Goal: Task Accomplishment & Management: Use online tool/utility

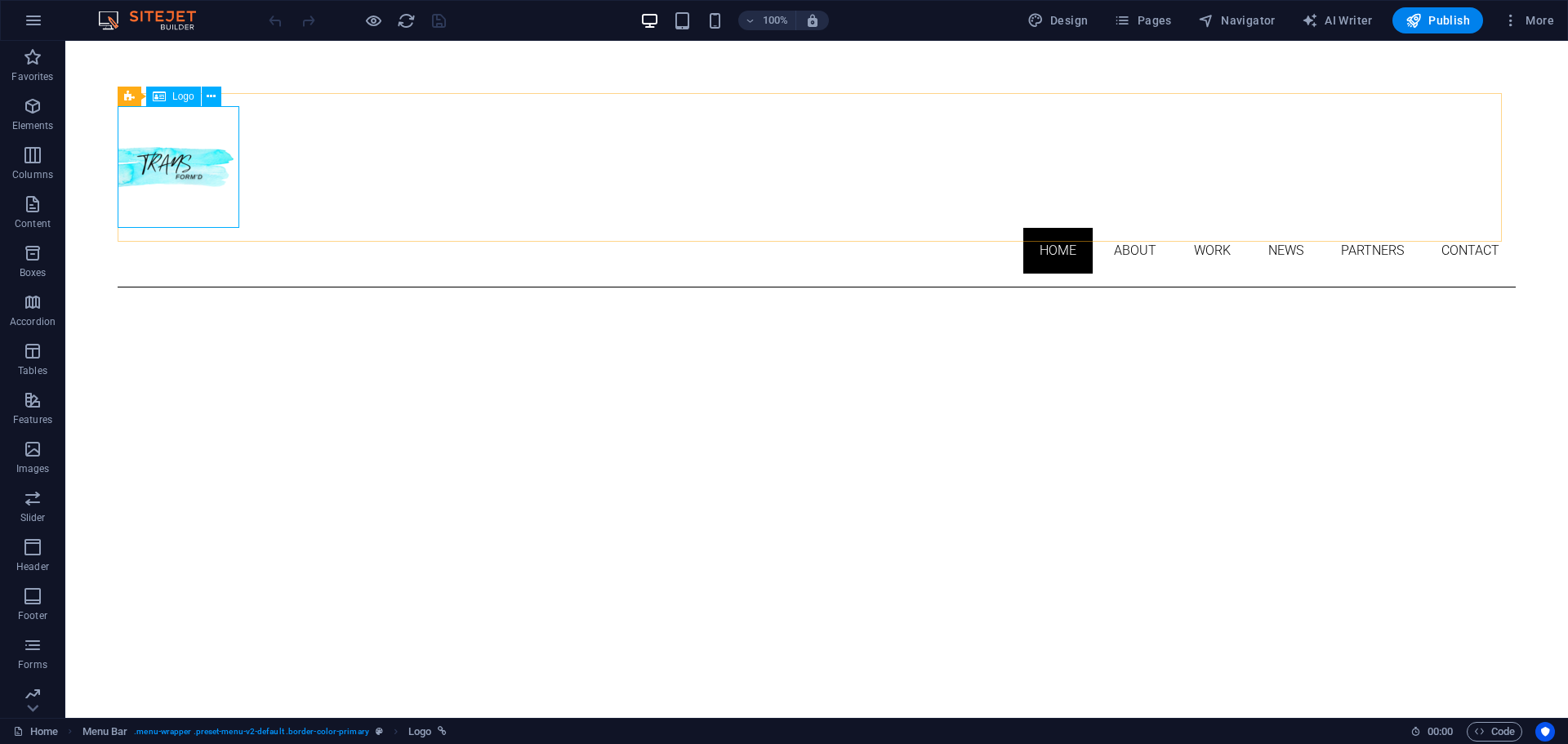
click at [152, 100] on icon at bounding box center [159, 96] width 13 height 19
click at [151, 238] on div "Banner" at bounding box center [149, 232] width 62 height 19
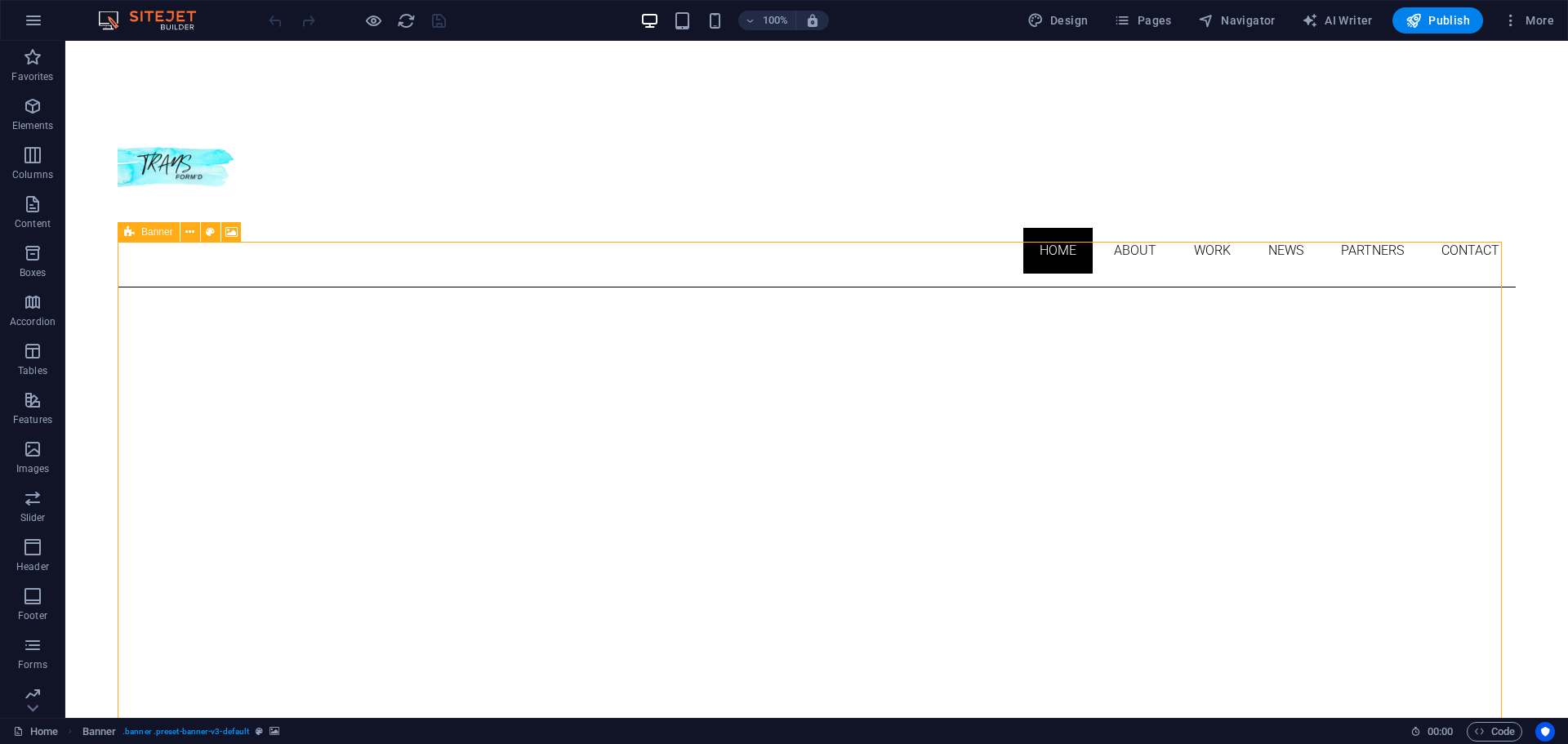
click at [151, 238] on div "Banner" at bounding box center [149, 232] width 62 height 19
click at [156, 231] on span "Banner" at bounding box center [156, 232] width 32 height 10
click at [167, 233] on span "Banner" at bounding box center [156, 232] width 32 height 10
click at [191, 236] on icon at bounding box center [189, 232] width 9 height 17
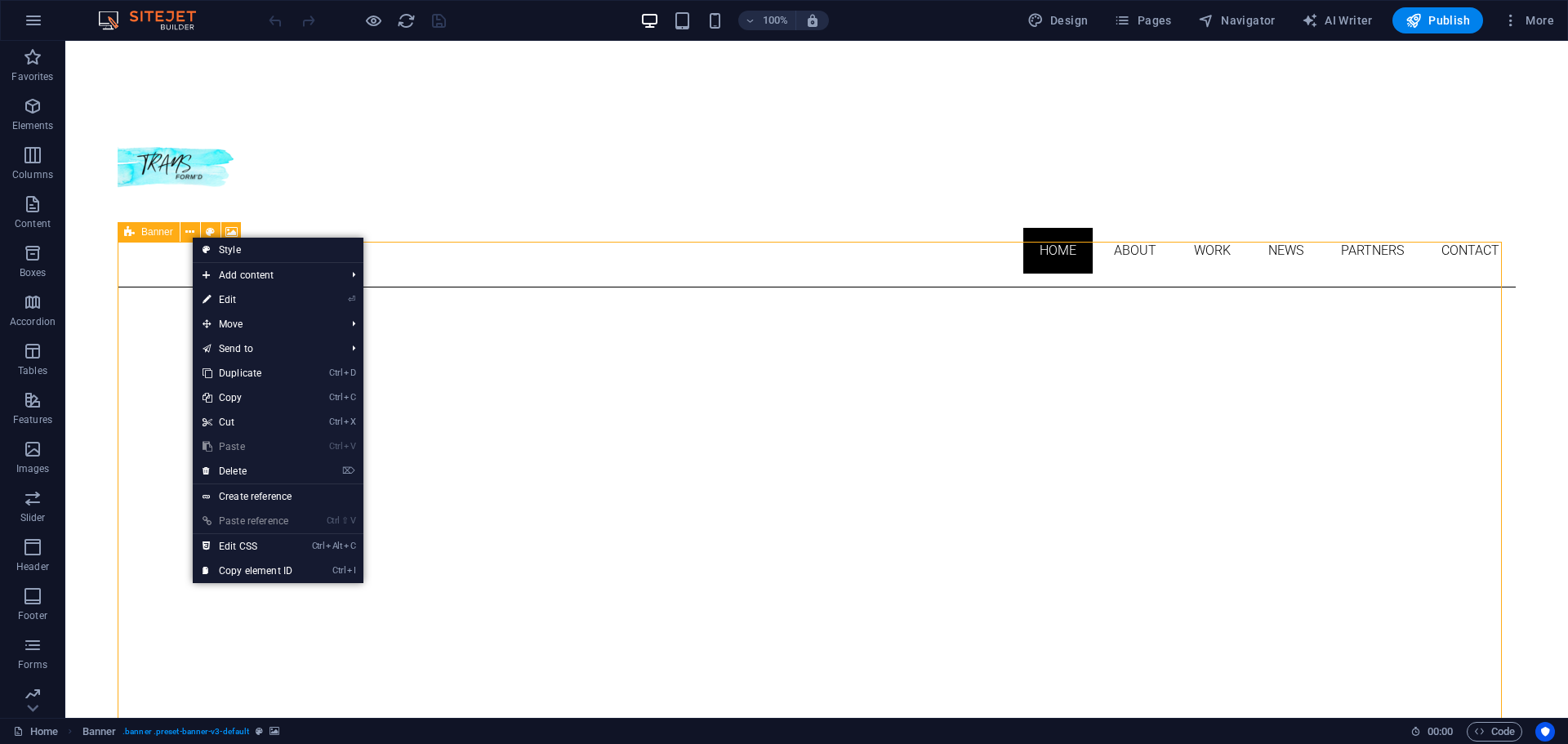
click at [150, 227] on span "Banner" at bounding box center [156, 232] width 32 height 10
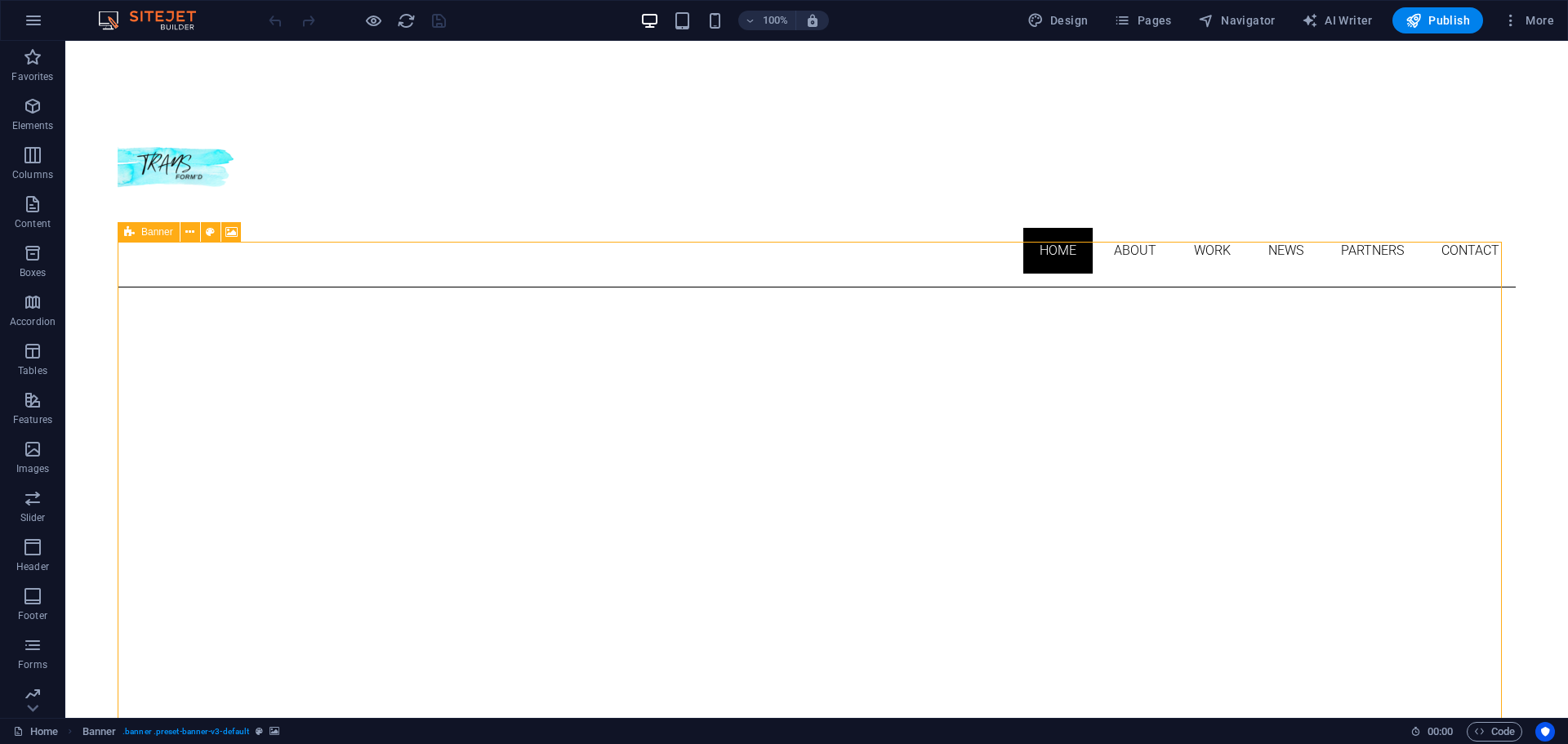
click at [133, 240] on icon at bounding box center [128, 232] width 11 height 19
select select "vh"
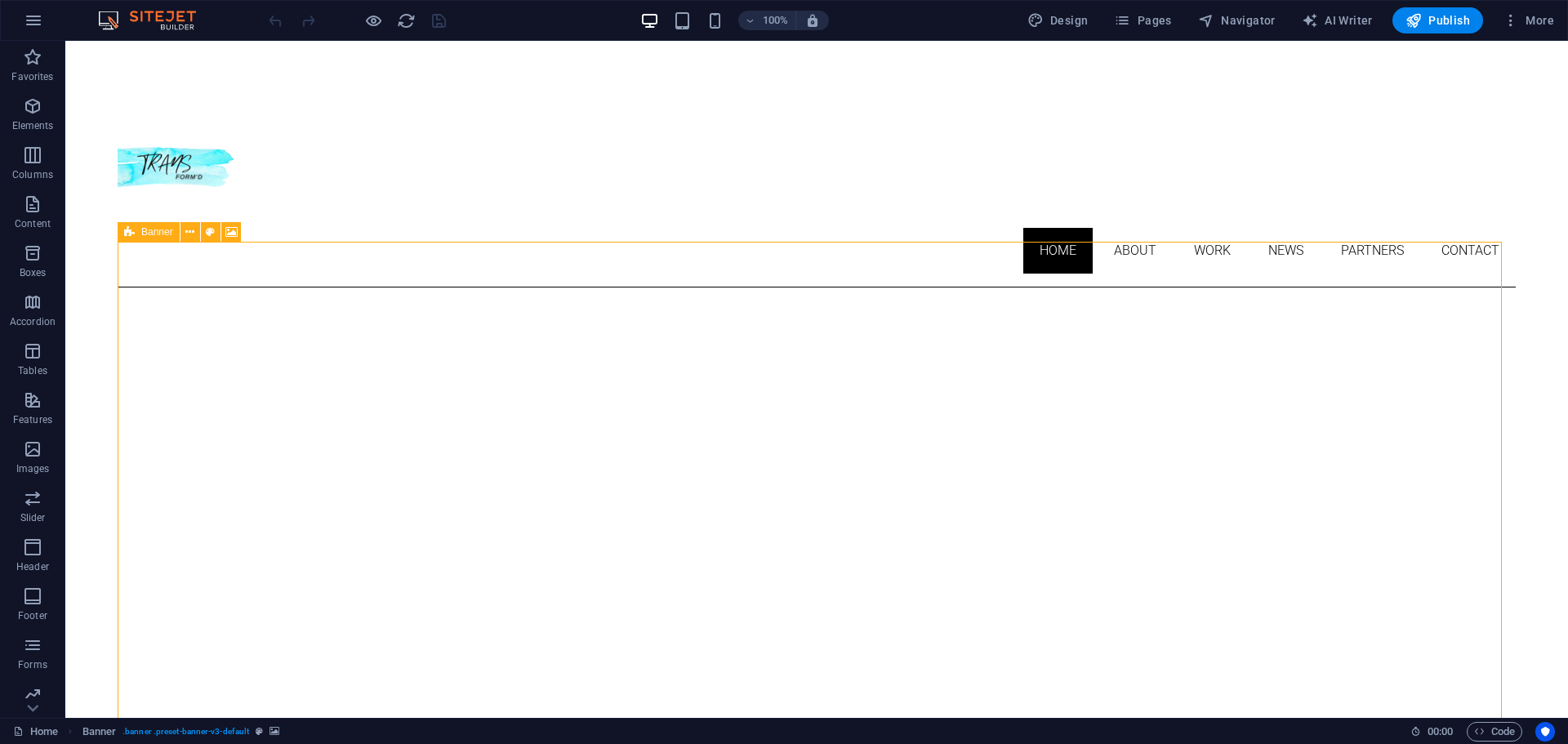
select select "banner"
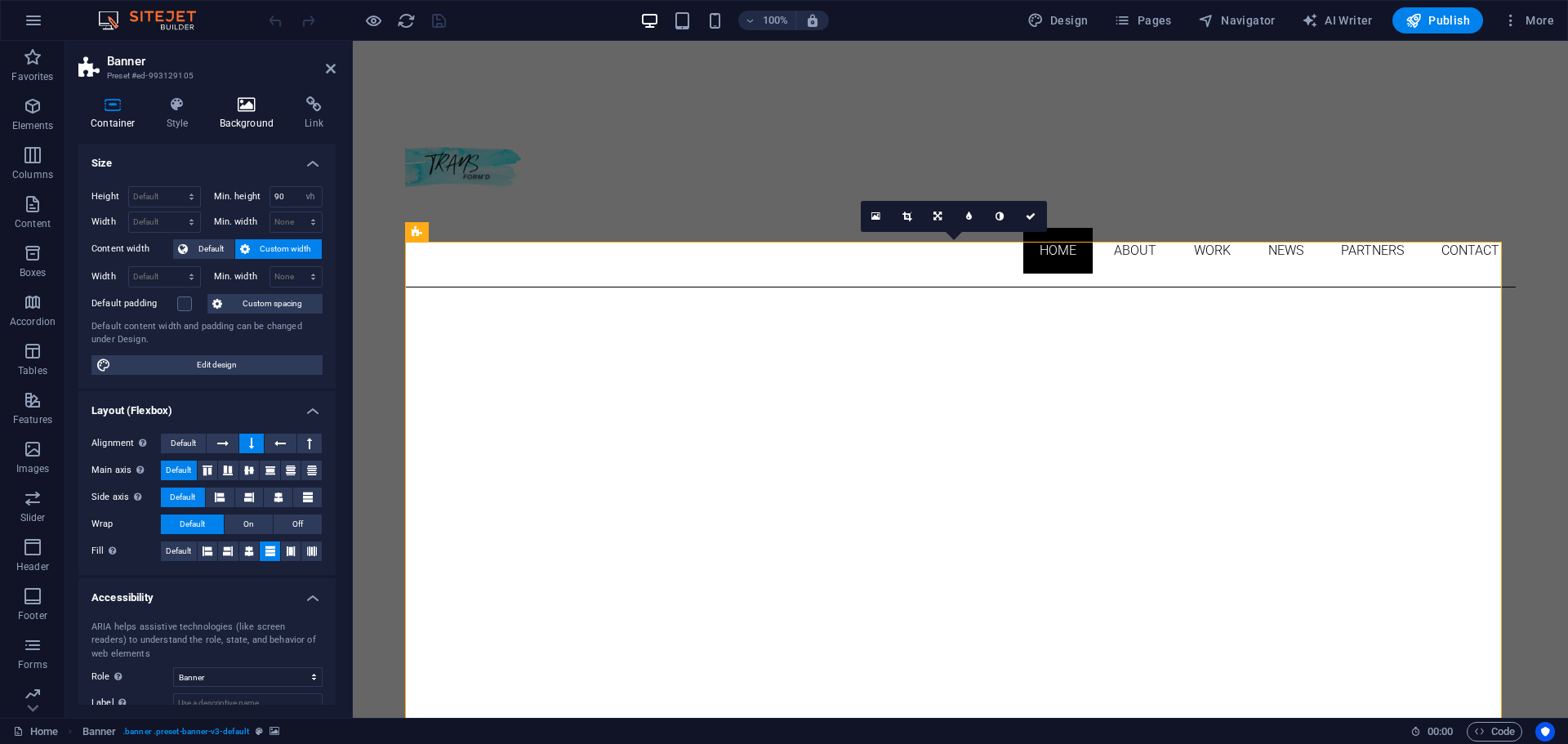
click at [240, 119] on h4 "Background" at bounding box center [249, 114] width 85 height 35
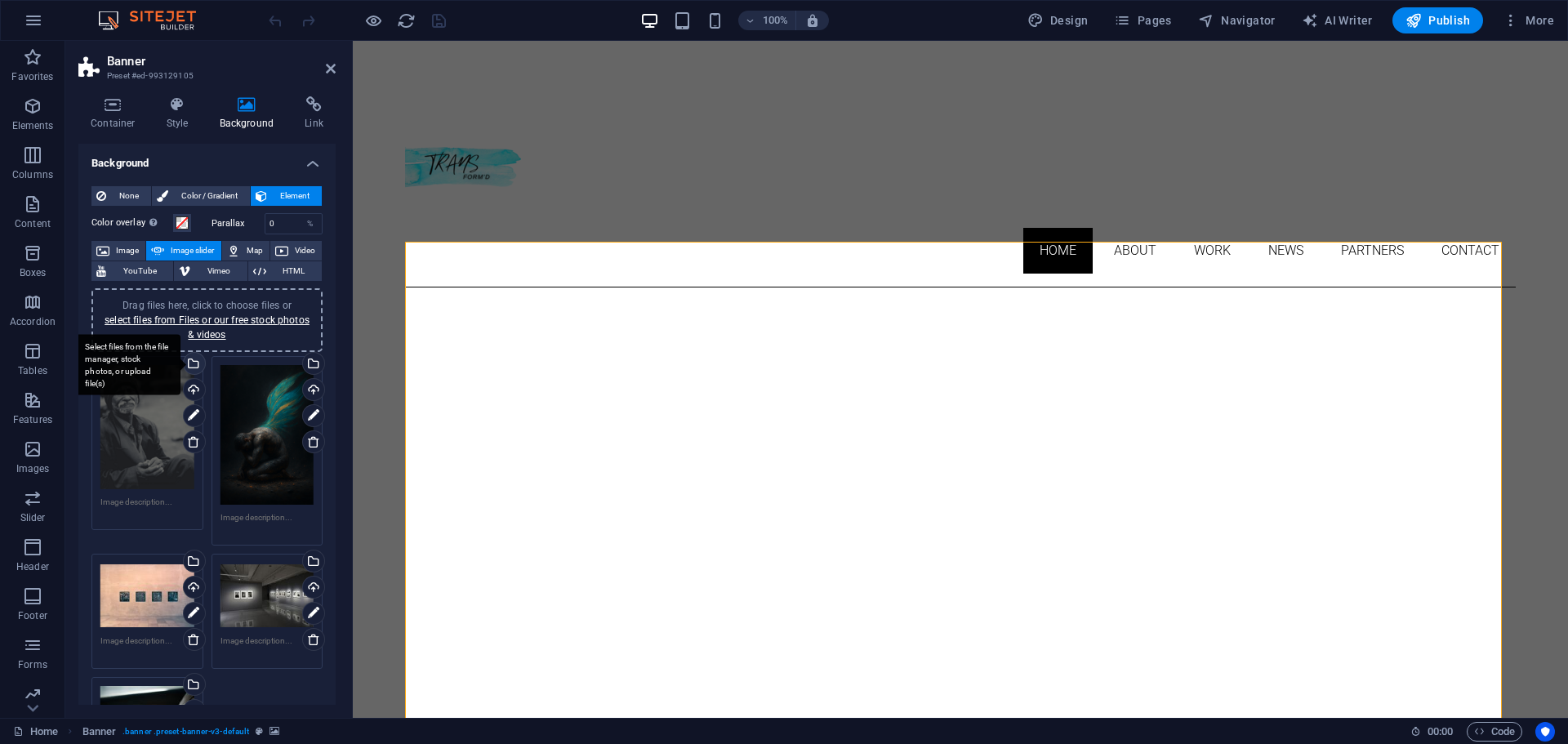
click at [180, 362] on div "Select files from the file manager, stock photos, or upload file(s)" at bounding box center [127, 364] width 106 height 61
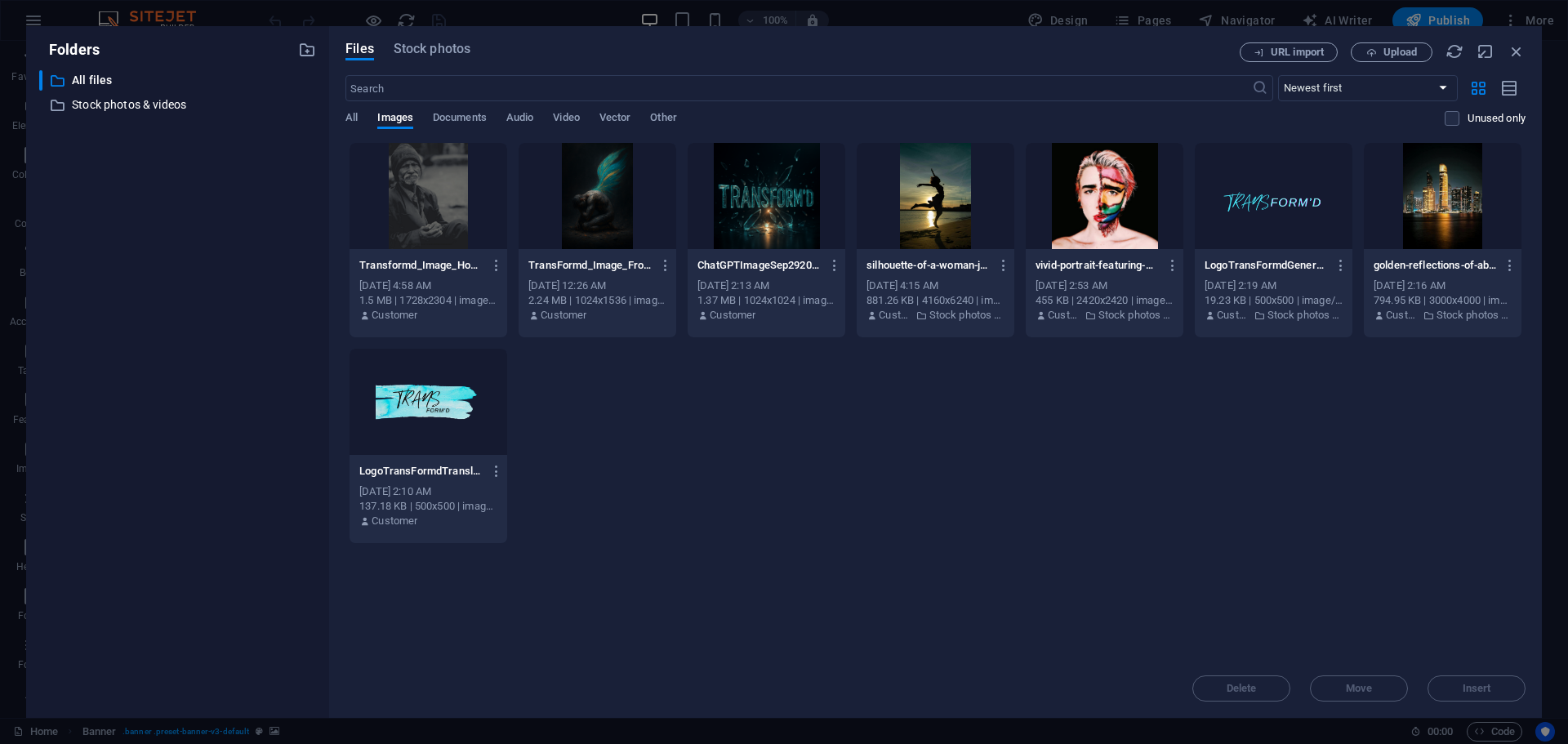
click at [600, 215] on div at bounding box center [597, 196] width 157 height 106
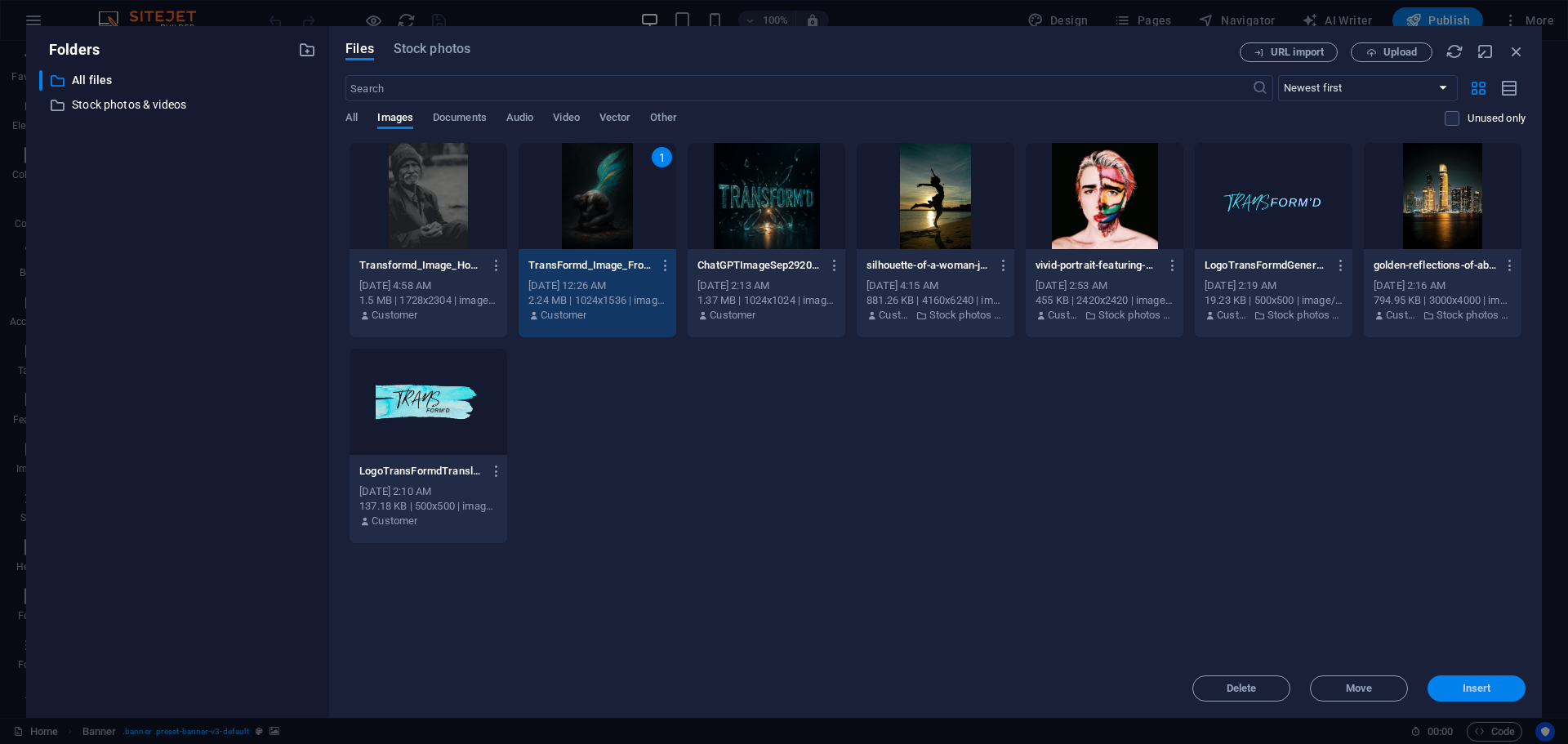
click at [1479, 694] on button "Insert" at bounding box center [1476, 687] width 98 height 26
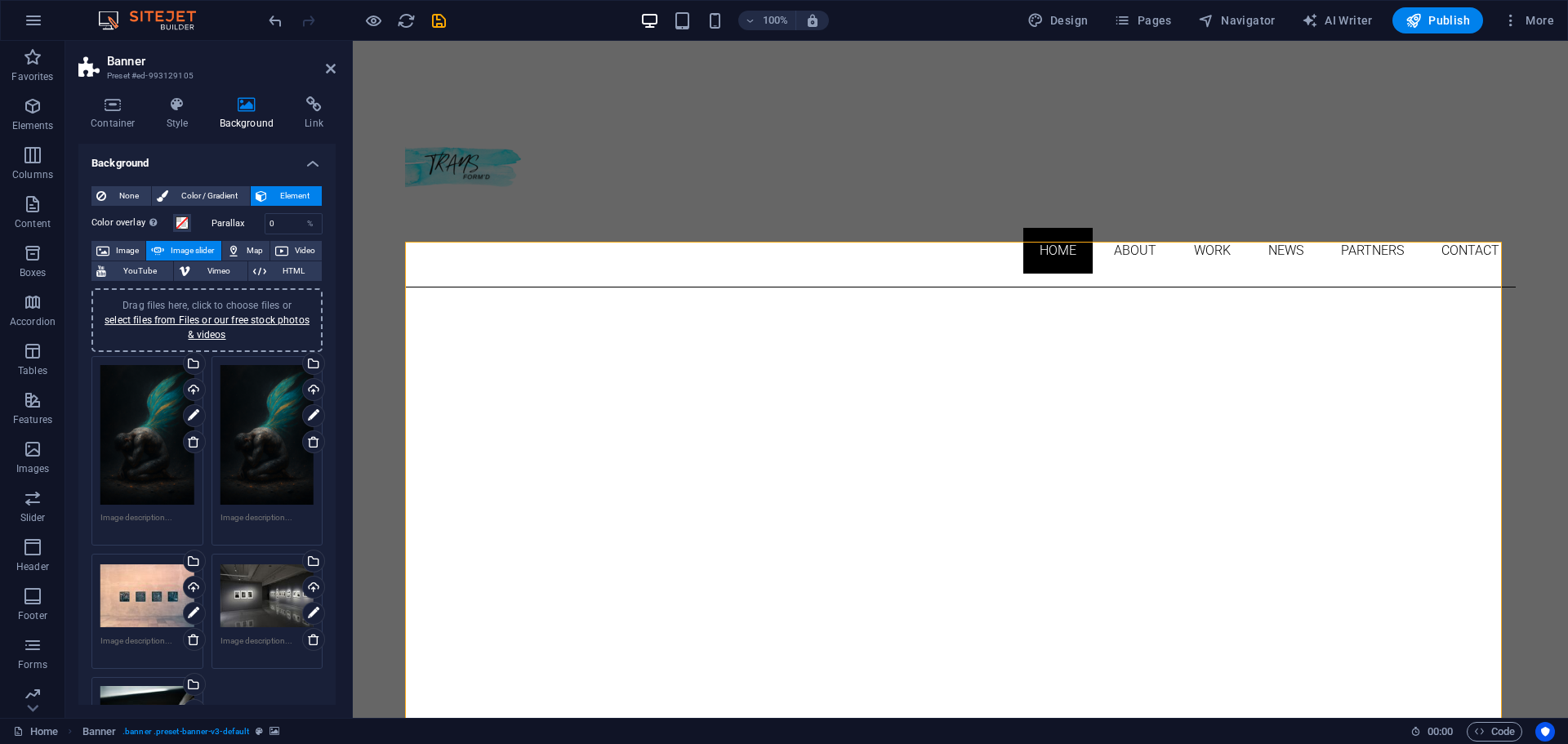
click at [739, 129] on div "Home About Work News Partners Contact Menu" at bounding box center [960, 190] width 1111 height 195
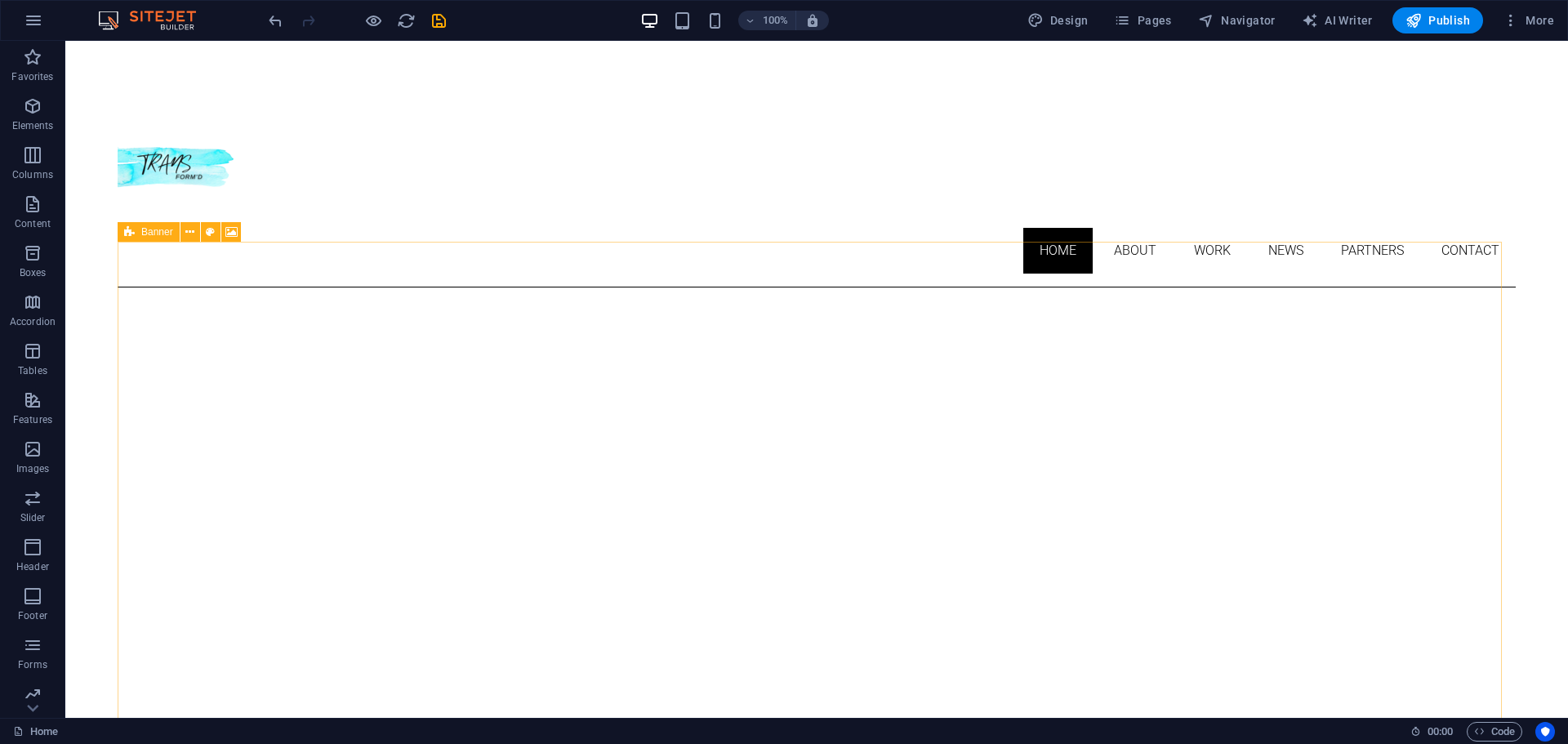
click at [144, 234] on span "Banner" at bounding box center [156, 232] width 32 height 10
click at [187, 236] on icon at bounding box center [189, 232] width 9 height 17
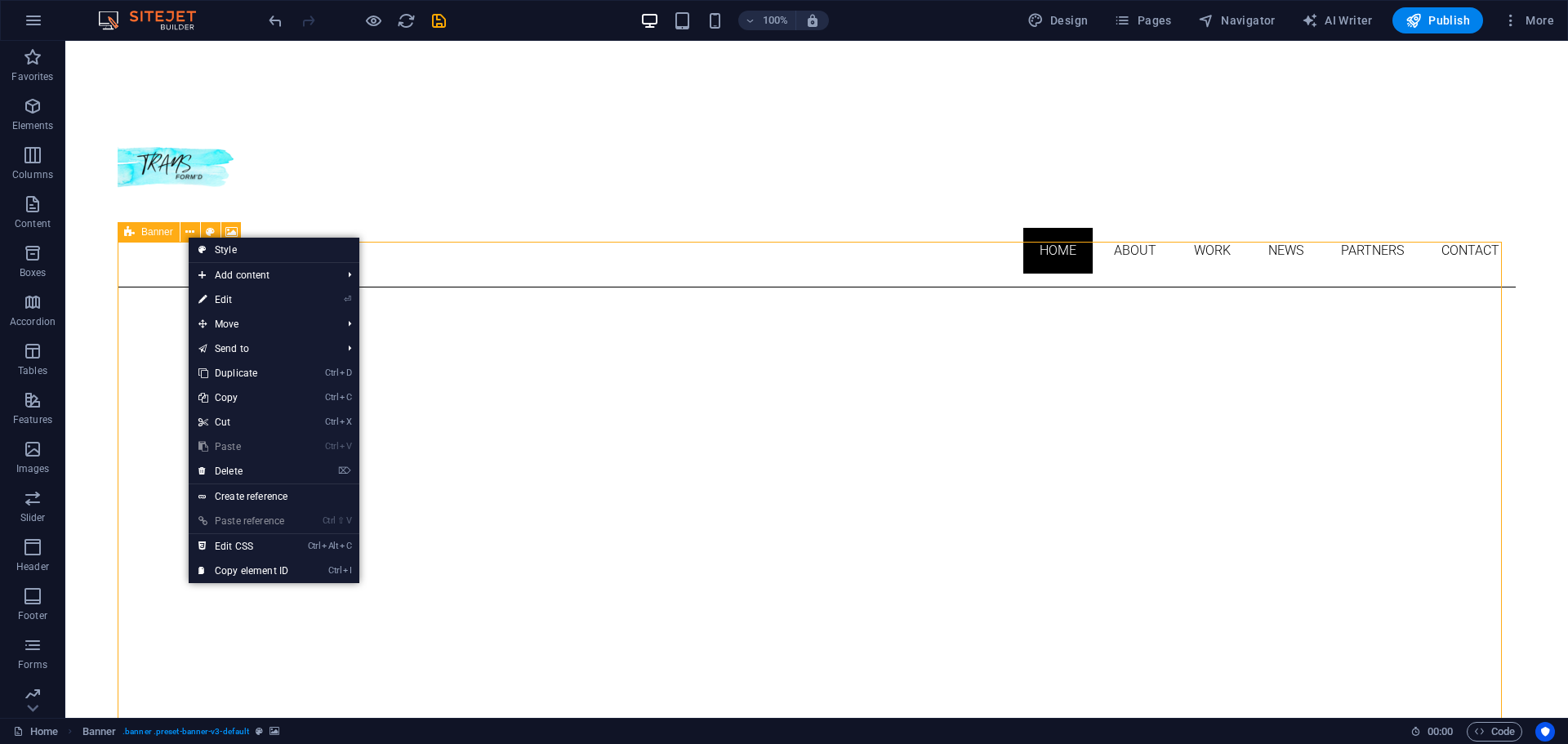
click at [151, 237] on span "Banner" at bounding box center [156, 232] width 32 height 10
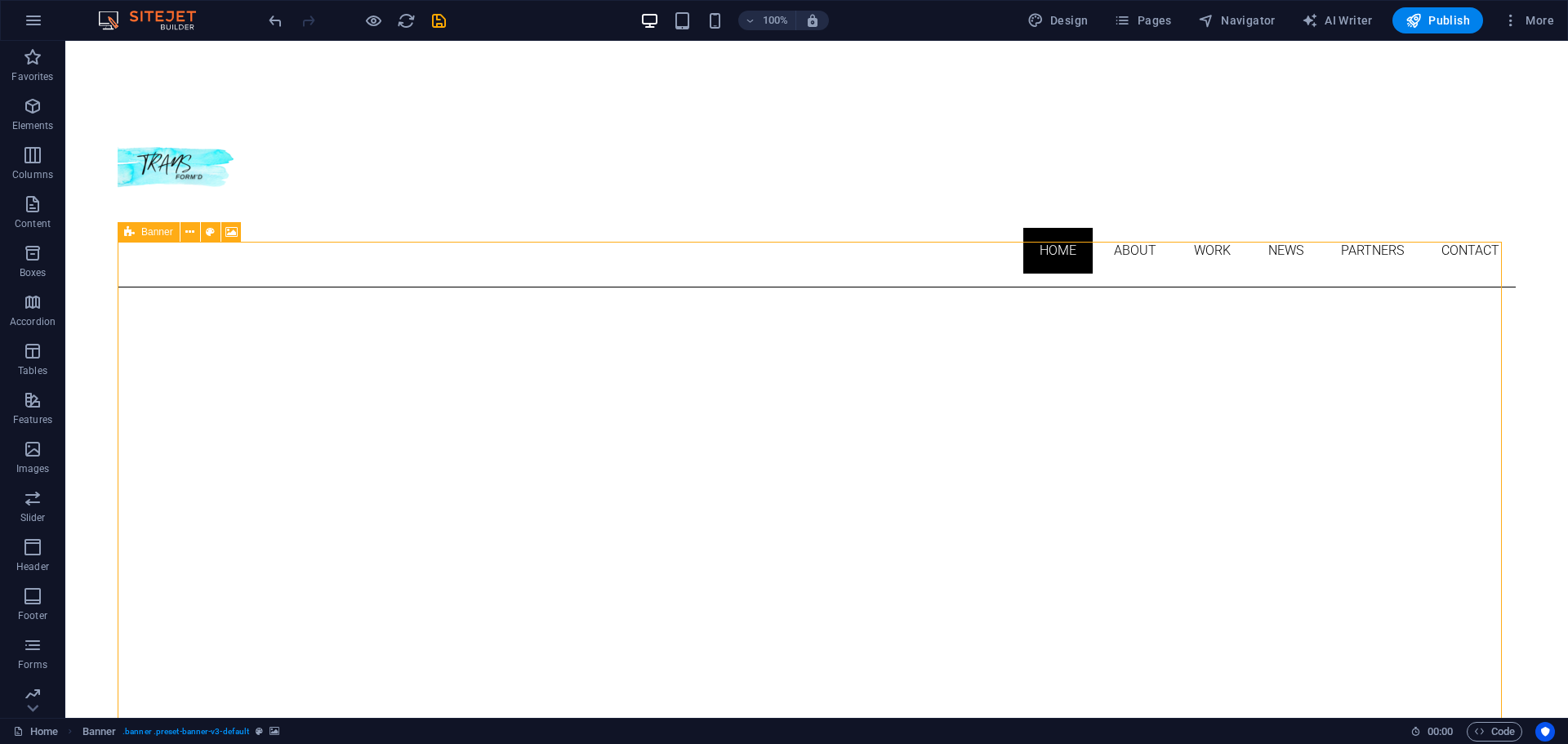
click at [145, 234] on span "Banner" at bounding box center [156, 232] width 32 height 10
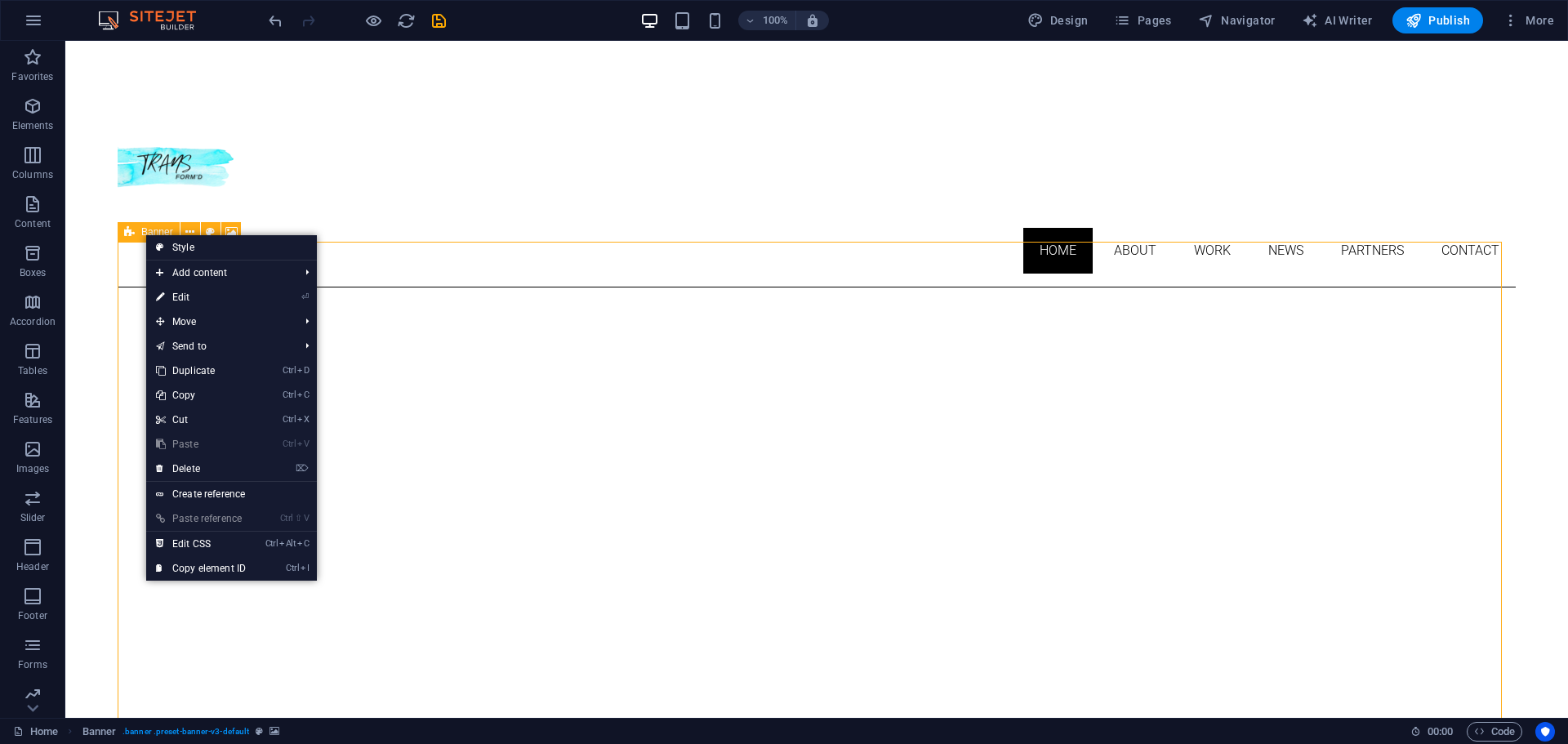
click at [145, 234] on span "Banner" at bounding box center [156, 232] width 32 height 10
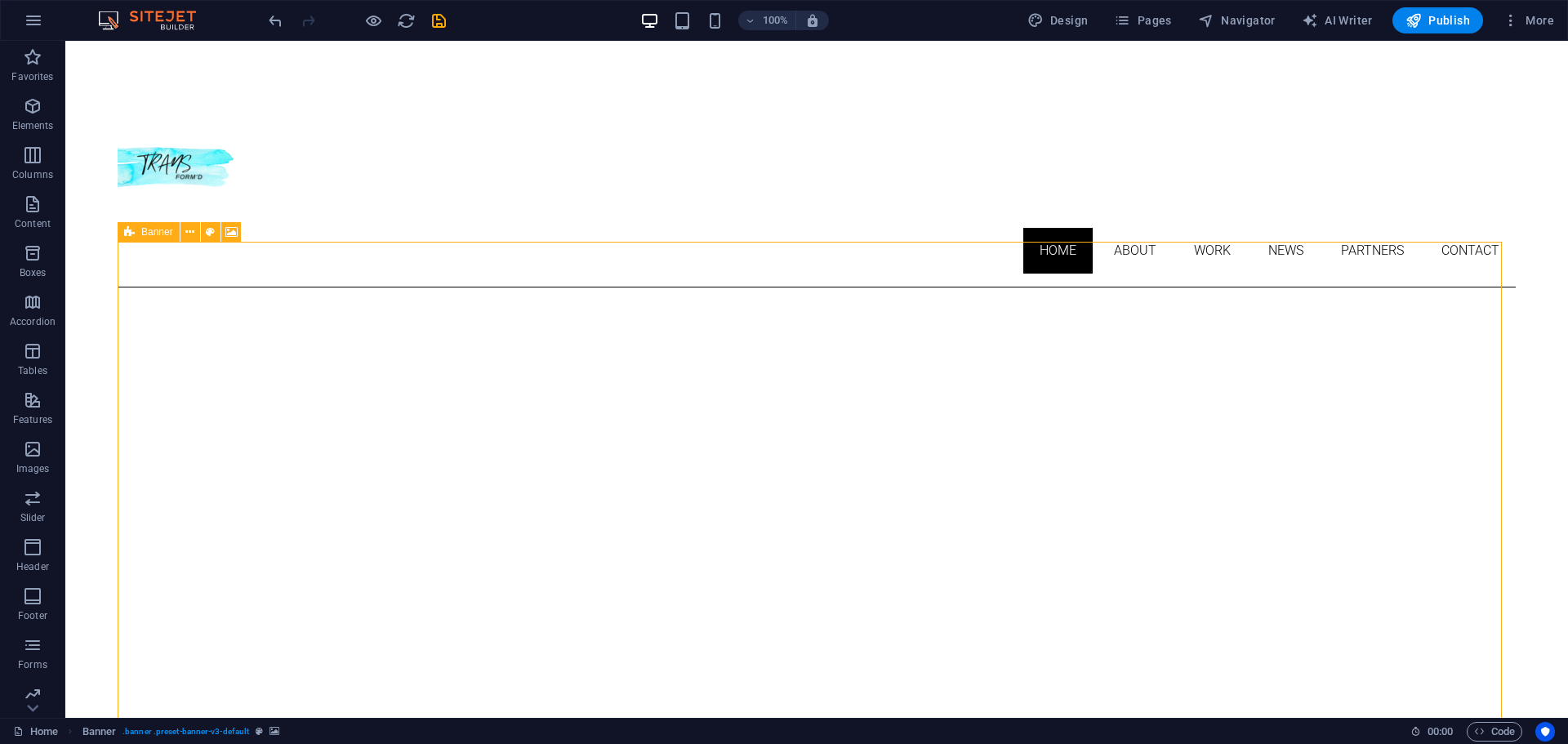
click at [129, 232] on icon at bounding box center [128, 232] width 11 height 19
click at [146, 234] on span "Banner" at bounding box center [156, 232] width 32 height 10
click at [192, 238] on icon at bounding box center [189, 232] width 9 height 17
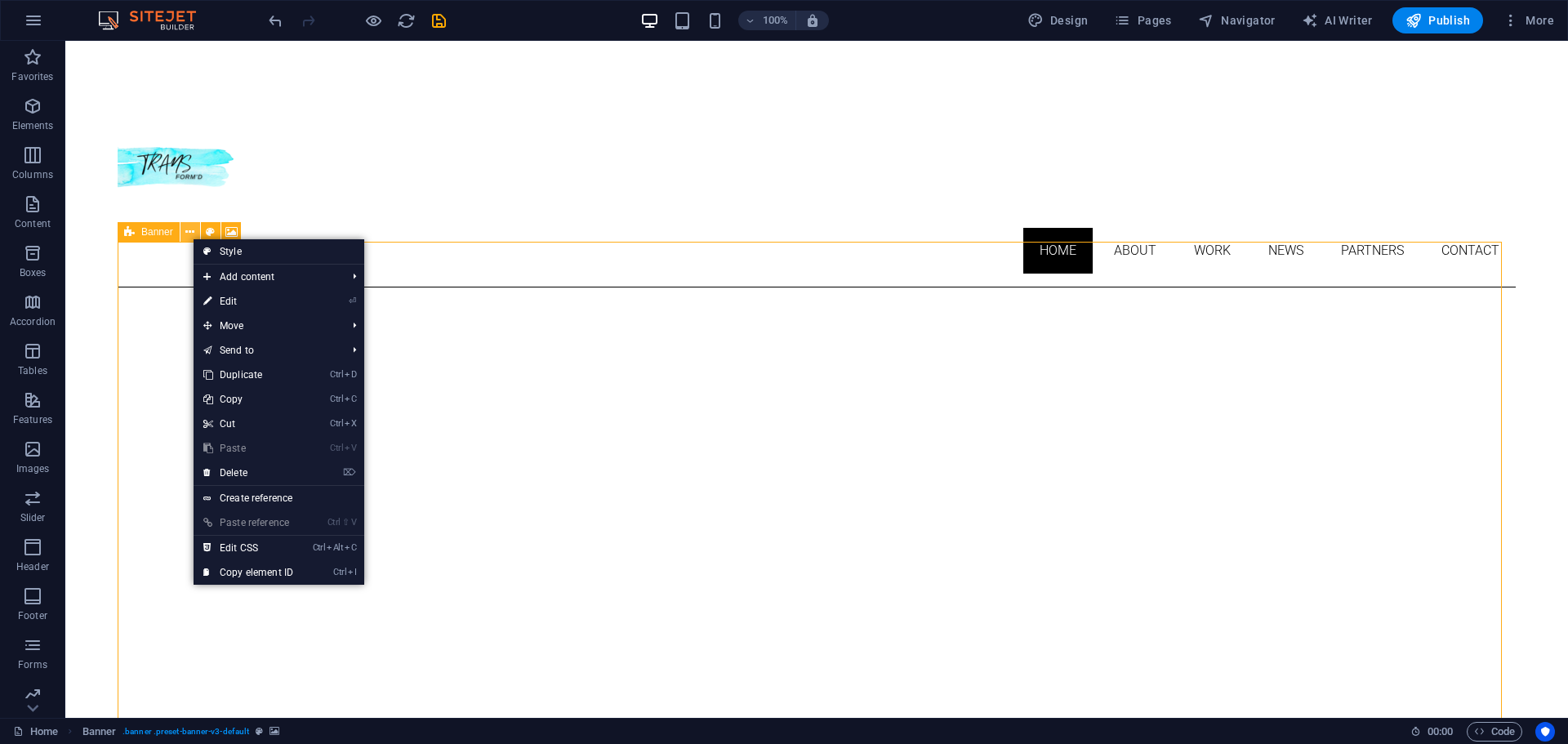
click at [185, 230] on button at bounding box center [190, 232] width 19 height 19
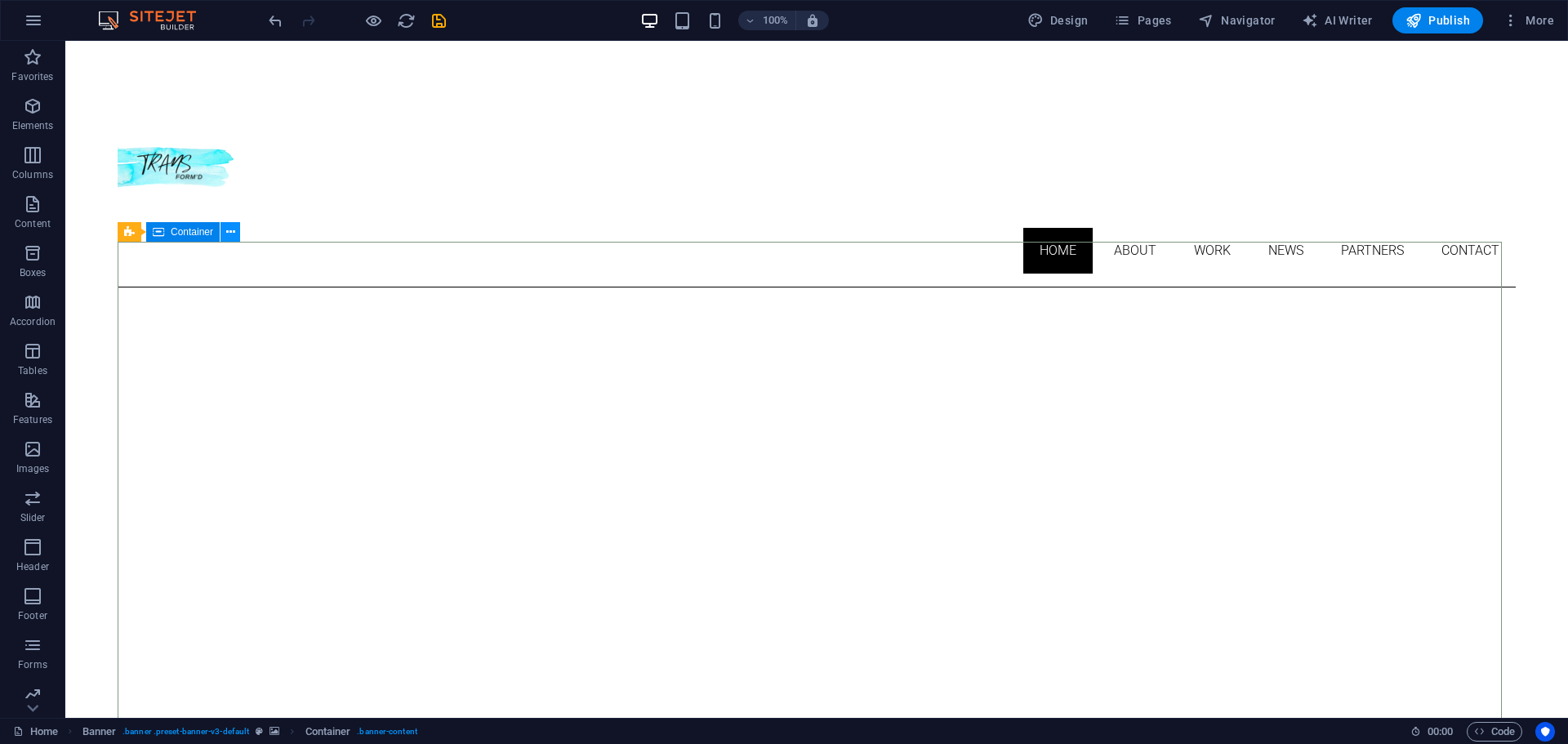
click at [229, 233] on icon at bounding box center [230, 232] width 9 height 17
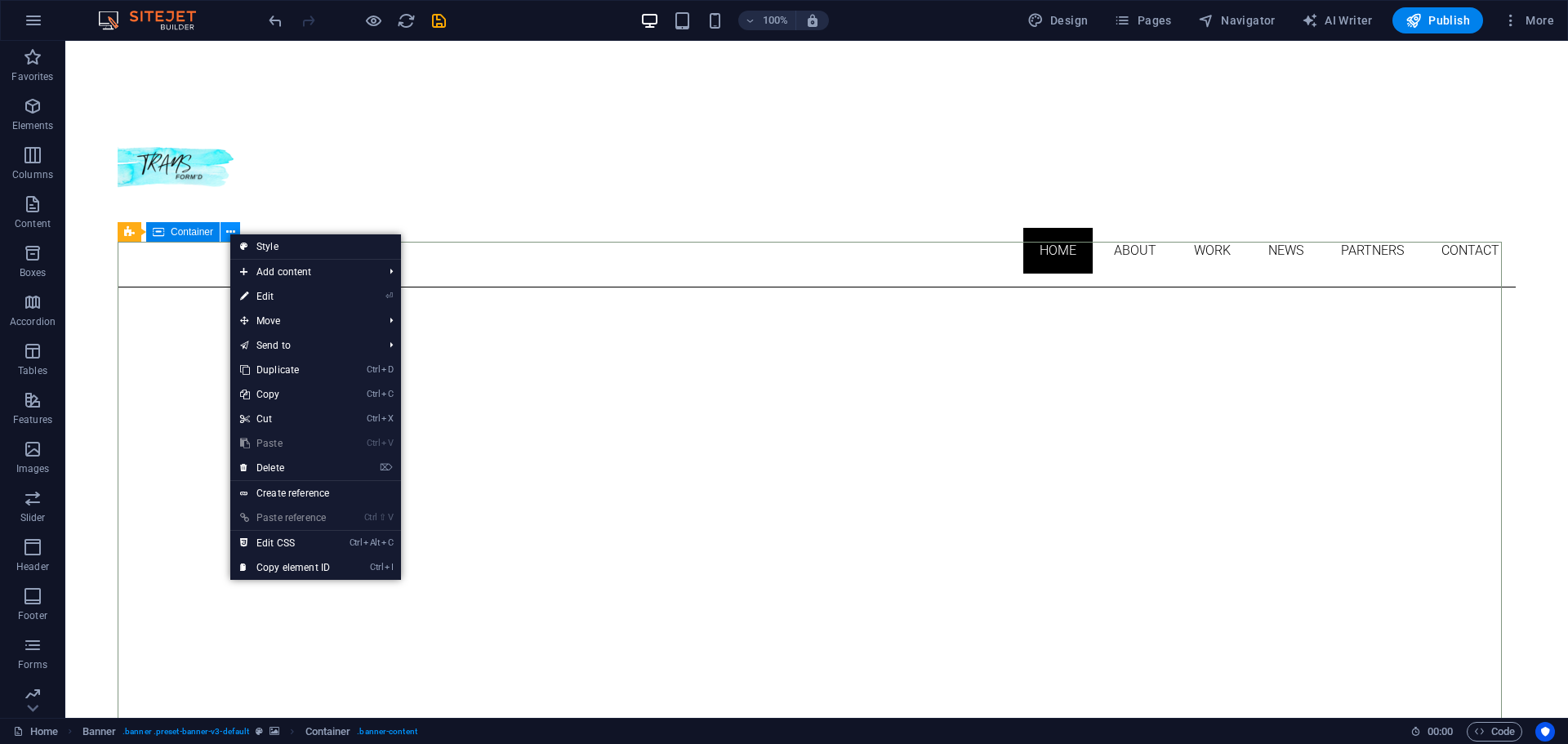
click at [229, 233] on icon at bounding box center [230, 232] width 9 height 17
click at [195, 234] on span "Container" at bounding box center [192, 232] width 42 height 10
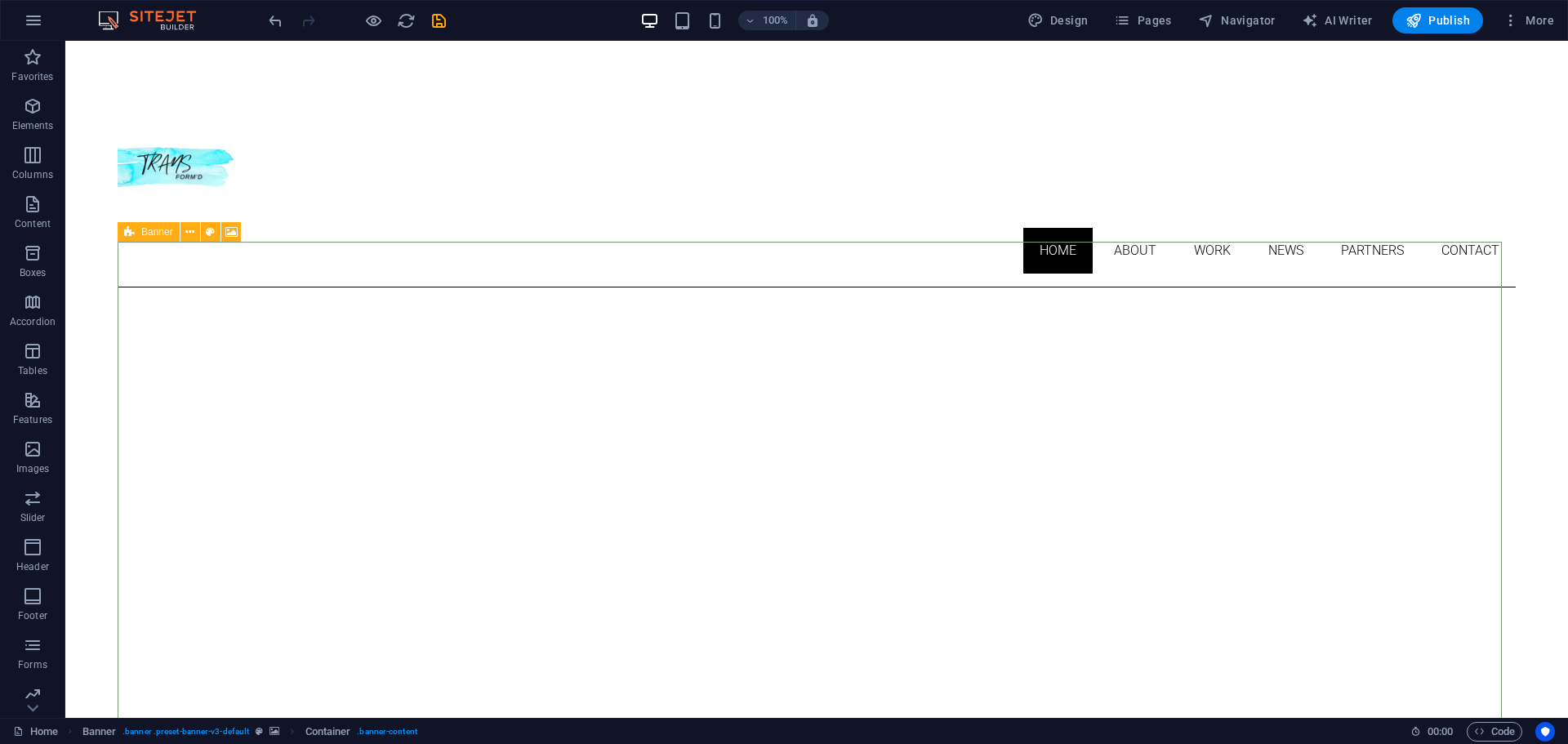
click at [139, 230] on div "Banner" at bounding box center [149, 232] width 62 height 19
click at [140, 231] on div "Banner" at bounding box center [149, 232] width 62 height 19
select select "ms"
select select "s"
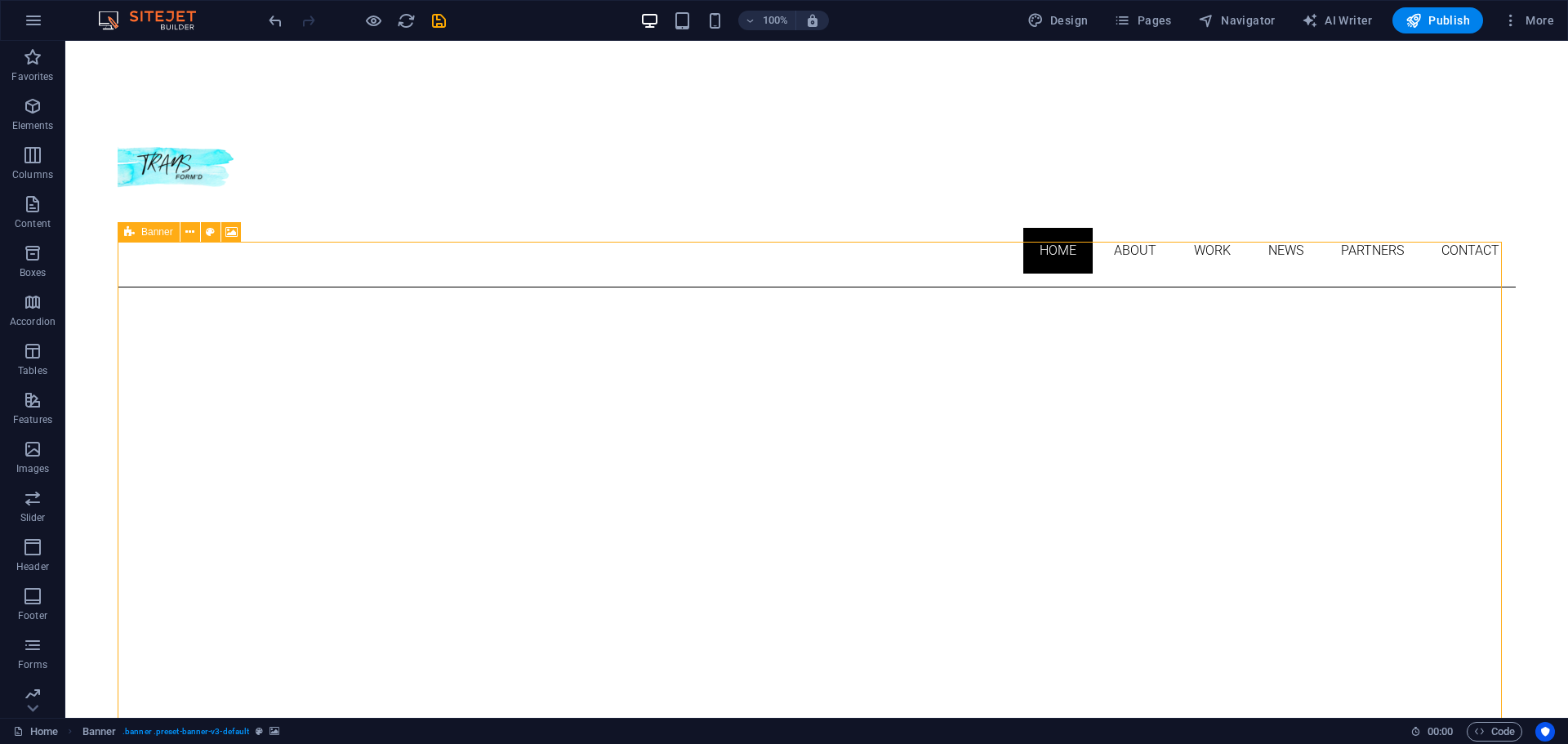
select select "ondemand"
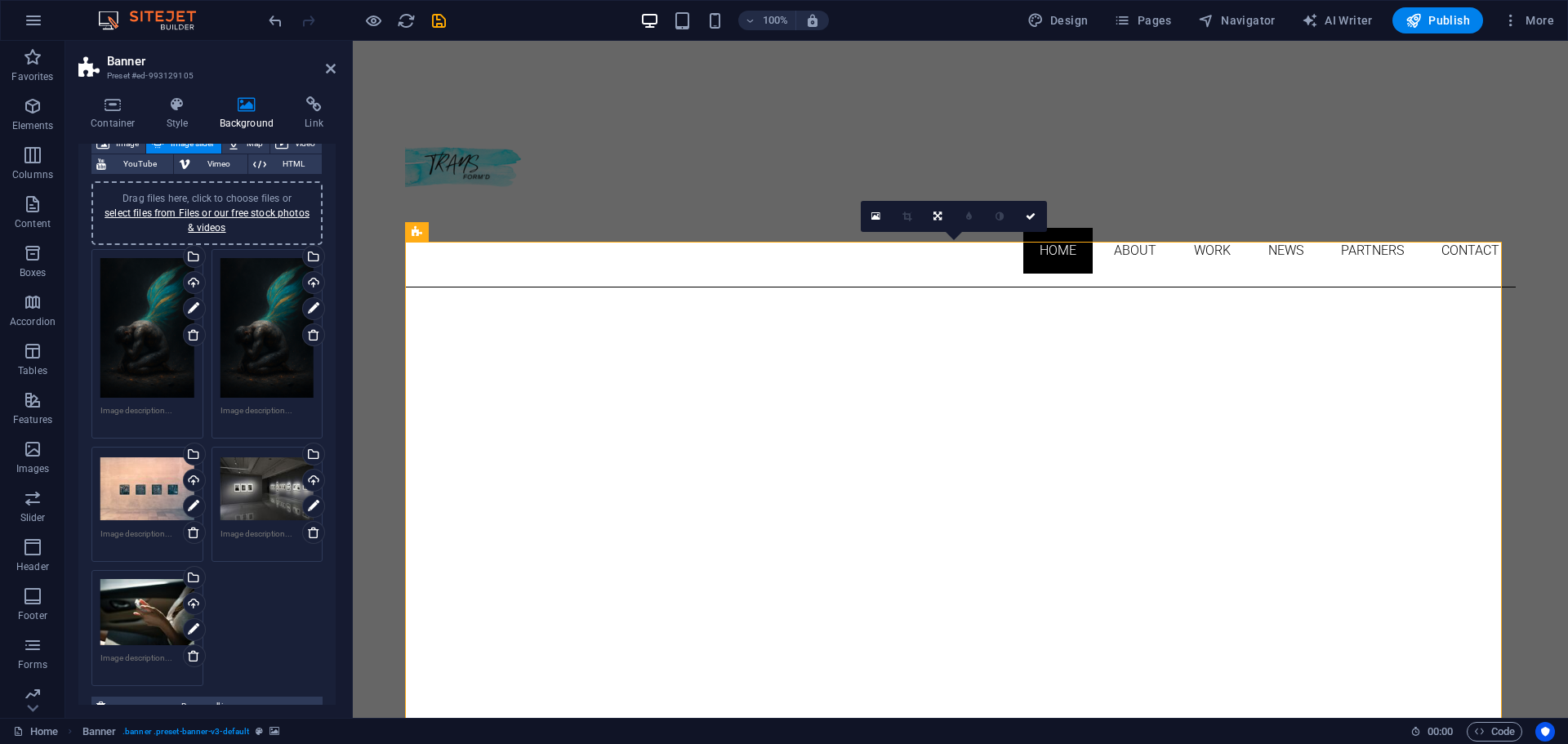
scroll to position [114, 0]
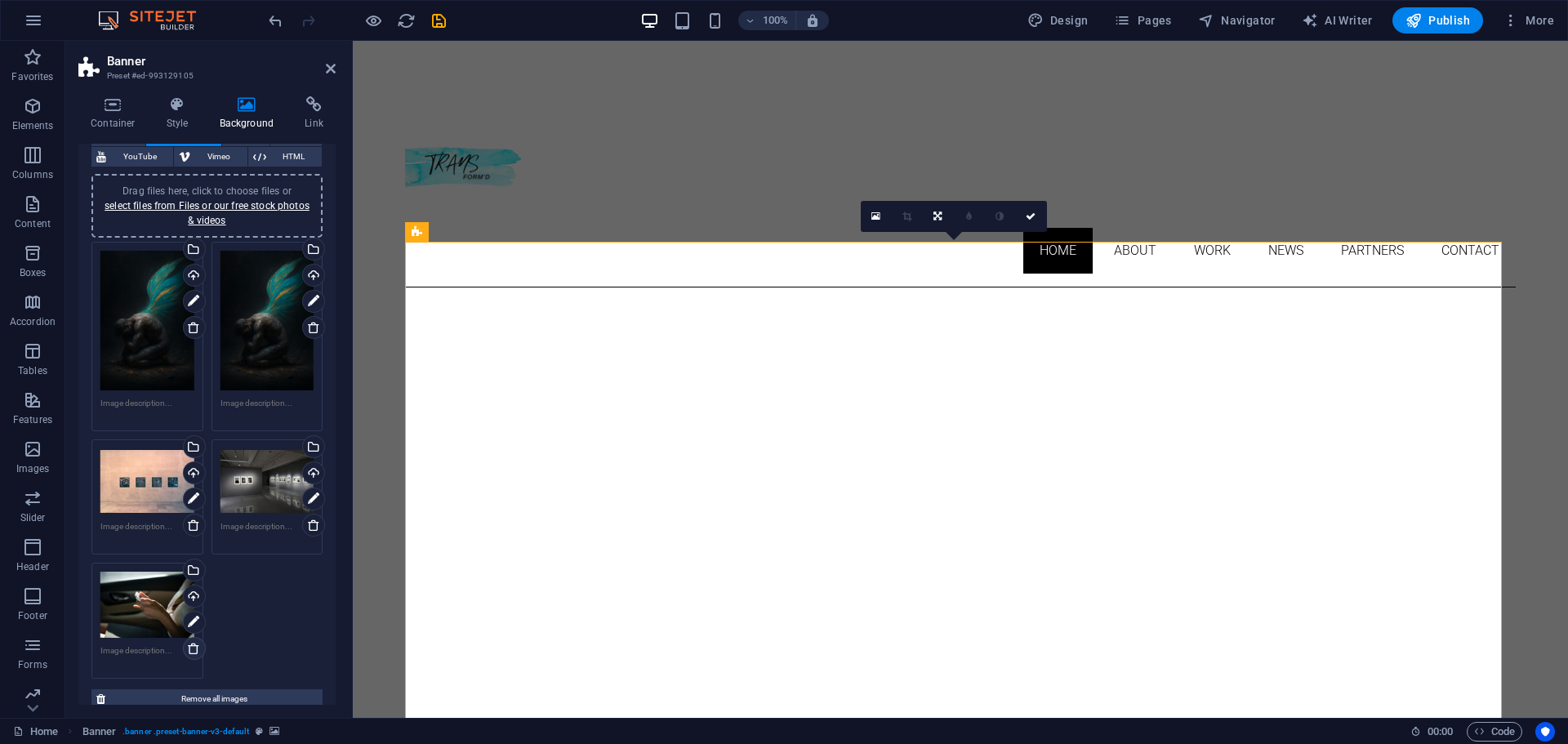
click at [194, 654] on link at bounding box center [195, 648] width 23 height 23
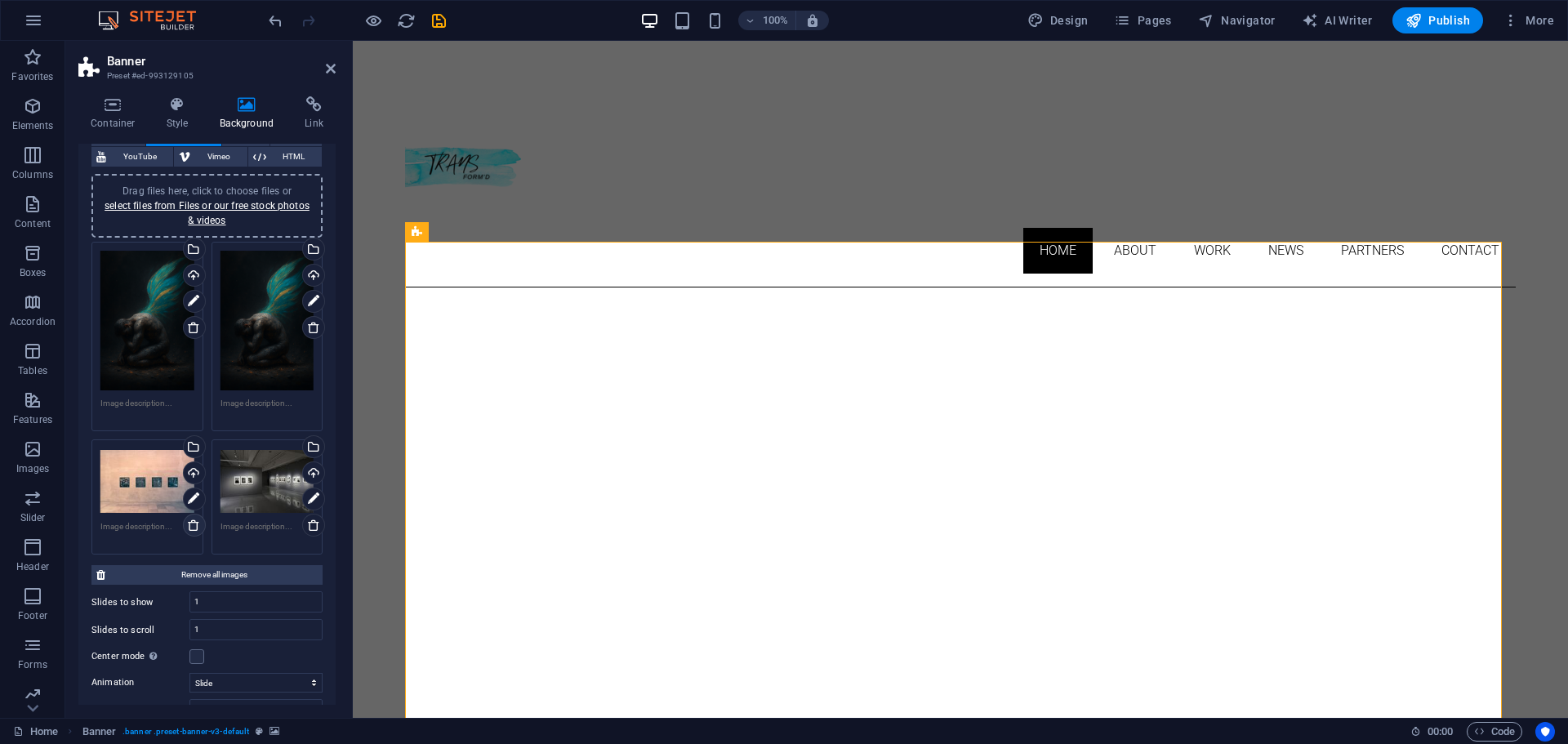
click at [191, 525] on icon at bounding box center [194, 525] width 13 height 13
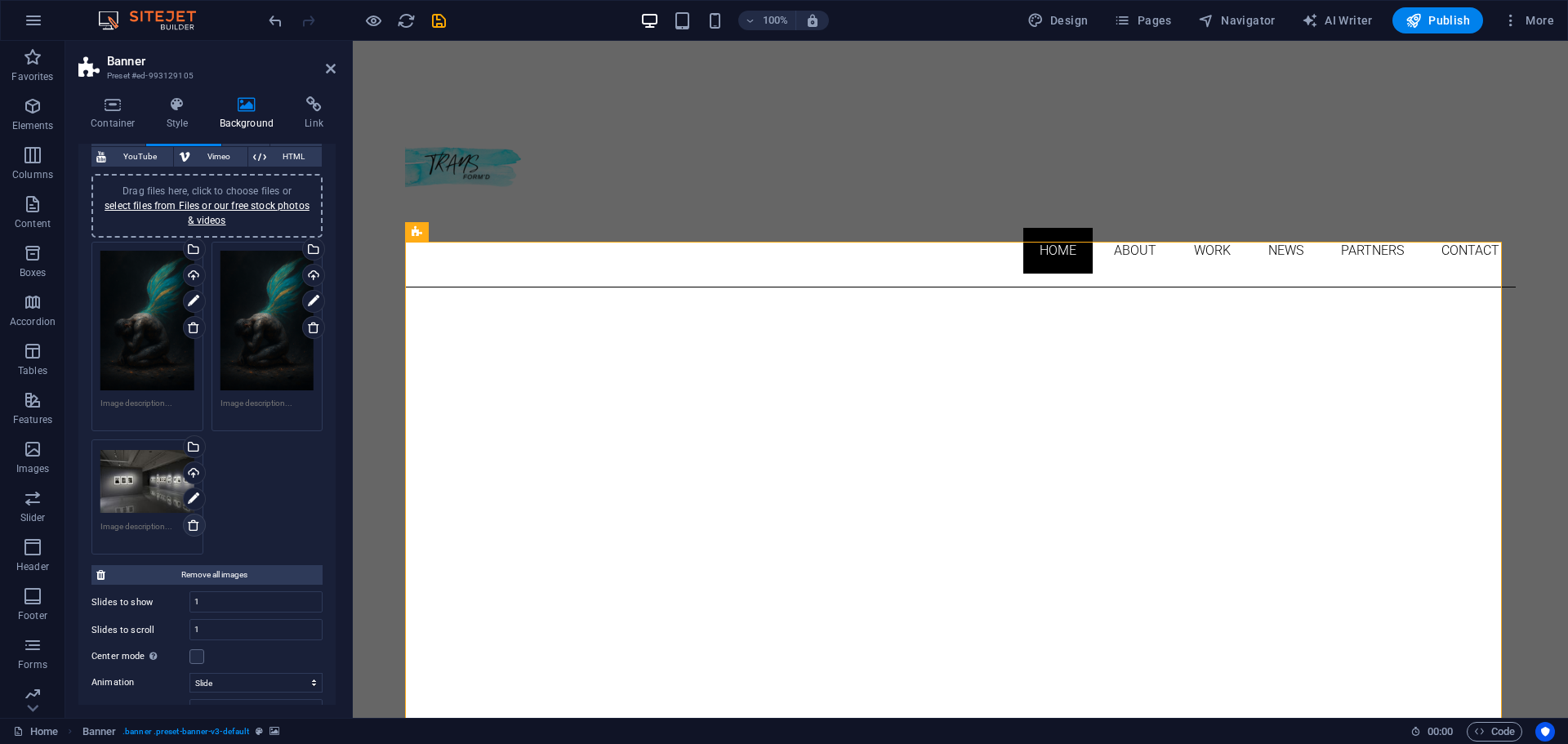
click at [193, 527] on icon at bounding box center [194, 525] width 13 height 13
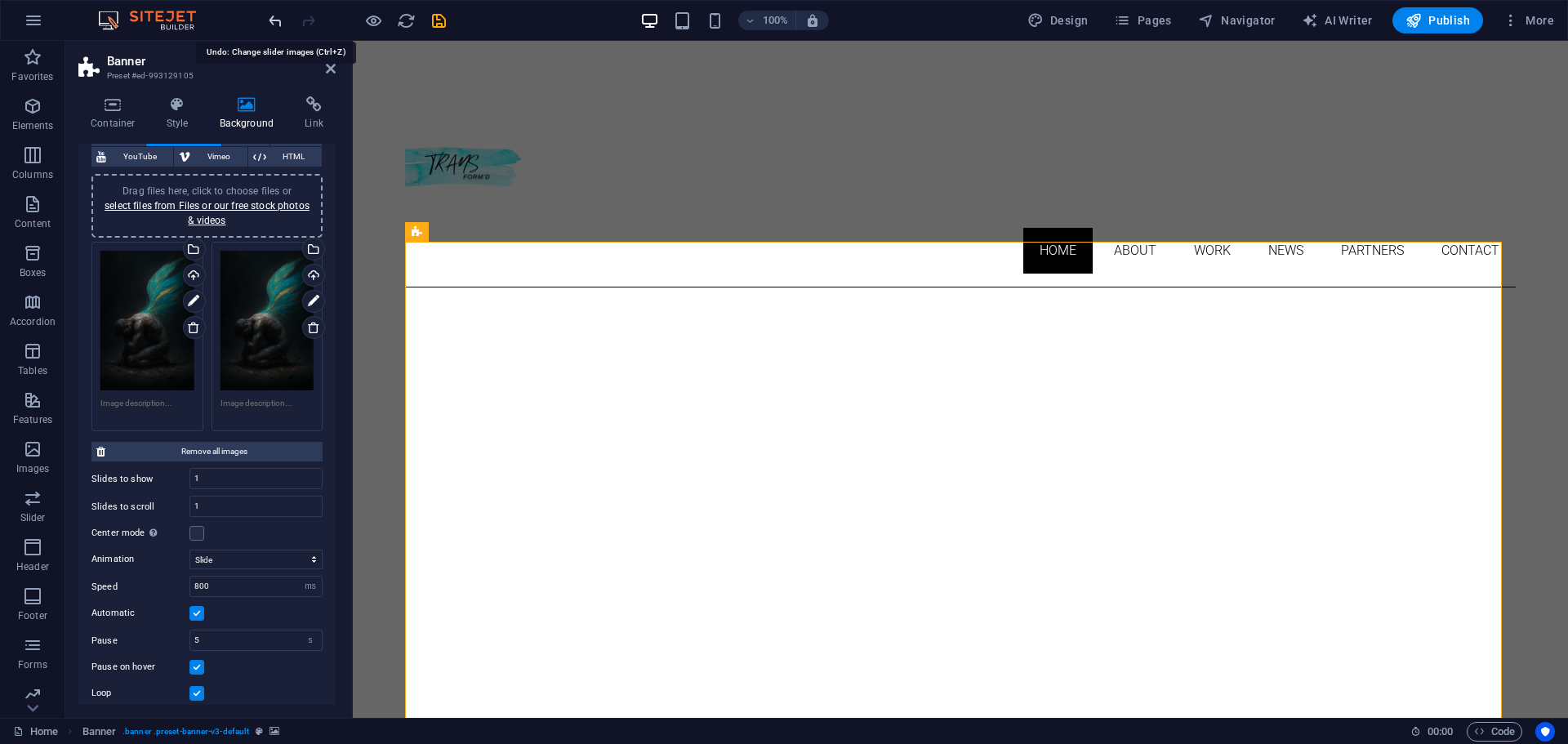
click at [270, 26] on icon "undo" at bounding box center [276, 21] width 19 height 19
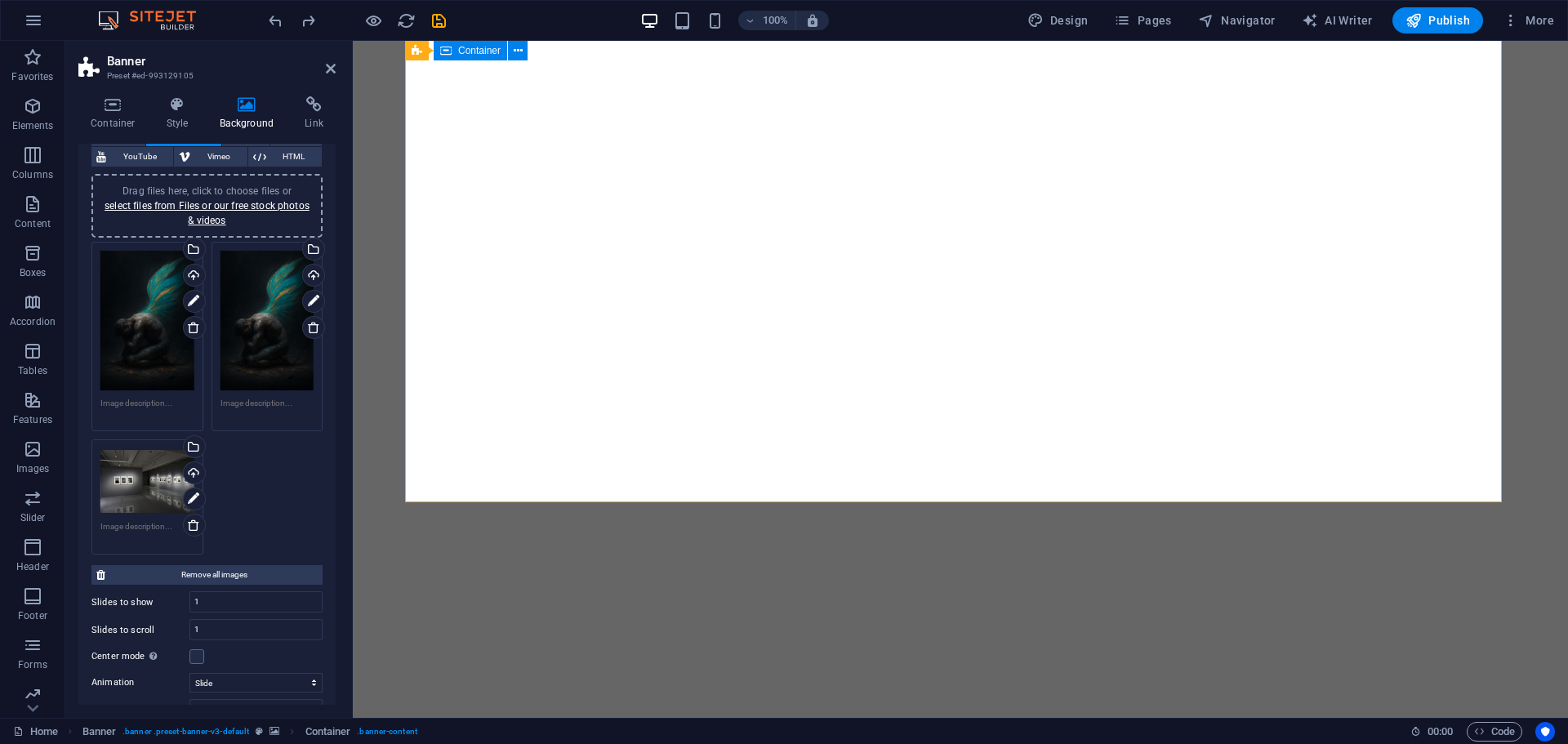
scroll to position [343, 0]
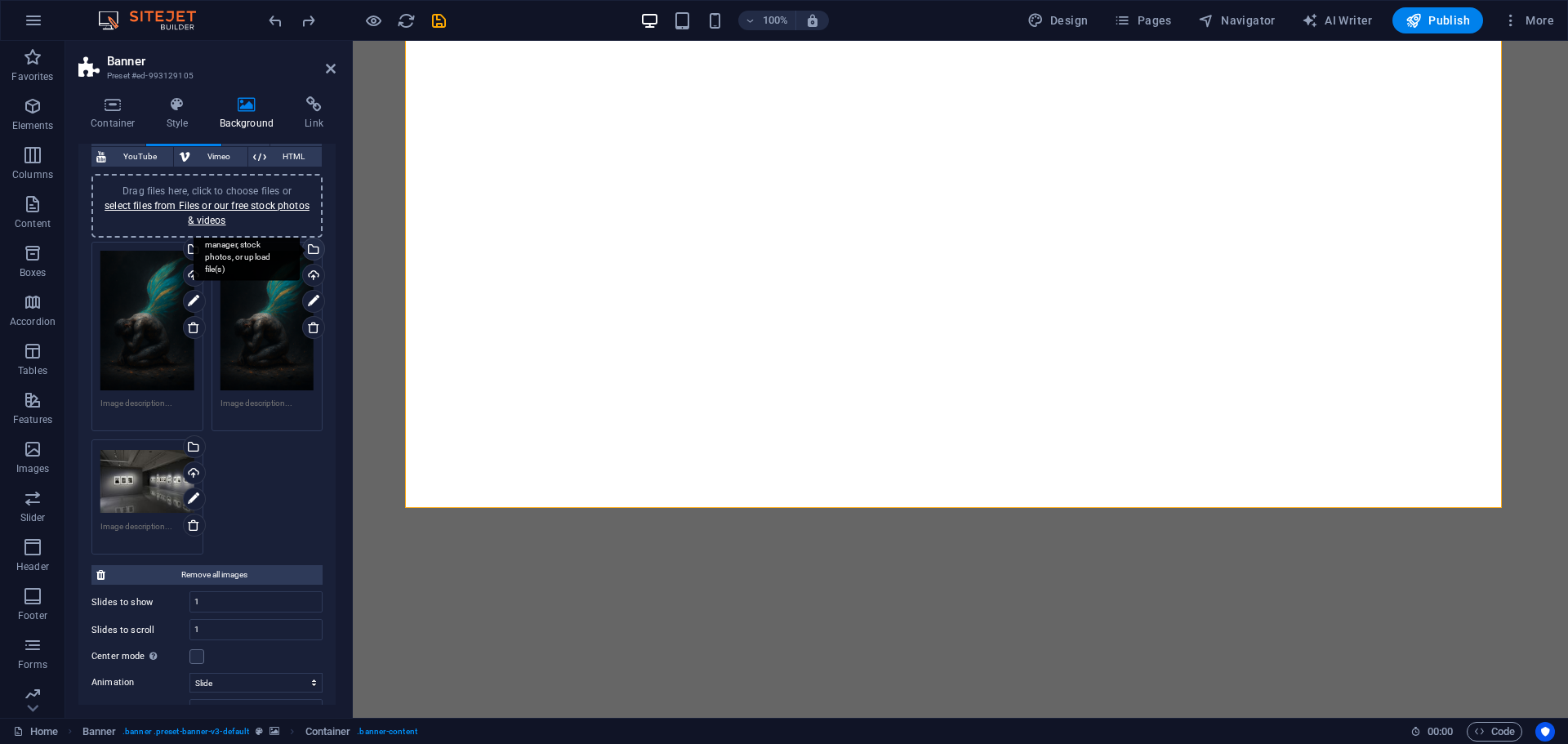
click at [300, 252] on div "Select files from the file manager, stock photos, or upload file(s)" at bounding box center [246, 250] width 106 height 61
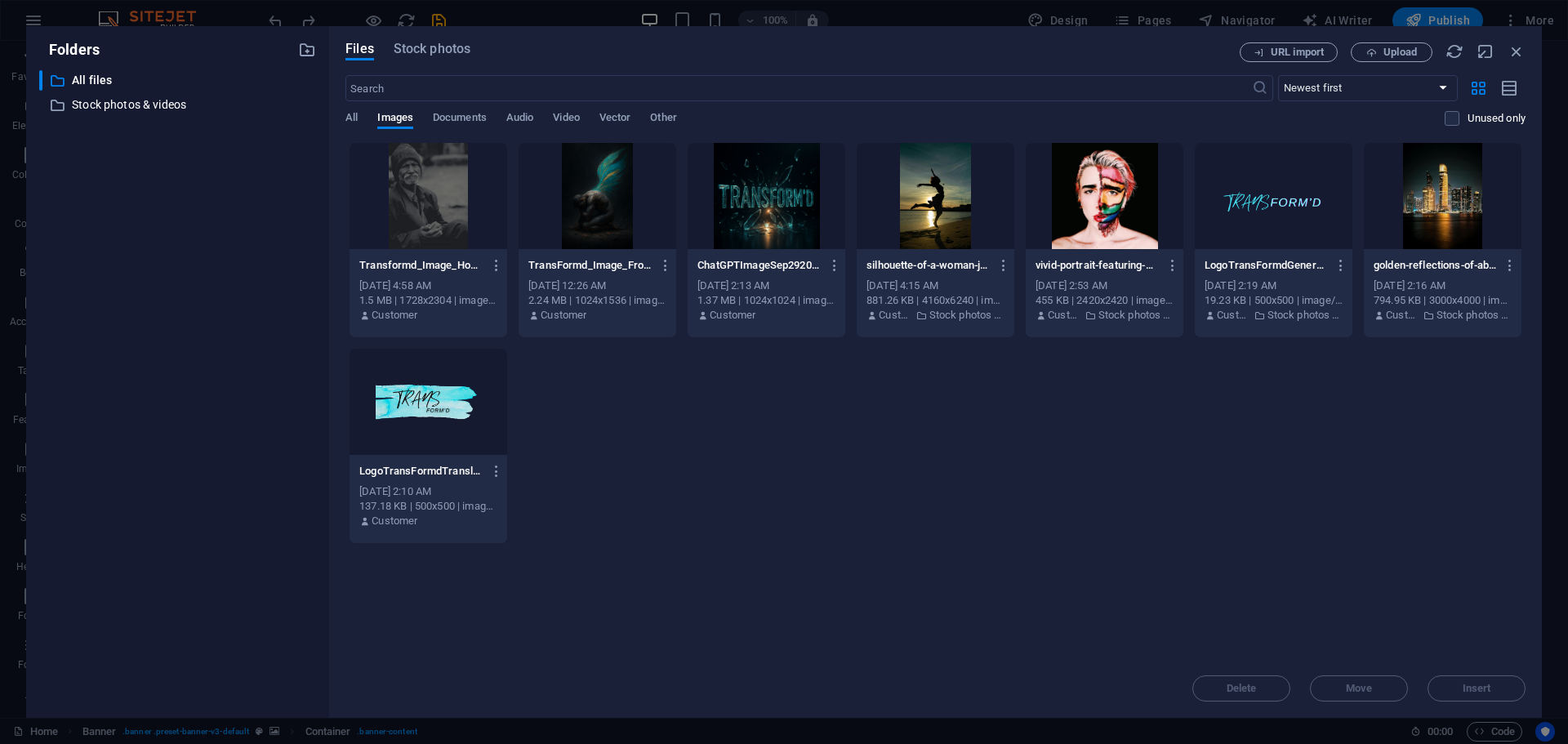
click at [400, 221] on div at bounding box center [428, 196] width 157 height 106
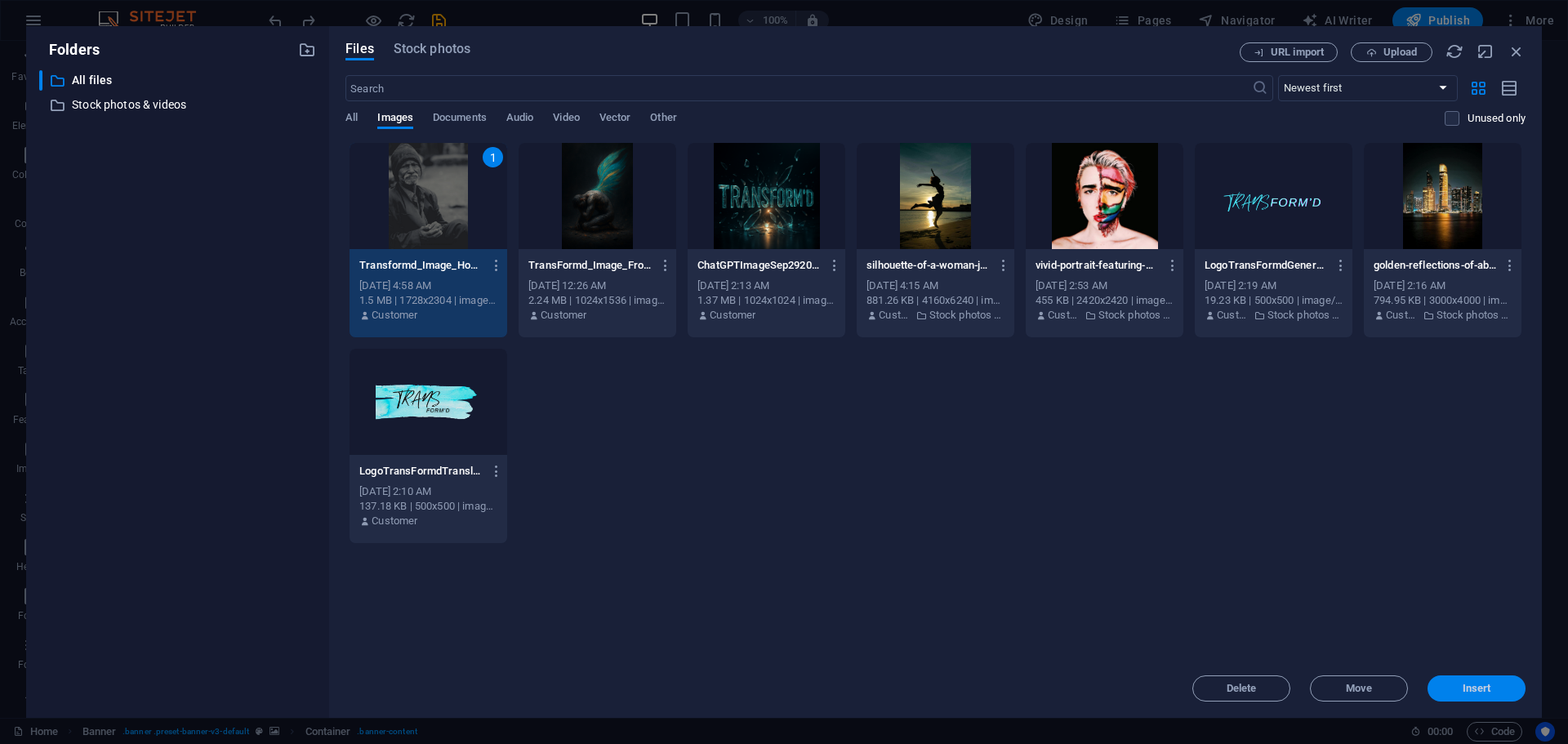
click at [1463, 700] on button "Insert" at bounding box center [1476, 687] width 98 height 26
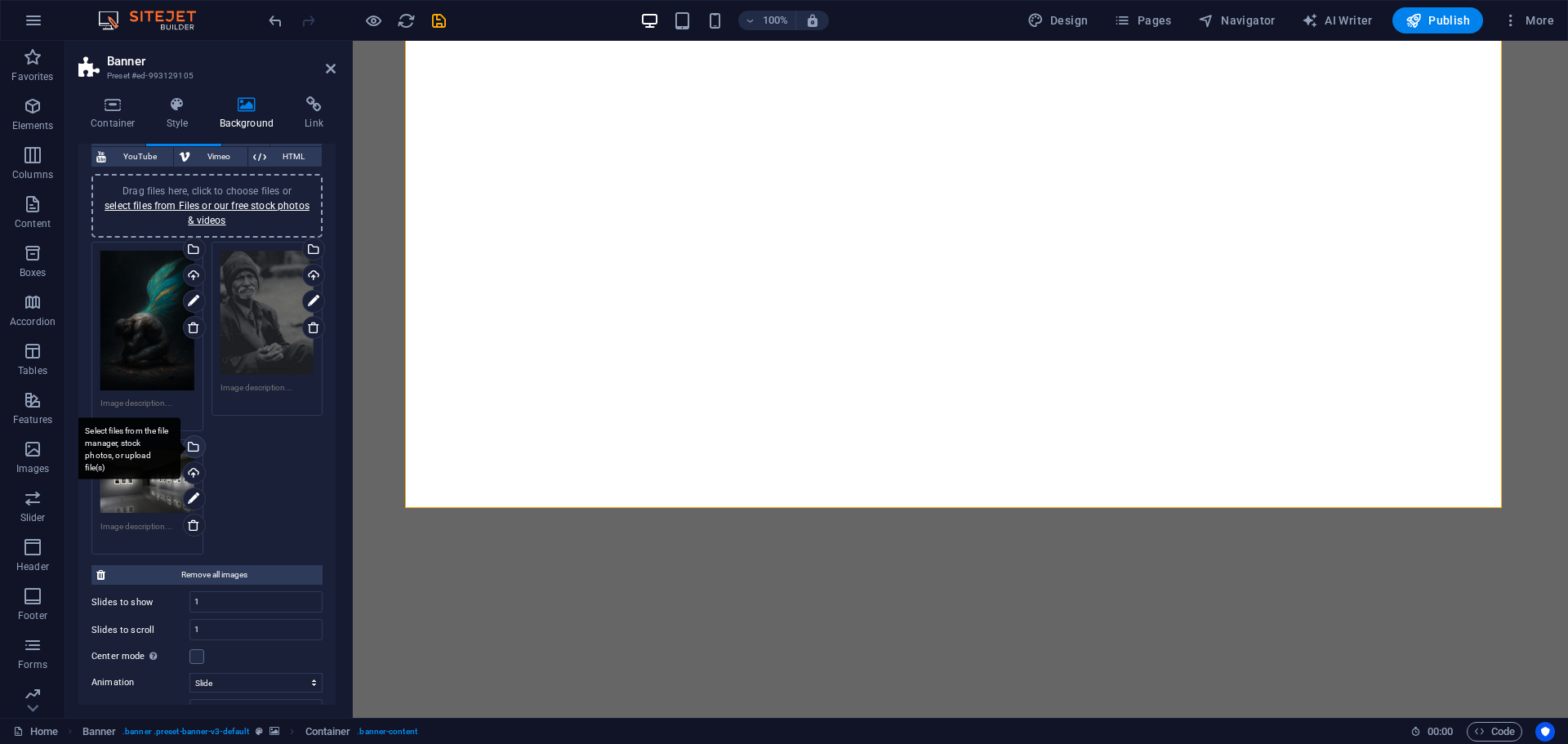
click at [191, 445] on div "Select files from the file manager, stock photos, or upload file(s)" at bounding box center [193, 449] width 25 height 25
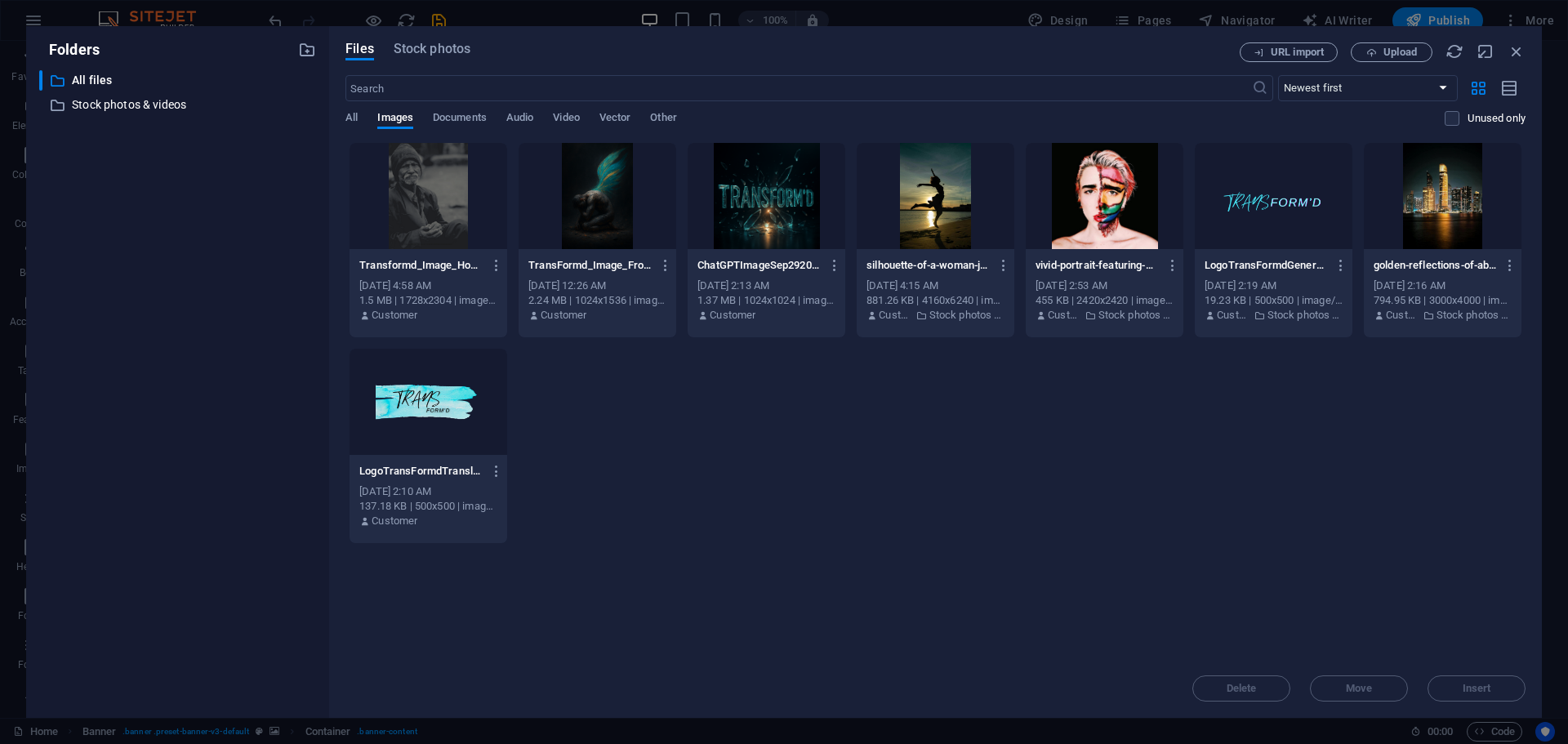
click at [781, 223] on div at bounding box center [766, 196] width 157 height 106
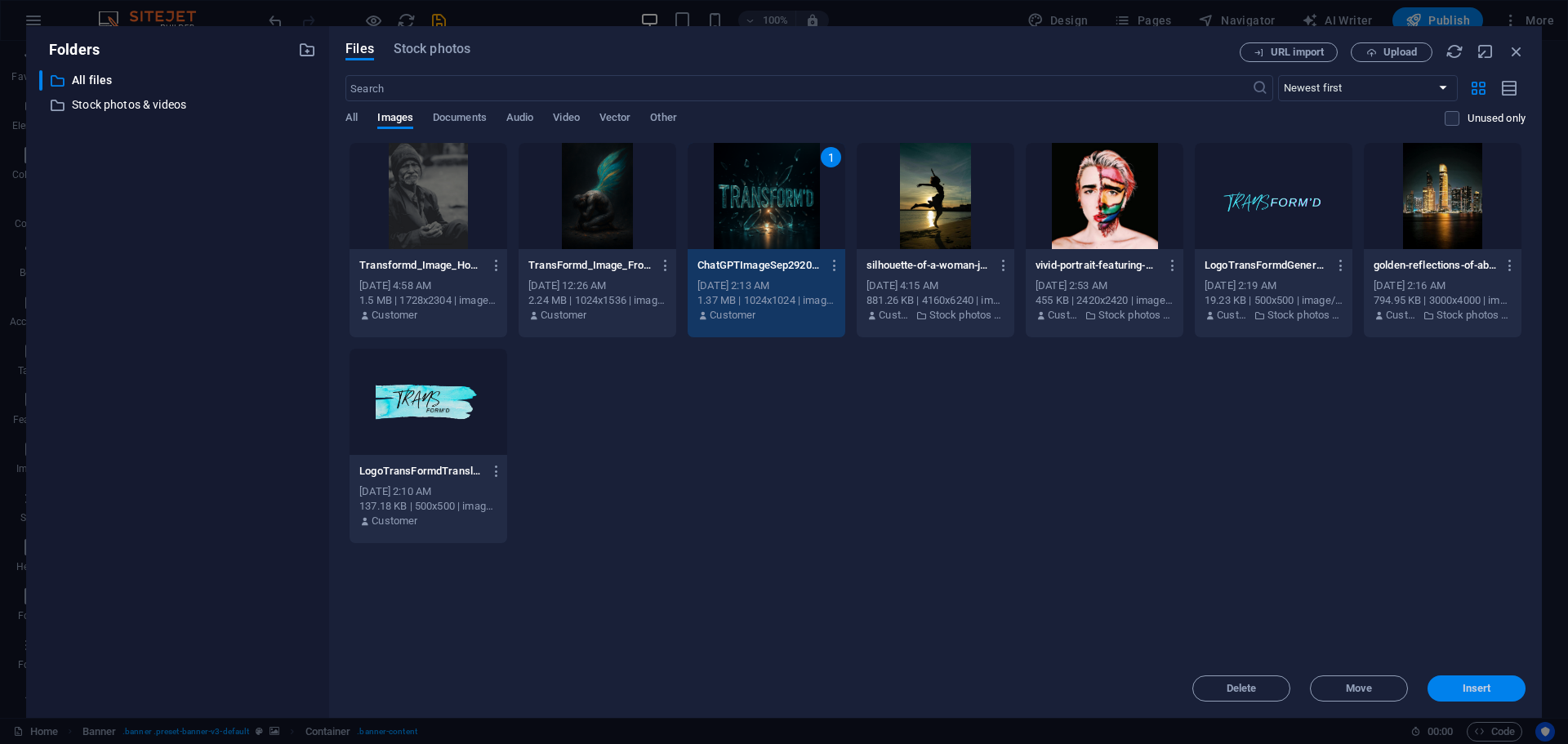
click at [1477, 689] on span "Insert" at bounding box center [1477, 688] width 29 height 10
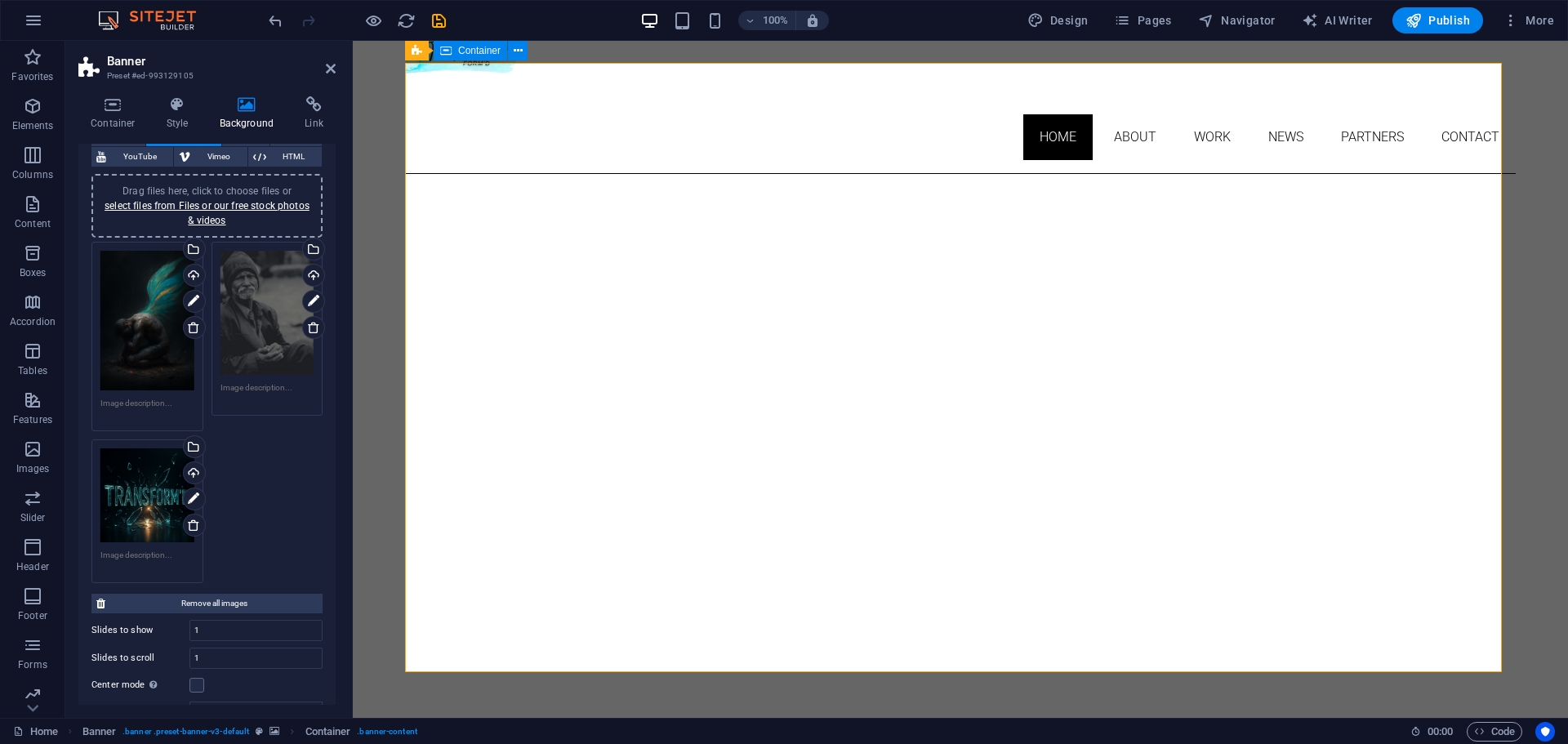
scroll to position [43, 0]
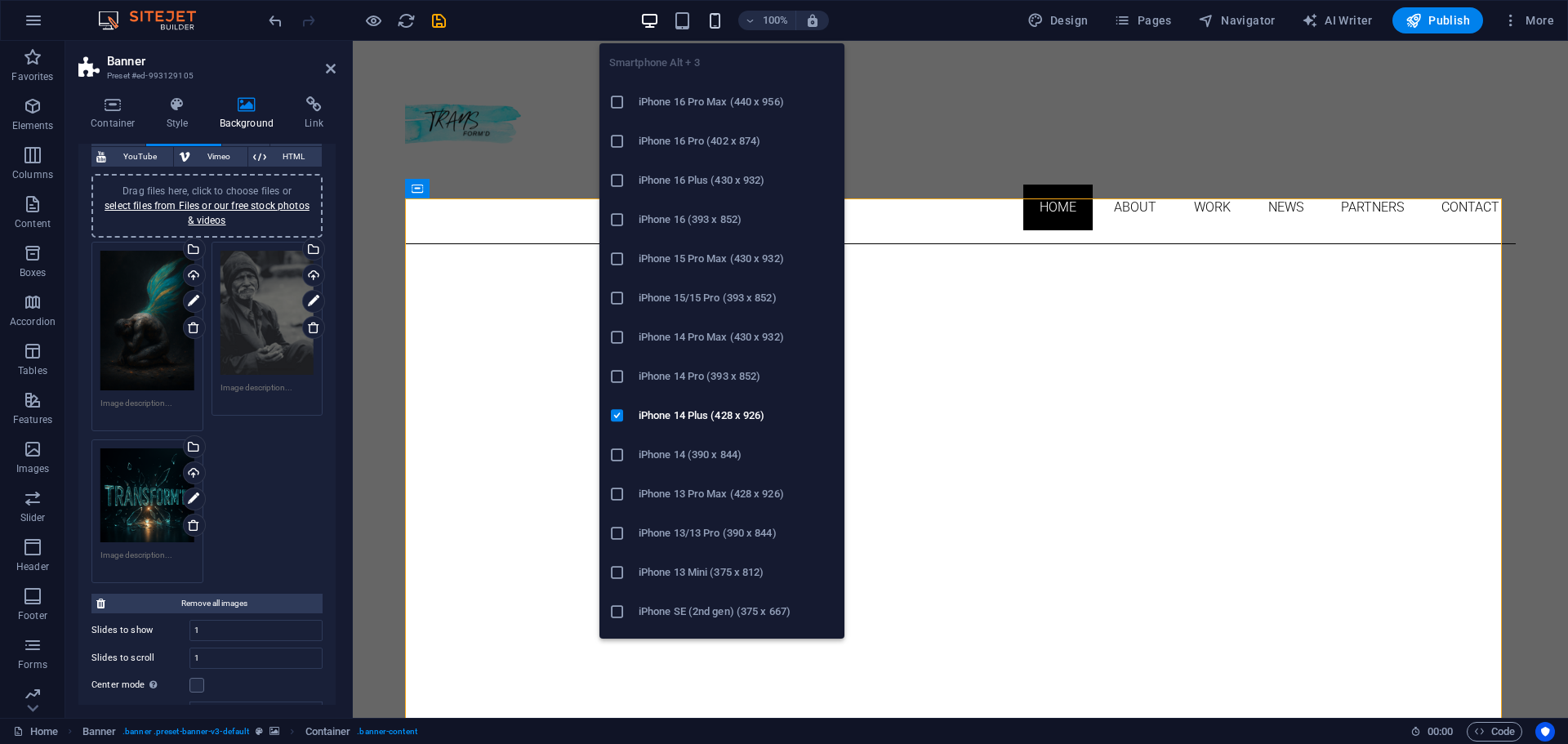
click at [720, 23] on icon "button" at bounding box center [715, 21] width 19 height 19
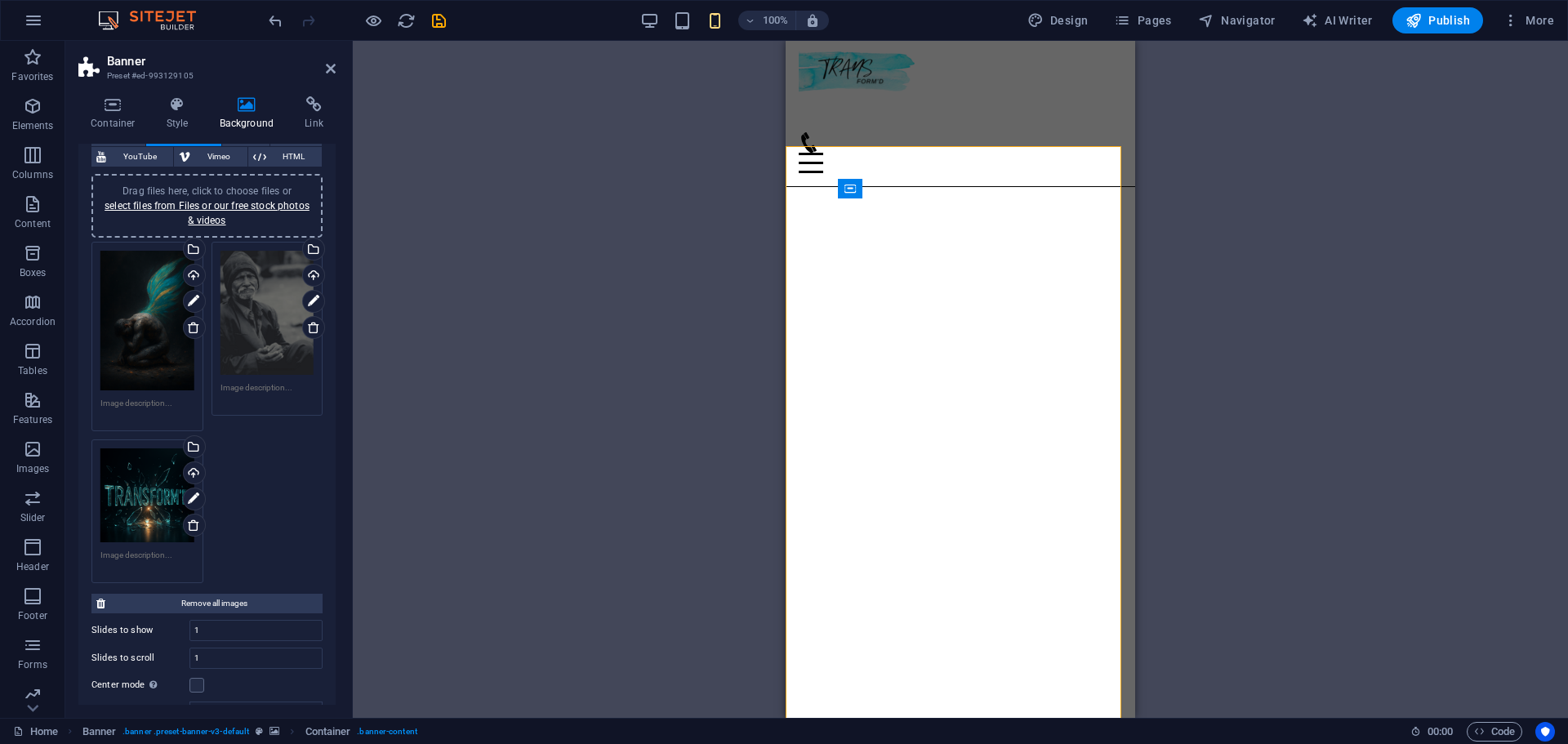
click at [673, 20] on div "100%" at bounding box center [734, 20] width 189 height 26
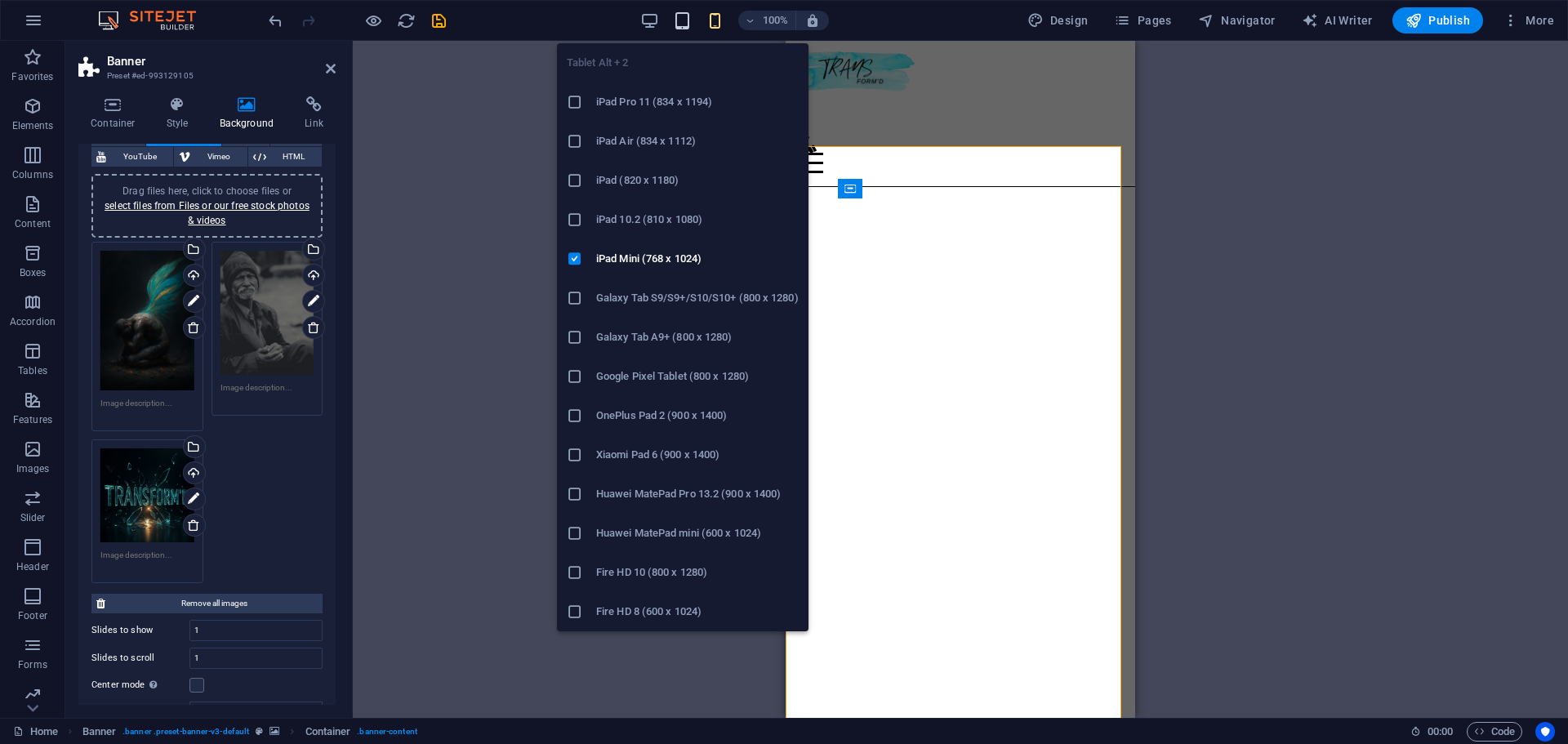
click at [686, 22] on icon "button" at bounding box center [682, 21] width 19 height 19
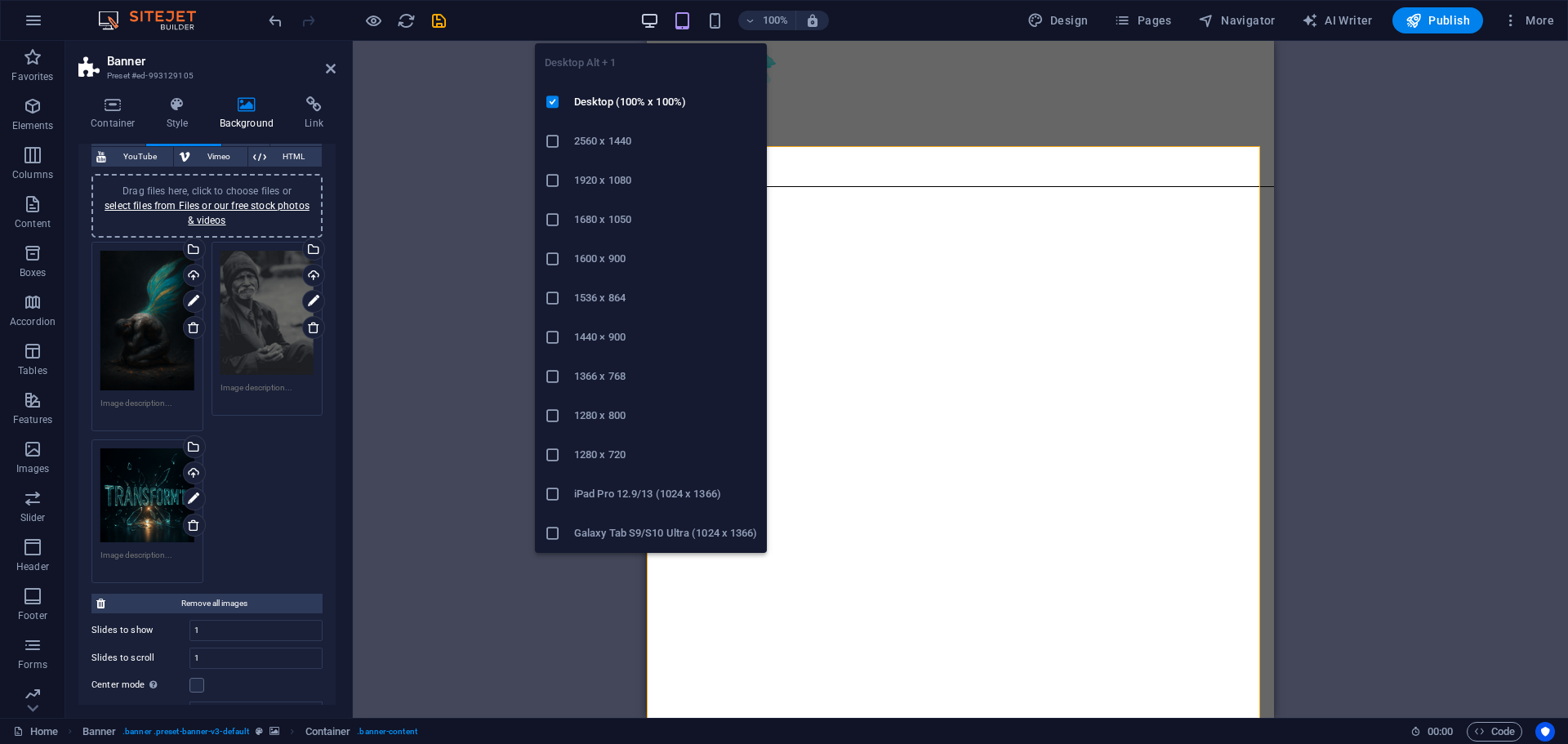
click at [658, 21] on icon "button" at bounding box center [650, 21] width 19 height 19
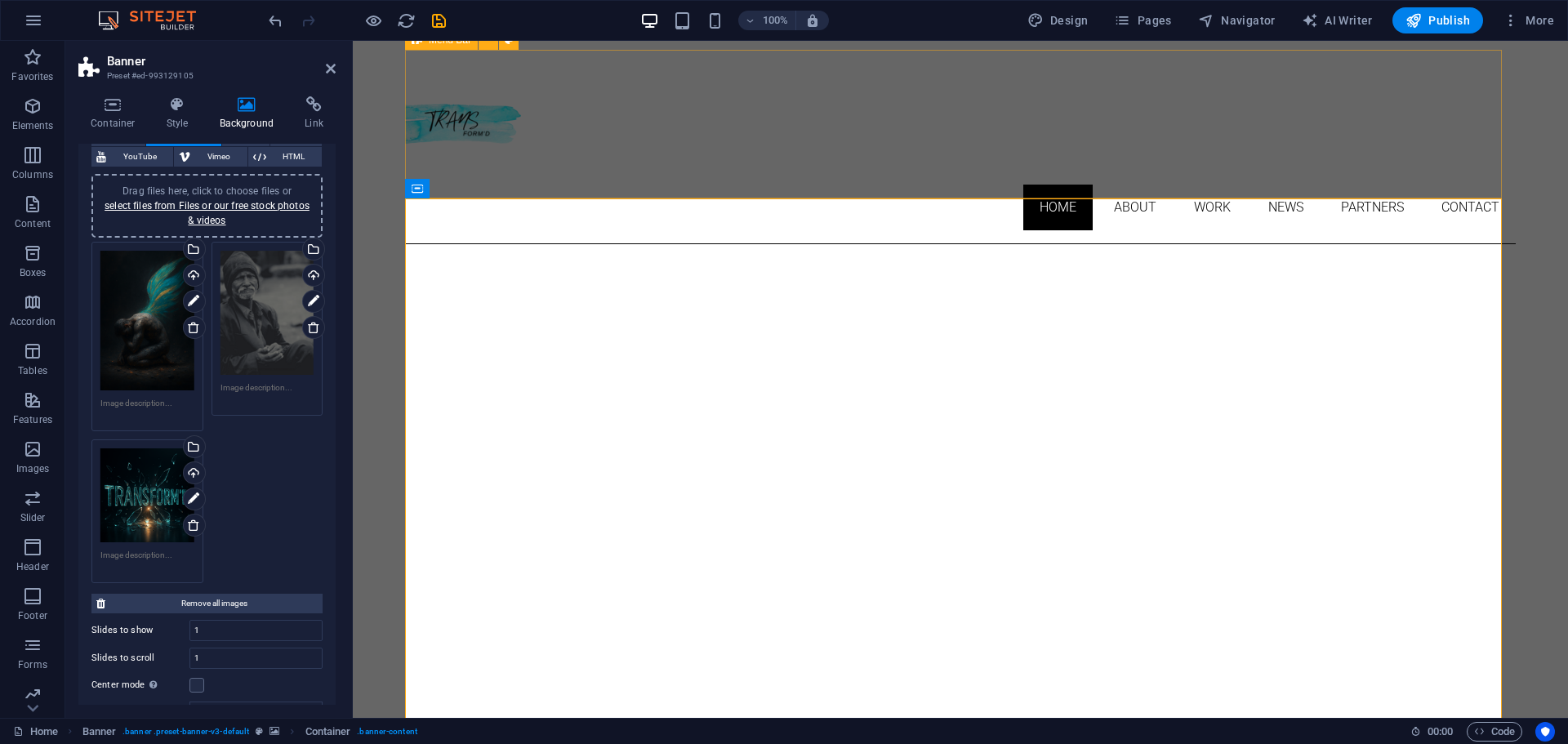
click at [789, 163] on div "Home About Work News Partners Contact Menu" at bounding box center [960, 147] width 1111 height 195
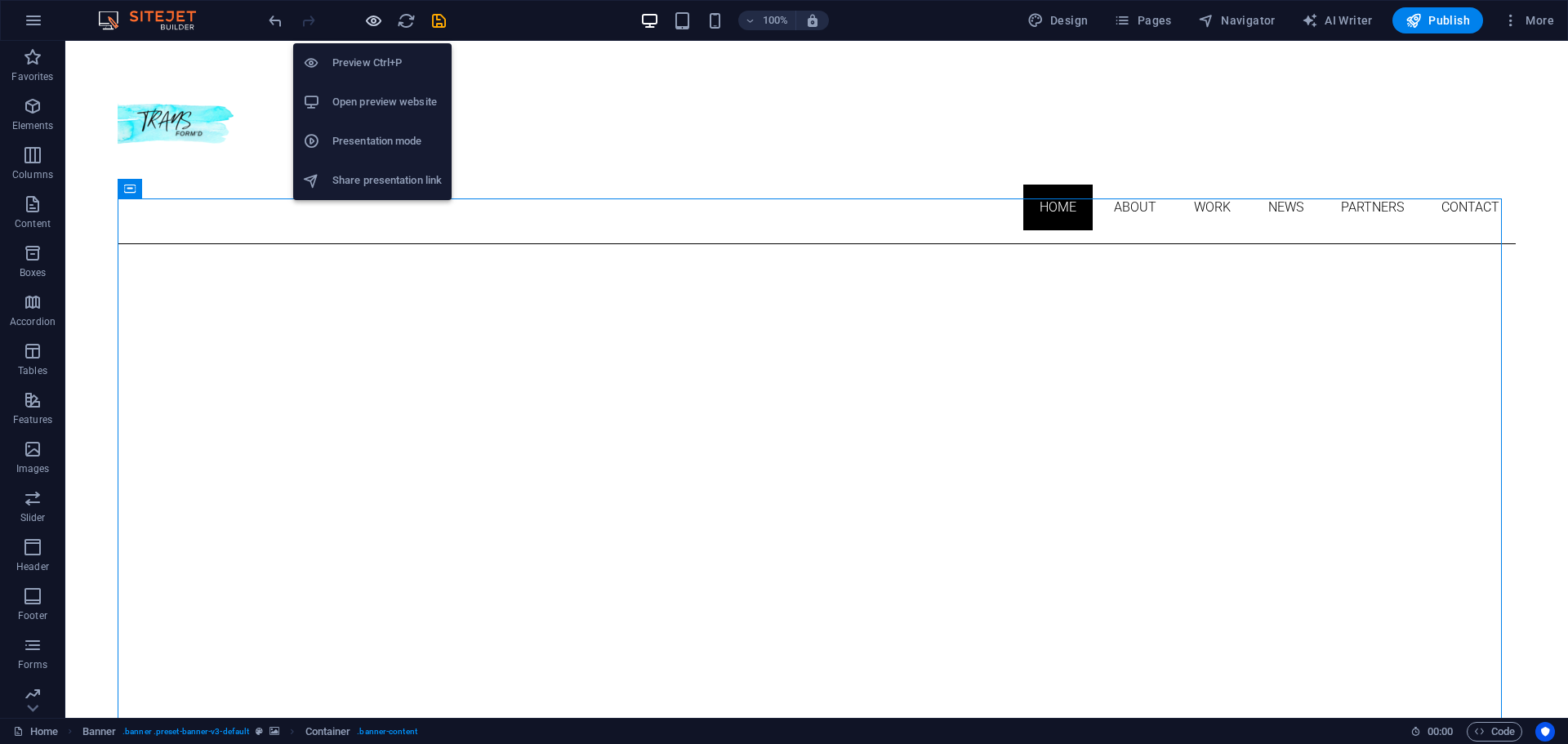
click at [370, 13] on icon "button" at bounding box center [374, 21] width 19 height 19
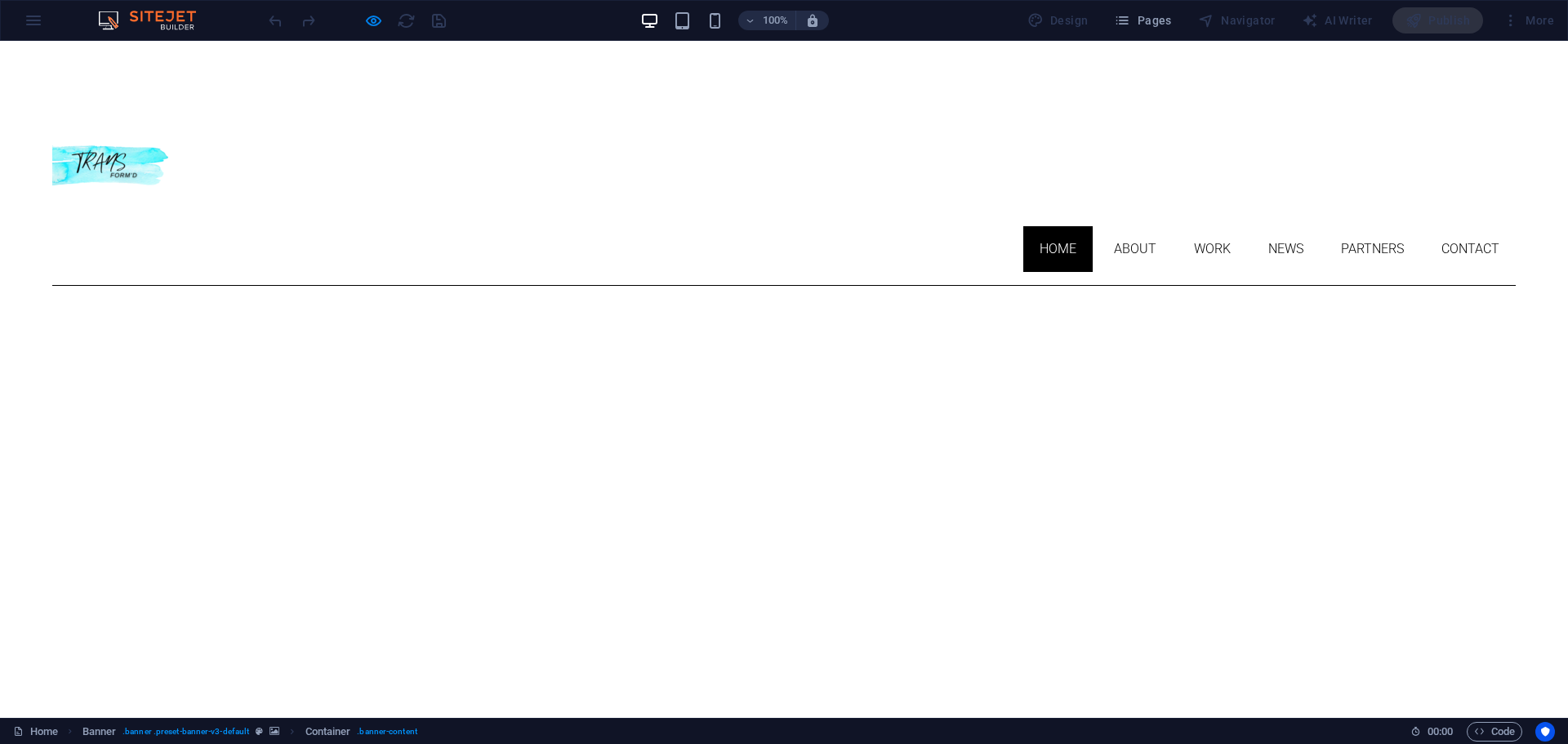
scroll to position [0, 0]
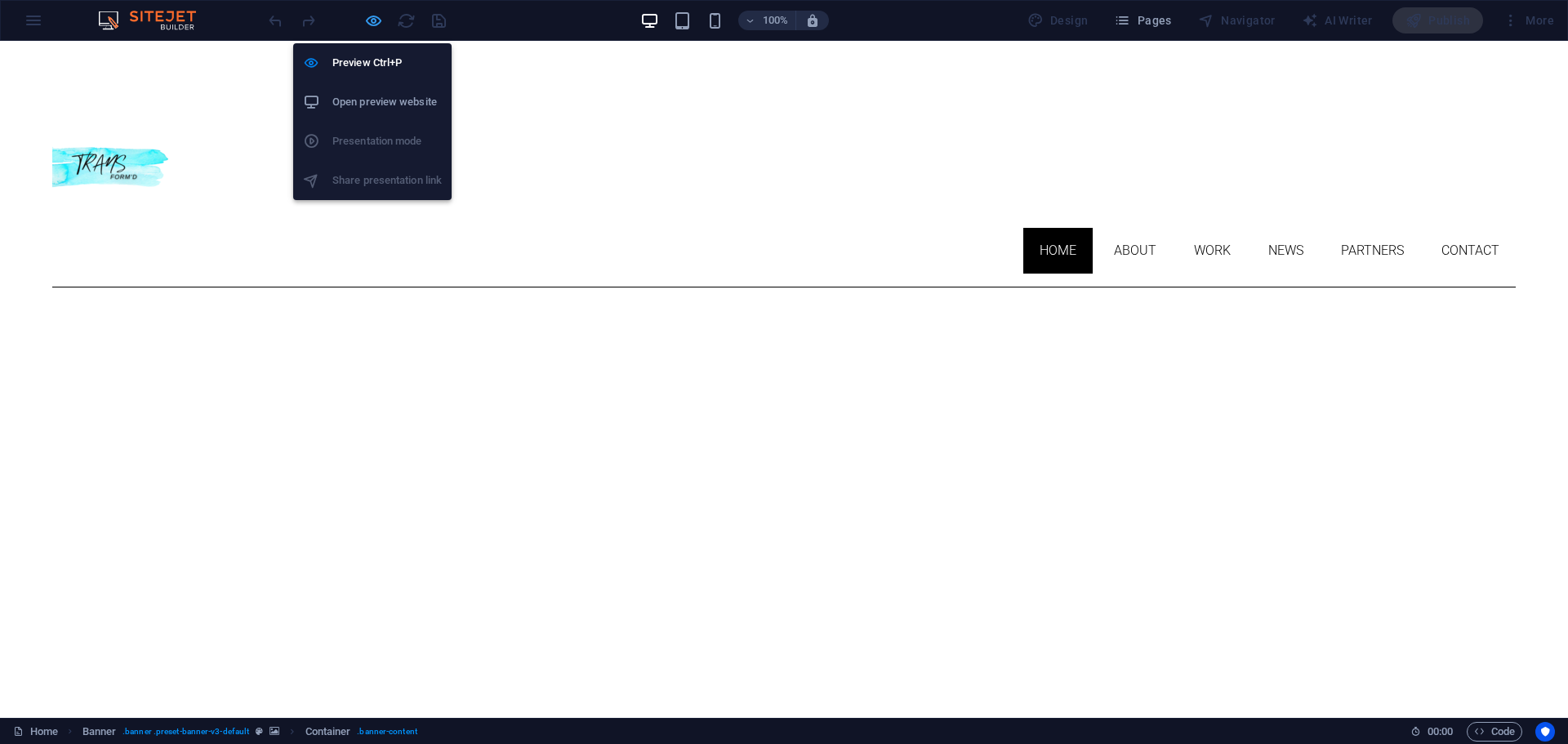
click at [368, 21] on icon "button" at bounding box center [374, 21] width 19 height 19
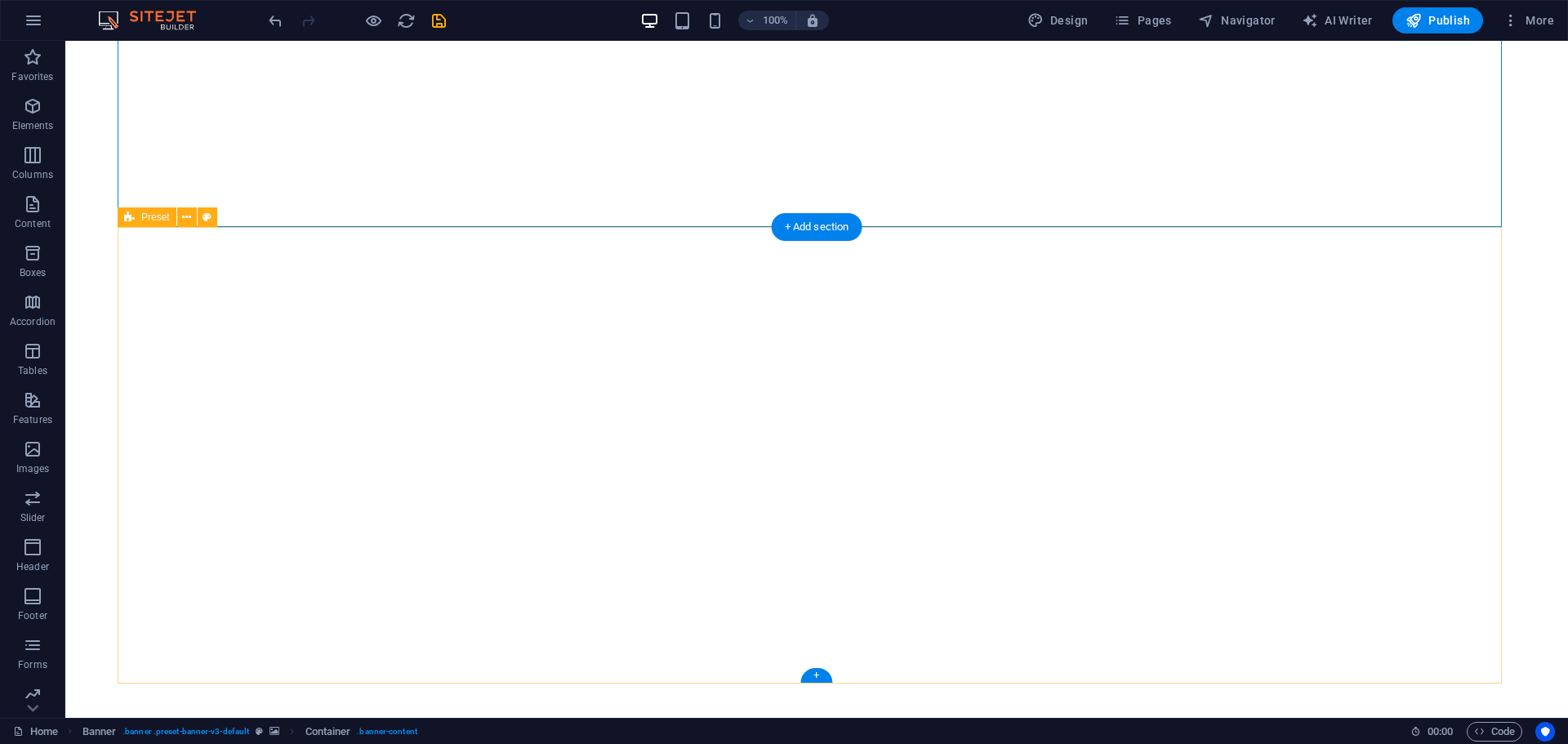
scroll to position [628, 0]
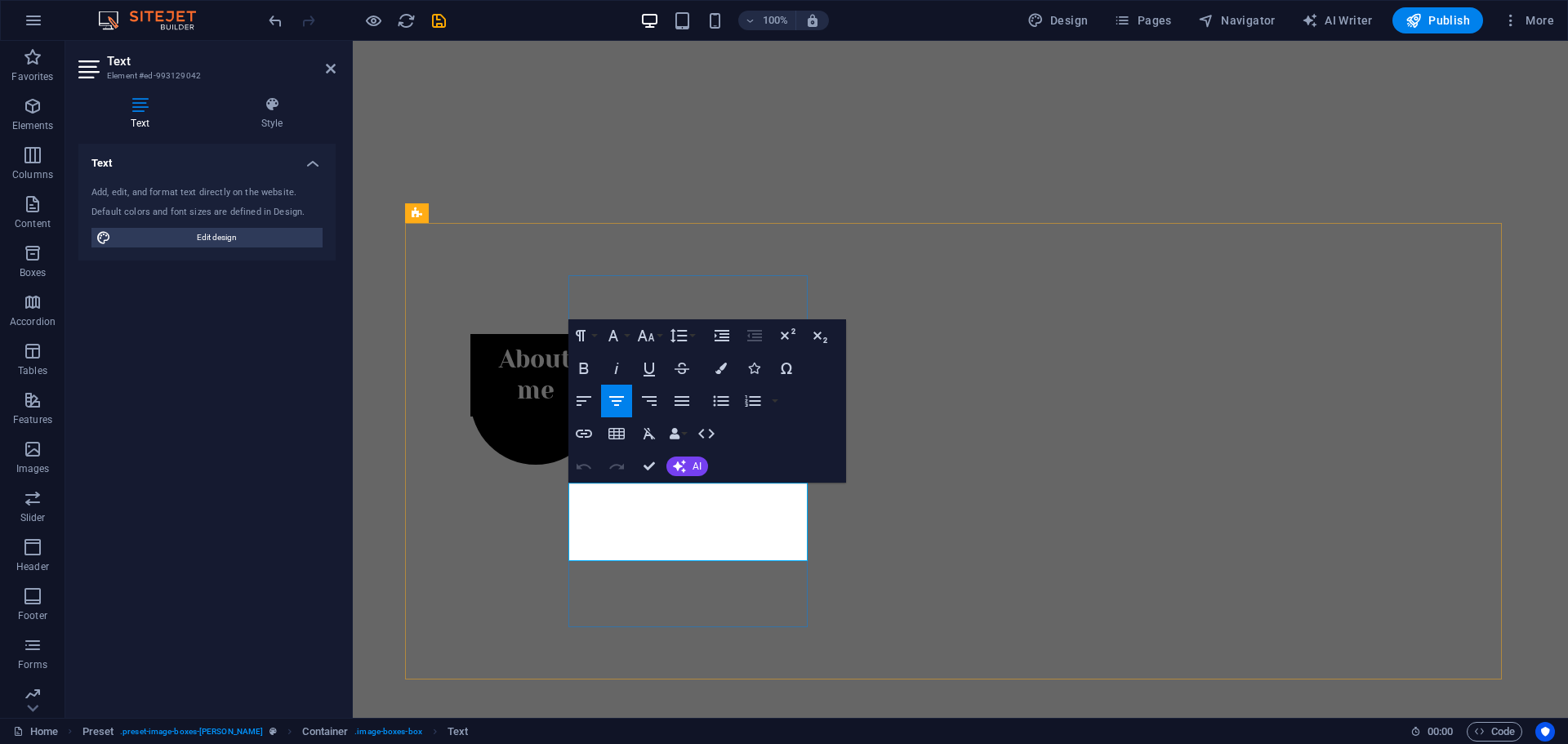
drag, startPoint x: 746, startPoint y: 552, endPoint x: 628, endPoint y: 494, distance: 131.5
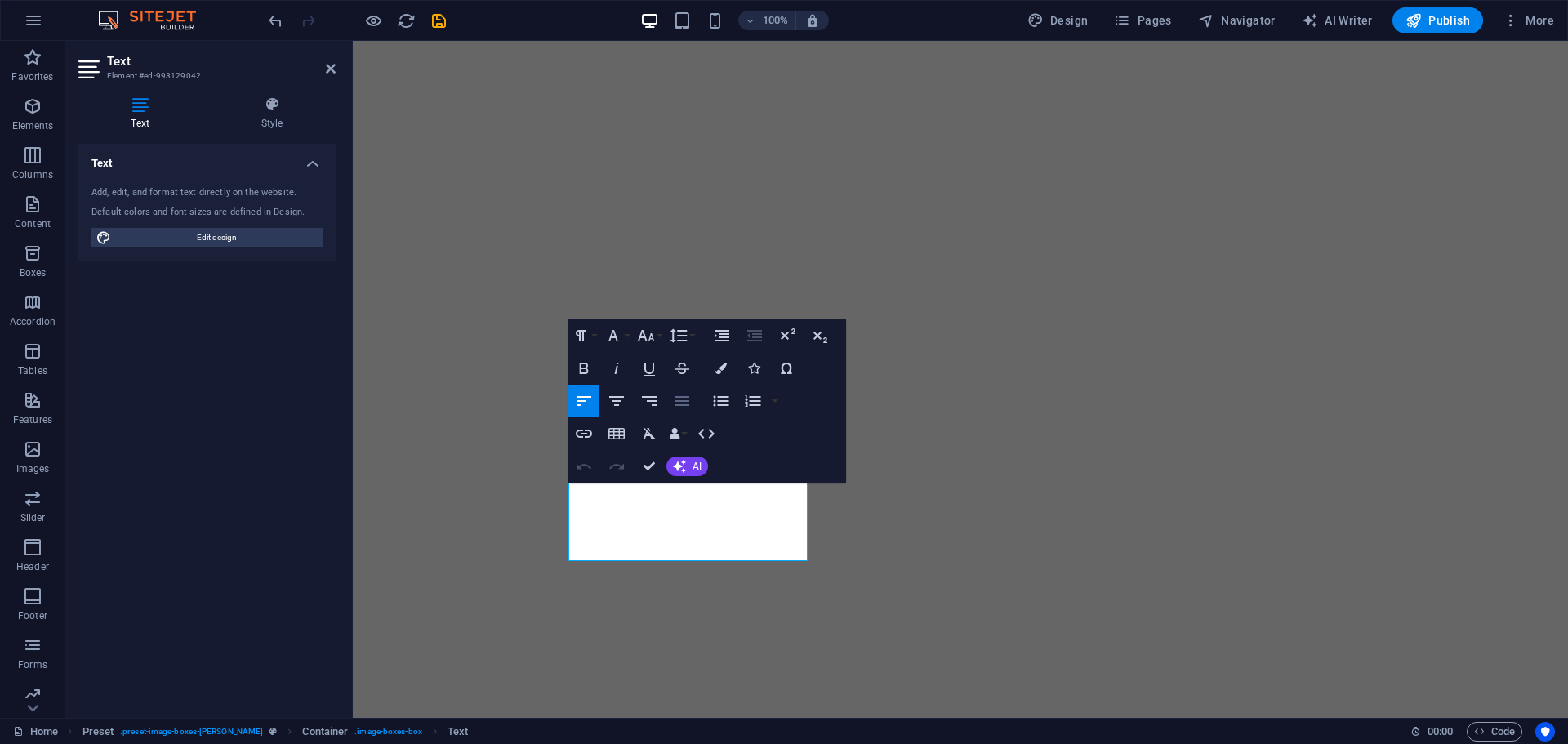
click at [678, 408] on icon "button" at bounding box center [681, 401] width 19 height 19
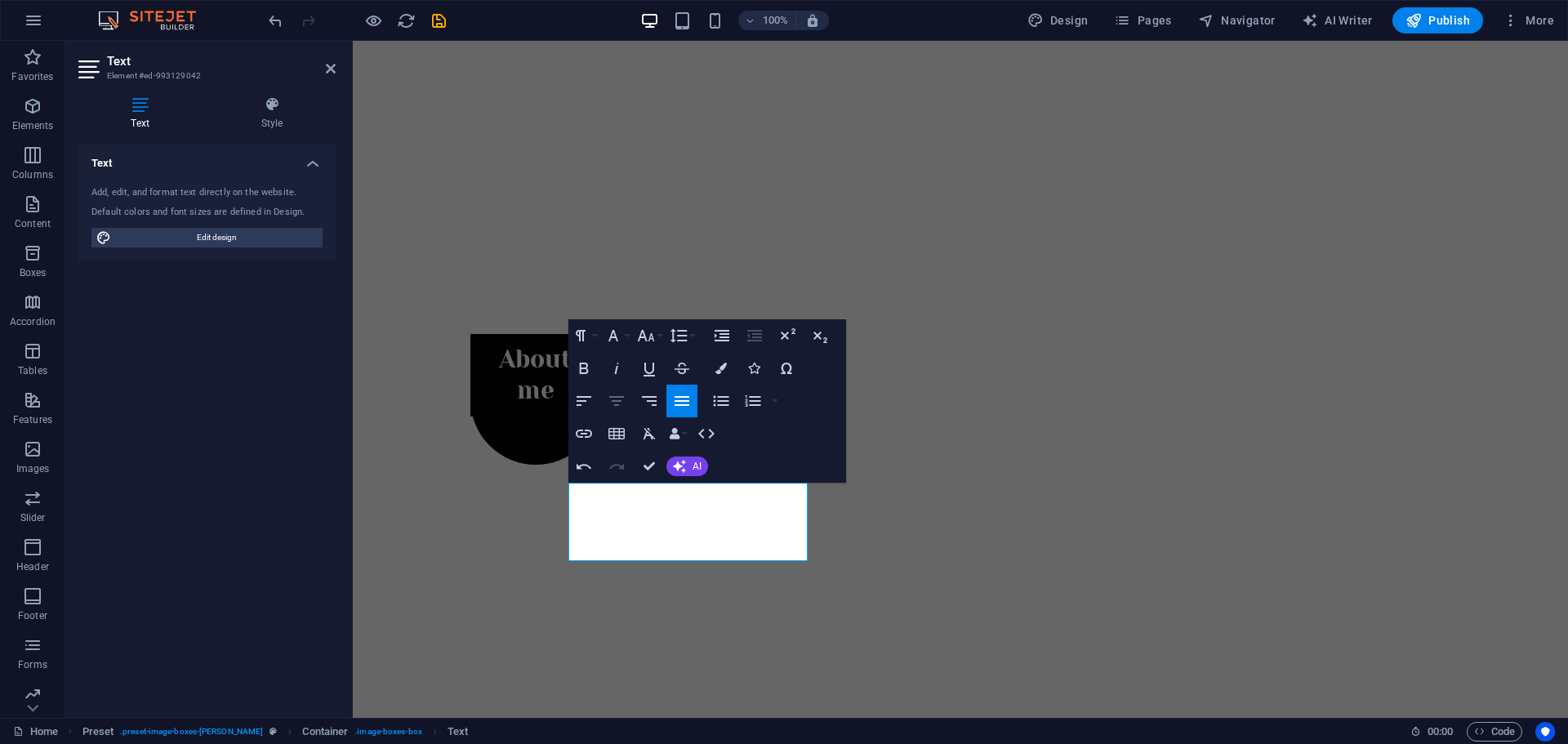
click at [615, 405] on icon "button" at bounding box center [615, 401] width 14 height 10
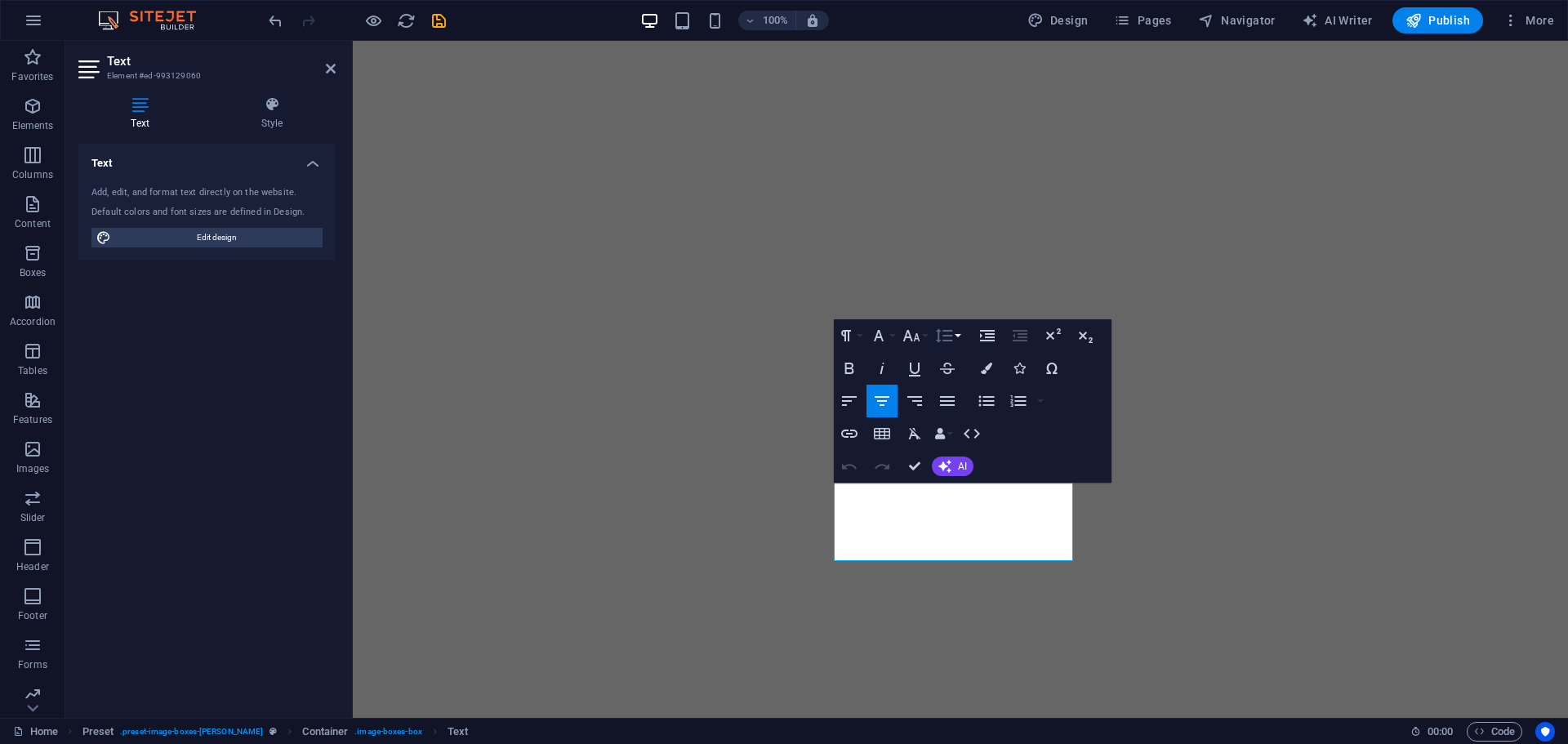
click at [939, 338] on icon "button" at bounding box center [944, 335] width 17 height 13
click at [981, 334] on icon "button" at bounding box center [987, 336] width 19 height 19
click at [939, 334] on icon "button" at bounding box center [944, 336] width 19 height 19
click at [1026, 429] on div "Paragraph Format Normal Heading 1 Heading 2 Heading 3 Heading 4 Heading 5 Headi…" at bounding box center [973, 401] width 278 height 163
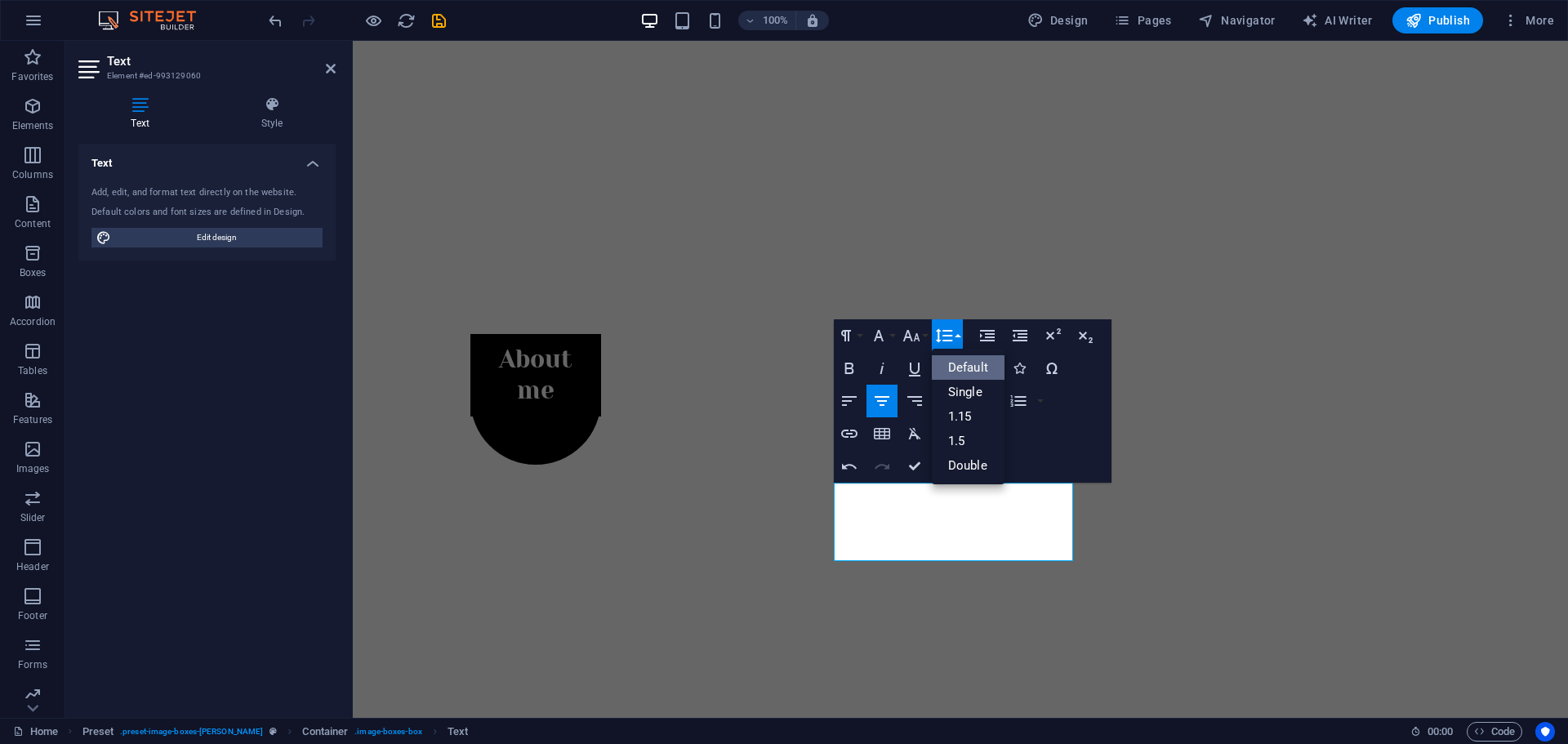
click at [1047, 453] on div "Paragraph Format Normal Heading 1 Heading 2 Heading 3 Heading 4 Heading 5 Headi…" at bounding box center [973, 401] width 278 height 163
click at [1016, 403] on icon "button" at bounding box center [1018, 401] width 19 height 19
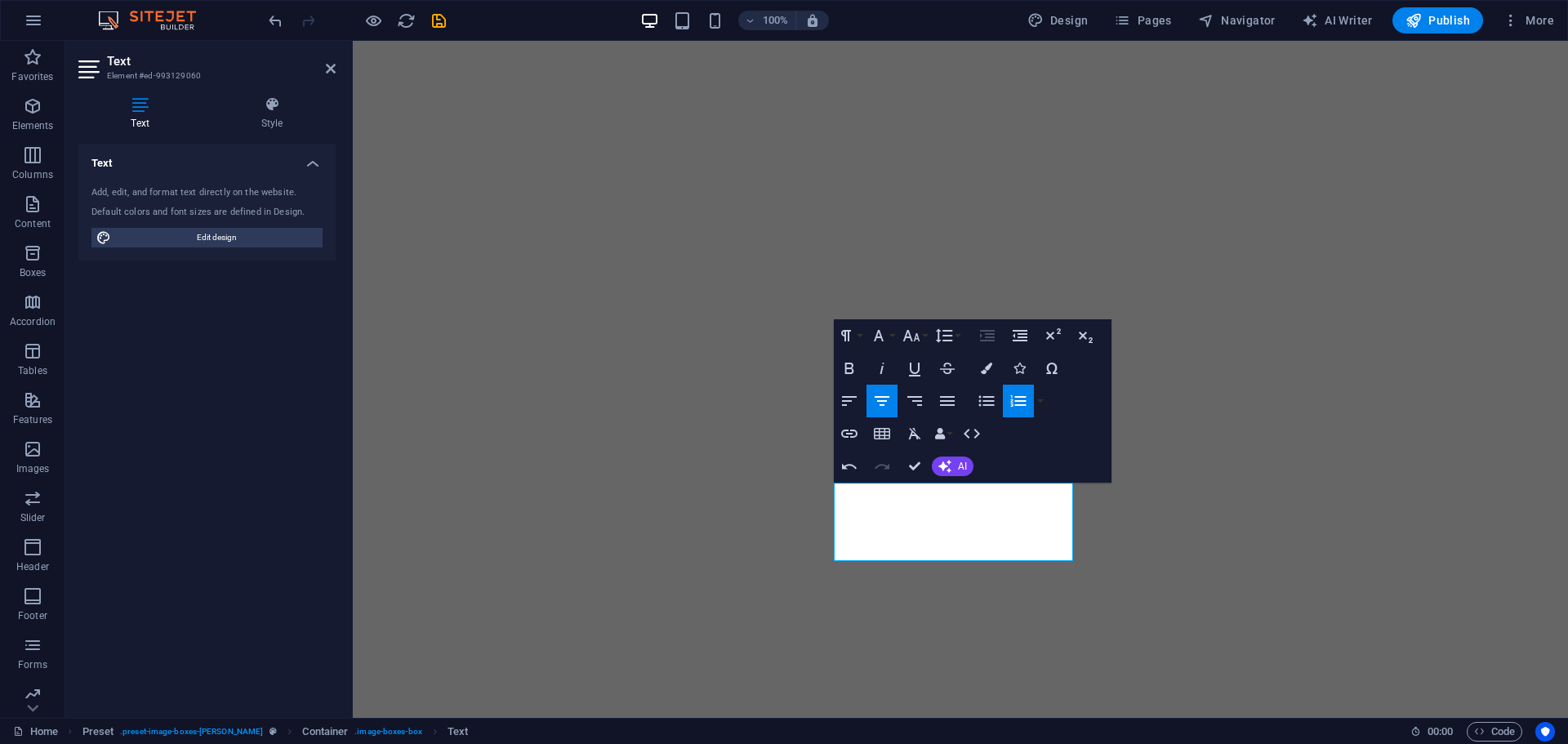
click at [1016, 403] on icon "button" at bounding box center [1018, 401] width 19 height 19
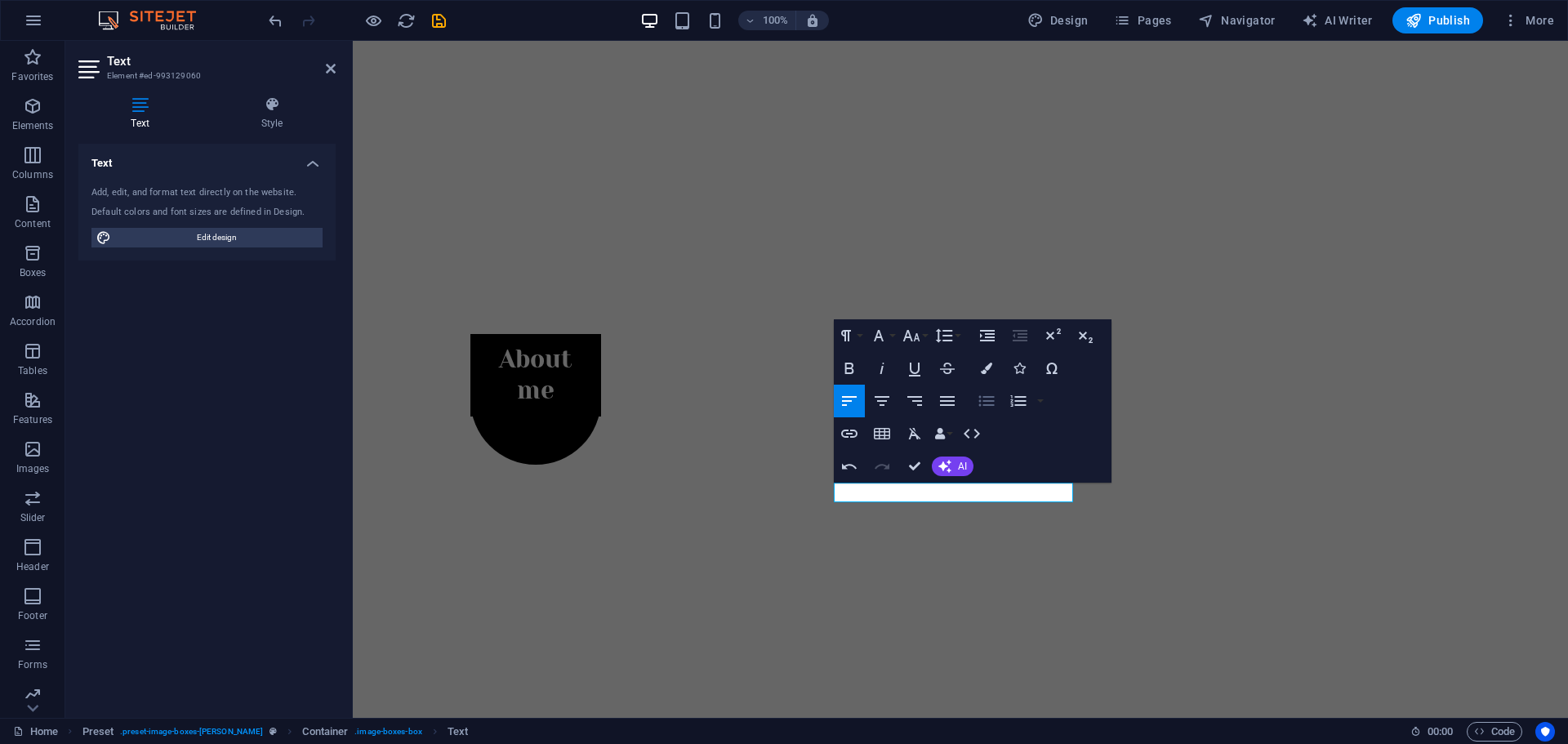
click at [980, 397] on icon "button" at bounding box center [986, 400] width 15 height 11
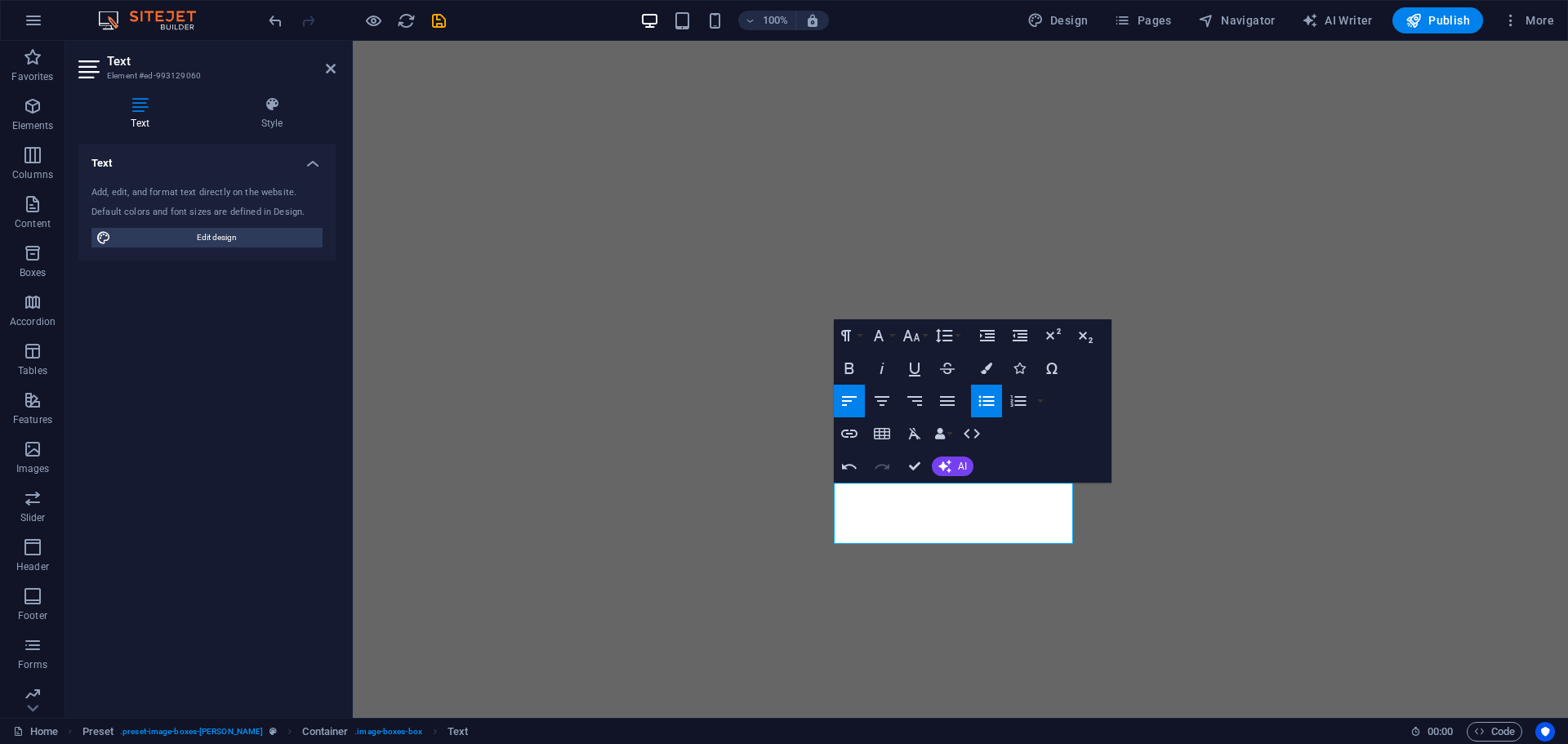
click at [980, 397] on icon "button" at bounding box center [986, 400] width 15 height 11
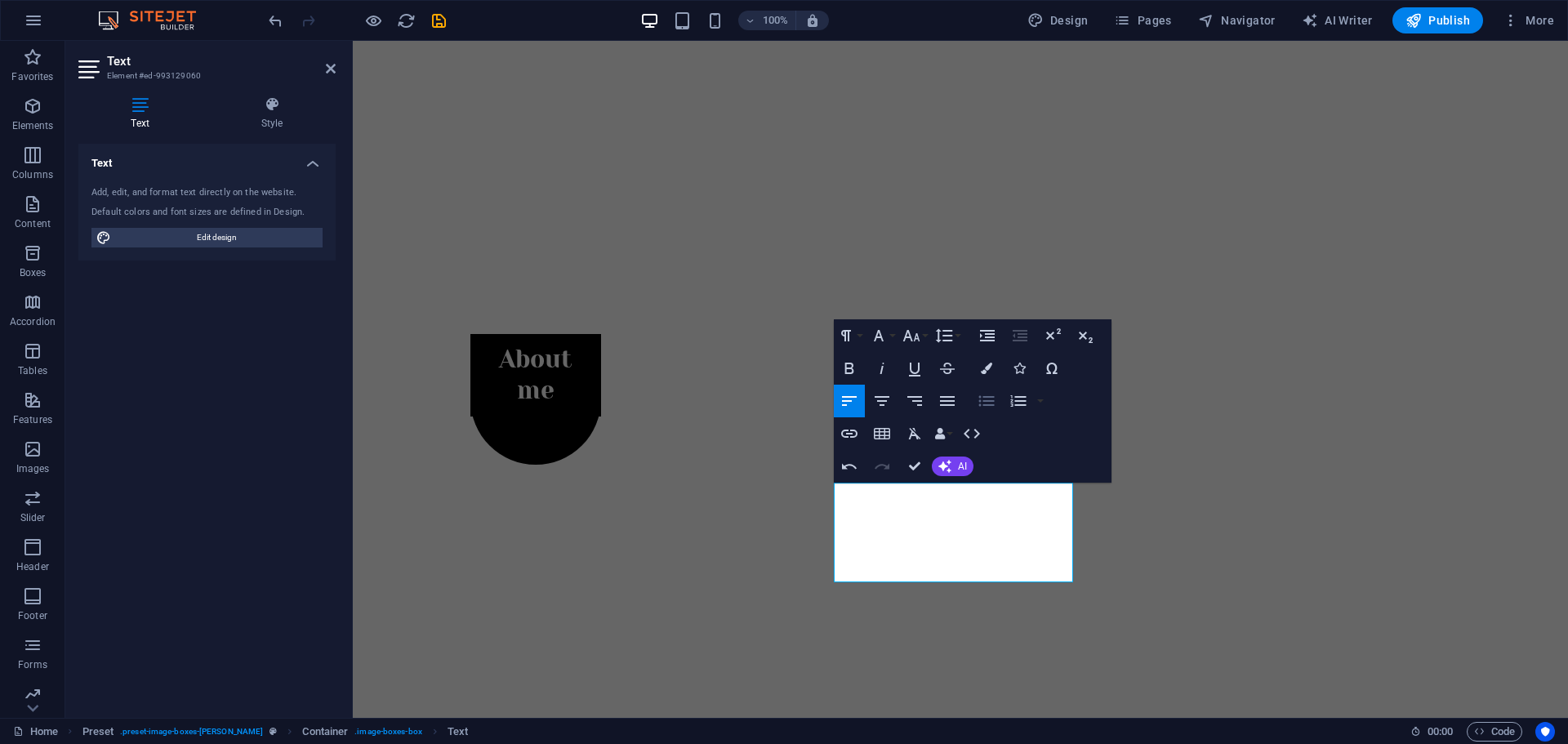
click at [987, 406] on icon "button" at bounding box center [986, 400] width 15 height 11
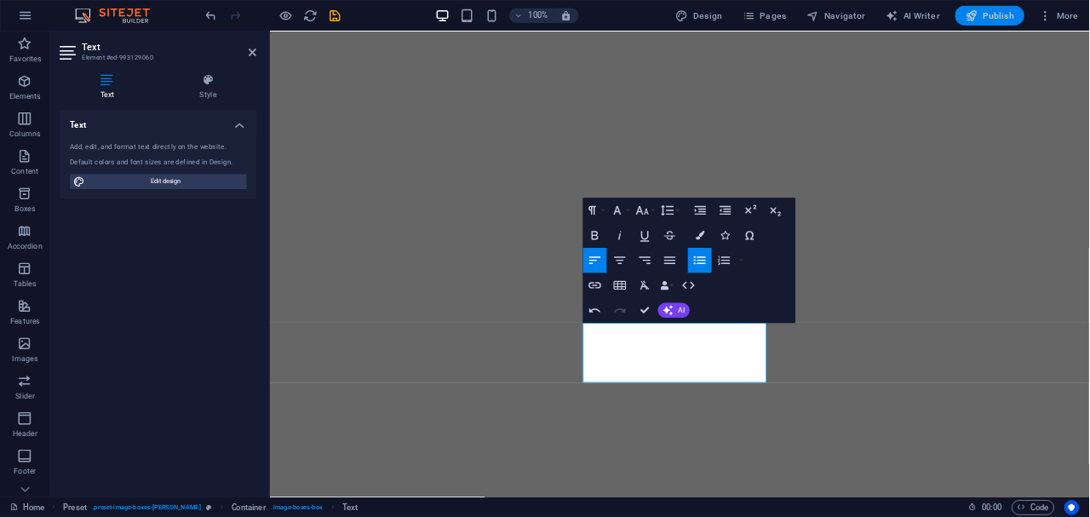
scroll to position [654, 0]
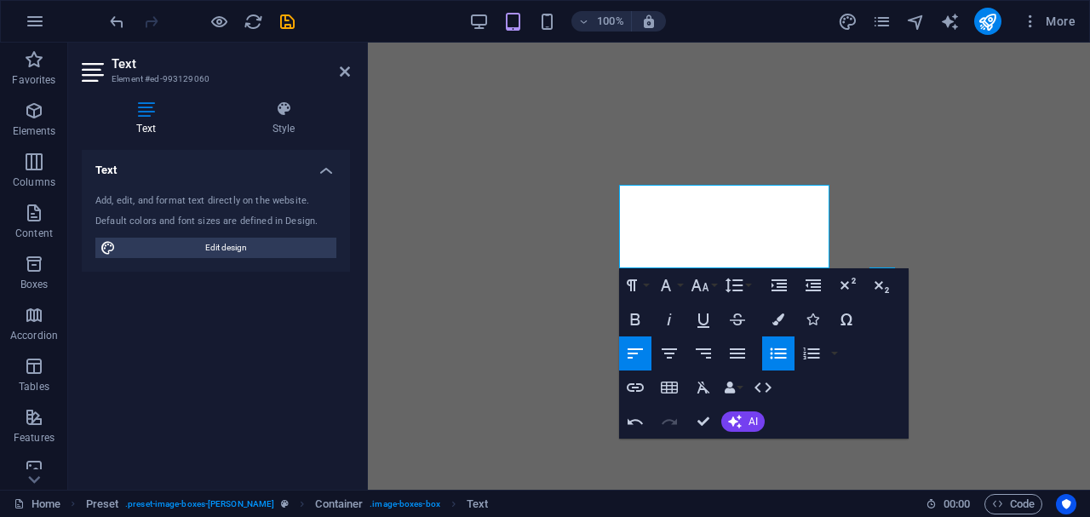
drag, startPoint x: 1849, startPoint y: 72, endPoint x: 745, endPoint y: 231, distance: 1115.4
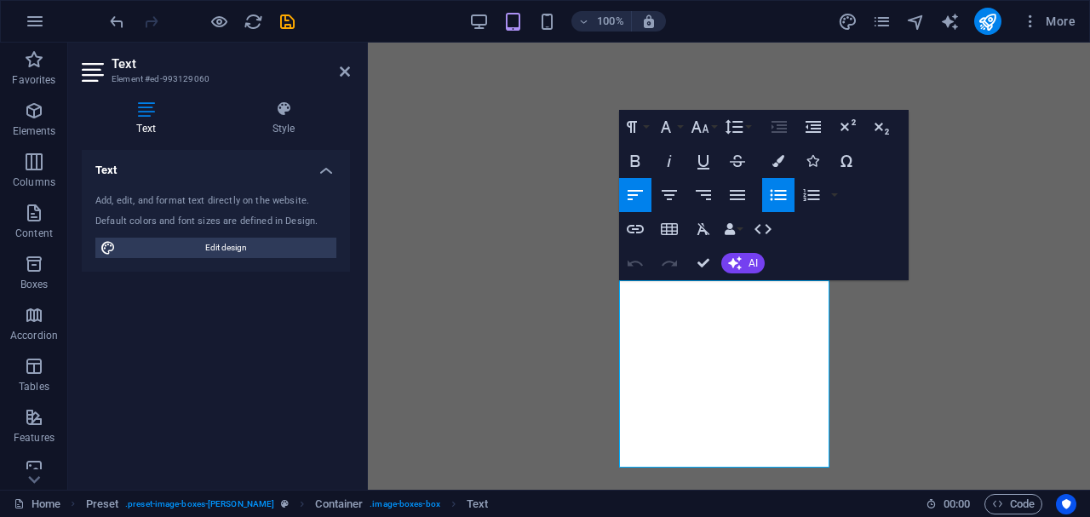
scroll to position [558, 0]
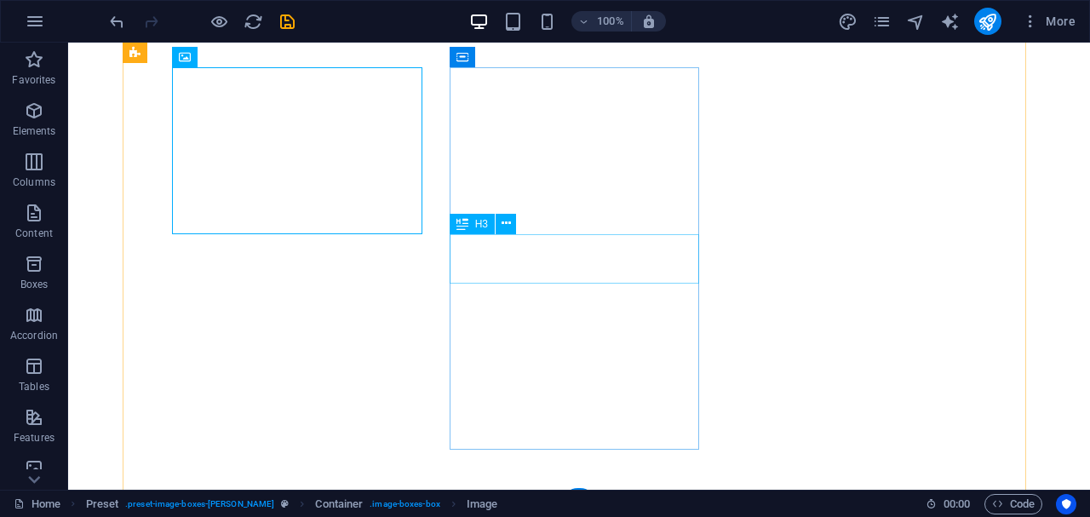
scroll to position [661, 0]
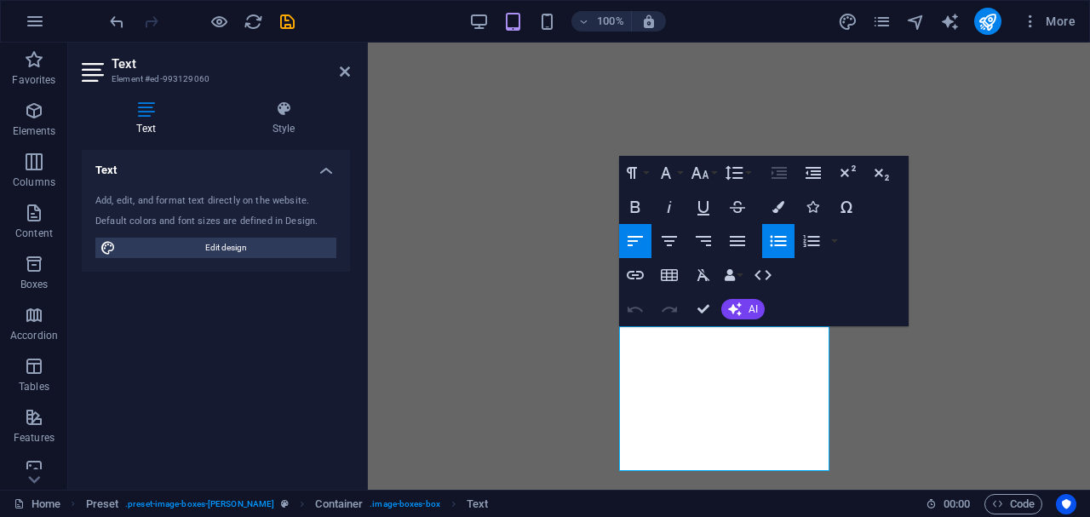
scroll to position [487, 0]
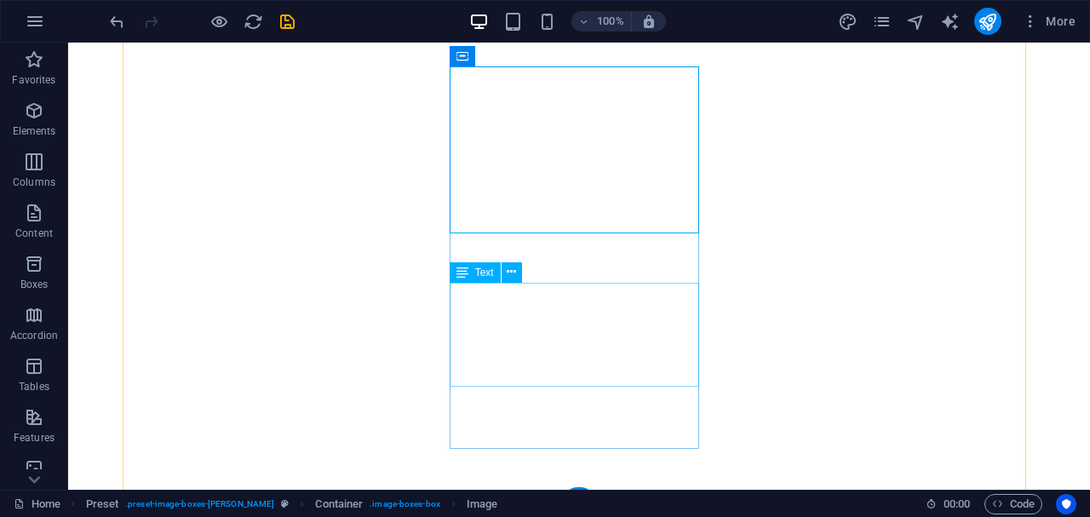
scroll to position [718, 0]
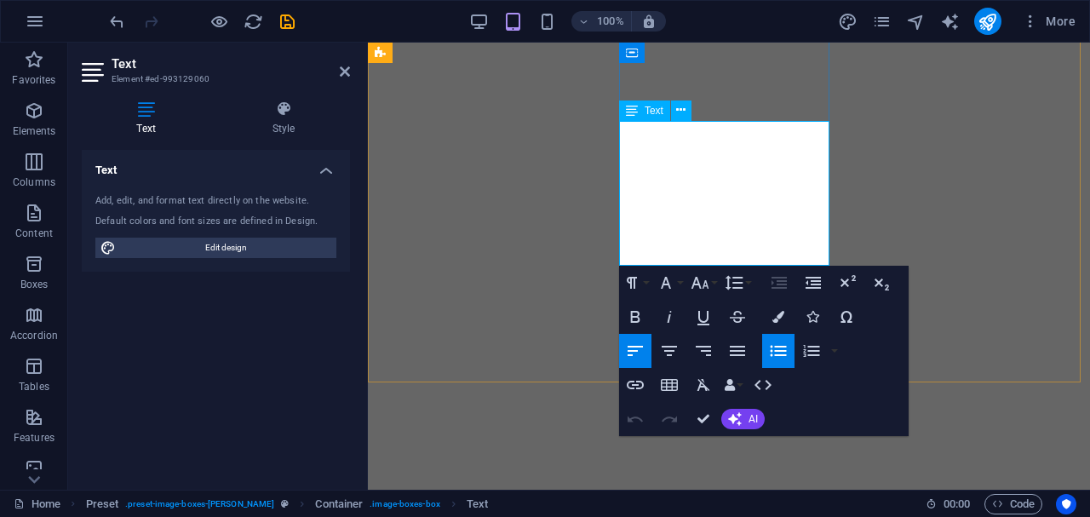
drag, startPoint x: 692, startPoint y: 232, endPoint x: 627, endPoint y: 132, distance: 118.8
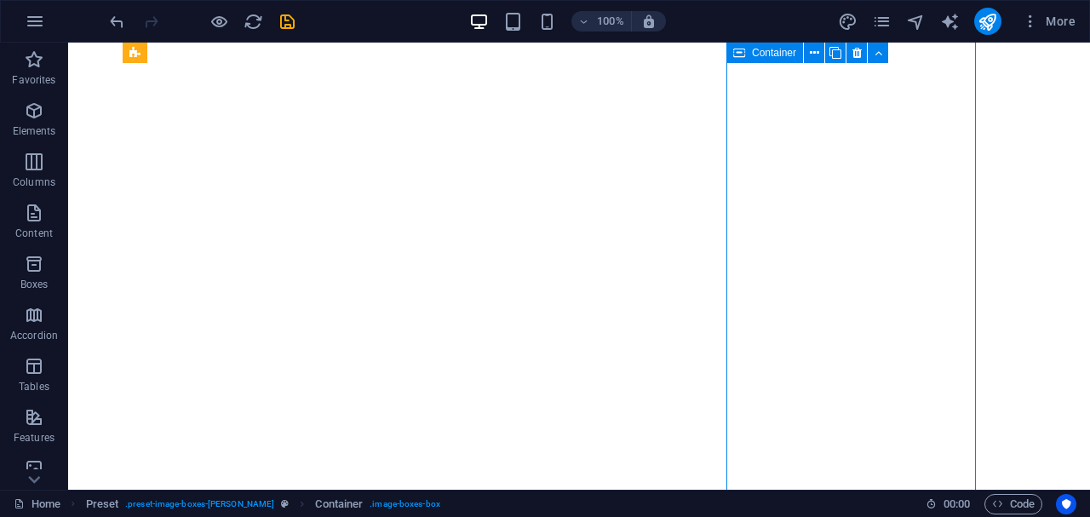
scroll to position [801, 0]
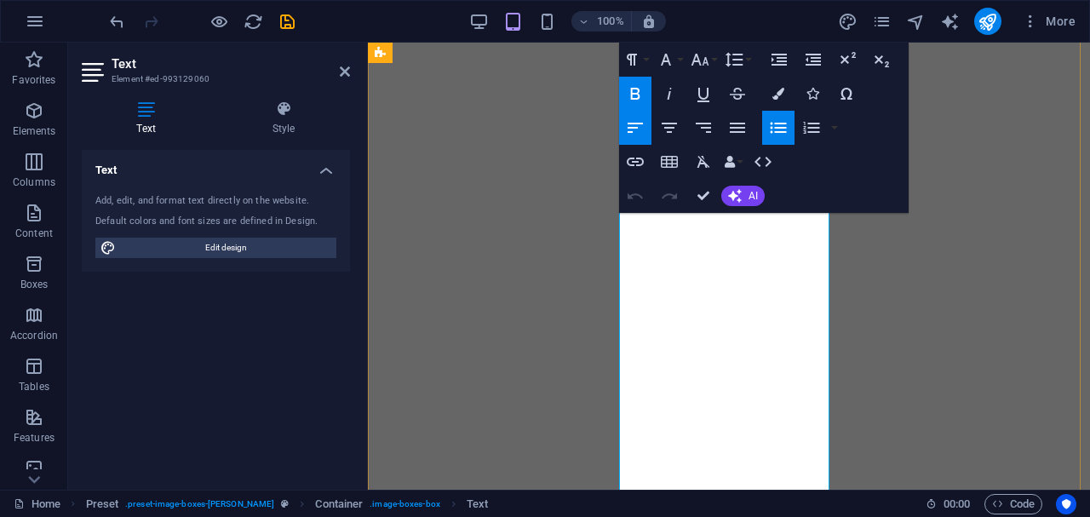
scroll to position [572, 0]
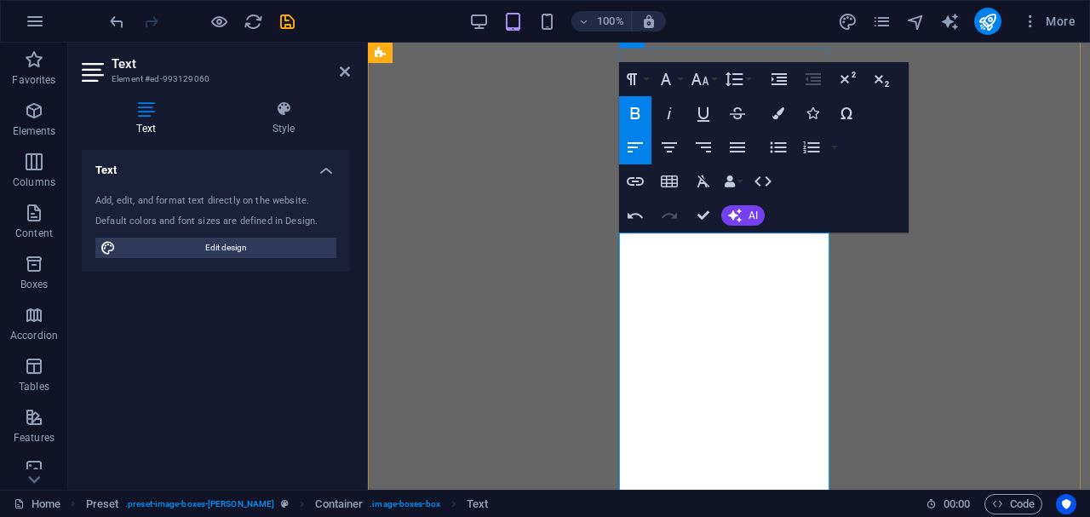
scroll to position [725, 0]
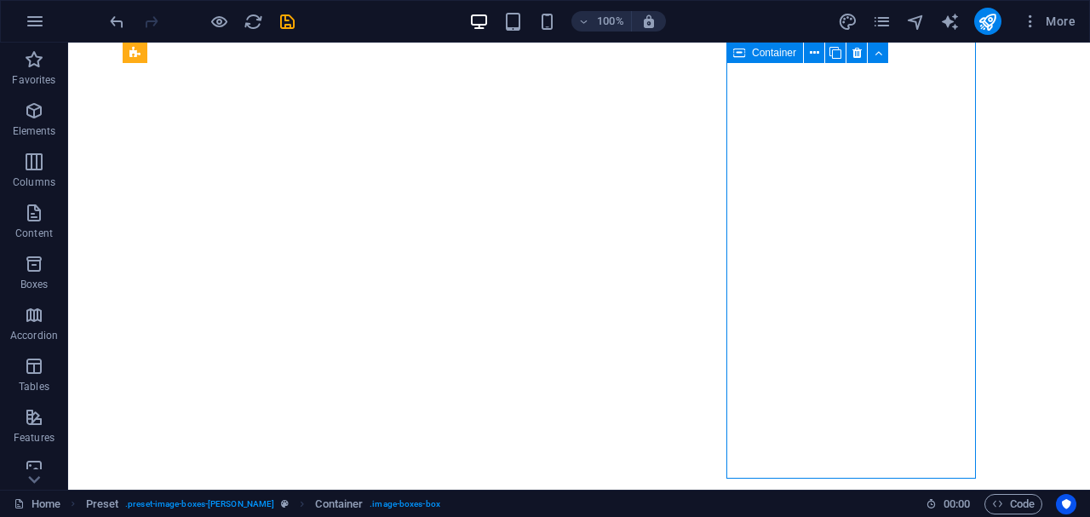
scroll to position [788, 0]
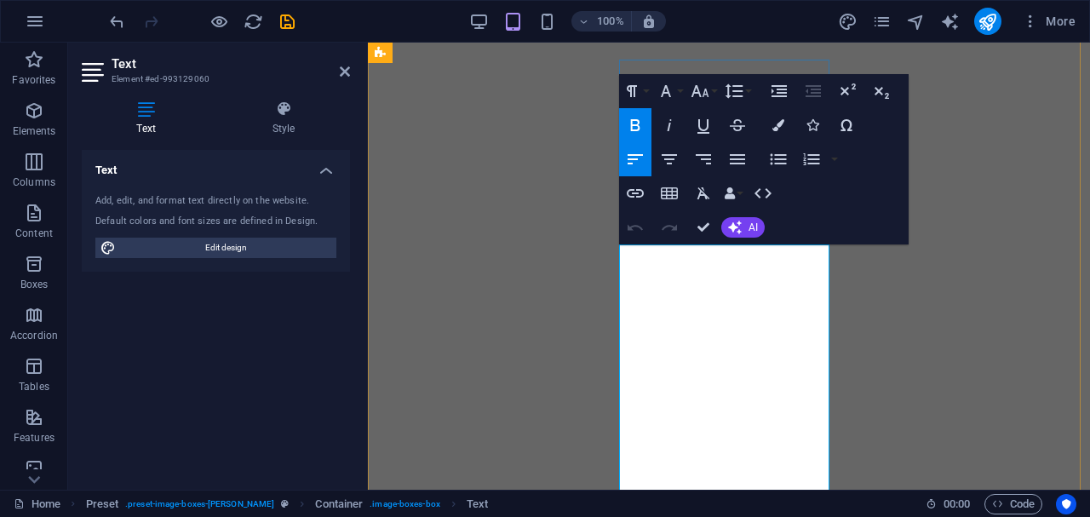
scroll to position [551, 0]
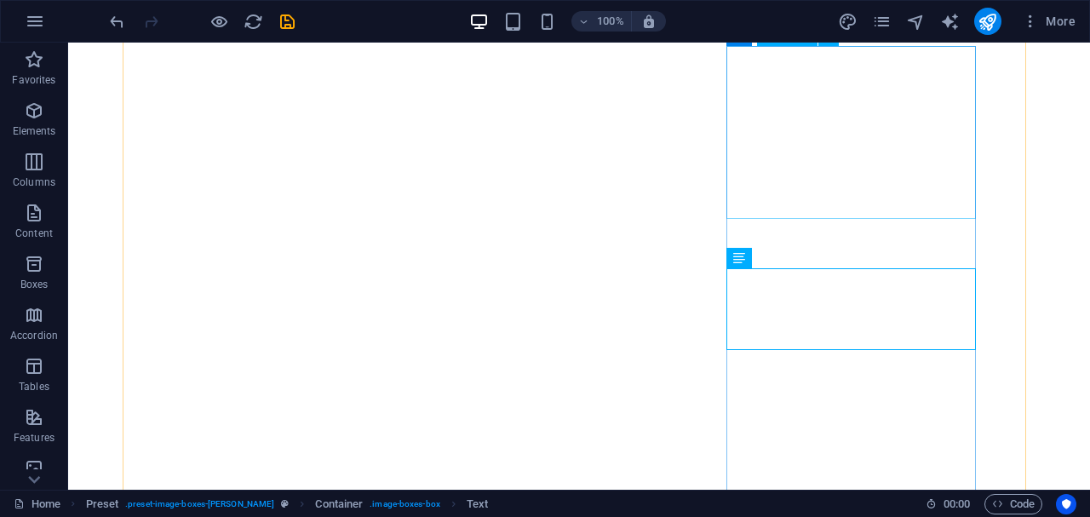
scroll to position [709, 0]
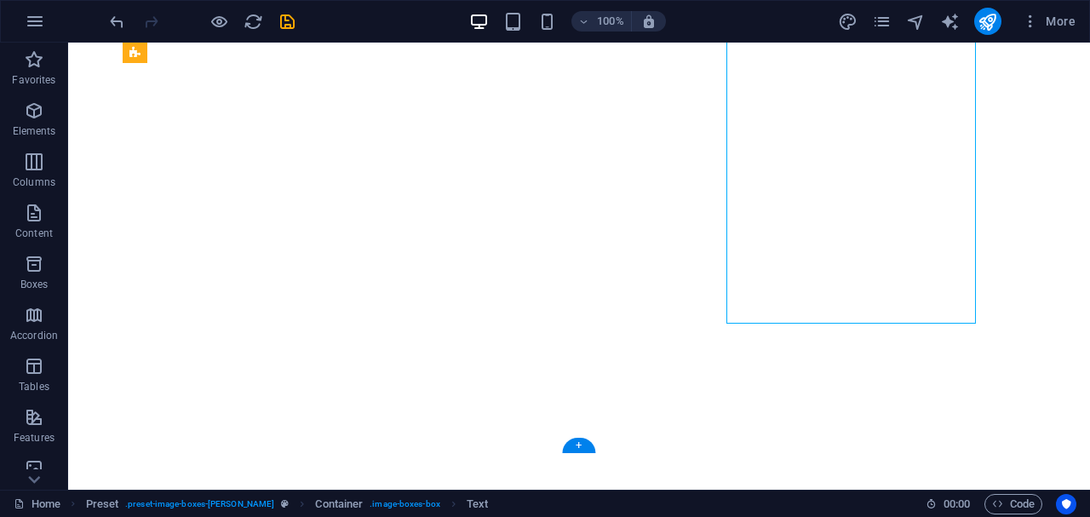
scroll to position [935, 0]
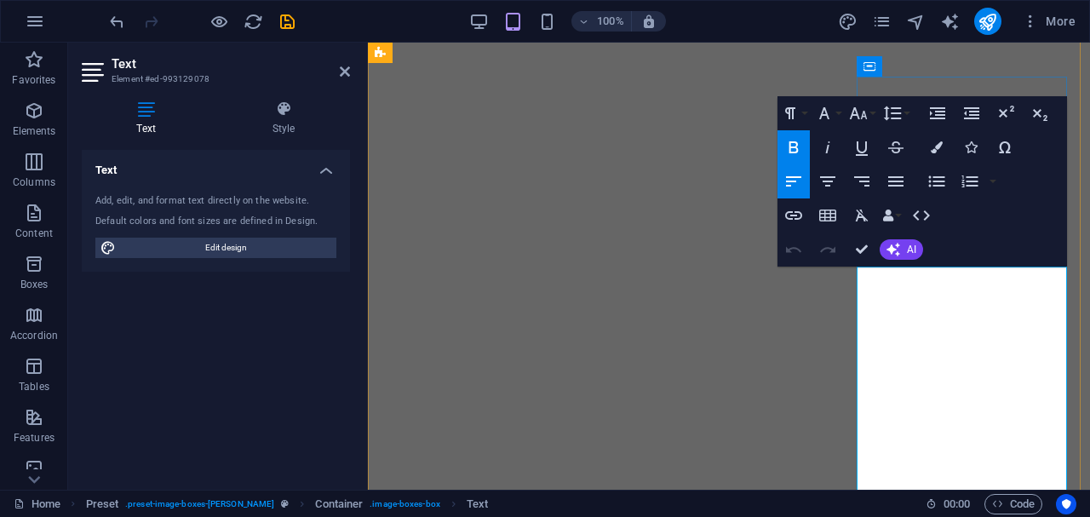
click at [935, 189] on icon "button" at bounding box center [937, 181] width 20 height 20
click at [933, 187] on icon "button" at bounding box center [937, 181] width 20 height 20
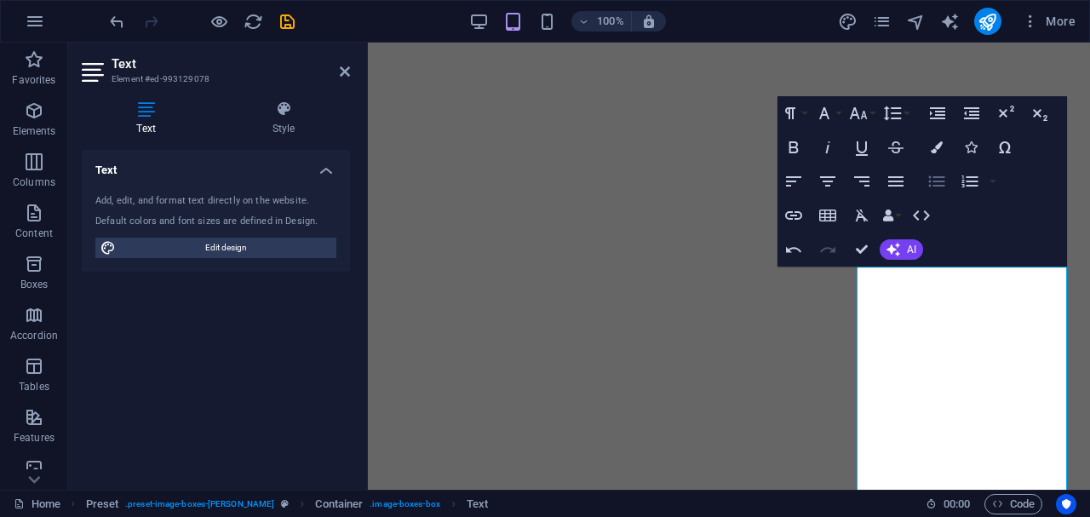
click at [933, 187] on icon "button" at bounding box center [937, 181] width 20 height 20
click at [972, 181] on icon "button" at bounding box center [970, 181] width 16 height 12
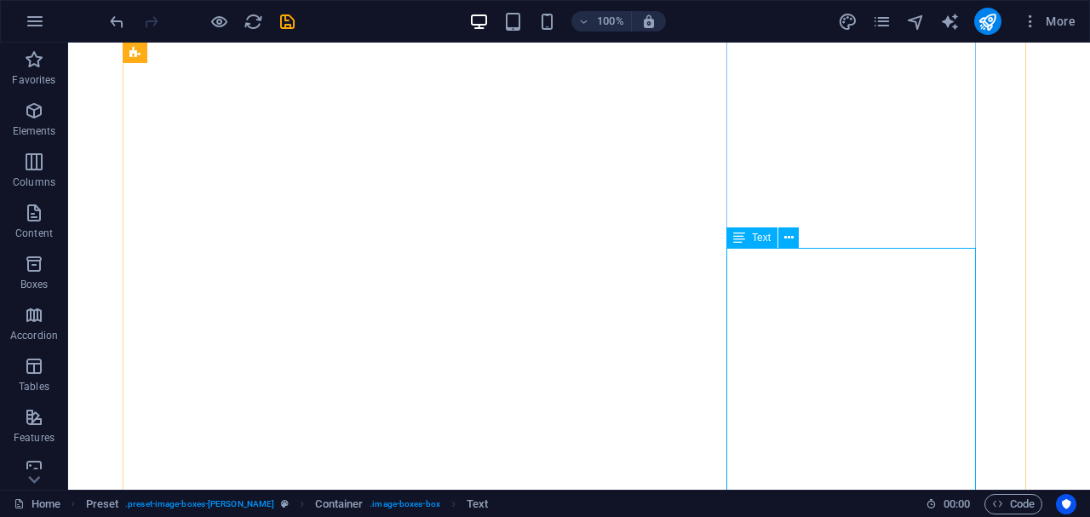
scroll to position [704, 0]
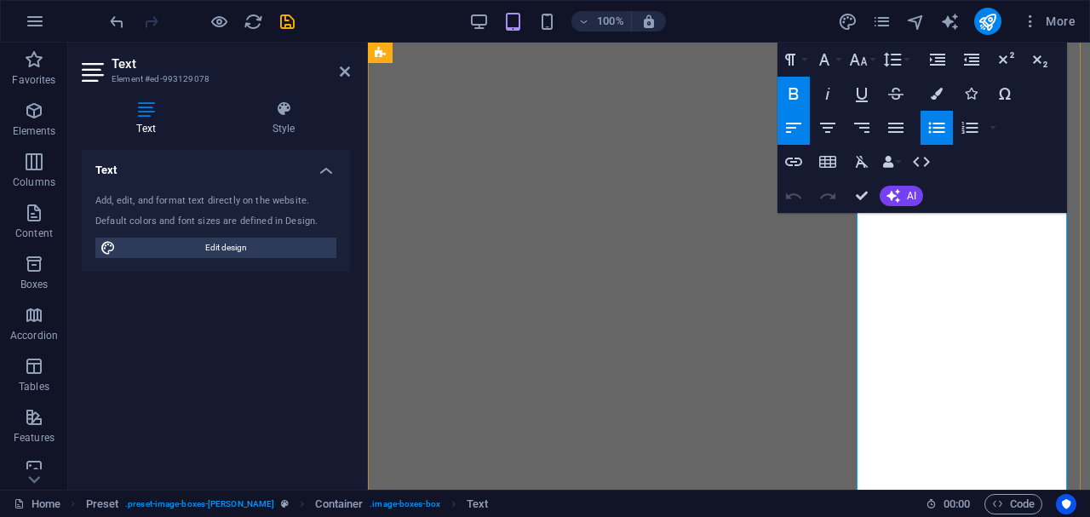
click at [930, 134] on icon "button" at bounding box center [937, 128] width 20 height 20
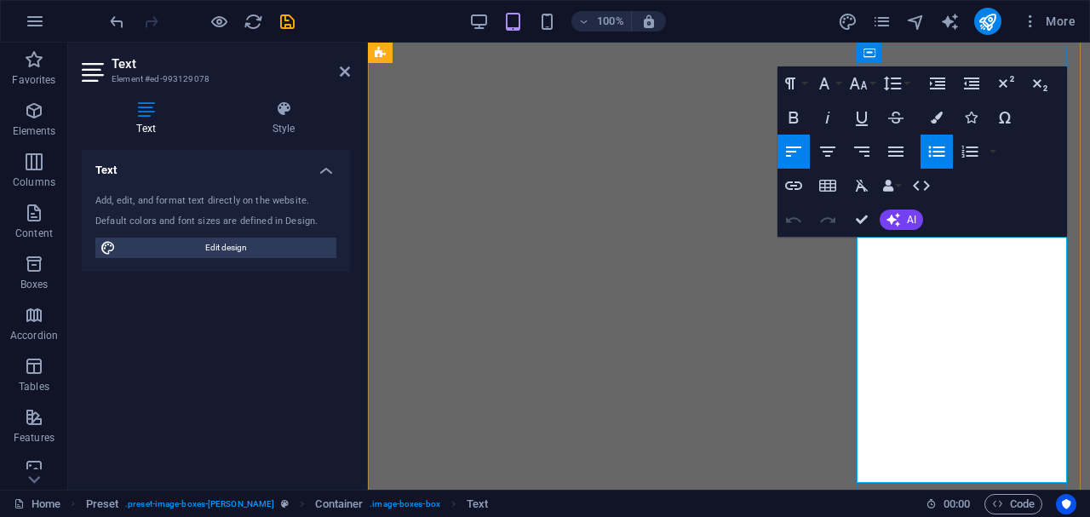
scroll to position [570, 0]
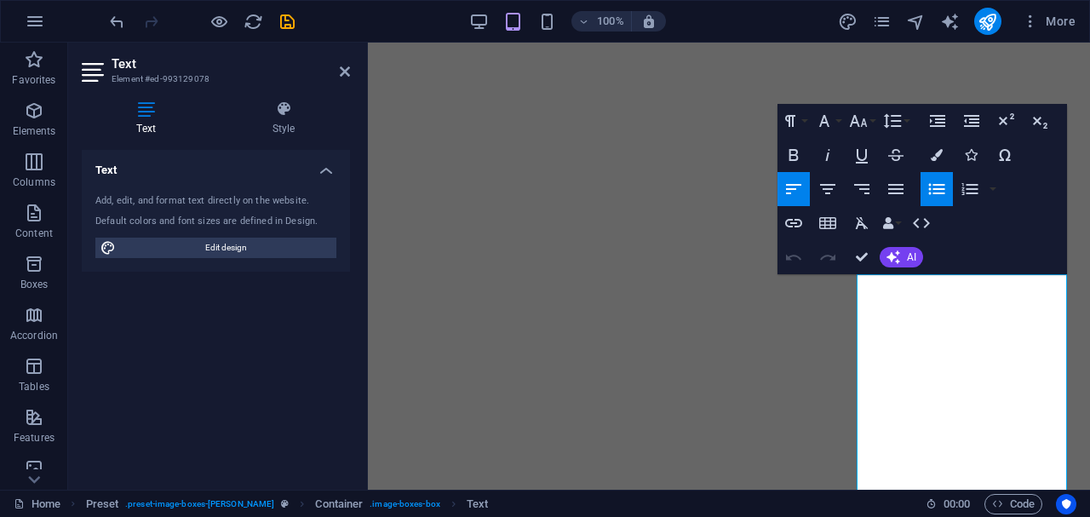
click at [932, 193] on icon "button" at bounding box center [937, 189] width 20 height 20
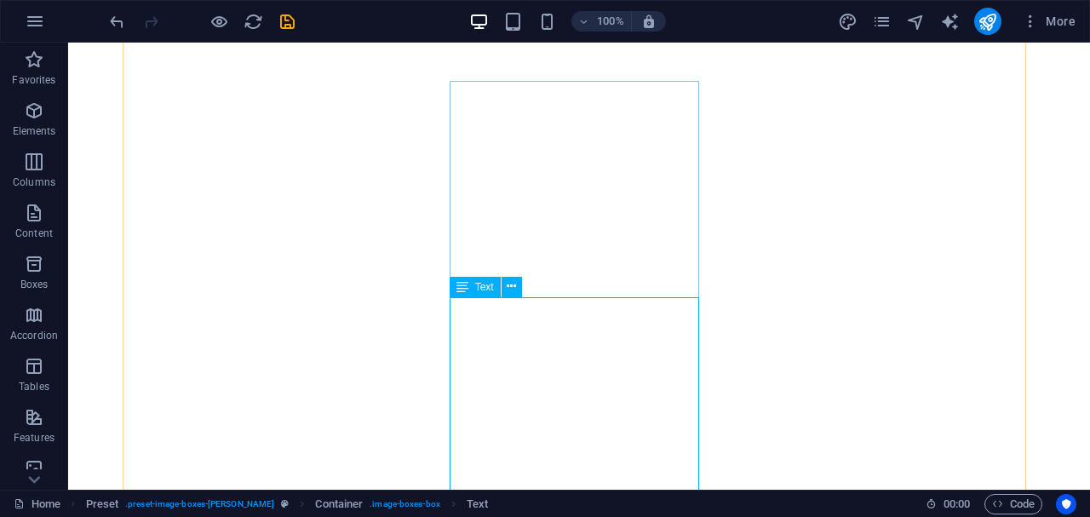
scroll to position [695, 0]
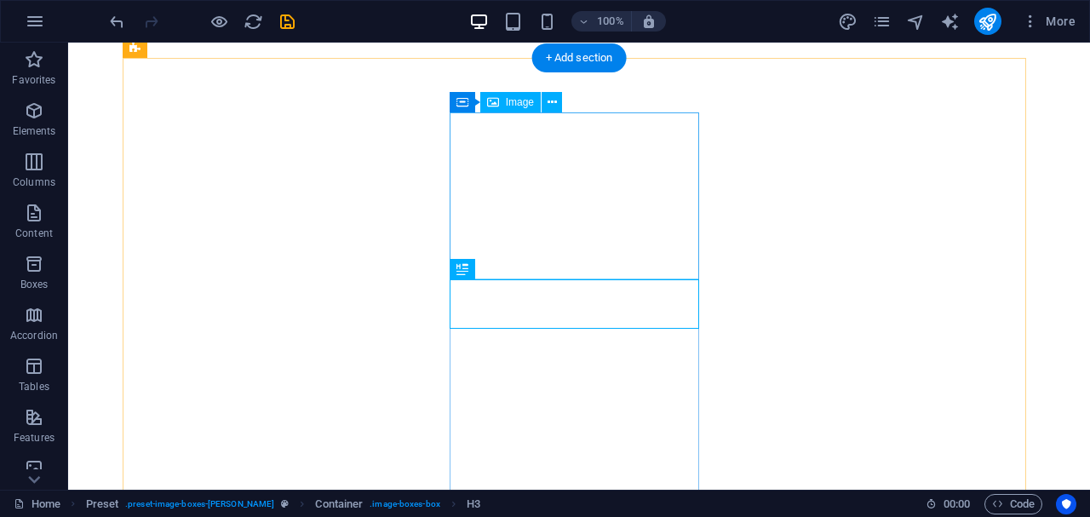
scroll to position [638, 0]
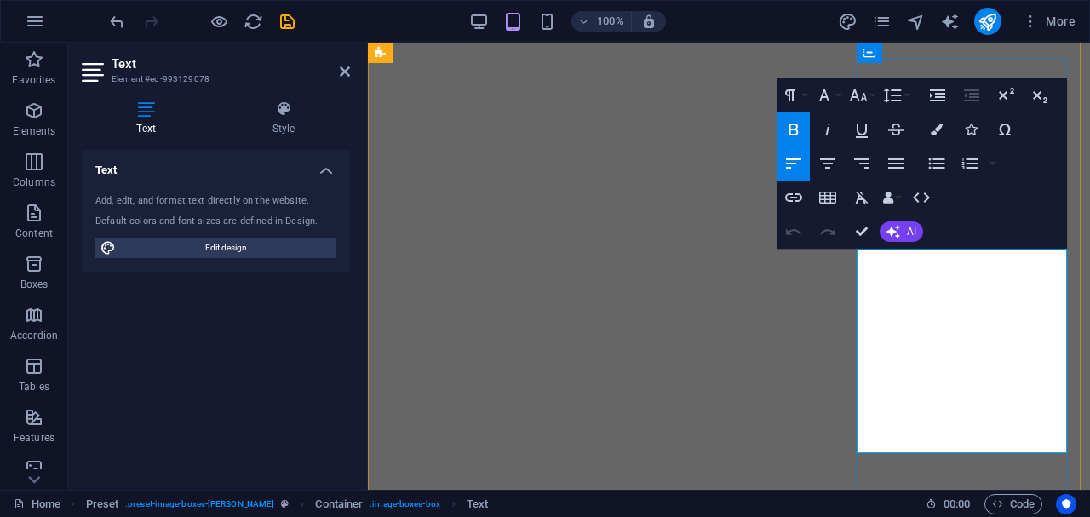
scroll to position [581, 0]
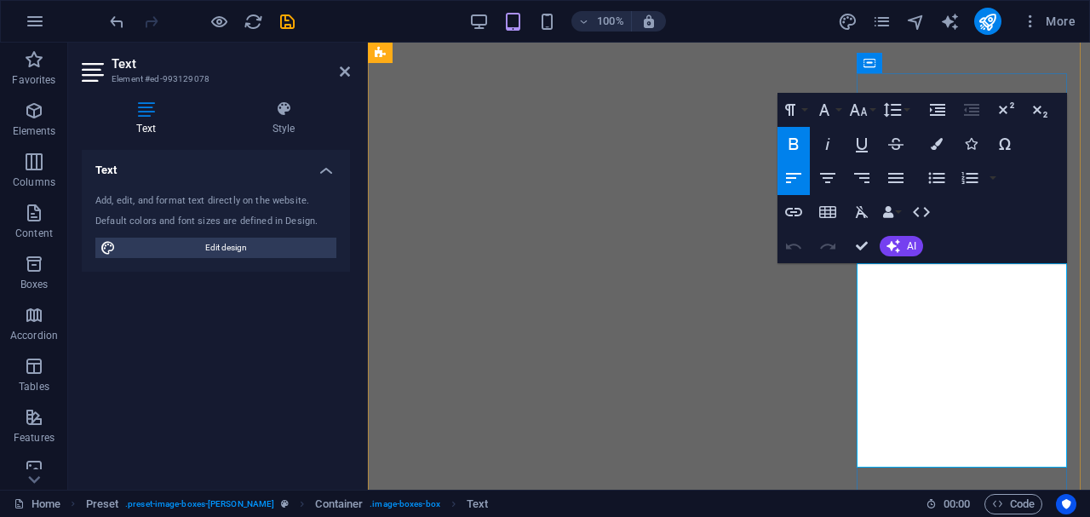
drag, startPoint x: 923, startPoint y: 324, endPoint x: 804, endPoint y: 218, distance: 158.7
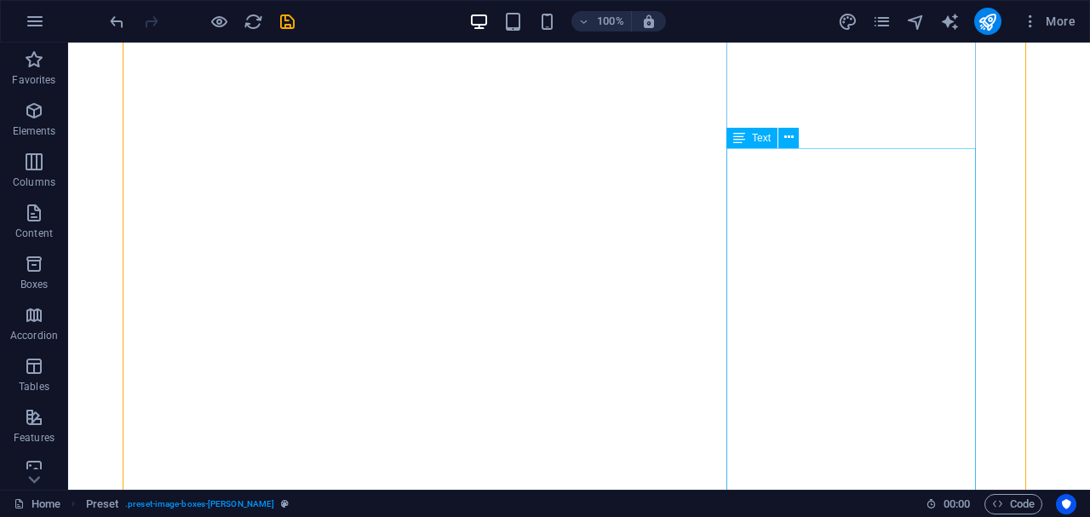
scroll to position [801, 0]
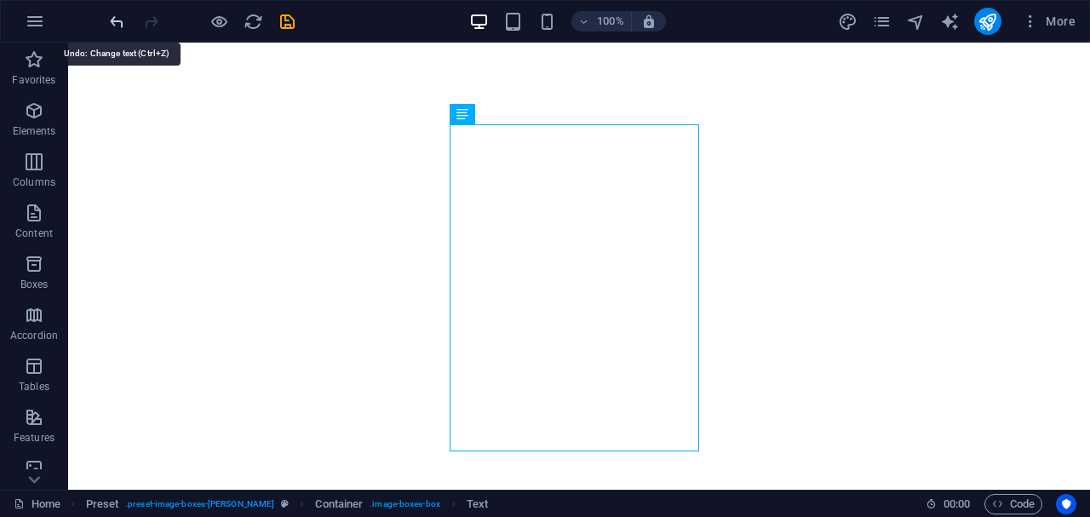
click at [122, 22] on icon "undo" at bounding box center [117, 22] width 20 height 20
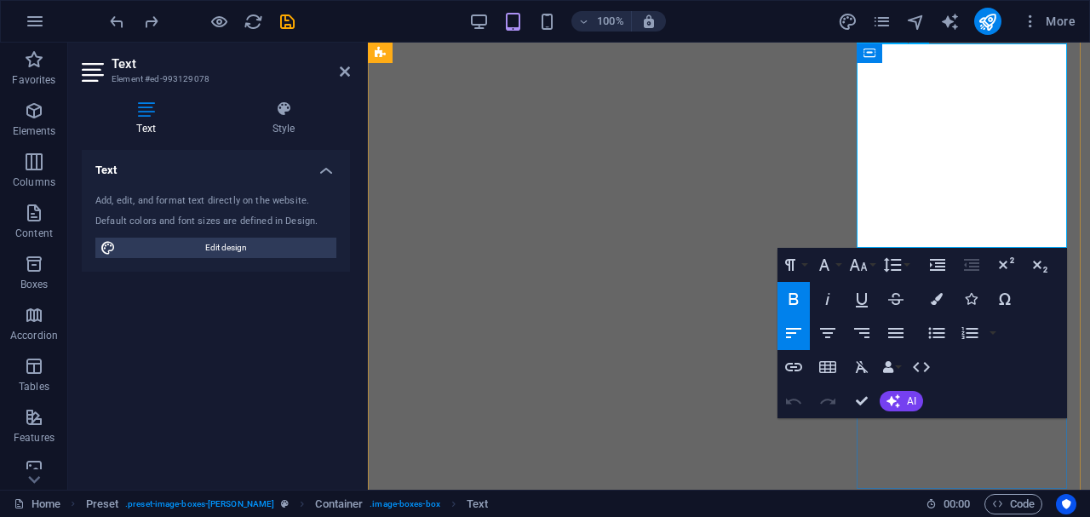
drag, startPoint x: 1048, startPoint y: 157, endPoint x: 893, endPoint y: 116, distance: 160.3
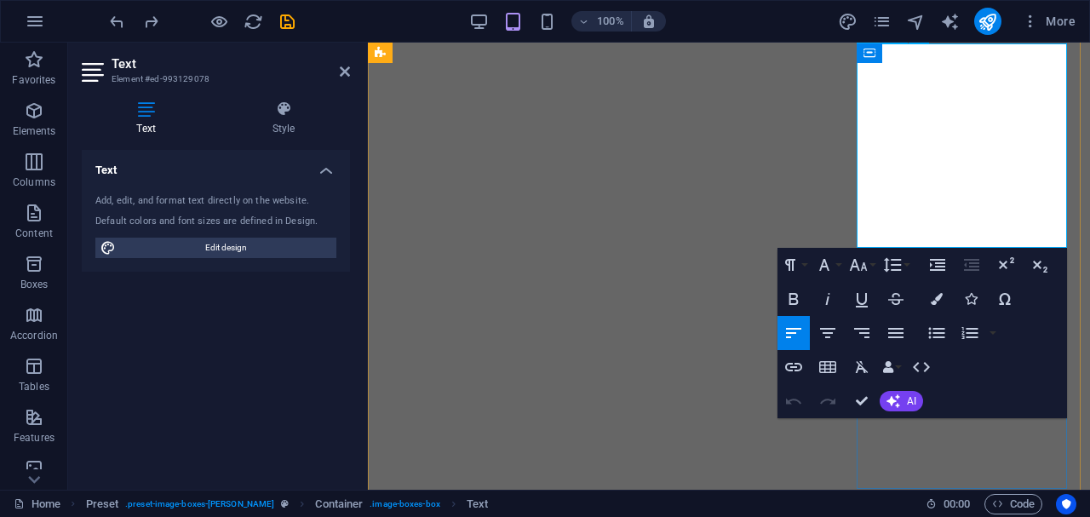
copy div "Counseling: confidential support with trusted partners"
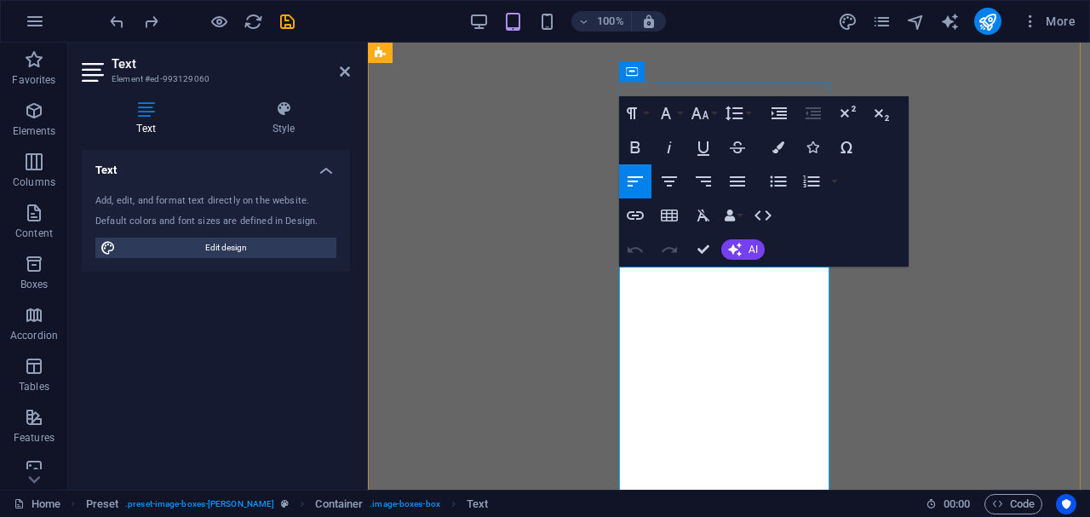
click at [138, 114] on icon at bounding box center [146, 109] width 129 height 17
click at [285, 119] on h4 "Style" at bounding box center [283, 119] width 133 height 36
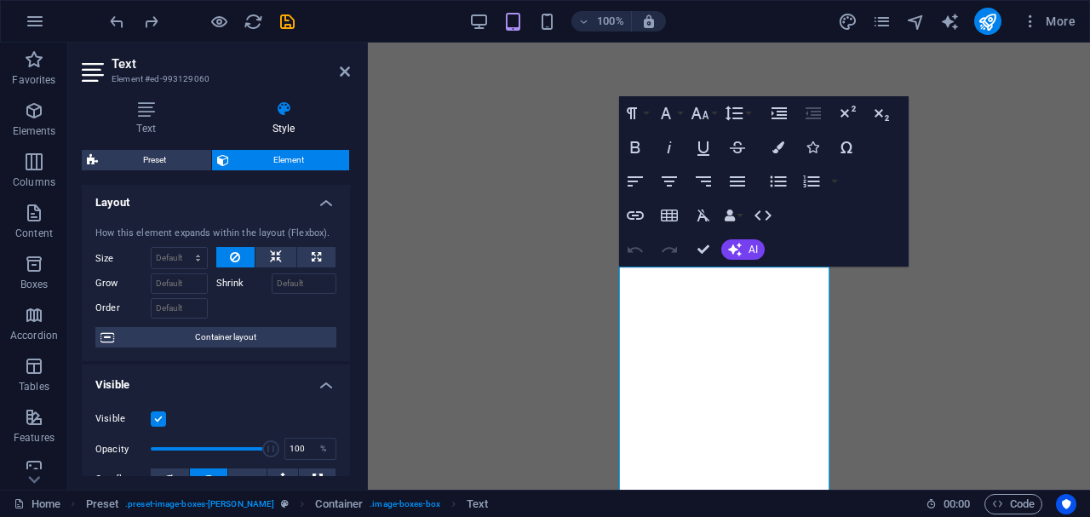
scroll to position [0, 0]
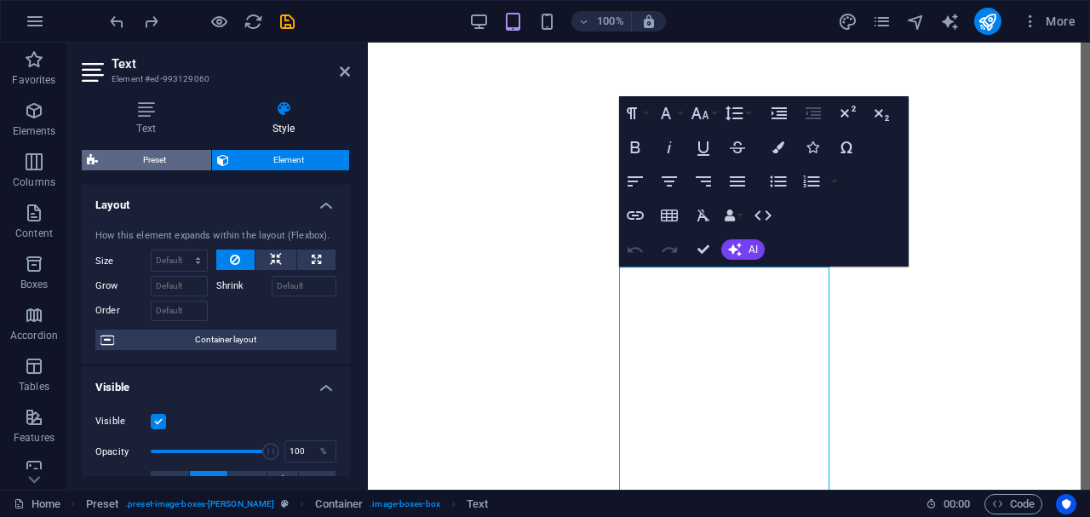
click at [158, 160] on span "Preset" at bounding box center [154, 160] width 103 height 20
select select "px"
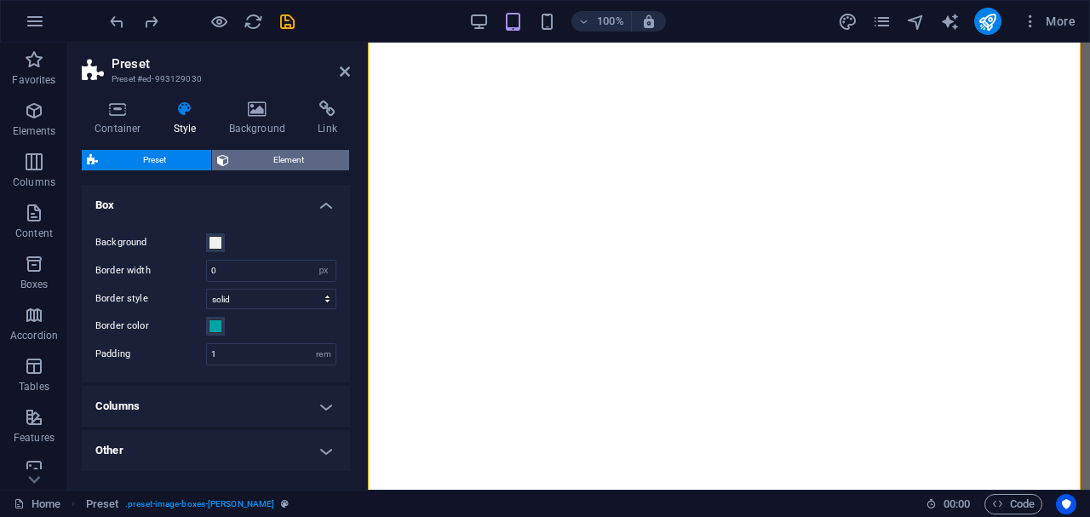
click at [274, 161] on span "Element" at bounding box center [289, 160] width 111 height 20
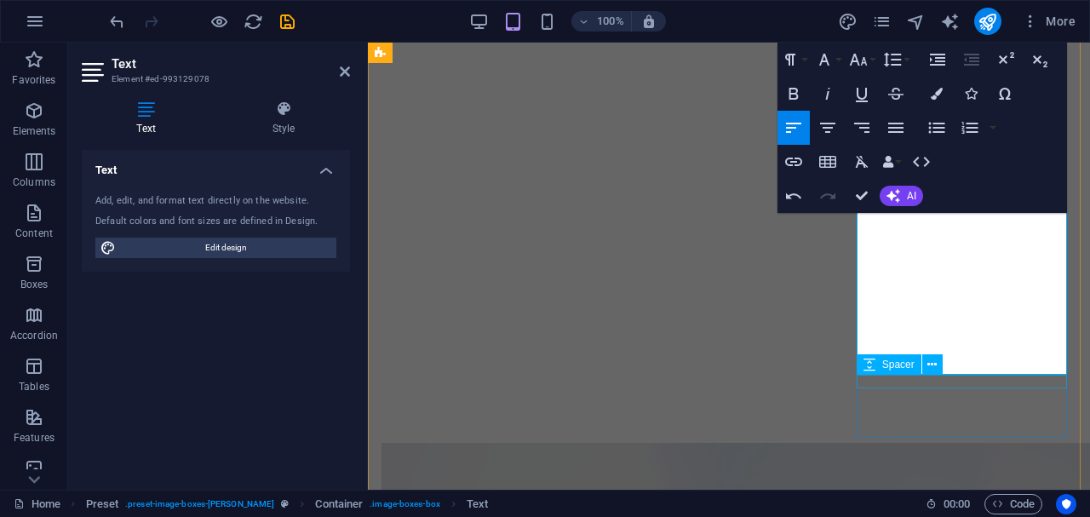
scroll to position [940, 0]
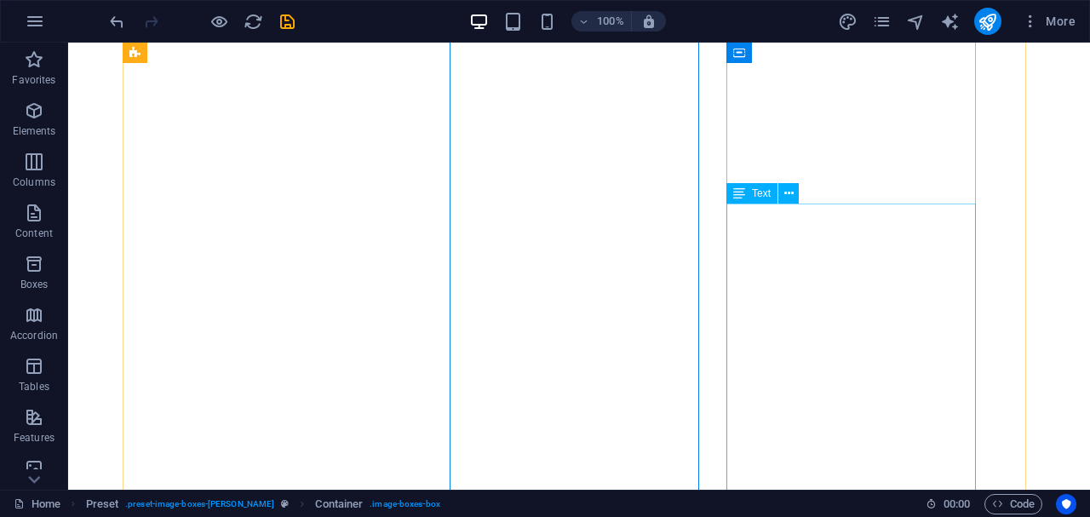
scroll to position [731, 0]
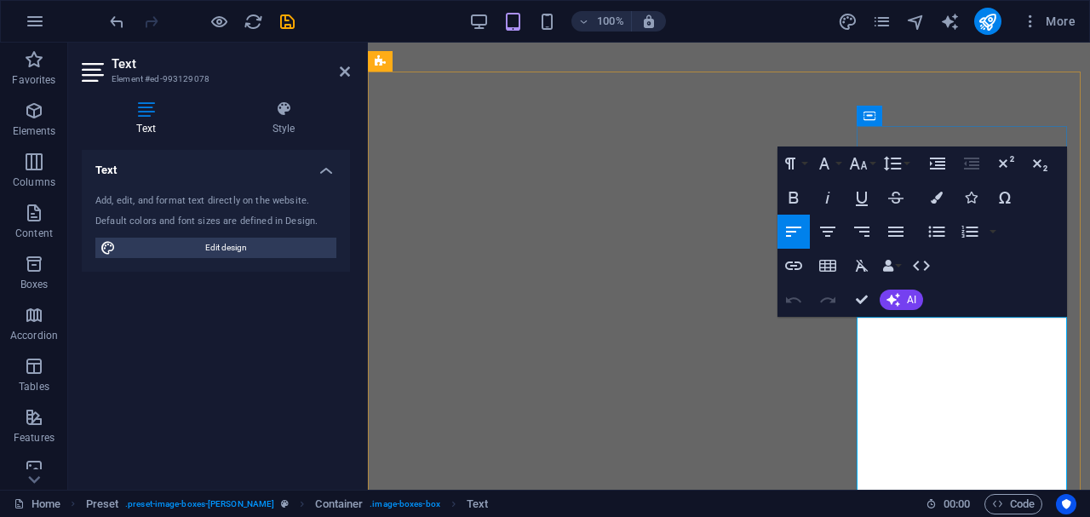
scroll to position [567, 0]
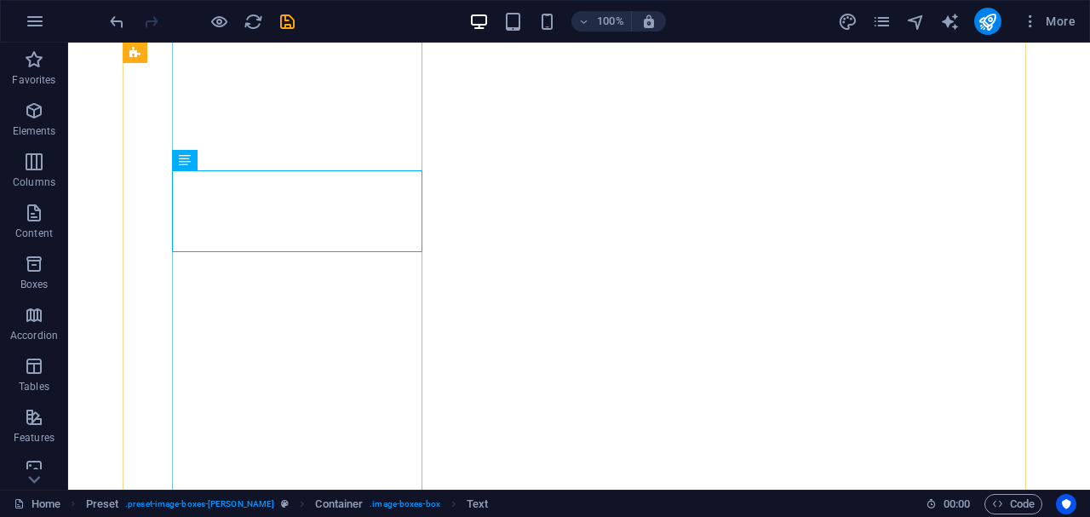
scroll to position [768, 0]
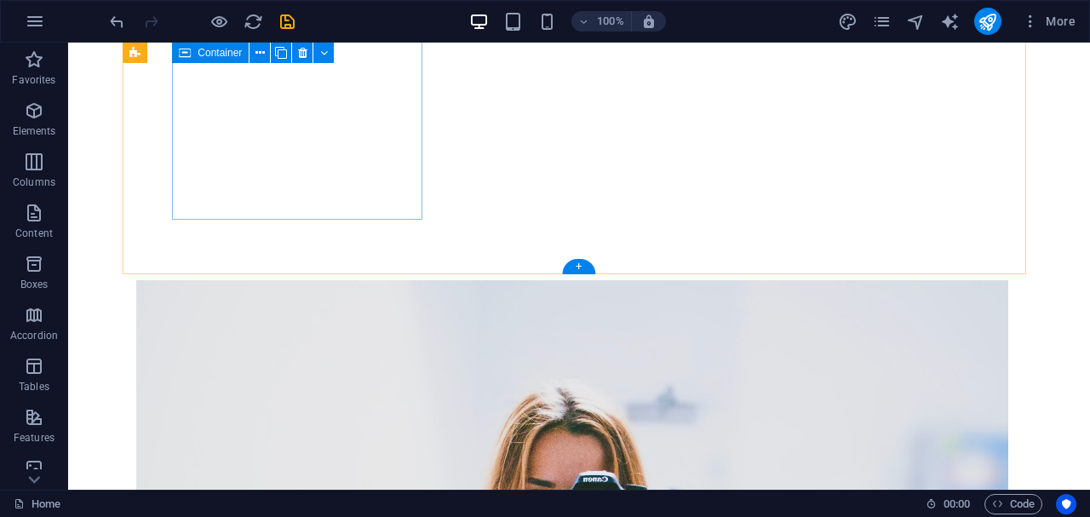
scroll to position [1165, 0]
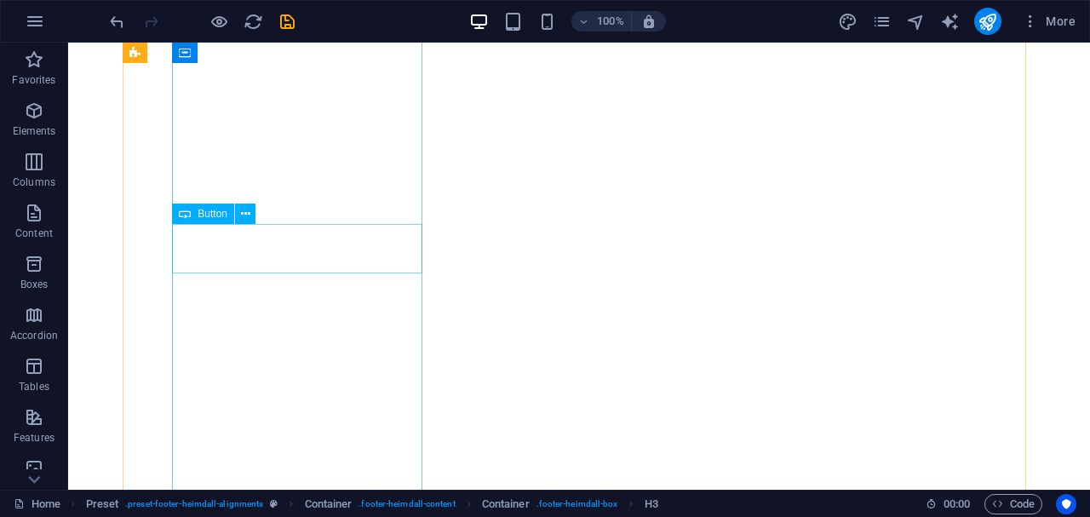
scroll to position [658, 0]
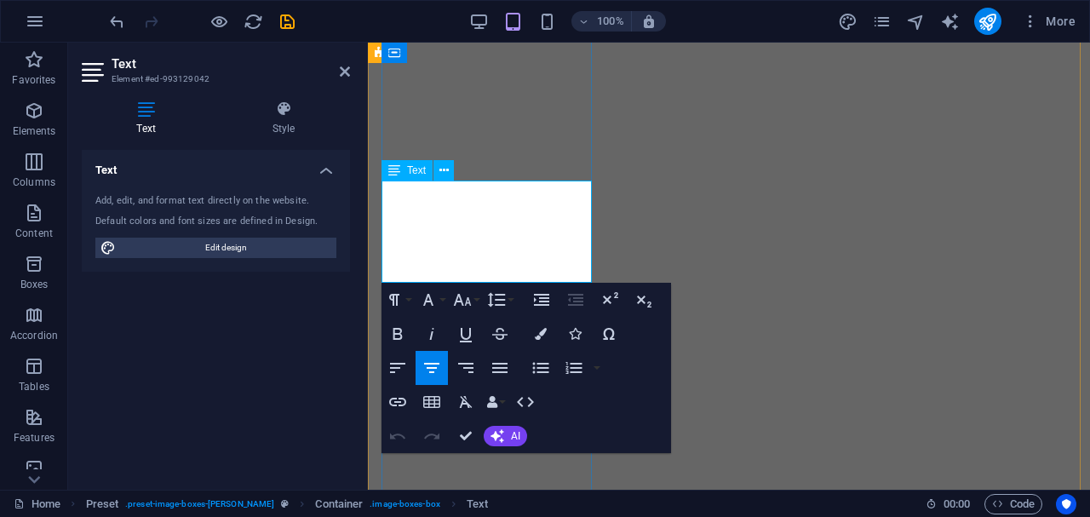
click at [697, 20] on div "100% More" at bounding box center [594, 21] width 976 height 27
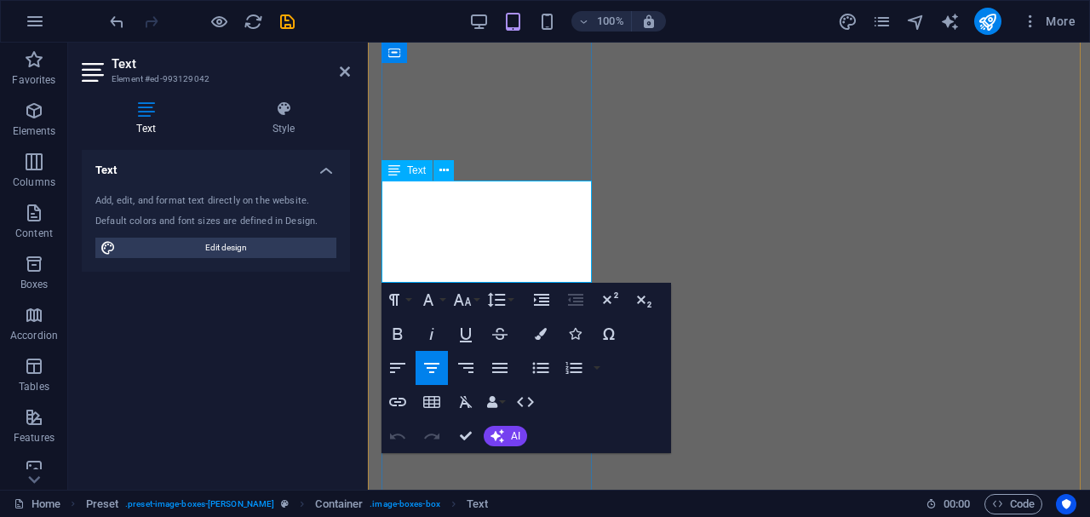
drag, startPoint x: 538, startPoint y: 264, endPoint x: 399, endPoint y: 188, distance: 159.0
copy p "At TransForm'd Foundation our mission is to bring hope to the hopeless. We go o…"
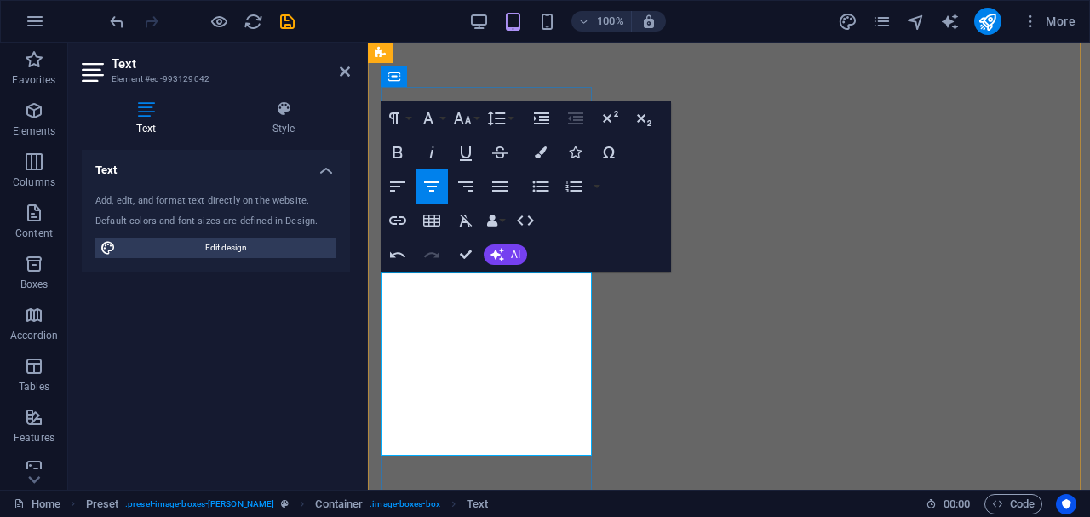
scroll to position [567, 0]
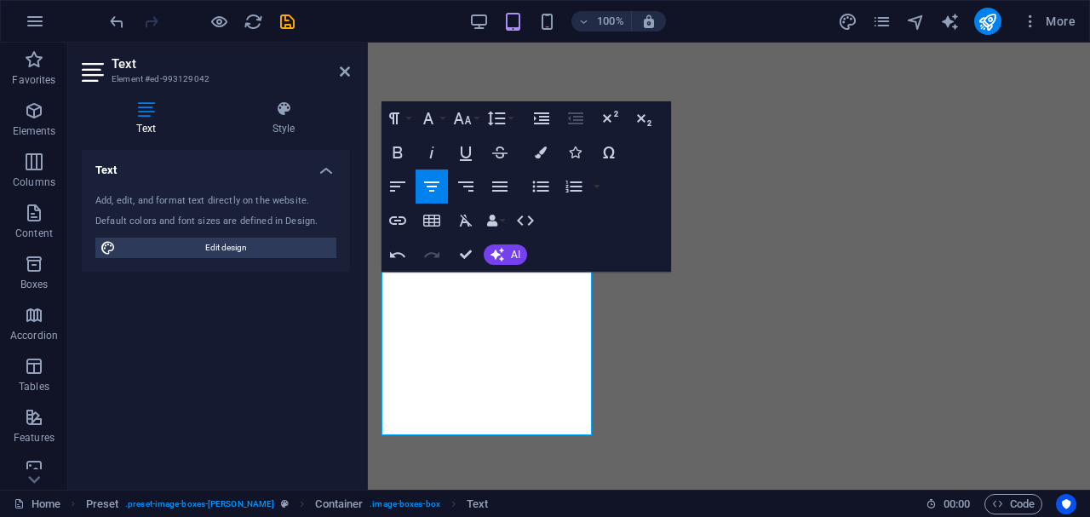
drag, startPoint x: 555, startPoint y: 426, endPoint x: 674, endPoint y: 262, distance: 201.9
click at [505, 186] on icon "button" at bounding box center [499, 186] width 15 height 10
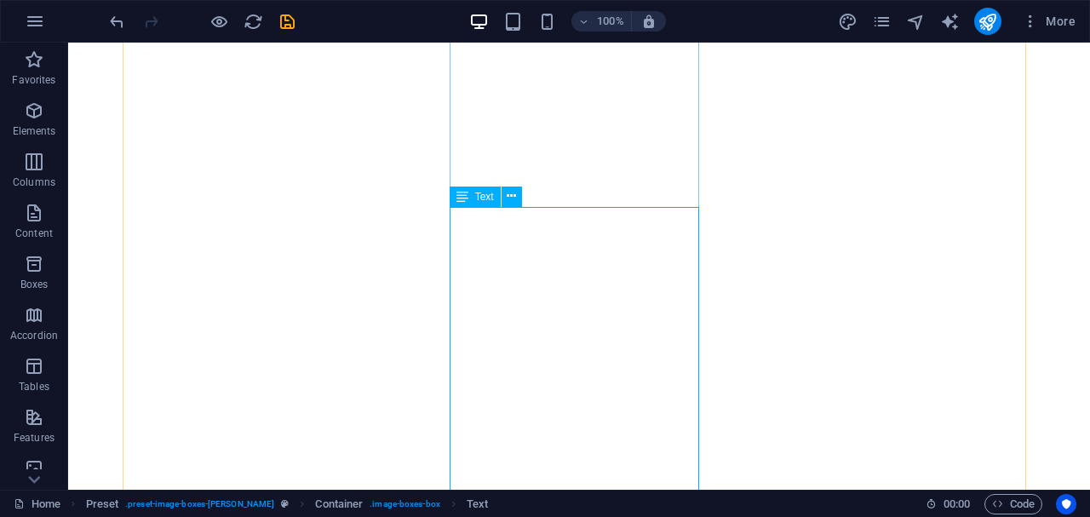
scroll to position [743, 0]
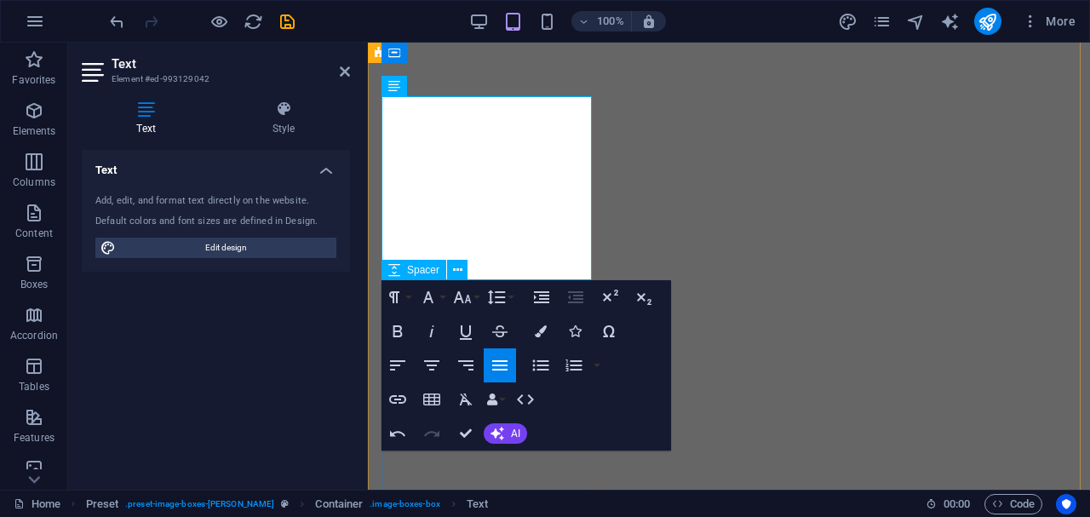
drag, startPoint x: 399, startPoint y: 128, endPoint x: 578, endPoint y: 286, distance: 239.0
click at [497, 296] on icon "button" at bounding box center [497, 297] width 18 height 14
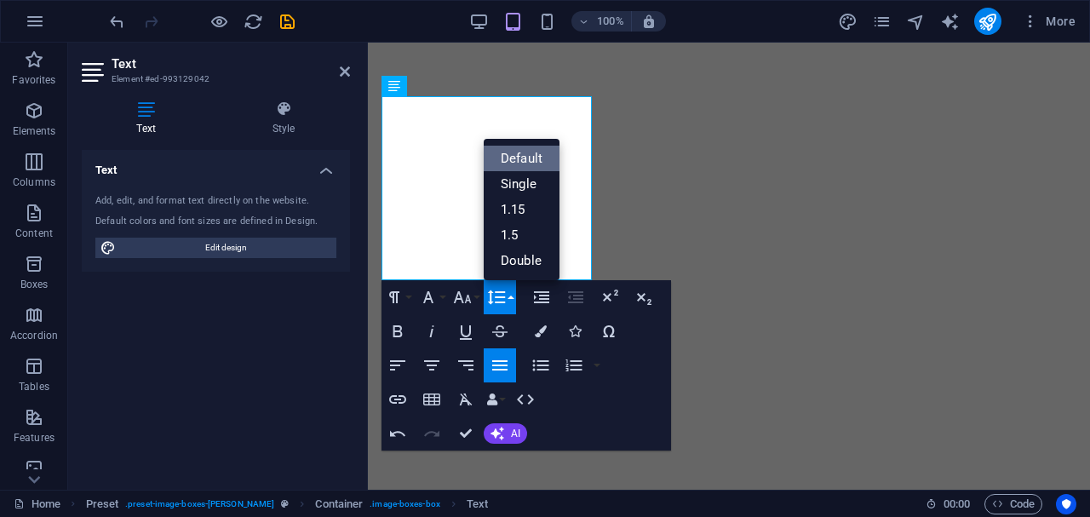
scroll to position [0, 0]
click at [510, 218] on link "1.15" at bounding box center [522, 210] width 76 height 26
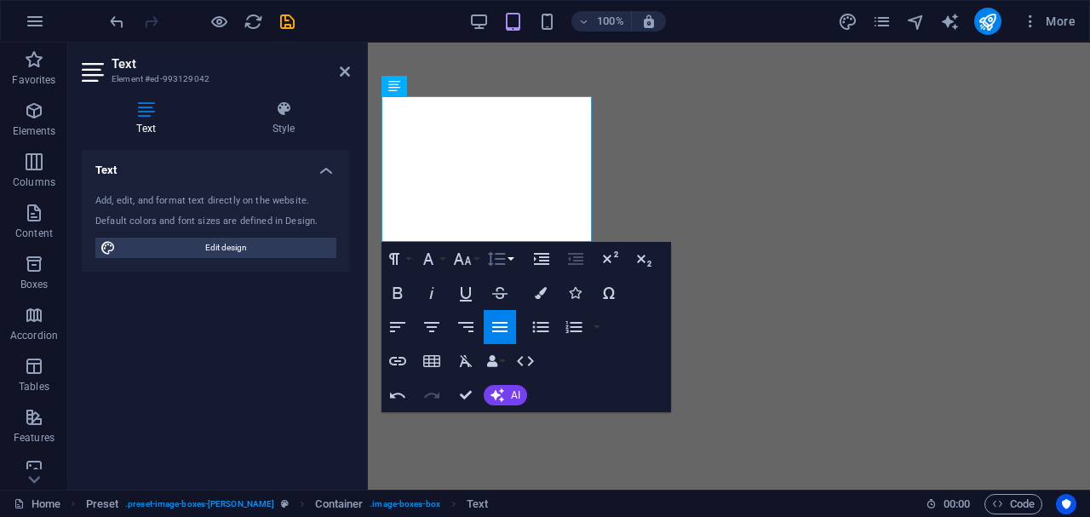
click at [493, 255] on icon "button" at bounding box center [496, 259] width 20 height 20
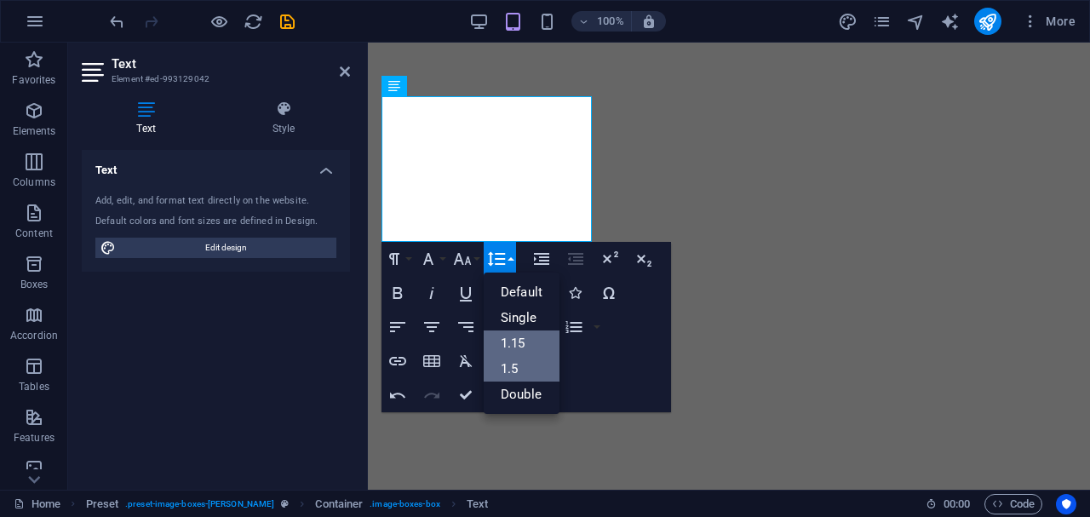
click at [523, 381] on link "1.5" at bounding box center [522, 369] width 76 height 26
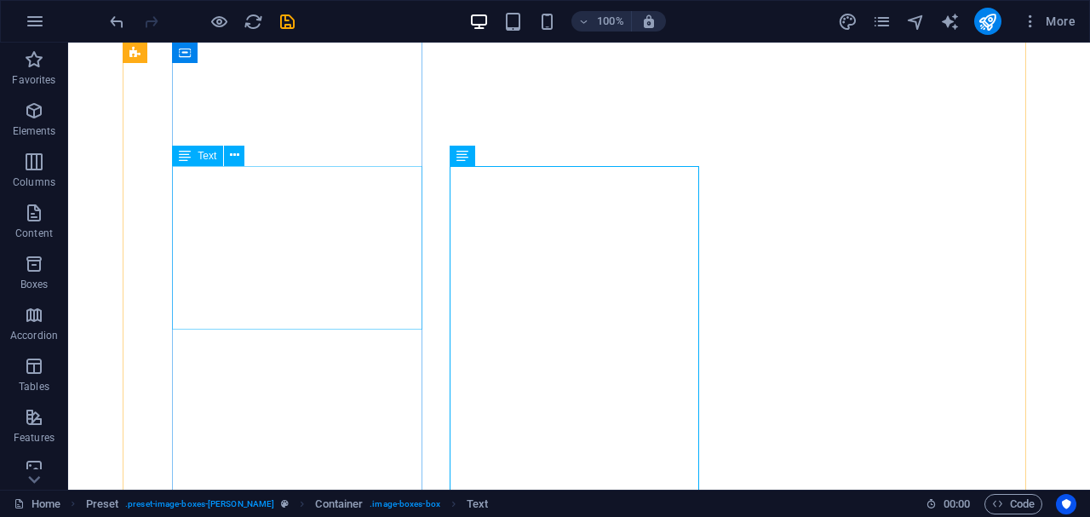
scroll to position [783, 0]
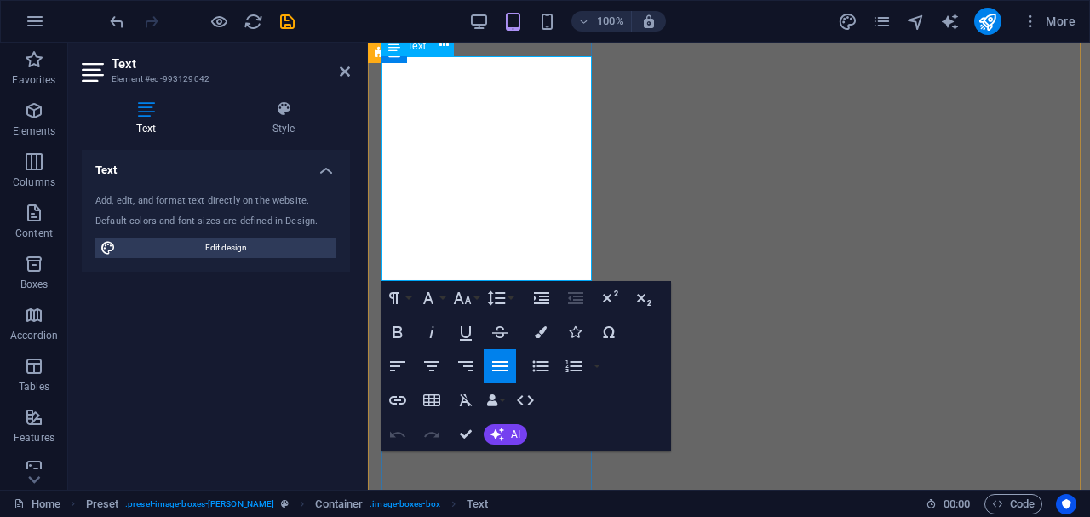
drag, startPoint x: 469, startPoint y: 89, endPoint x: 394, endPoint y: 85, distance: 75.0
click at [397, 331] on icon "button" at bounding box center [398, 332] width 20 height 20
drag, startPoint x: 469, startPoint y: 209, endPoint x: 346, endPoint y: 216, distance: 122.9
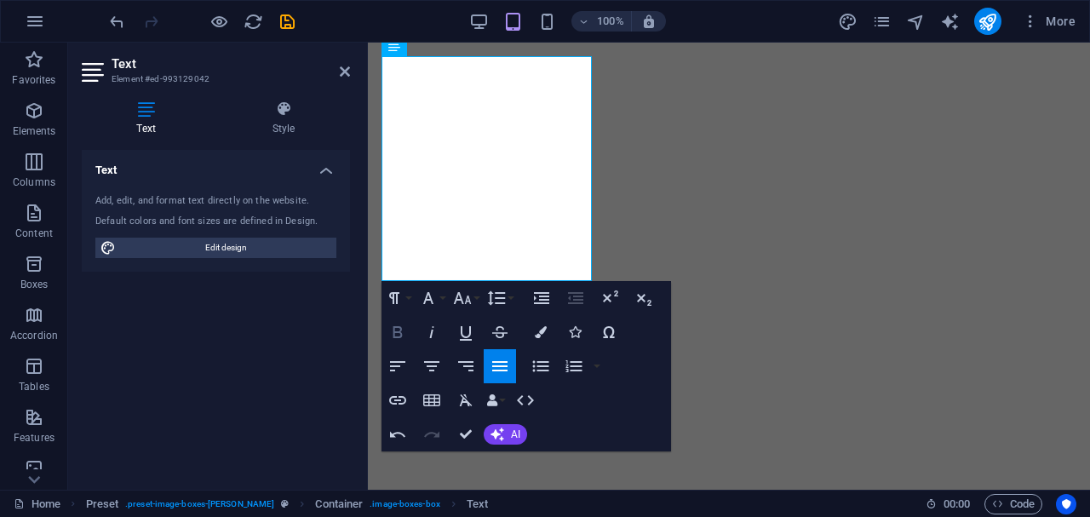
click at [394, 334] on icon "button" at bounding box center [398, 332] width 9 height 12
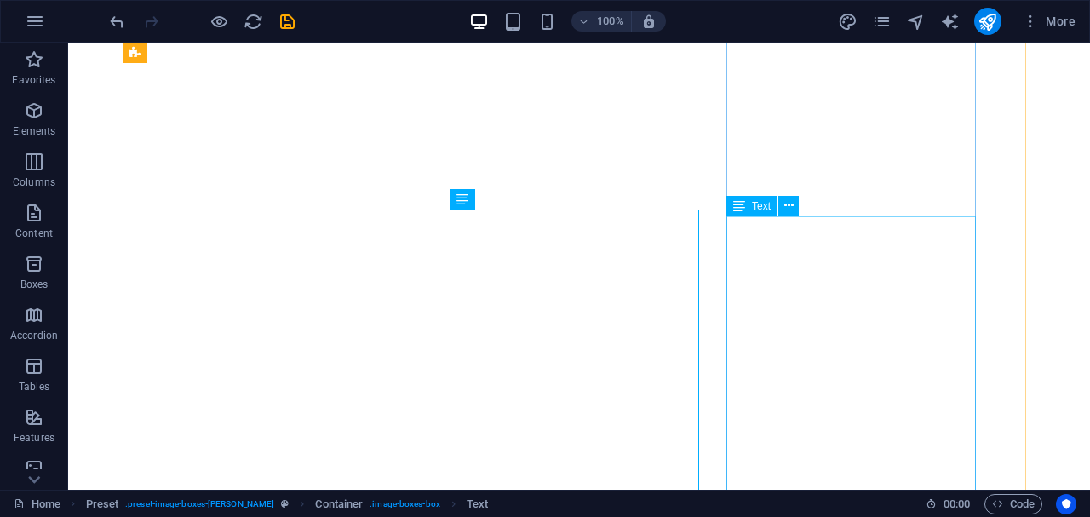
scroll to position [756, 0]
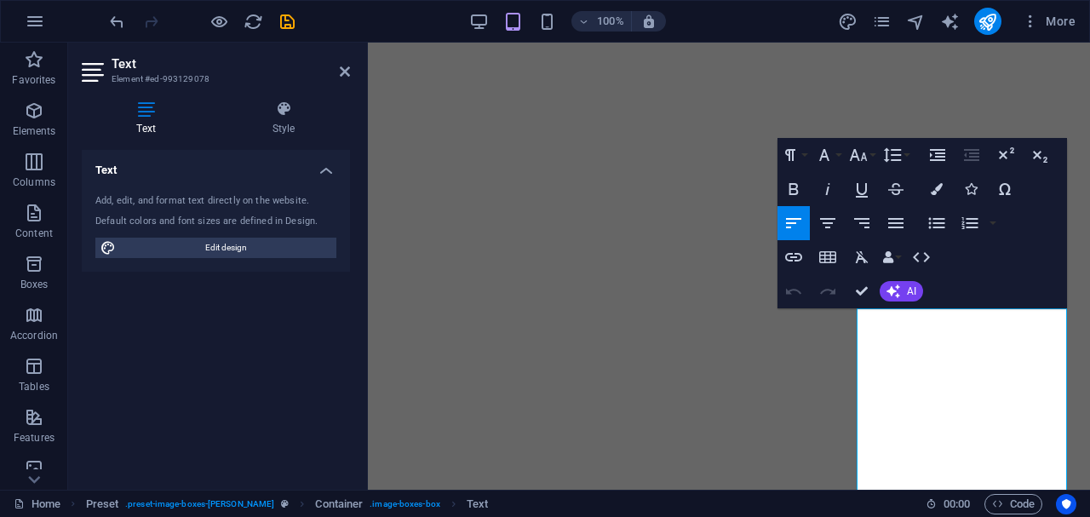
scroll to position [545, 0]
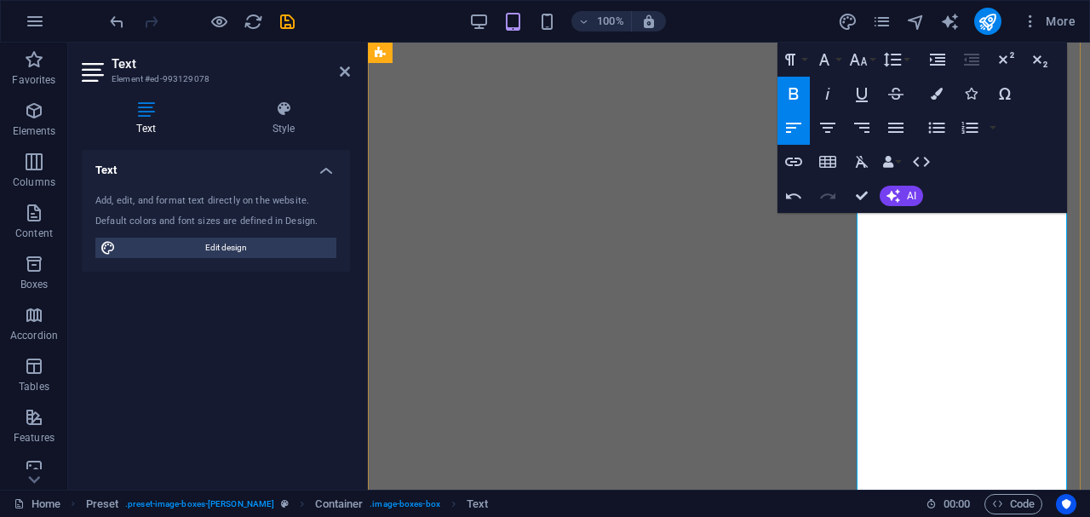
scroll to position [802, 0]
click at [894, 56] on icon "button" at bounding box center [893, 59] width 20 height 20
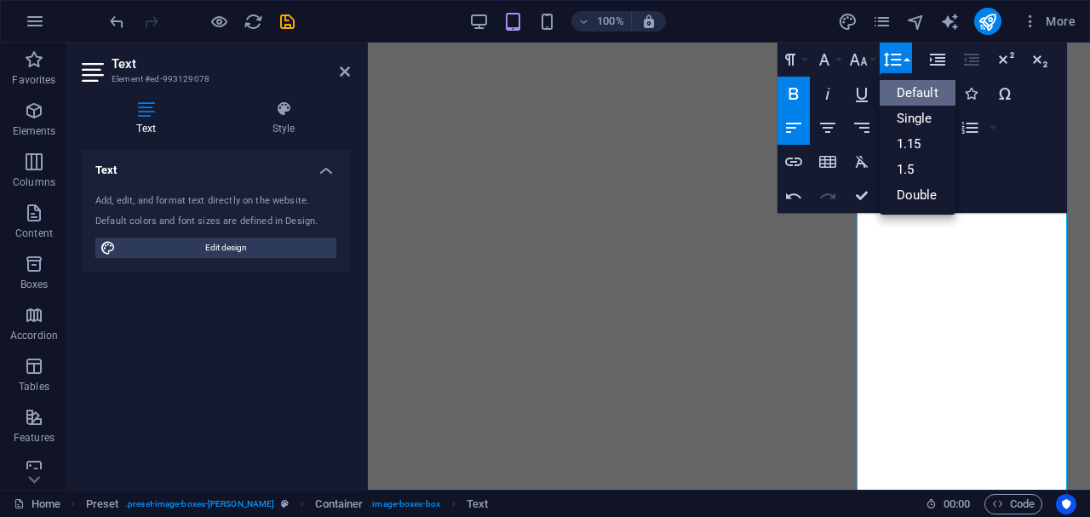
scroll to position [0, 0]
click at [913, 171] on link "1.5" at bounding box center [918, 170] width 76 height 26
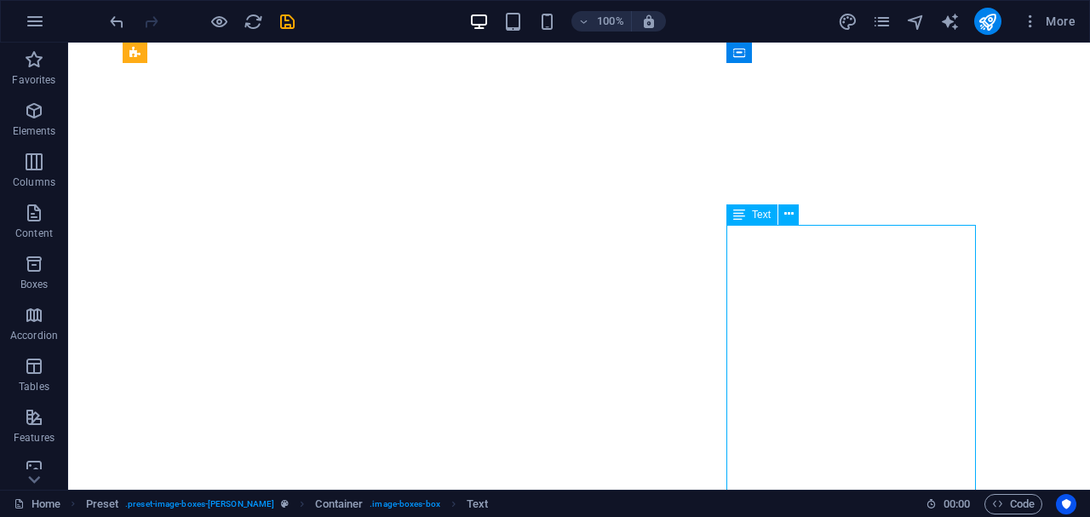
scroll to position [693, 0]
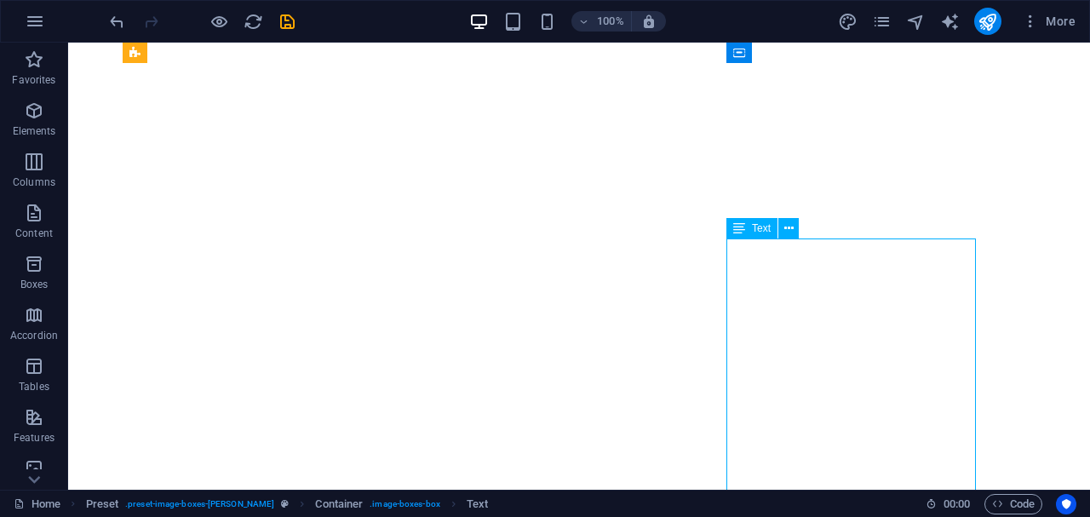
drag, startPoint x: 758, startPoint y: 256, endPoint x: 743, endPoint y: 249, distance: 16.8
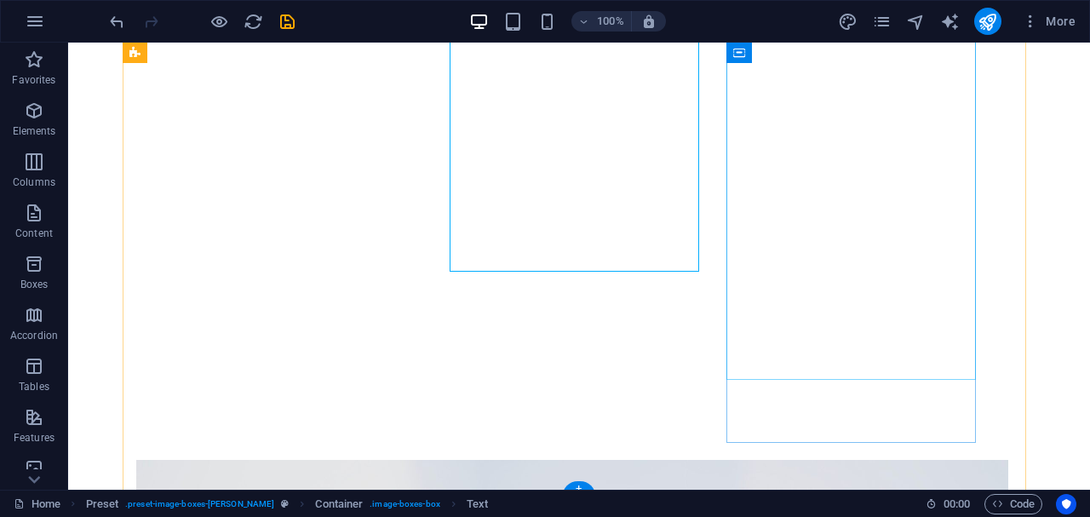
scroll to position [980, 0]
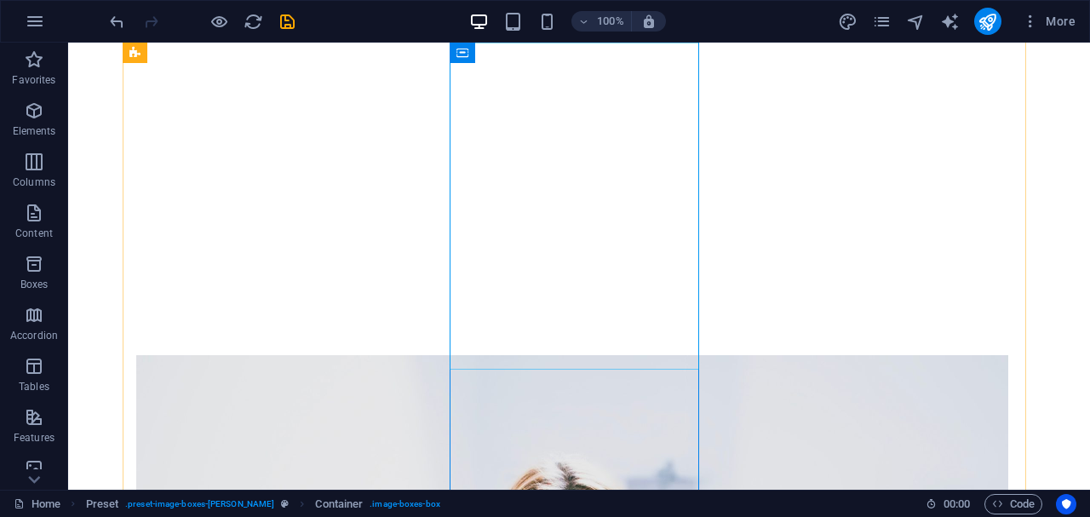
scroll to position [1085, 0]
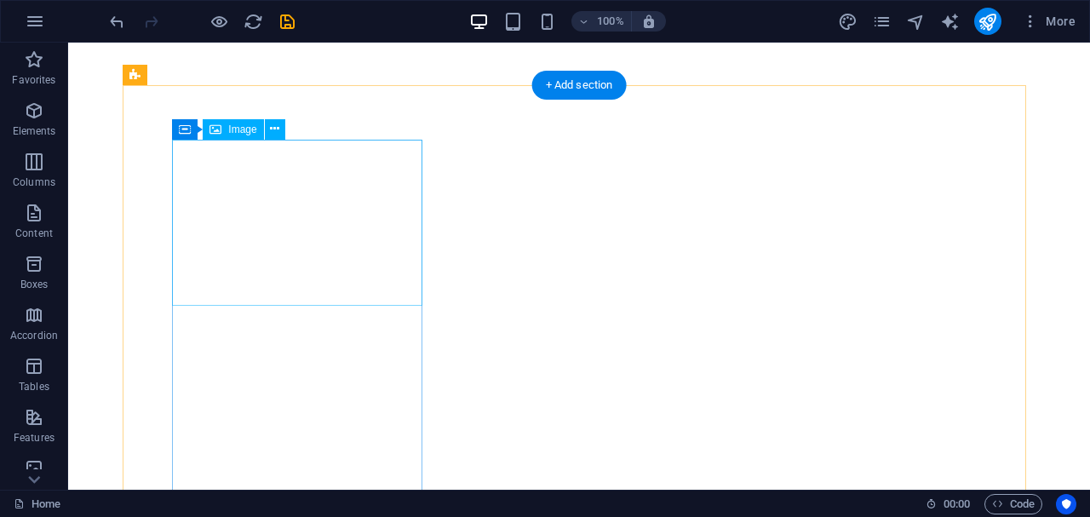
scroll to position [642, 0]
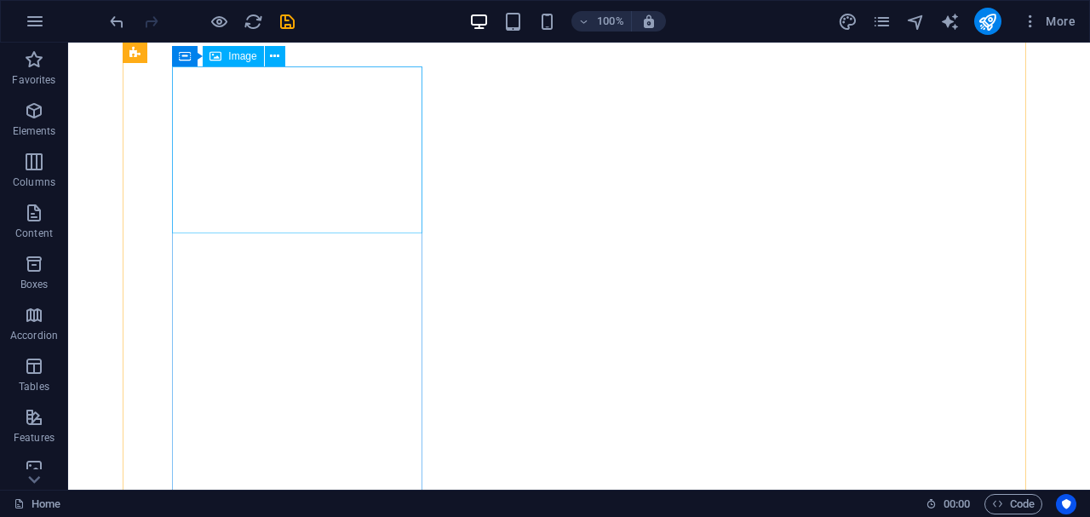
click at [237, 60] on span "Image" at bounding box center [242, 56] width 28 height 10
click at [273, 59] on icon at bounding box center [274, 57] width 9 height 18
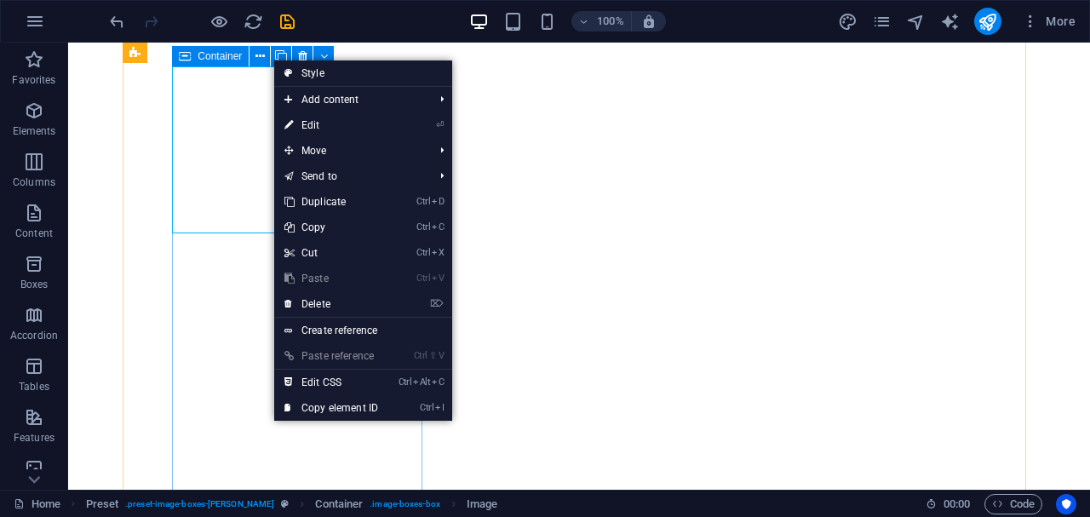
click at [192, 60] on div "Container" at bounding box center [210, 56] width 77 height 20
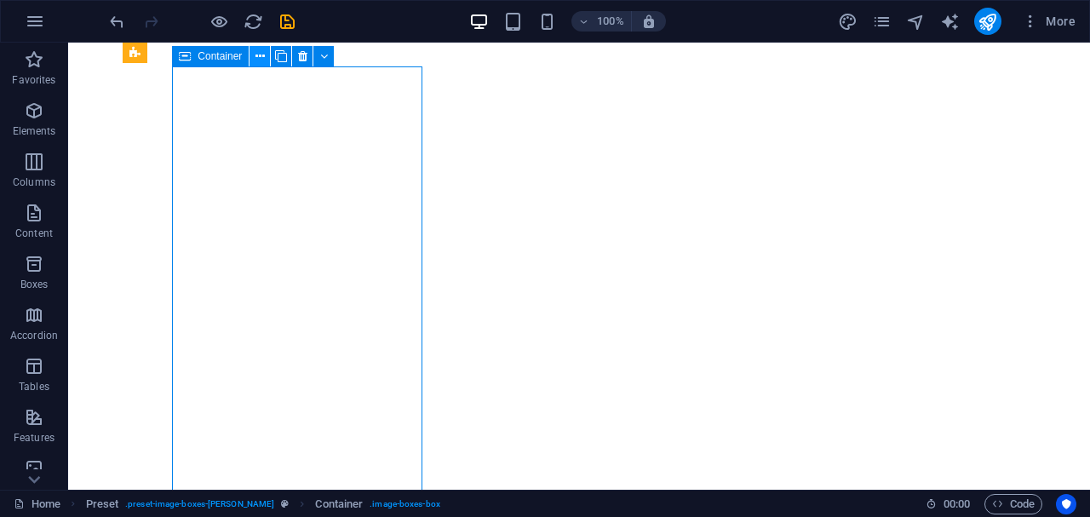
click at [257, 60] on icon at bounding box center [260, 57] width 9 height 18
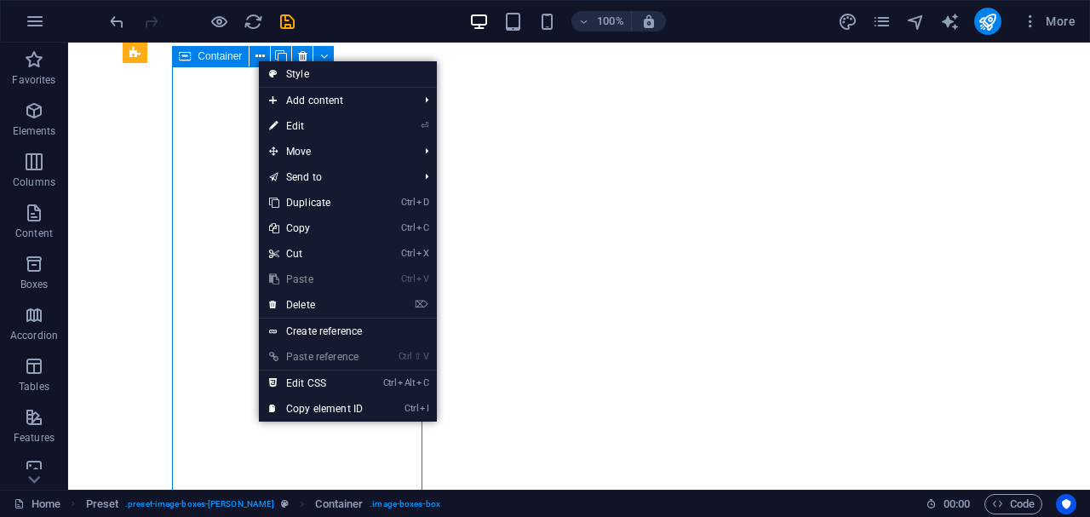
click at [216, 60] on span "Container" at bounding box center [220, 56] width 44 height 10
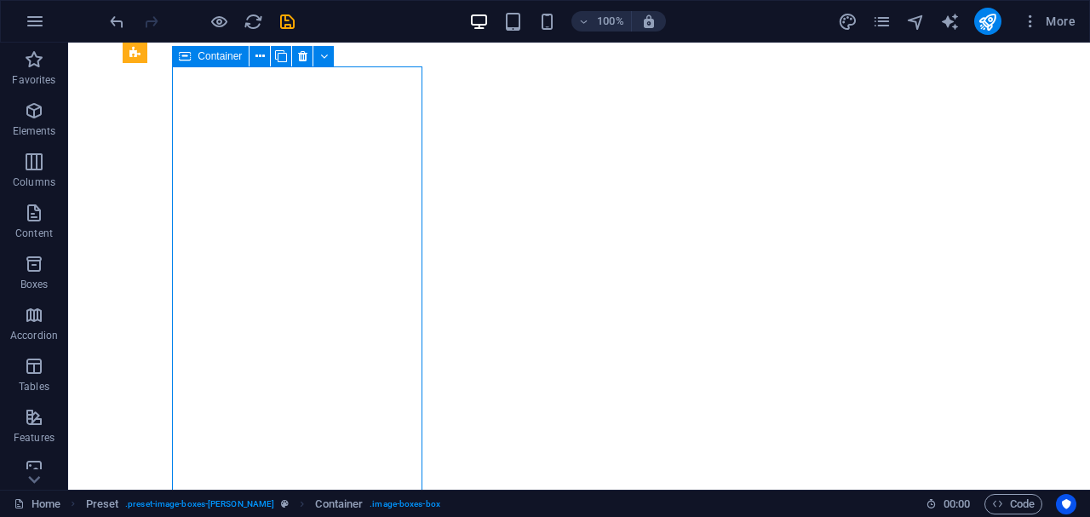
click at [216, 60] on span "Container" at bounding box center [220, 56] width 44 height 10
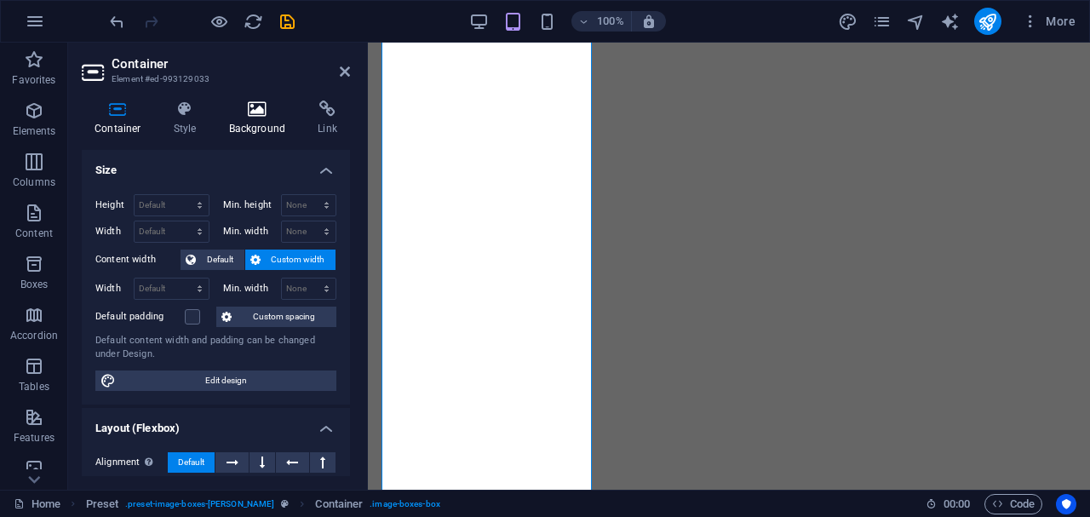
click at [250, 113] on icon at bounding box center [257, 109] width 83 height 17
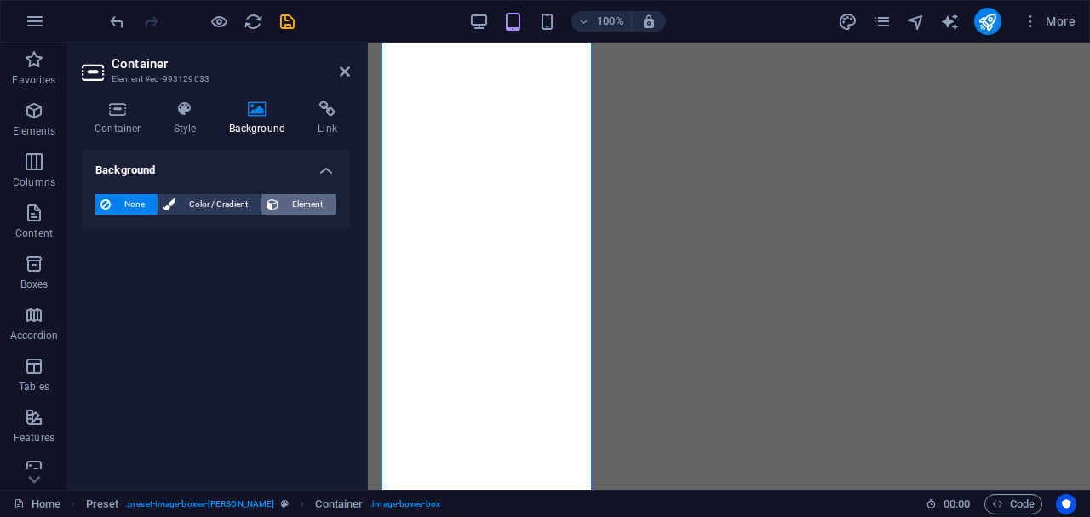
click at [311, 208] on span "Element" at bounding box center [307, 204] width 47 height 20
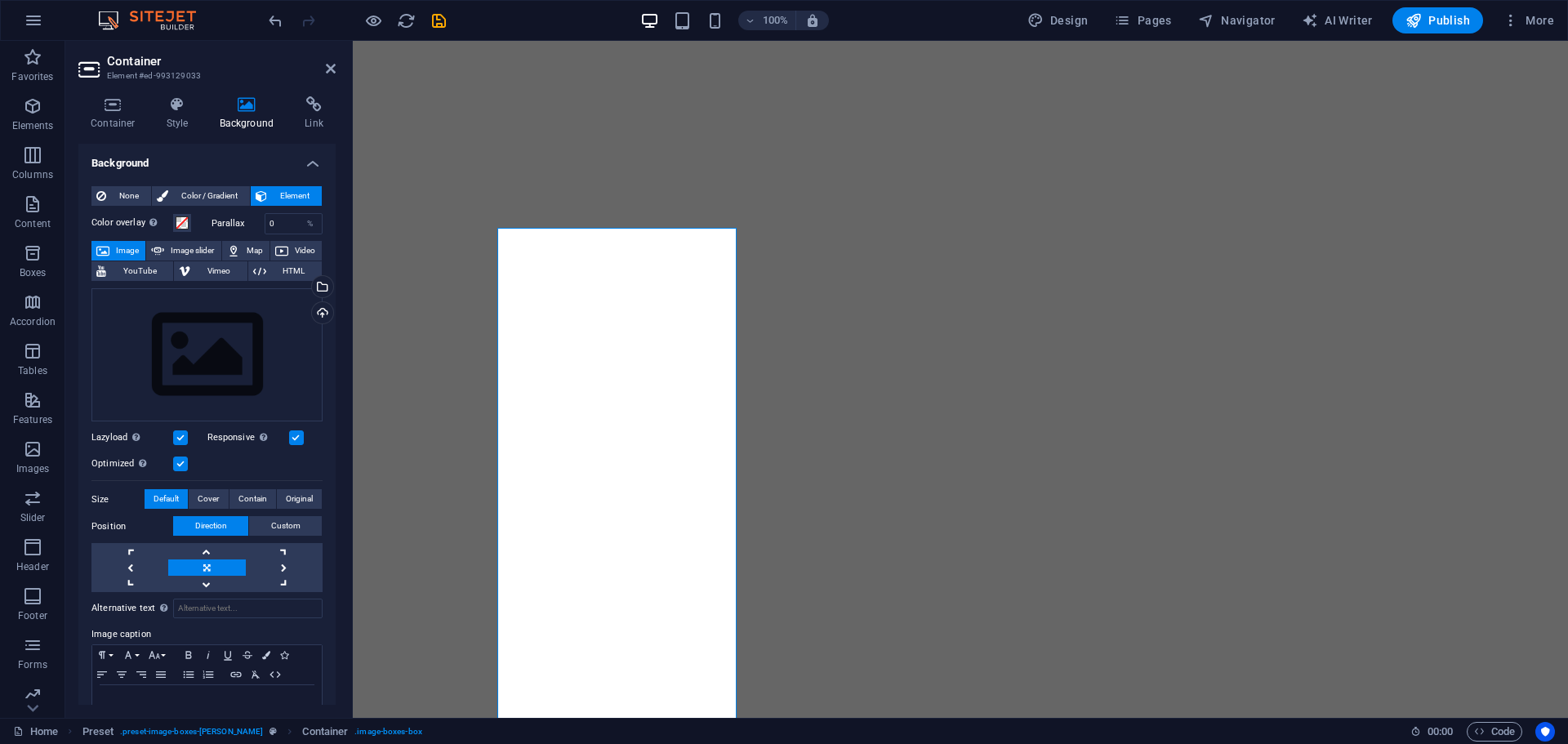
scroll to position [615, 0]
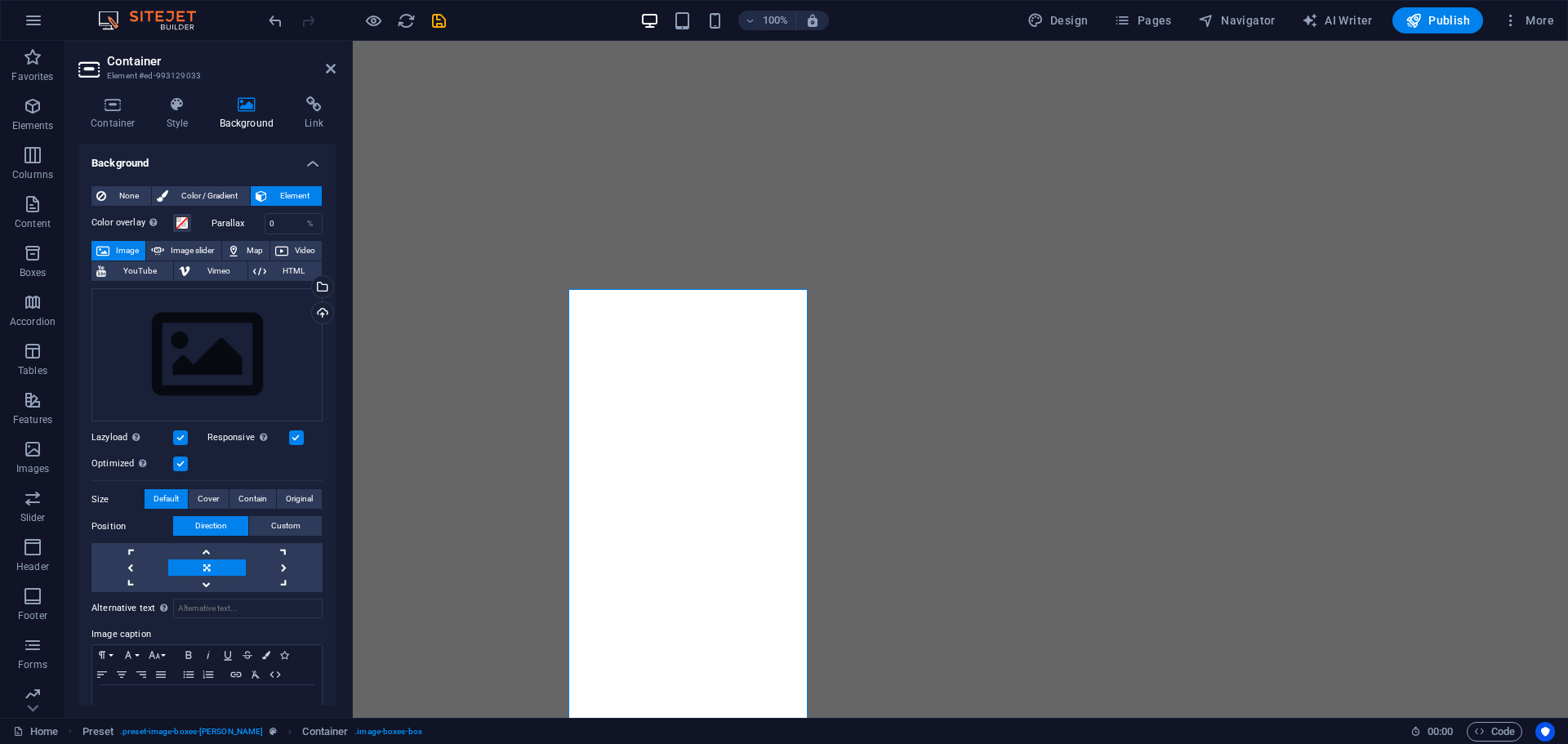
drag, startPoint x: 1373, startPoint y: 42, endPoint x: 438, endPoint y: 387, distance: 996.6
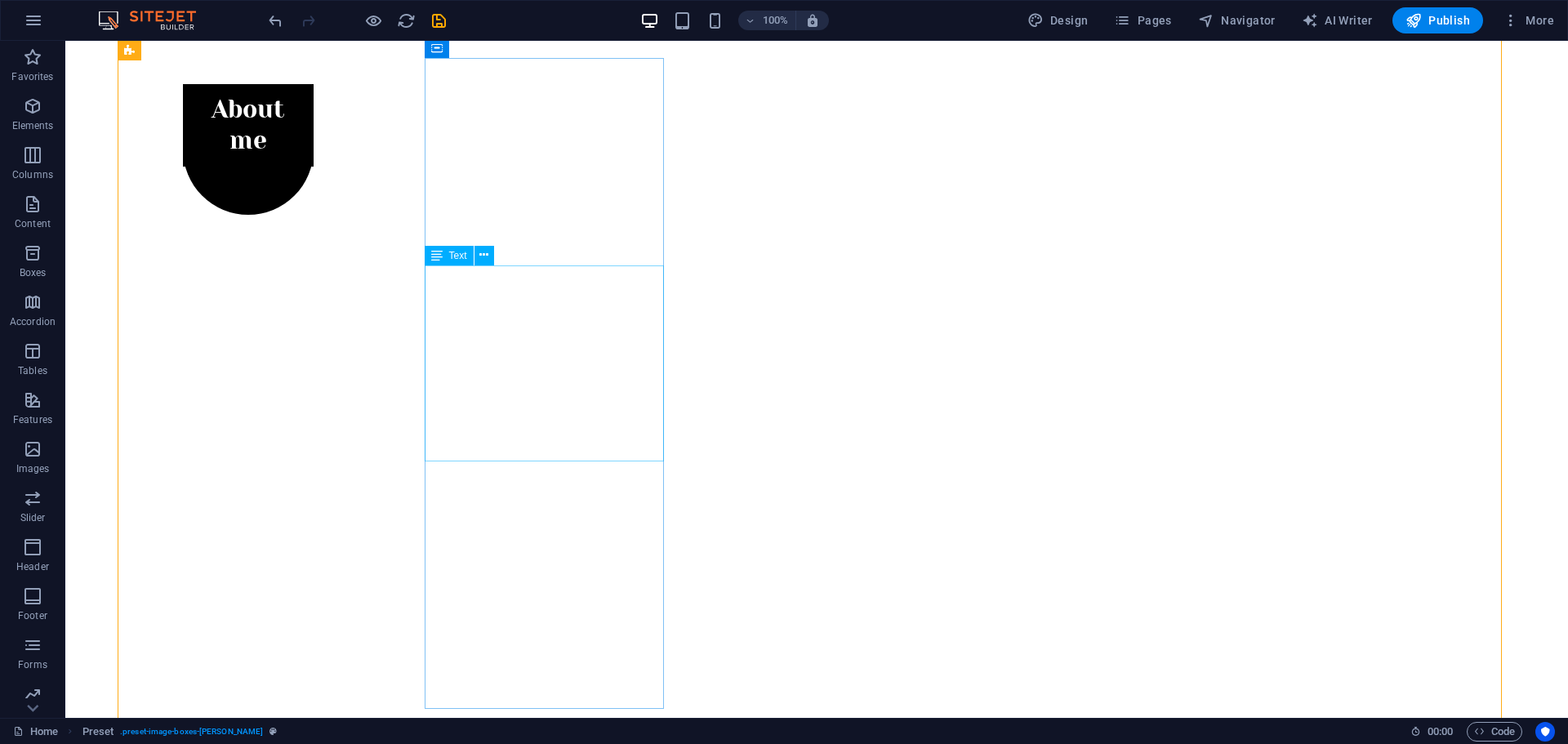
scroll to position [881, 0]
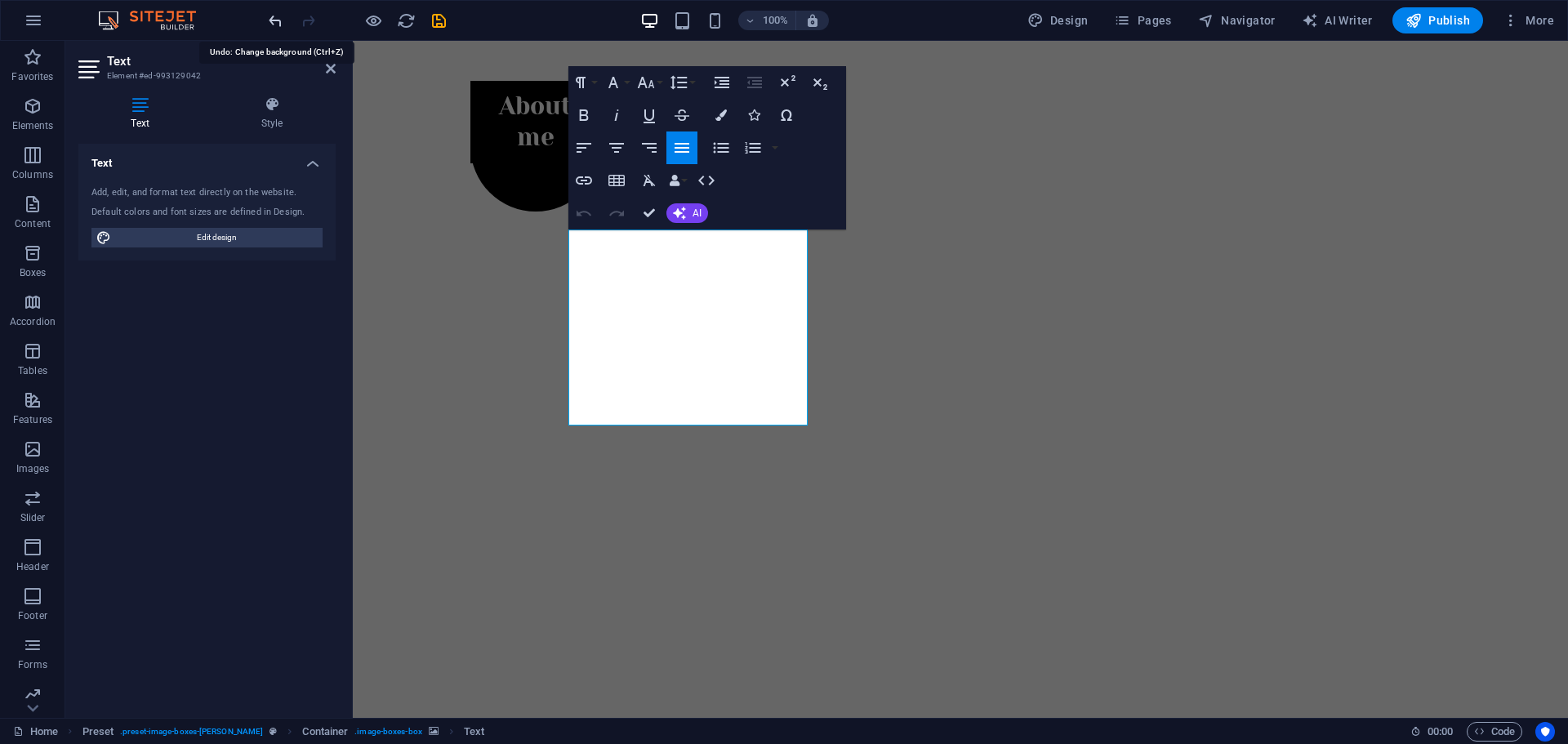
click at [269, 21] on icon "undo" at bounding box center [276, 21] width 19 height 19
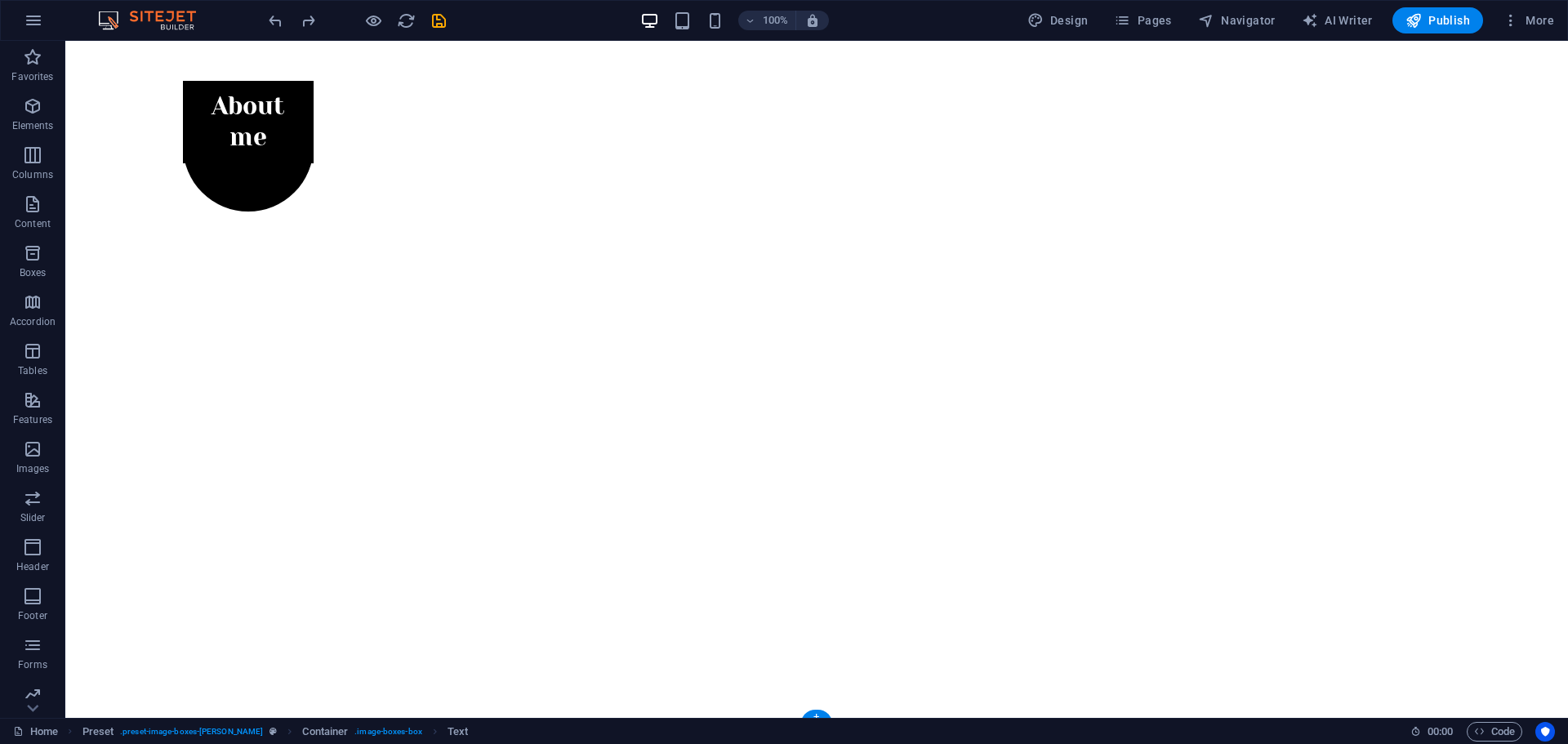
drag, startPoint x: 543, startPoint y: 349, endPoint x: 576, endPoint y: 452, distance: 108.2
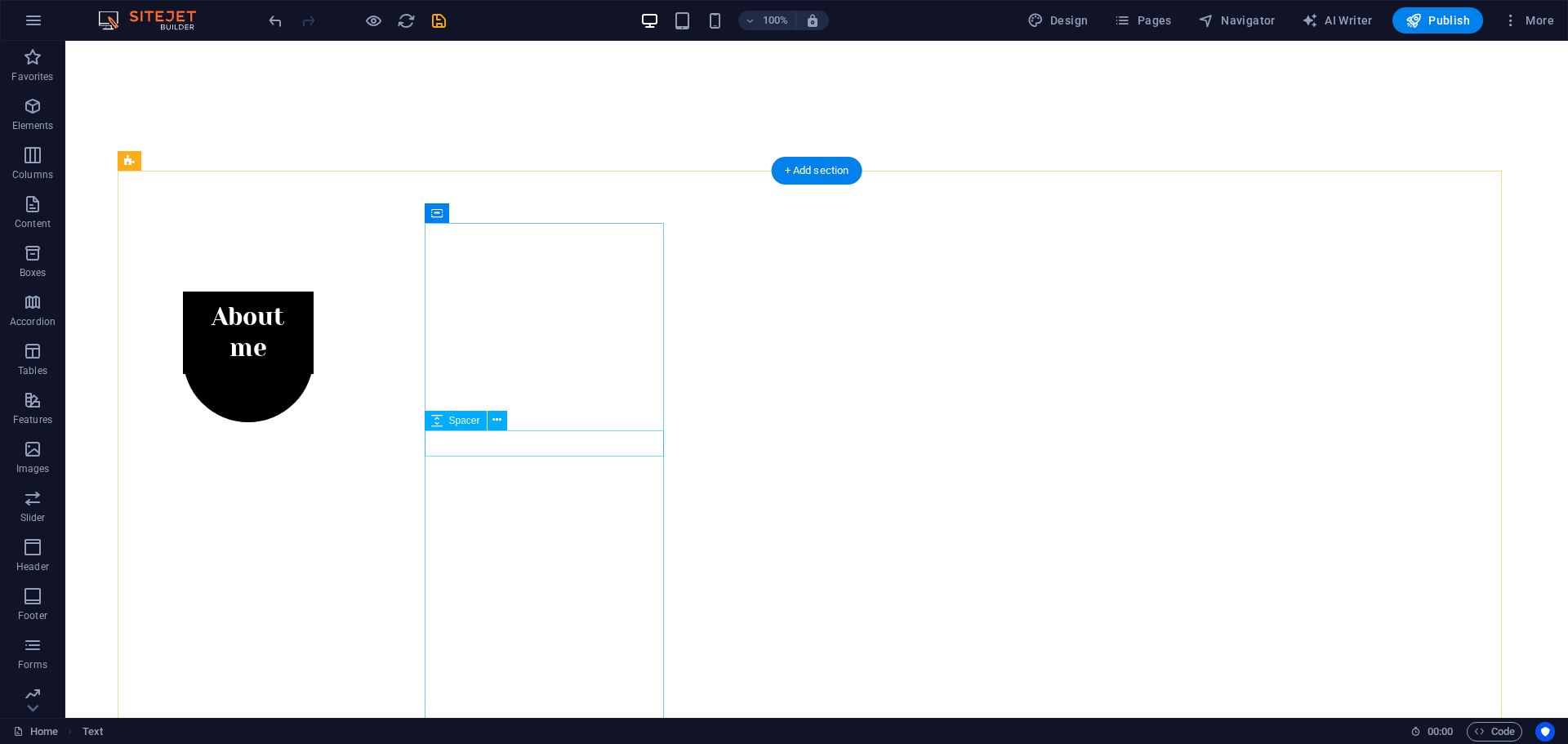
scroll to position [659, 0]
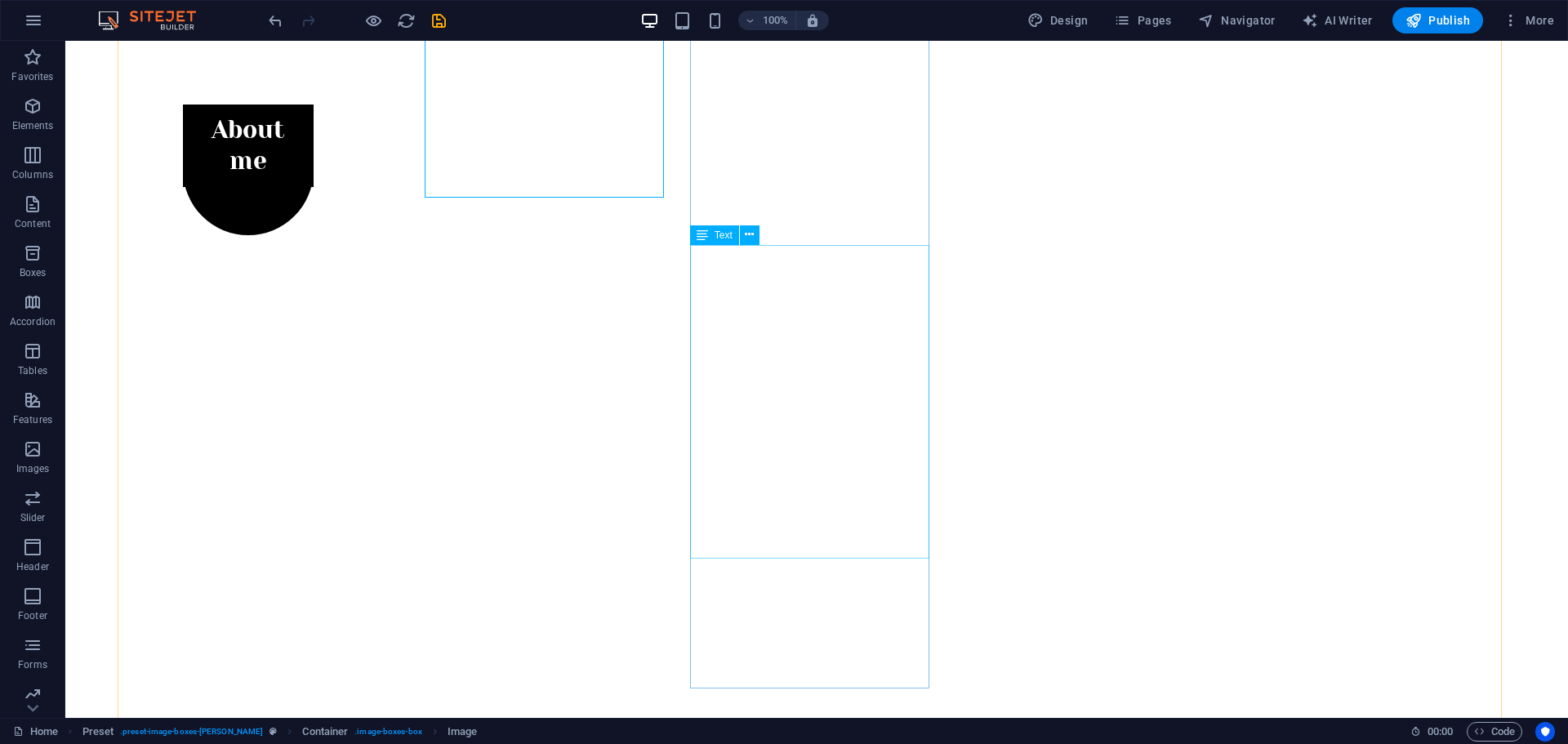
scroll to position [866, 0]
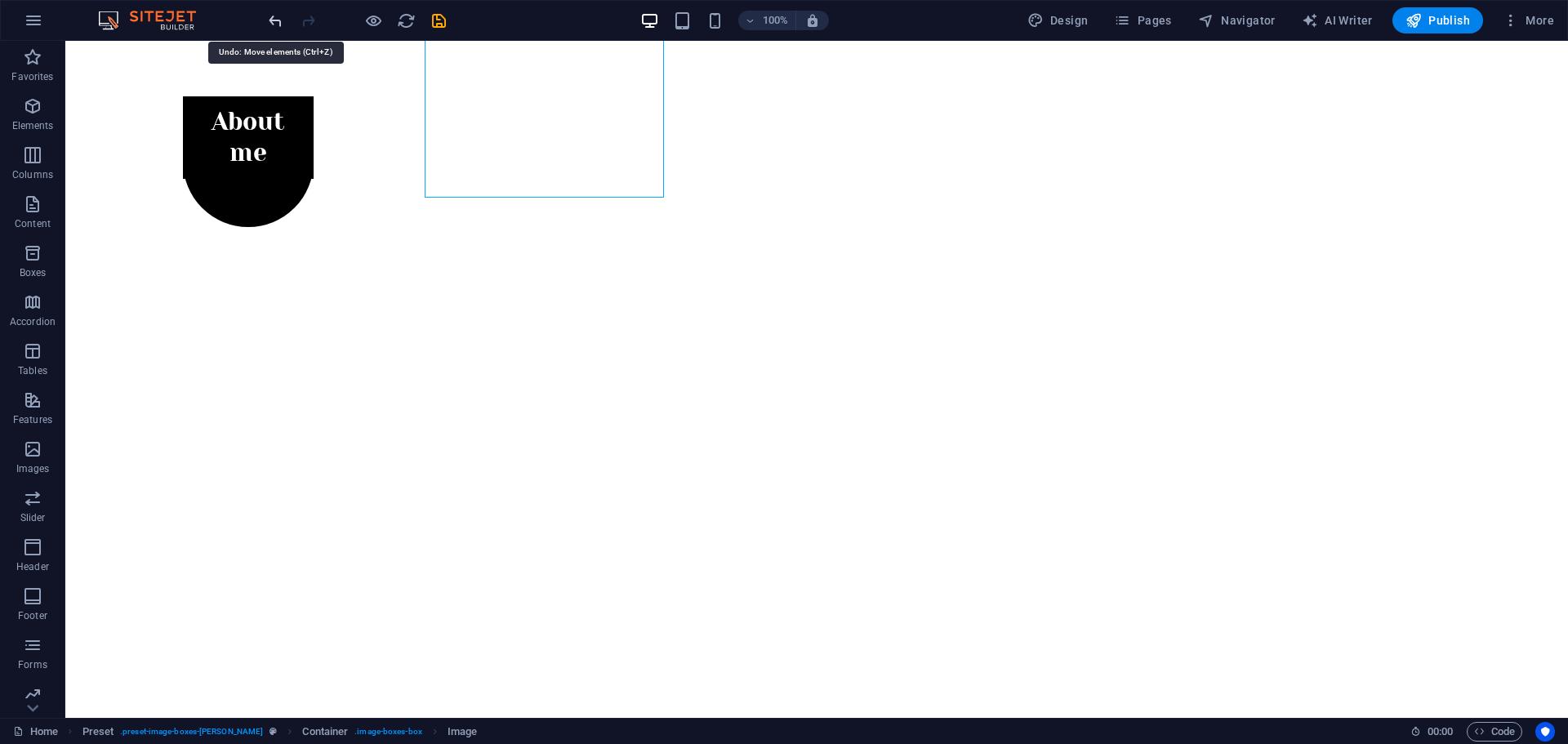
click at [272, 27] on icon "undo" at bounding box center [276, 21] width 19 height 19
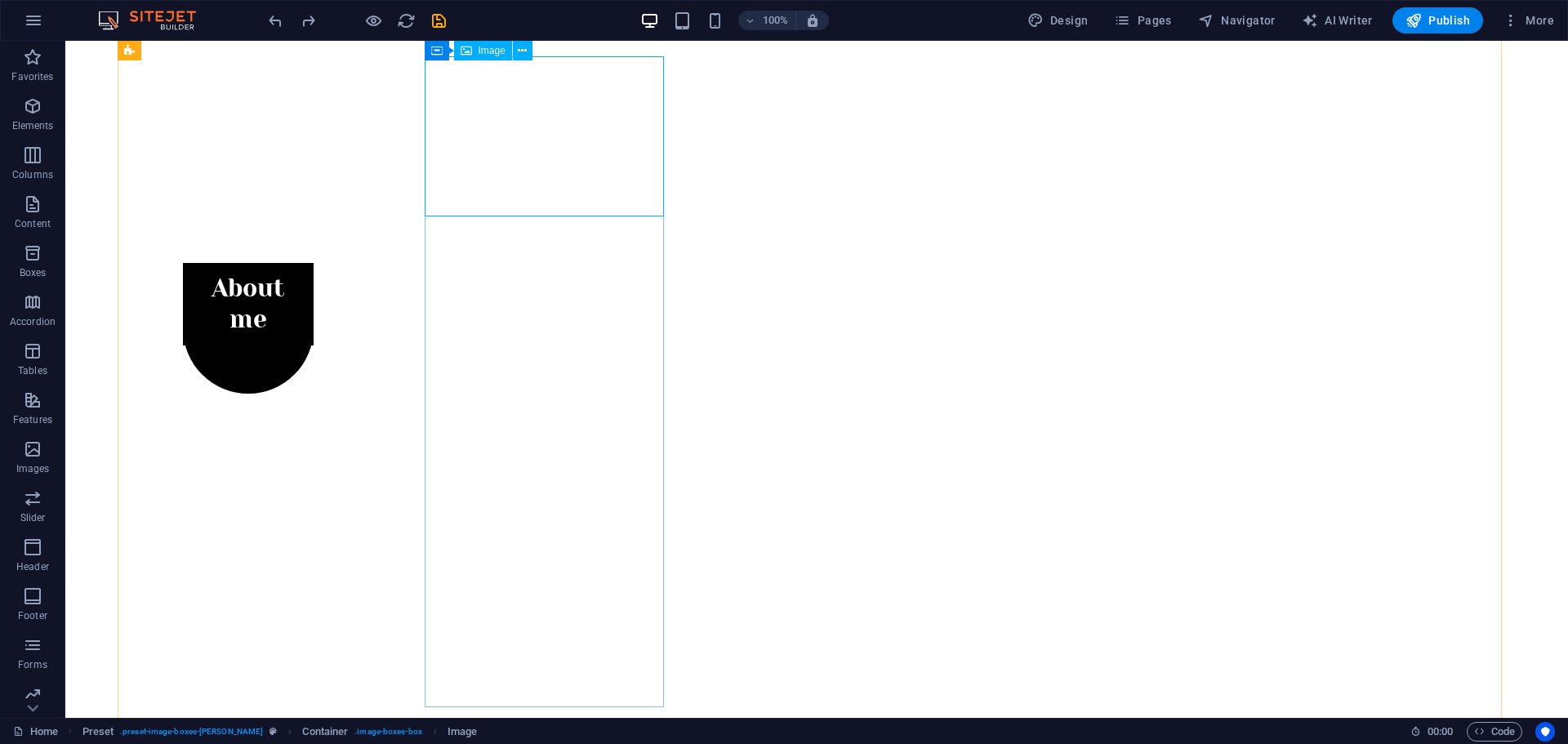
scroll to position [686, 0]
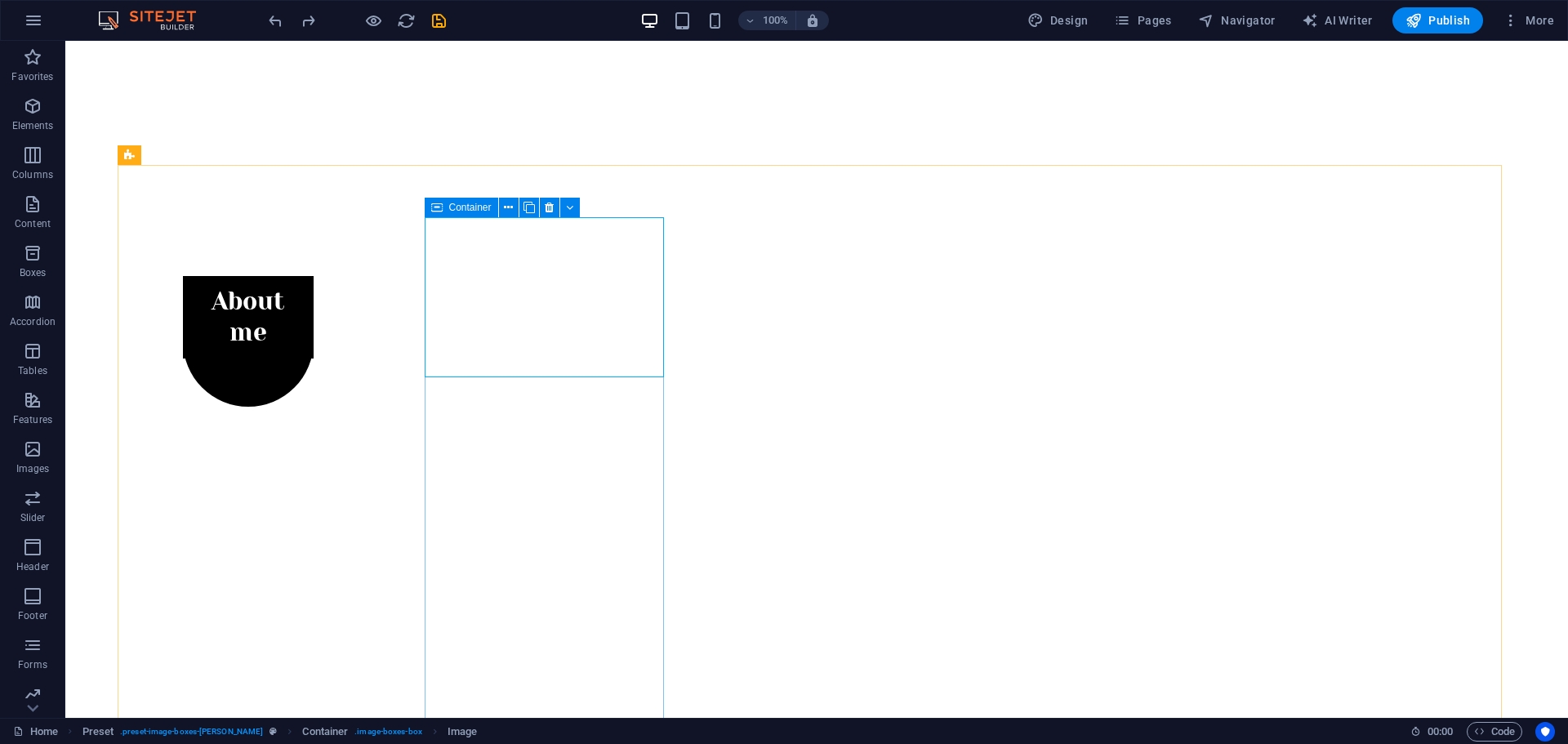
click at [444, 211] on div "Container" at bounding box center [461, 207] width 74 height 19
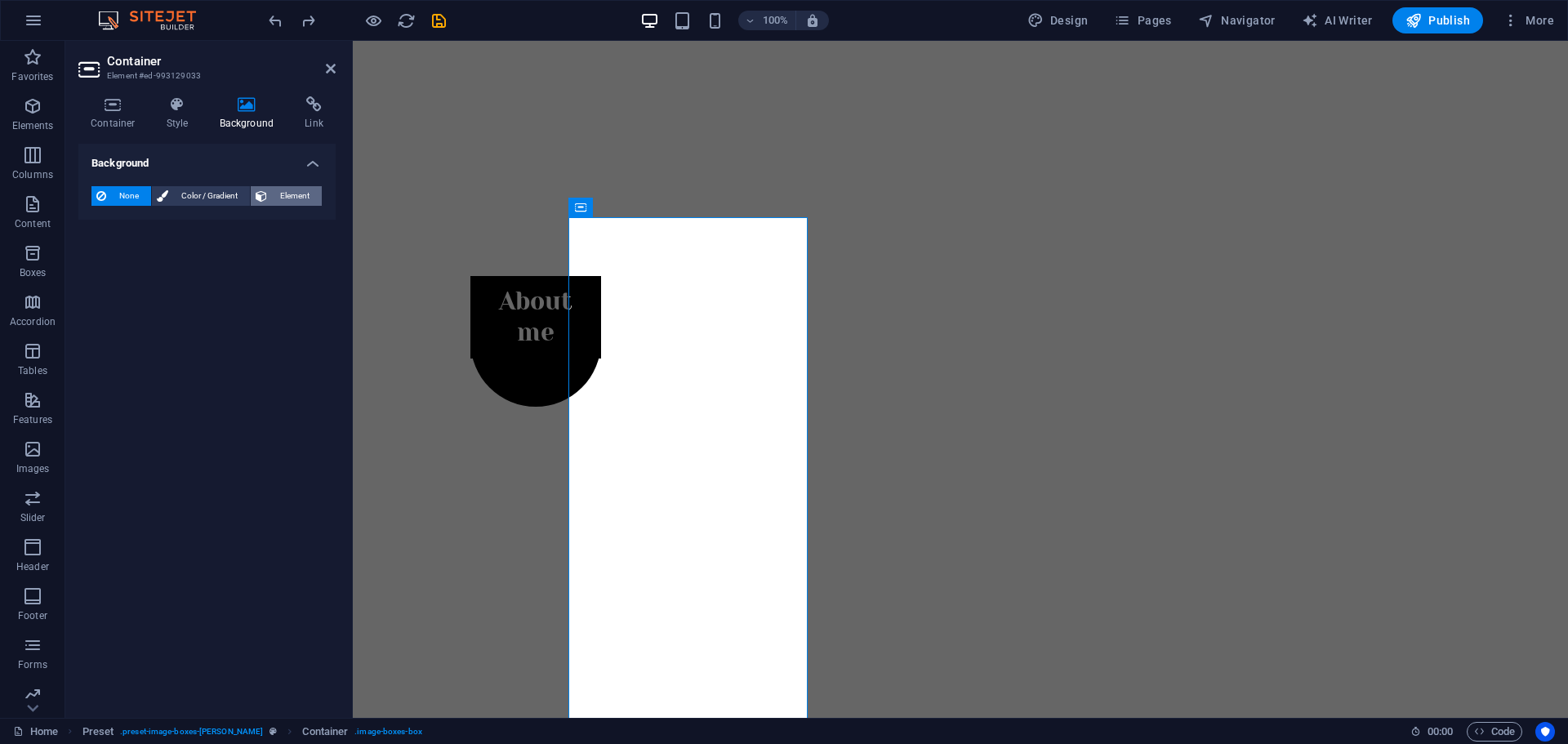
click at [304, 195] on span "Element" at bounding box center [294, 196] width 45 height 19
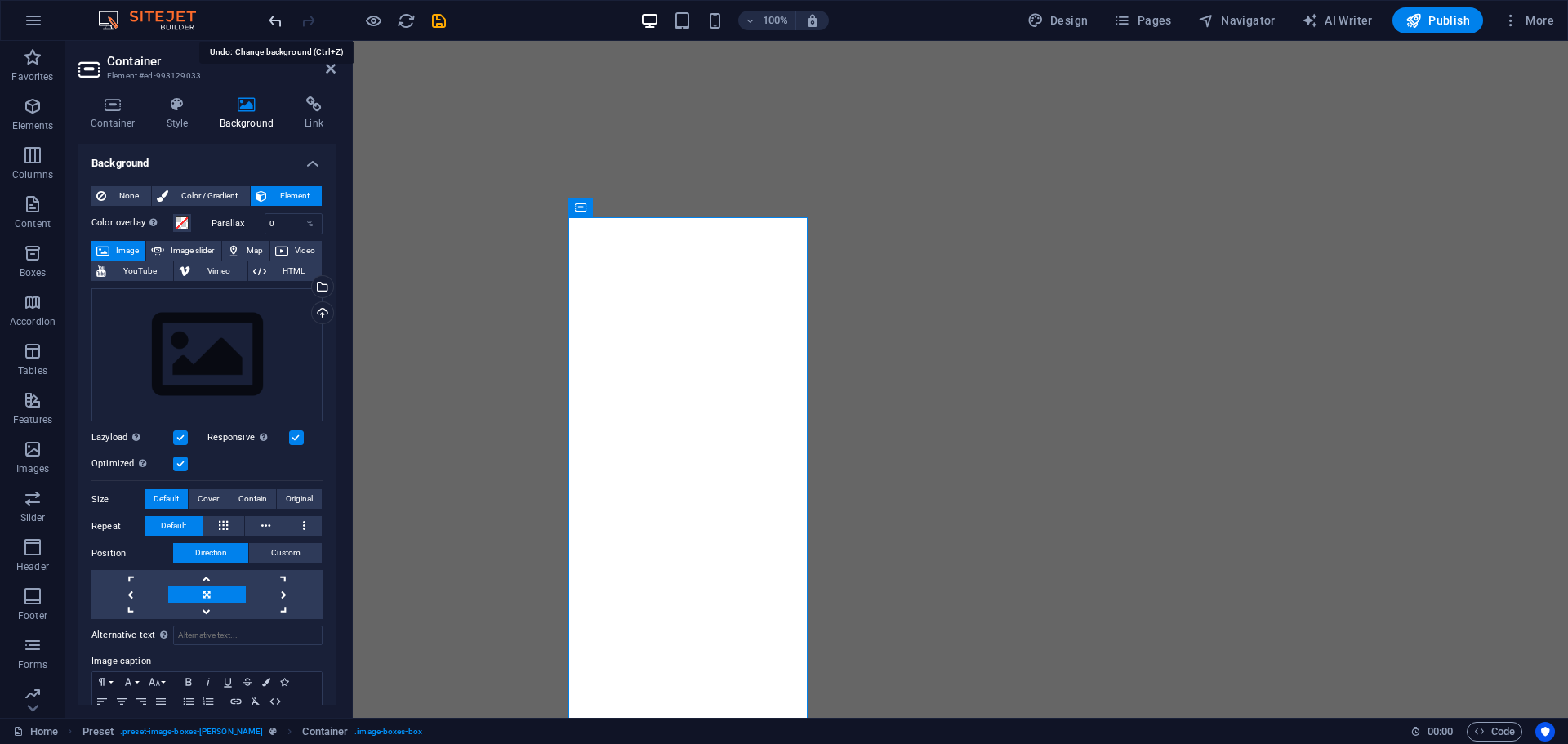
click at [274, 27] on icon "undo" at bounding box center [276, 21] width 19 height 19
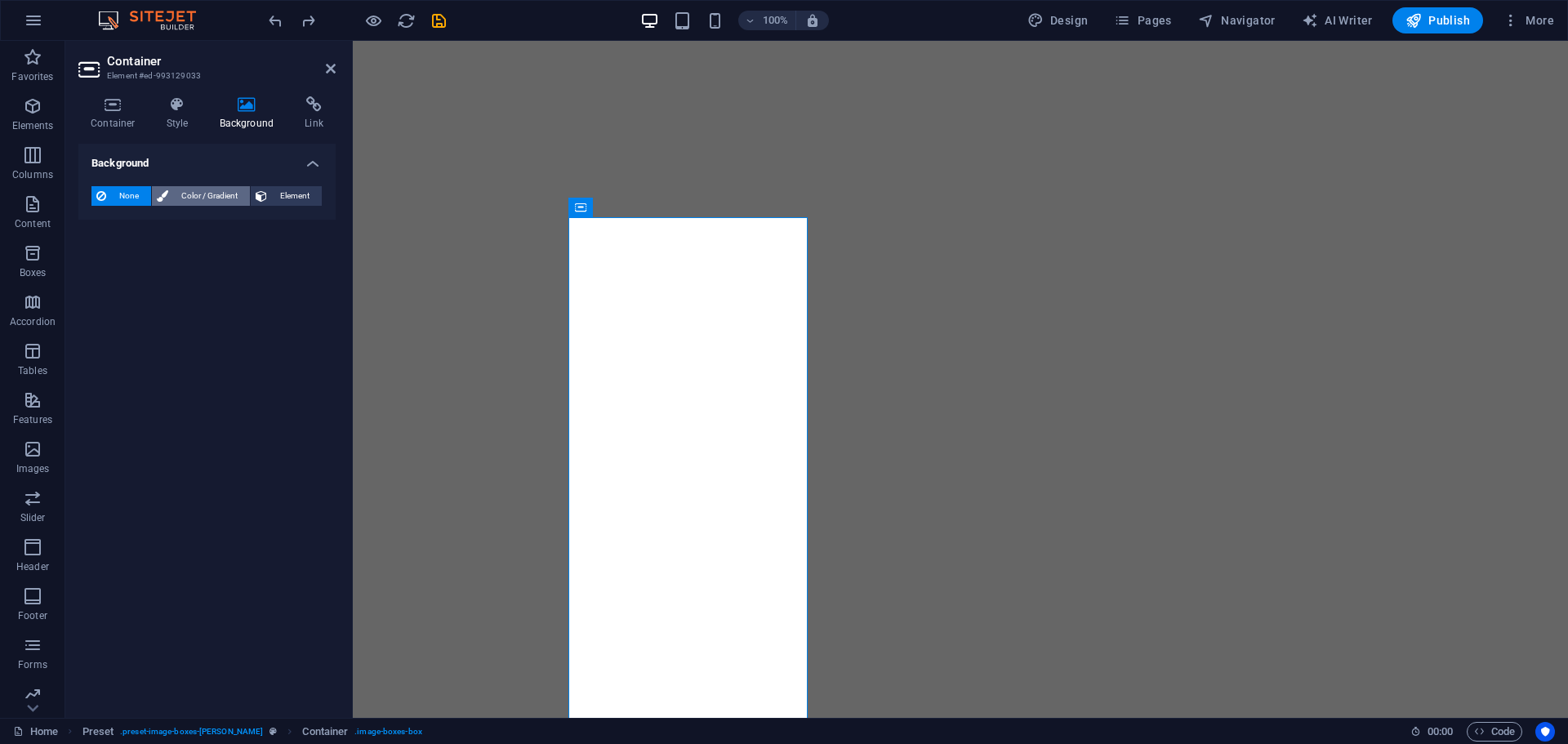
click at [208, 201] on span "Color / Gradient" at bounding box center [209, 196] width 72 height 19
click at [281, 190] on span "Element" at bounding box center [294, 196] width 45 height 19
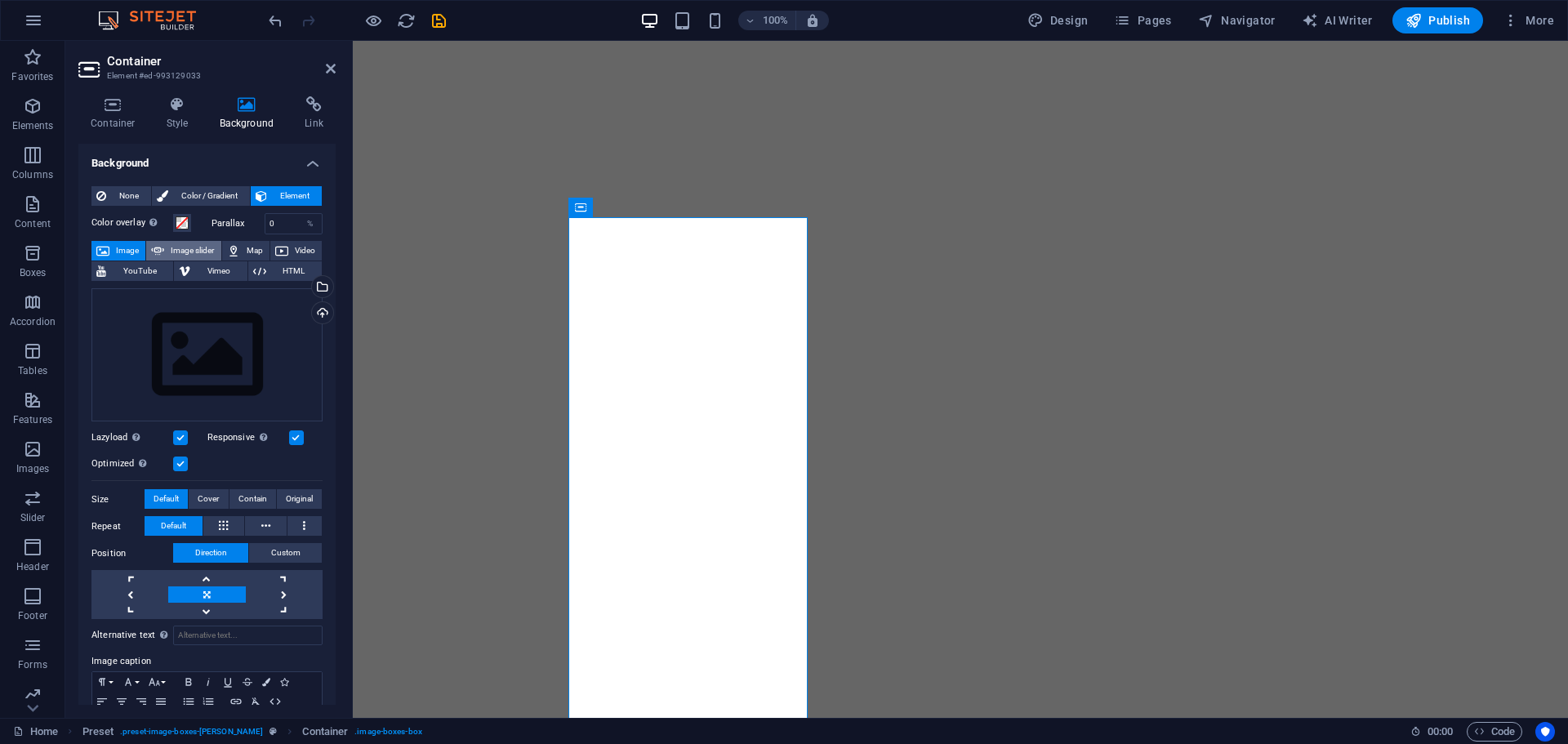
click at [198, 249] on span "Image slider" at bounding box center [192, 250] width 47 height 19
select select "ms"
select select "s"
select select "progressive"
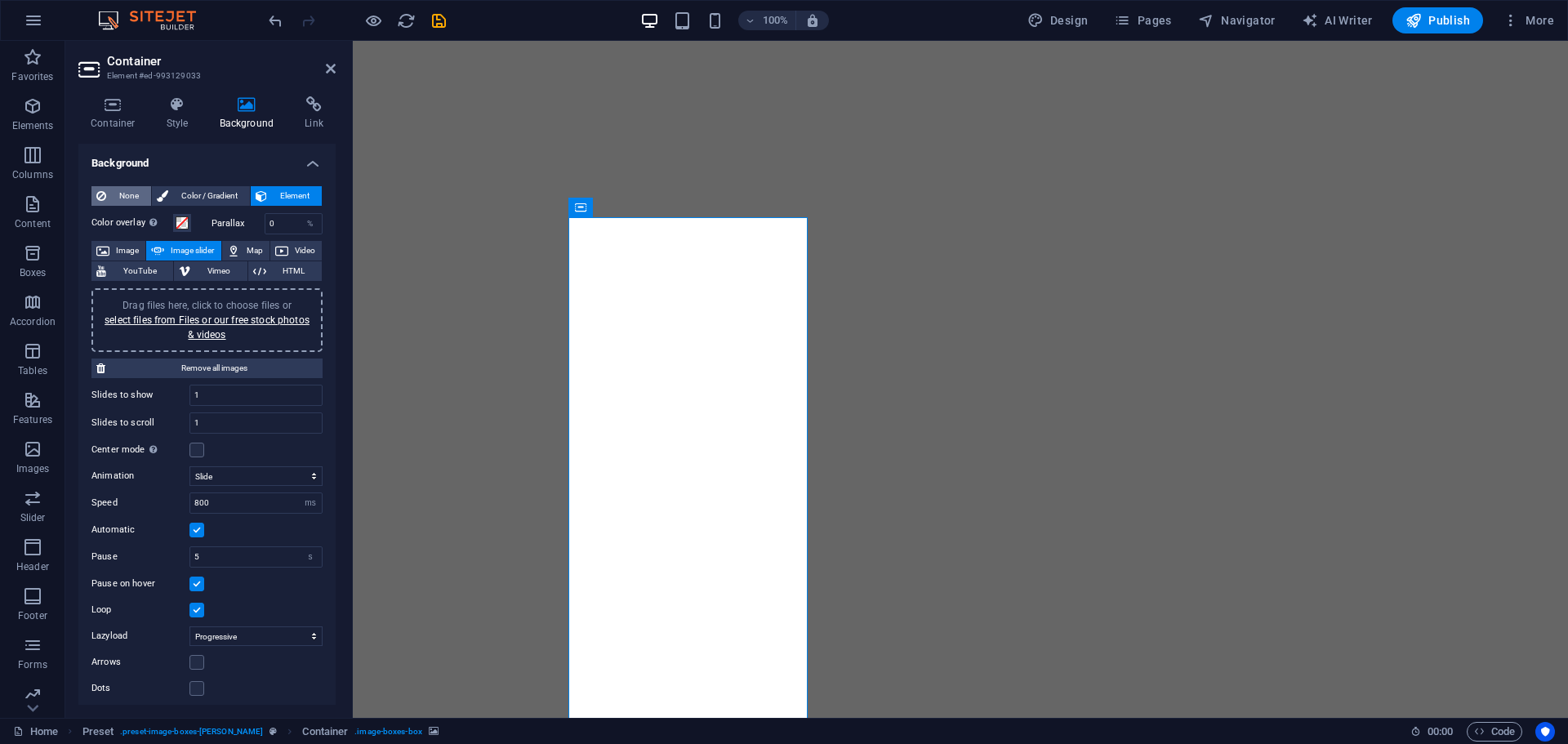
click at [133, 192] on span "None" at bounding box center [128, 196] width 35 height 19
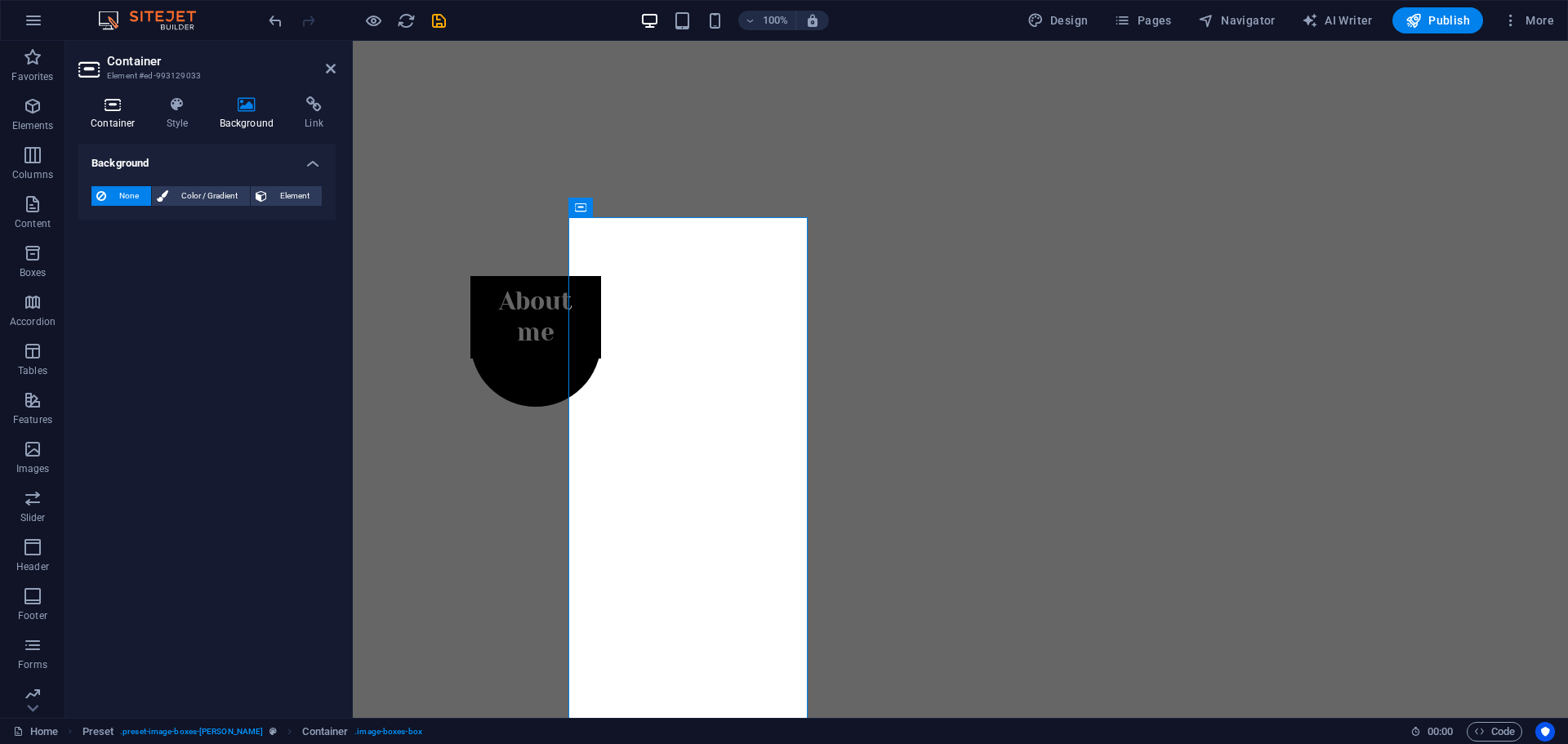
click at [114, 122] on h4 "Container" at bounding box center [116, 114] width 76 height 35
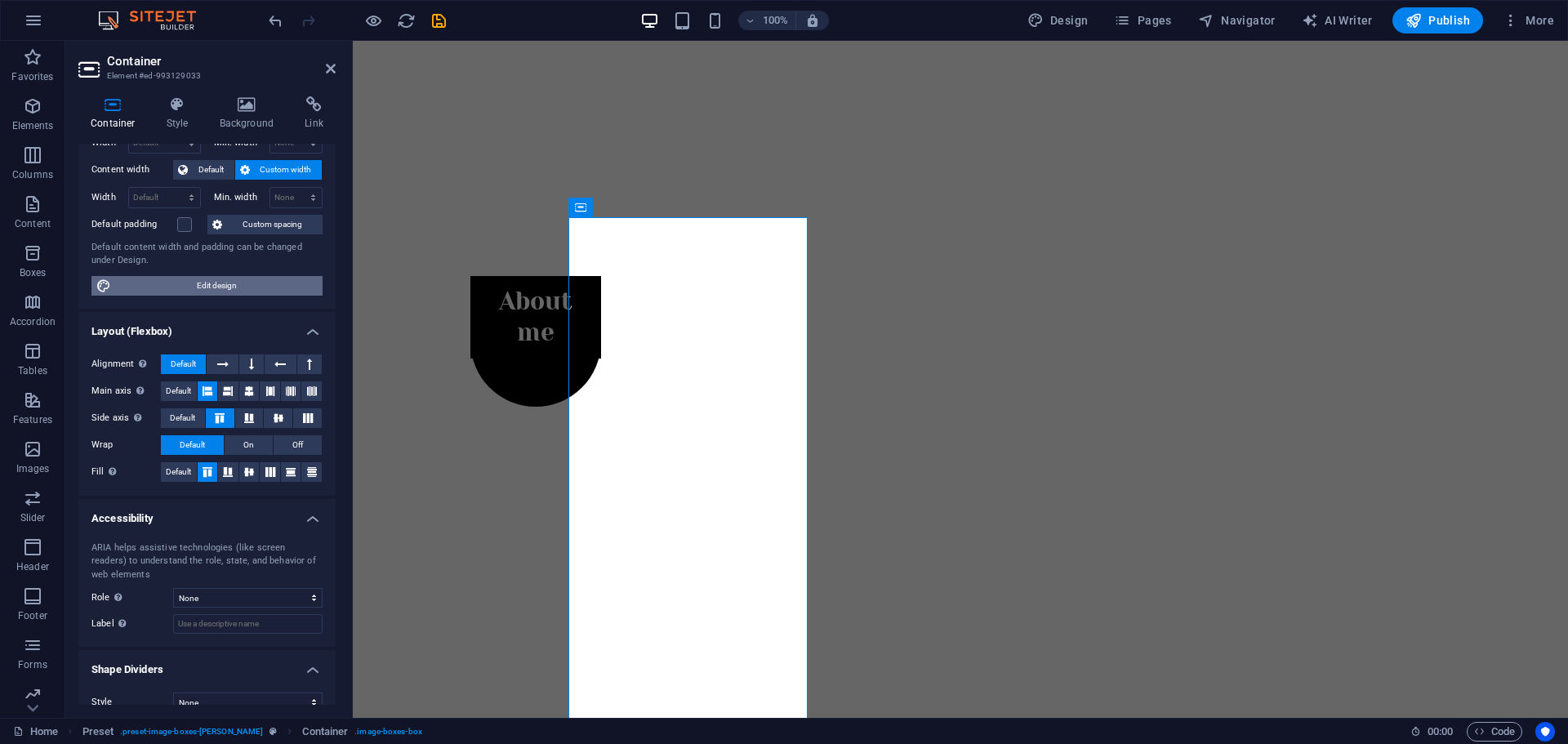
scroll to position [100, 0]
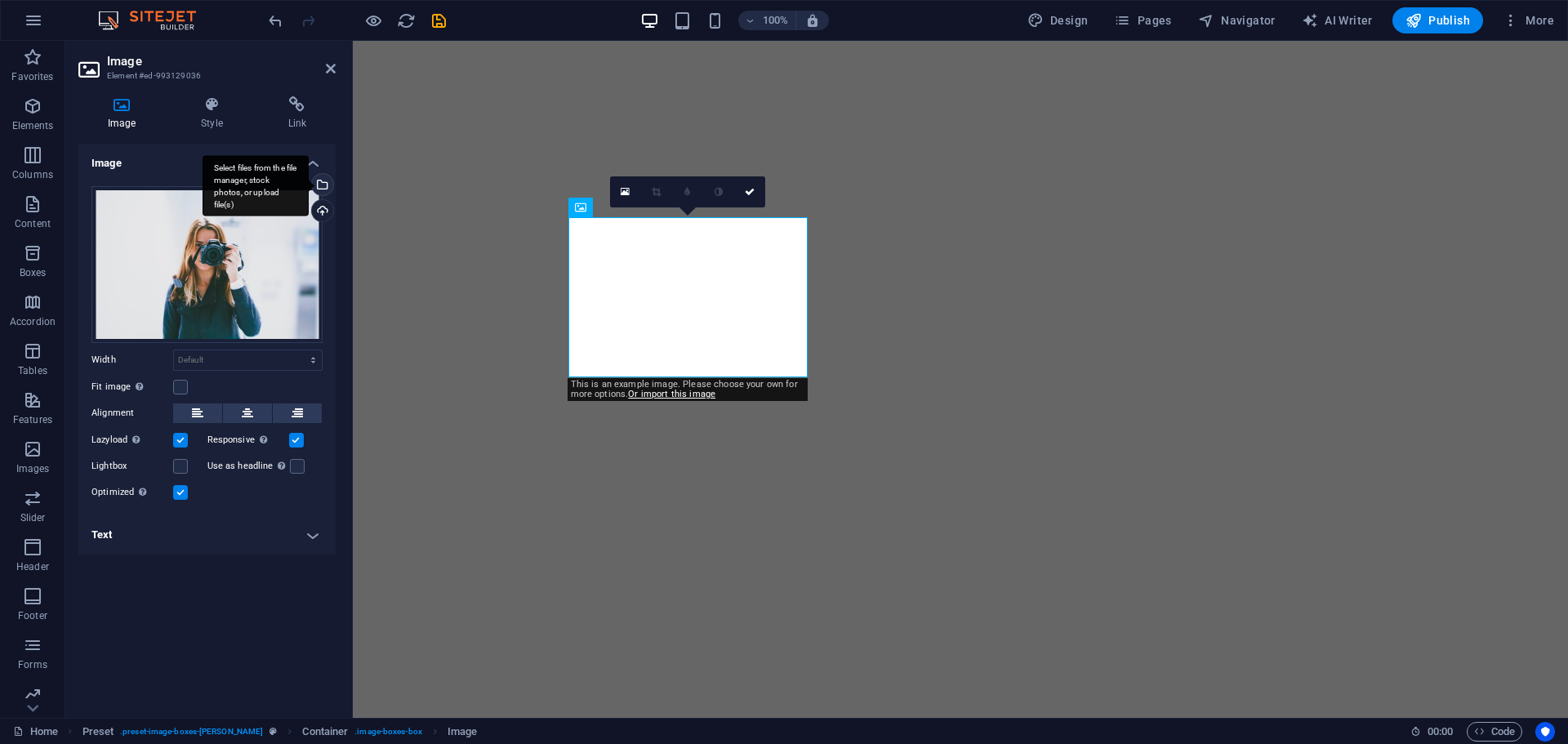
click at [309, 188] on div "Select files from the file manager, stock photos, or upload file(s)" at bounding box center [255, 186] width 106 height 61
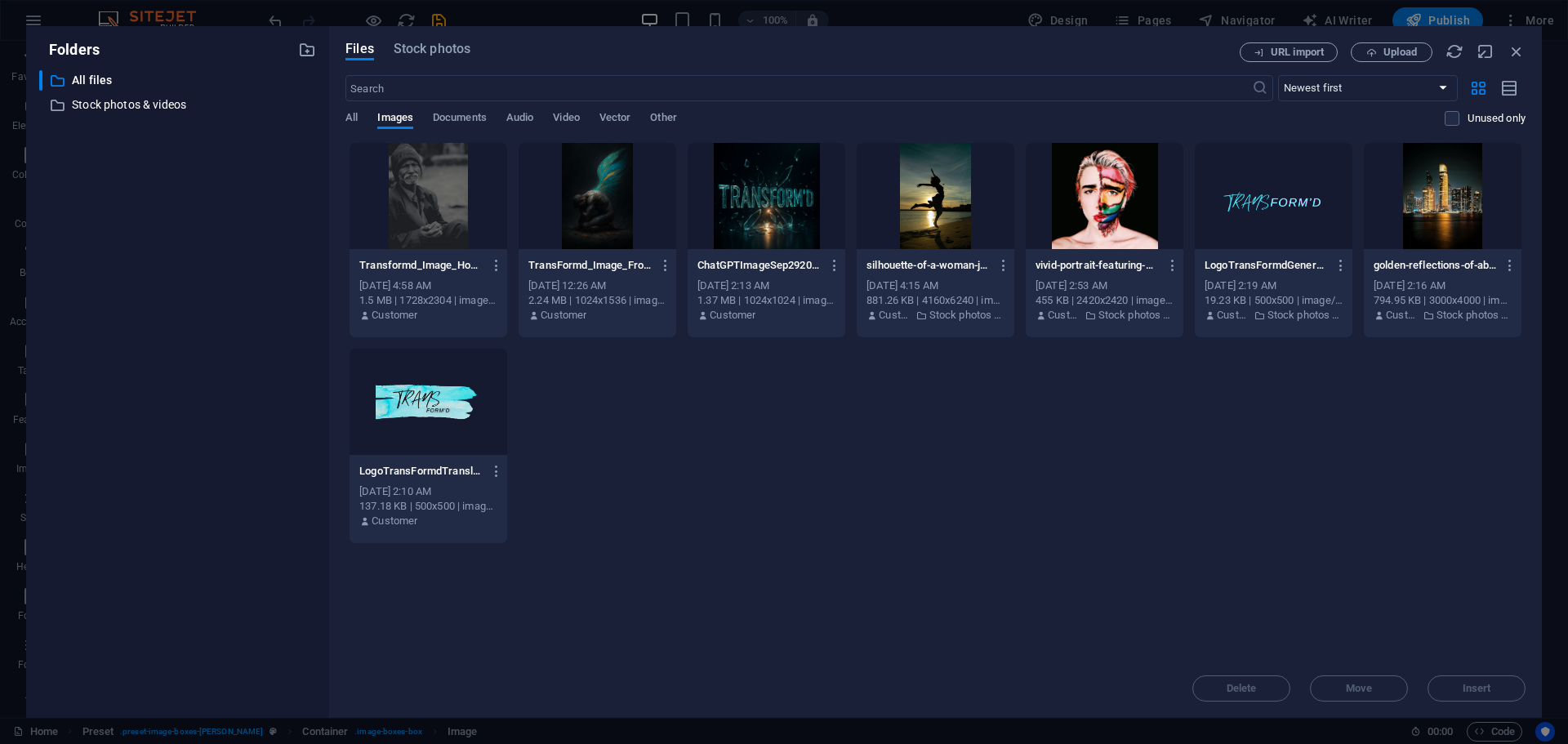
click at [601, 215] on div at bounding box center [597, 196] width 157 height 106
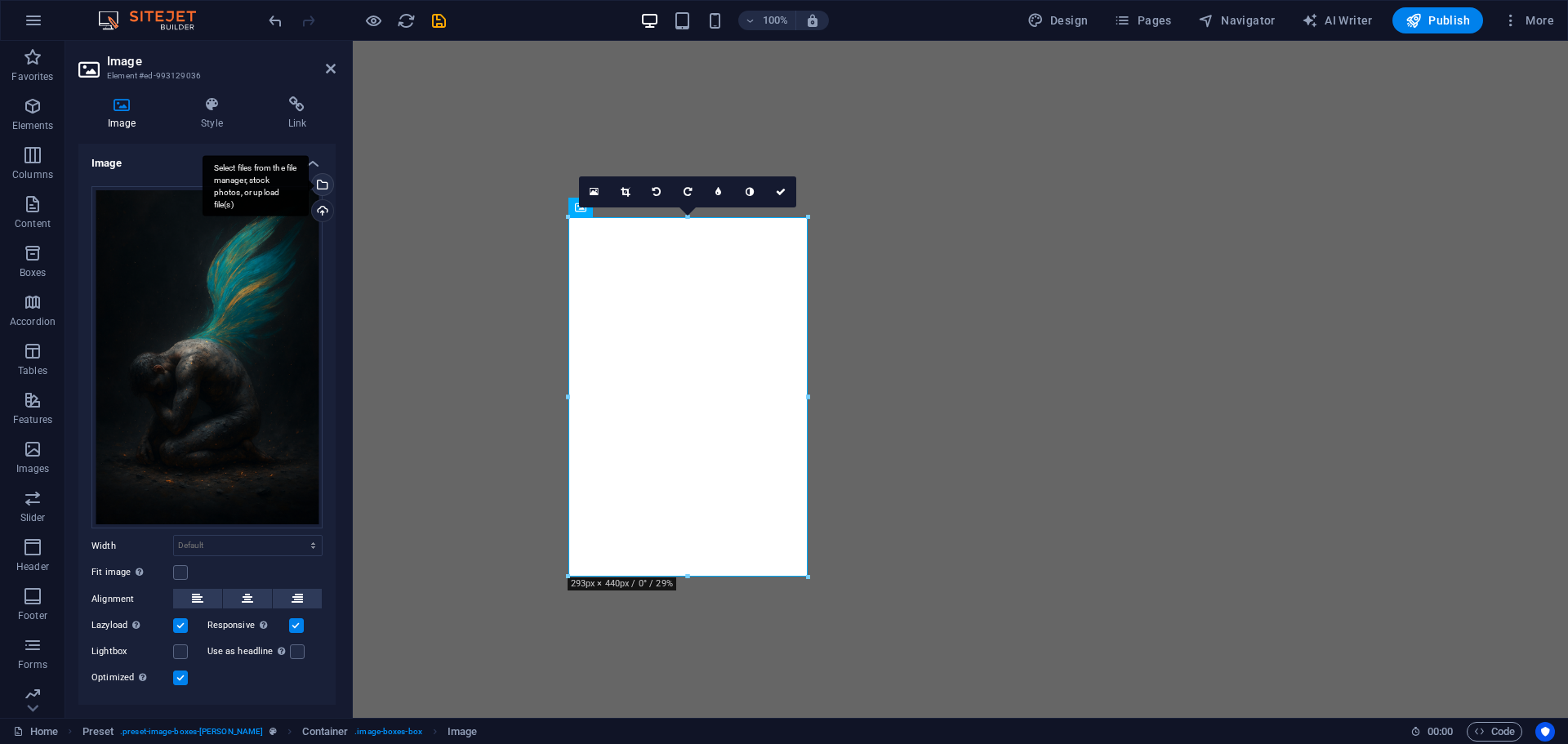
click at [323, 185] on div "Select files from the file manager, stock photos, or upload file(s)" at bounding box center [321, 186] width 25 height 25
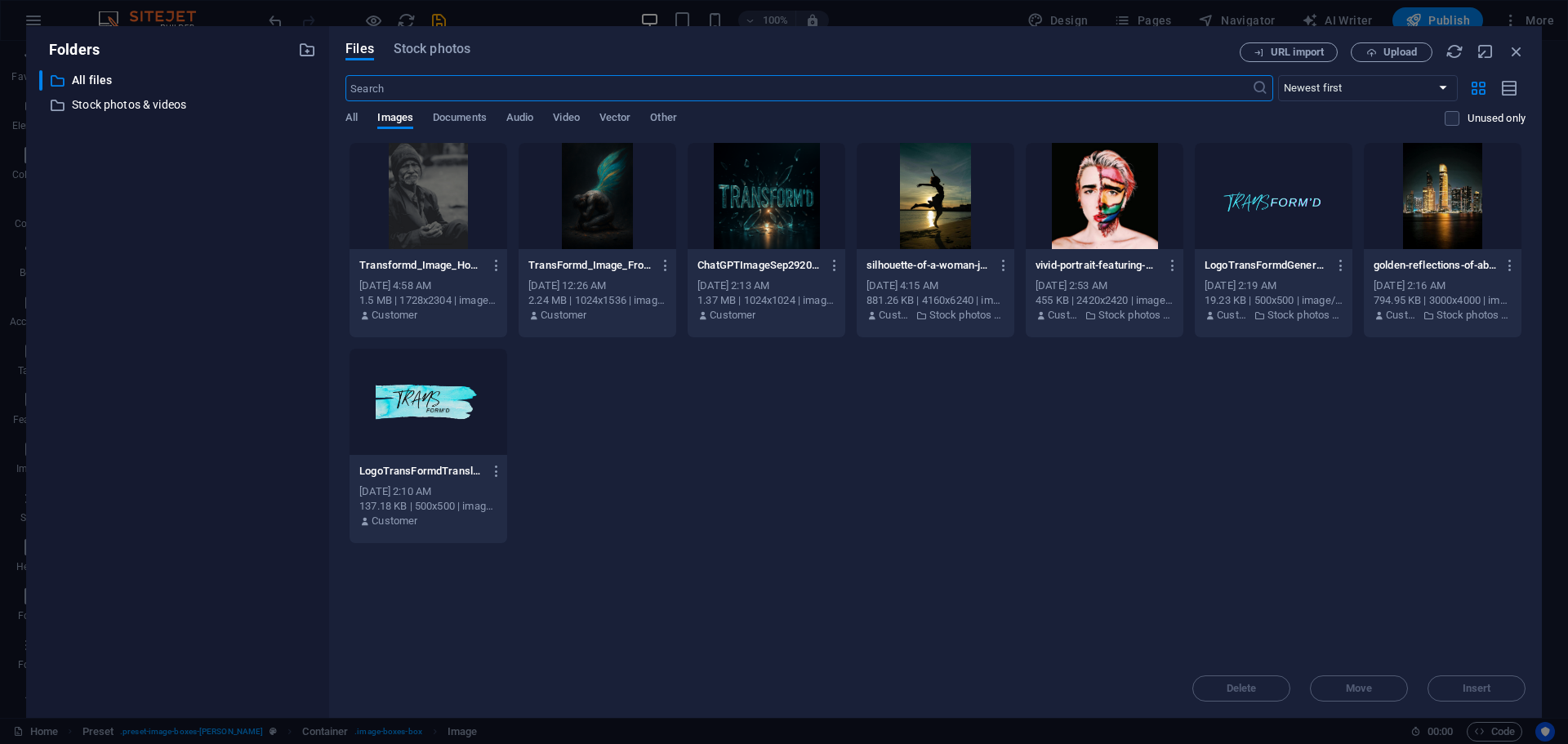
click at [439, 207] on div at bounding box center [428, 196] width 157 height 106
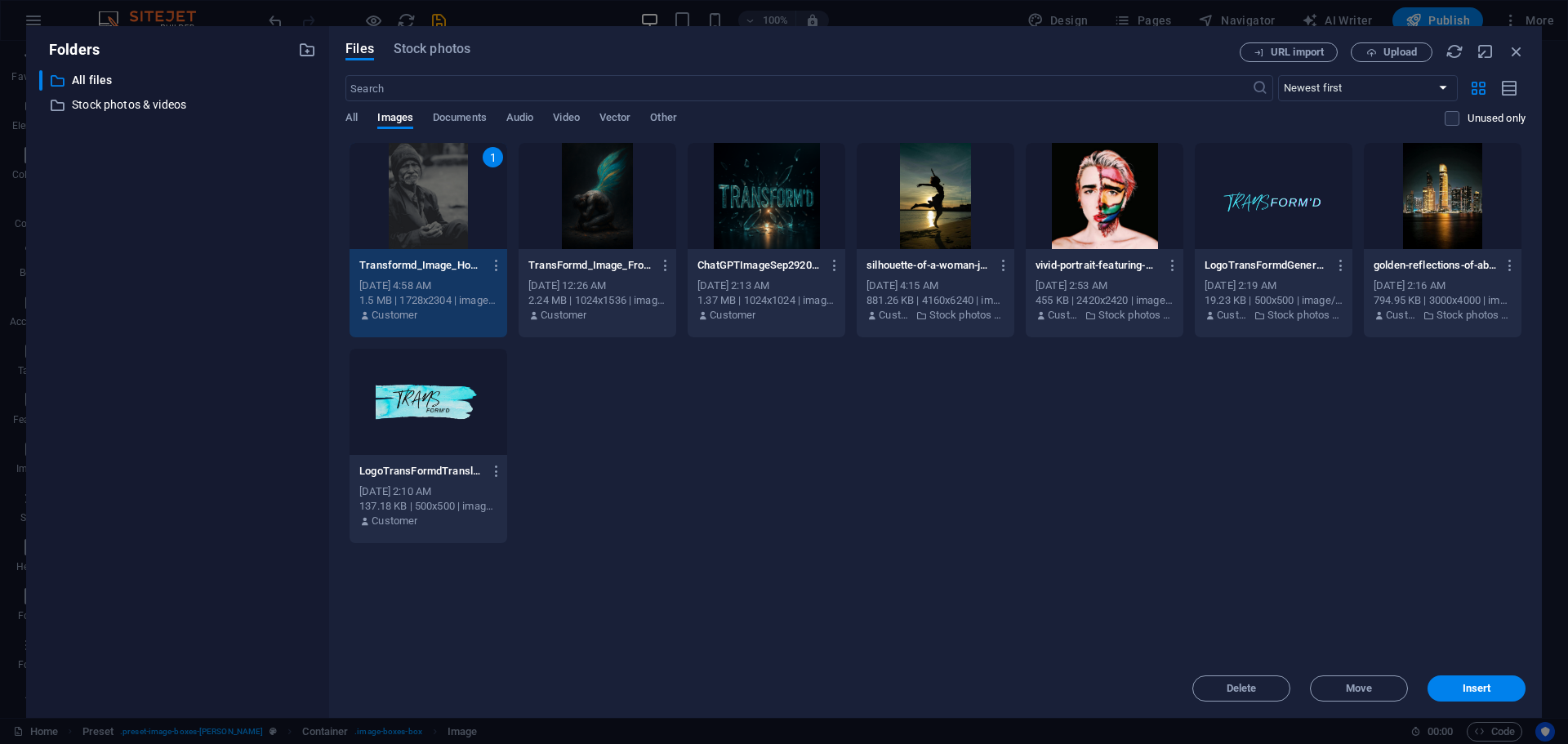
click at [439, 207] on div "1" at bounding box center [428, 196] width 157 height 106
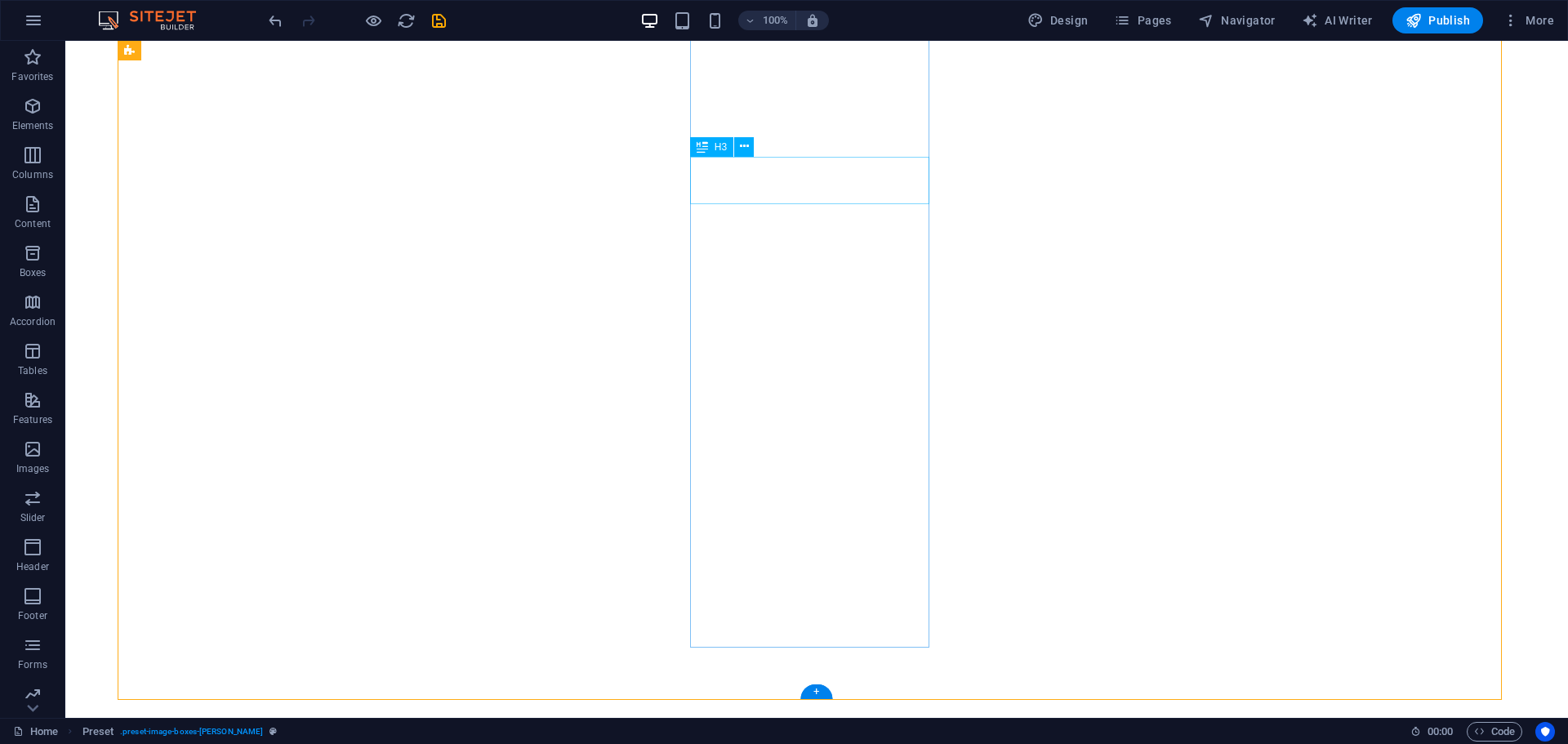
scroll to position [825, 0]
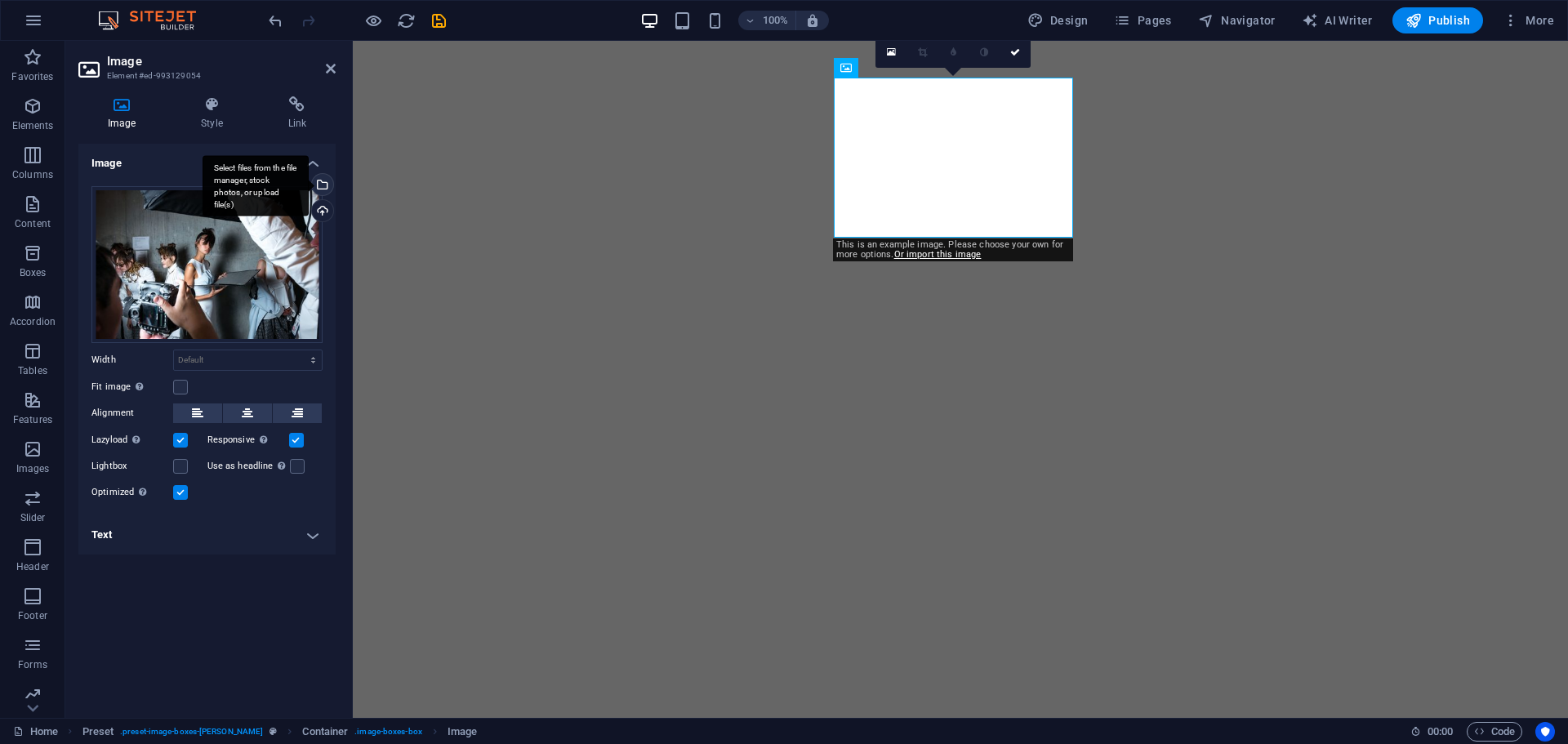
click at [309, 181] on div "Select files from the file manager, stock photos, or upload file(s)" at bounding box center [255, 186] width 106 height 61
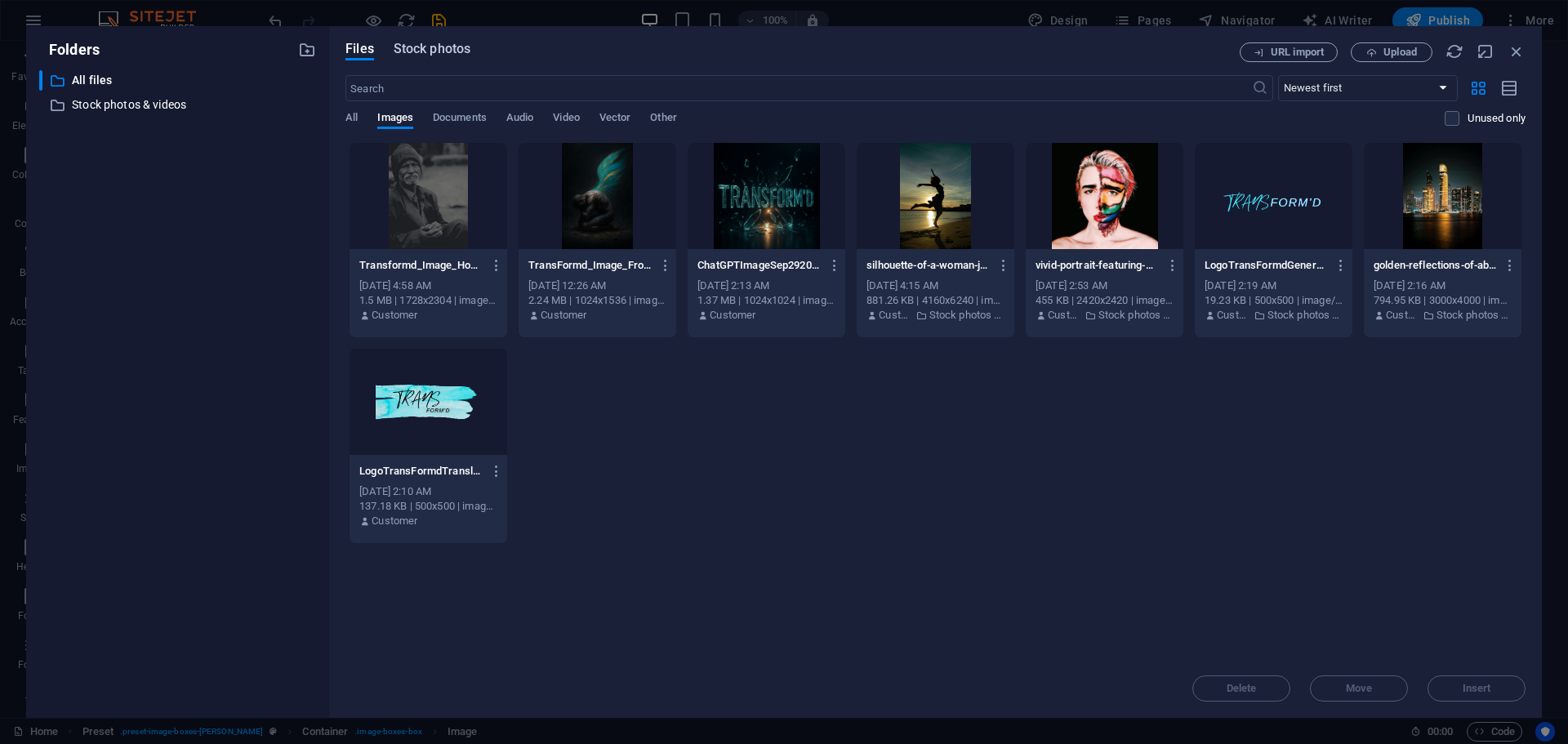
click at [418, 53] on span "Stock photos" at bounding box center [432, 49] width 77 height 19
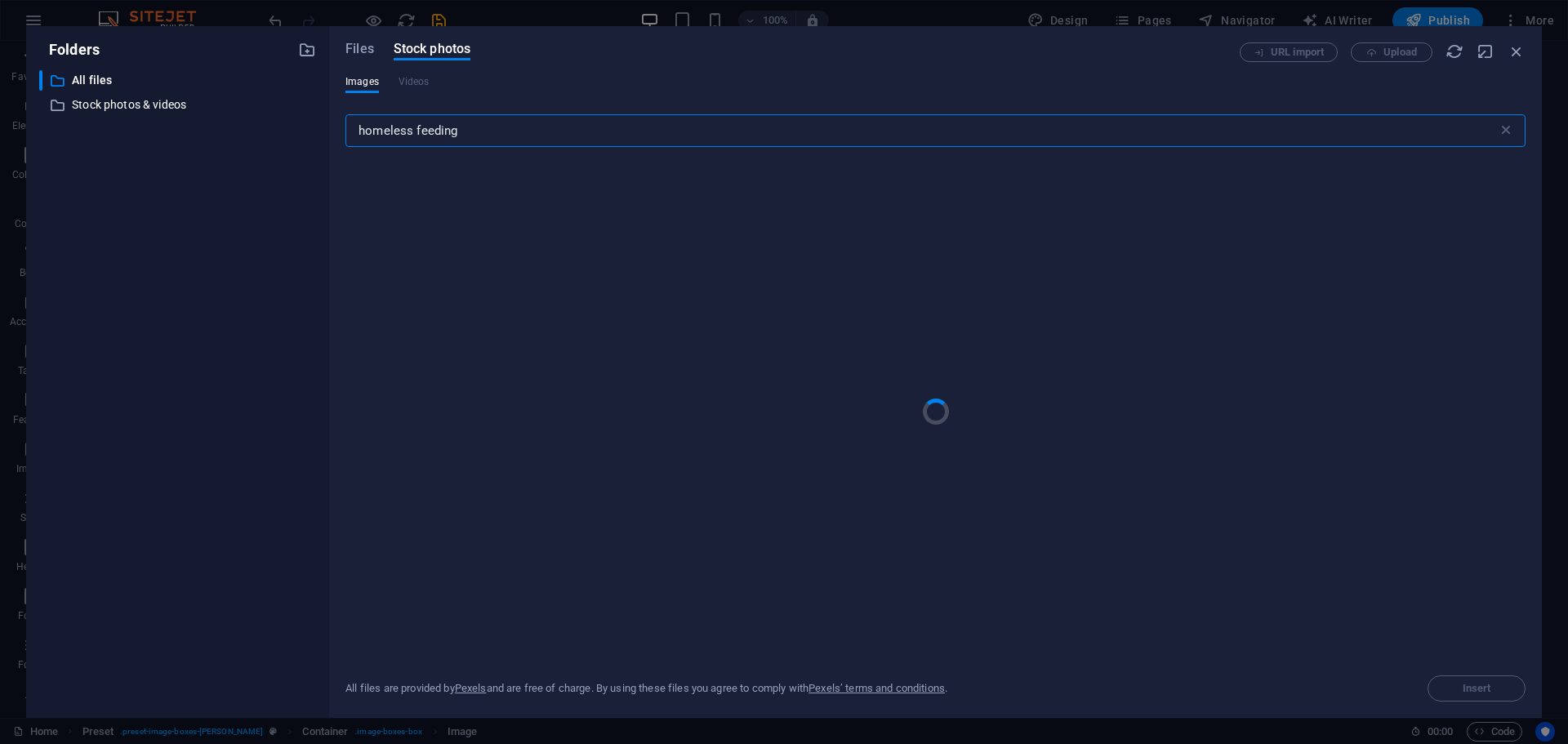
type input "homeless feeding"
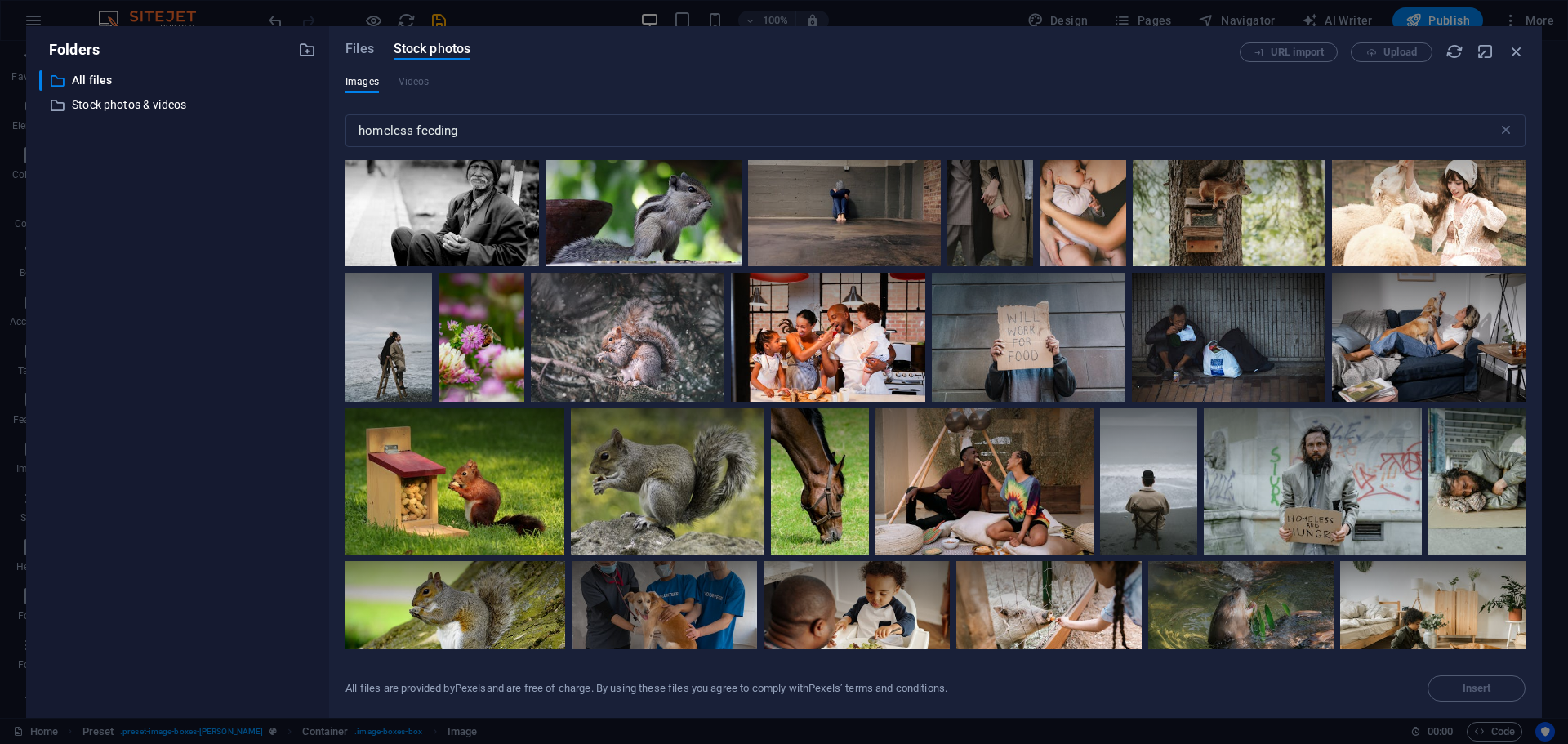
scroll to position [1451, 0]
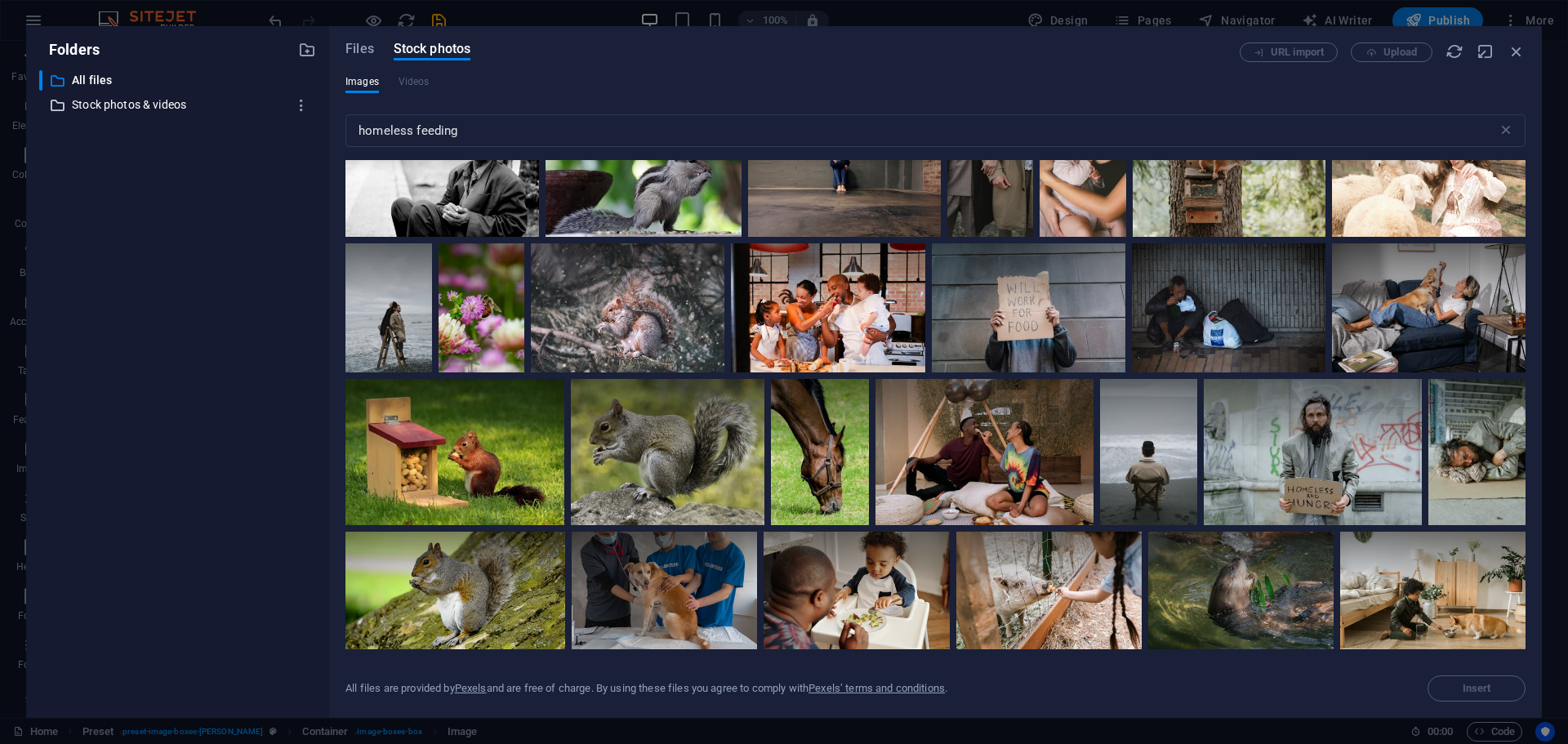
click at [144, 103] on p "Stock photos & videos" at bounding box center [178, 105] width 214 height 19
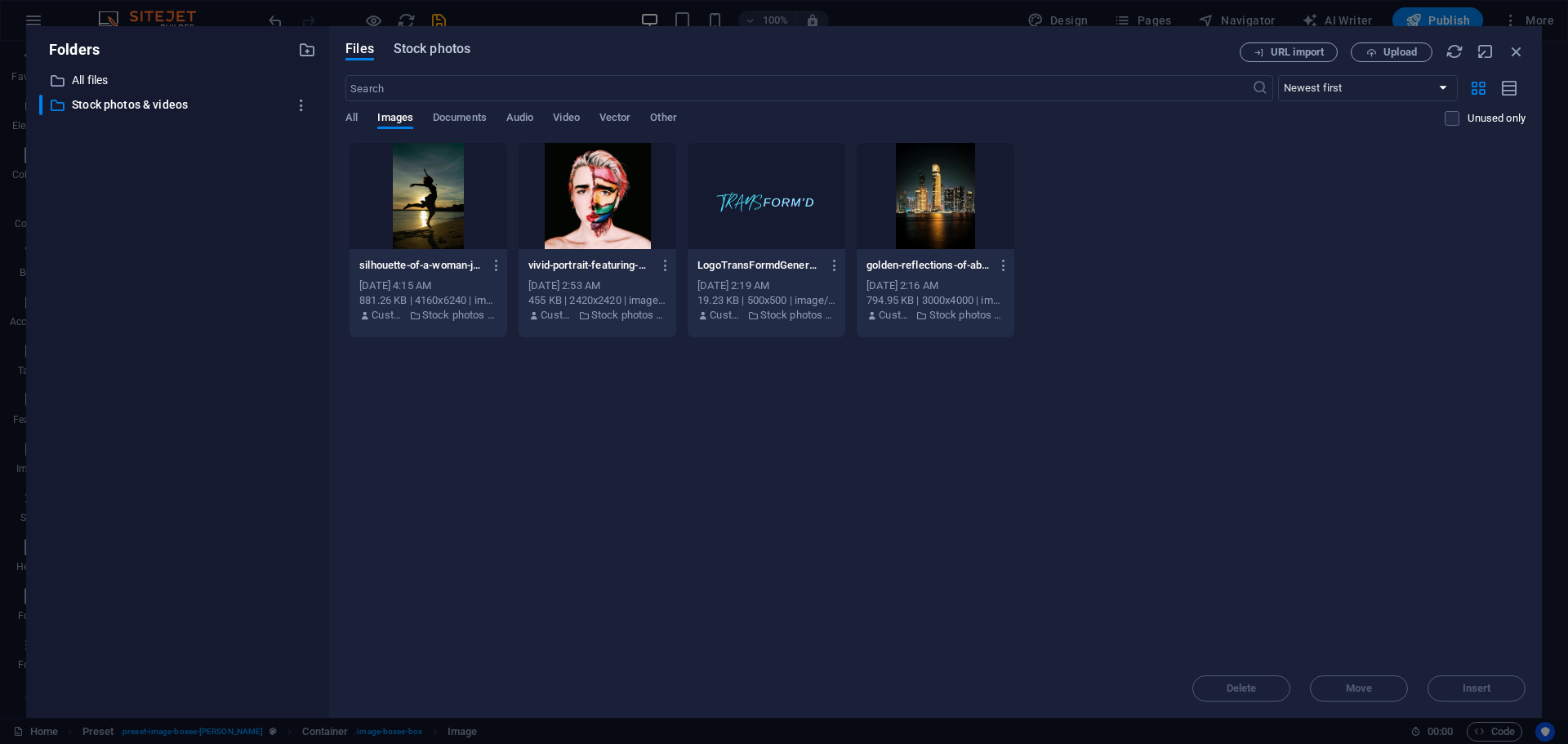
click at [427, 52] on span "Stock photos" at bounding box center [432, 49] width 77 height 19
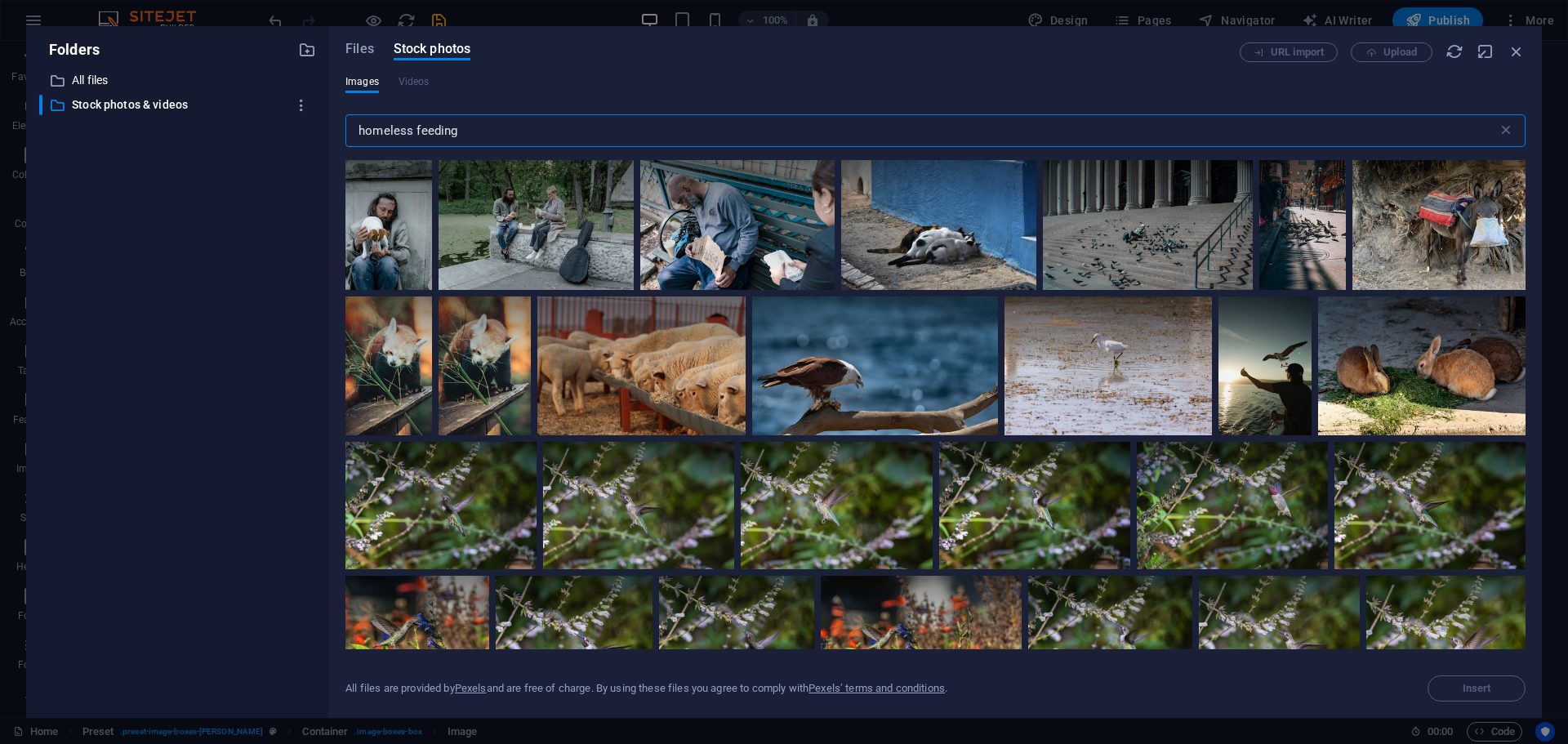
click at [477, 131] on input "homeless feeding" at bounding box center [921, 130] width 1152 height 33
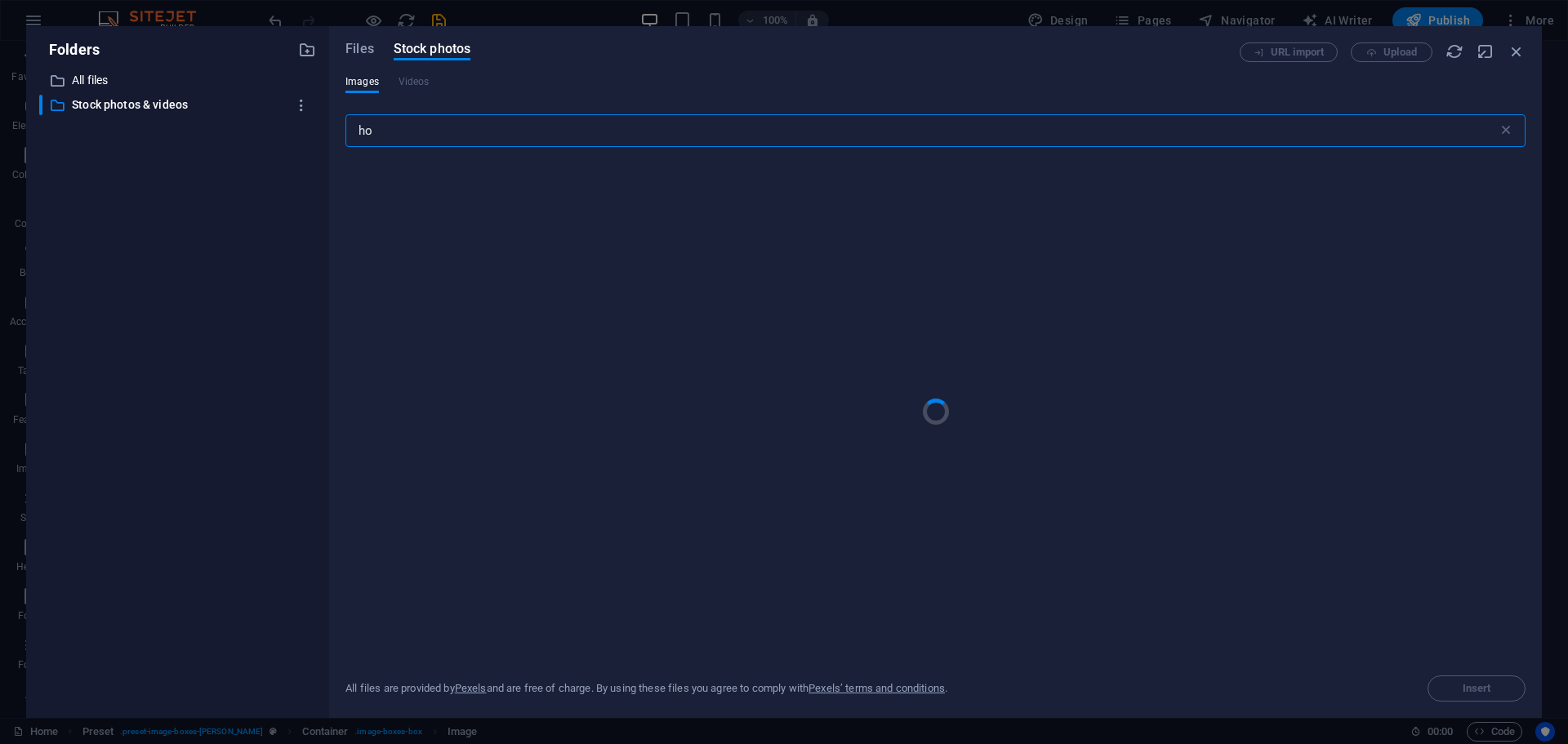
type input "h"
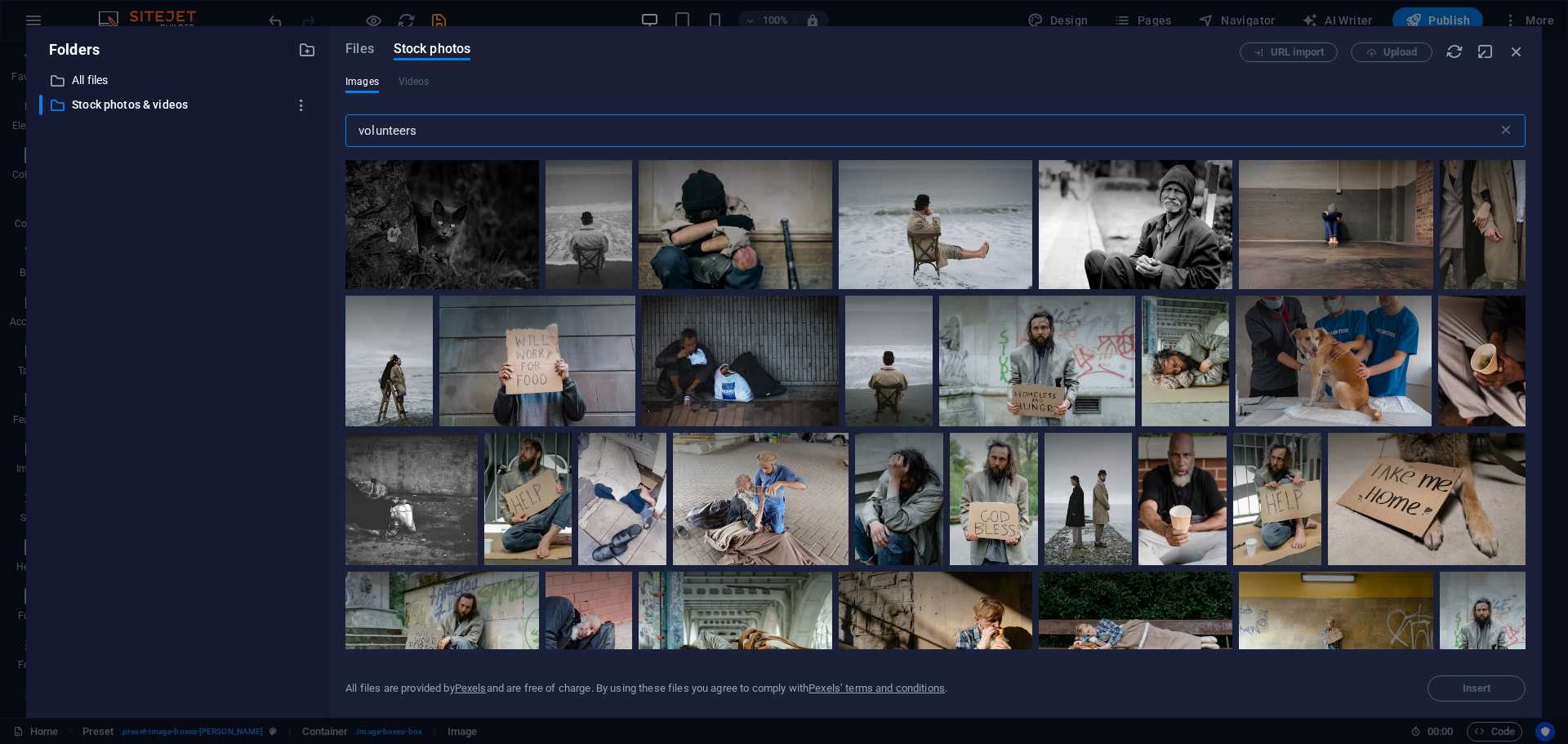
type input "volunteers"
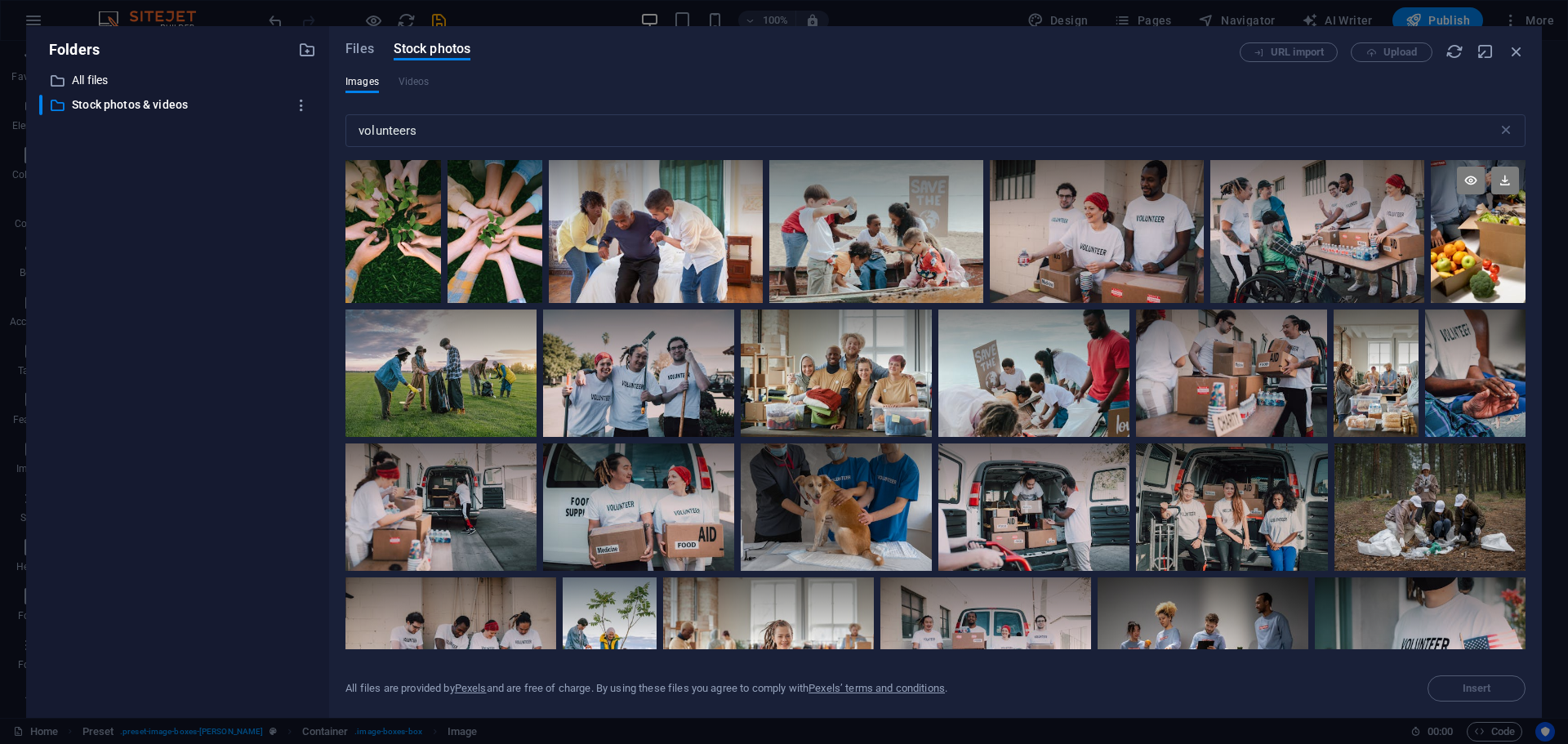
click at [1463, 252] on div at bounding box center [1477, 231] width 95 height 143
click at [1463, 252] on div at bounding box center [1477, 267] width 95 height 71
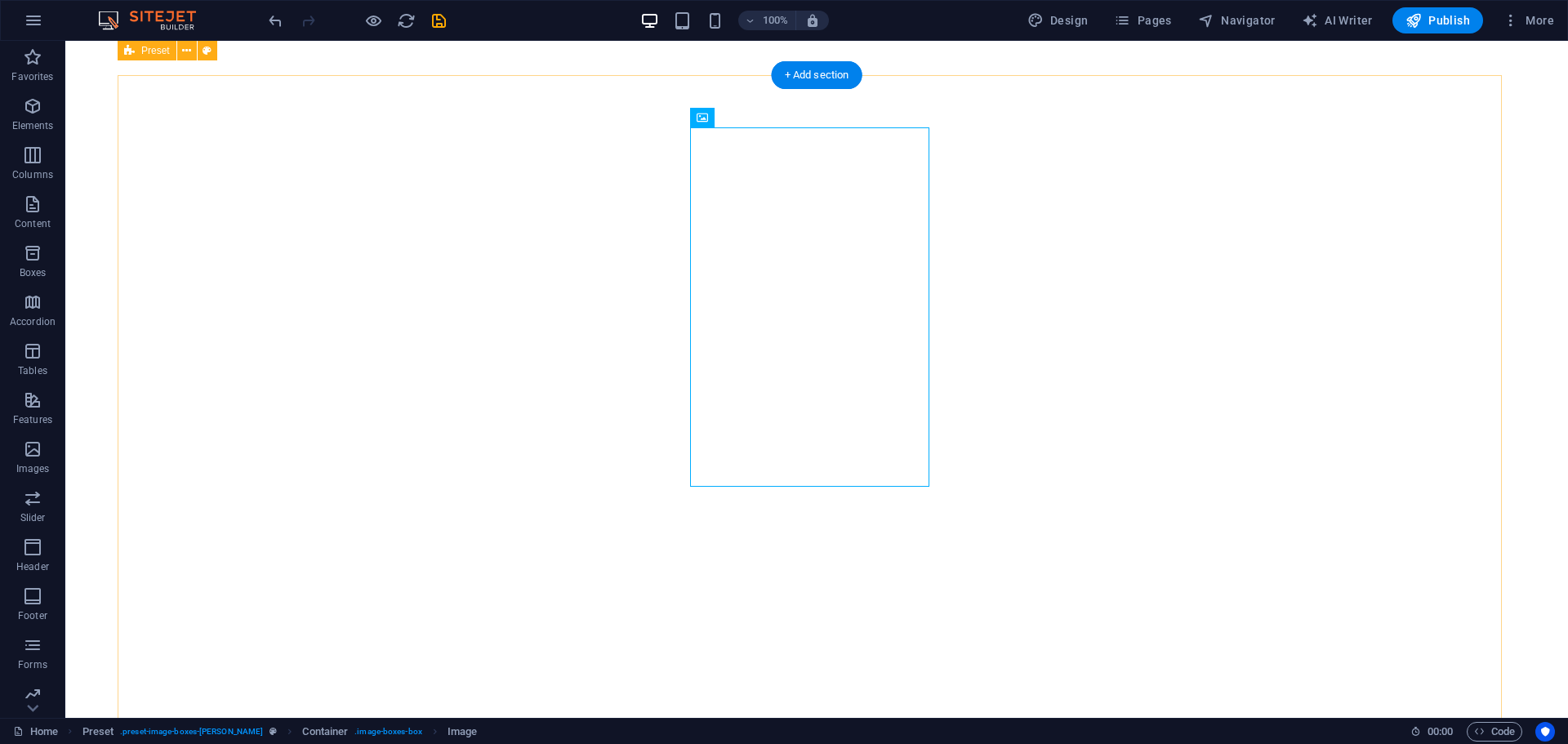
scroll to position [773, 0]
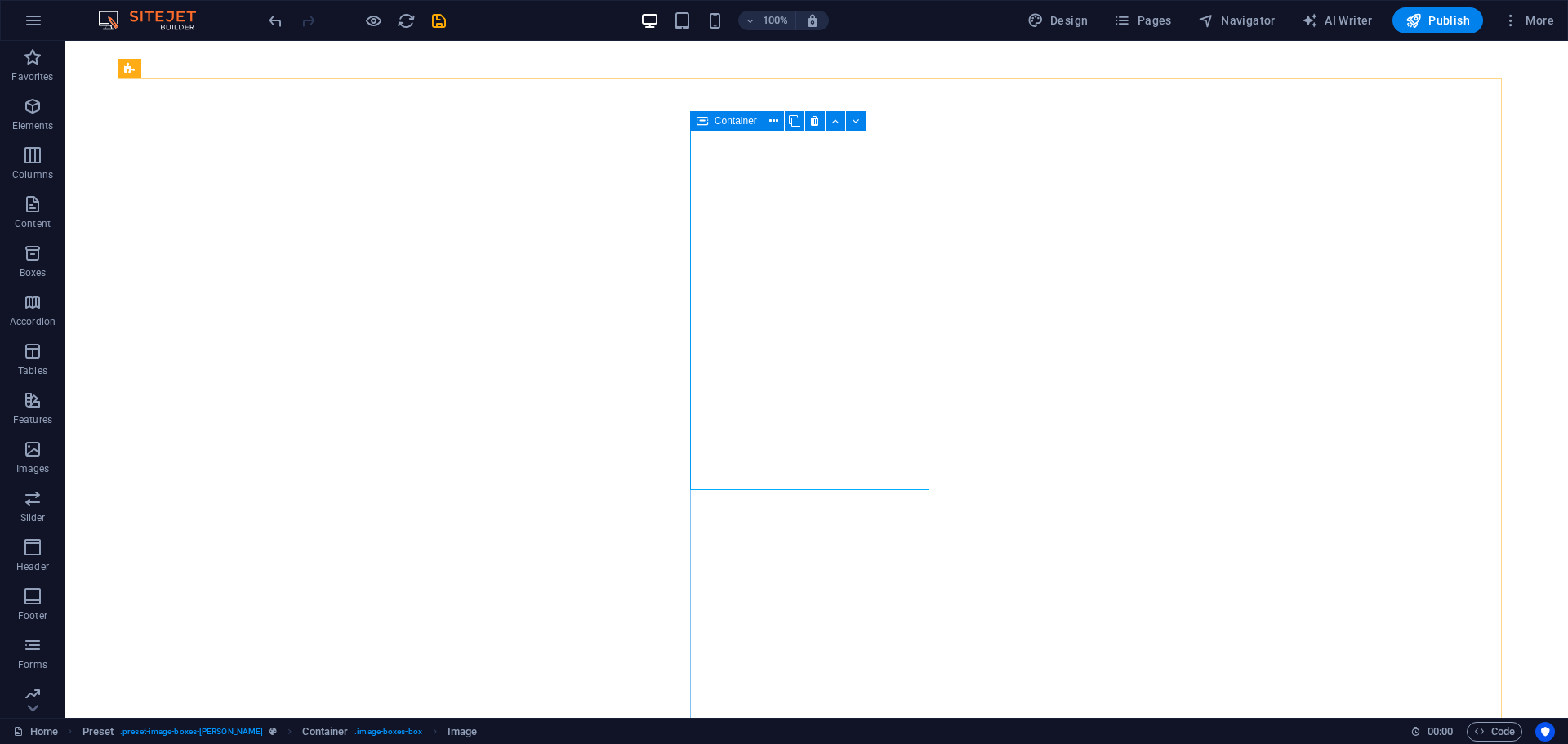
click at [735, 121] on span "Container" at bounding box center [735, 121] width 42 height 10
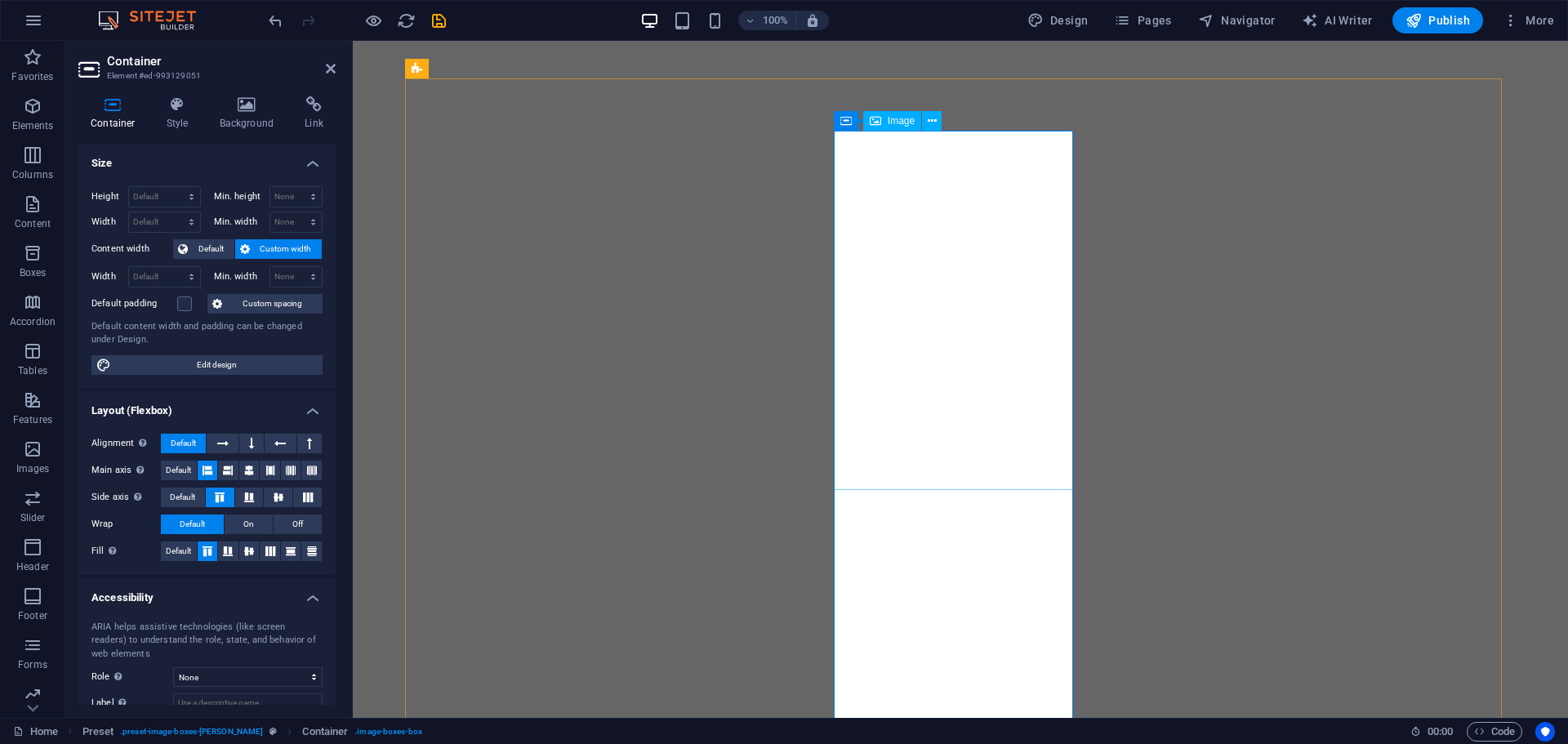
click at [243, 524] on span "On" at bounding box center [248, 524] width 11 height 19
click at [196, 249] on span "Default" at bounding box center [211, 249] width 36 height 19
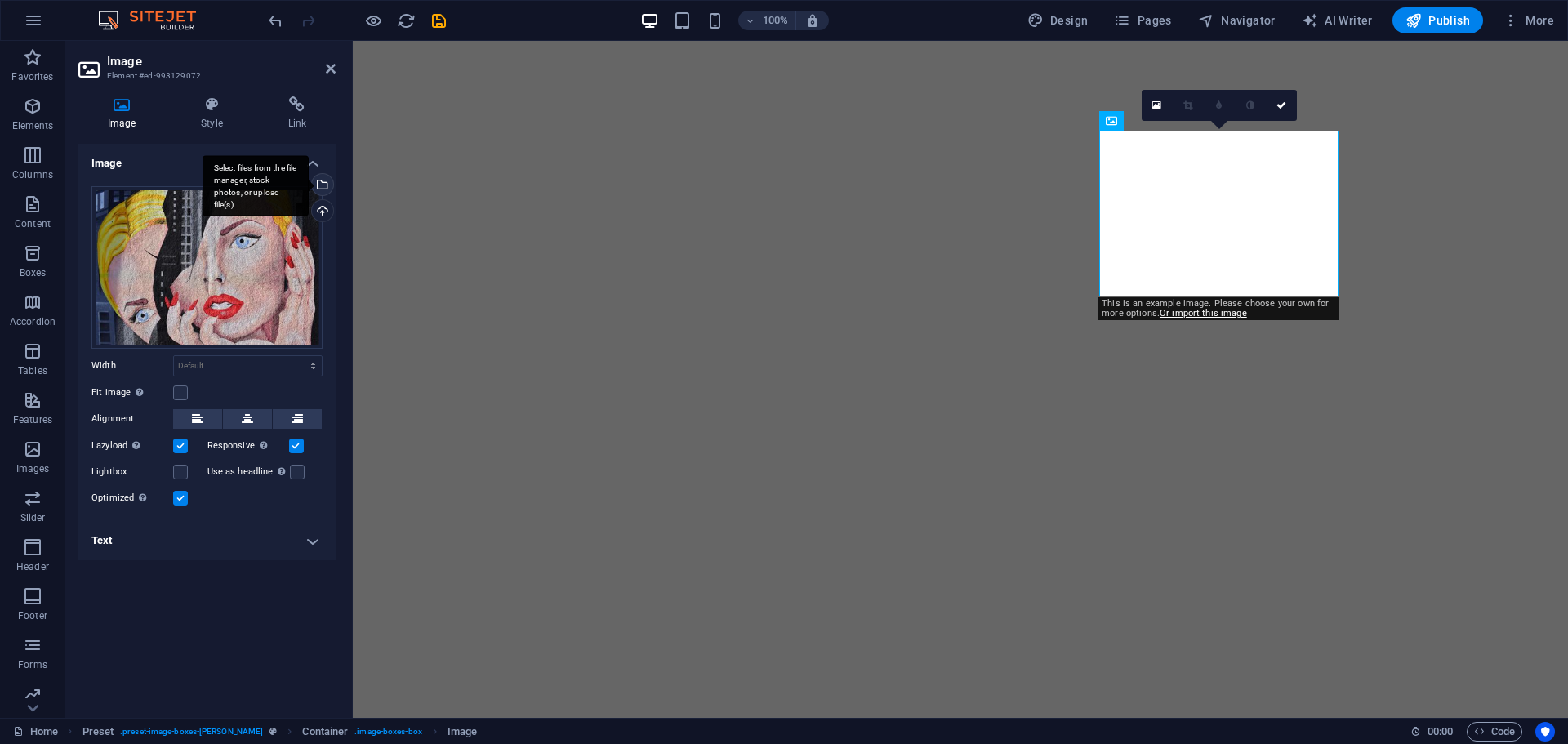
click at [325, 189] on div "Select files from the file manager, stock photos, or upload file(s)" at bounding box center [321, 186] width 25 height 25
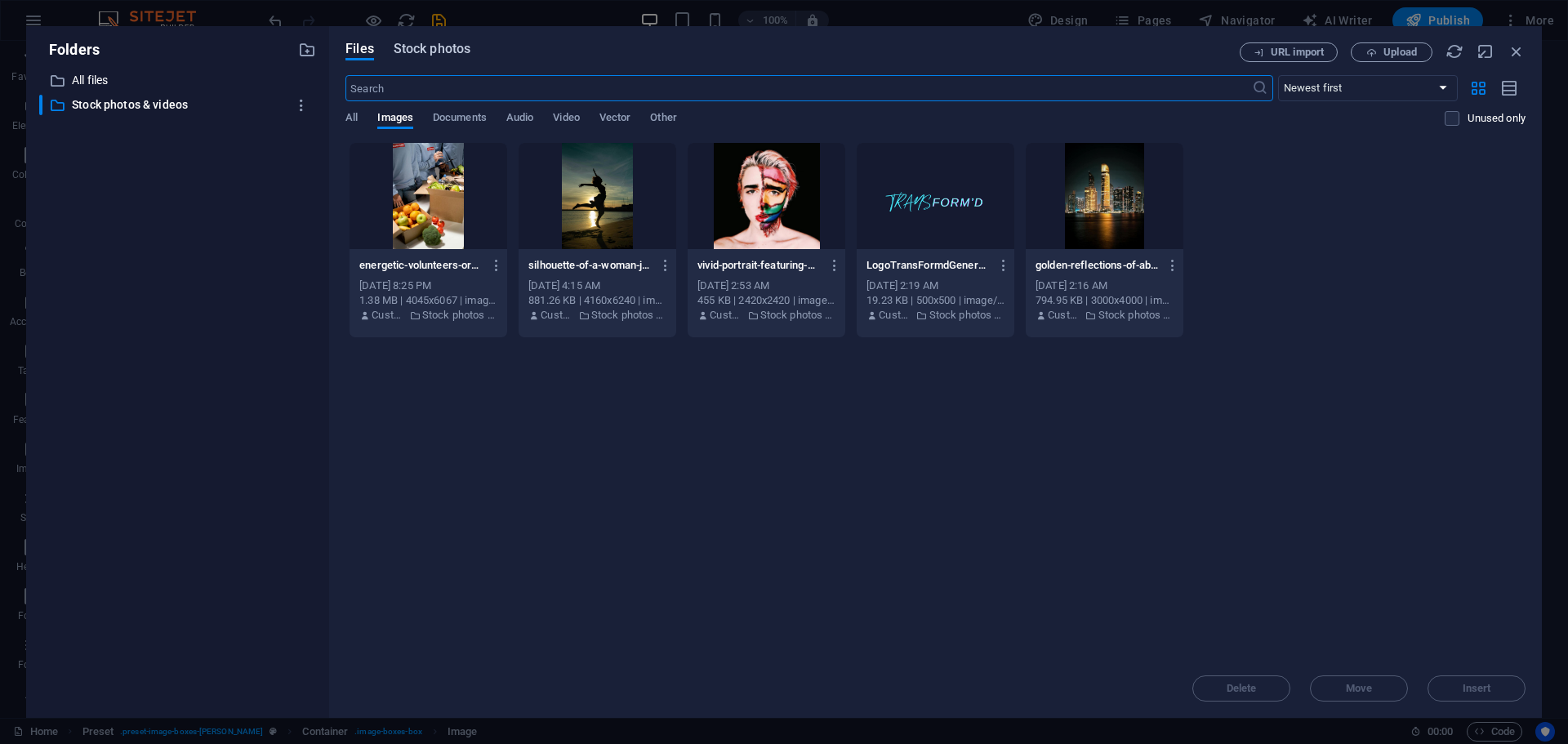
click at [441, 58] on button "Stock photos" at bounding box center [432, 51] width 77 height 18
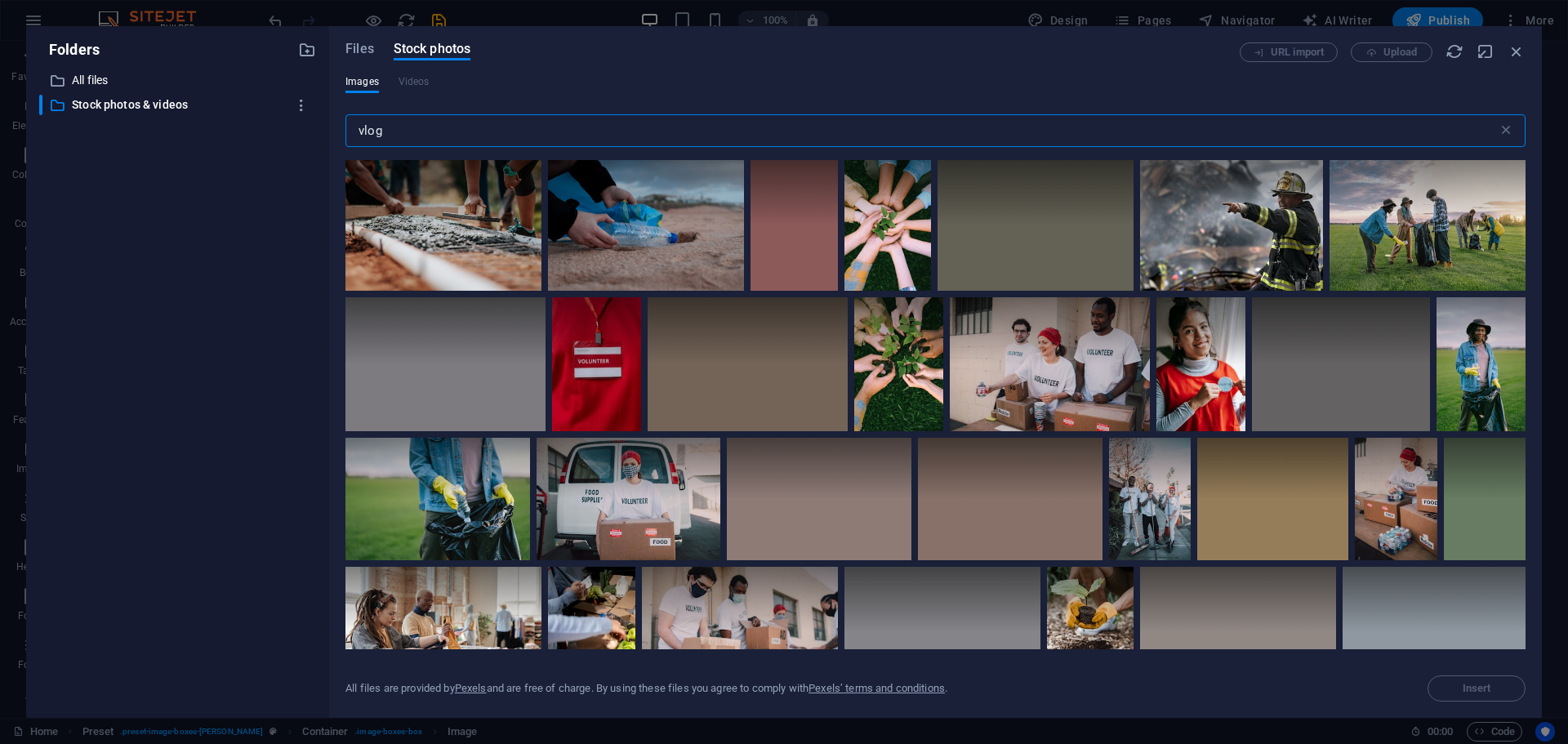
type input "vlog"
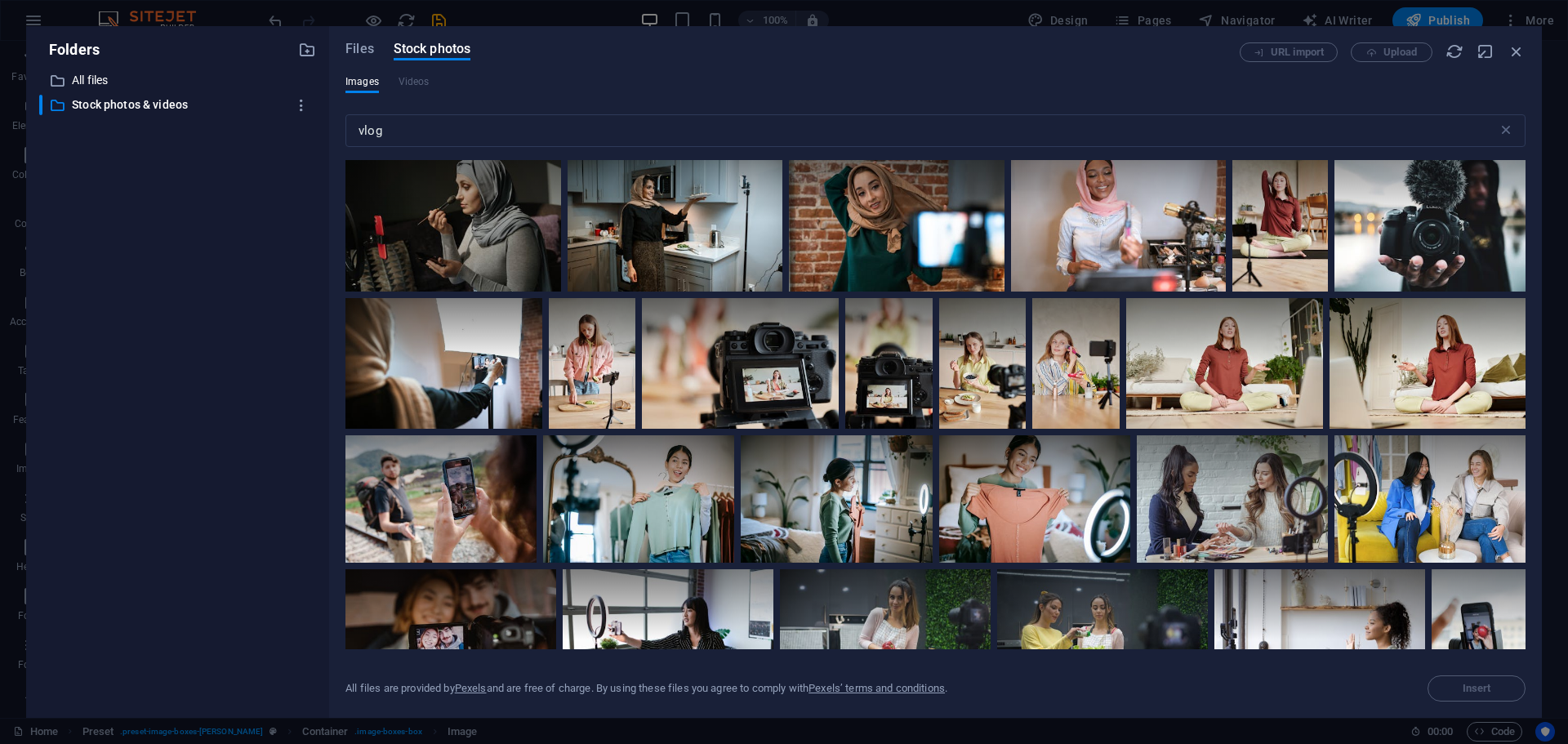
scroll to position [2539, 0]
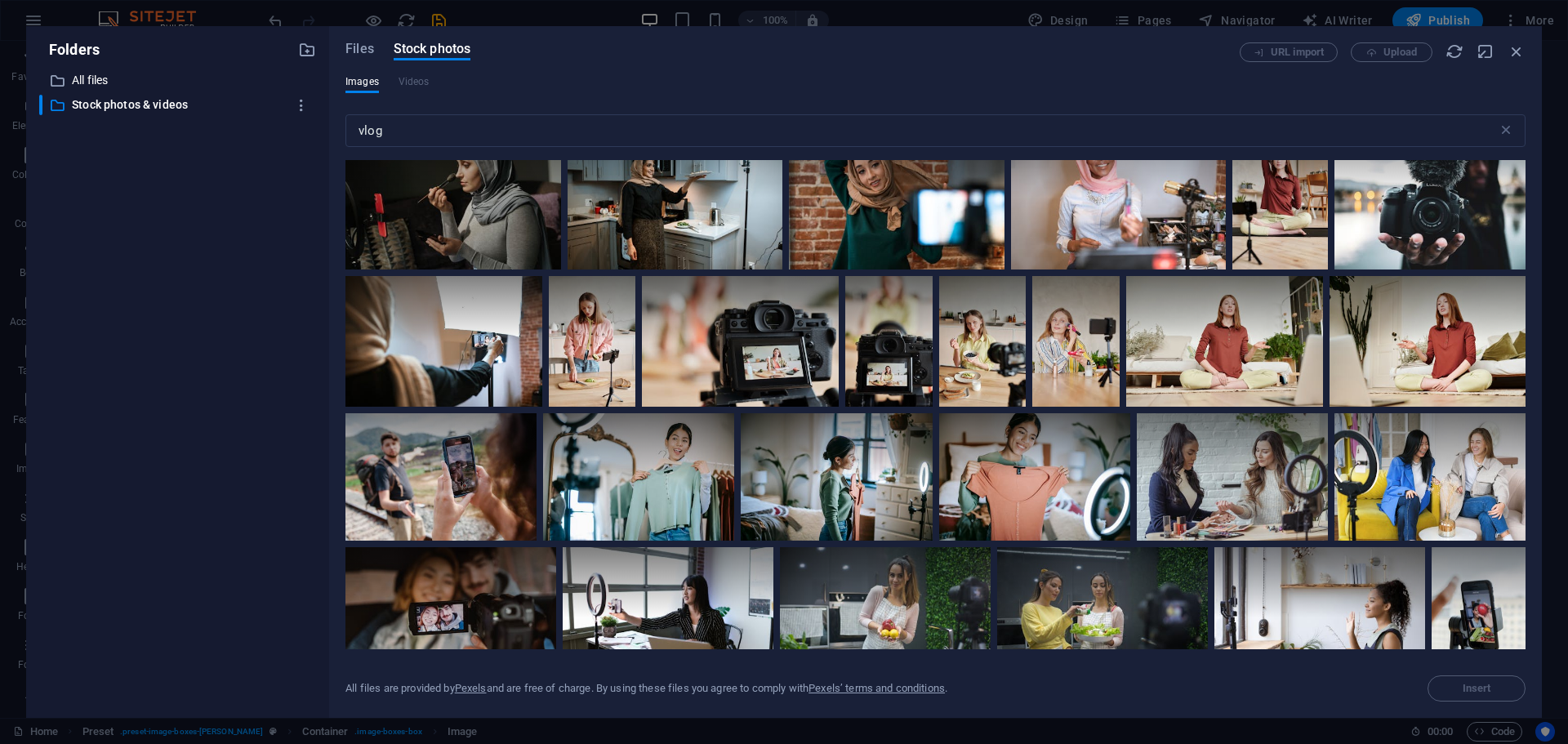
click at [1334, 269] on div at bounding box center [1429, 198] width 191 height 144
click at [1334, 269] on div at bounding box center [1429, 233] width 191 height 72
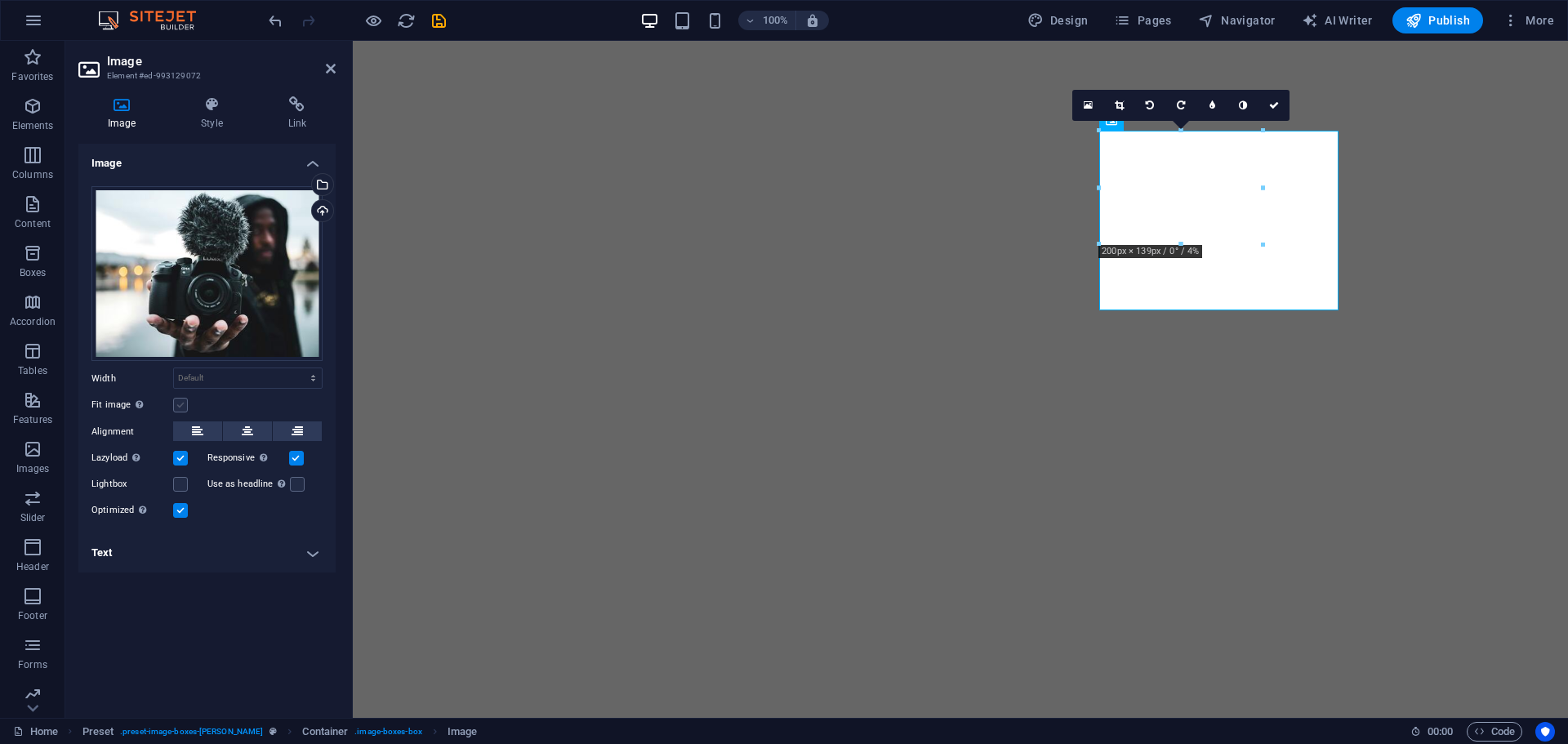
click at [174, 408] on label at bounding box center [180, 405] width 14 height 14
click at [0, 0] on input "Fit image Automatically fit image to a fixed width and height" at bounding box center [0, 0] width 0 height 0
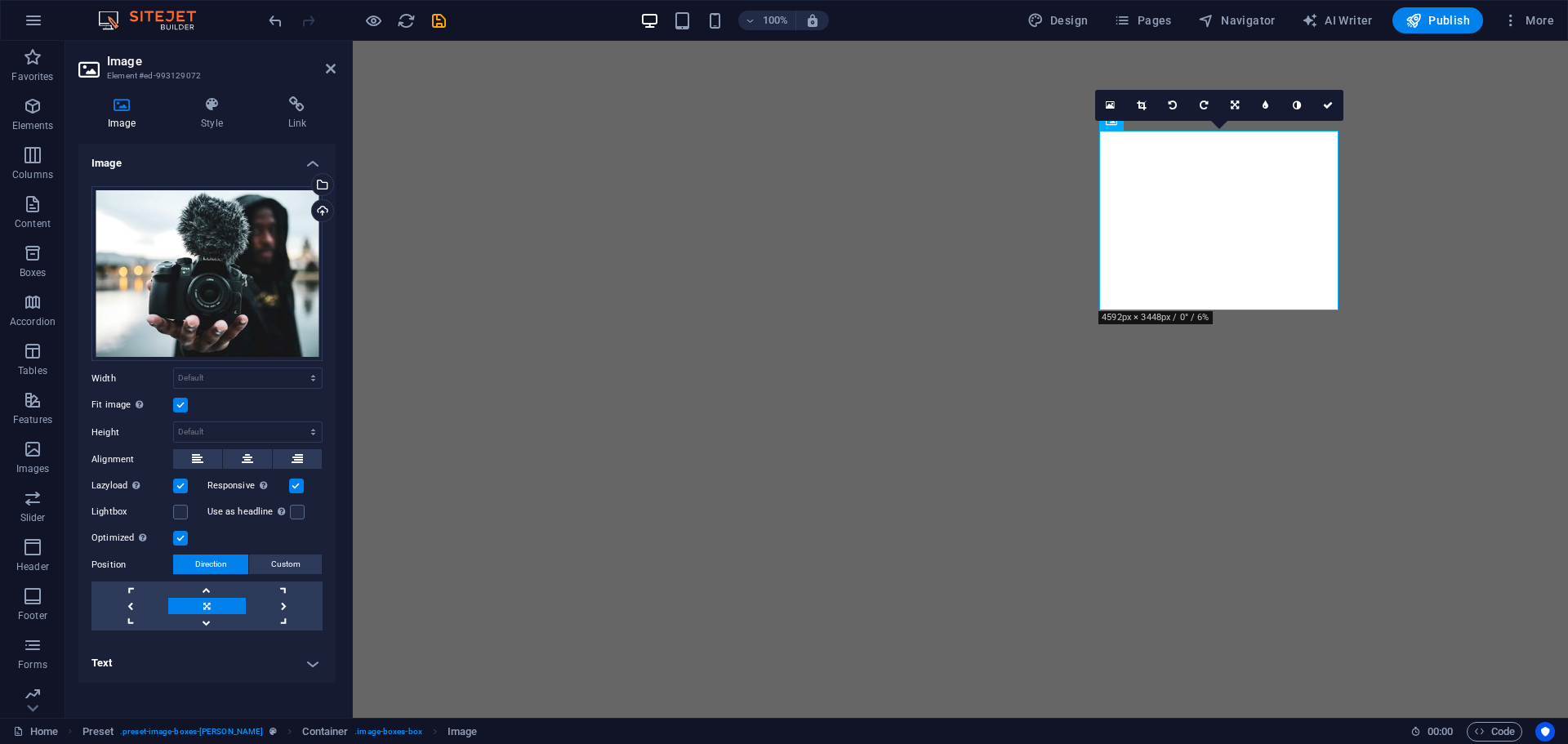
click at [174, 408] on label at bounding box center [180, 405] width 14 height 14
click at [0, 0] on input "Fit image Automatically fit image to a fixed width and height" at bounding box center [0, 0] width 0 height 0
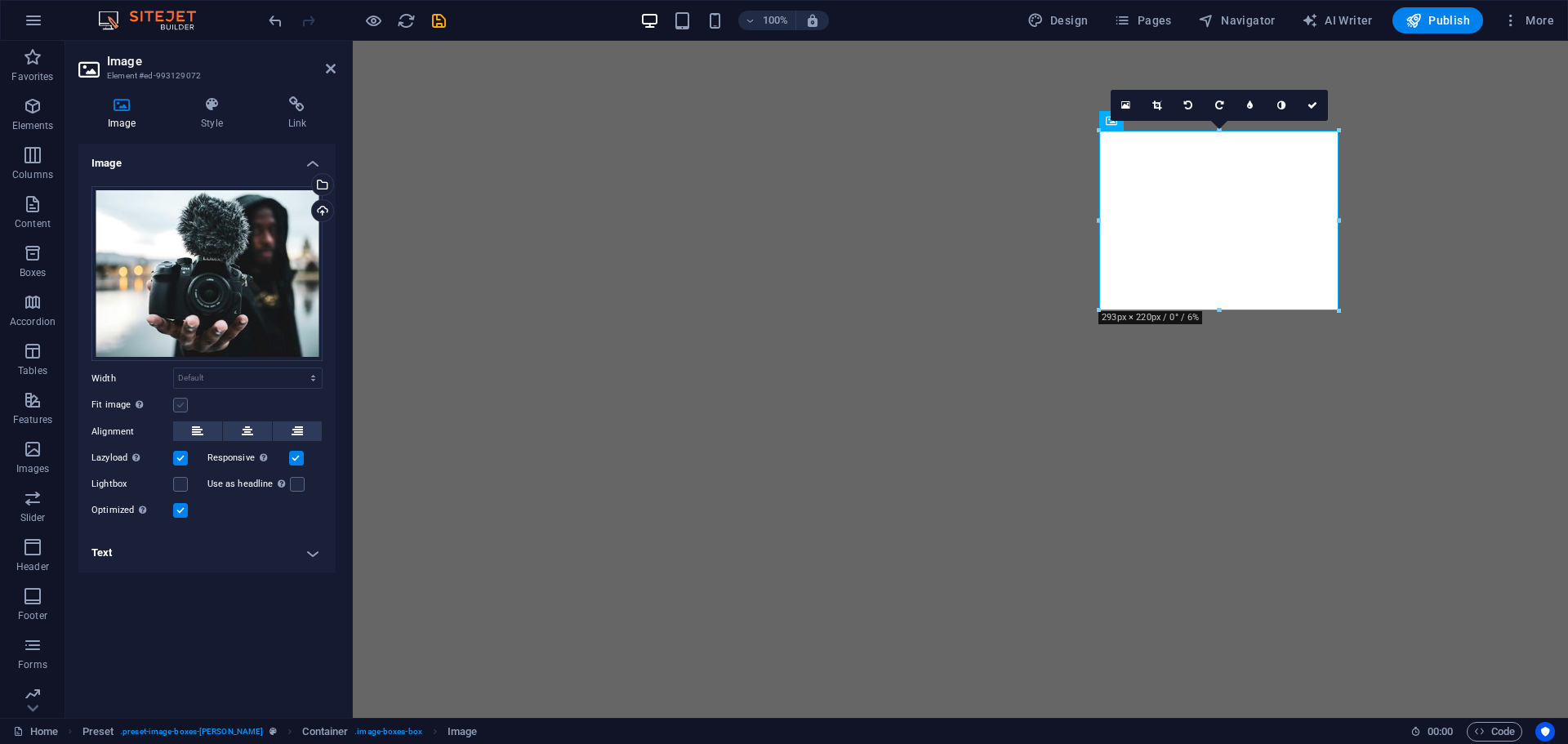
click at [179, 403] on label at bounding box center [180, 405] width 14 height 14
click at [0, 0] on input "Fit image Automatically fit image to a fixed width and height" at bounding box center [0, 0] width 0 height 0
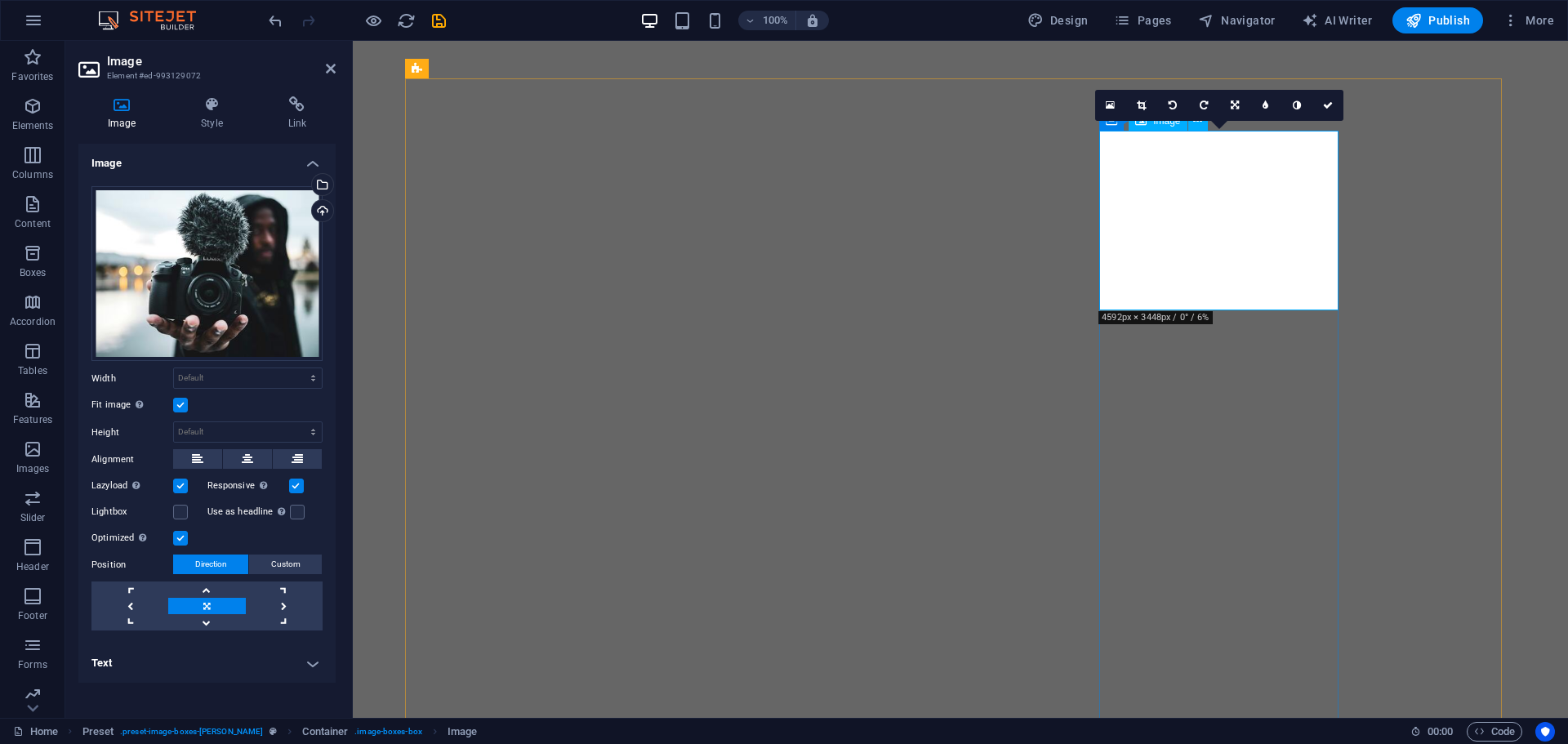
click at [322, 185] on div "Select files from the file manager, stock photos, or upload file(s)" at bounding box center [321, 186] width 25 height 25
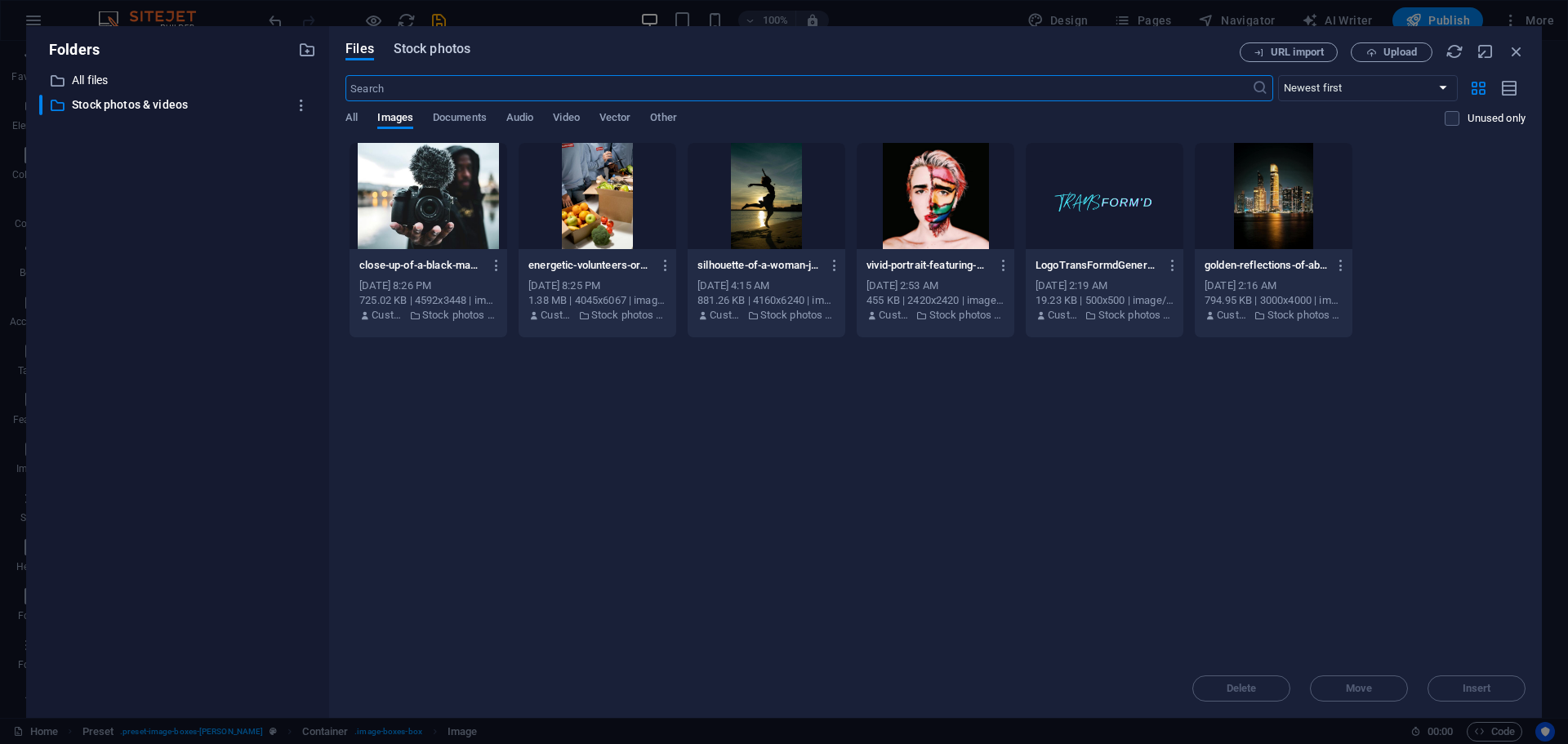
click at [437, 47] on span "Stock photos" at bounding box center [432, 49] width 77 height 19
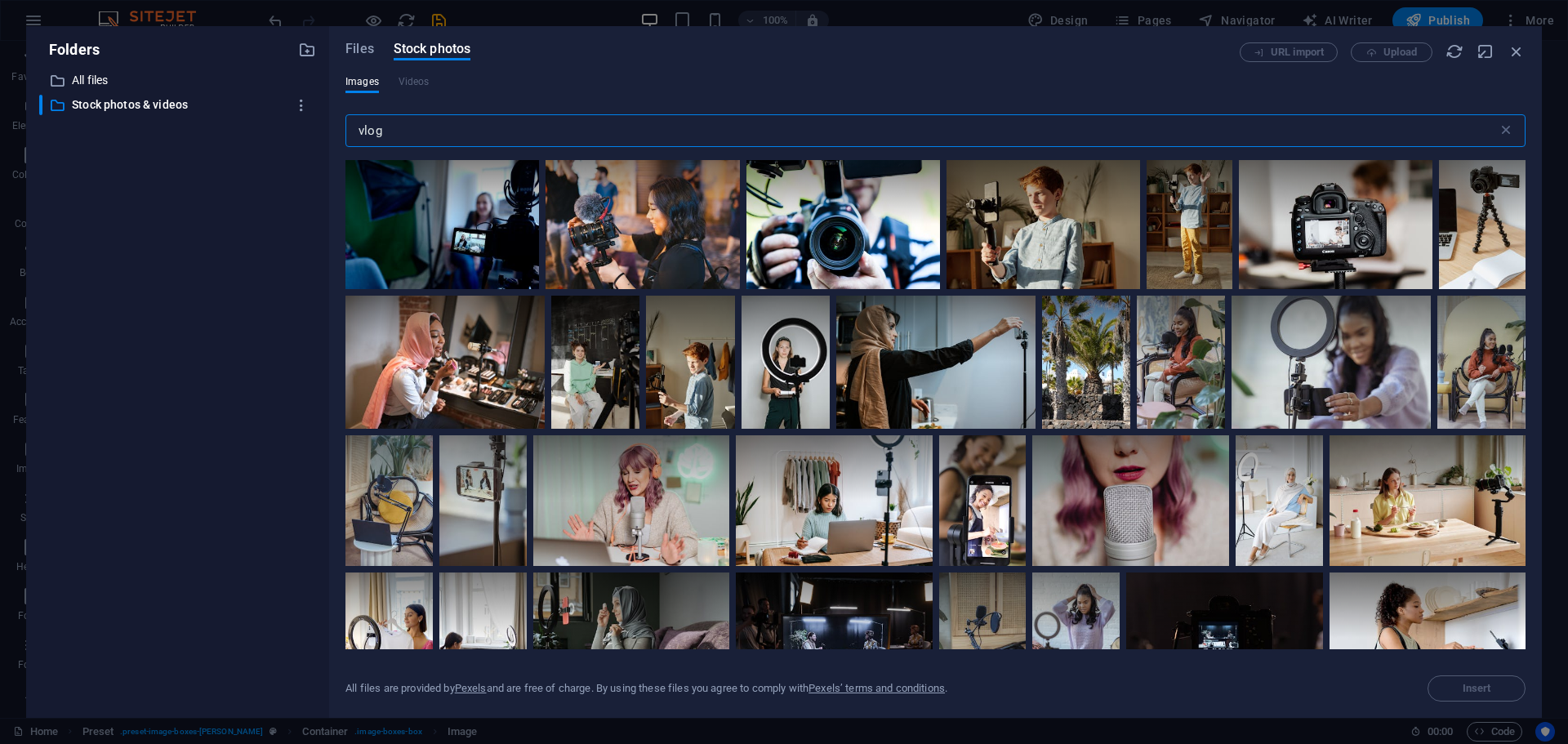
click at [445, 125] on input "vlog" at bounding box center [921, 130] width 1152 height 33
type input "v"
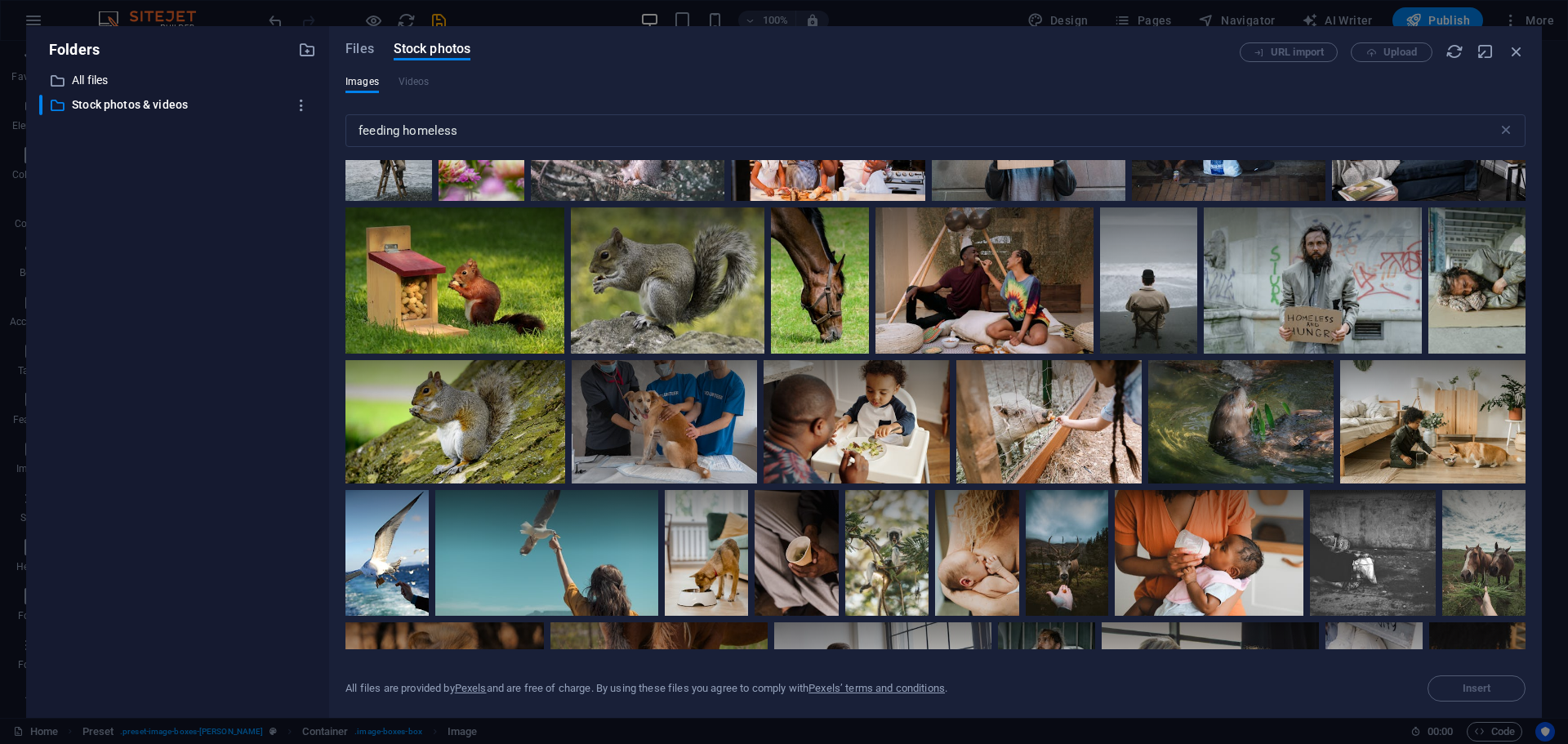
scroll to position [1624, 0]
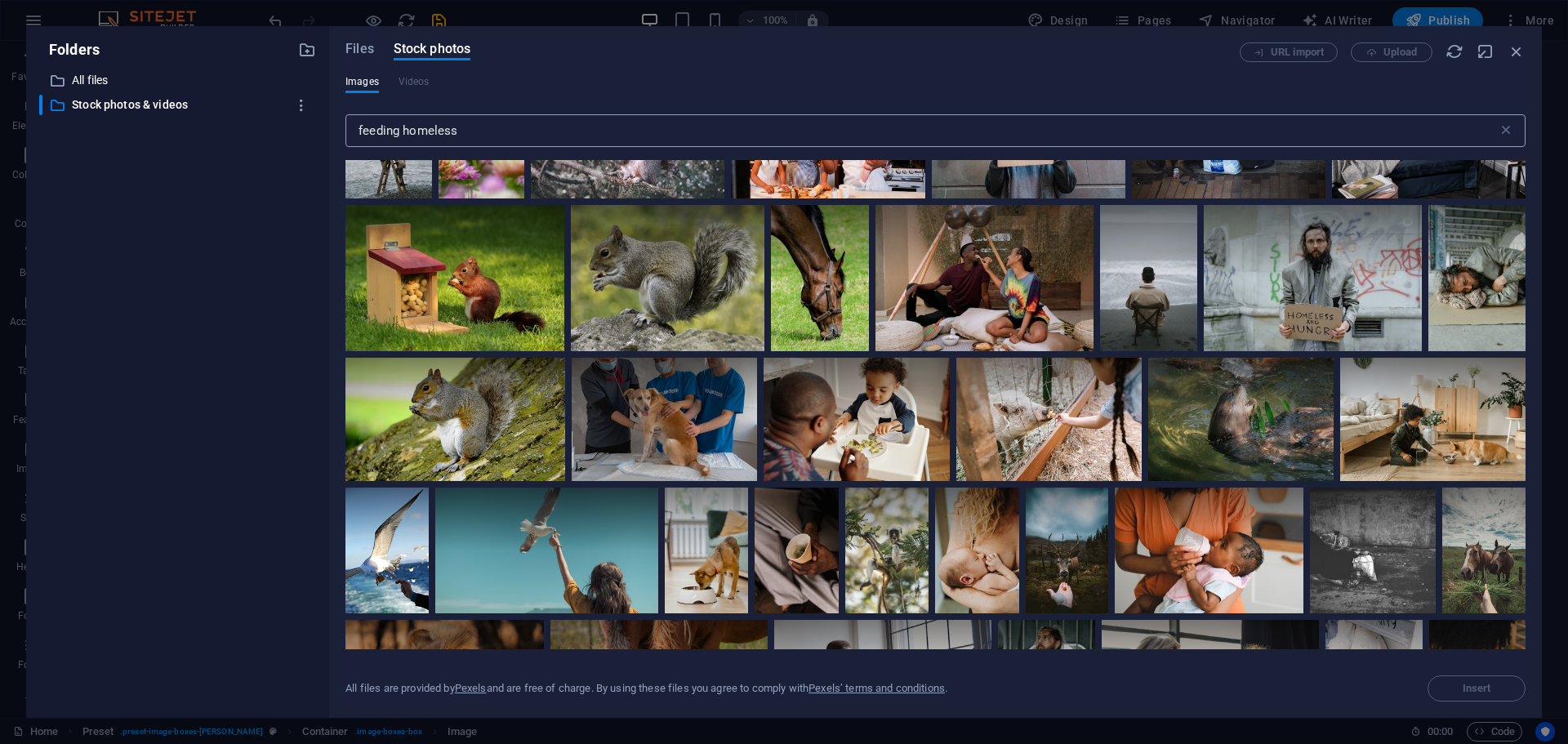
click at [479, 128] on input "feeding homeless" at bounding box center [921, 130] width 1152 height 33
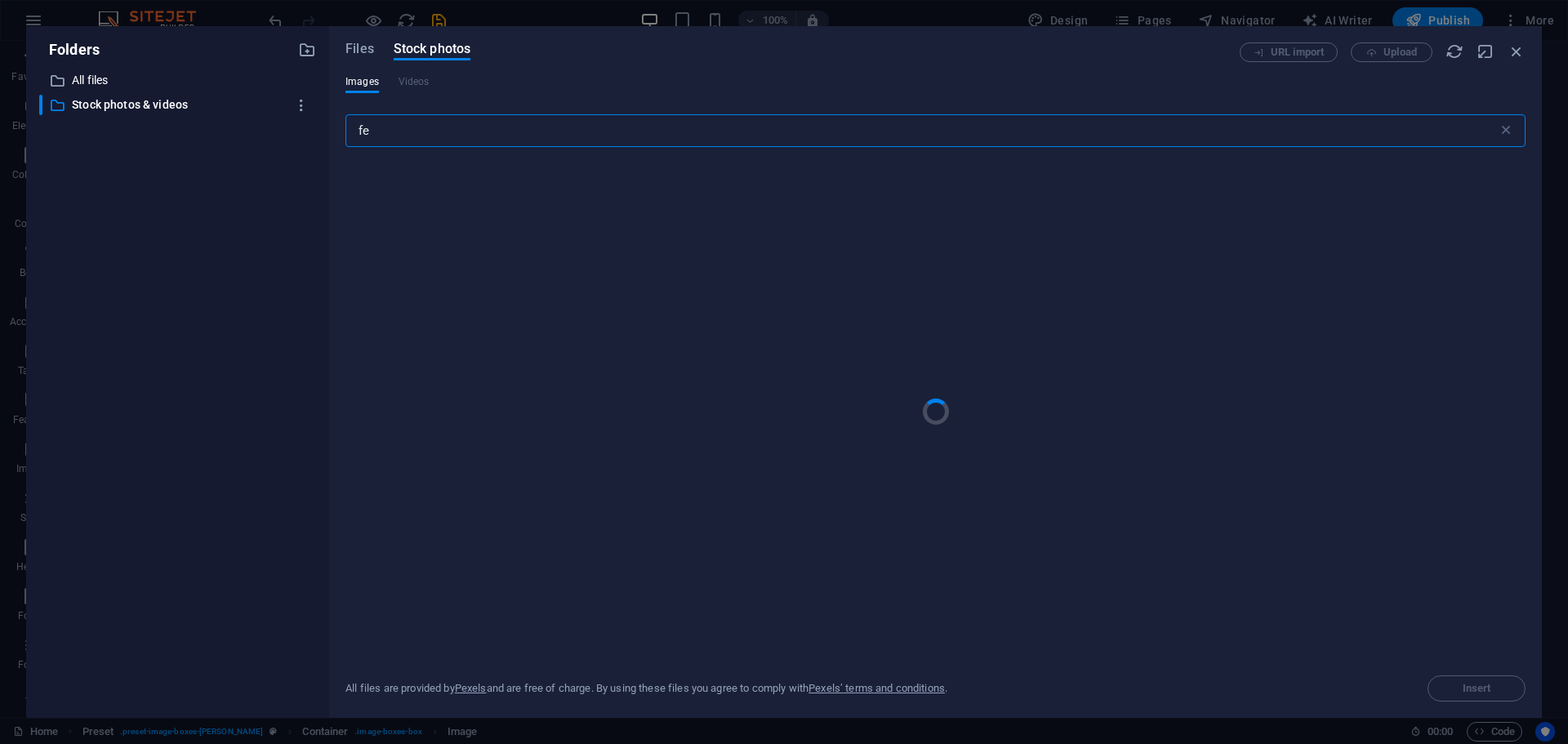
type input "f"
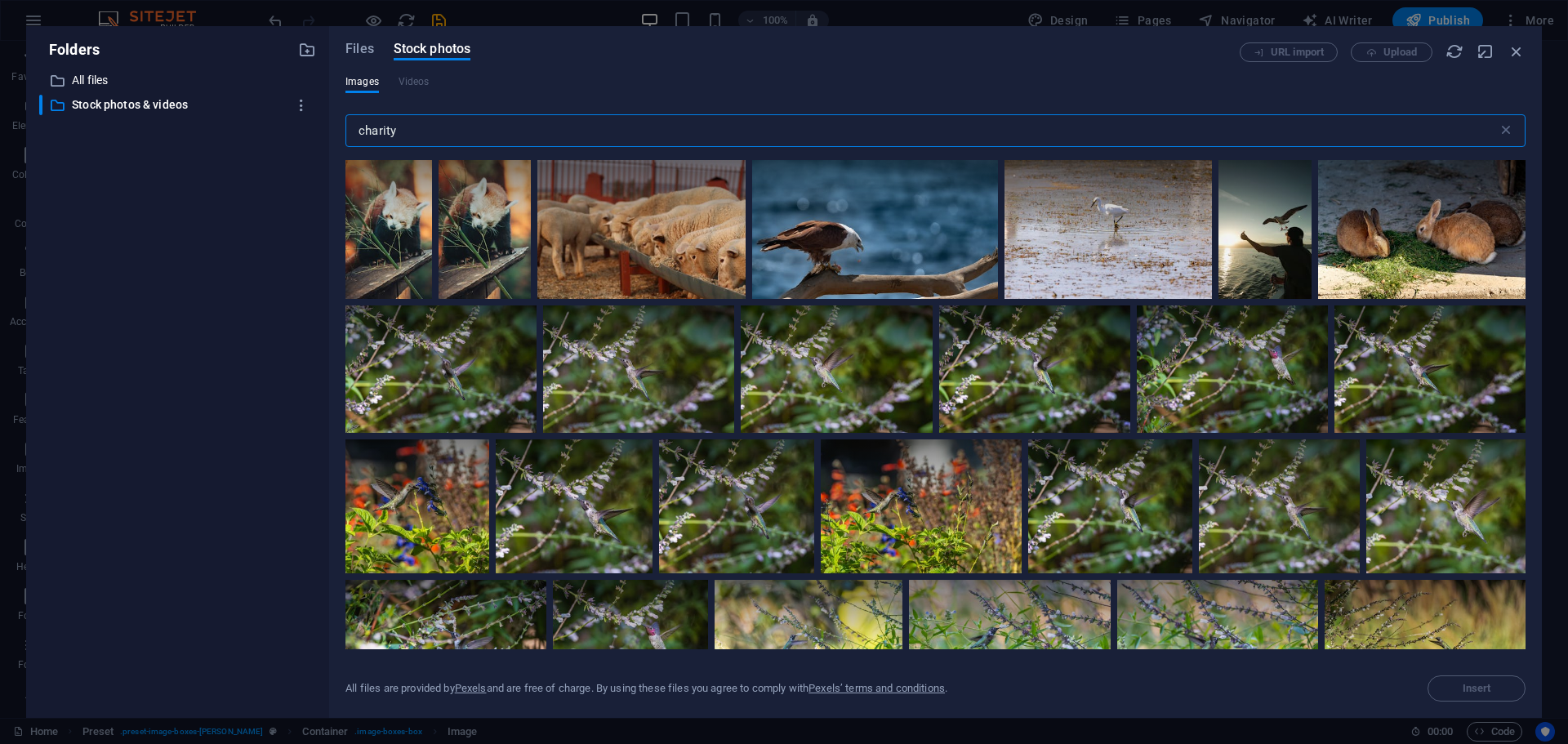
type input "charity"
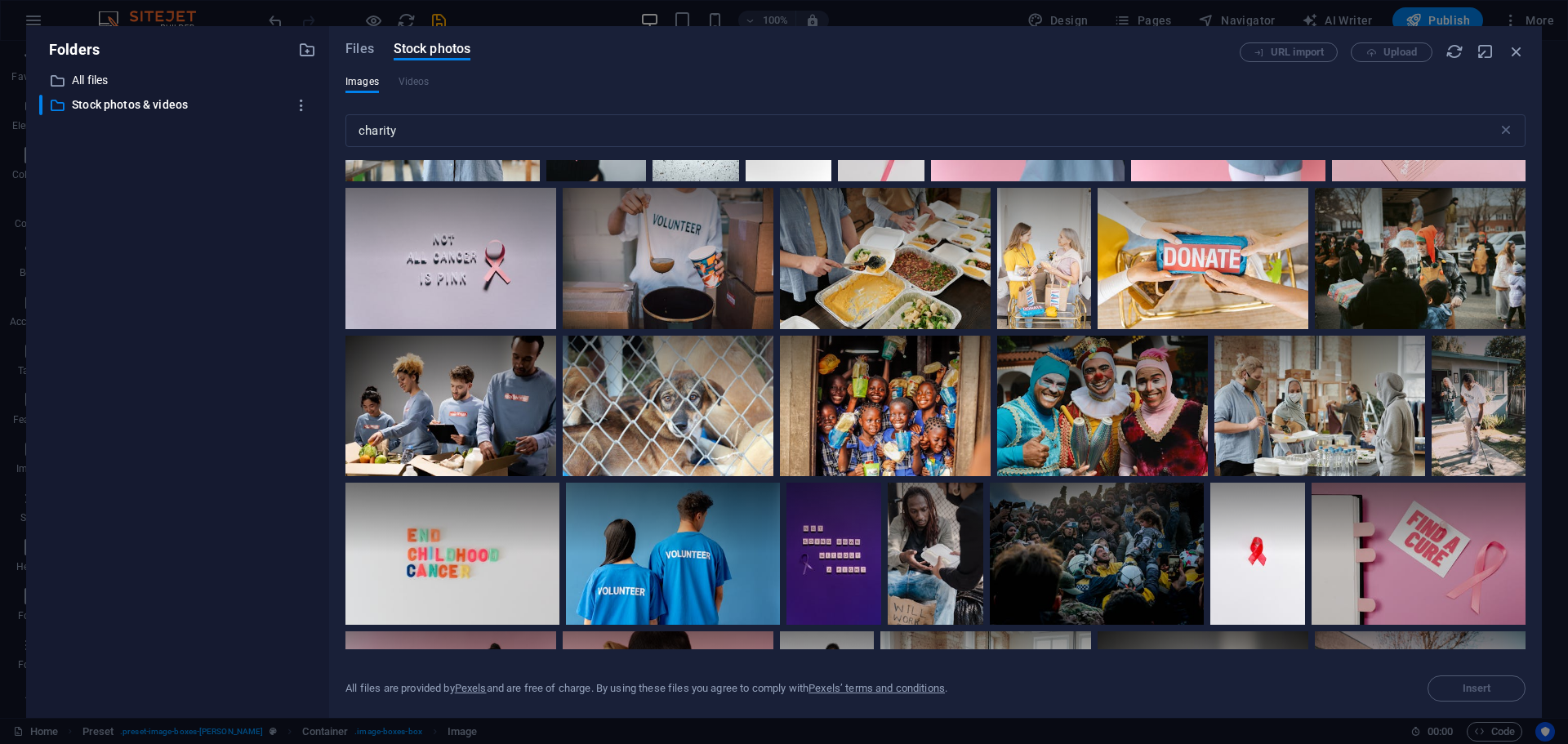
scroll to position [2395, 0]
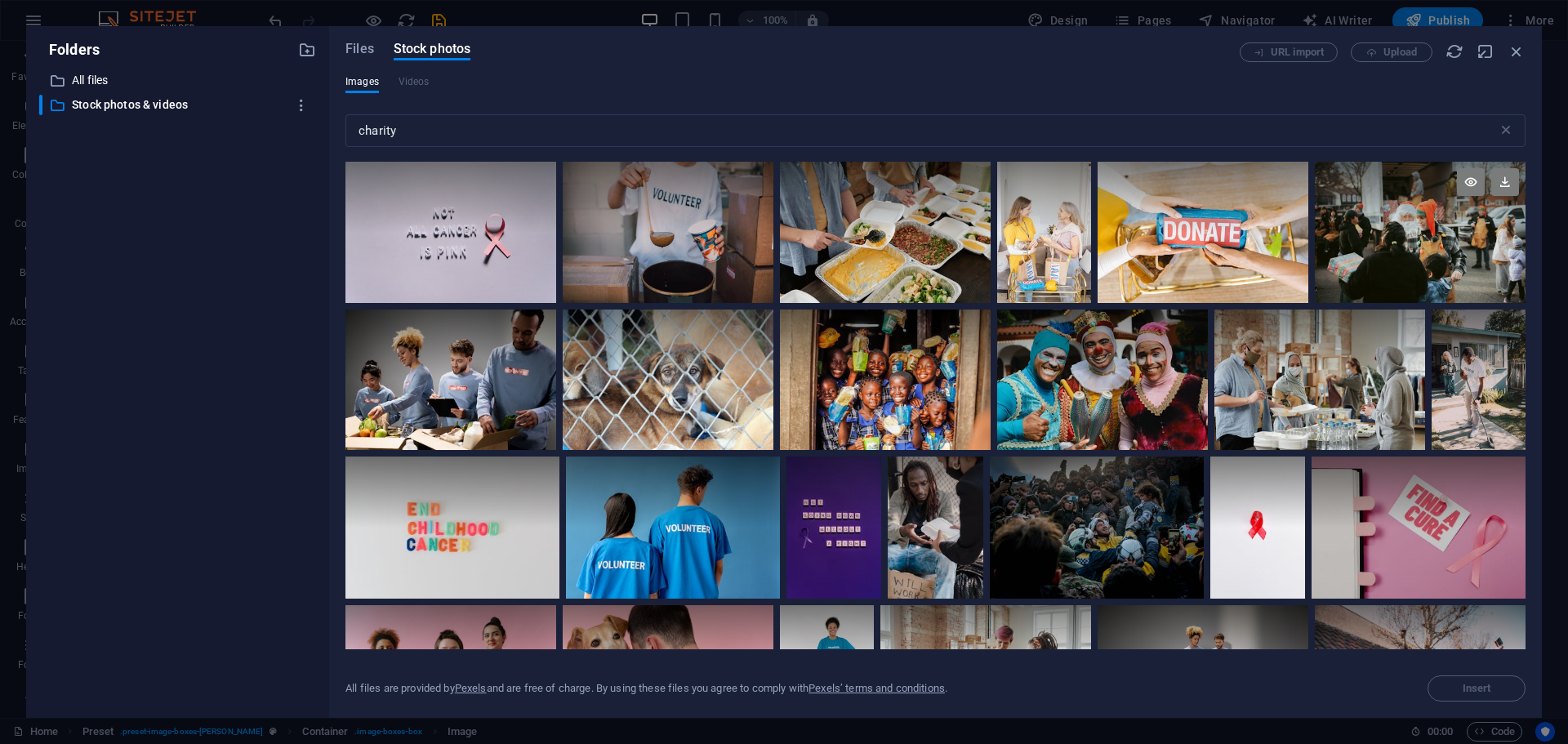
click at [1425, 234] on div at bounding box center [1419, 232] width 211 height 141
click at [1425, 234] on div at bounding box center [1419, 267] width 211 height 70
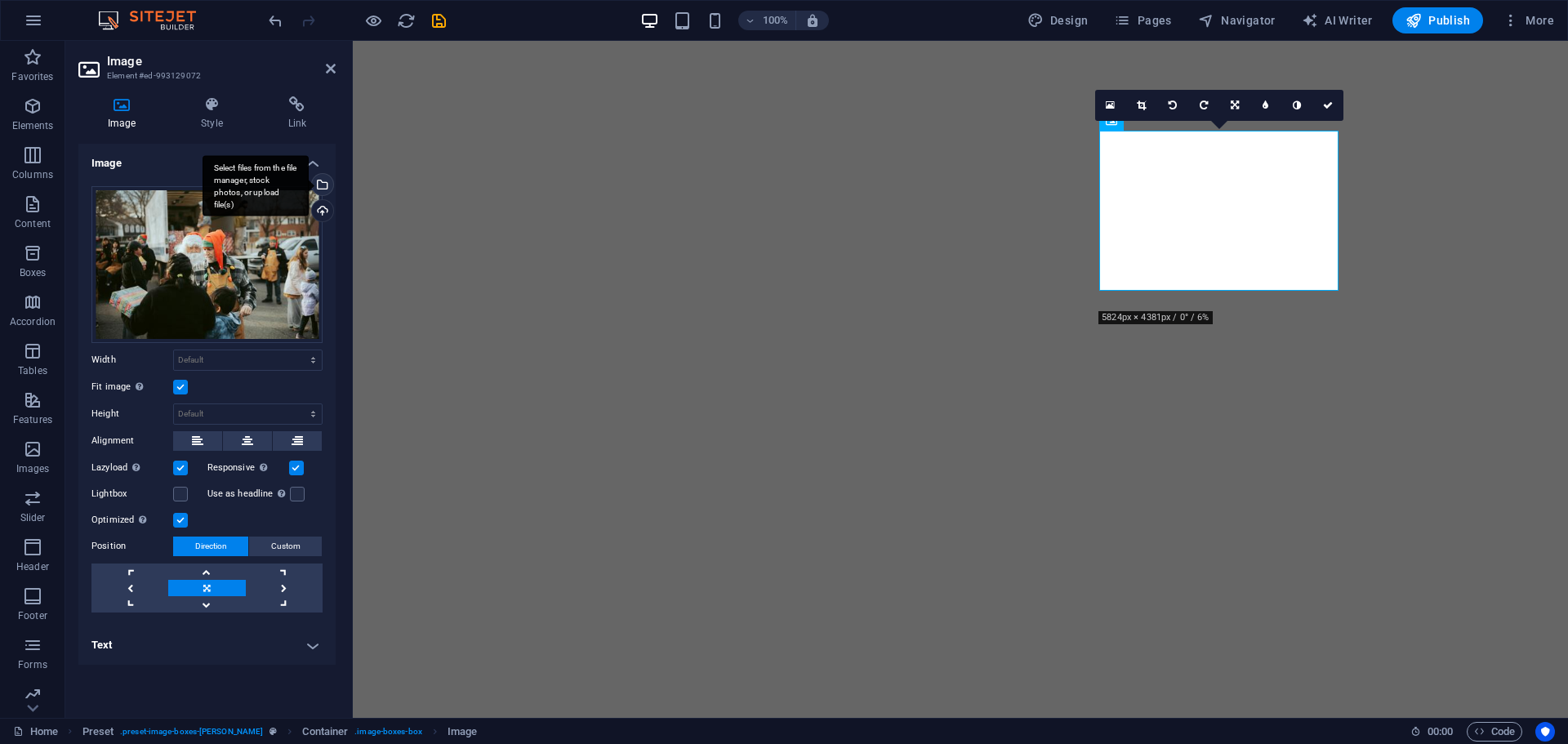
click at [321, 185] on div "Select files from the file manager, stock photos, or upload file(s)" at bounding box center [321, 186] width 25 height 25
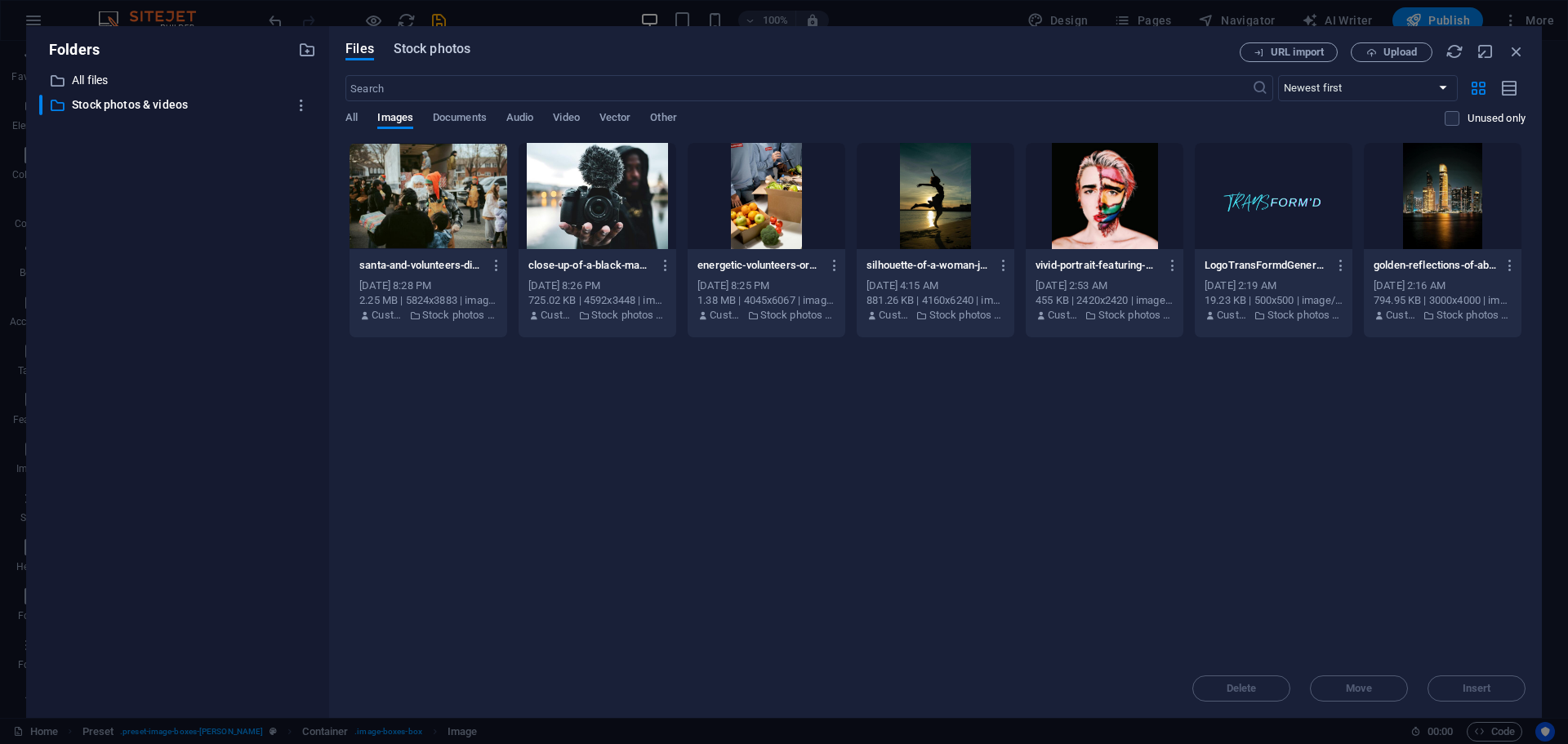
click at [438, 55] on span "Stock photos" at bounding box center [432, 49] width 77 height 19
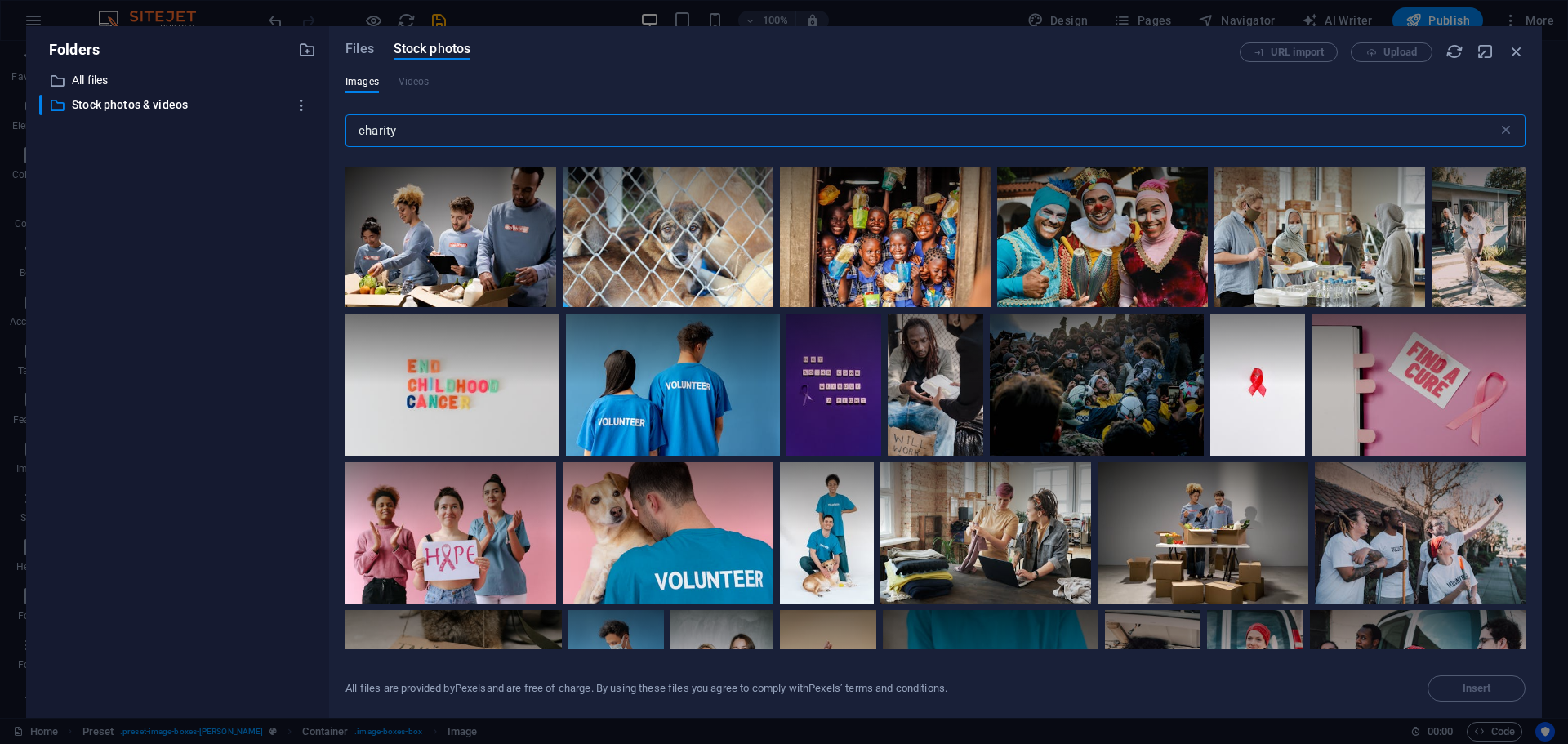
scroll to position [2325, 0]
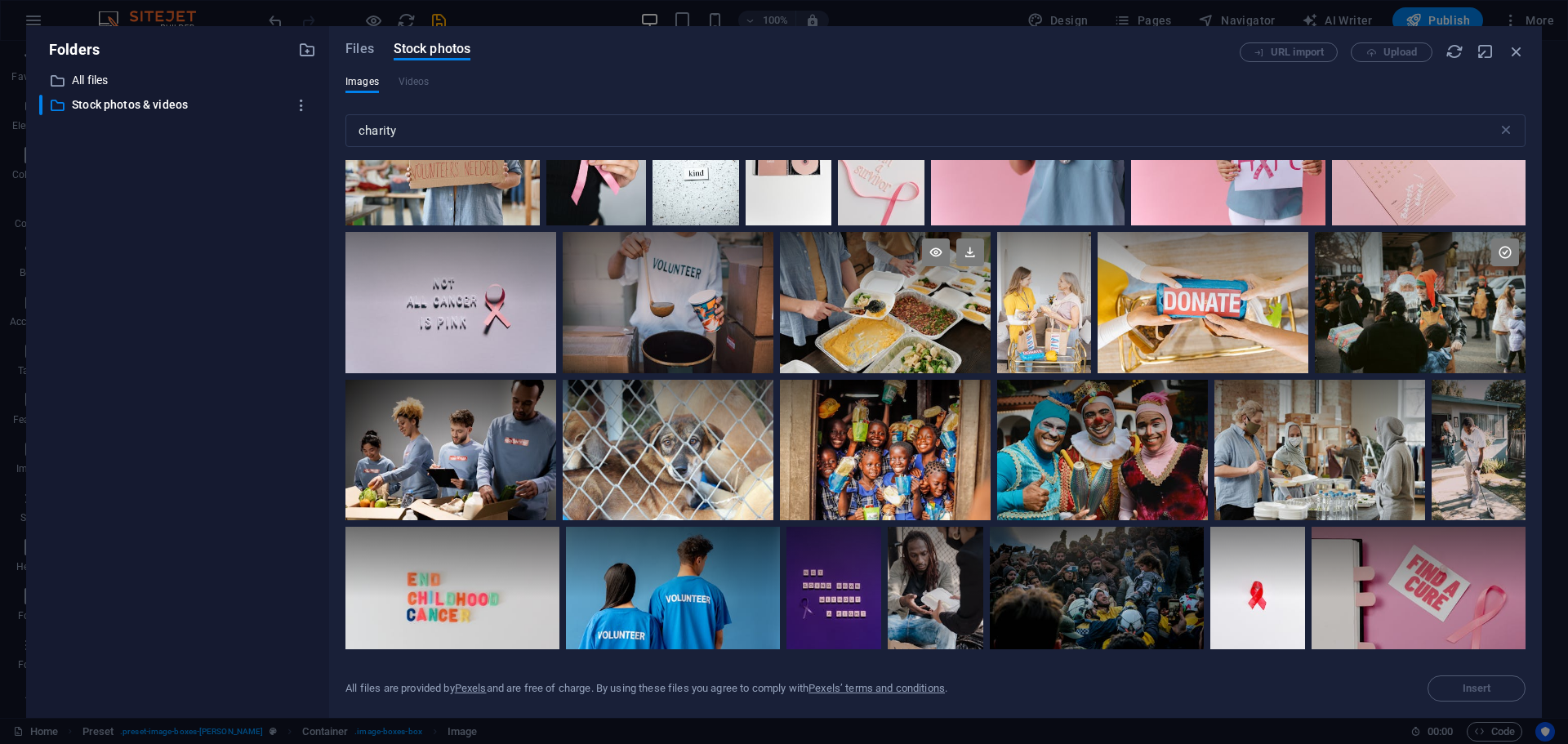
click at [868, 339] on div at bounding box center [886, 302] width 211 height 141
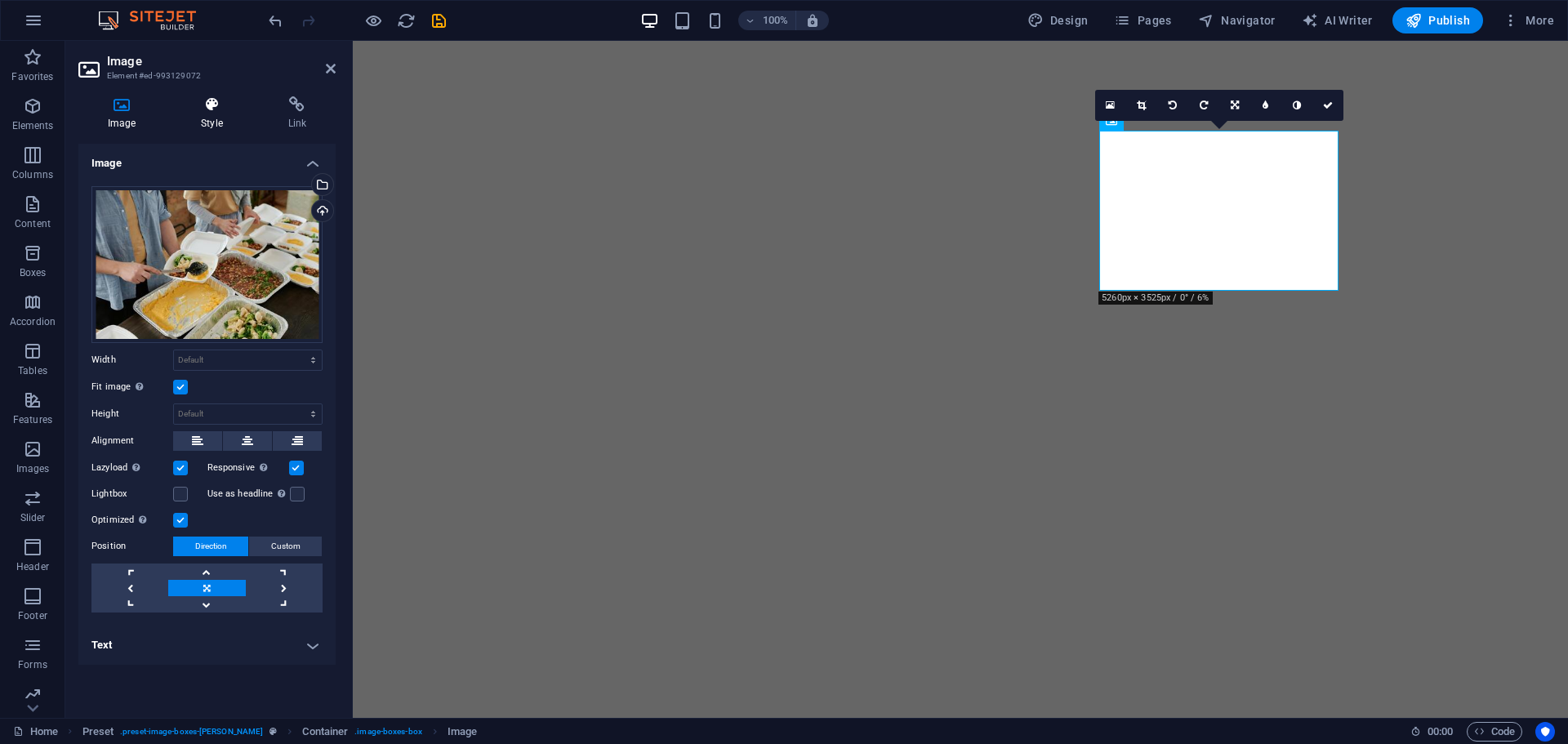
click at [216, 121] on h4 "Style" at bounding box center [215, 114] width 86 height 35
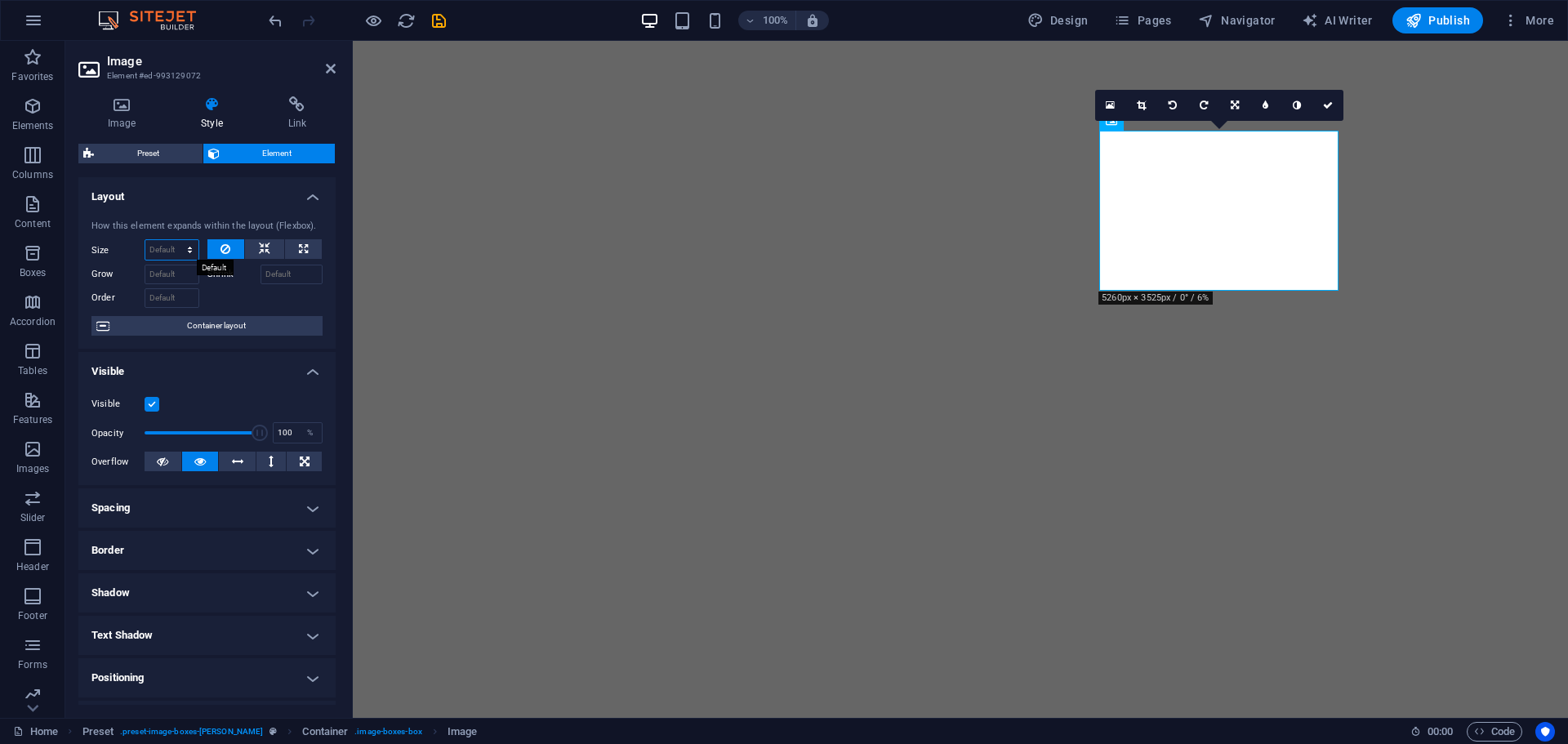
click at [169, 251] on select "Default auto px % 1/1 1/2 1/3 1/4 1/5 1/6 1/7 1/8 1/9 1/10" at bounding box center [172, 249] width 53 height 19
click at [146, 240] on select "Default auto px % 1/1 1/2 1/3 1/4 1/5 1/6 1/7 1/8 1/9 1/10" at bounding box center [172, 249] width 53 height 19
select select "DISABLED_OPTION_VALUE"
click at [266, 248] on icon at bounding box center [265, 249] width 12 height 19
click at [301, 248] on icon at bounding box center [303, 249] width 9 height 19
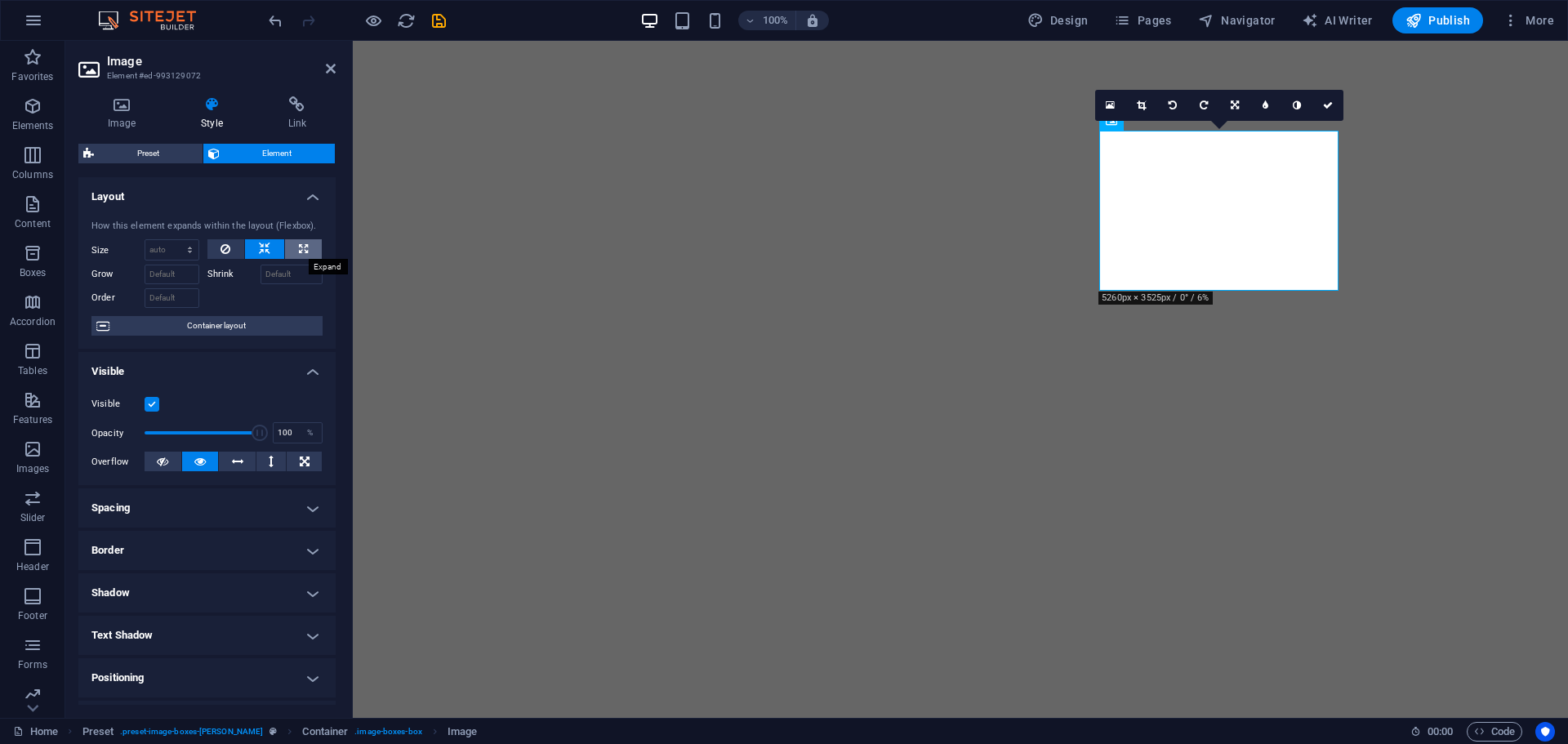
type input "100"
select select "%"
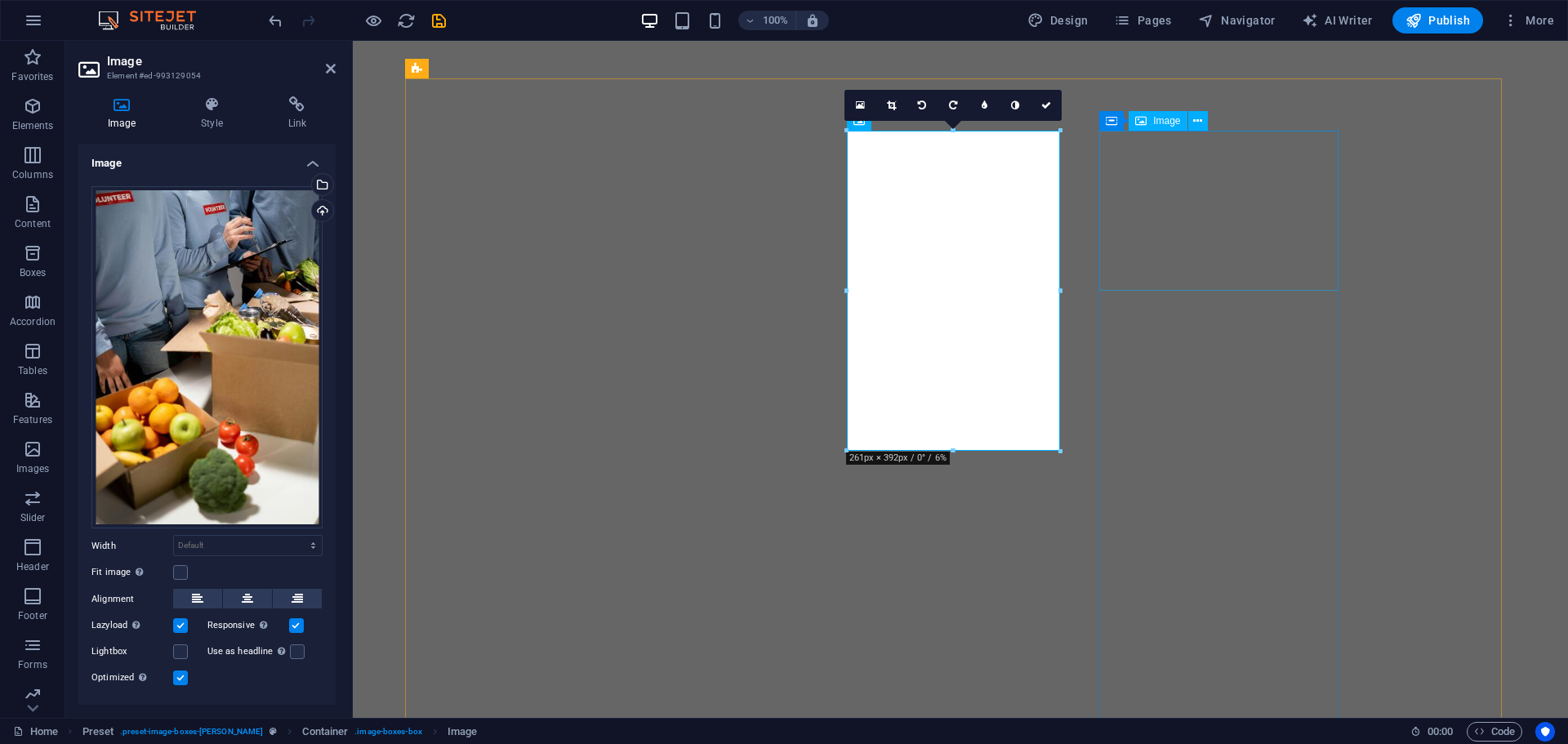
select select "%"
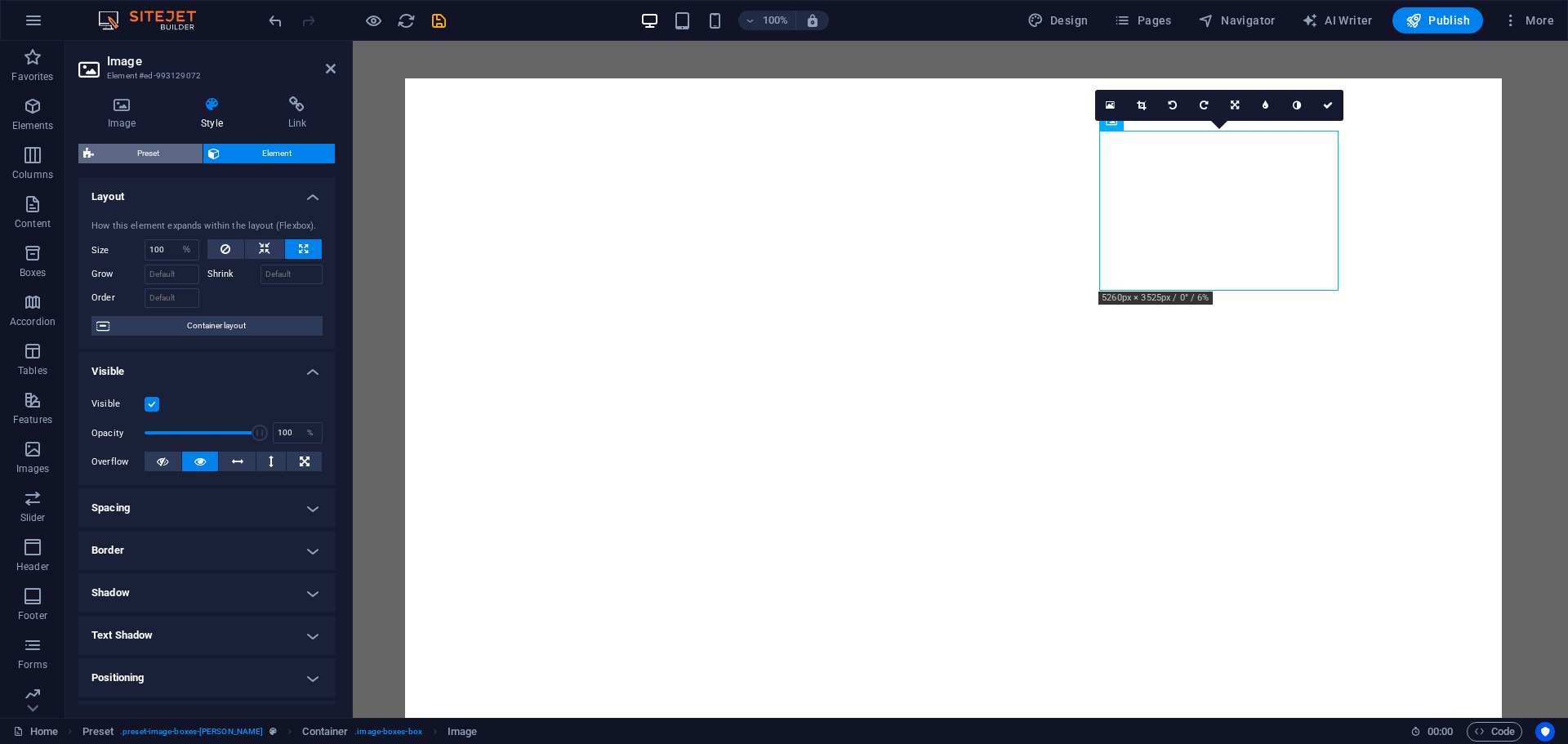
click at [145, 156] on span "Preset" at bounding box center [148, 153] width 99 height 19
select select "px"
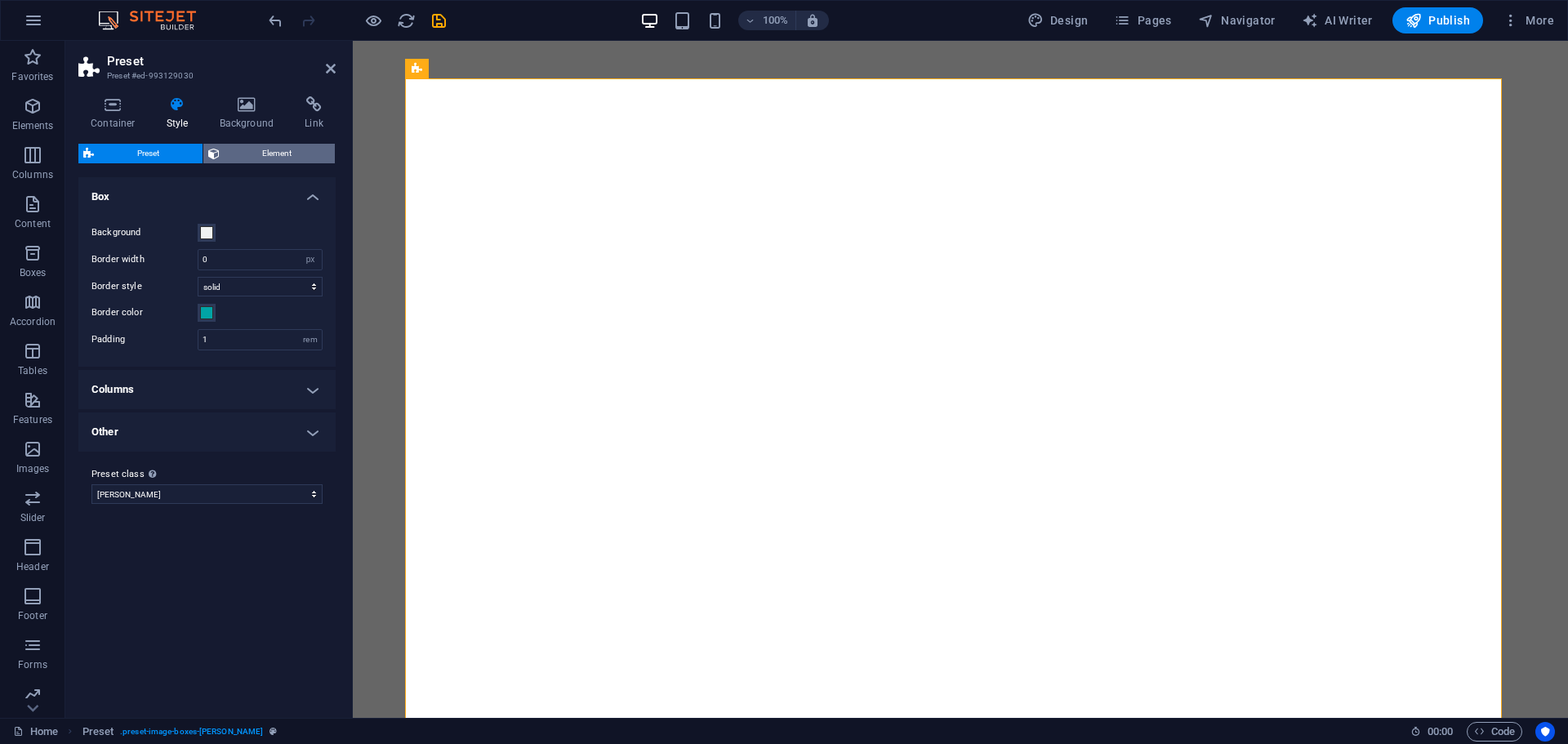
click at [279, 151] on span "Element" at bounding box center [277, 153] width 106 height 19
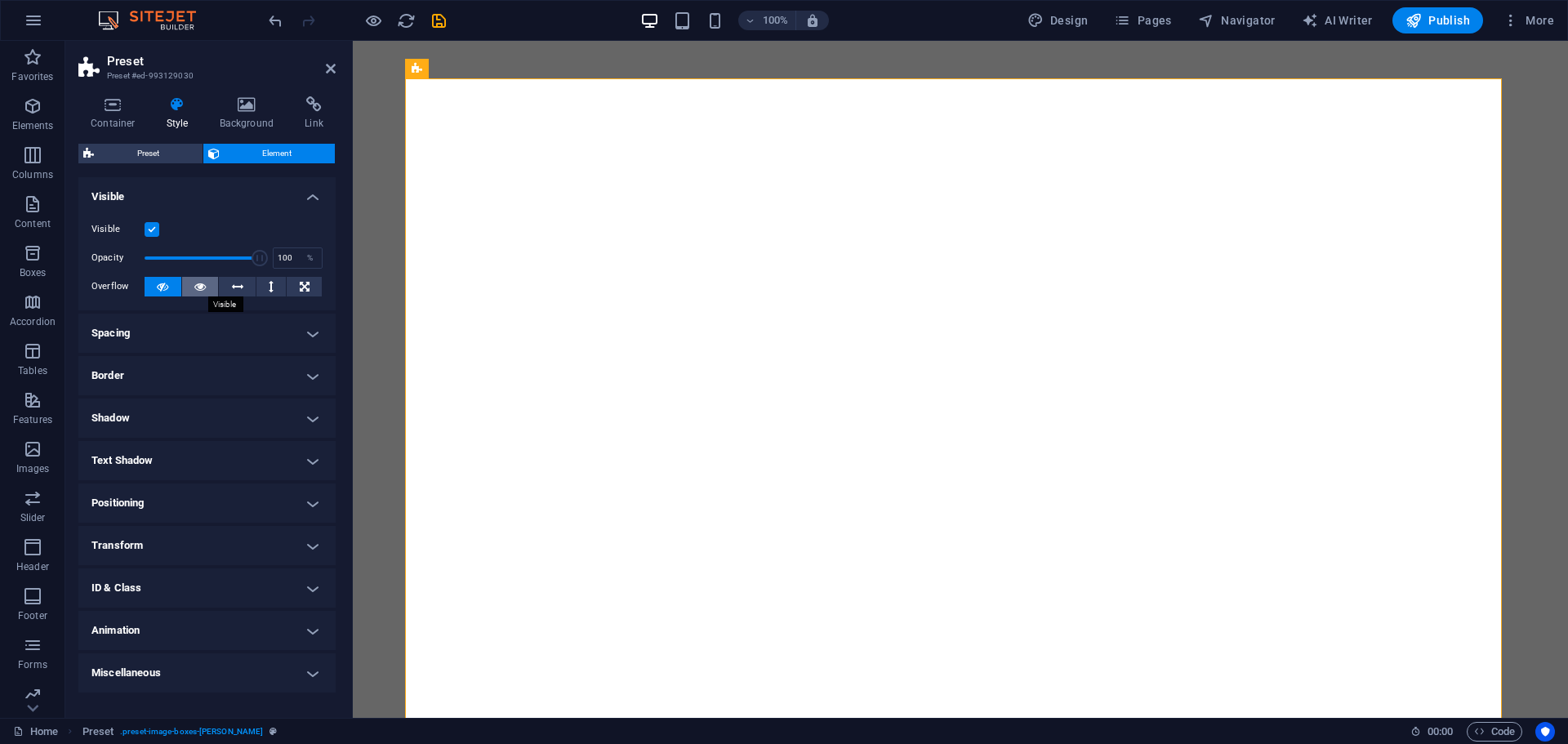
click at [203, 288] on icon at bounding box center [200, 287] width 12 height 19
click at [233, 504] on h4 "Positioning" at bounding box center [207, 502] width 257 height 39
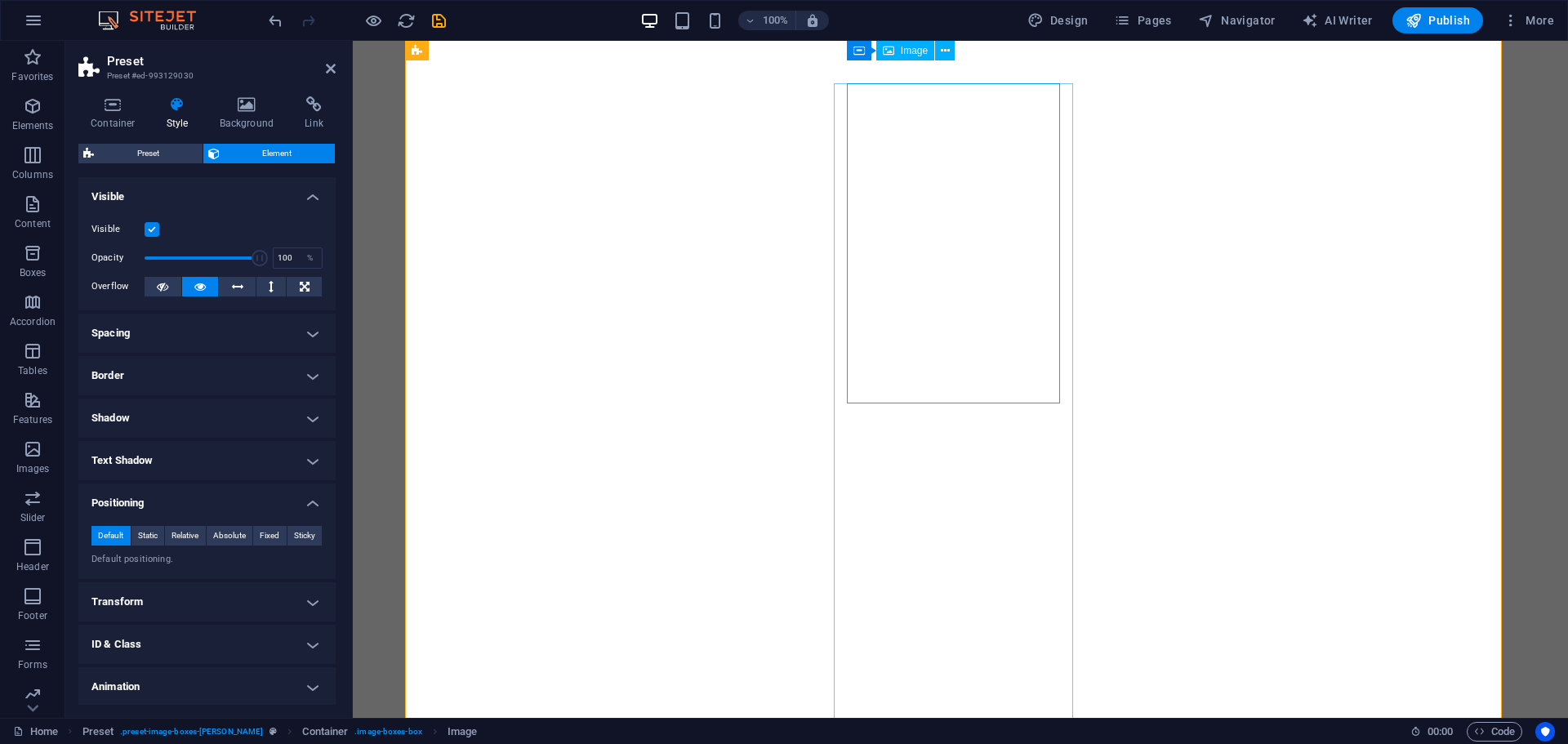
scroll to position [731, 0]
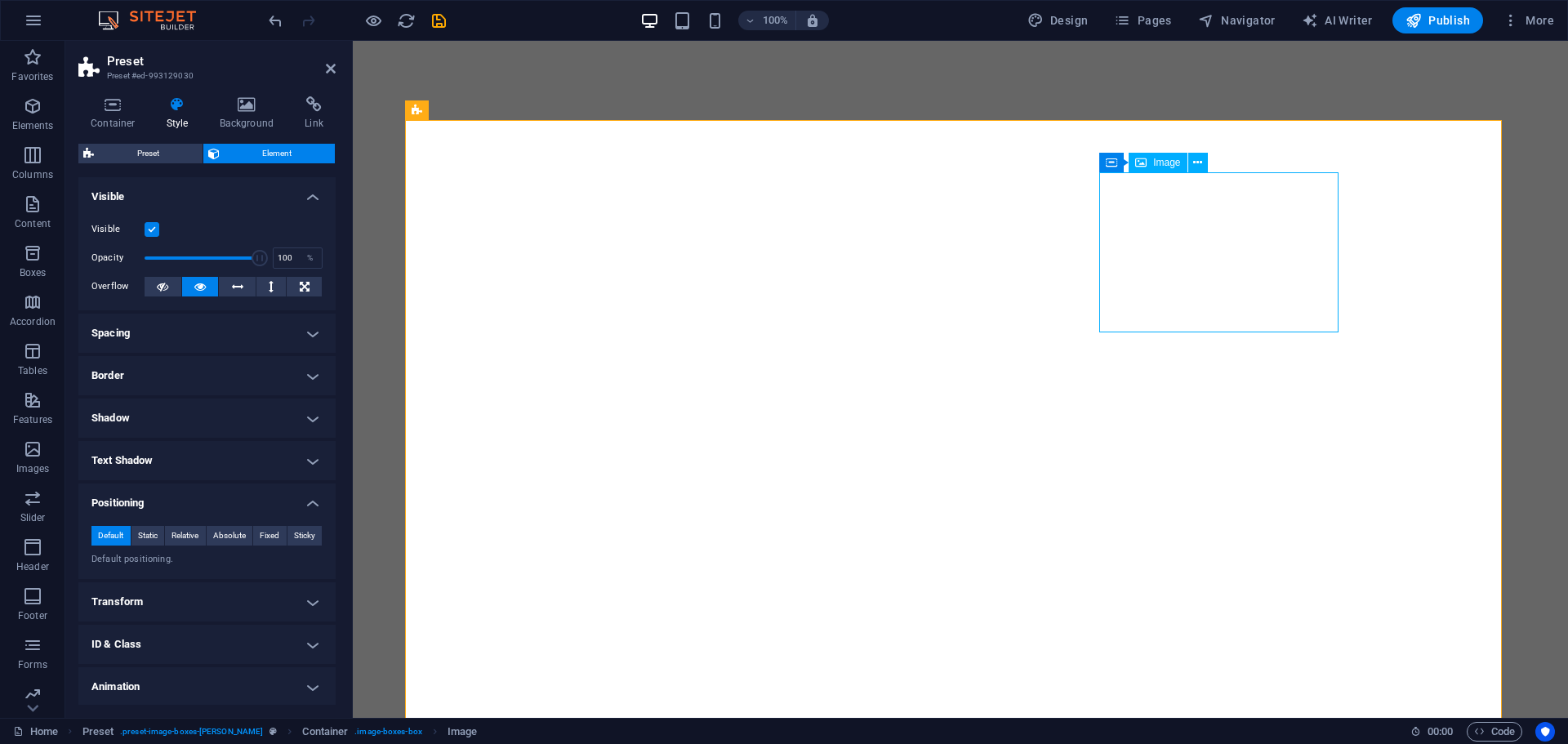
select select "%"
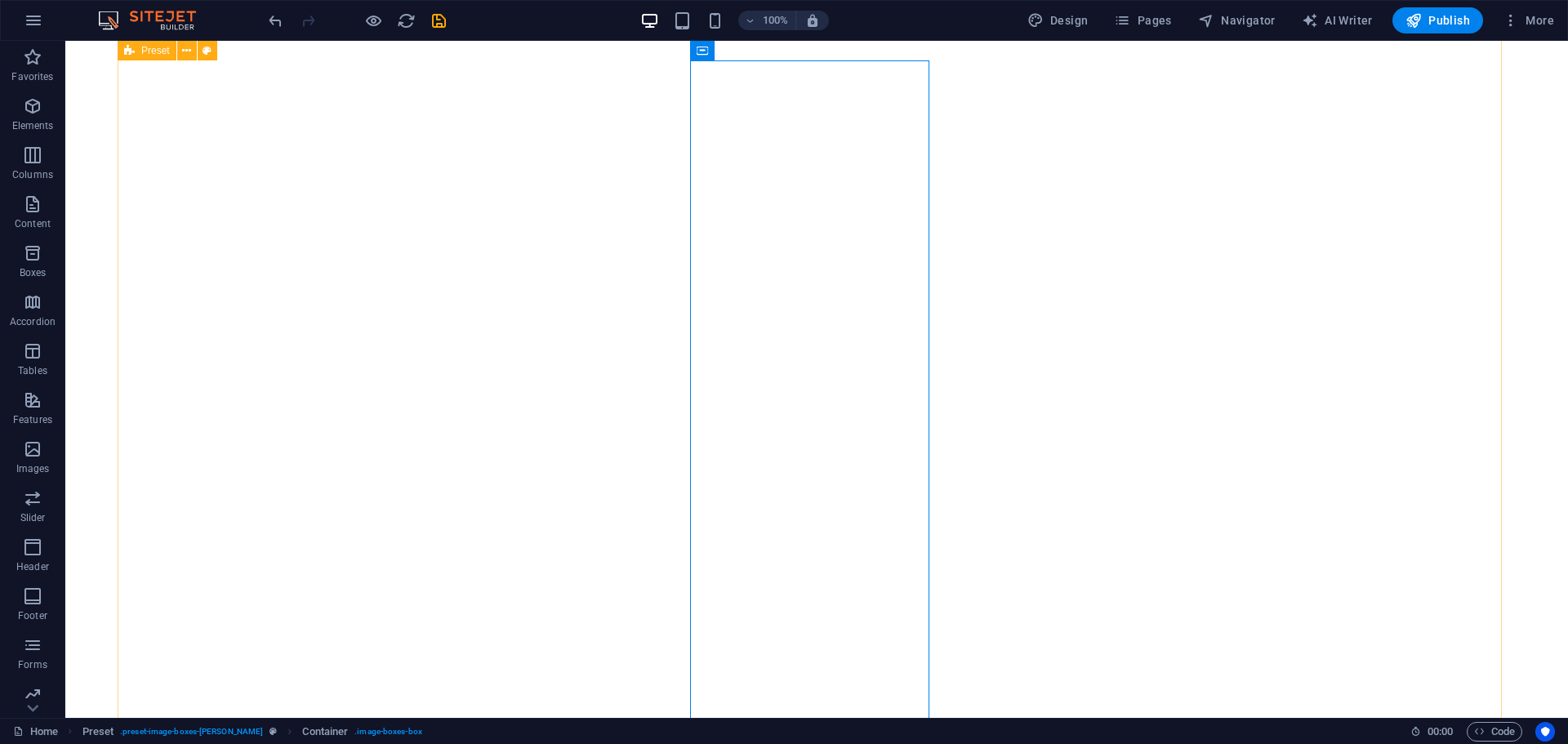
scroll to position [807, 0]
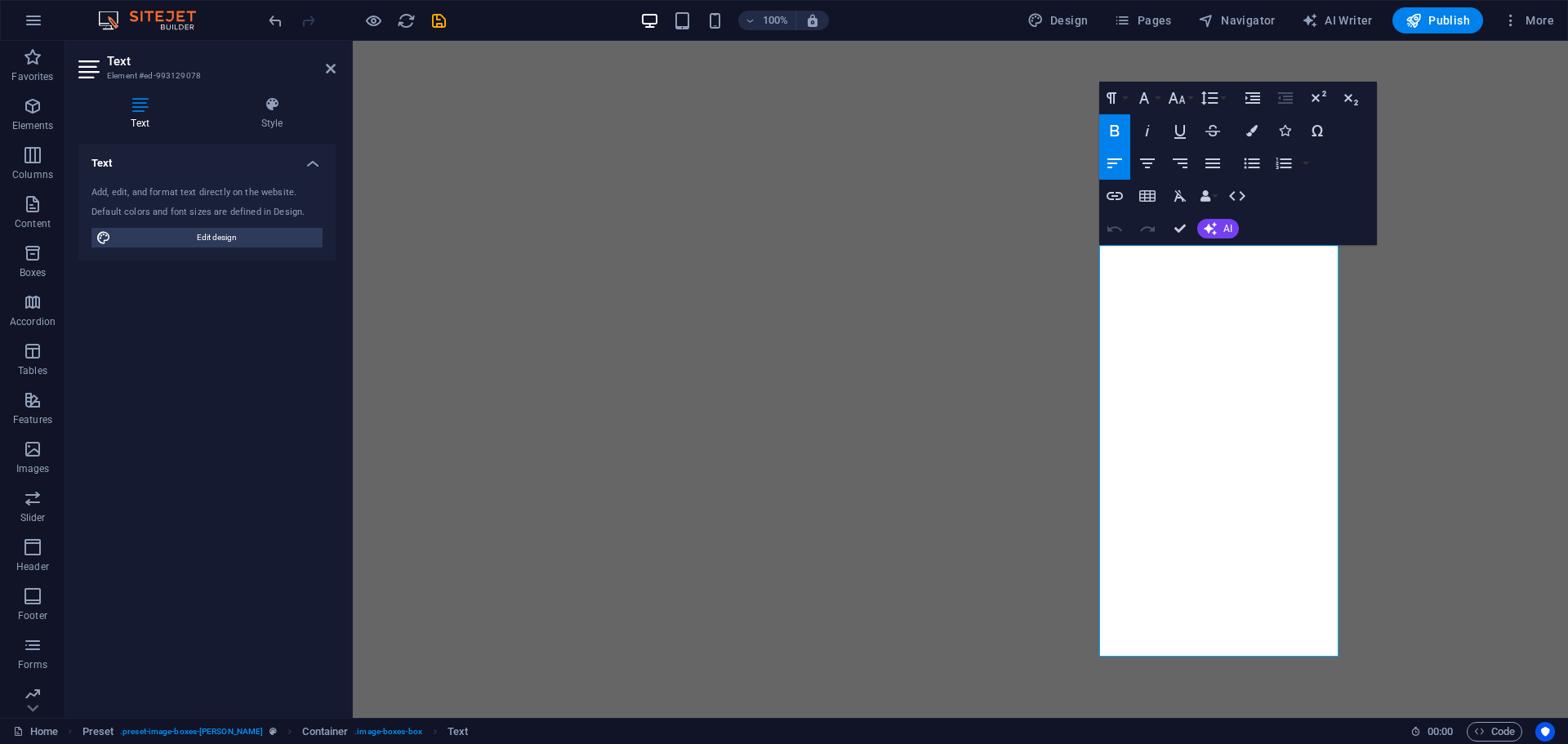
scroll to position [0, 0]
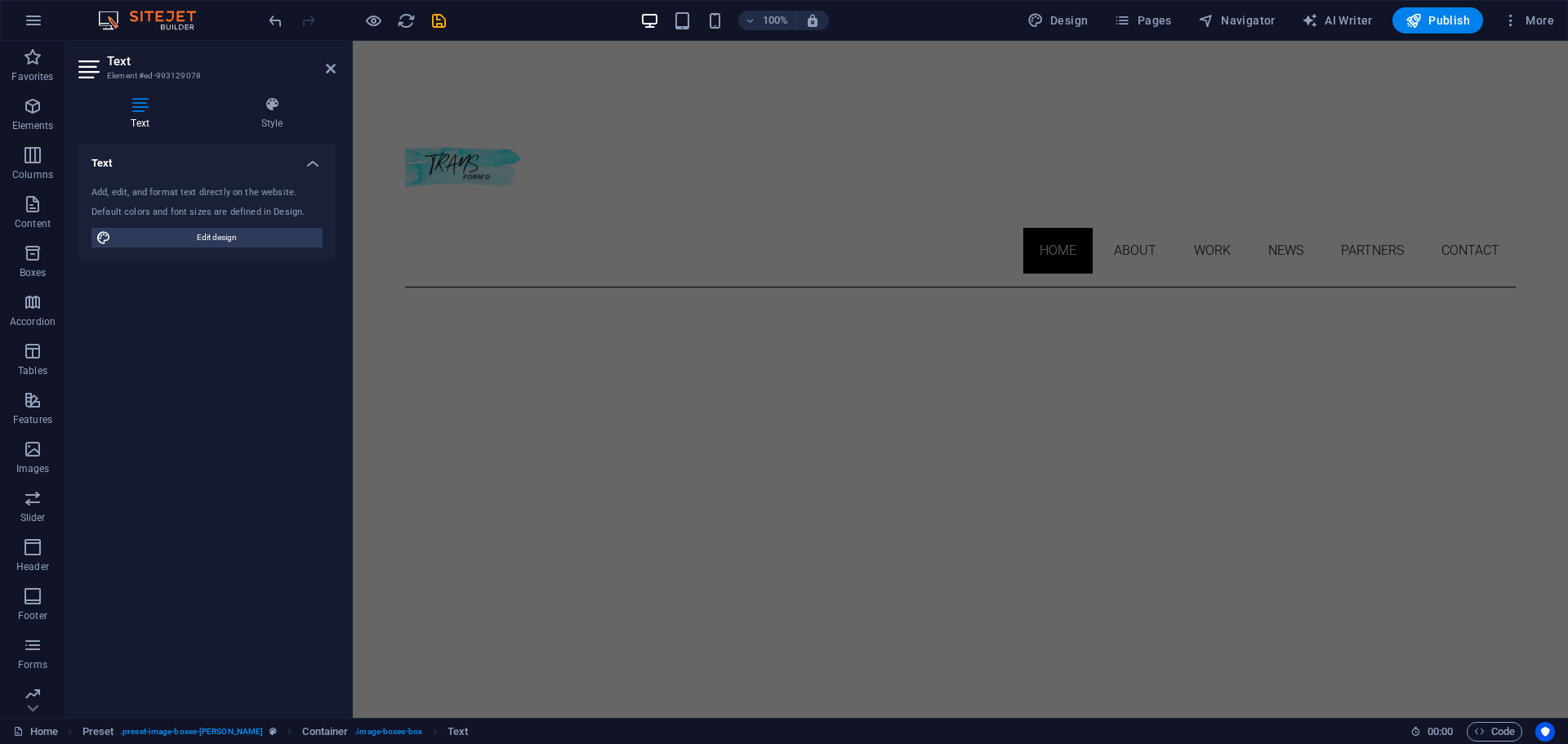
drag, startPoint x: 1229, startPoint y: 435, endPoint x: 901, endPoint y: -99, distance: 626.7
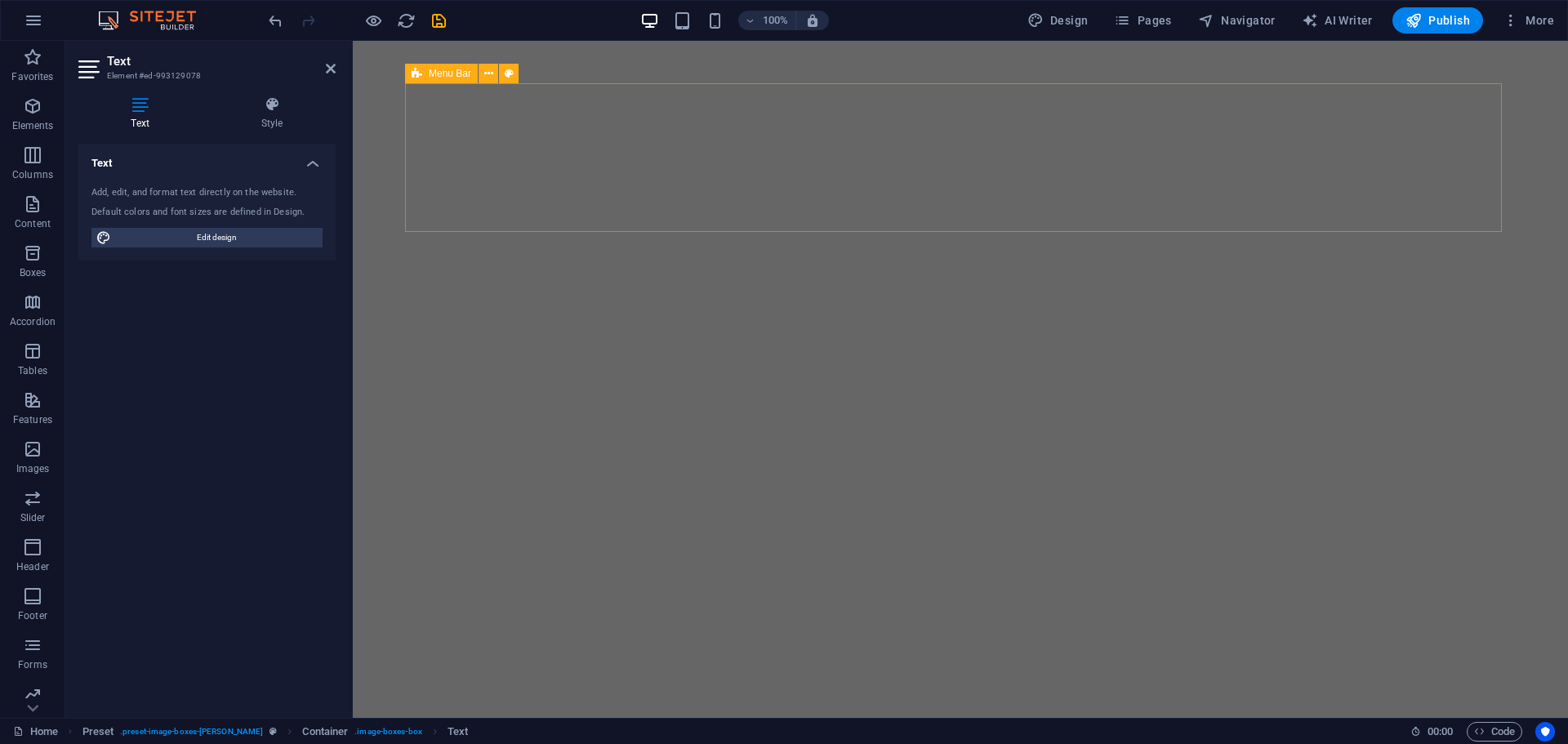
scroll to position [484, 0]
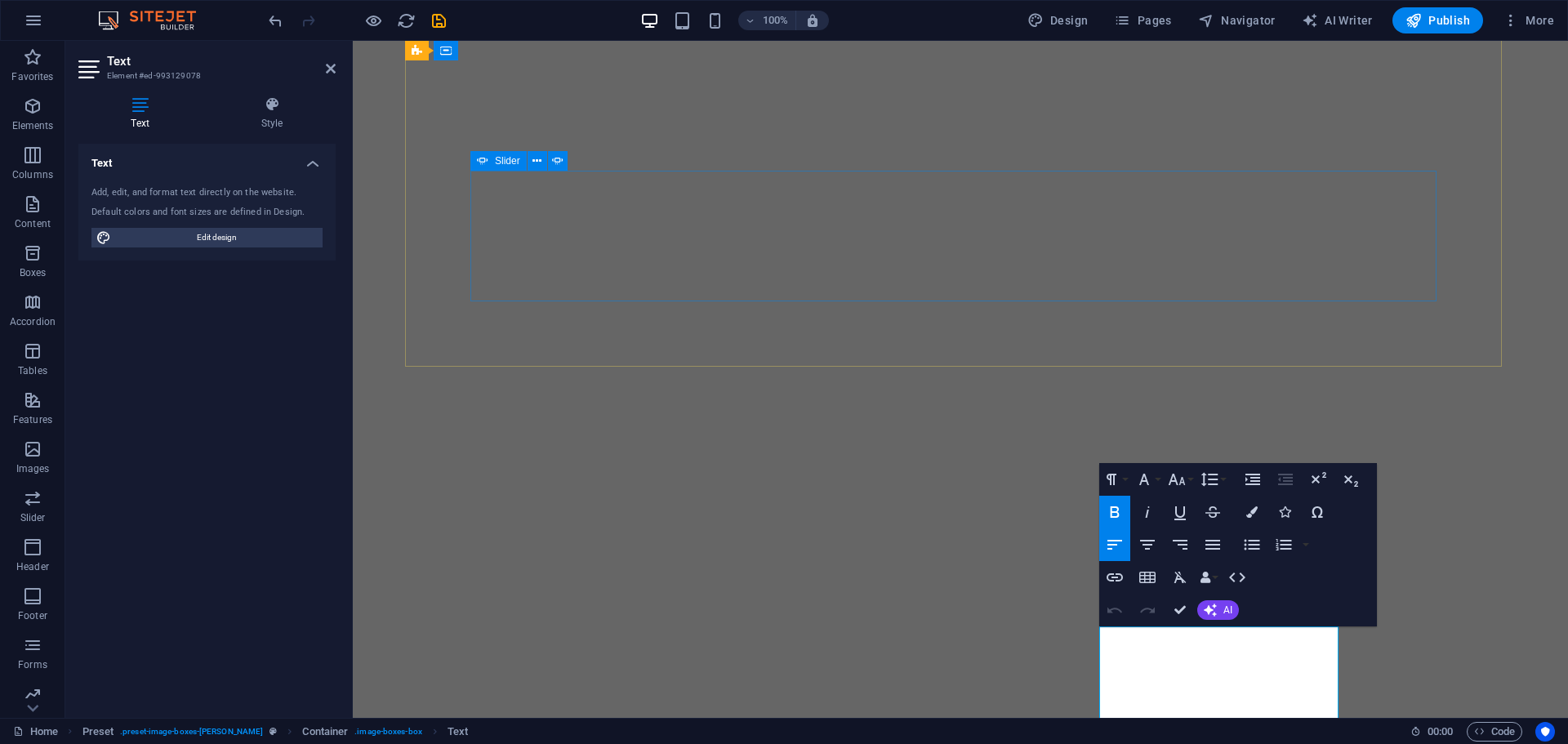
copy div "TransForm'd hits the streets to connect with Individuals experiencing homelessn…"
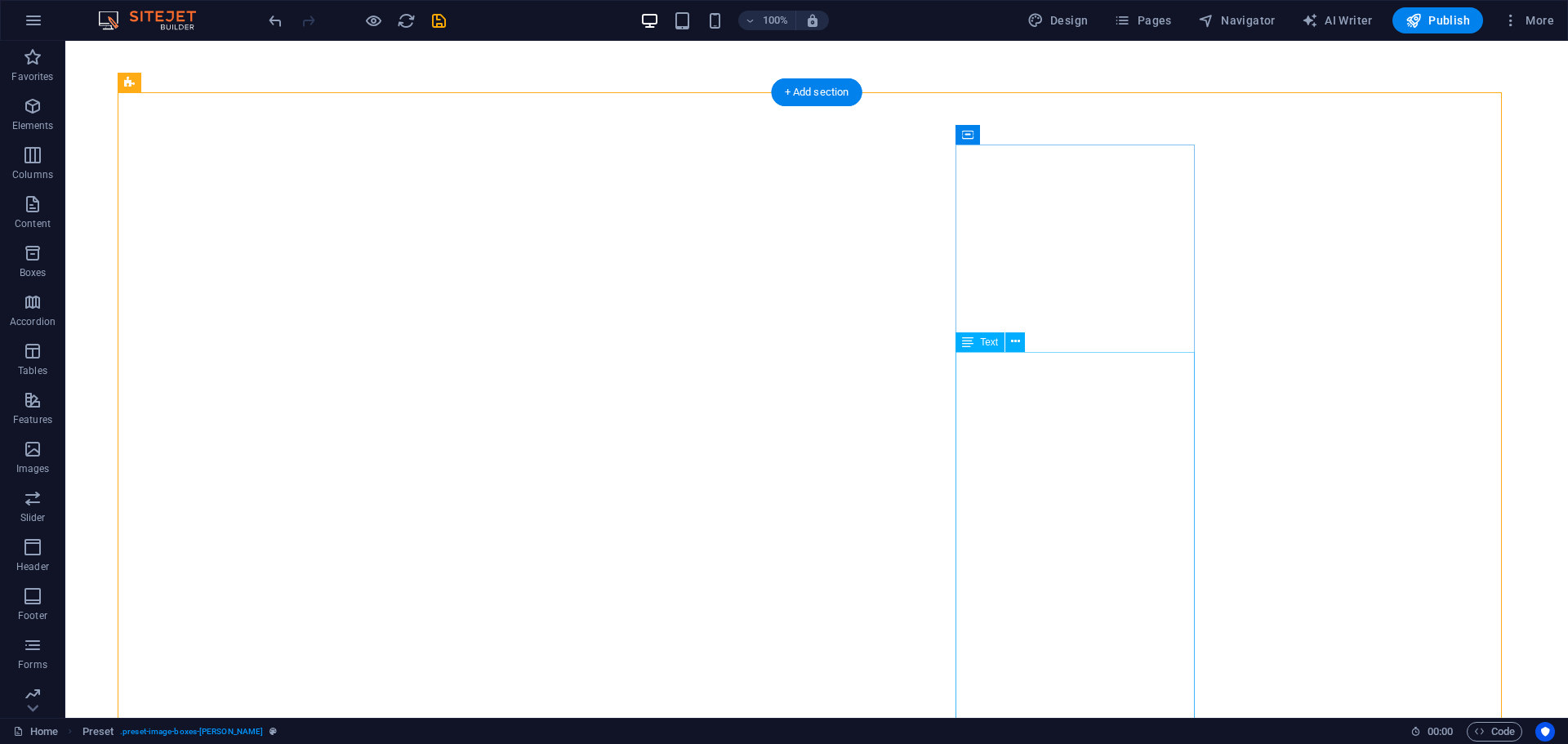
scroll to position [774, 0]
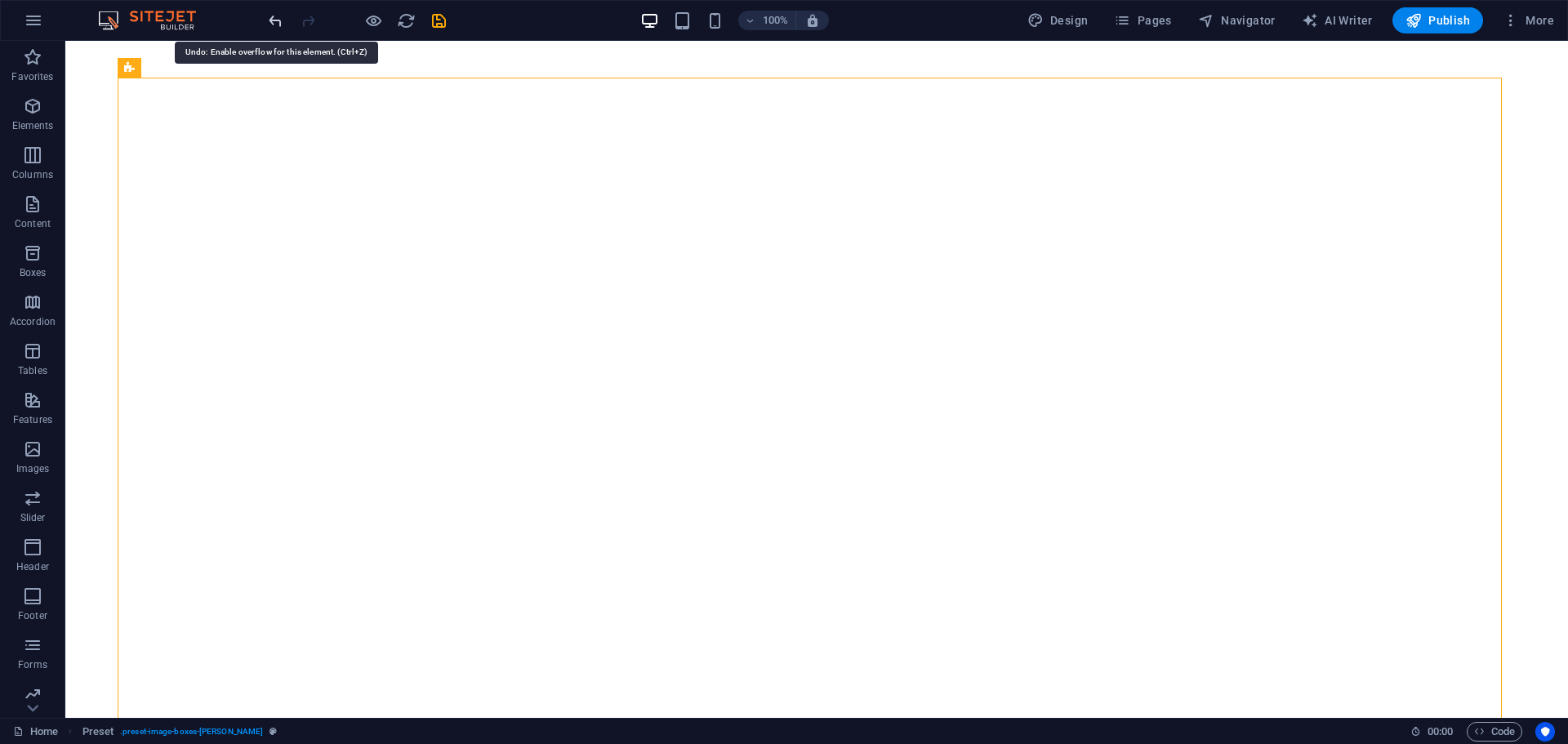
click at [267, 18] on icon "undo" at bounding box center [276, 21] width 19 height 19
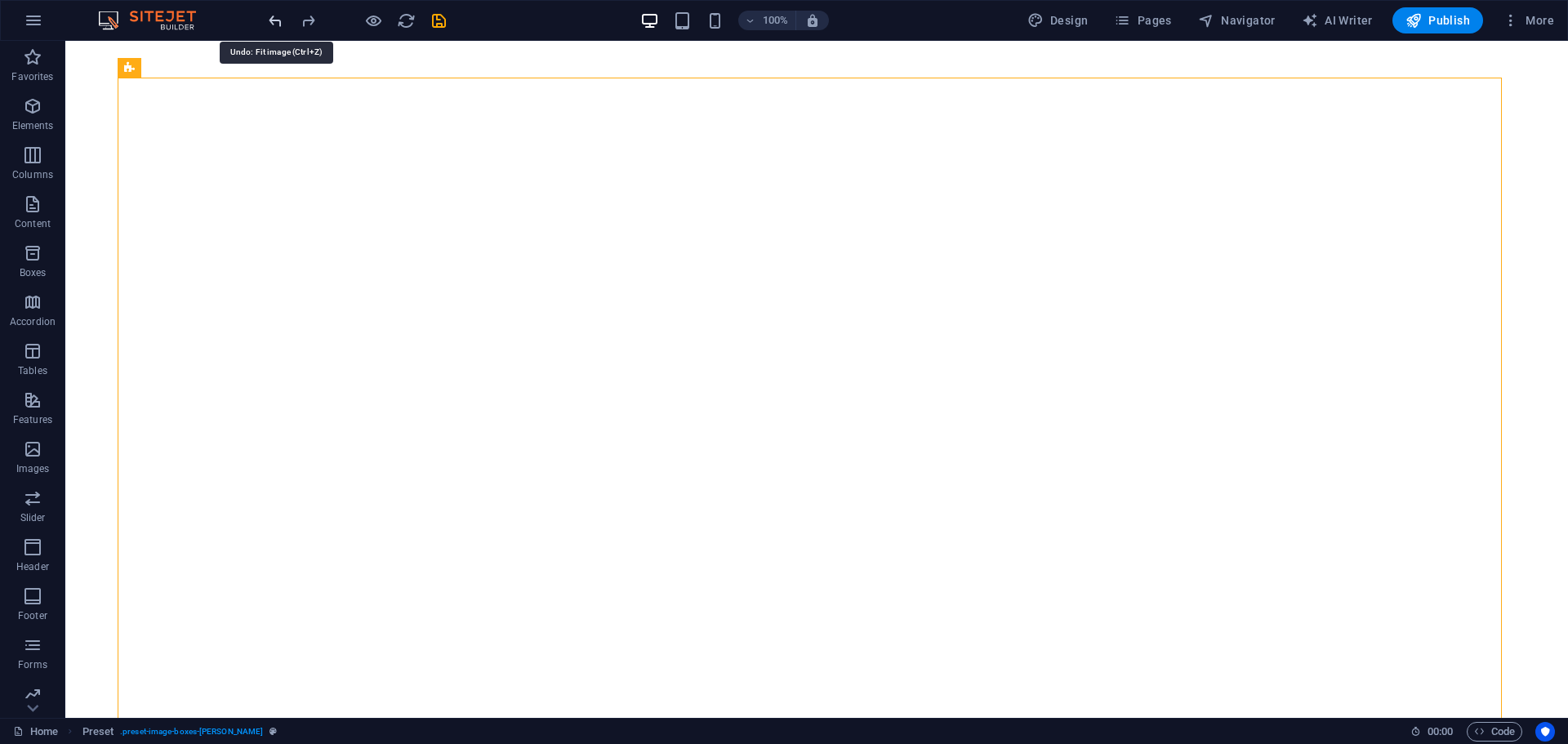
click at [267, 18] on icon "undo" at bounding box center [276, 21] width 19 height 19
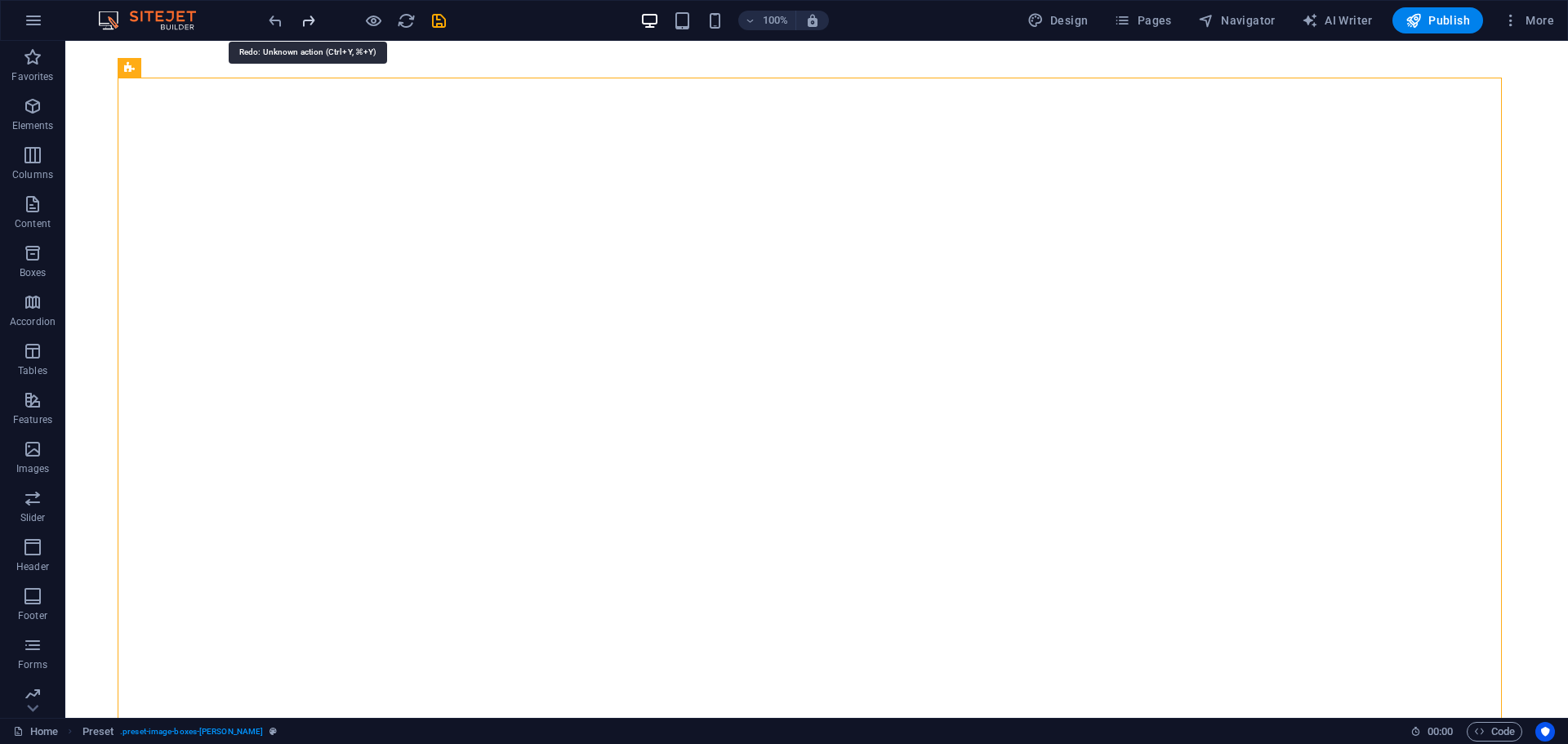
click at [310, 25] on icon "redo" at bounding box center [309, 21] width 19 height 19
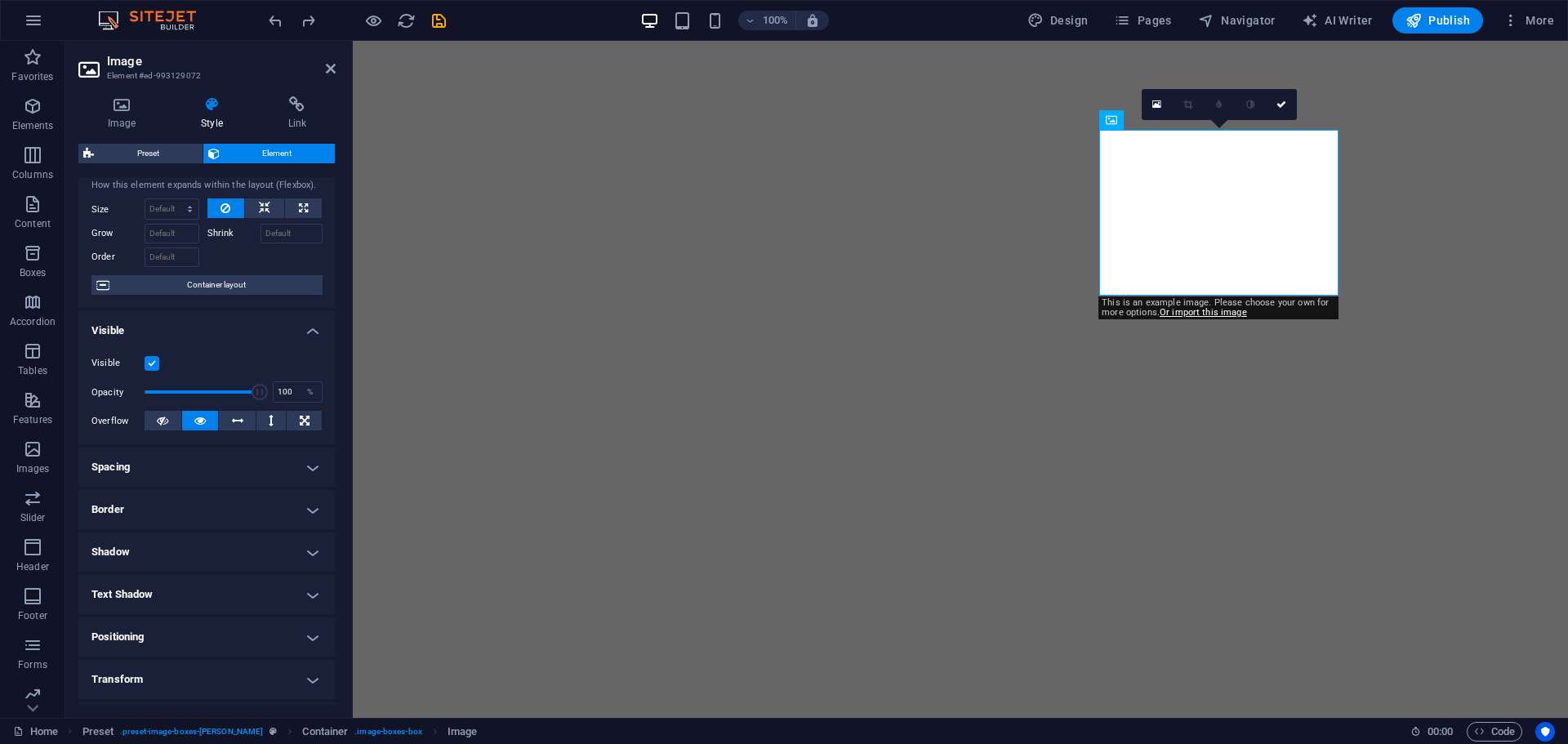
scroll to position [0, 0]
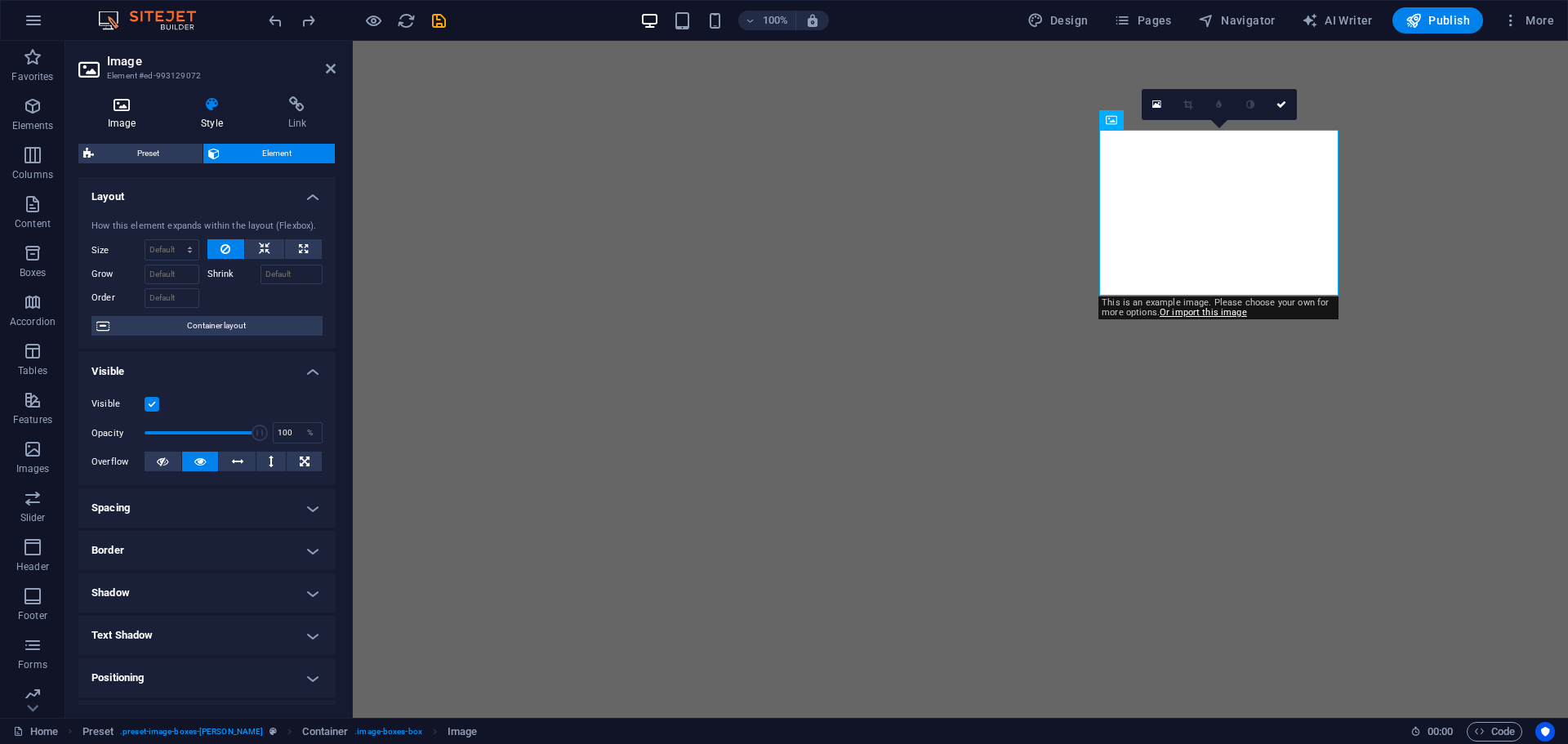
click at [109, 109] on icon at bounding box center [122, 105] width 86 height 16
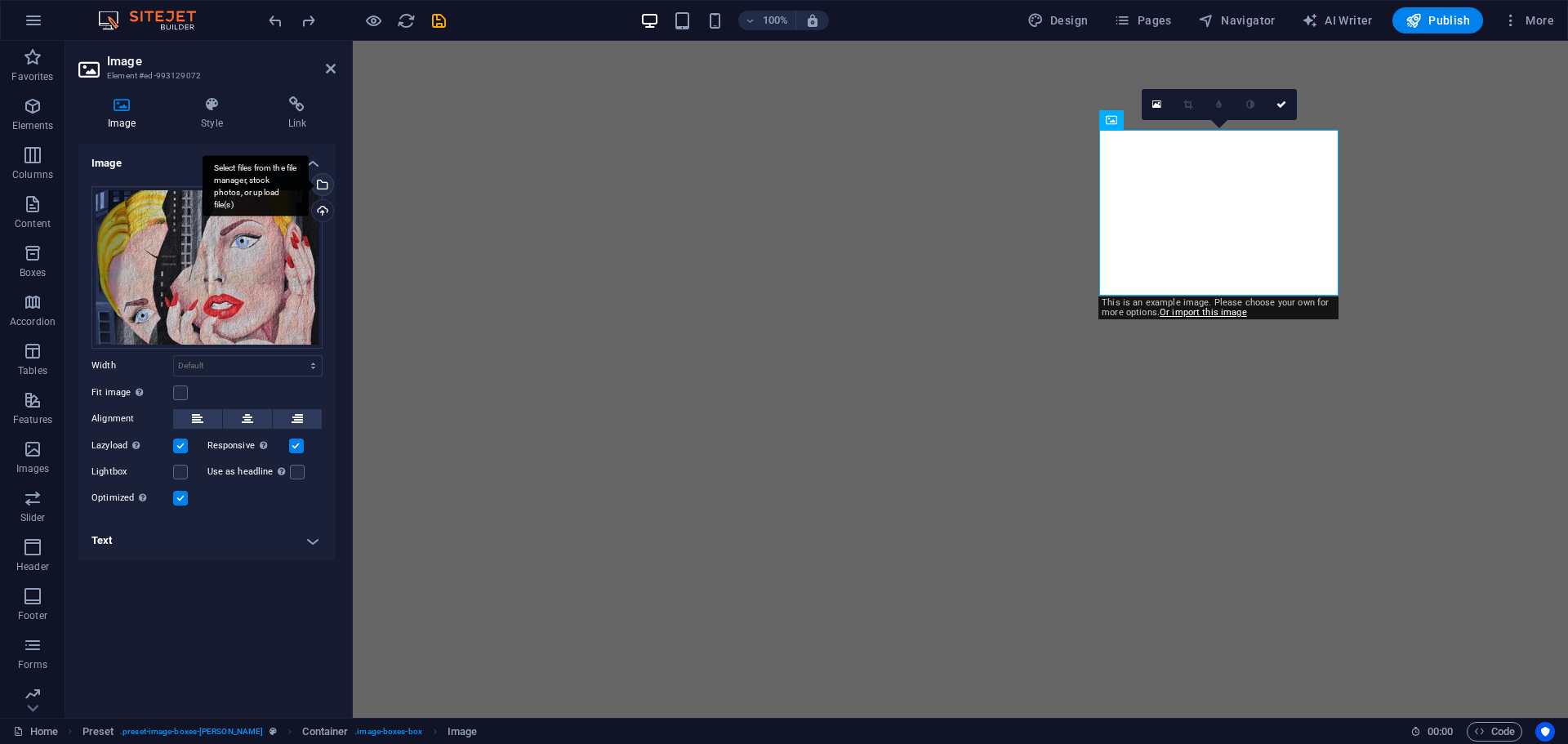
click at [323, 185] on div "Select files from the file manager, stock photos, or upload file(s)" at bounding box center [321, 186] width 25 height 25
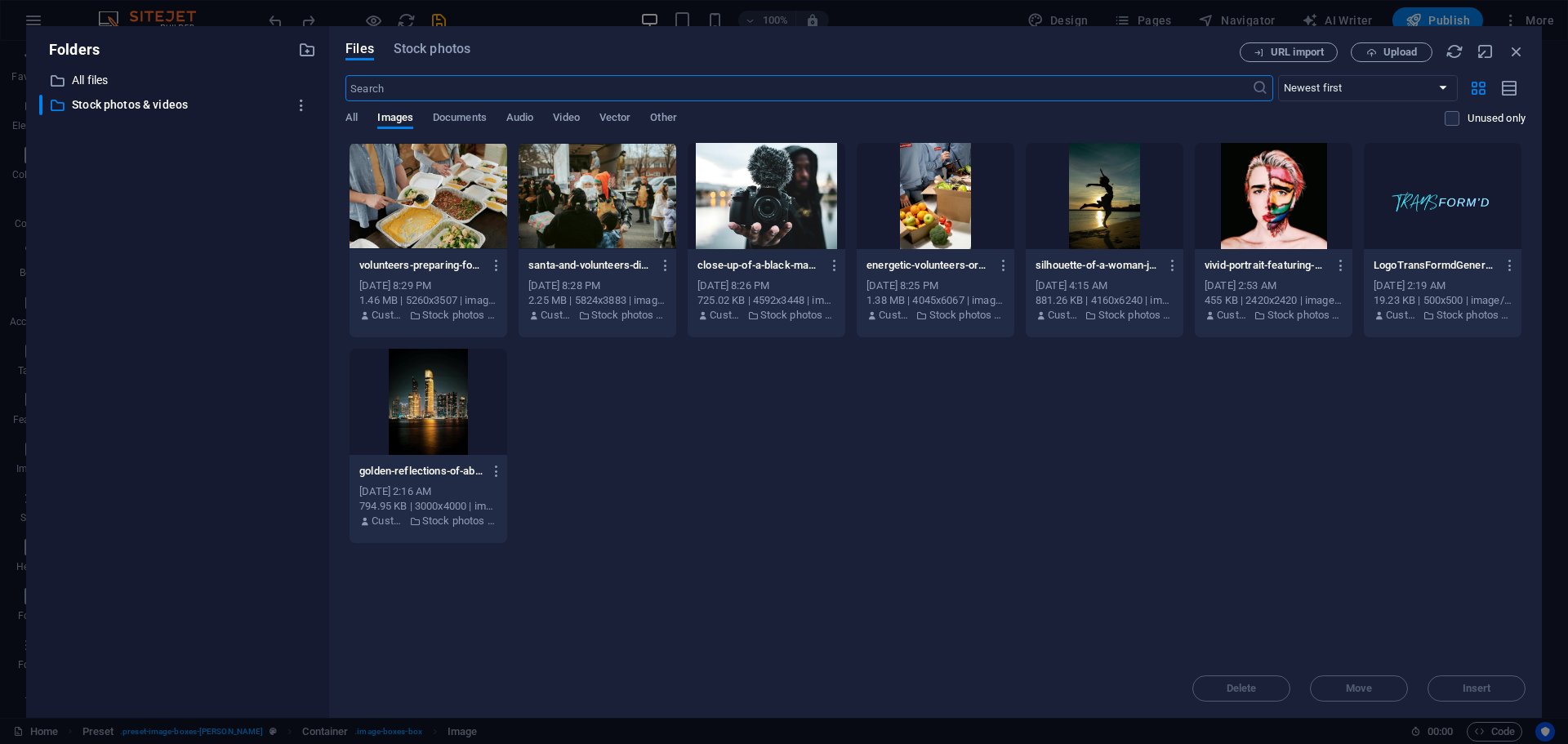
click at [945, 224] on div at bounding box center [935, 196] width 157 height 106
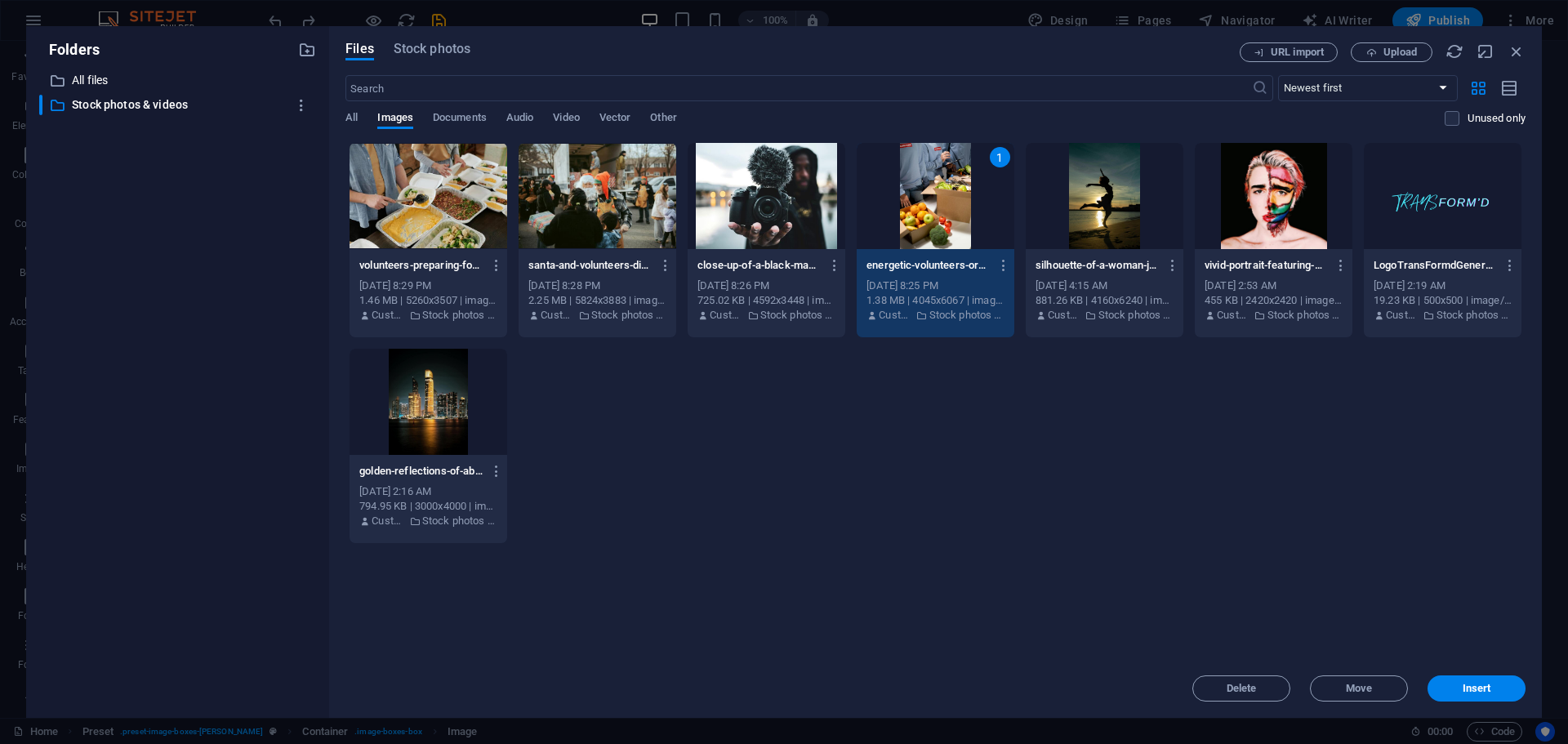
click at [945, 224] on div "1" at bounding box center [935, 196] width 157 height 106
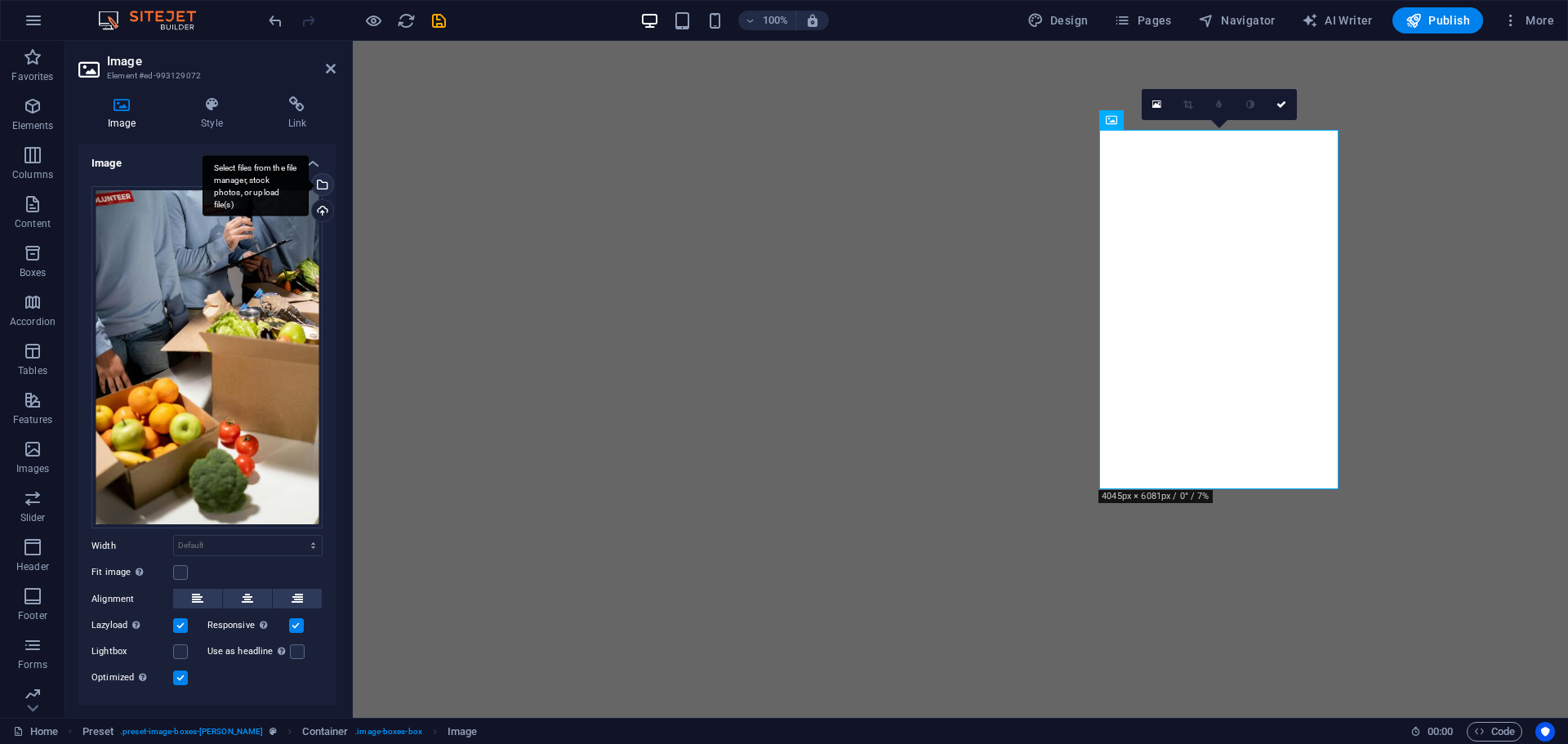
click at [309, 183] on div "Select files from the file manager, stock photos, or upload file(s)" at bounding box center [255, 186] width 106 height 61
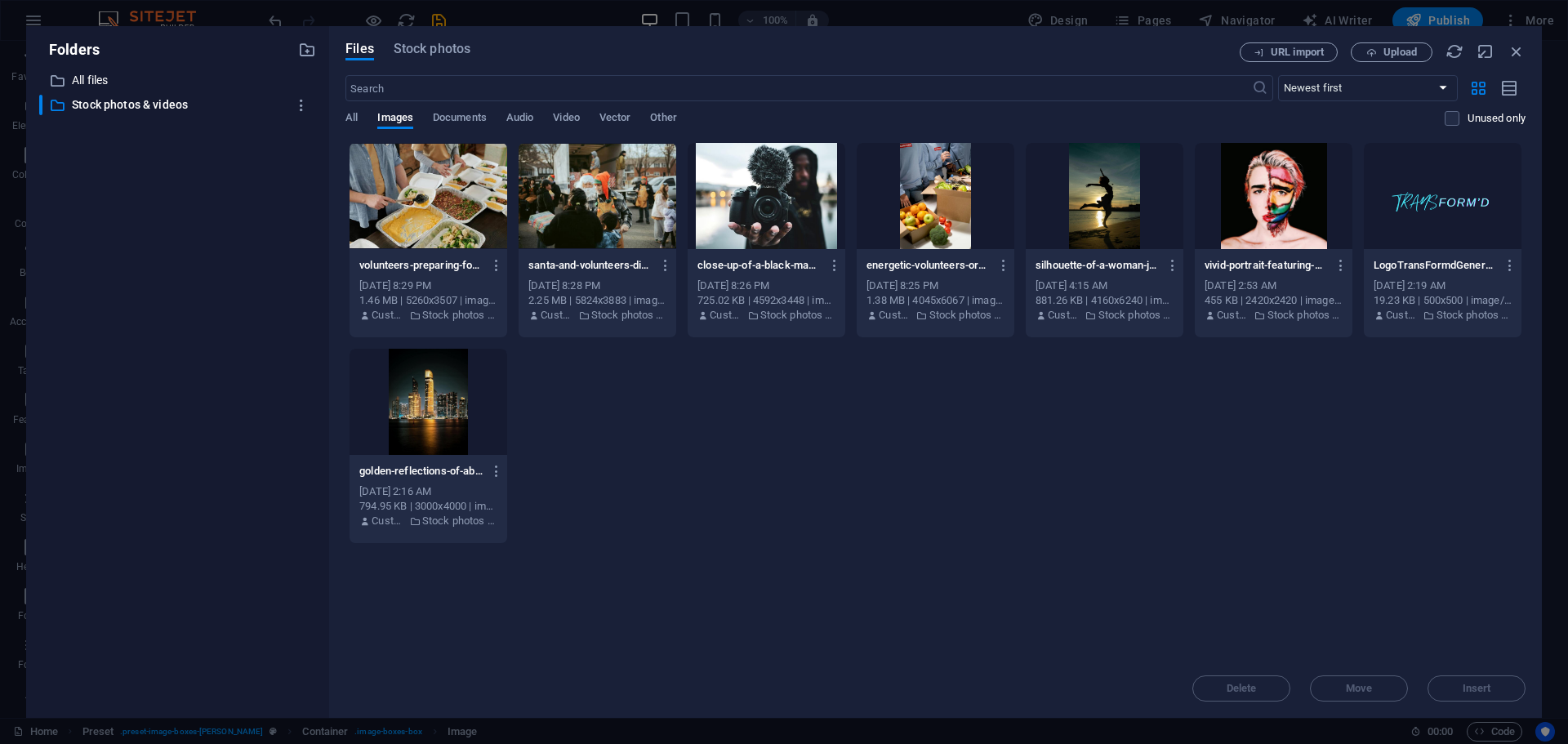
click at [450, 205] on div at bounding box center [428, 196] width 157 height 106
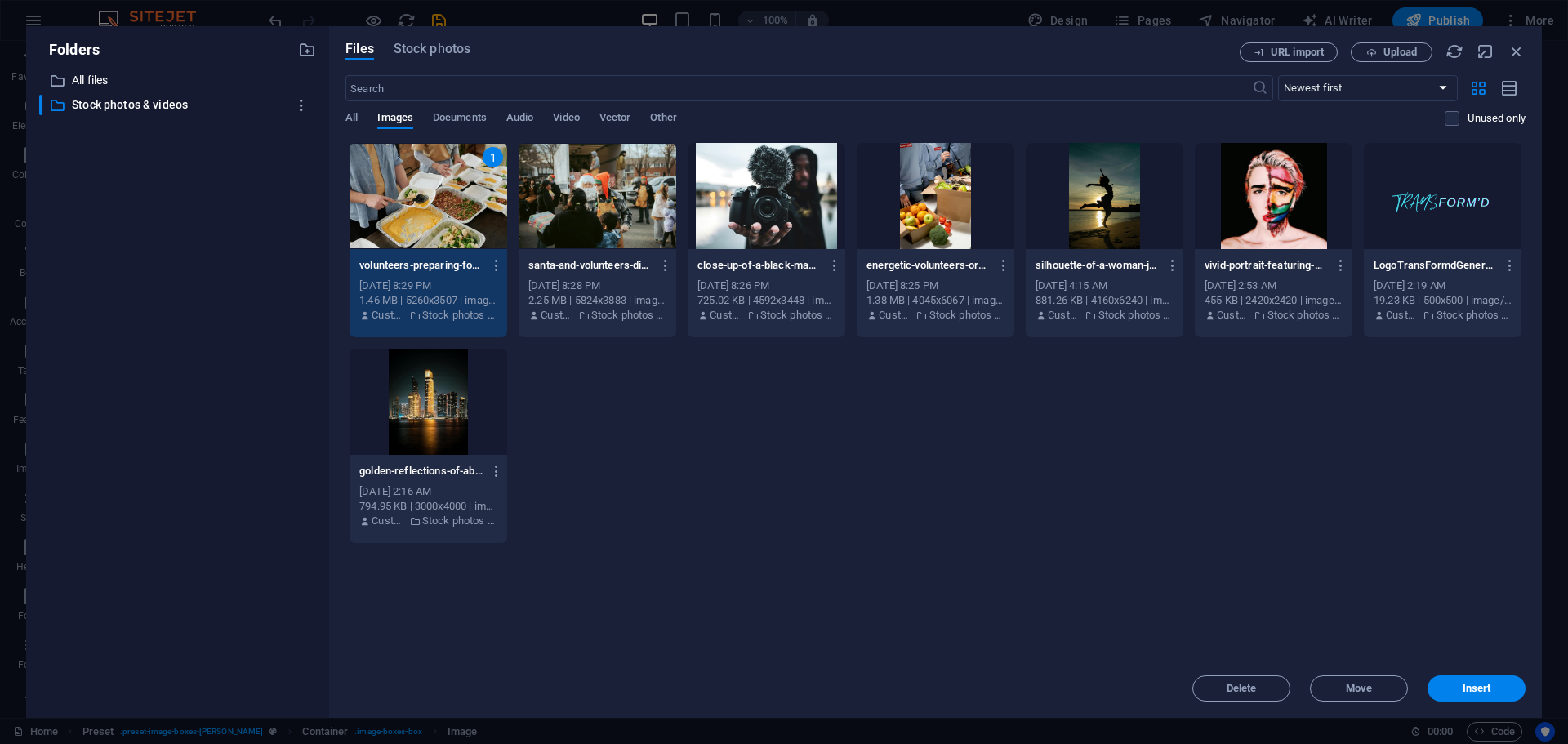
click at [450, 205] on div "1" at bounding box center [428, 196] width 157 height 106
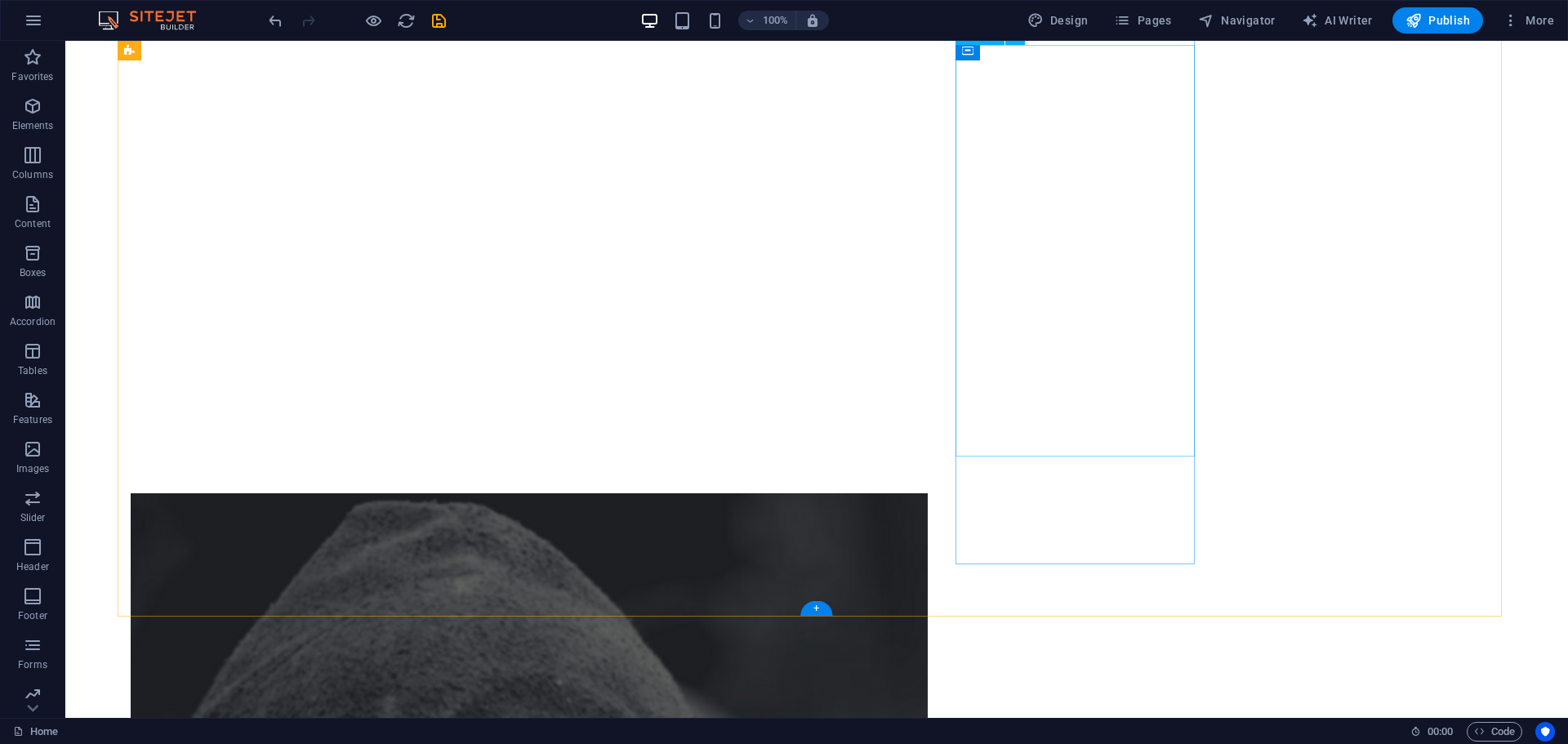
scroll to position [1210, 0]
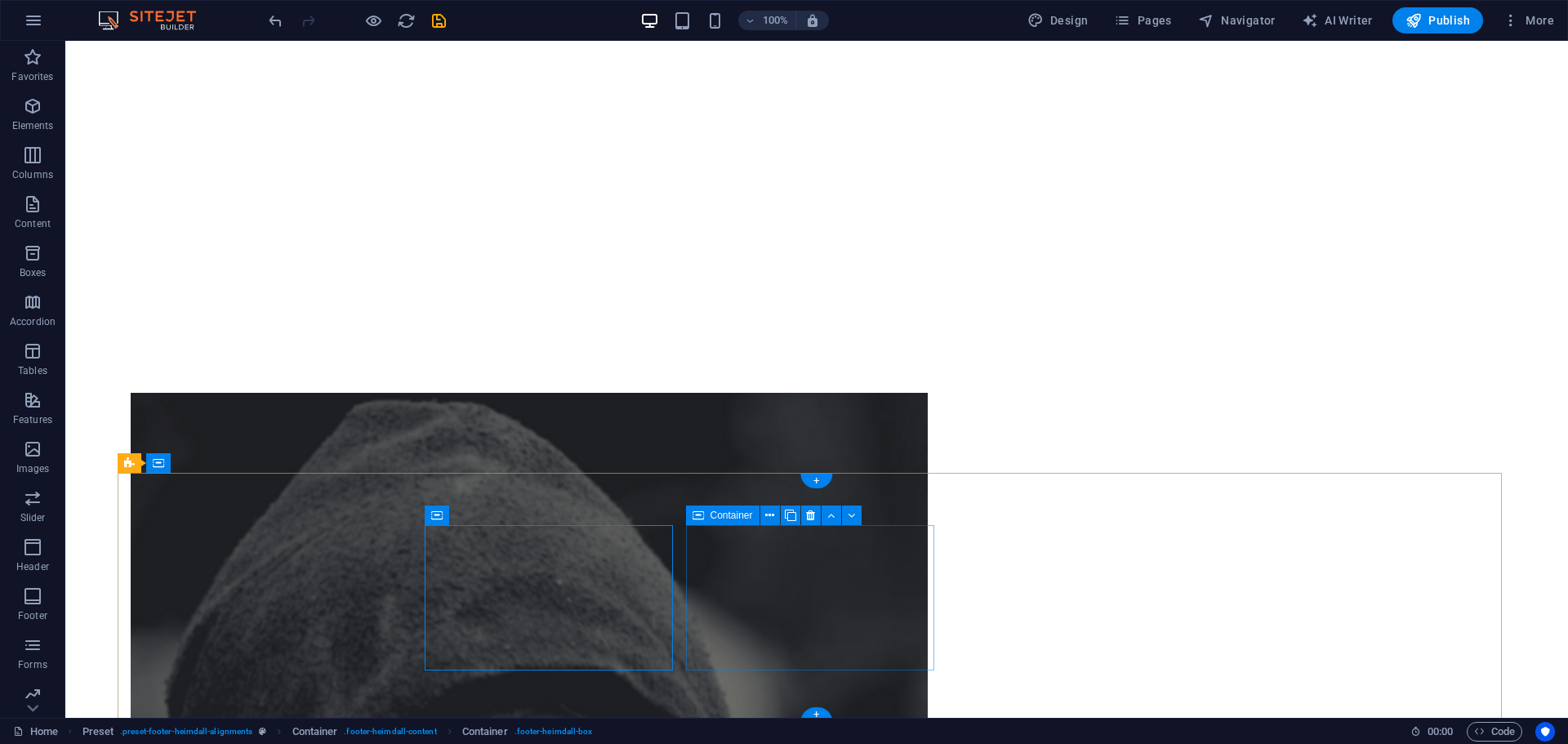
click at [544, 519] on icon at bounding box center [548, 516] width 9 height 17
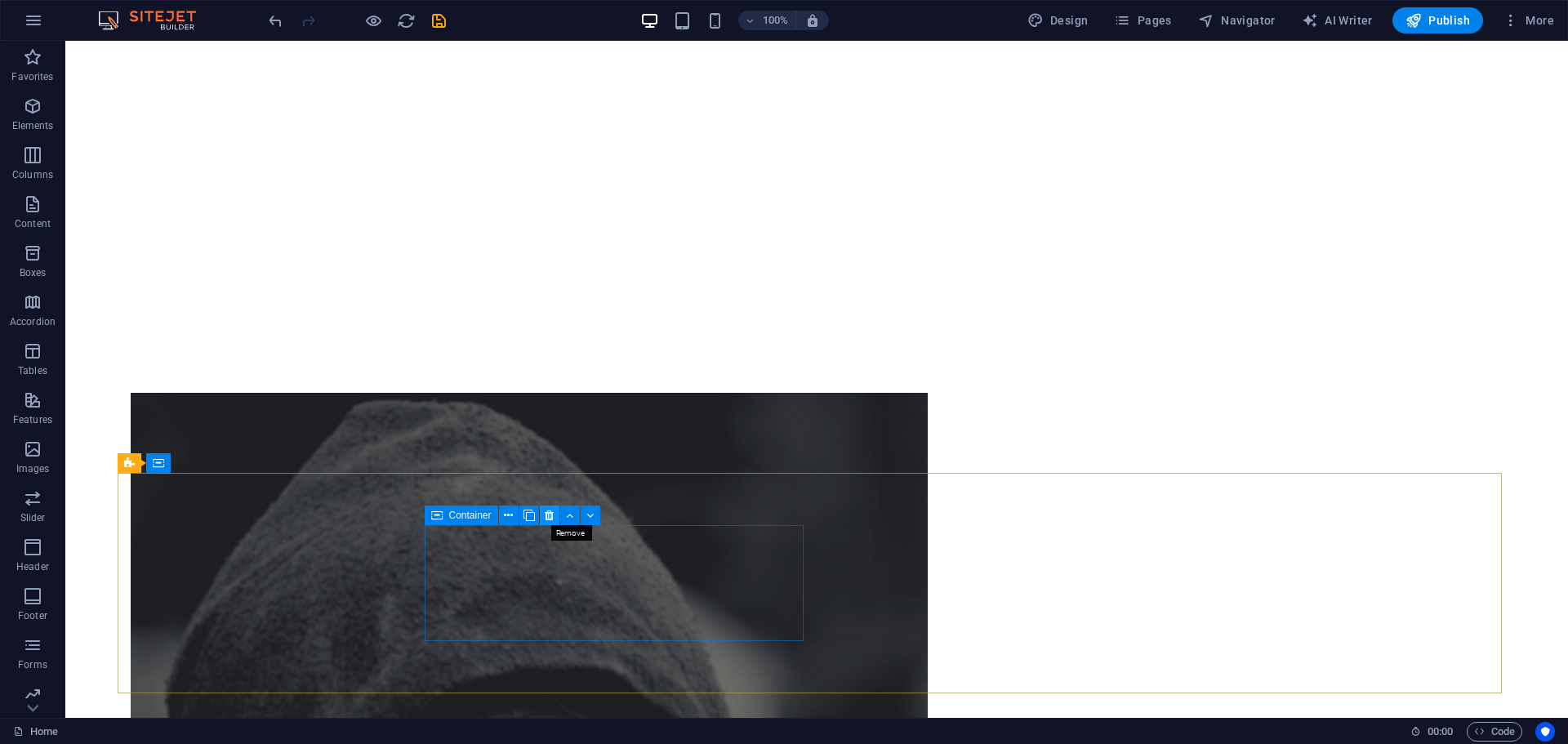
click at [547, 515] on icon at bounding box center [548, 516] width 9 height 17
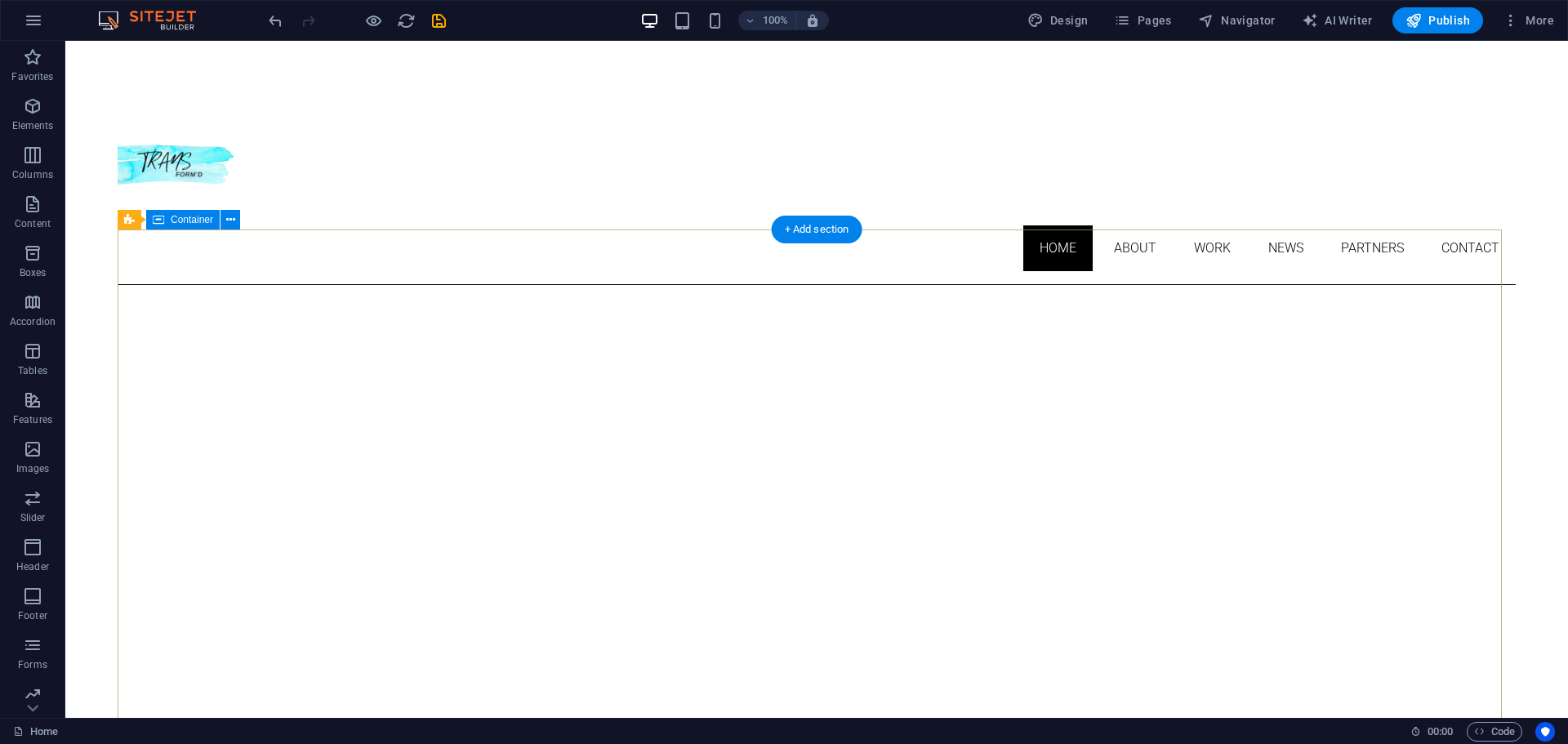
scroll to position [0, 0]
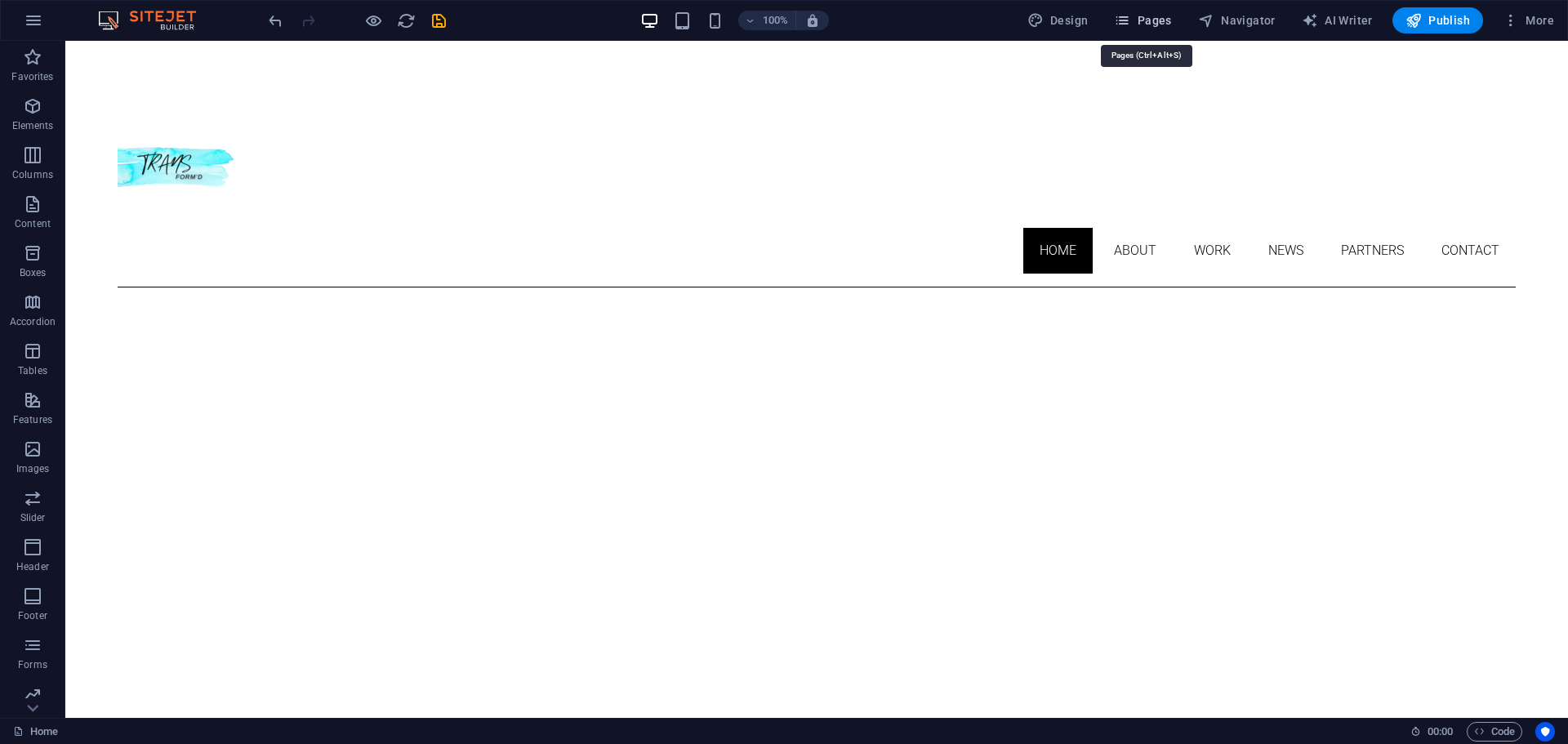
click at [1147, 30] on button "Pages" at bounding box center [1141, 20] width 70 height 26
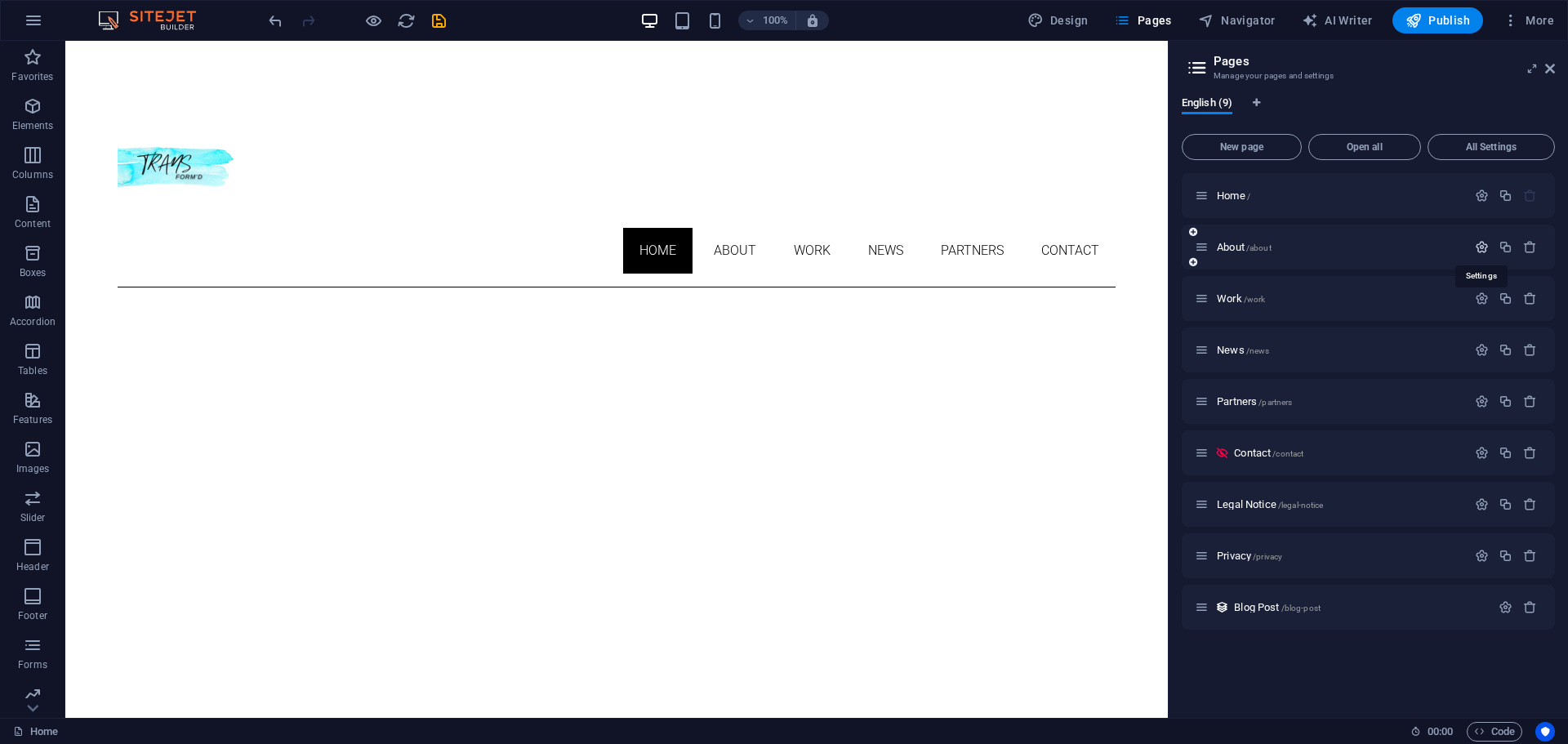
click at [1476, 253] on icon "button" at bounding box center [1481, 246] width 13 height 13
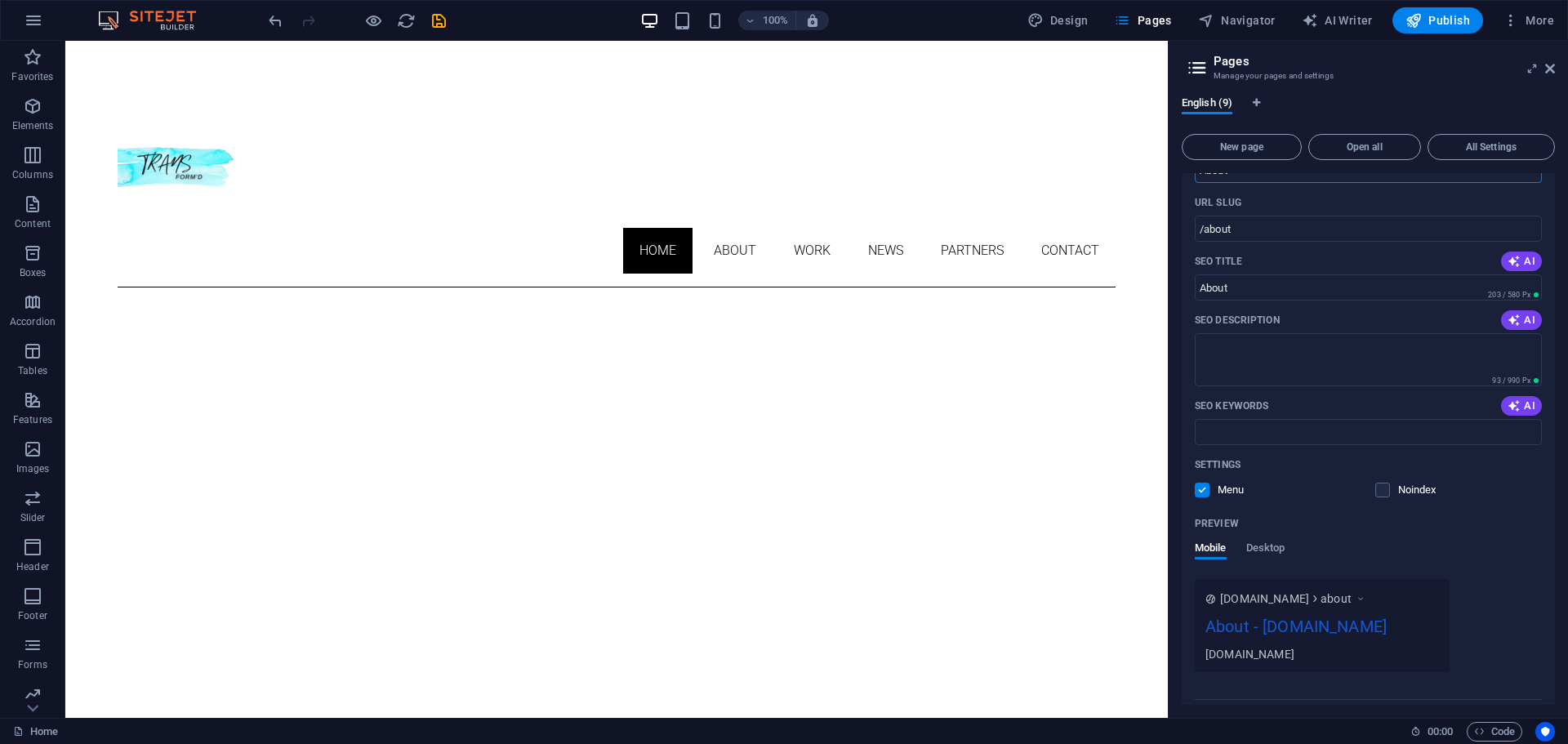
scroll to position [147, 0]
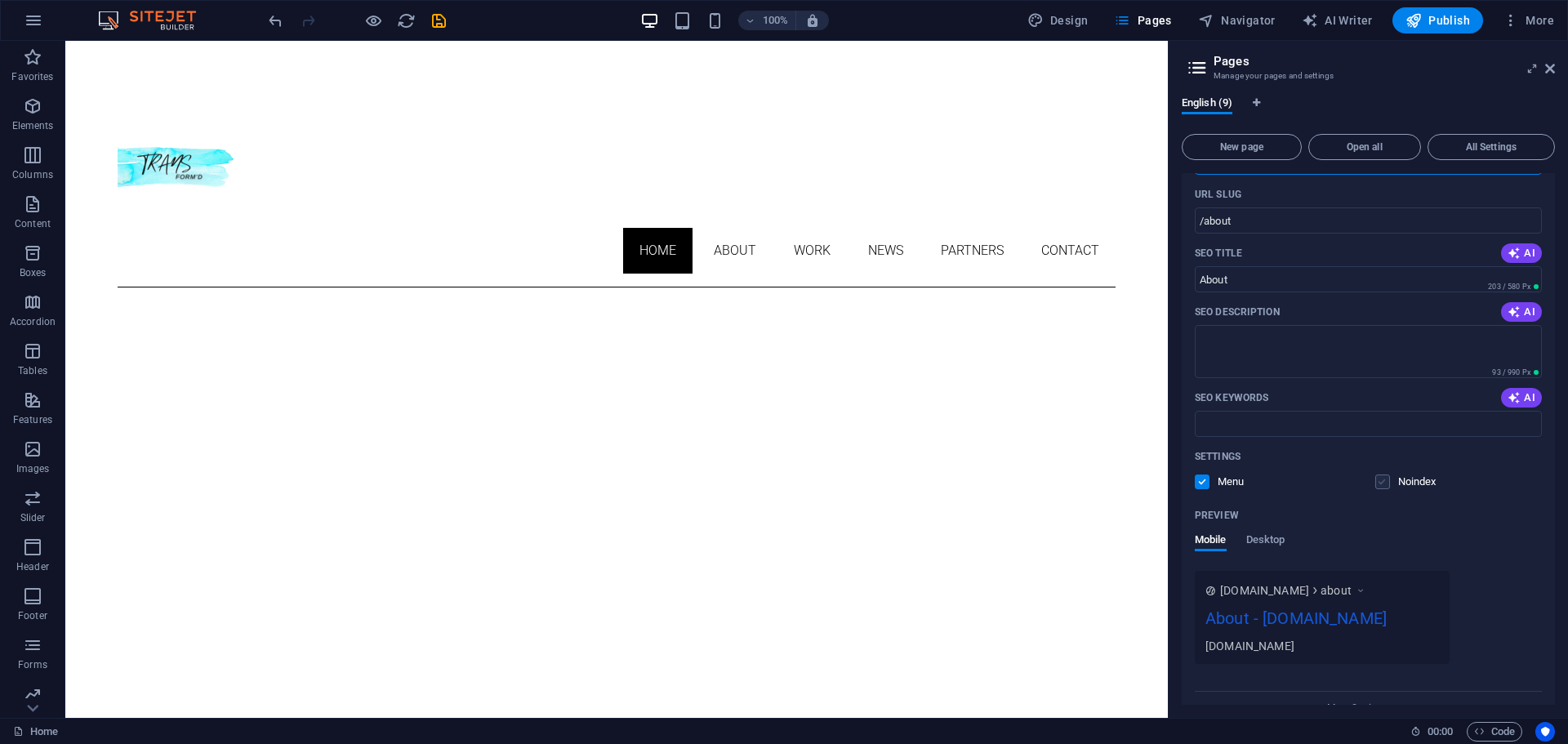
click at [1385, 486] on label at bounding box center [1382, 481] width 14 height 14
click at [0, 0] on input "checkbox" at bounding box center [0, 0] width 0 height 0
click at [1200, 70] on icon at bounding box center [1197, 68] width 25 height 23
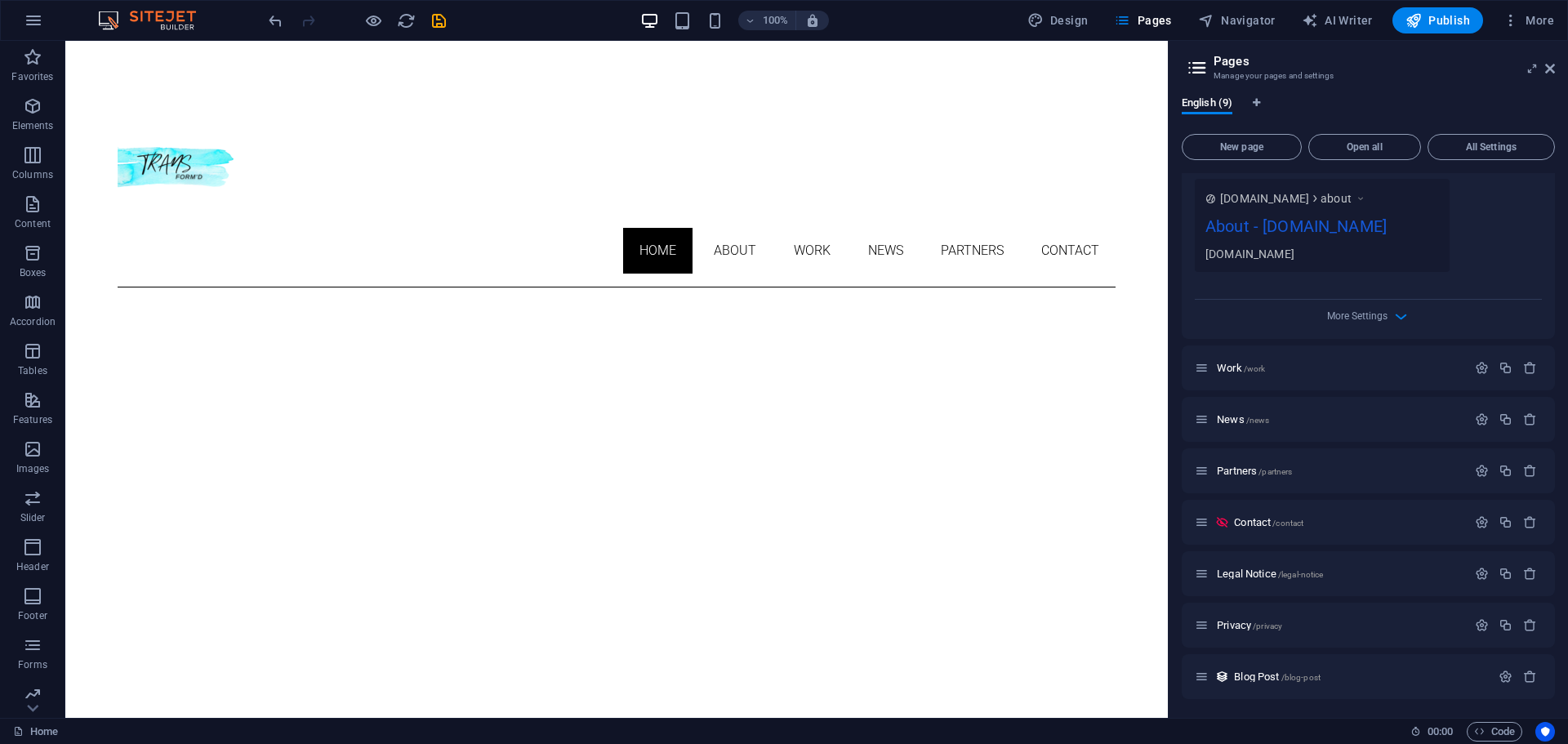
scroll to position [540, 0]
click at [1474, 470] on icon "button" at bounding box center [1481, 470] width 13 height 13
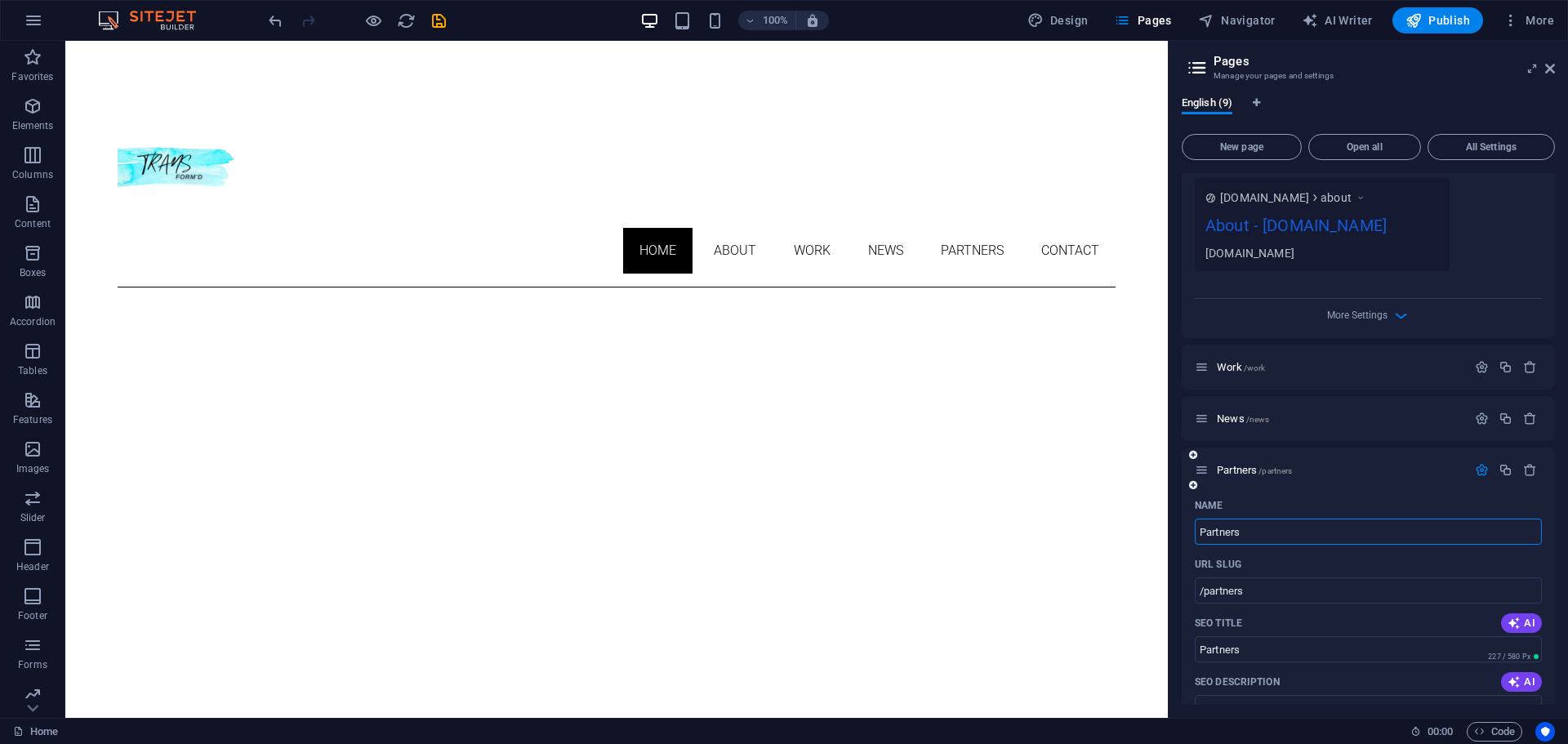
click at [1480, 473] on icon "button" at bounding box center [1481, 470] width 13 height 13
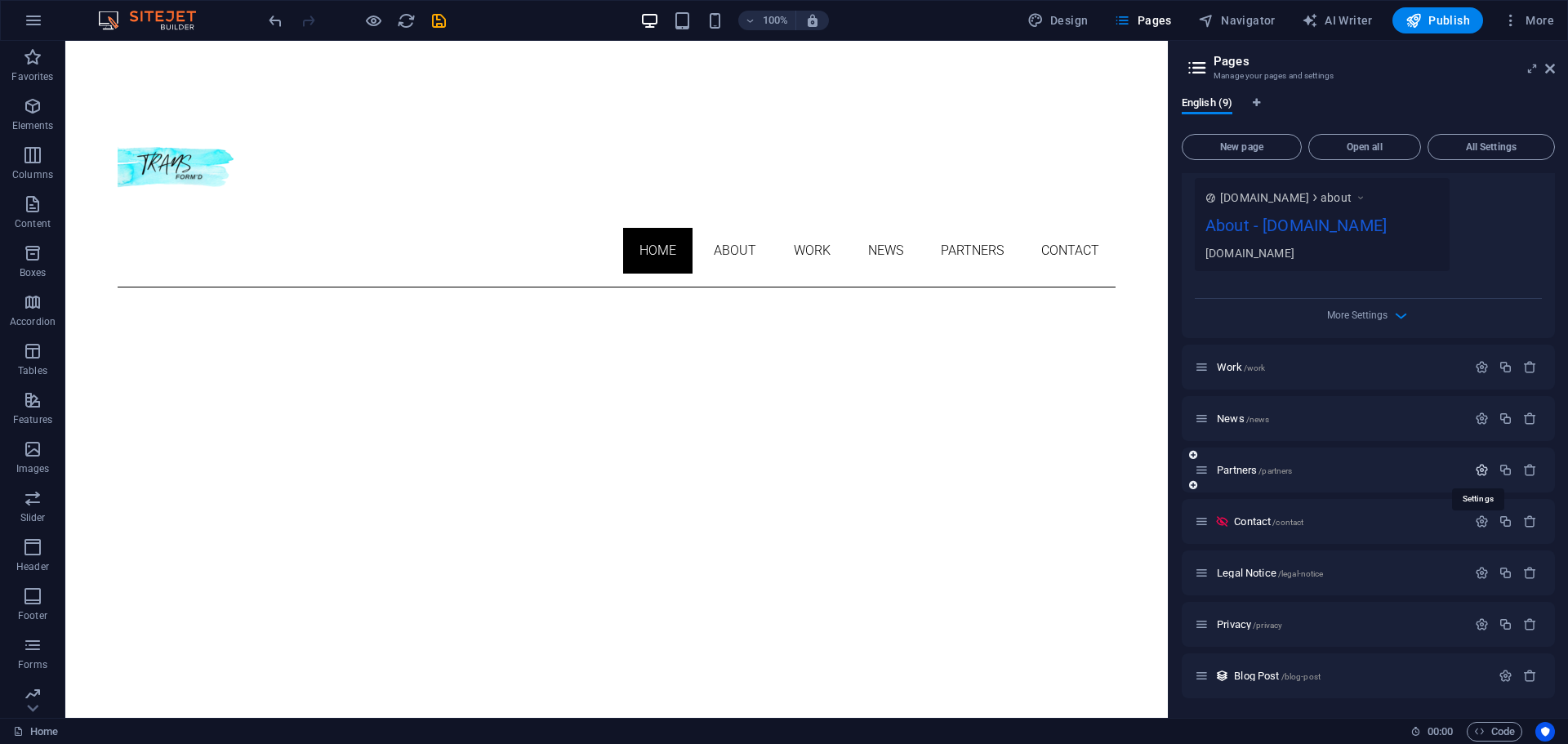
click at [1480, 473] on icon "button" at bounding box center [1481, 470] width 13 height 13
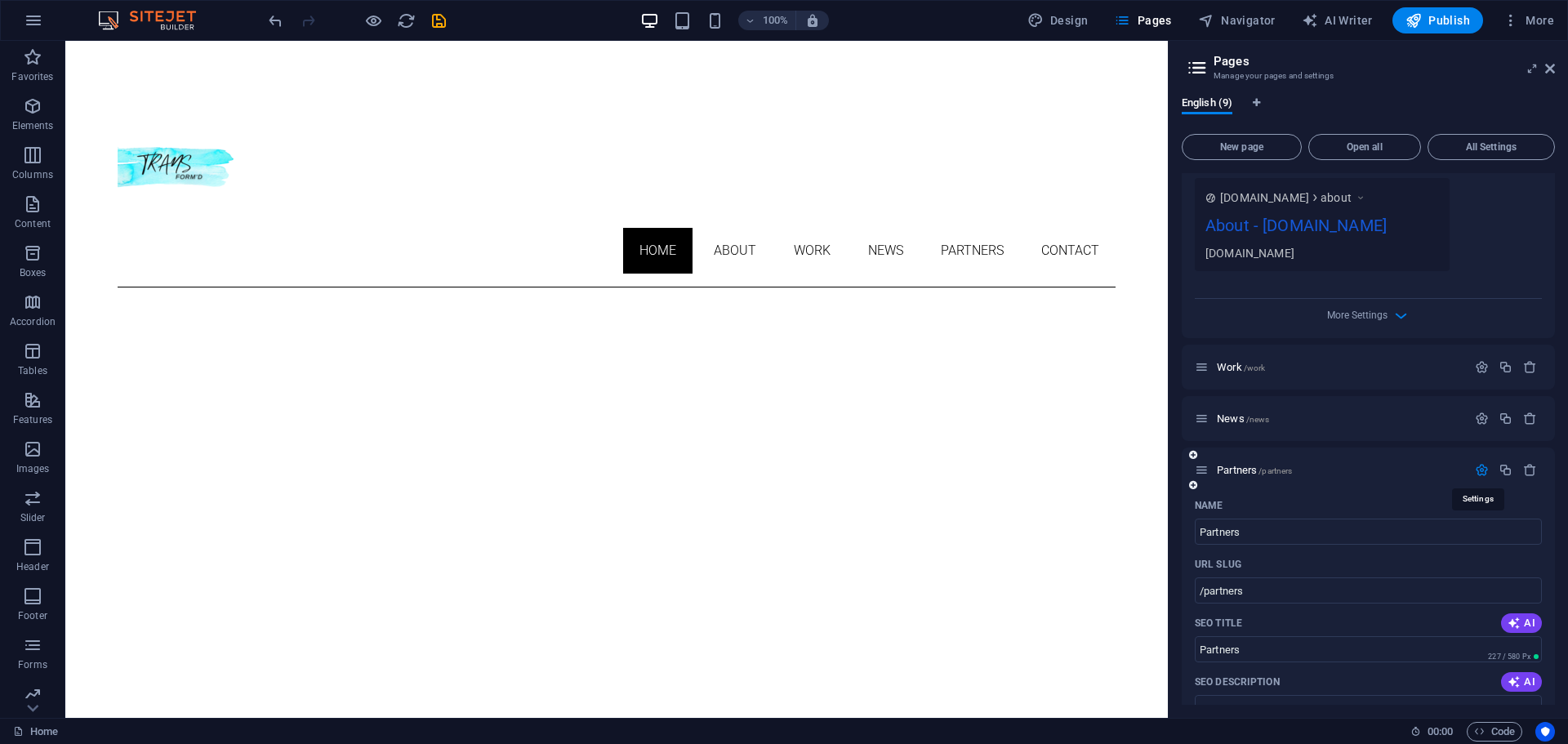
click at [1480, 473] on icon "button" at bounding box center [1481, 470] width 13 height 13
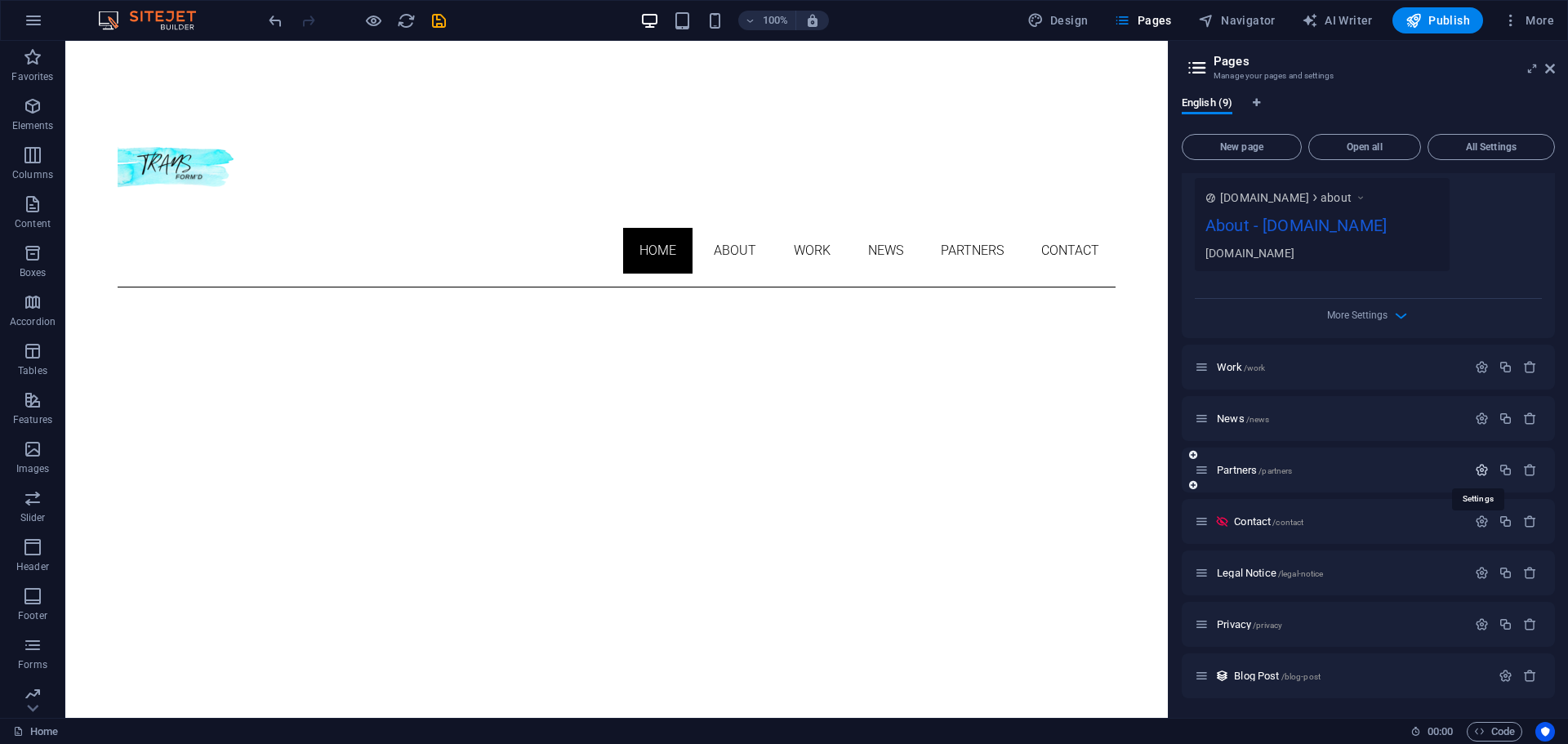
click at [1480, 473] on icon "button" at bounding box center [1481, 470] width 13 height 13
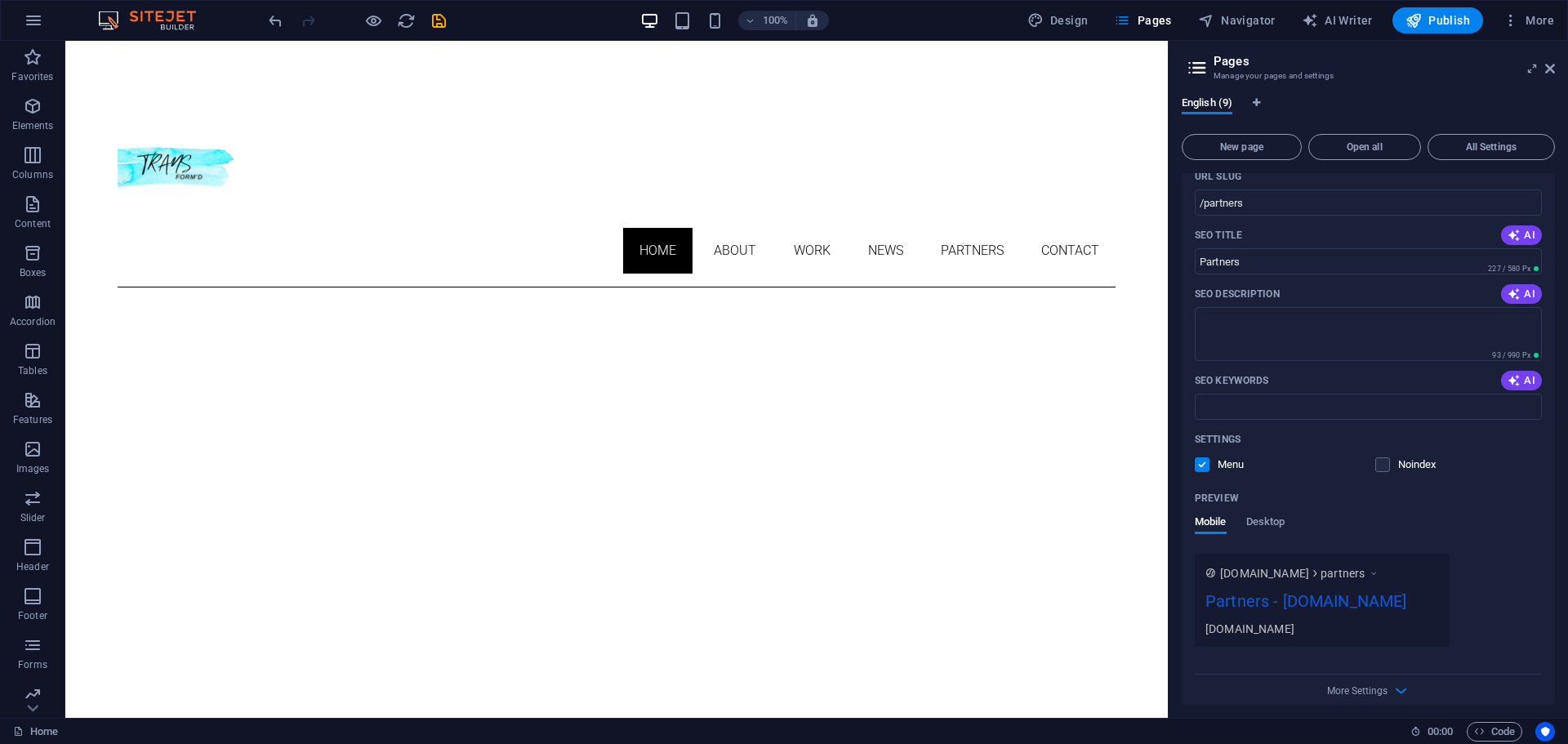
scroll to position [978, 0]
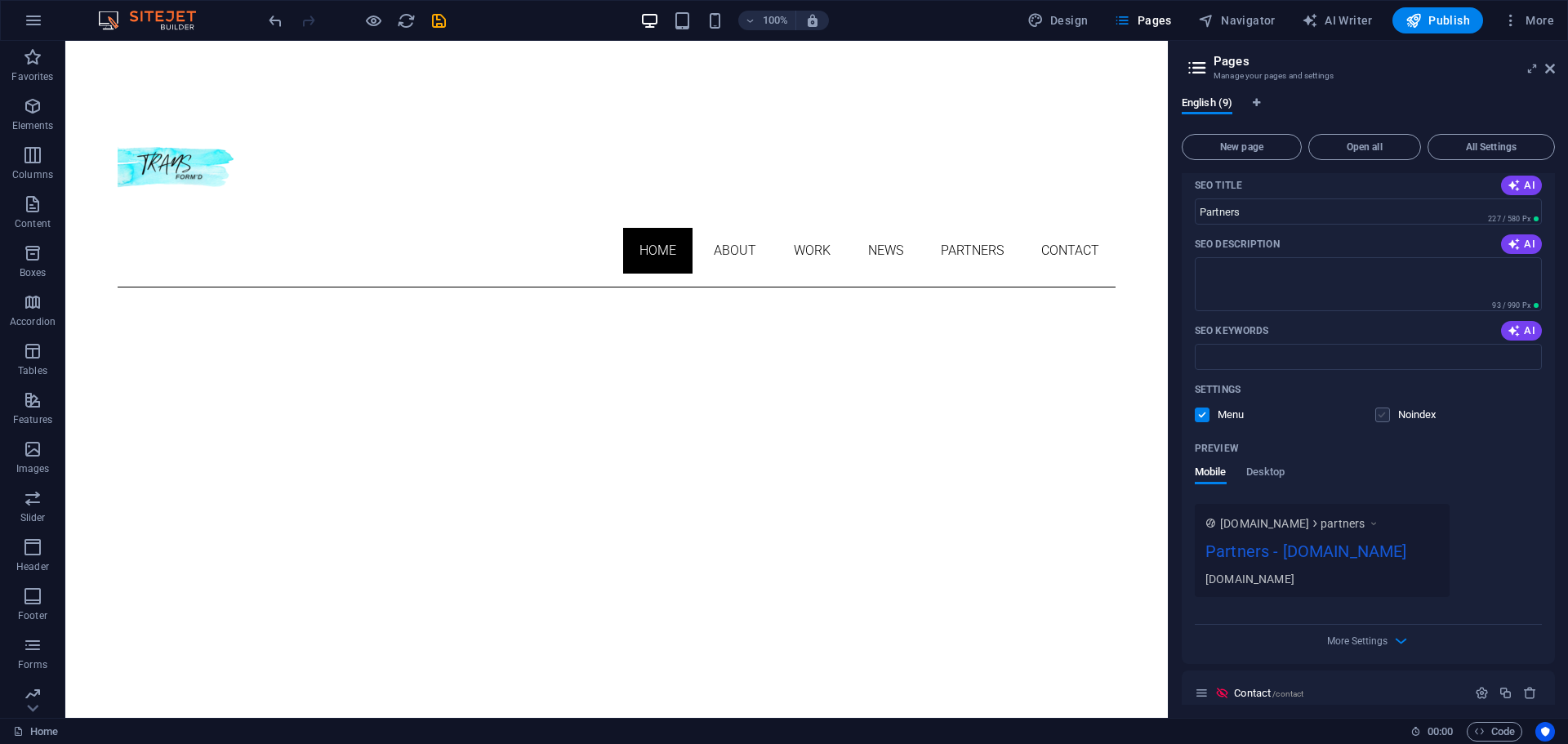
click at [1375, 412] on label at bounding box center [1382, 414] width 14 height 14
click at [0, 0] on input "checkbox" at bounding box center [0, 0] width 0 height 0
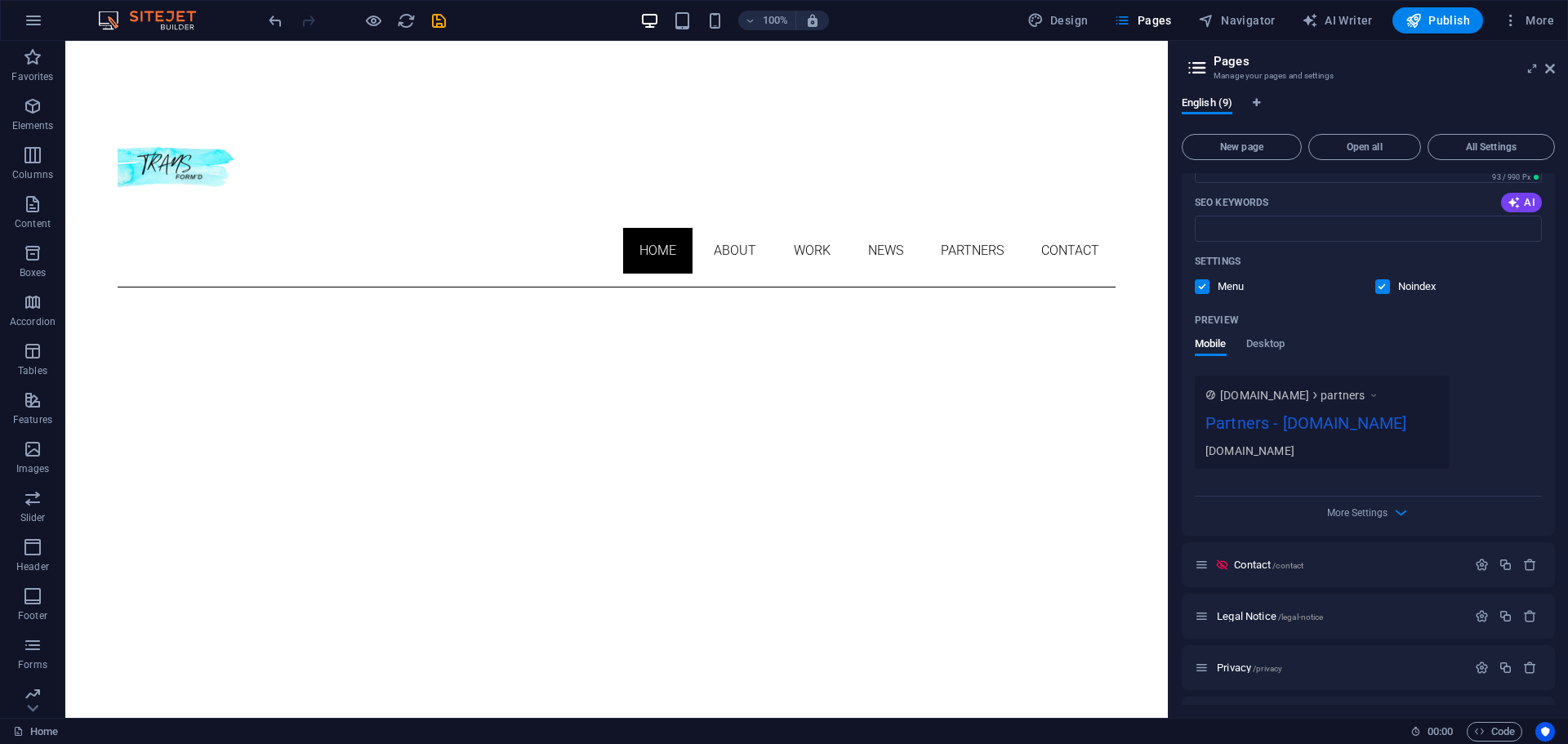
scroll to position [1150, 0]
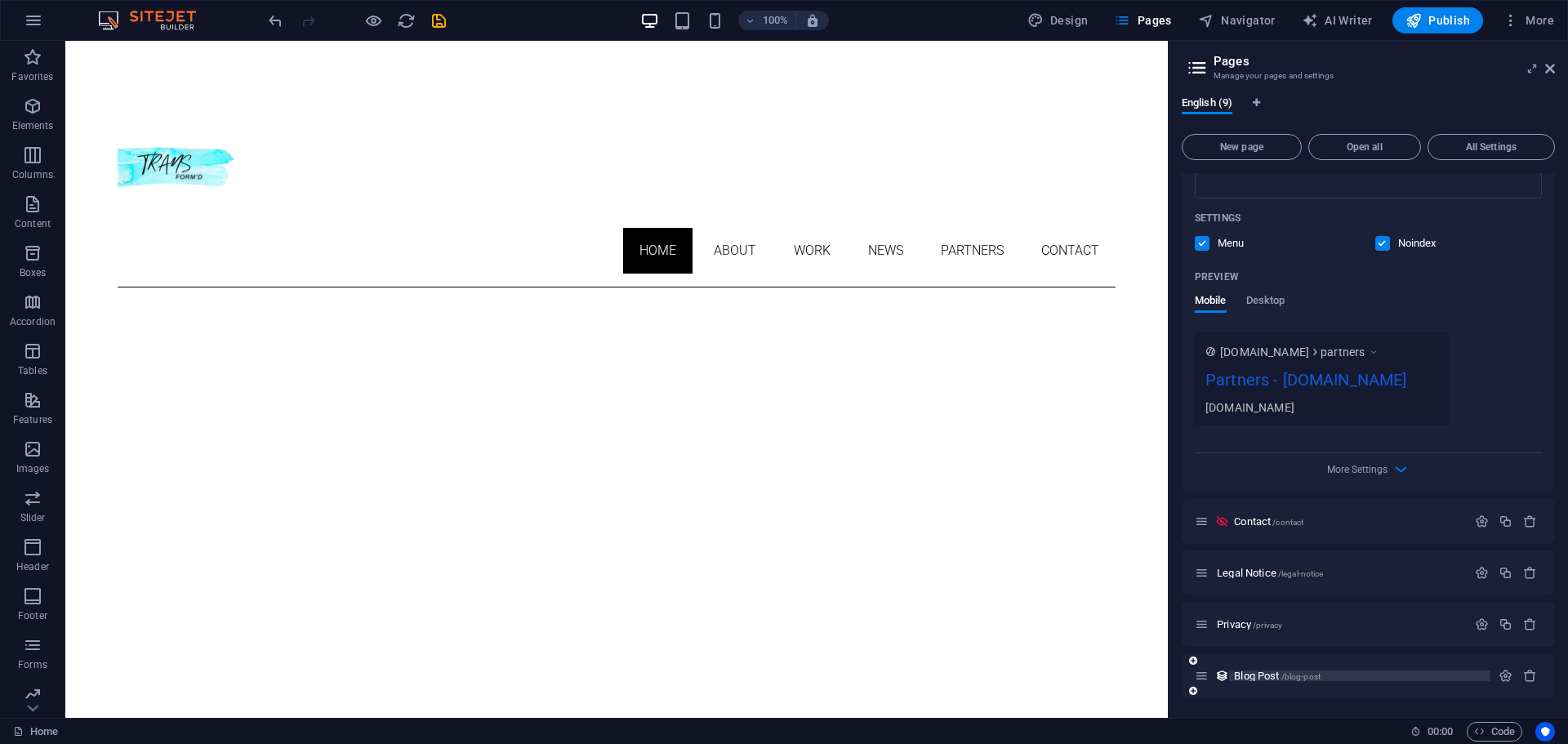
click at [1260, 677] on span "Blog Post /blog-post" at bounding box center [1277, 676] width 86 height 12
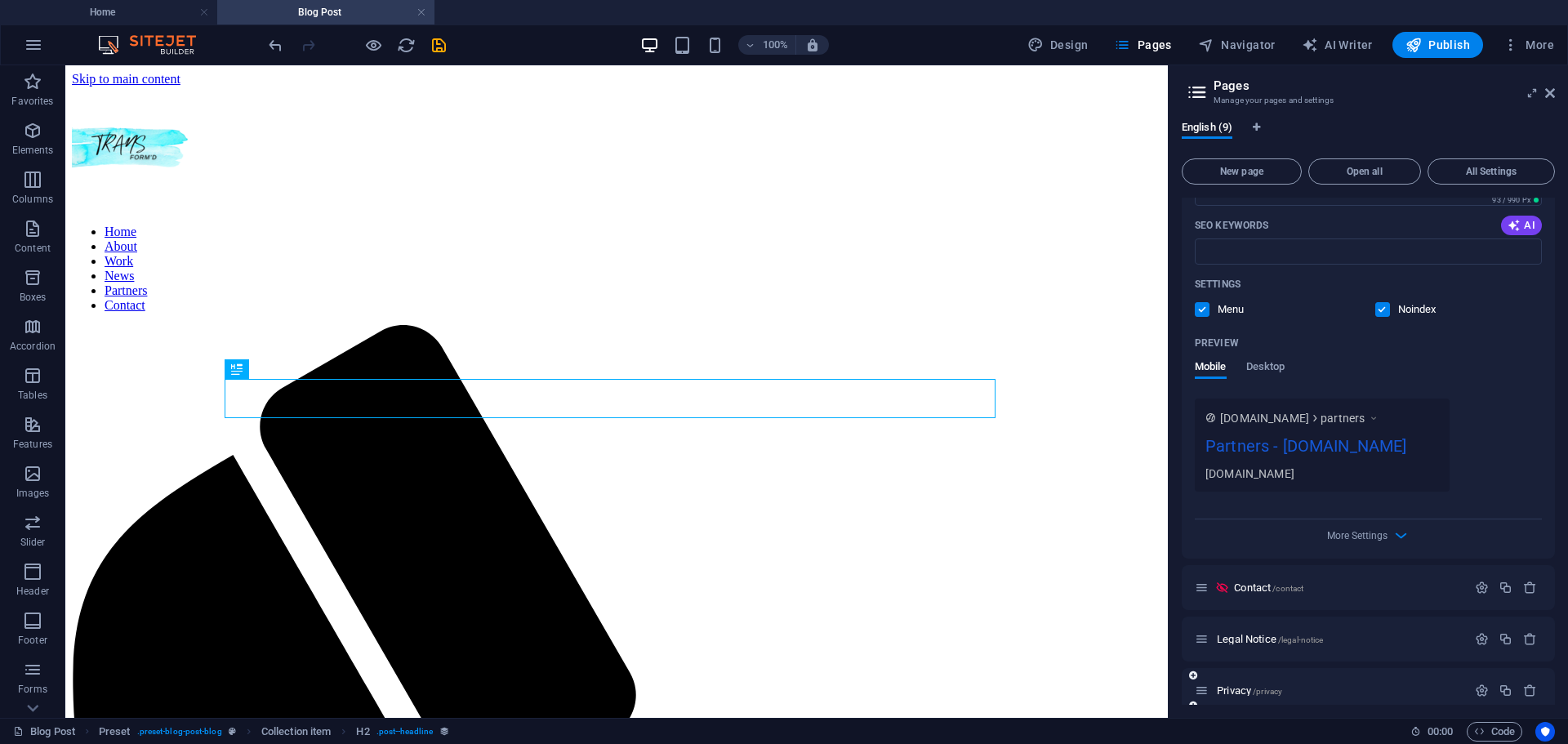
scroll to position [0, 0]
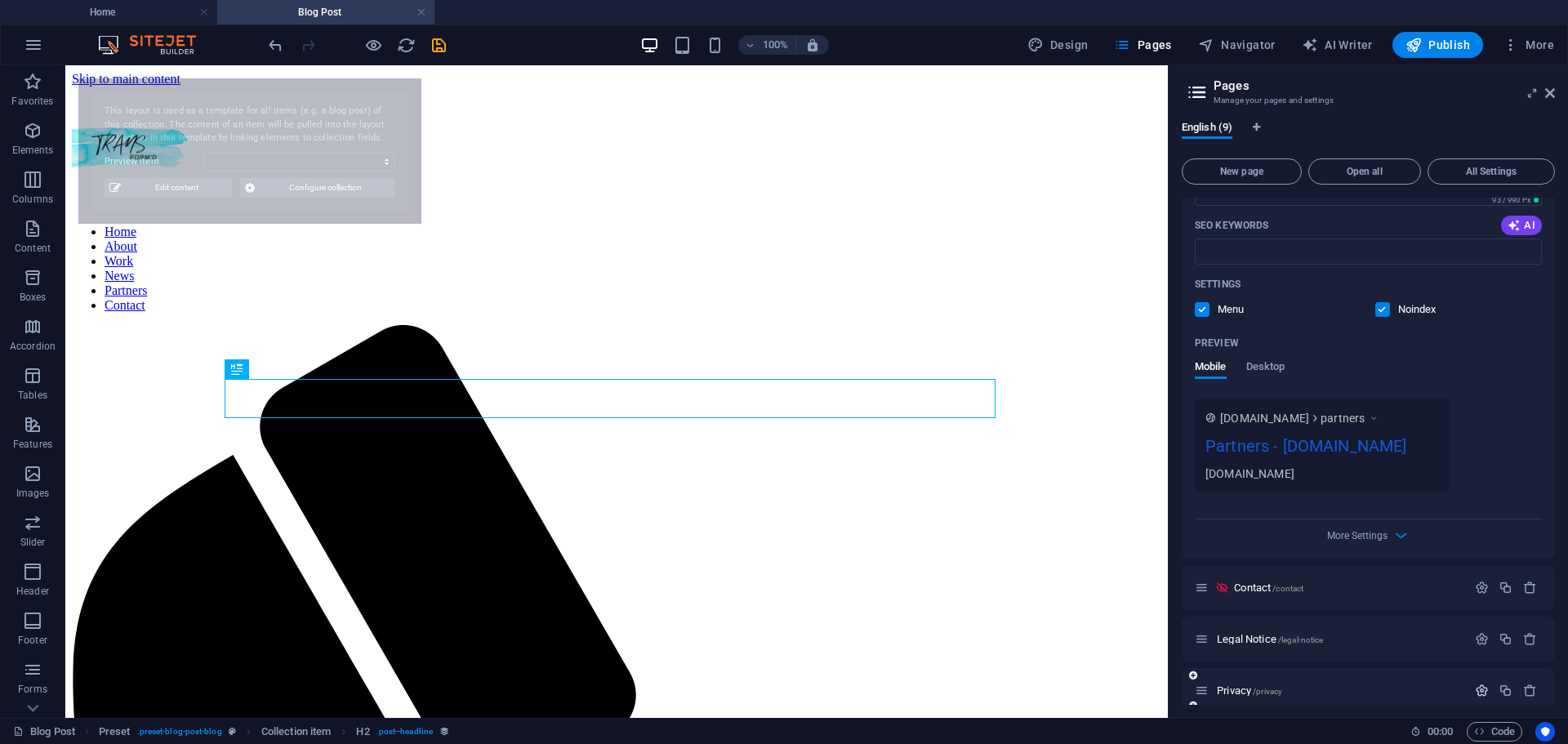
select select "68db21e591f65d09330736d3"
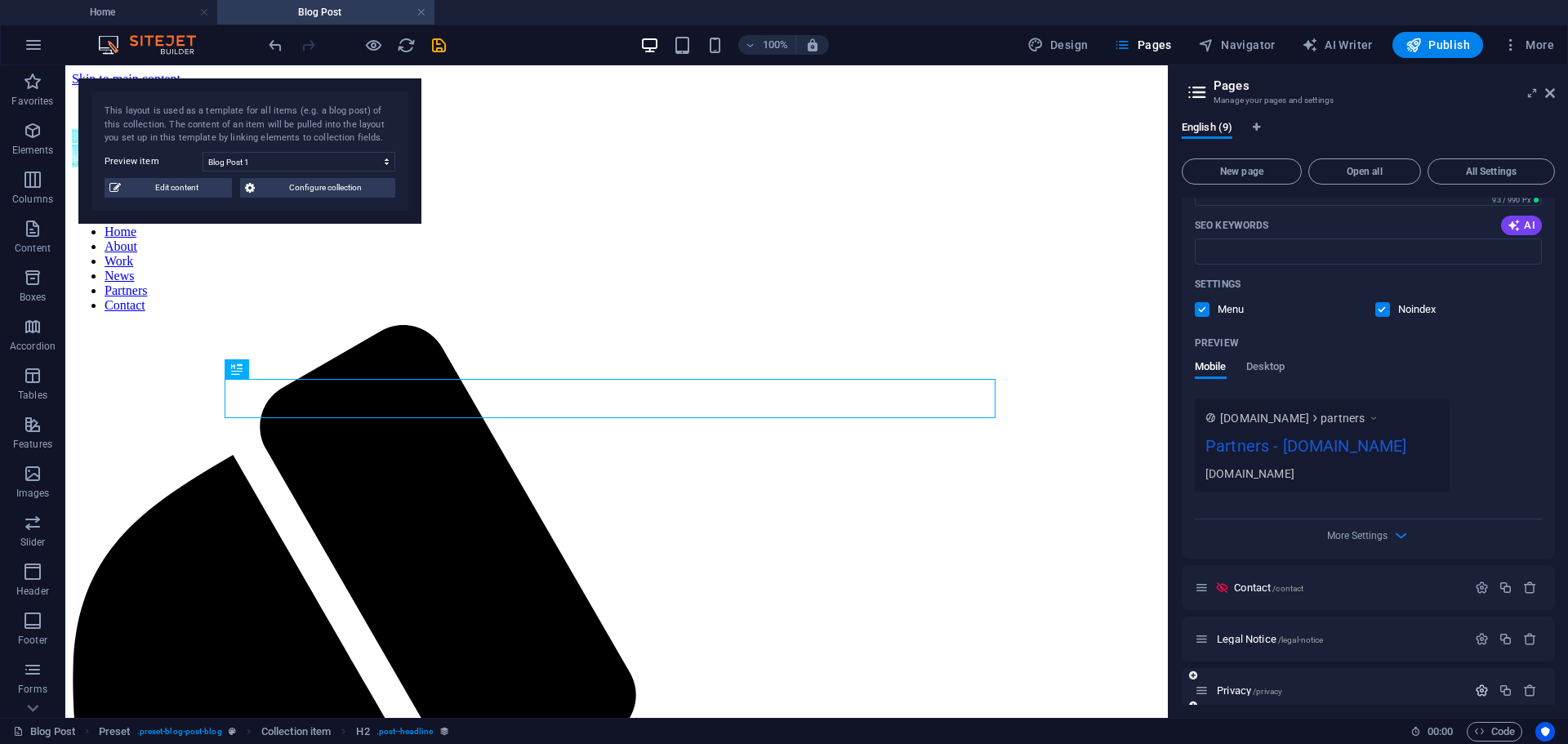
click at [1475, 693] on icon "button" at bounding box center [1481, 690] width 13 height 13
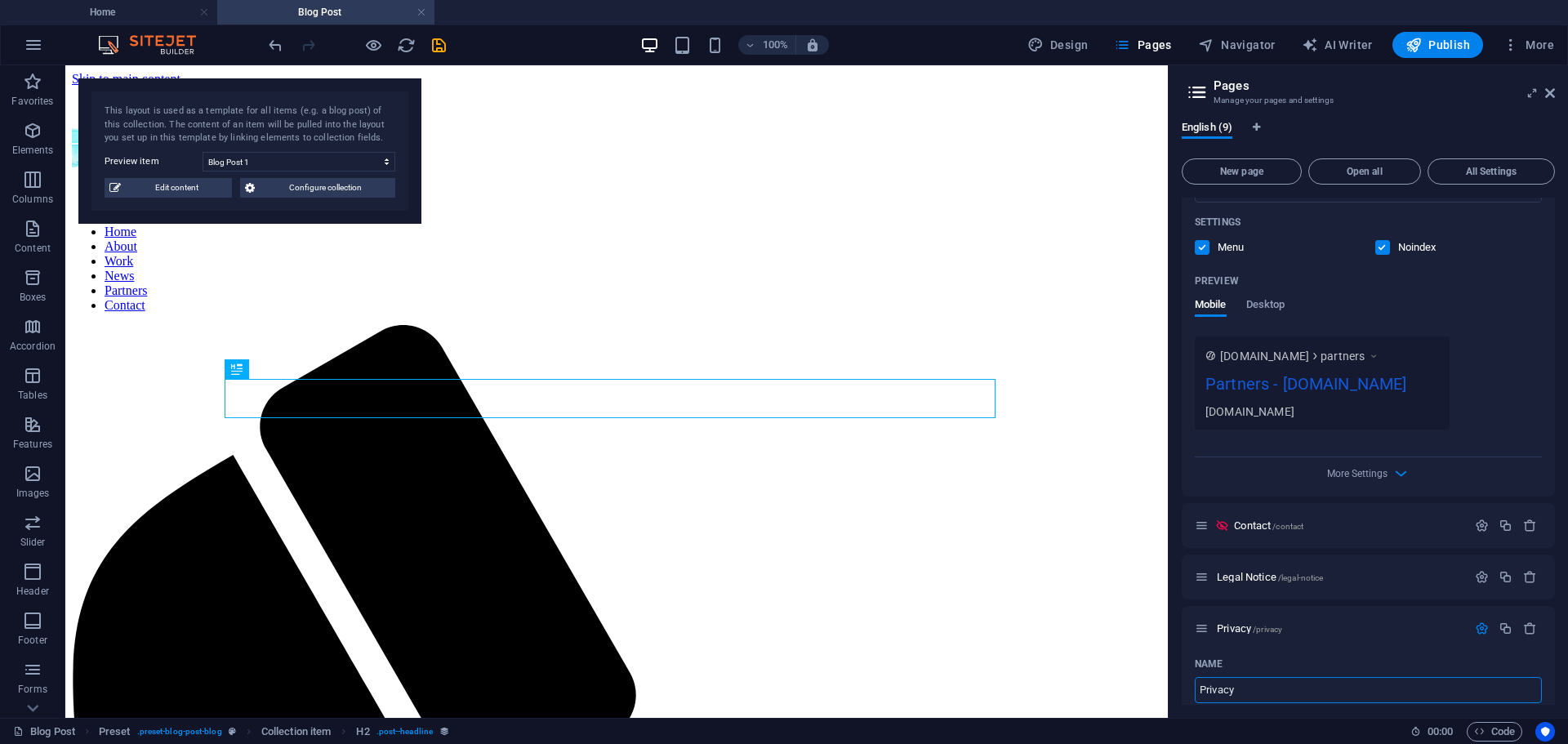
scroll to position [1167, 0]
click at [1195, 91] on icon at bounding box center [1197, 92] width 25 height 23
click at [1546, 95] on icon at bounding box center [1550, 93] width 10 height 13
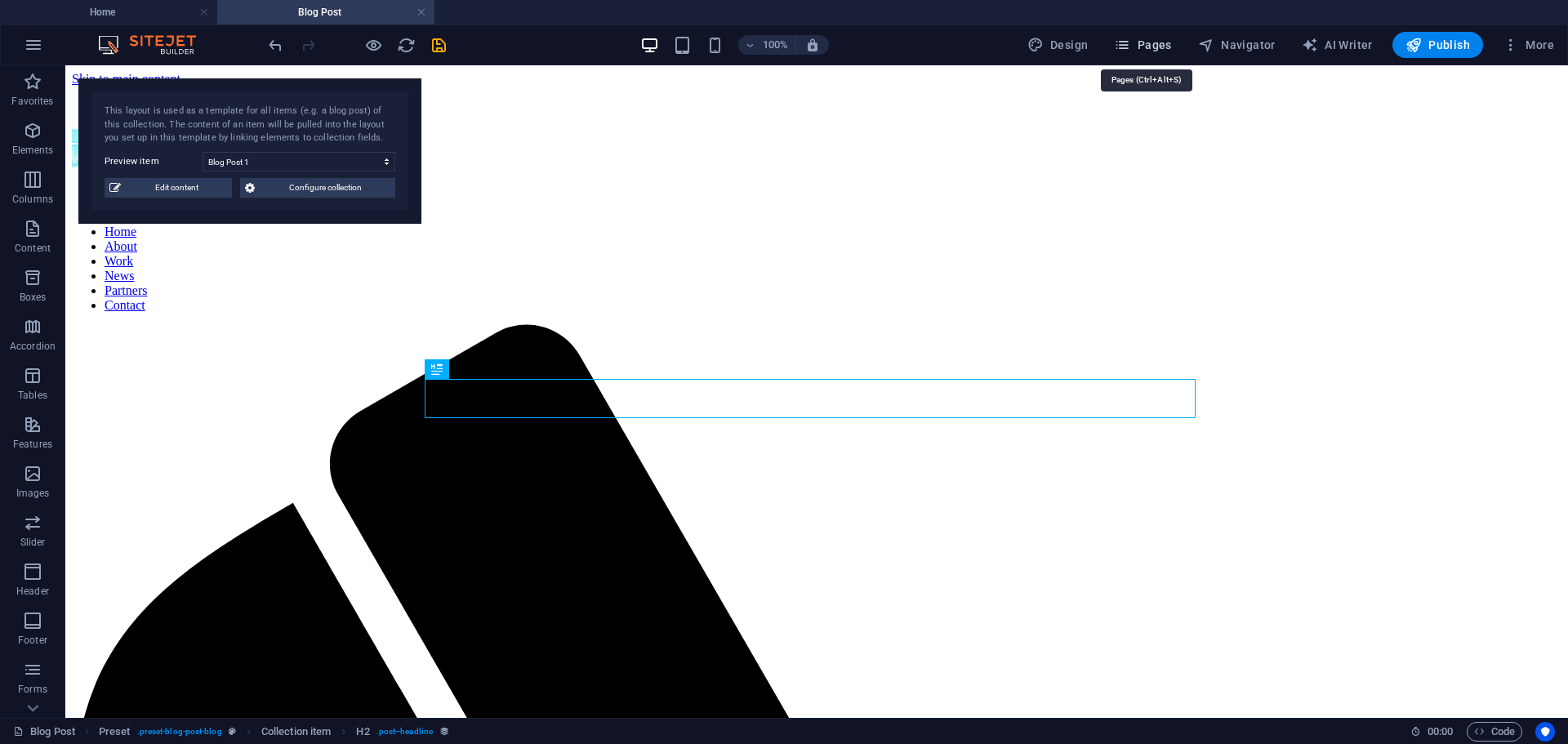
click at [1139, 48] on span "Pages" at bounding box center [1142, 44] width 58 height 16
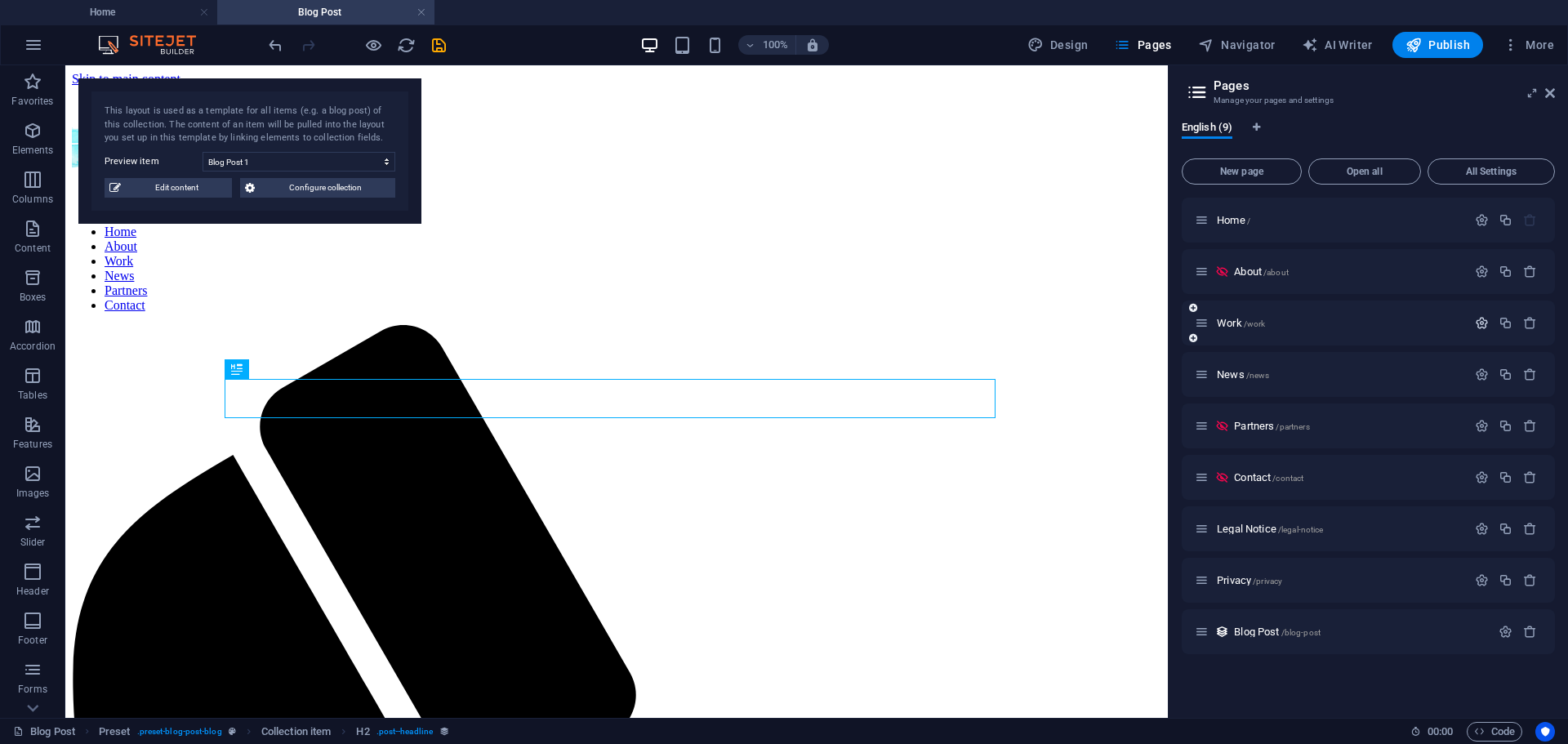
click at [1478, 322] on icon "button" at bounding box center [1481, 323] width 13 height 13
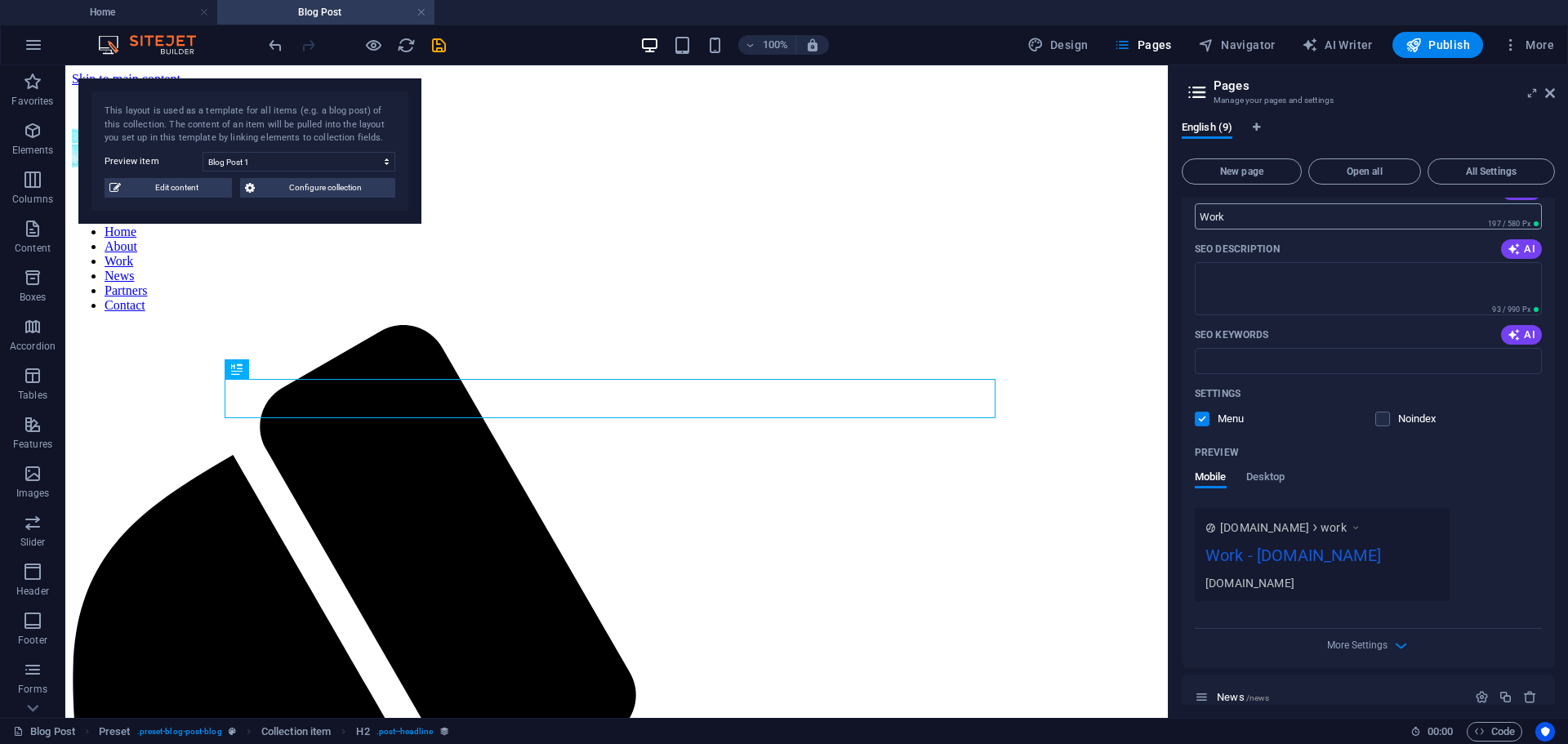
scroll to position [294, 0]
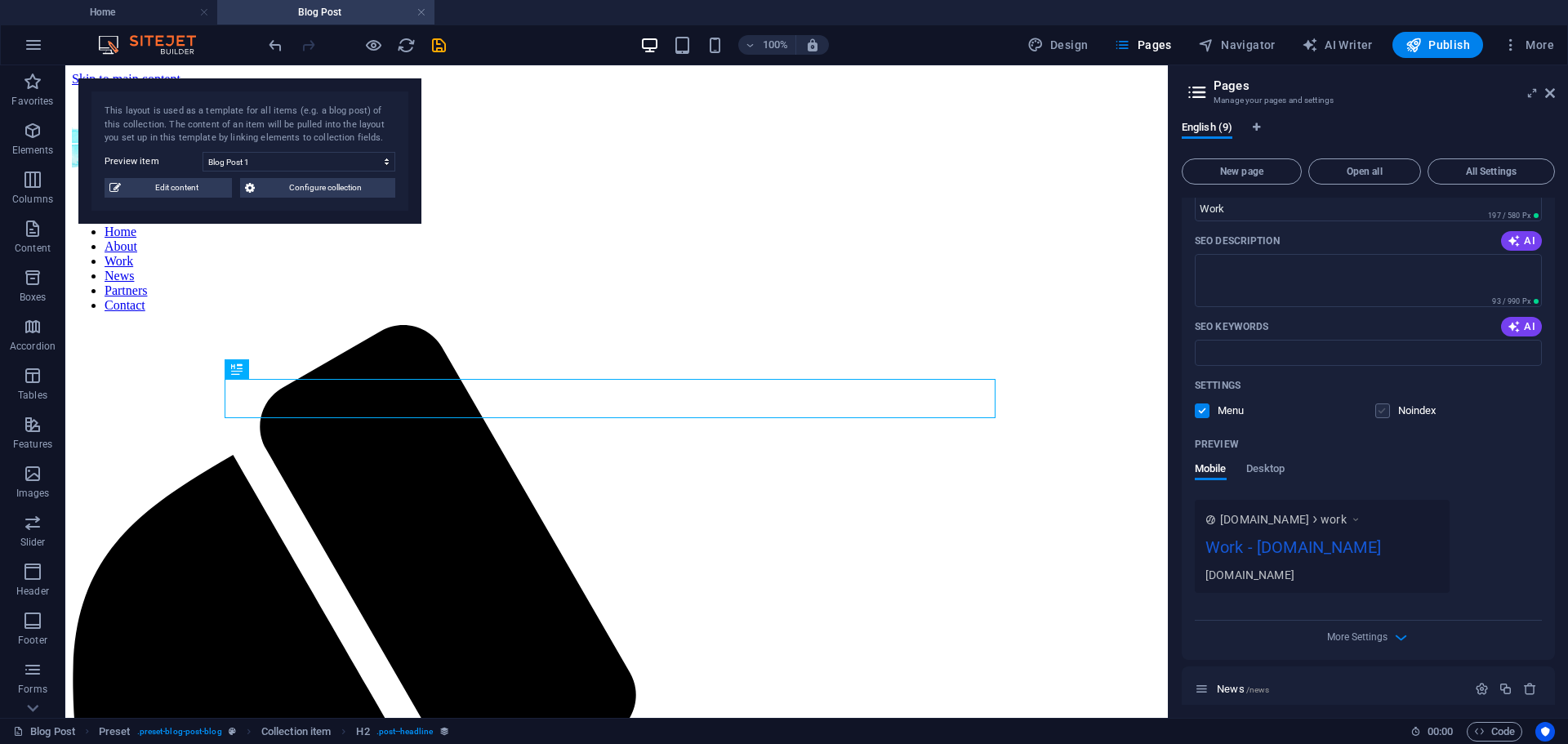
click at [1380, 415] on label at bounding box center [1382, 410] width 14 height 14
click at [0, 0] on input "checkbox" at bounding box center [0, 0] width 0 height 0
click at [1191, 95] on icon at bounding box center [1197, 92] width 25 height 23
click at [1551, 94] on icon at bounding box center [1550, 93] width 10 height 13
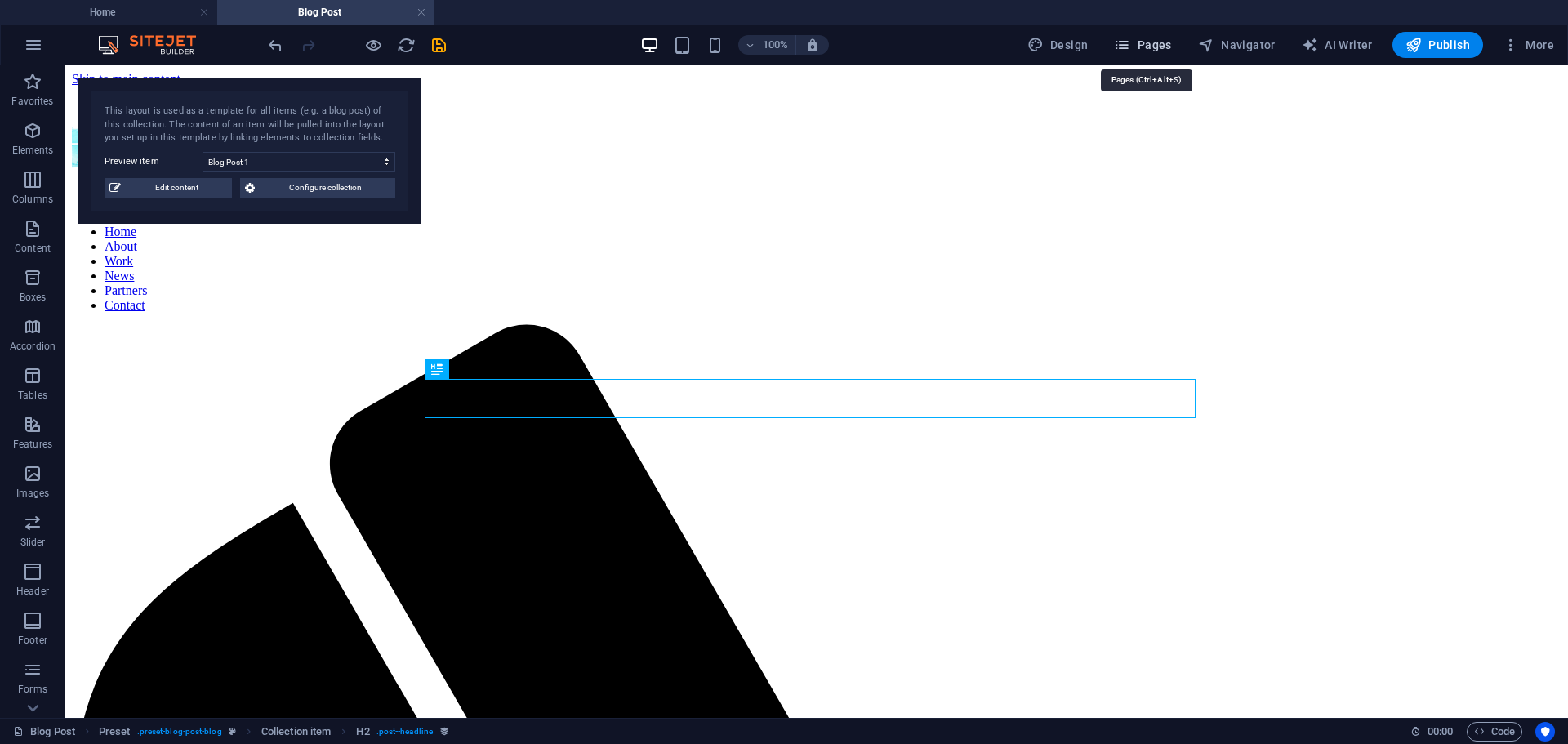
click at [1143, 49] on span "Pages" at bounding box center [1142, 44] width 58 height 16
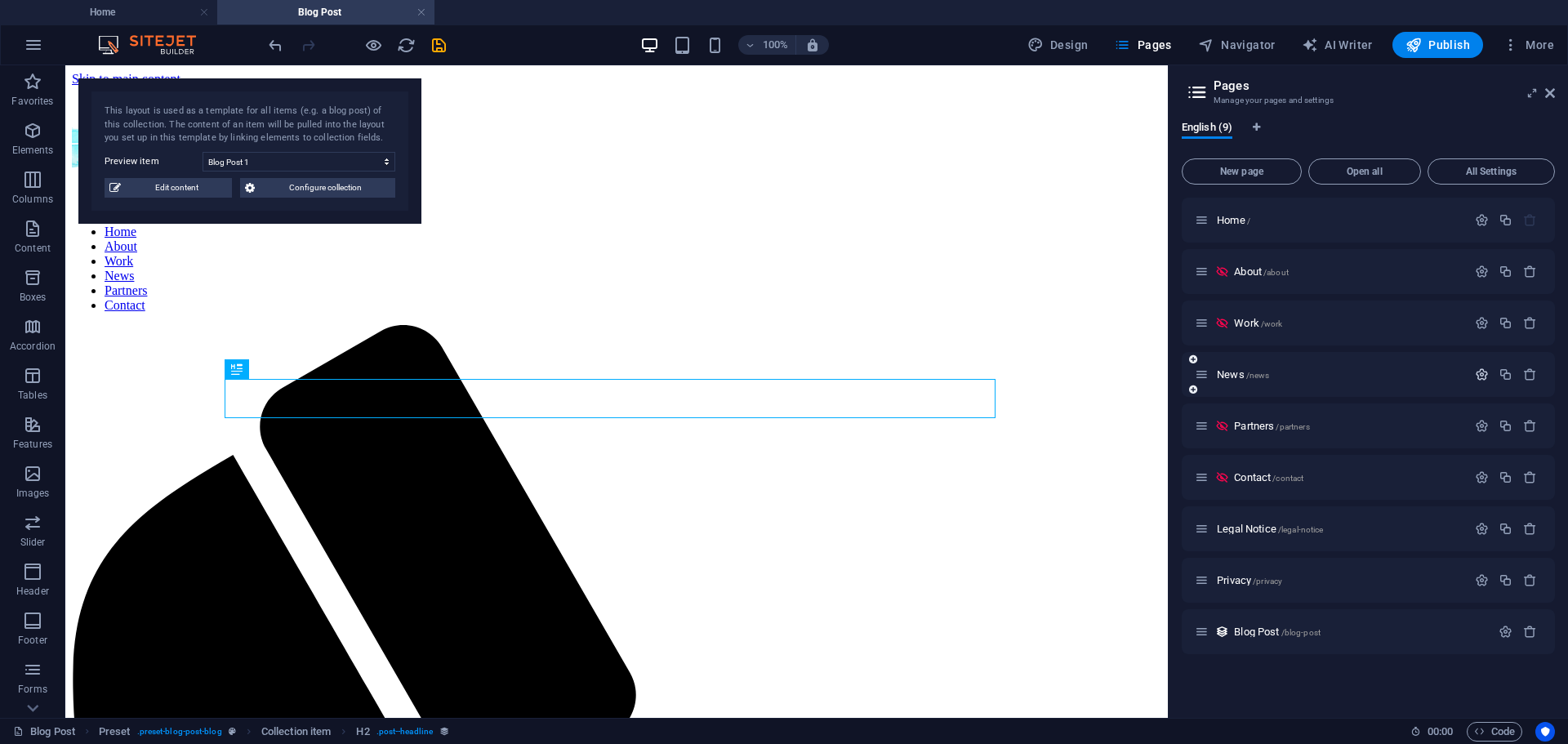
click at [1477, 376] on icon "button" at bounding box center [1481, 374] width 13 height 13
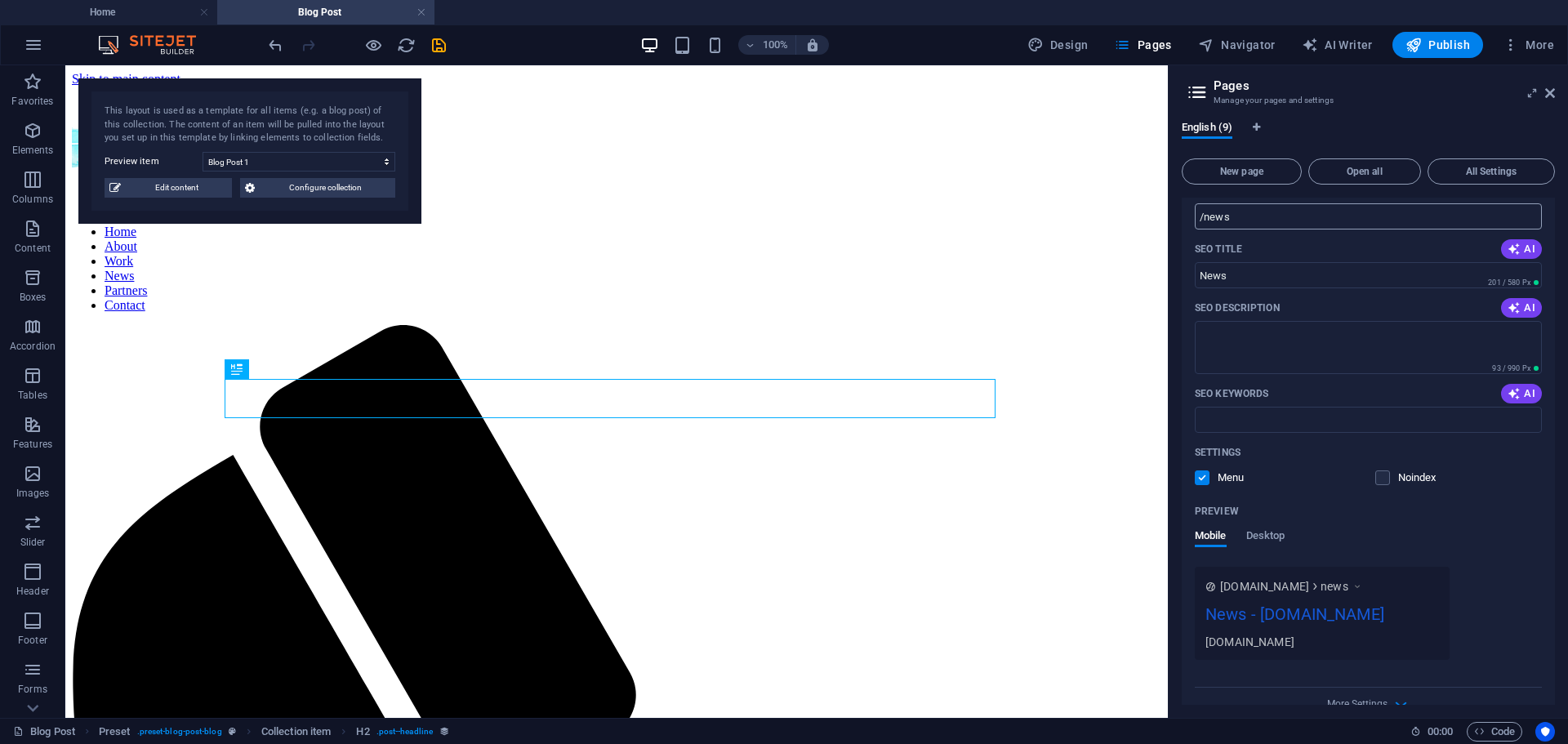
scroll to position [287, 0]
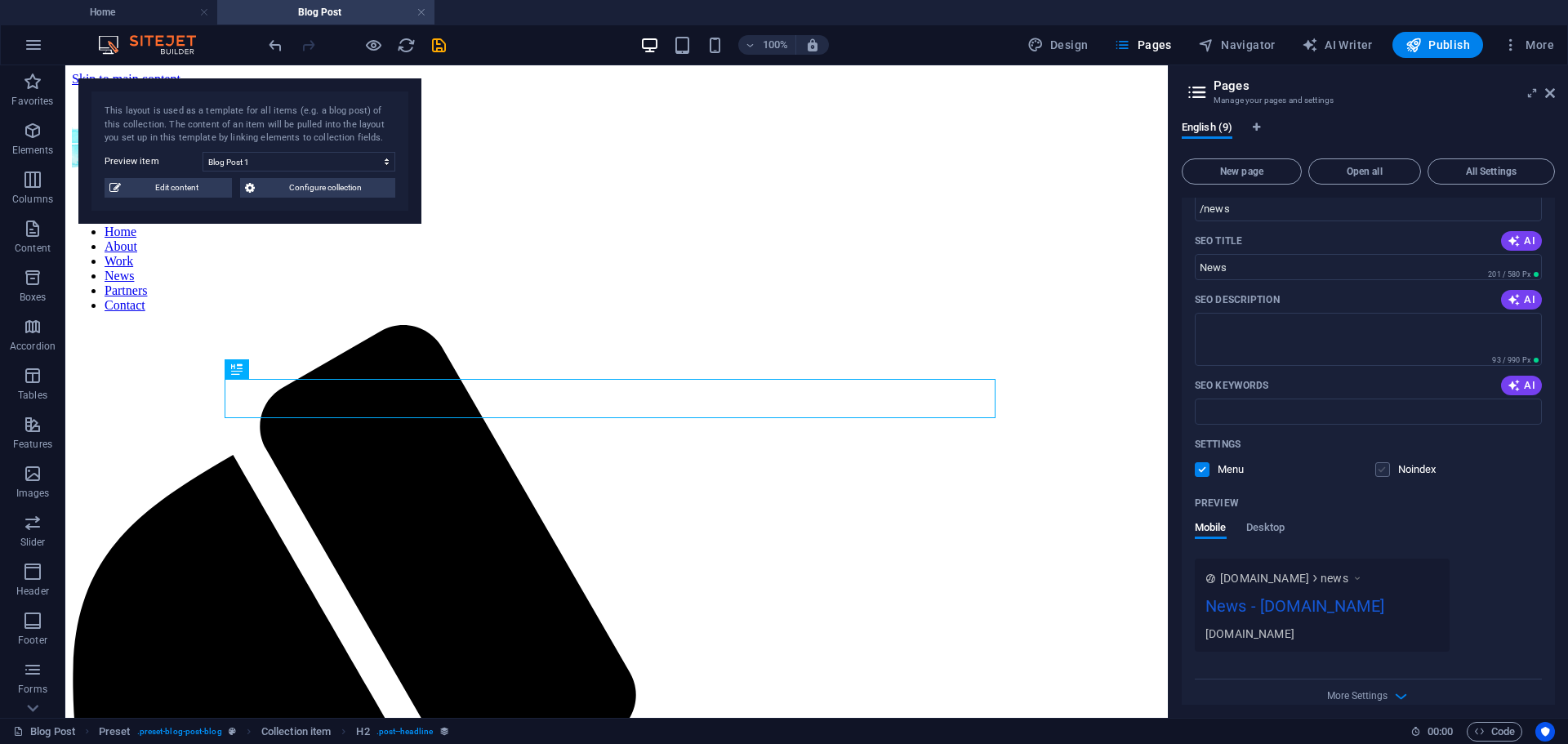
click at [1375, 477] on label at bounding box center [1382, 469] width 14 height 14
click at [0, 0] on input "checkbox" at bounding box center [0, 0] width 0 height 0
click at [1546, 90] on icon at bounding box center [1550, 93] width 10 height 13
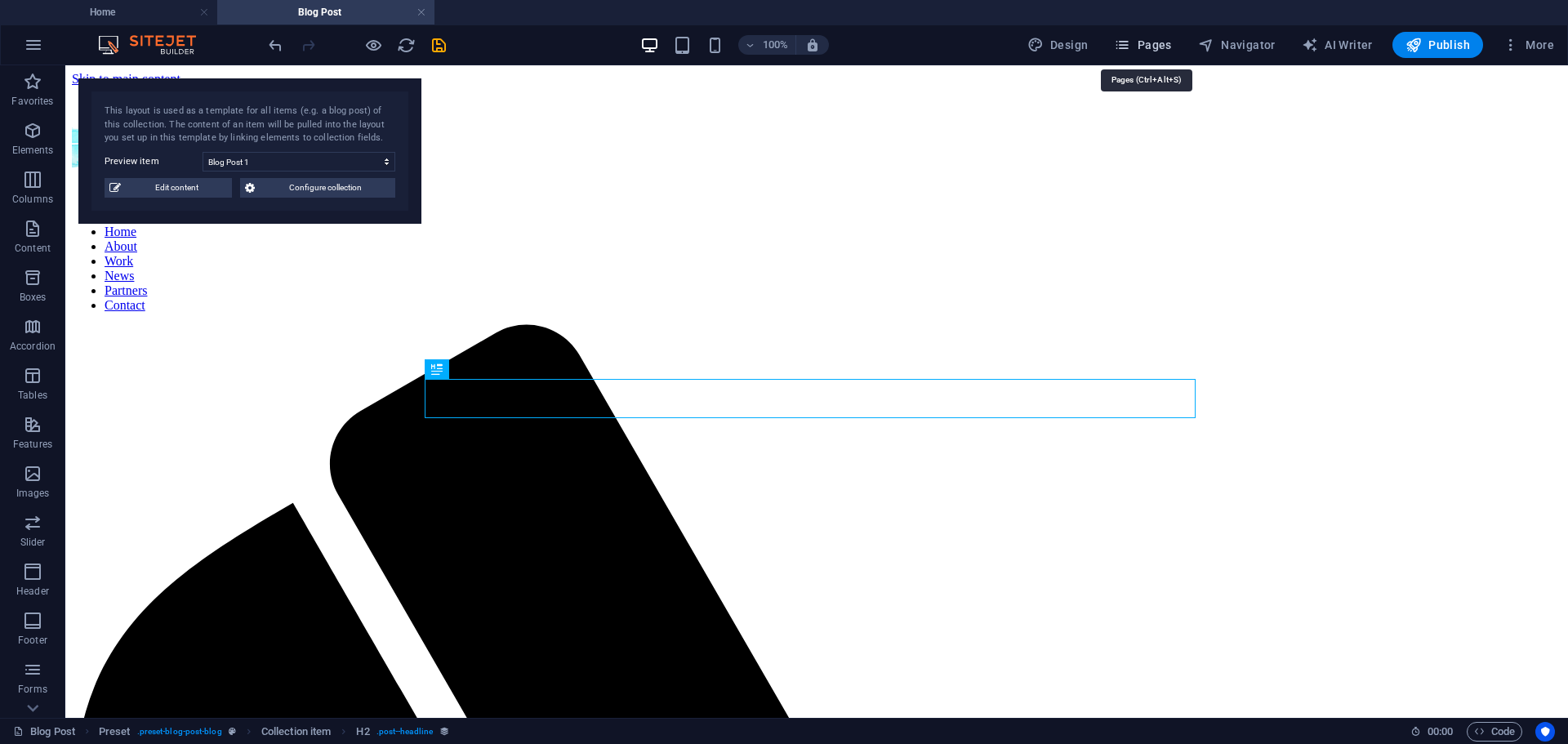
click at [1147, 39] on span "Pages" at bounding box center [1142, 44] width 58 height 16
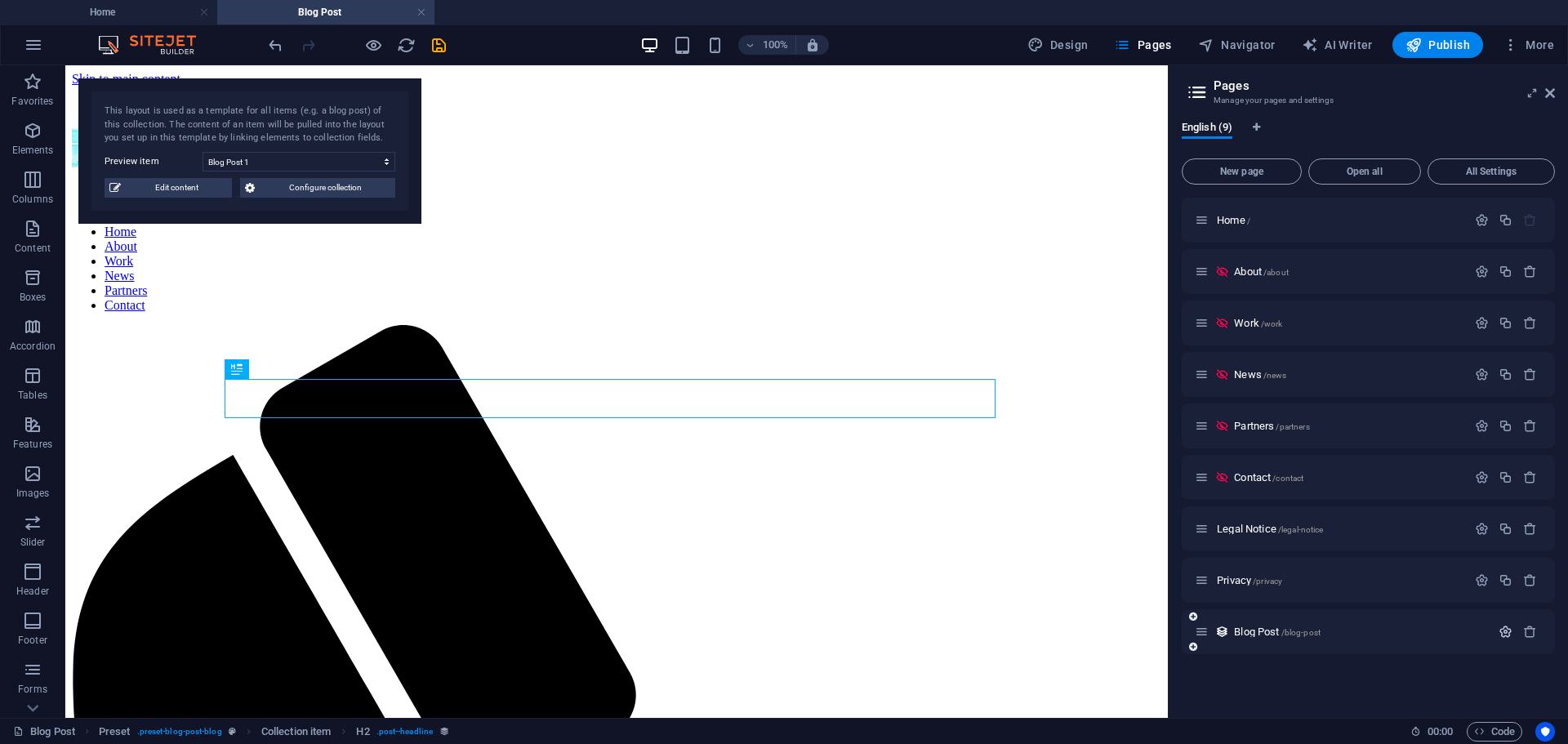
click at [1505, 632] on icon "button" at bounding box center [1505, 632] width 13 height 13
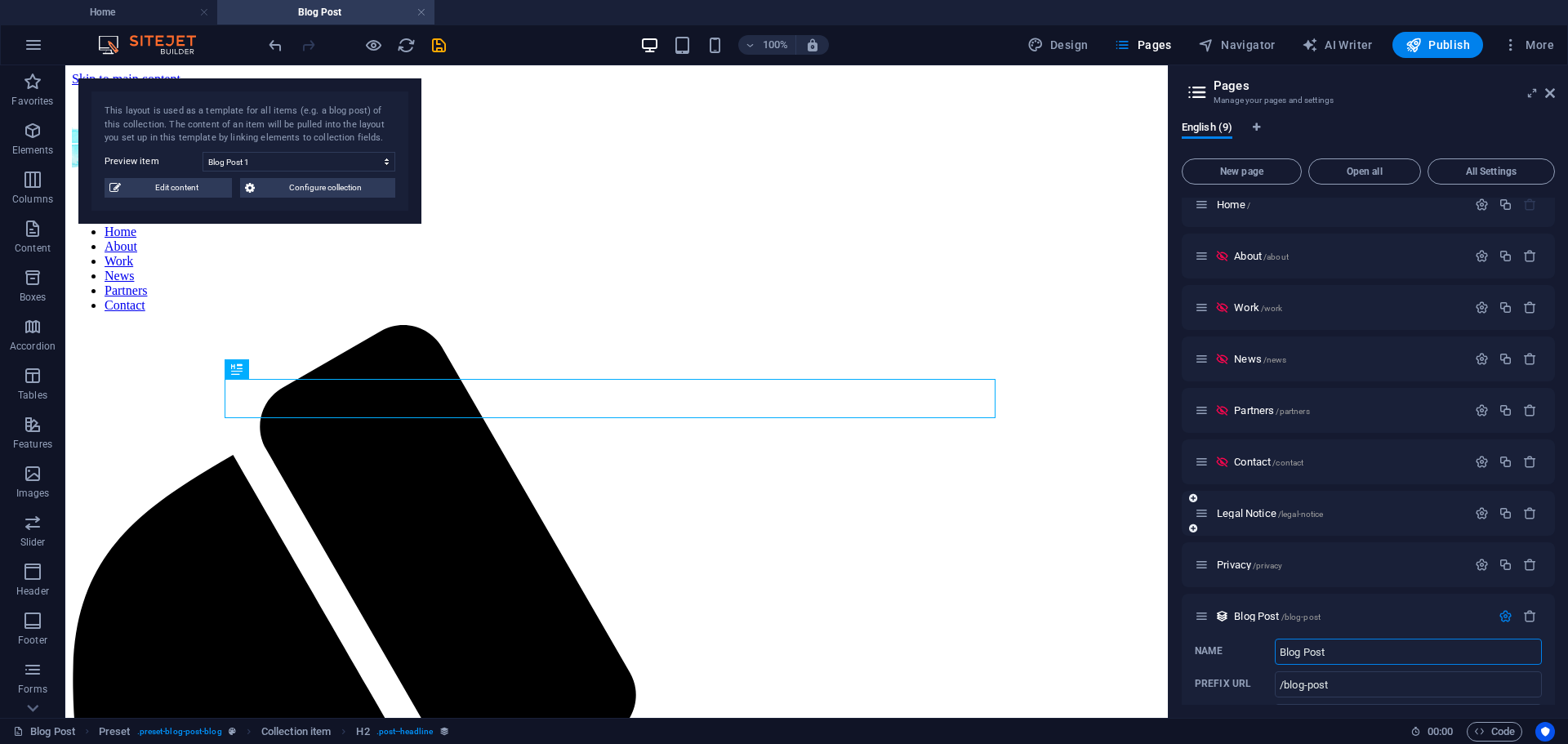
scroll to position [0, 0]
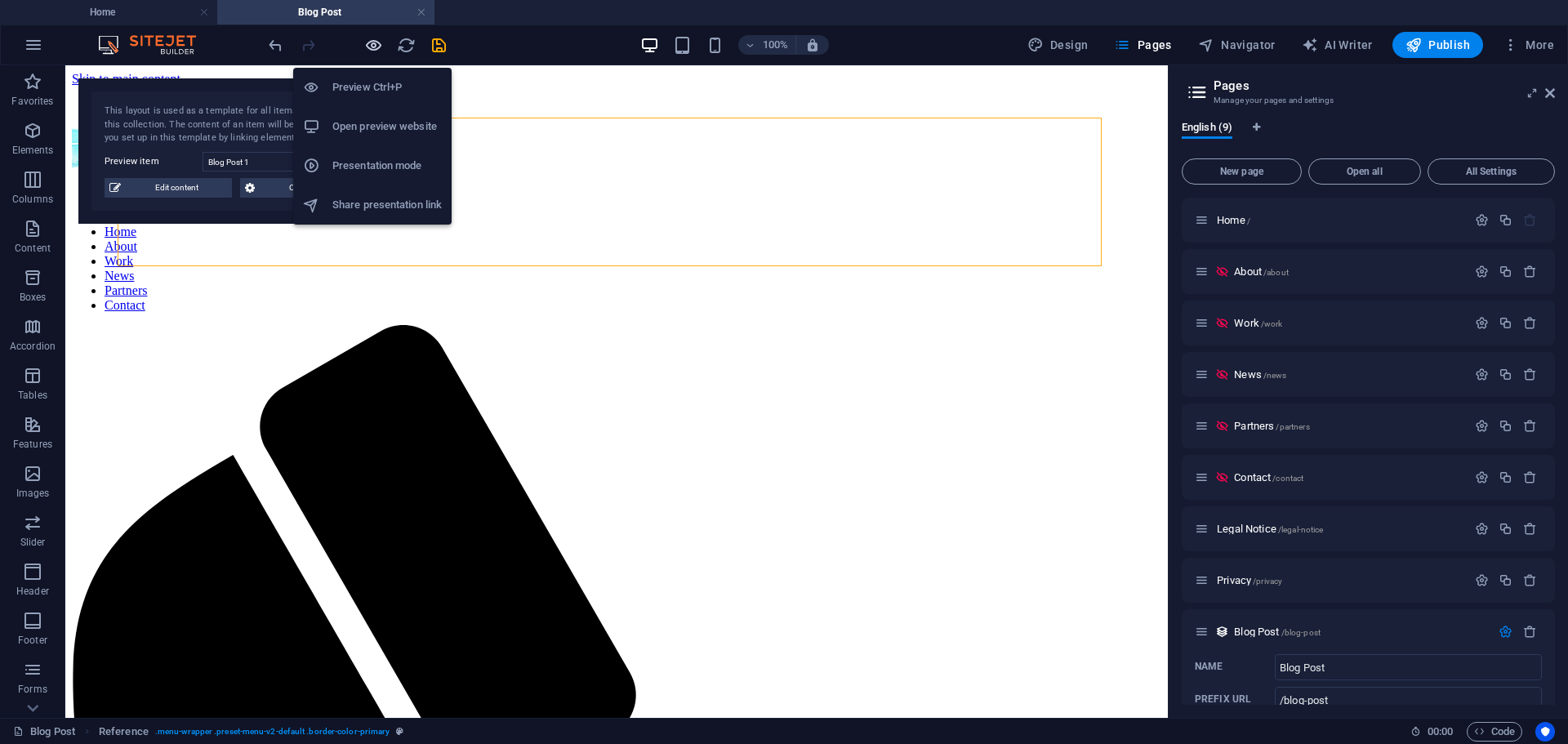
click at [376, 46] on icon "button" at bounding box center [374, 45] width 19 height 19
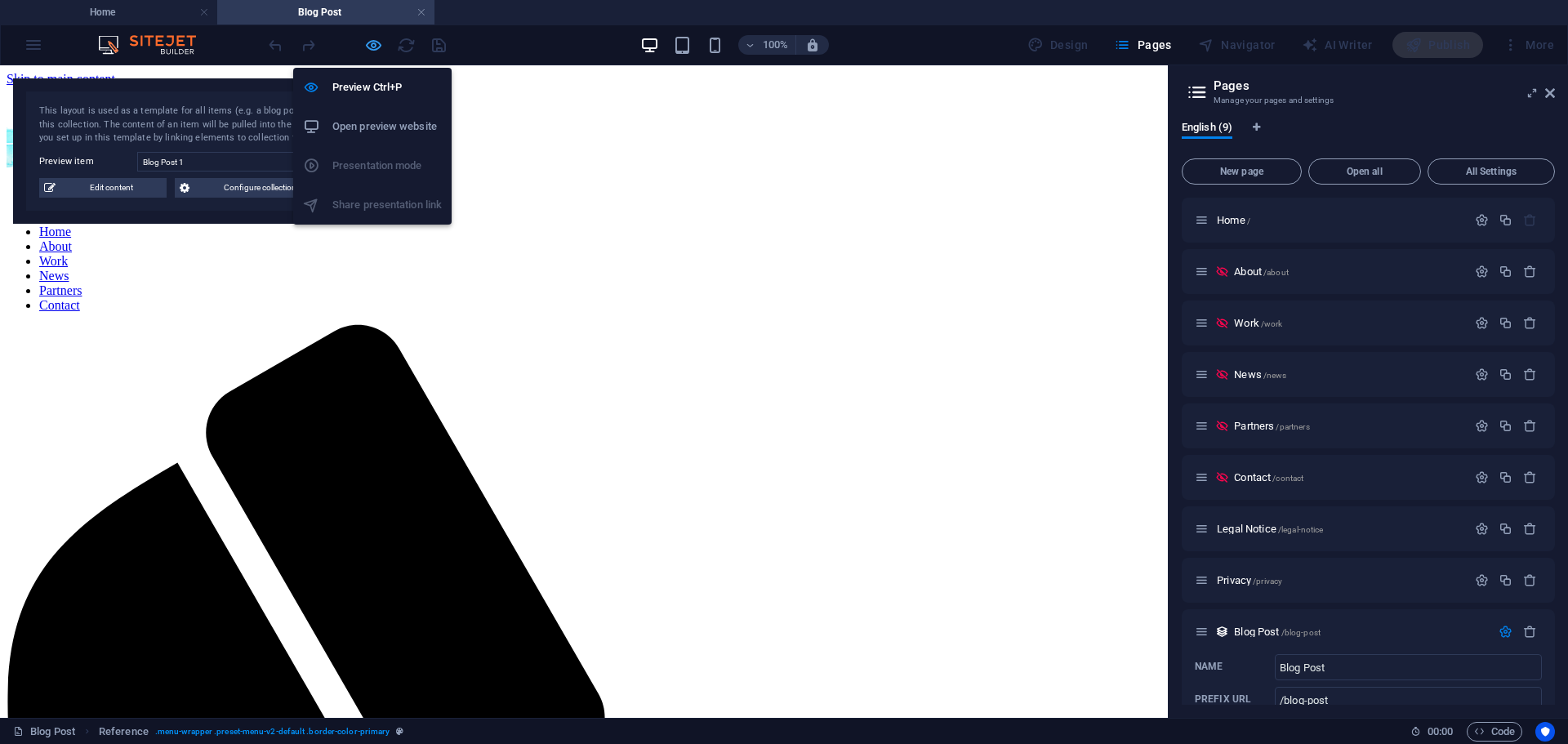
click at [376, 46] on icon "button" at bounding box center [374, 45] width 19 height 19
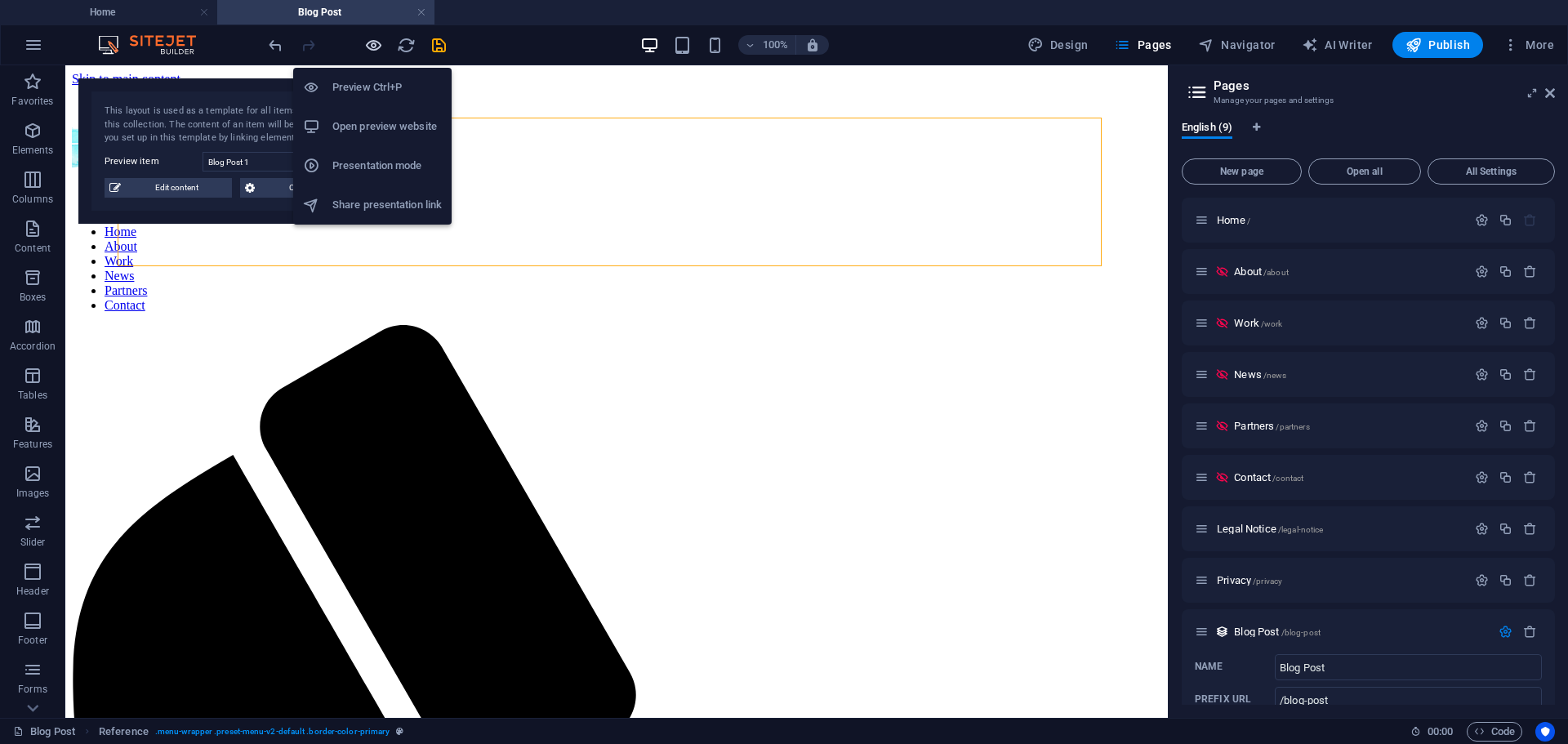
click at [376, 46] on icon "button" at bounding box center [374, 45] width 19 height 19
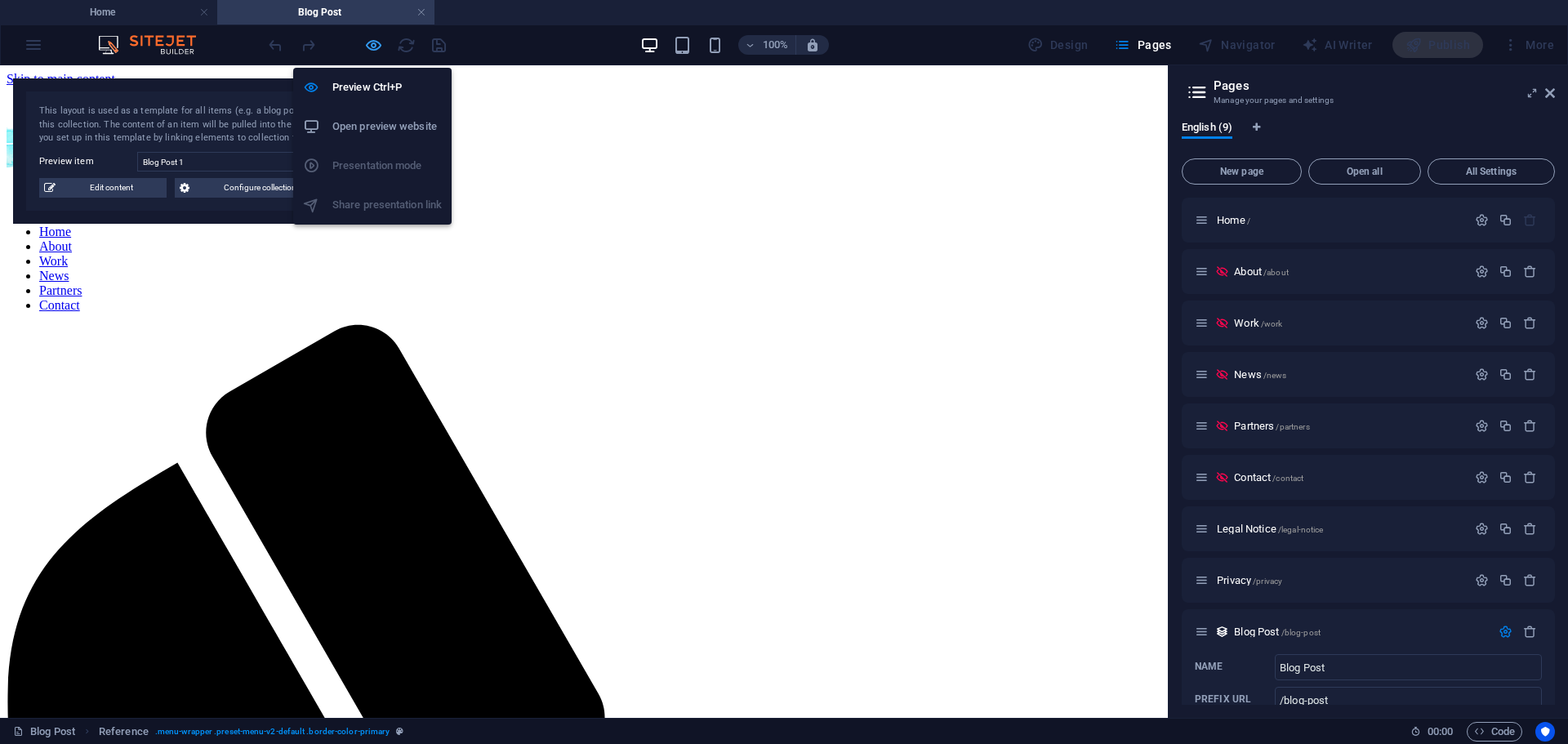
click at [376, 46] on icon "button" at bounding box center [374, 45] width 19 height 19
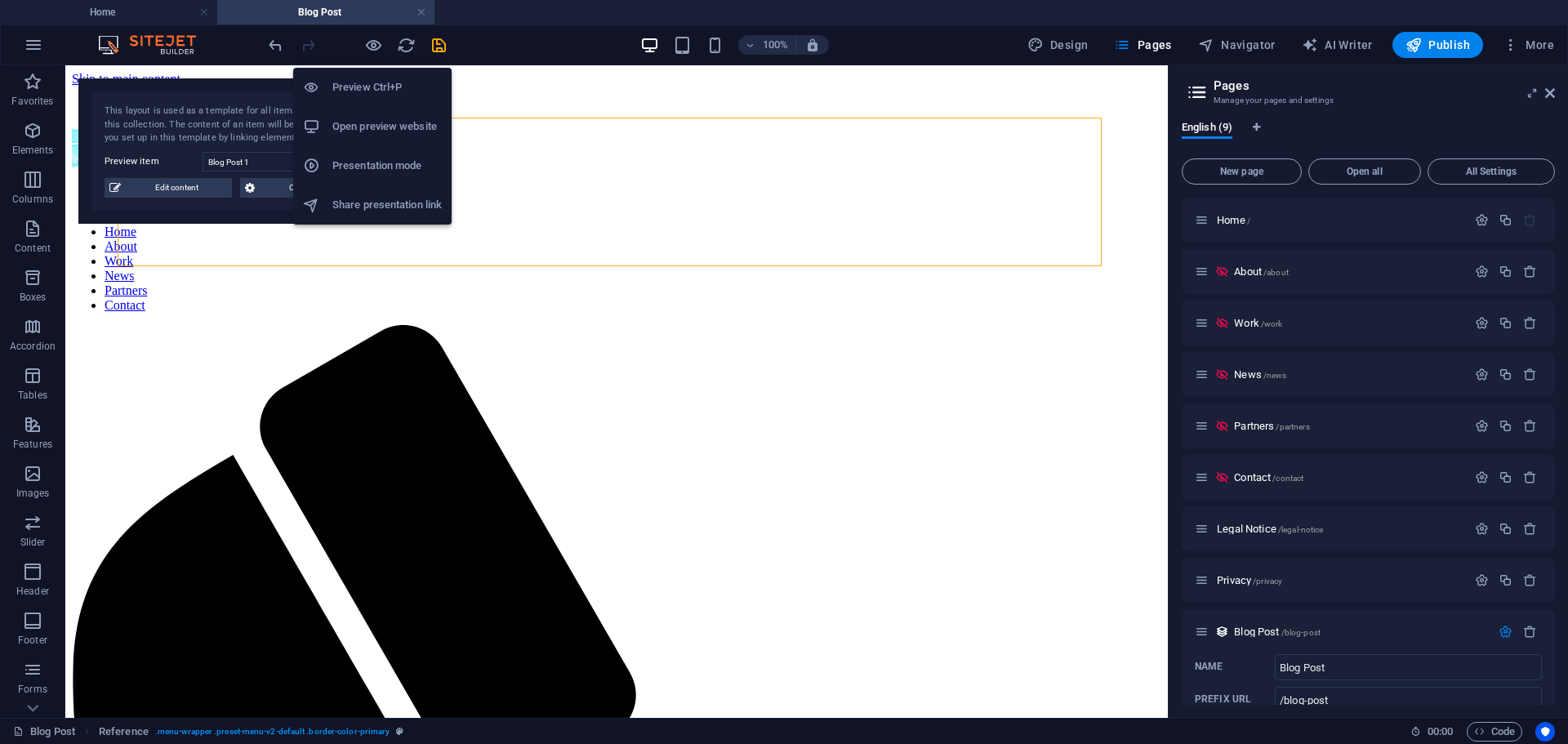
click at [372, 96] on h6 "Preview Ctrl+P" at bounding box center [387, 87] width 109 height 19
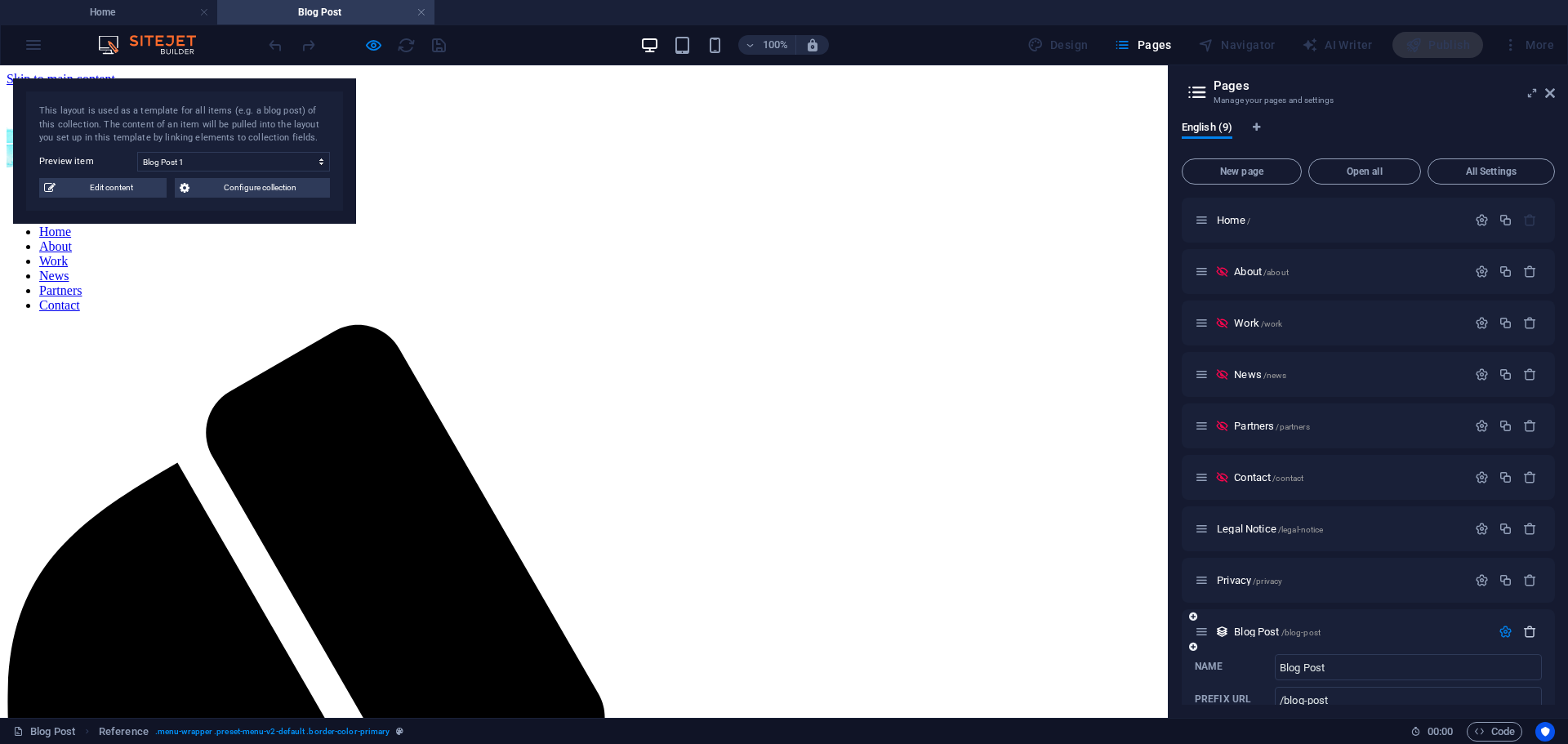
click at [1528, 635] on icon "button" at bounding box center [1530, 632] width 13 height 13
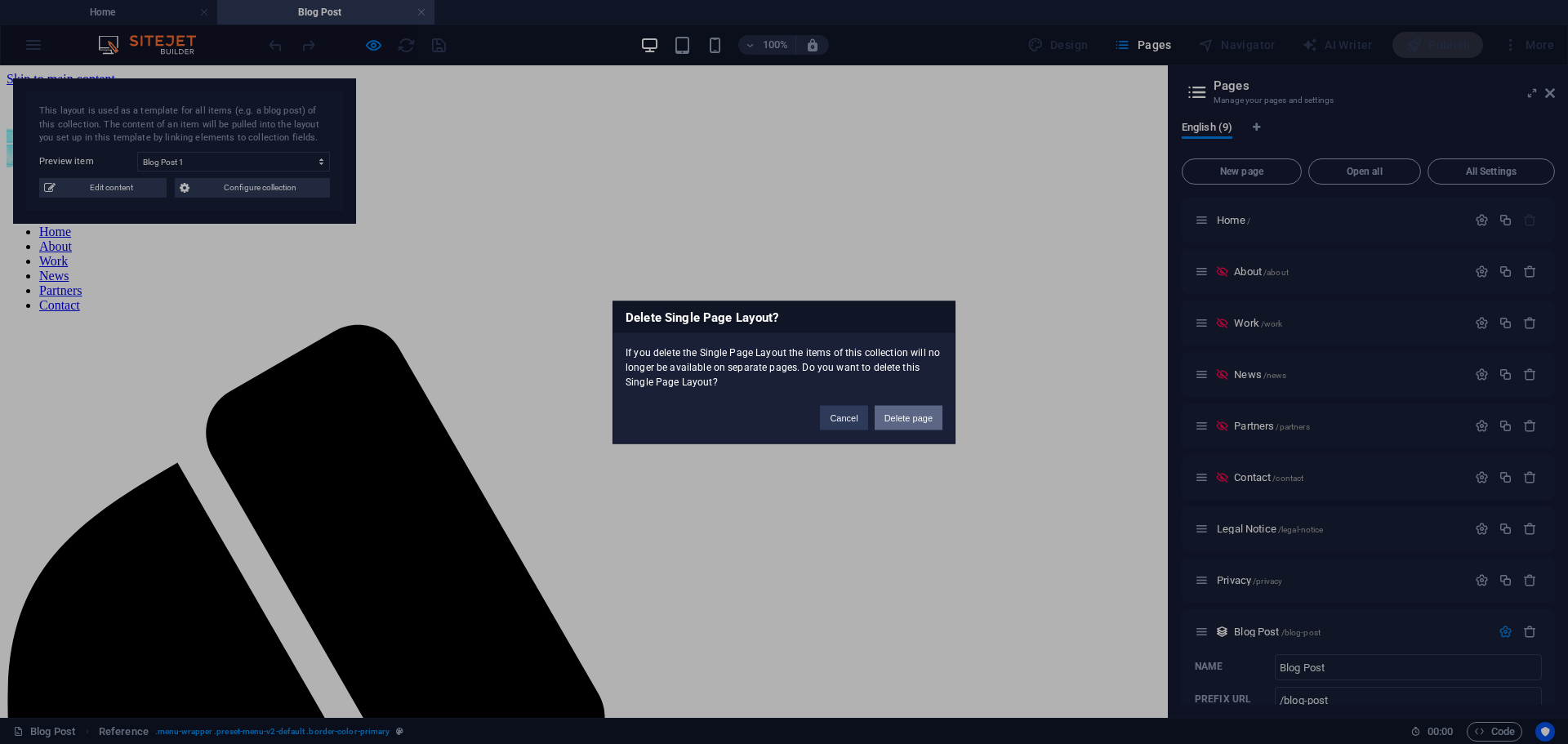
click at [907, 424] on button "Delete page" at bounding box center [908, 418] width 68 height 25
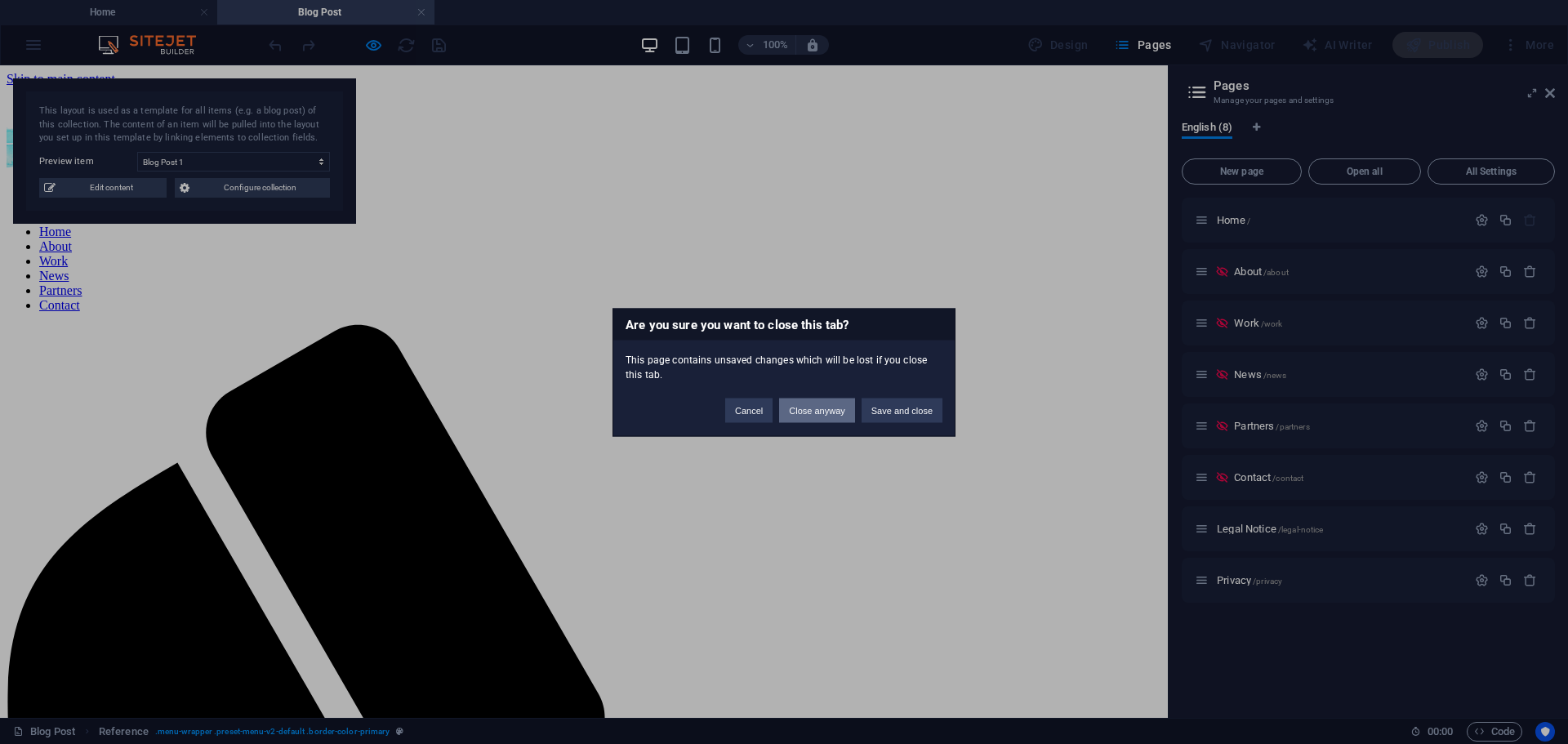
click at [820, 417] on button "Close anyway" at bounding box center [817, 410] width 75 height 25
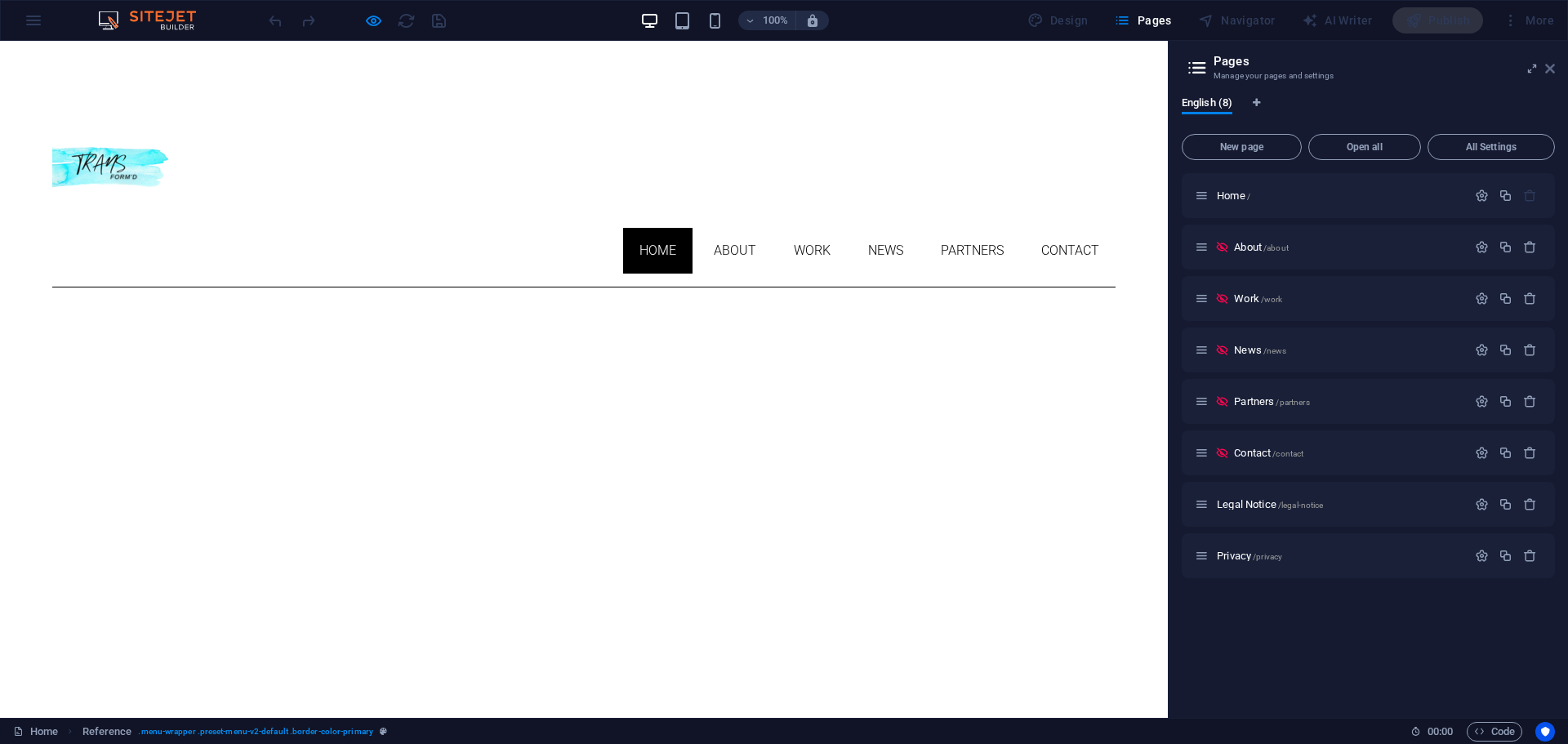
click at [1548, 72] on icon at bounding box center [1550, 69] width 10 height 13
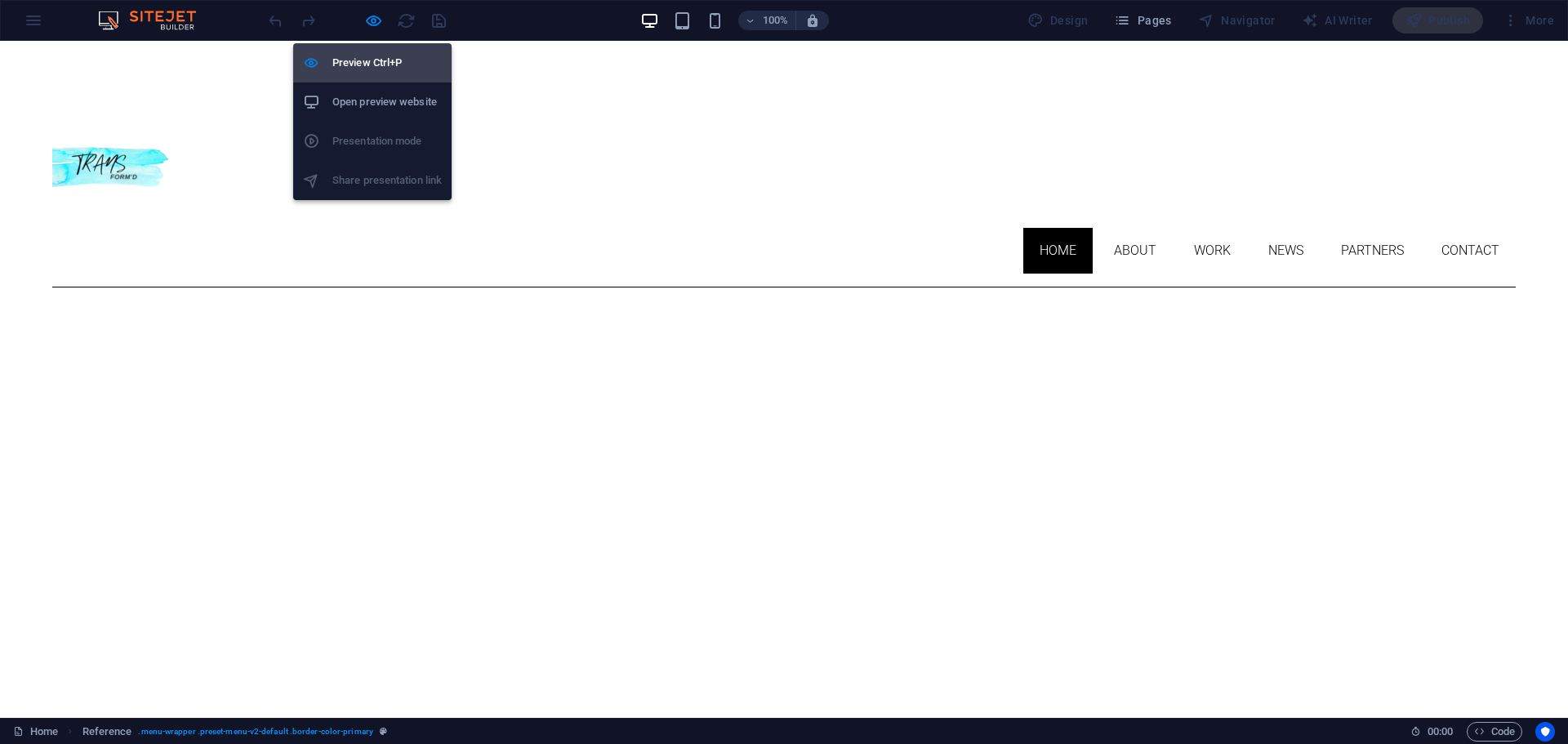
click at [374, 64] on h6 "Preview Ctrl+P" at bounding box center [387, 62] width 109 height 19
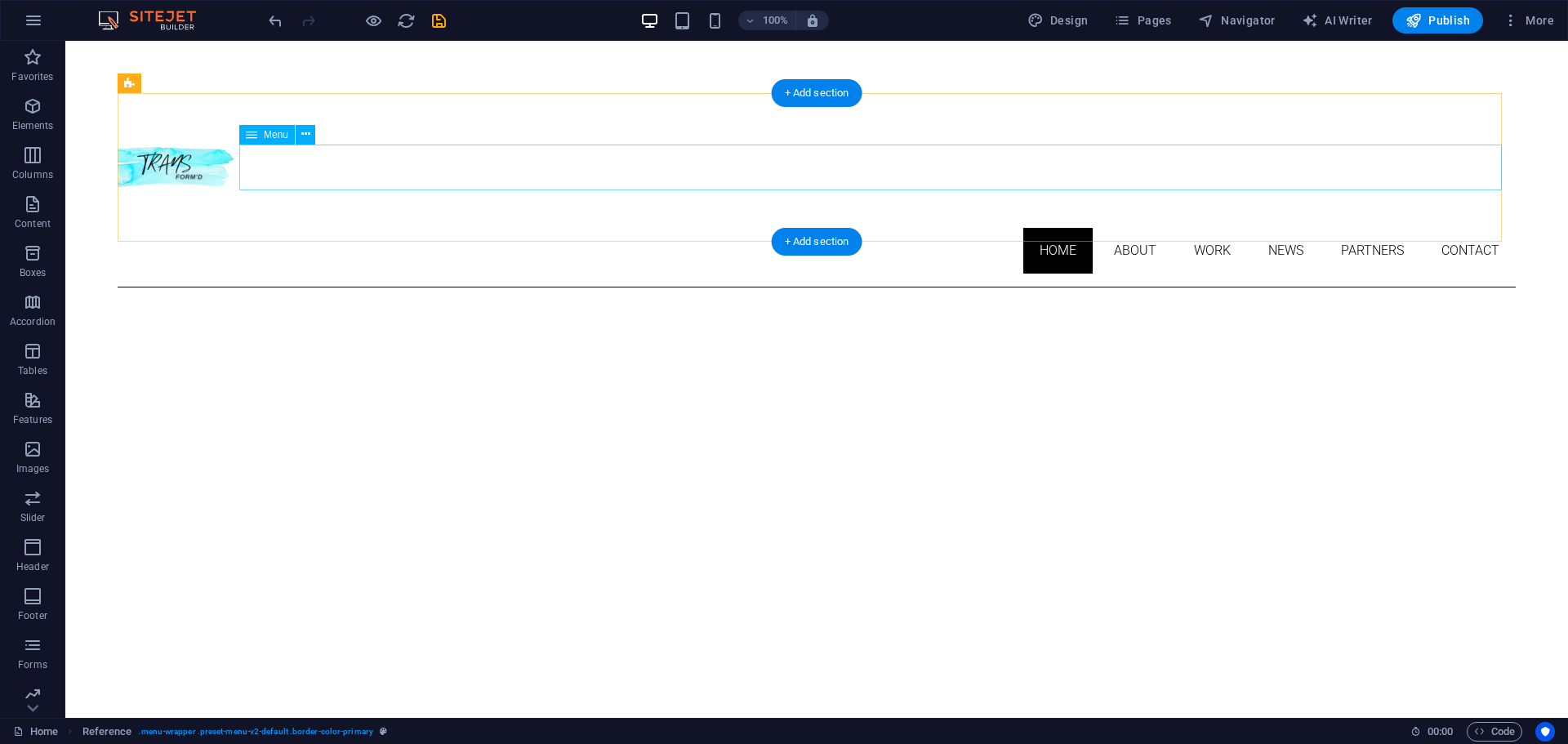
click at [1139, 228] on nav "Home About Work News Partners Contact" at bounding box center [817, 251] width 1397 height 46
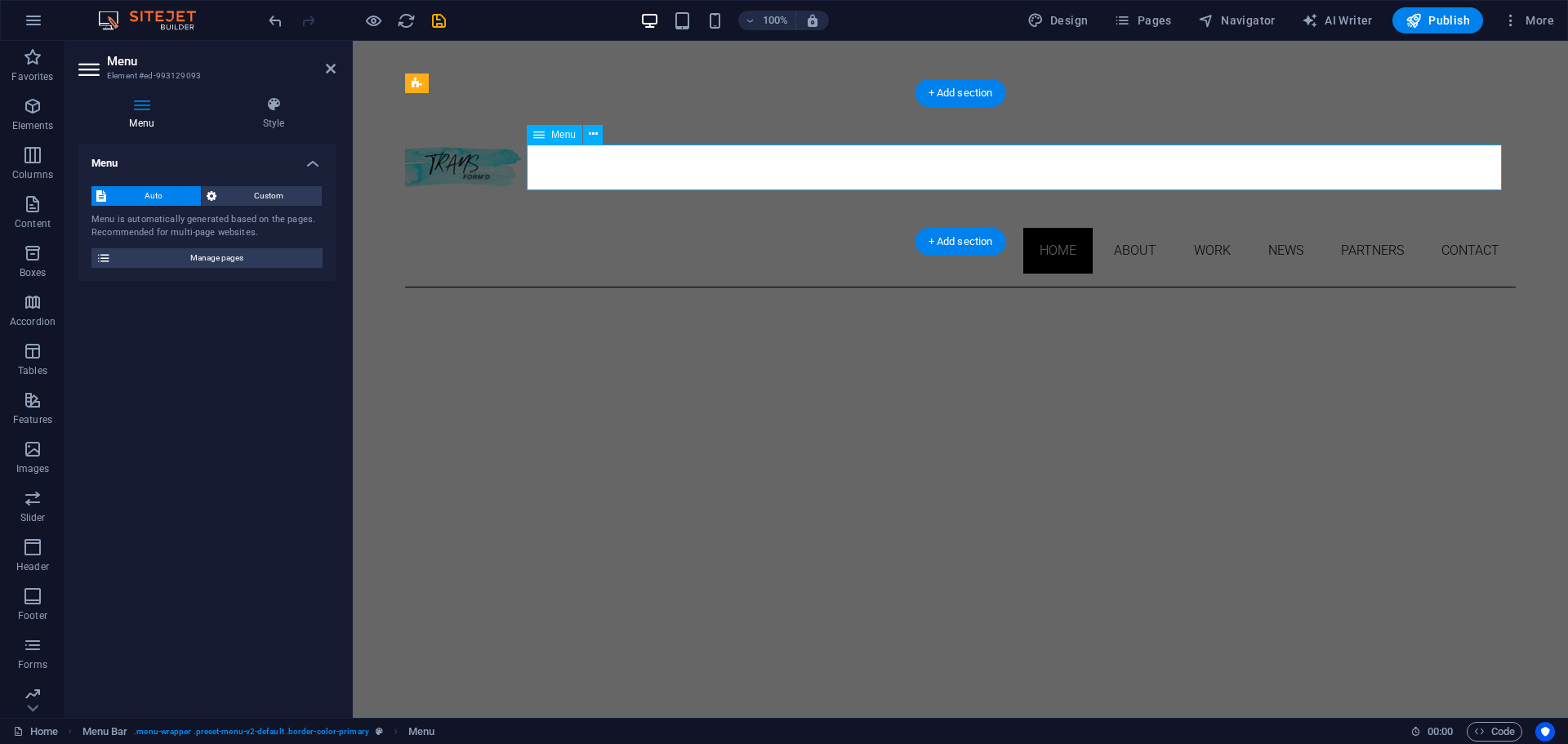
click at [1161, 228] on nav "Home About Work News Partners Contact" at bounding box center [960, 251] width 1111 height 46
click at [1145, 228] on nav "Home About Work News Partners Contact" at bounding box center [960, 251] width 1111 height 46
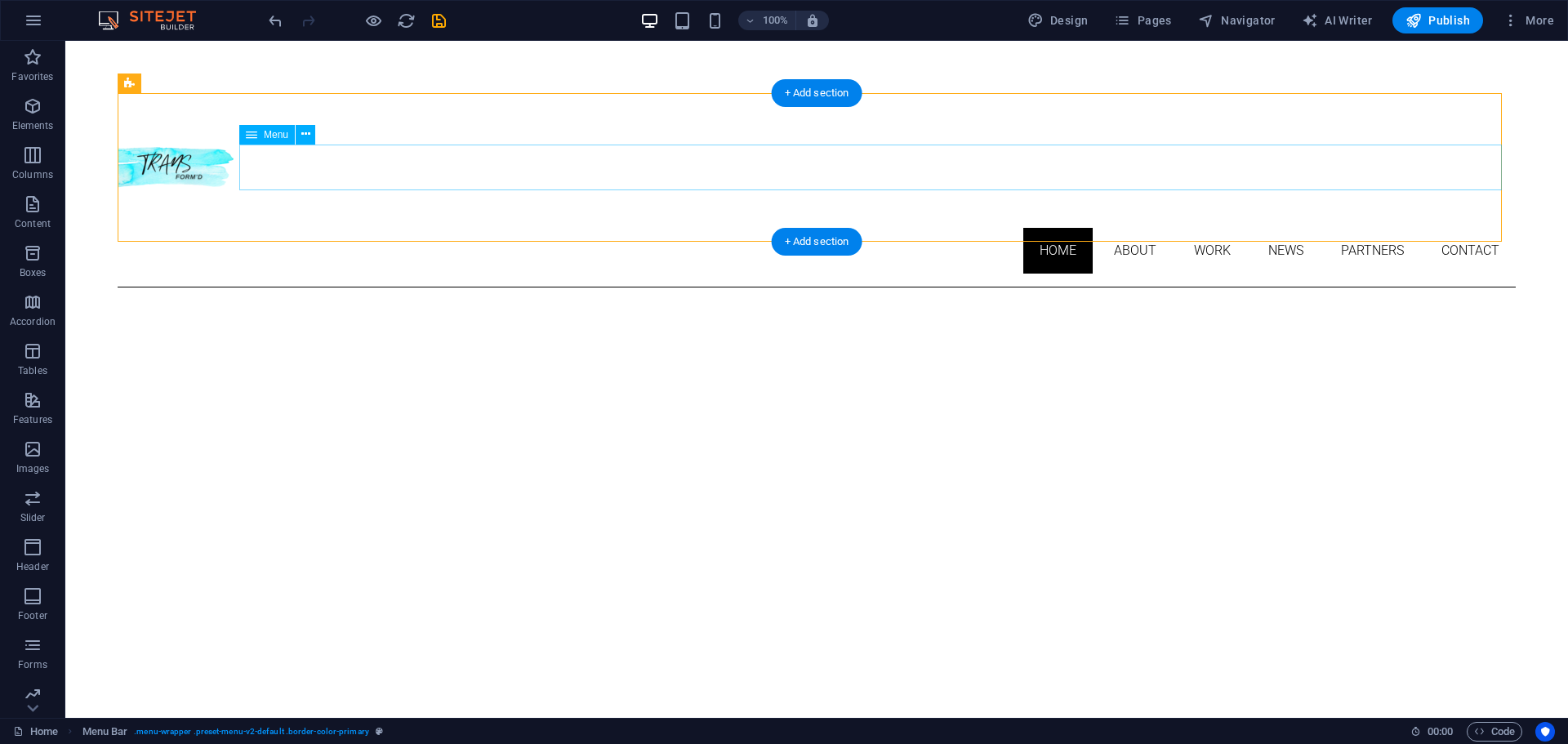
click at [1246, 228] on nav "Home About Work News Partners Contact" at bounding box center [817, 251] width 1397 height 46
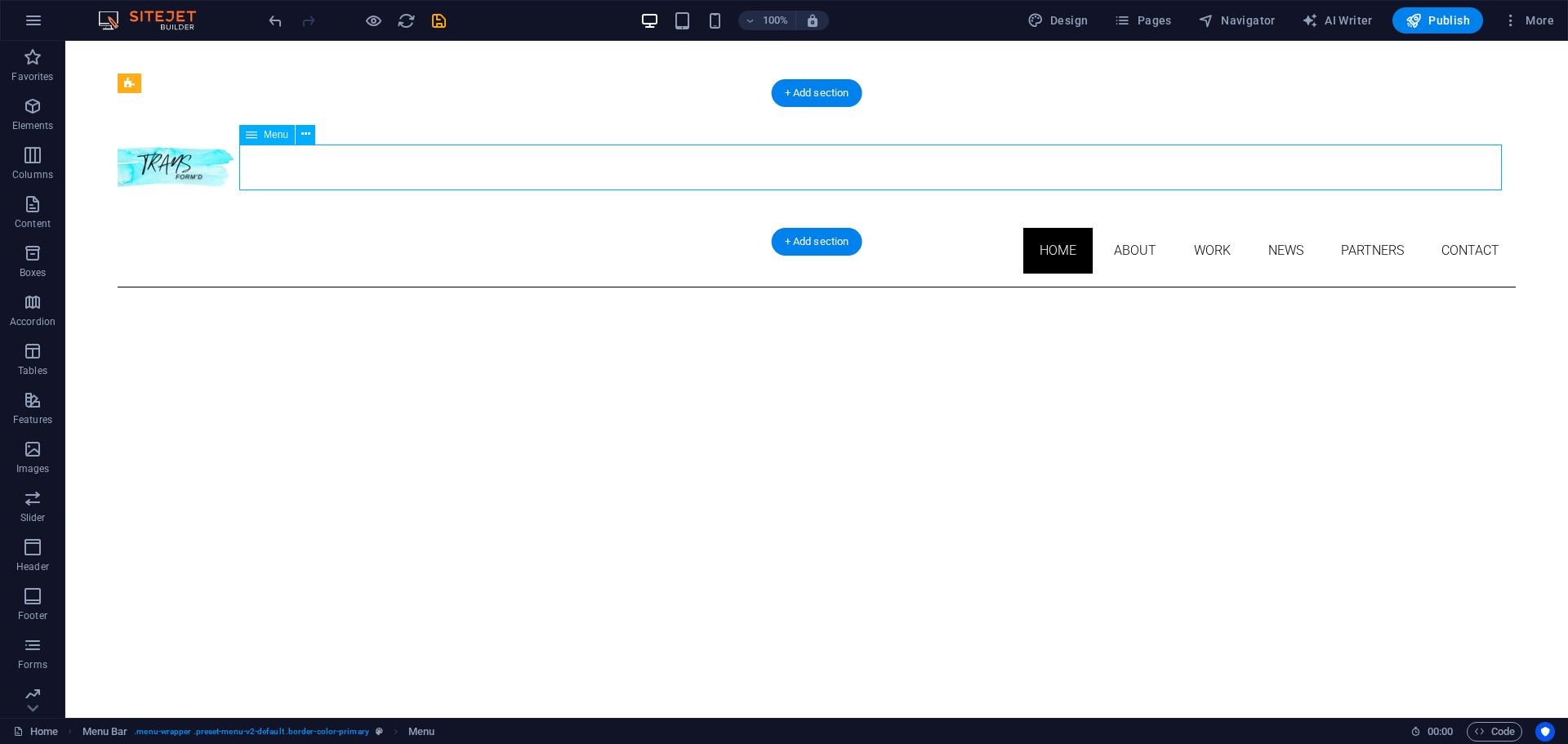
click at [1246, 228] on nav "Home About Work News Partners Contact" at bounding box center [817, 251] width 1397 height 46
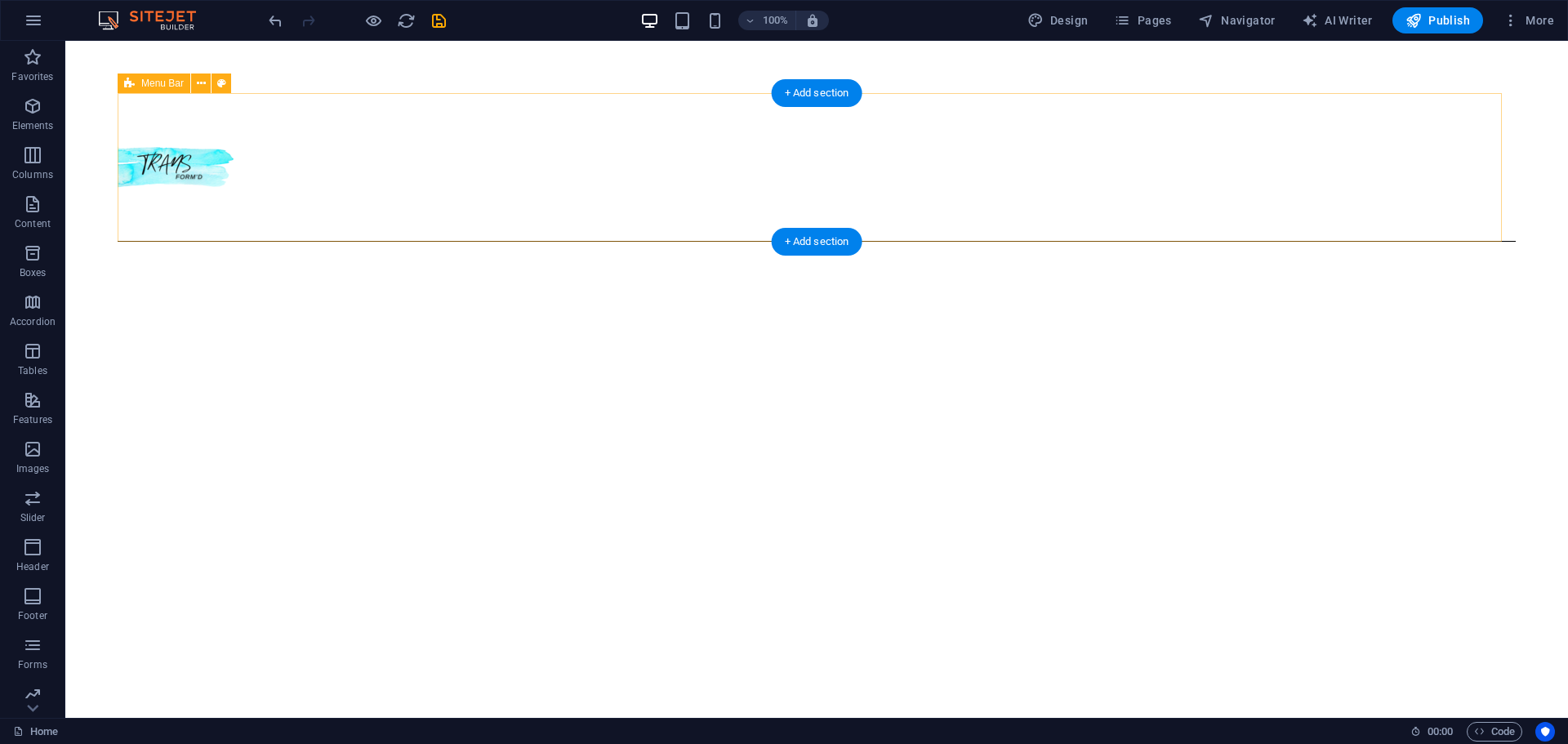
click at [1160, 166] on div "Menu" at bounding box center [817, 167] width 1397 height 149
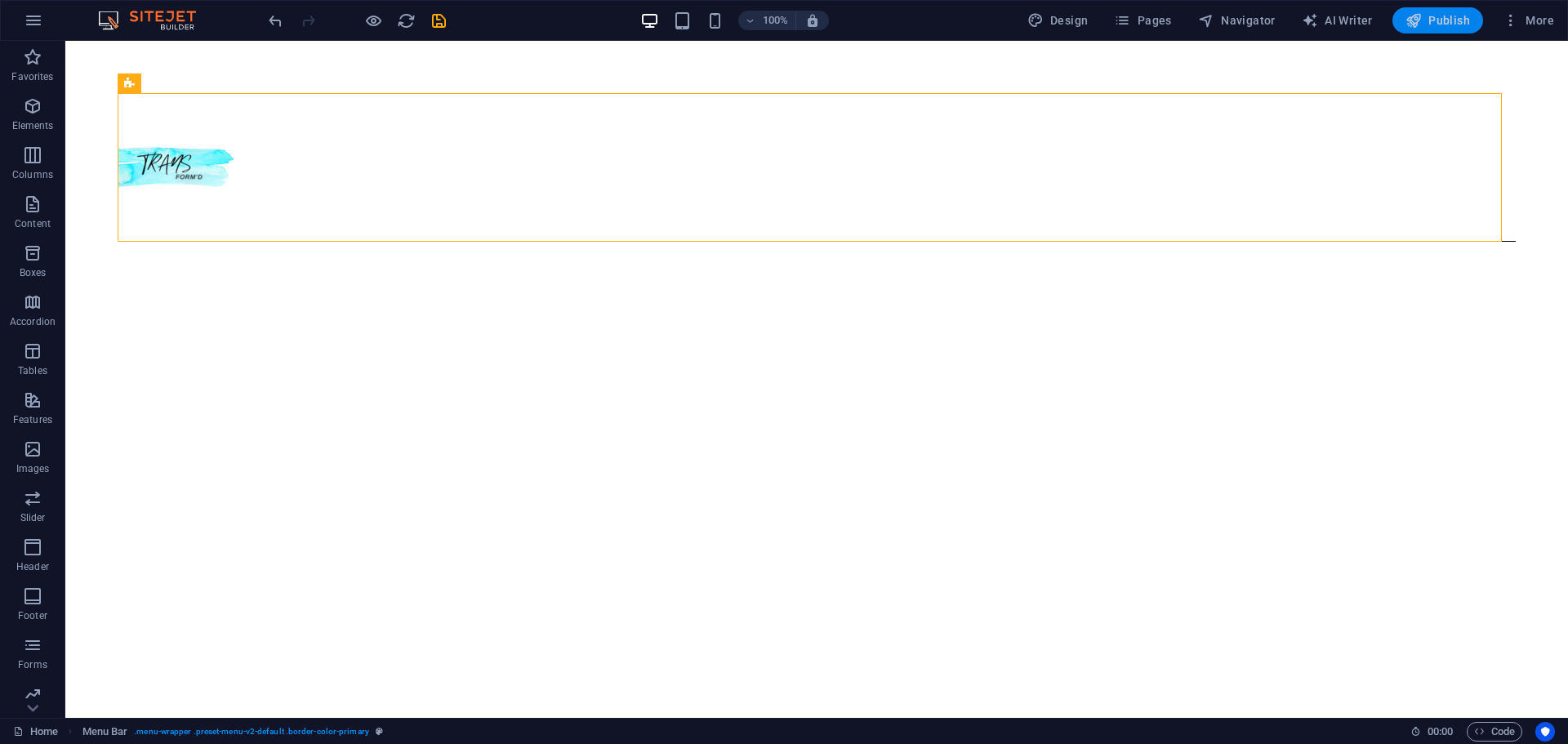
click at [1418, 15] on icon "button" at bounding box center [1413, 20] width 16 height 16
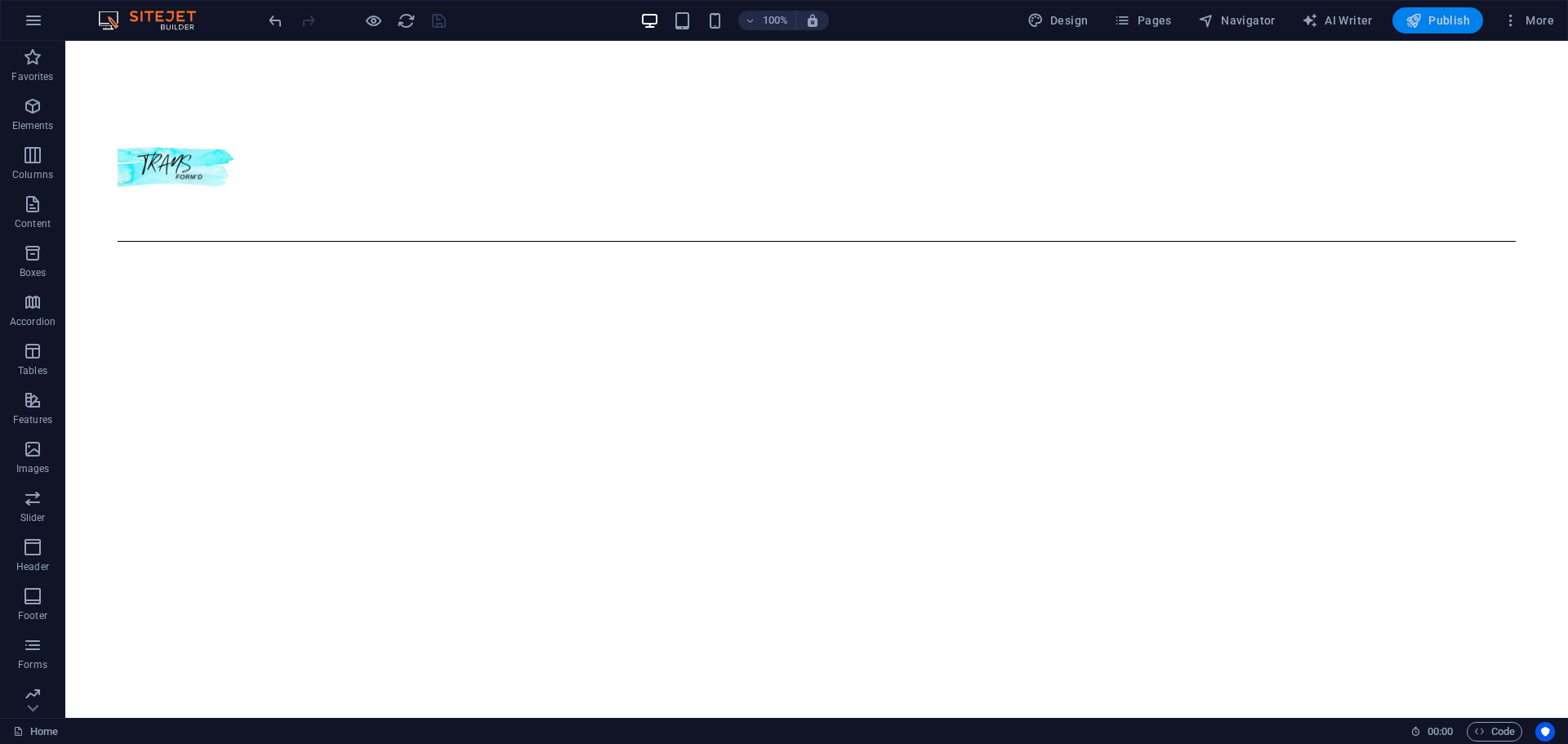
click at [1441, 14] on span "Publish" at bounding box center [1437, 20] width 64 height 16
click at [1507, 28] on icon "button" at bounding box center [1510, 20] width 16 height 16
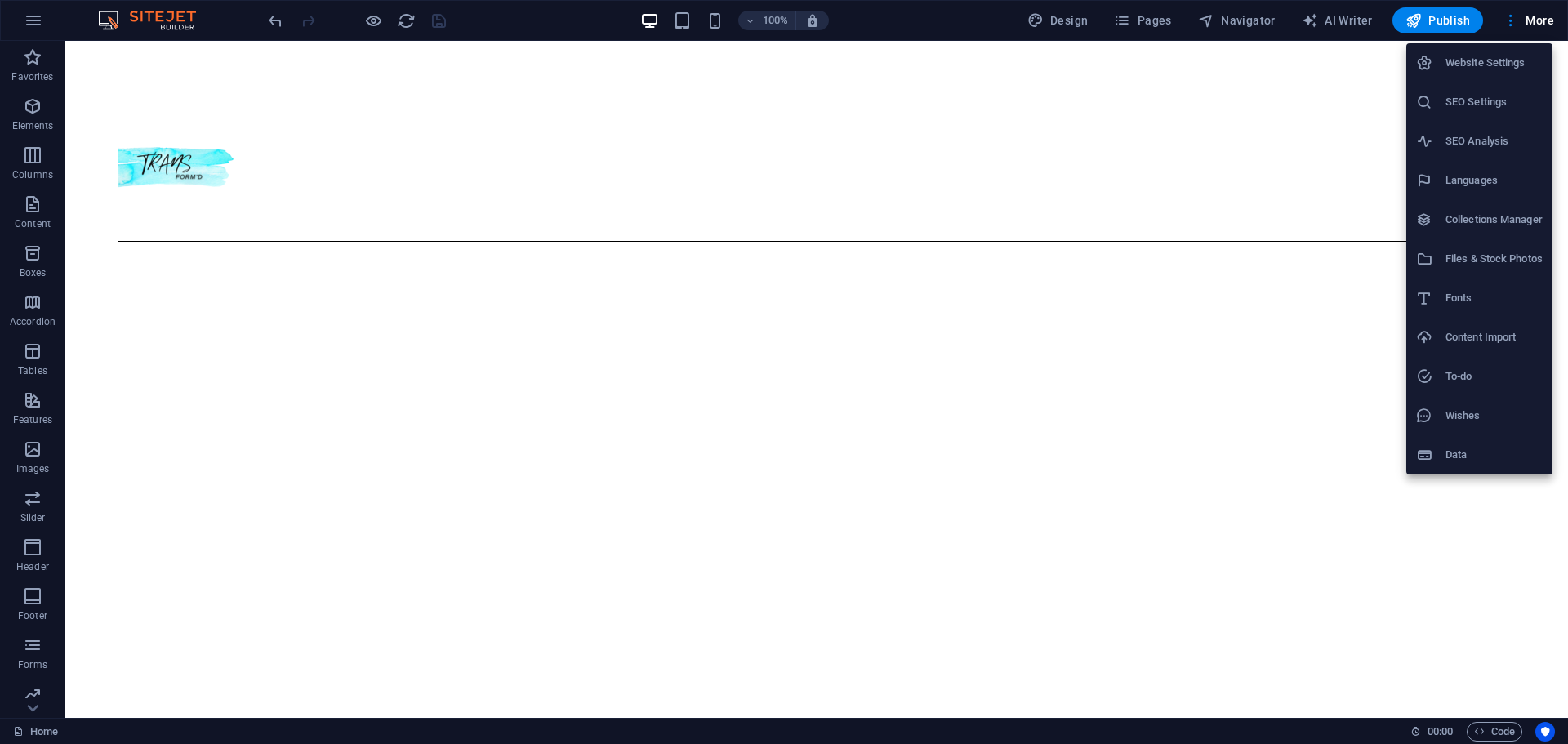
click at [1267, 108] on div at bounding box center [784, 372] width 1568 height 744
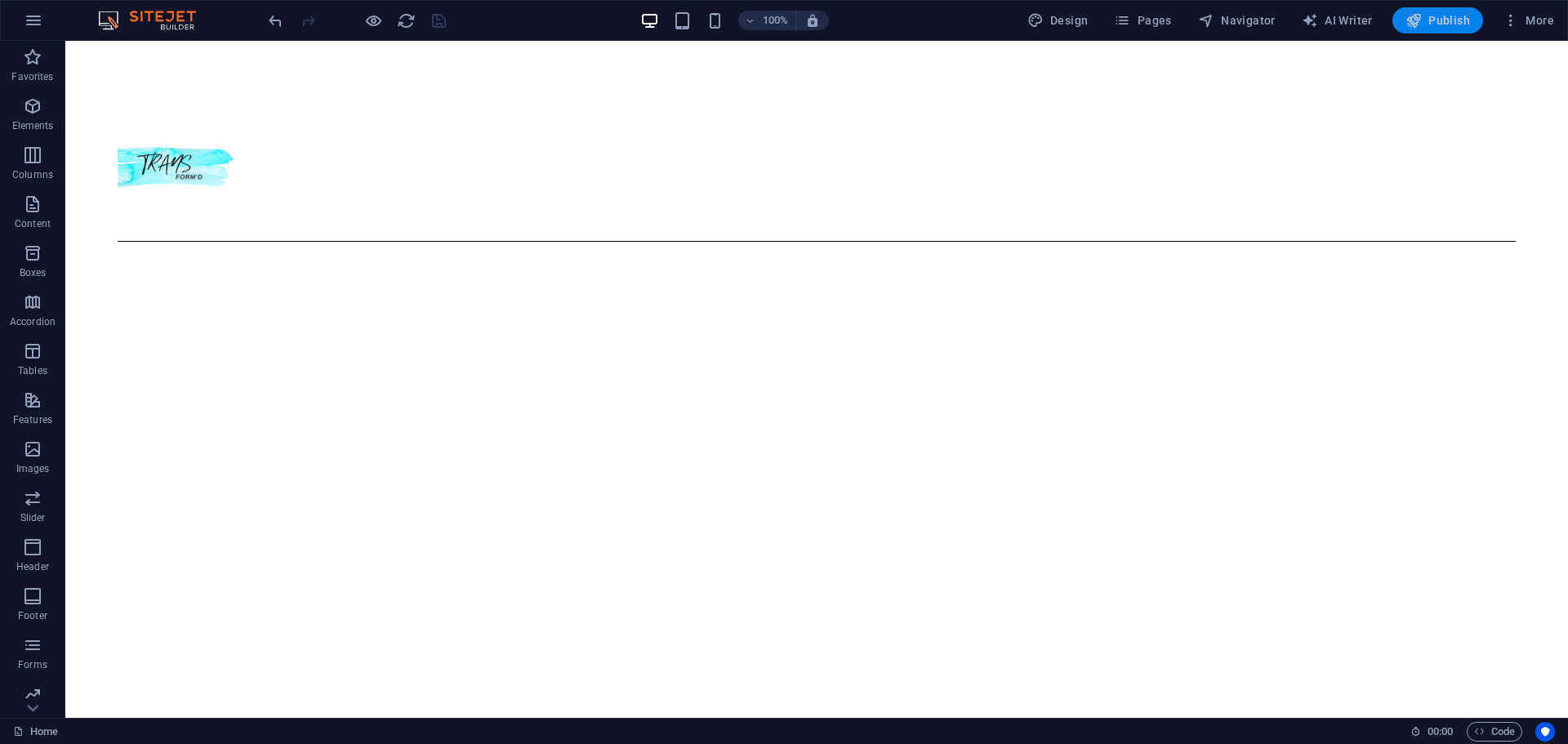
click at [1437, 21] on span "Publish" at bounding box center [1437, 20] width 64 height 16
click at [442, 22] on div at bounding box center [357, 20] width 183 height 26
click at [1544, 734] on icon "Usercentrics" at bounding box center [1545, 732] width 12 height 12
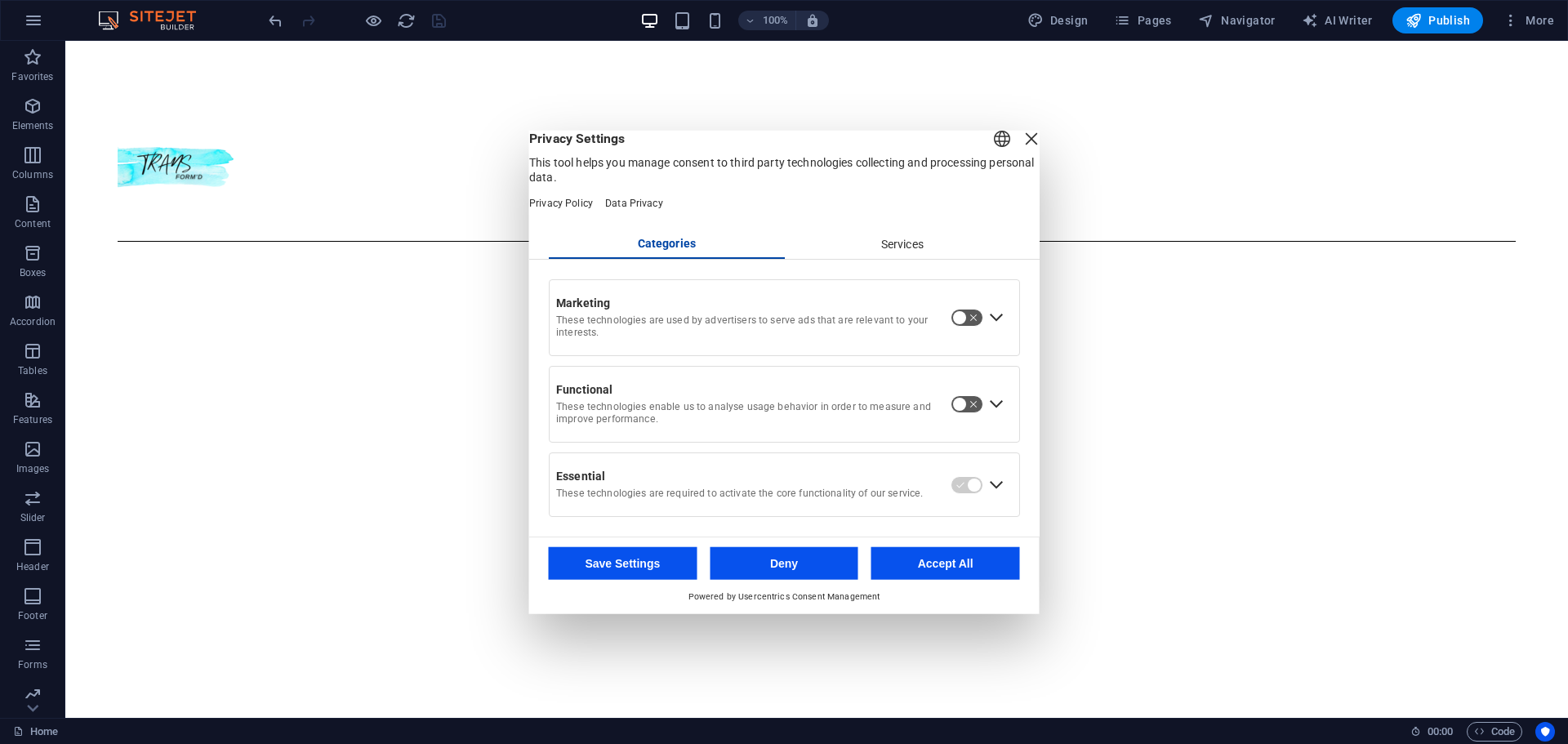
click at [790, 570] on button "Deny" at bounding box center [783, 564] width 149 height 33
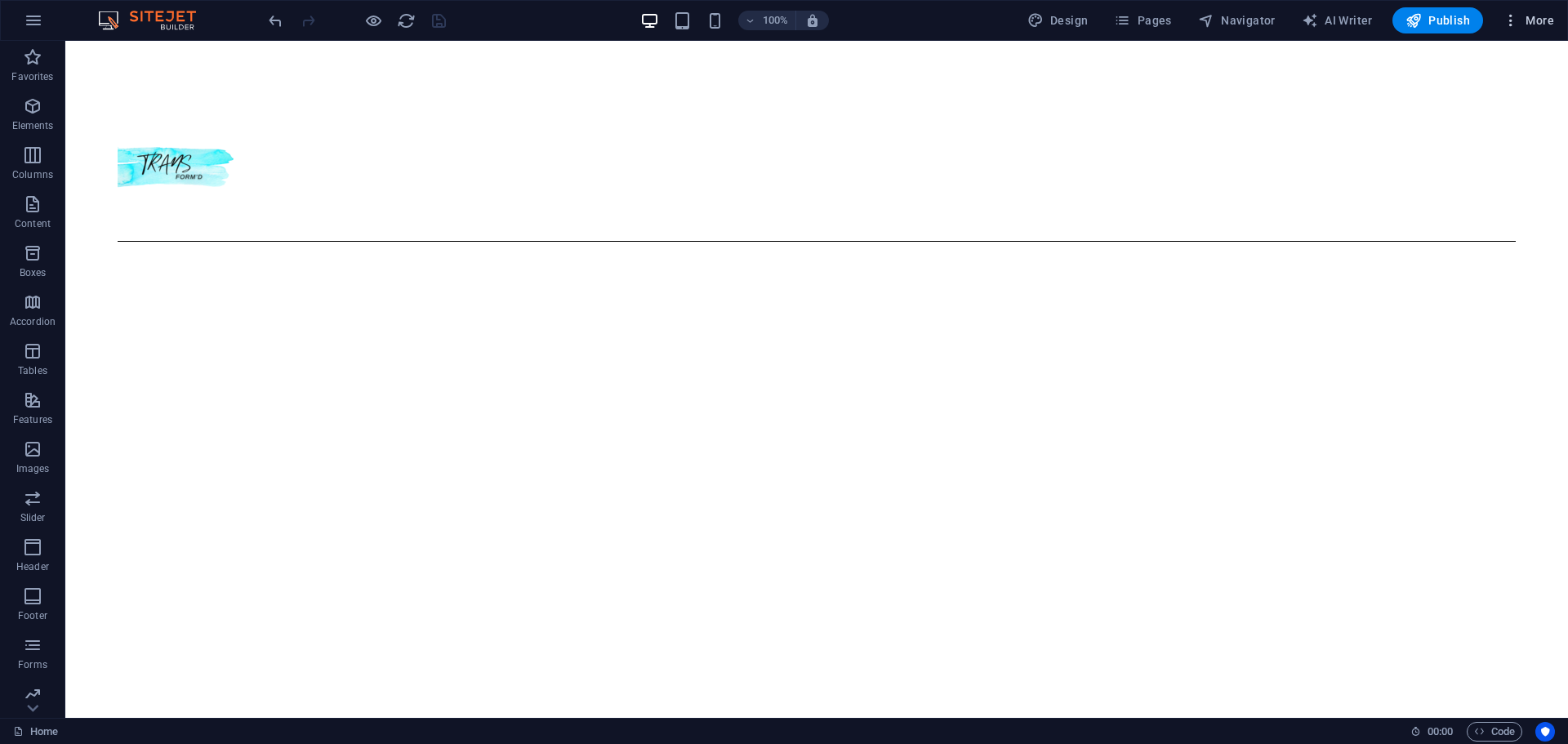
click at [1515, 23] on icon "button" at bounding box center [1510, 20] width 16 height 16
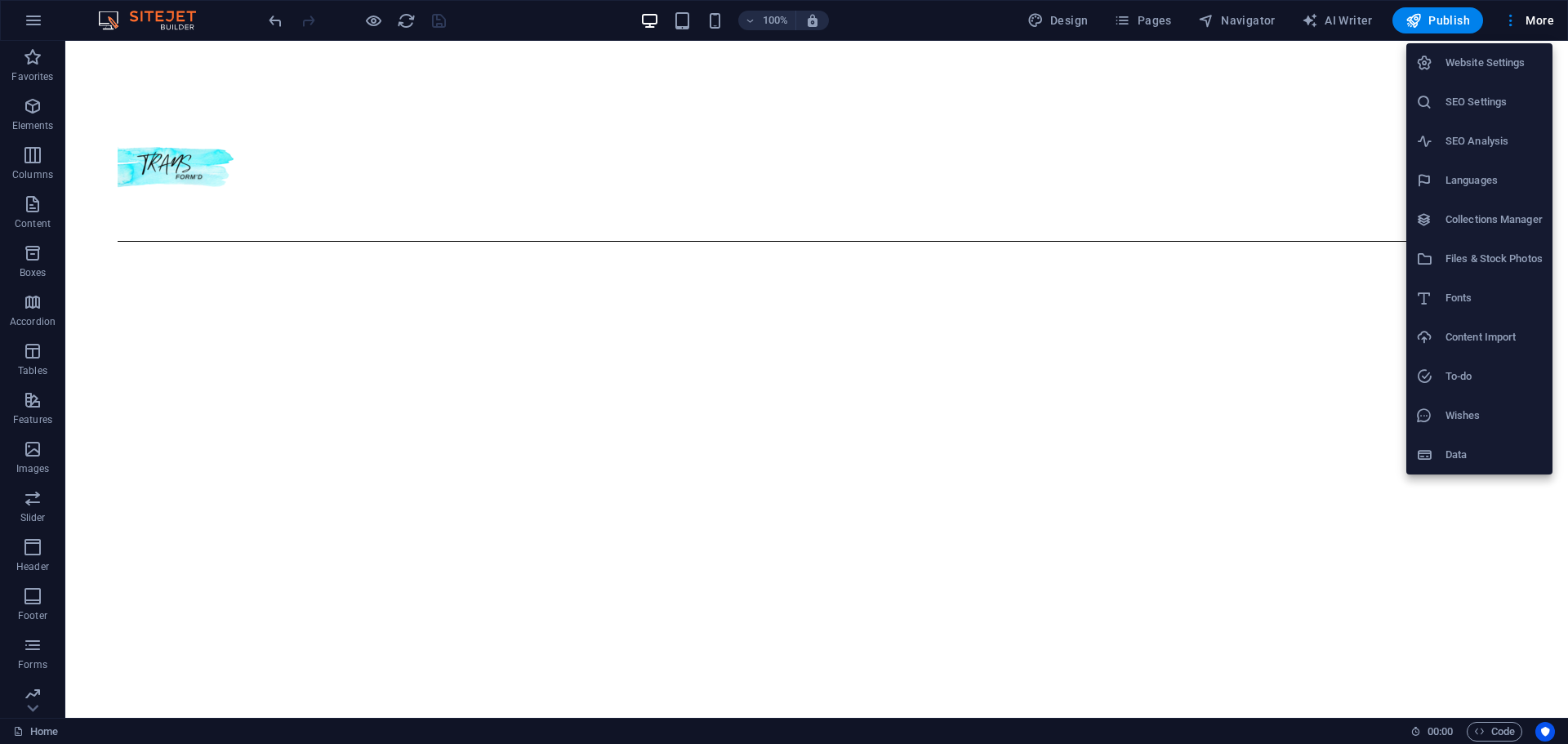
click at [1462, 67] on h6 "Website Settings" at bounding box center [1493, 62] width 97 height 19
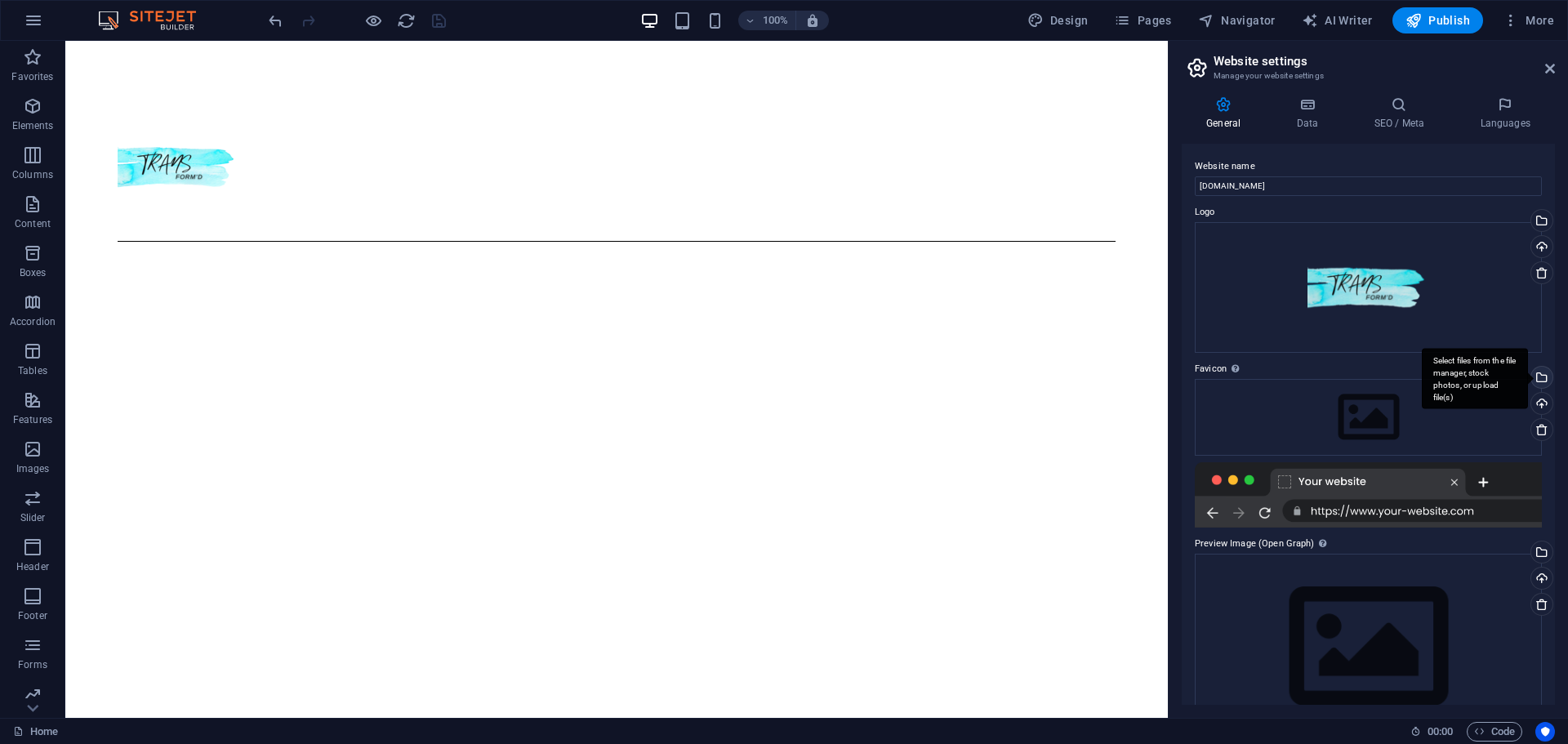
click at [1539, 381] on div "Select files from the file manager, stock photos, or upload file(s)" at bounding box center [1540, 379] width 25 height 25
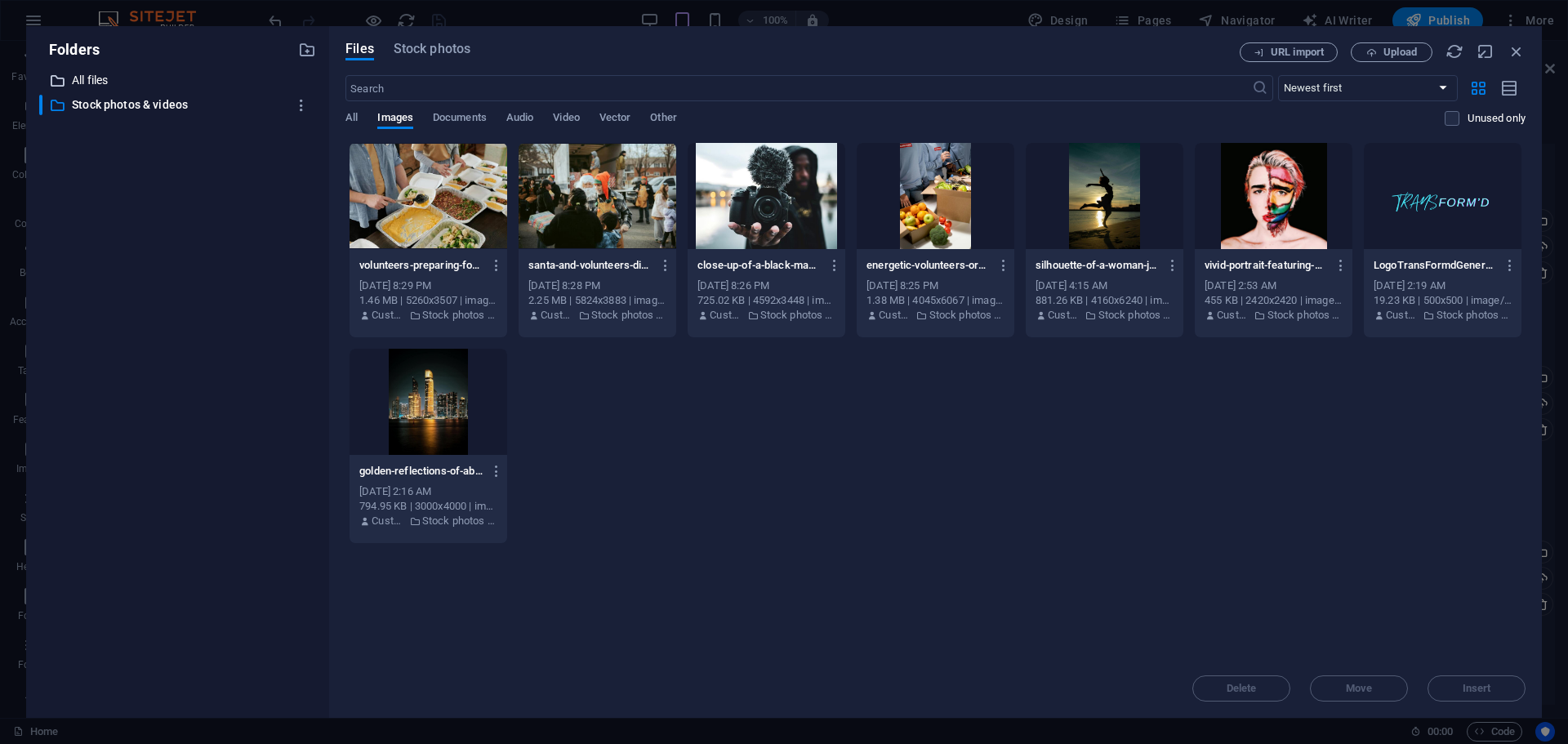
click at [104, 78] on p "All files" at bounding box center [178, 81] width 214 height 19
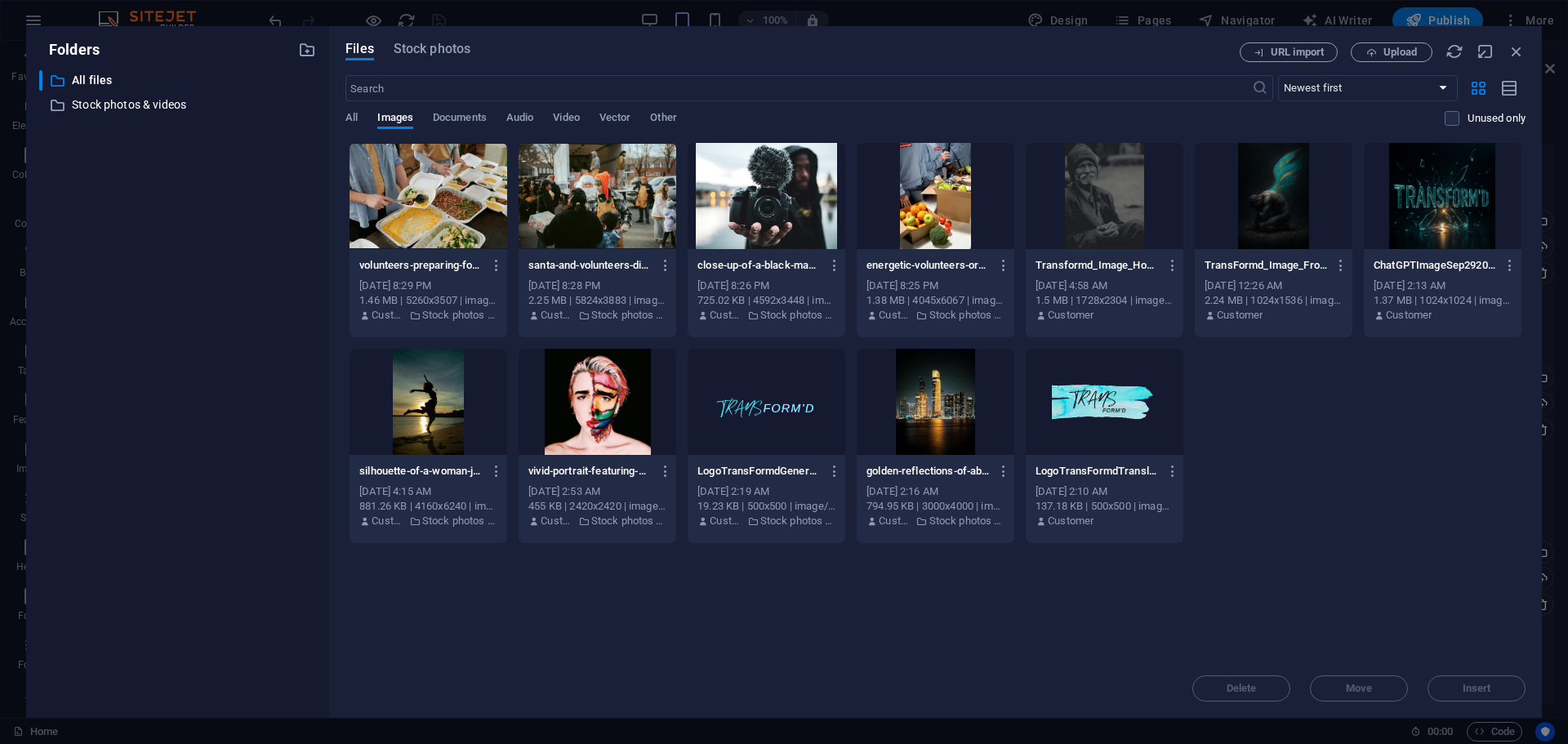
click at [1438, 228] on div at bounding box center [1442, 196] width 157 height 106
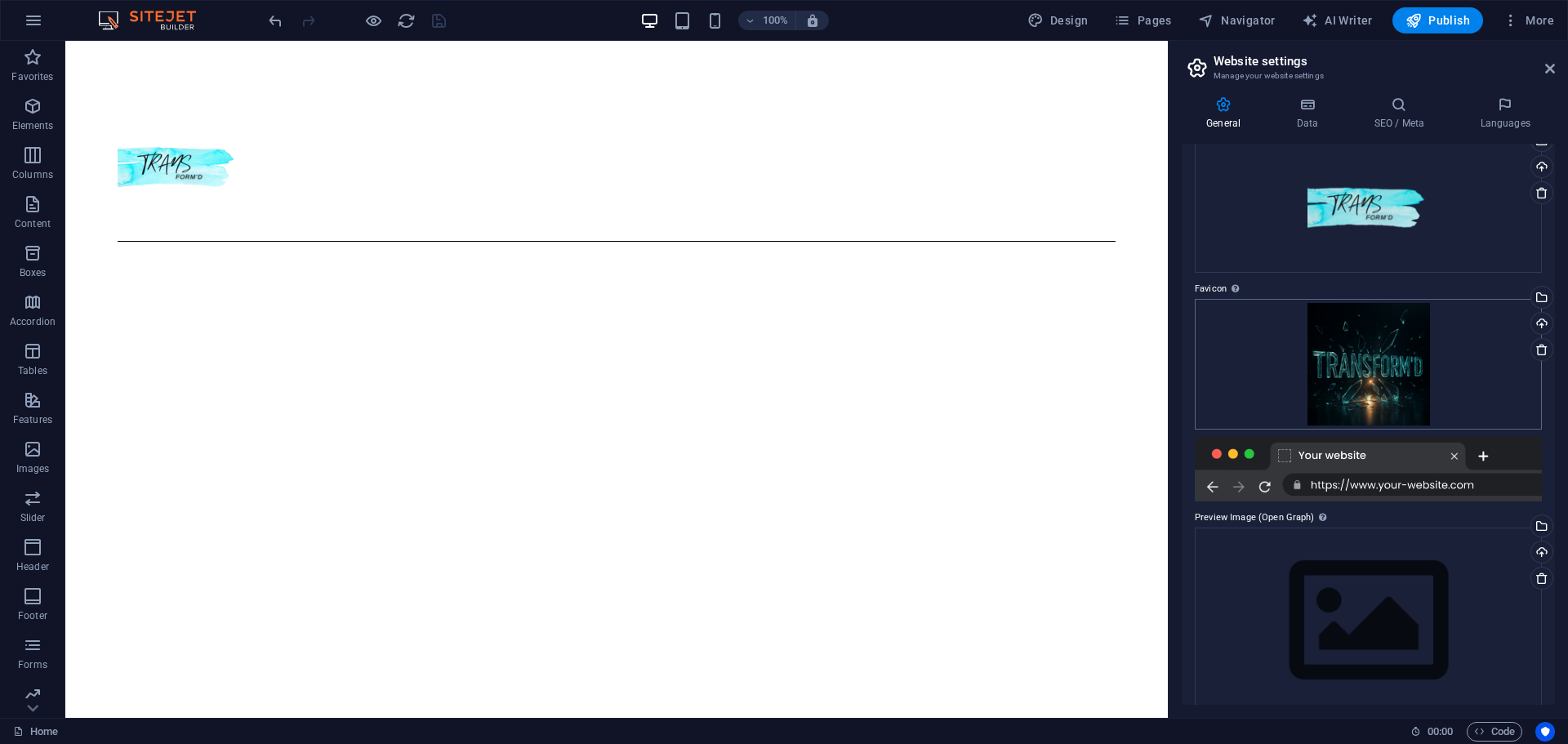
scroll to position [103, 0]
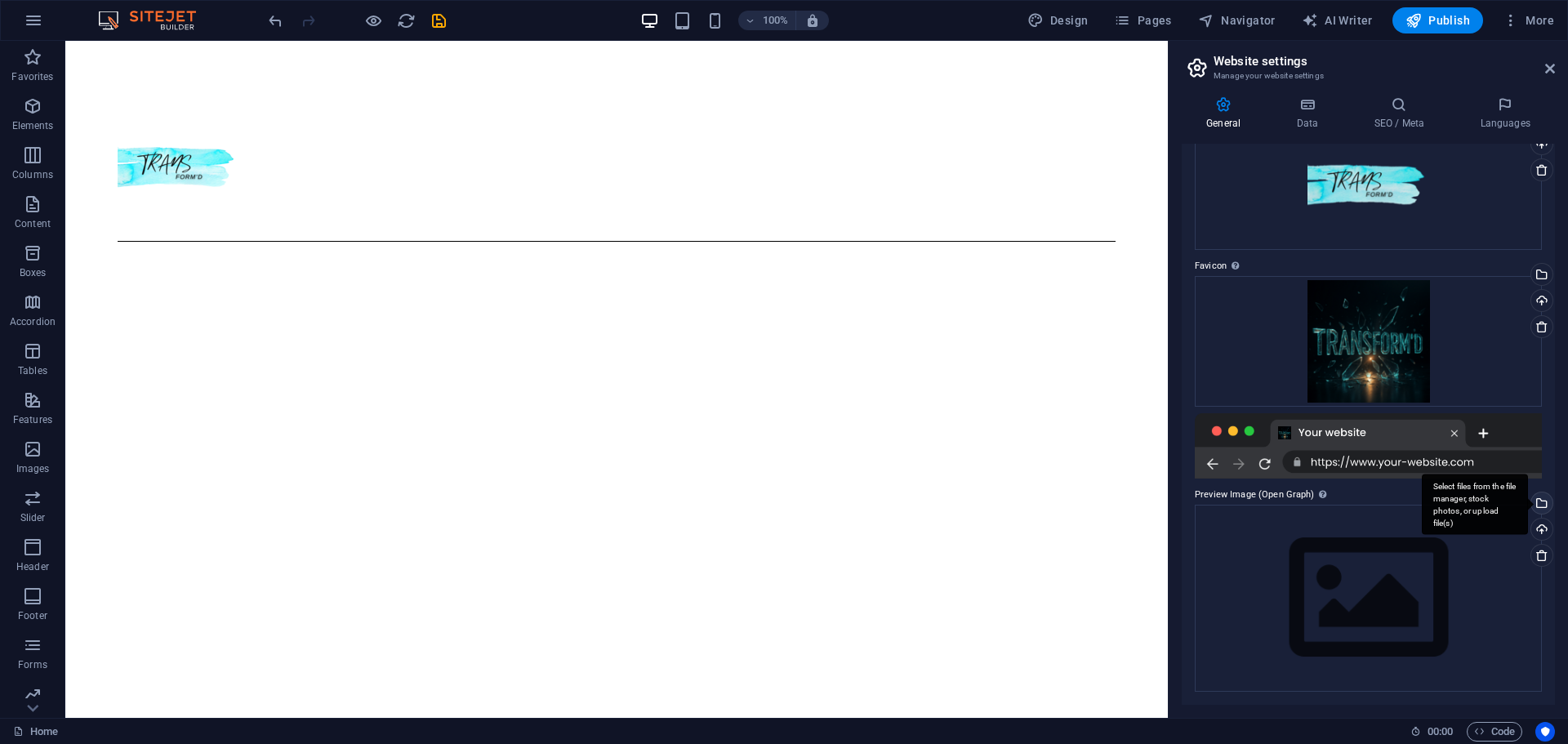
click at [1536, 501] on div "Select files from the file manager, stock photos, or upload file(s)" at bounding box center [1540, 505] width 25 height 25
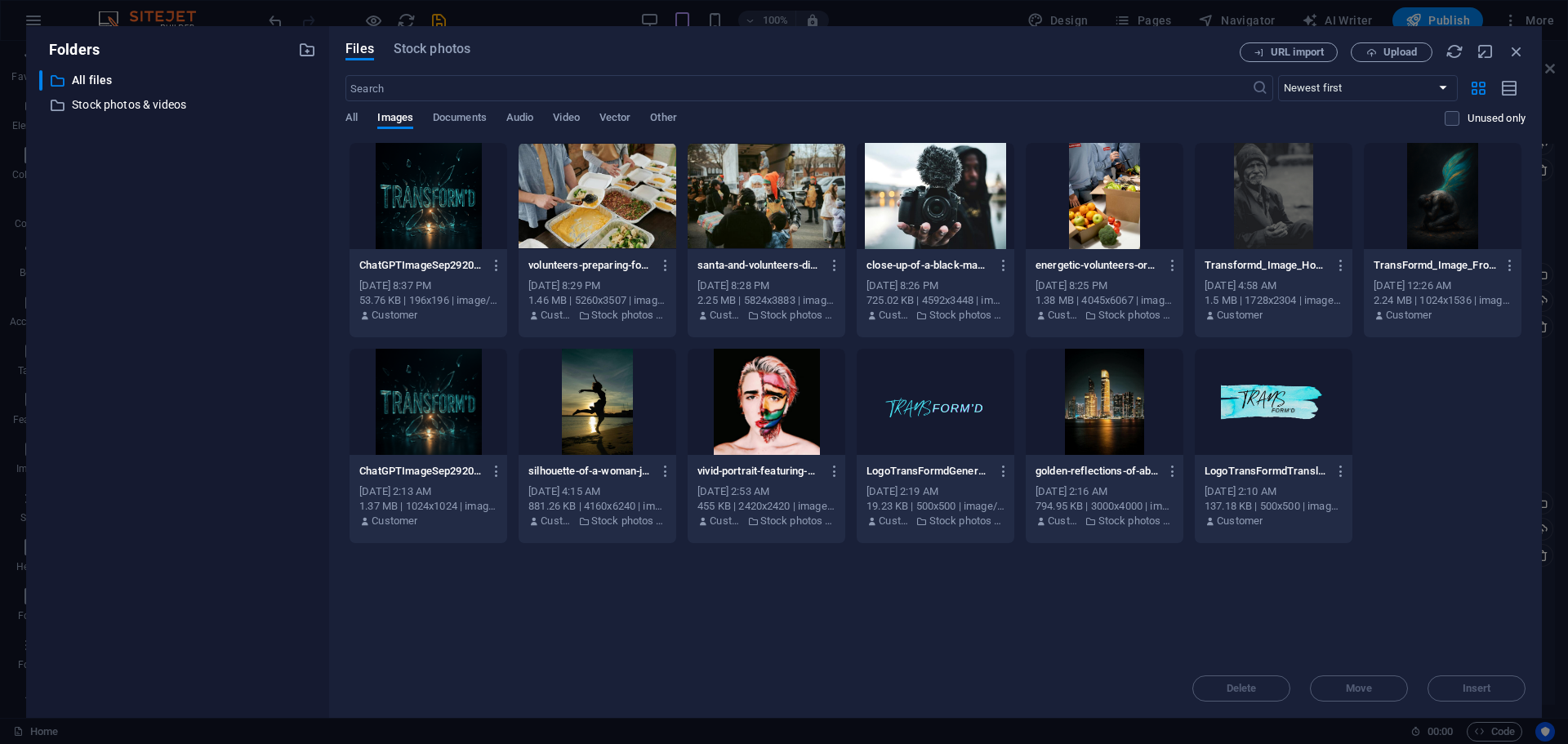
click at [436, 407] on div at bounding box center [428, 402] width 157 height 106
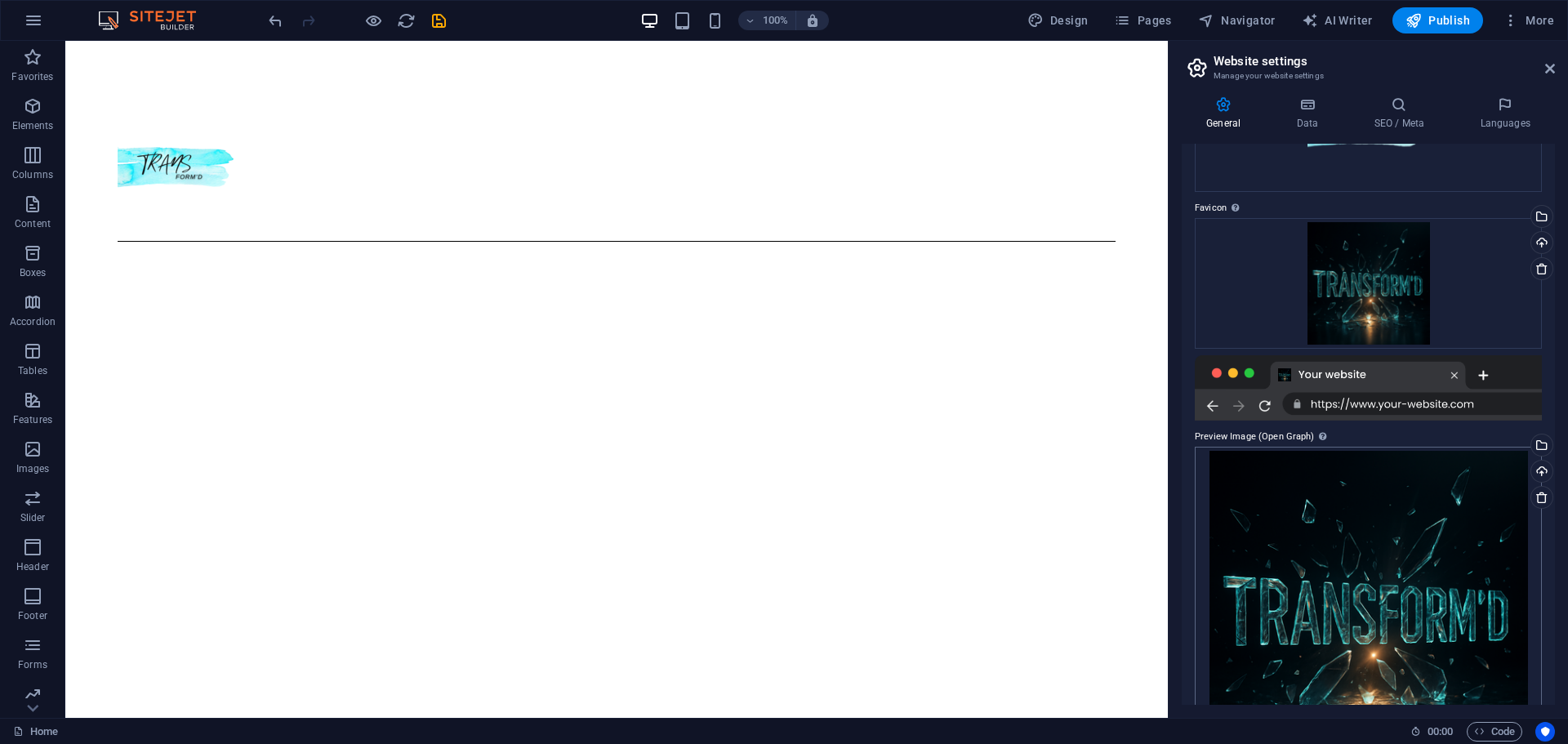
scroll to position [0, 0]
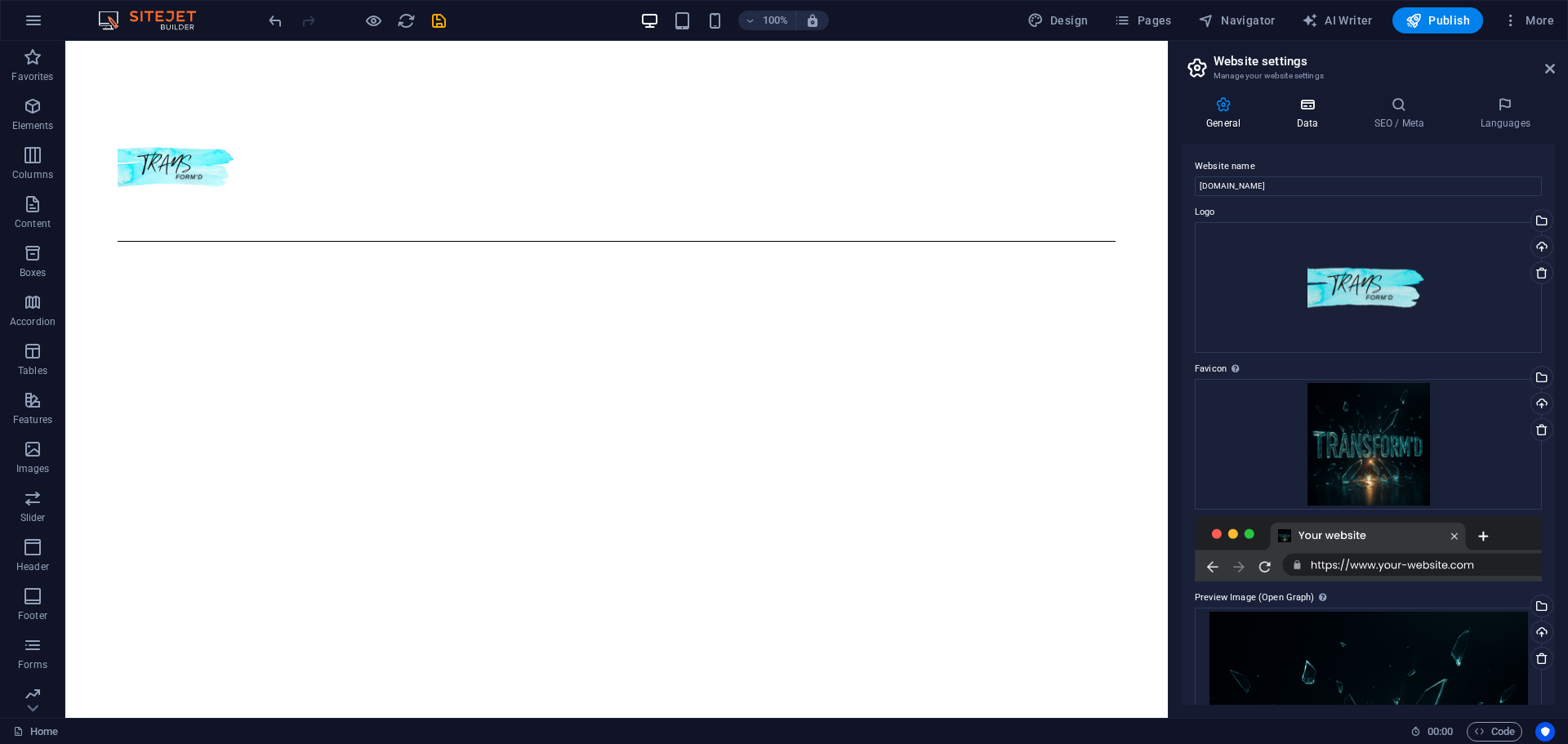
click at [1317, 114] on h4 "Data" at bounding box center [1309, 114] width 78 height 35
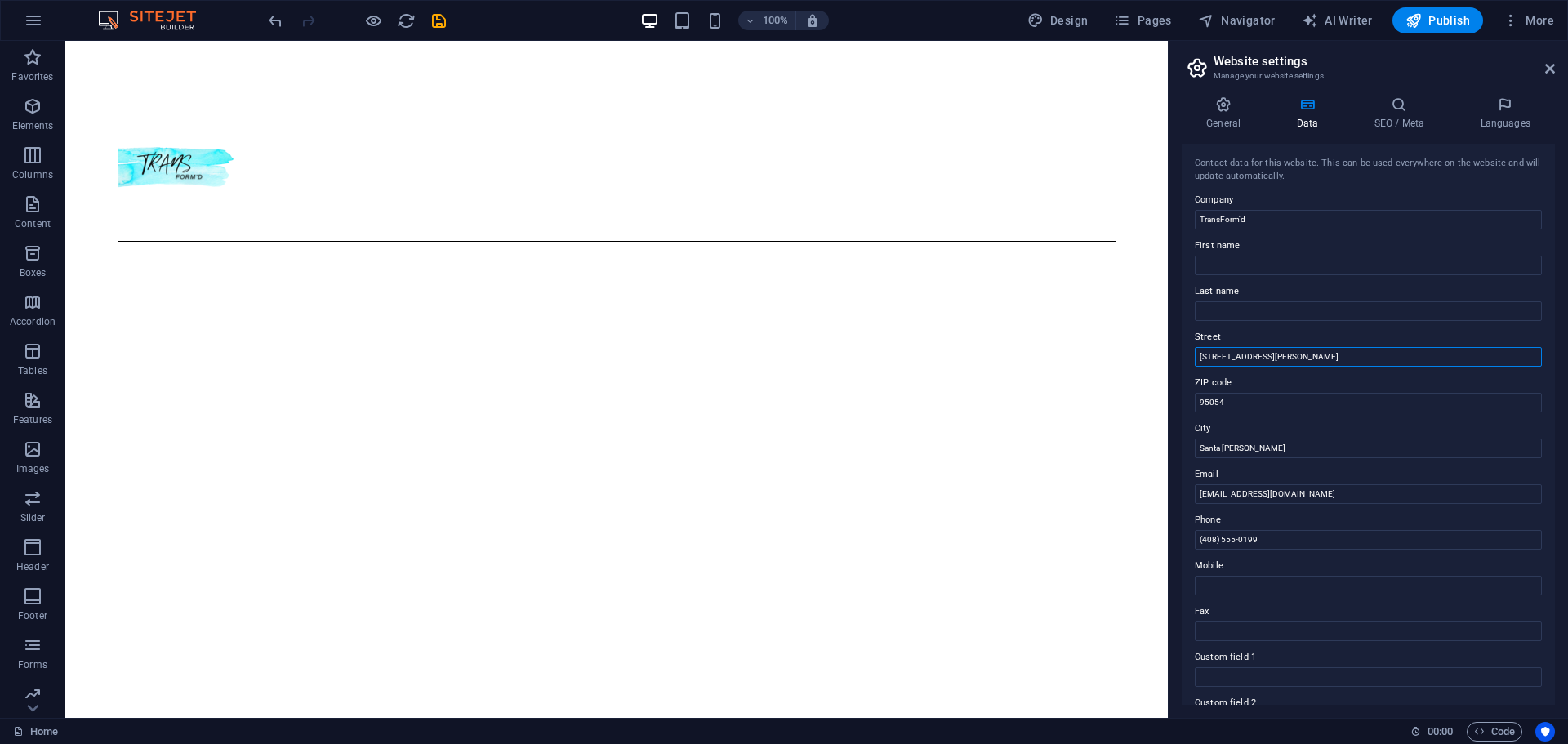
click at [1301, 360] on input "[STREET_ADDRESS][PERSON_NAME]" at bounding box center [1368, 357] width 347 height 19
type input "1"
click at [1275, 450] on input "Santa [PERSON_NAME]" at bounding box center [1368, 448] width 347 height 19
type input "S"
click at [1278, 546] on input "(408) 555-0199" at bounding box center [1368, 540] width 347 height 19
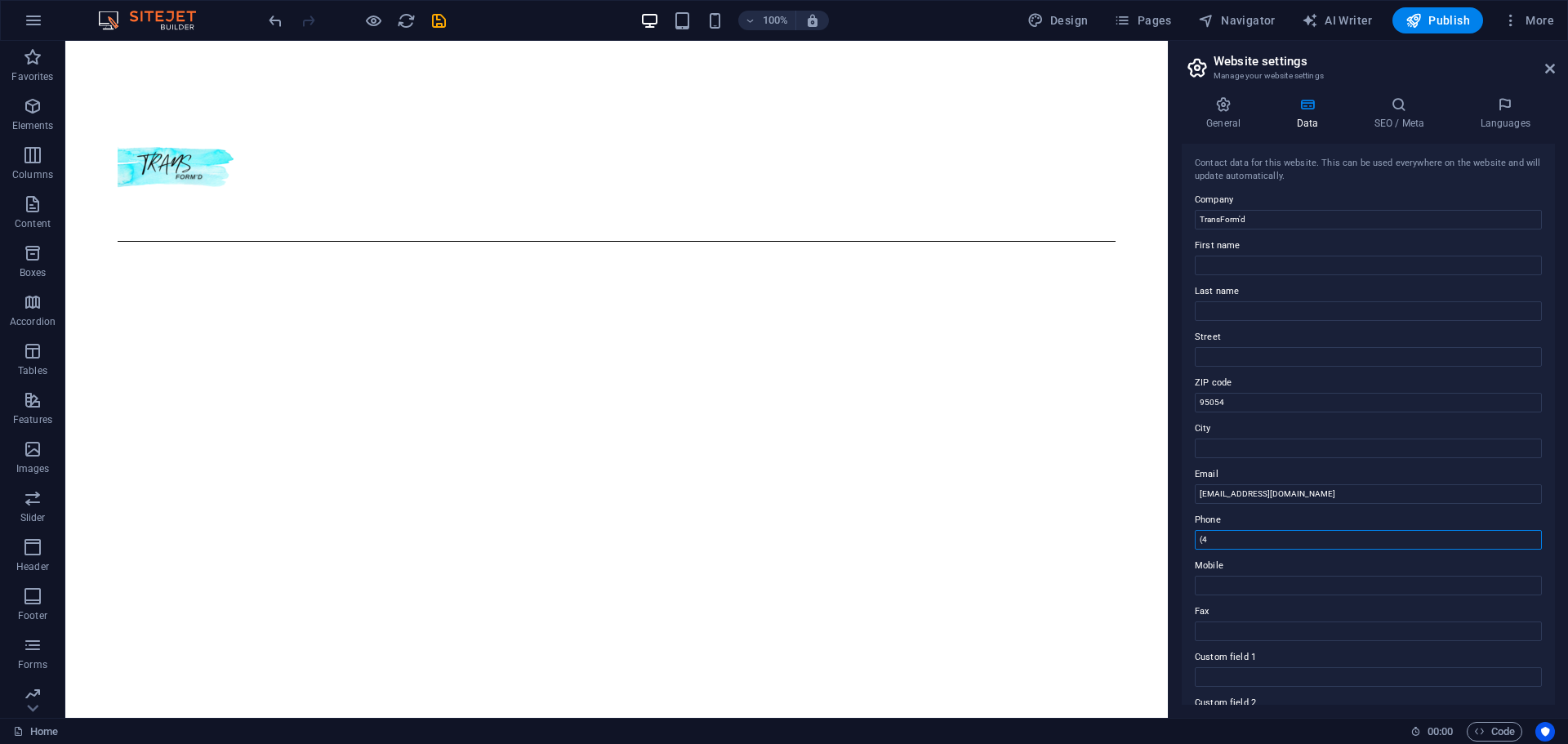
type input "("
click at [1409, 113] on h4 "SEO / Meta" at bounding box center [1401, 114] width 106 height 35
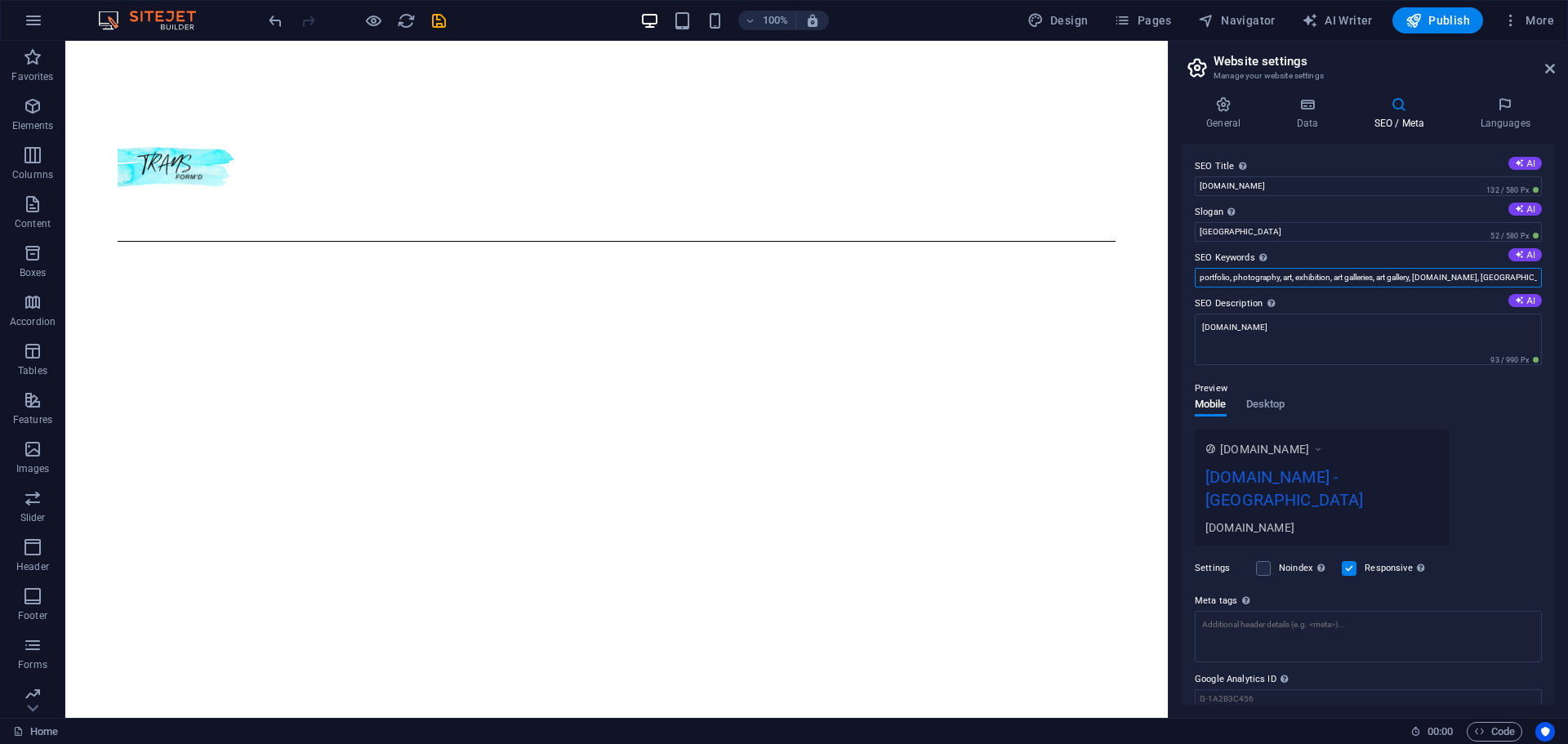
click at [1509, 277] on input "portfolio, photography, art, exhibition, art galleries, art gallery, [DOMAIN_NA…" at bounding box center [1368, 277] width 347 height 19
type input "p"
type input "h"
type input "transformd, homeless, support, self care, job training"
click at [1441, 75] on h3 "Manage your website settings" at bounding box center [1368, 76] width 309 height 14
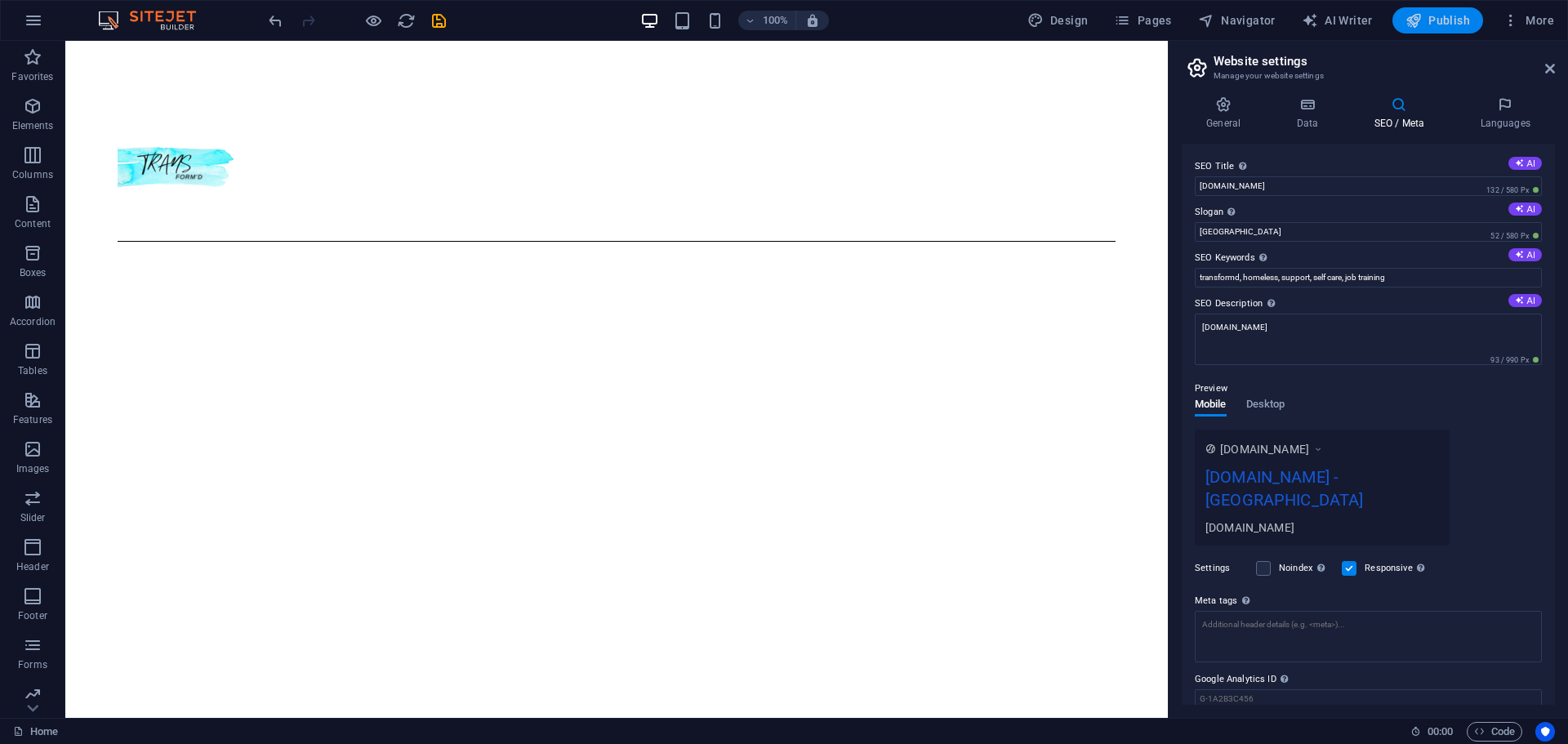
click at [1432, 17] on span "Publish" at bounding box center [1437, 20] width 64 height 16
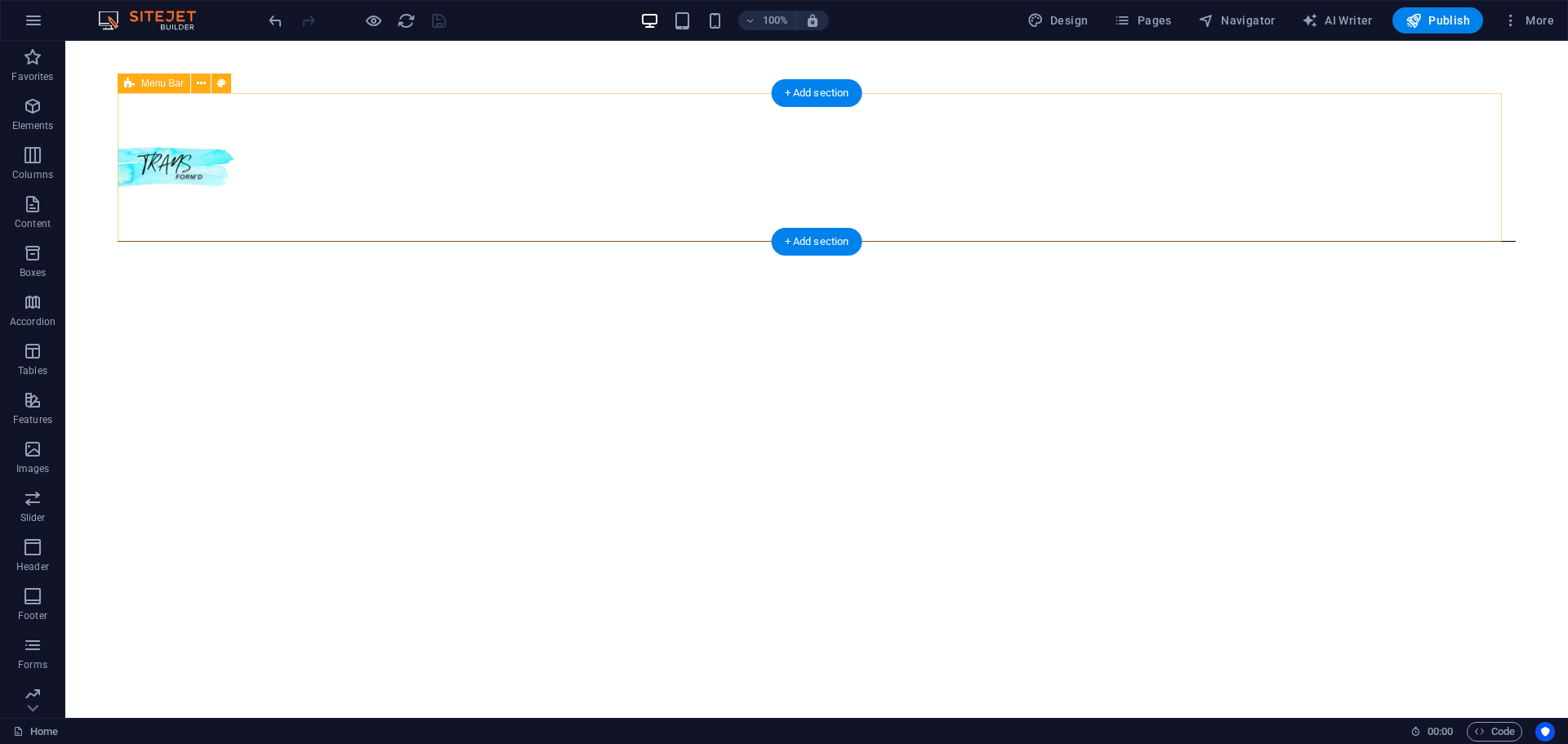
click at [585, 94] on div "Menu" at bounding box center [817, 167] width 1397 height 149
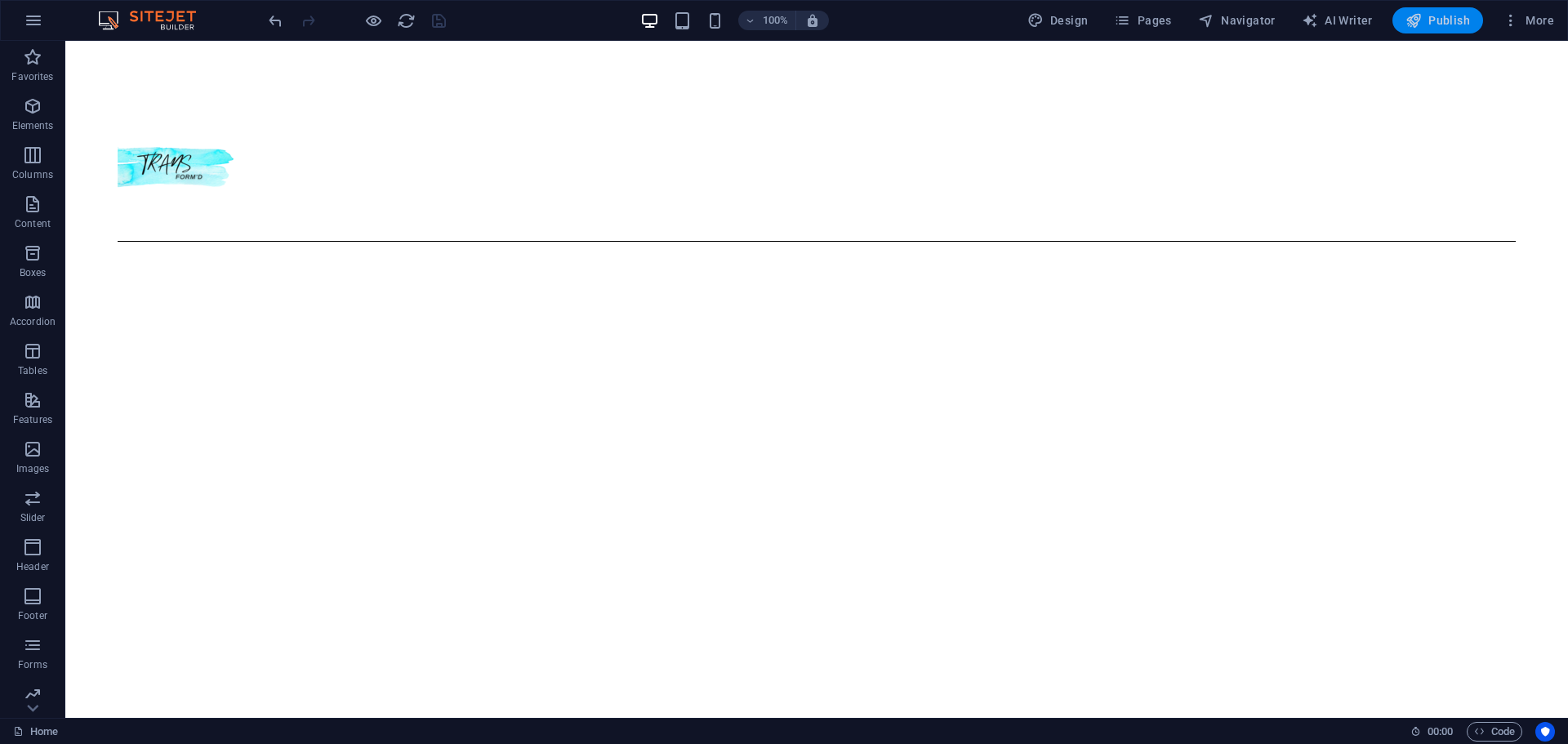
click at [1442, 32] on button "Publish" at bounding box center [1437, 20] width 91 height 26
click at [439, 24] on div at bounding box center [357, 20] width 183 height 26
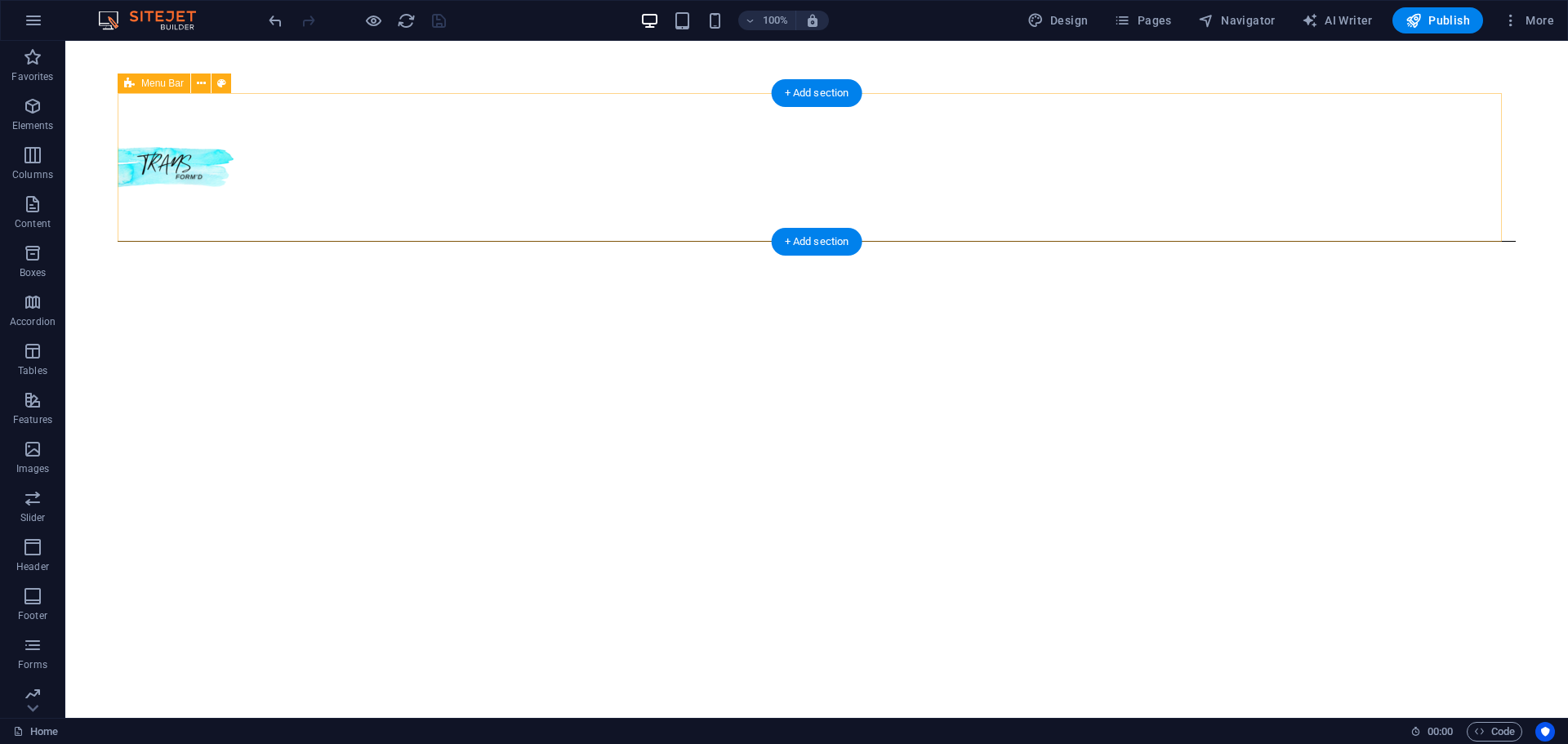
click at [316, 122] on div "Menu" at bounding box center [817, 167] width 1397 height 149
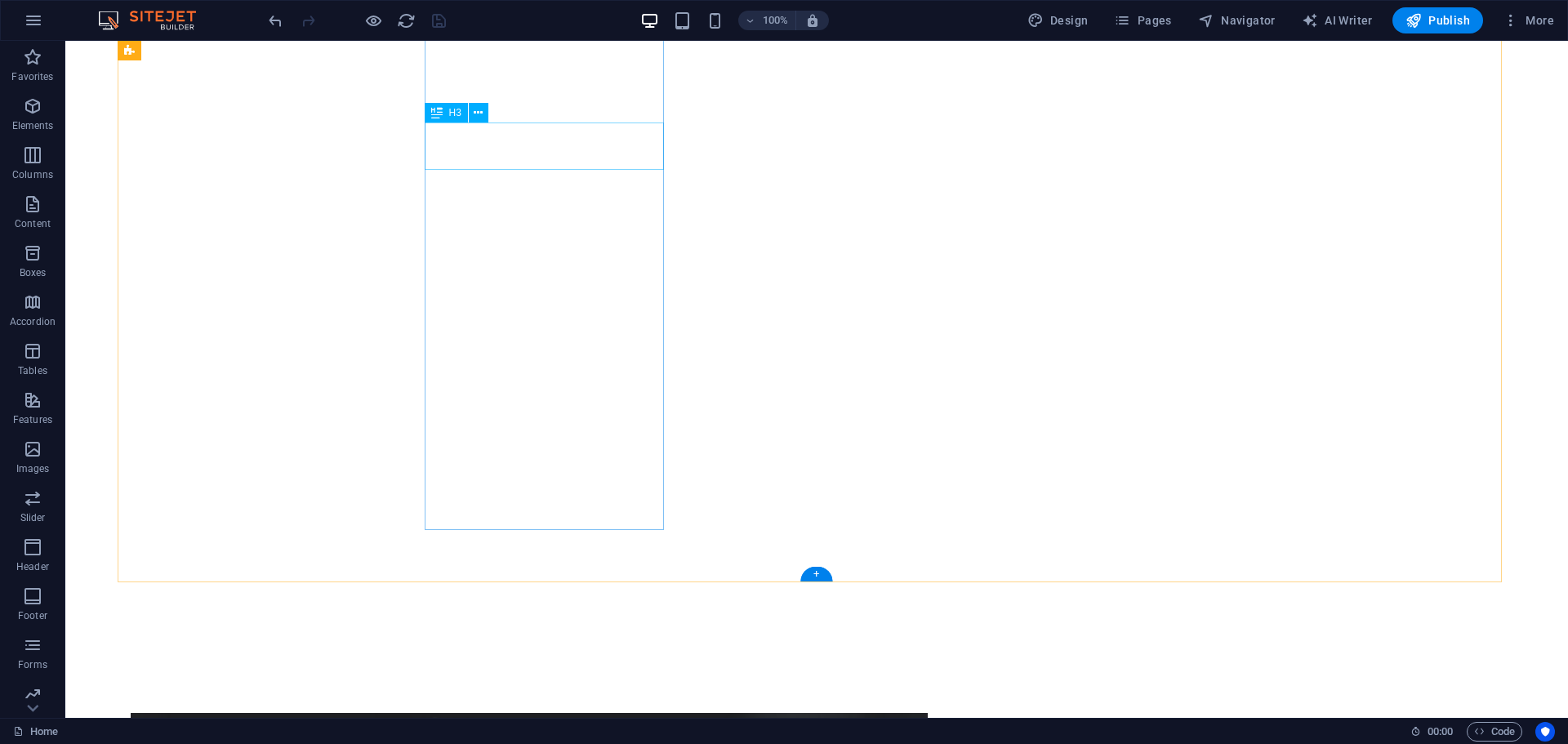
scroll to position [837, 0]
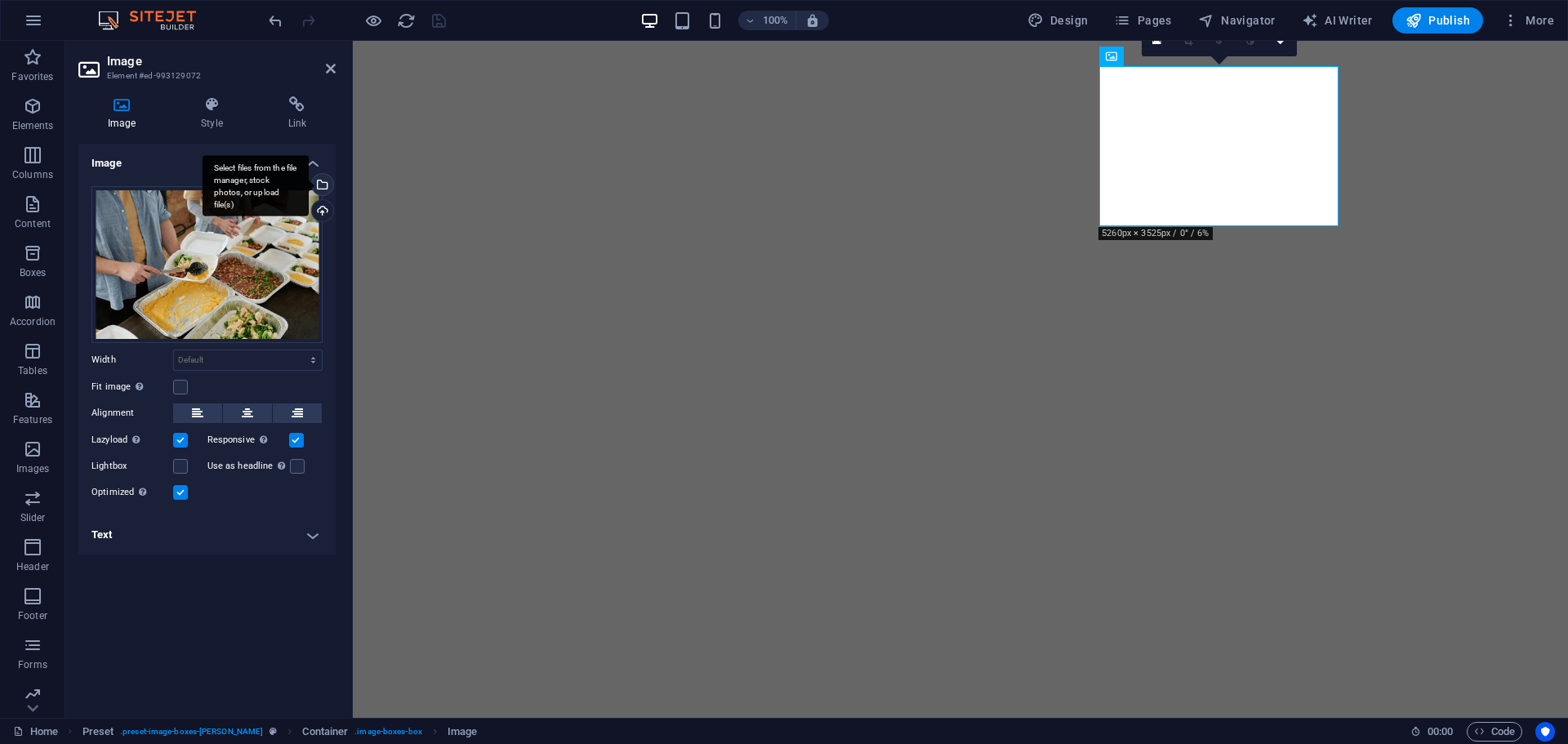
click at [309, 188] on div "Select files from the file manager, stock photos, or upload file(s)" at bounding box center [255, 186] width 106 height 61
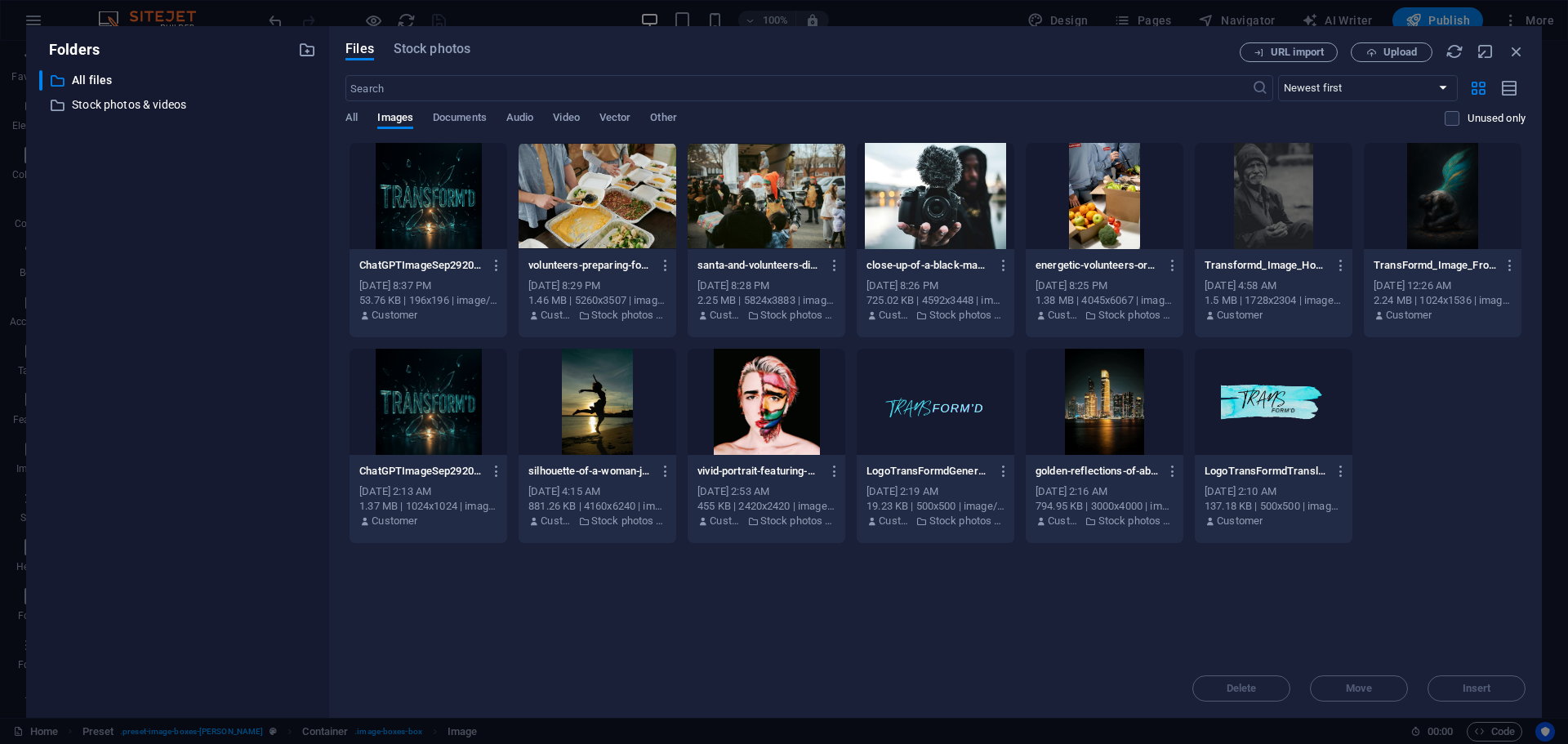
click at [1118, 217] on div at bounding box center [1104, 196] width 157 height 106
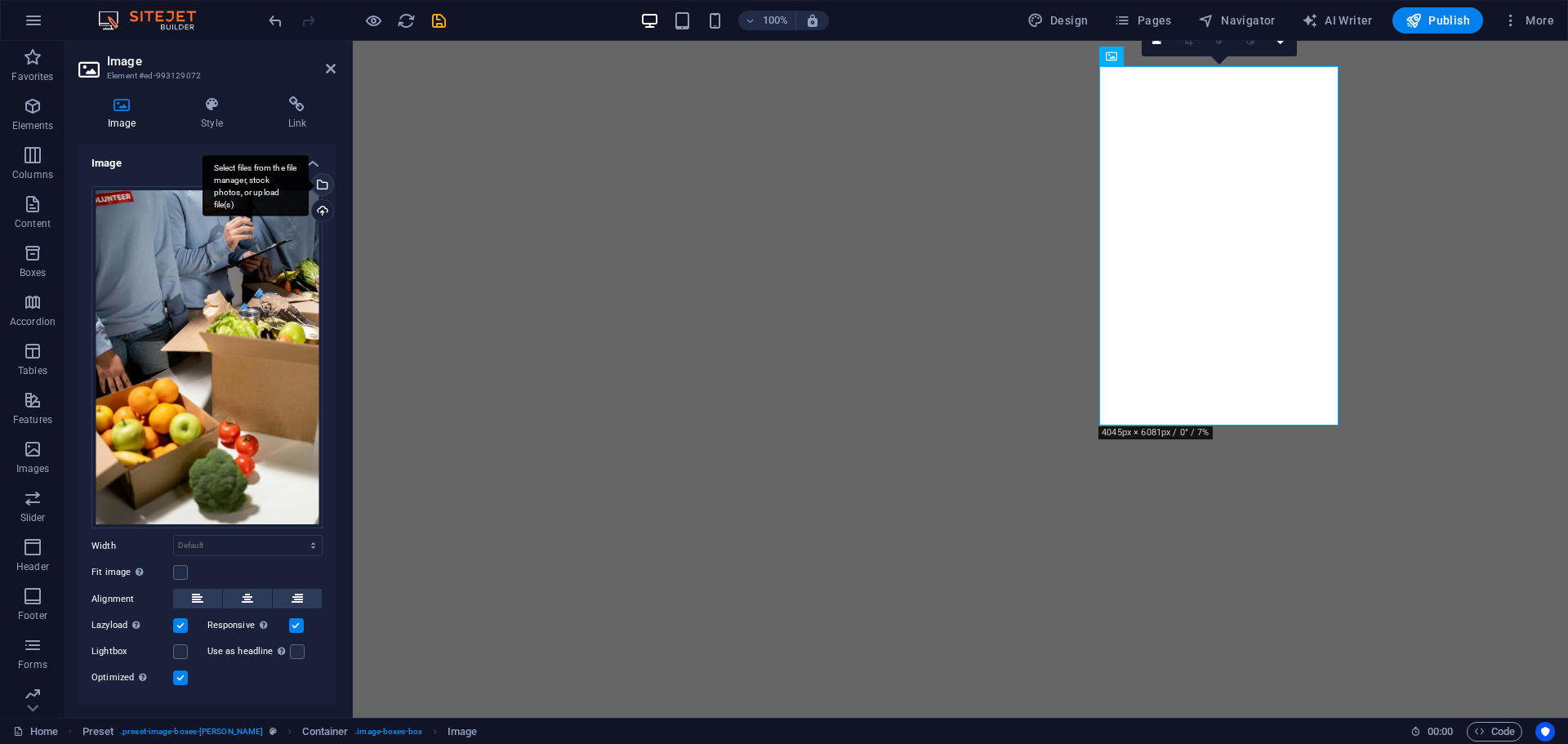
click at [309, 188] on div "Select files from the file manager, stock photos, or upload file(s)" at bounding box center [255, 186] width 106 height 61
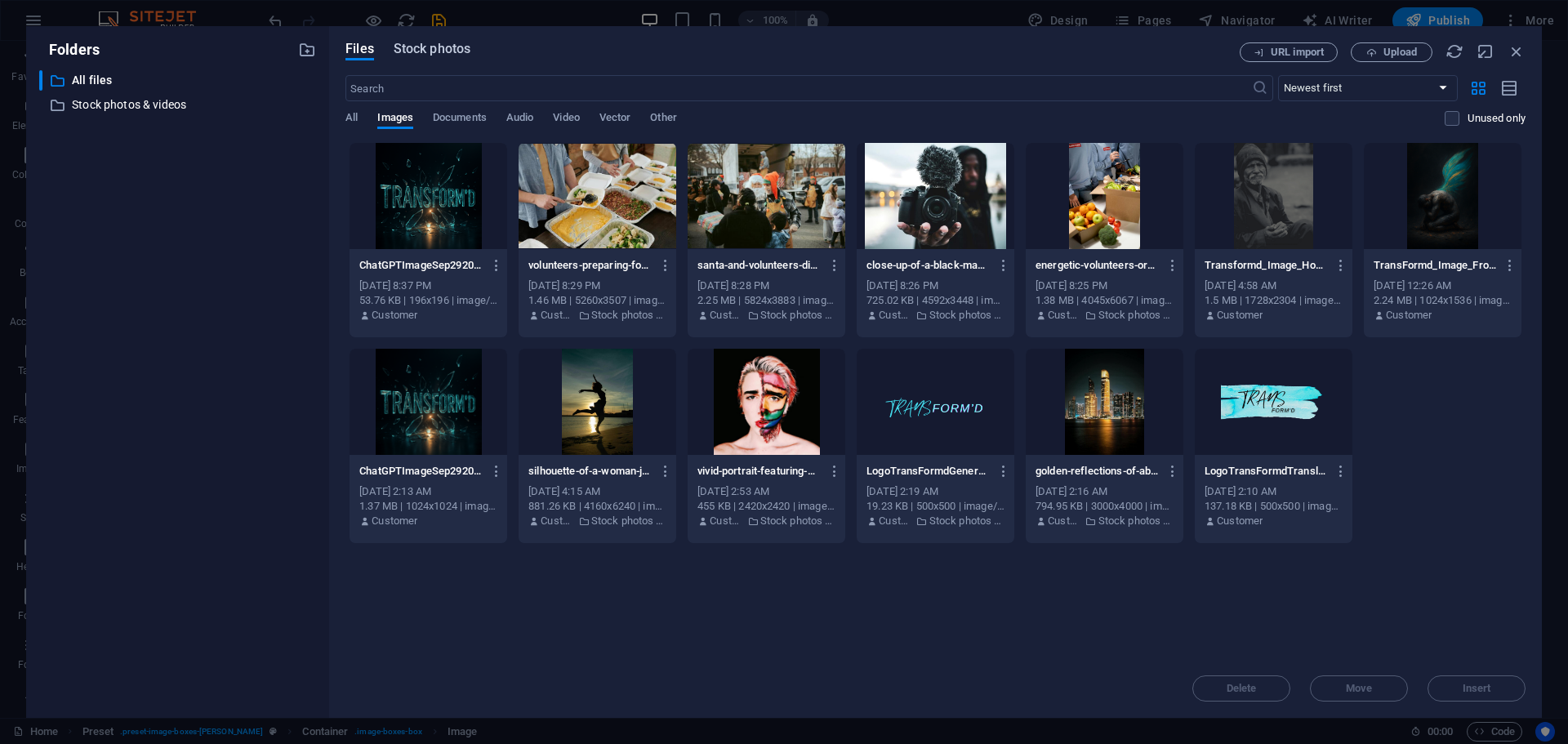
click at [422, 48] on span "Stock photos" at bounding box center [432, 49] width 77 height 19
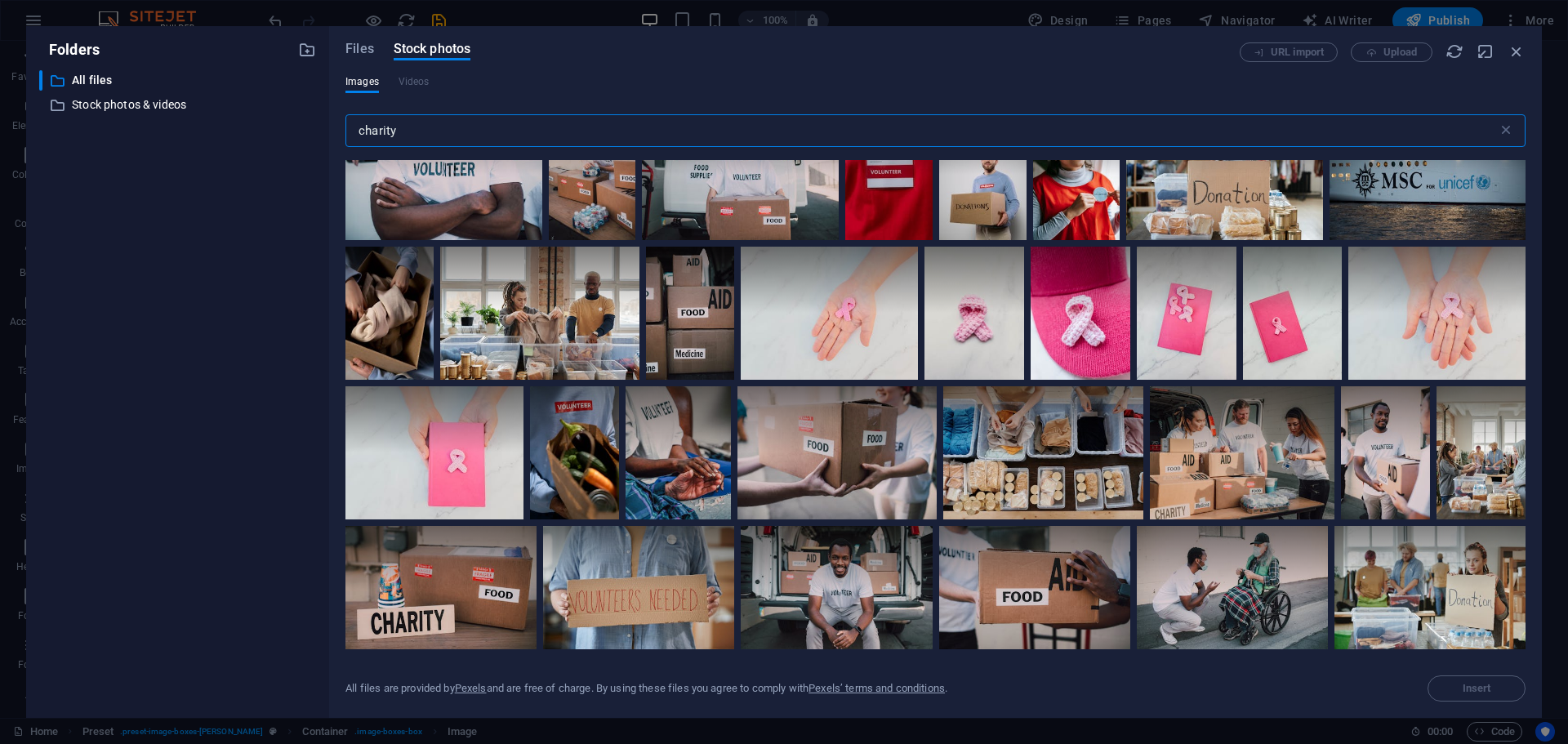
scroll to position [382, 0]
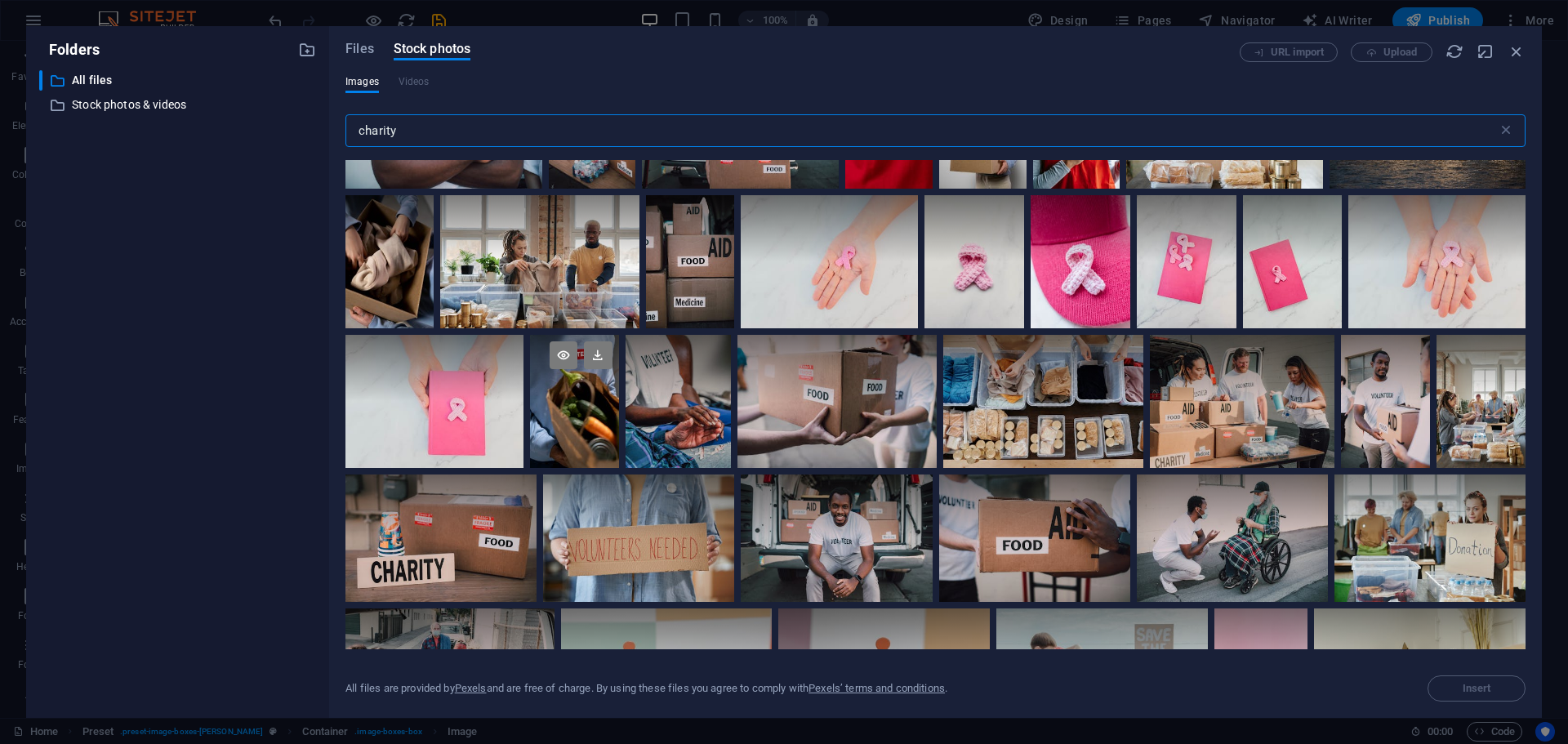
click at [587, 405] on div at bounding box center [574, 401] width 89 height 133
click at [587, 405] on div at bounding box center [574, 434] width 89 height 67
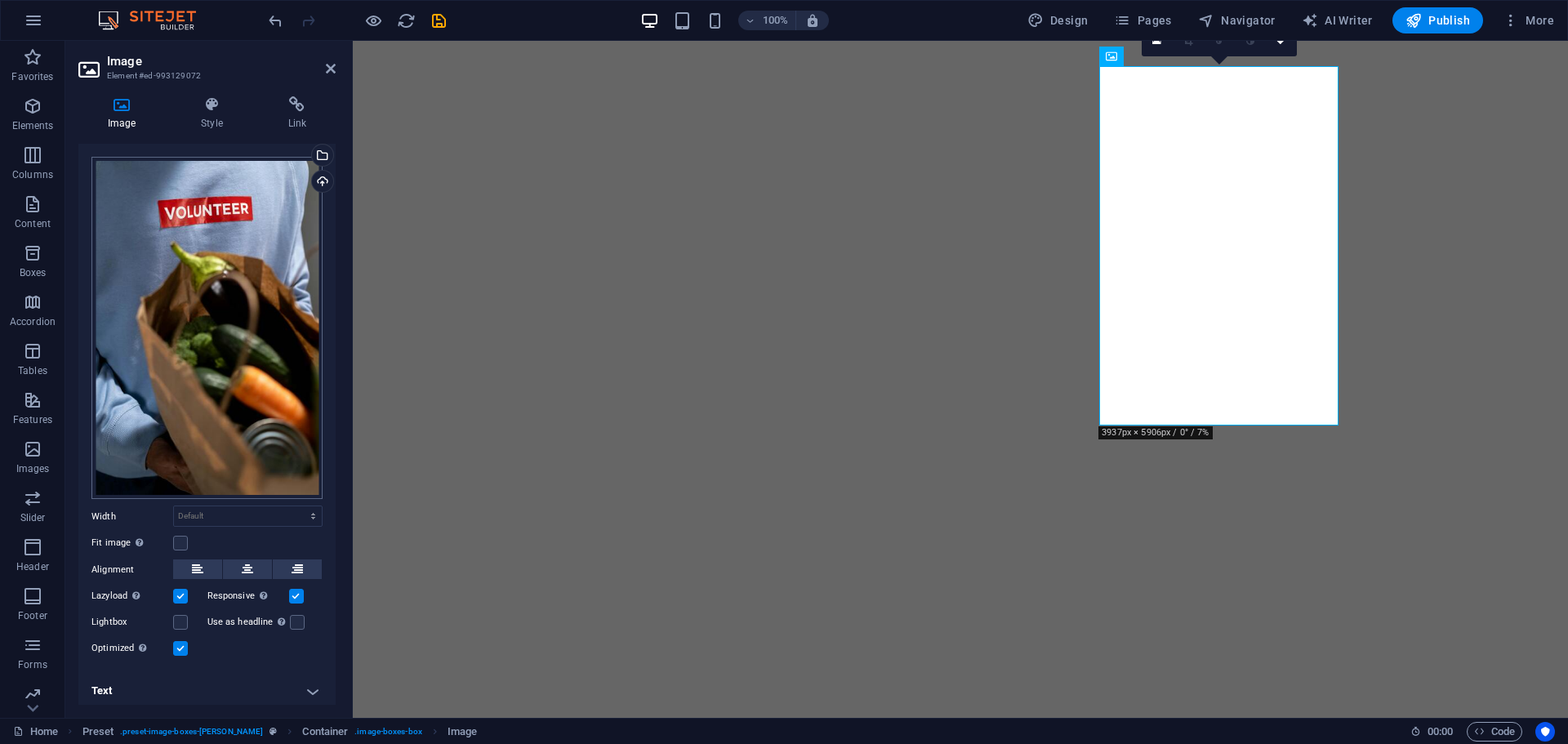
scroll to position [31, 0]
click at [175, 535] on label at bounding box center [180, 542] width 14 height 14
click at [0, 0] on input "Fit image Automatically fit image to a fixed width and height" at bounding box center [0, 0] width 0 height 0
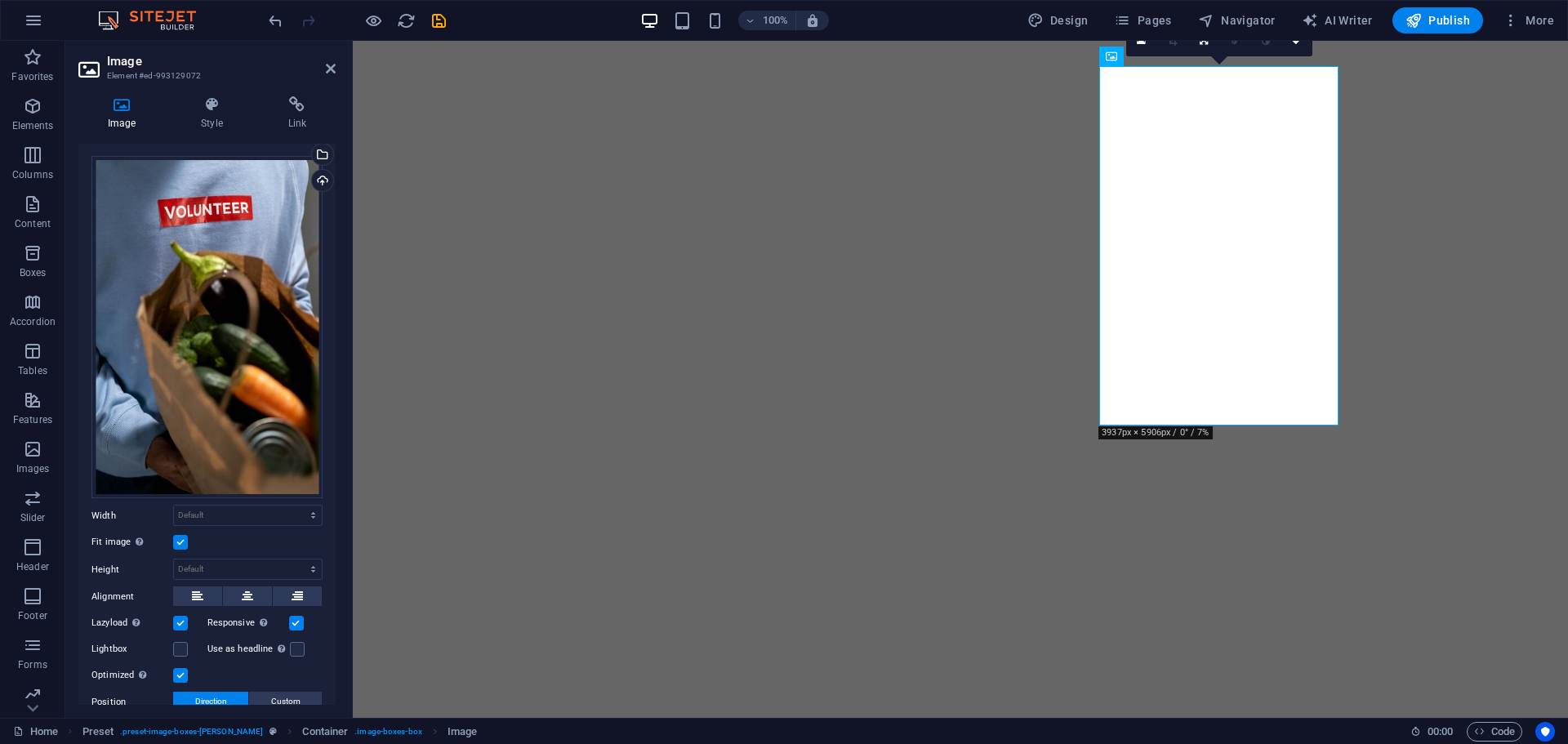
click at [175, 535] on label at bounding box center [180, 542] width 14 height 14
click at [0, 0] on input "Fit image Automatically fit image to a fixed width and height" at bounding box center [0, 0] width 0 height 0
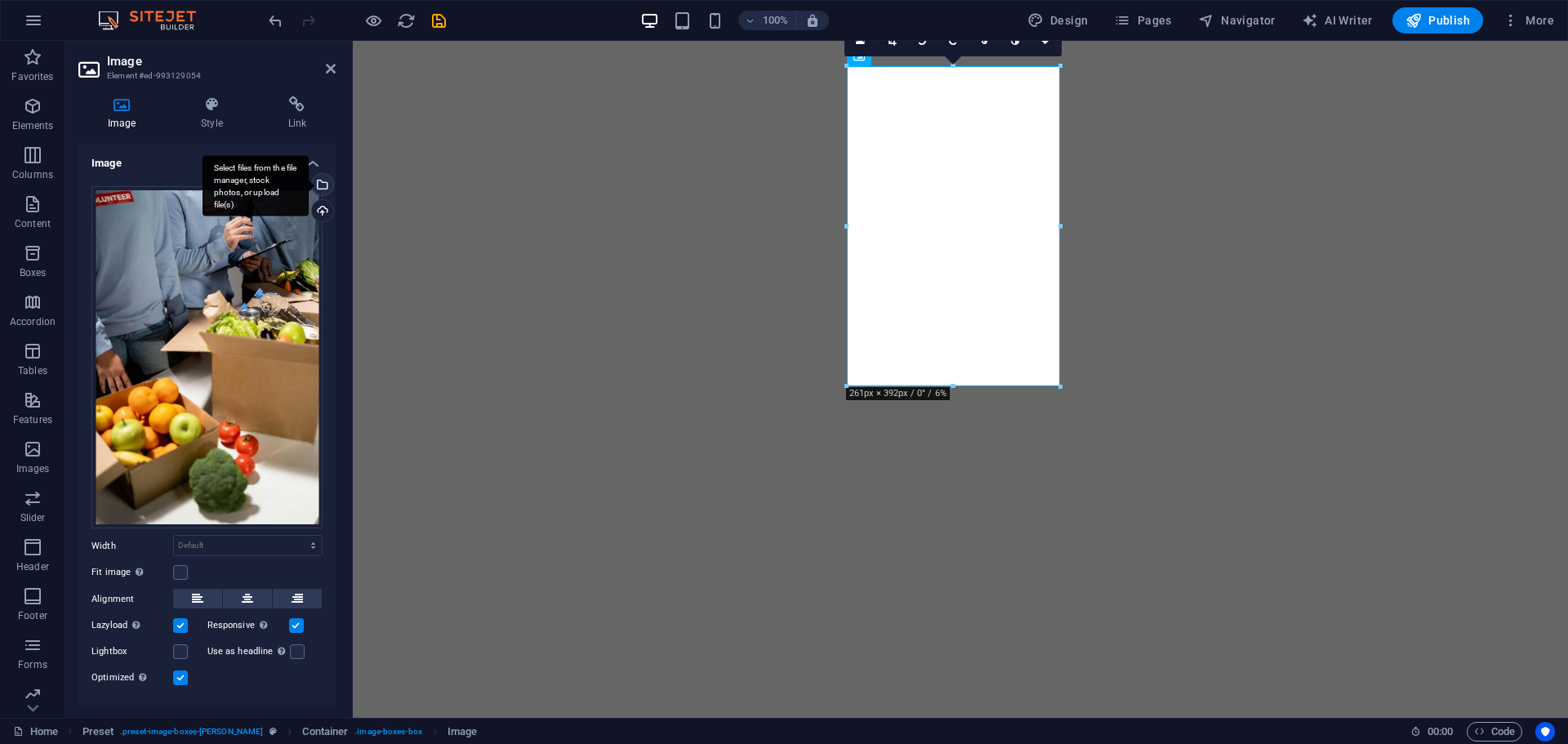
click at [321, 181] on div "Select files from the file manager, stock photos, or upload file(s)" at bounding box center [321, 186] width 25 height 25
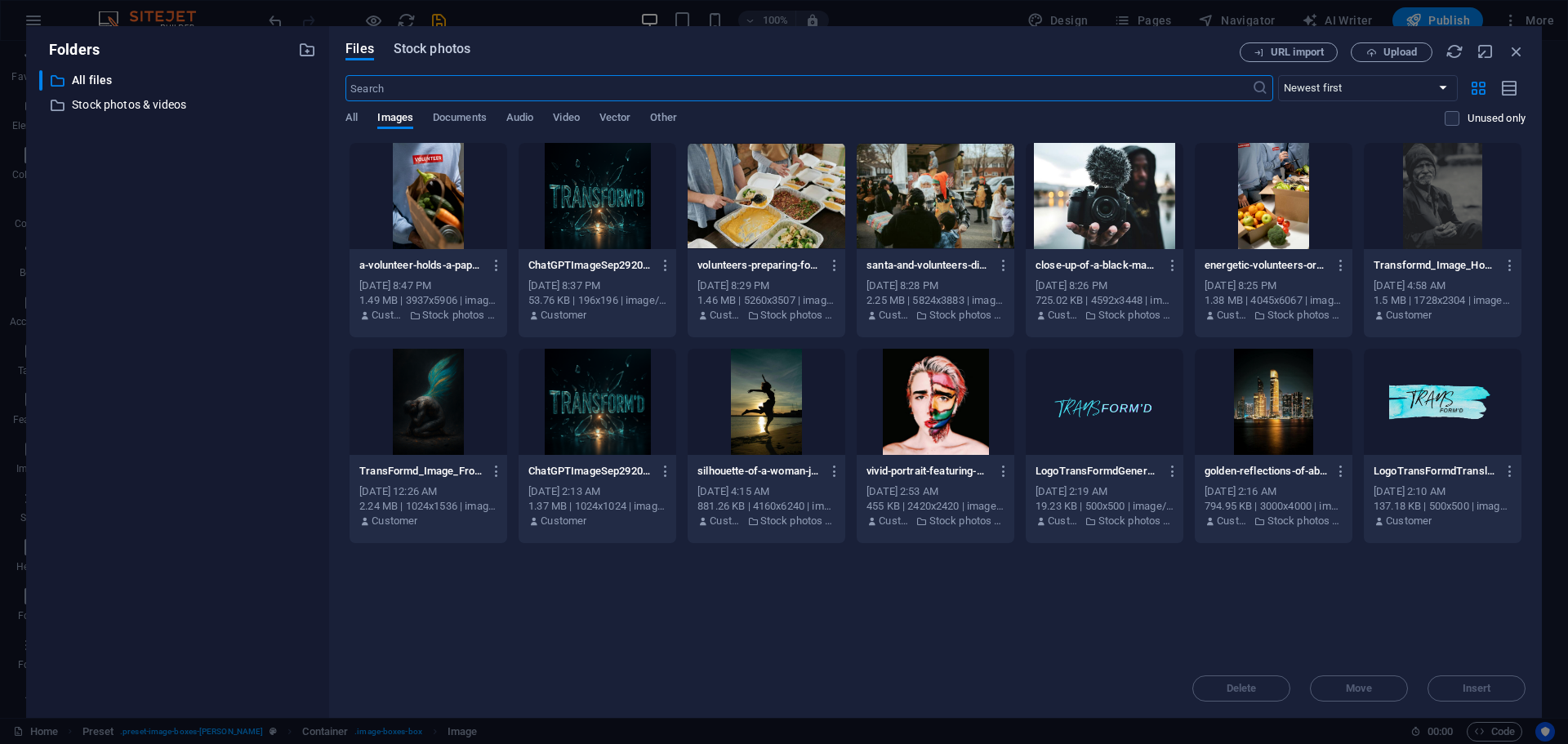
click at [447, 48] on span "Stock photos" at bounding box center [432, 49] width 77 height 19
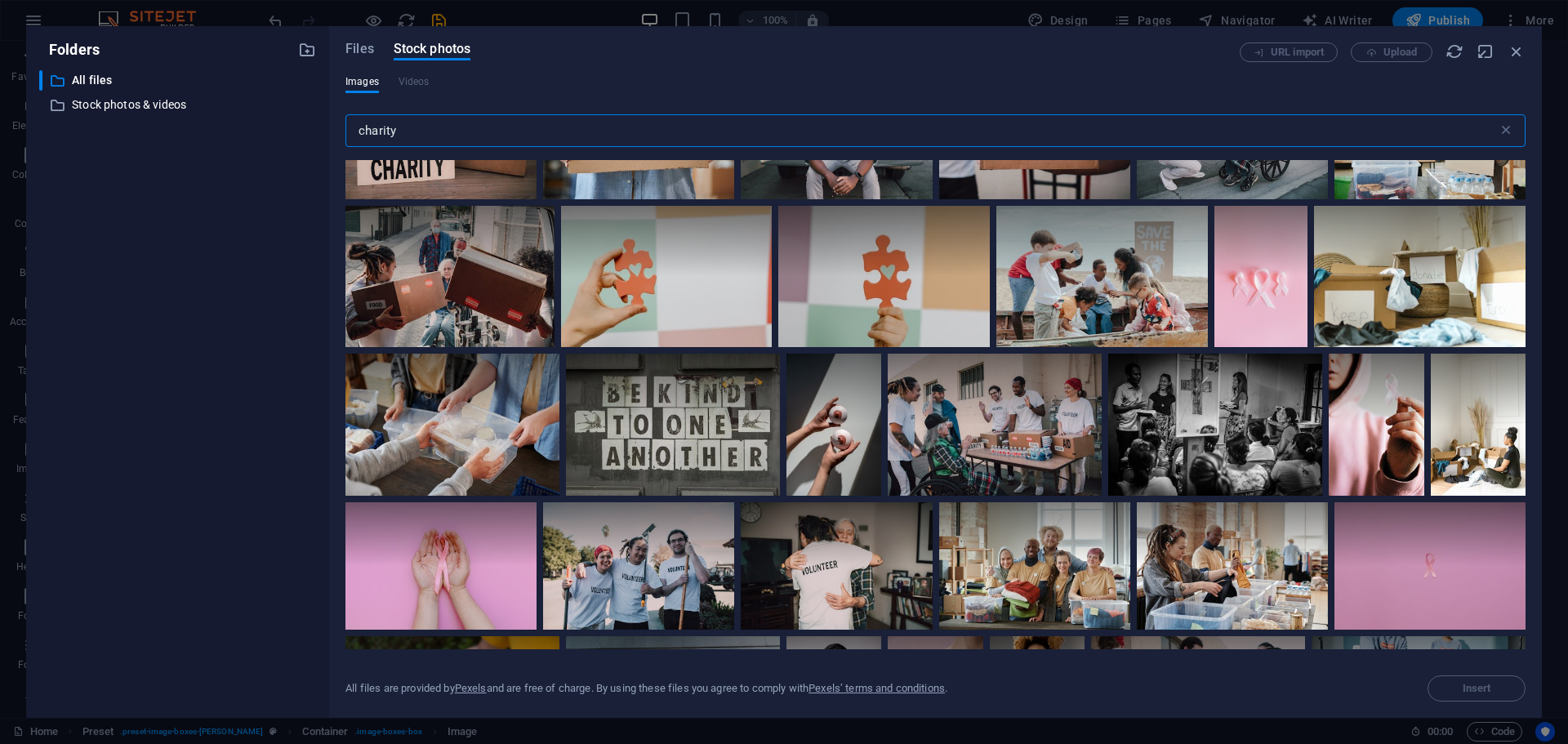
scroll to position [799, 0]
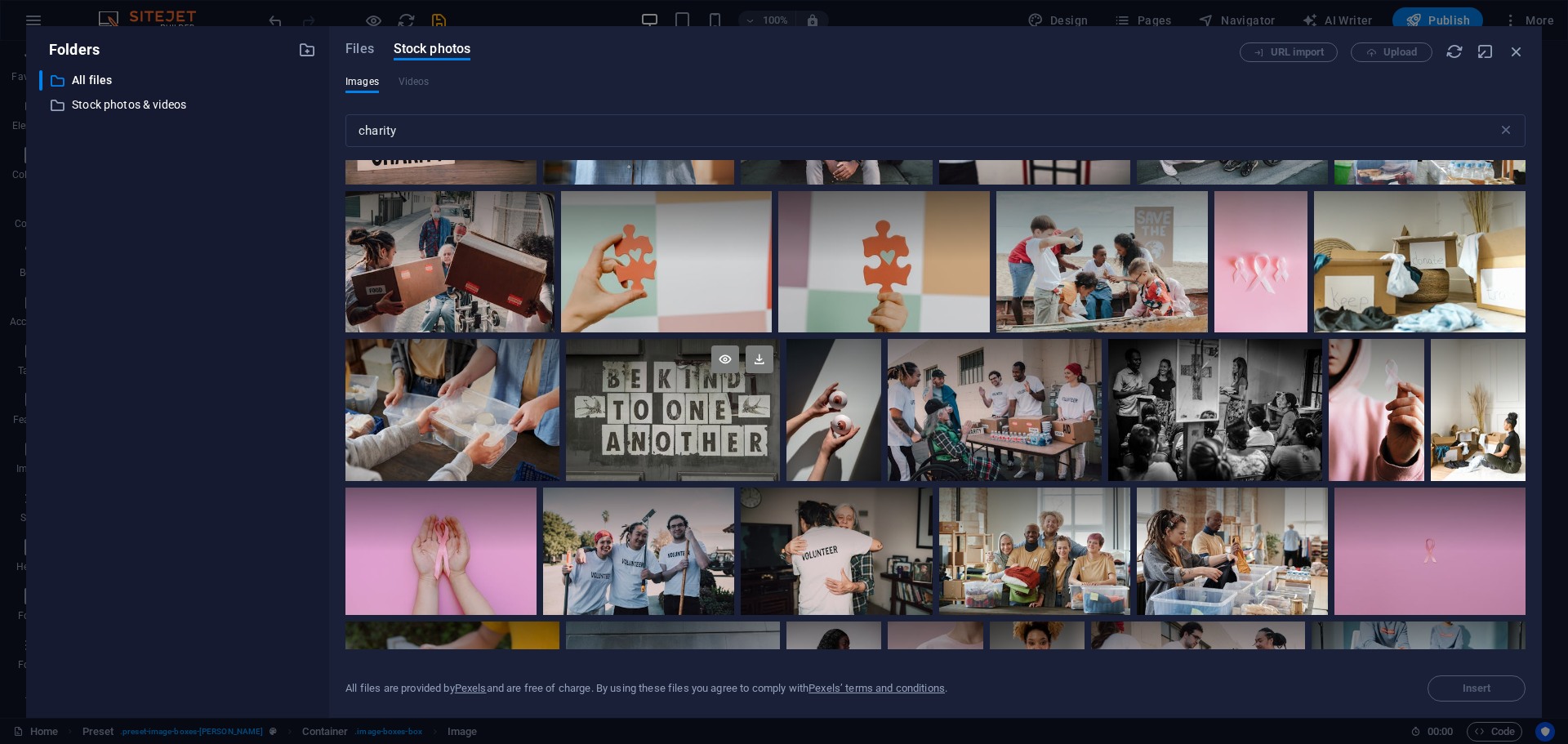
click at [675, 432] on div at bounding box center [672, 410] width 214 height 143
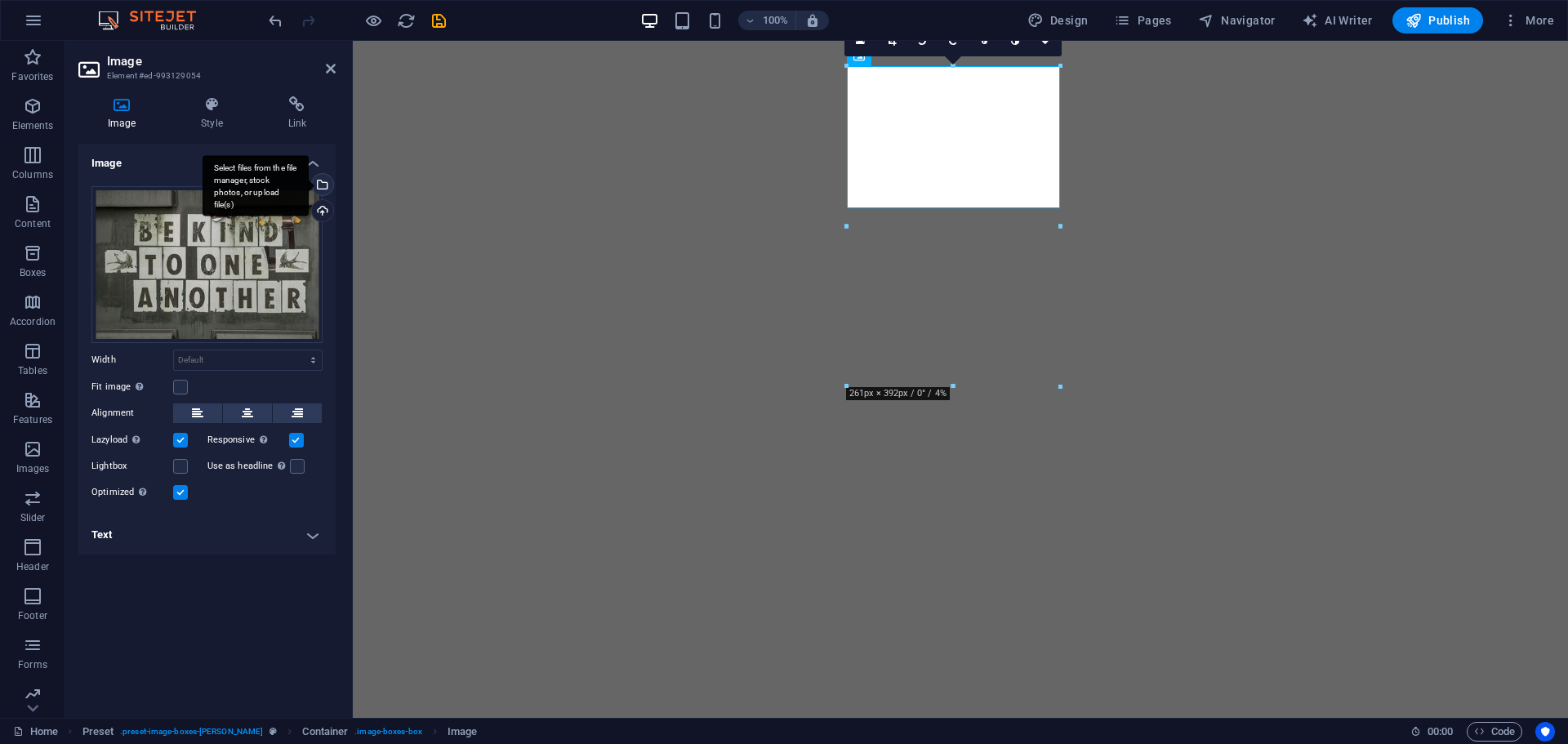
click at [324, 187] on div "Select files from the file manager, stock photos, or upload file(s)" at bounding box center [321, 186] width 25 height 25
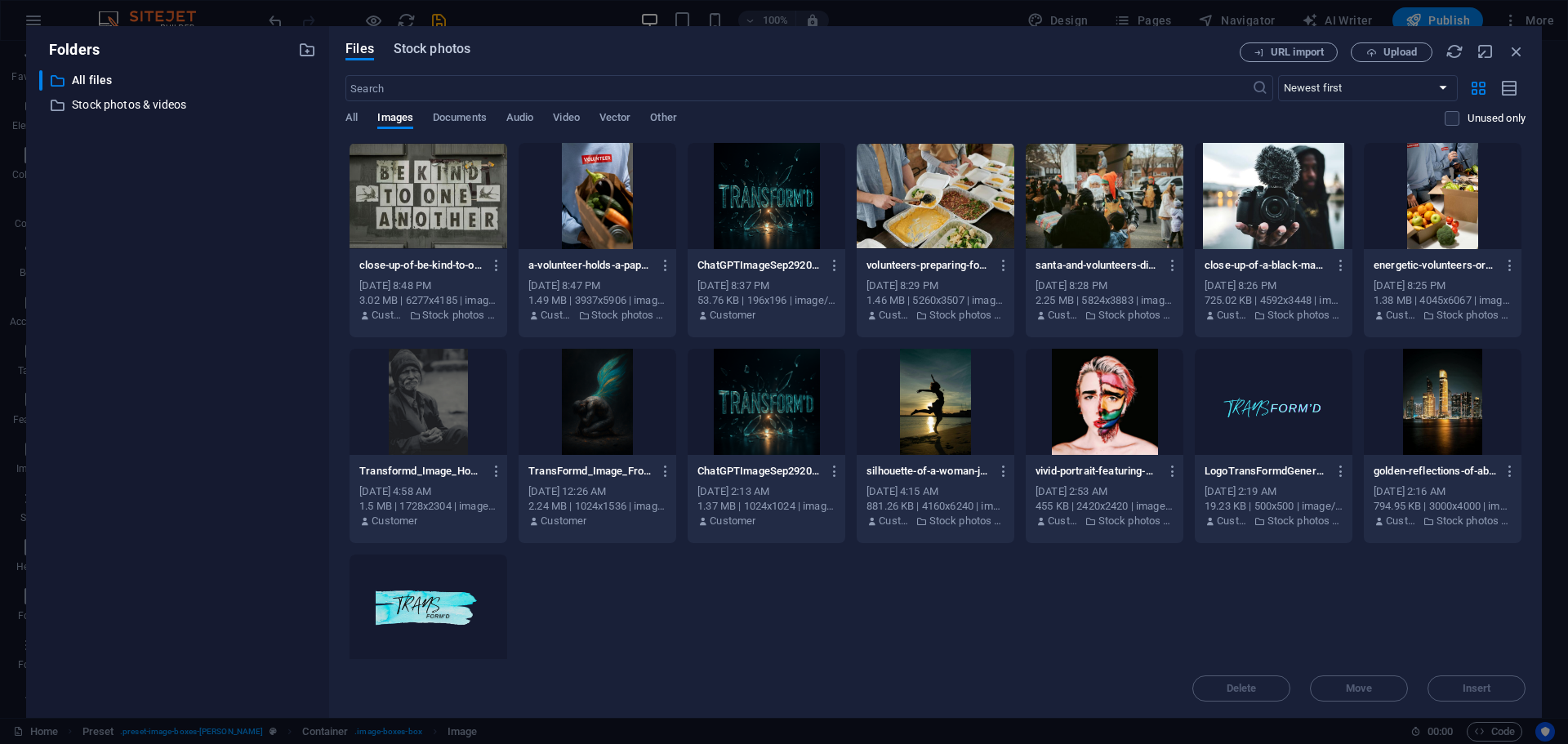
click at [427, 52] on span "Stock photos" at bounding box center [432, 49] width 77 height 19
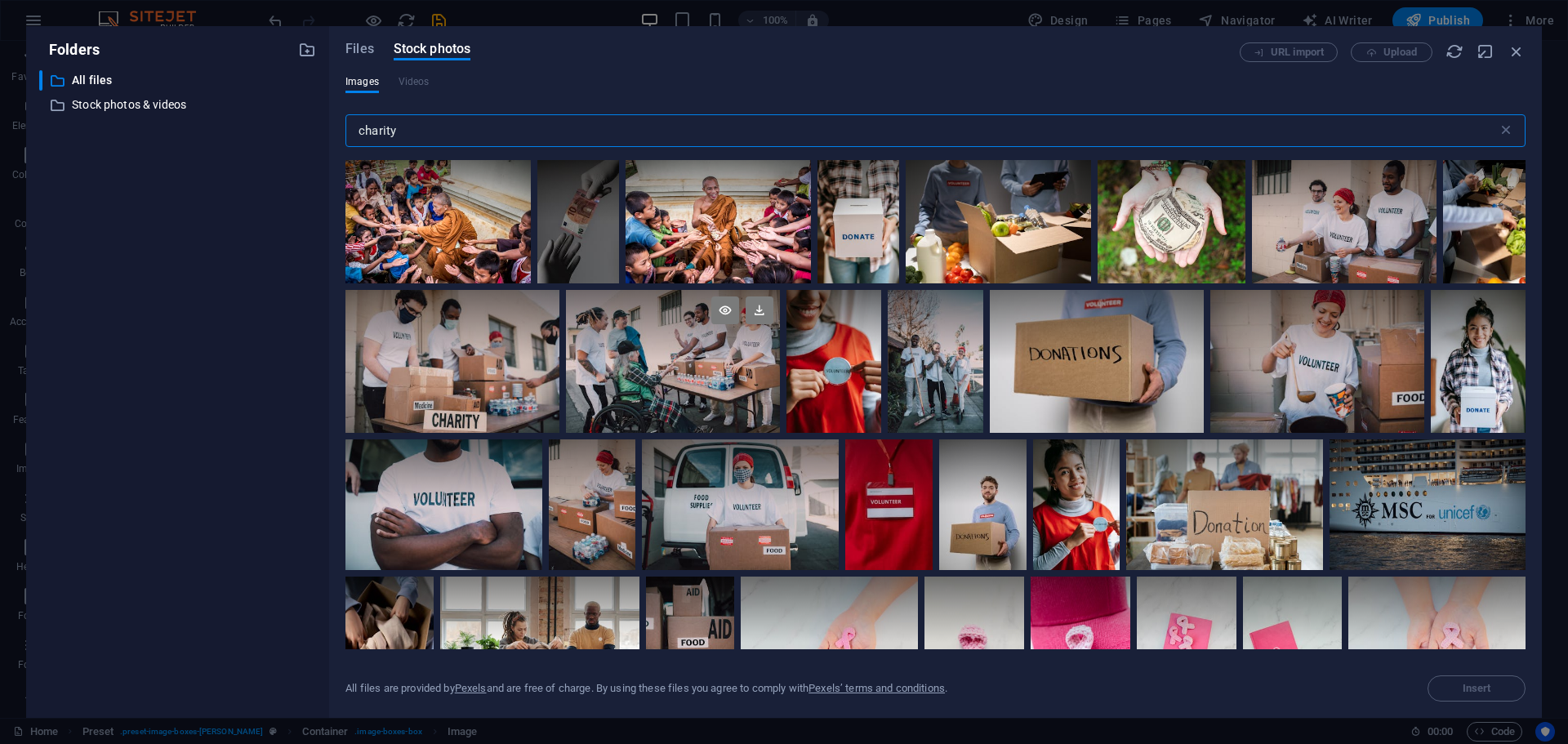
click at [649, 364] on div at bounding box center [672, 360] width 214 height 143
click at [649, 364] on div at bounding box center [672, 397] width 214 height 71
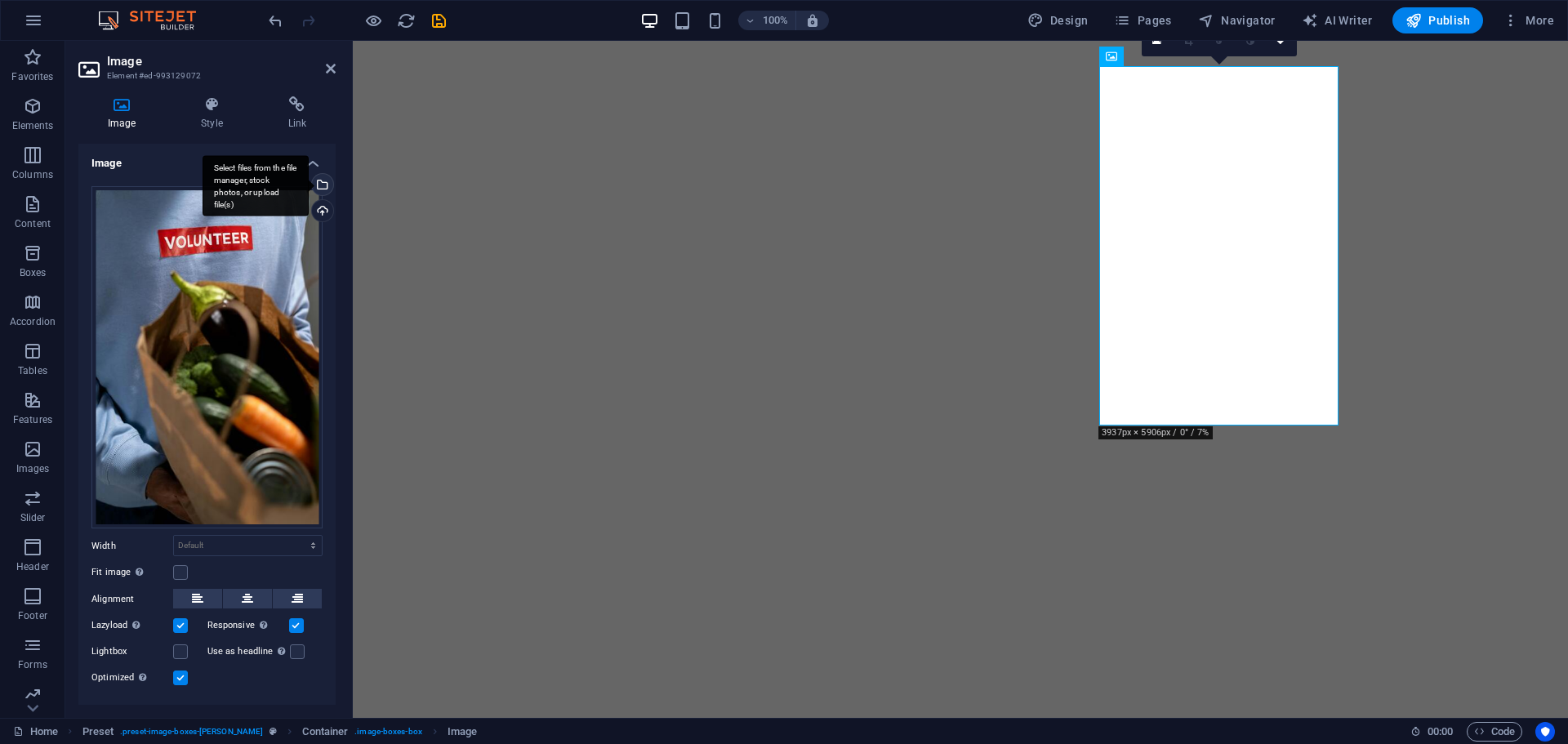
click at [309, 183] on div "Select files from the file manager, stock photos, or upload file(s)" at bounding box center [255, 186] width 106 height 61
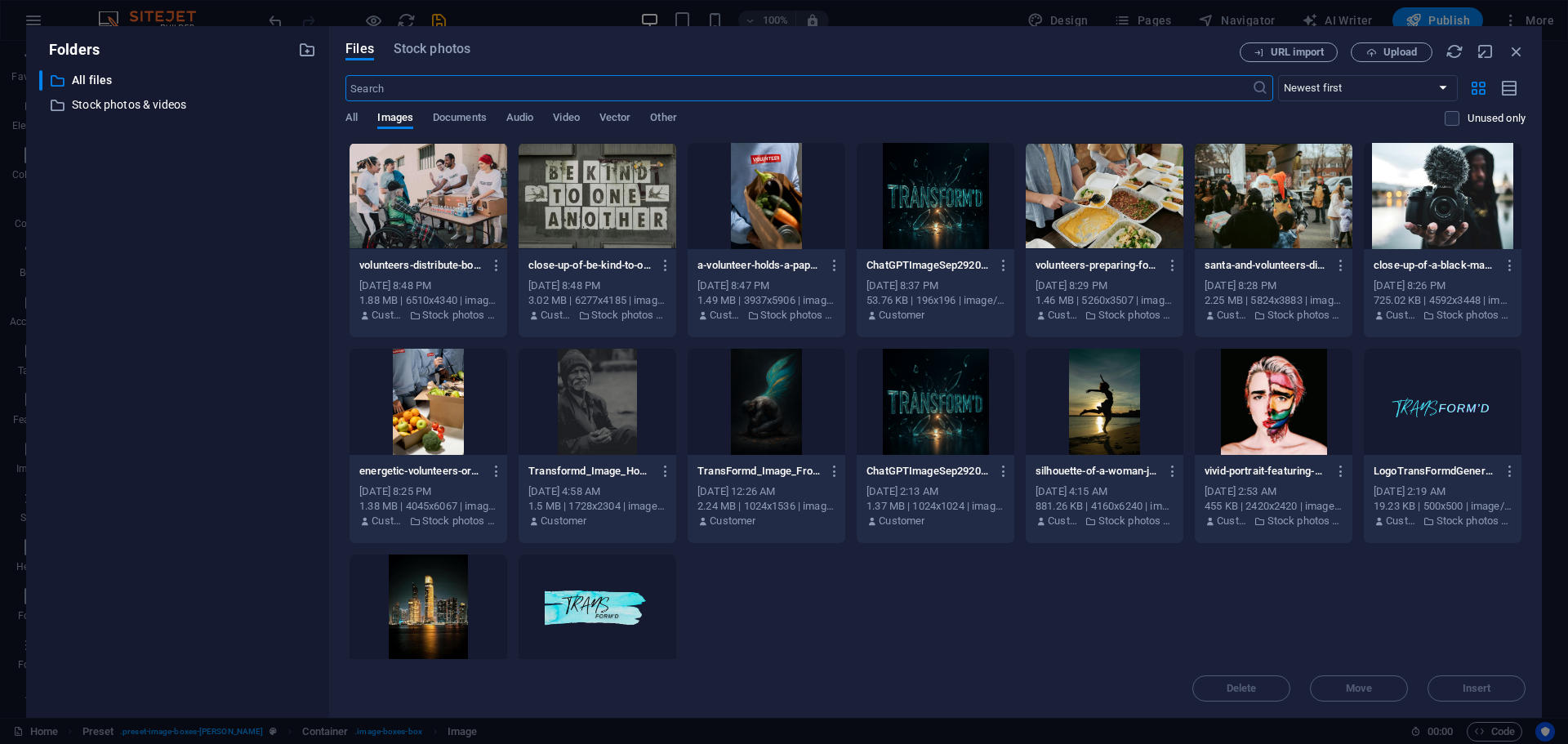
click at [1076, 213] on div at bounding box center [1104, 196] width 157 height 106
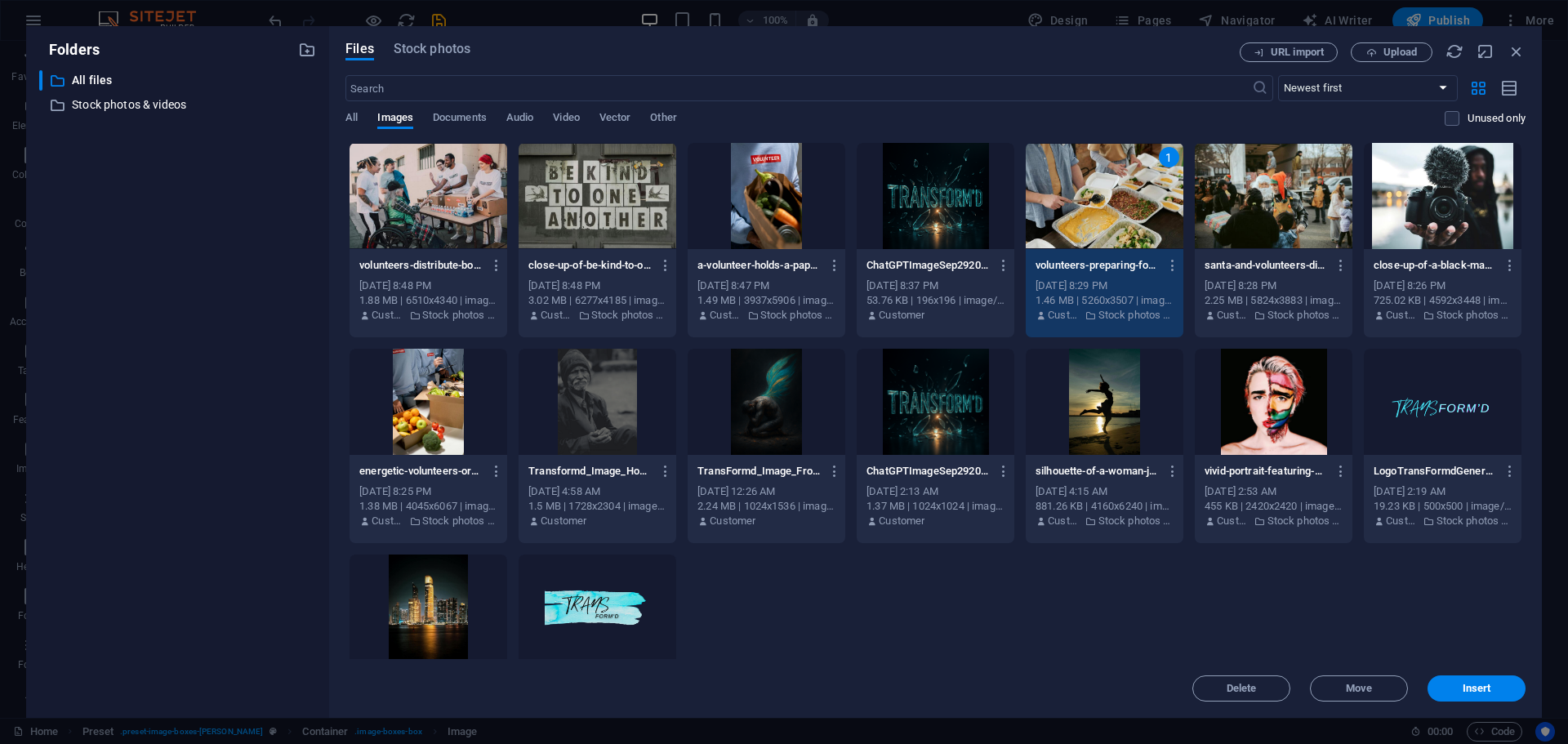
click at [1076, 213] on div "1" at bounding box center [1104, 196] width 157 height 106
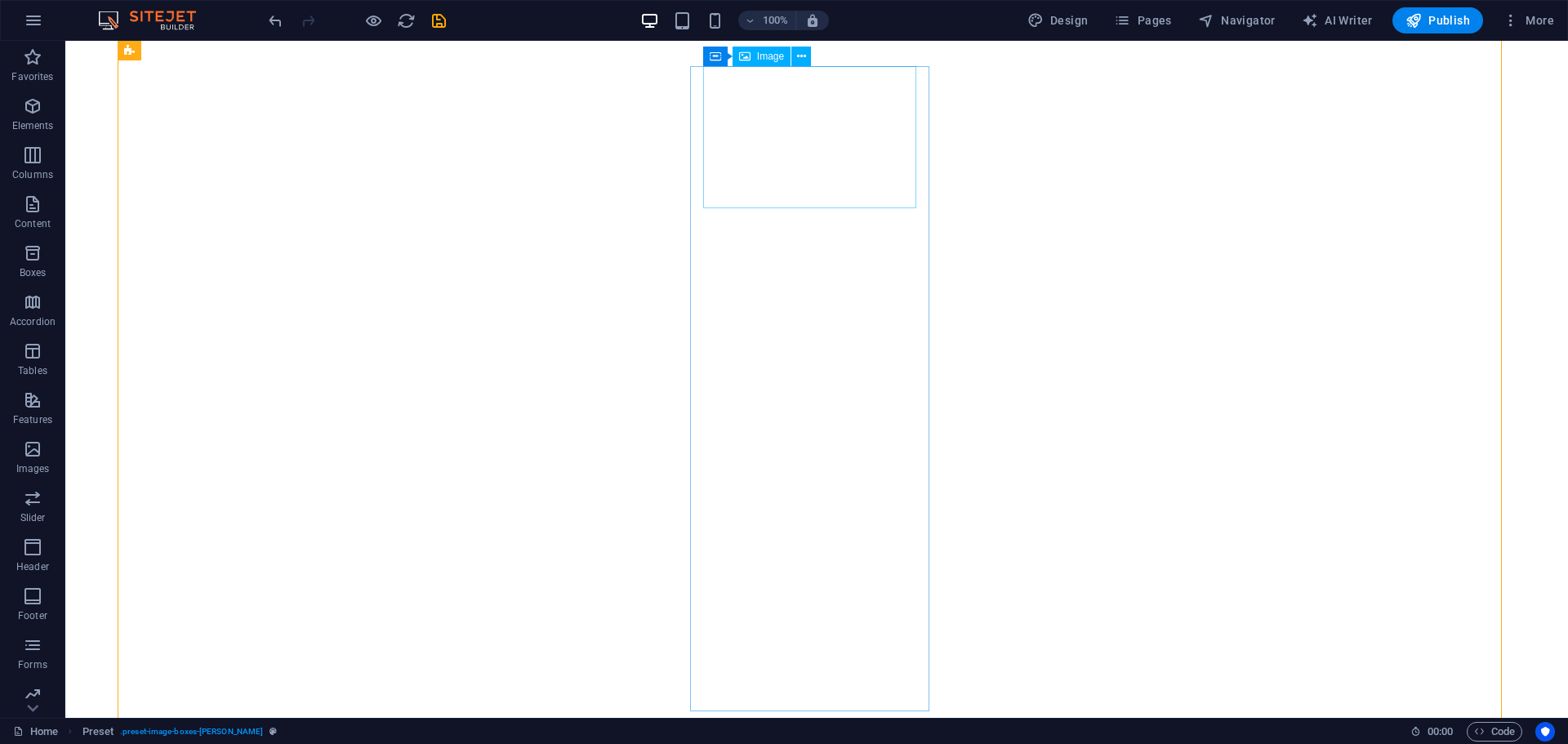
click at [798, 55] on icon at bounding box center [800, 57] width 9 height 17
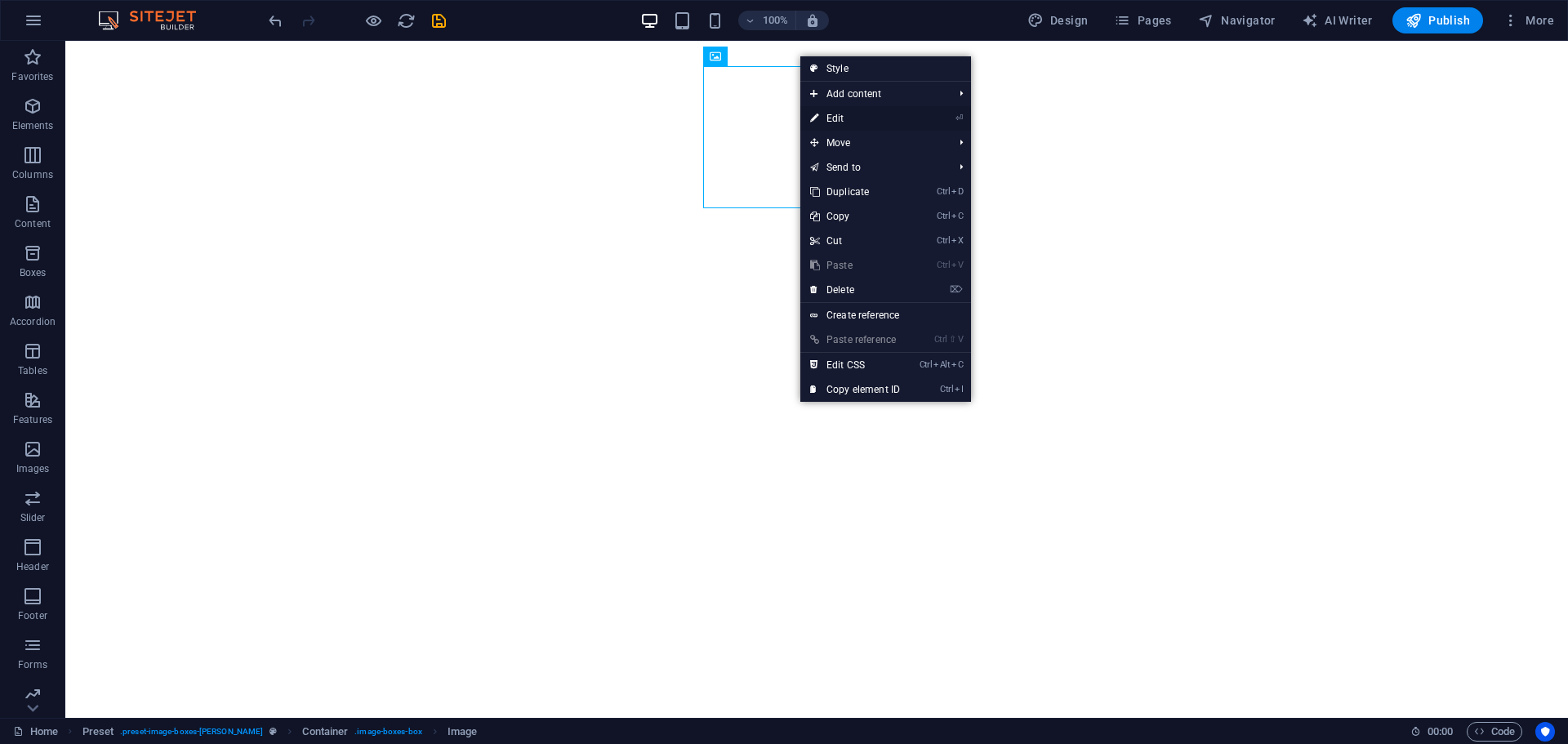
click at [838, 117] on link "⏎ Edit" at bounding box center [855, 119] width 109 height 25
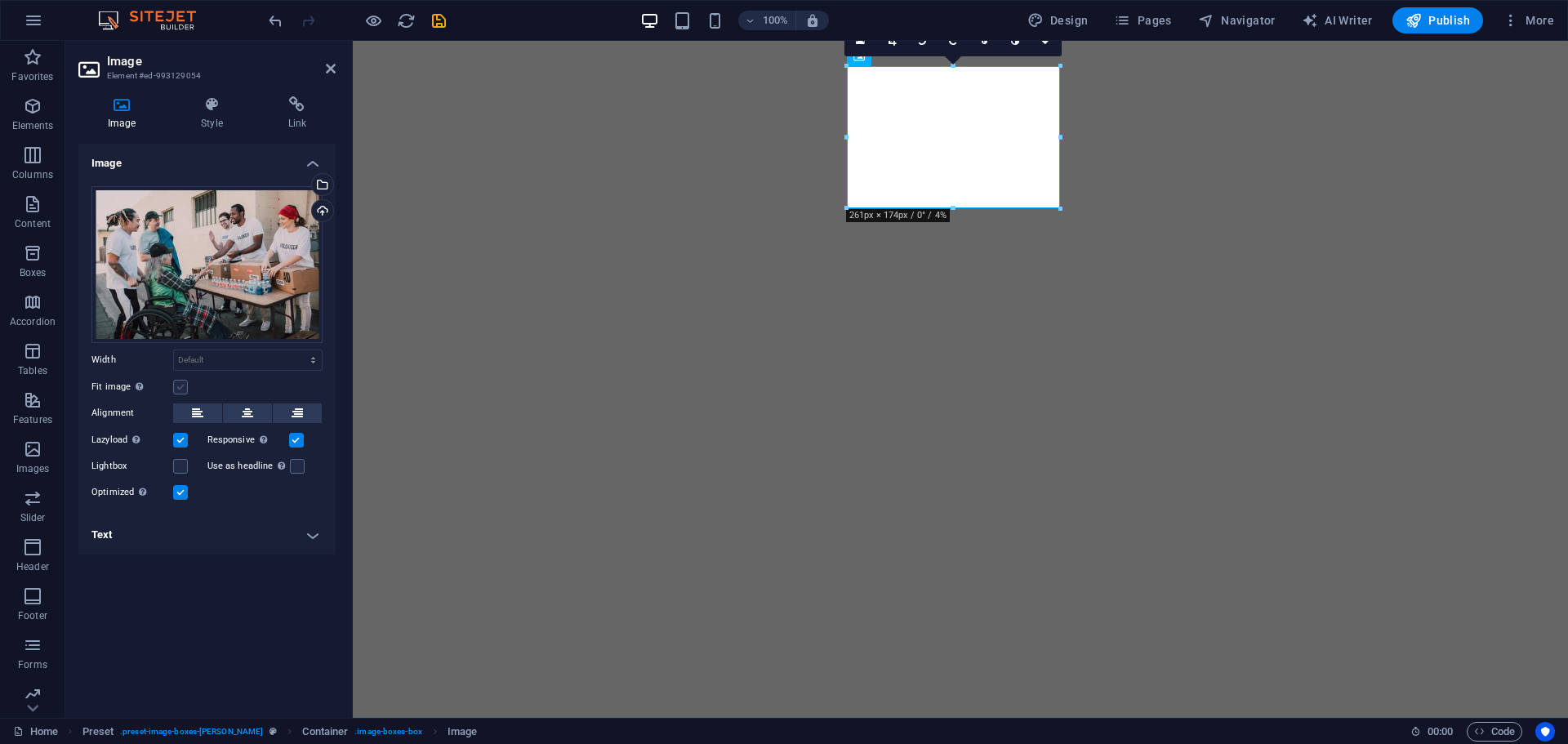
click at [177, 389] on label at bounding box center [180, 386] width 14 height 14
click at [0, 0] on input "Fit image Automatically fit image to a fixed width and height" at bounding box center [0, 0] width 0 height 0
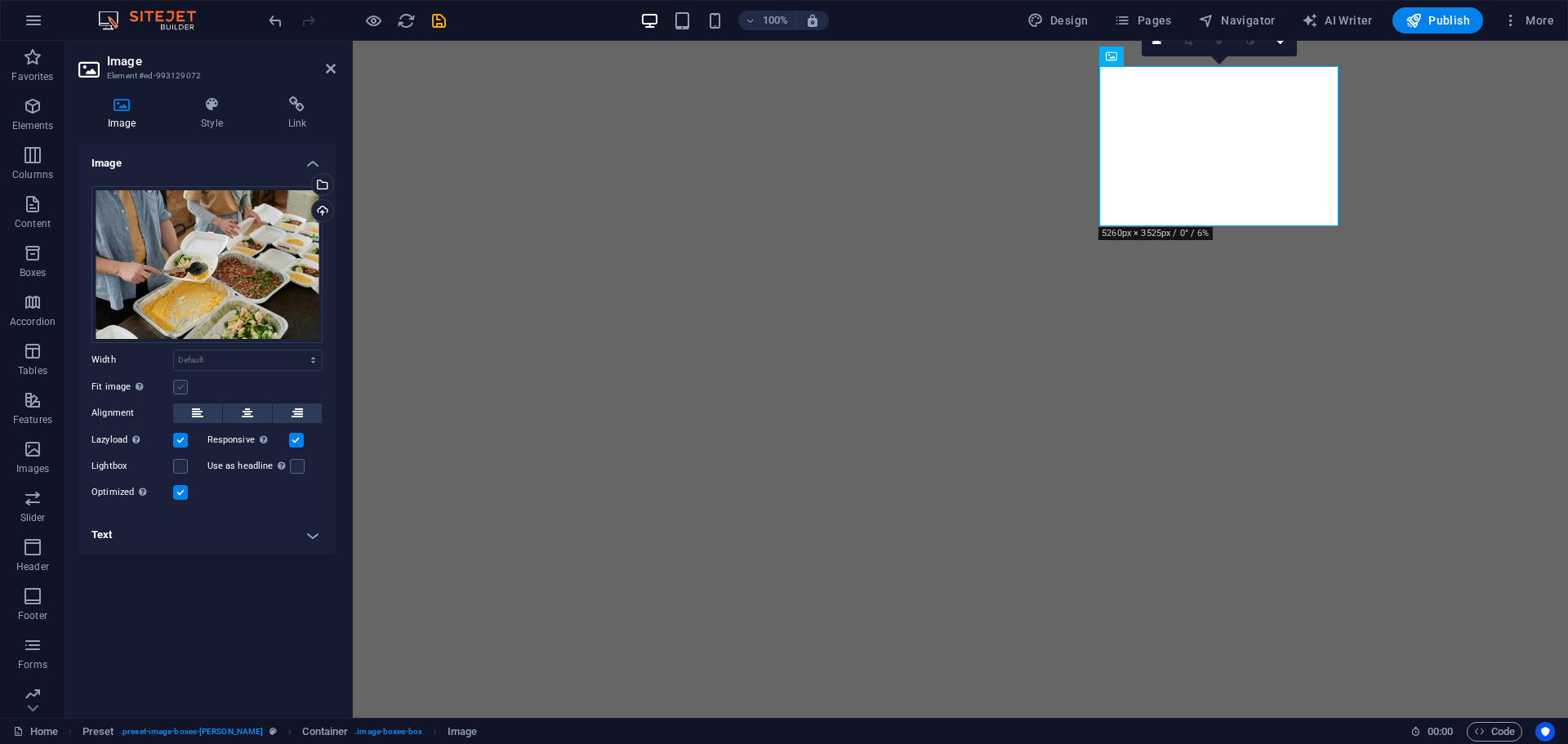
click at [184, 385] on label at bounding box center [180, 386] width 14 height 14
click at [0, 0] on input "Fit image Automatically fit image to a fixed width and height" at bounding box center [0, 0] width 0 height 0
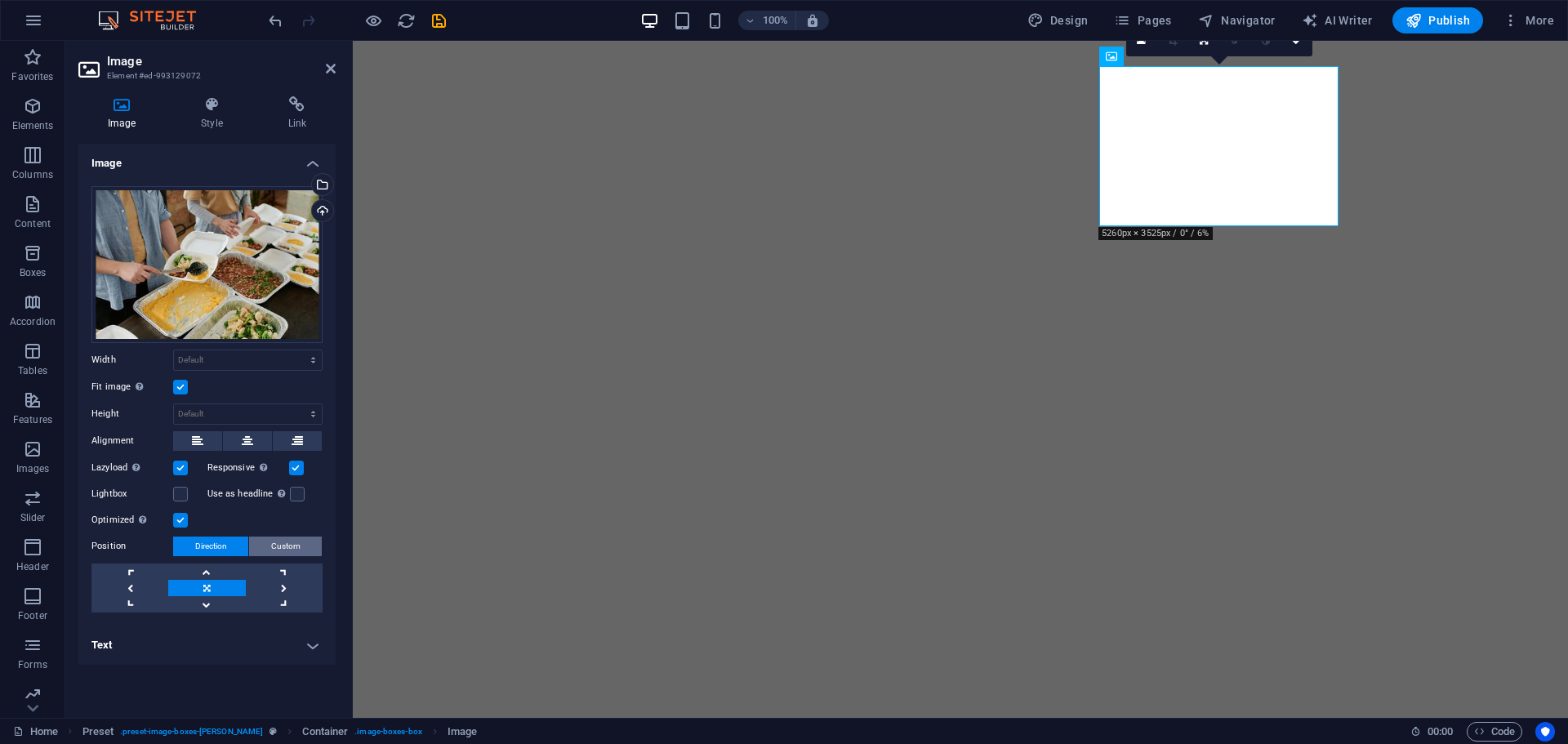
click at [284, 544] on span "Custom" at bounding box center [286, 546] width 30 height 19
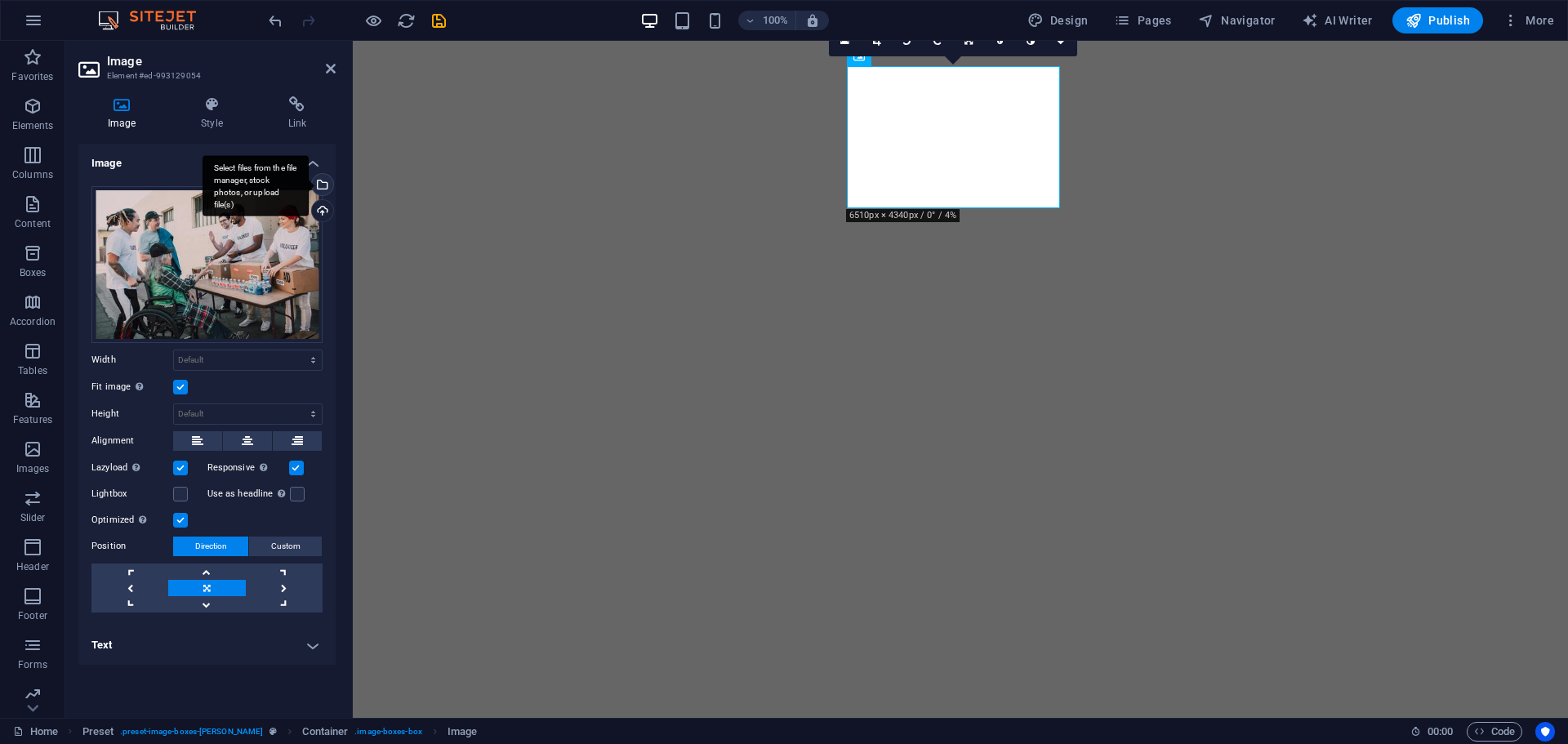
click at [309, 182] on div "Select files from the file manager, stock photos, or upload file(s)" at bounding box center [255, 186] width 106 height 61
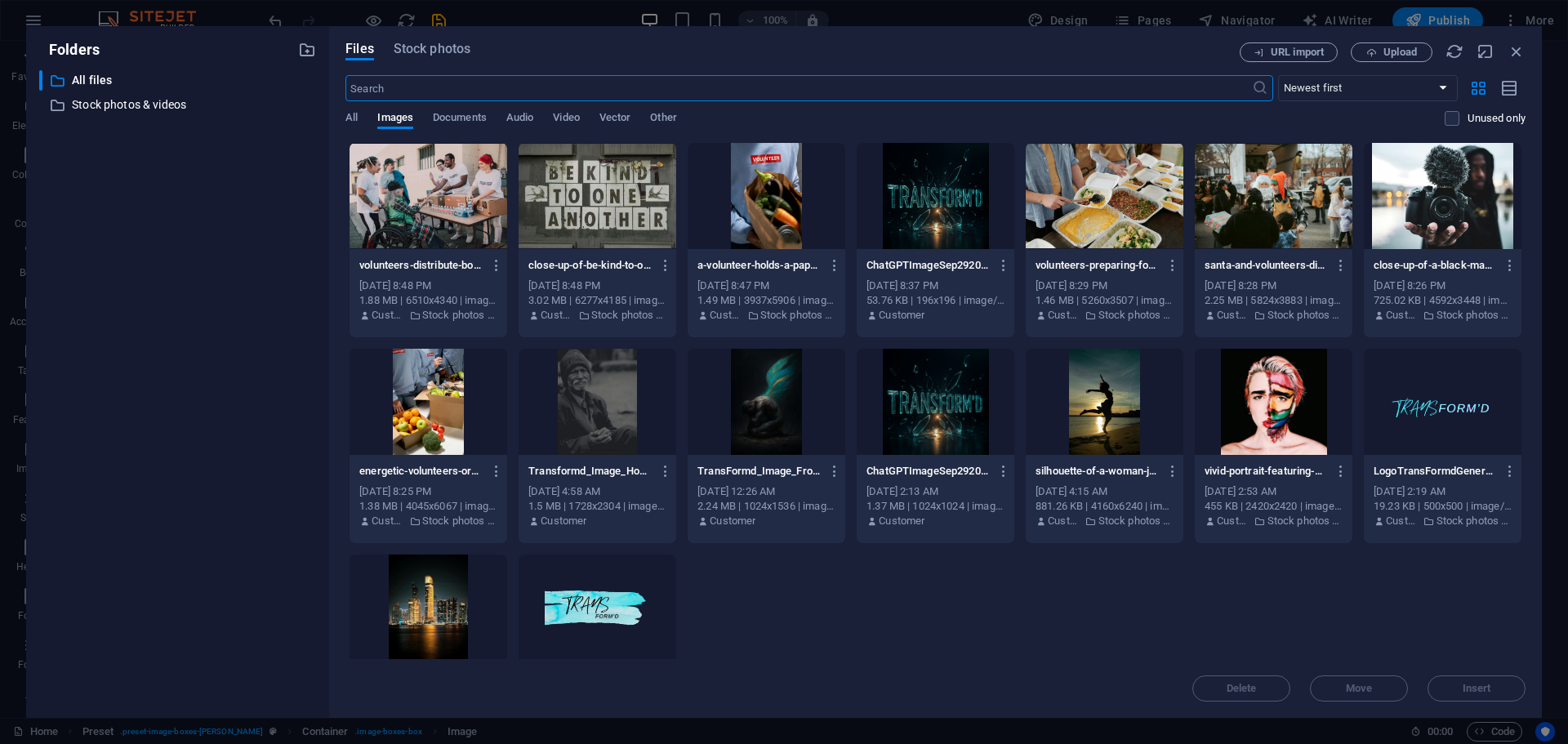
click at [1087, 201] on div at bounding box center [1104, 196] width 157 height 106
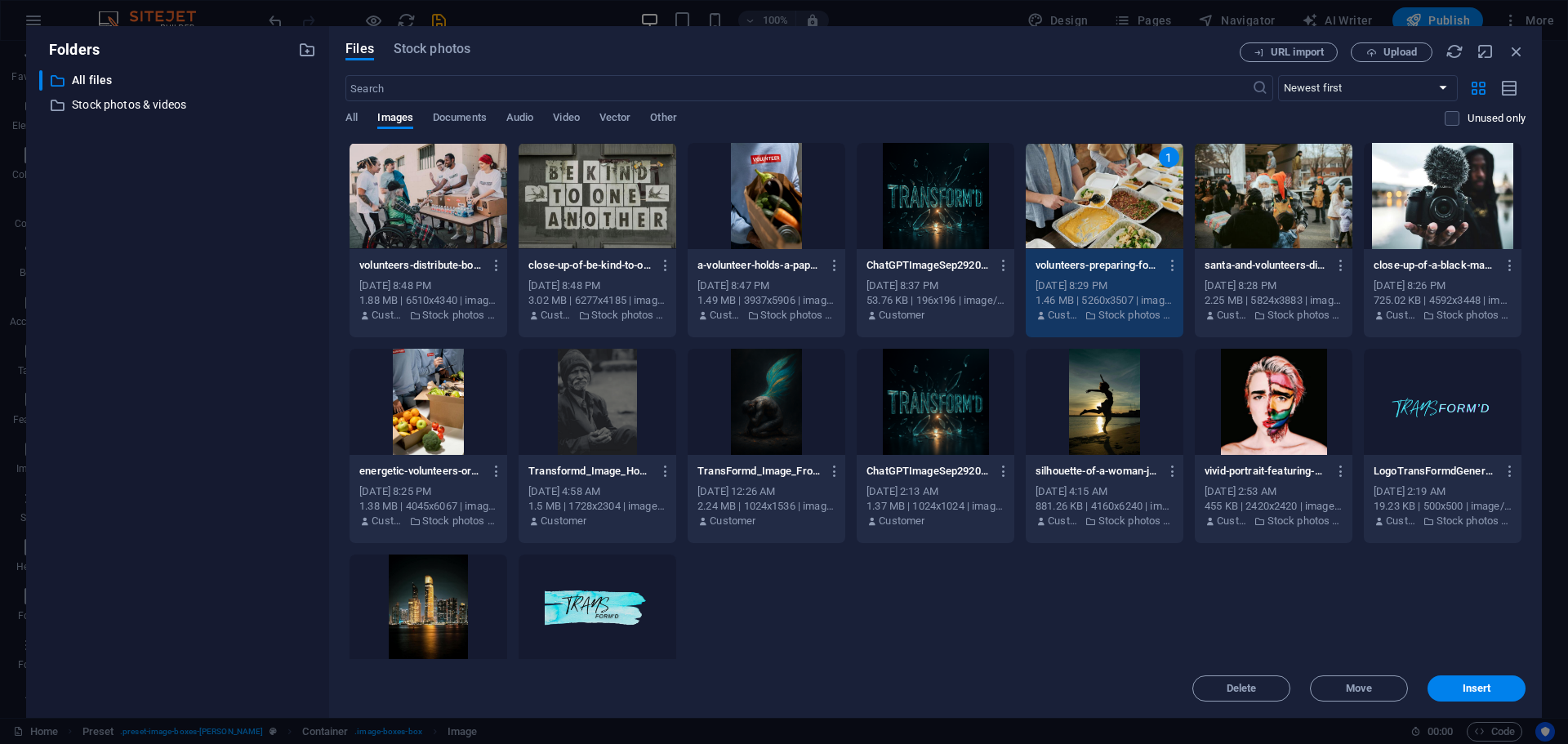
click at [1087, 201] on div "1" at bounding box center [1104, 196] width 157 height 106
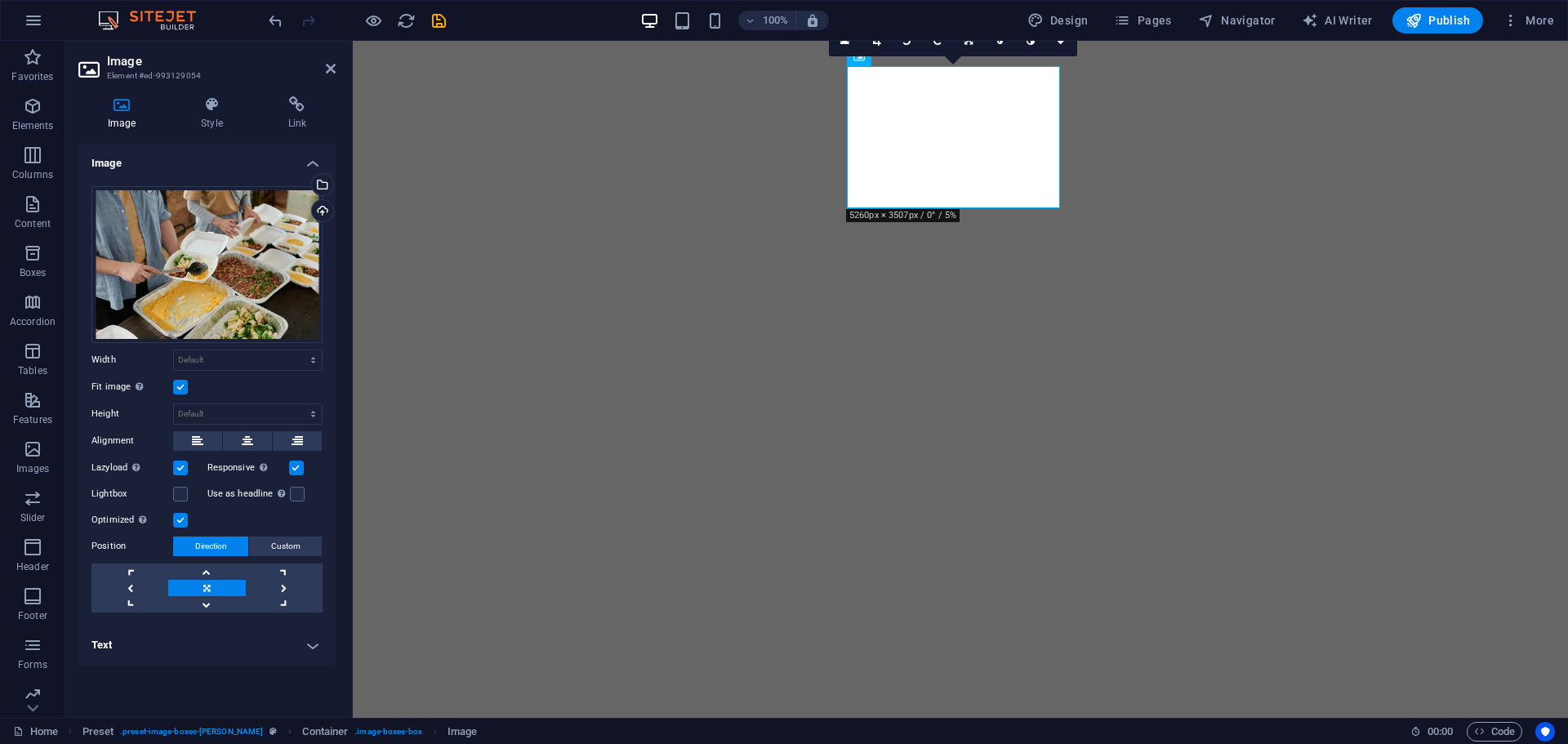
click at [179, 390] on label at bounding box center [180, 386] width 14 height 14
click at [0, 0] on input "Fit image Automatically fit image to a fixed width and height" at bounding box center [0, 0] width 0 height 0
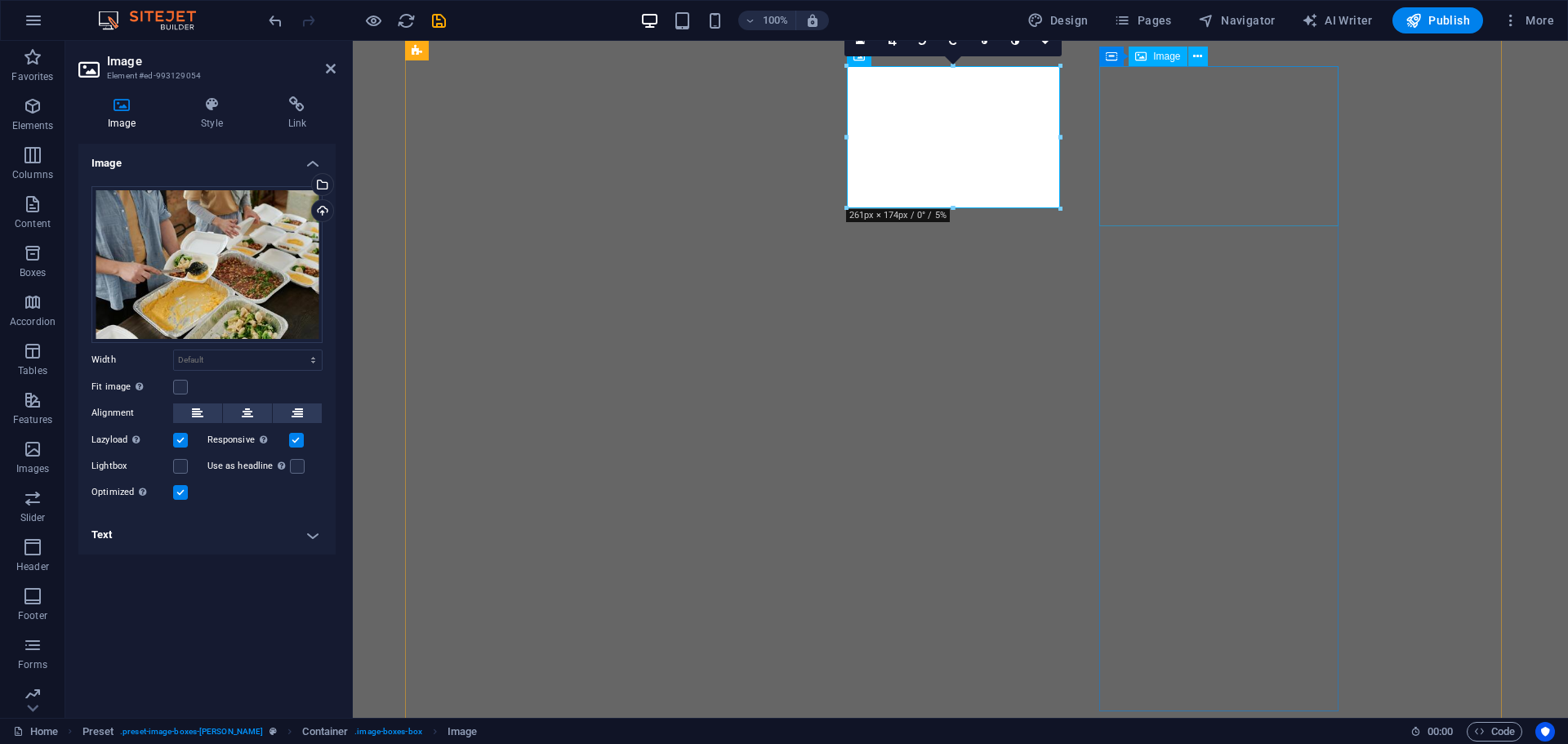
select select "%"
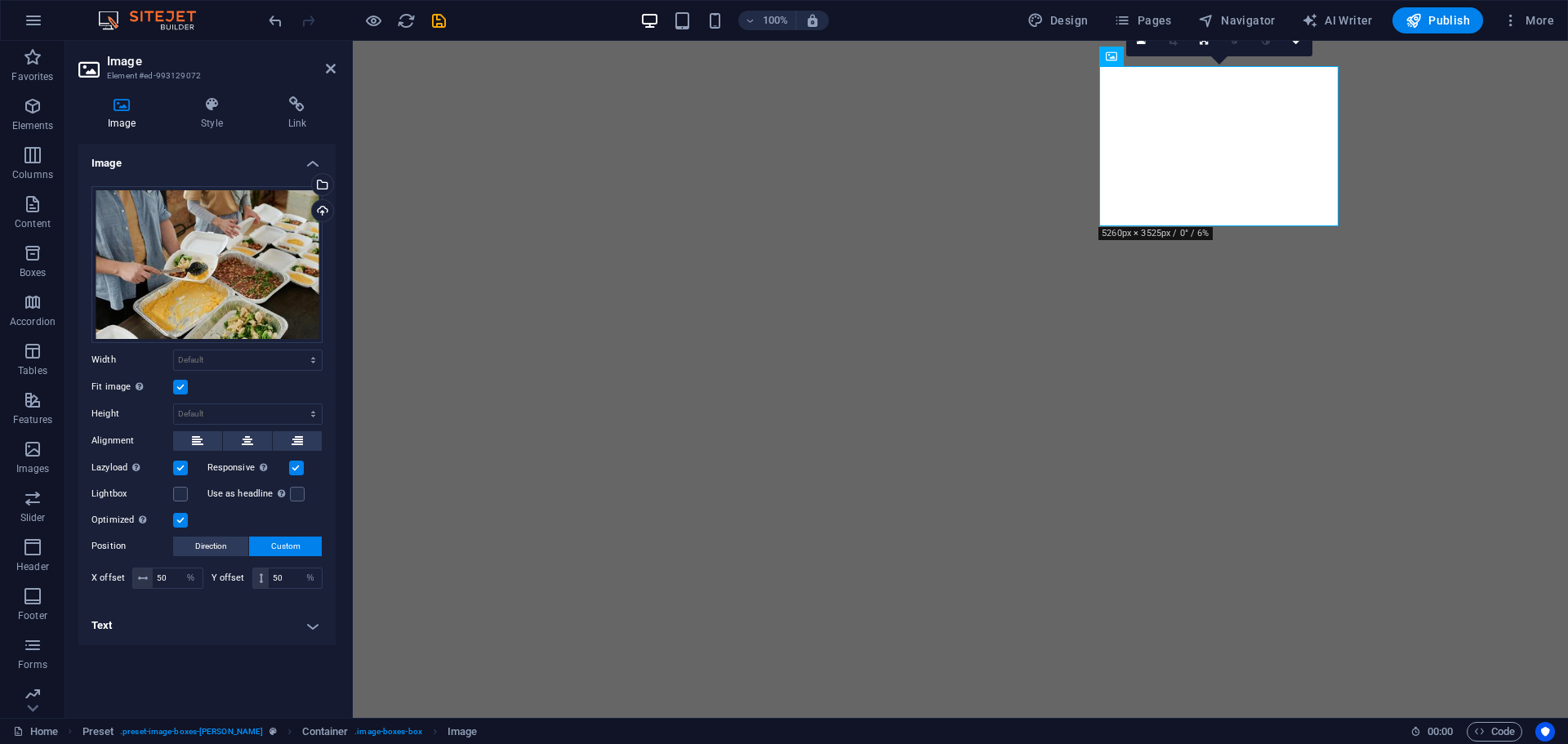
click at [178, 388] on label at bounding box center [180, 386] width 14 height 14
click at [0, 0] on input "Fit image Automatically fit image to a fixed width and height" at bounding box center [0, 0] width 0 height 0
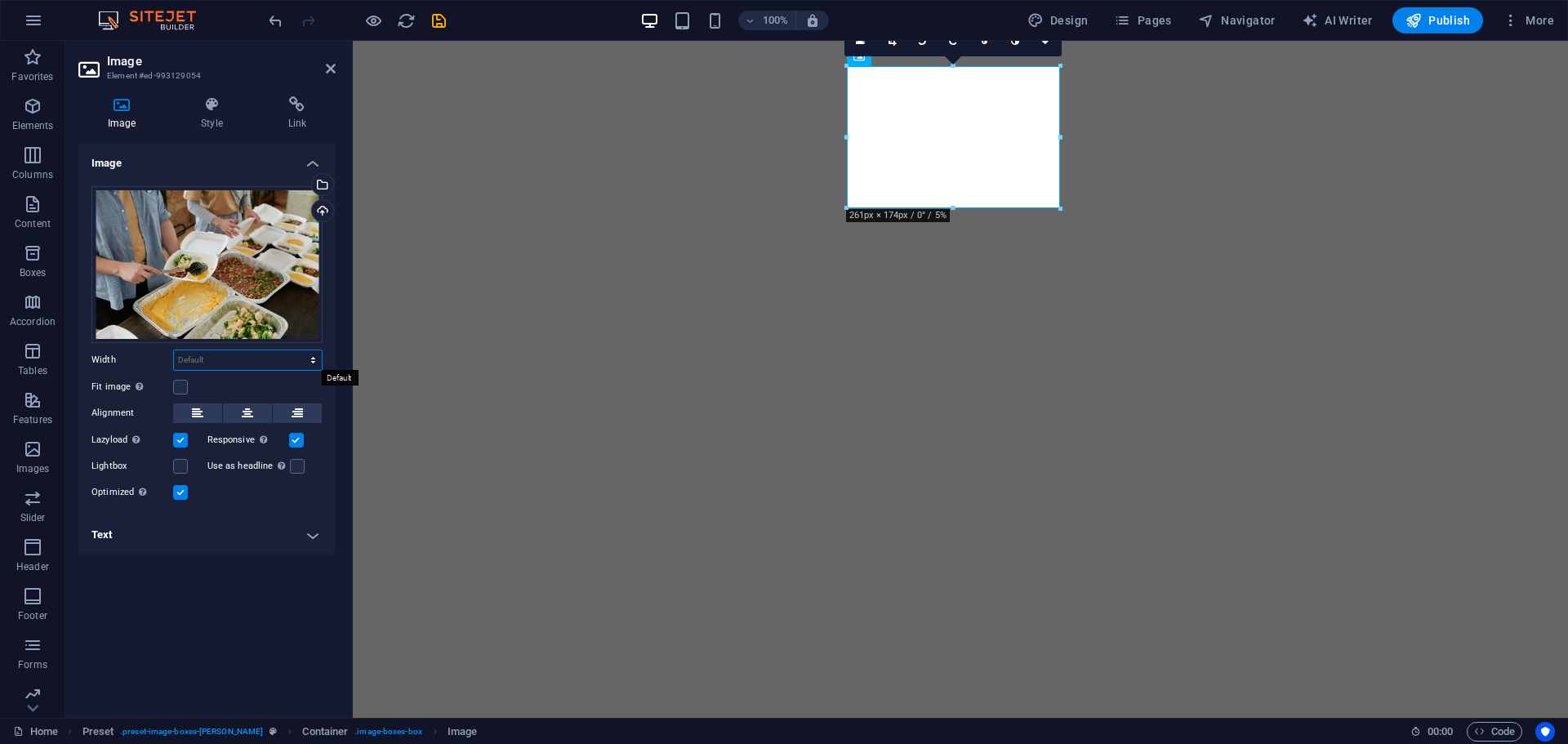
click at [226, 361] on select "Default auto px rem % em vh vw" at bounding box center [247, 360] width 148 height 19
click at [173, 350] on select "Default auto px rem % em vh vw" at bounding box center [247, 360] width 148 height 19
select select "DISABLED_OPTION_VALUE"
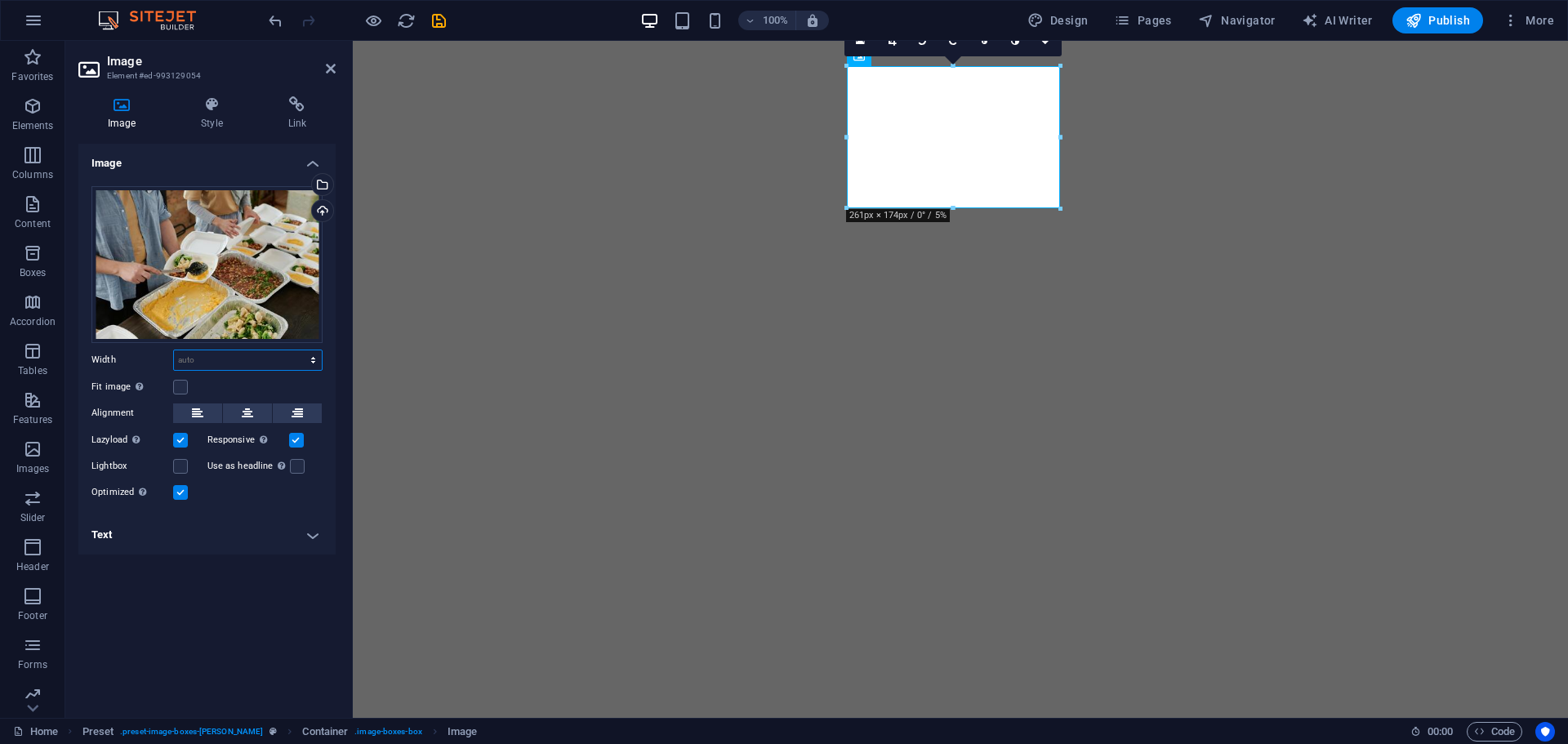
click at [244, 360] on select "Default auto px rem % em vh vw" at bounding box center [247, 360] width 148 height 19
click at [173, 350] on select "Default auto px rem % em vh vw" at bounding box center [247, 360] width 148 height 19
select select "DISABLED_OPTION_VALUE"
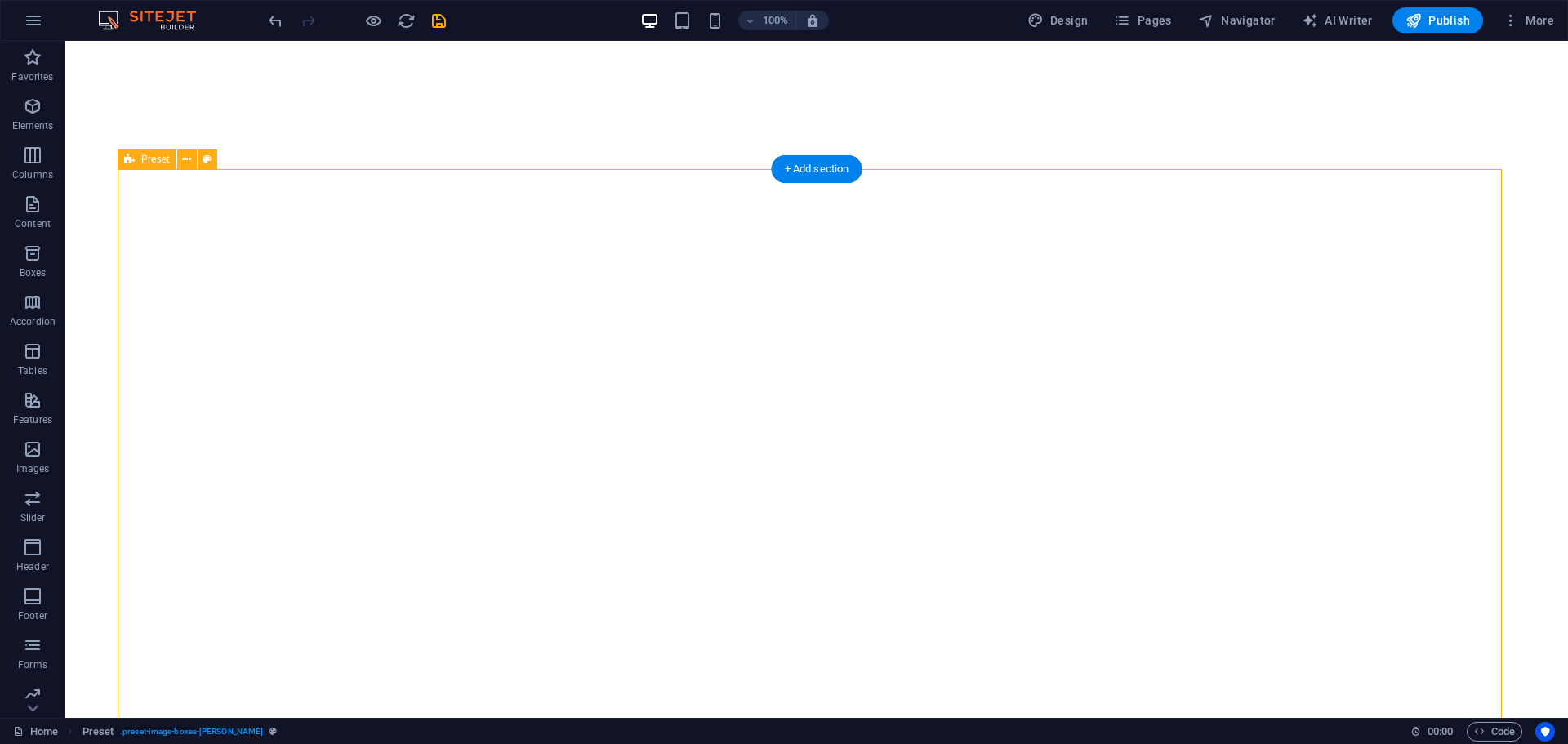
scroll to position [810, 0]
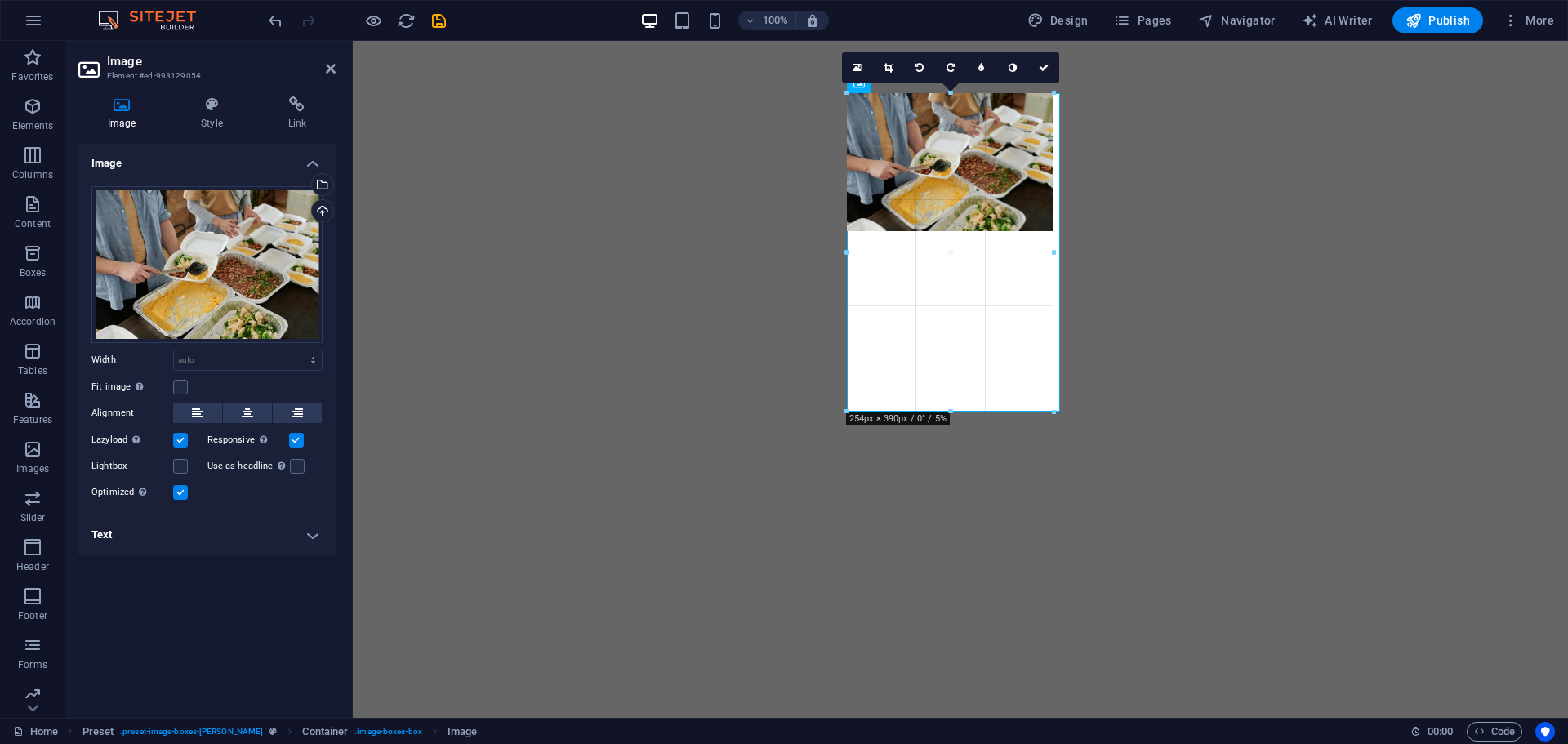
drag, startPoint x: 952, startPoint y: 236, endPoint x: 936, endPoint y: 412, distance: 176.7
type input "254"
select select "px"
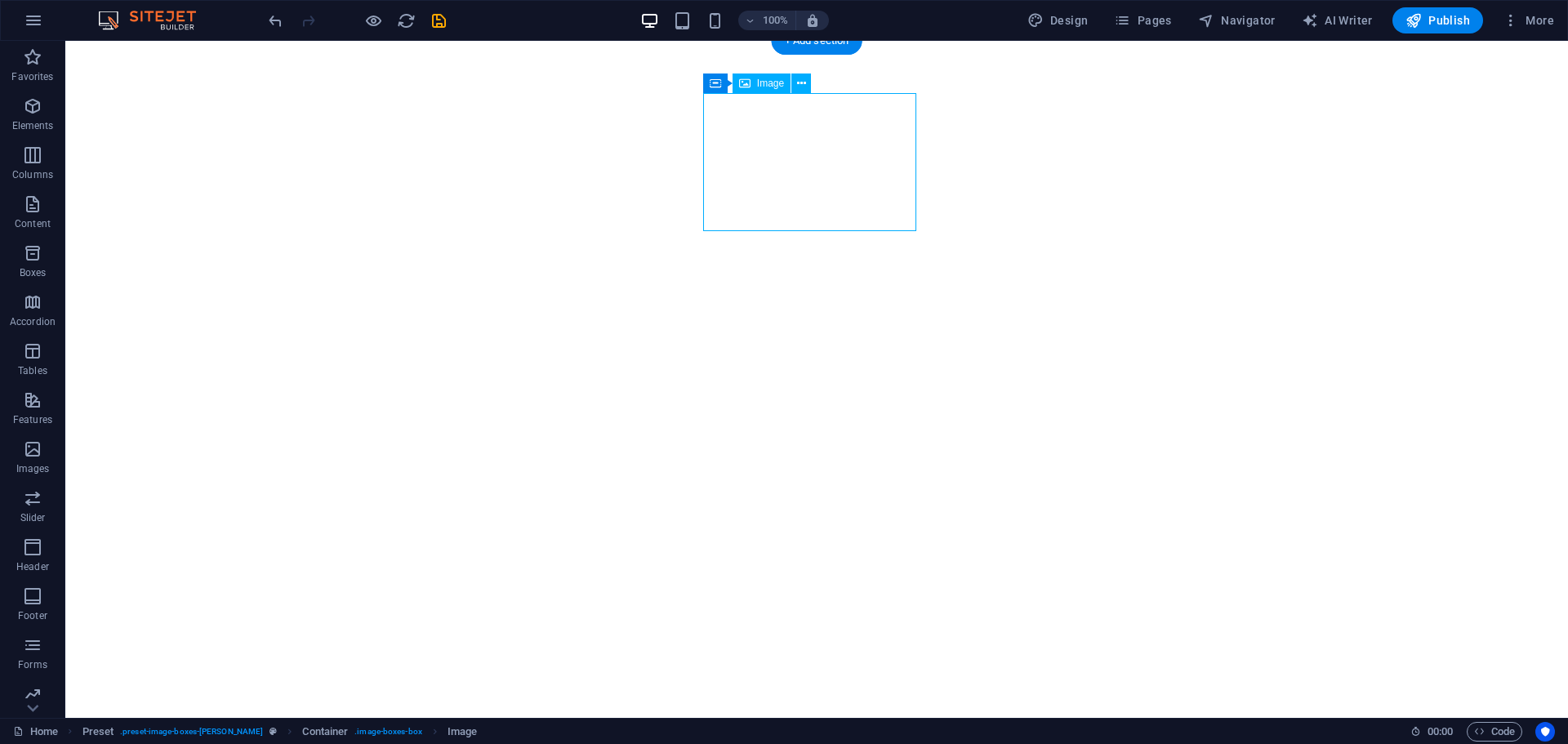
select select "px"
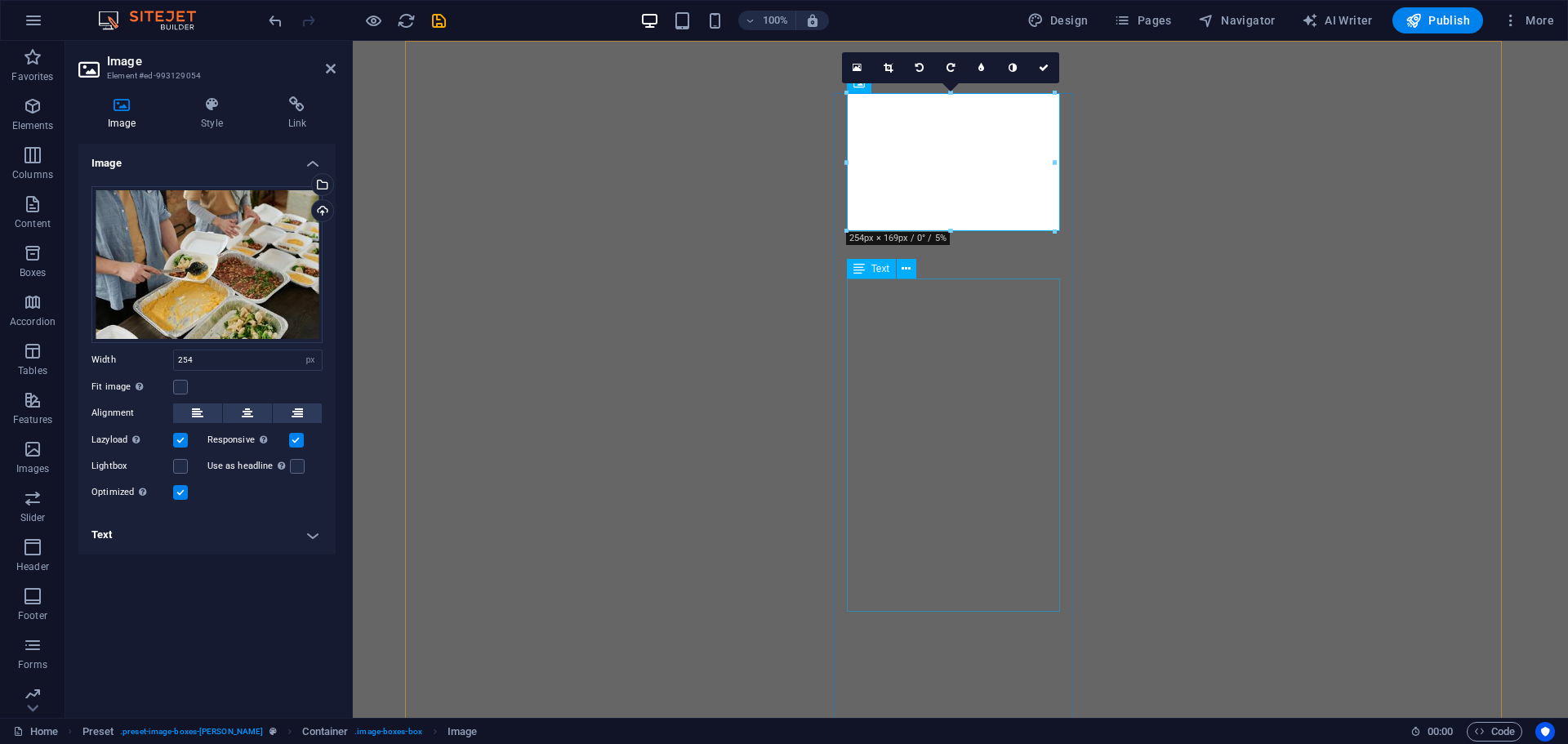
drag, startPoint x: 1301, startPoint y: 273, endPoint x: 917, endPoint y: 482, distance: 437.2
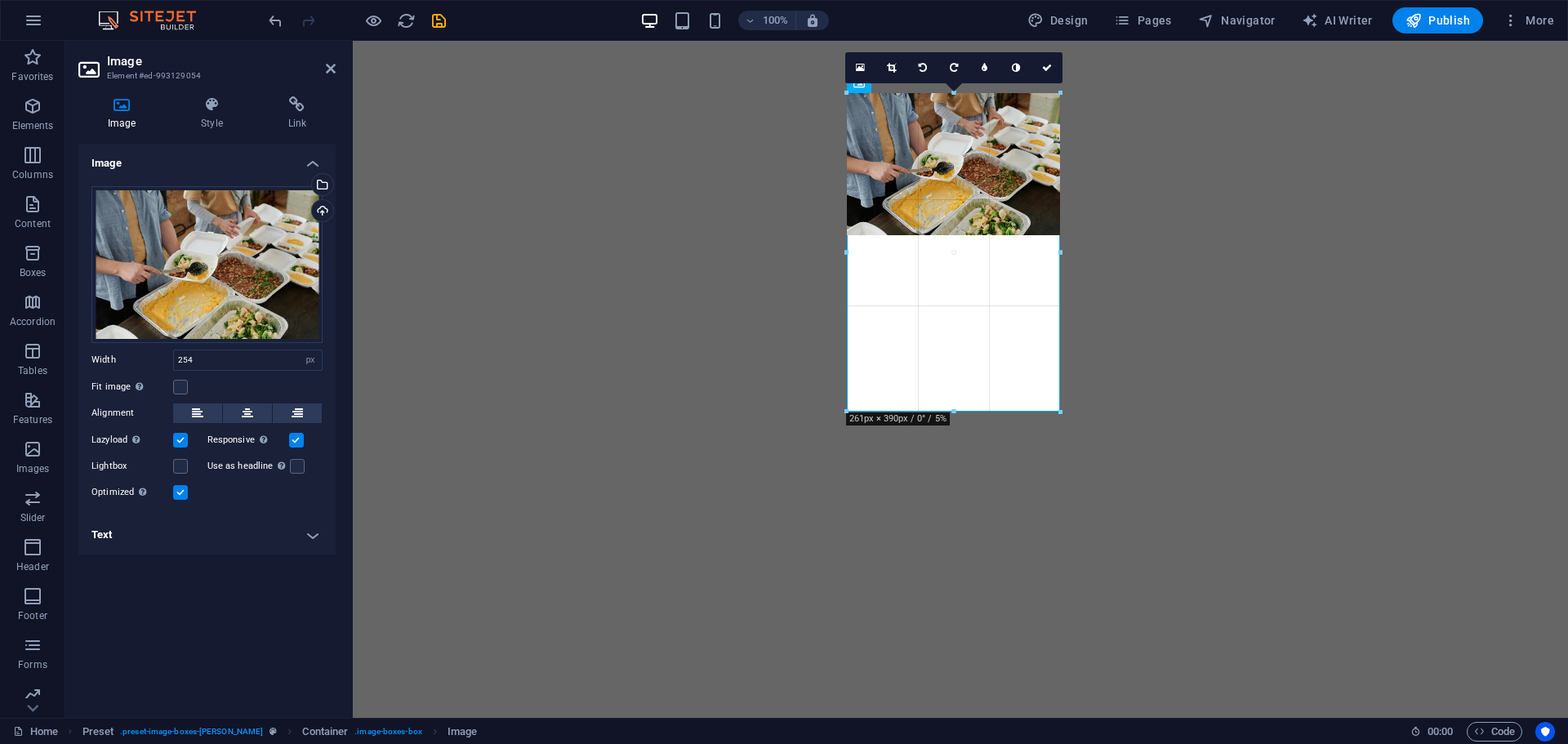
type input "261"
drag, startPoint x: 1059, startPoint y: 235, endPoint x: 692, endPoint y: 369, distance: 390.7
click at [1045, 410] on div "180 170 160 150 140 130 120 110 100 90 80 70 60 50 40 30 20 10 0 -10 -20 -30 -4…" at bounding box center [953, 251] width 214 height 317
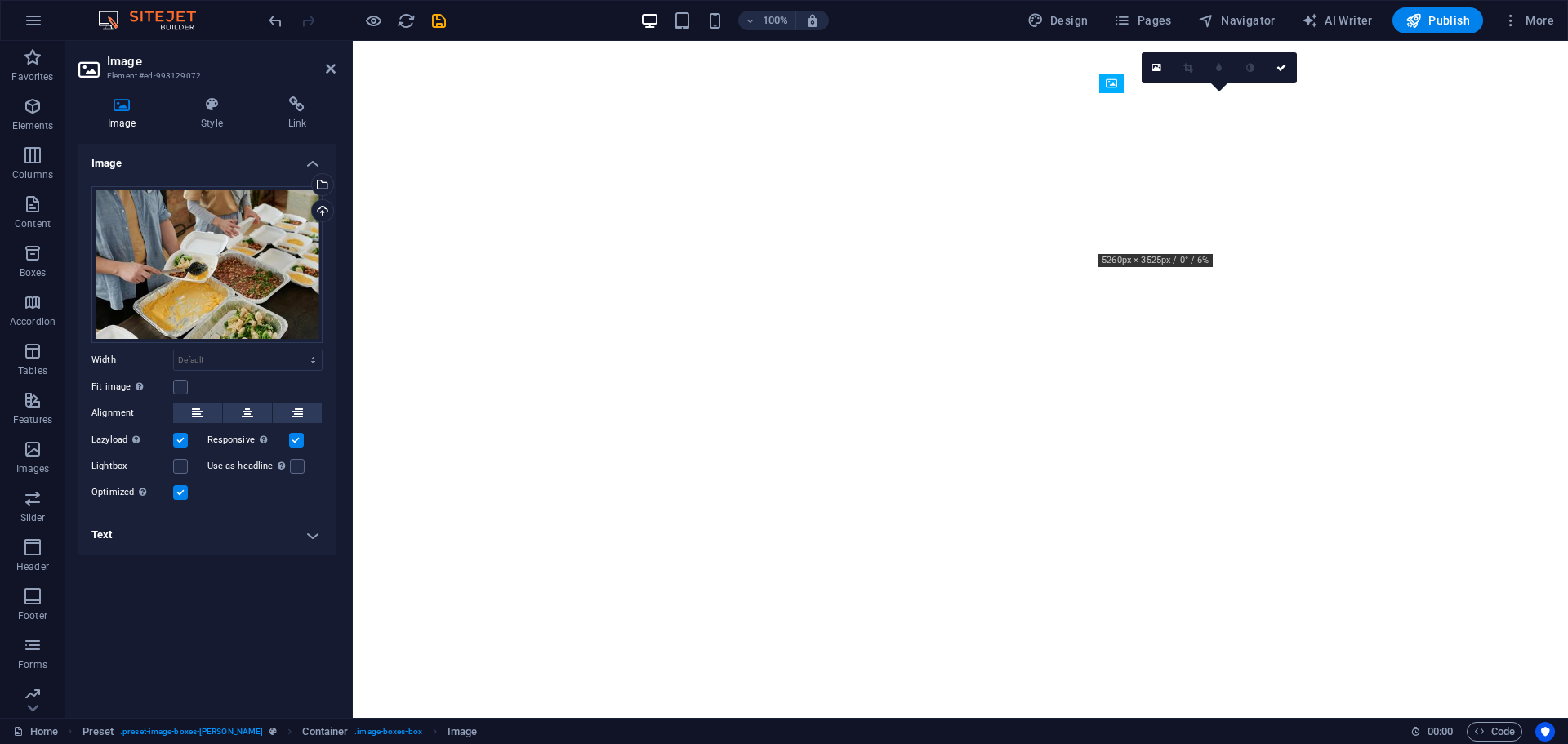
drag, startPoint x: 1250, startPoint y: 238, endPoint x: 1263, endPoint y: 221, distance: 21.4
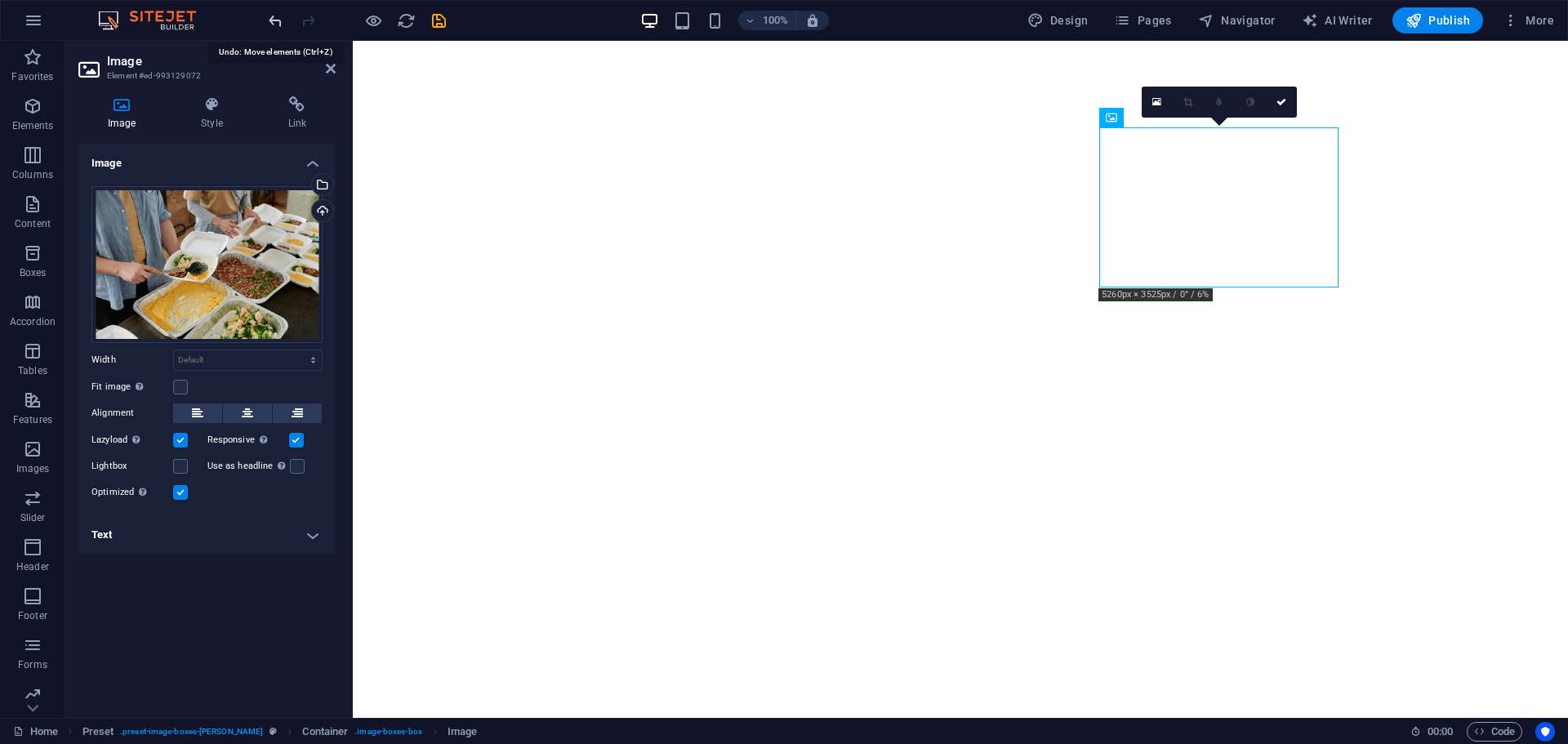
click at [276, 19] on icon "undo" at bounding box center [276, 21] width 19 height 19
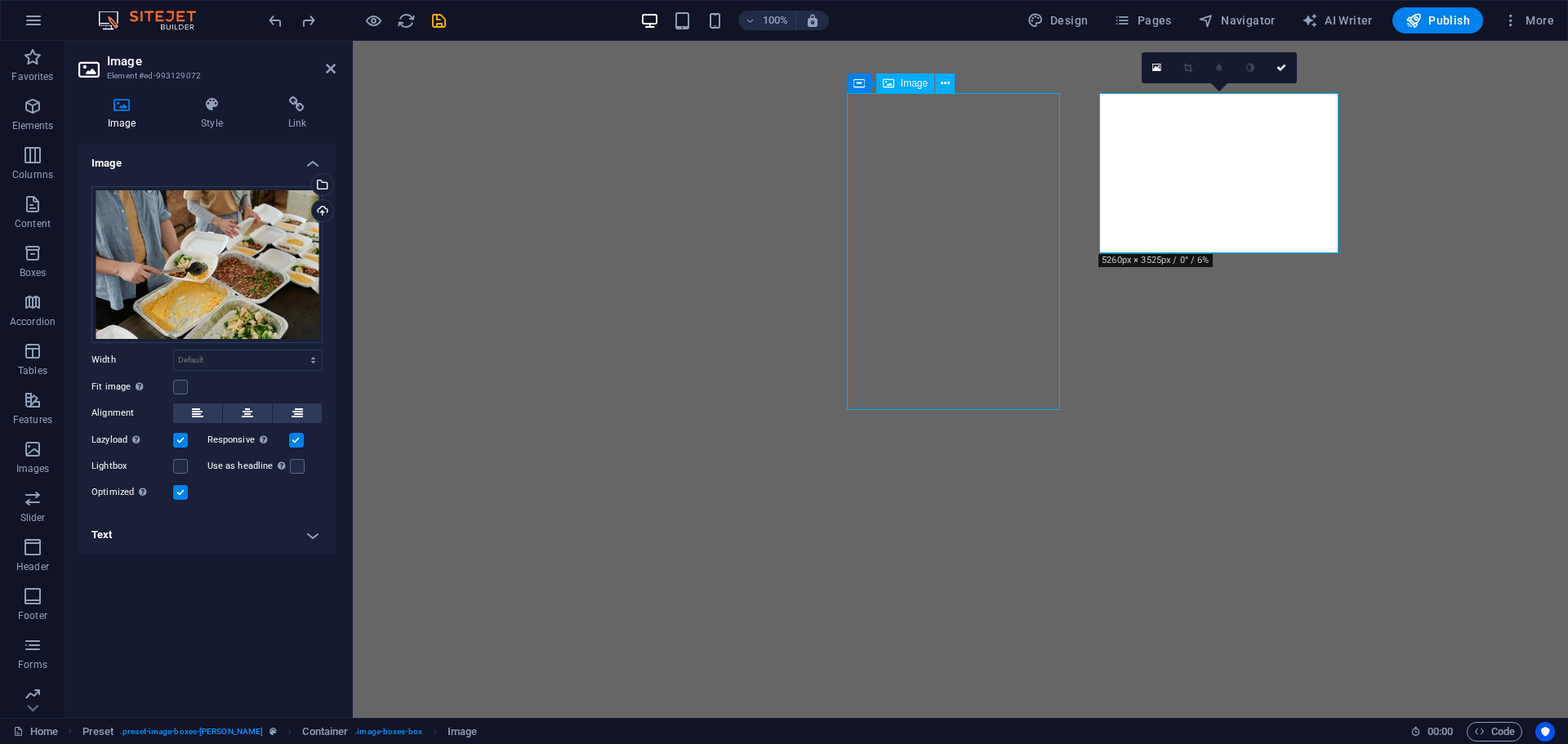
select select "px"
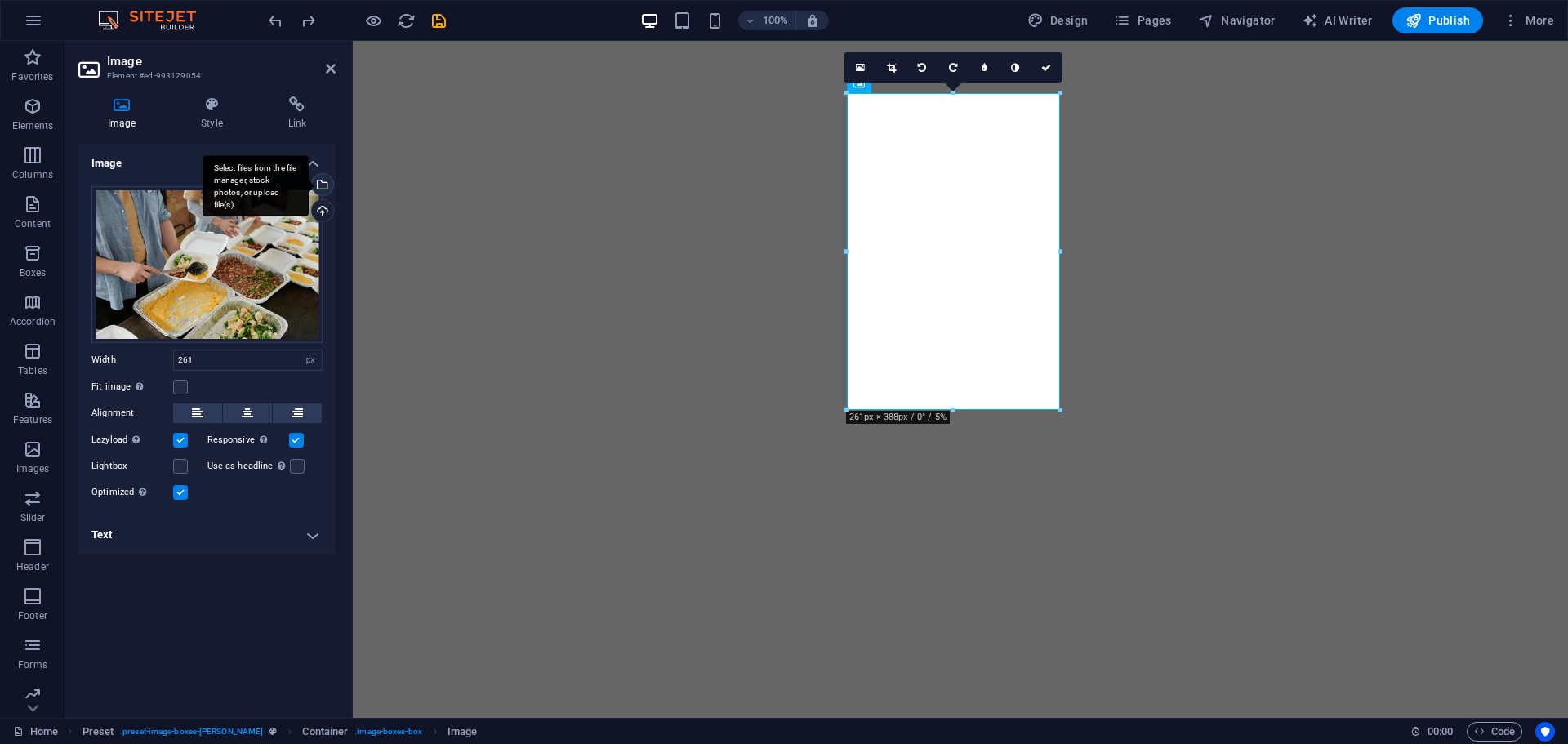
click at [309, 182] on div "Select files from the file manager, stock photos, or upload file(s)" at bounding box center [255, 186] width 106 height 61
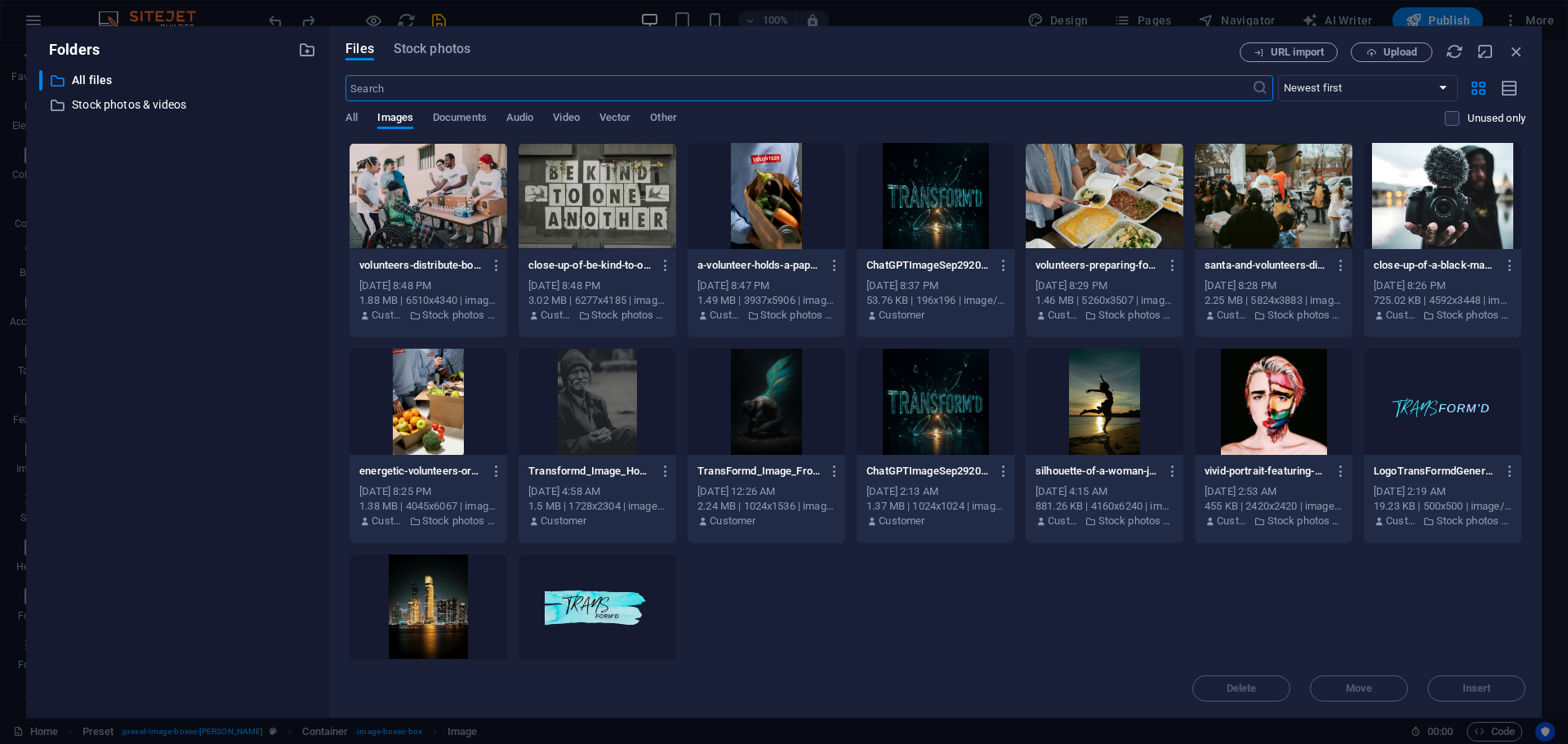
click at [437, 420] on div at bounding box center [428, 402] width 157 height 106
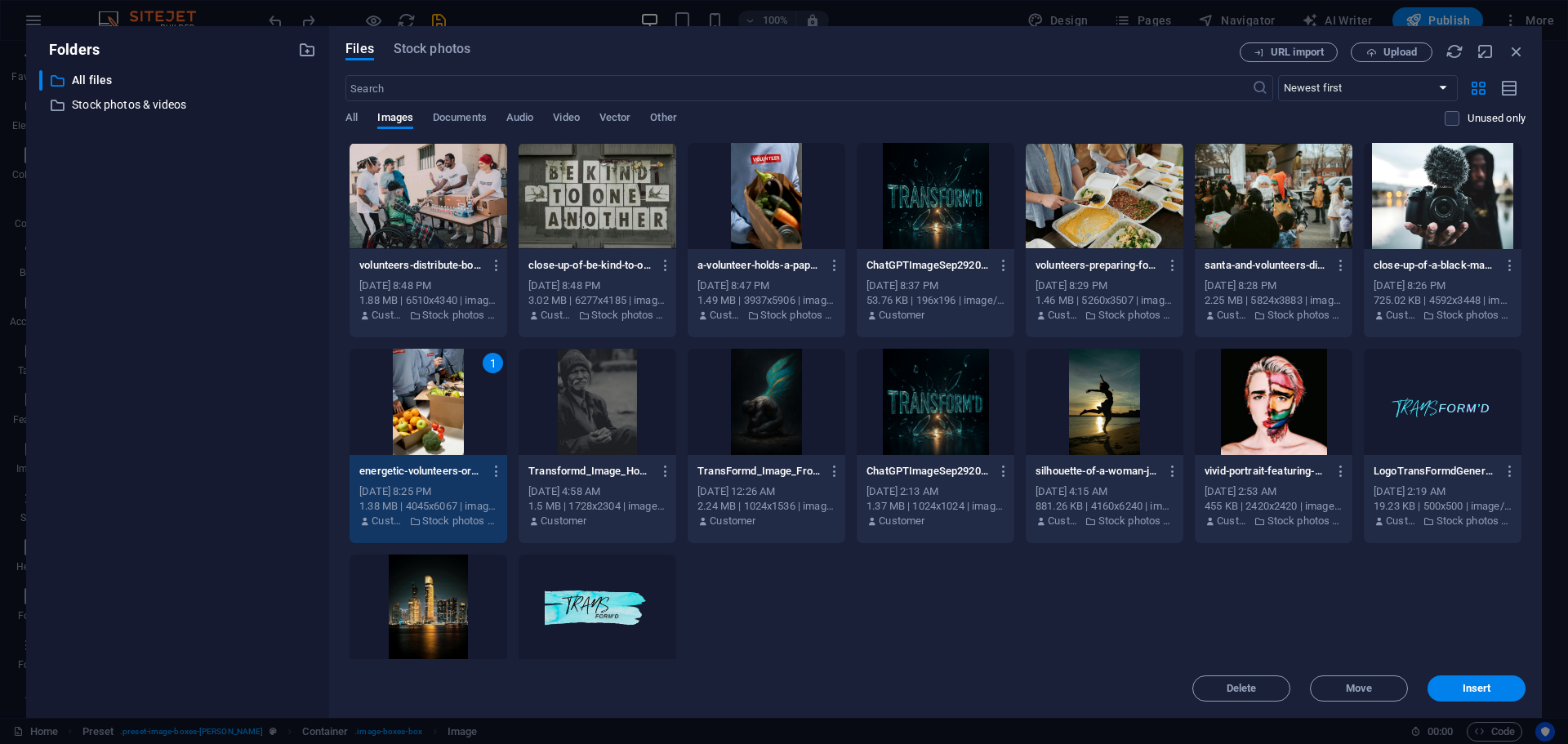
click at [437, 420] on div "1" at bounding box center [428, 402] width 157 height 106
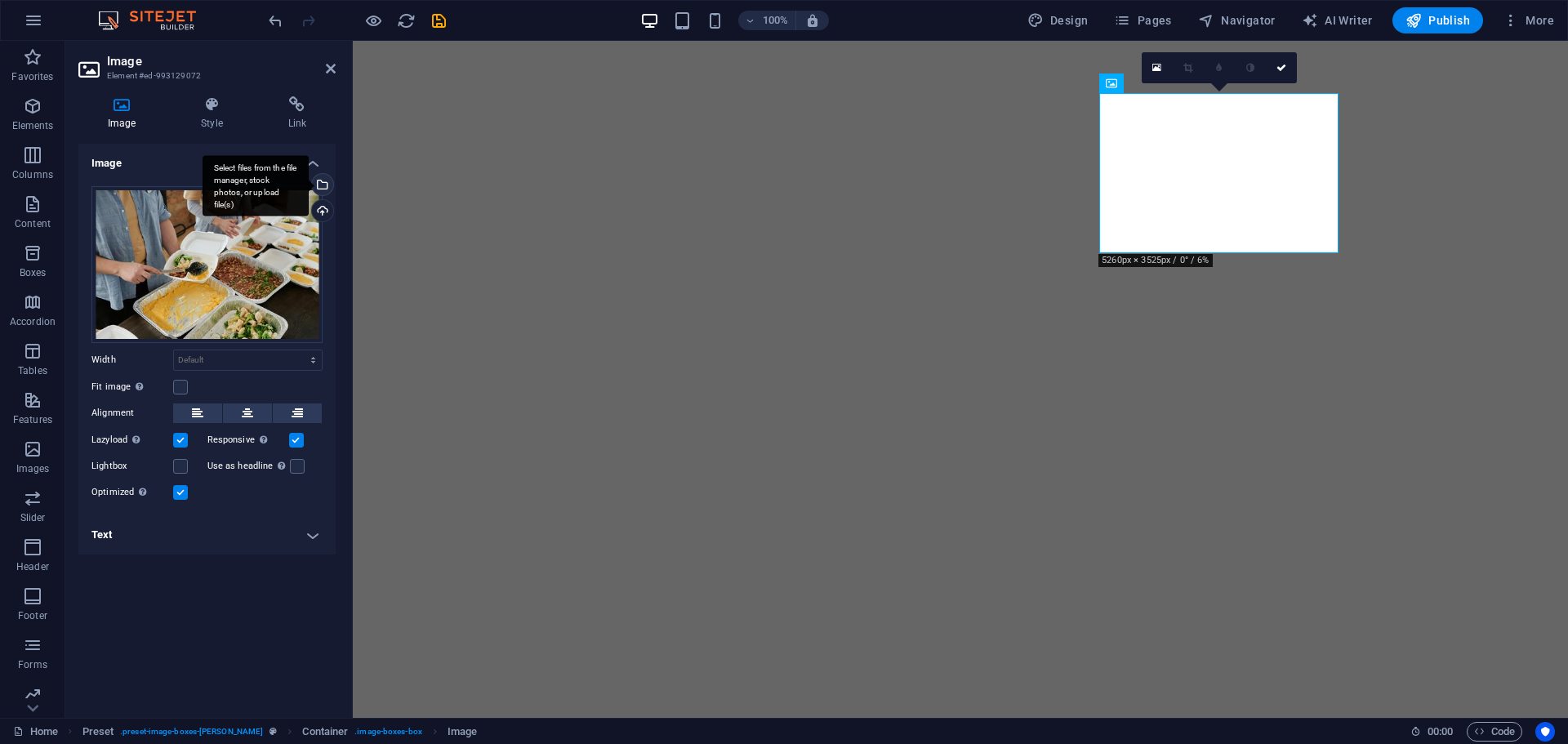
click at [309, 187] on div "Select files from the file manager, stock photos, or upload file(s)" at bounding box center [255, 186] width 106 height 61
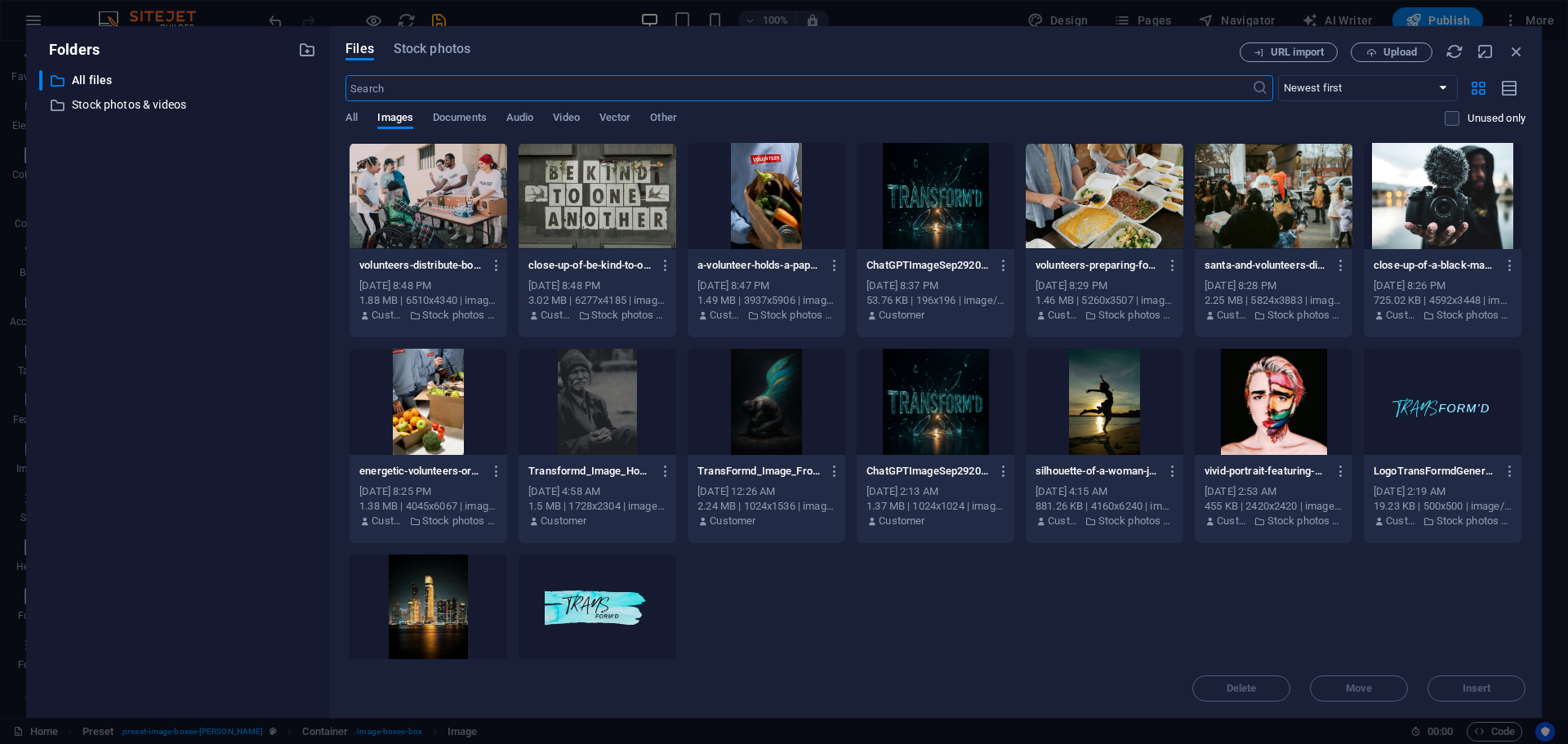
click at [599, 410] on div at bounding box center [597, 402] width 157 height 106
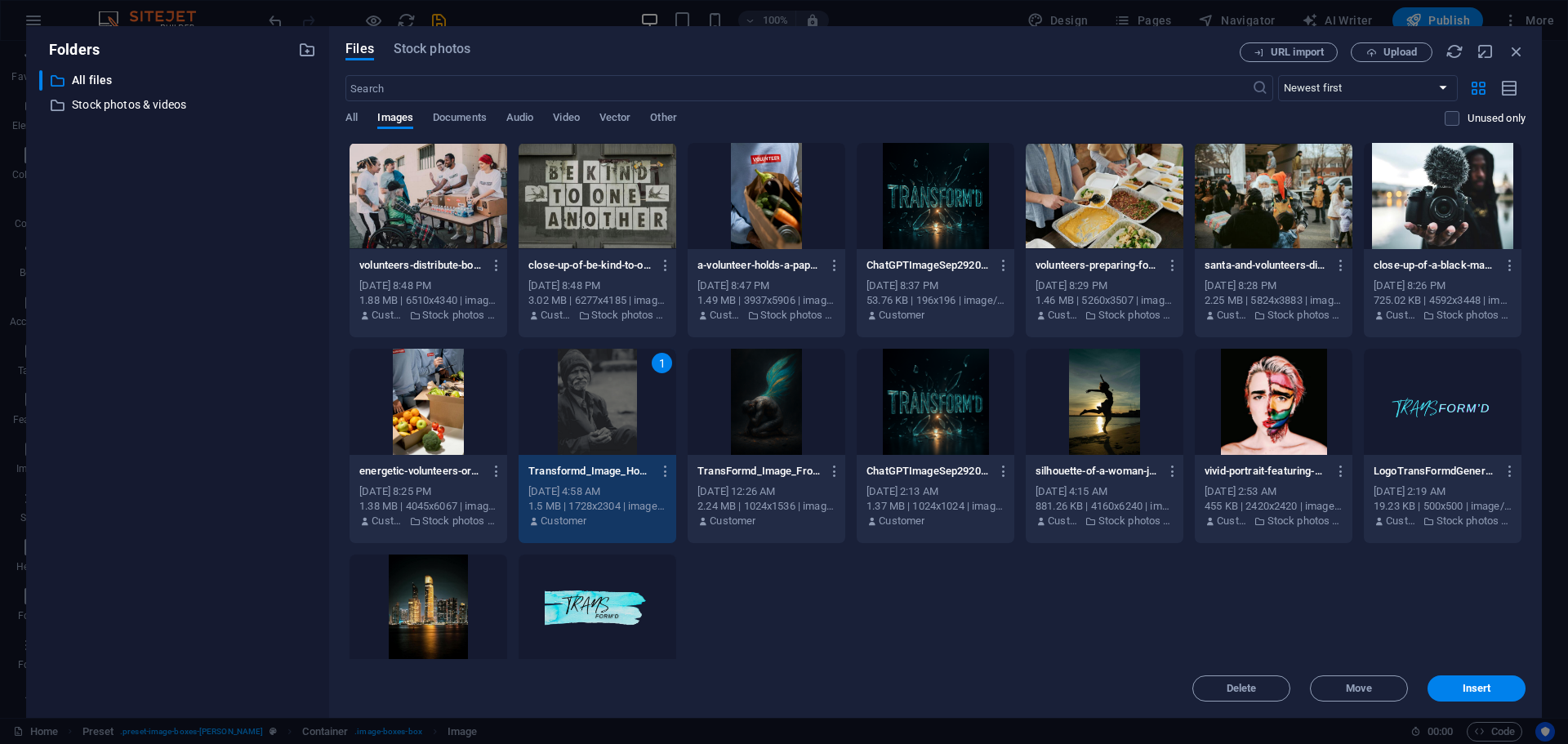
click at [599, 410] on div "1" at bounding box center [597, 402] width 157 height 106
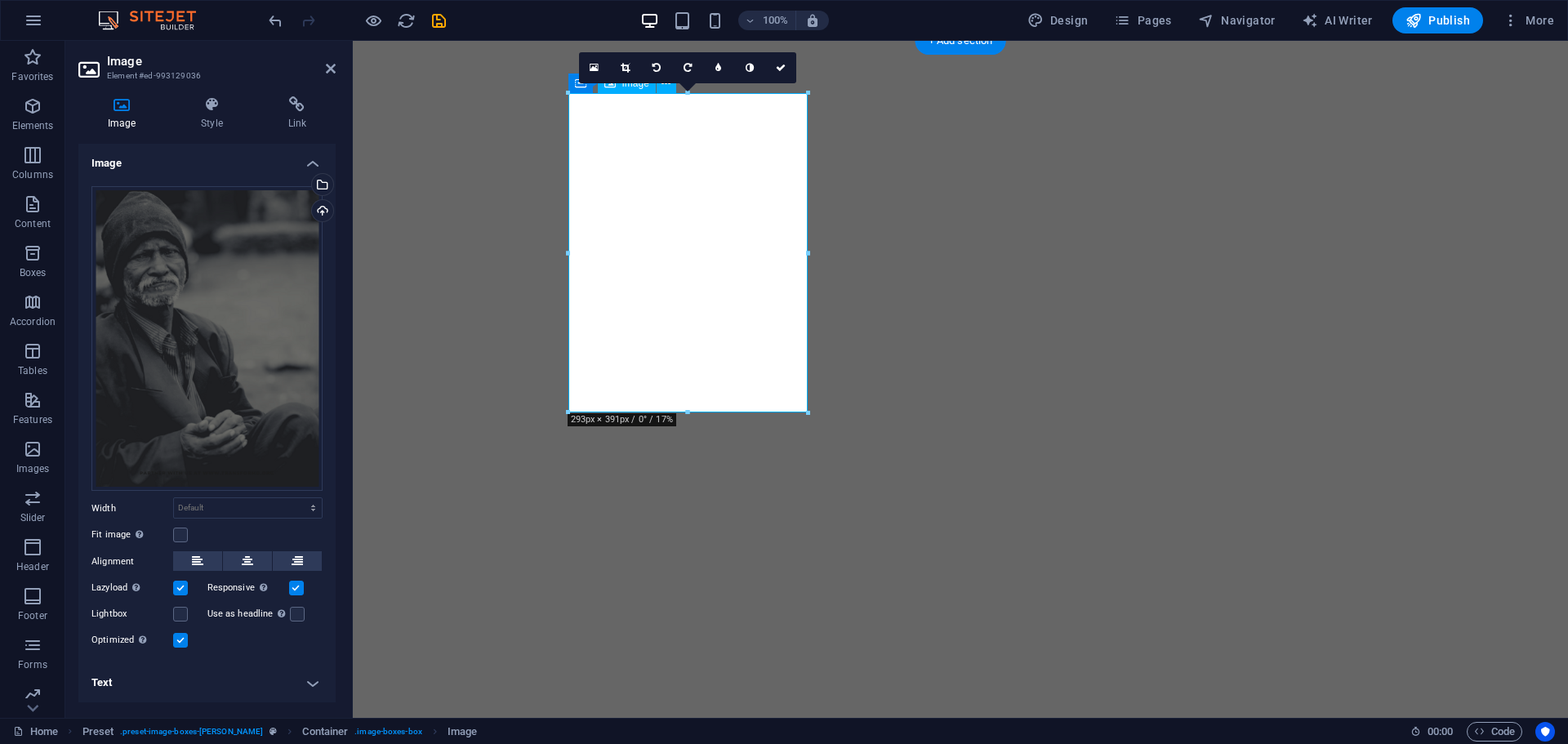
click at [322, 186] on div "Select files from the file manager, stock photos, or upload file(s)" at bounding box center [321, 186] width 25 height 25
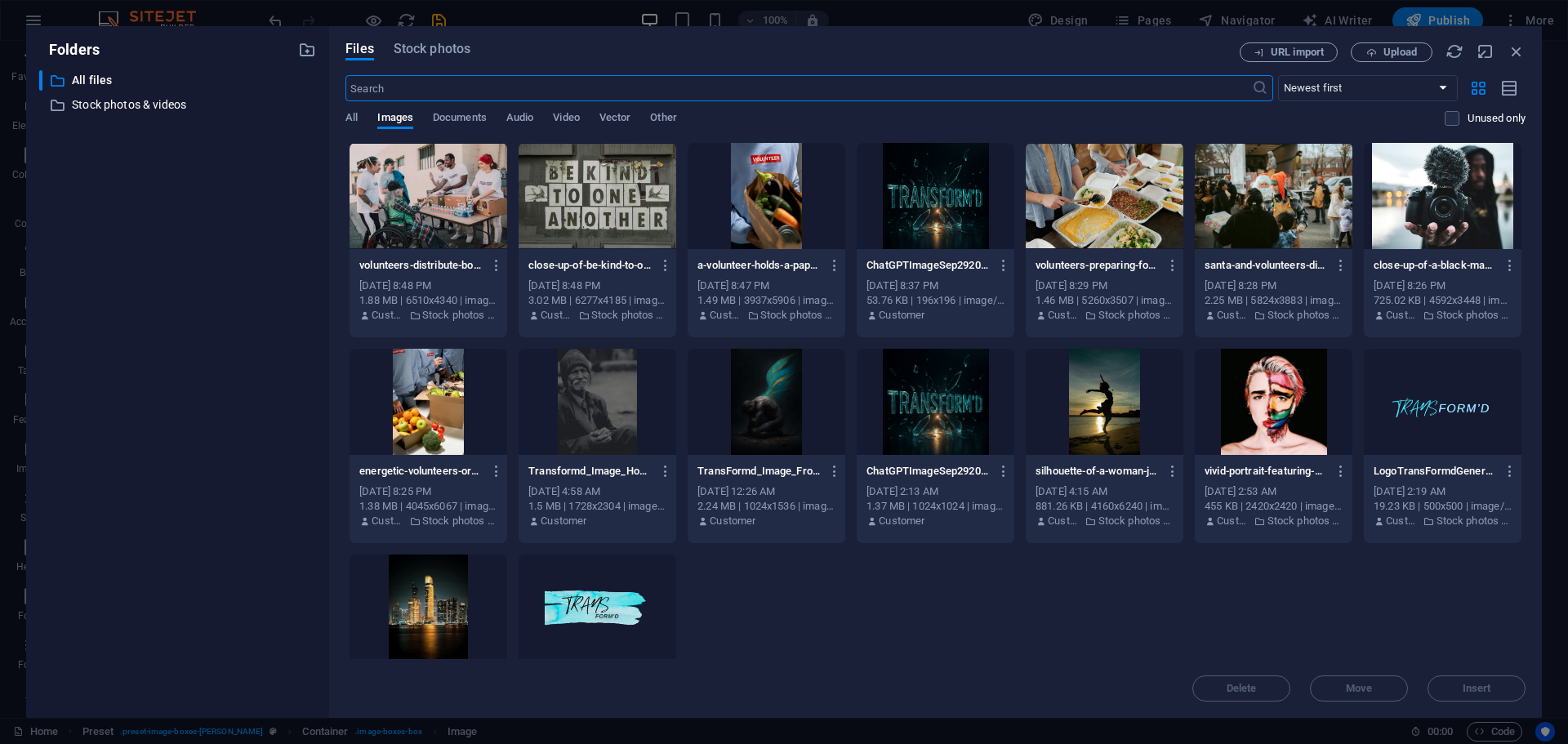
click at [774, 416] on div at bounding box center [766, 402] width 157 height 106
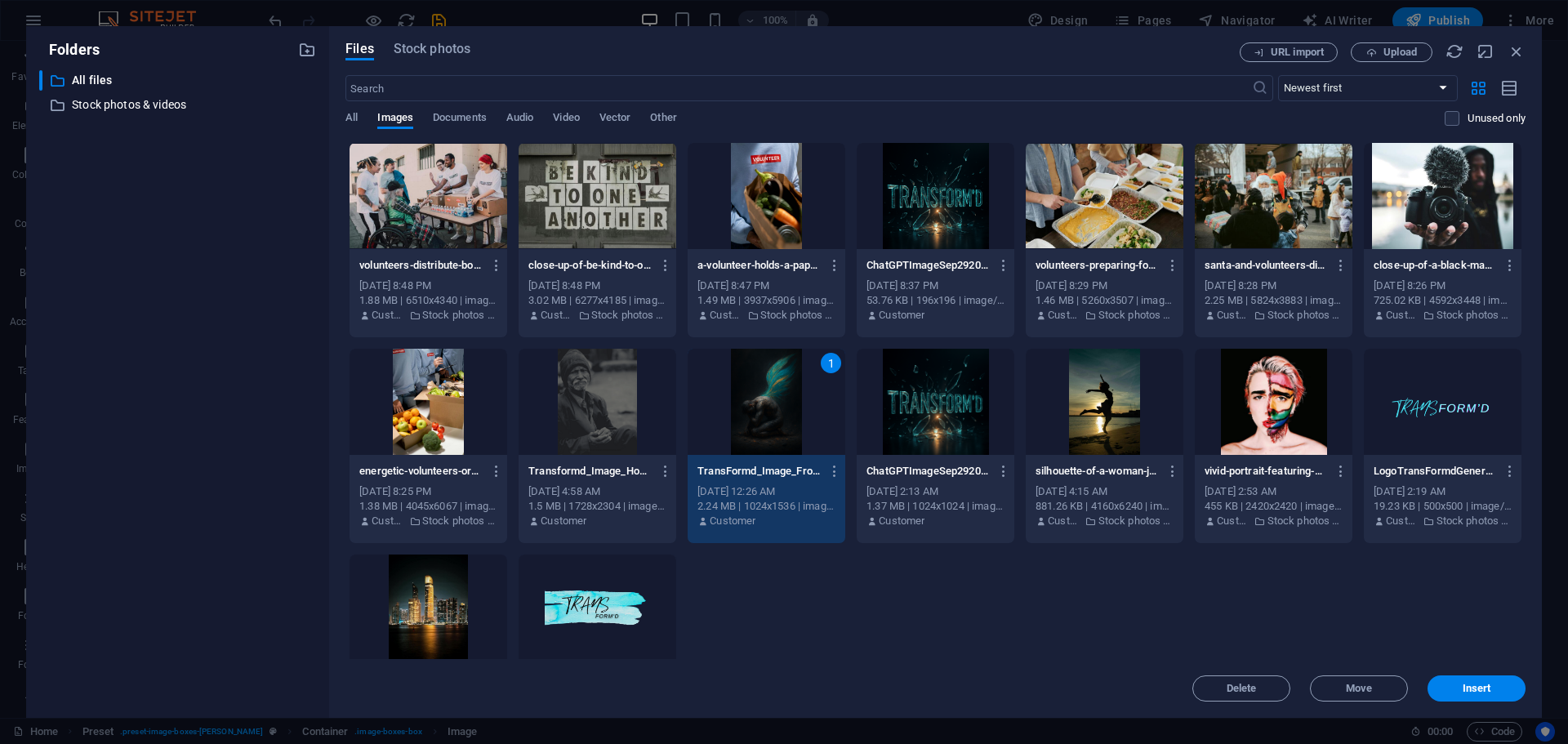
click at [774, 416] on div "1" at bounding box center [766, 402] width 157 height 106
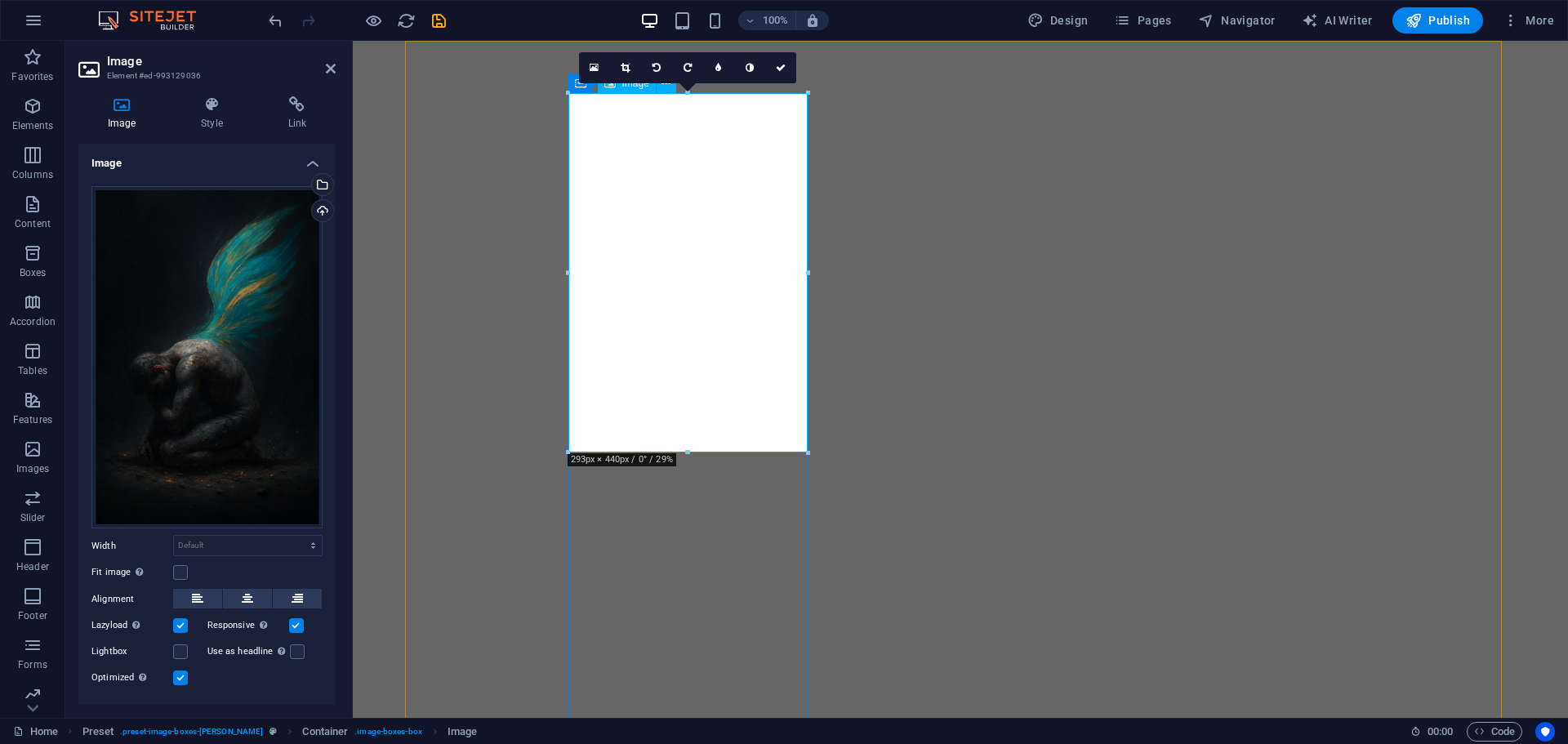
drag, startPoint x: 1039, startPoint y: 492, endPoint x: 687, endPoint y: 408, distance: 361.9
drag, startPoint x: 1044, startPoint y: 494, endPoint x: 691, endPoint y: 437, distance: 357.6
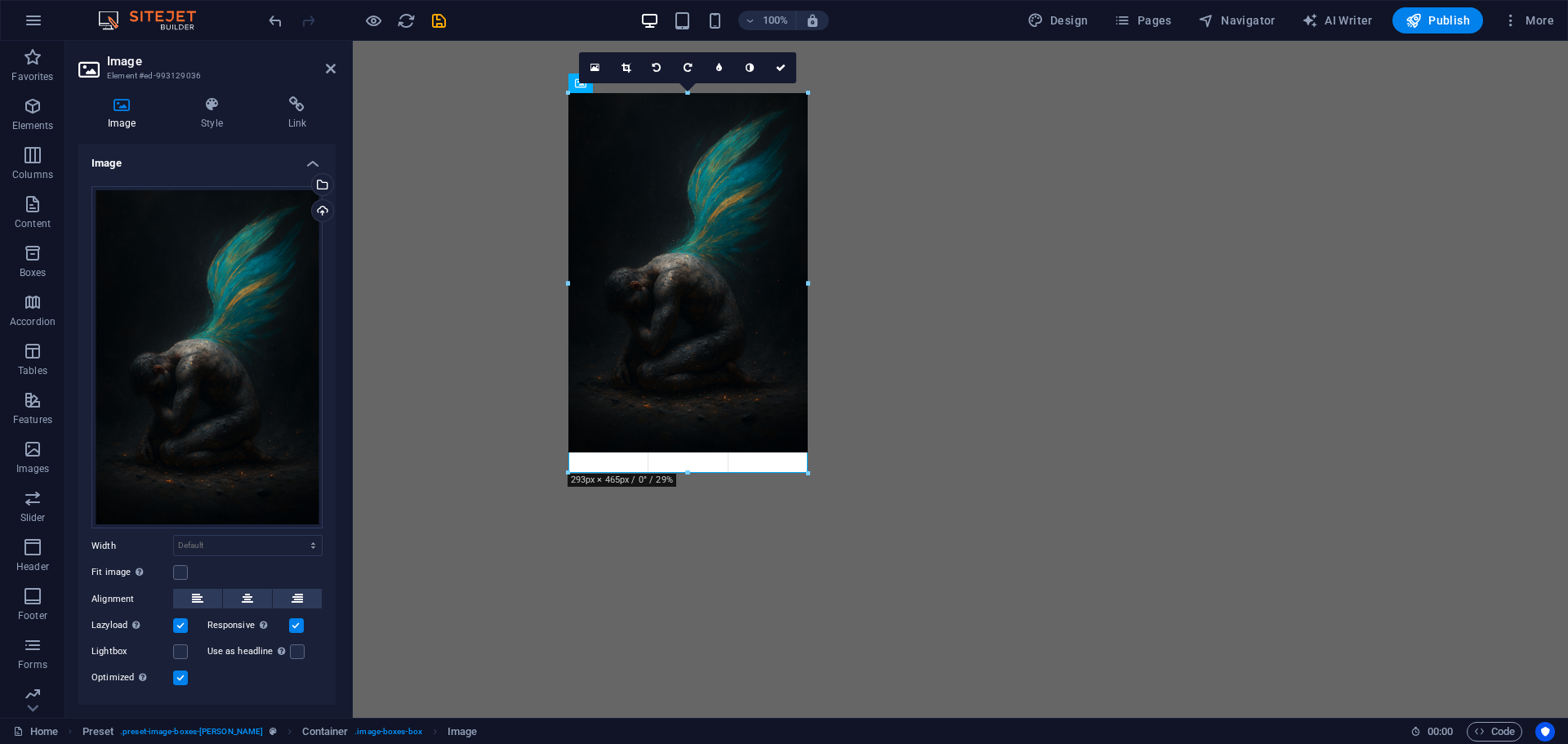
click at [885, 473] on div at bounding box center [953, 627] width 213 height 334
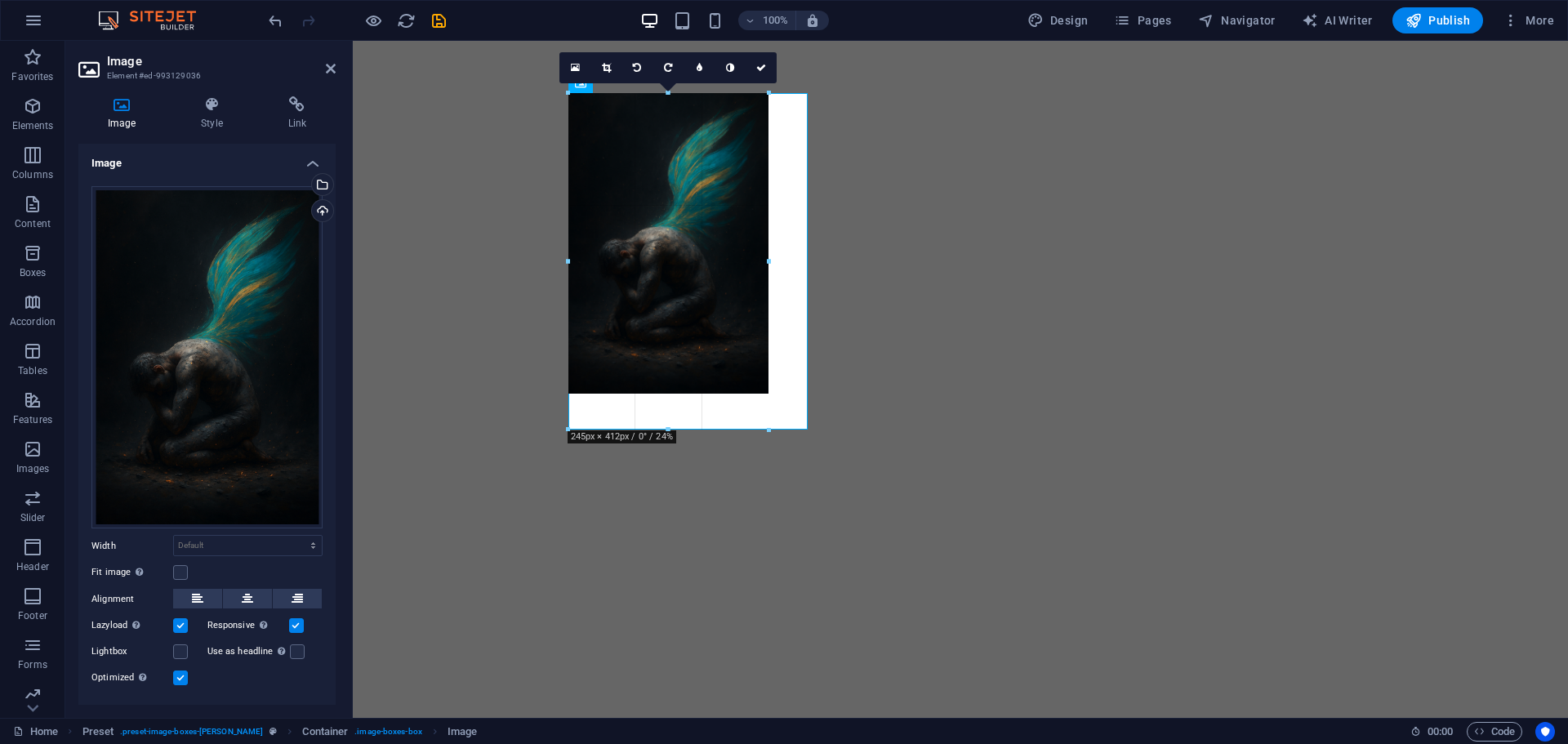
drag, startPoint x: 688, startPoint y: 473, endPoint x: 688, endPoint y: 430, distance: 43.0
type input "245"
select select "px"
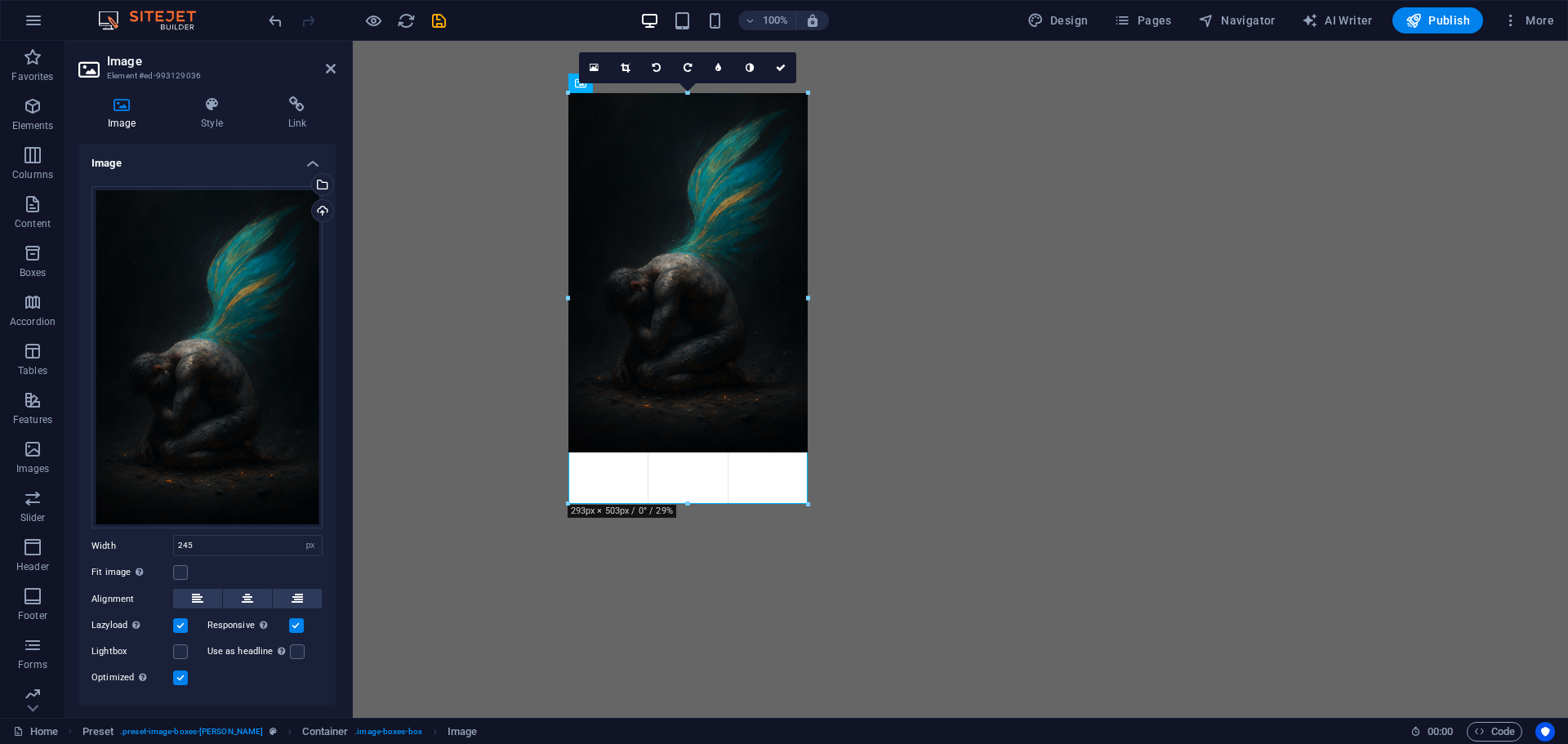
drag, startPoint x: 767, startPoint y: 263, endPoint x: 461, endPoint y: 212, distance: 310.2
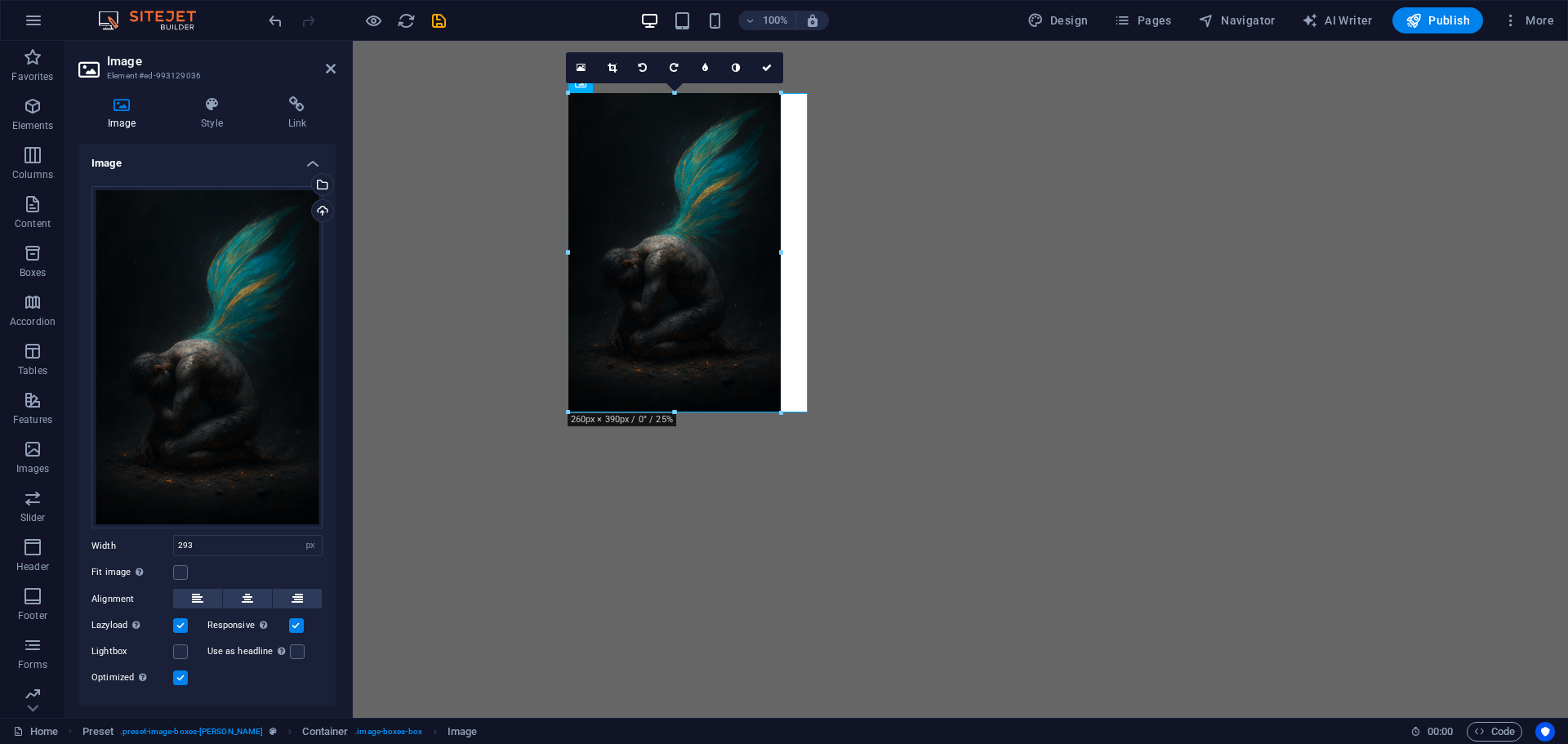
drag, startPoint x: 686, startPoint y: 454, endPoint x: 687, endPoint y: 411, distance: 43.0
type input "260"
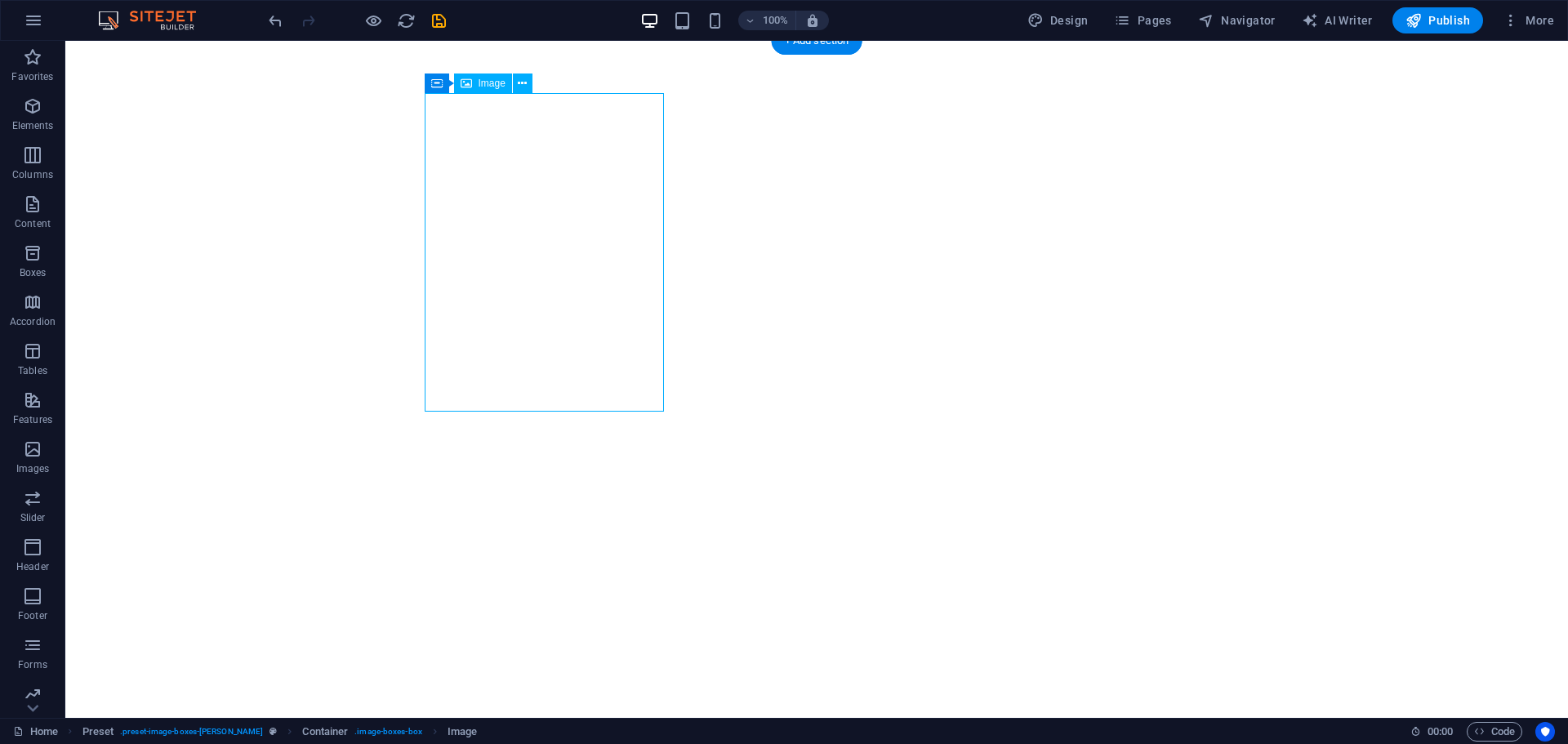
select select "px"
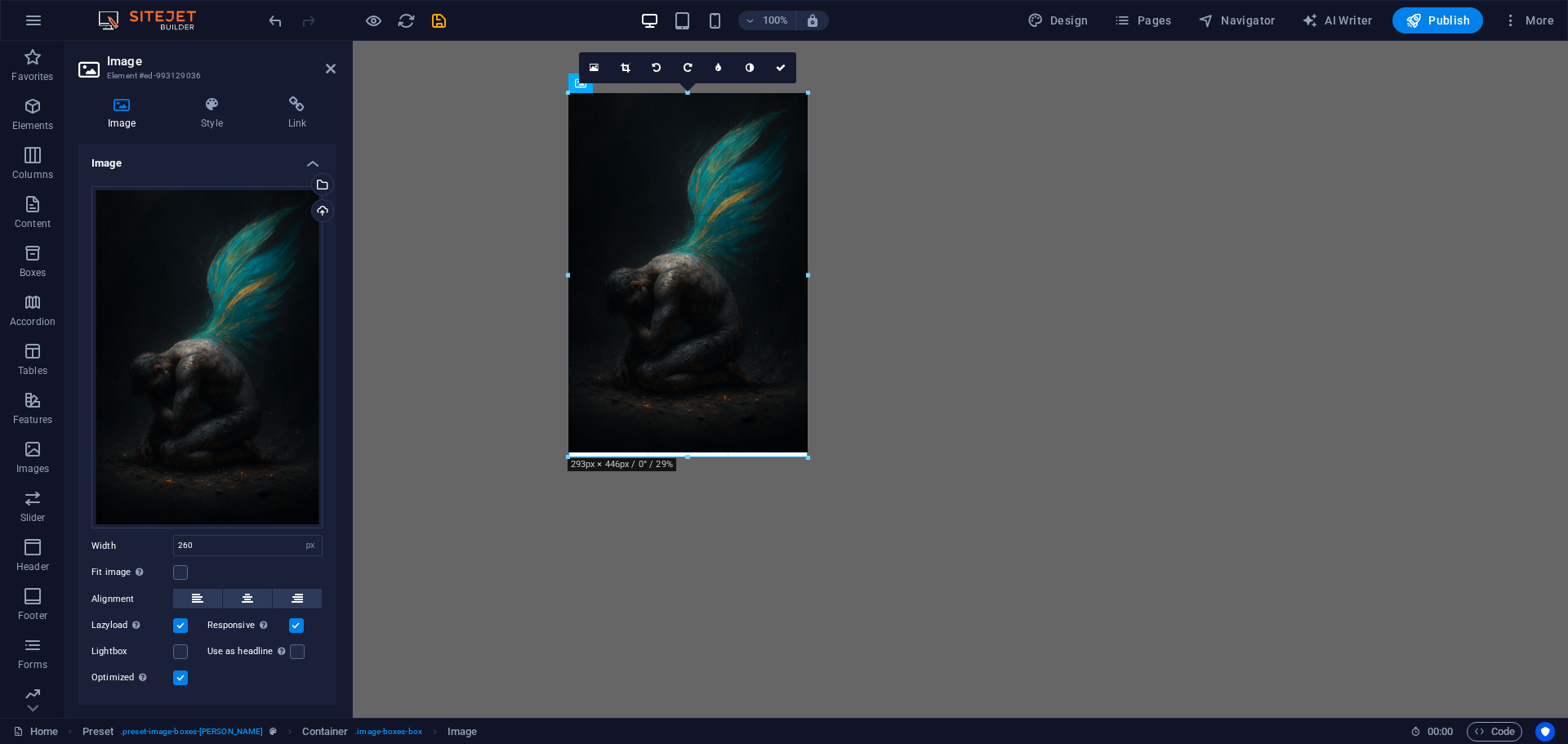
drag, startPoint x: 780, startPoint y: 252, endPoint x: 460, endPoint y: 206, distance: 323.3
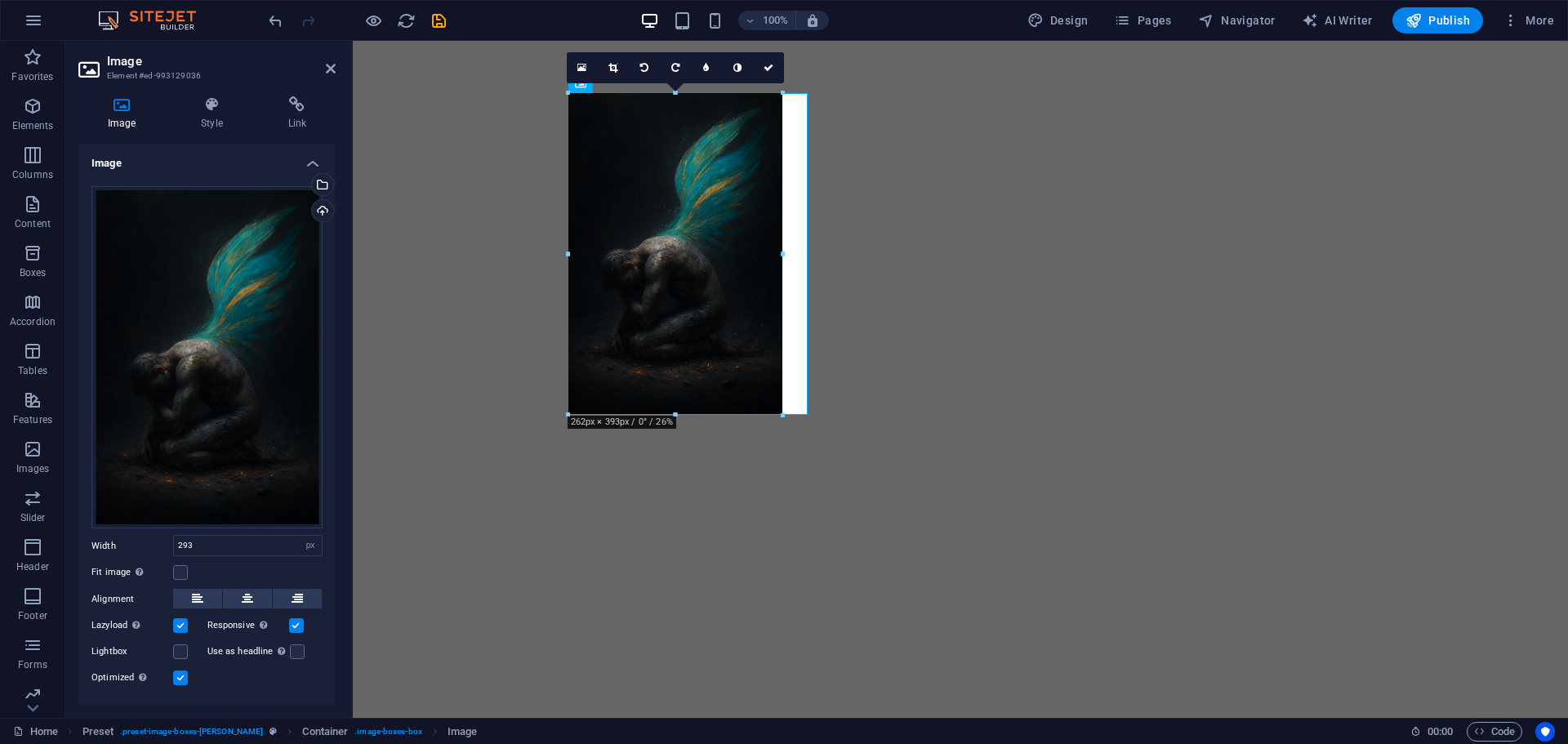
drag, startPoint x: 566, startPoint y: 451, endPoint x: 238, endPoint y: 367, distance: 338.6
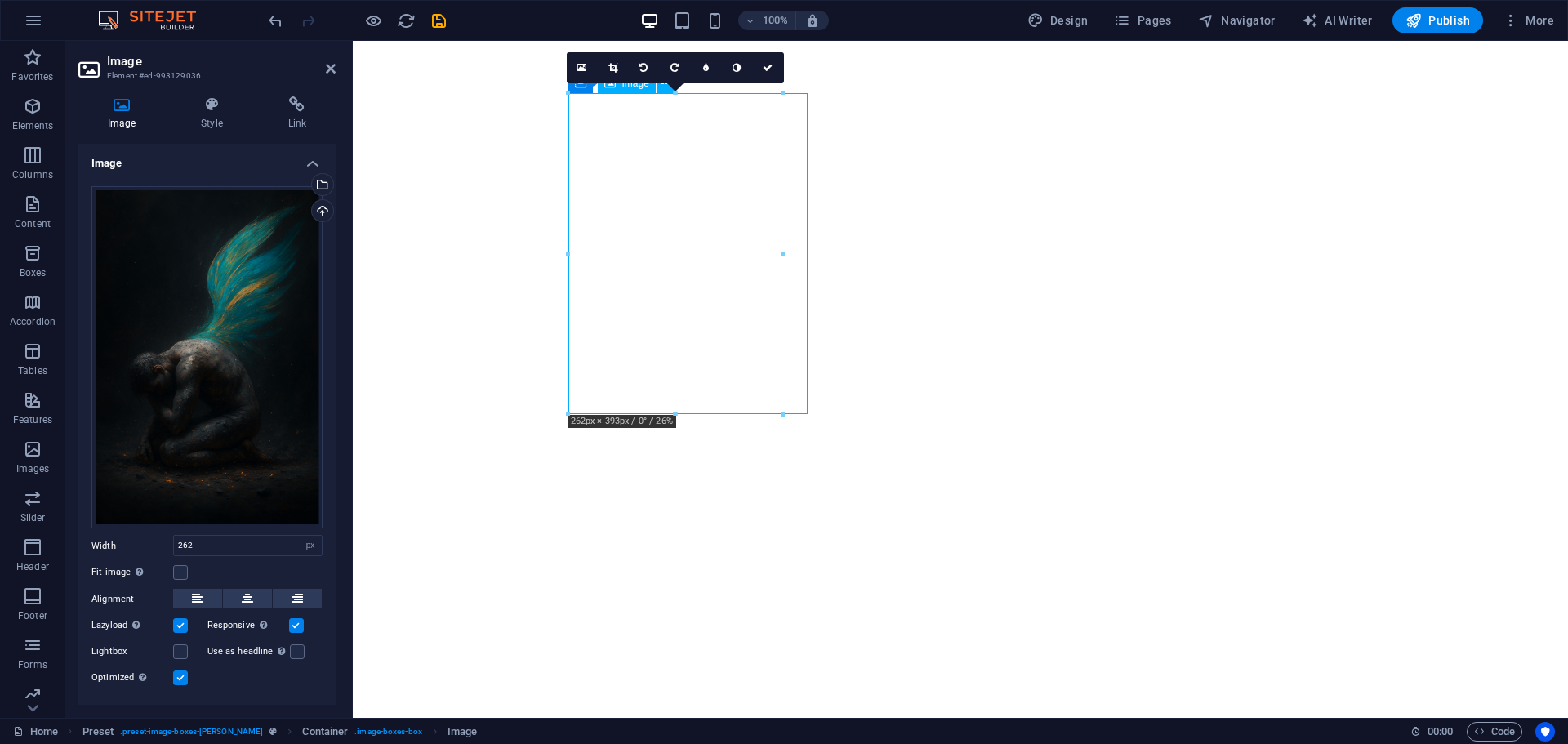
drag, startPoint x: 701, startPoint y: 303, endPoint x: 747, endPoint y: 302, distance: 46.0
click at [565, 94] on div at bounding box center [568, 94] width 8 height 8
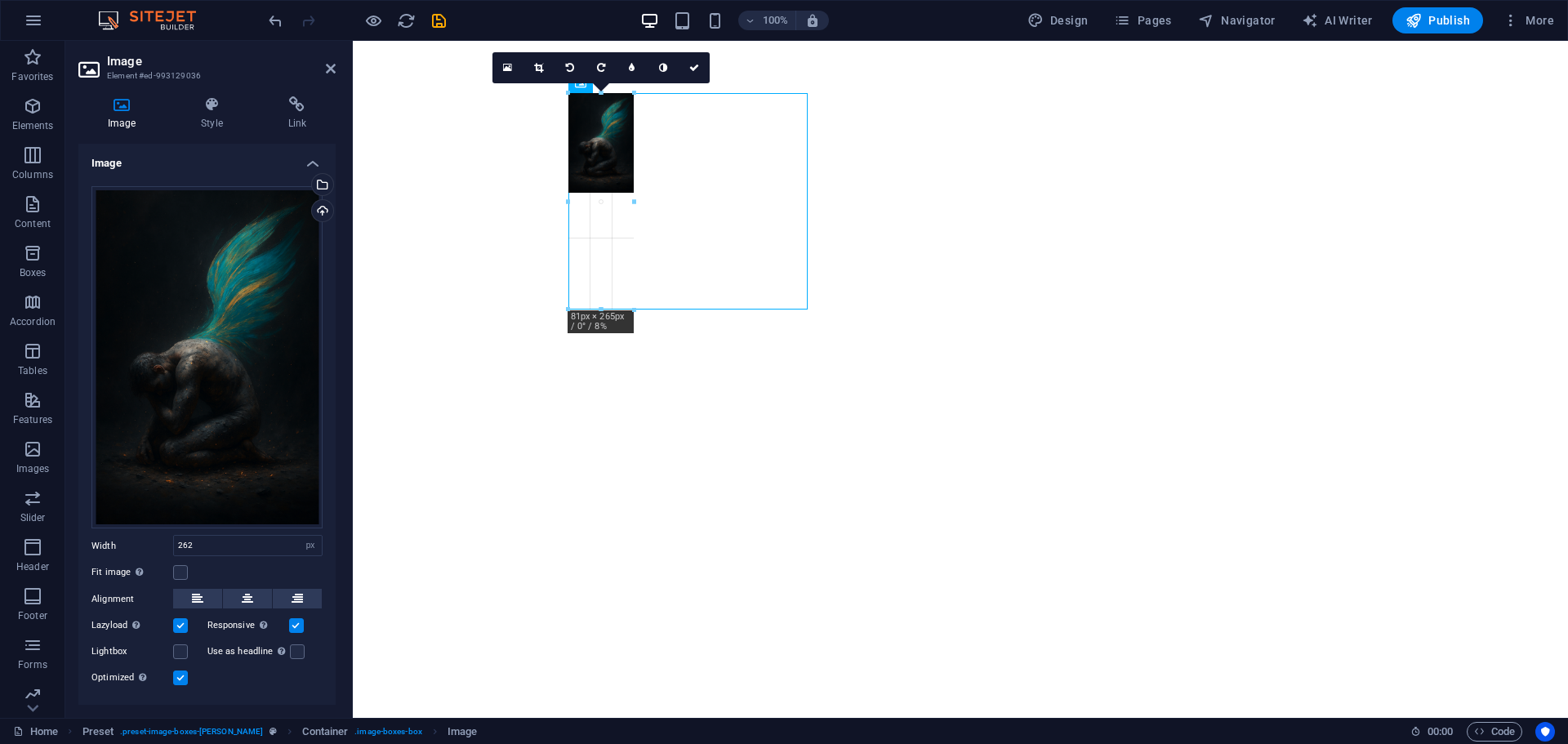
drag, startPoint x: 565, startPoint y: 94, endPoint x: 574, endPoint y: 157, distance: 63.6
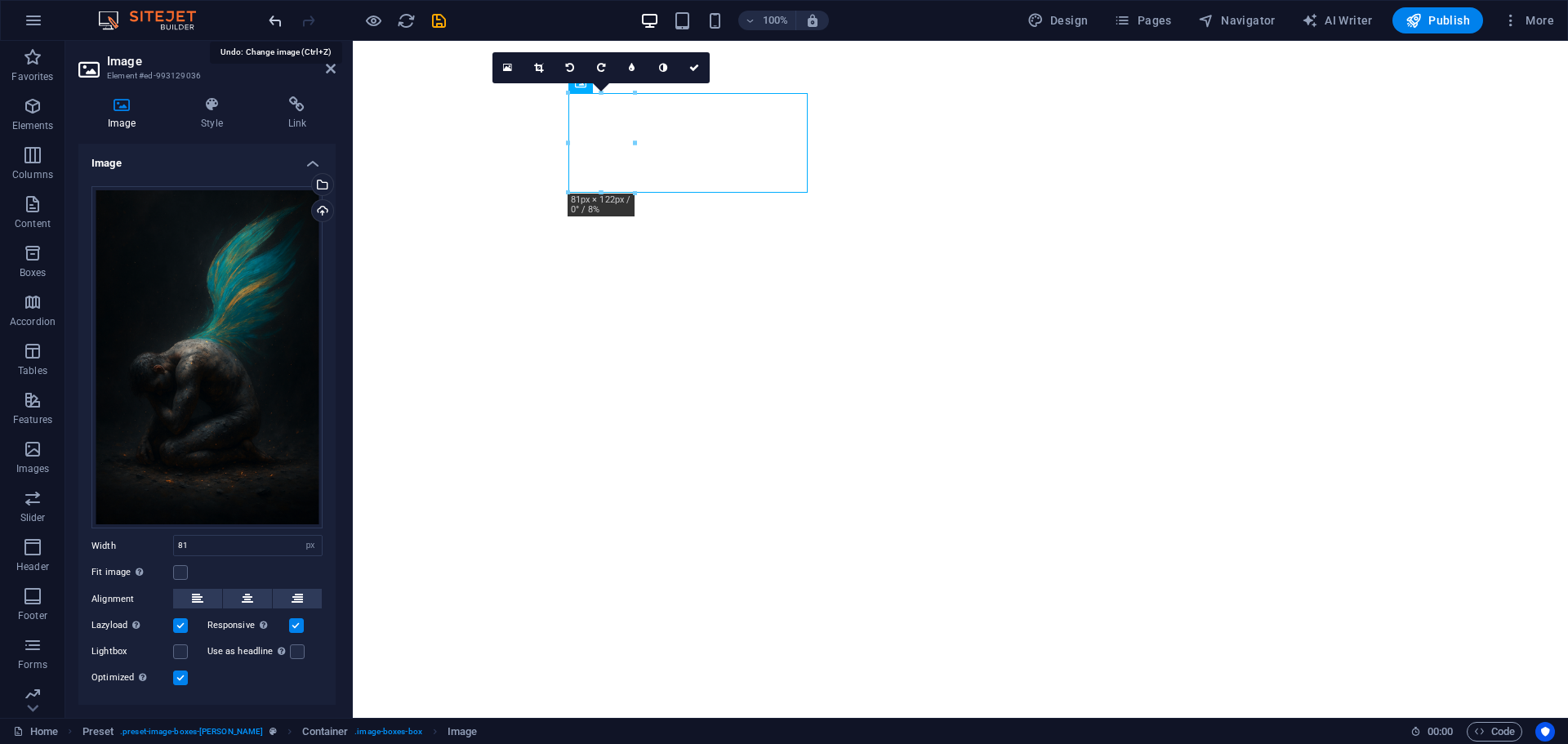
click at [270, 24] on icon "undo" at bounding box center [276, 21] width 19 height 19
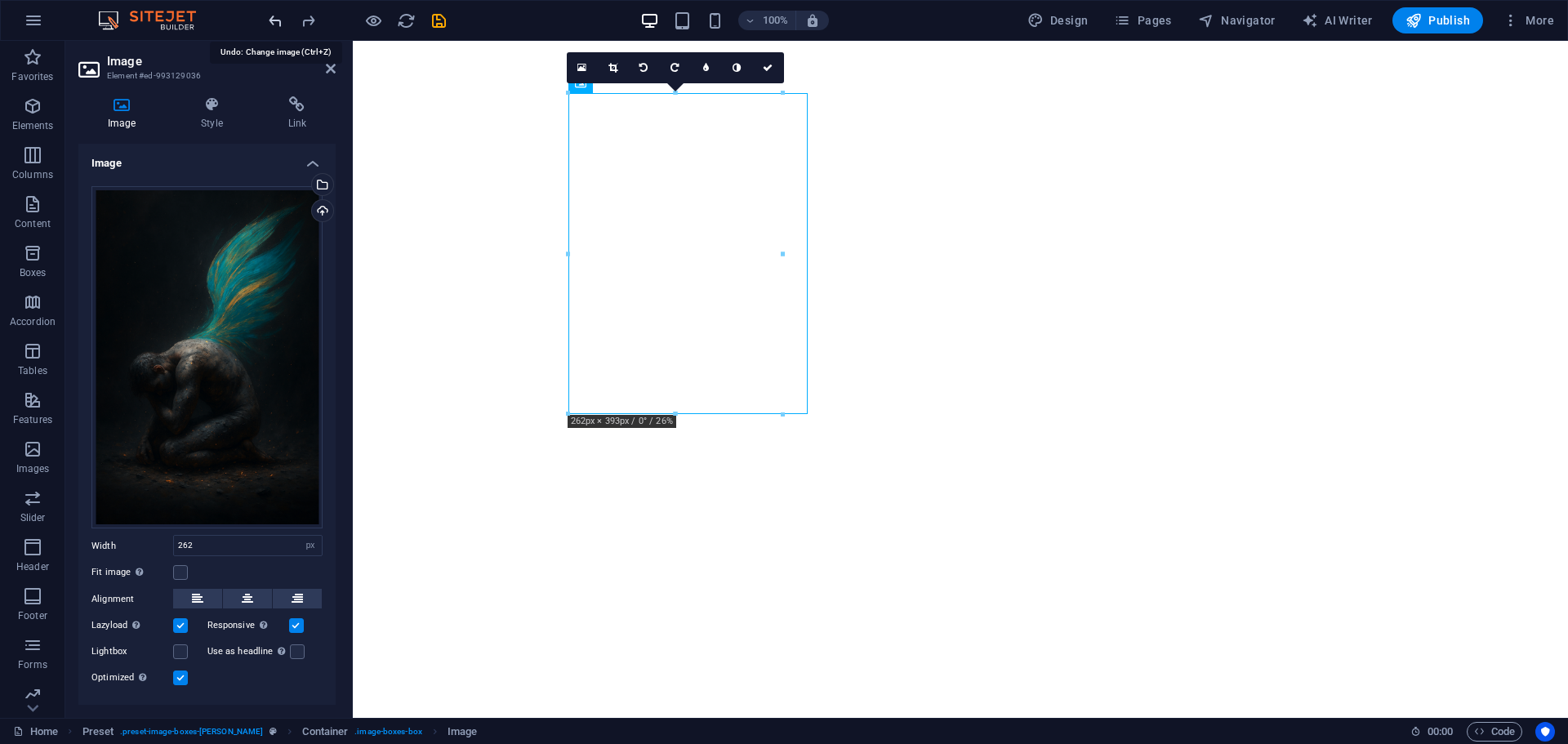
click at [270, 24] on icon "undo" at bounding box center [276, 21] width 19 height 19
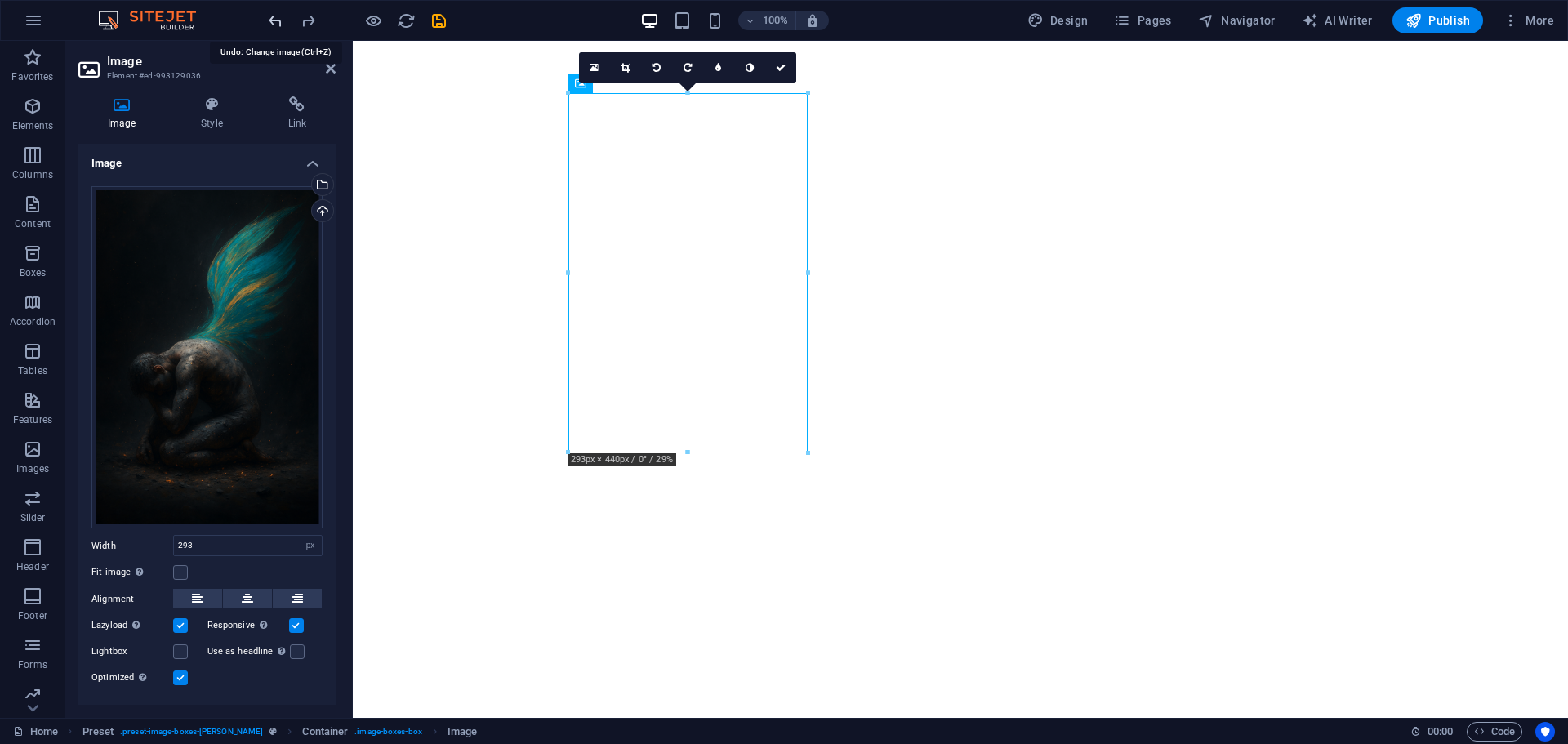
click at [270, 24] on icon "undo" at bounding box center [276, 21] width 19 height 19
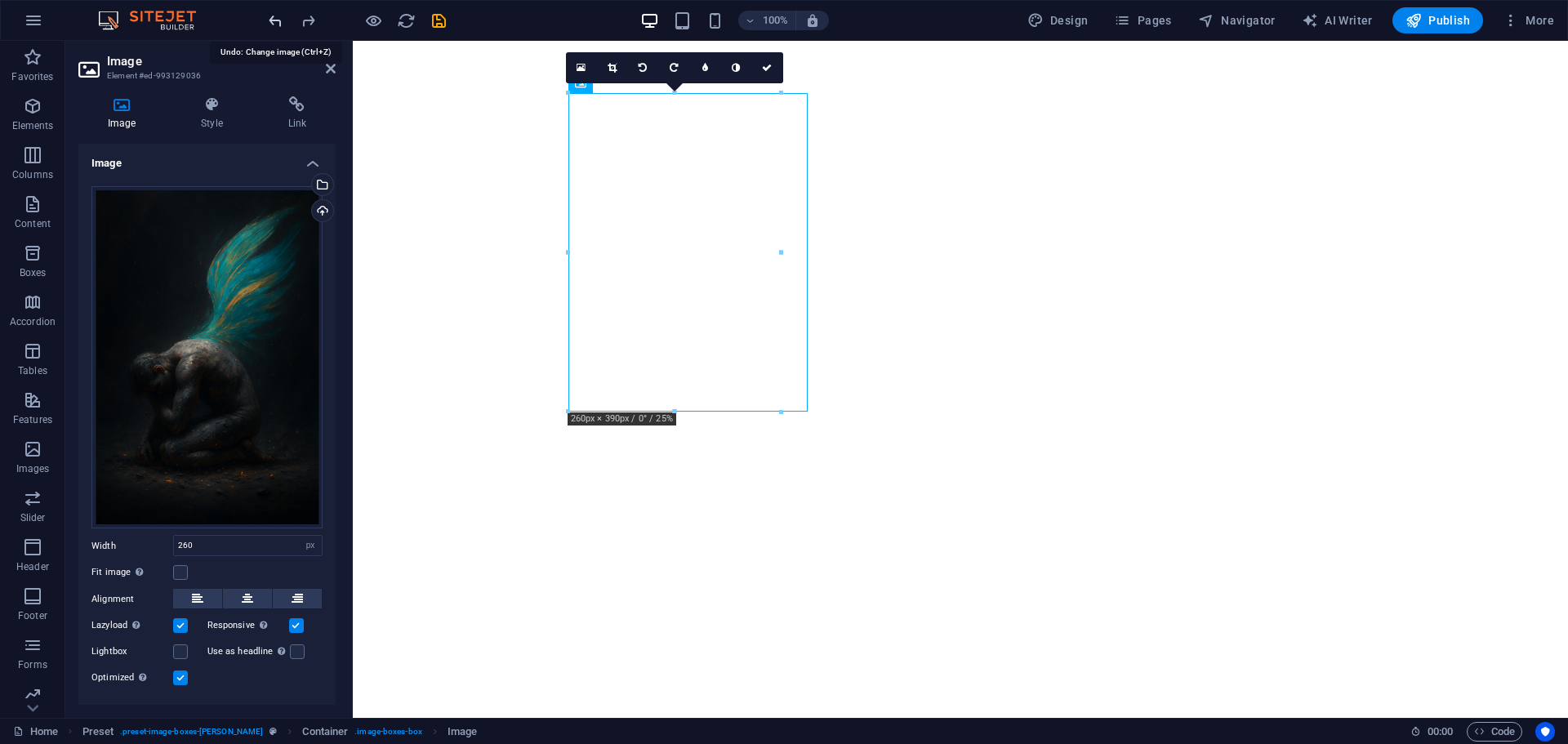
click at [270, 24] on icon "undo" at bounding box center [276, 21] width 19 height 19
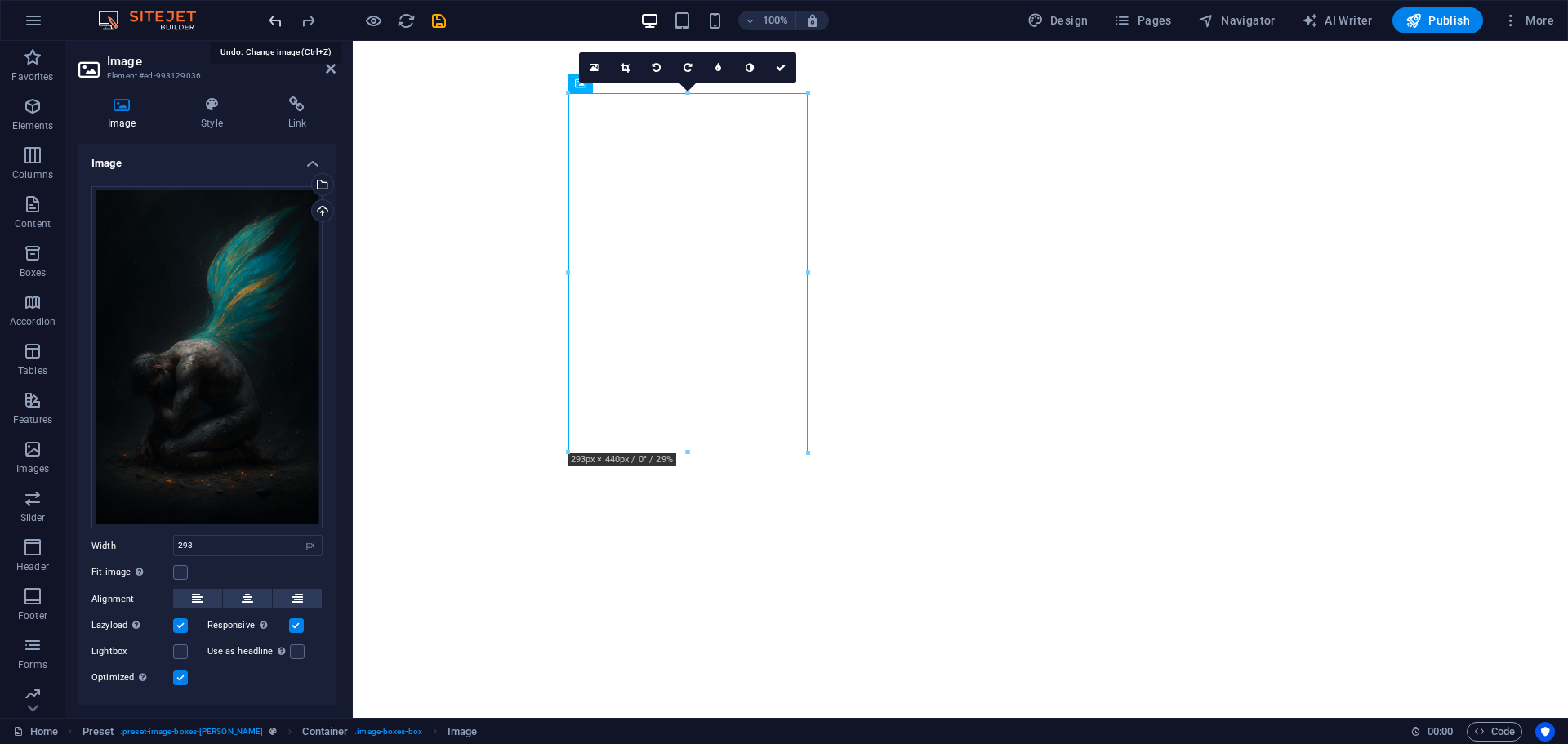
click at [270, 24] on icon "undo" at bounding box center [276, 21] width 19 height 19
type input "245"
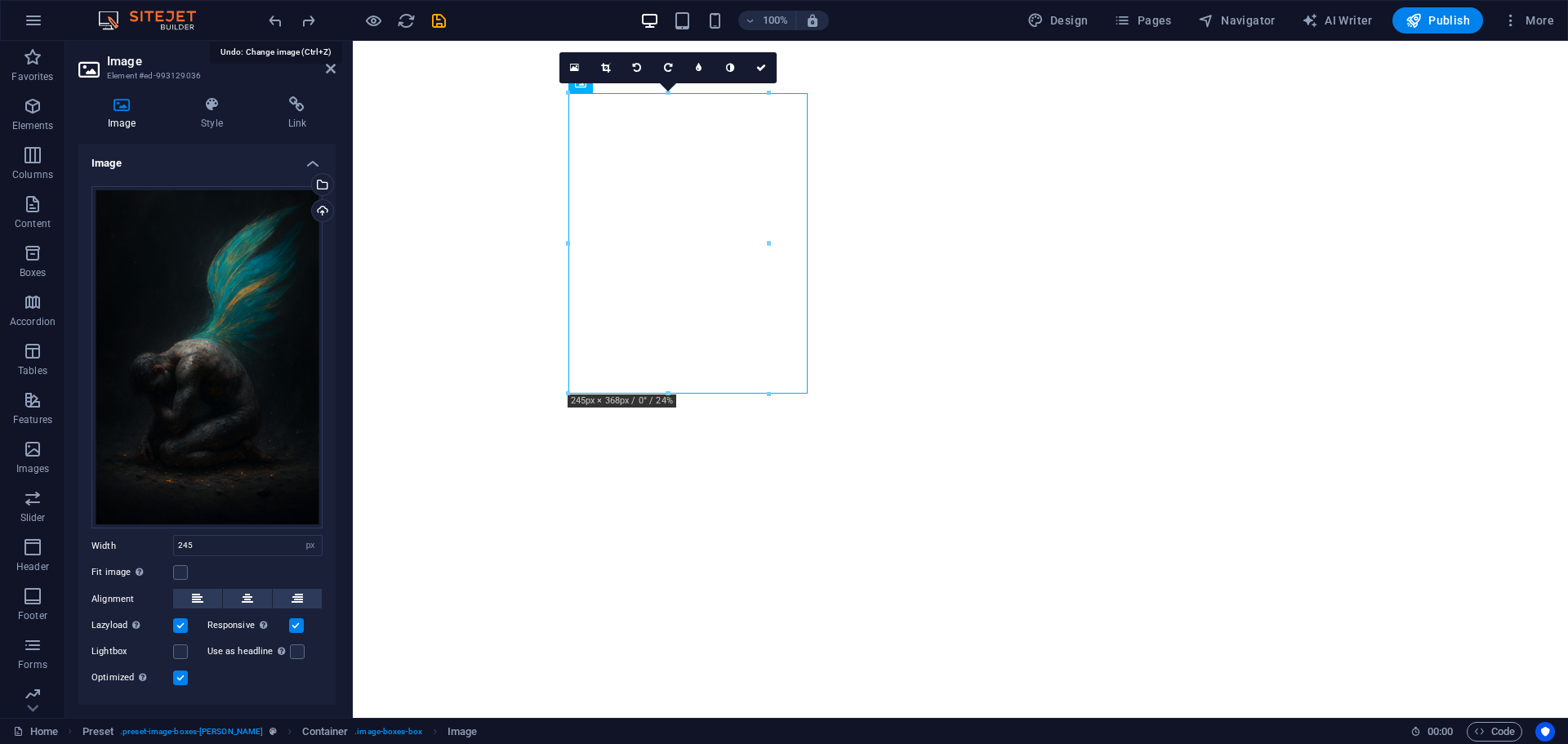
select select "px"
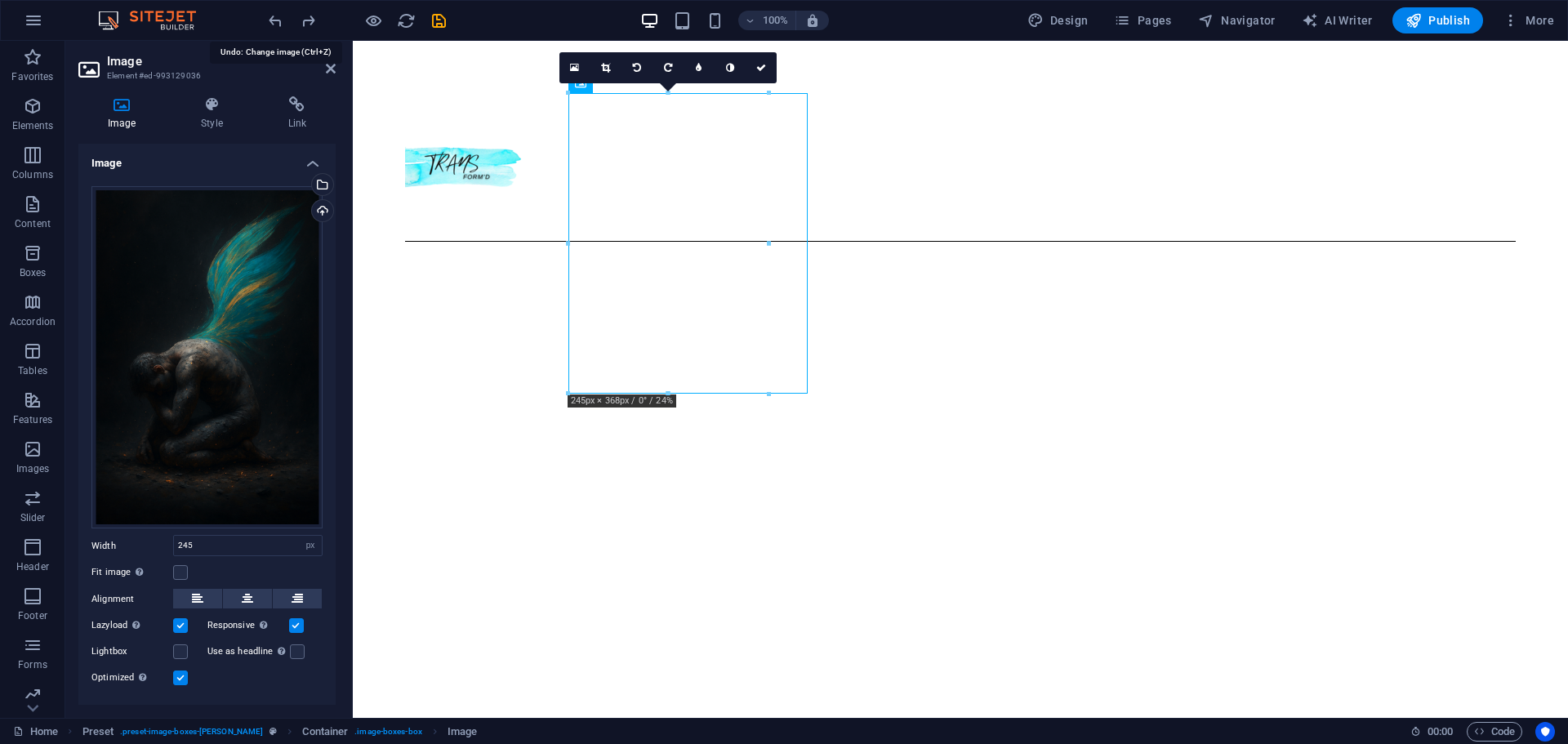
scroll to position [810, 0]
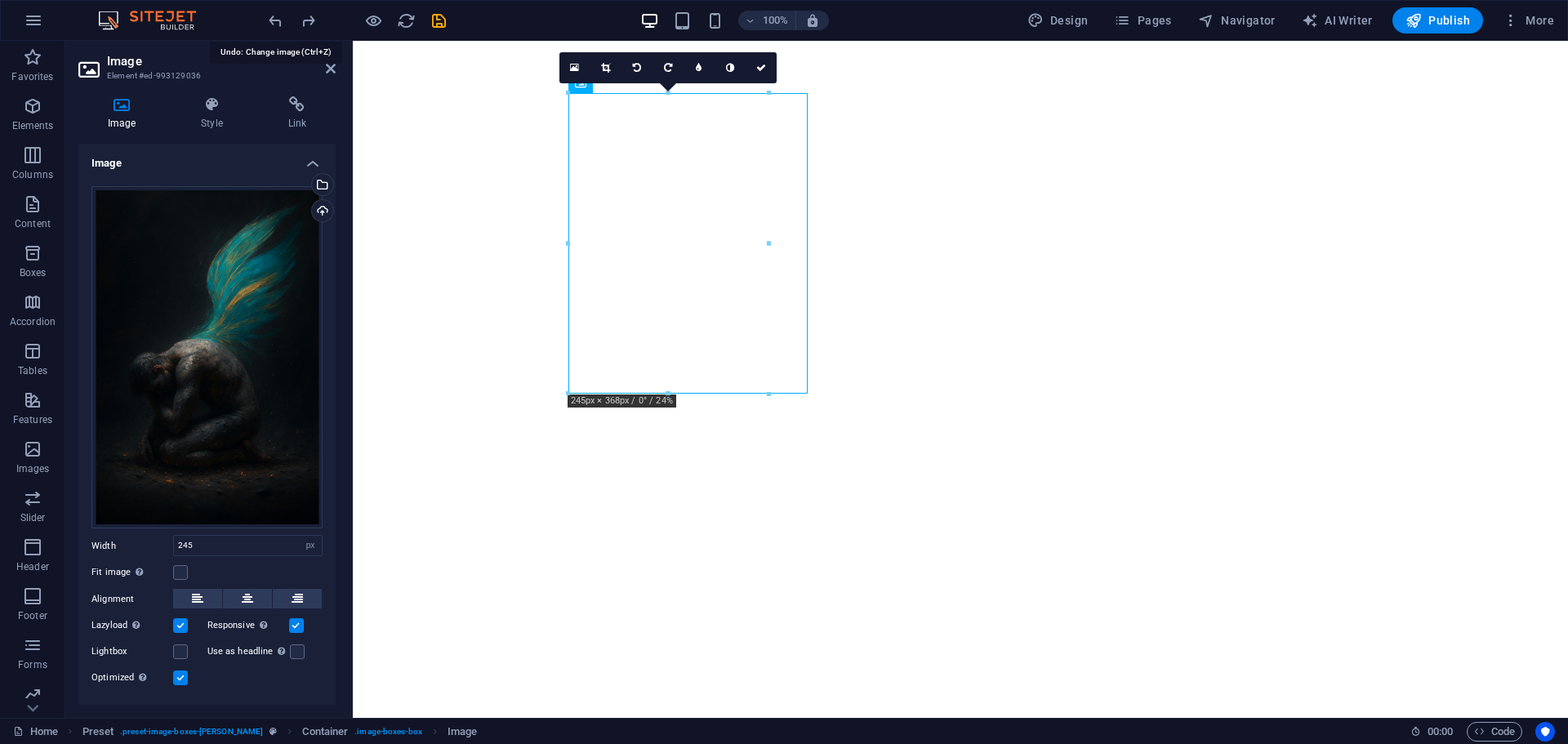
click at [270, 24] on icon "undo" at bounding box center [276, 21] width 19 height 19
select select "DISABLED_OPTION_VALUE"
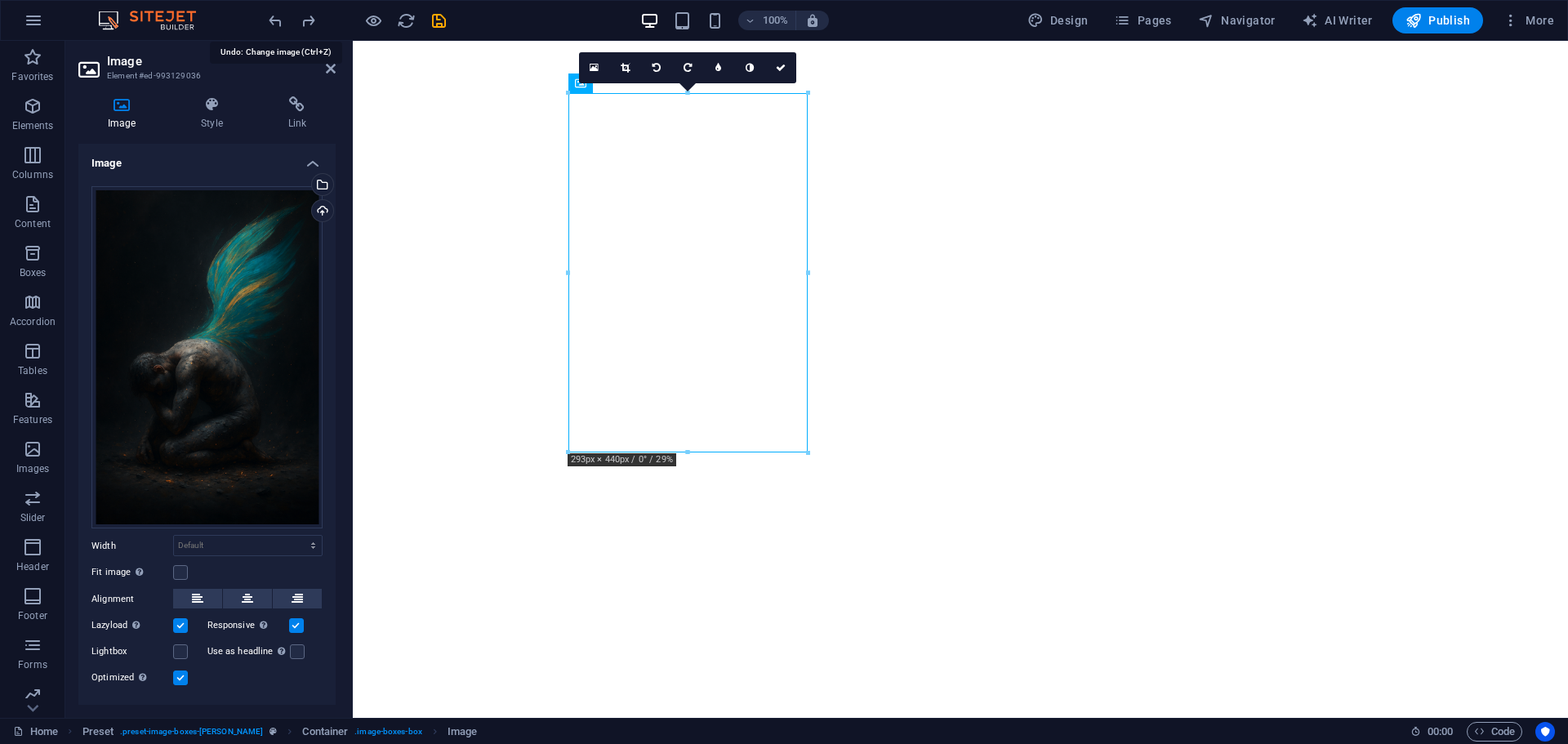
click at [270, 24] on icon "undo" at bounding box center [276, 21] width 19 height 19
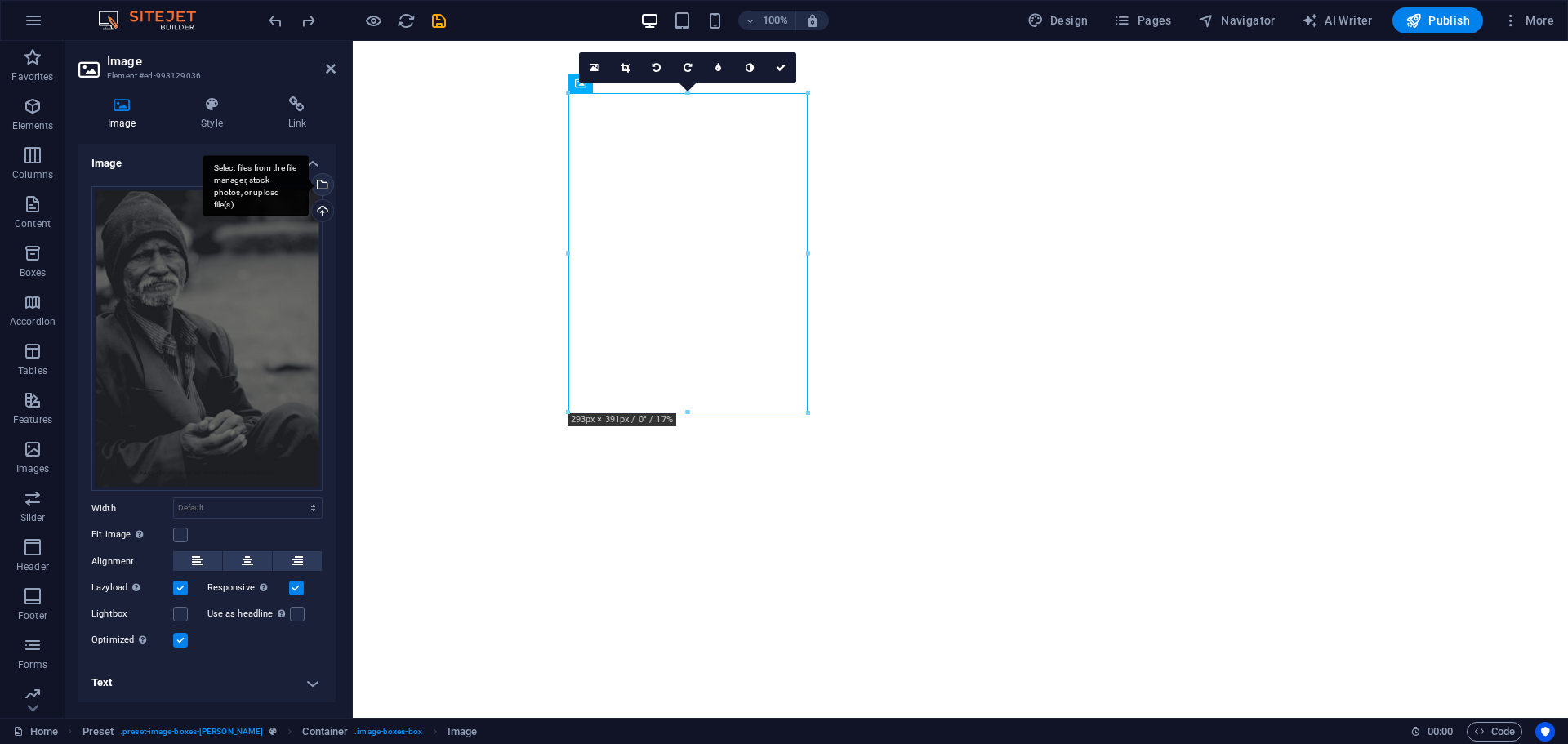
click at [326, 183] on div "Select files from the file manager, stock photos, or upload file(s)" at bounding box center [321, 186] width 25 height 25
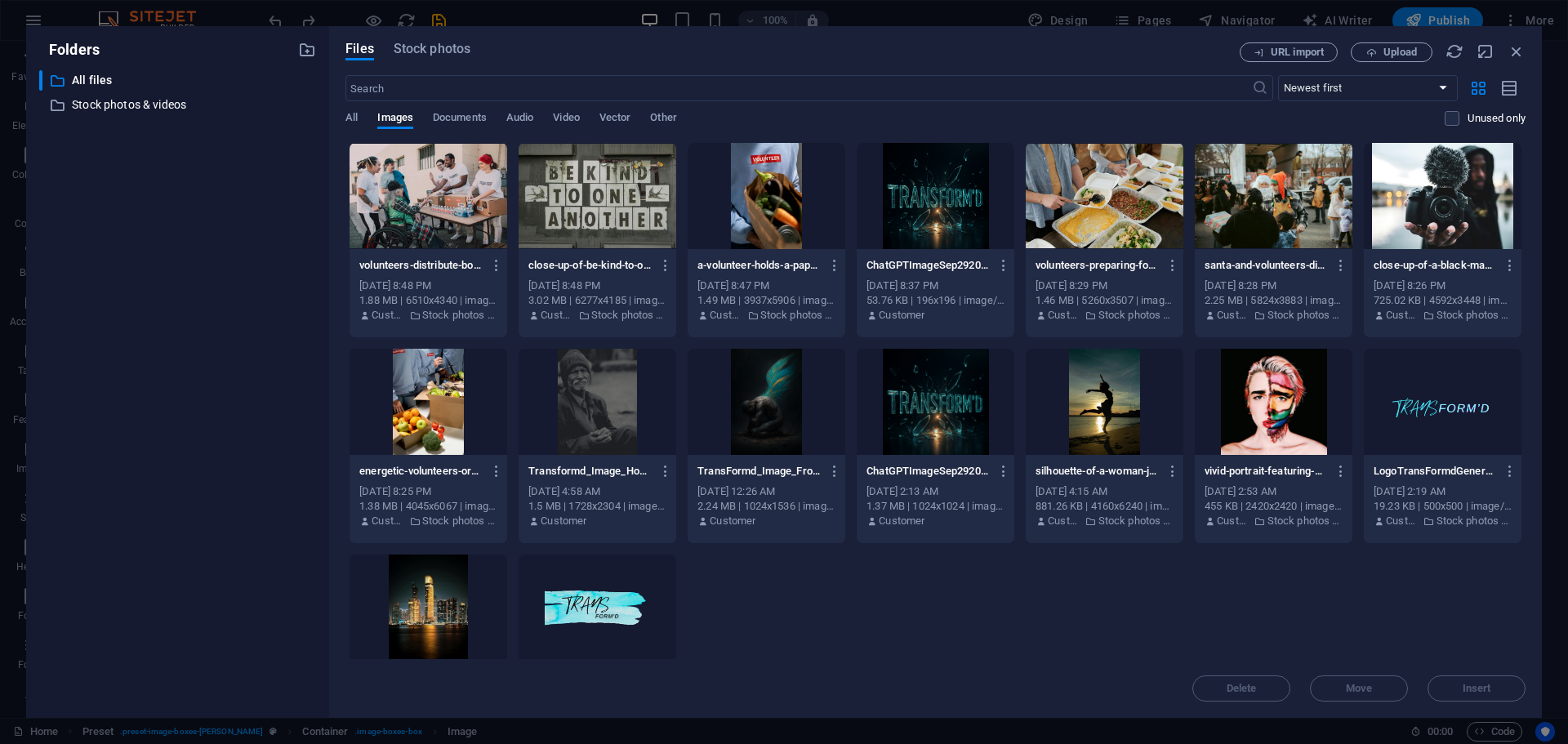
click at [765, 228] on div at bounding box center [766, 196] width 157 height 106
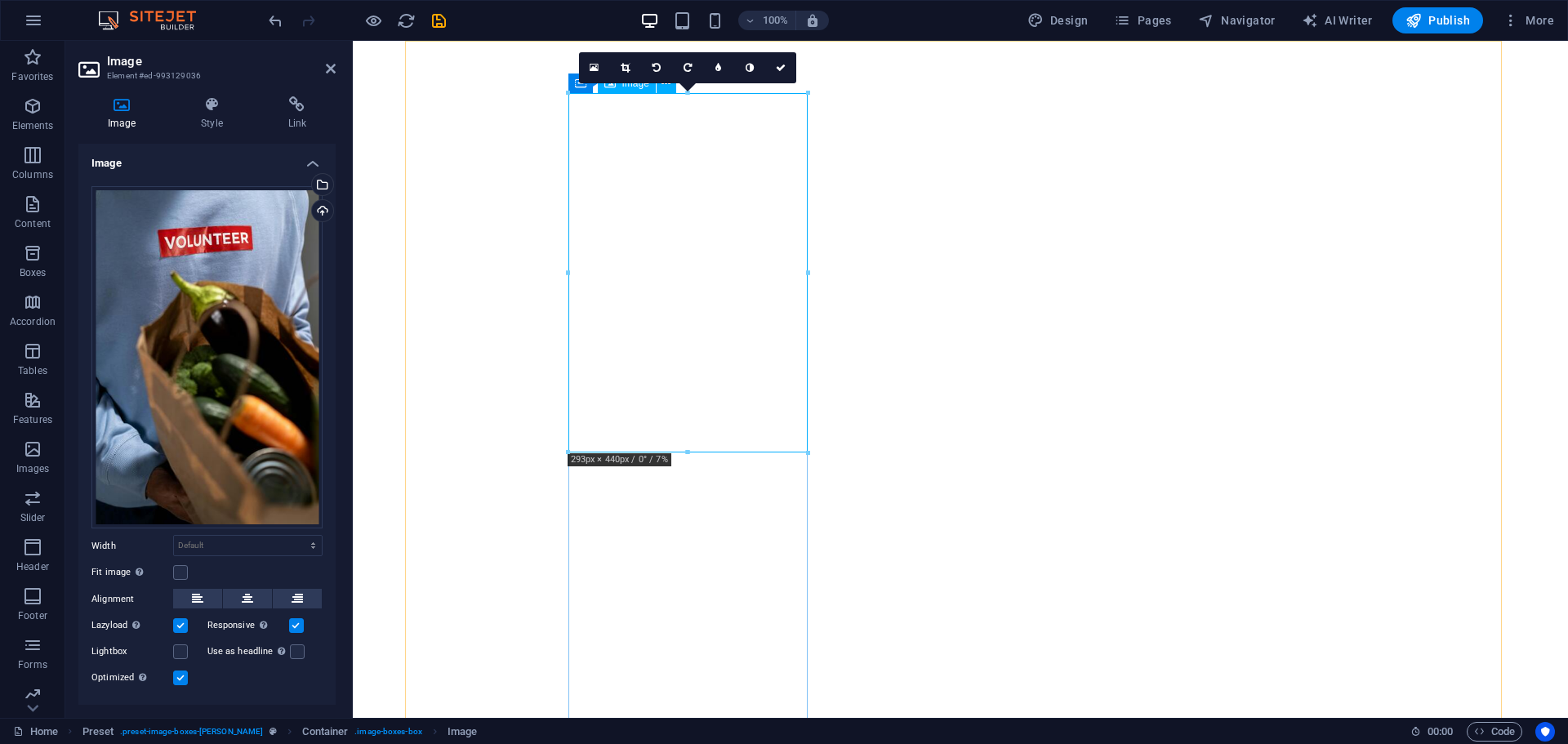
drag, startPoint x: 1035, startPoint y: 491, endPoint x: 685, endPoint y: 408, distance: 359.7
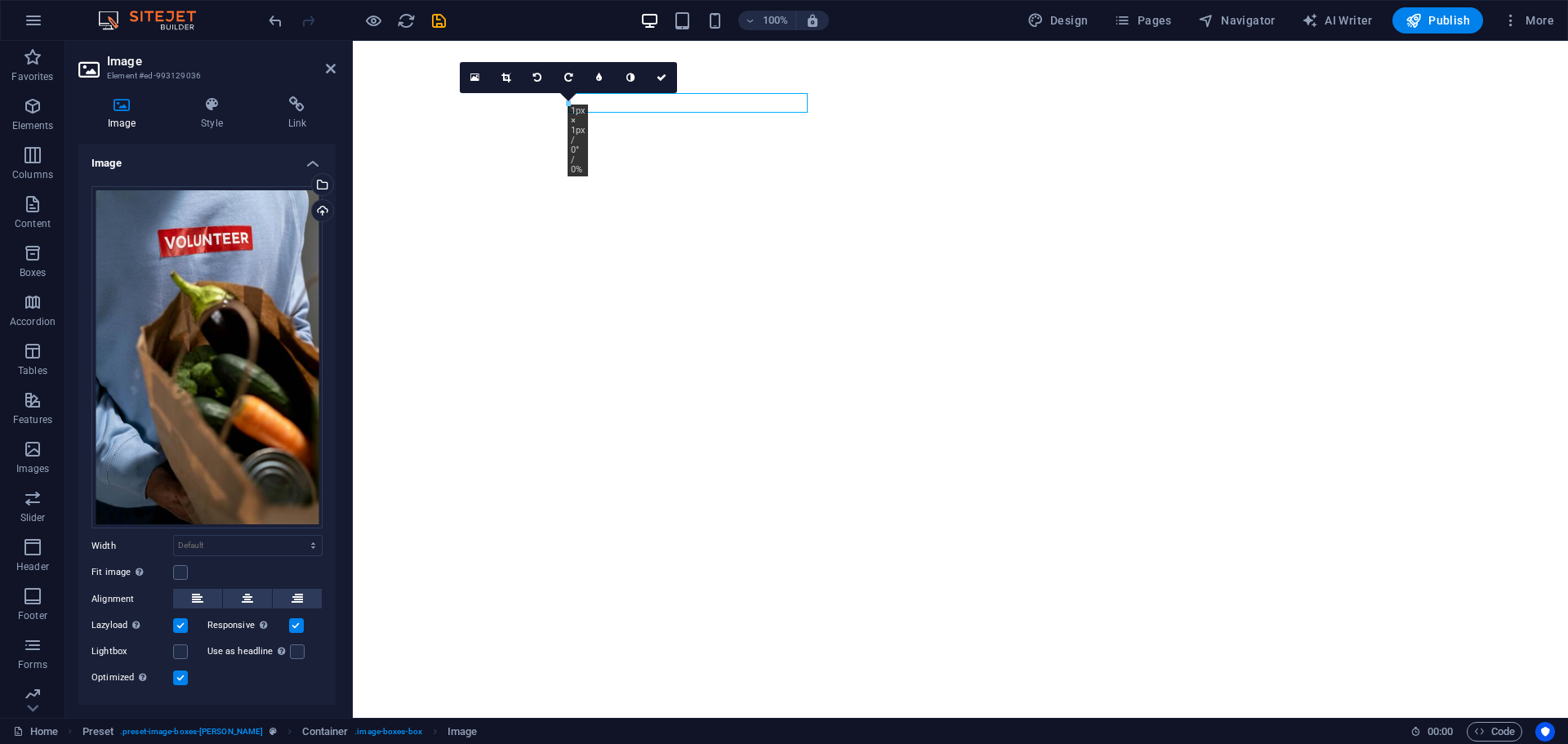
click at [274, 32] on div at bounding box center [357, 20] width 183 height 26
type input "2"
select select "px"
click at [274, 32] on div at bounding box center [357, 20] width 183 height 26
click at [272, 23] on icon "undo" at bounding box center [276, 21] width 19 height 19
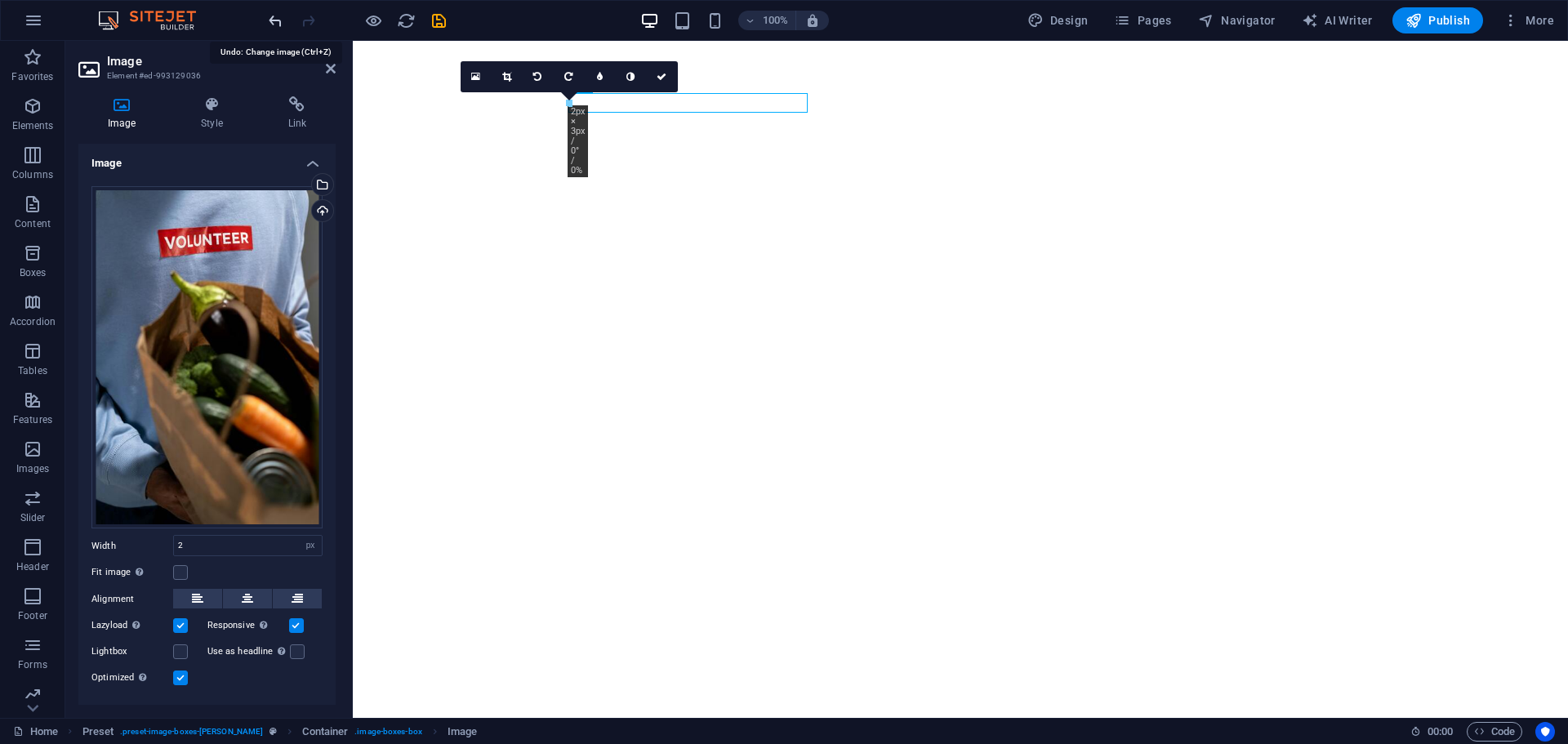
select select "DISABLED_OPTION_VALUE"
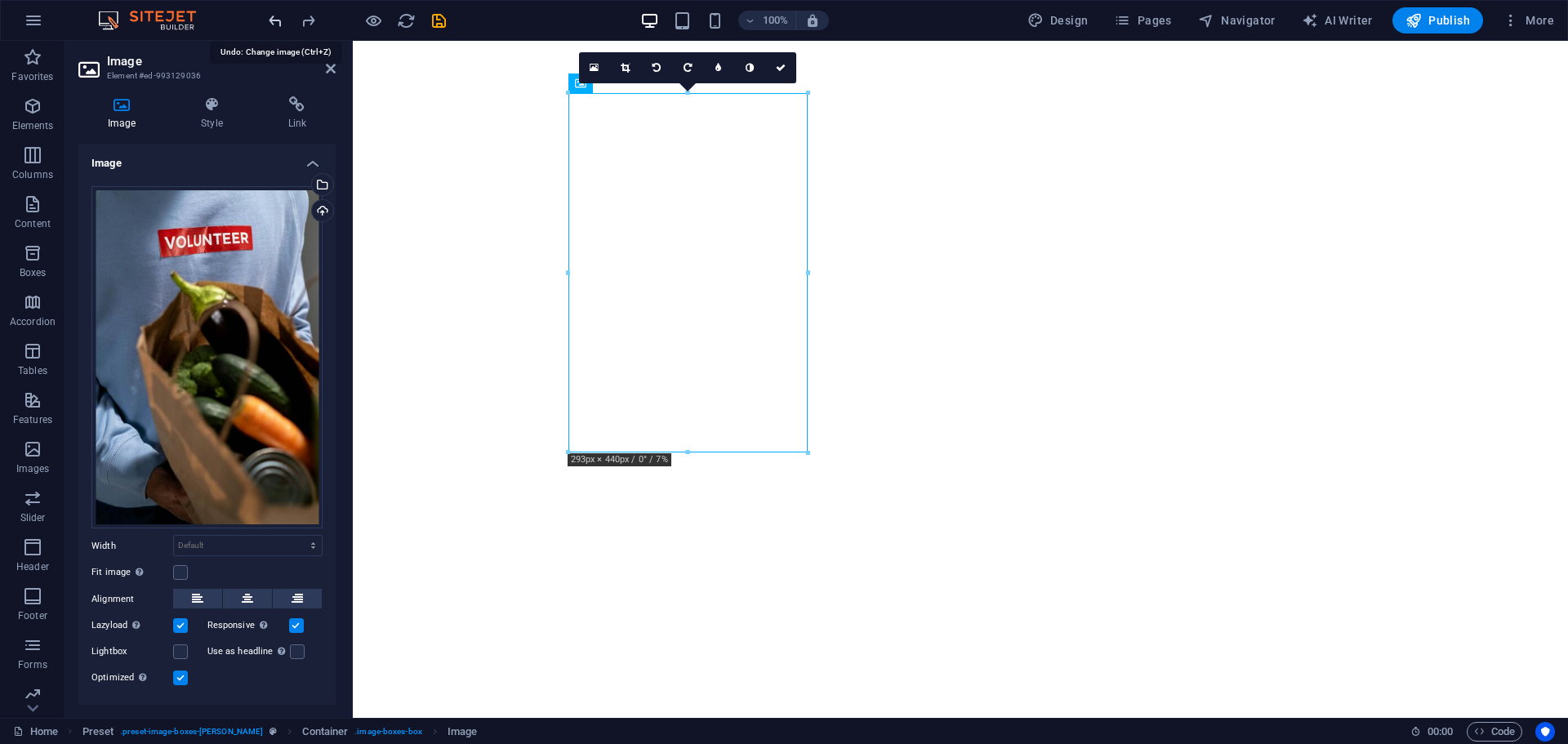
click at [272, 23] on icon "undo" at bounding box center [276, 21] width 19 height 19
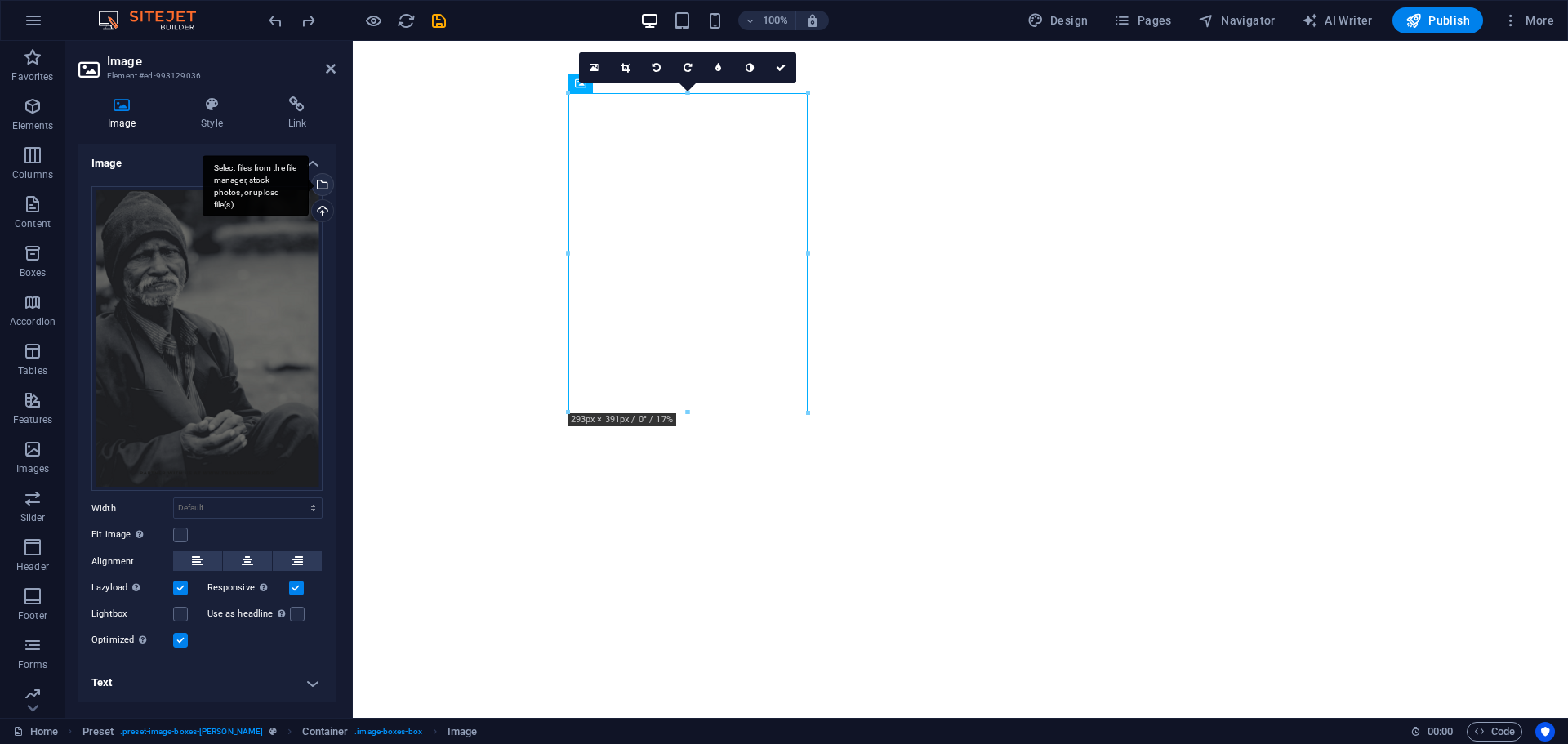
click at [309, 191] on div "Select files from the file manager, stock photos, or upload file(s)" at bounding box center [255, 186] width 106 height 61
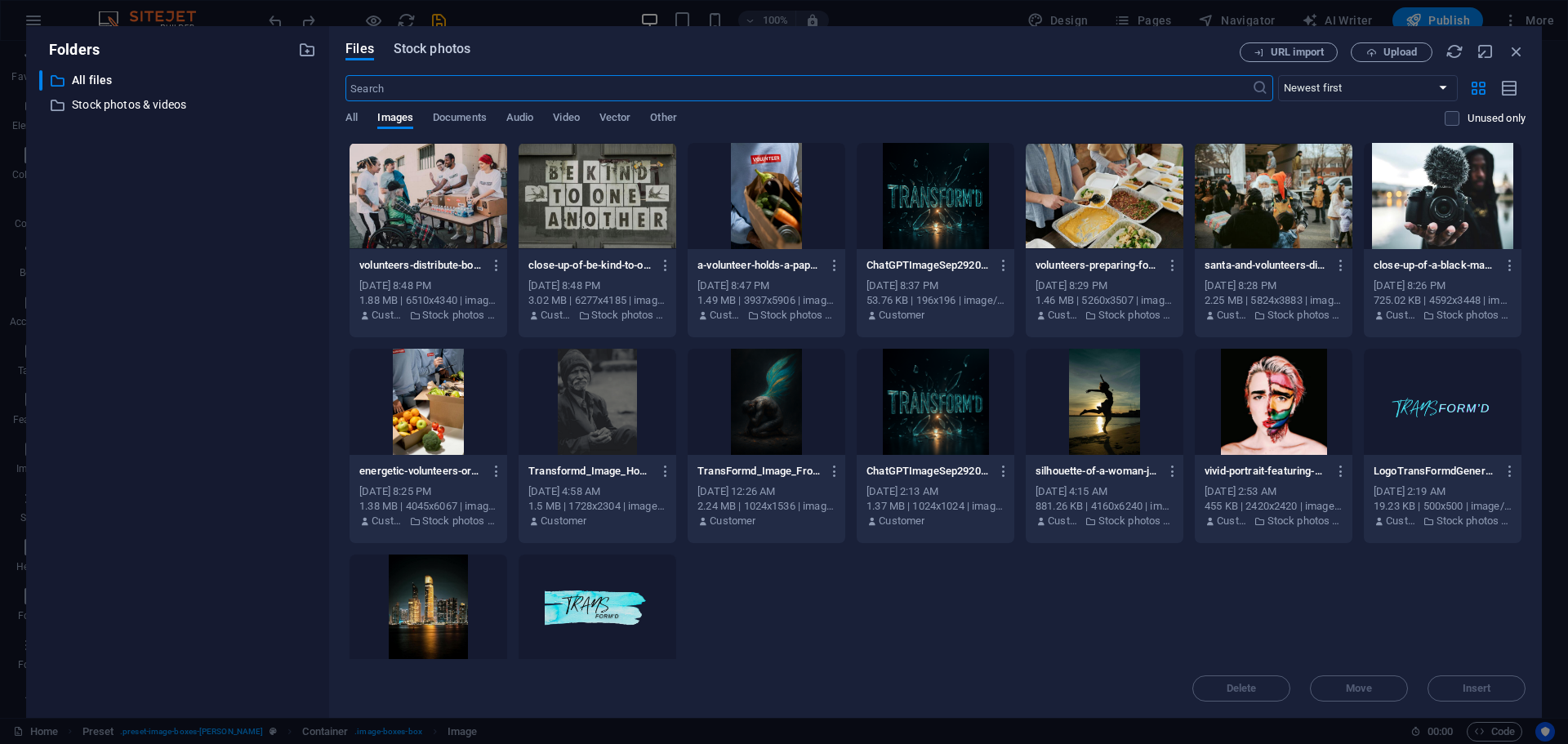
click at [434, 53] on span "Stock photos" at bounding box center [432, 49] width 77 height 19
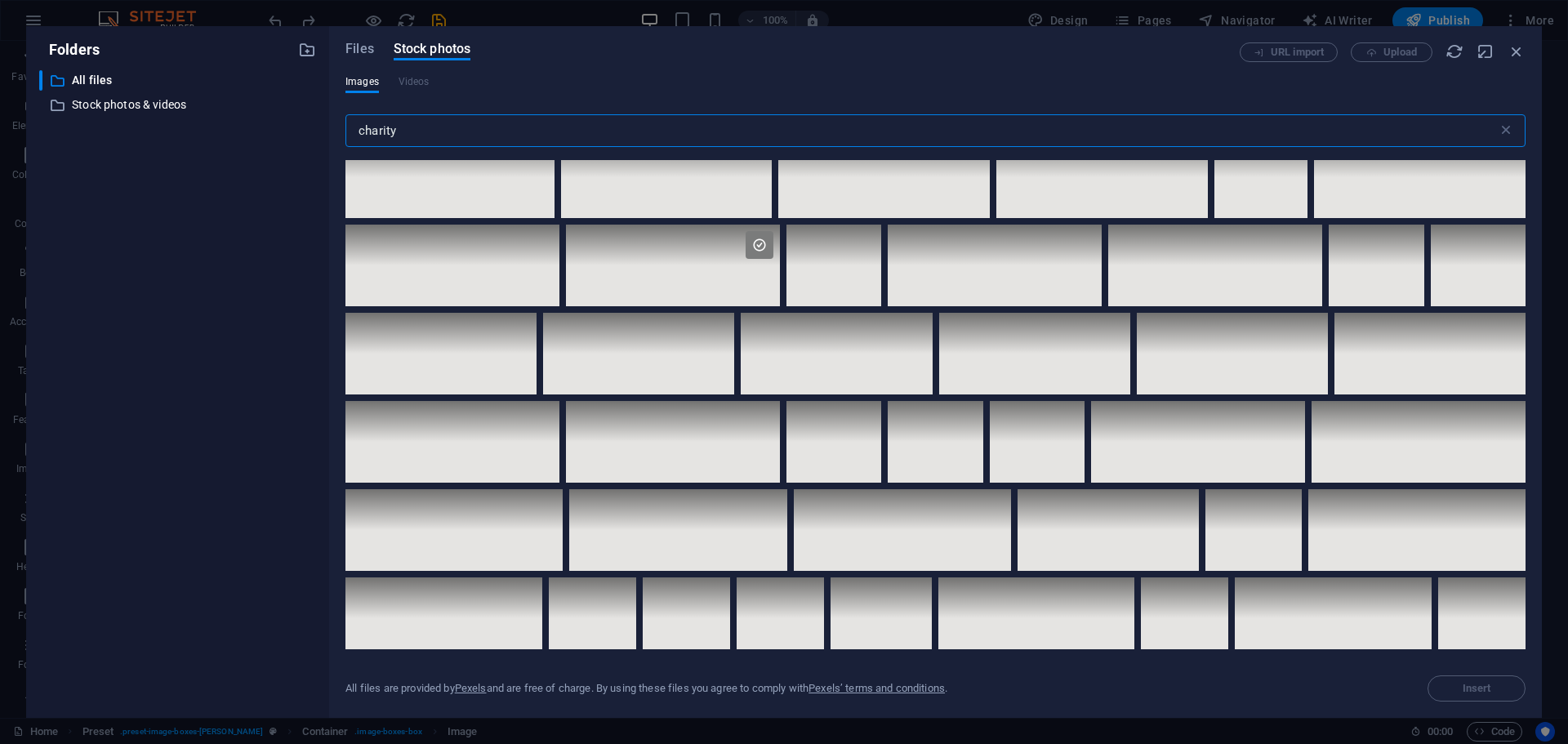
scroll to position [595, 0]
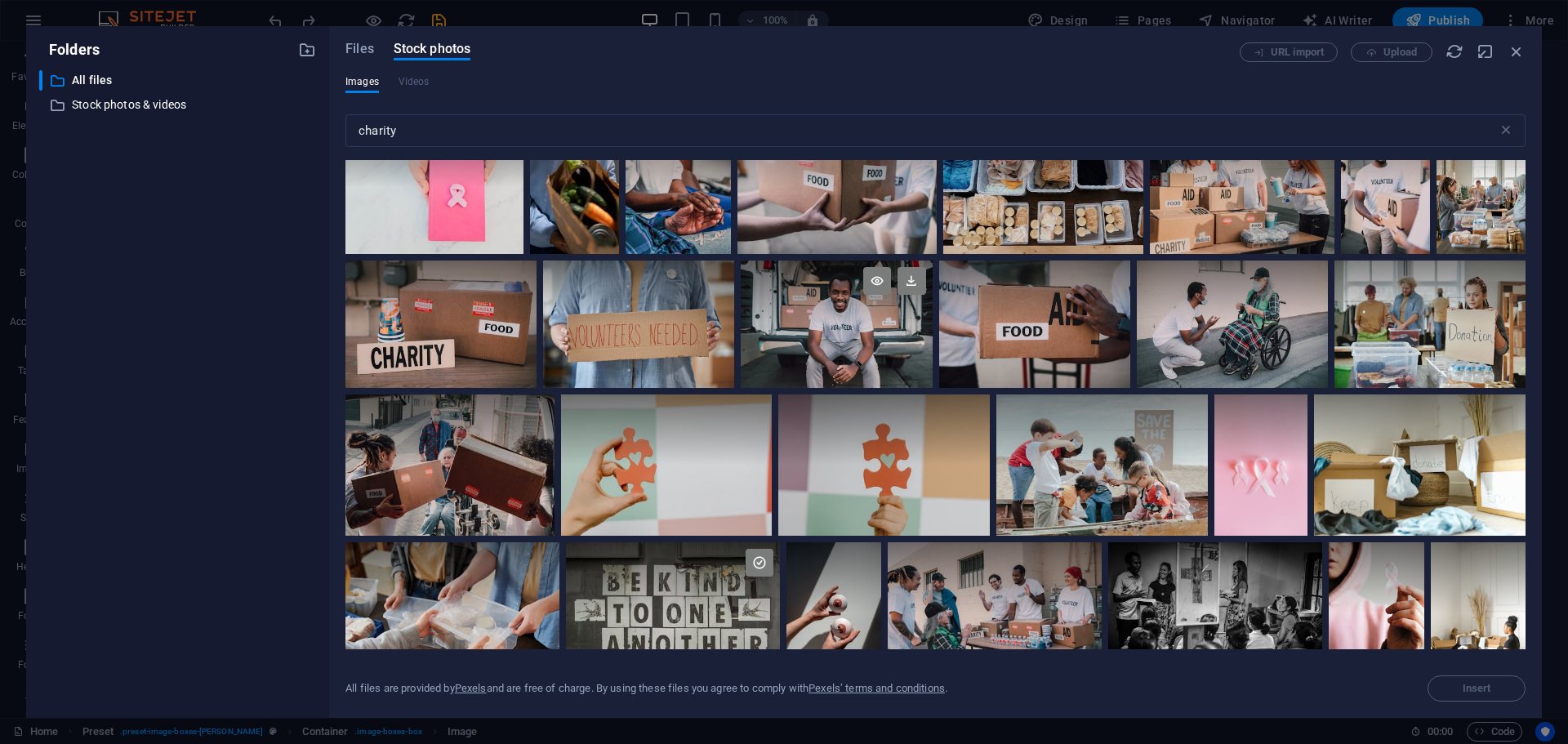
drag, startPoint x: 824, startPoint y: 454, endPoint x: 785, endPoint y: 290, distance: 168.6
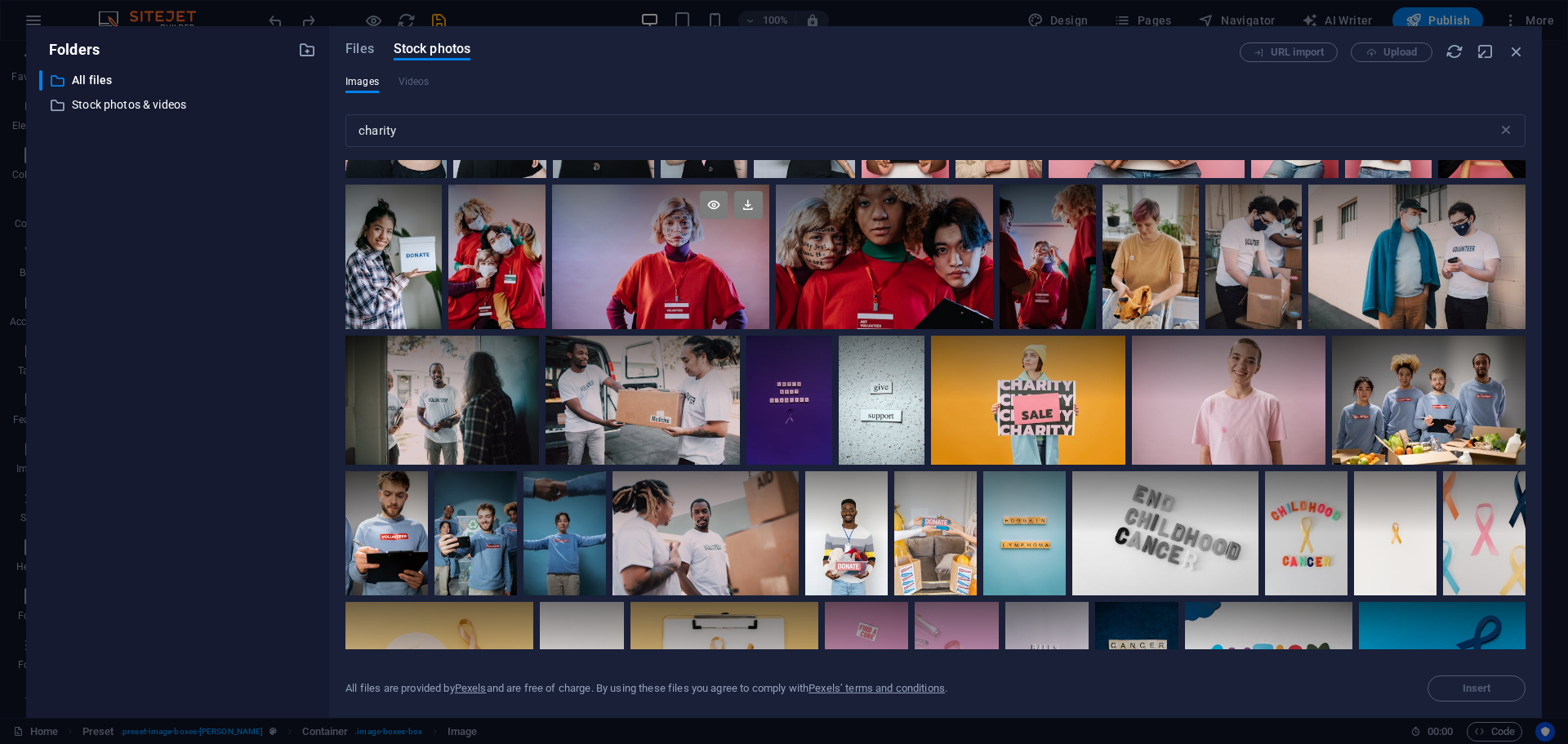
scroll to position [6337, 0]
click at [543, 137] on input "charity" at bounding box center [921, 130] width 1152 height 33
type input "c"
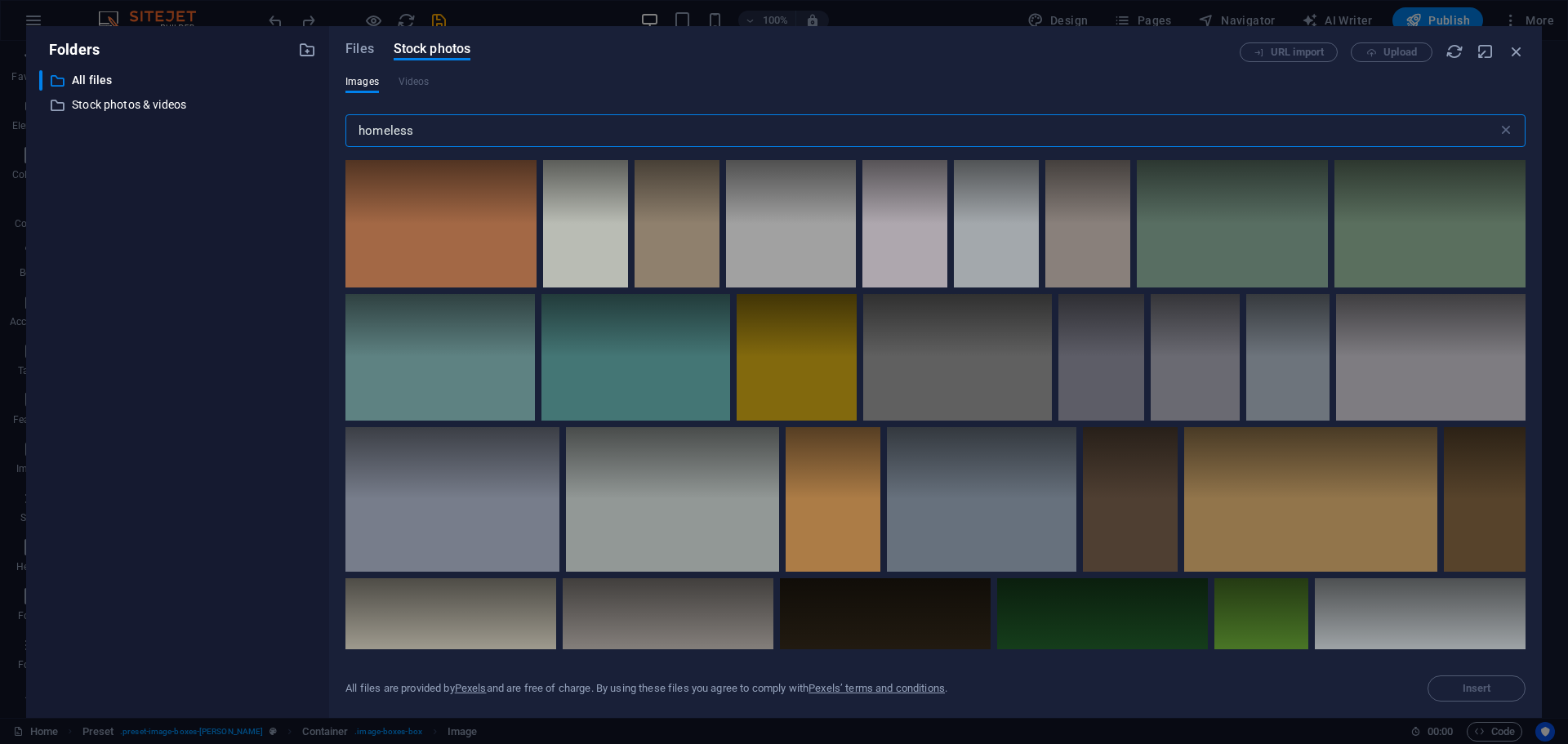
type input "homeless"
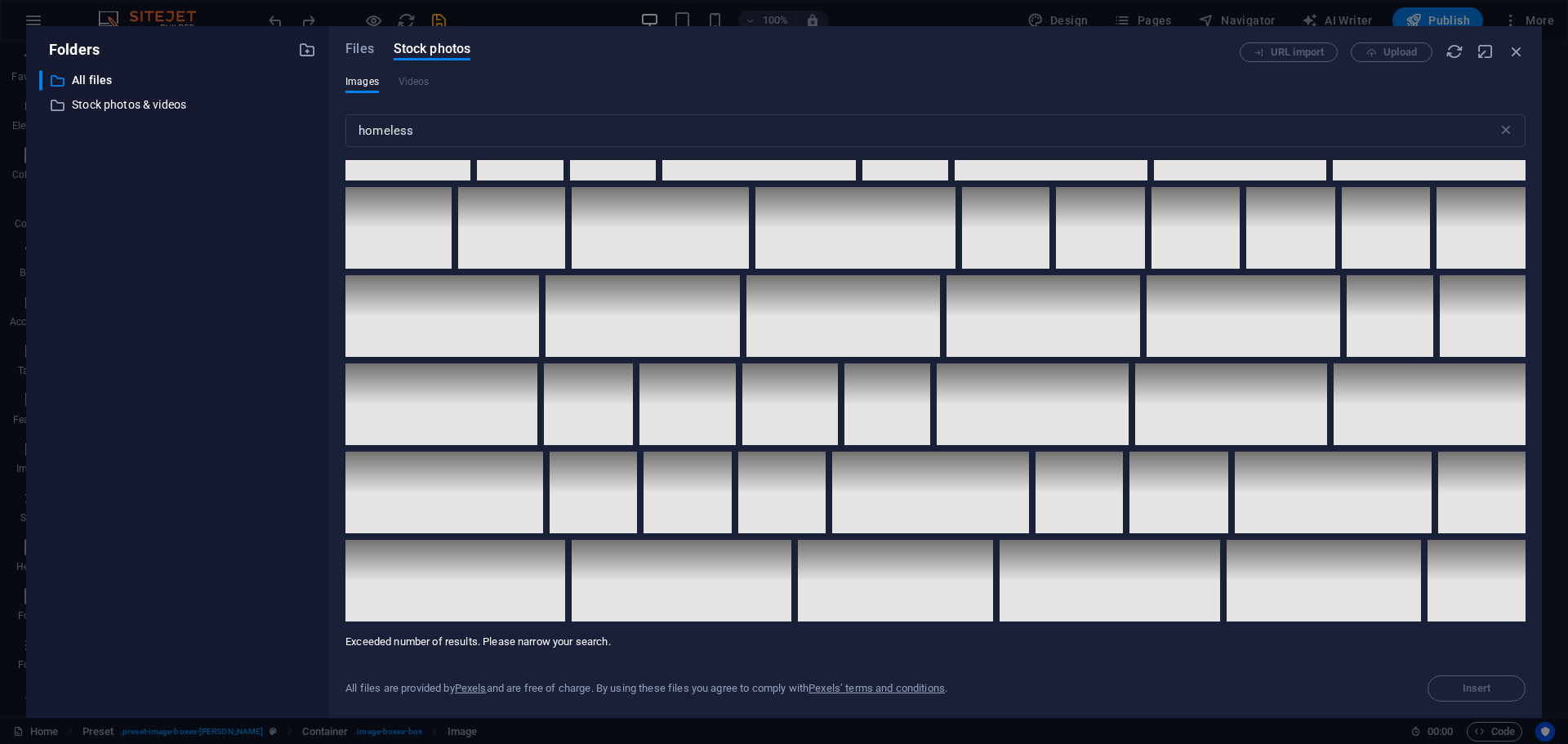
scroll to position [6029, 0]
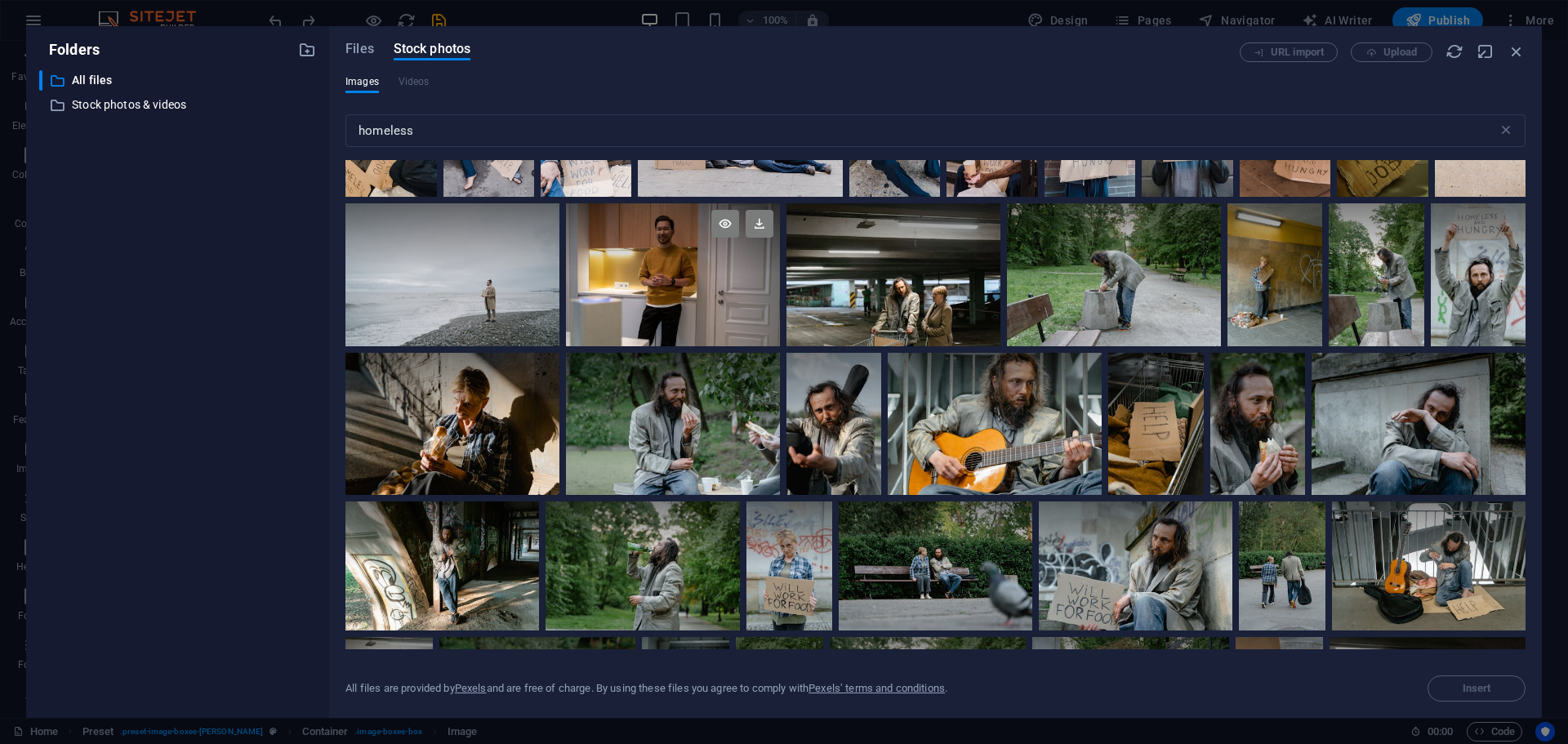
click at [665, 267] on div at bounding box center [672, 274] width 214 height 143
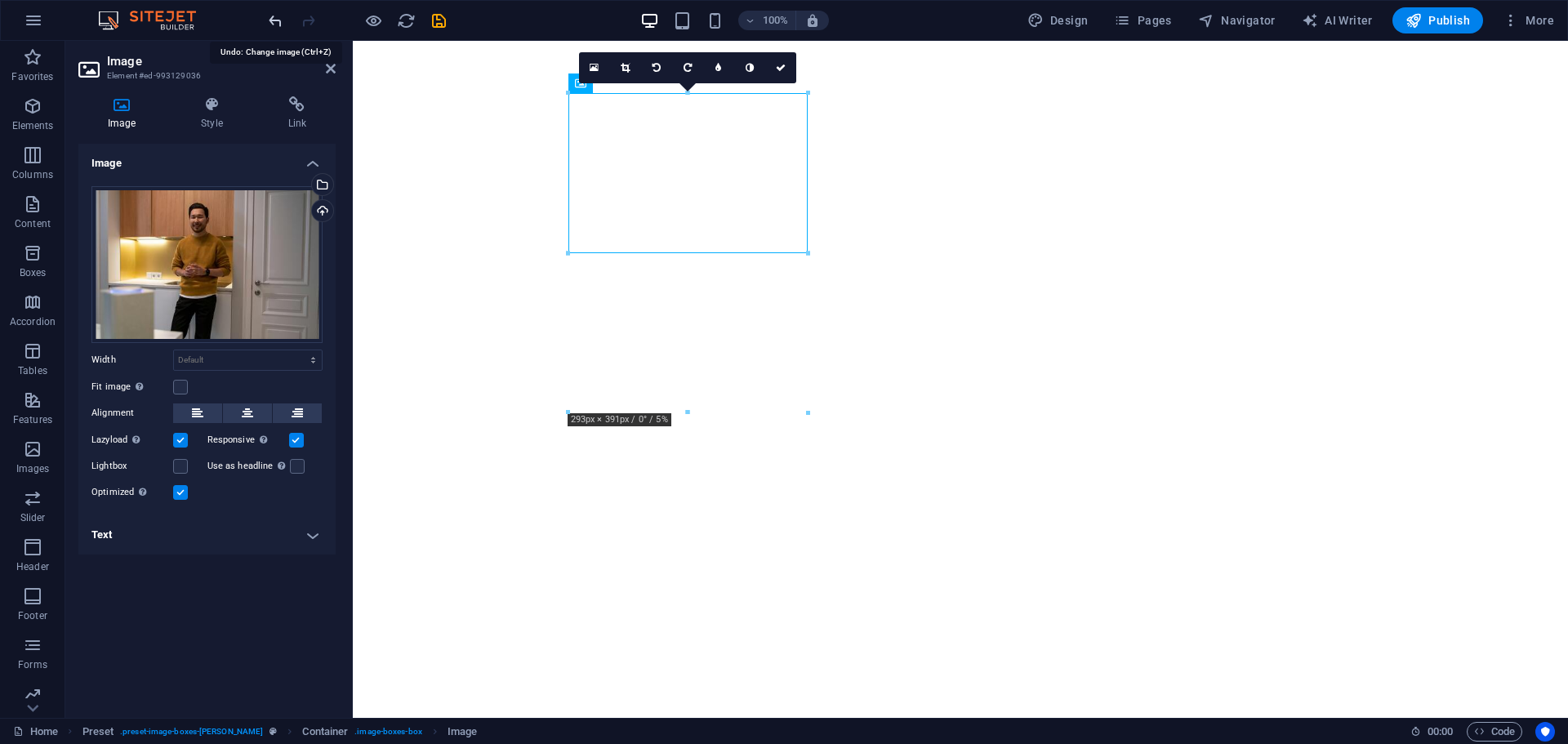
click at [272, 27] on icon "undo" at bounding box center [276, 21] width 19 height 19
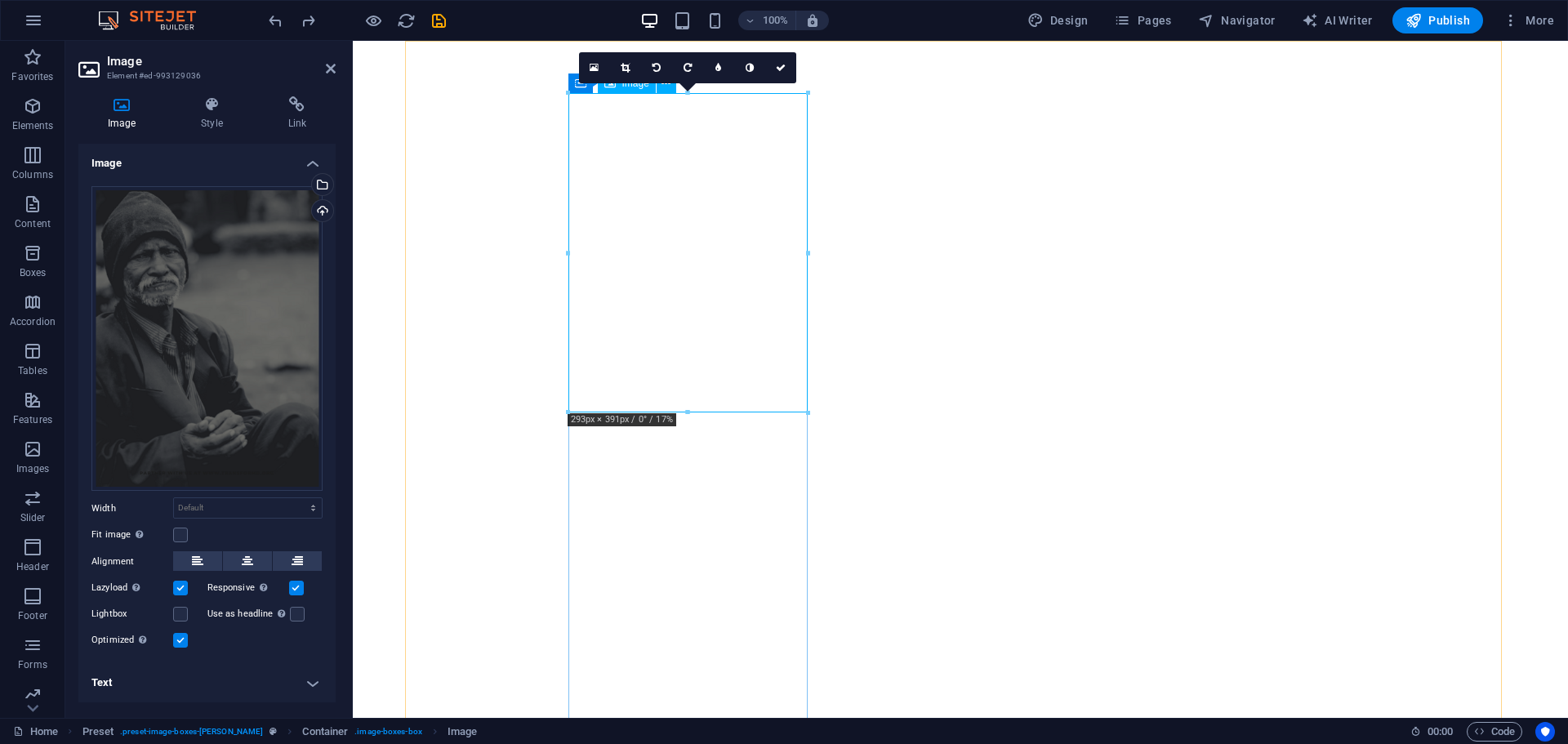
click at [309, 181] on div "Select files from the file manager, stock photos, or upload file(s)" at bounding box center [255, 186] width 106 height 61
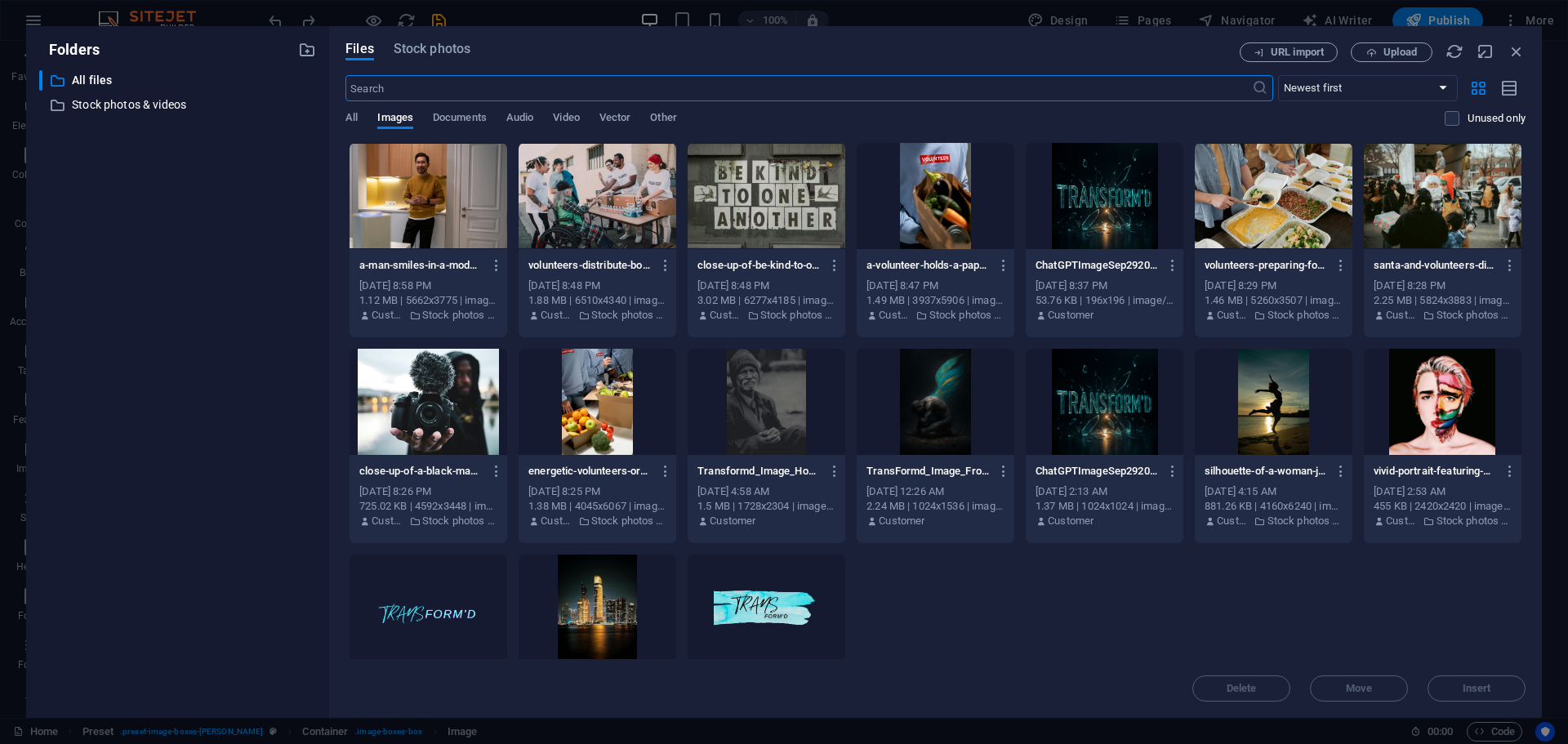
click at [1270, 400] on div at bounding box center [1273, 402] width 157 height 106
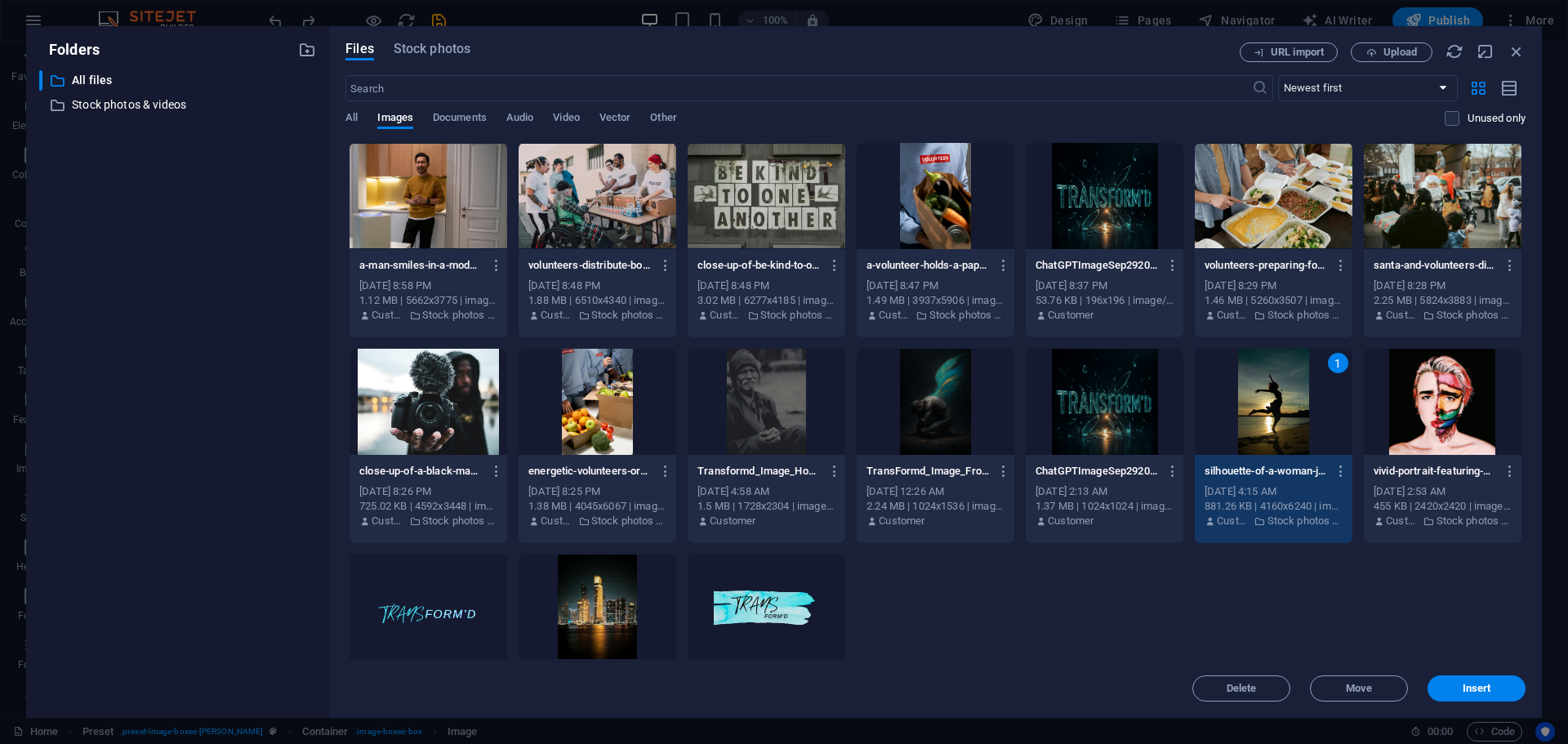
click at [1270, 400] on div "1" at bounding box center [1273, 402] width 157 height 106
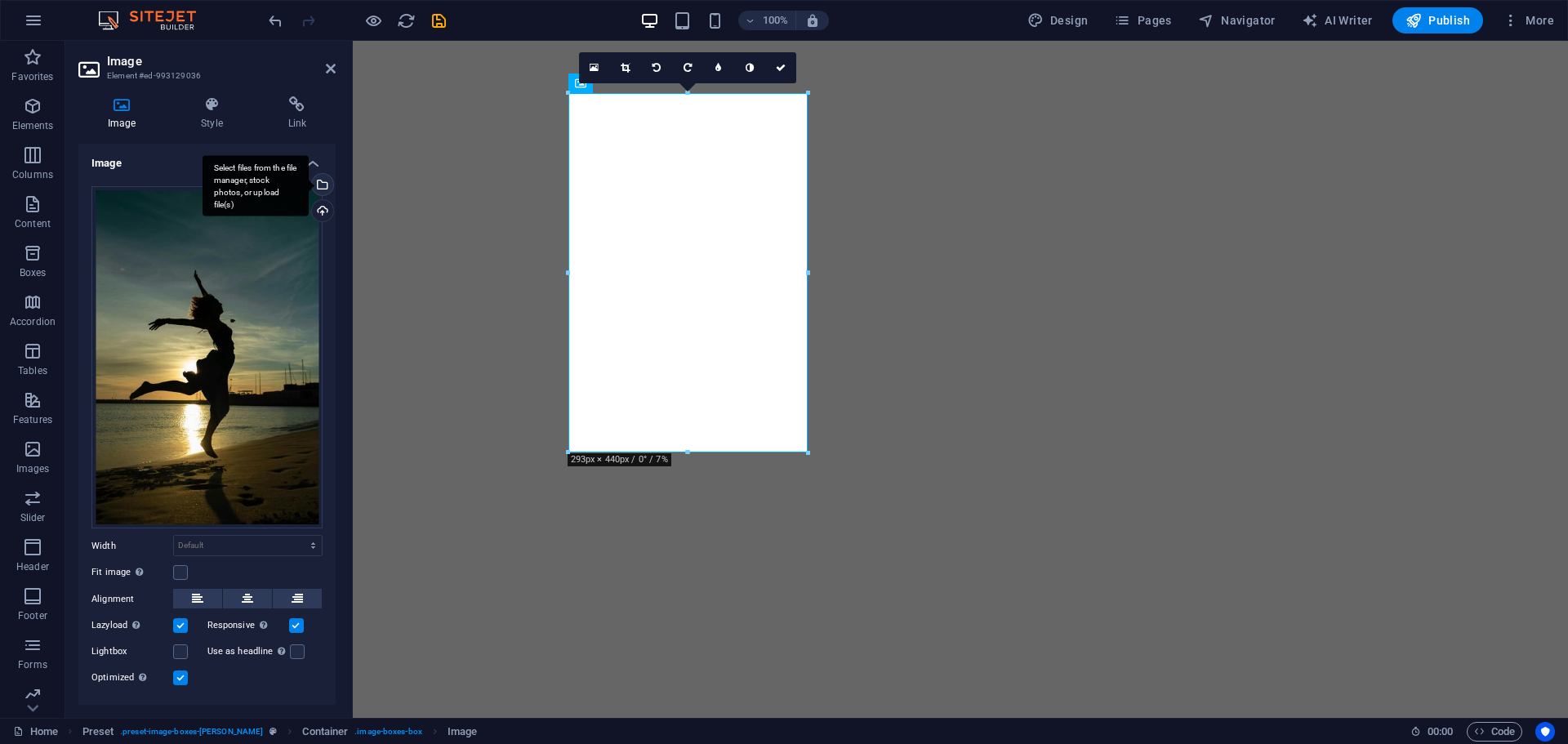
click at [309, 184] on div "Select files from the file manager, stock photos, or upload file(s)" at bounding box center [255, 186] width 106 height 61
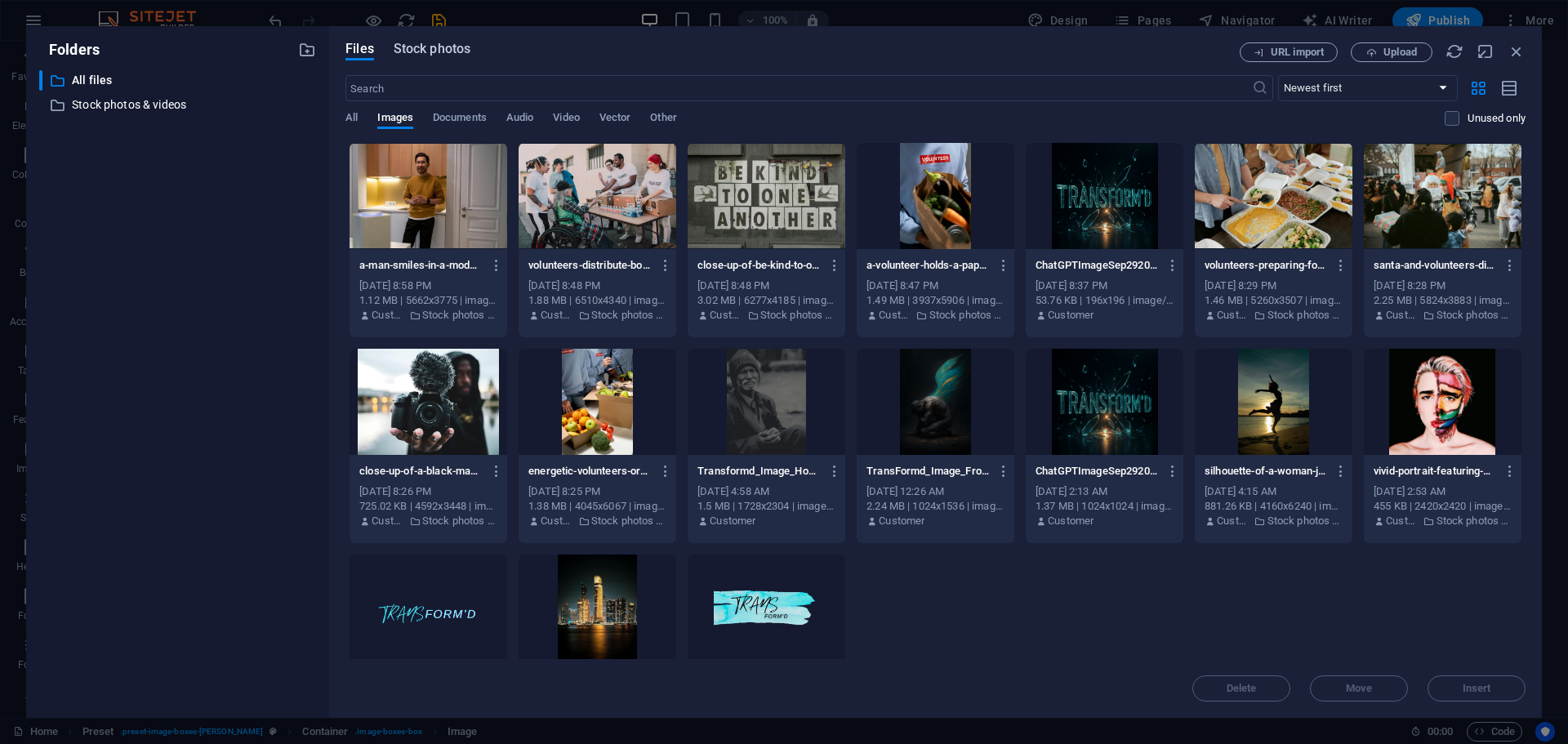
click at [451, 53] on span "Stock photos" at bounding box center [432, 49] width 77 height 19
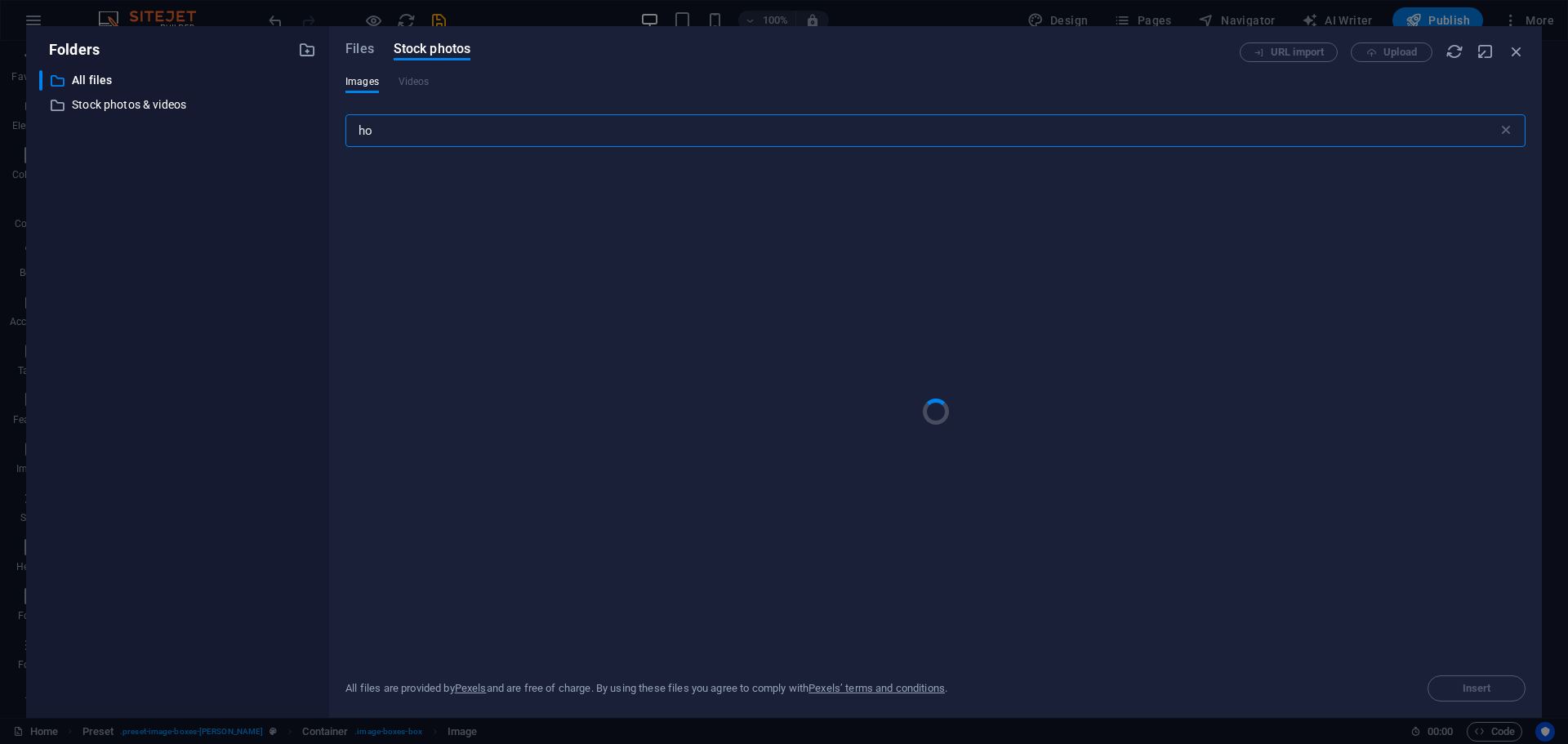
type input "h"
type input "generosity"
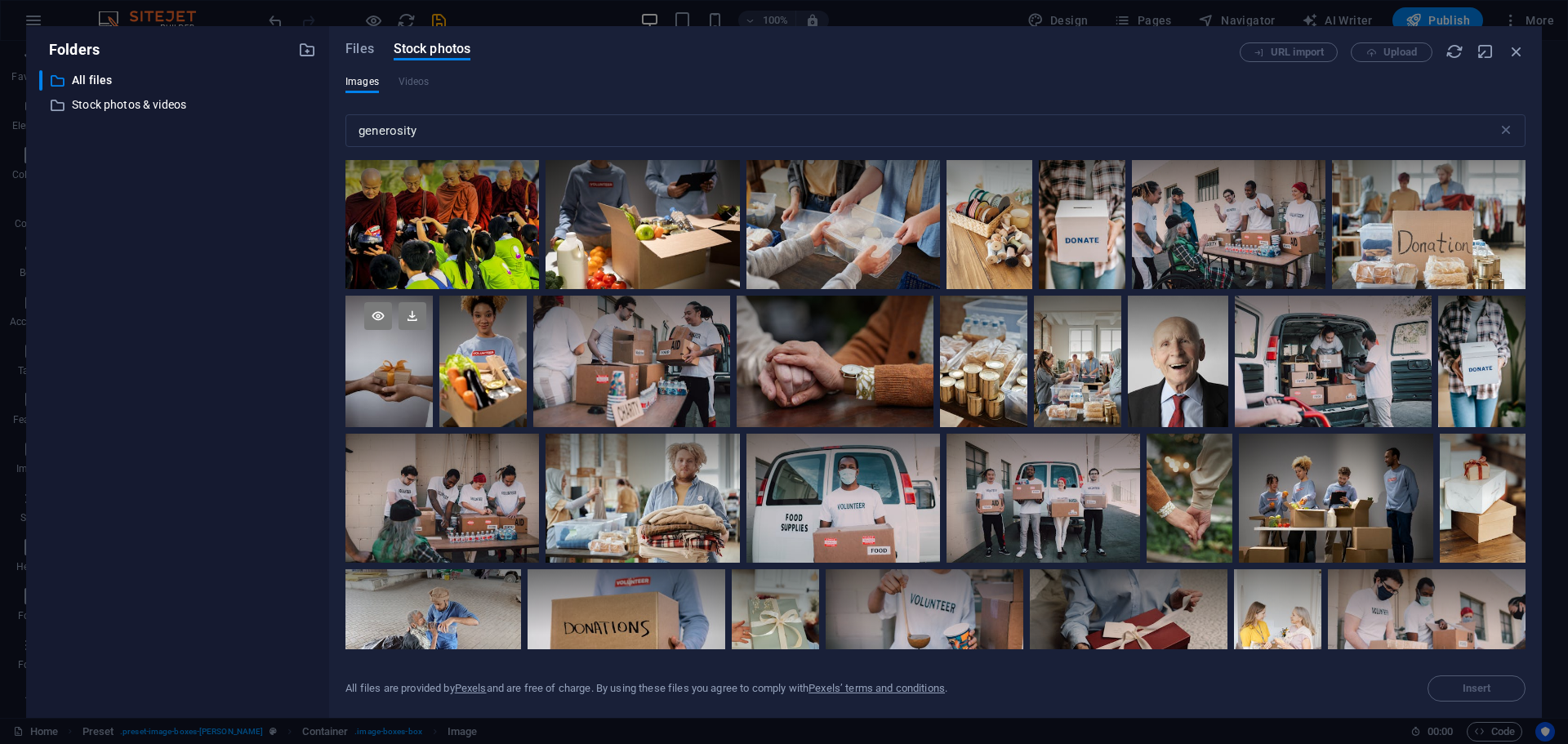
click at [409, 407] on div at bounding box center [388, 360] width 87 height 131
click at [409, 407] on div at bounding box center [388, 394] width 87 height 65
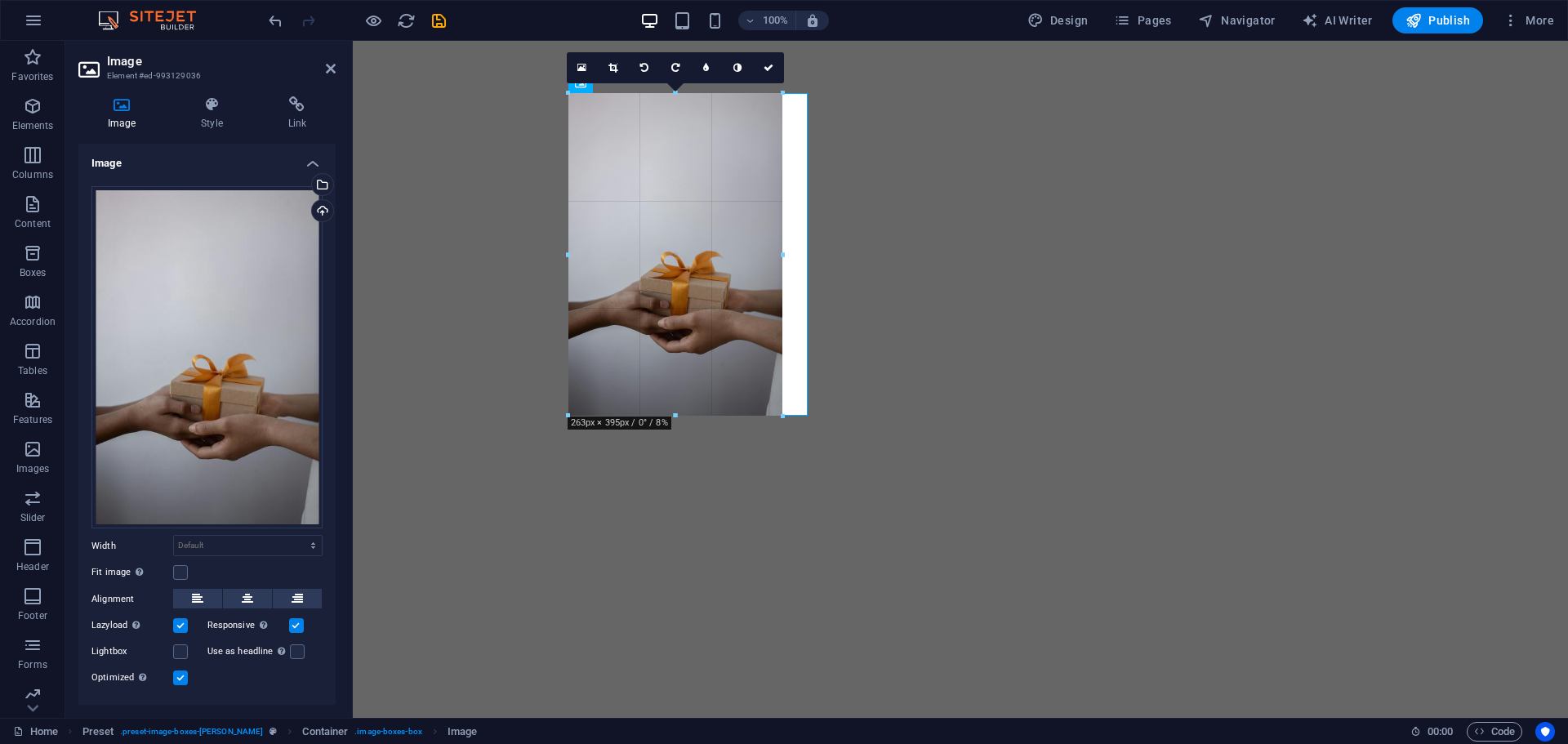
drag, startPoint x: 566, startPoint y: 451, endPoint x: 603, endPoint y: 410, distance: 55.2
type input "263"
select select "px"
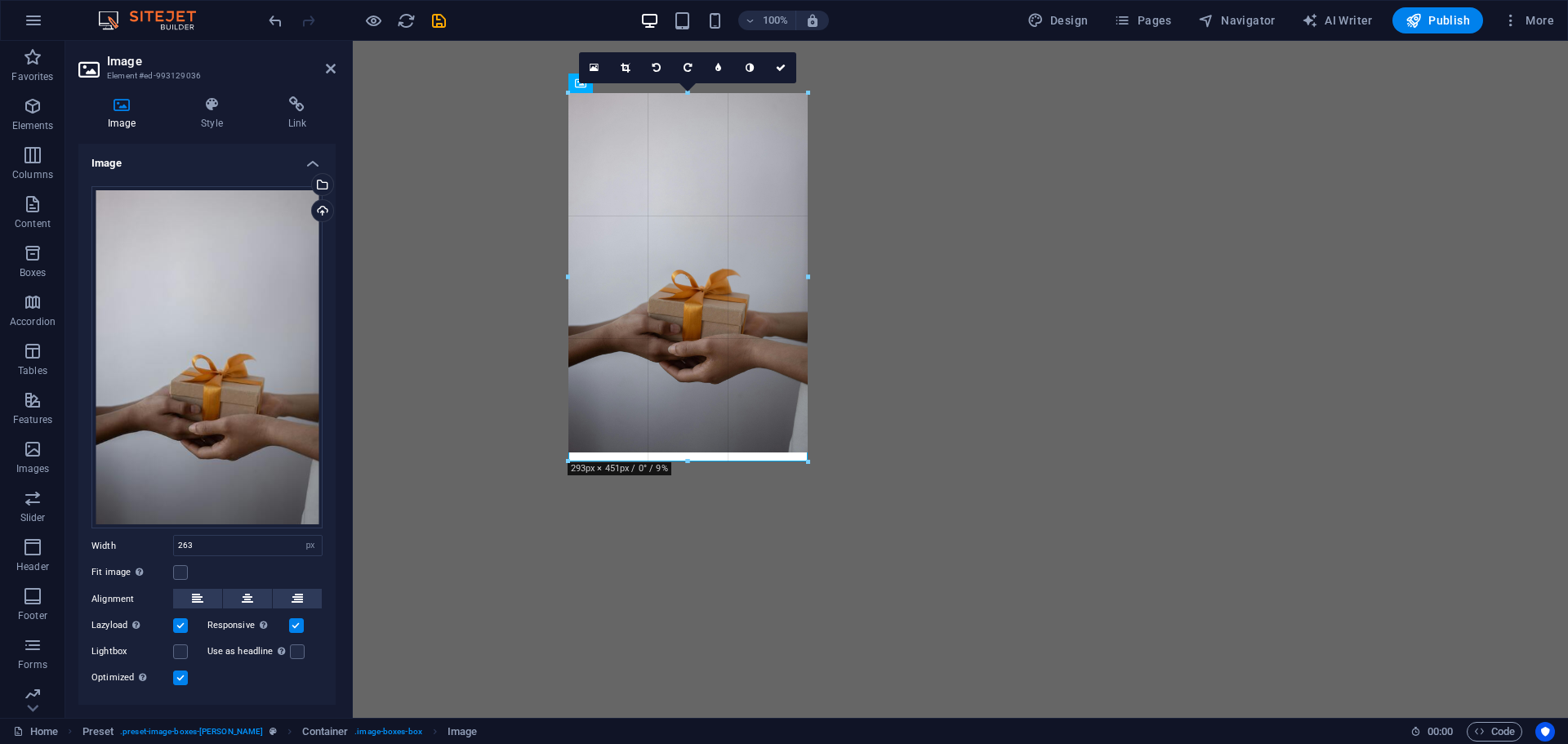
drag, startPoint x: 783, startPoint y: 251, endPoint x: 460, endPoint y: 201, distance: 326.8
type input "293"
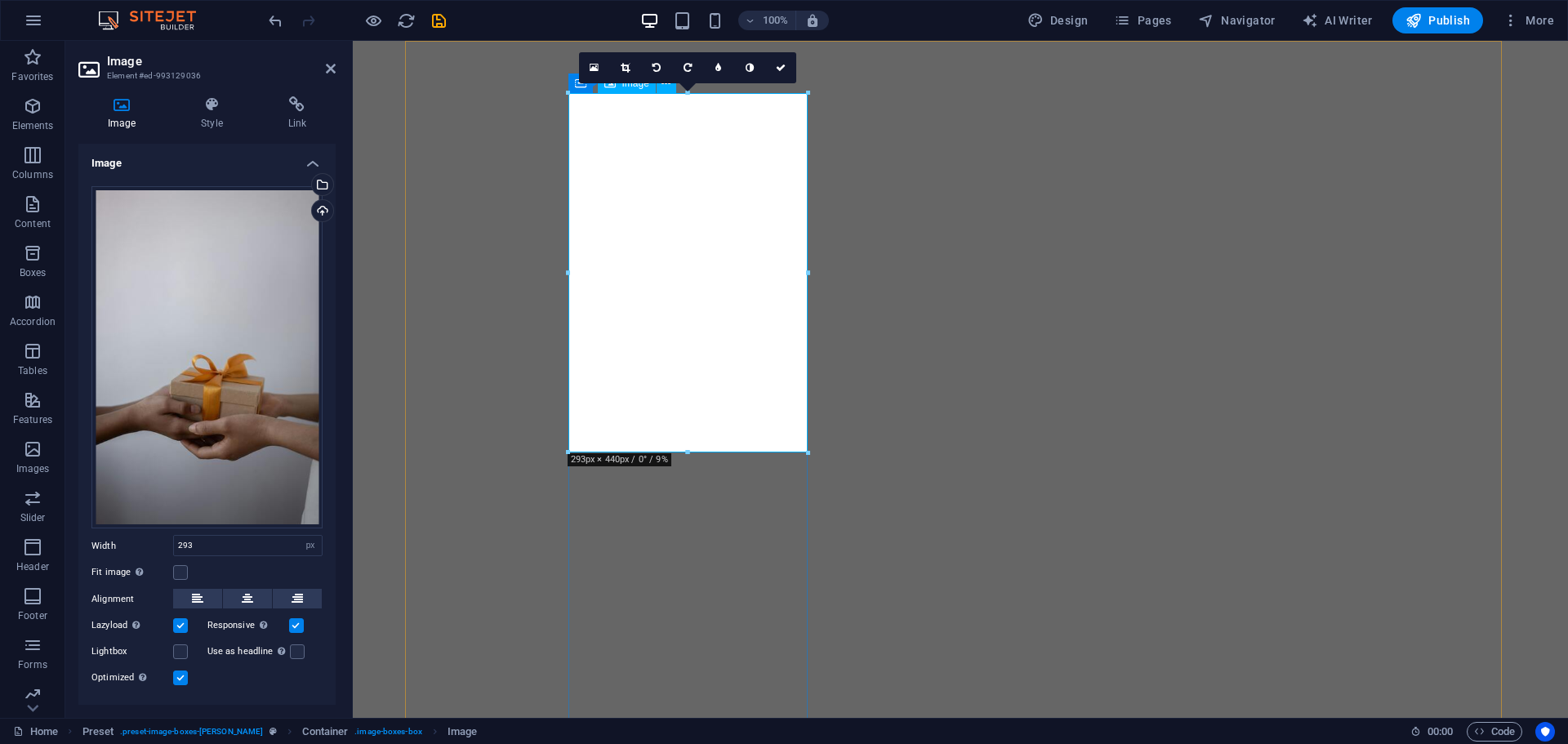
drag, startPoint x: 1039, startPoint y: 493, endPoint x: 686, endPoint y: 397, distance: 365.8
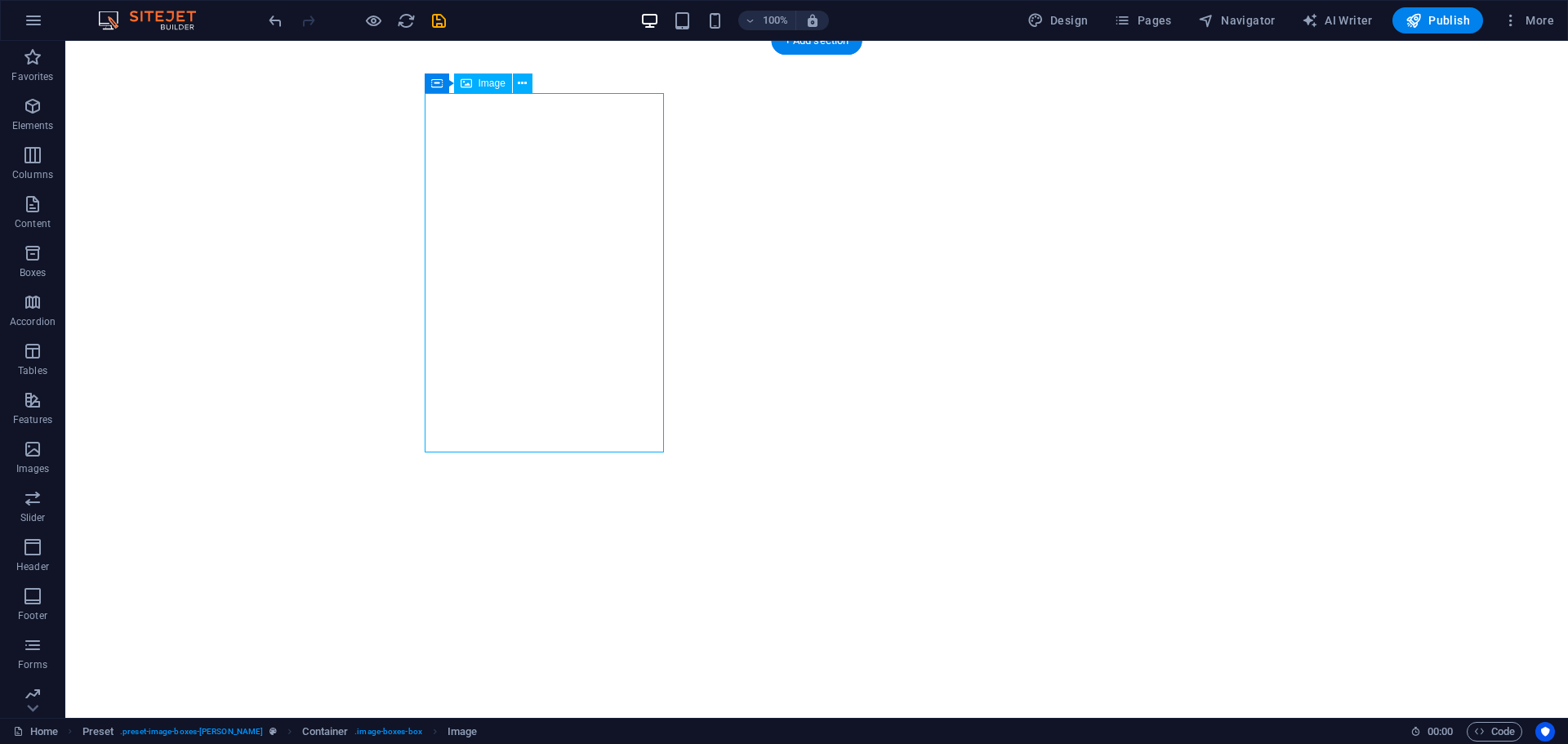
select select "px"
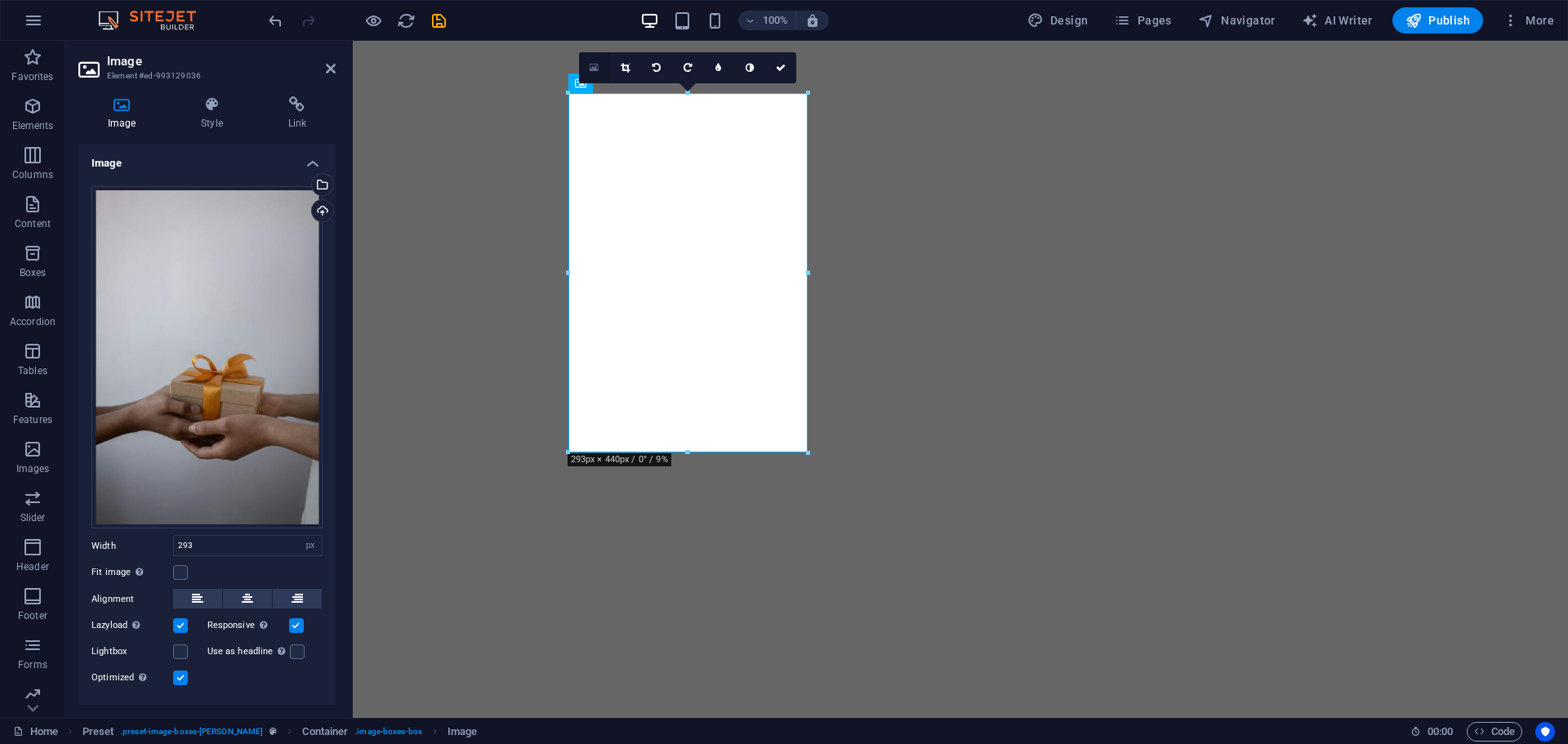
click at [594, 70] on icon at bounding box center [593, 68] width 9 height 12
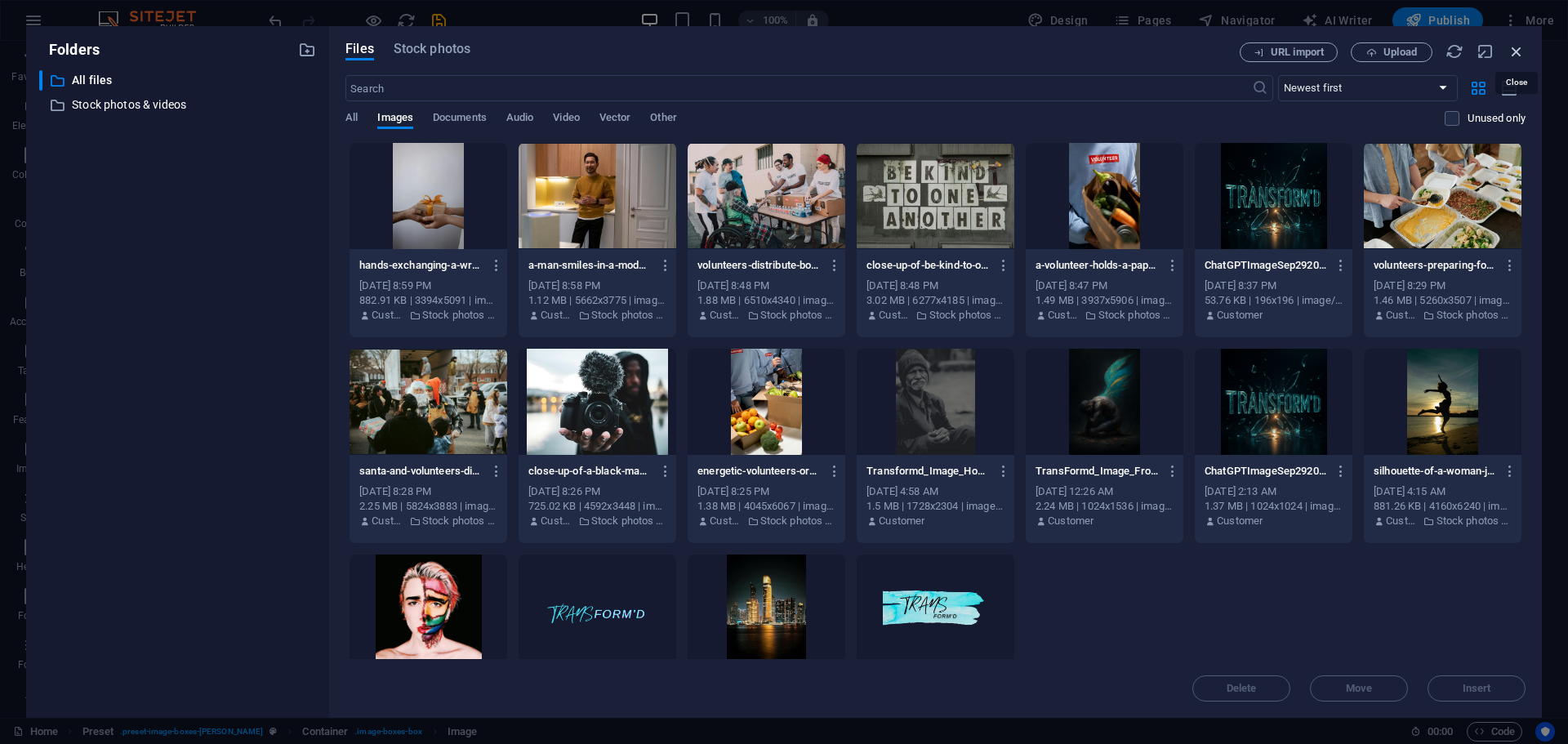
click at [1517, 51] on icon "button" at bounding box center [1516, 51] width 18 height 18
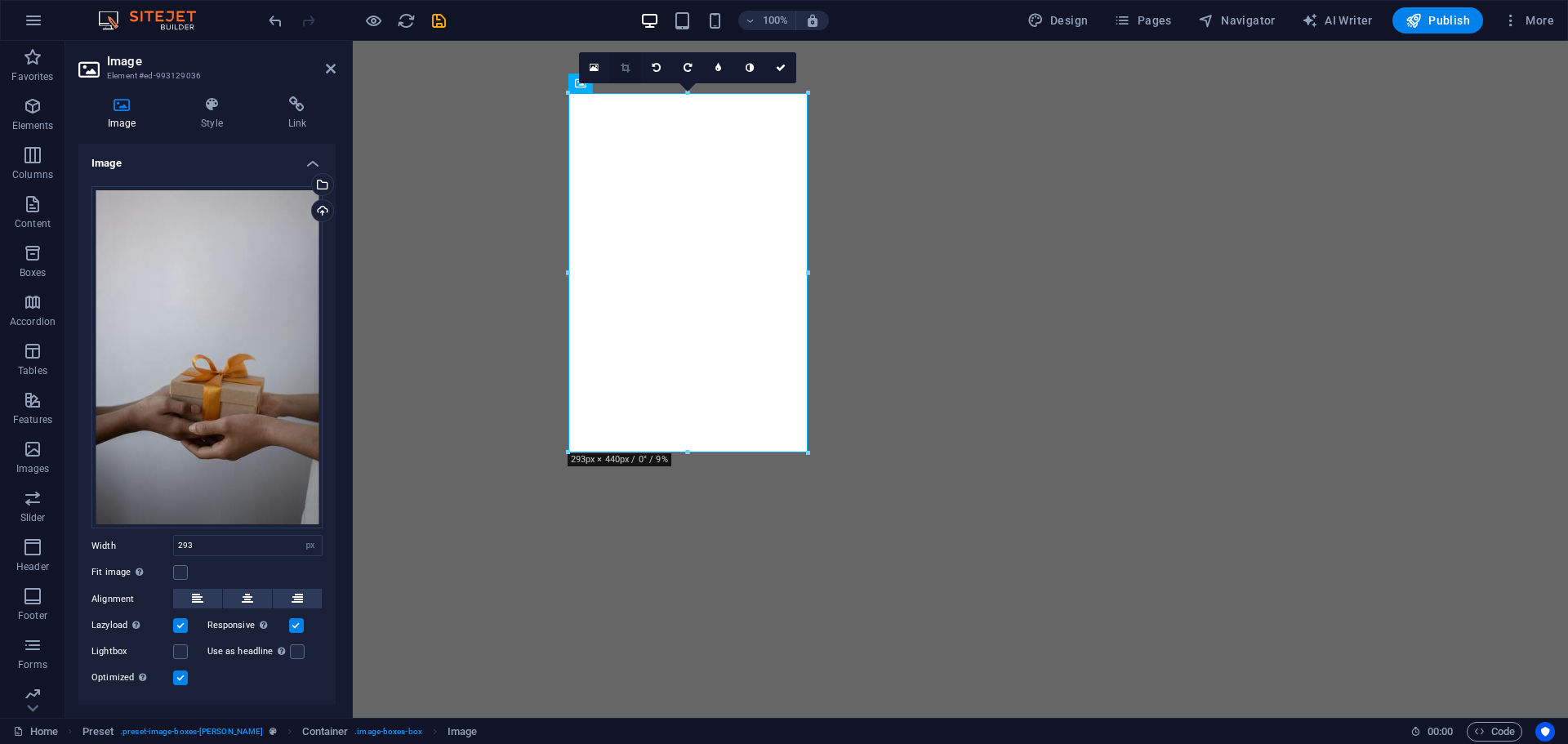
click at [619, 73] on link at bounding box center [625, 68] width 31 height 31
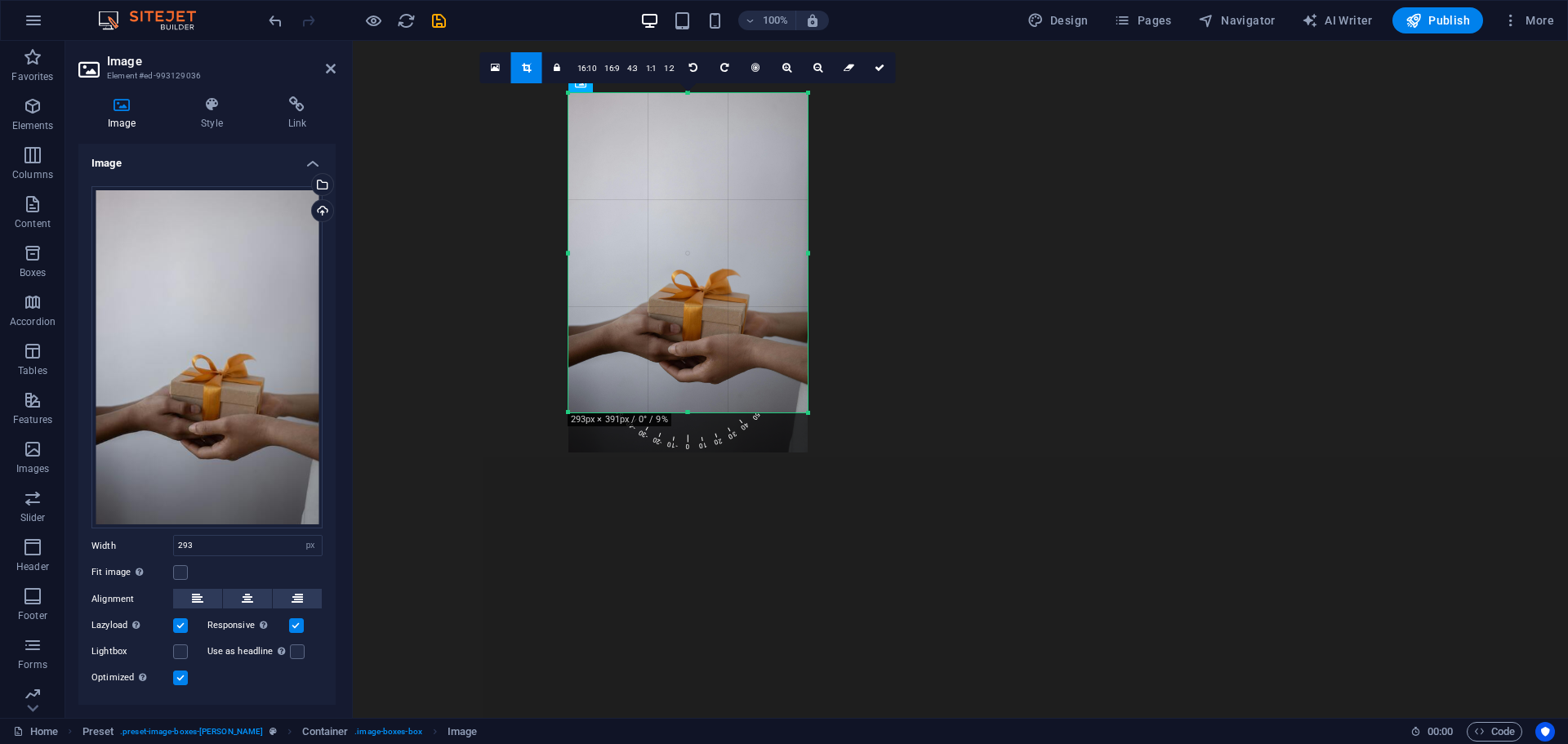
drag, startPoint x: 687, startPoint y: 452, endPoint x: 687, endPoint y: 411, distance: 41.0
click at [687, 411] on div at bounding box center [688, 413] width 240 height 6
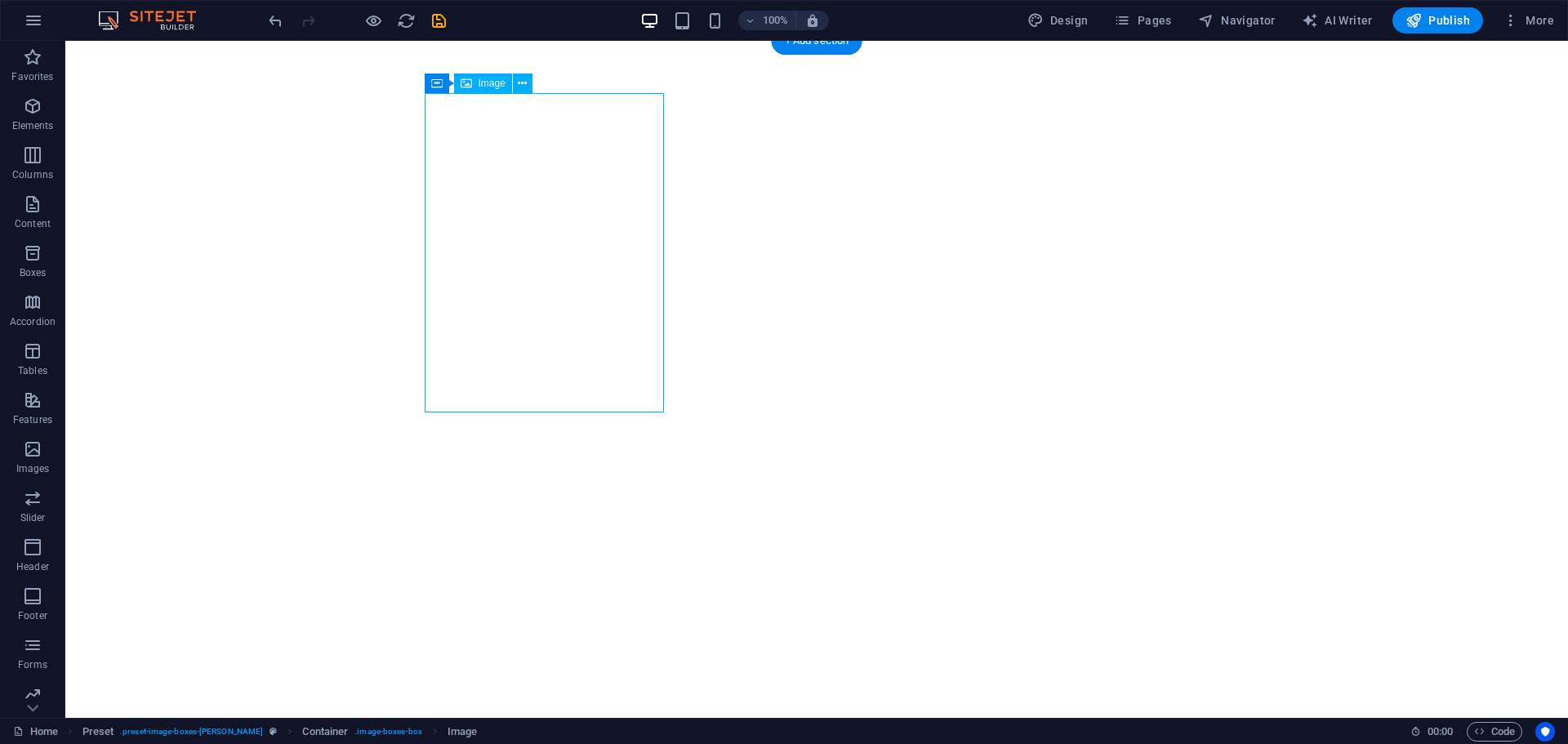
select select "px"
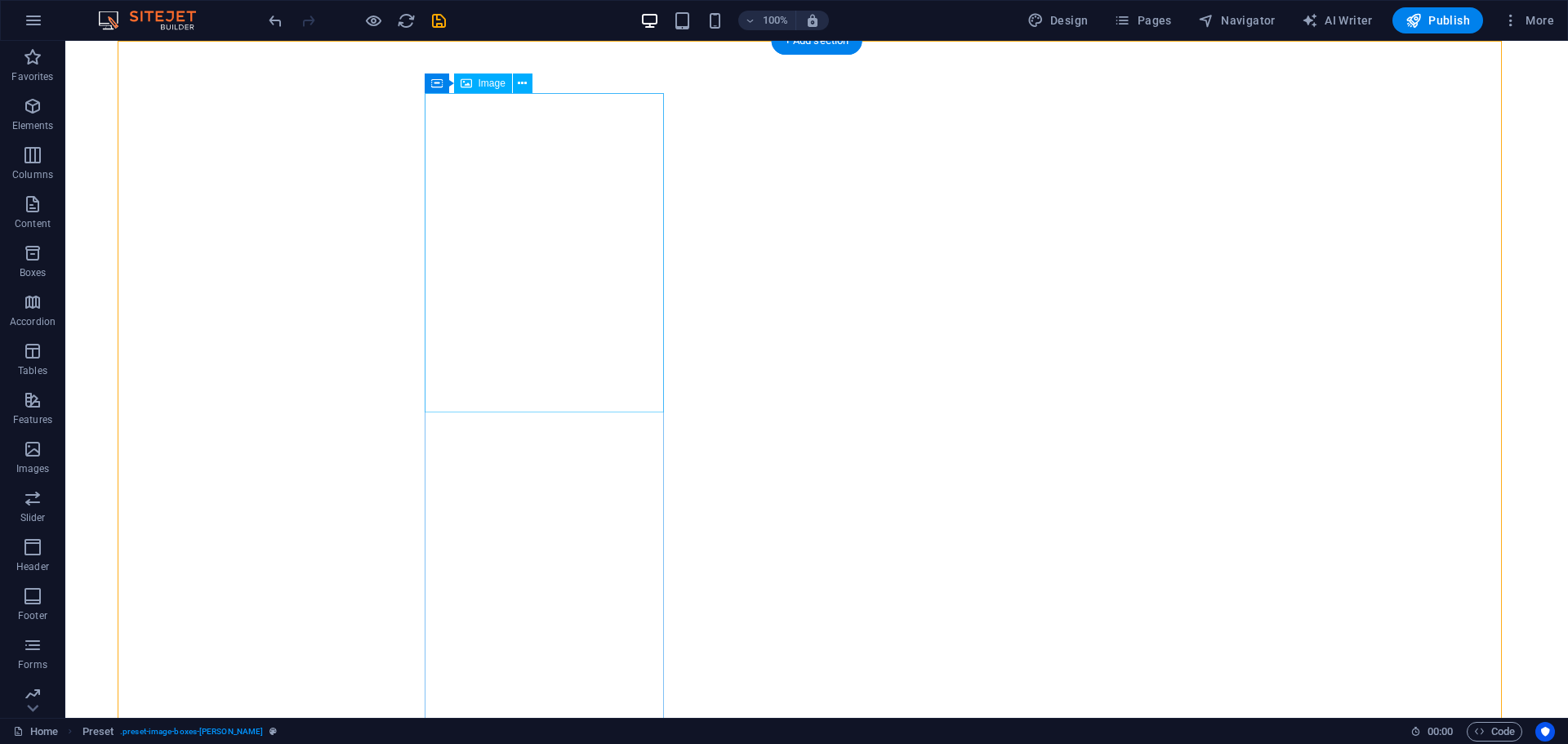
select select "px"
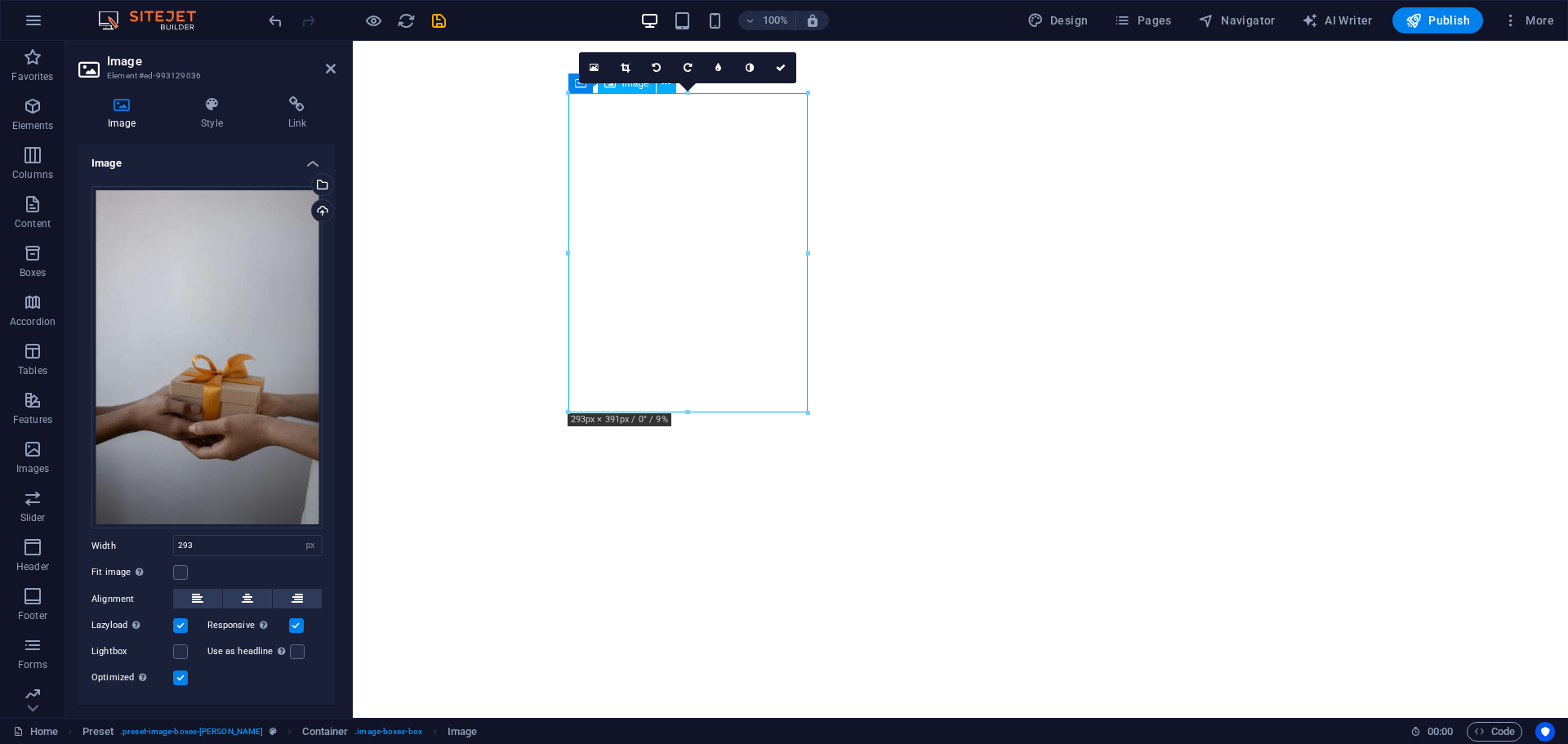
drag, startPoint x: 664, startPoint y: 305, endPoint x: 663, endPoint y: 228, distance: 77.0
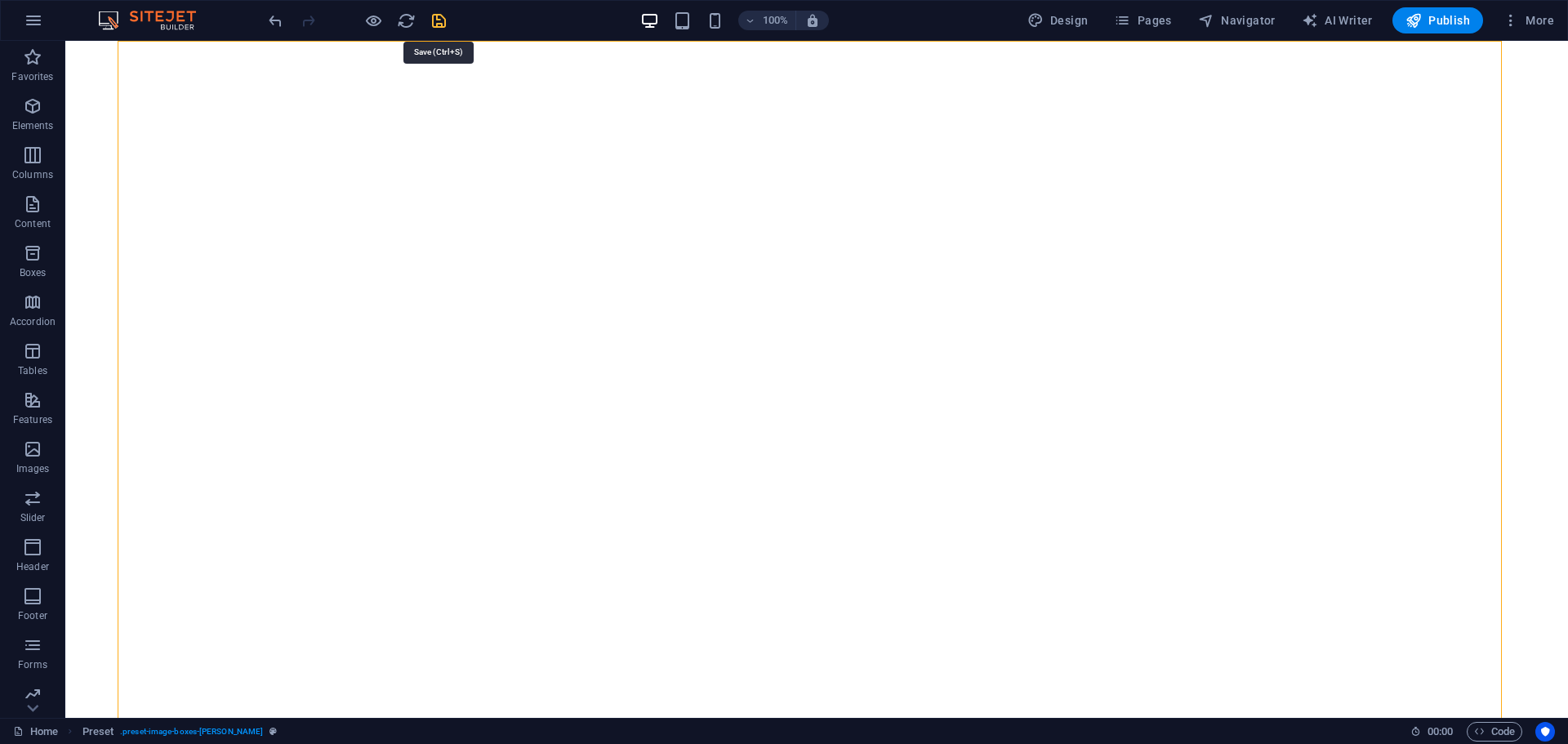
click at [434, 25] on icon "save" at bounding box center [439, 21] width 19 height 19
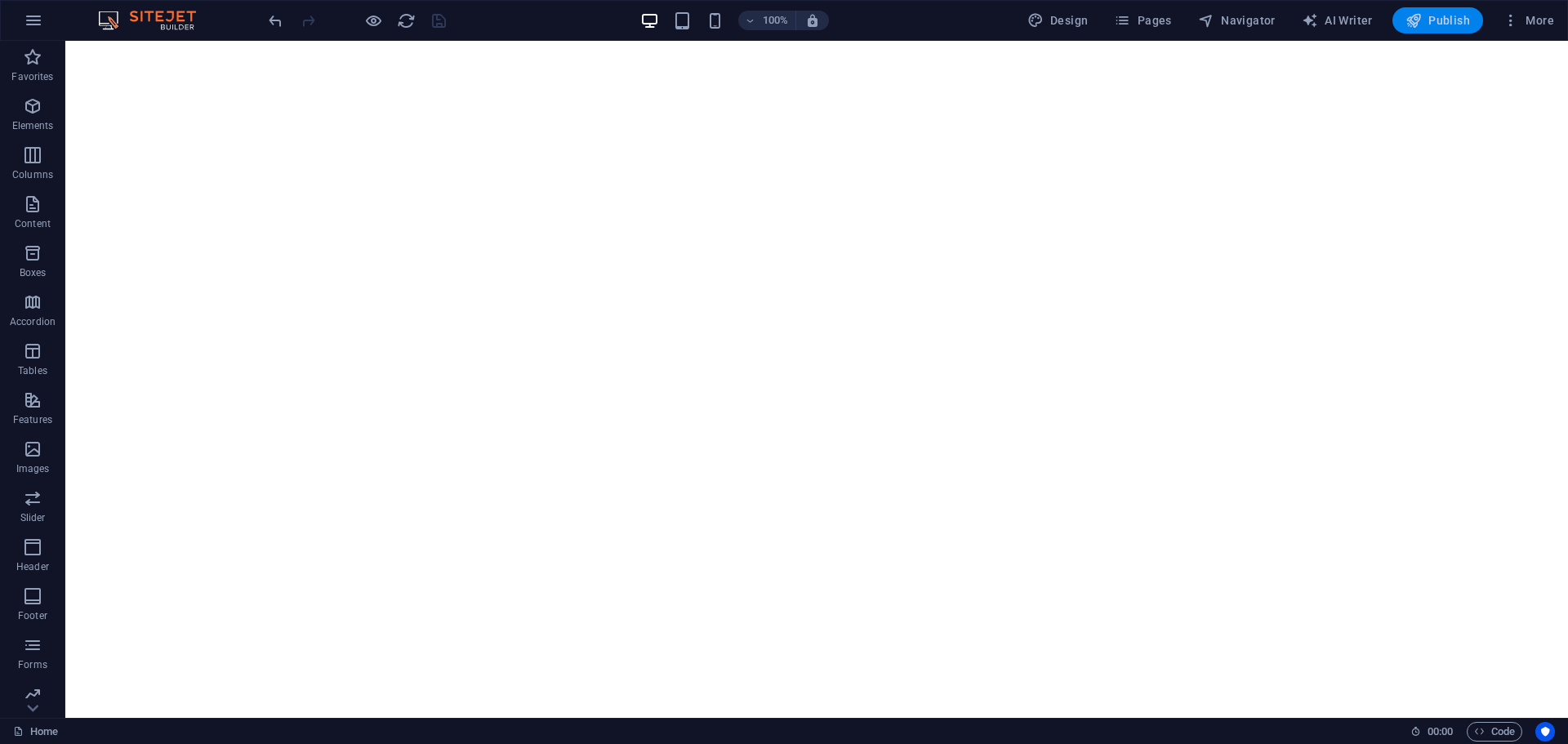
click at [1432, 28] on span "Publish" at bounding box center [1437, 20] width 64 height 16
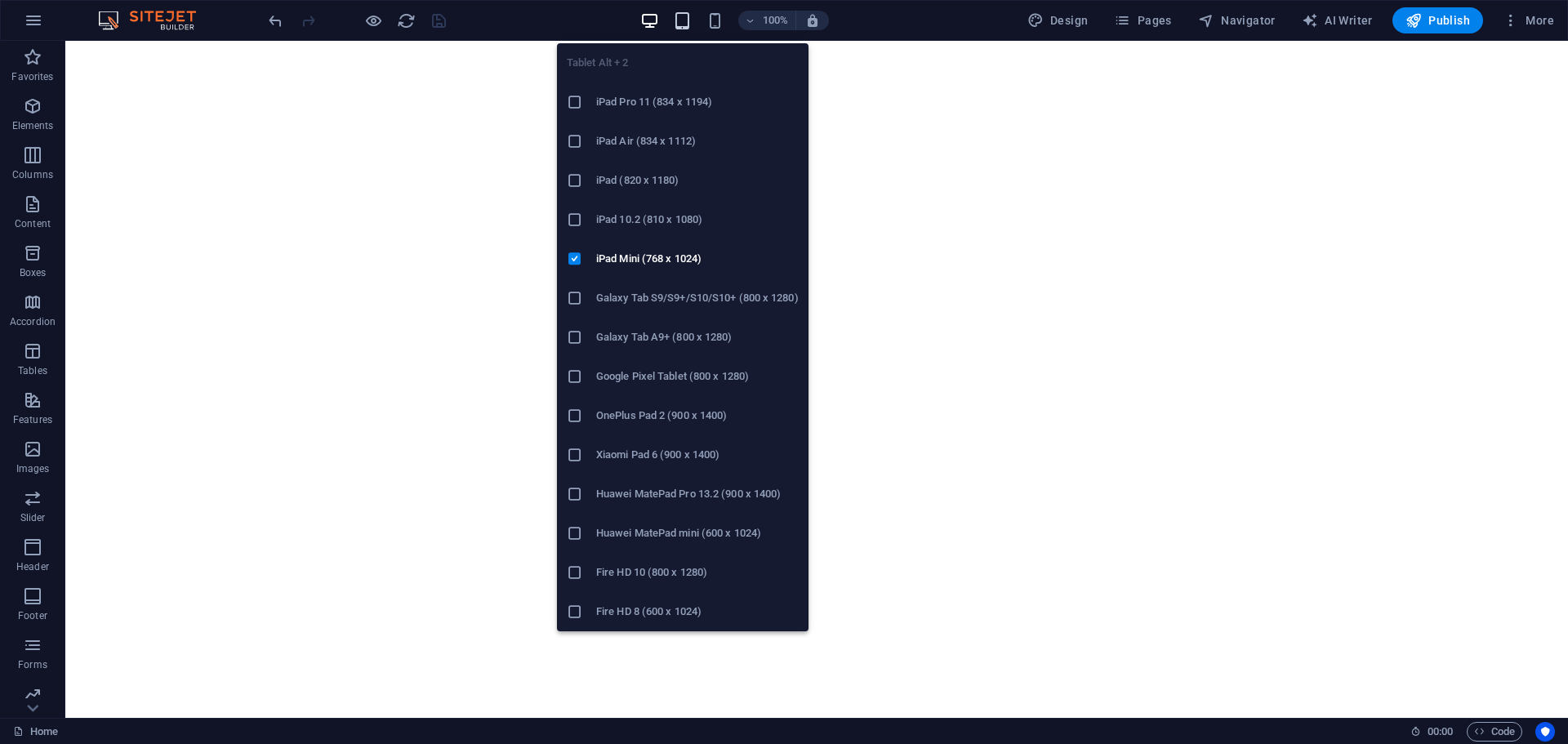
click at [686, 17] on icon "button" at bounding box center [682, 21] width 19 height 19
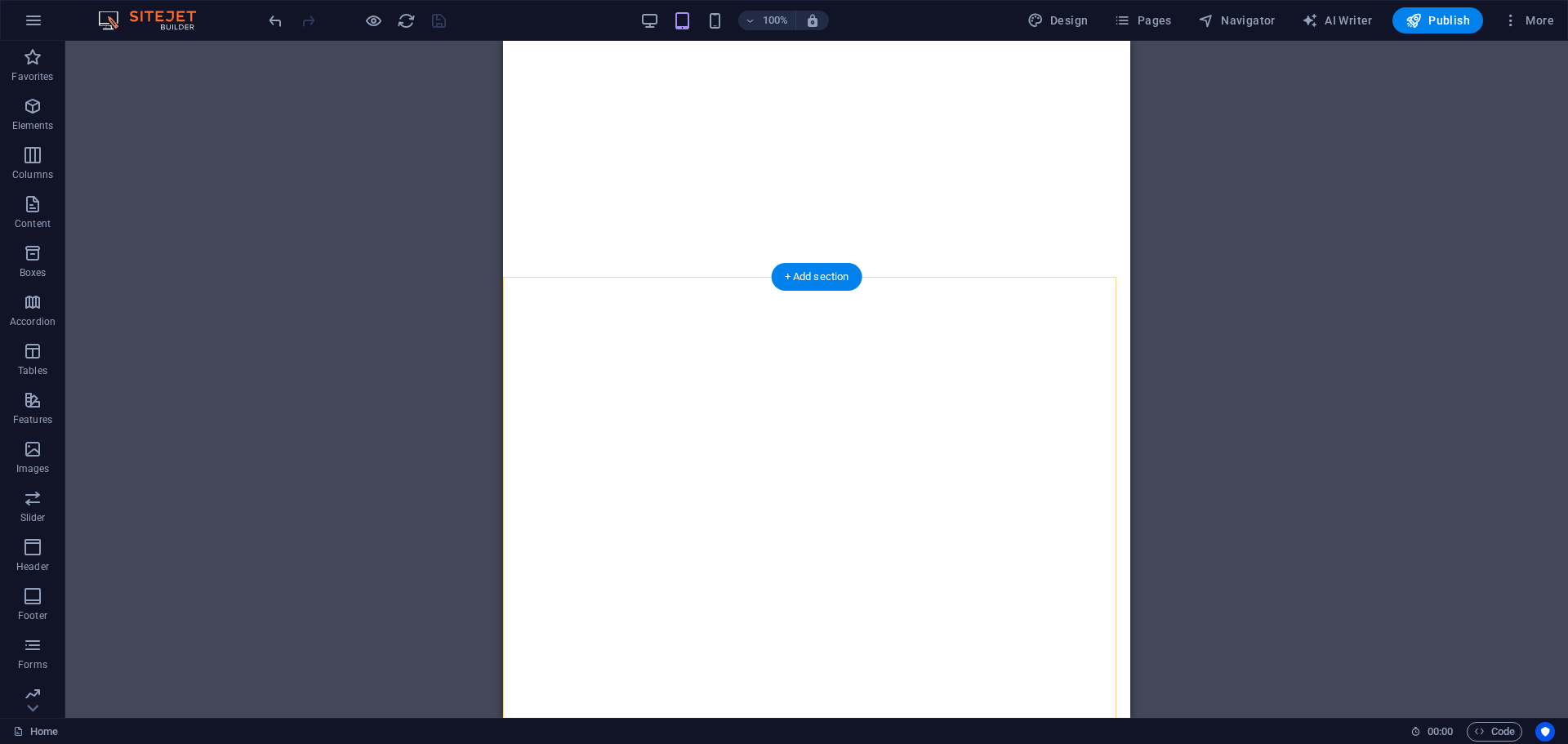
scroll to position [522, 0]
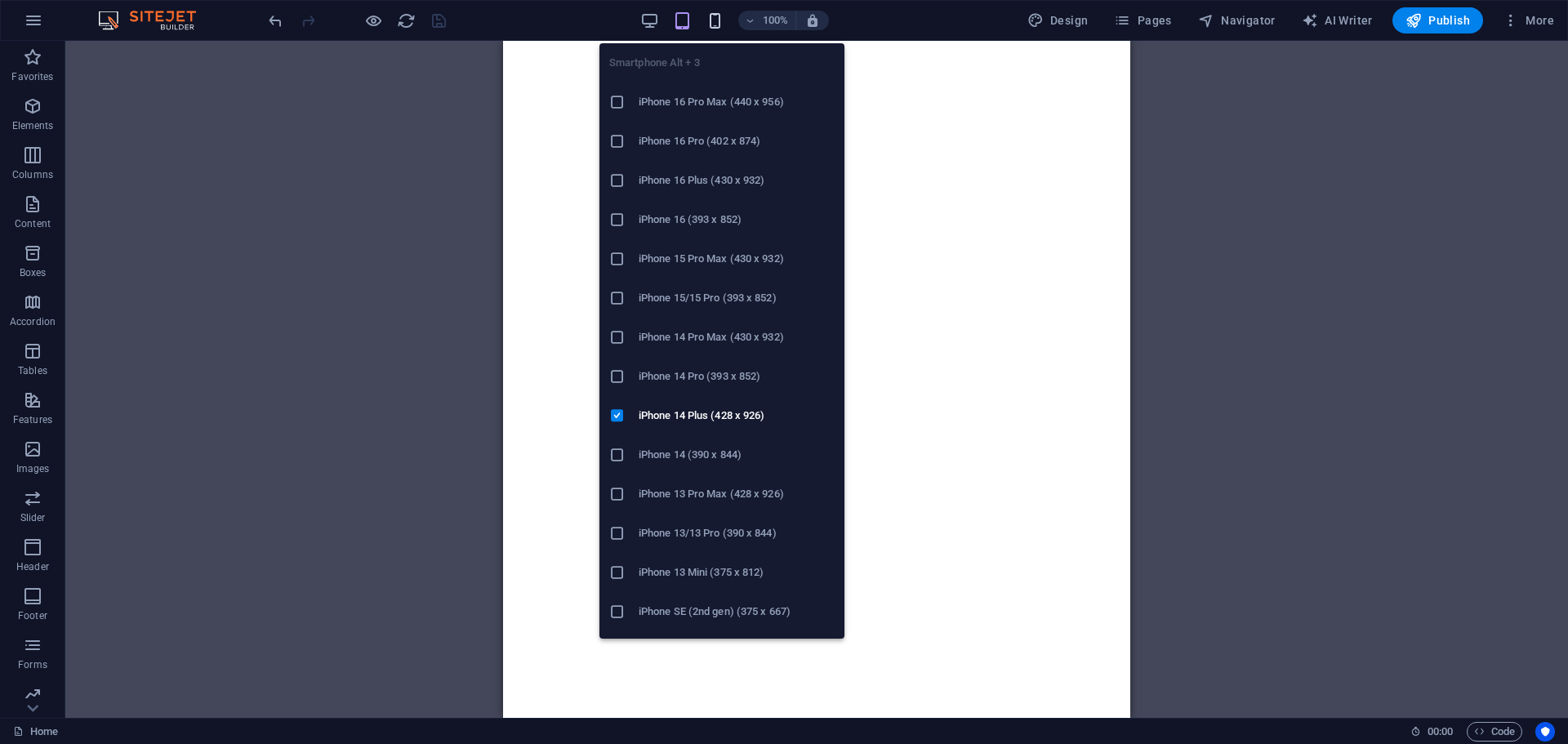
click at [708, 26] on icon "button" at bounding box center [715, 21] width 19 height 19
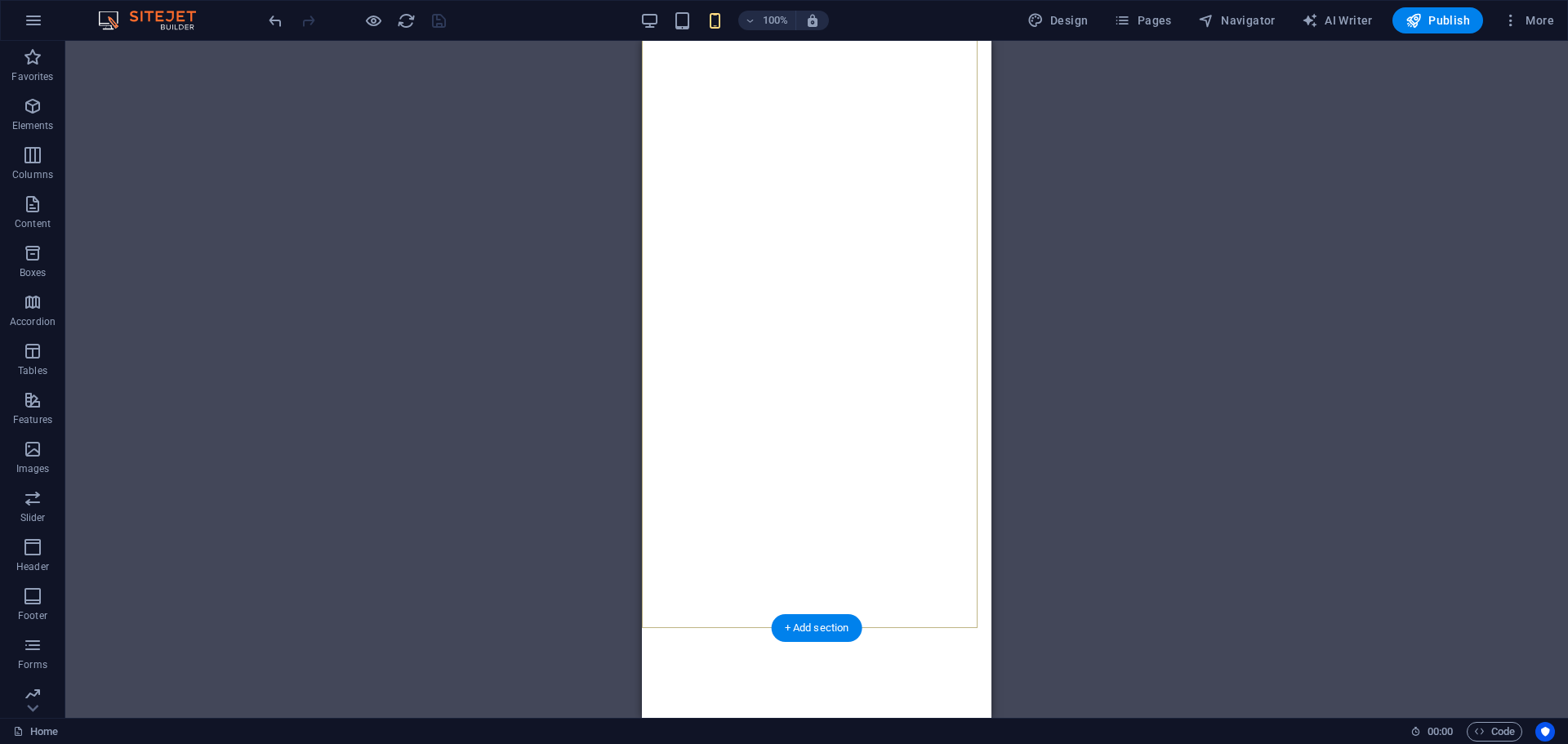
scroll to position [255, 0]
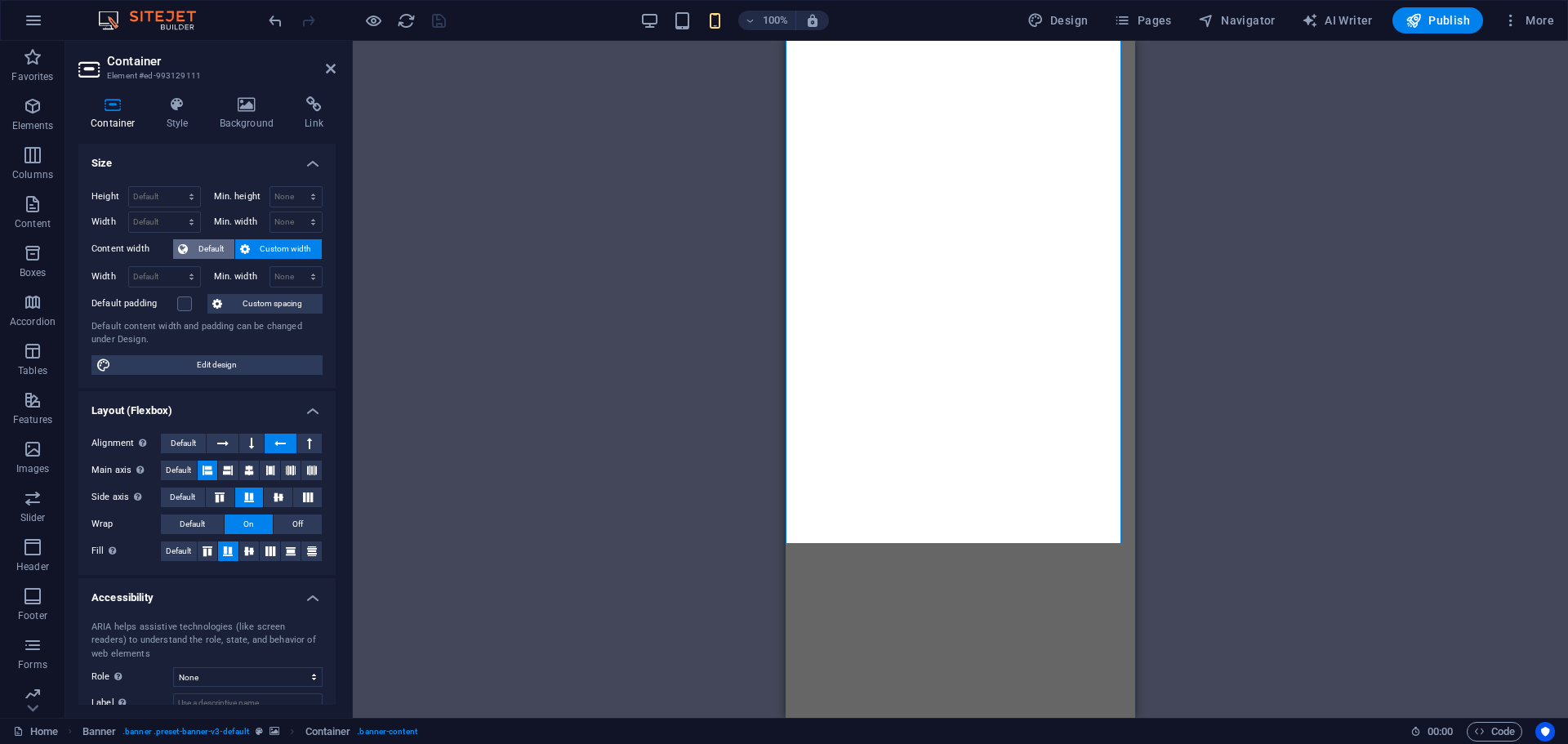
click at [207, 248] on span "Default" at bounding box center [211, 249] width 36 height 19
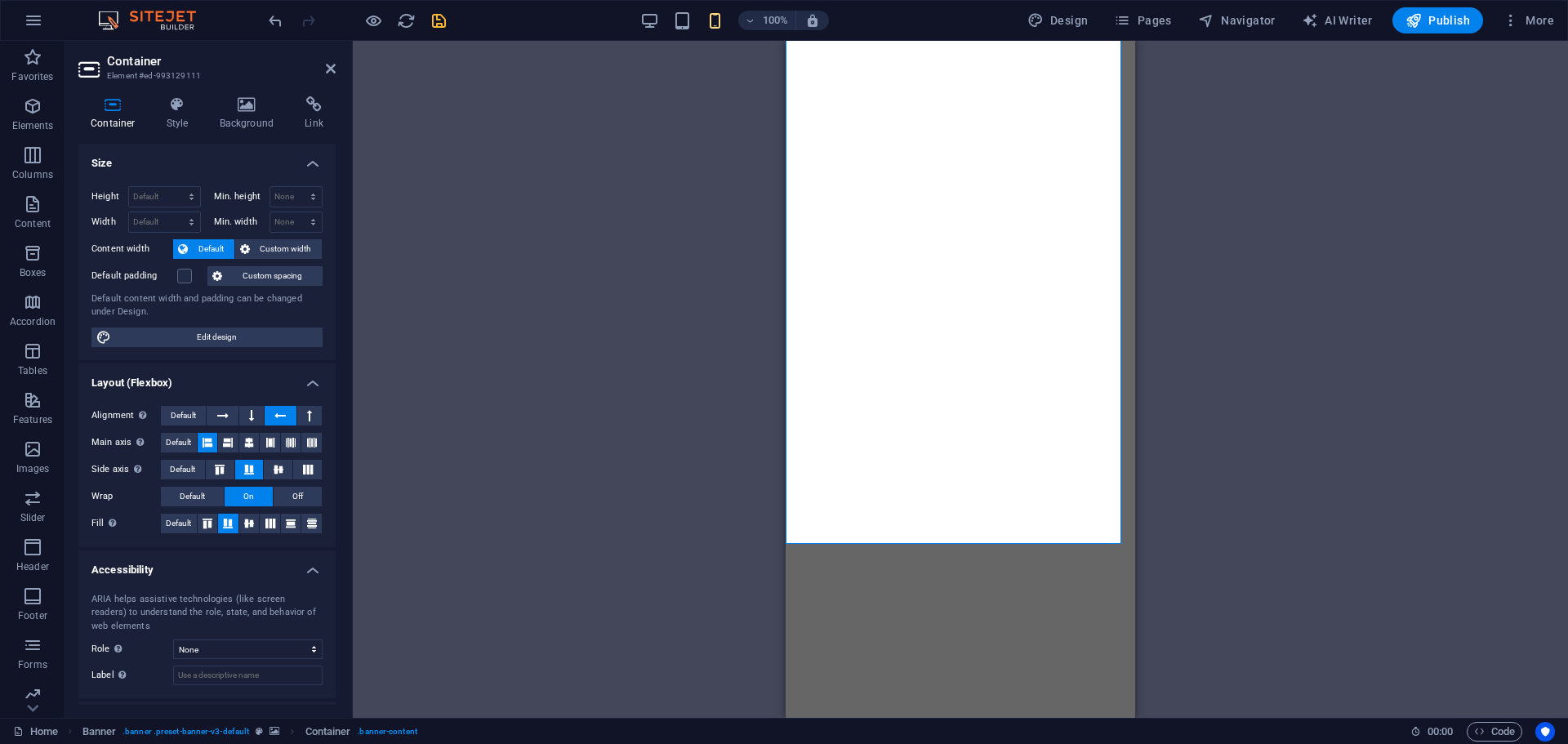
click at [192, 276] on div "Default padding" at bounding box center [147, 276] width 112 height 19
click at [184, 278] on label at bounding box center [184, 275] width 14 height 14
click at [0, 0] on input "Default padding" at bounding box center [0, 0] width 0 height 0
click at [184, 278] on label at bounding box center [184, 275] width 14 height 14
click at [0, 0] on input "Default padding" at bounding box center [0, 0] width 0 height 0
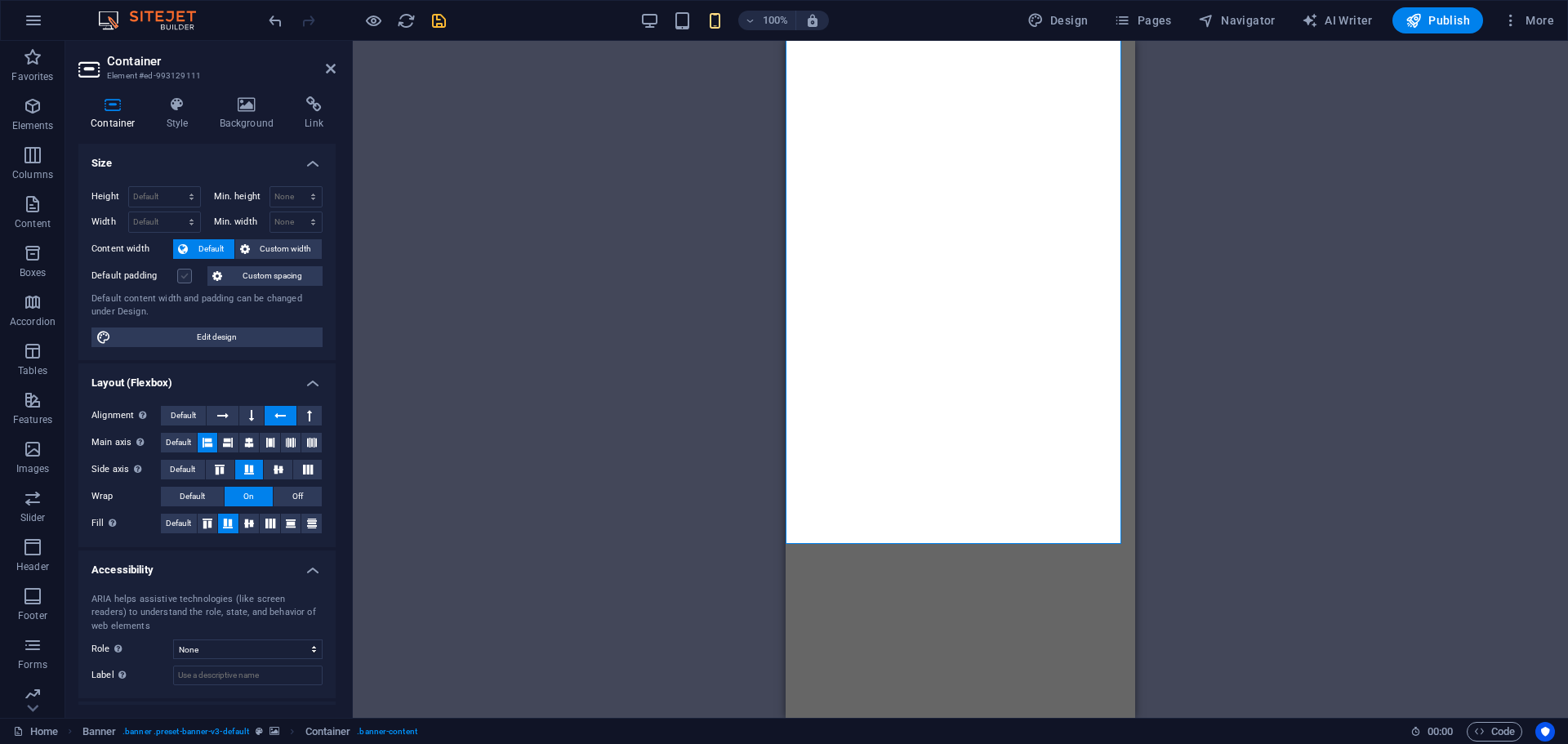
click at [184, 278] on label at bounding box center [184, 275] width 14 height 14
click at [0, 0] on input "Default padding" at bounding box center [0, 0] width 0 height 0
click at [184, 278] on label at bounding box center [184, 275] width 14 height 14
click at [0, 0] on input "Default padding" at bounding box center [0, 0] width 0 height 0
click at [184, 278] on label at bounding box center [184, 275] width 14 height 14
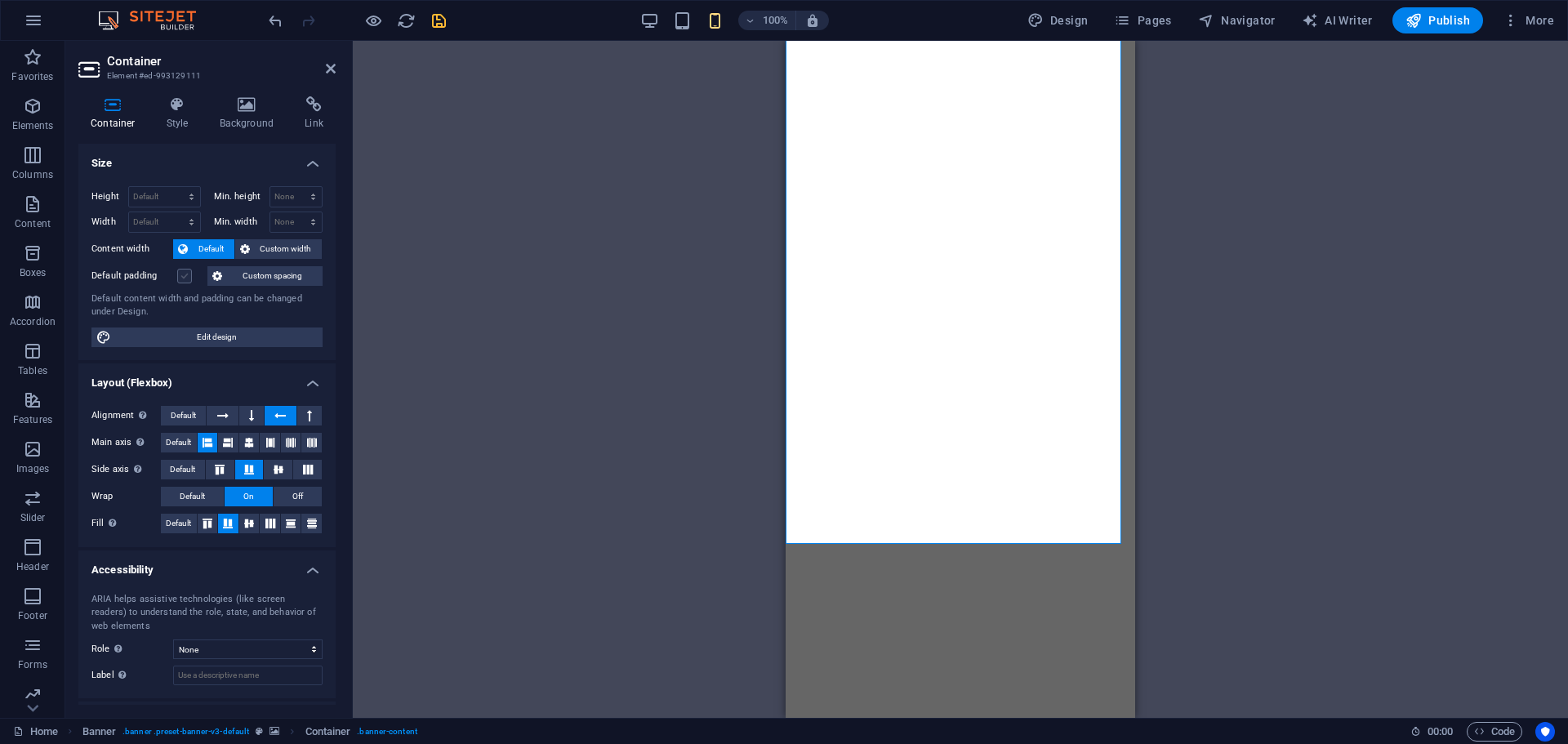
click at [0, 0] on input "Default padding" at bounding box center [0, 0] width 0 height 0
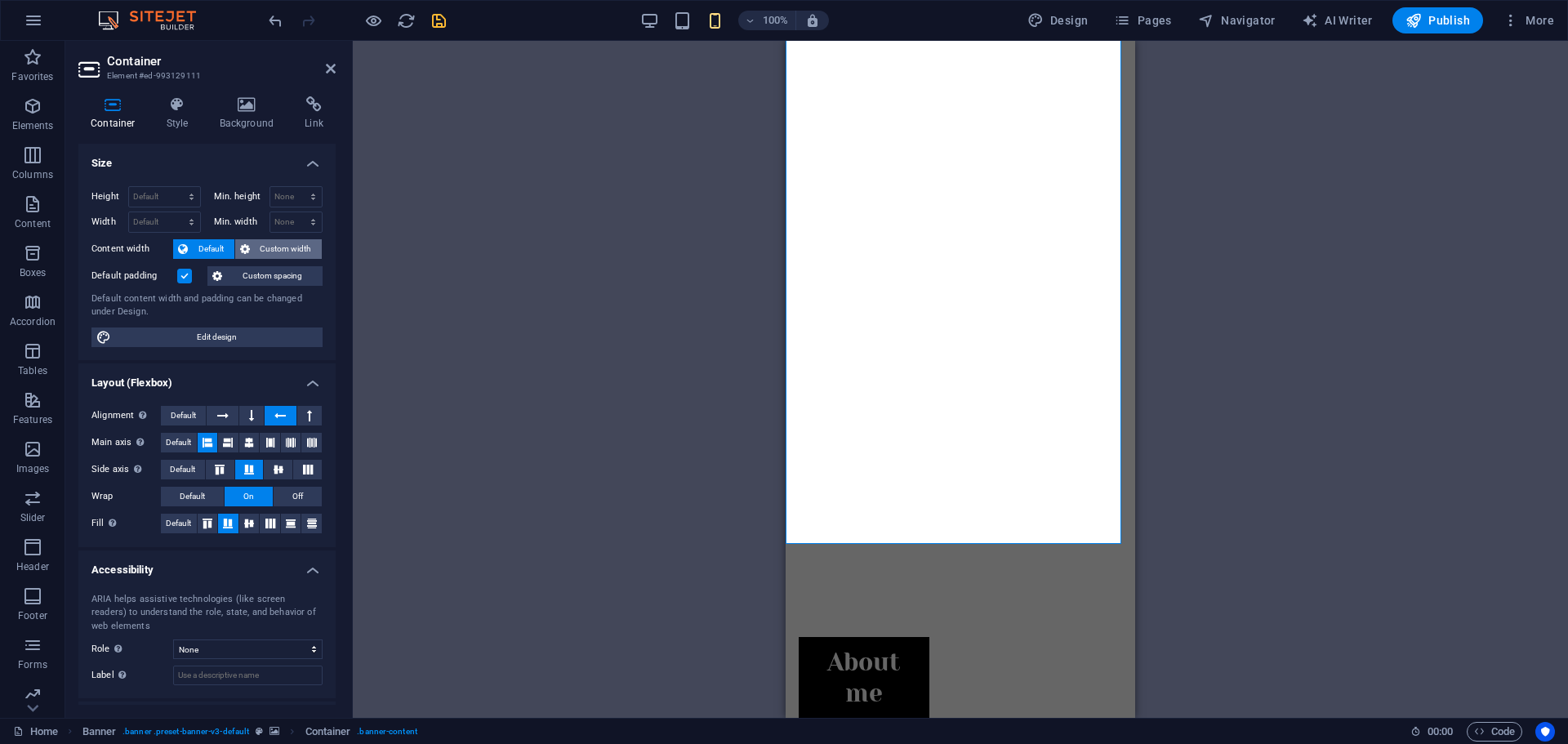
click at [270, 244] on span "Custom width" at bounding box center [287, 249] width 63 height 19
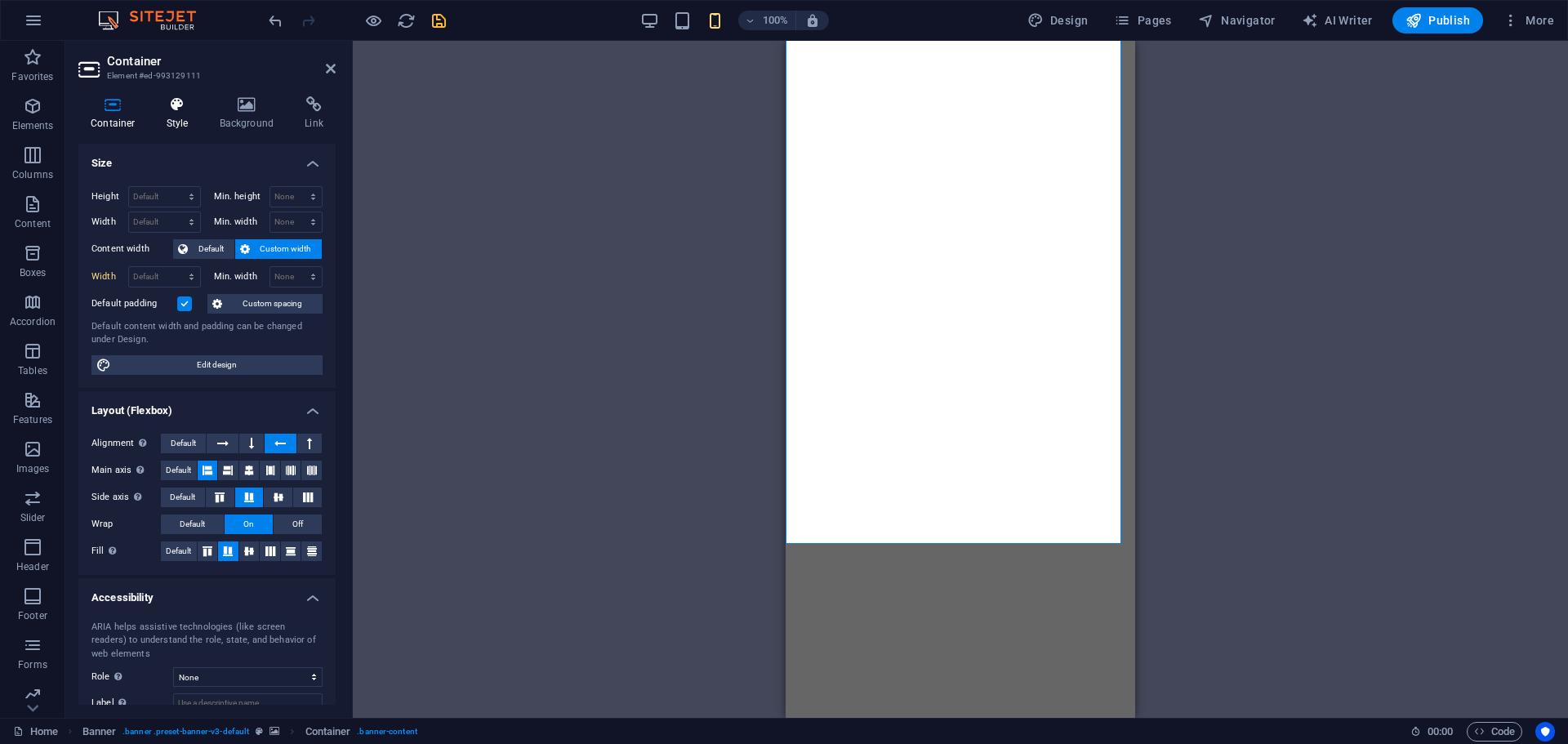
click at [173, 121] on h4 "Style" at bounding box center [180, 114] width 53 height 35
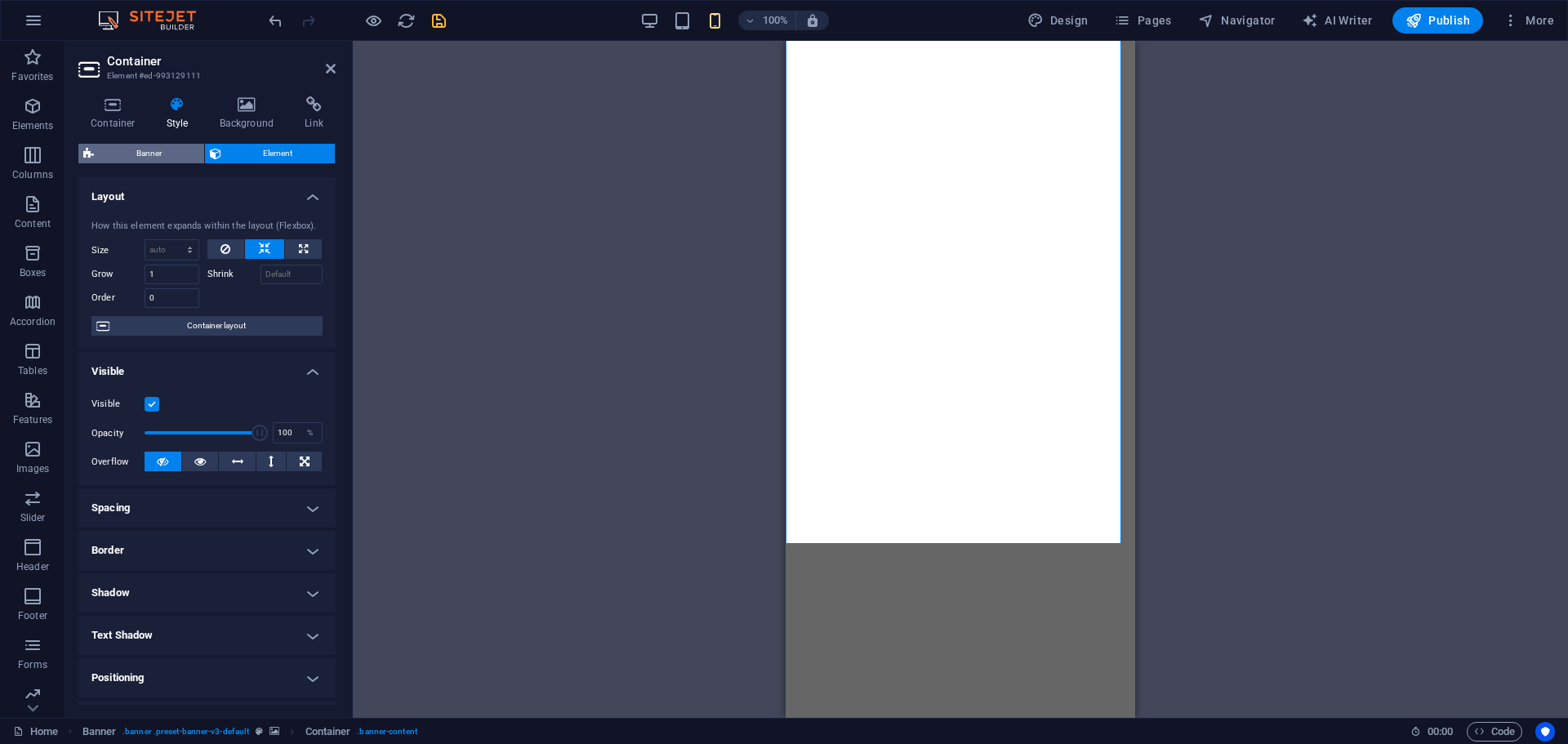
click at [154, 153] on span "Banner" at bounding box center [149, 153] width 101 height 19
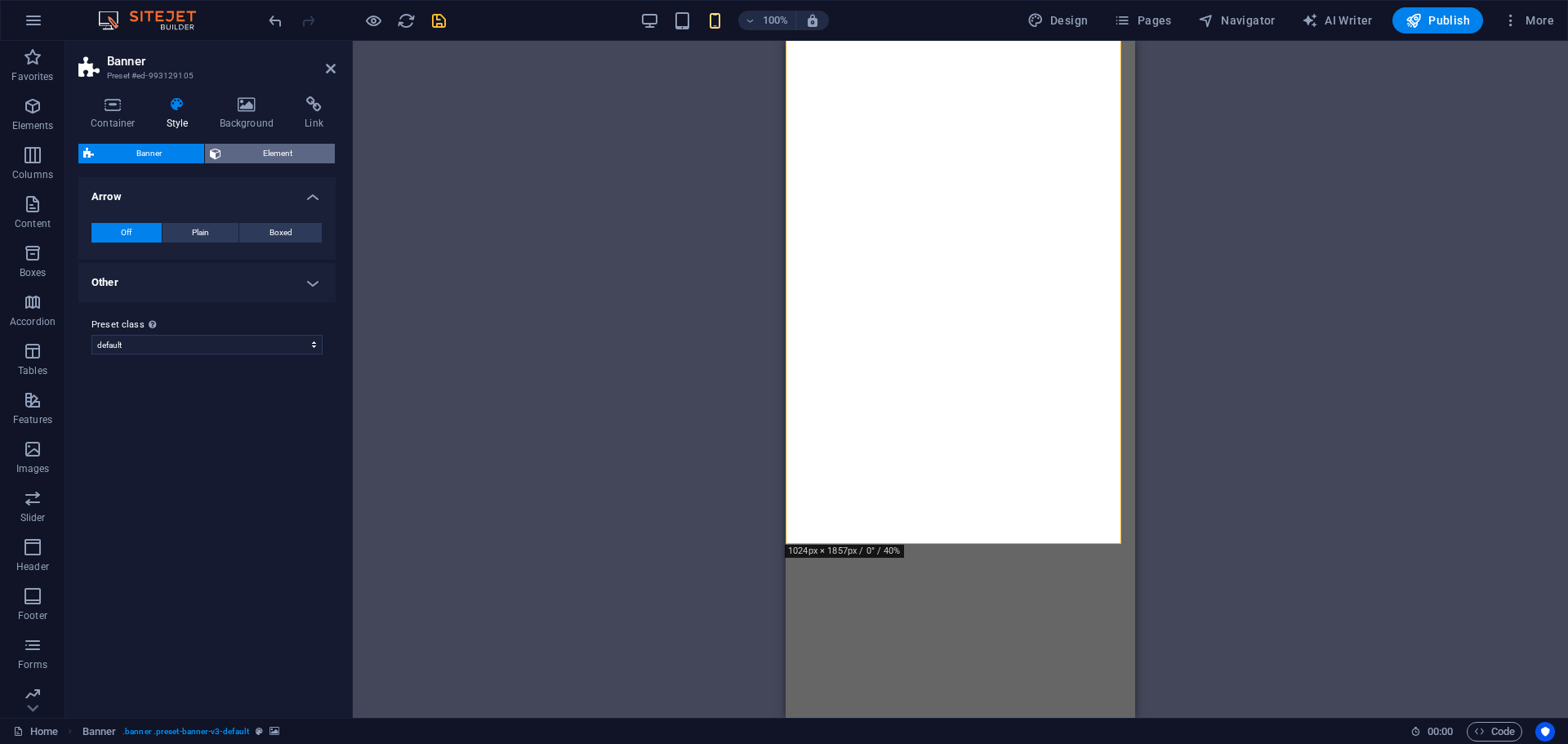
click at [253, 145] on span "Element" at bounding box center [278, 153] width 104 height 19
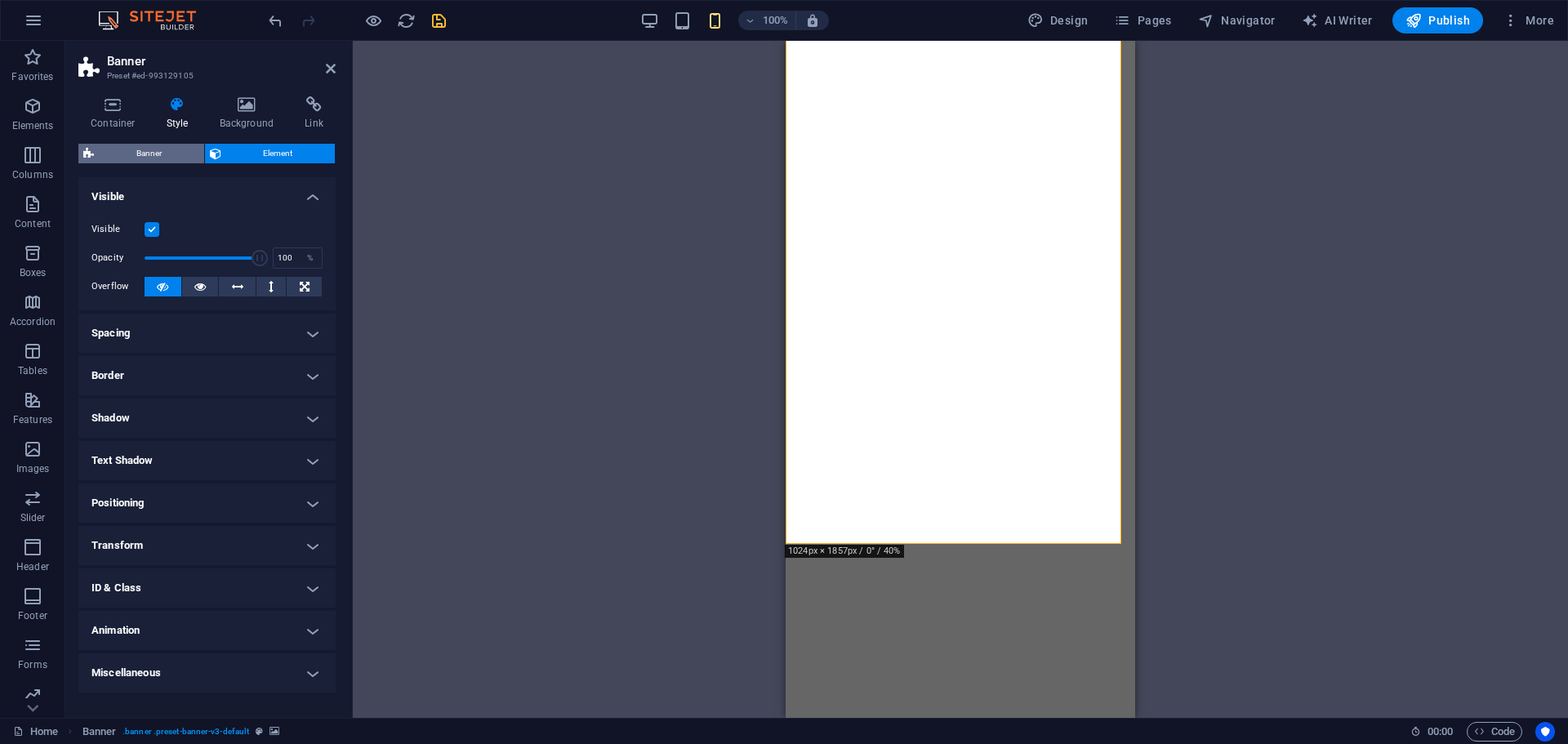
click at [154, 153] on span "Banner" at bounding box center [149, 153] width 101 height 19
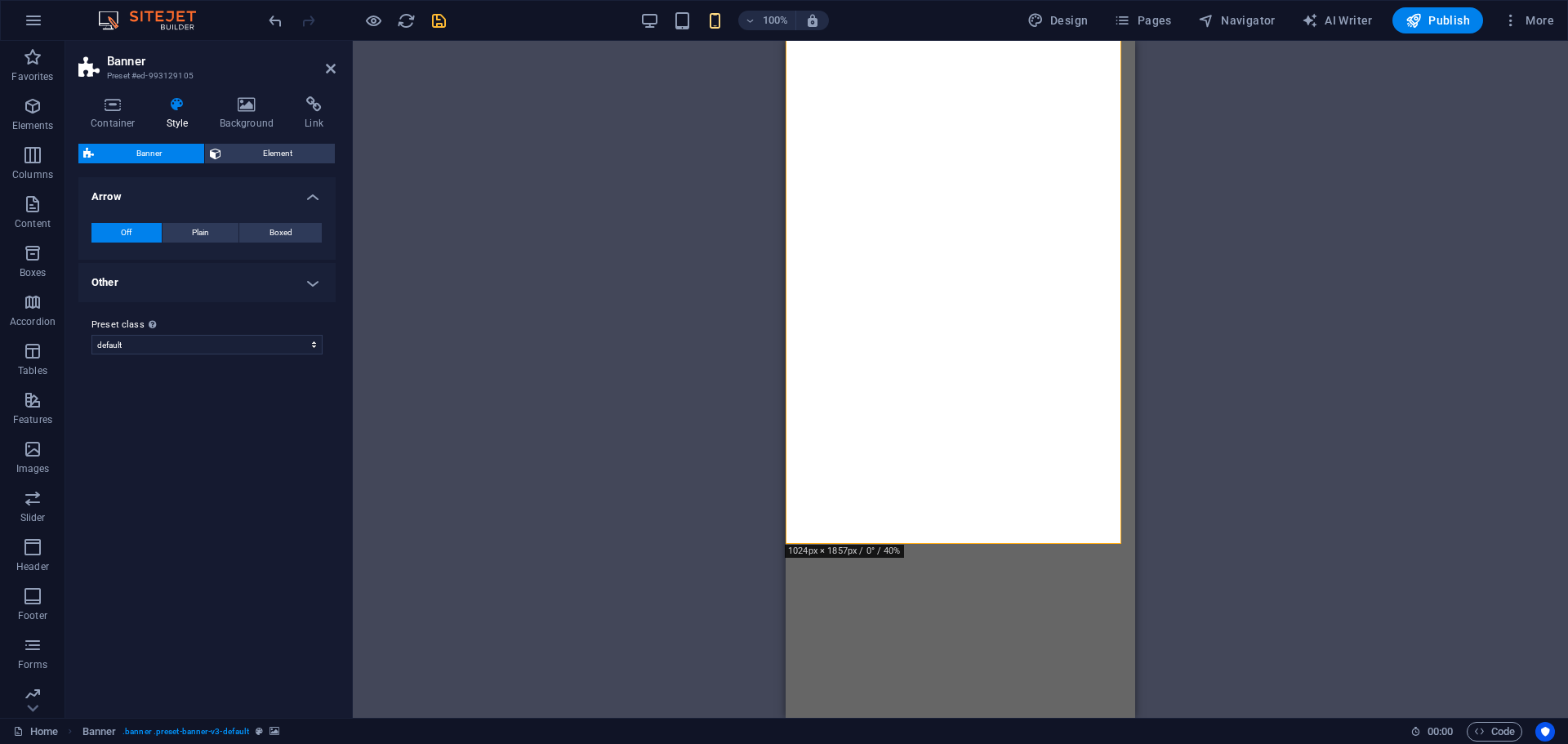
click at [313, 284] on h4 "Other" at bounding box center [207, 282] width 257 height 39
click at [313, 284] on h4 "Other" at bounding box center [207, 277] width 257 height 30
click at [262, 154] on span "Element" at bounding box center [278, 153] width 104 height 19
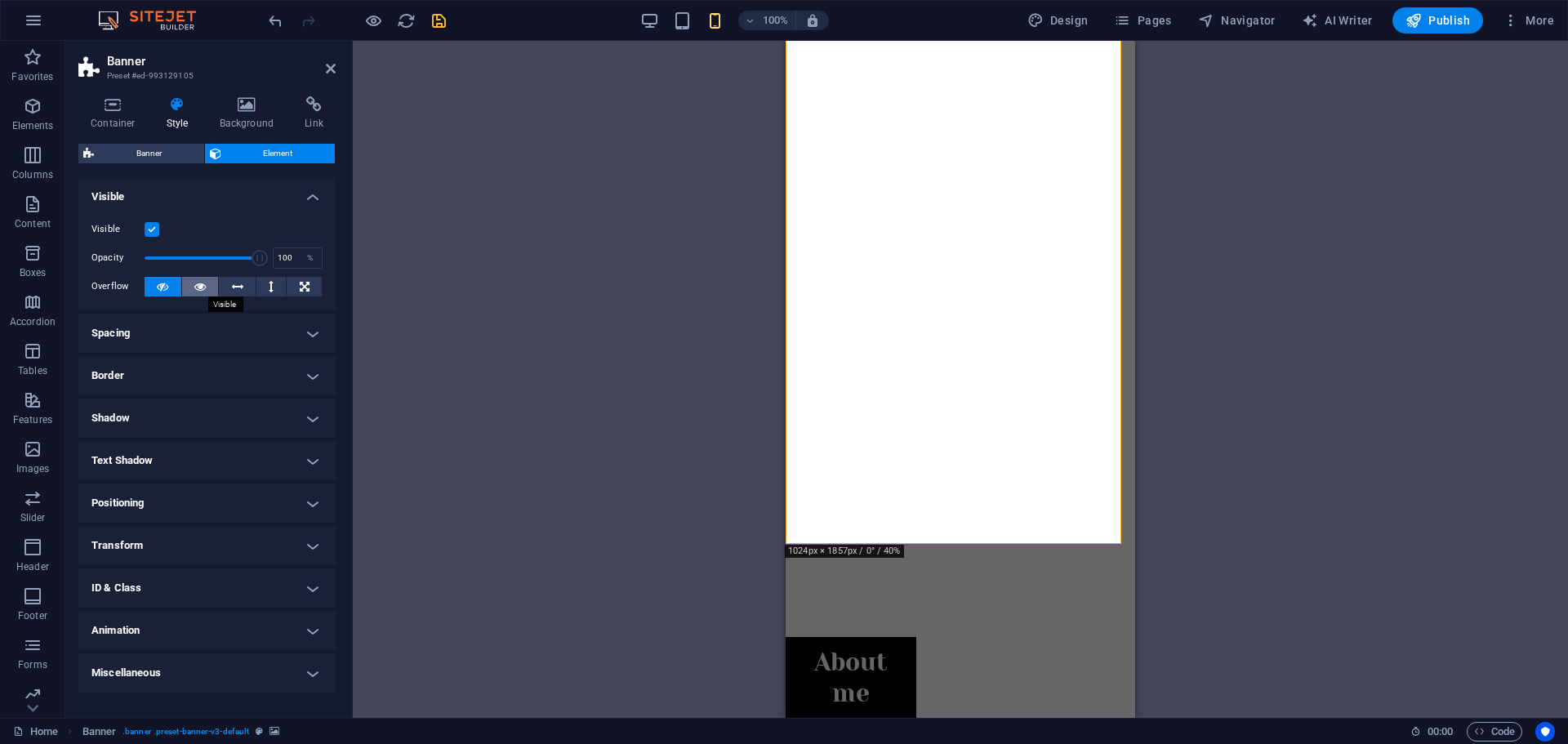
click at [196, 286] on icon at bounding box center [200, 287] width 12 height 19
click at [156, 289] on button at bounding box center [163, 287] width 36 height 19
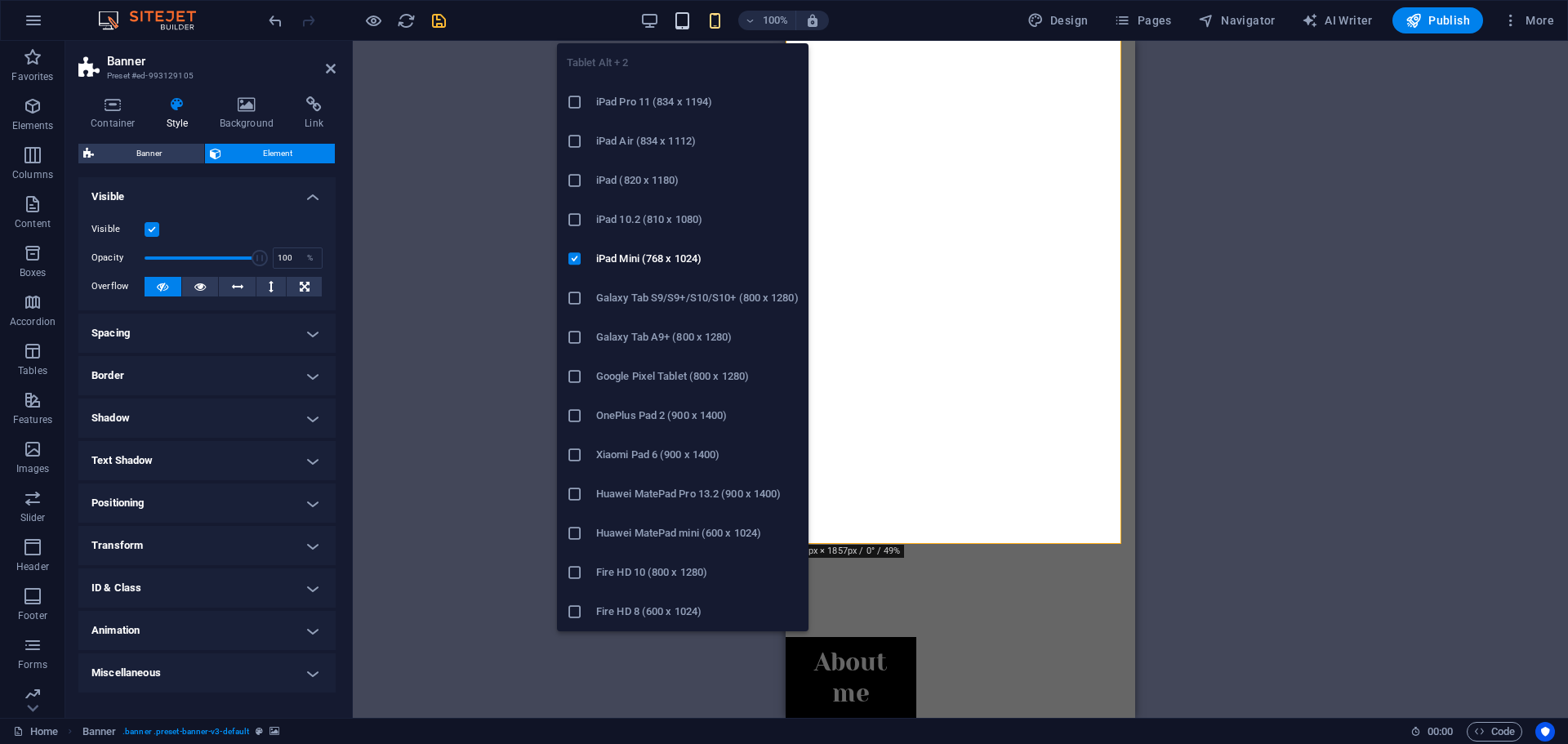
click at [686, 25] on icon "button" at bounding box center [682, 21] width 19 height 19
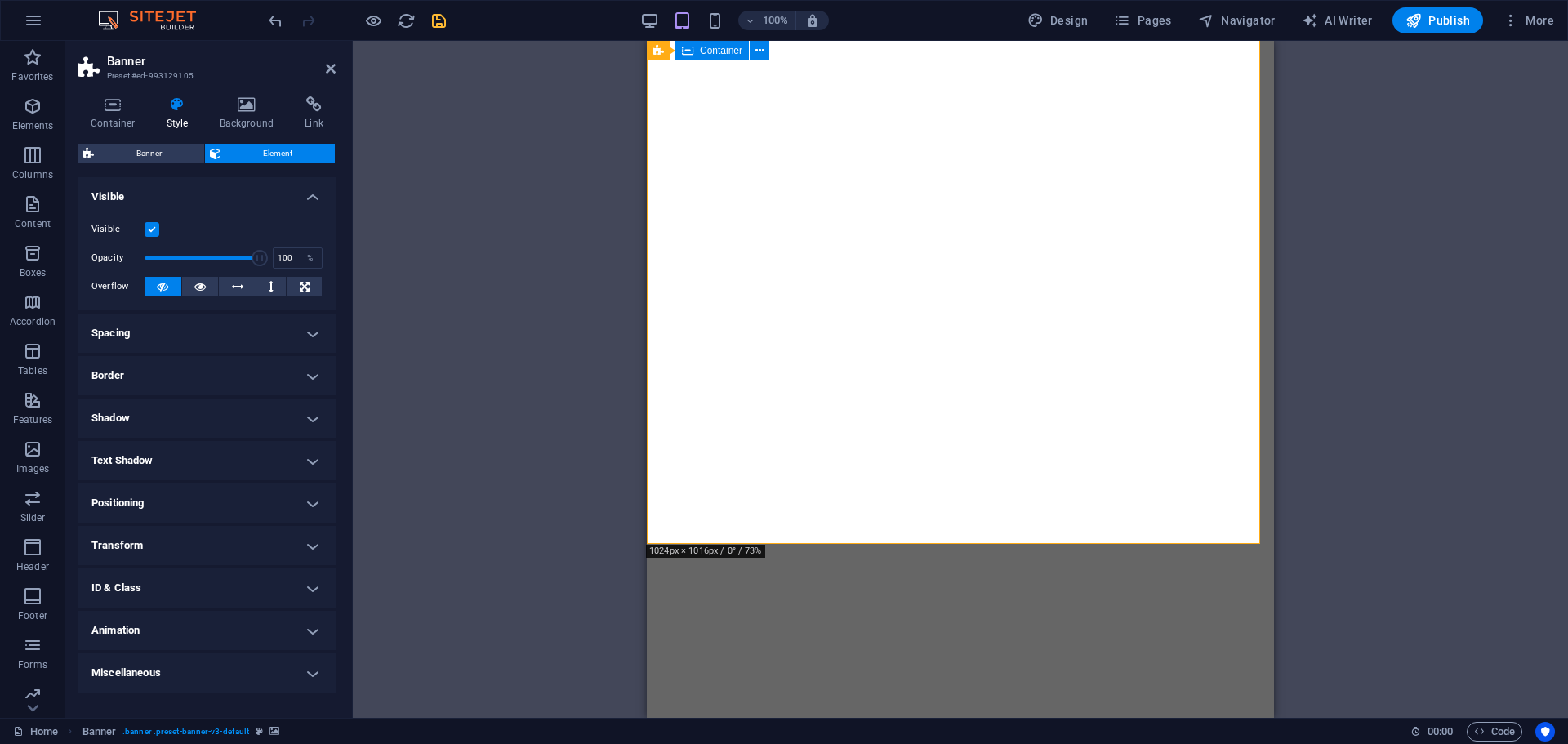
click at [163, 154] on span "Banner" at bounding box center [149, 153] width 101 height 19
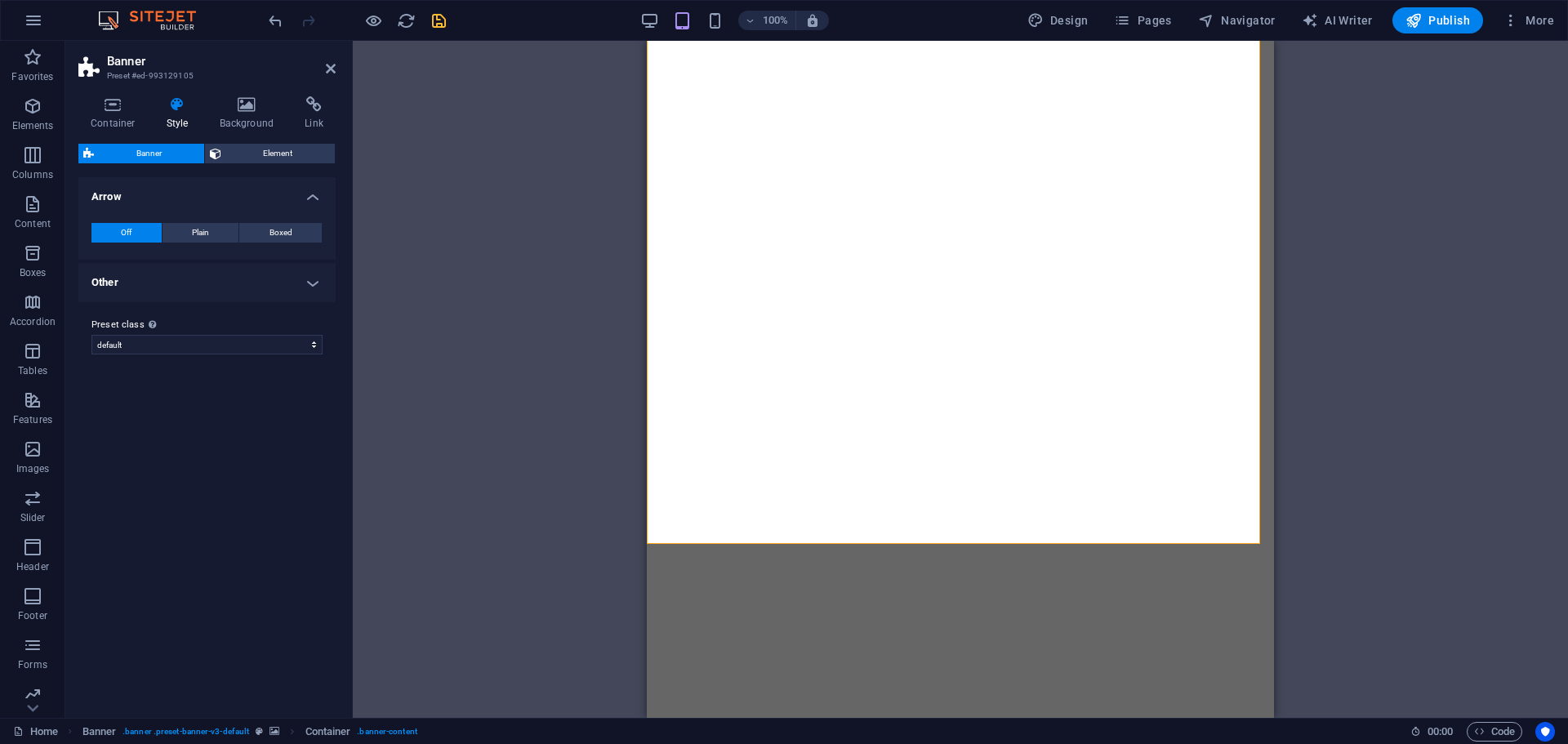
click at [179, 120] on h4 "Style" at bounding box center [180, 114] width 53 height 35
click at [232, 119] on h4 "Background" at bounding box center [249, 114] width 85 height 35
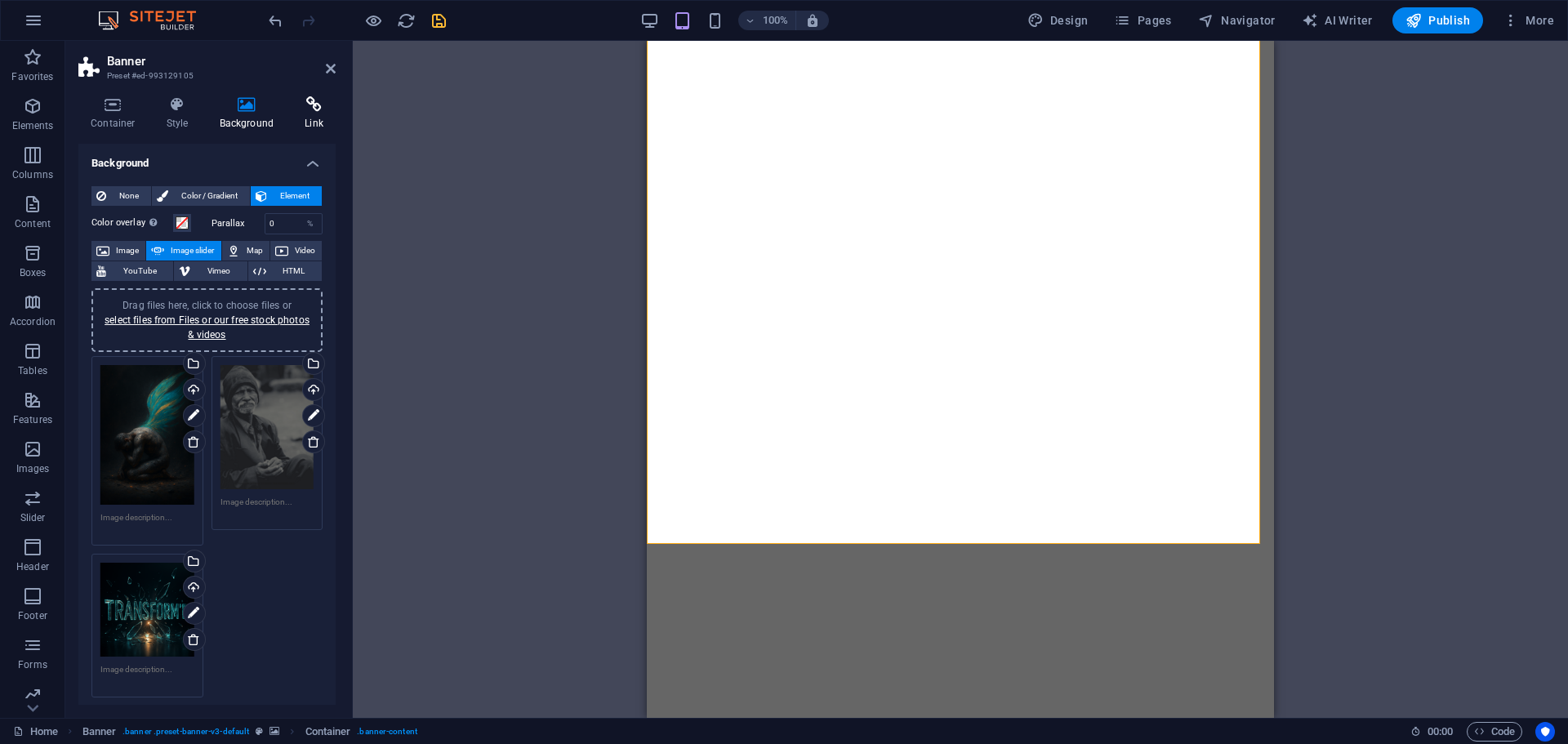
click at [323, 116] on h4 "Link" at bounding box center [313, 114] width 43 height 35
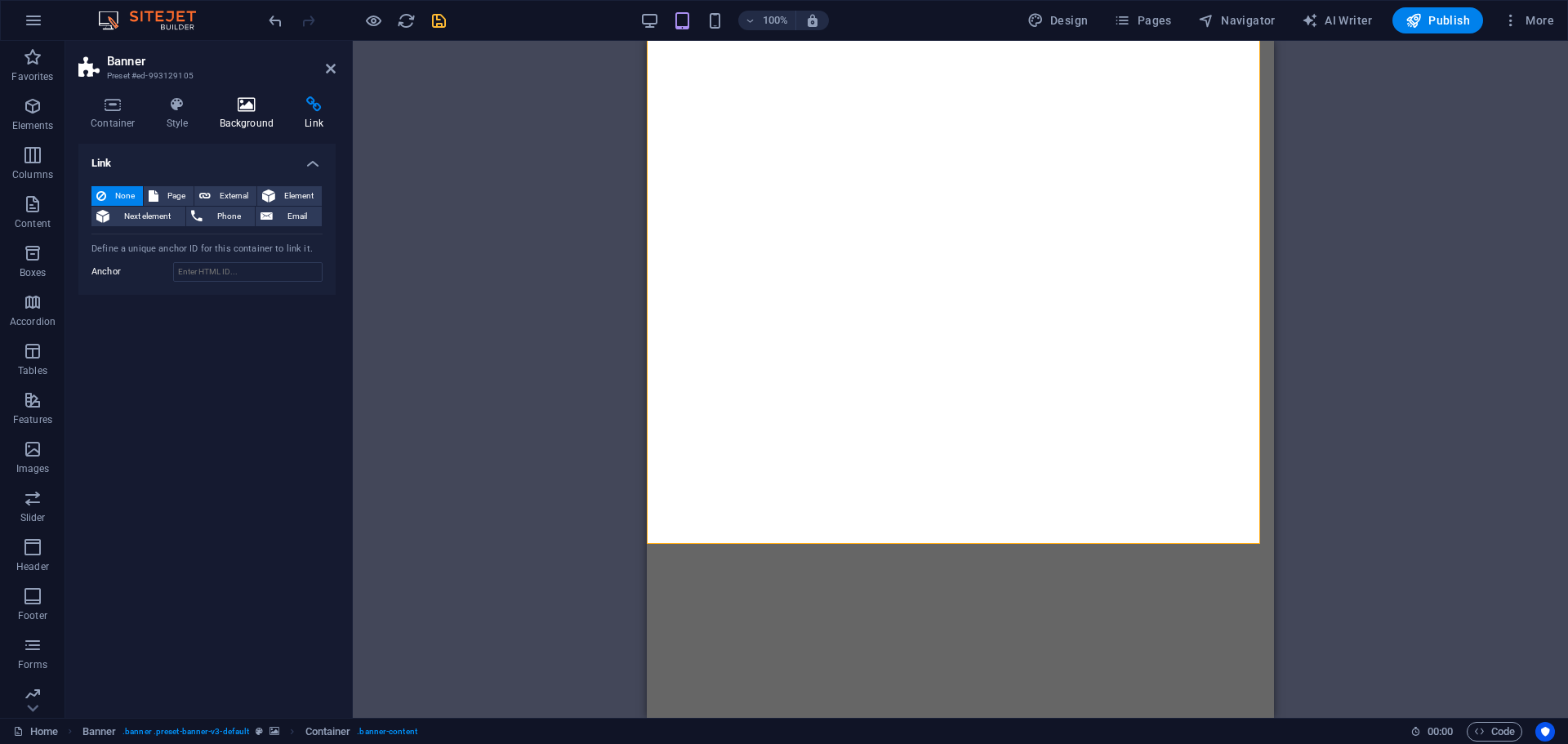
click at [243, 110] on icon at bounding box center [246, 105] width 80 height 16
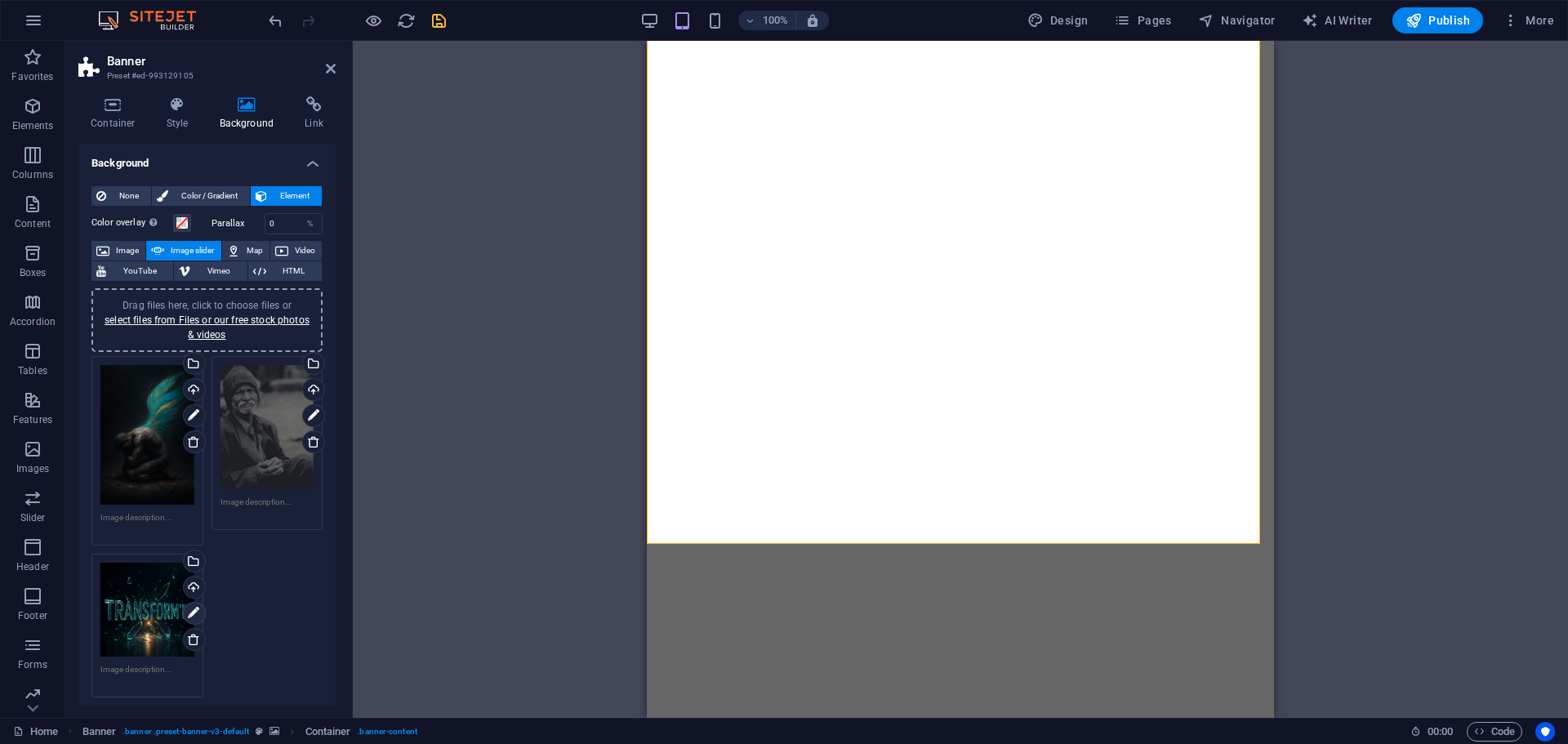
click at [192, 613] on icon at bounding box center [194, 614] width 12 height 19
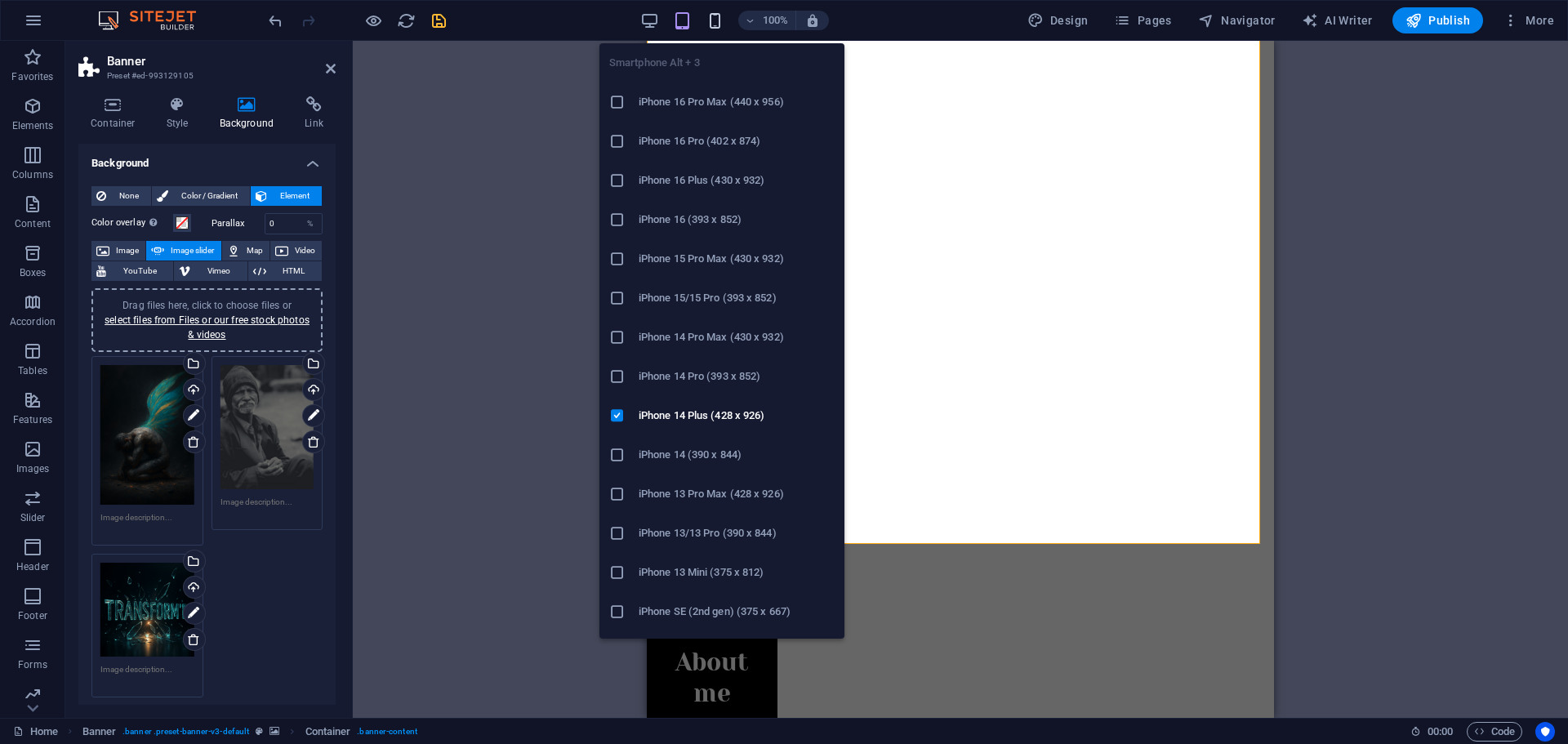
click at [716, 30] on icon "button" at bounding box center [715, 21] width 19 height 19
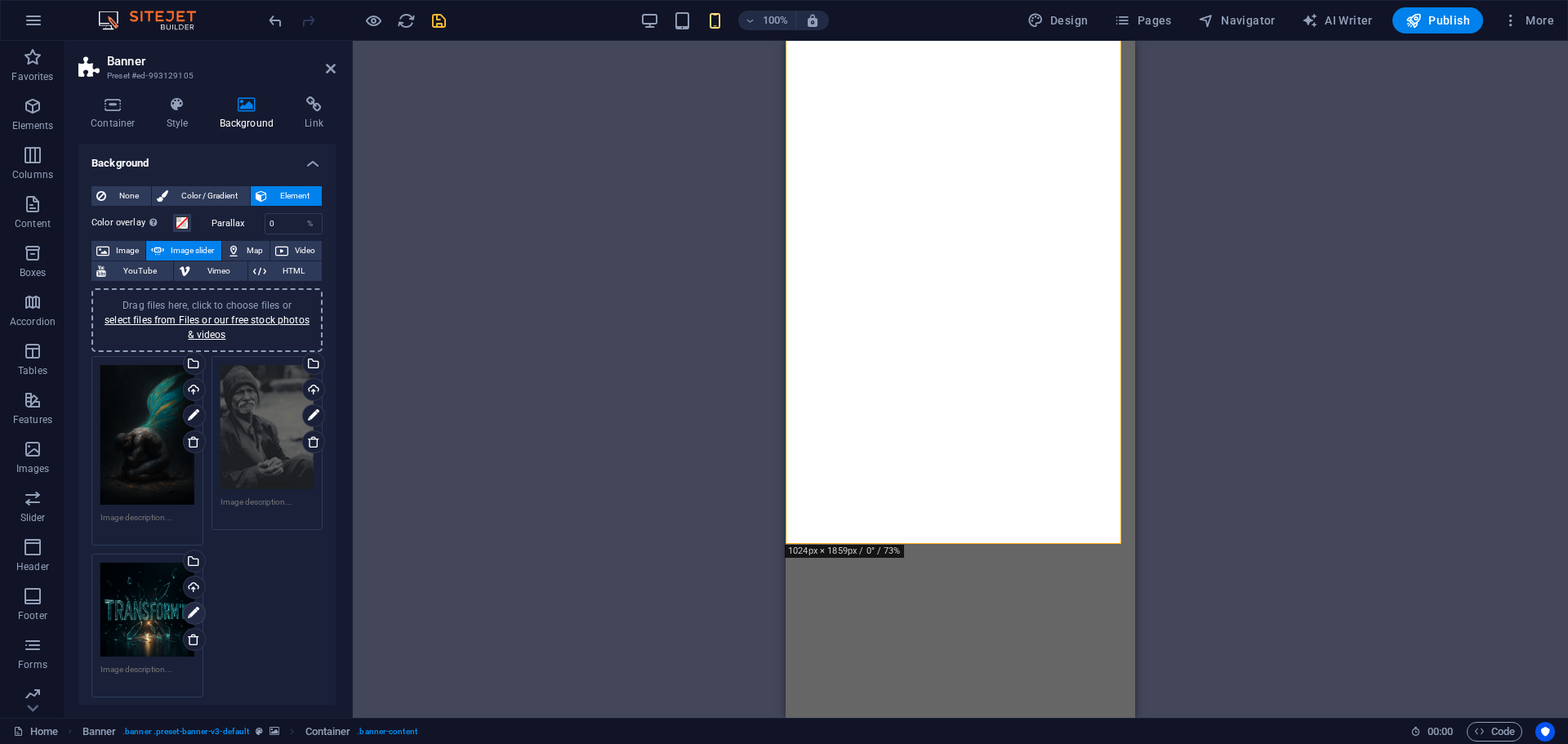
click at [184, 610] on link at bounding box center [195, 614] width 23 height 23
click at [759, 25] on span "100%" at bounding box center [767, 20] width 44 height 19
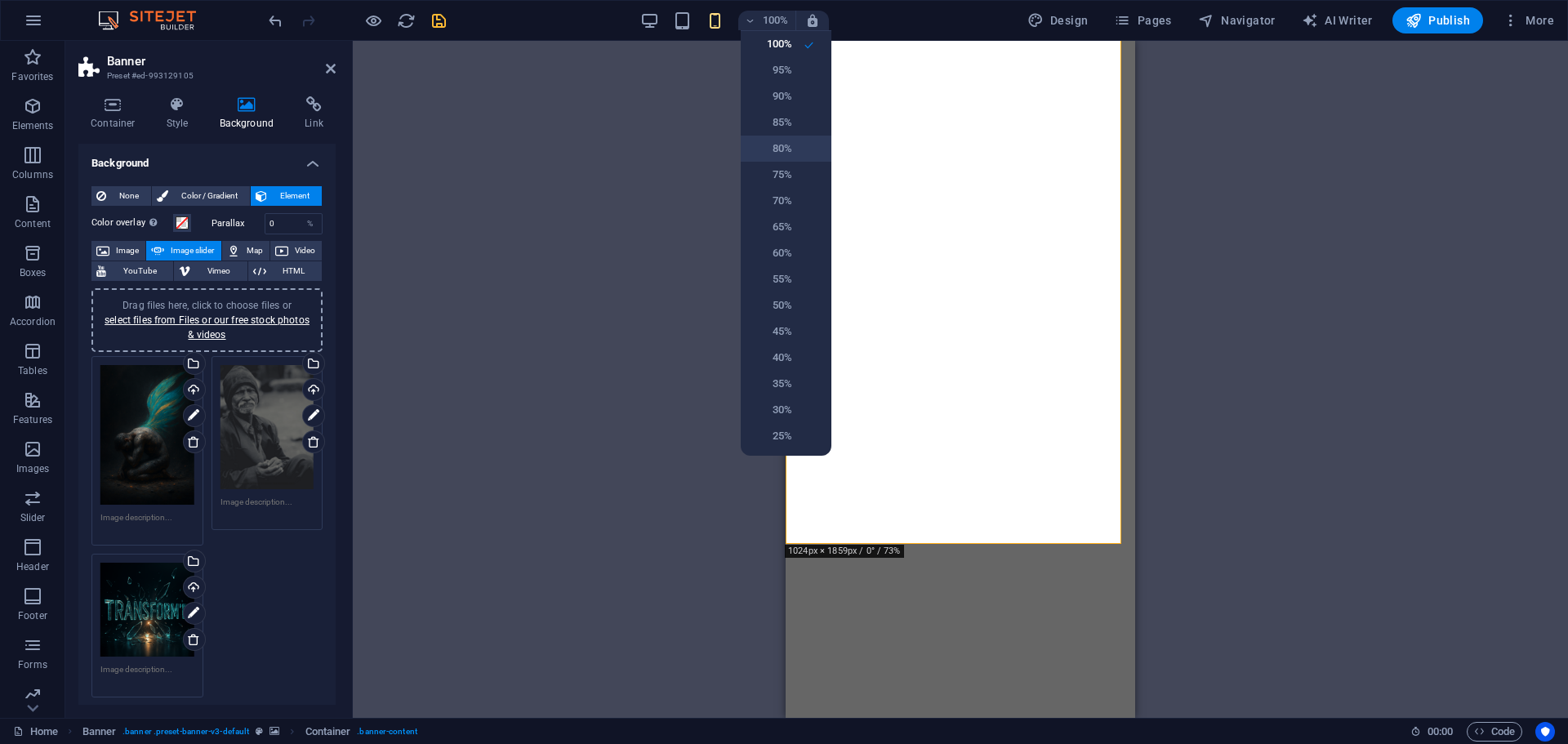
click at [772, 153] on h6 "80%" at bounding box center [771, 149] width 41 height 19
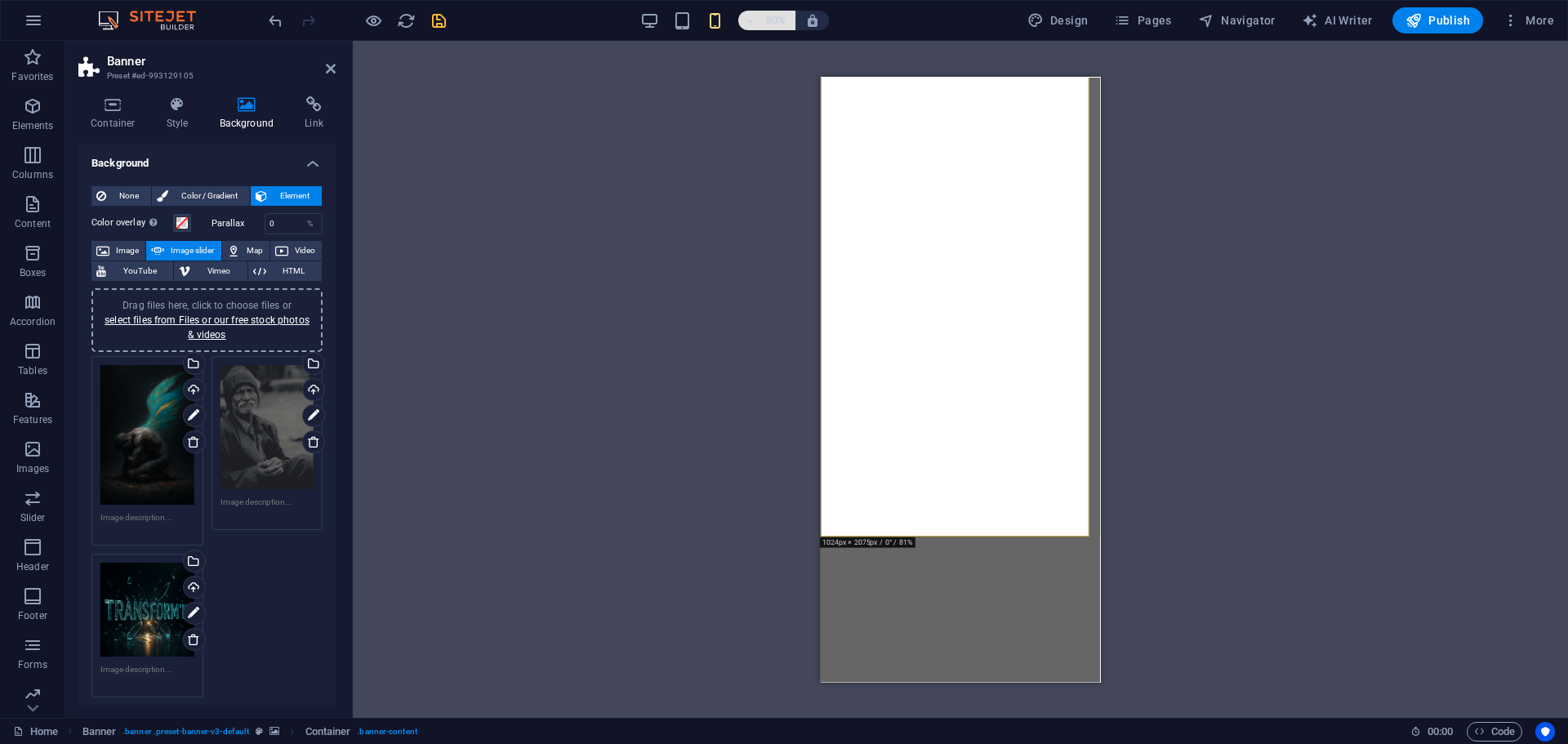
click at [764, 20] on h6 "80%" at bounding box center [775, 20] width 26 height 19
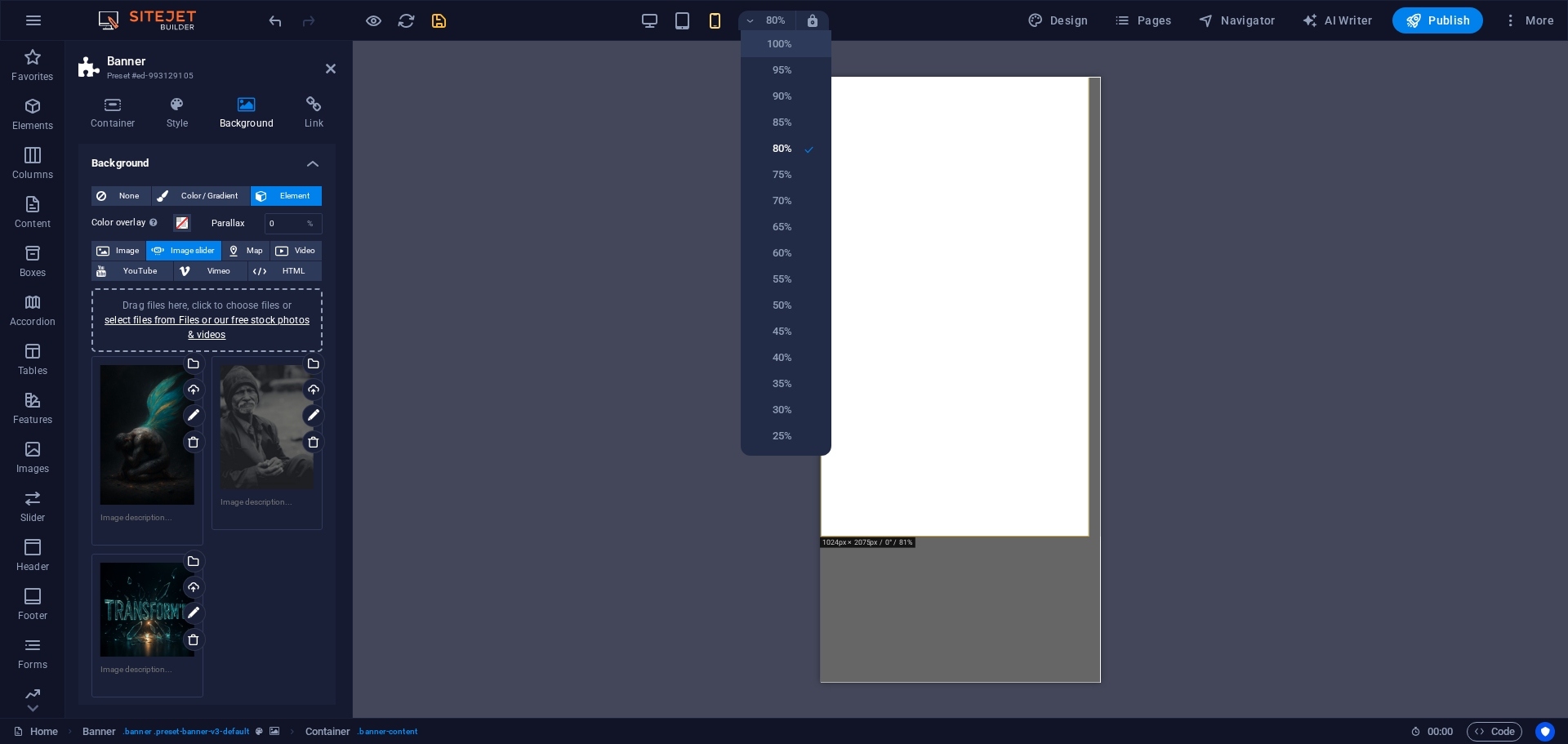
click at [767, 46] on h6 "100%" at bounding box center [771, 44] width 41 height 19
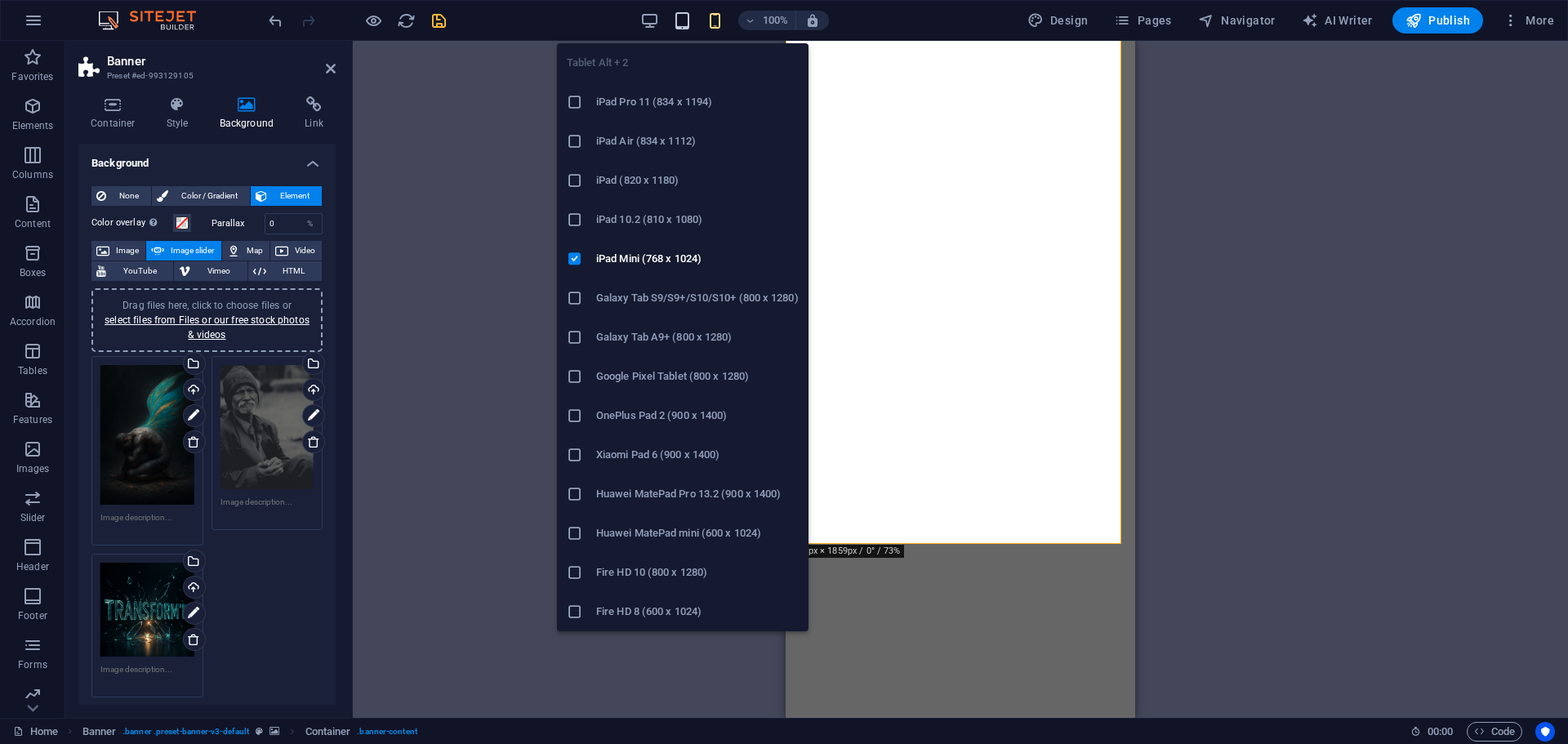
click at [686, 23] on icon "button" at bounding box center [682, 21] width 19 height 19
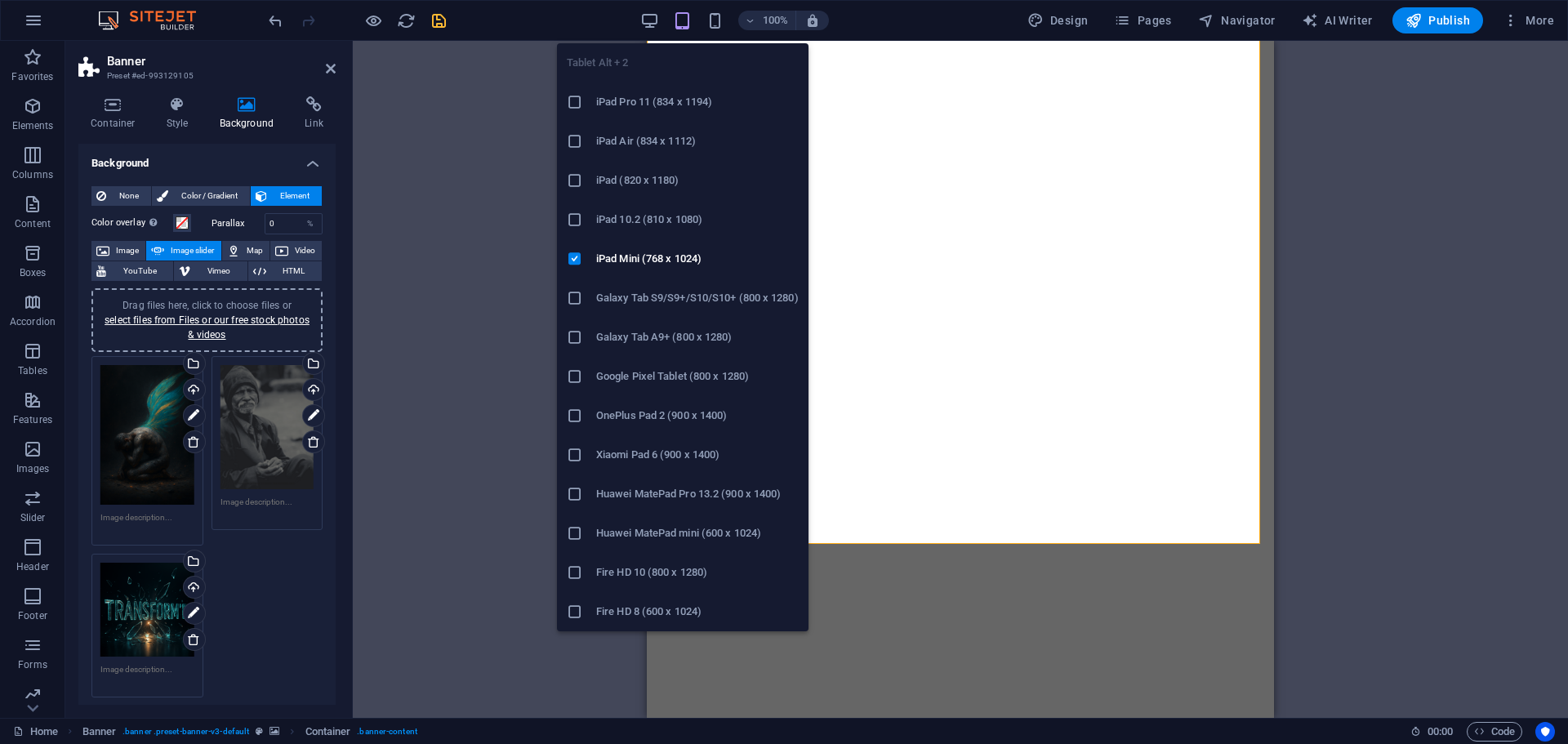
click at [613, 109] on h6 "iPad Pro 11 (834 x 1194)" at bounding box center [697, 102] width 202 height 19
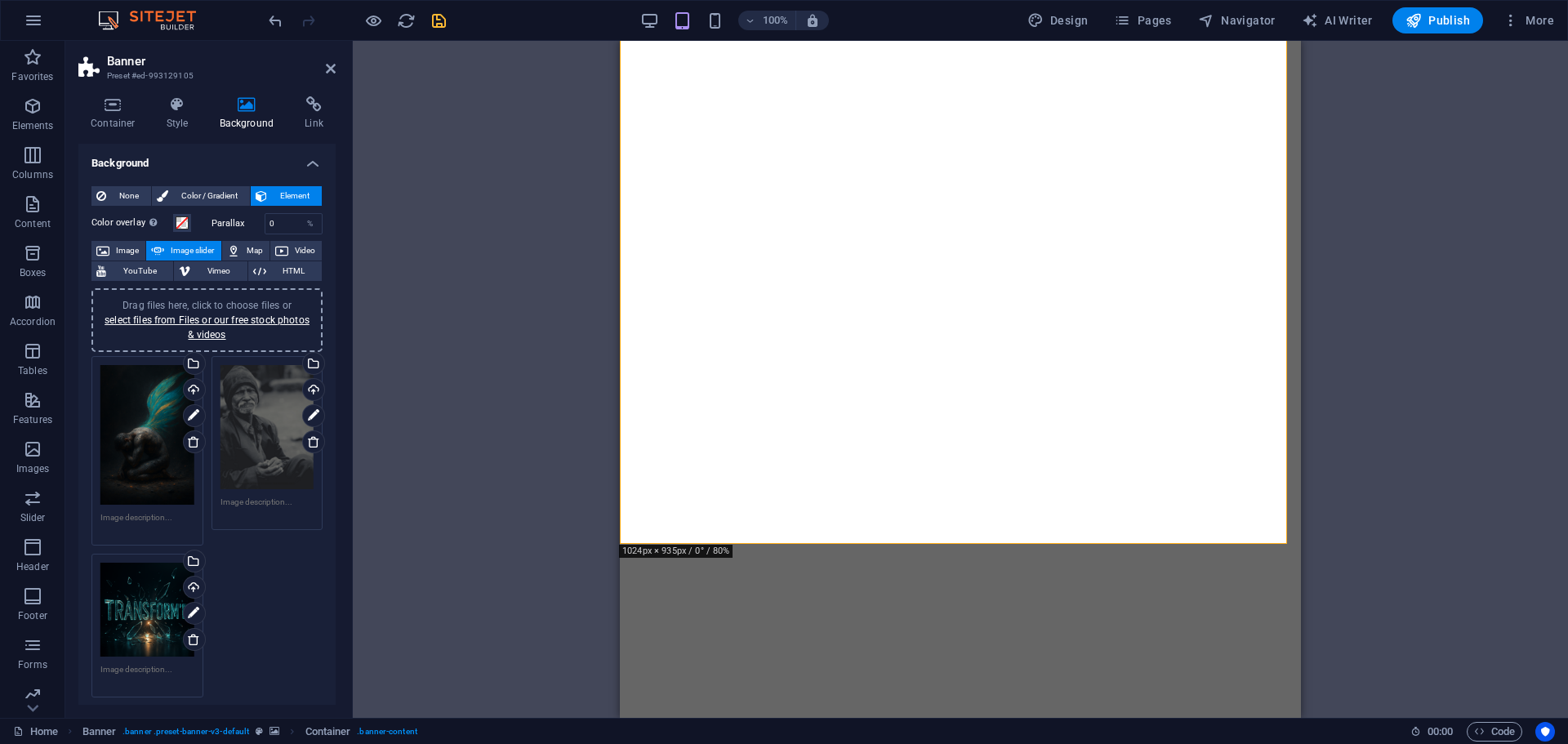
click at [651, 35] on div "100% Design Pages Navigator AI Writer Publish More" at bounding box center [784, 20] width 1566 height 39
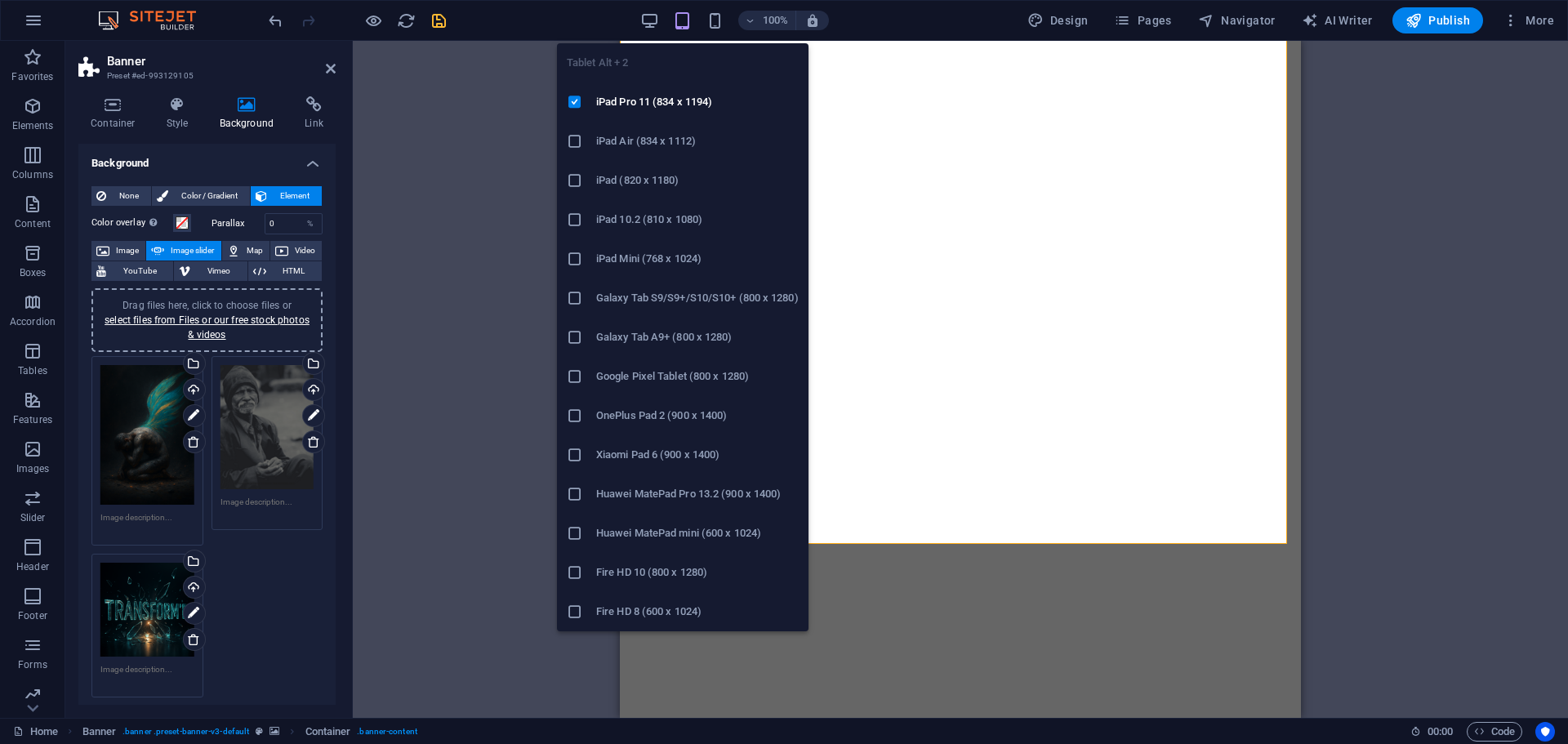
click at [645, 372] on h6 "Google Pixel Tablet (800 x 1280)" at bounding box center [697, 376] width 202 height 19
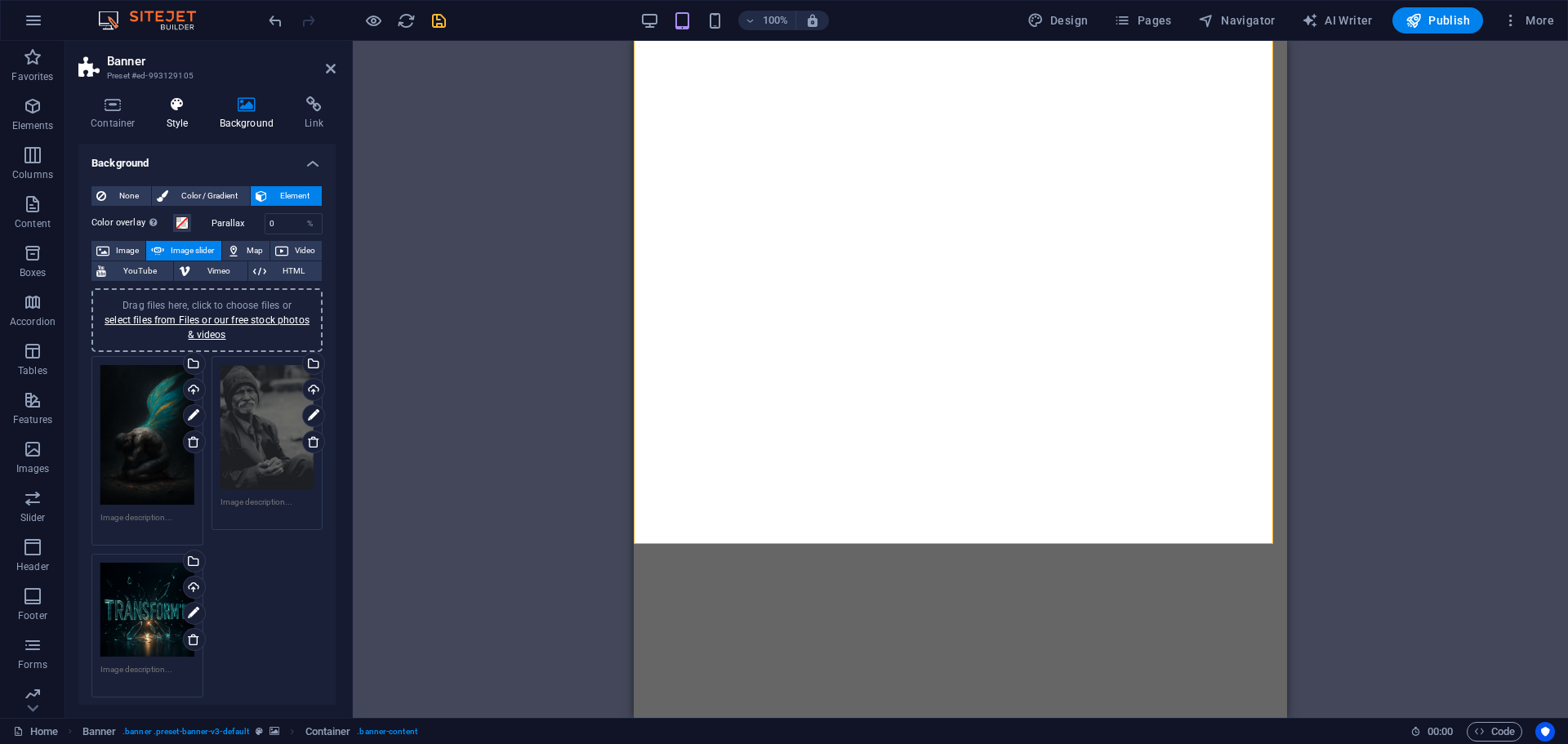
click at [177, 112] on icon at bounding box center [177, 105] width 47 height 16
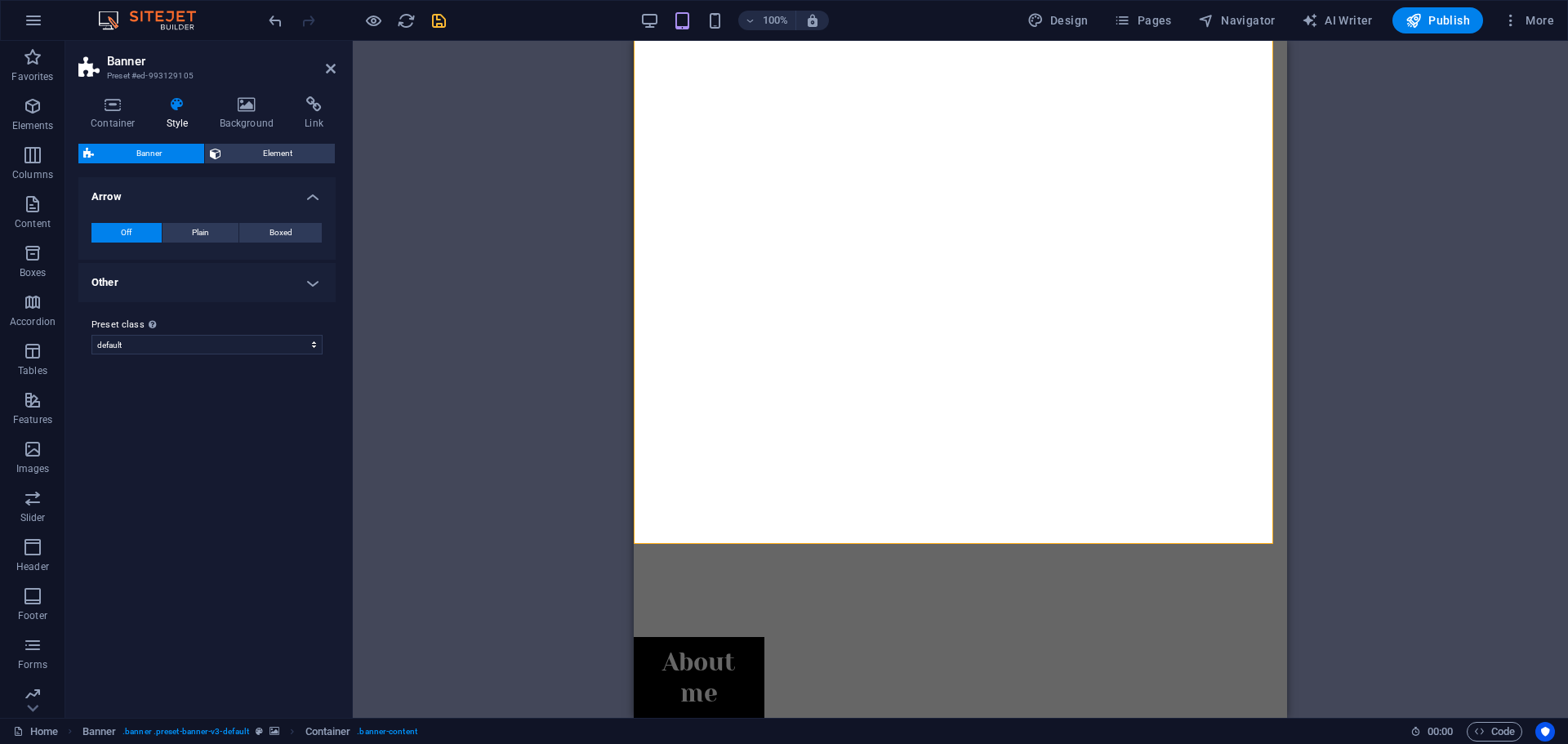
click at [170, 156] on span "Banner" at bounding box center [149, 153] width 101 height 19
click at [228, 156] on span "Element" at bounding box center [278, 153] width 104 height 19
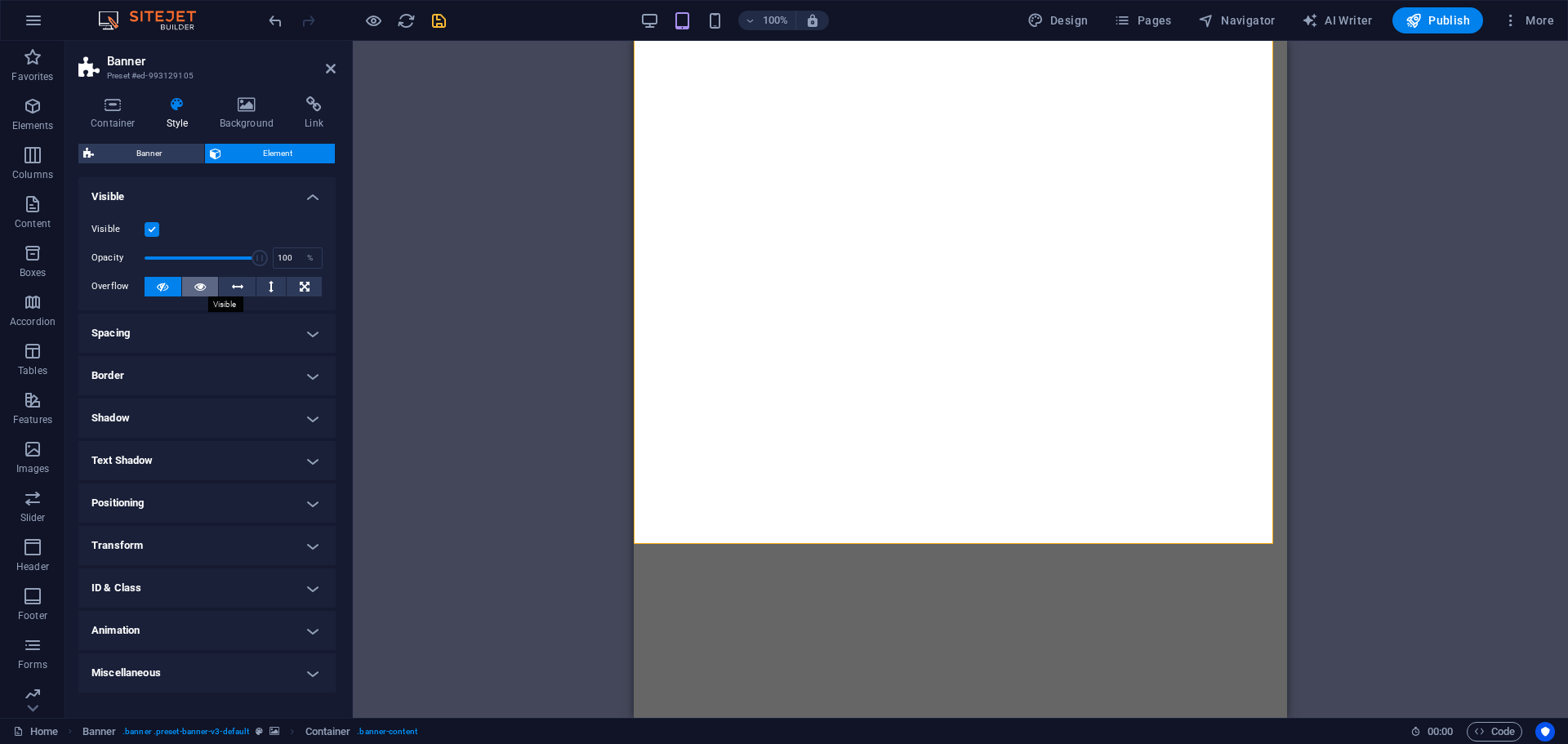
click at [195, 287] on icon at bounding box center [200, 287] width 12 height 19
click at [233, 286] on icon at bounding box center [238, 287] width 12 height 19
click at [263, 290] on button at bounding box center [271, 287] width 31 height 19
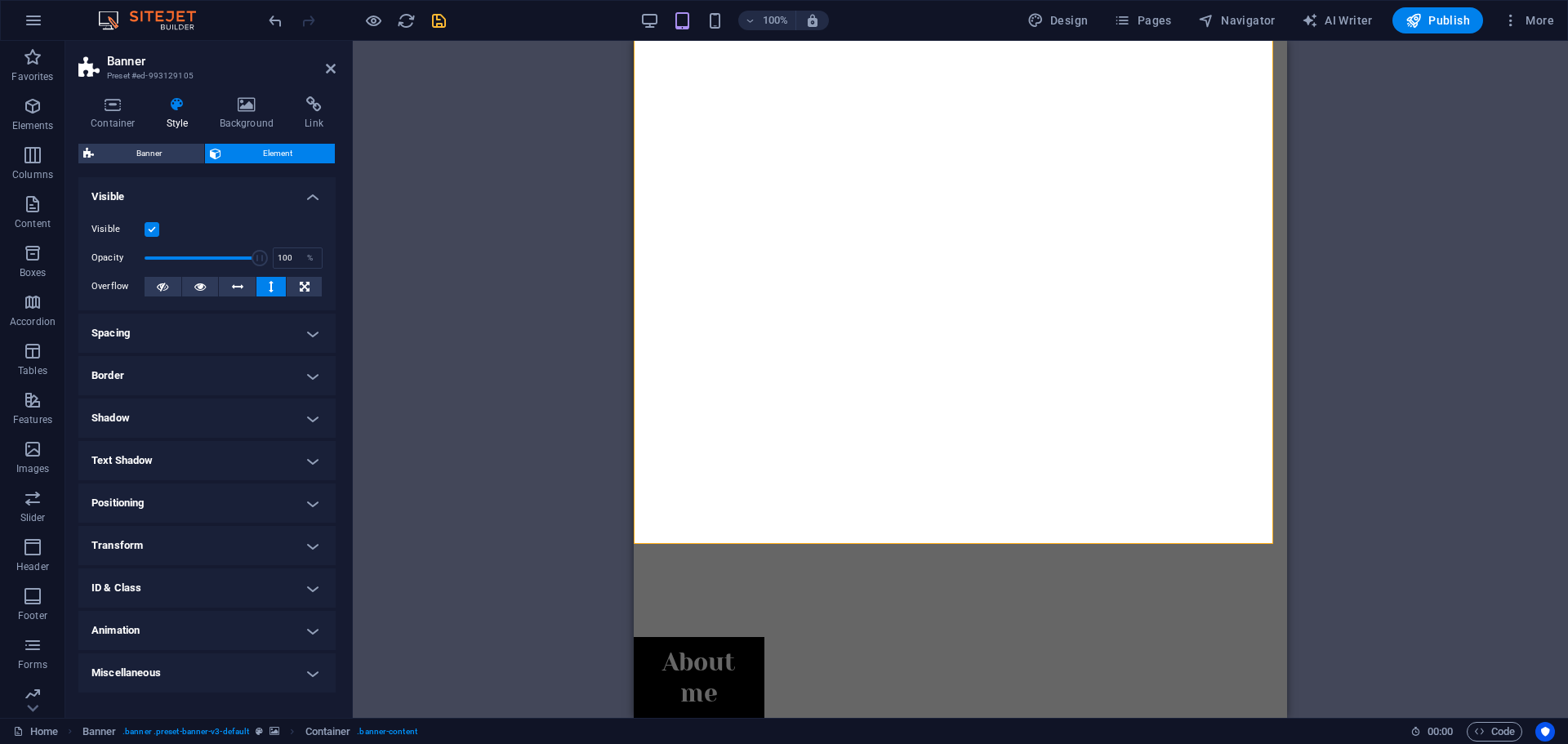
click at [311, 678] on h4 "Miscellaneous" at bounding box center [207, 672] width 257 height 39
click at [151, 235] on label at bounding box center [151, 229] width 14 height 14
click at [0, 0] on input "Visible" at bounding box center [0, 0] width 0 height 0
click at [151, 235] on label at bounding box center [151, 229] width 14 height 14
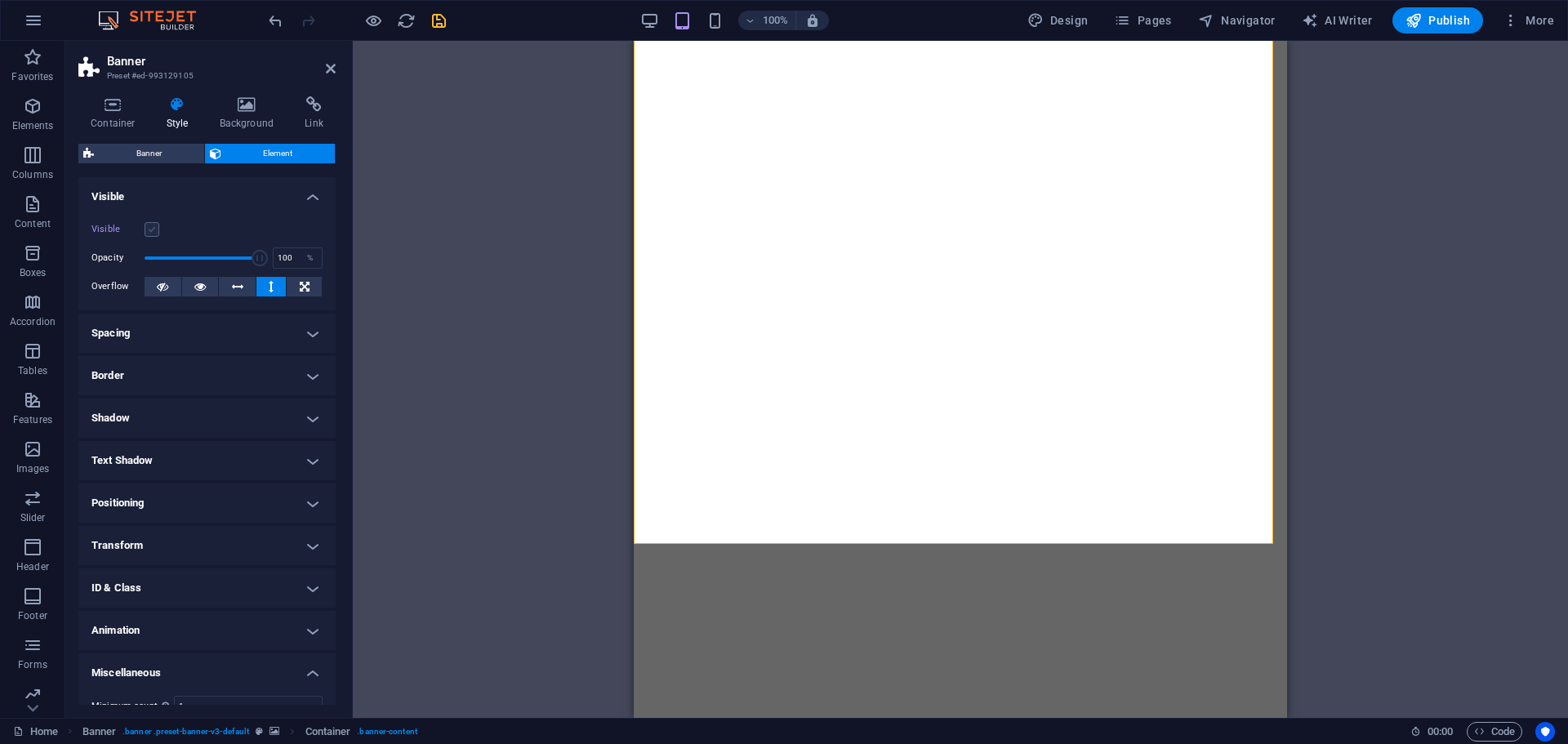
click at [0, 0] on input "Visible" at bounding box center [0, 0] width 0 height 0
click at [150, 157] on span "Banner" at bounding box center [149, 153] width 101 height 19
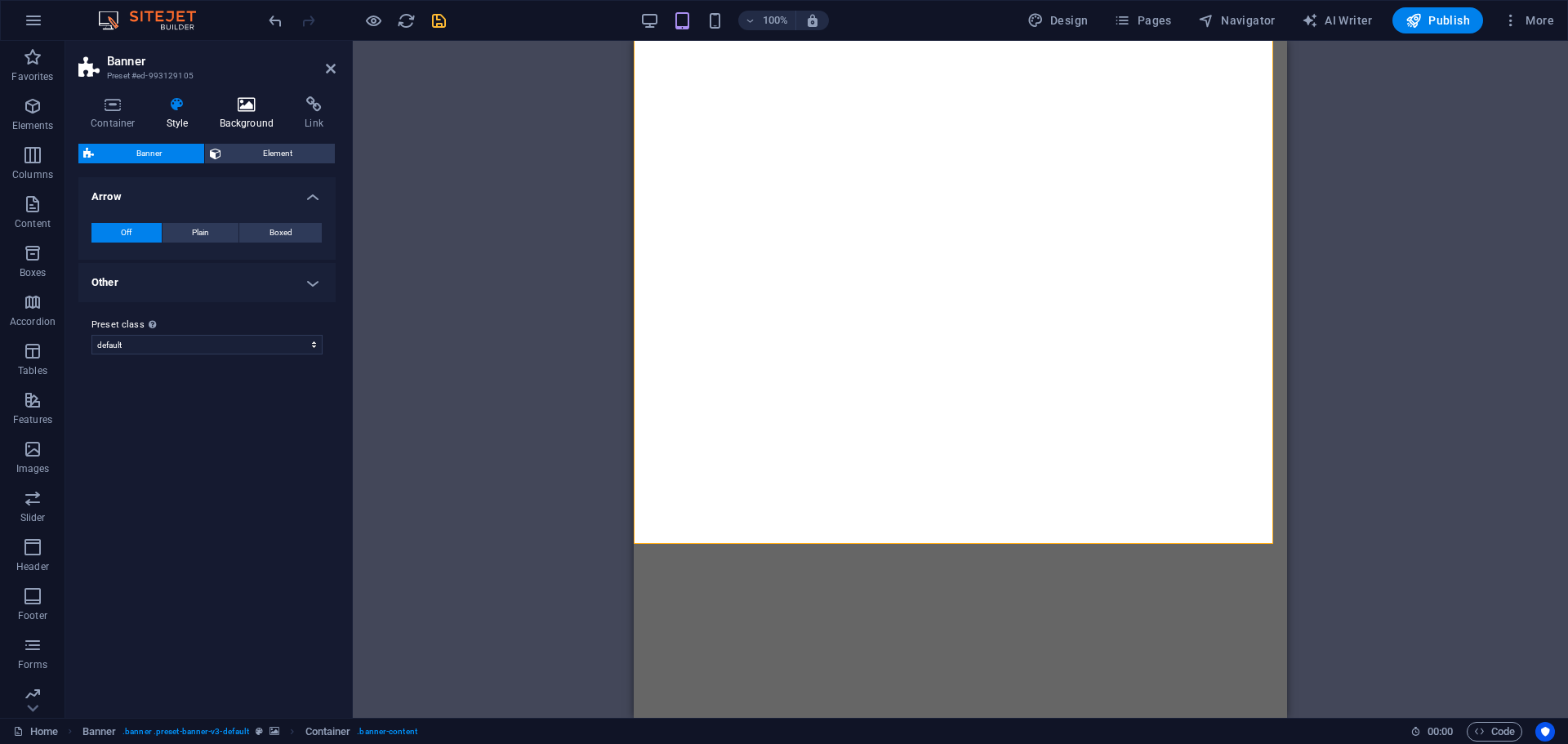
click at [255, 112] on icon at bounding box center [246, 105] width 80 height 16
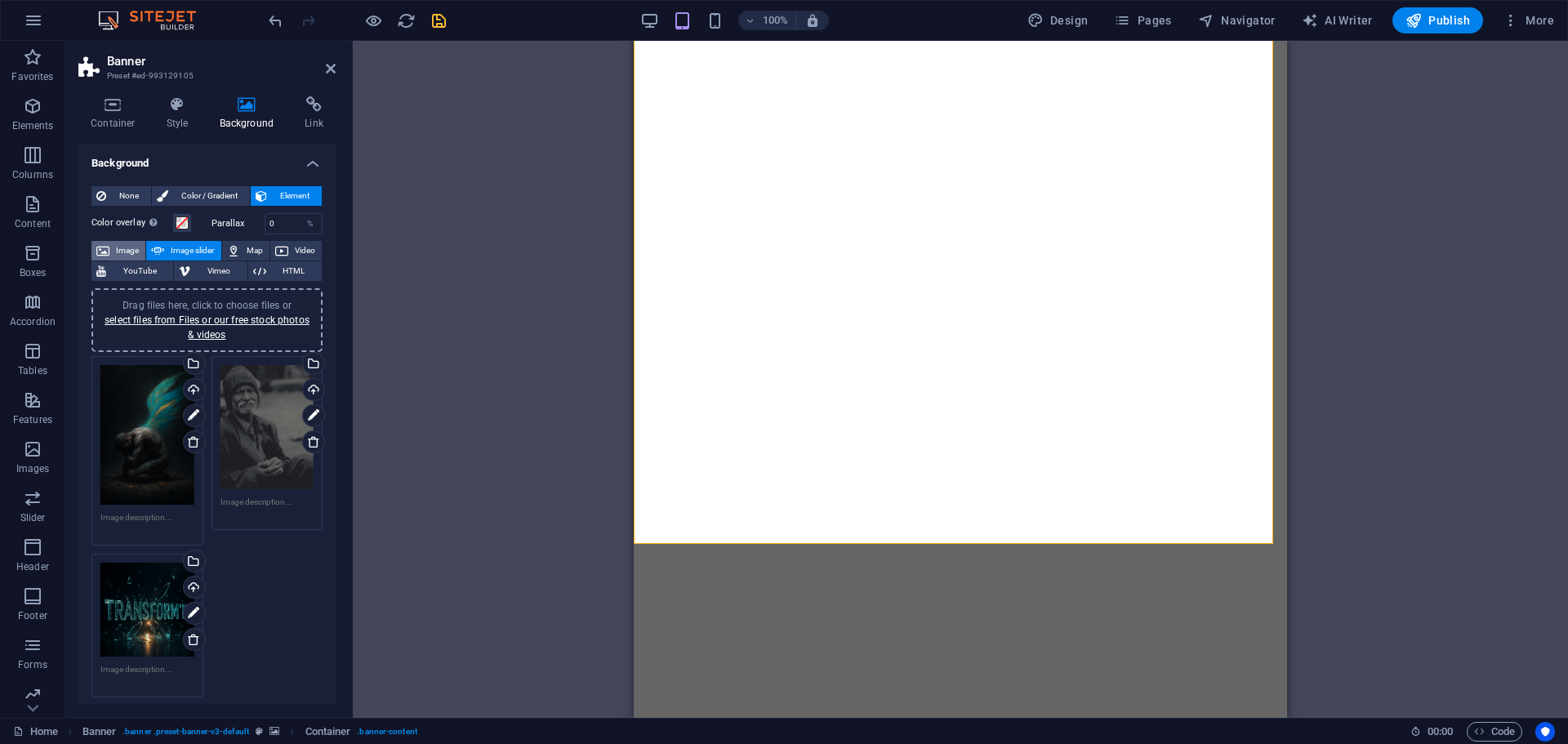
click at [117, 251] on span "Image" at bounding box center [127, 250] width 26 height 19
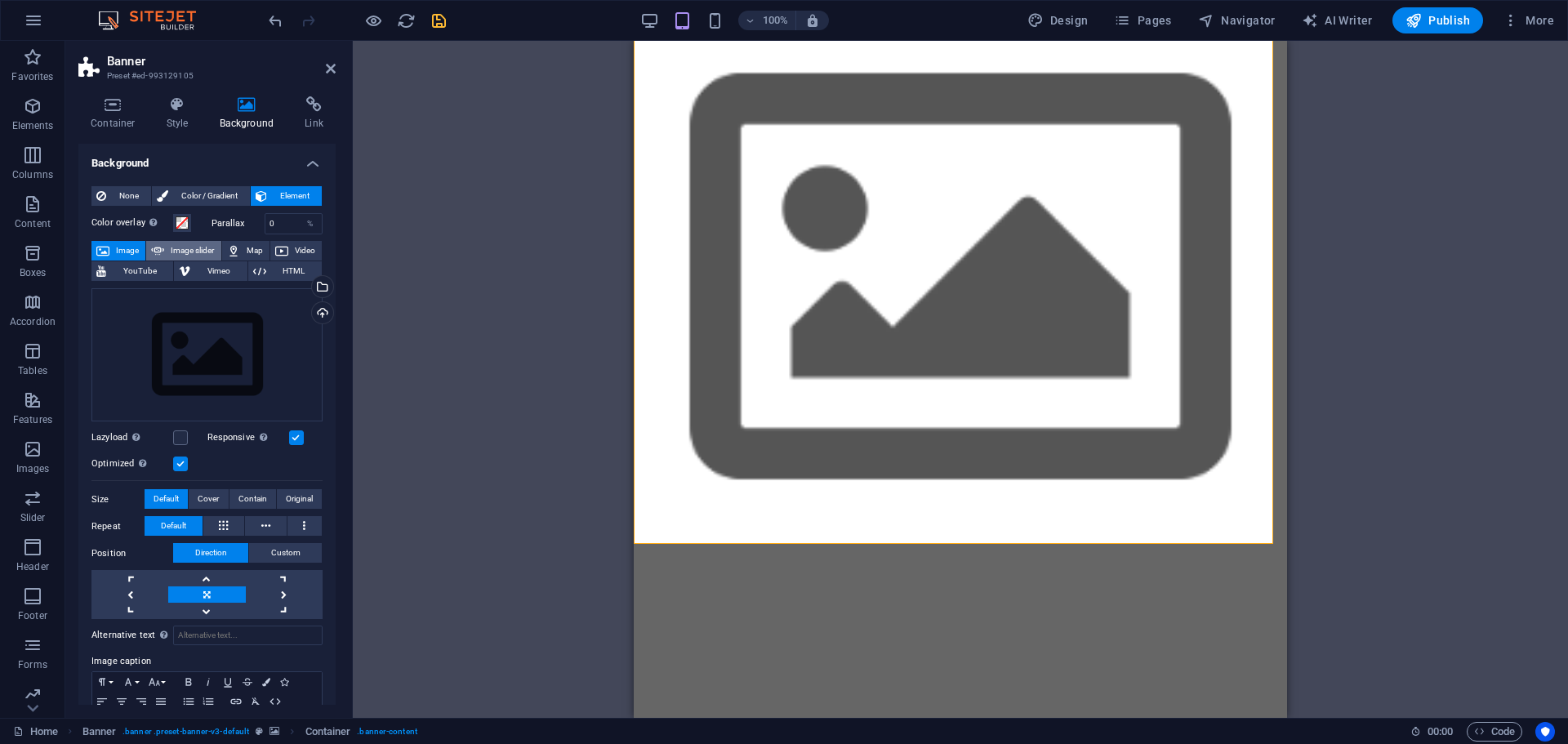
click at [173, 245] on span "Image slider" at bounding box center [192, 250] width 47 height 19
select select "ms"
select select "s"
select select "progressive"
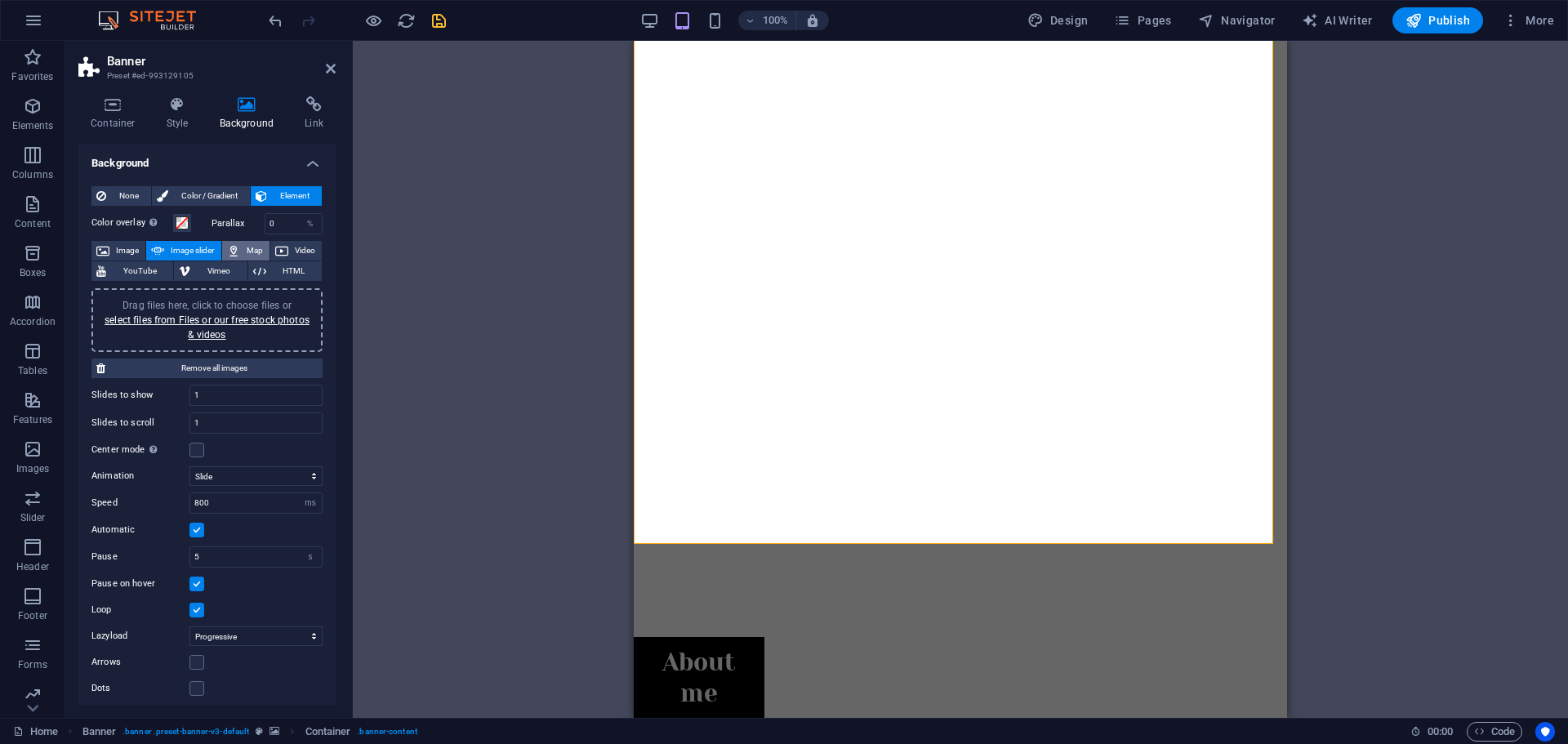
click at [248, 255] on span "Map" at bounding box center [255, 250] width 19 height 19
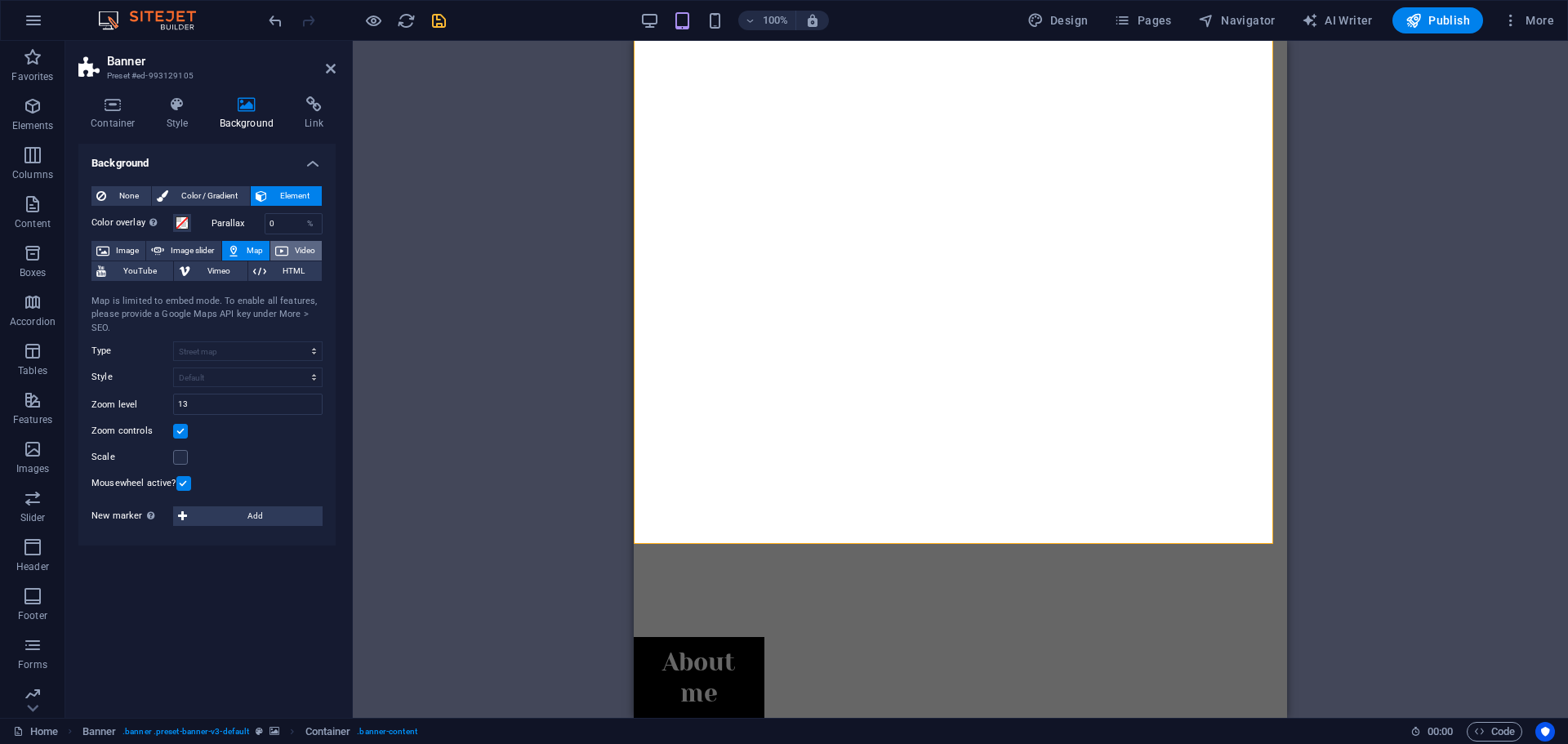
click at [302, 247] on span "Video" at bounding box center [305, 250] width 24 height 19
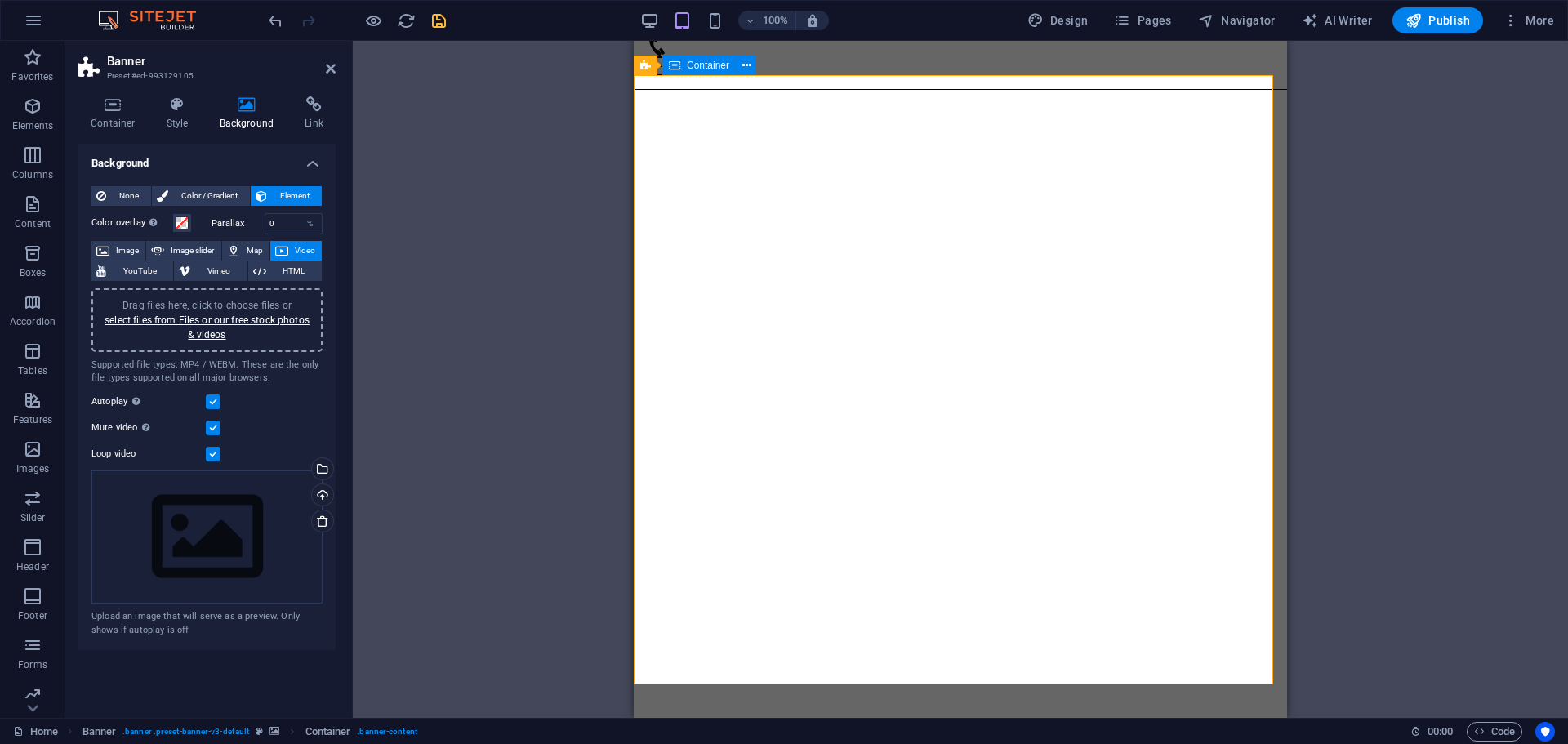
scroll to position [144, 0]
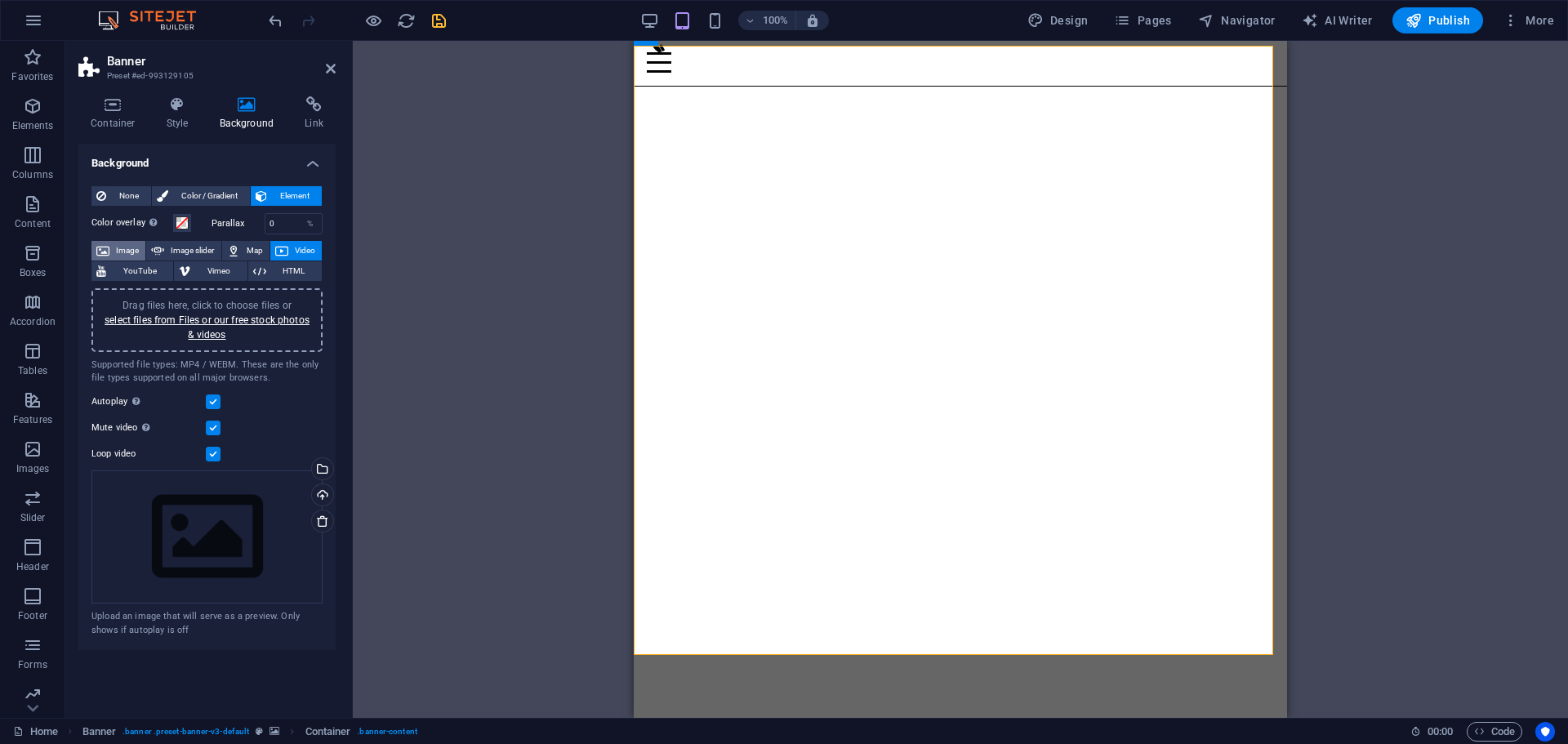
click at [128, 245] on span "Image" at bounding box center [127, 250] width 26 height 19
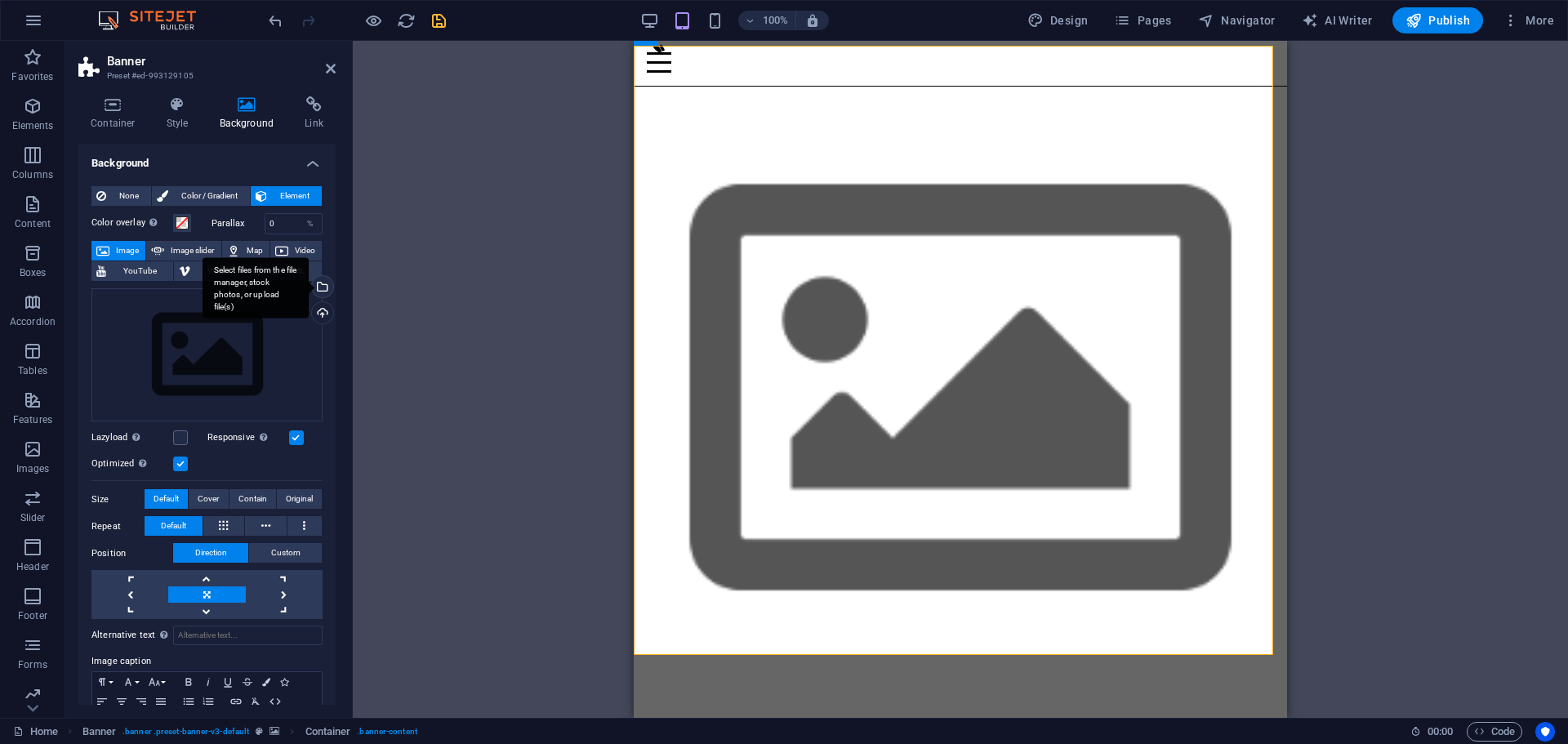
click at [320, 288] on div "Select files from the file manager, stock photos, or upload file(s)" at bounding box center [321, 289] width 25 height 25
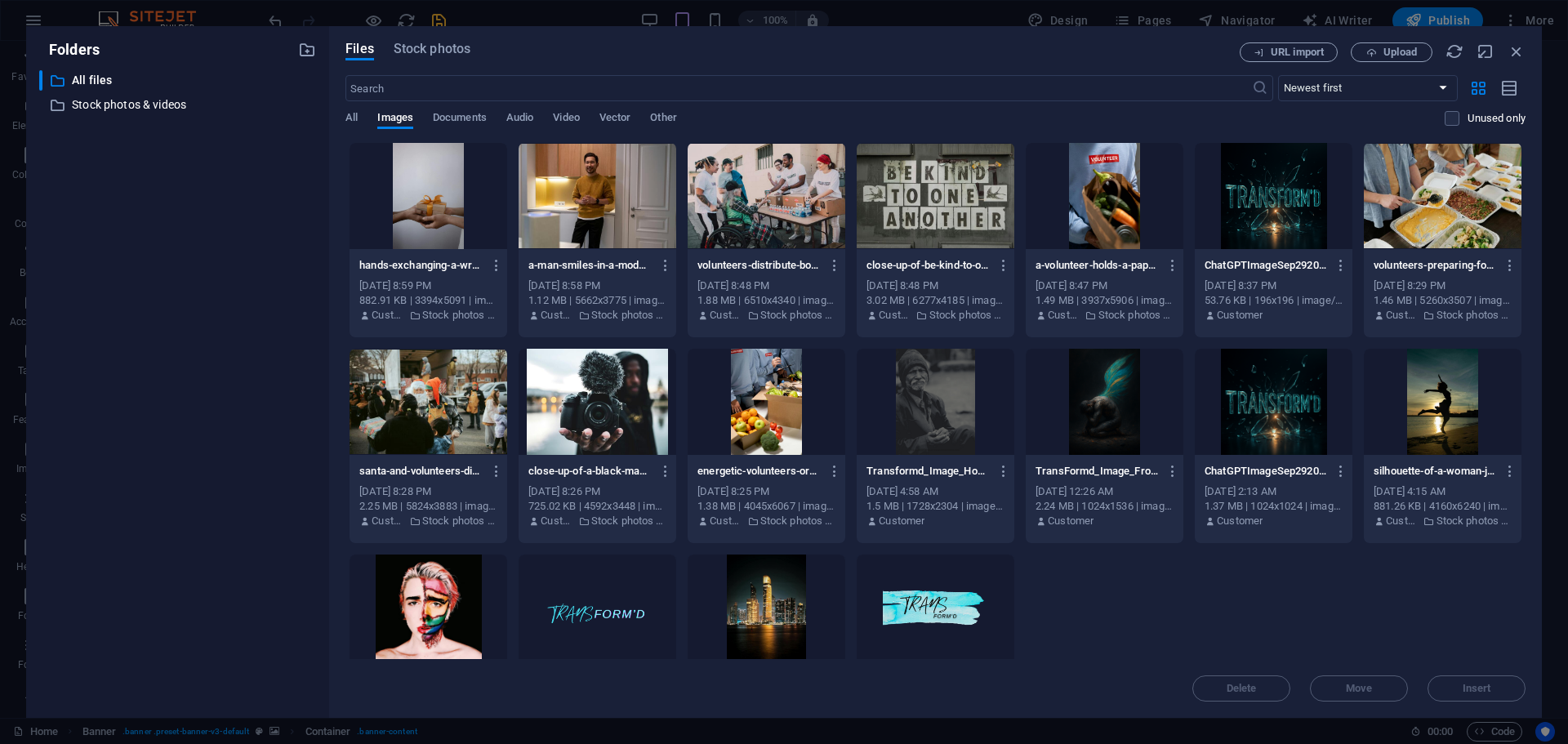
click at [1095, 410] on div at bounding box center [1104, 402] width 157 height 106
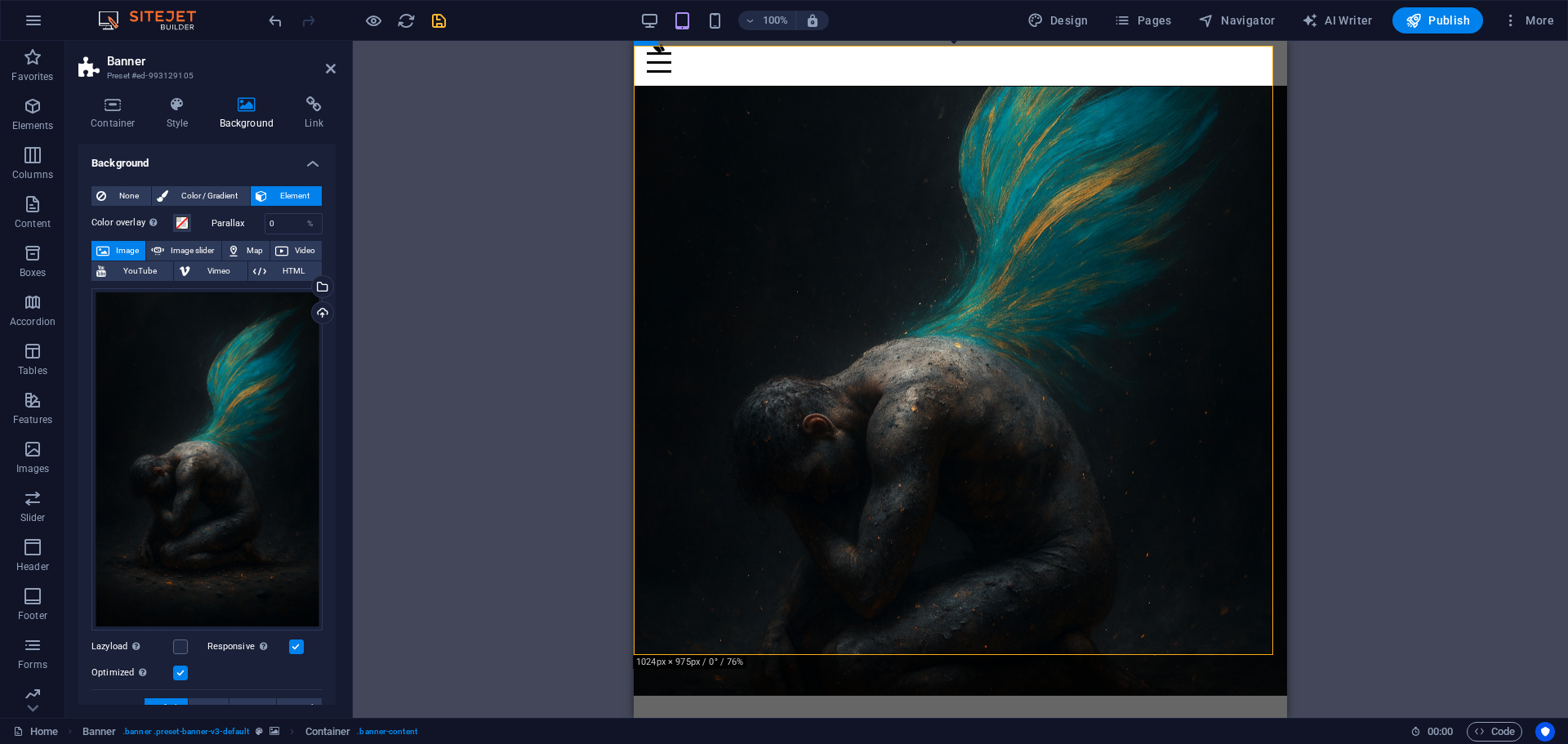
click at [1401, 426] on div "Drag here to replace the existing content. Press “Ctrl” if you want to create a…" at bounding box center [960, 380] width 1215 height 677
click at [309, 290] on div "Select files from the file manager, stock photos, or upload file(s)" at bounding box center [255, 288] width 106 height 61
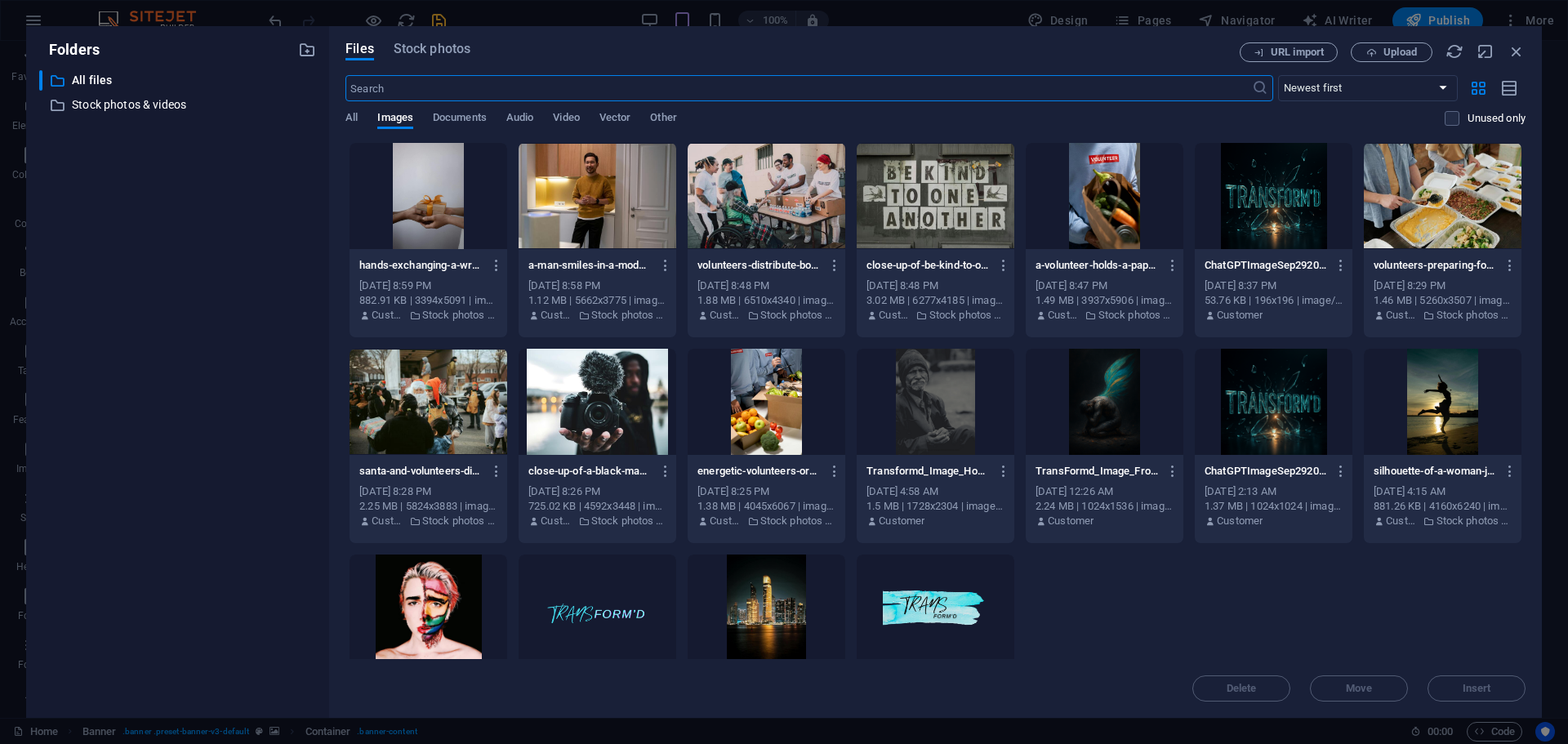
click at [1286, 408] on div at bounding box center [1273, 402] width 157 height 106
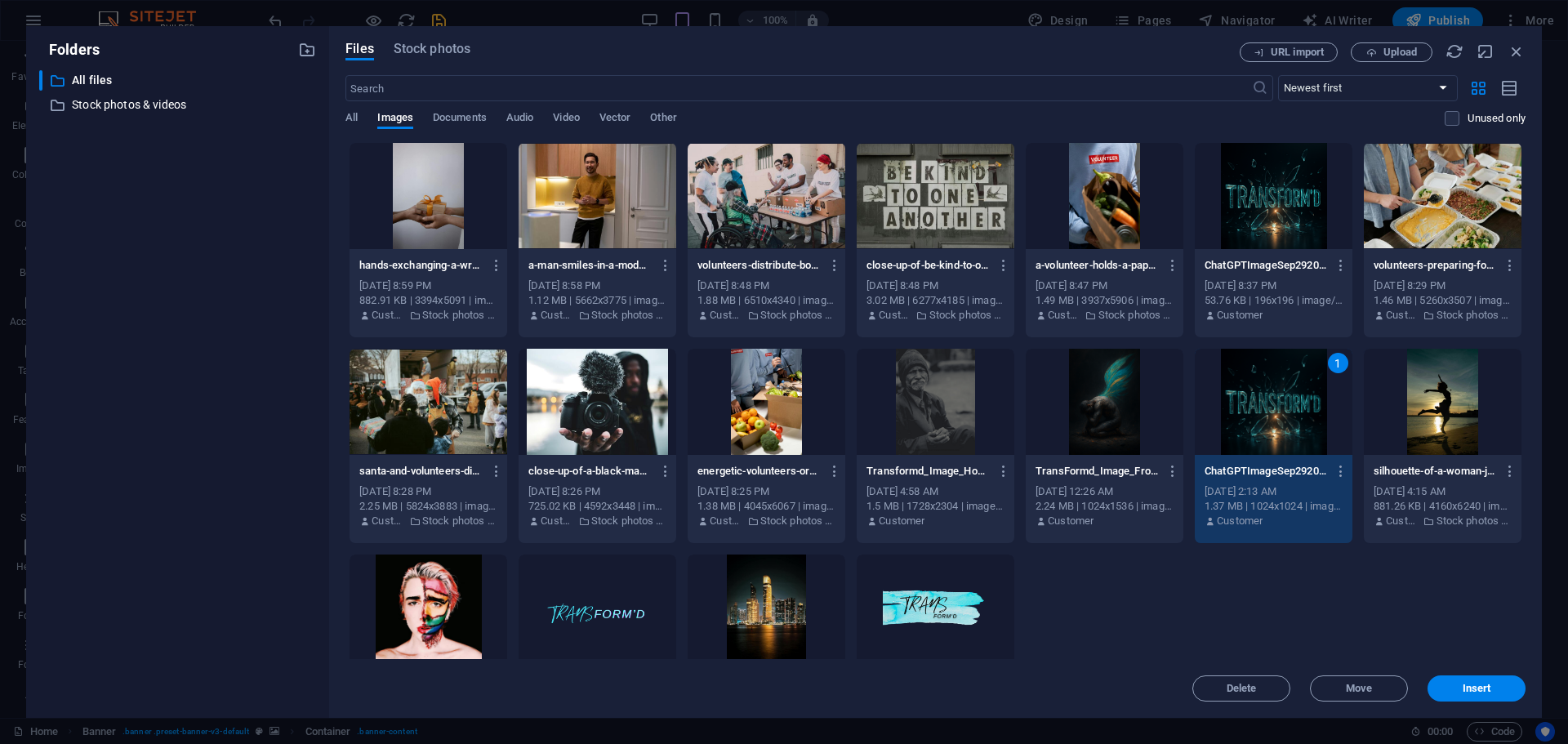
click at [1286, 408] on div "1" at bounding box center [1273, 402] width 157 height 106
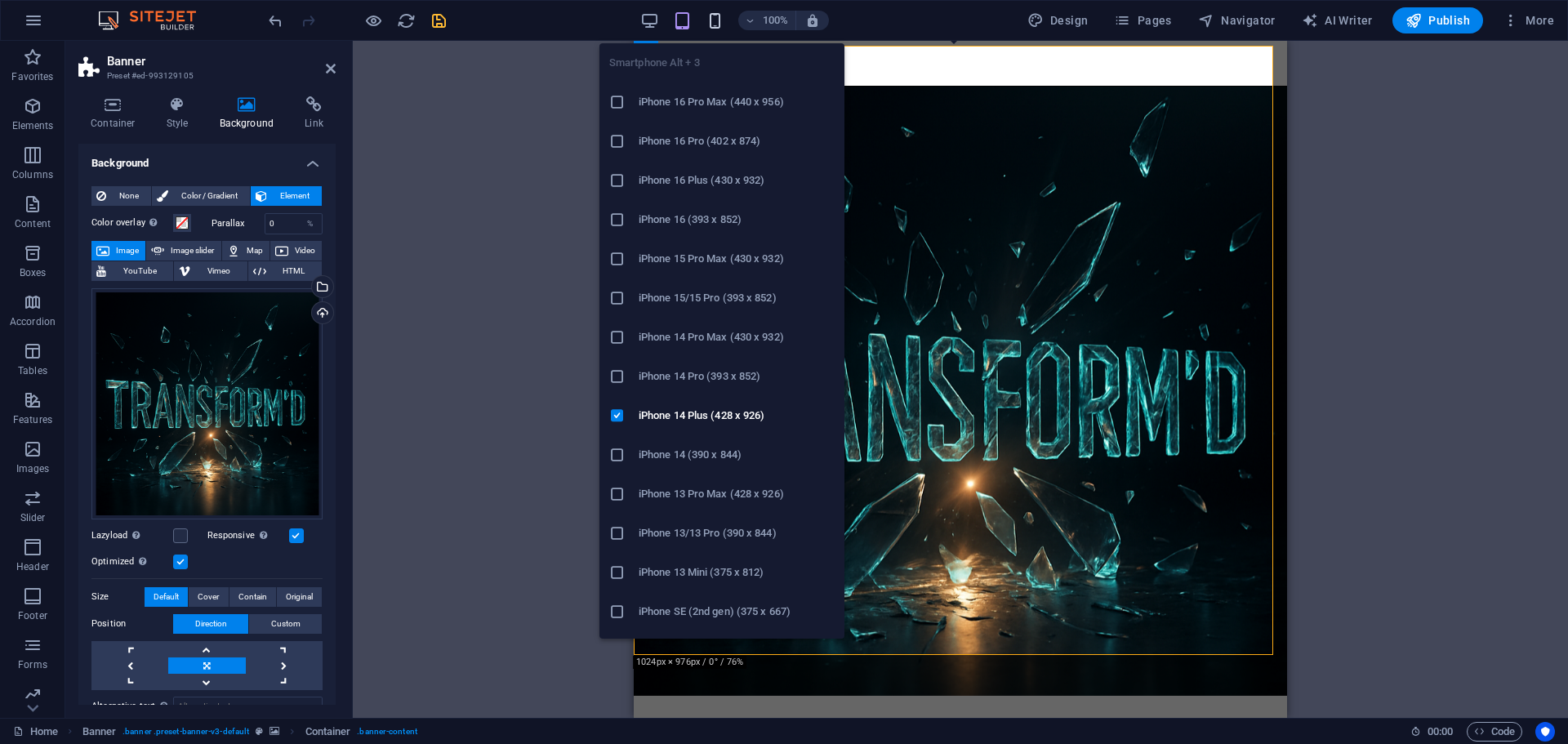
click at [721, 14] on icon "button" at bounding box center [715, 21] width 19 height 19
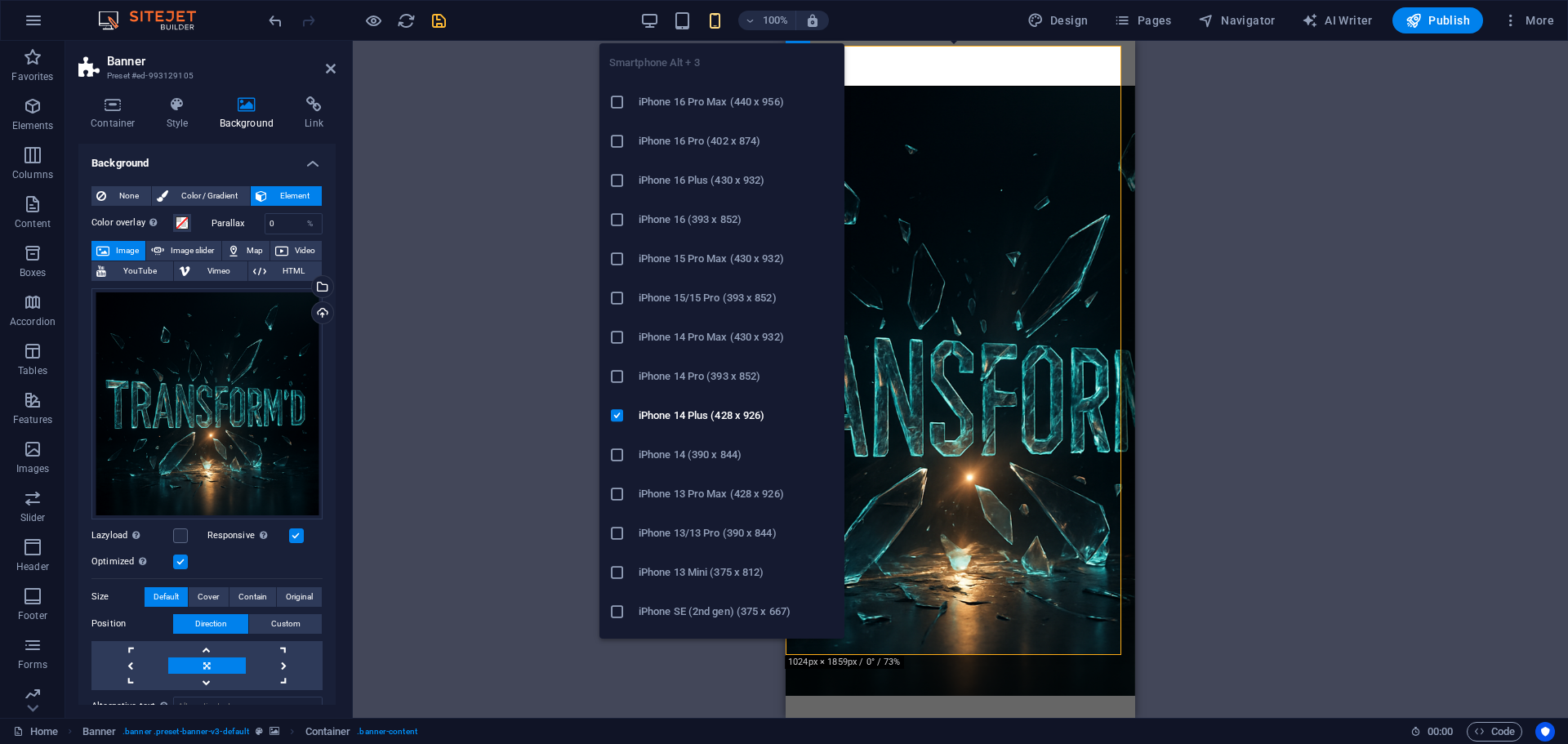
click at [616, 221] on icon at bounding box center [616, 220] width 16 height 16
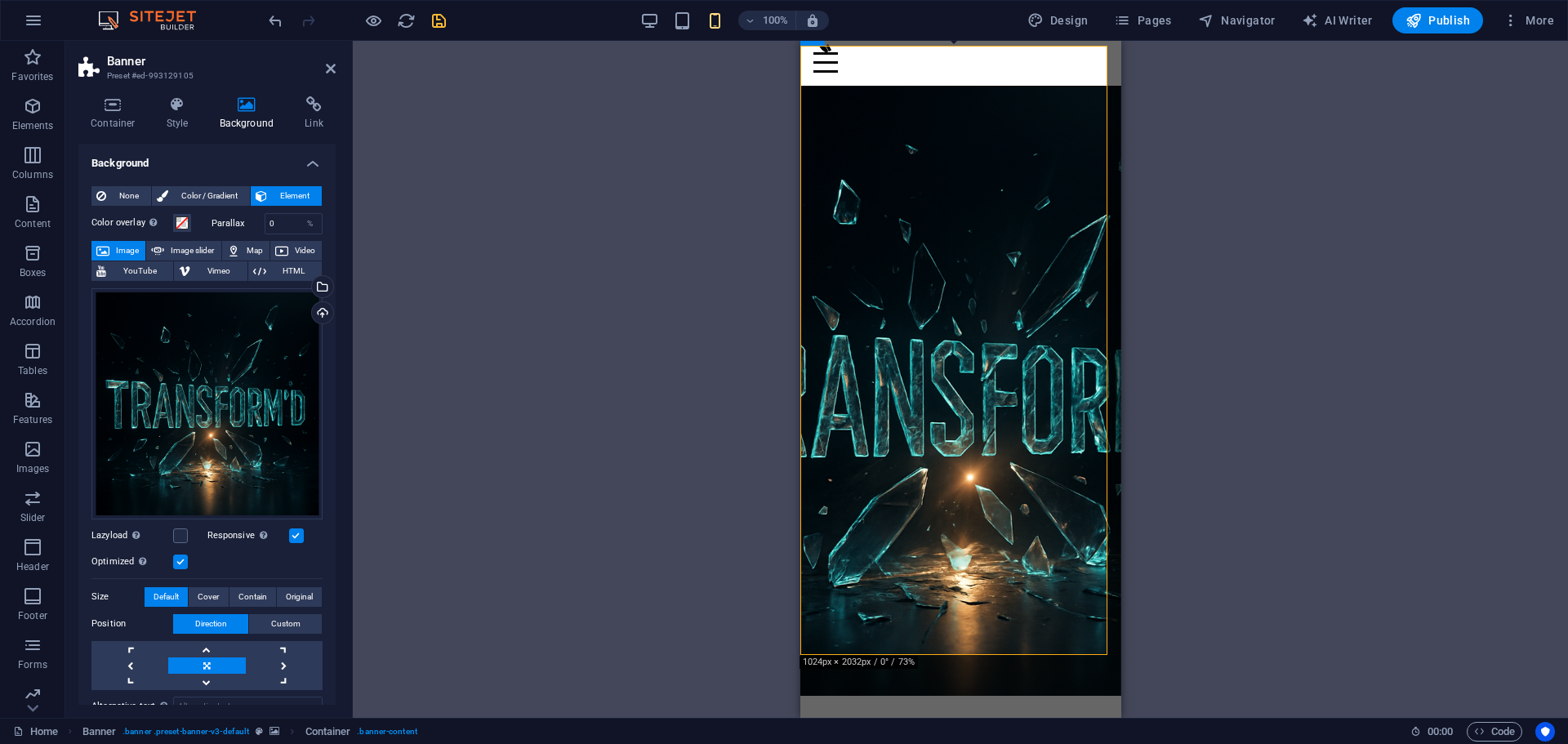
click at [178, 561] on label at bounding box center [180, 561] width 14 height 14
click at [0, 0] on input "Optimized Images are compressed to improve page speed." at bounding box center [0, 0] width 0 height 0
click at [176, 534] on label at bounding box center [180, 535] width 14 height 14
click at [0, 0] on input "Lazyload Loading images after the page loads improves page speed." at bounding box center [0, 0] width 0 height 0
click at [292, 530] on label at bounding box center [296, 535] width 14 height 14
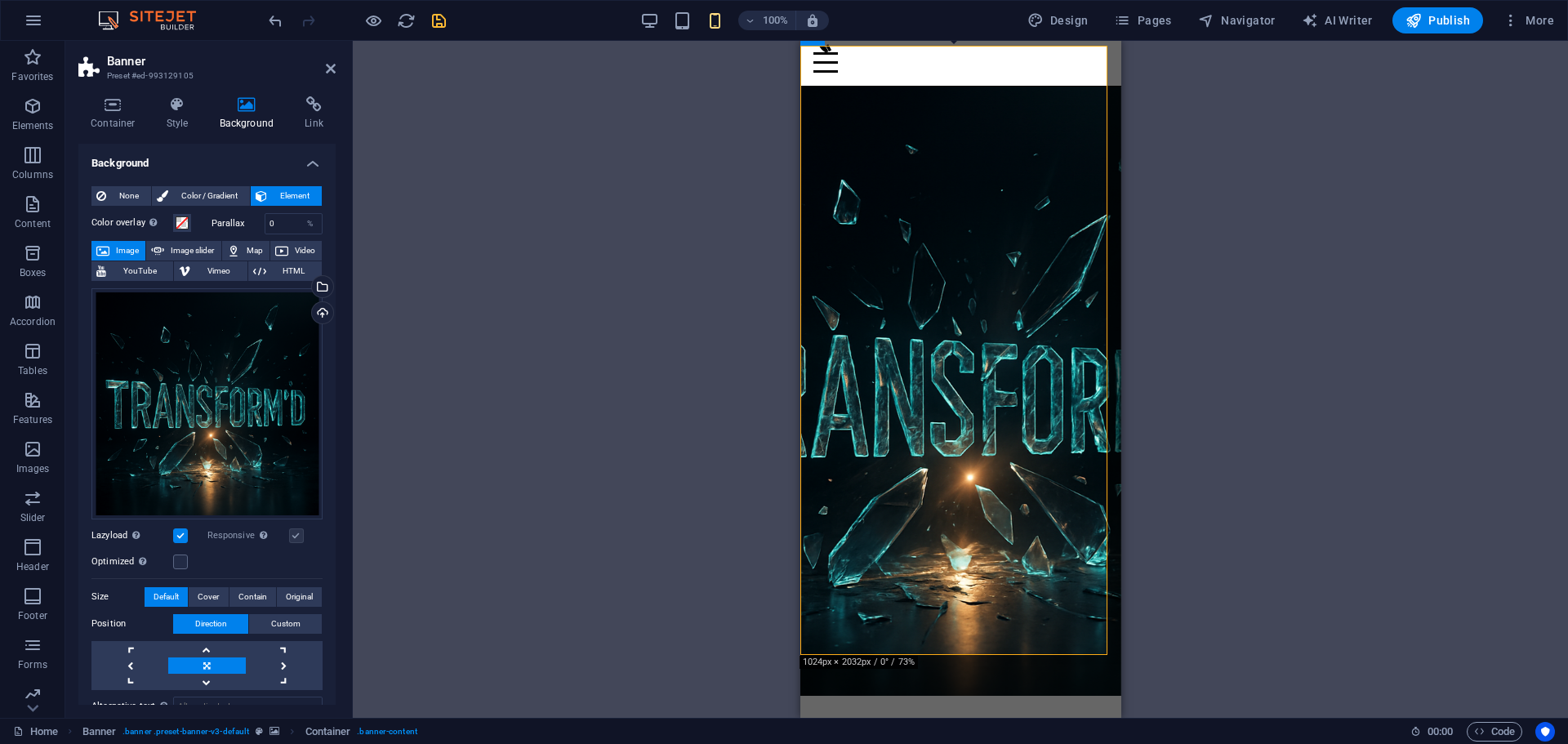
click at [179, 533] on label at bounding box center [180, 535] width 14 height 14
click at [0, 0] on input "Lazyload Loading images after the page loads improves page speed." at bounding box center [0, 0] width 0 height 0
click at [180, 559] on label at bounding box center [180, 561] width 14 height 14
click at [0, 0] on input "Optimized Images are compressed to improve page speed." at bounding box center [0, 0] width 0 height 0
click at [180, 559] on label at bounding box center [180, 561] width 14 height 14
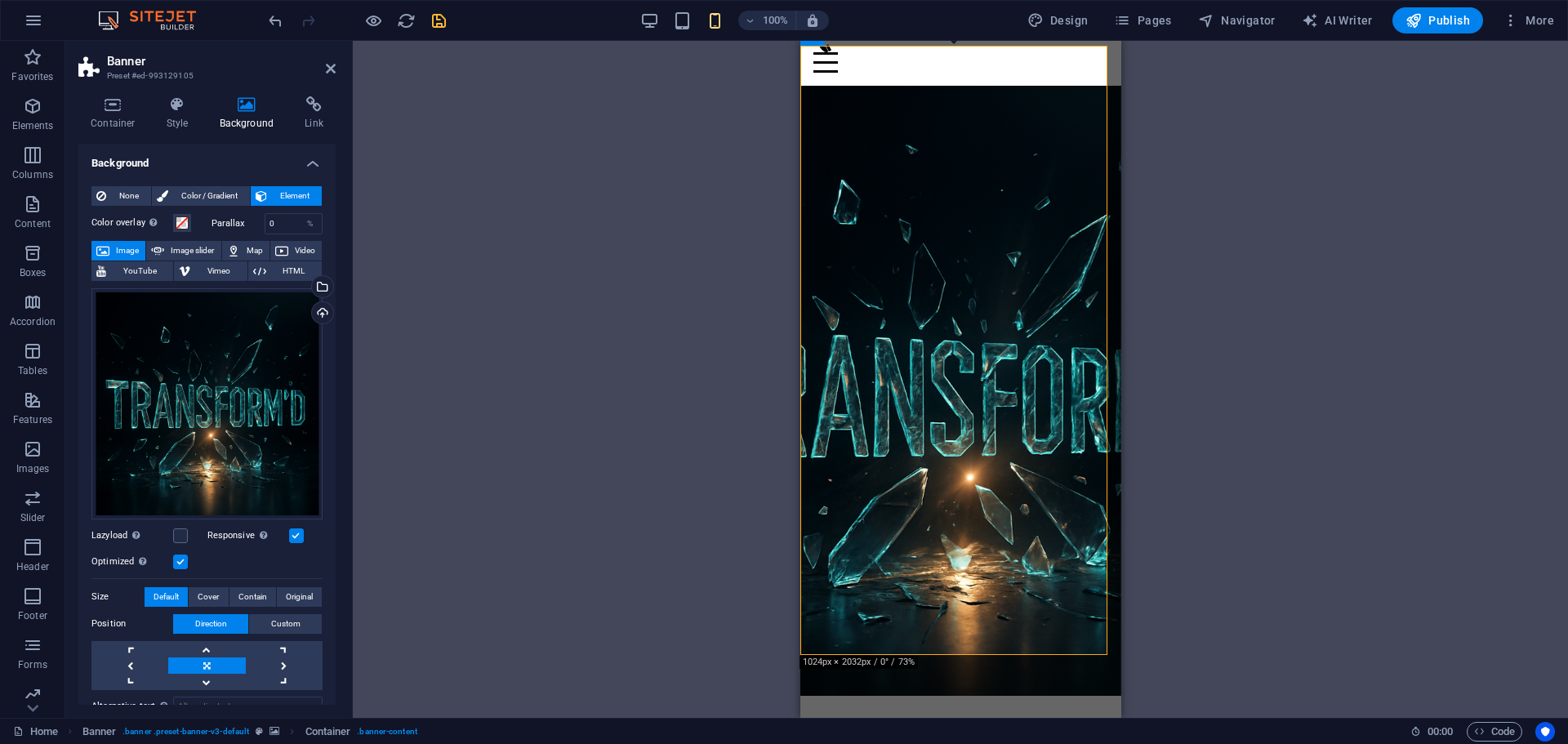
click at [0, 0] on input "Optimized Images are compressed to improve page speed." at bounding box center [0, 0] width 0 height 0
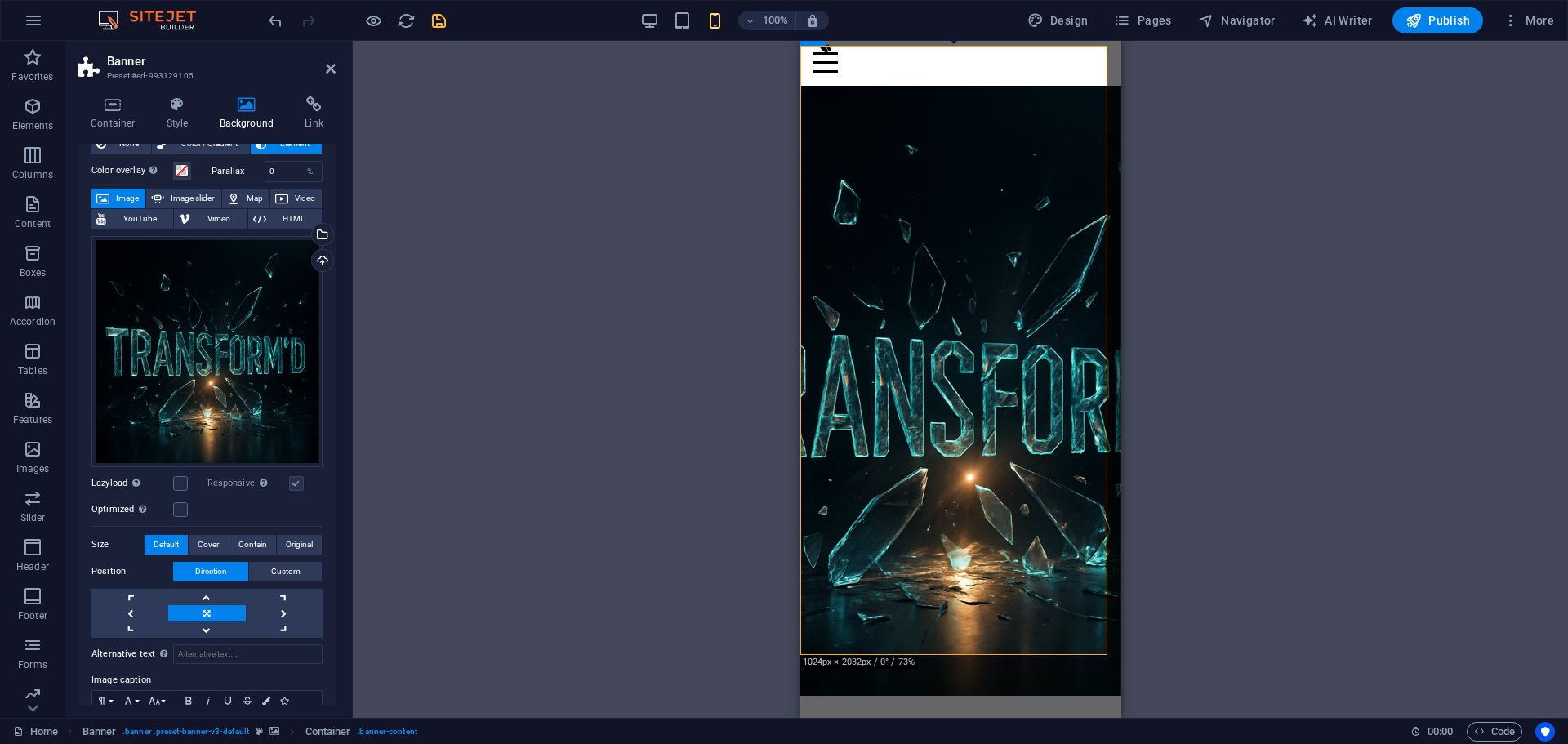
scroll to position [81, 0]
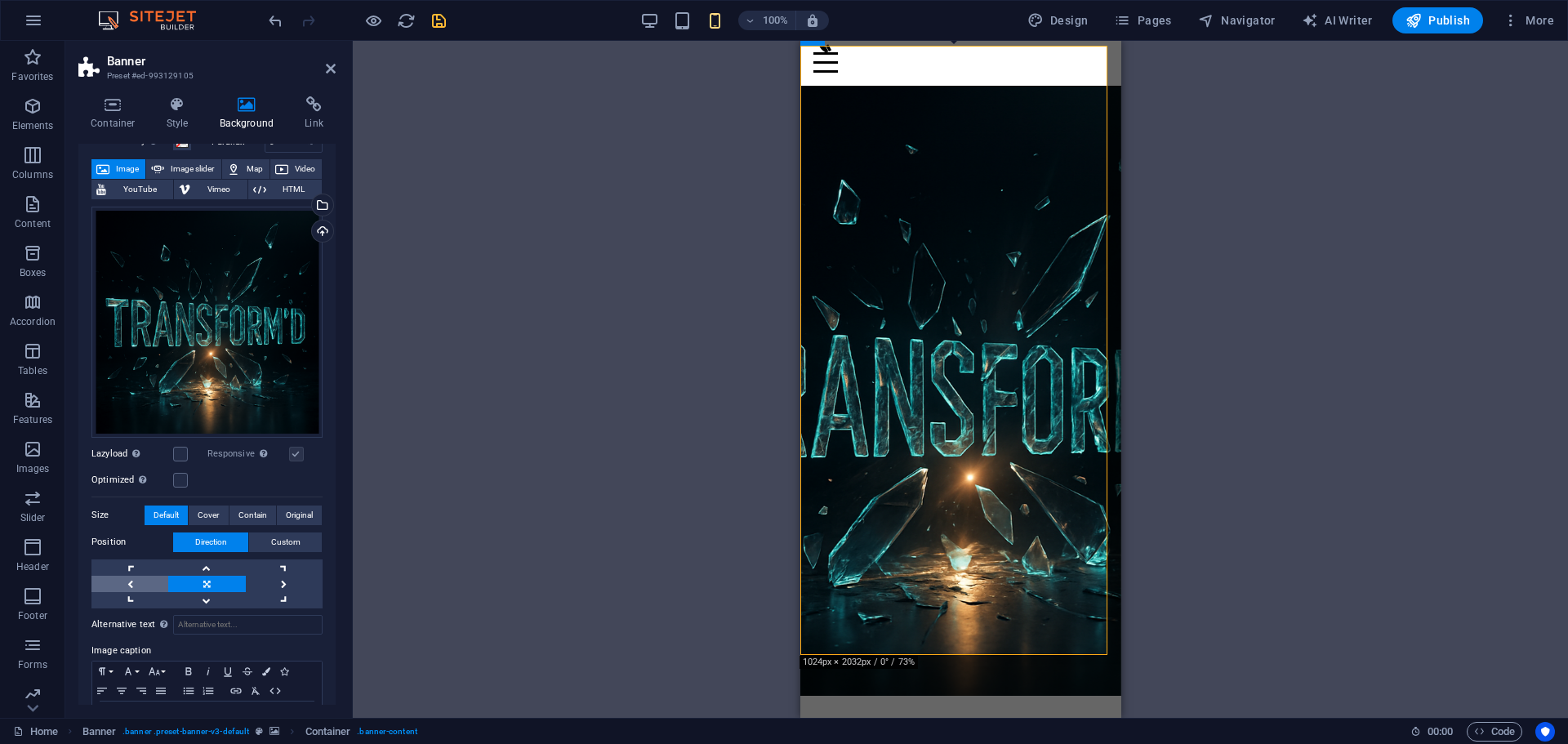
click at [124, 579] on link at bounding box center [129, 584] width 77 height 16
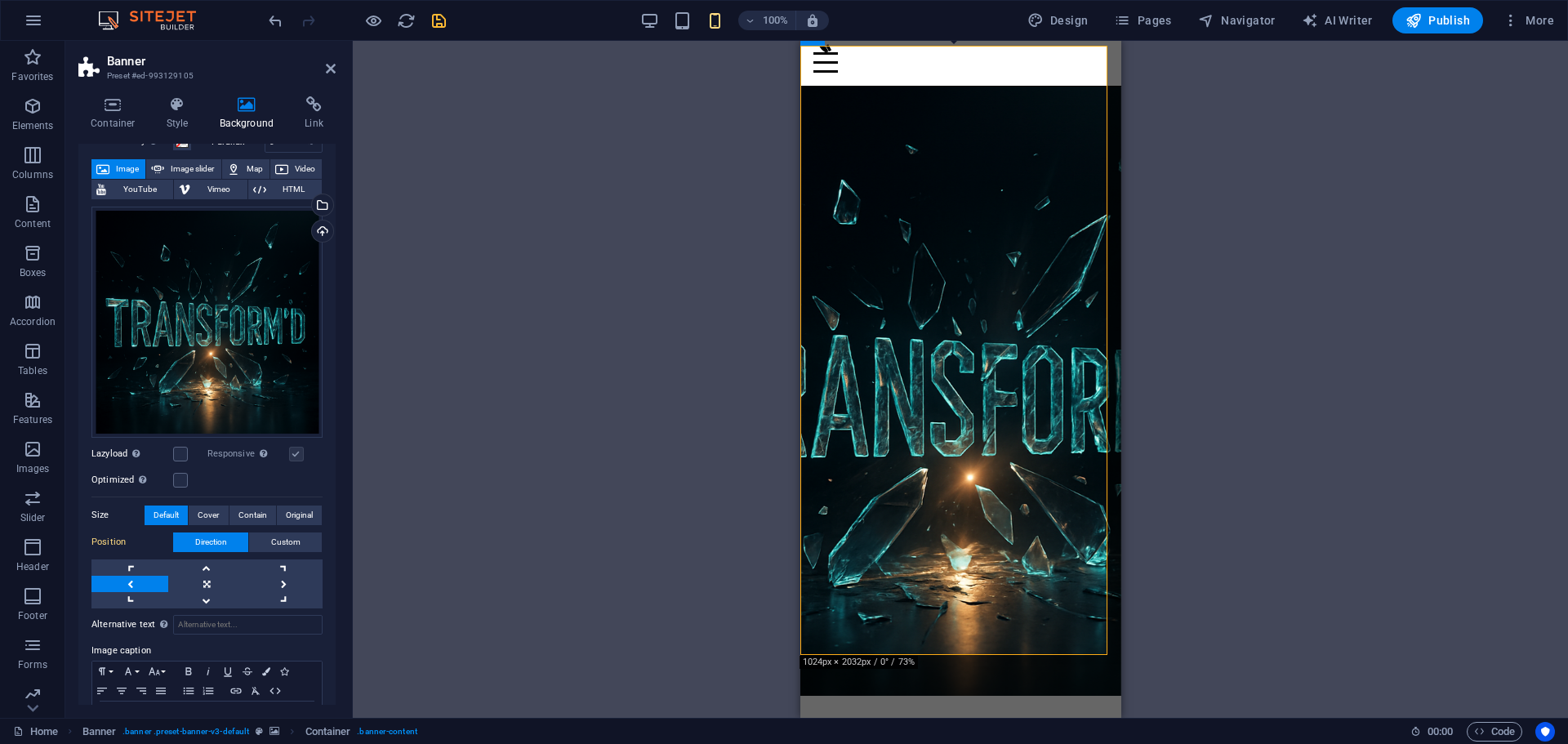
click at [124, 579] on link at bounding box center [129, 584] width 77 height 16
click at [273, 540] on span "Custom" at bounding box center [286, 542] width 30 height 19
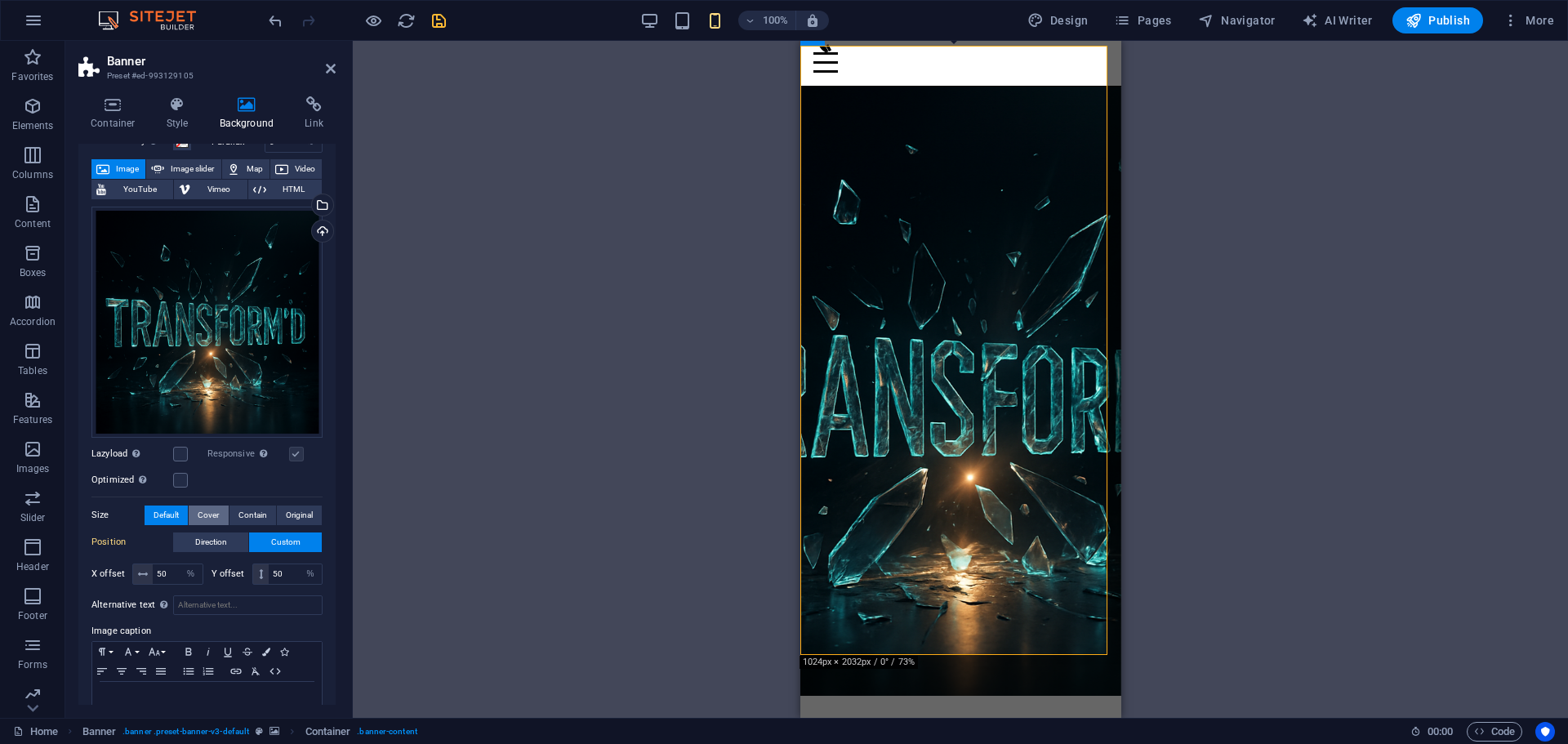
click at [207, 510] on span "Cover" at bounding box center [208, 515] width 21 height 19
click at [245, 510] on span "Contain" at bounding box center [253, 515] width 29 height 19
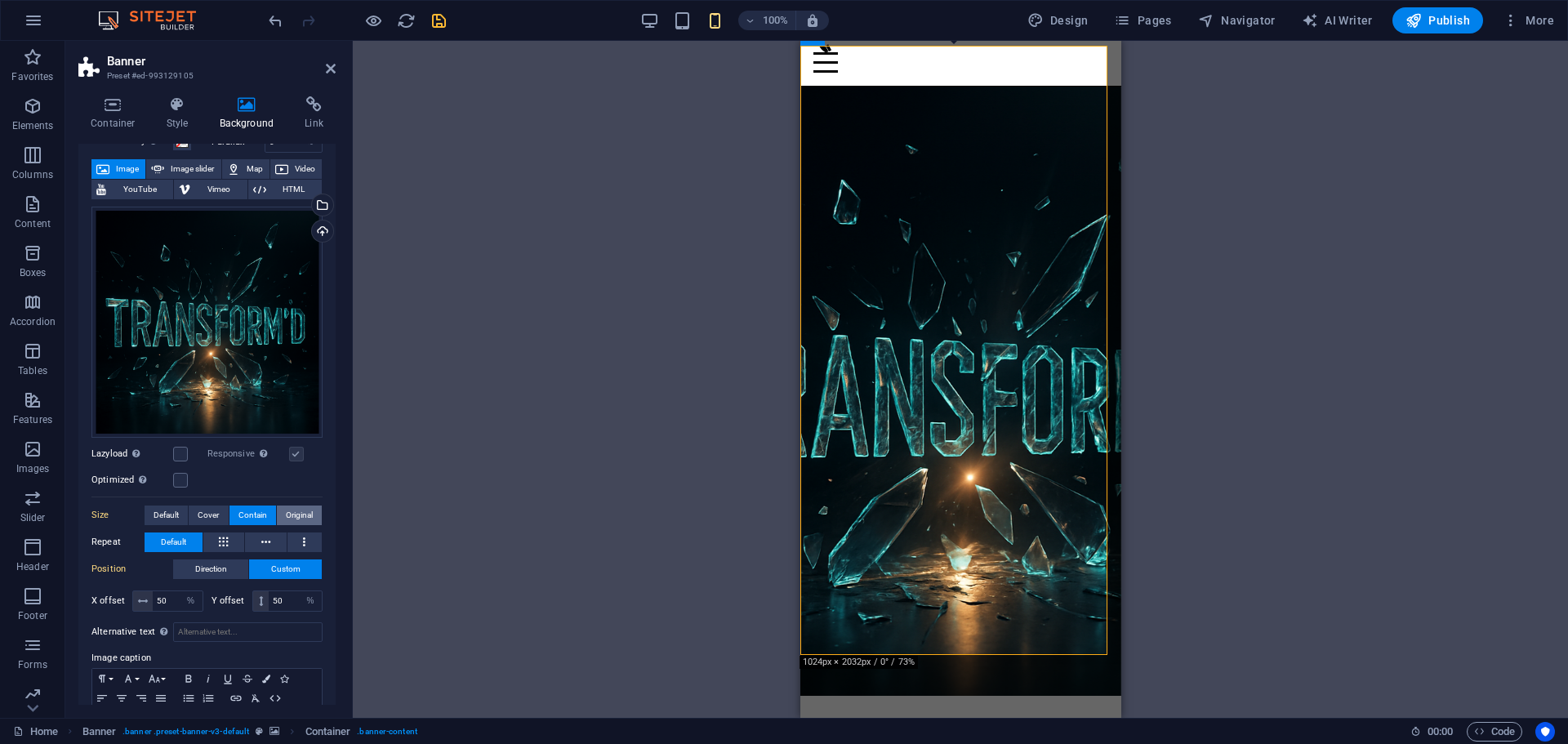
click at [295, 512] on span "Original" at bounding box center [299, 515] width 27 height 19
click at [171, 543] on span "Default" at bounding box center [173, 542] width 25 height 19
click at [204, 565] on span "Direction" at bounding box center [211, 570] width 32 height 19
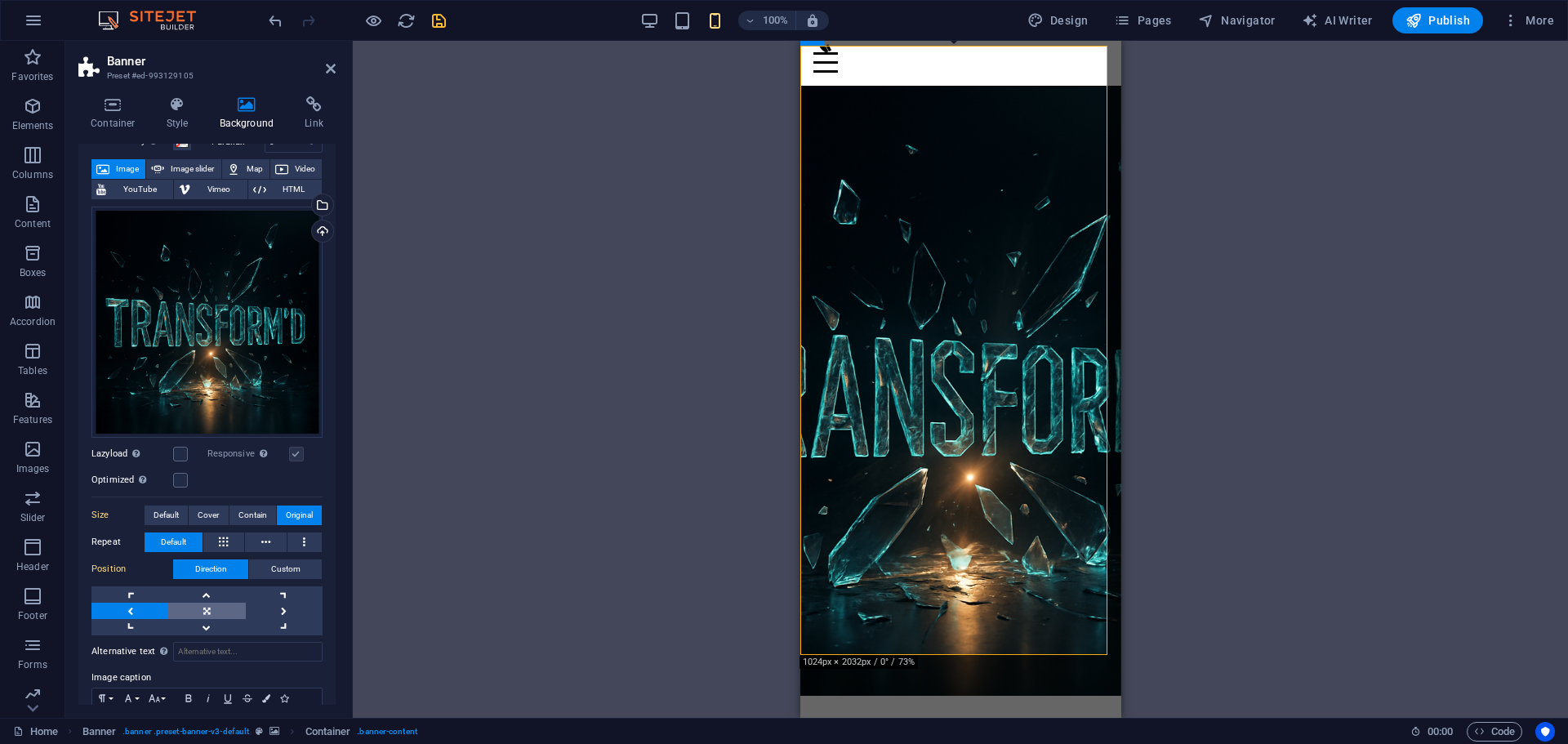
click at [206, 605] on link at bounding box center [206, 611] width 77 height 16
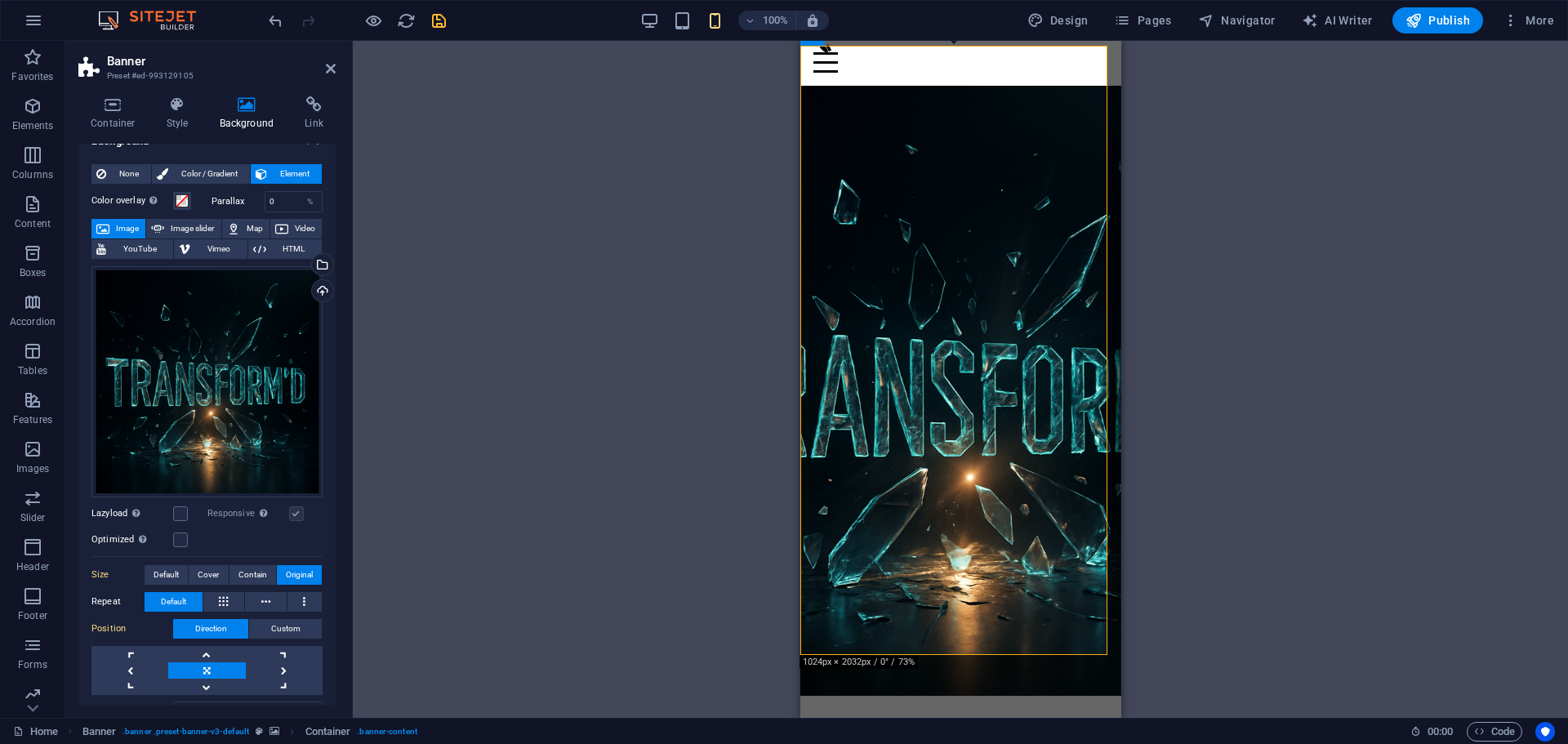
scroll to position [0, 0]
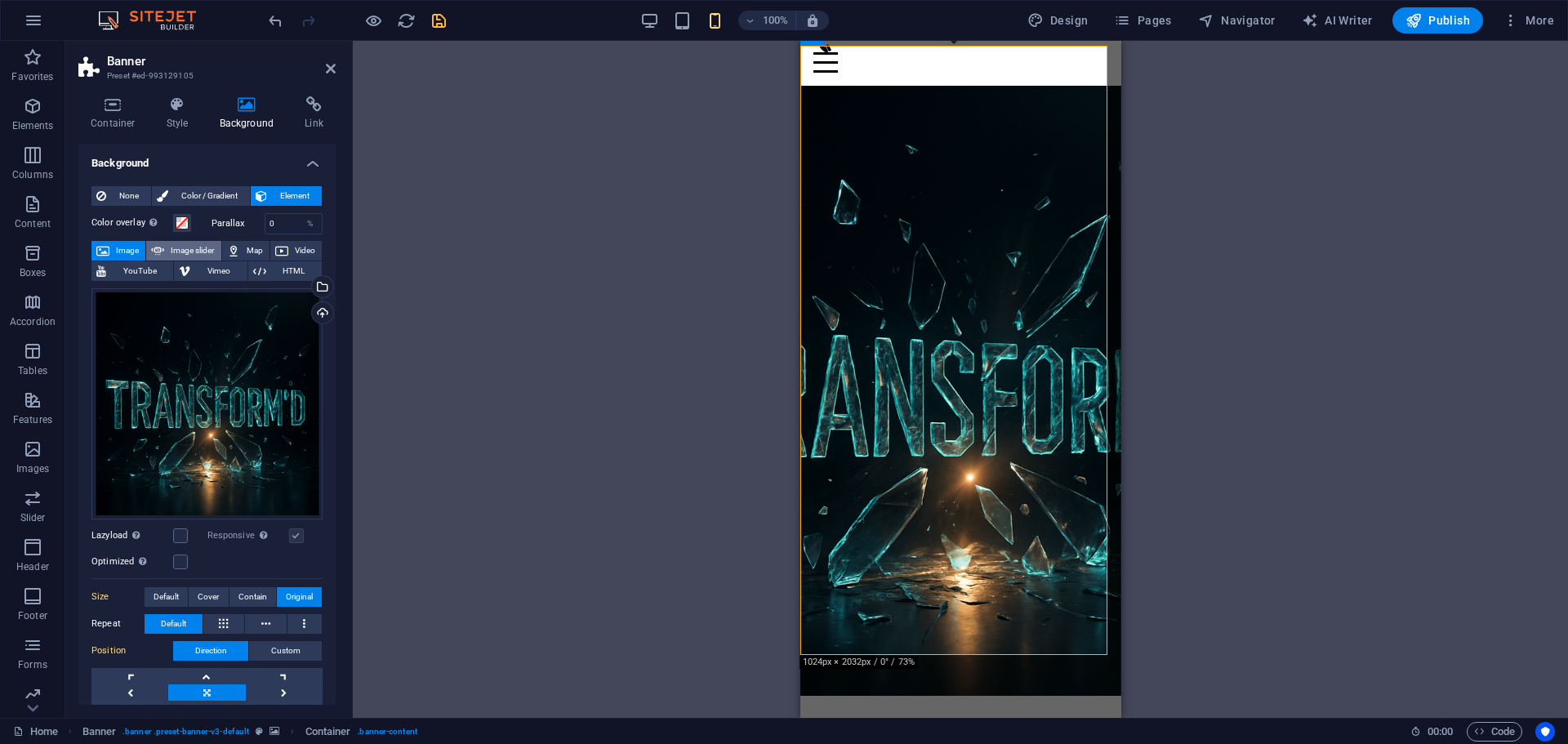
click at [182, 251] on span "Image slider" at bounding box center [192, 250] width 47 height 19
select select "ms"
select select "s"
select select "progressive"
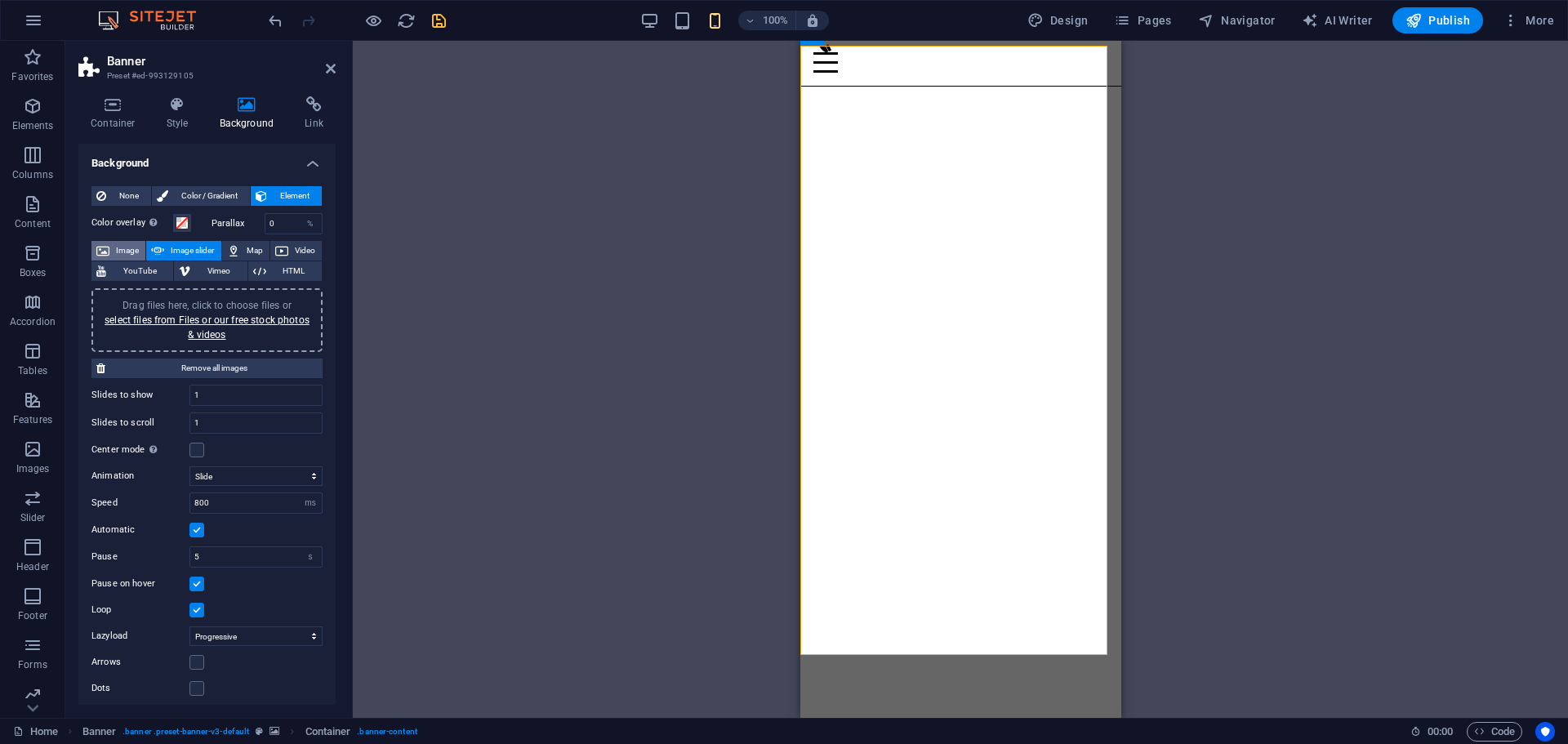
click at [124, 254] on span "Image" at bounding box center [127, 250] width 26 height 19
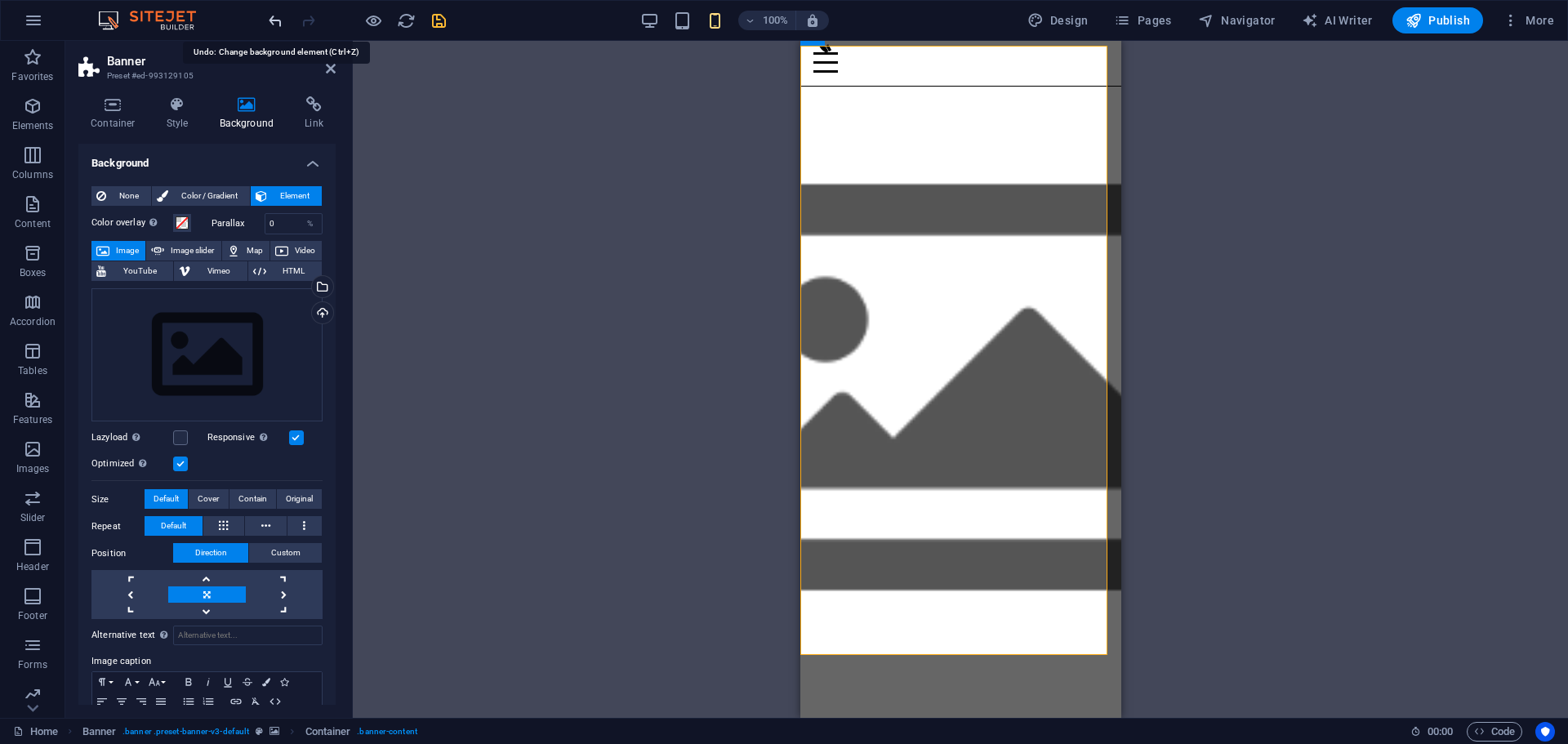
click at [273, 23] on icon "undo" at bounding box center [276, 21] width 19 height 19
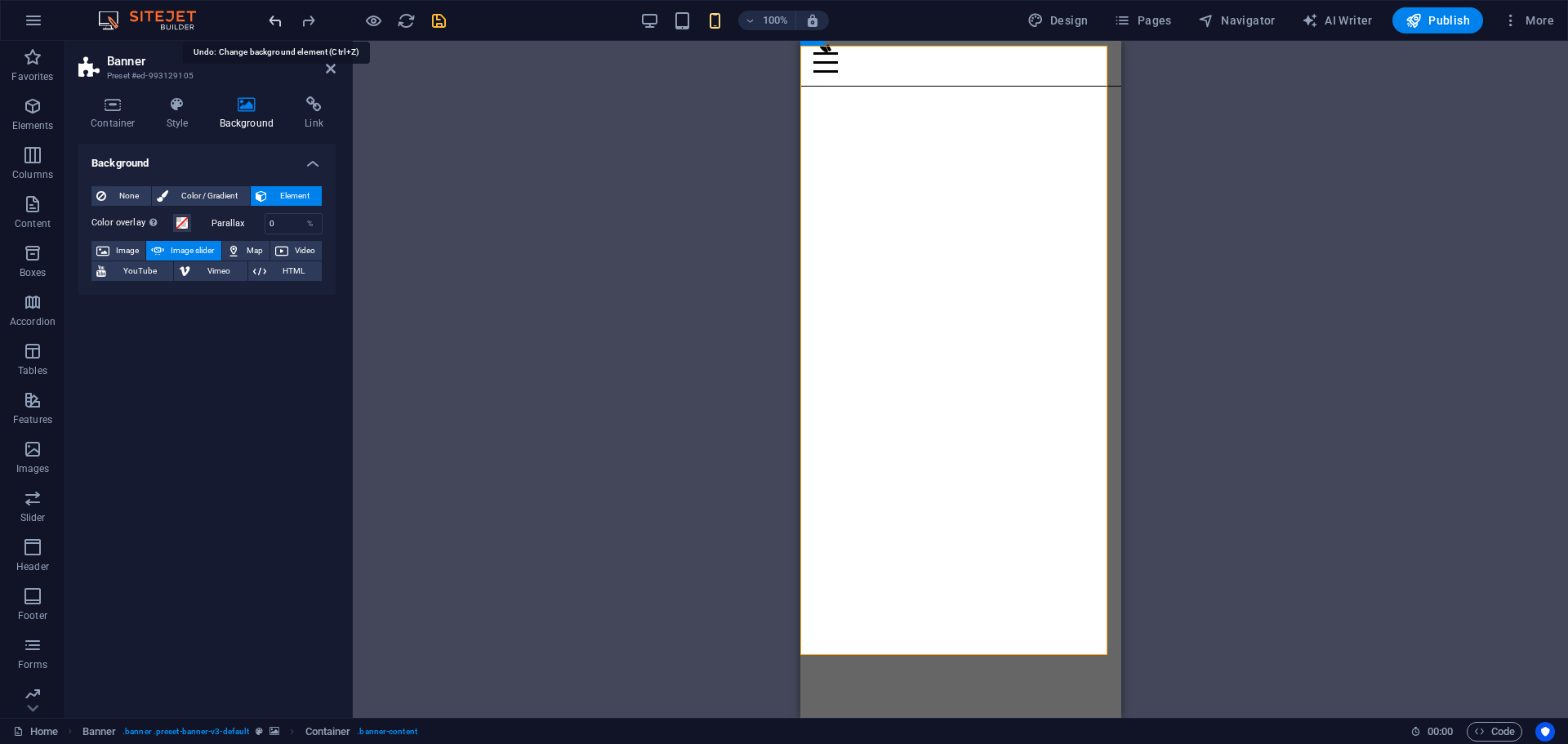
click at [273, 23] on icon "undo" at bounding box center [276, 21] width 19 height 19
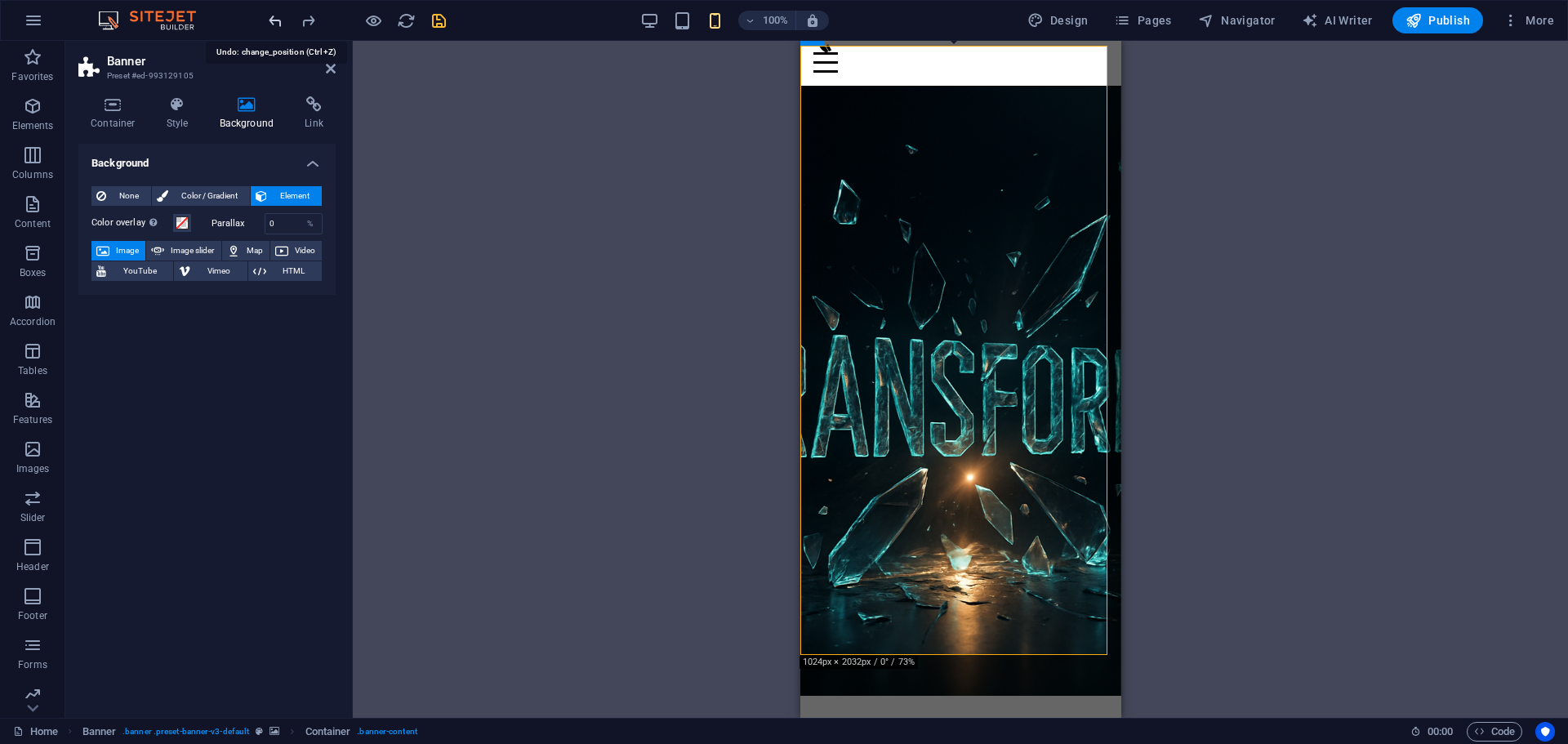
click at [273, 23] on icon "undo" at bounding box center [276, 21] width 19 height 19
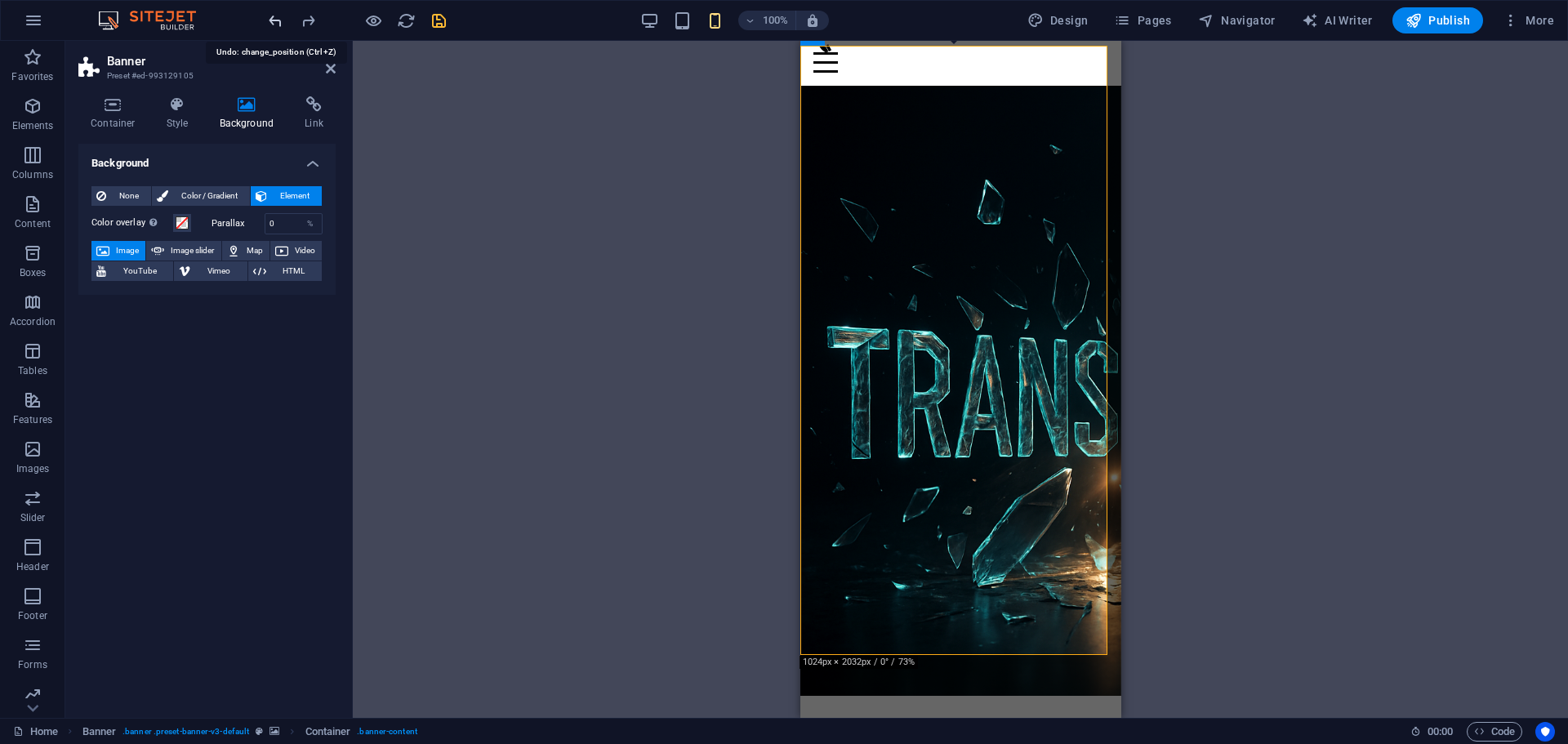
click at [273, 23] on icon "undo" at bounding box center [276, 21] width 19 height 19
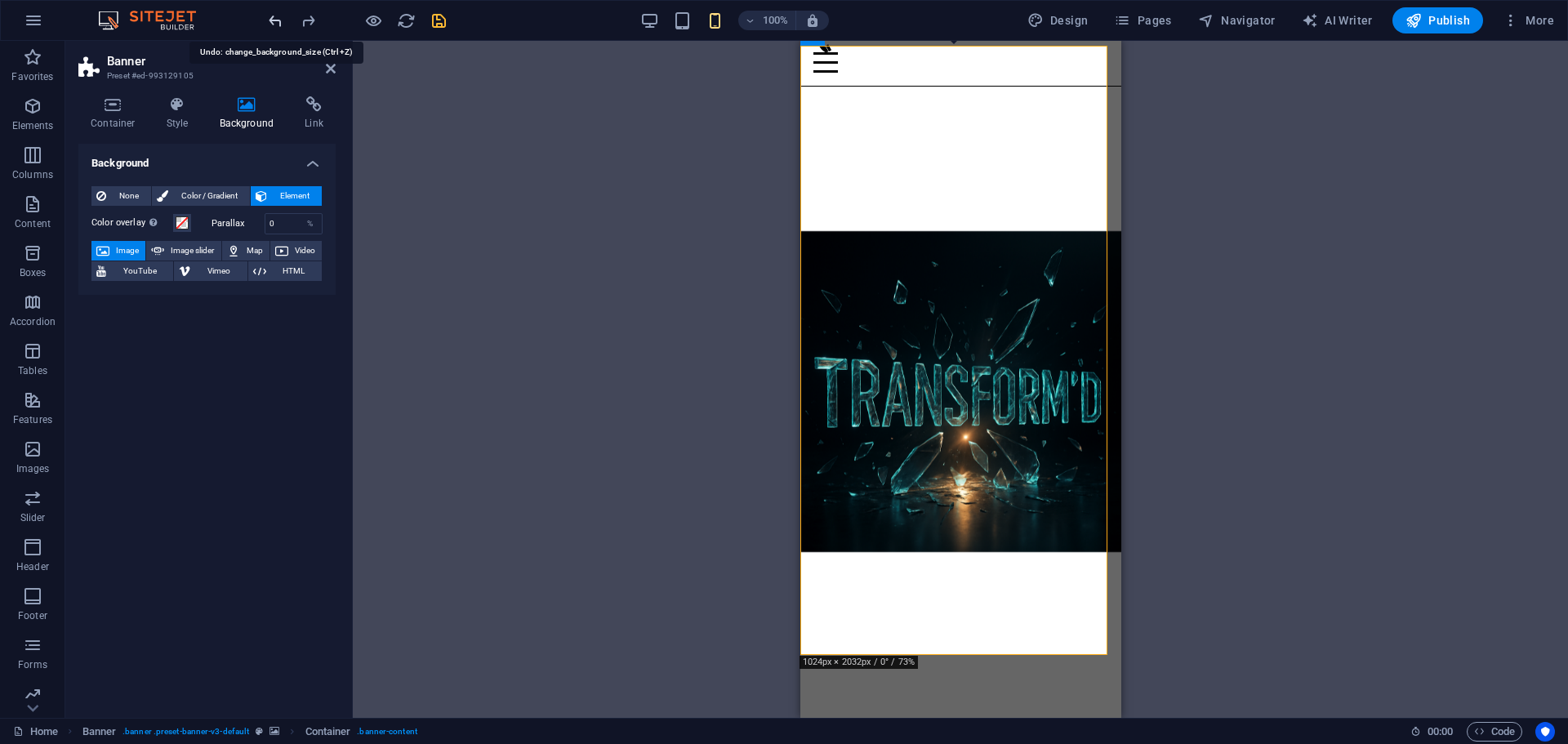
click at [273, 23] on icon "undo" at bounding box center [276, 21] width 19 height 19
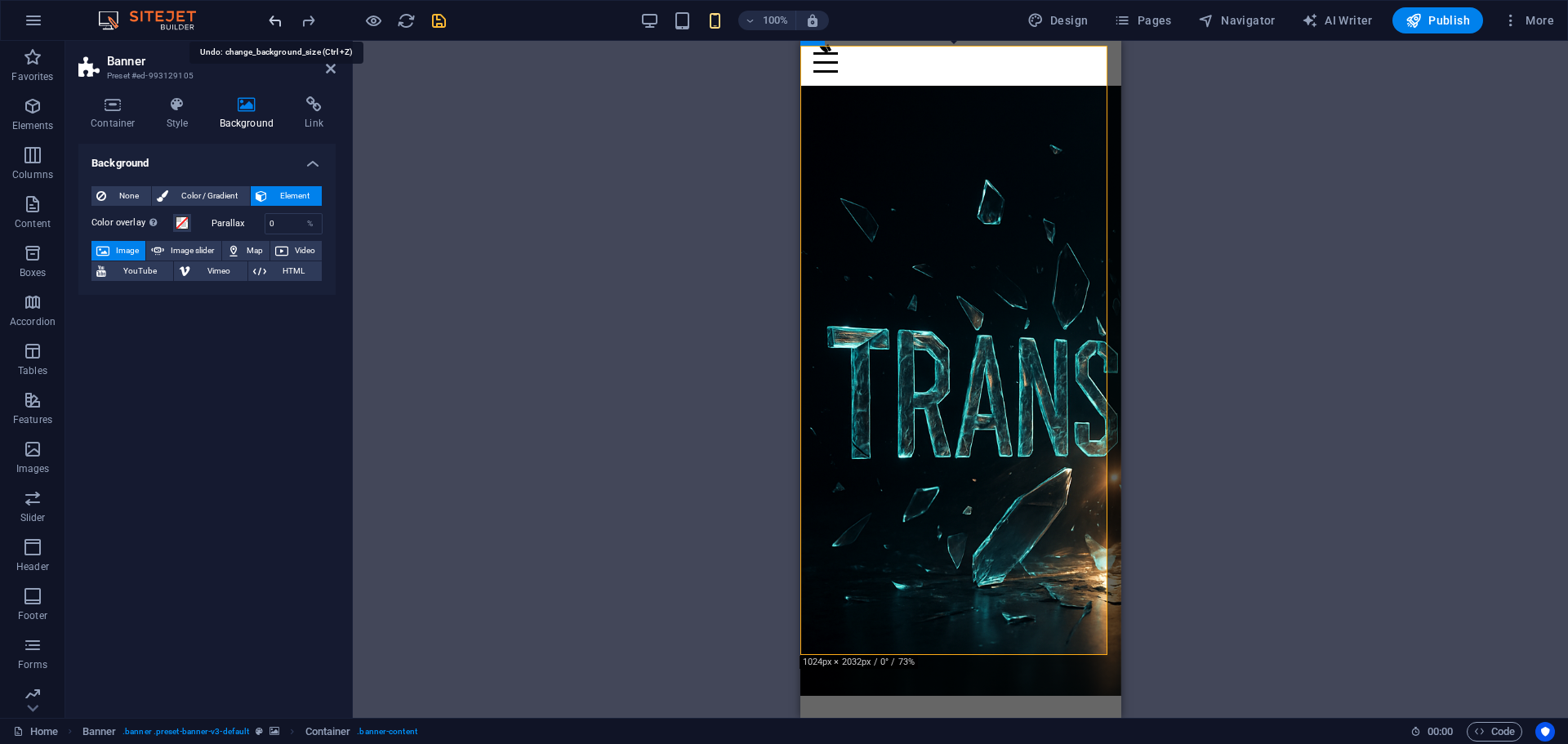
click at [273, 23] on icon "undo" at bounding box center [276, 21] width 19 height 19
click at [328, 72] on icon at bounding box center [331, 69] width 10 height 13
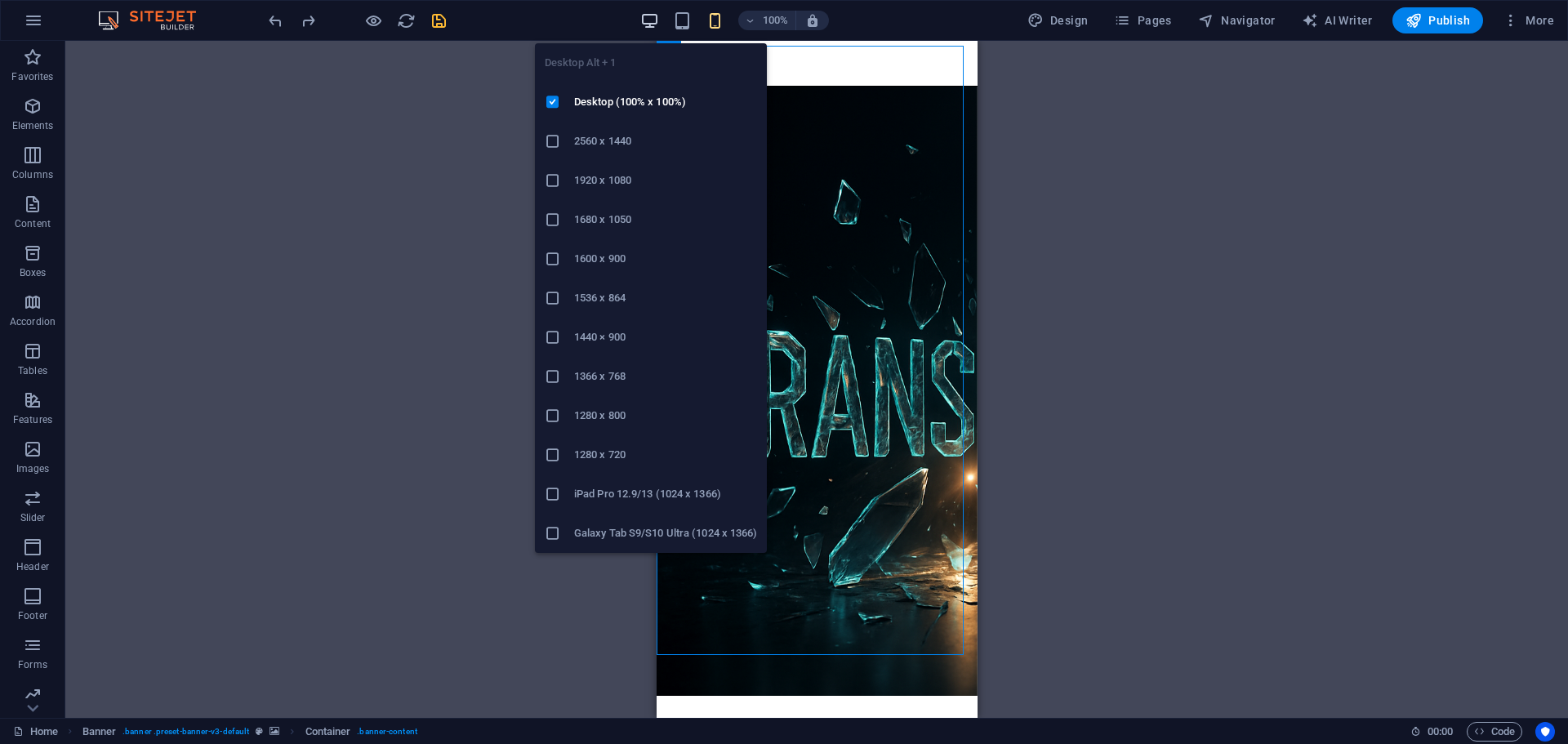
click at [652, 22] on icon "button" at bounding box center [650, 21] width 19 height 19
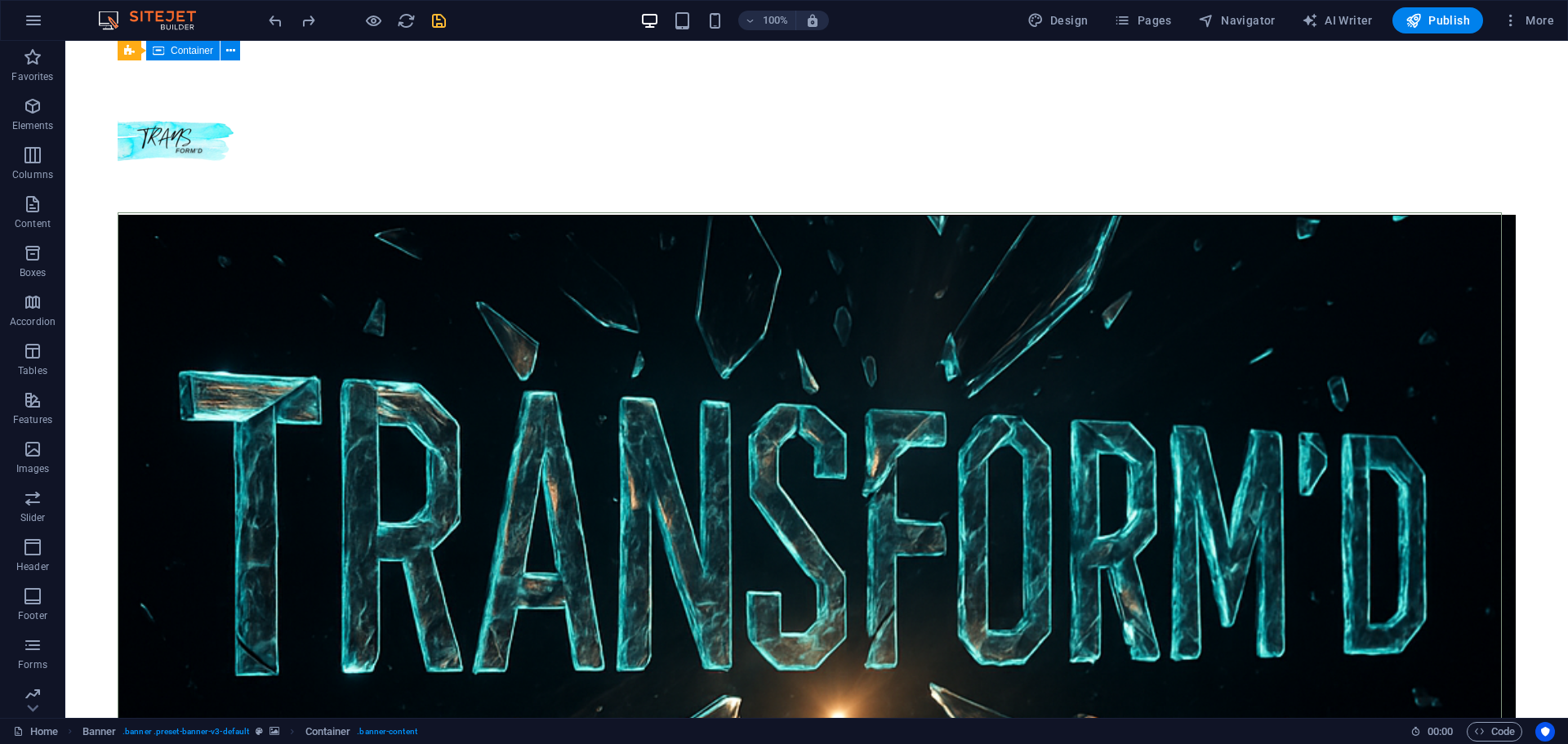
scroll to position [25, 0]
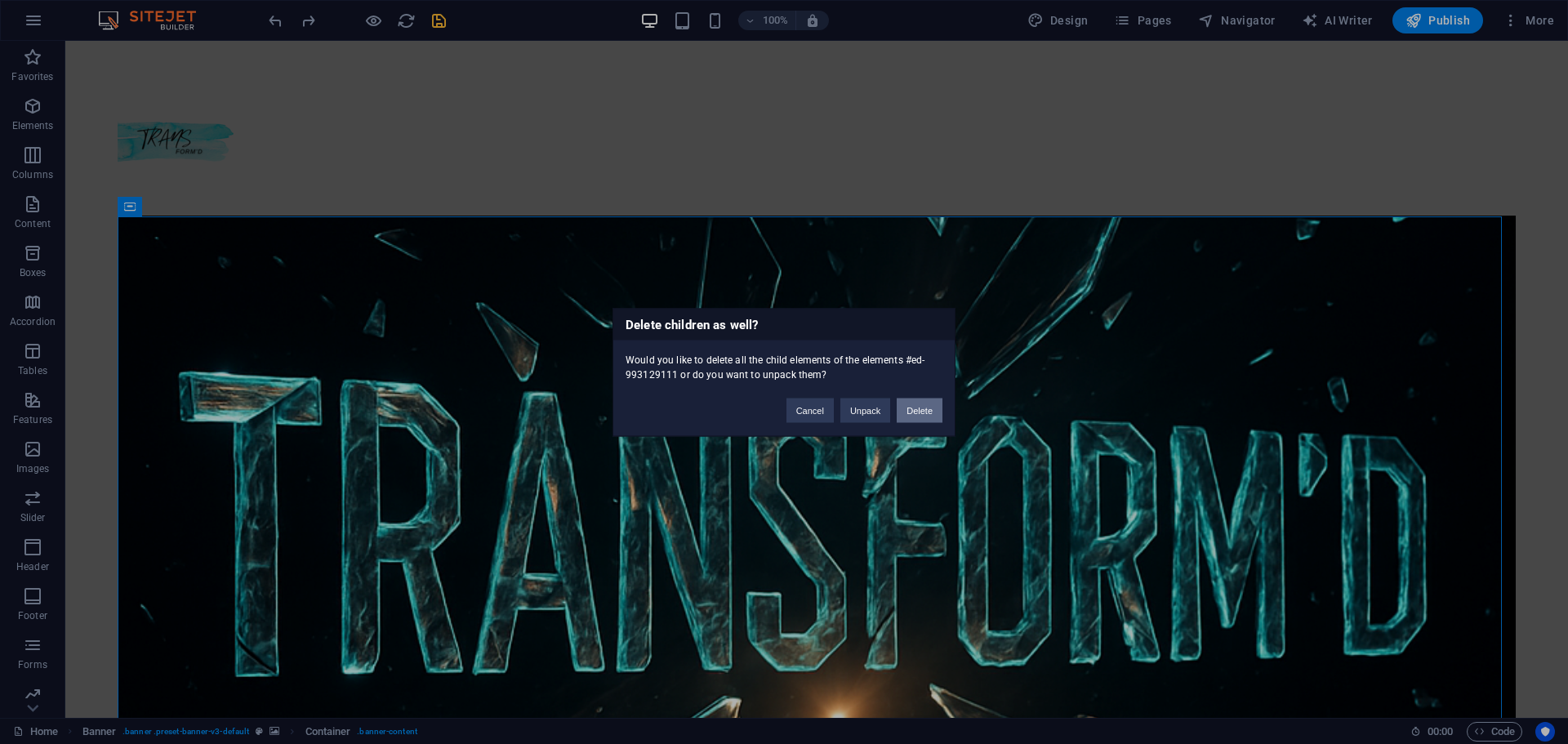
click at [915, 405] on button "Delete" at bounding box center [919, 410] width 46 height 25
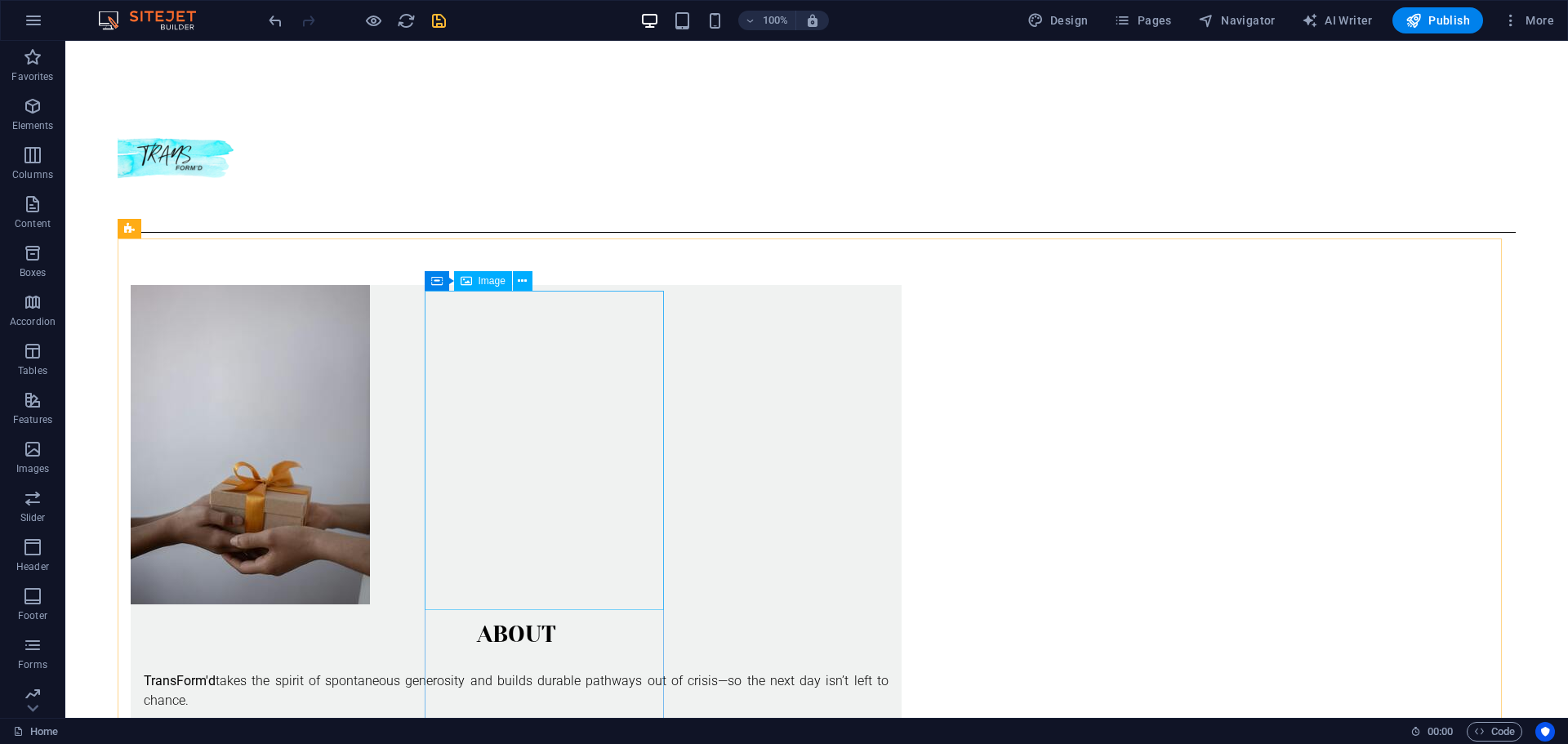
scroll to position [30, 0]
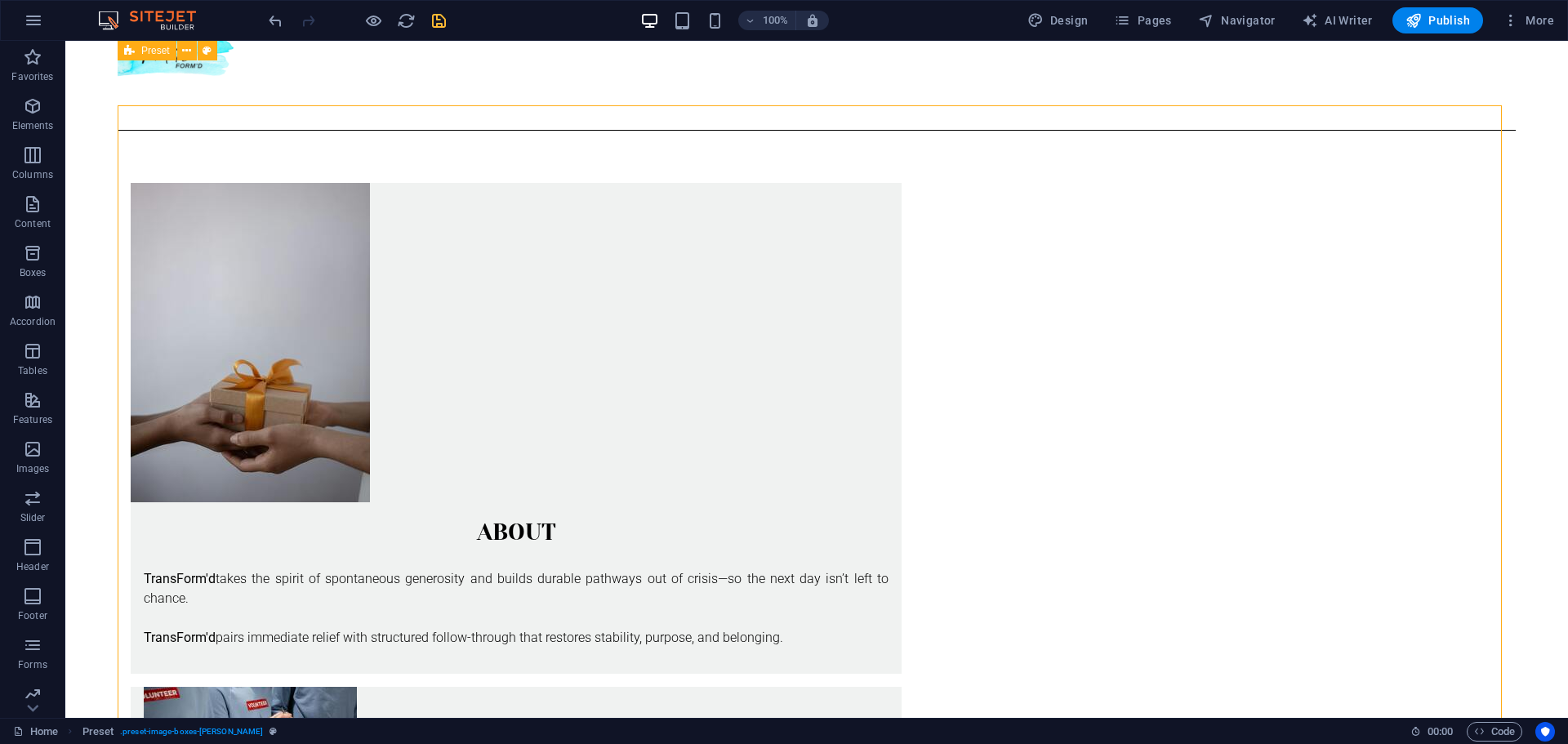
scroll to position [0, 0]
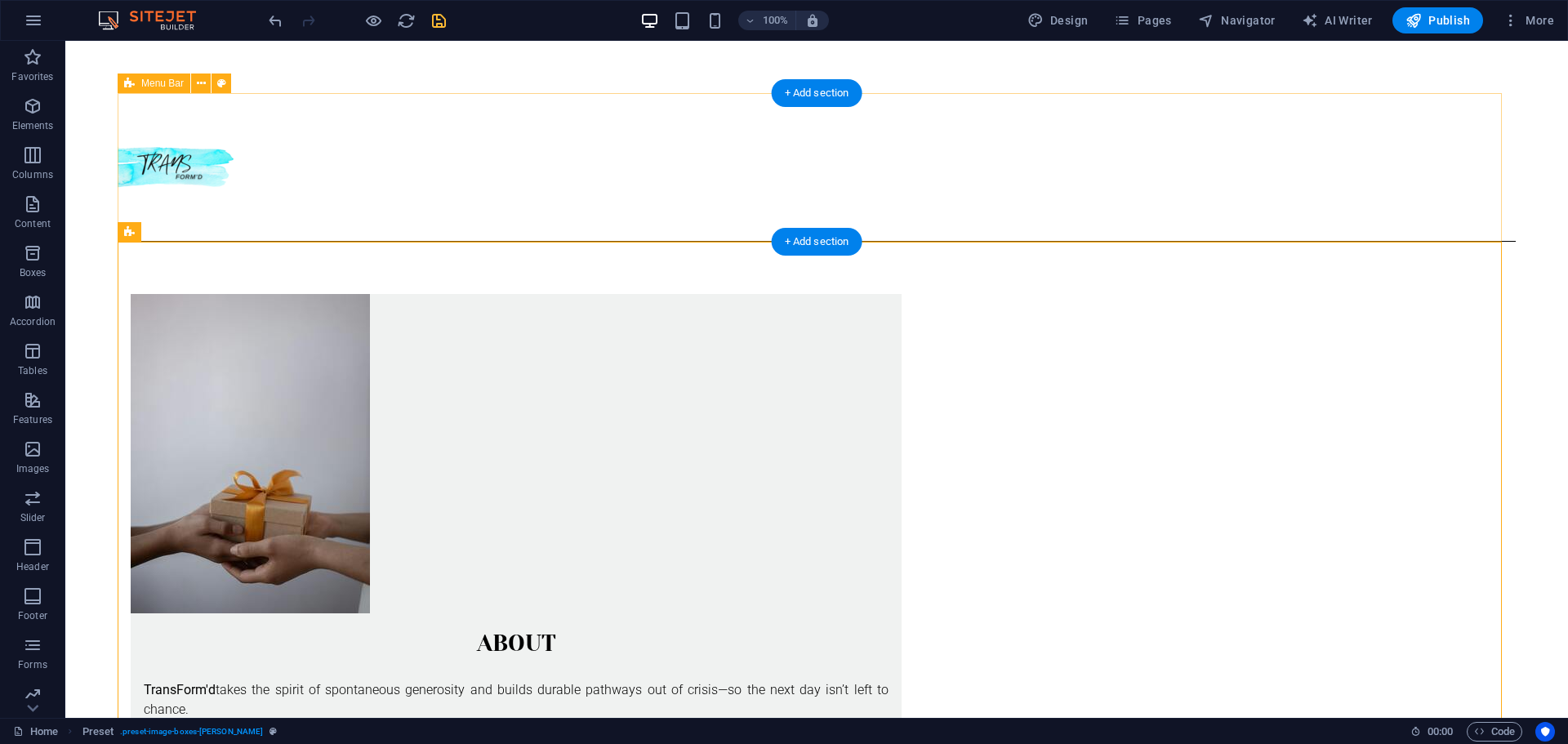
click at [730, 189] on div "Menu" at bounding box center [817, 167] width 1397 height 149
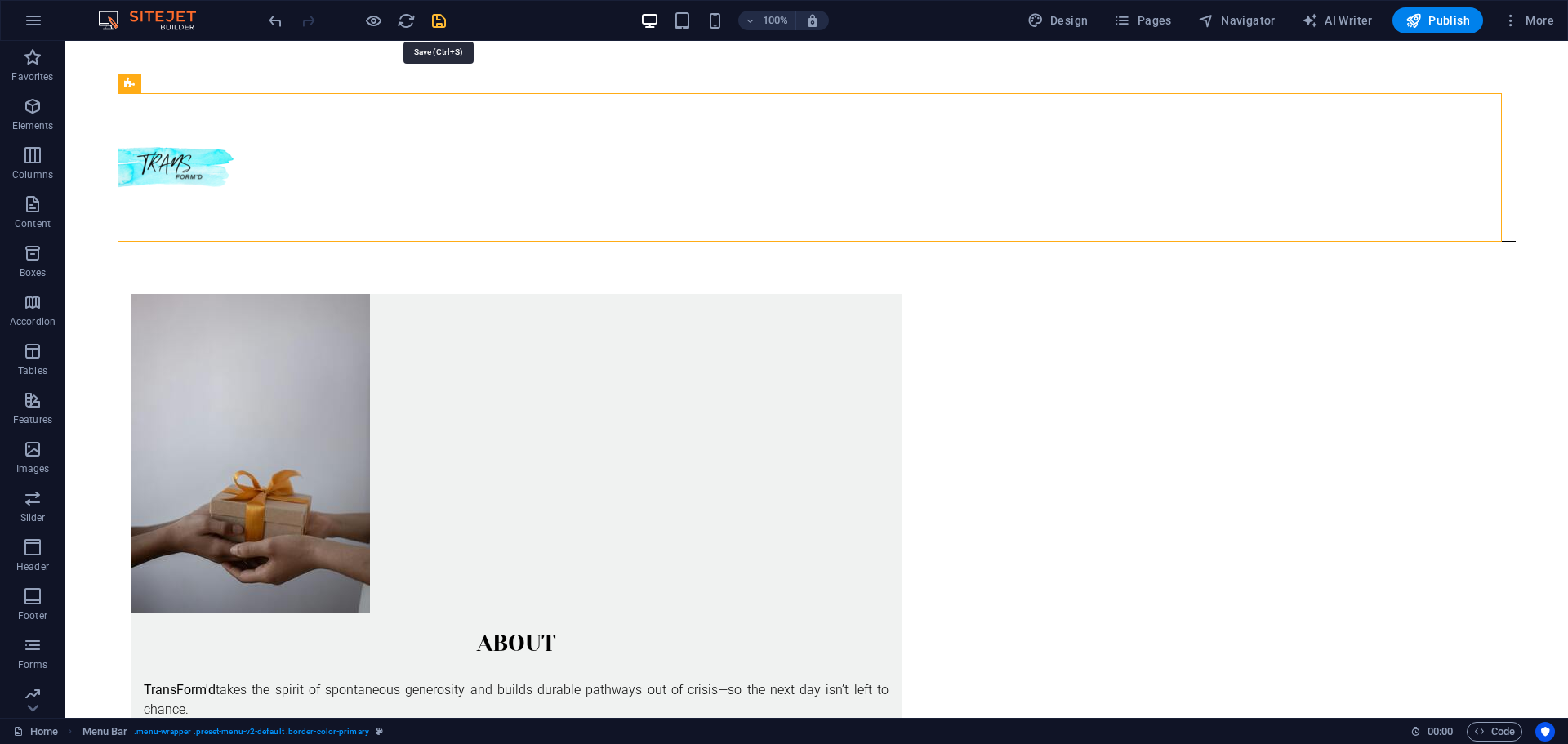
click at [438, 25] on icon "save" at bounding box center [439, 21] width 19 height 19
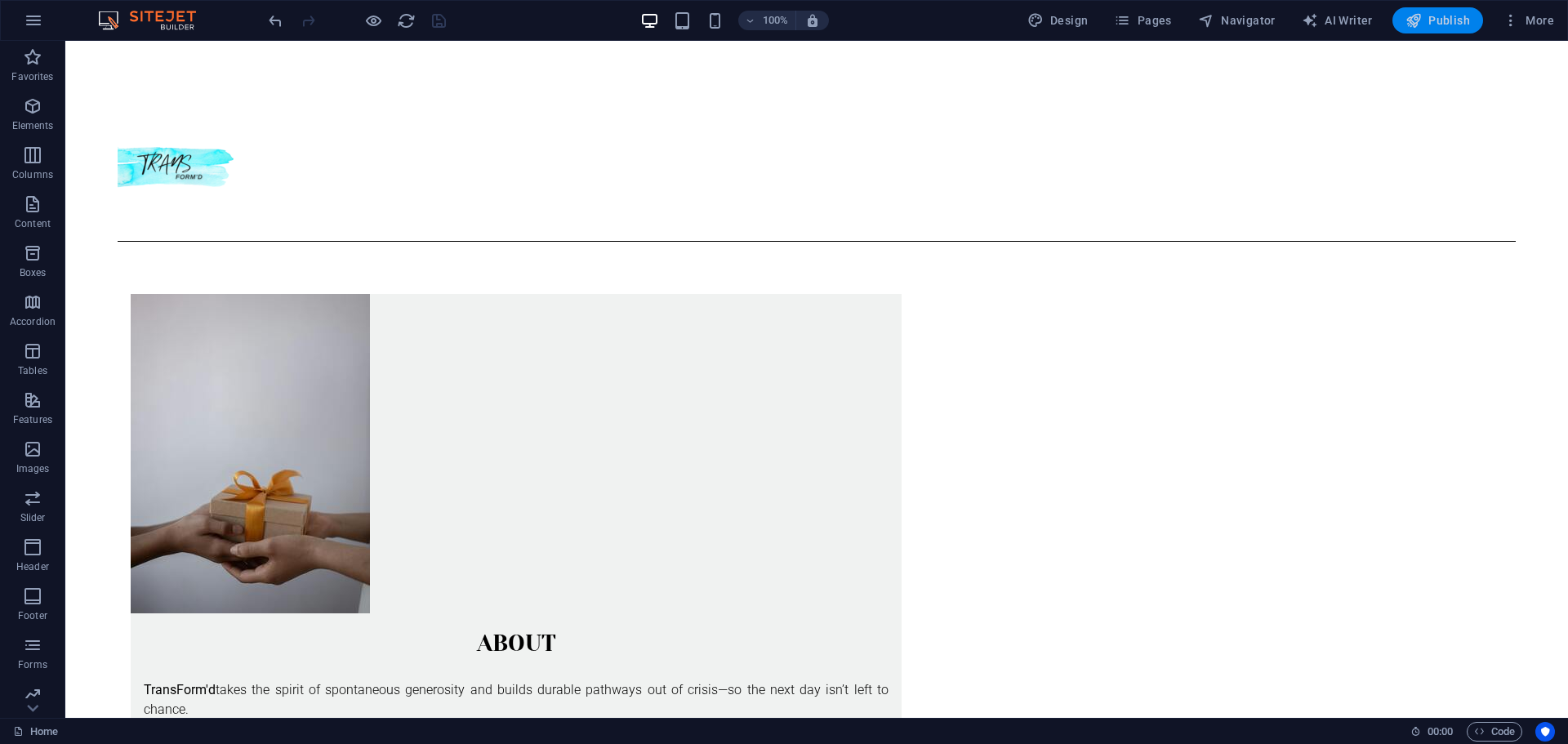
click at [1418, 21] on icon "button" at bounding box center [1413, 20] width 16 height 16
click at [36, 19] on icon "button" at bounding box center [34, 20] width 19 height 19
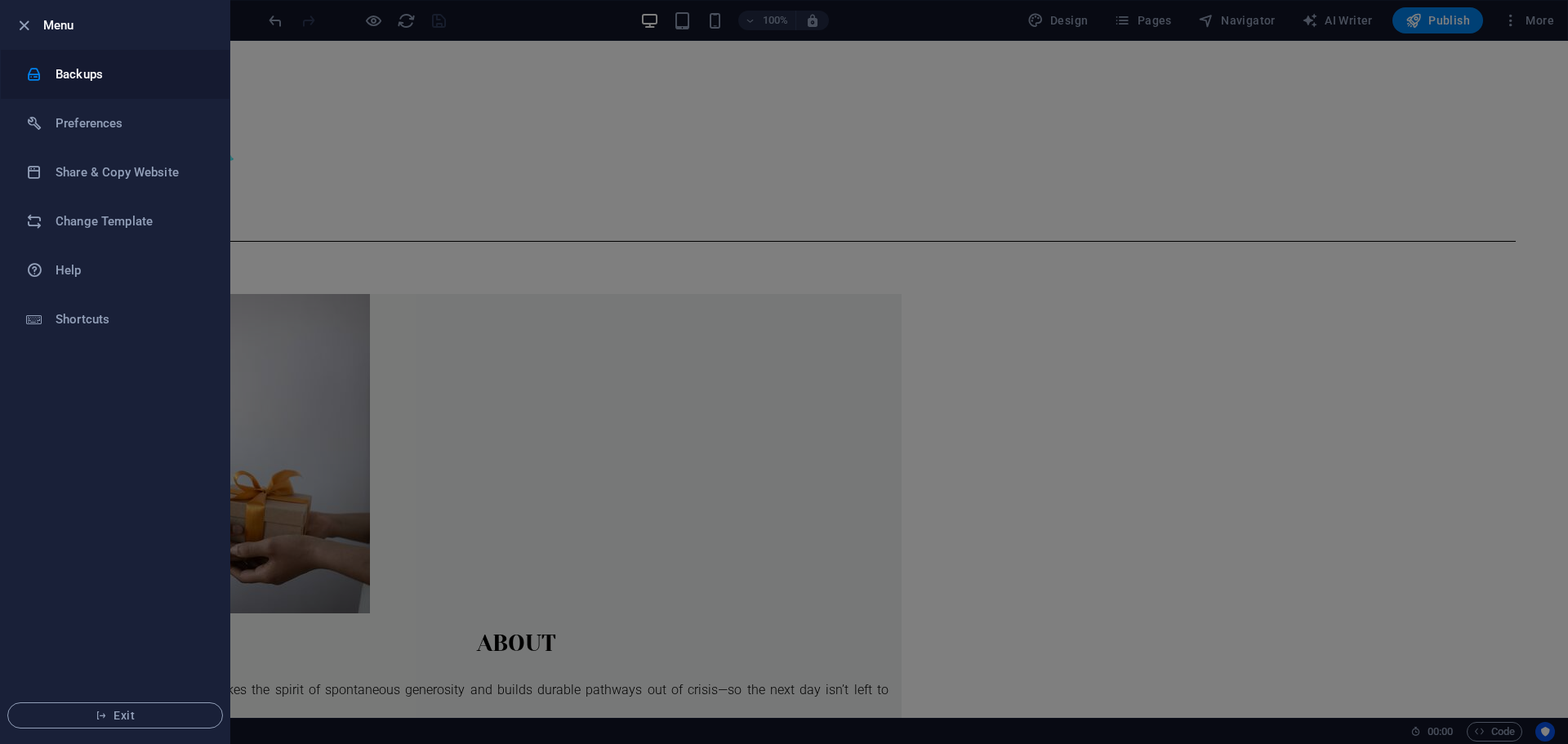
click at [81, 88] on li "Backups" at bounding box center [115, 74] width 229 height 49
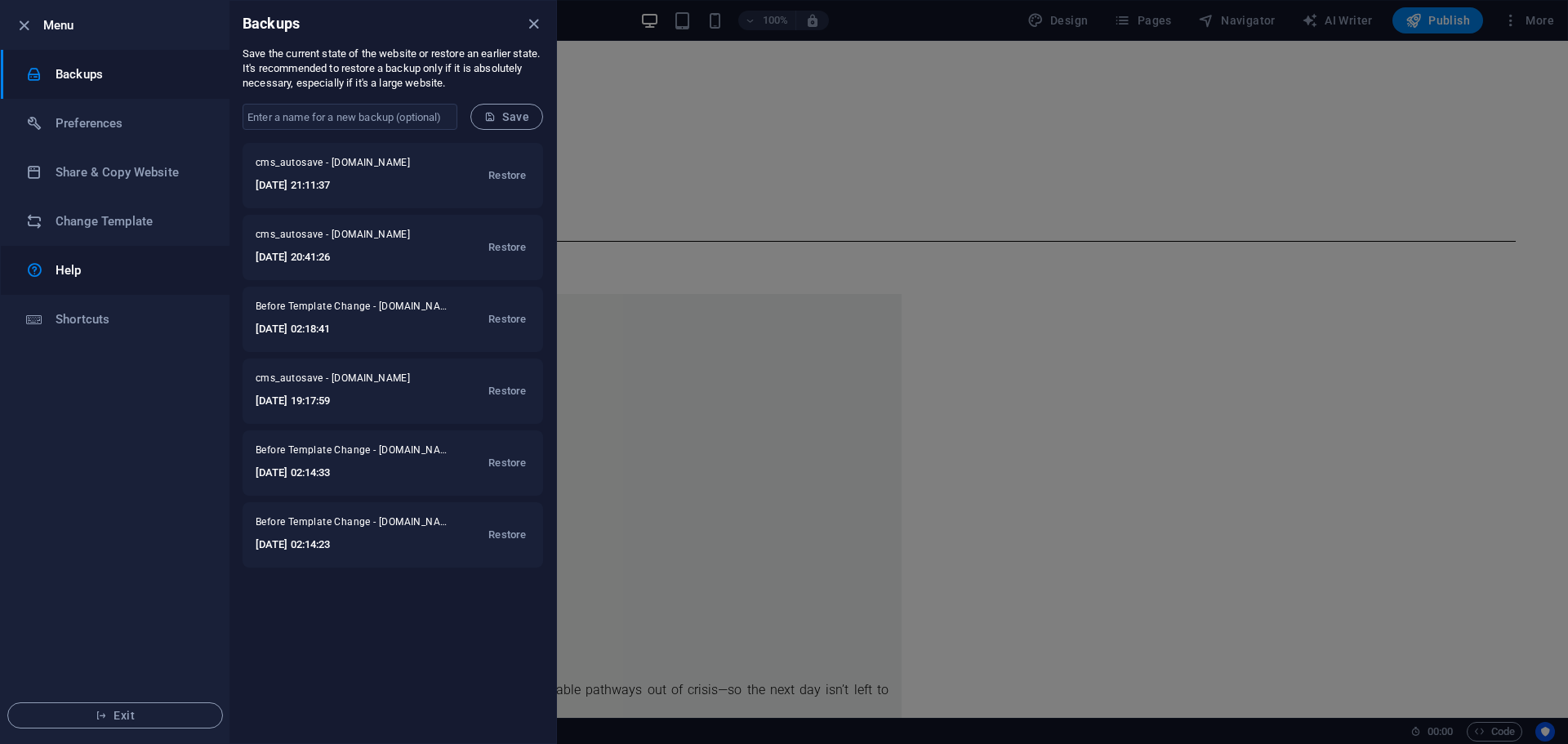
click at [66, 263] on h6 "Help" at bounding box center [131, 270] width 151 height 19
click at [768, 114] on div at bounding box center [784, 372] width 1568 height 744
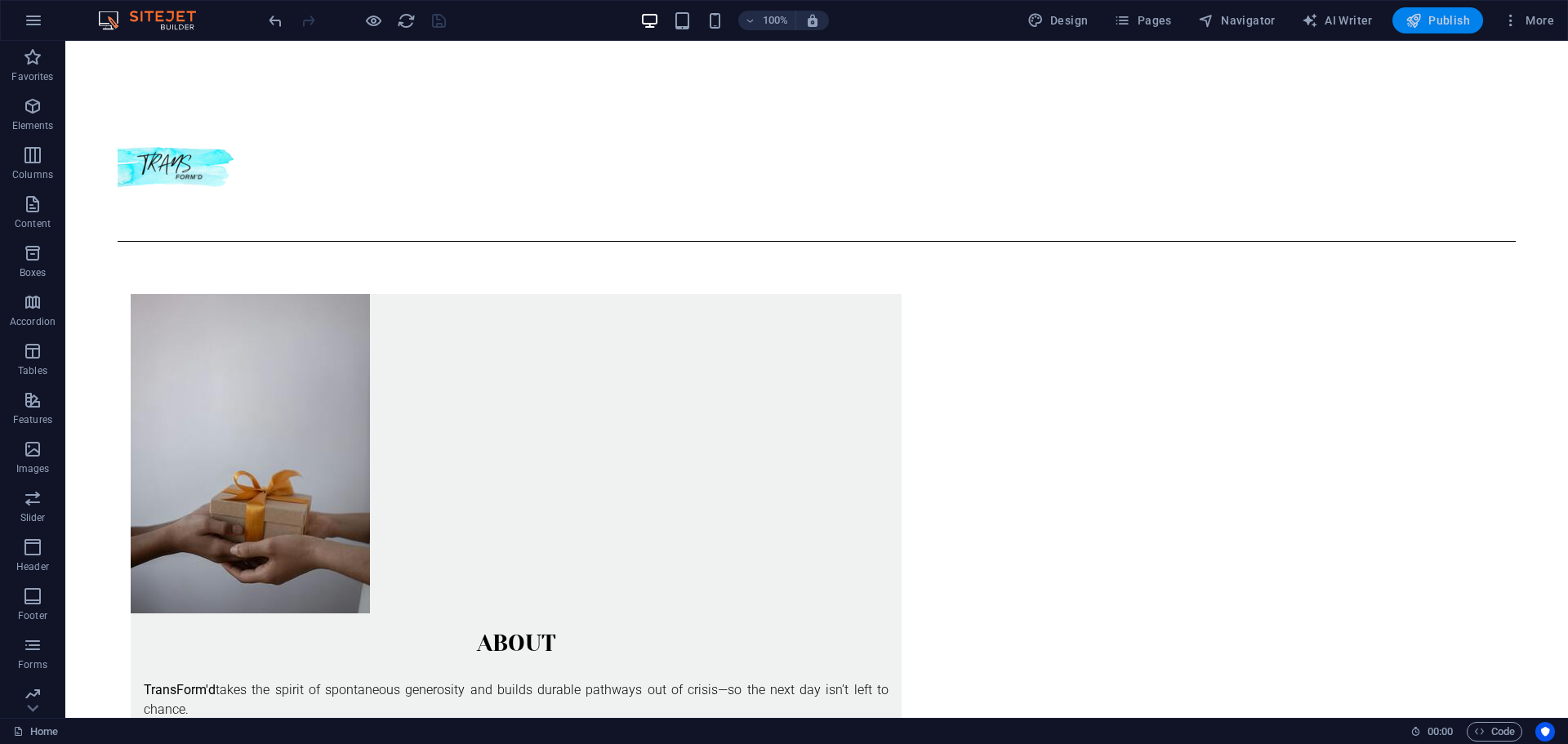
click at [1428, 22] on span "Publish" at bounding box center [1437, 20] width 64 height 16
click at [1536, 19] on span "More" at bounding box center [1528, 20] width 52 height 16
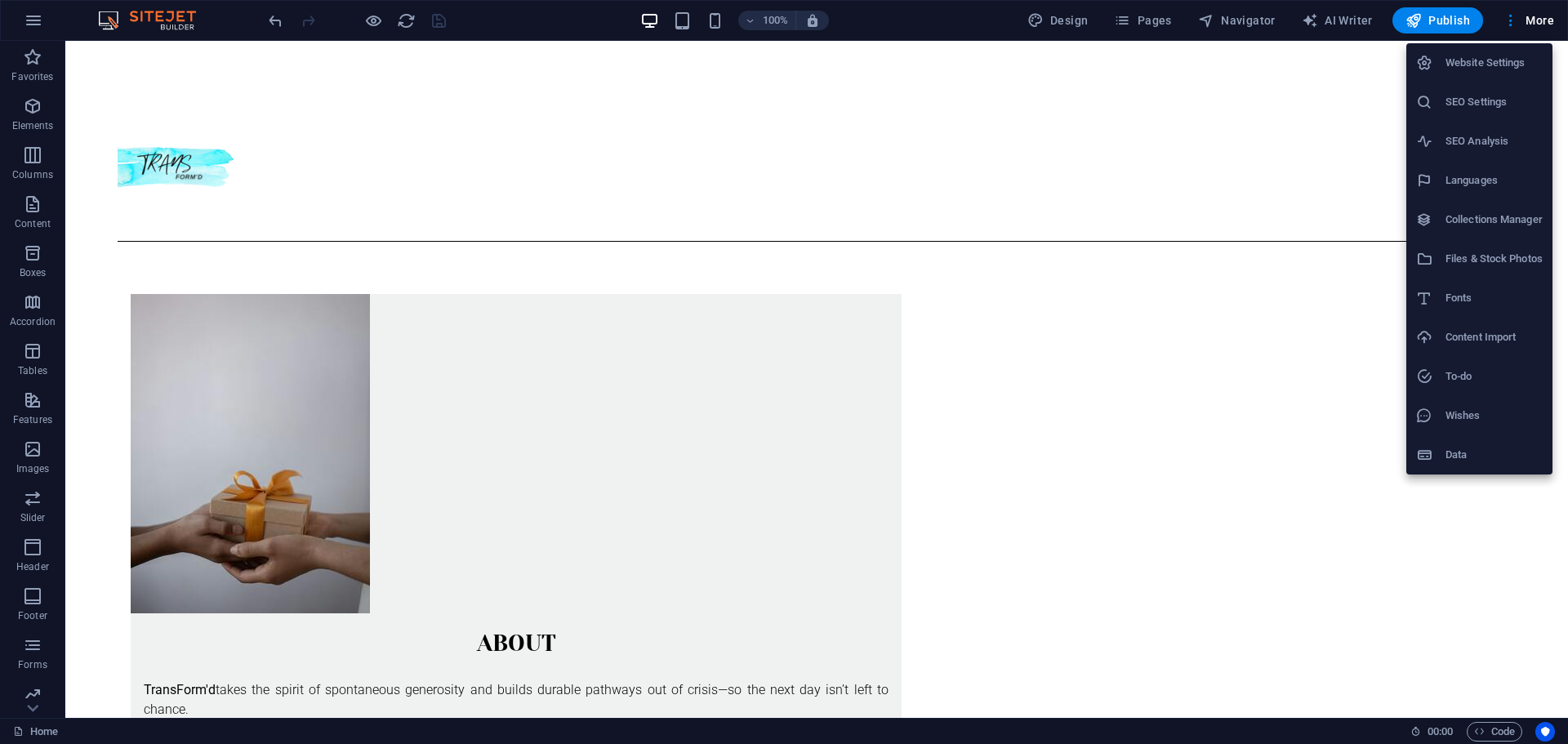
click at [372, 17] on div at bounding box center [784, 372] width 1568 height 744
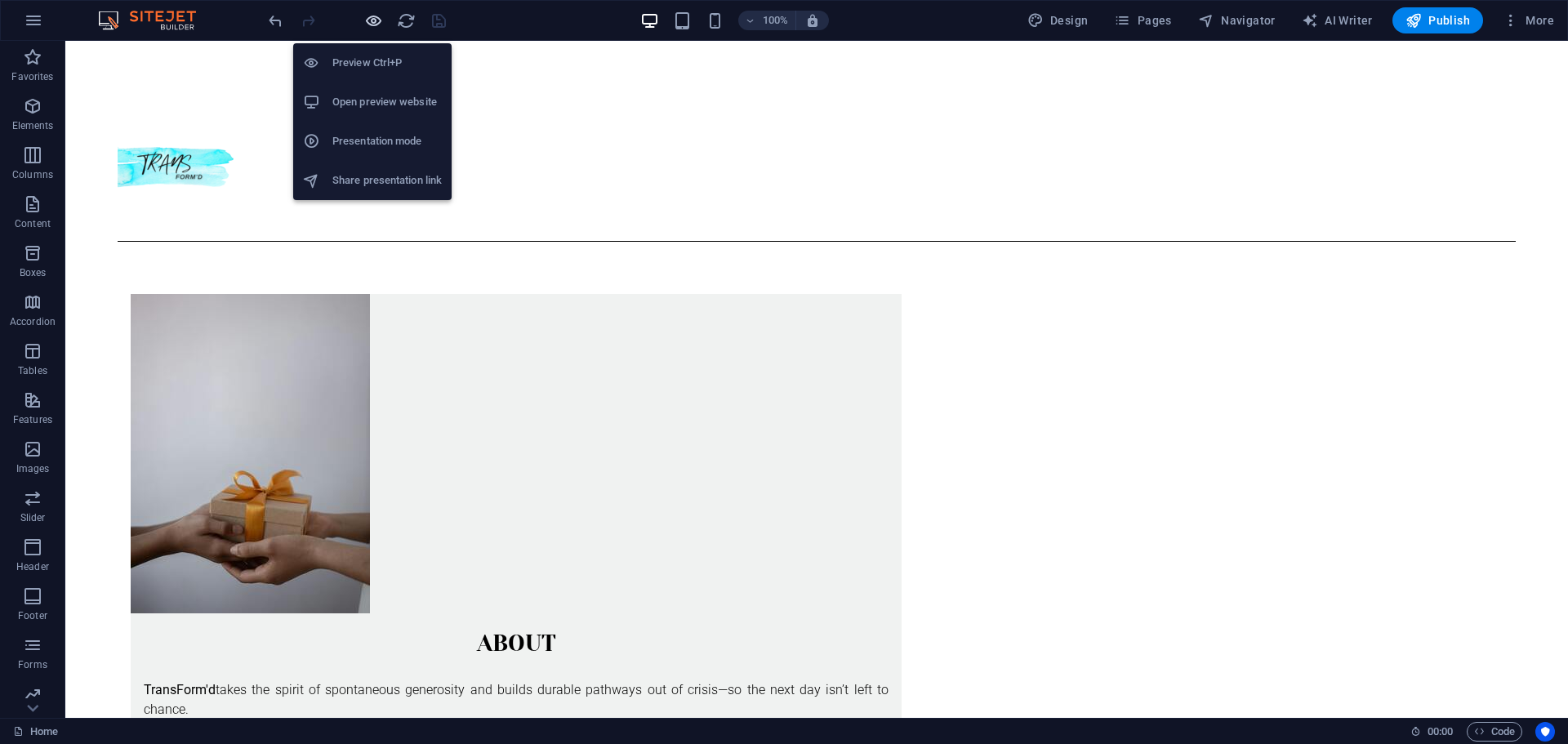
click at [373, 22] on icon "button" at bounding box center [374, 21] width 19 height 19
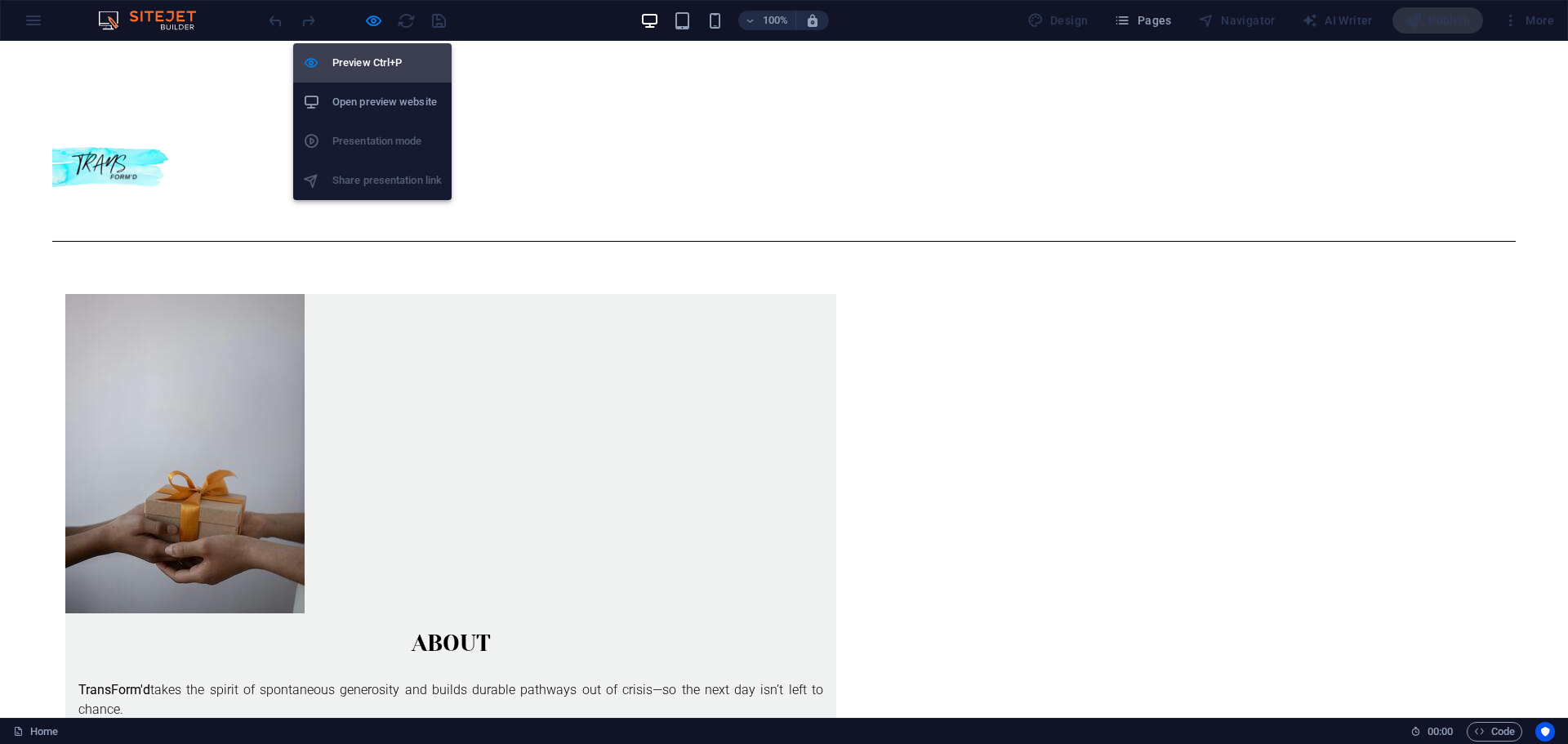
click at [382, 69] on h6 "Preview Ctrl+P" at bounding box center [387, 62] width 109 height 19
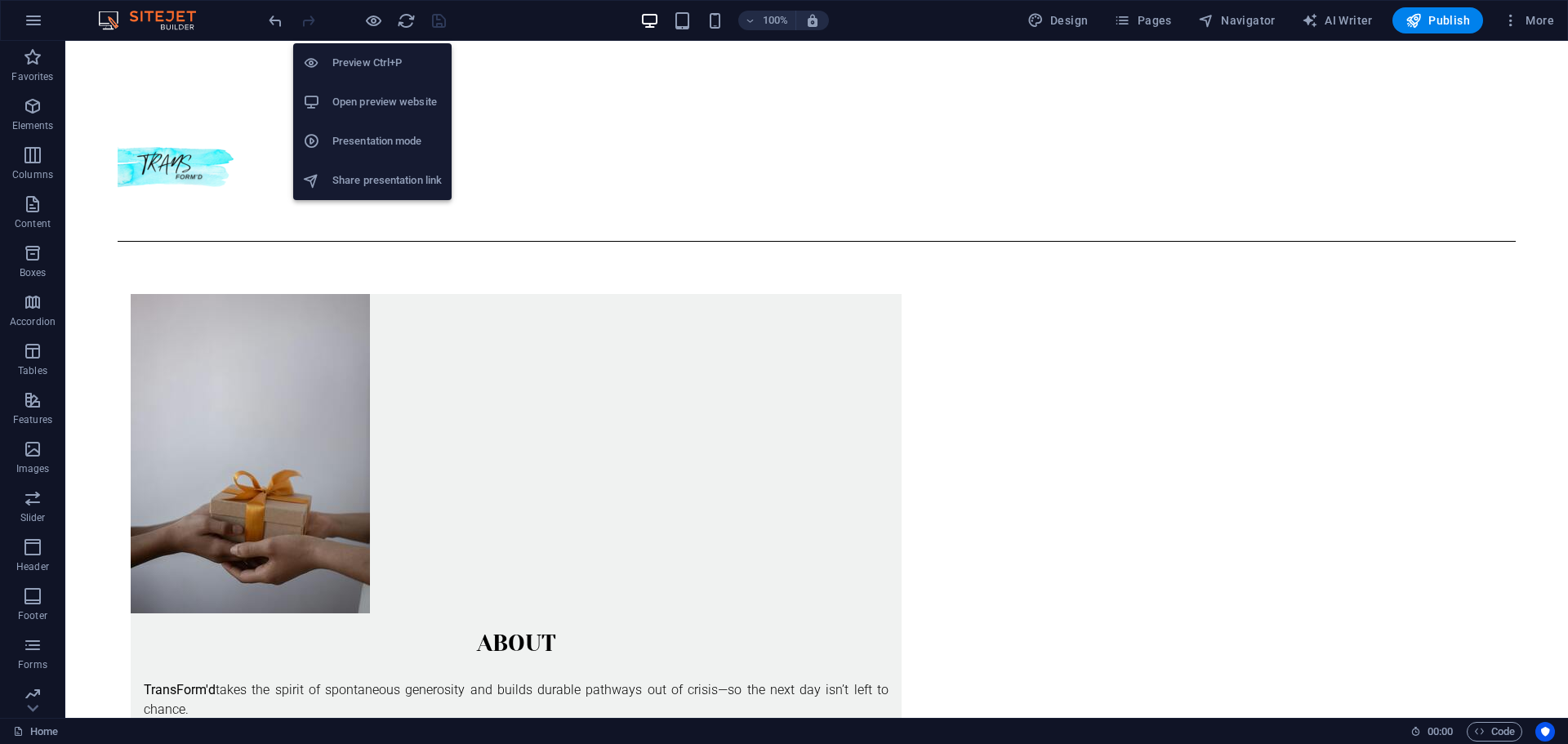
click at [388, 102] on h6 "Open preview website" at bounding box center [387, 102] width 109 height 19
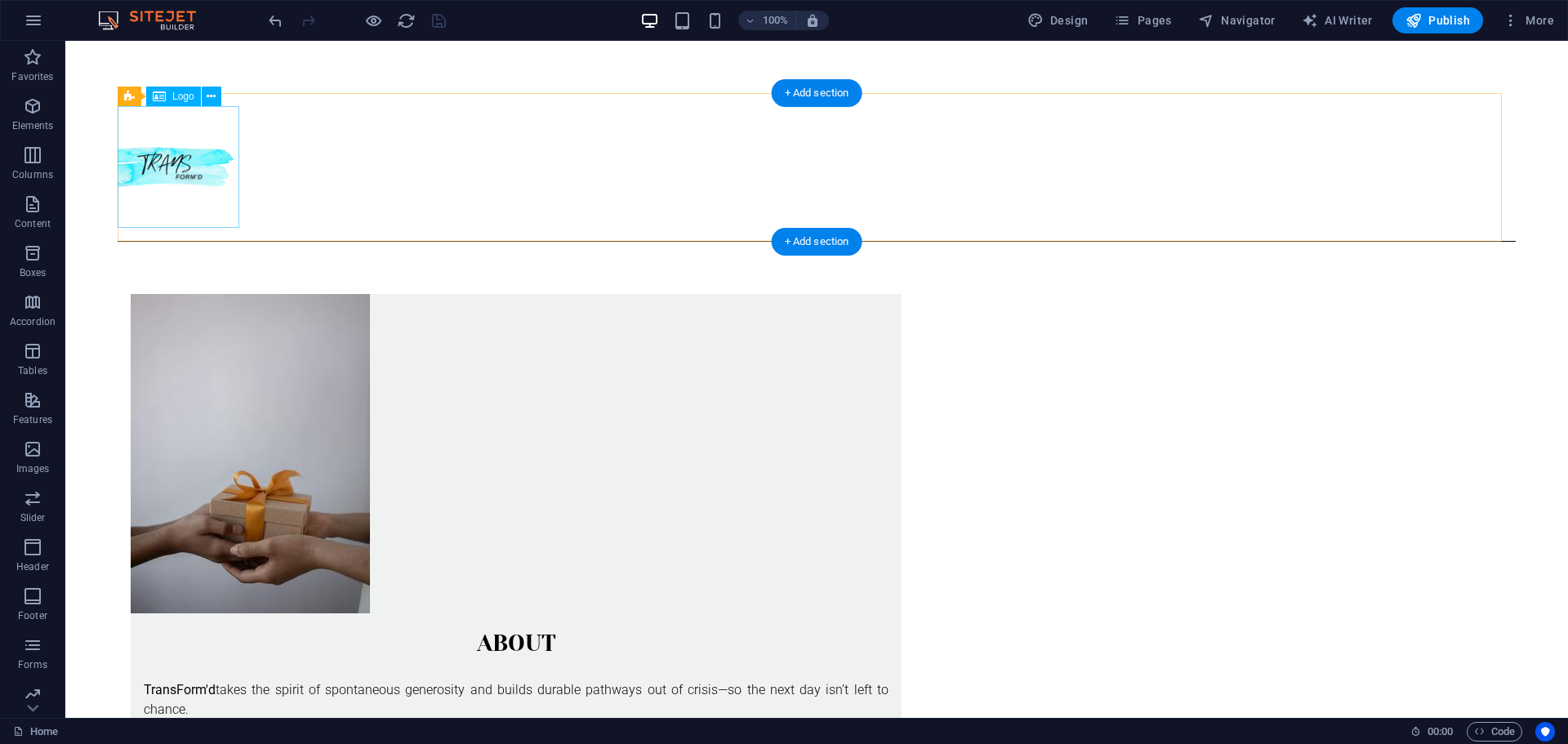
click at [198, 170] on div at bounding box center [817, 167] width 1397 height 122
select select "px"
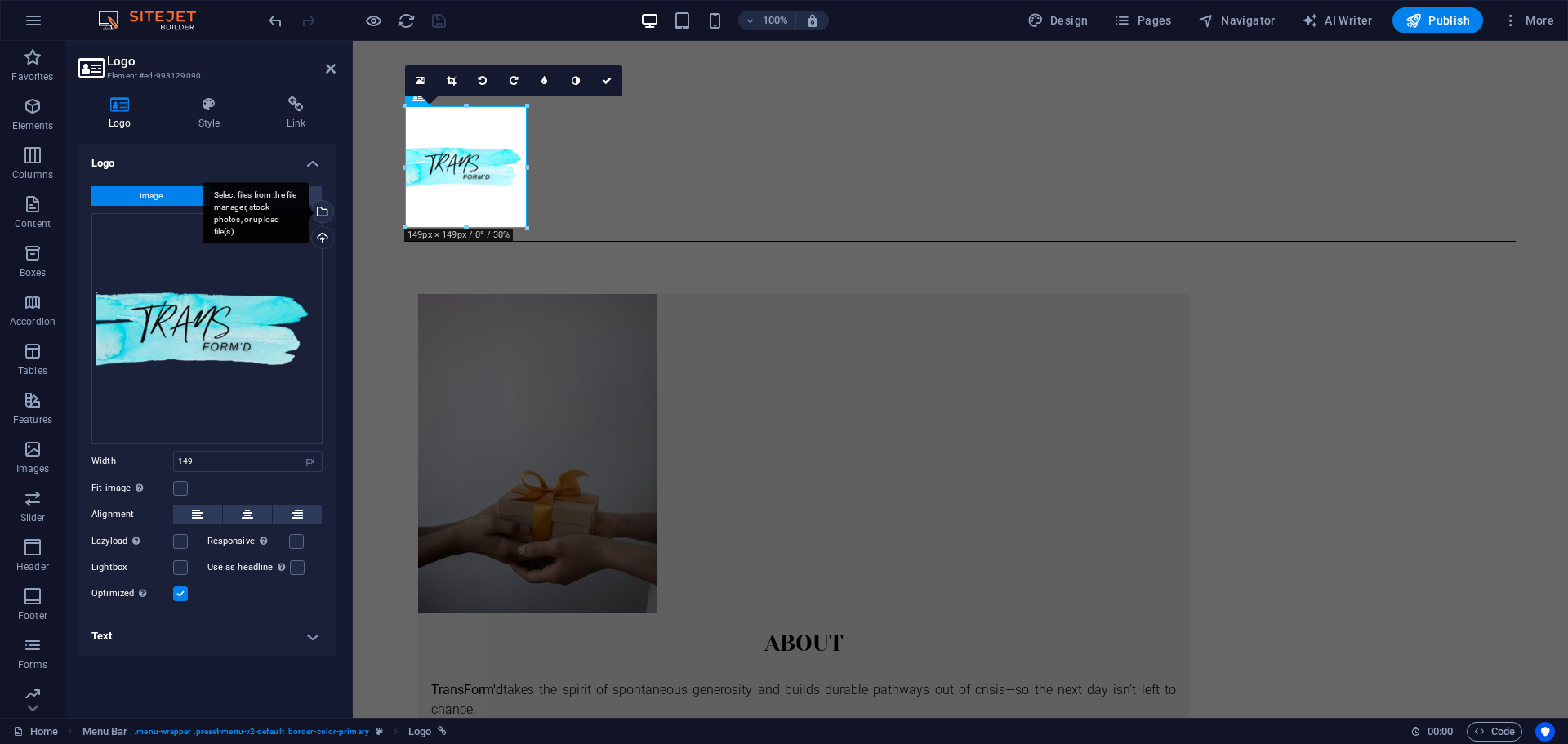
click at [321, 212] on div "Select files from the file manager, stock photos, or upload file(s)" at bounding box center [321, 214] width 25 height 25
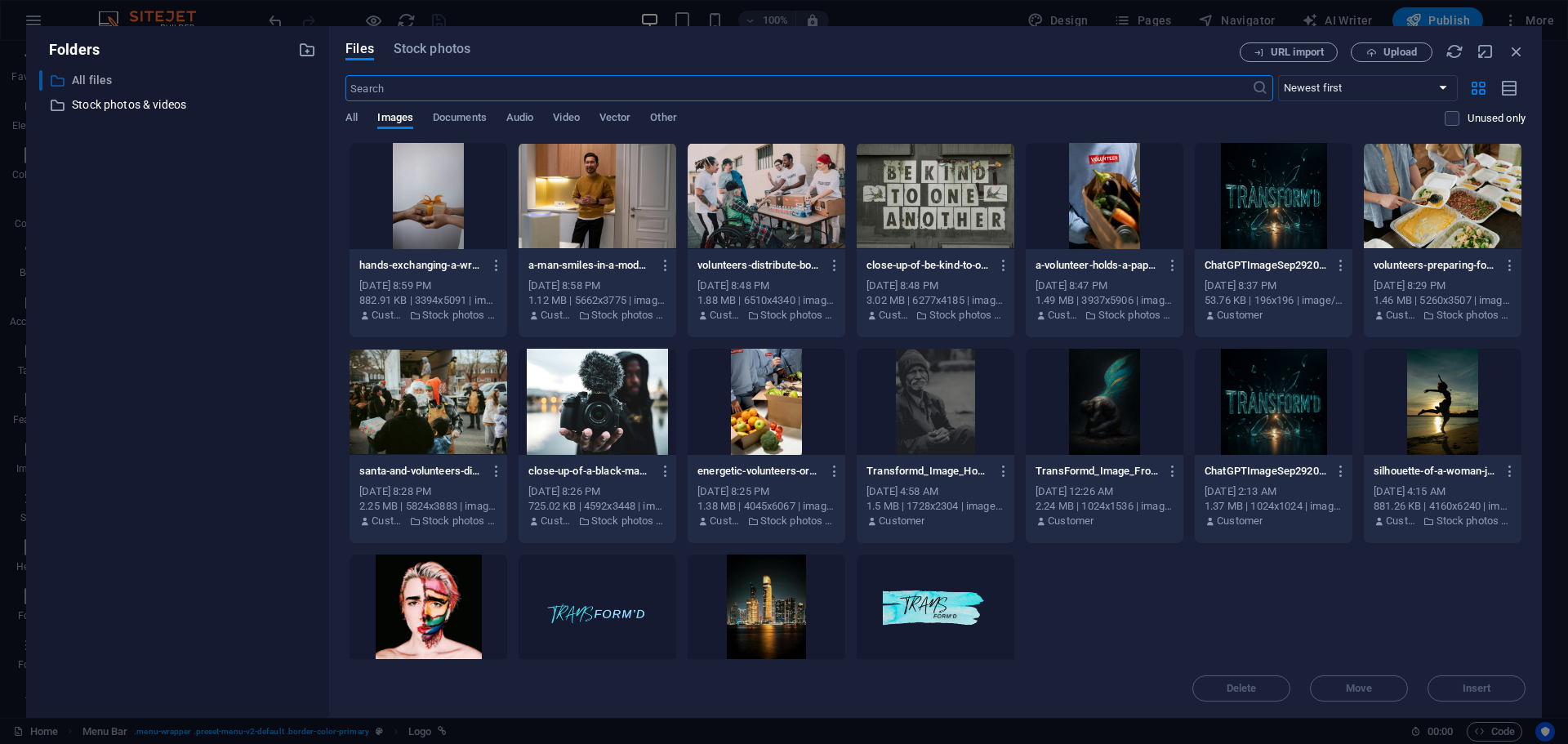
click at [85, 72] on p "All files" at bounding box center [178, 81] width 214 height 19
click at [85, 76] on p "All files" at bounding box center [178, 81] width 214 height 19
click at [1394, 55] on span "Upload" at bounding box center [1399, 52] width 34 height 10
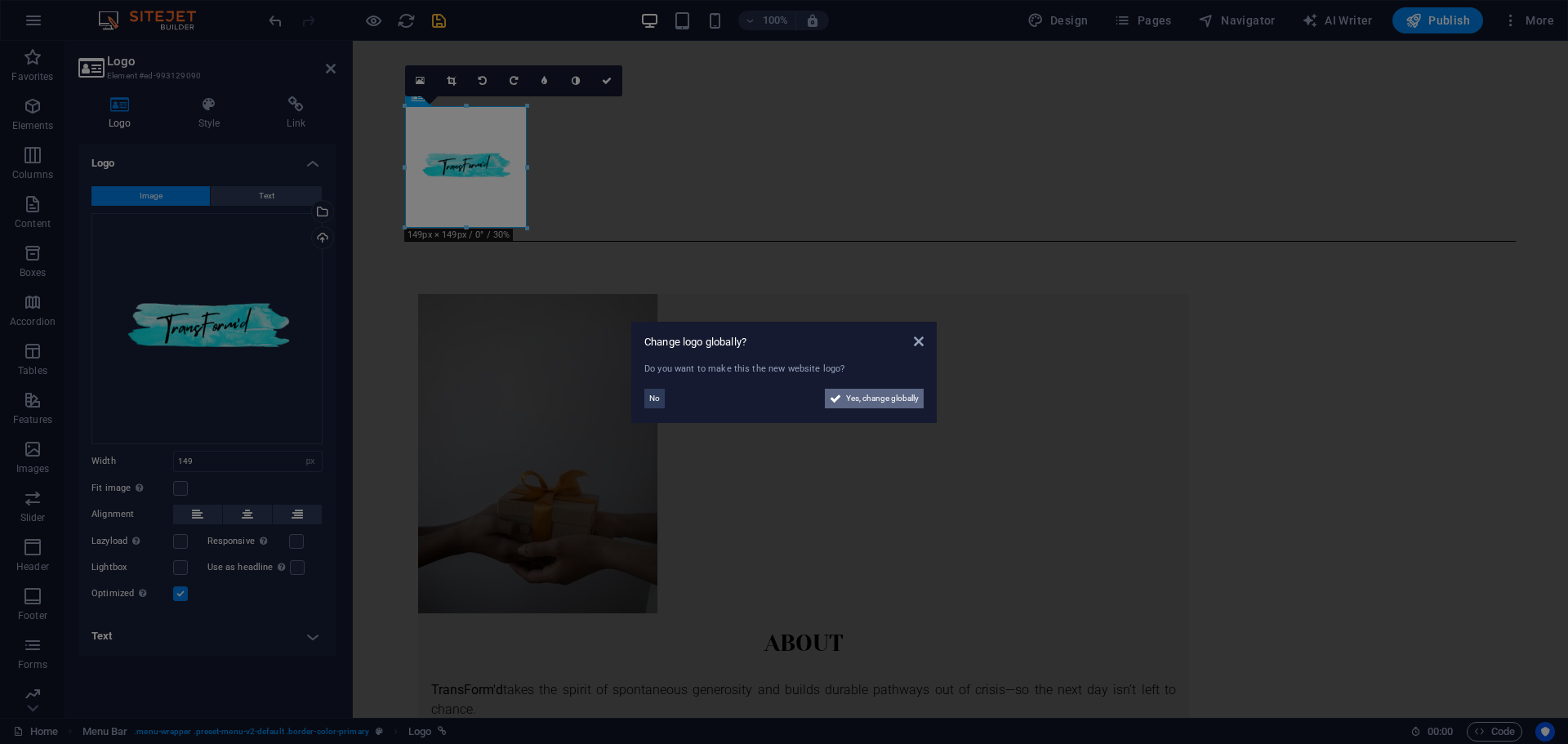
click at [868, 400] on span "Yes, change globally" at bounding box center [883, 398] width 73 height 19
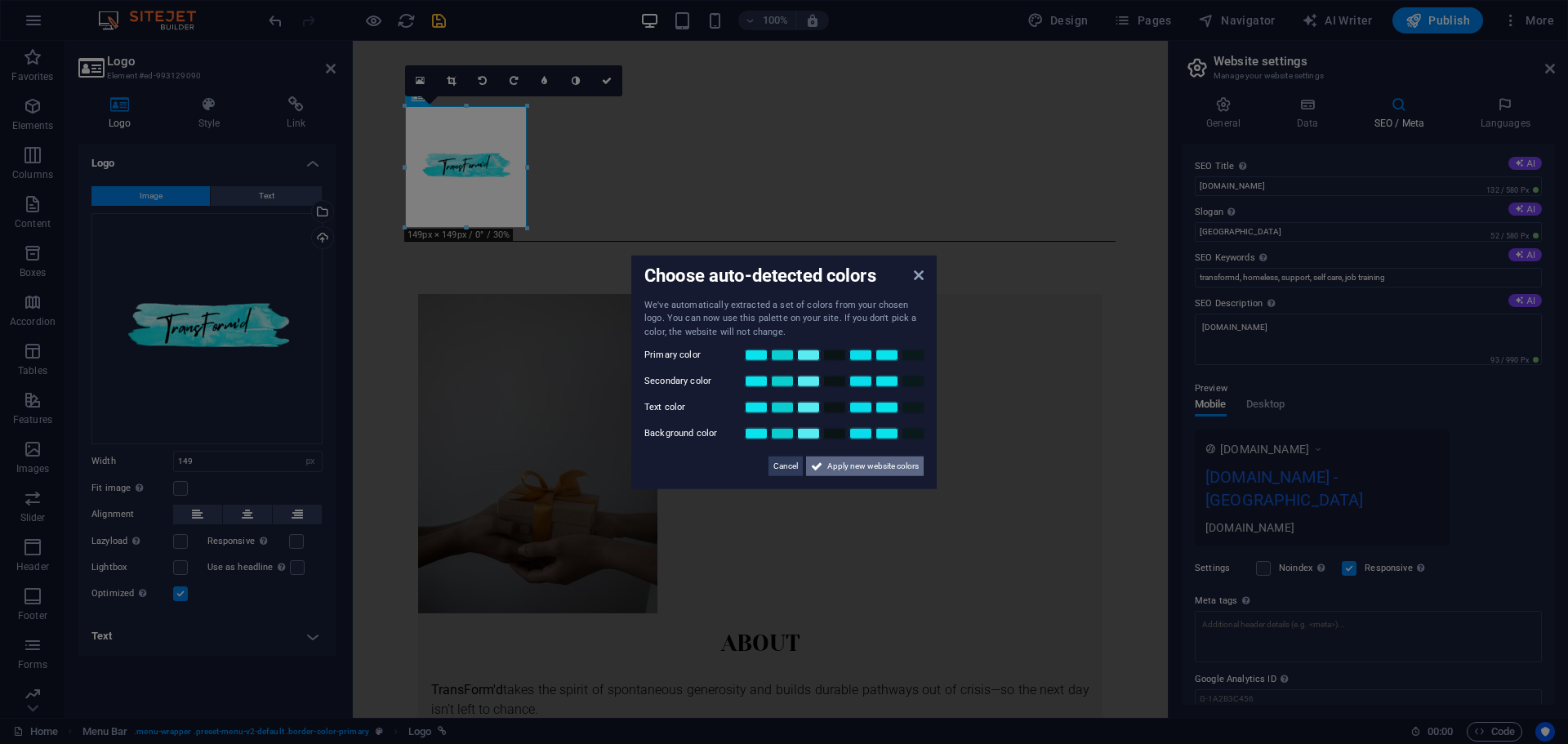
click at [842, 468] on span "Apply new website colors" at bounding box center [872, 466] width 91 height 19
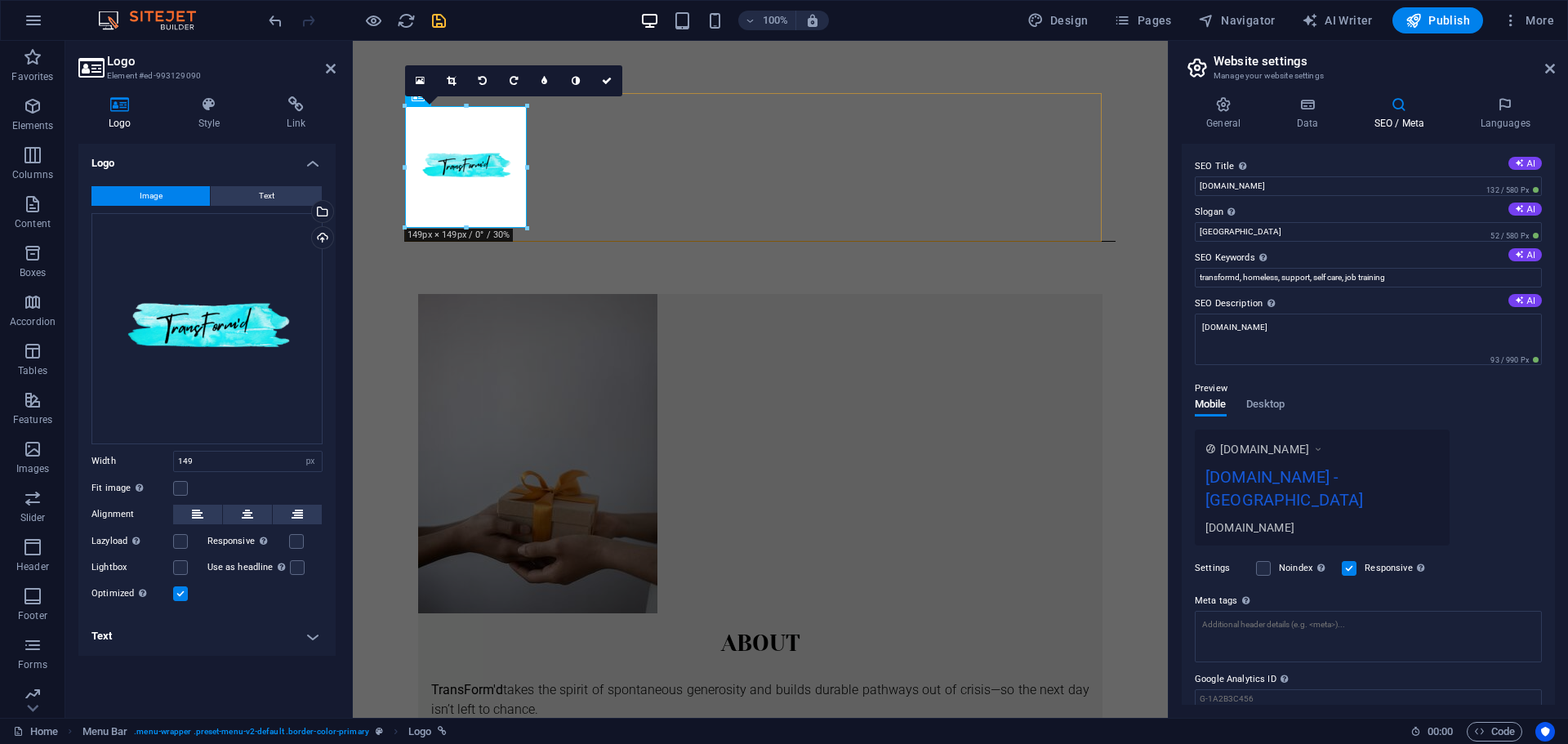
click at [953, 173] on div "Menu" at bounding box center [760, 167] width 710 height 149
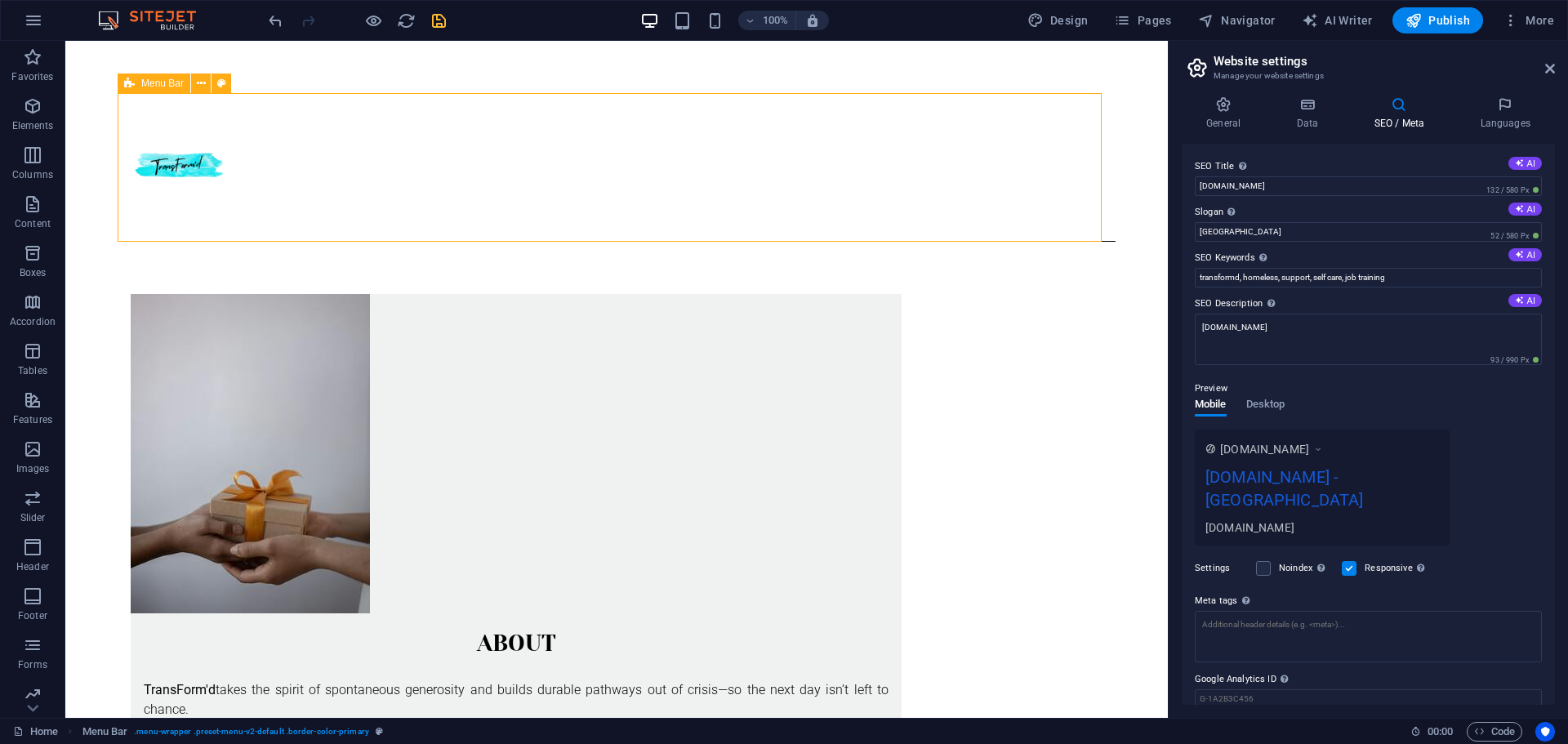
click at [953, 173] on div "Menu" at bounding box center [616, 167] width 998 height 149
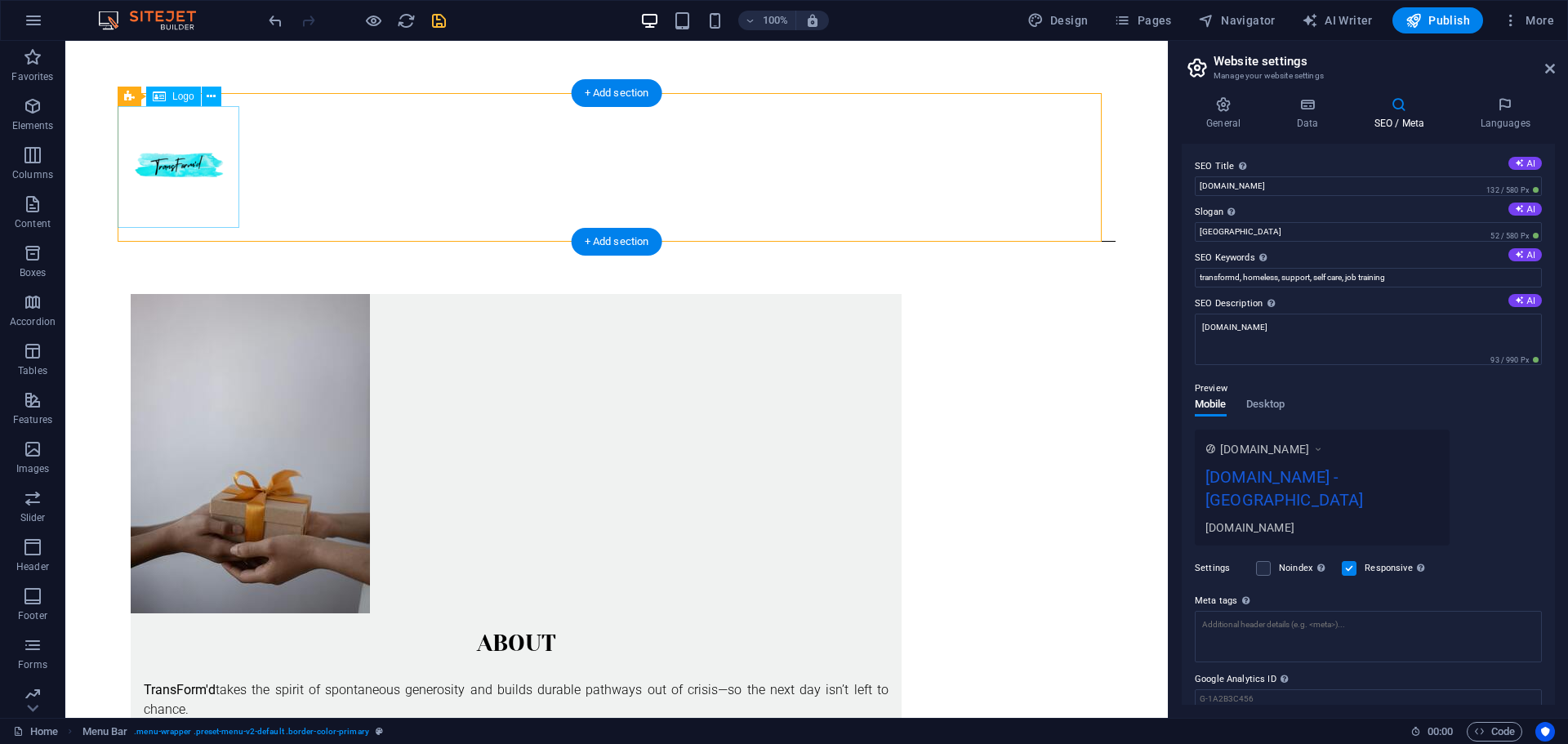
click at [191, 174] on div at bounding box center [616, 167] width 998 height 122
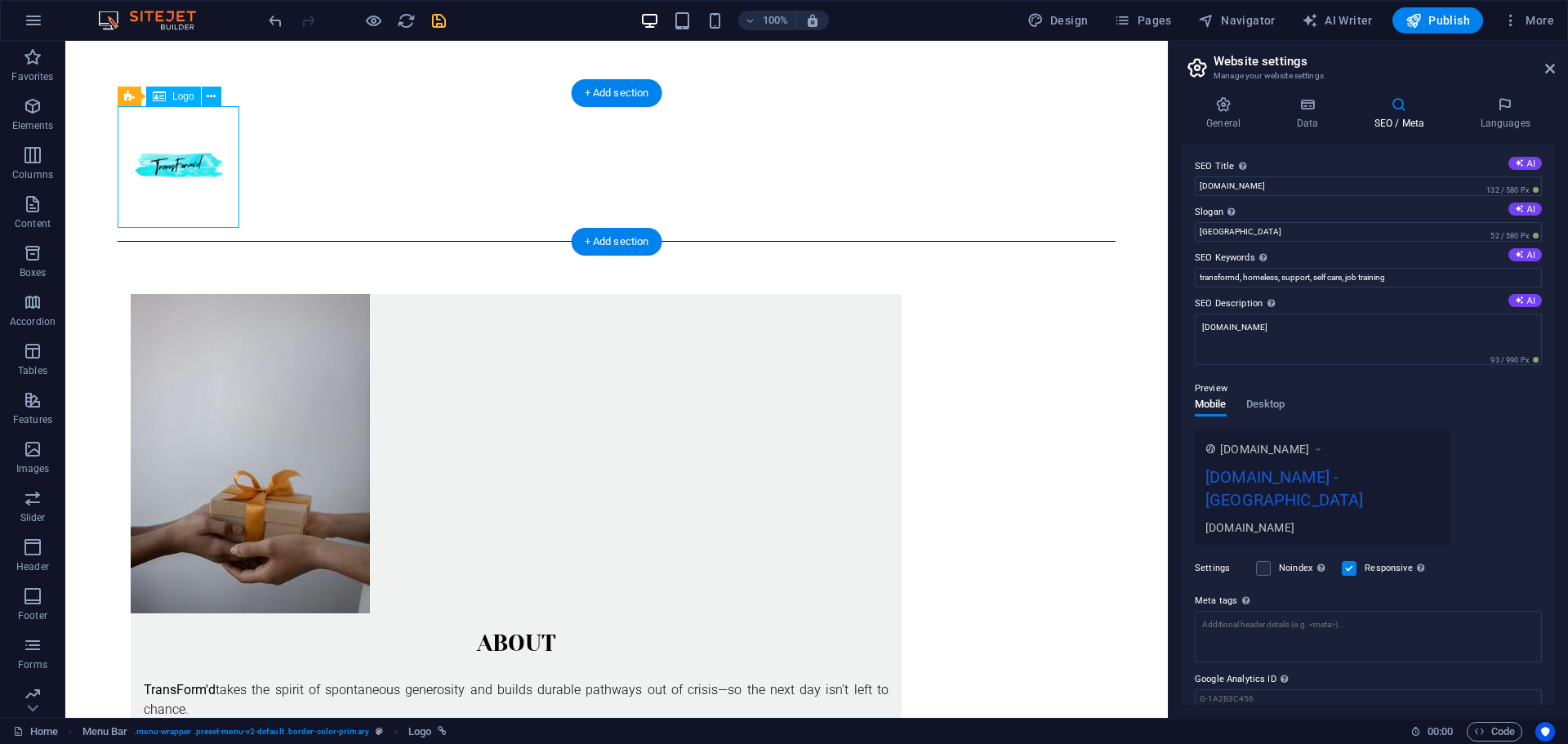
click at [191, 174] on div at bounding box center [616, 167] width 998 height 122
select select "px"
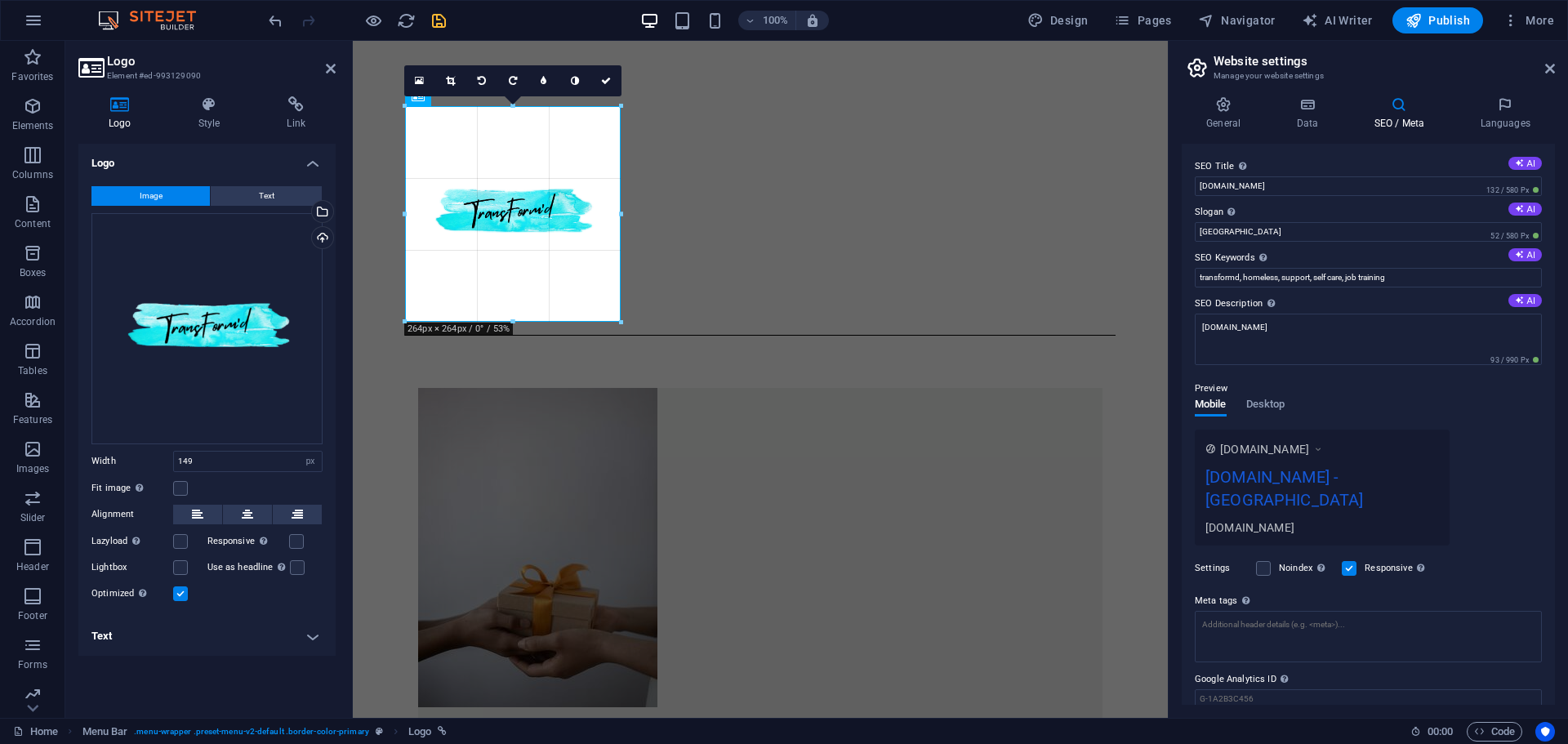
drag, startPoint x: 526, startPoint y: 230, endPoint x: 614, endPoint y: 172, distance: 105.4
type input "264"
click at [791, 234] on div "Menu" at bounding box center [760, 214] width 710 height 243
select select "header"
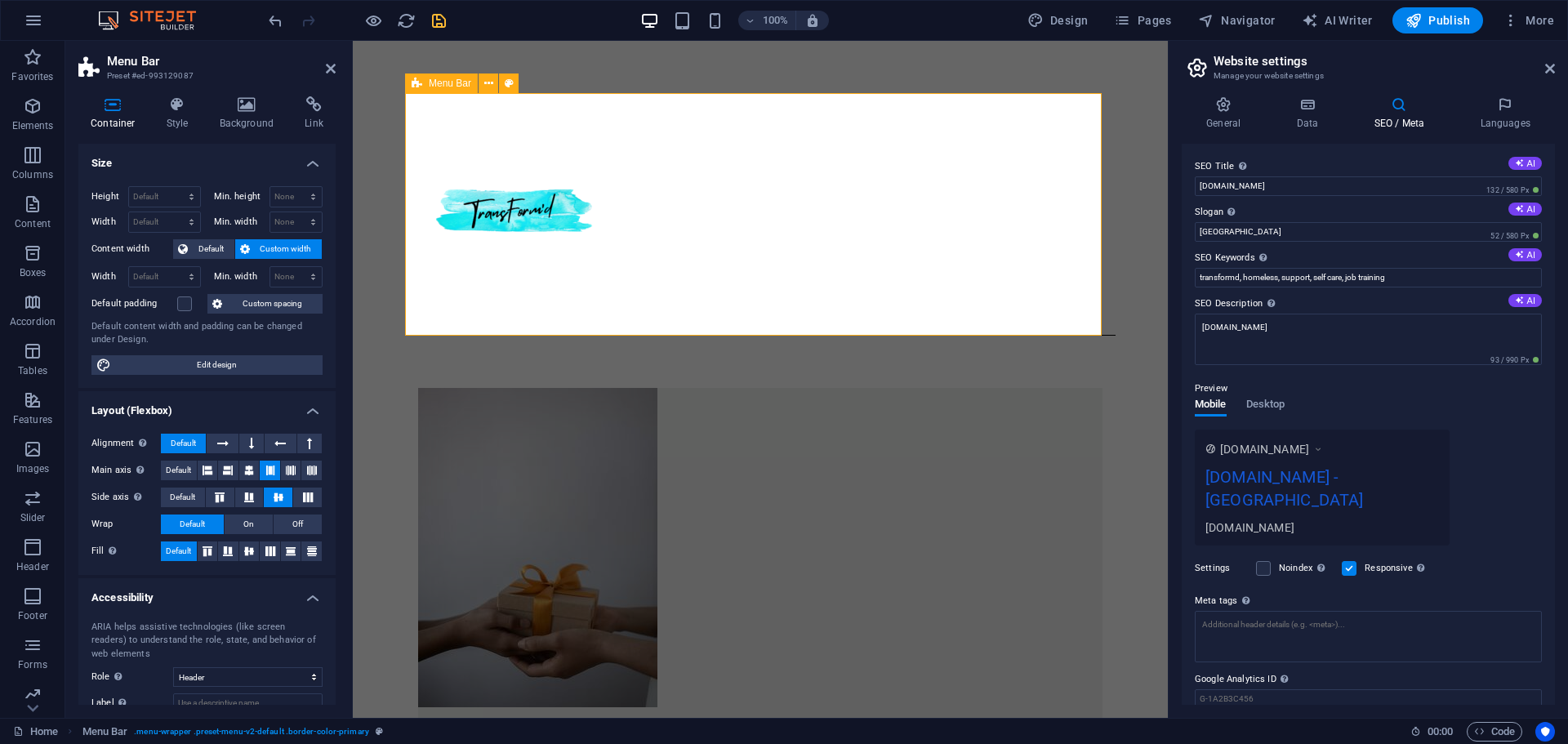
click at [791, 234] on div "Menu" at bounding box center [760, 214] width 710 height 243
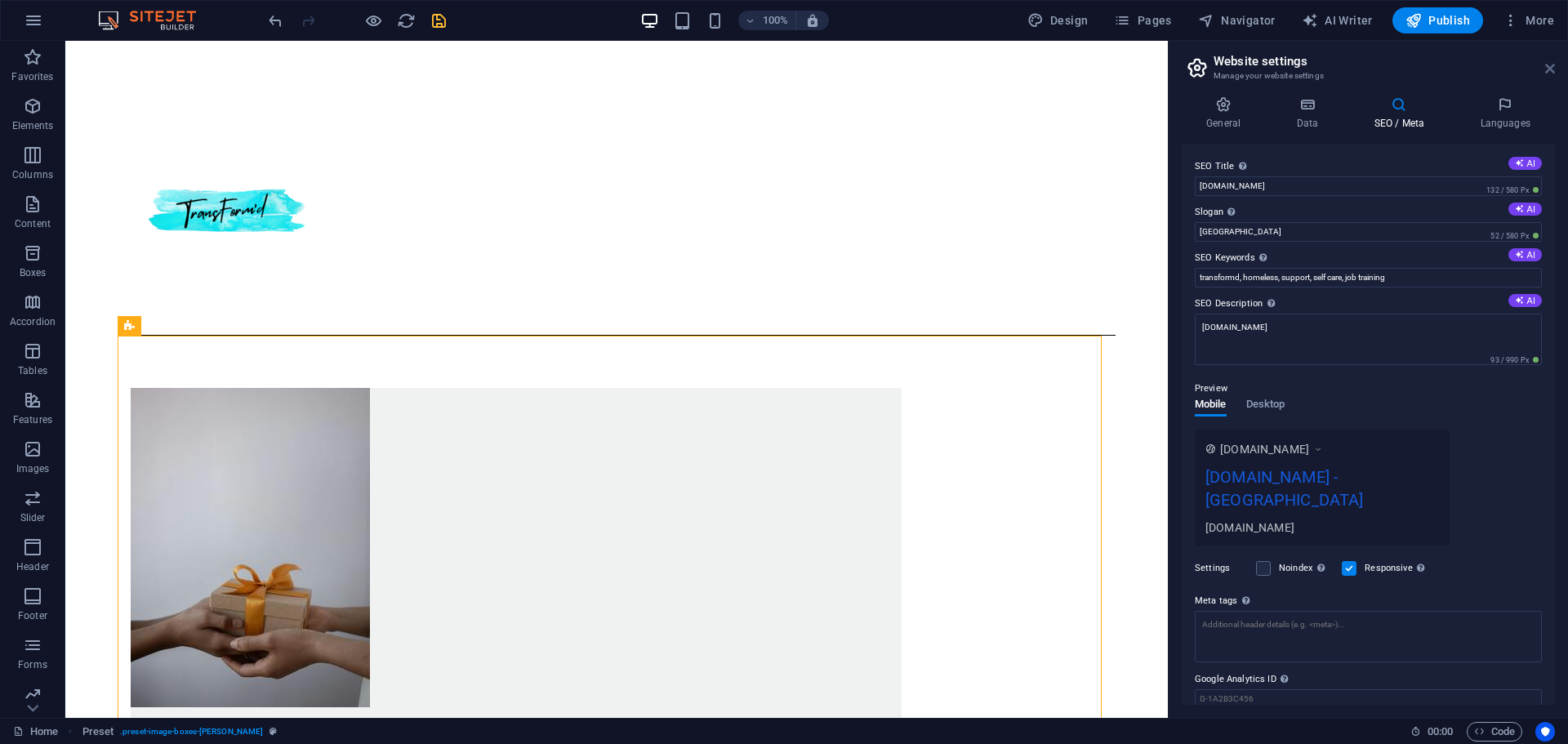
click at [1552, 68] on icon at bounding box center [1550, 69] width 10 height 13
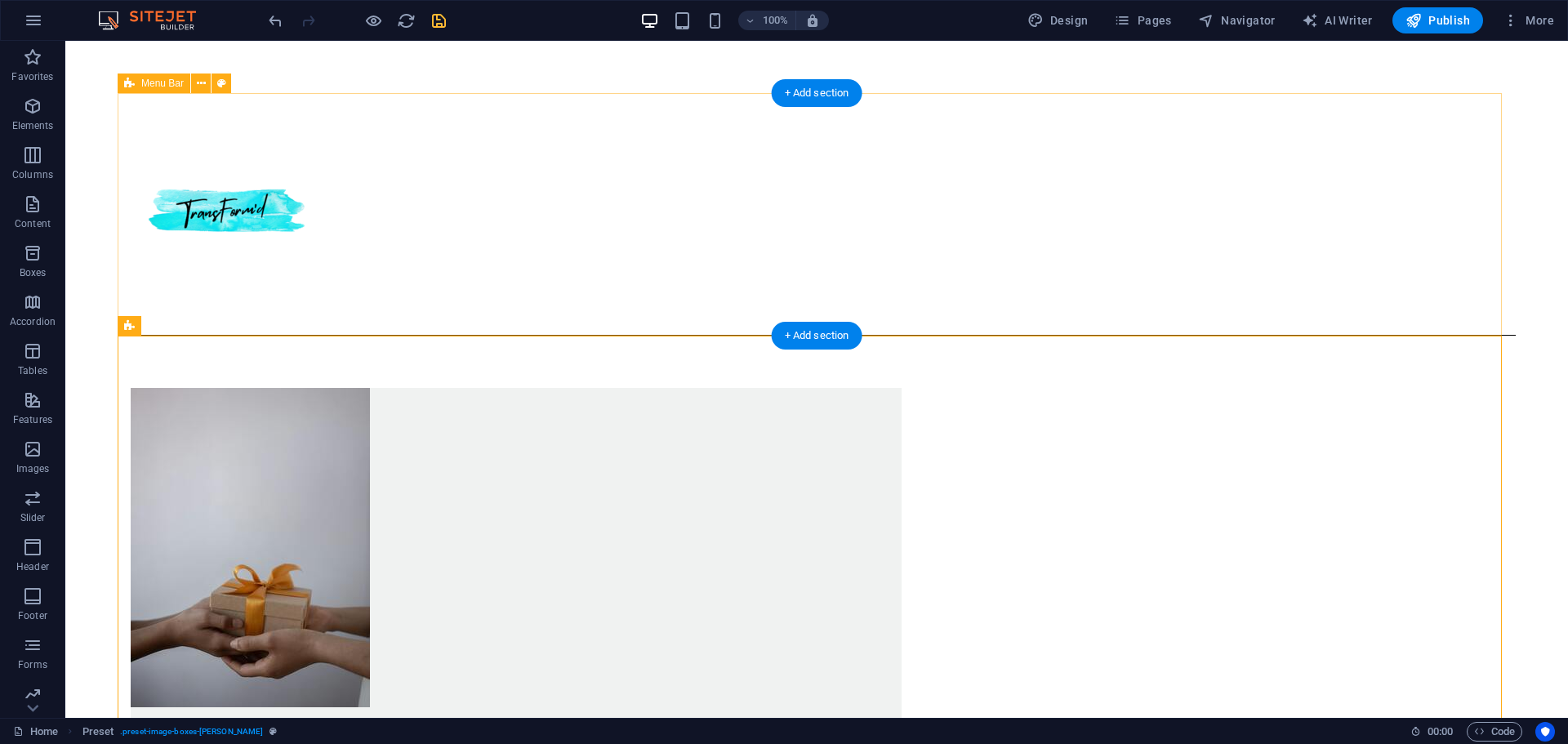
click at [1015, 234] on div "Menu" at bounding box center [817, 214] width 1397 height 243
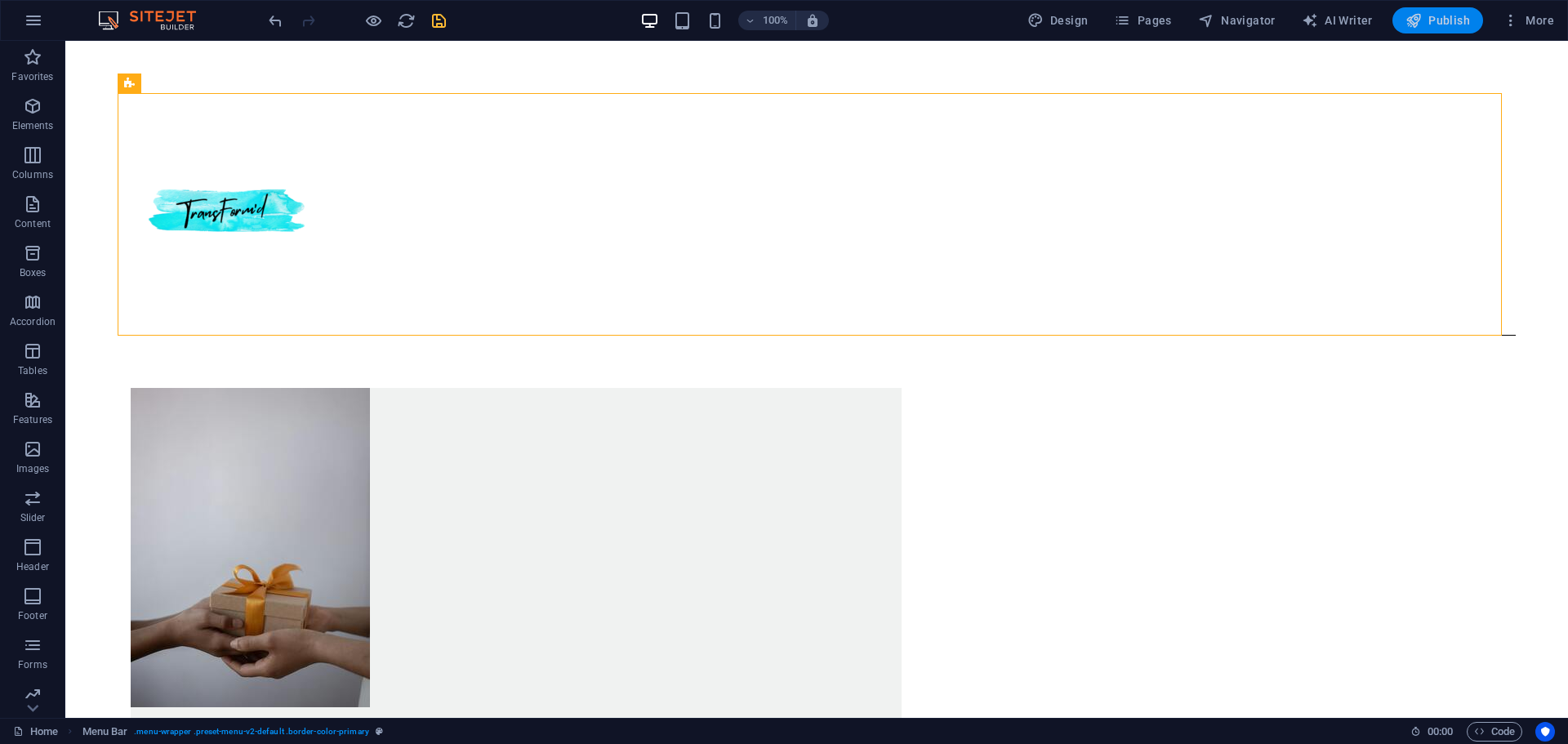
click at [1436, 19] on span "Publish" at bounding box center [1437, 20] width 64 height 16
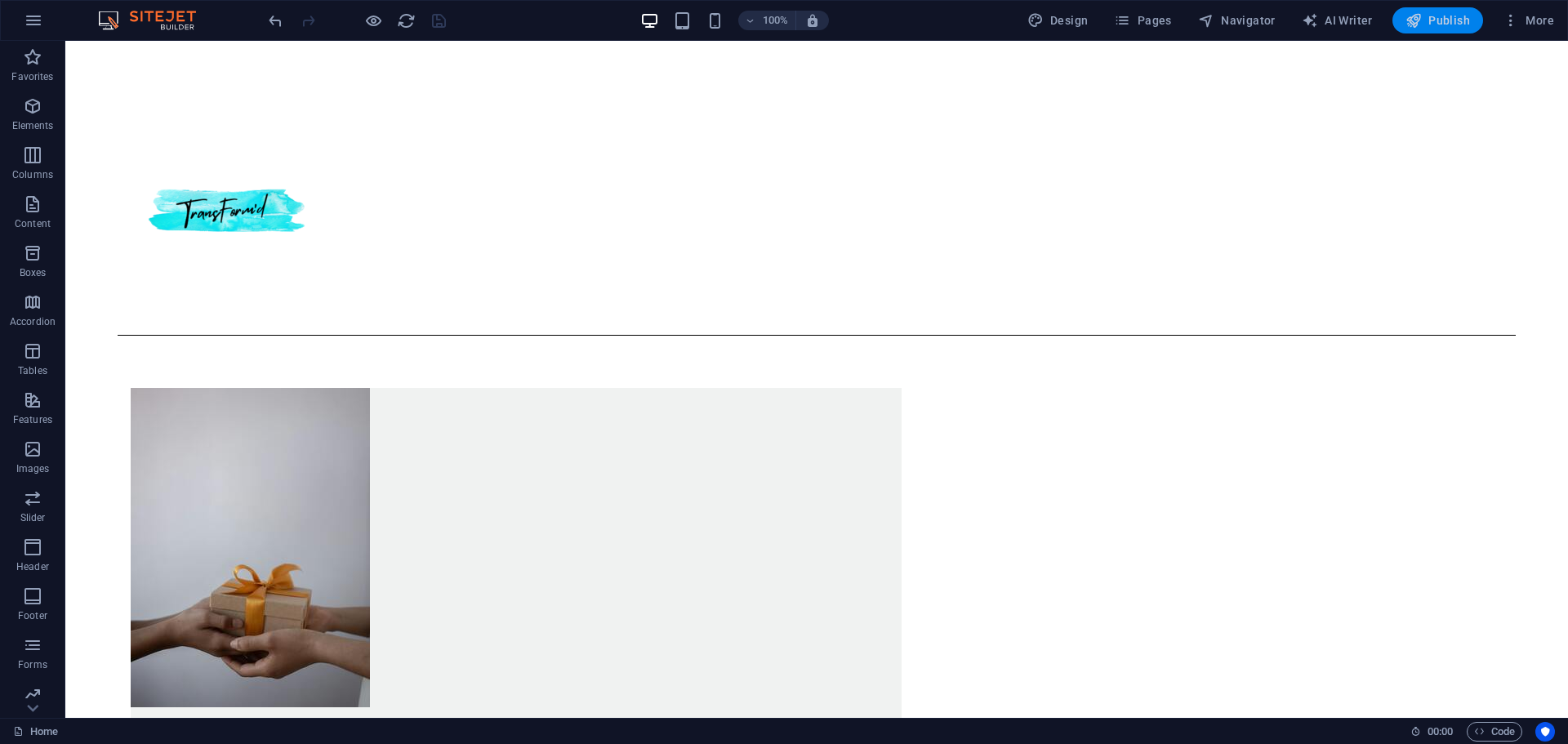
click at [1420, 24] on icon "button" at bounding box center [1413, 20] width 16 height 16
click at [1527, 25] on span "More" at bounding box center [1528, 20] width 52 height 16
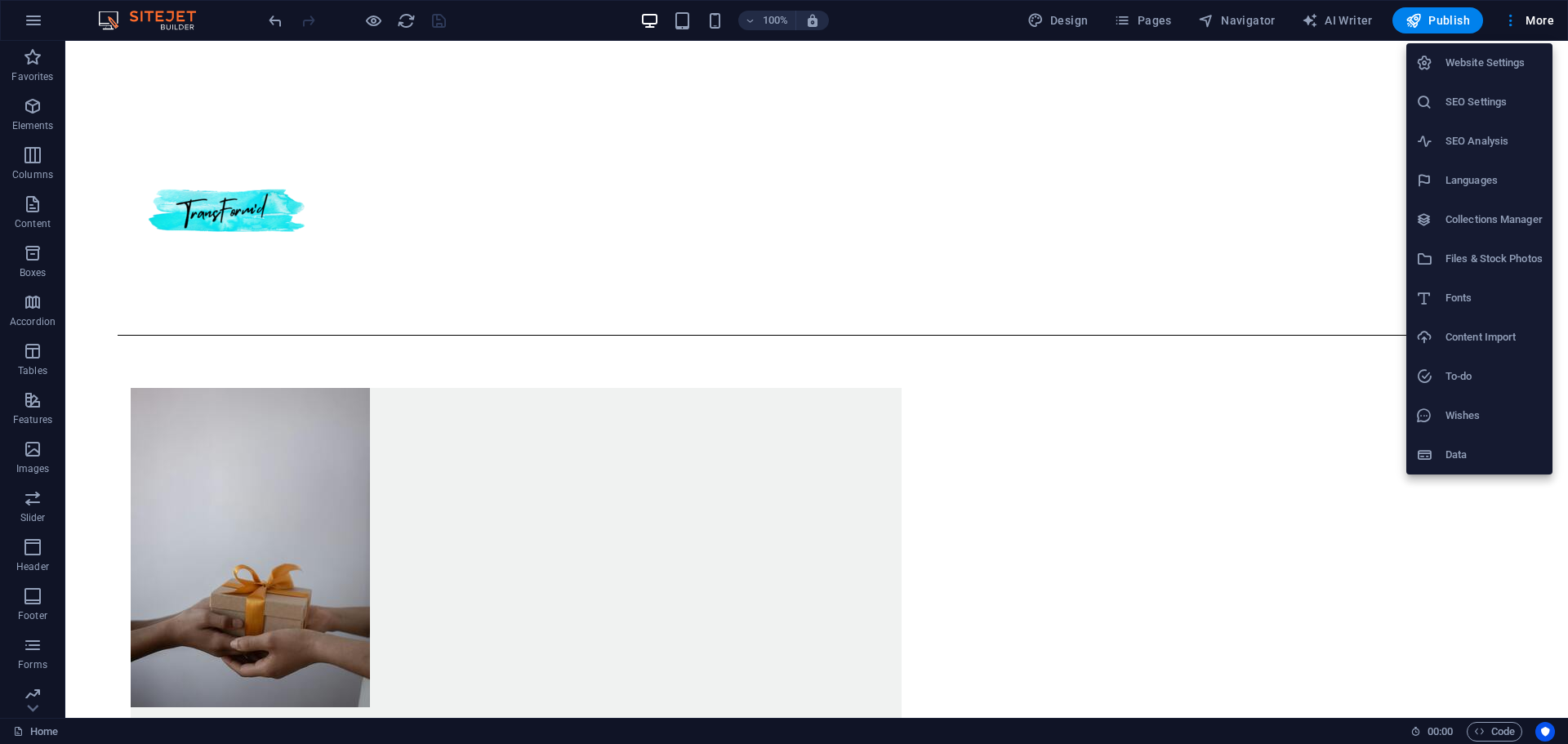
click at [1456, 225] on h6 "Collections Manager" at bounding box center [1493, 220] width 97 height 19
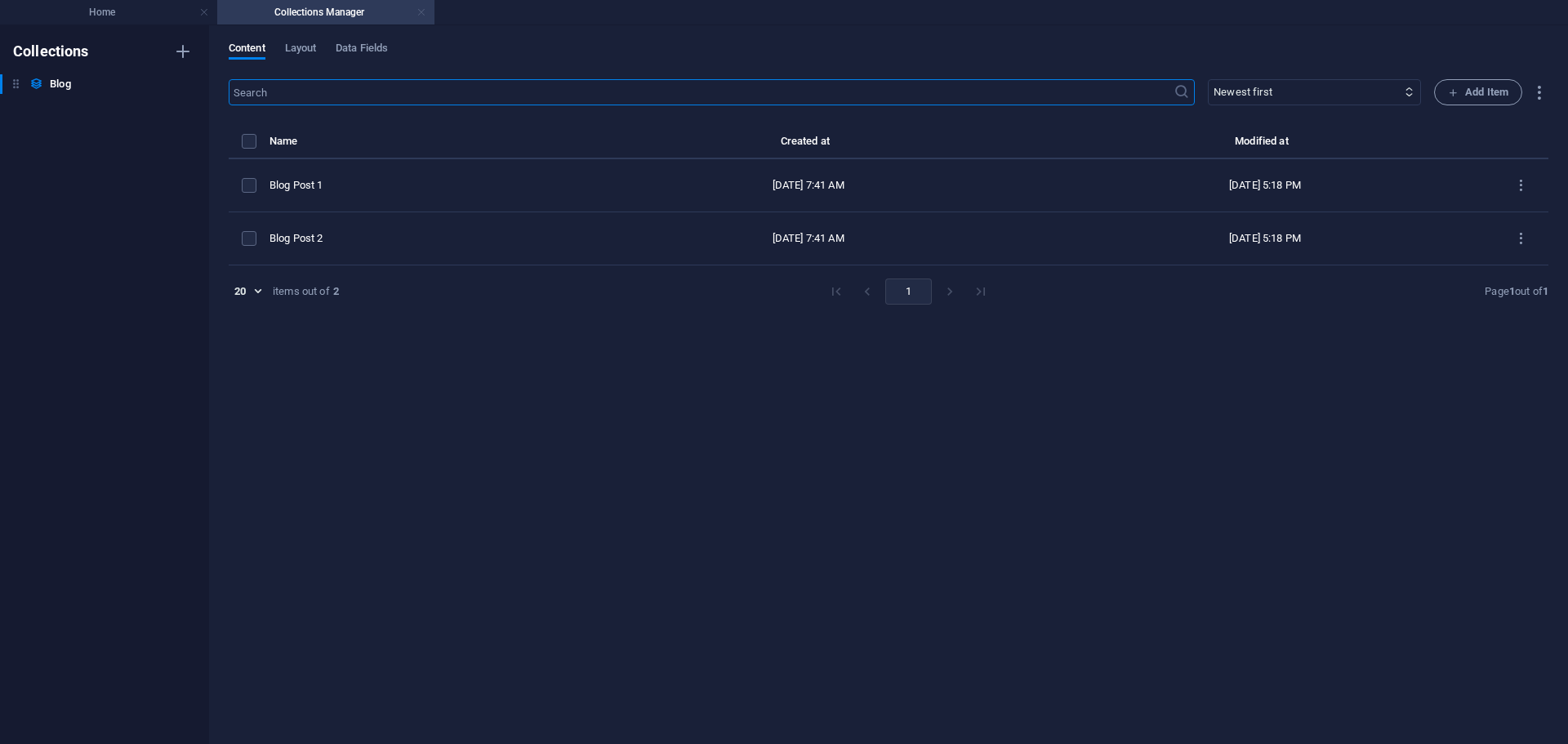
click at [418, 8] on link at bounding box center [421, 12] width 10 height 15
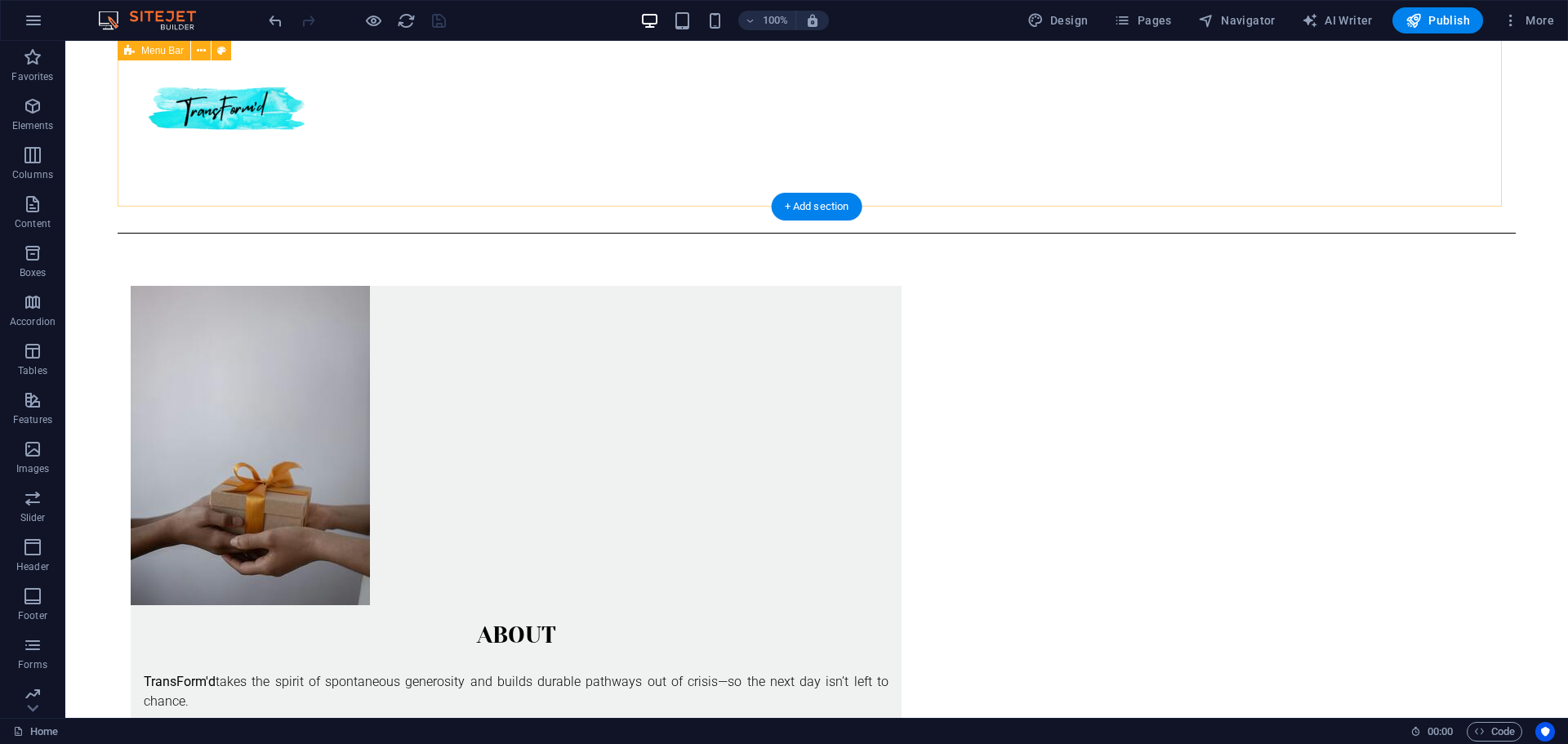
scroll to position [91, 0]
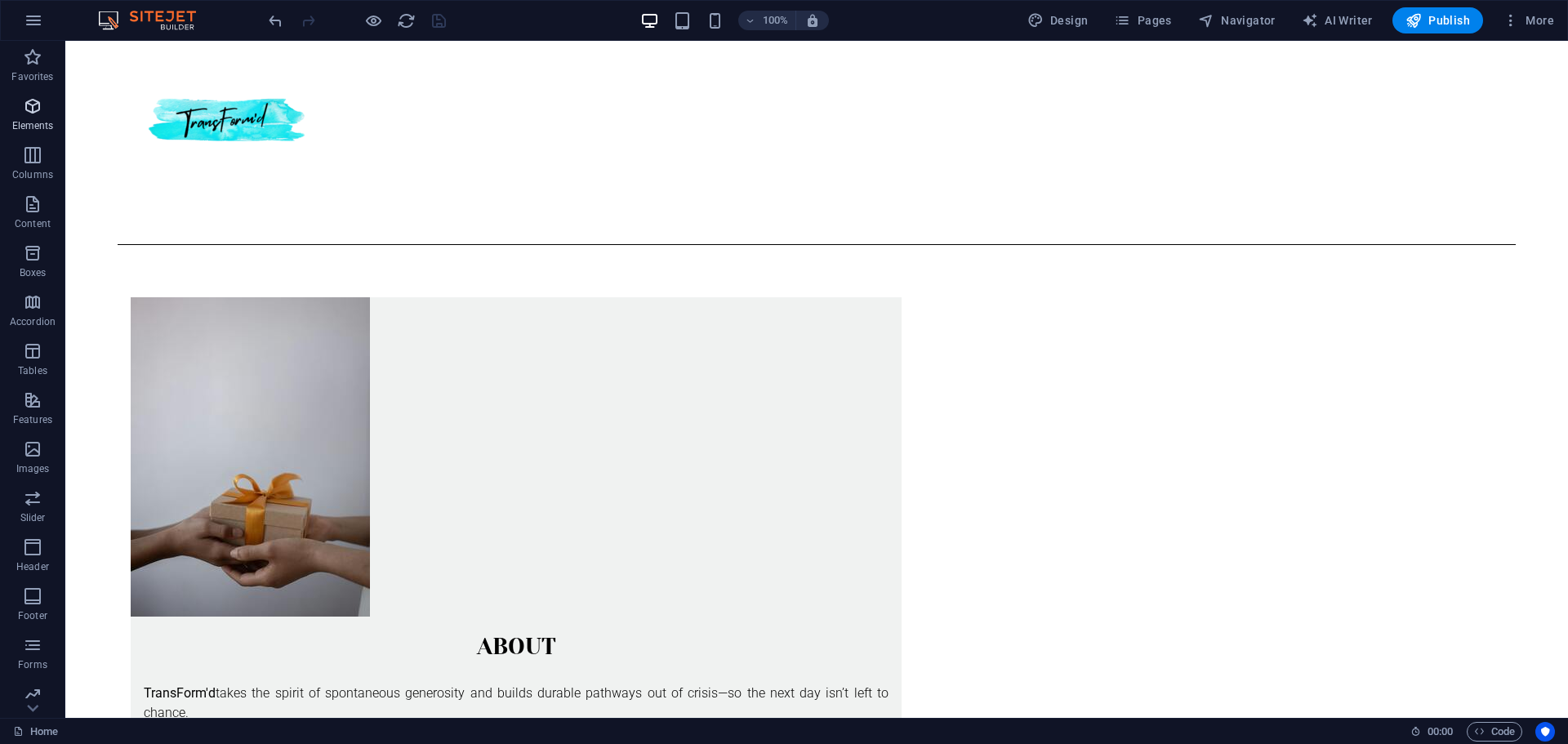
click at [37, 115] on icon "button" at bounding box center [33, 106] width 19 height 19
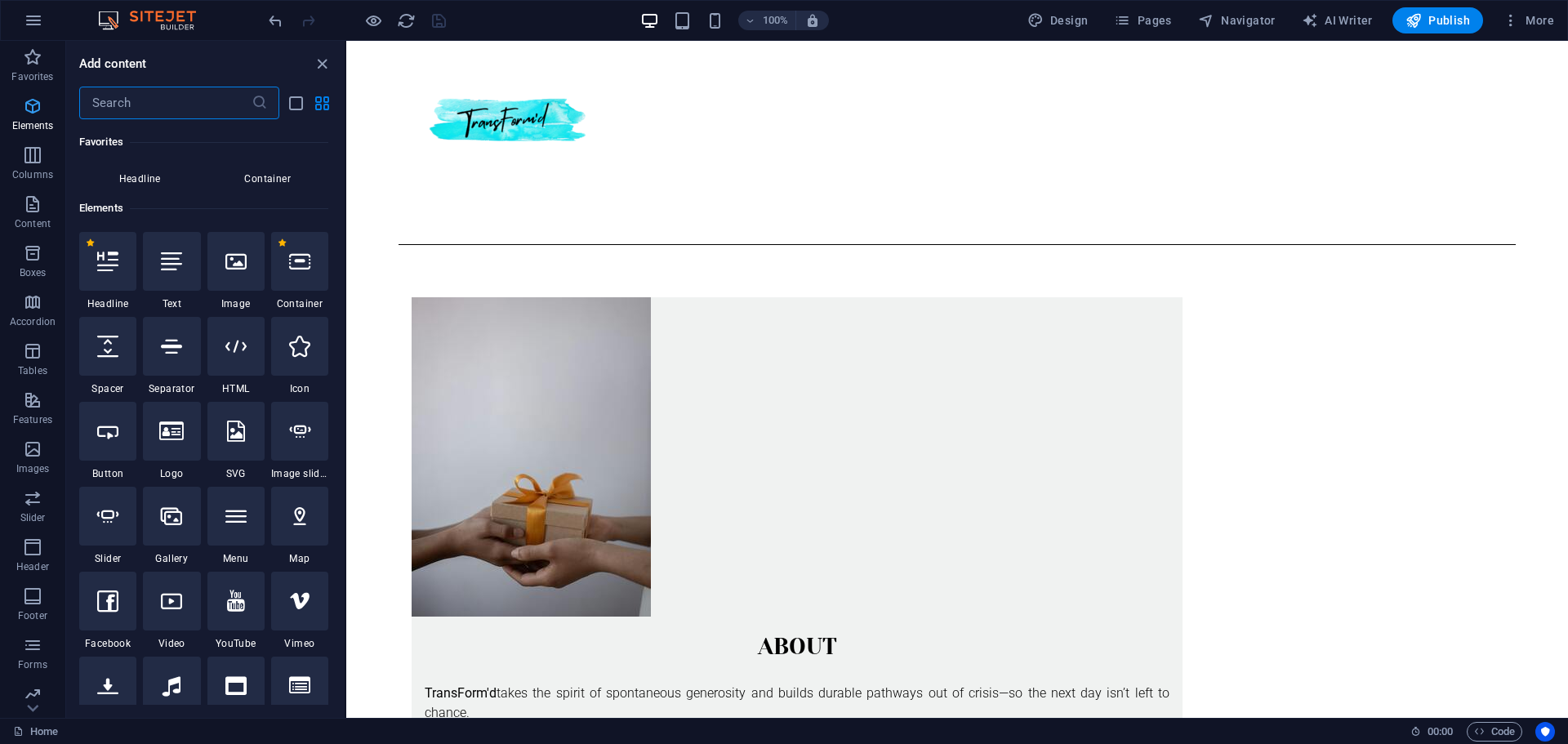
scroll to position [174, 0]
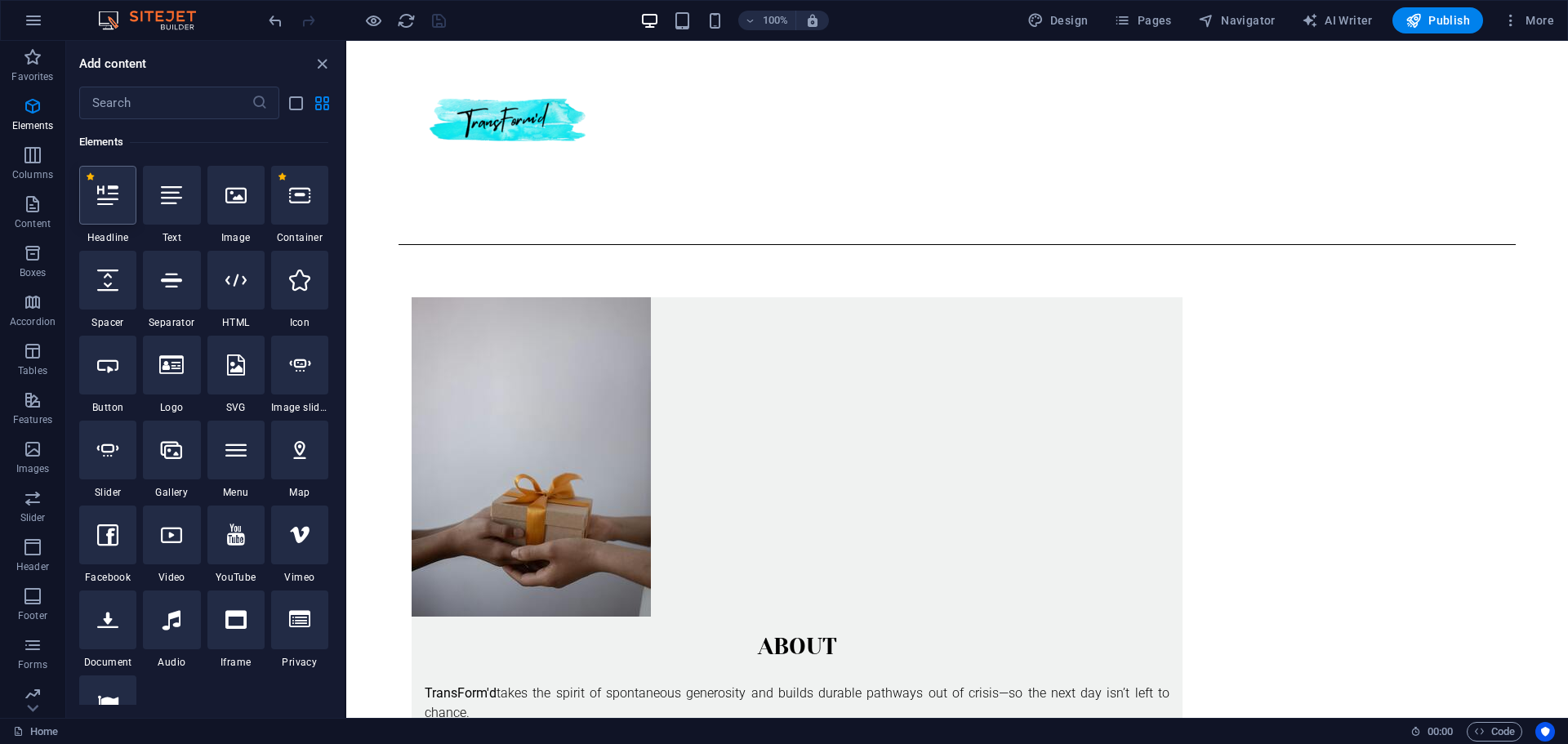
click at [112, 214] on div at bounding box center [108, 195] width 58 height 58
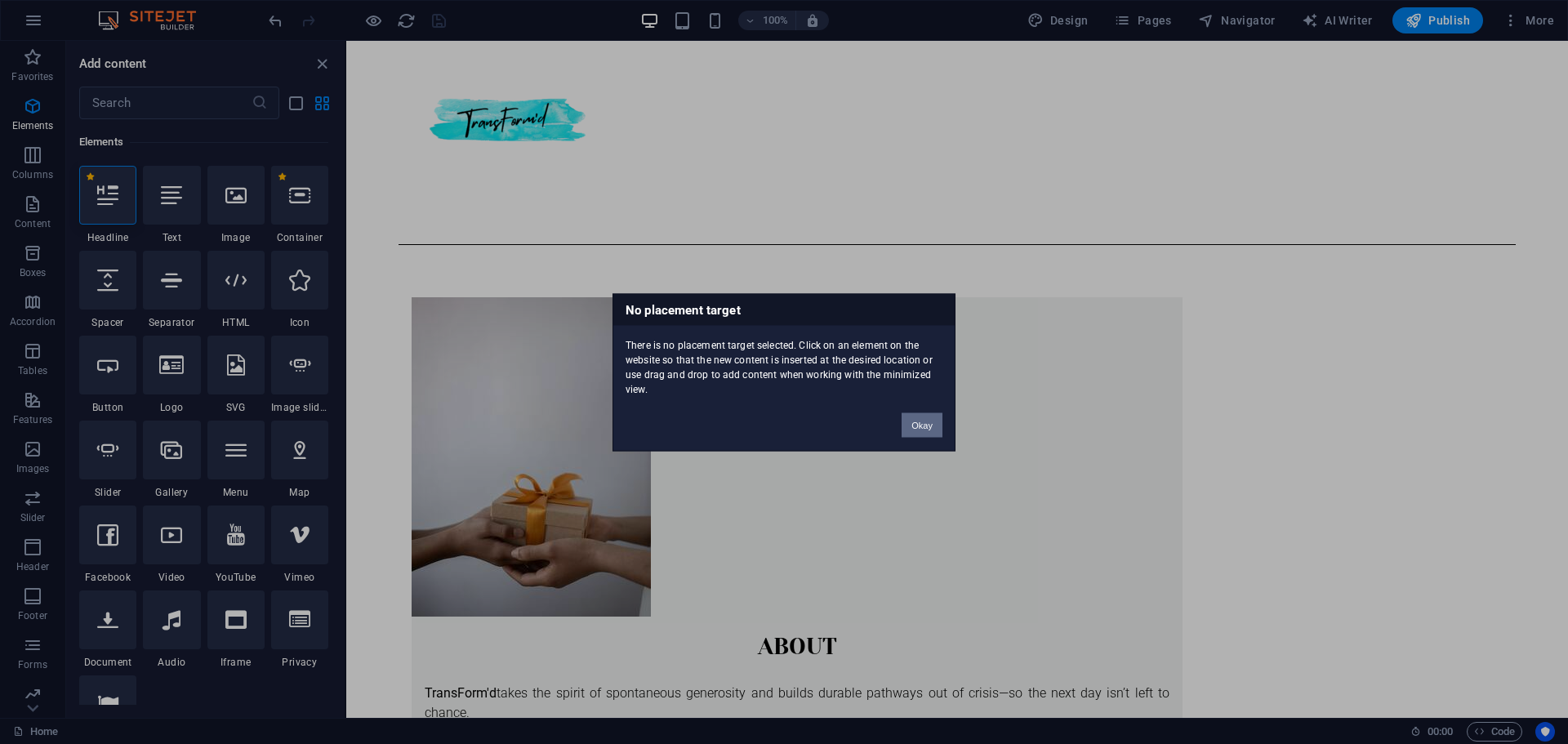
click at [911, 421] on button "Okay" at bounding box center [921, 425] width 41 height 25
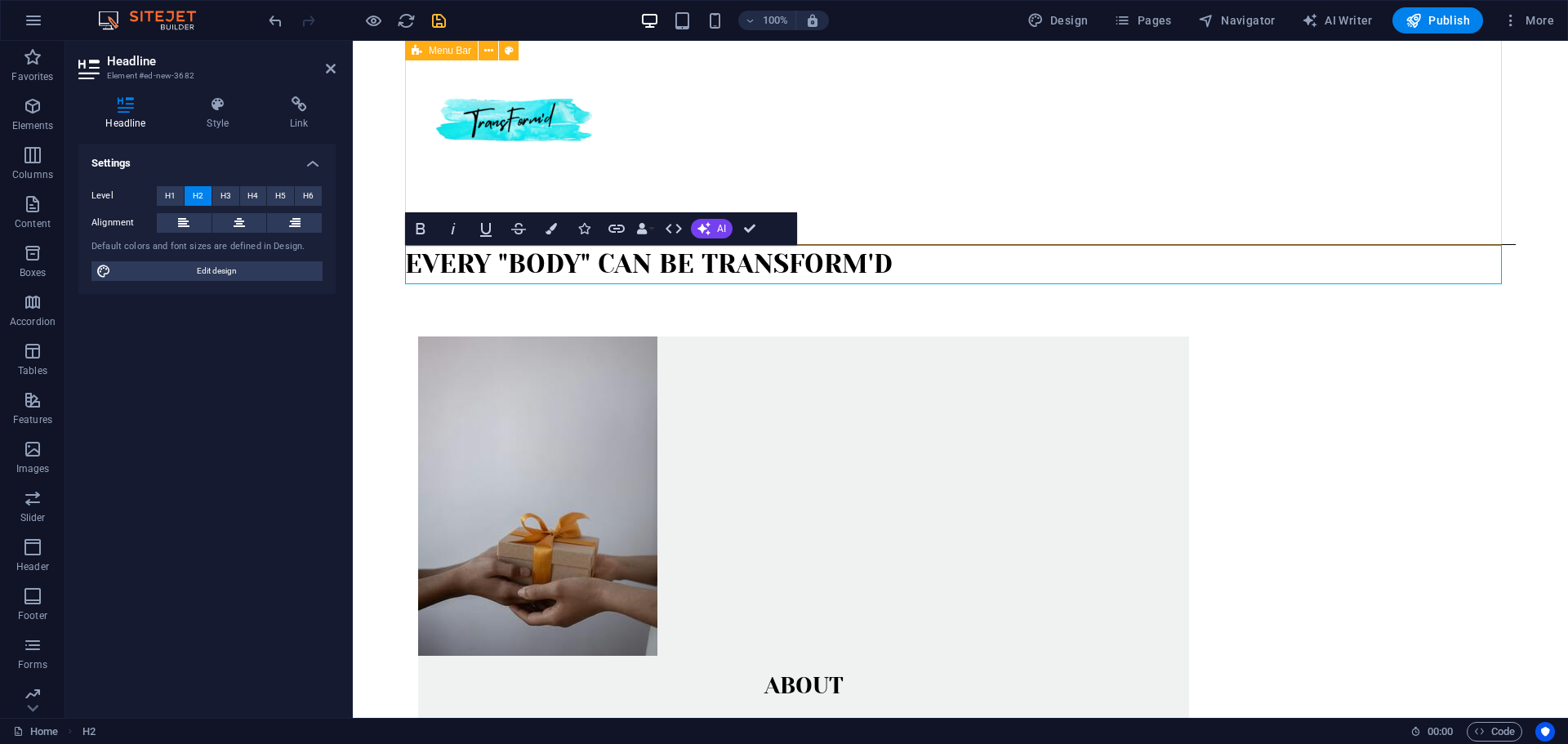
click at [973, 171] on div "Menu" at bounding box center [960, 124] width 1111 height 243
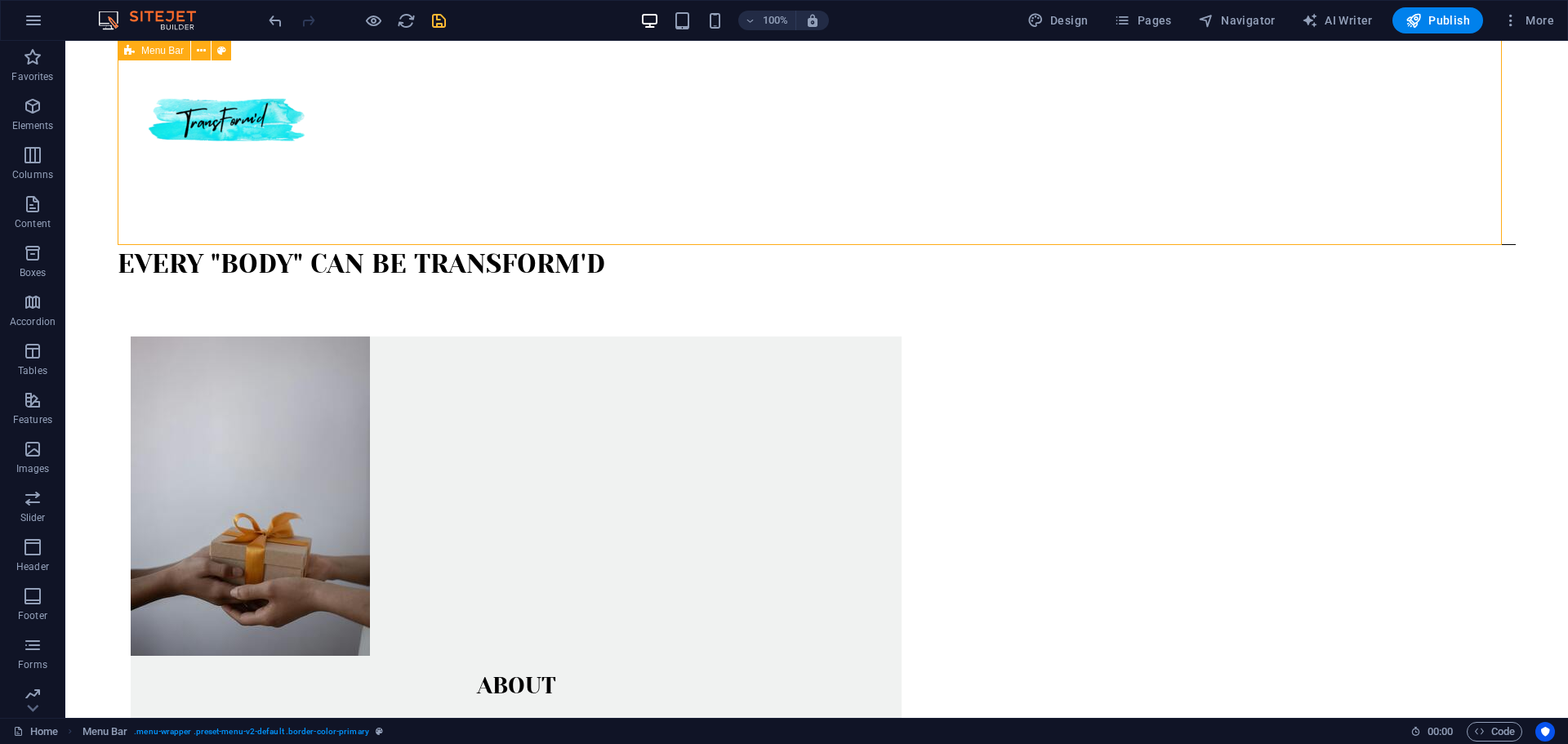
click at [973, 171] on div "Menu" at bounding box center [817, 124] width 1397 height 243
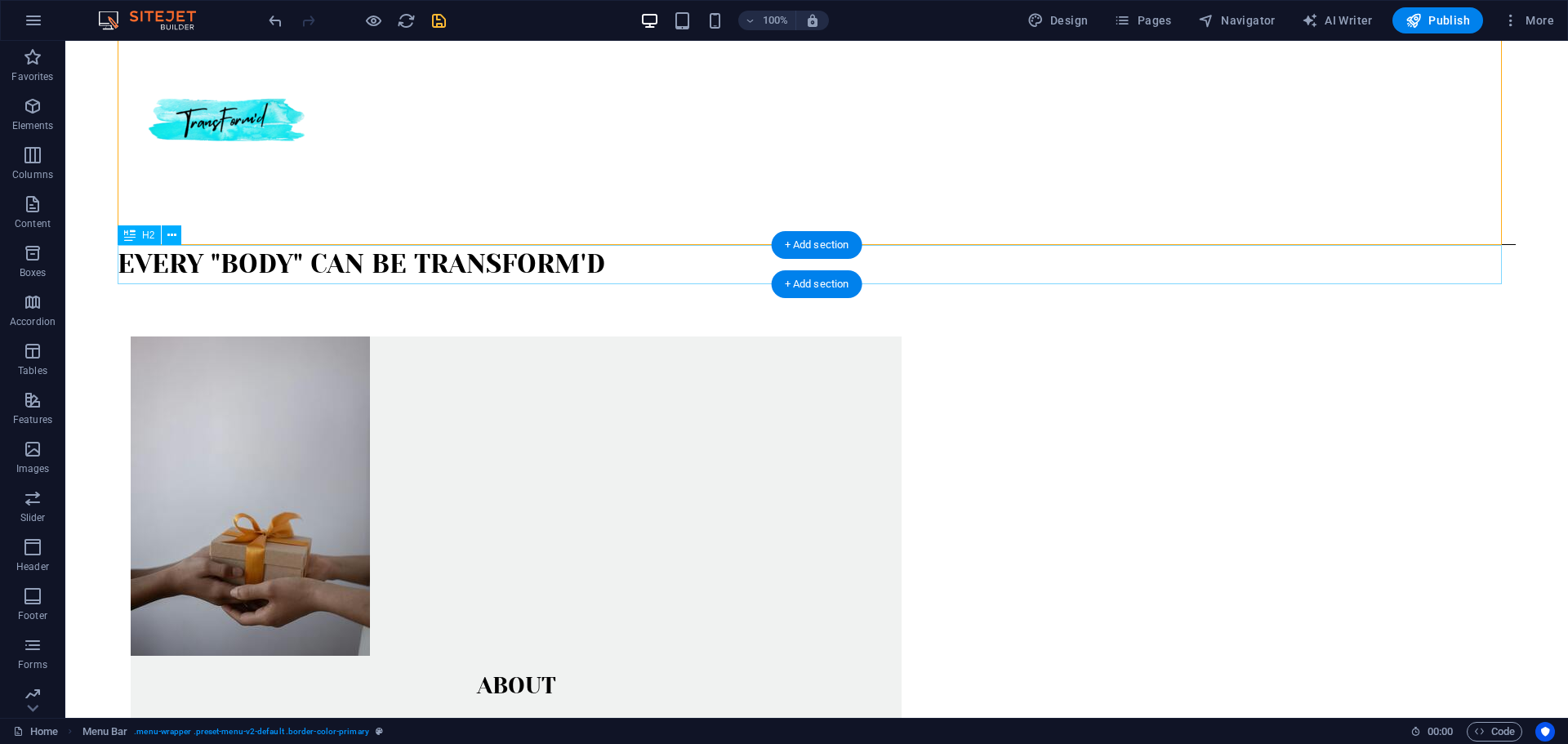
click at [560, 266] on div "Every "body" can be transform'd" at bounding box center [817, 265] width 1397 height 39
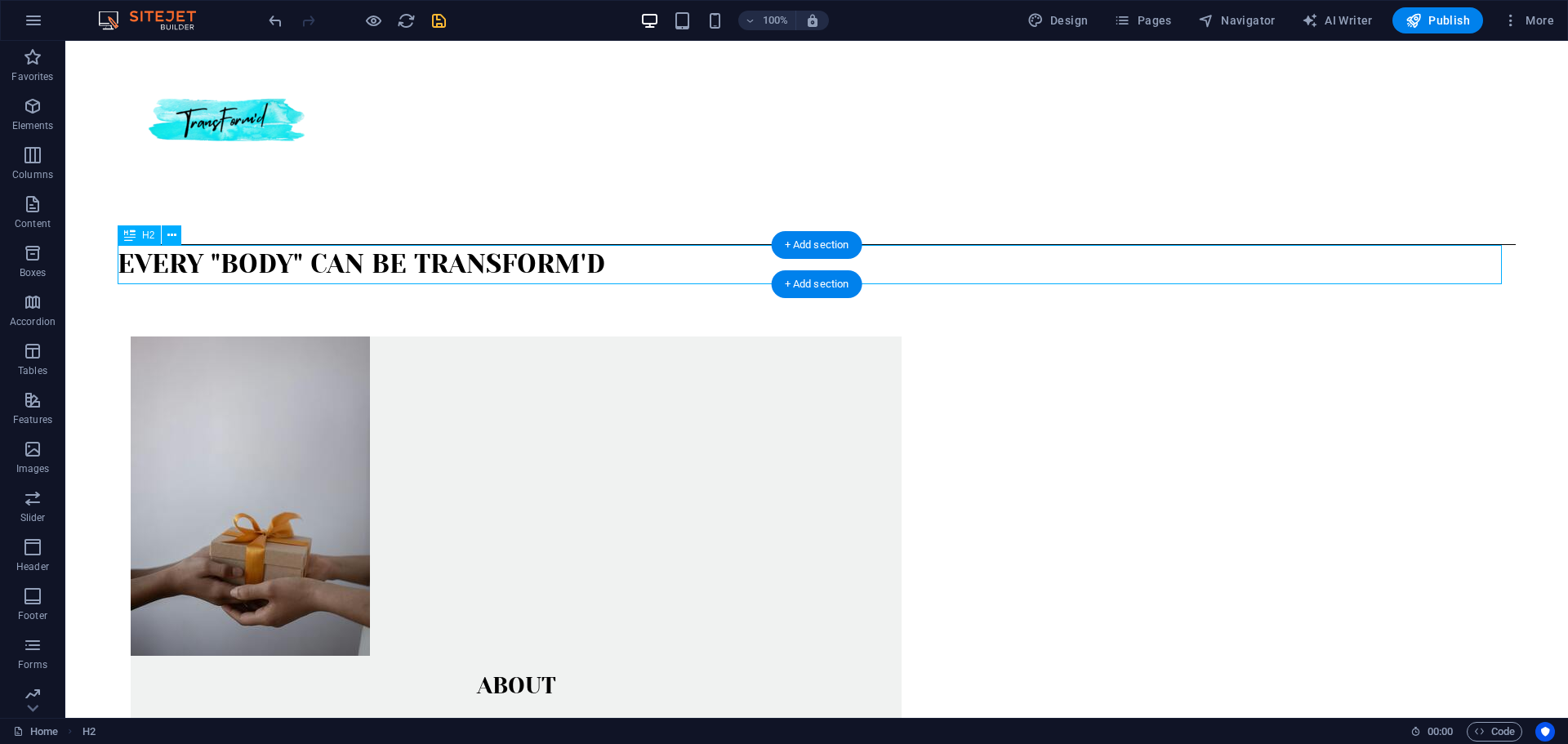
click at [560, 266] on div "Every "body" can be transform'd" at bounding box center [817, 265] width 1397 height 39
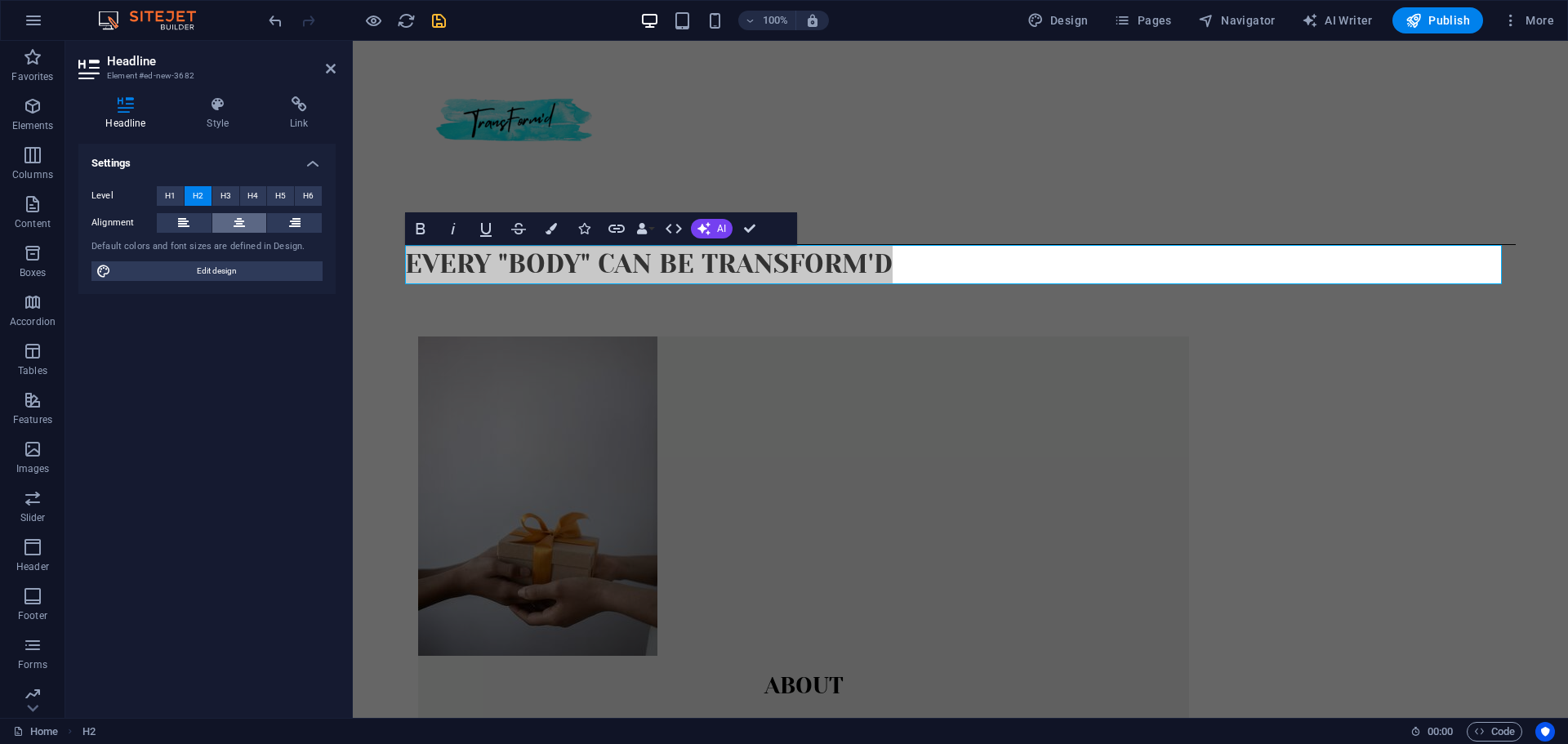
click at [236, 223] on icon at bounding box center [240, 222] width 12 height 19
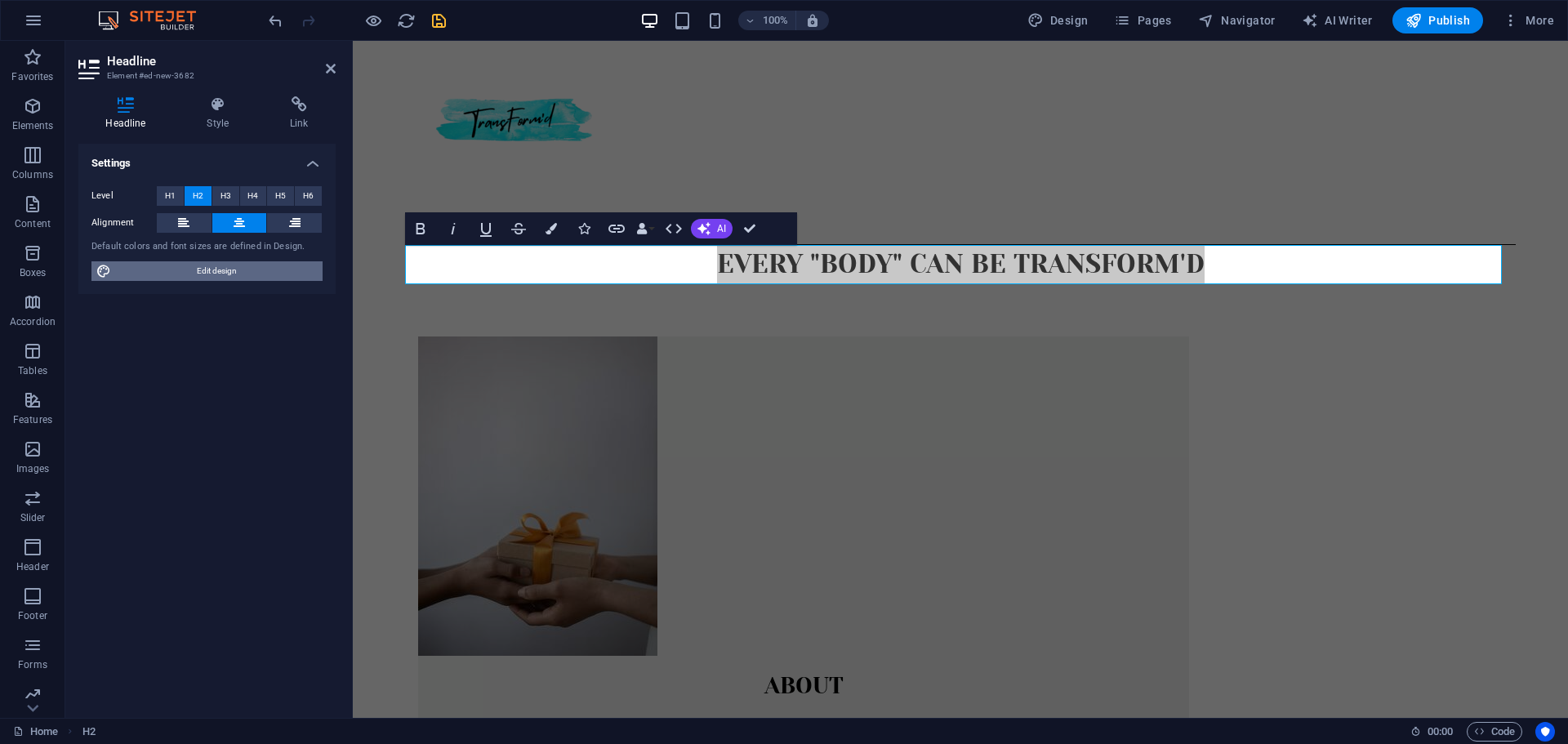
click at [240, 271] on span "Edit design" at bounding box center [217, 271] width 201 height 19
select select "px"
select select "300"
select select "px"
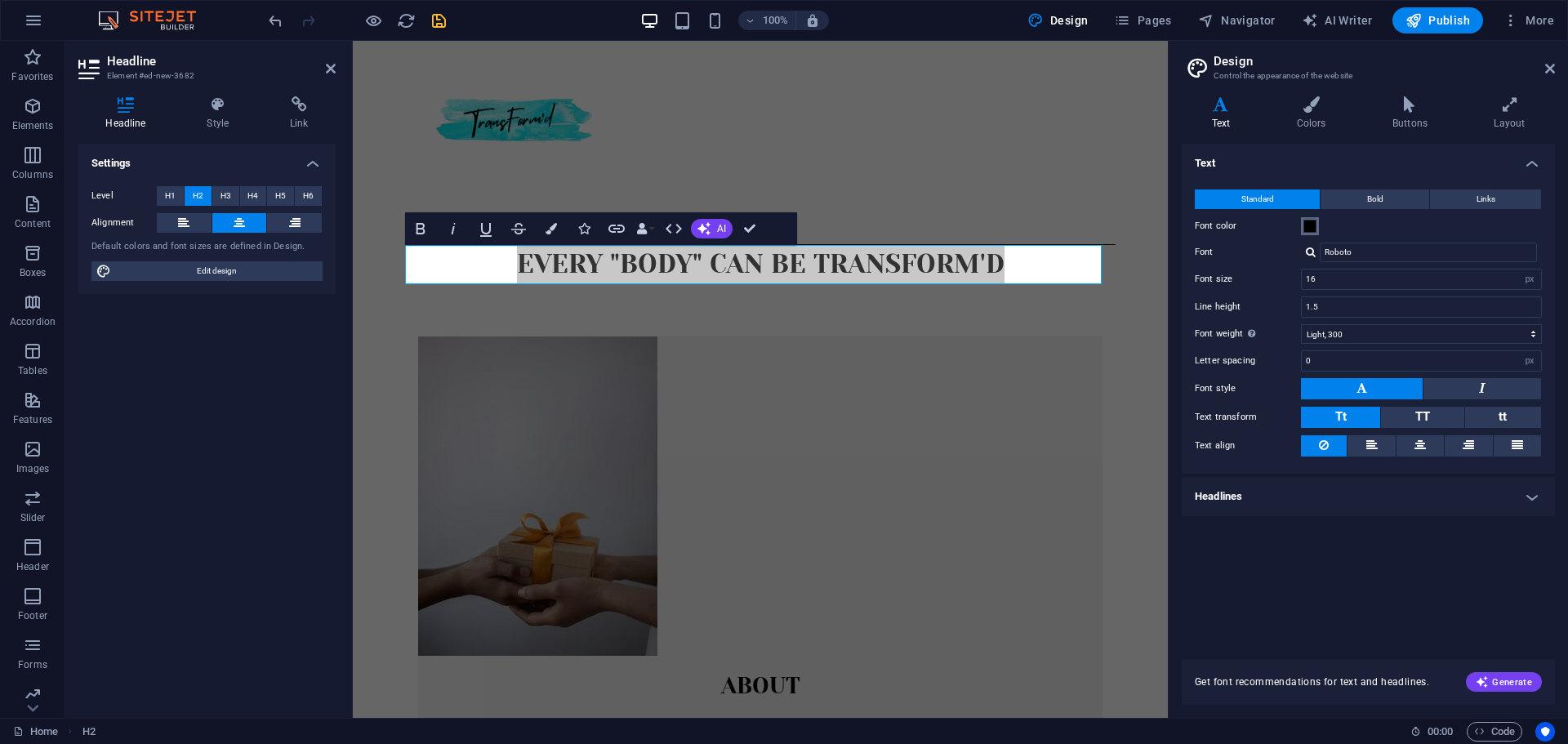
click at [1308, 221] on span at bounding box center [1310, 226] width 13 height 13
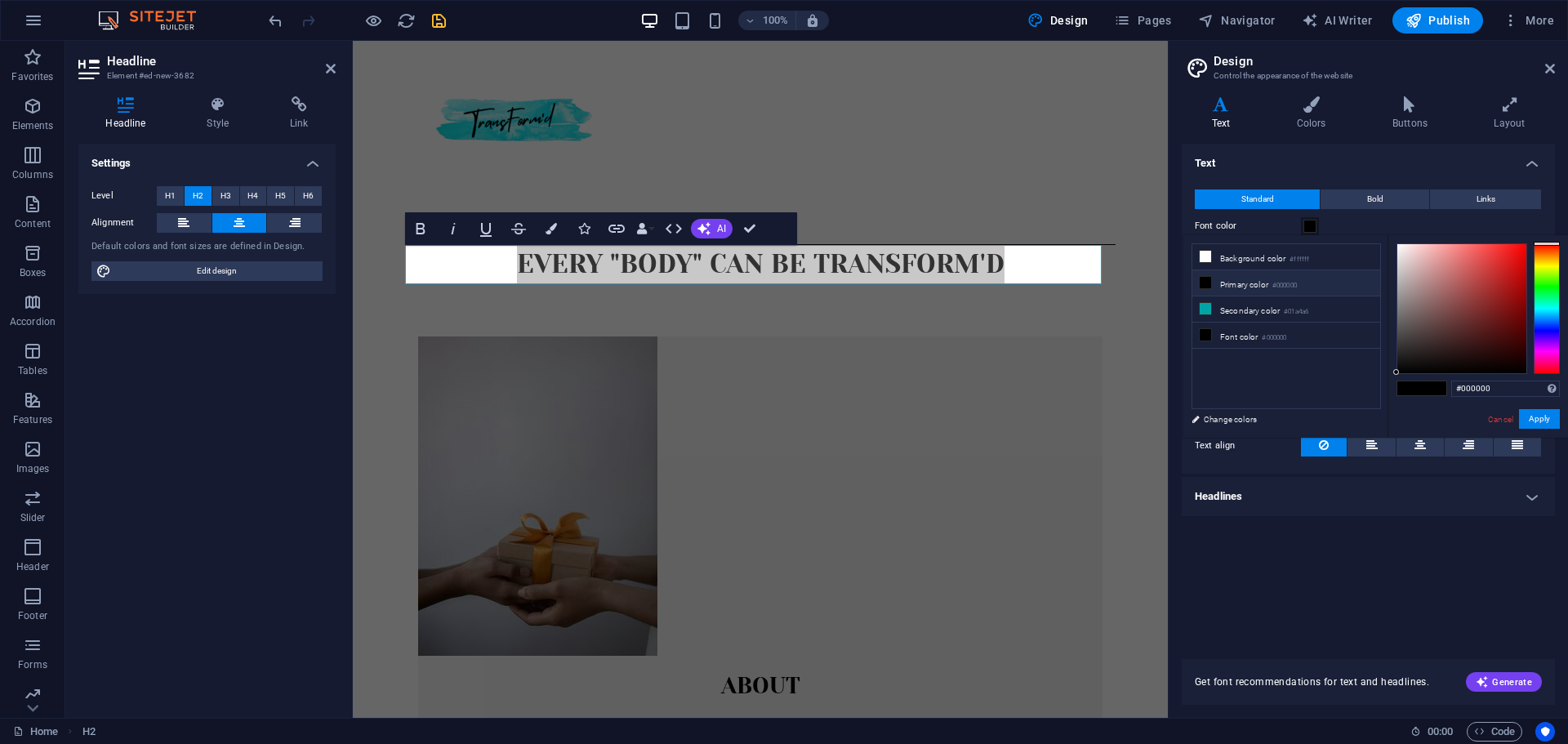
click at [1549, 308] on div at bounding box center [1546, 309] width 26 height 130
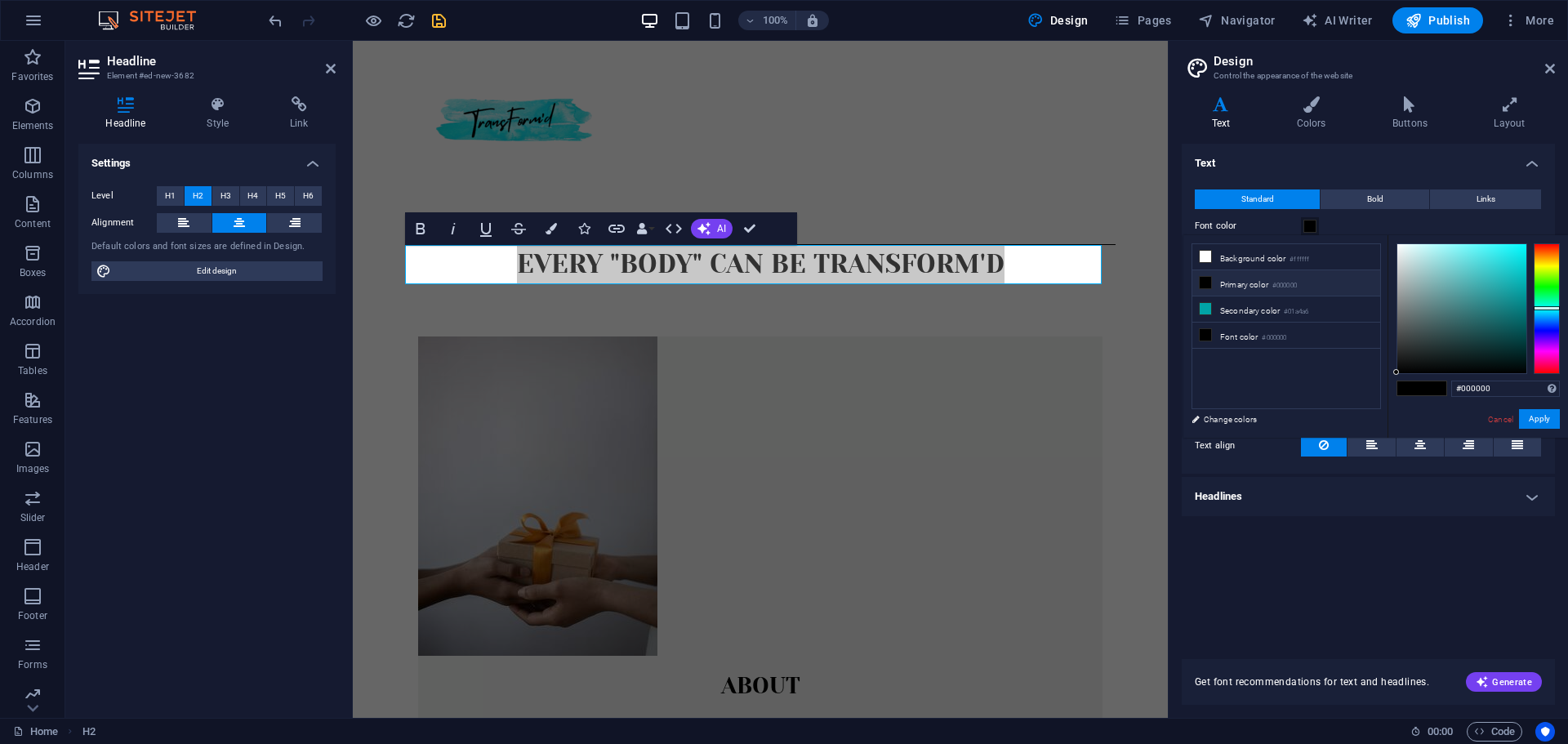
type input "#1ed6d9"
click at [1508, 262] on div at bounding box center [1462, 309] width 129 height 129
click at [1397, 577] on div "Text Standard Bold Links Font color Font Roboto Font size 16 rem px Line height…" at bounding box center [1368, 391] width 373 height 496
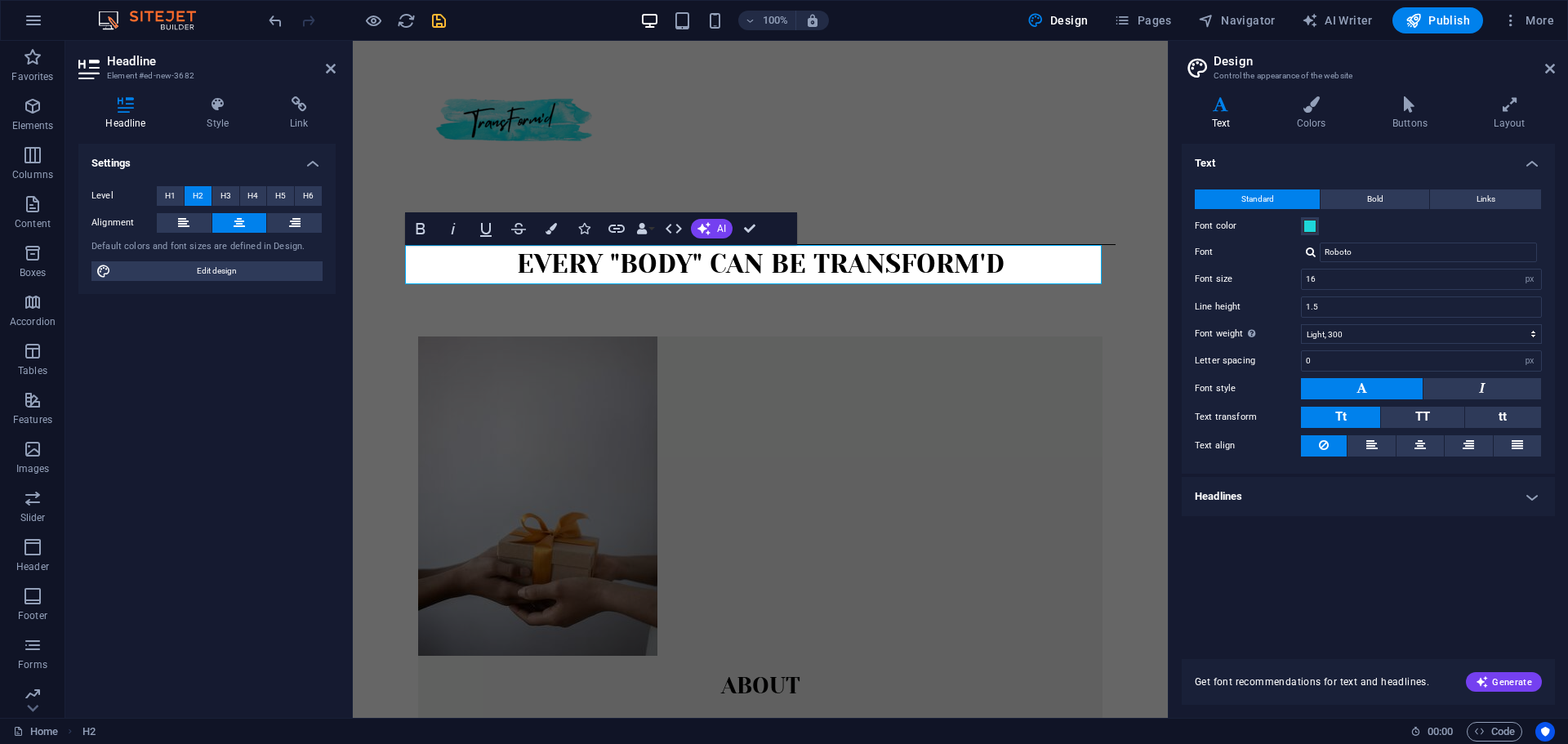
click at [1547, 71] on icon at bounding box center [1550, 69] width 10 height 13
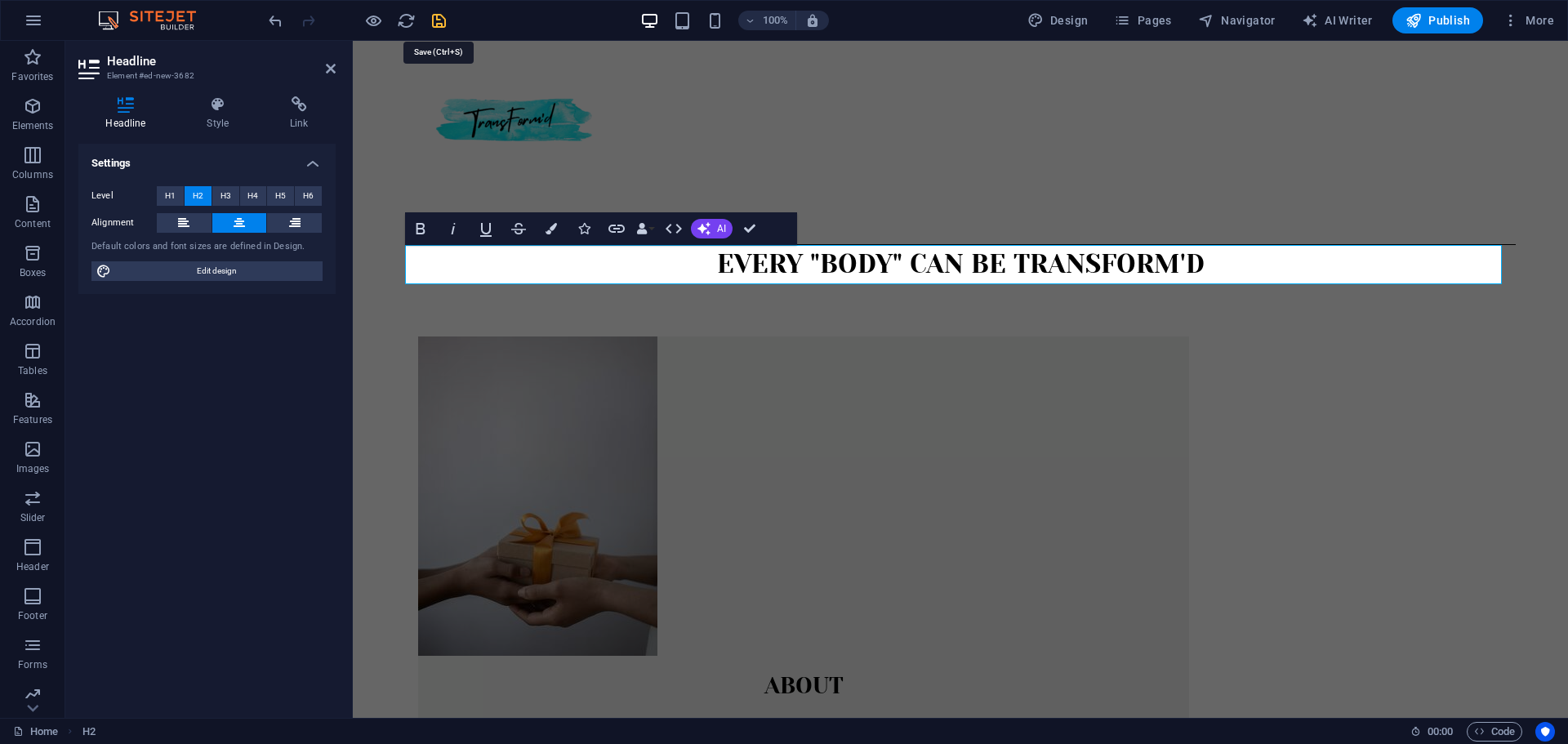
click at [436, 23] on icon "save" at bounding box center [439, 21] width 19 height 19
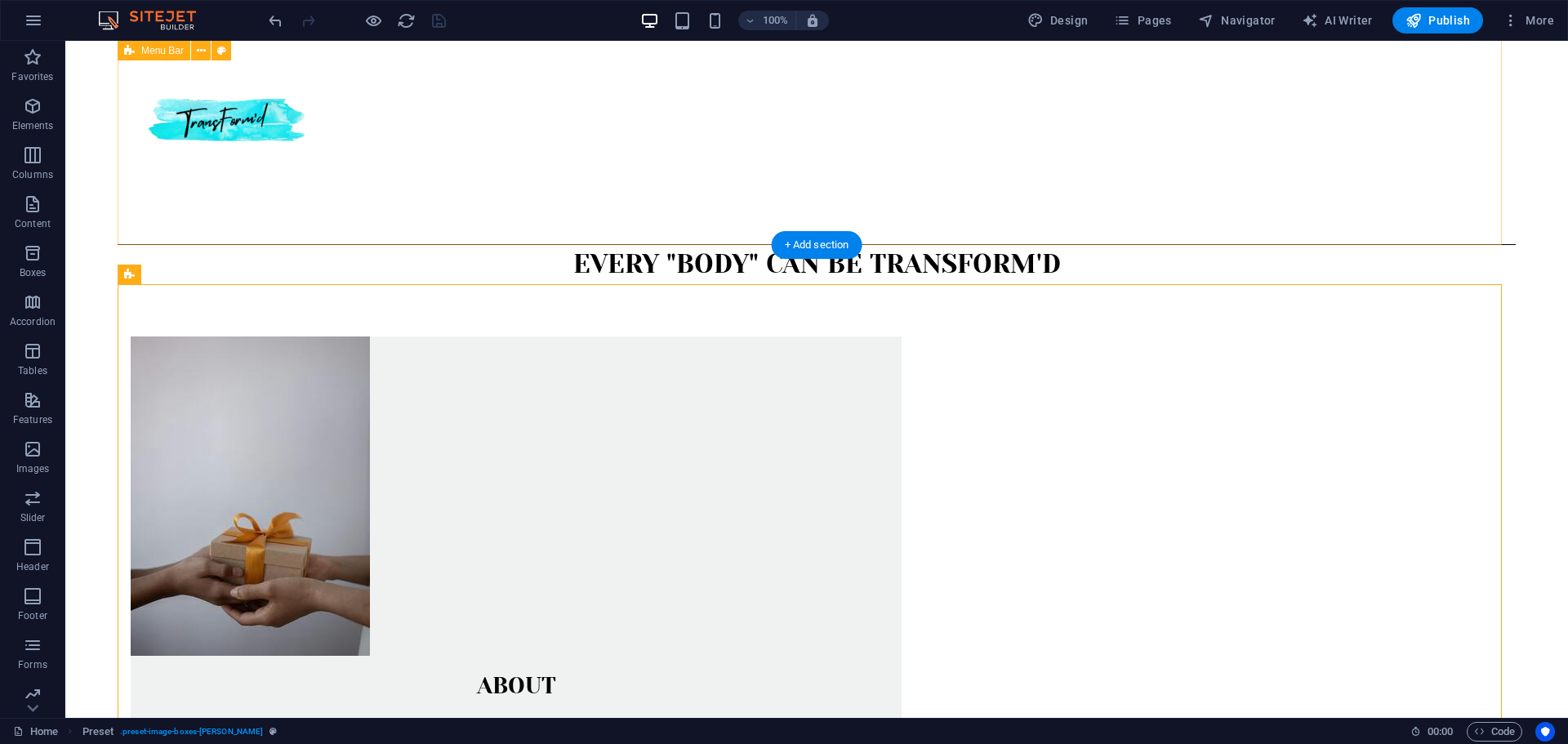
click at [403, 209] on div "Menu" at bounding box center [817, 124] width 1397 height 243
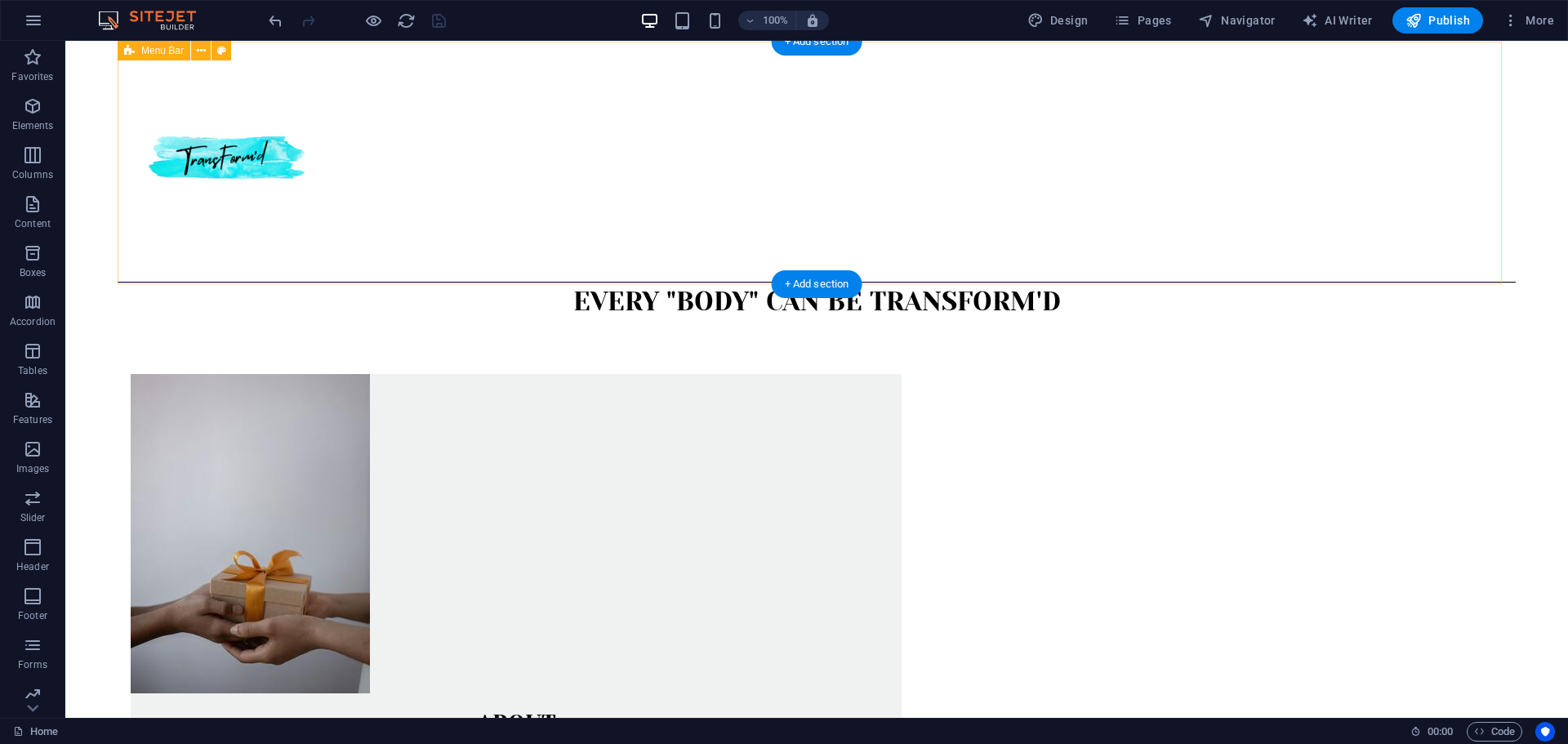
scroll to position [51, 0]
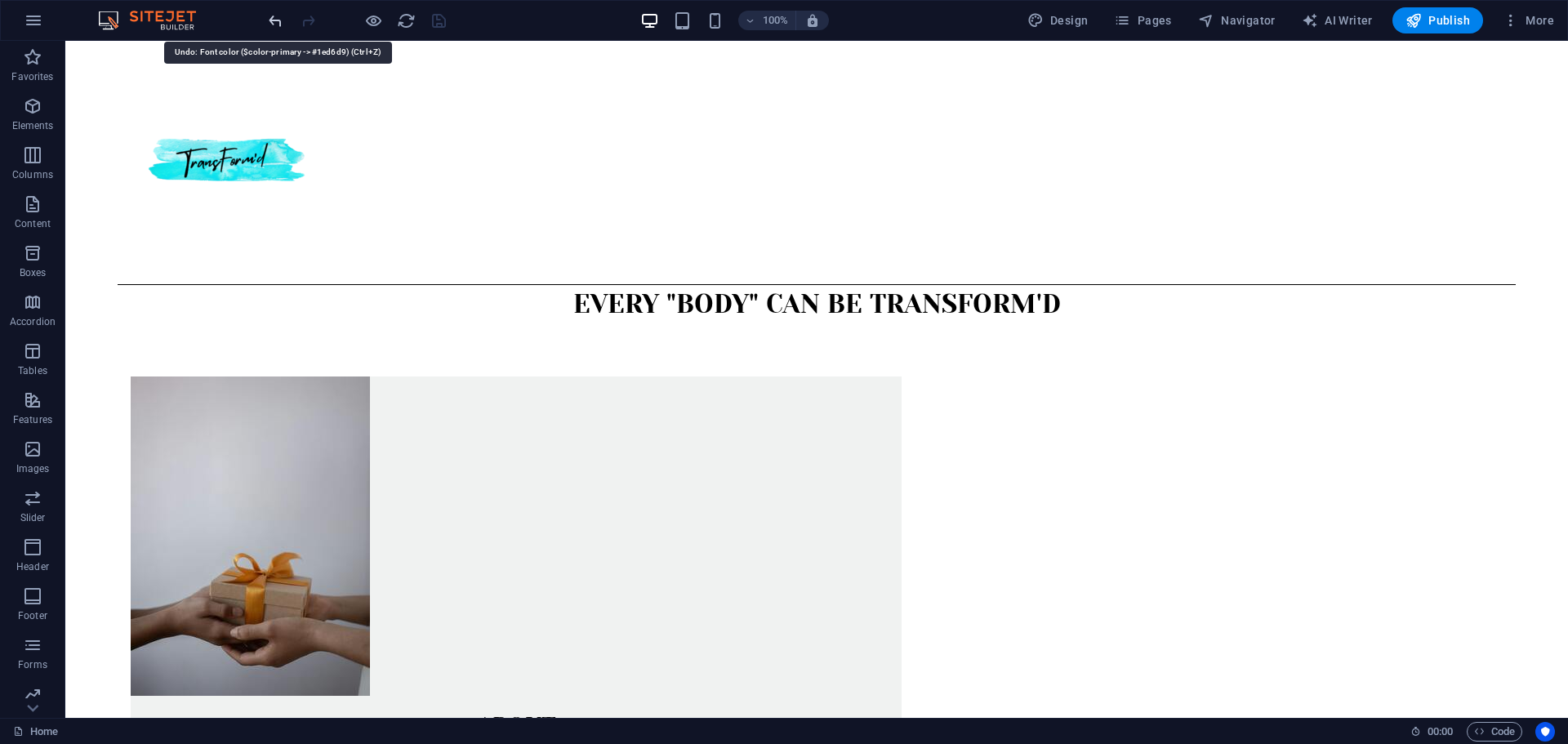
click at [273, 19] on icon "undo" at bounding box center [276, 21] width 19 height 19
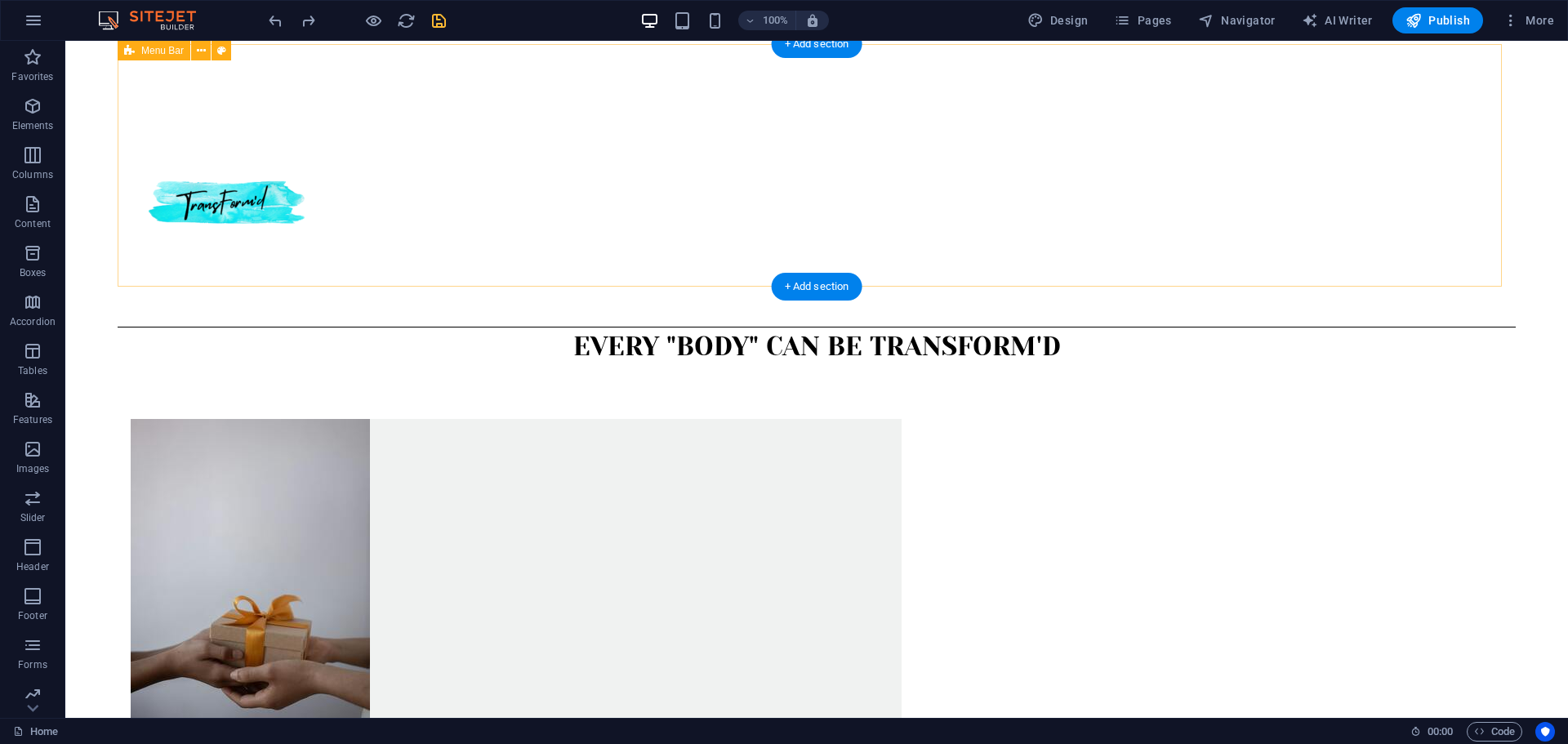
scroll to position [0, 0]
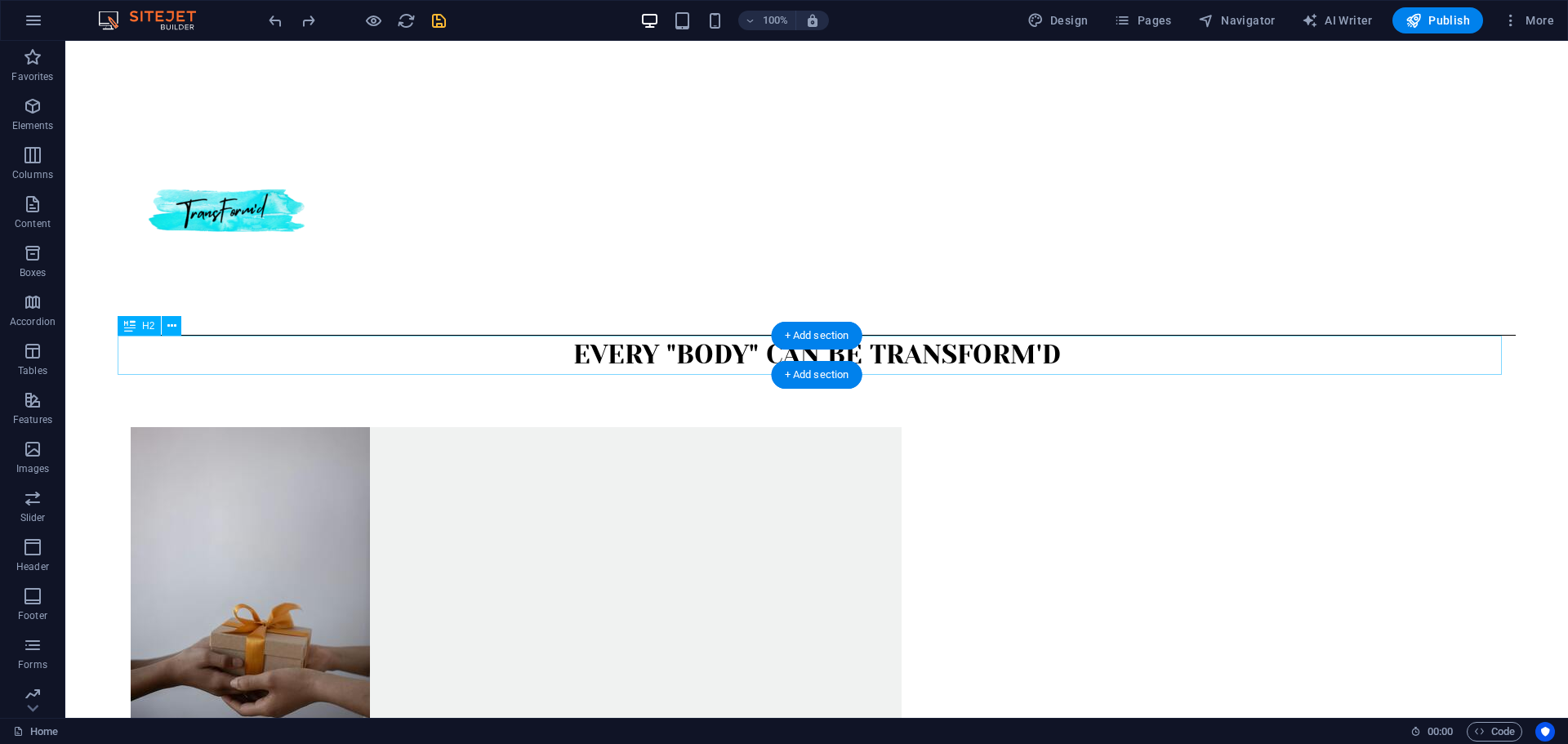
click at [619, 356] on div "Every "body" can be transform'd" at bounding box center [817, 355] width 1397 height 39
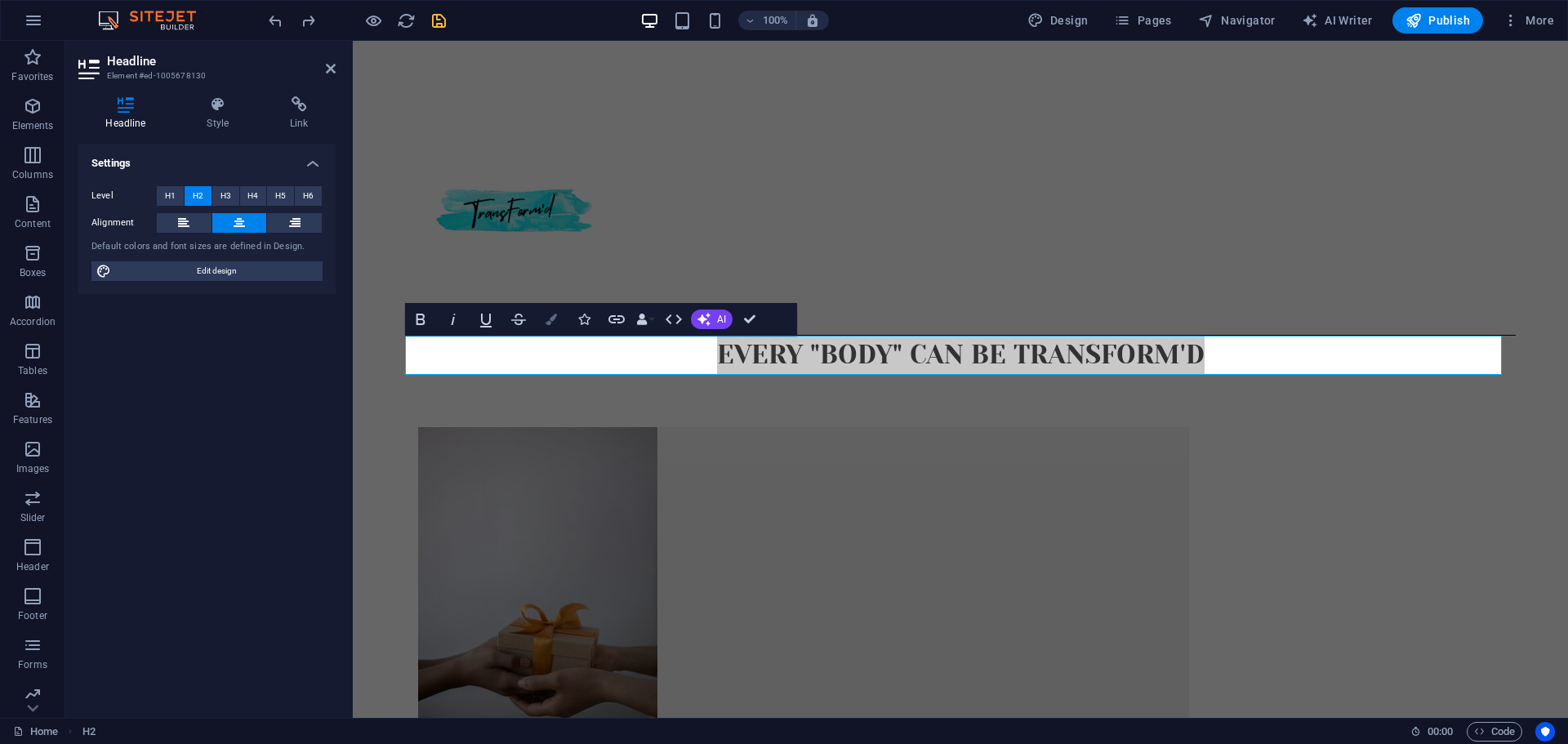
click at [554, 328] on button "Colors" at bounding box center [551, 319] width 31 height 33
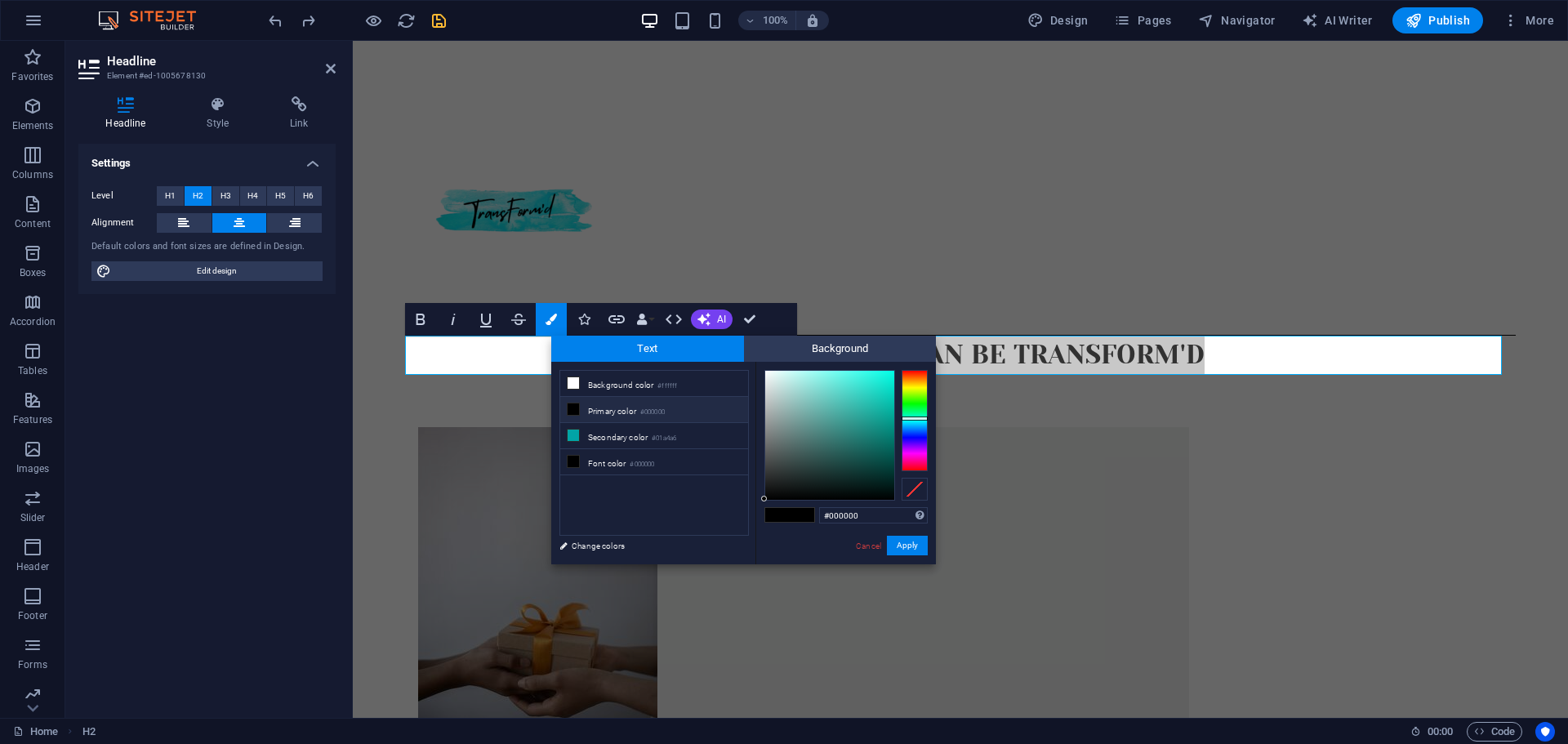
click at [911, 418] on div at bounding box center [913, 421] width 26 height 102
type input "#1dd8c6"
click at [876, 389] on div at bounding box center [829, 435] width 129 height 129
click at [908, 544] on button "Apply" at bounding box center [907, 546] width 41 height 19
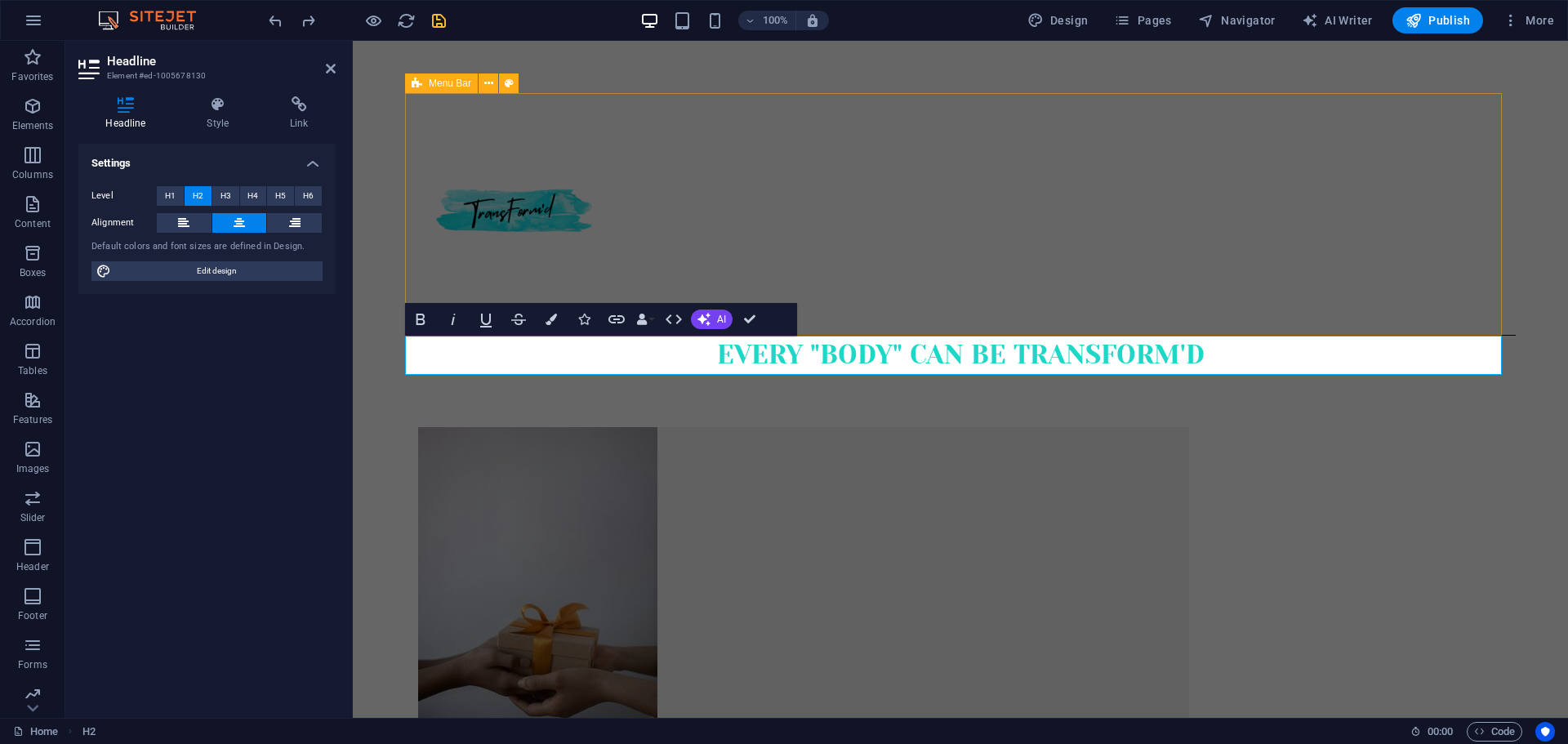
click at [918, 281] on div "Menu" at bounding box center [960, 214] width 1111 height 243
select select "header"
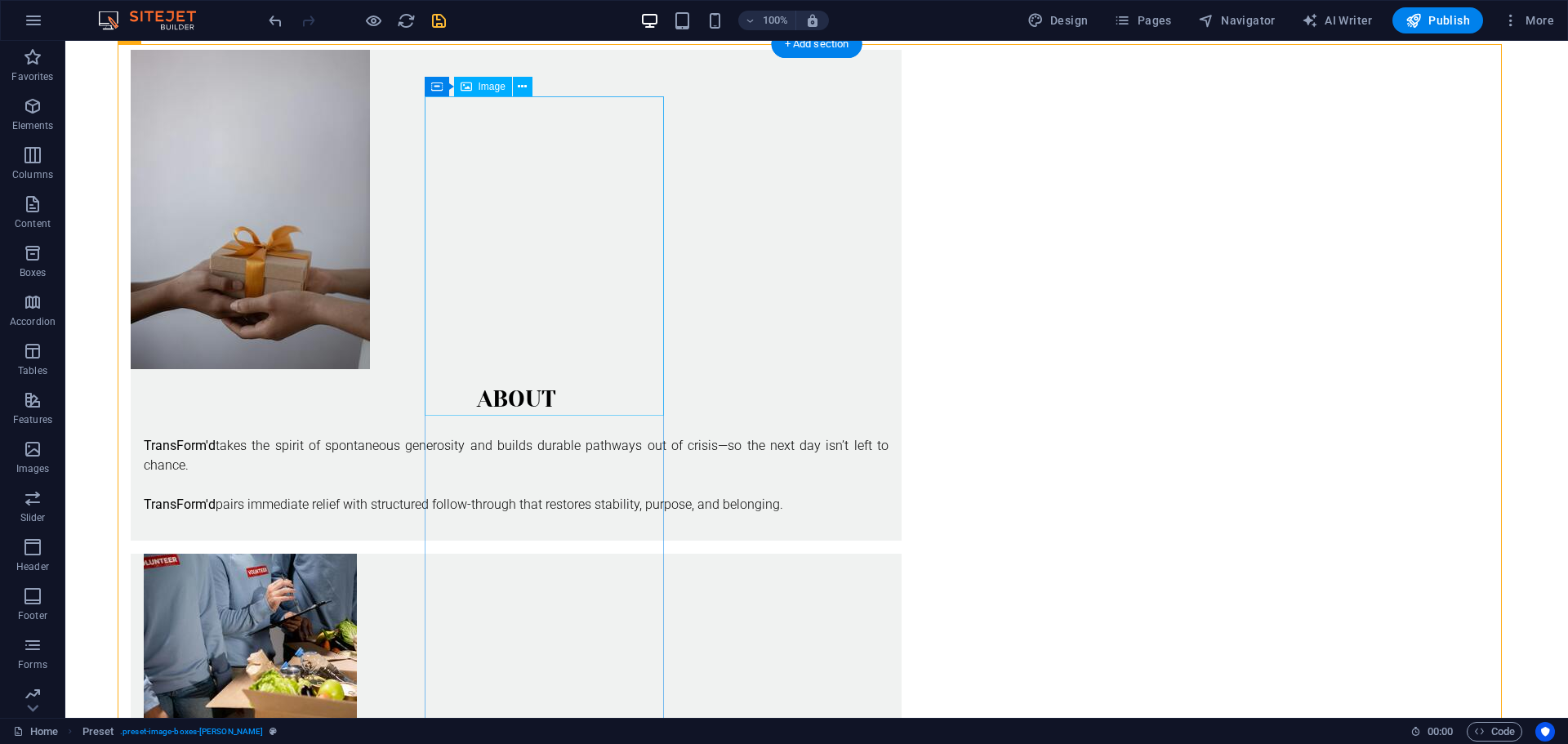
scroll to position [382, 0]
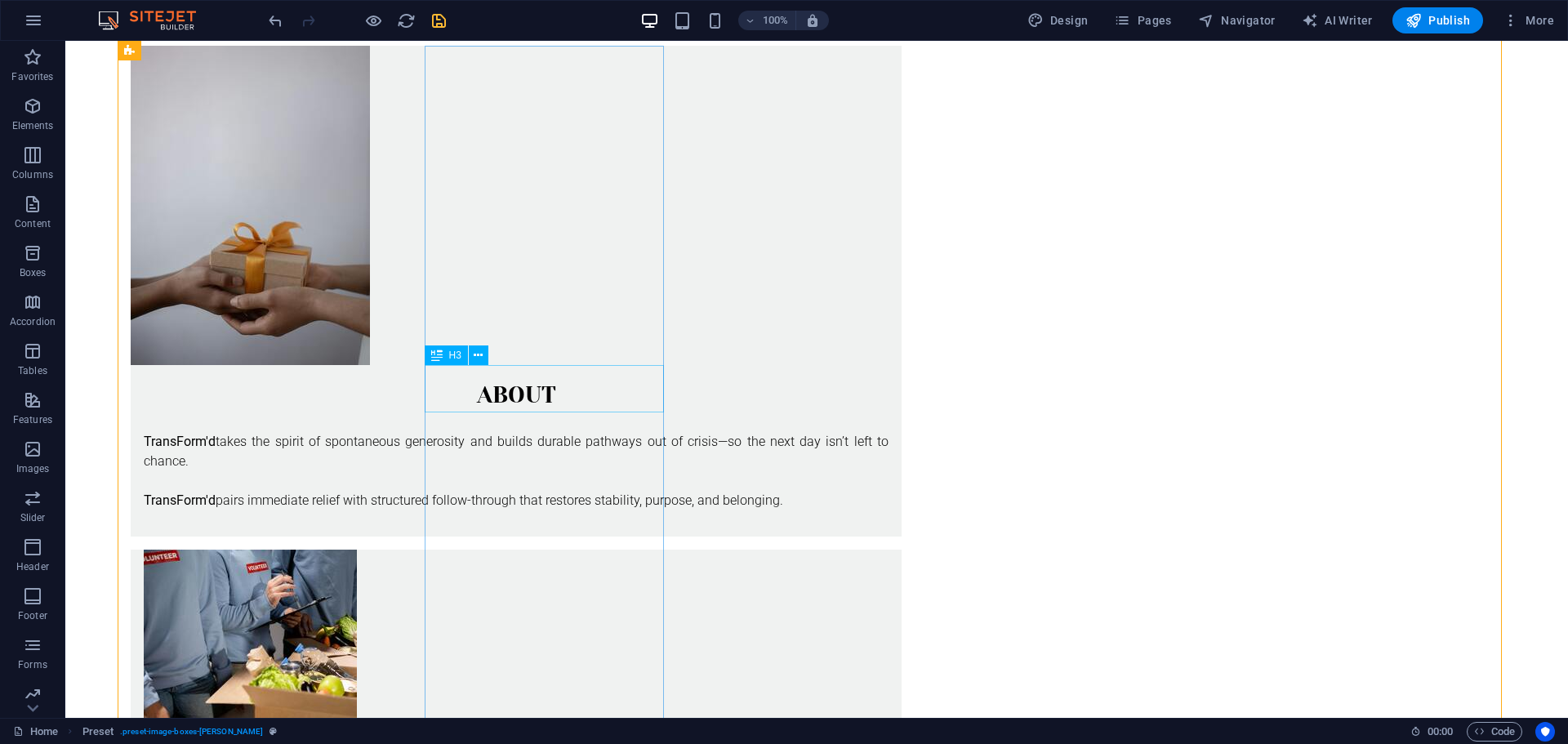
click at [545, 406] on div "About" at bounding box center [516, 388] width 771 height 47
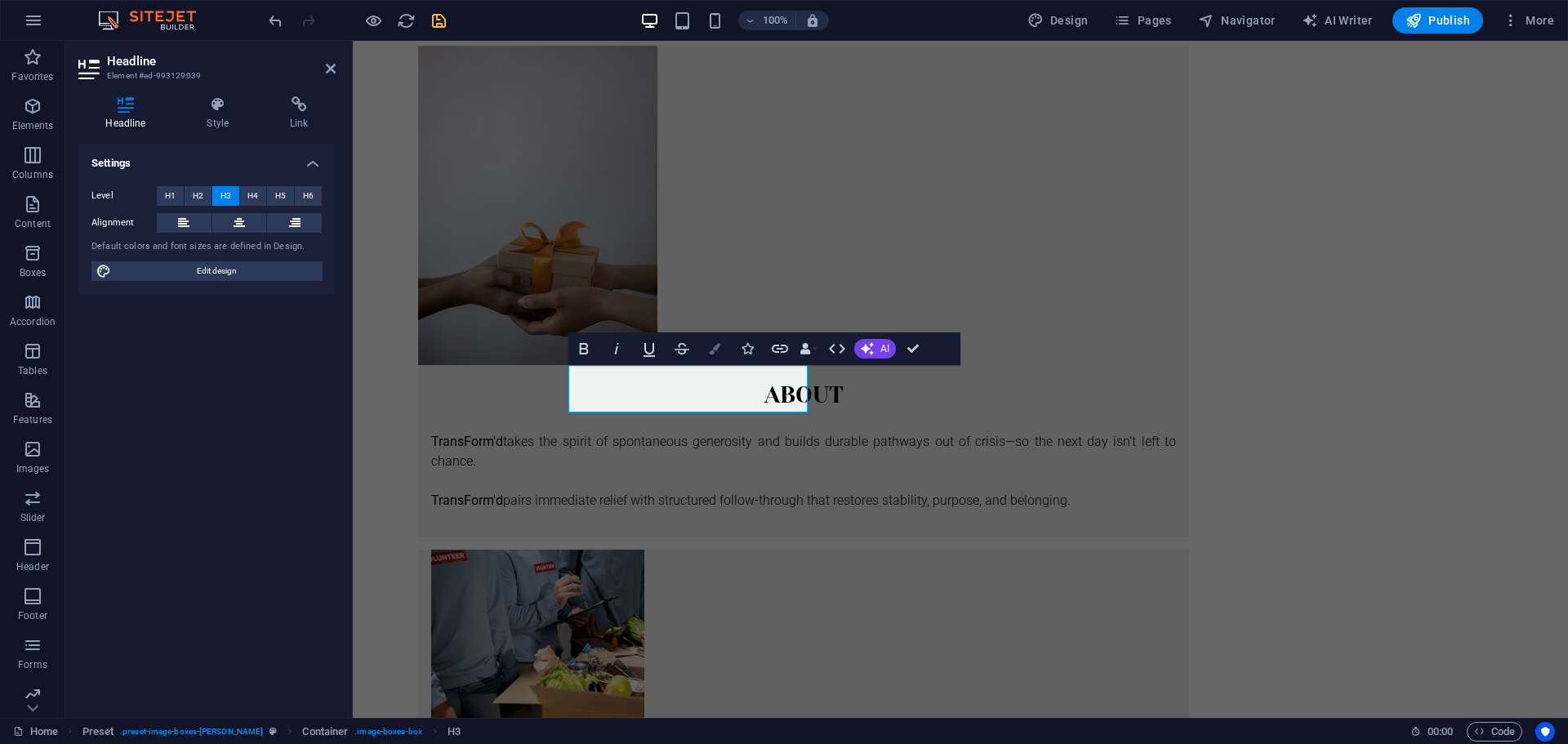
click at [714, 359] on button "Colors" at bounding box center [714, 349] width 31 height 33
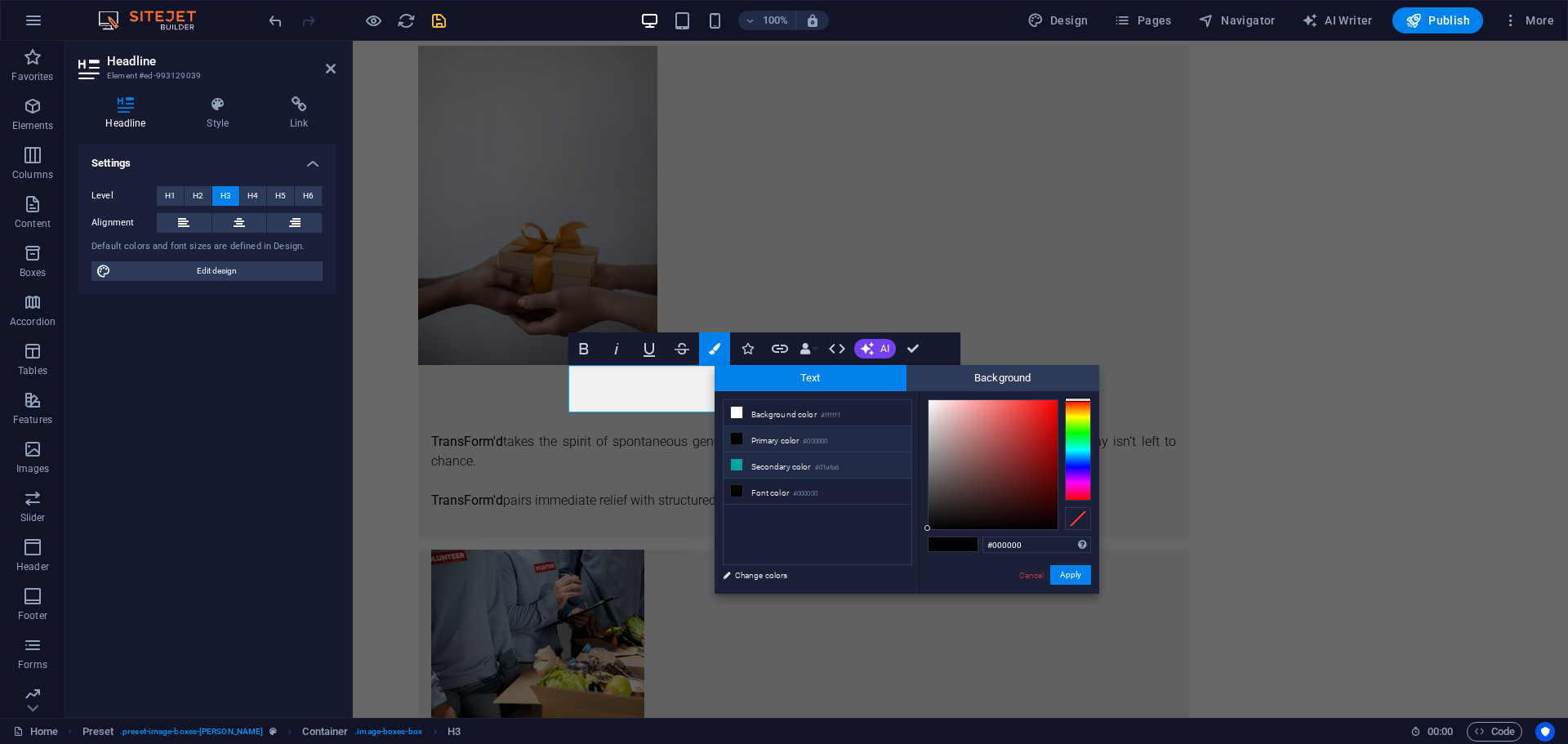
click at [735, 463] on icon at bounding box center [736, 465] width 12 height 12
type input "#01a4a6"
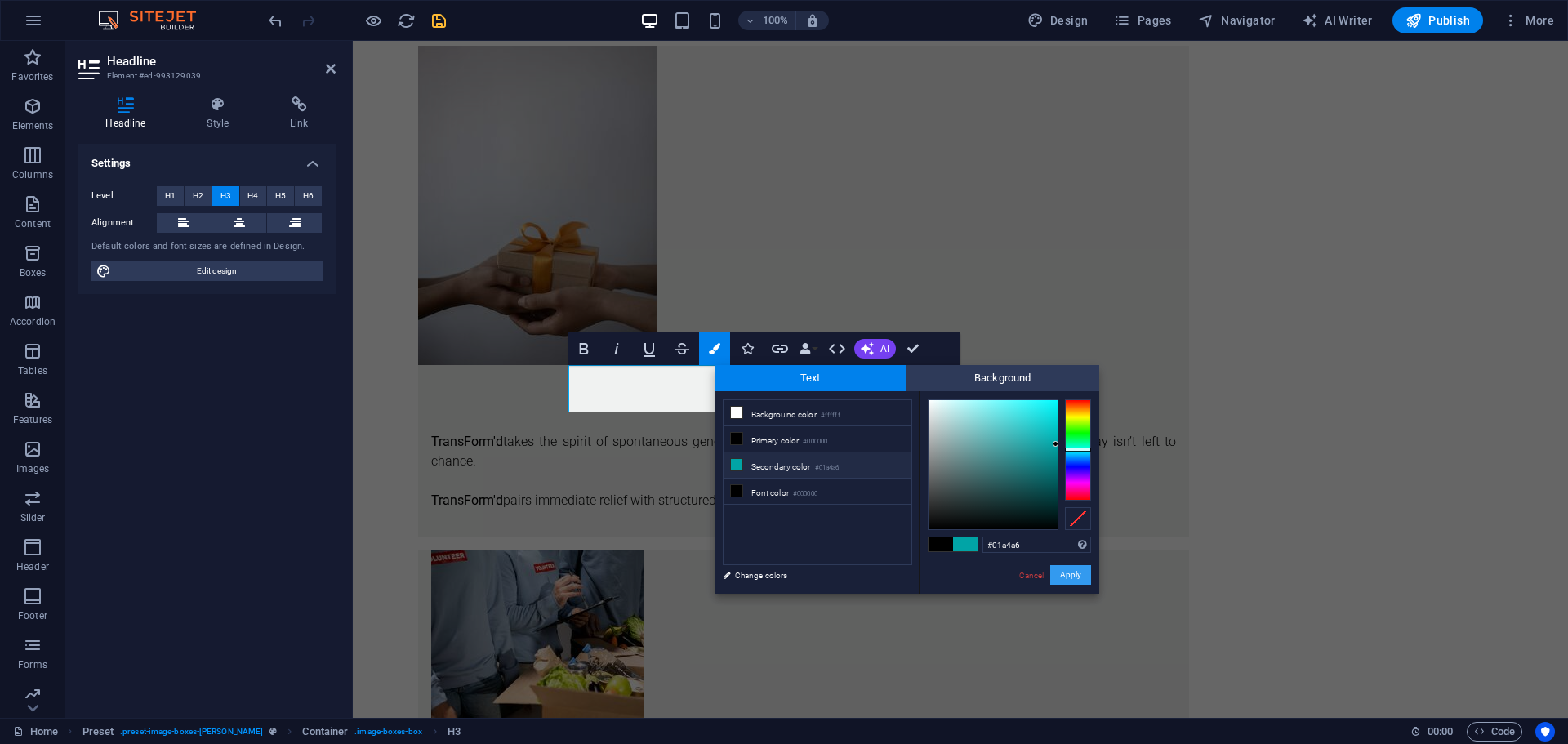
click at [1069, 572] on button "Apply" at bounding box center [1070, 574] width 41 height 19
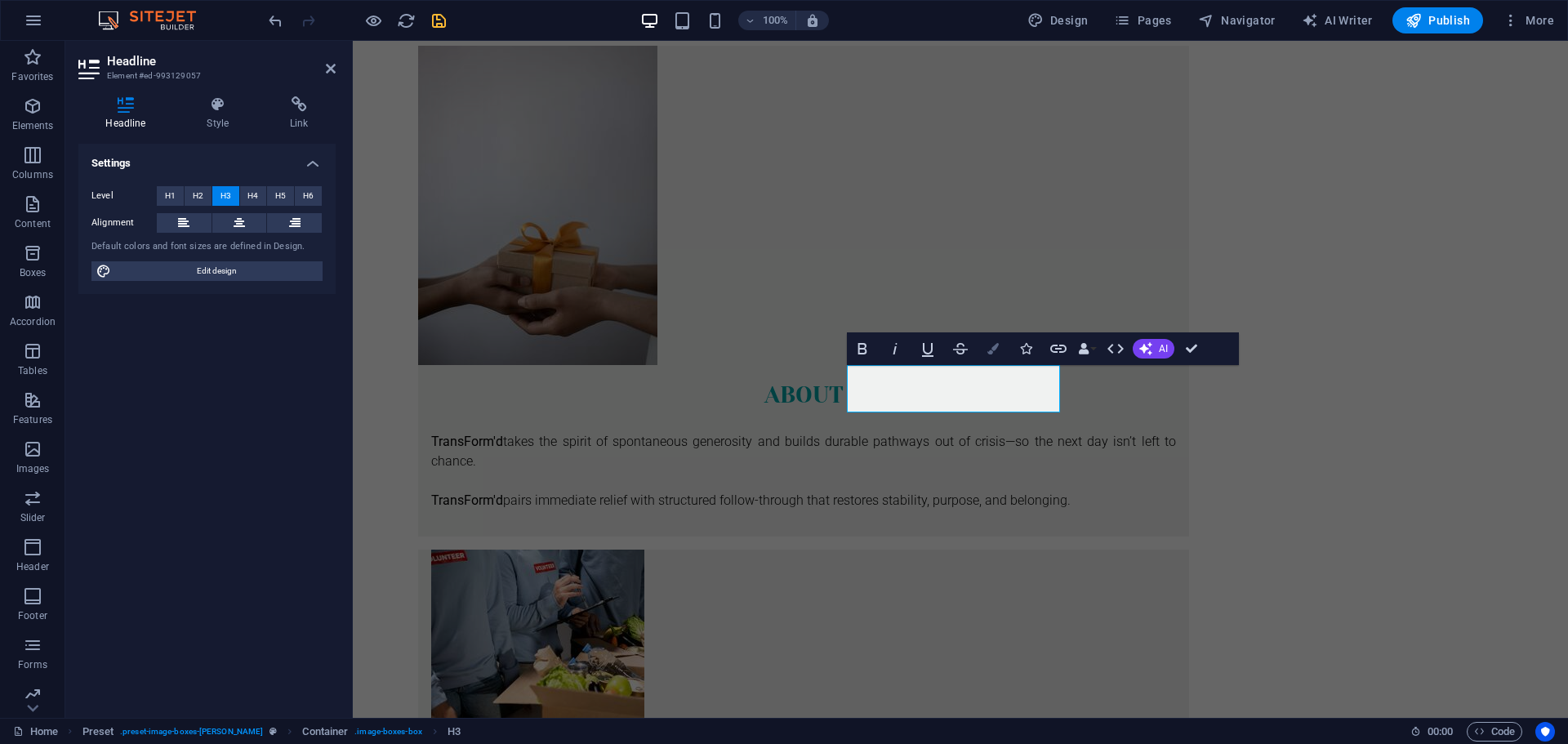
click at [988, 348] on icon "button" at bounding box center [993, 349] width 12 height 12
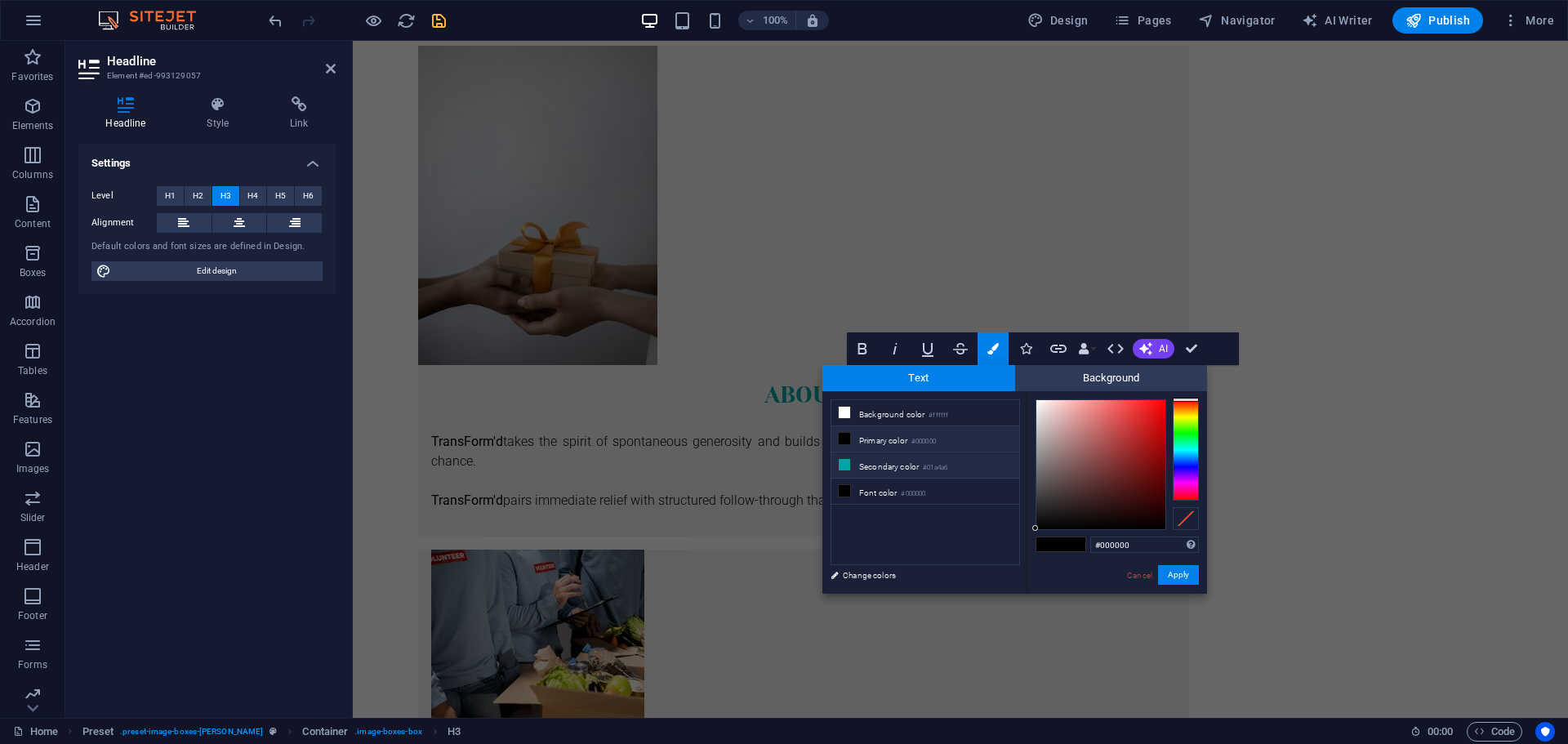
click at [842, 464] on icon at bounding box center [844, 465] width 12 height 12
type input "#01a4a6"
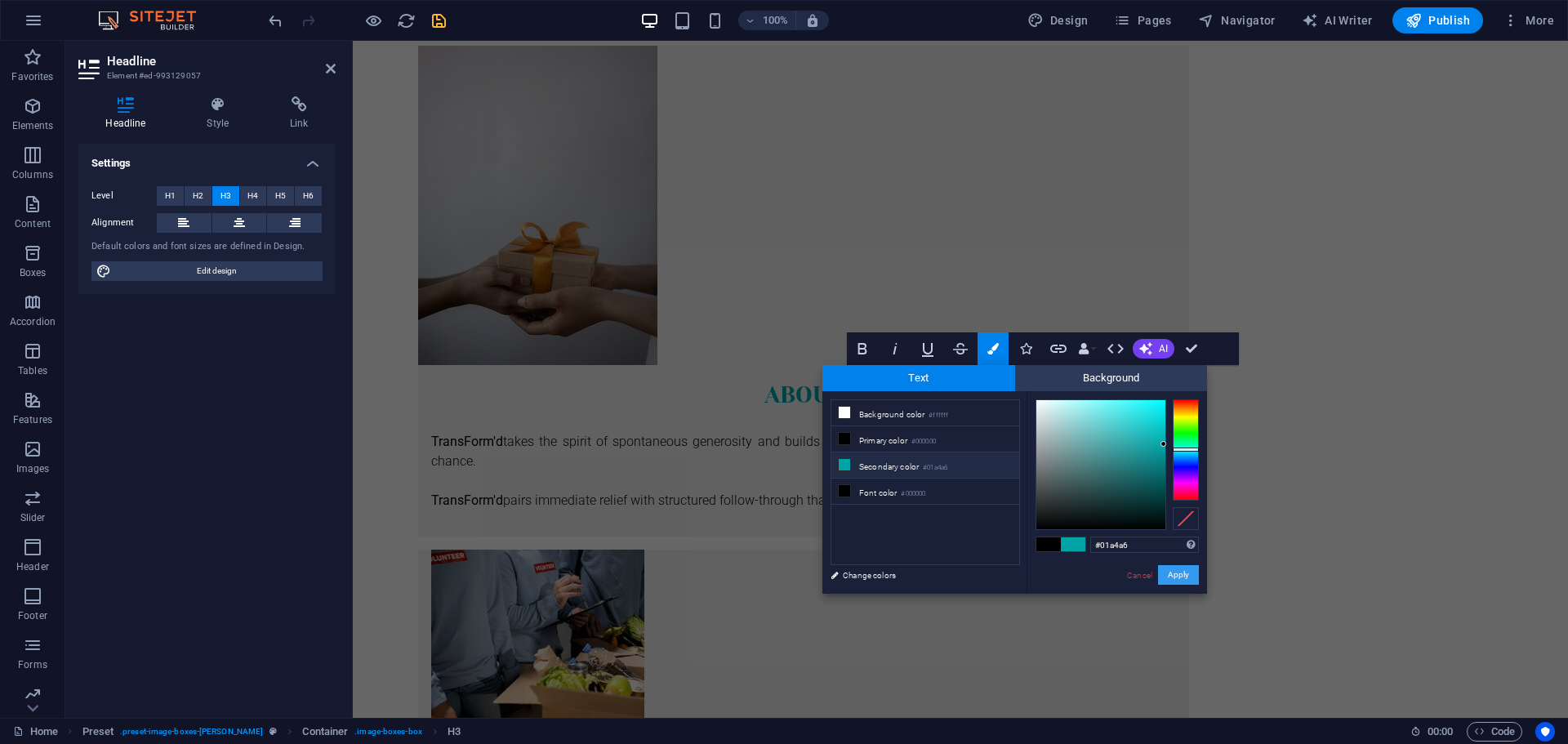
click at [1176, 572] on button "Apply" at bounding box center [1178, 574] width 41 height 19
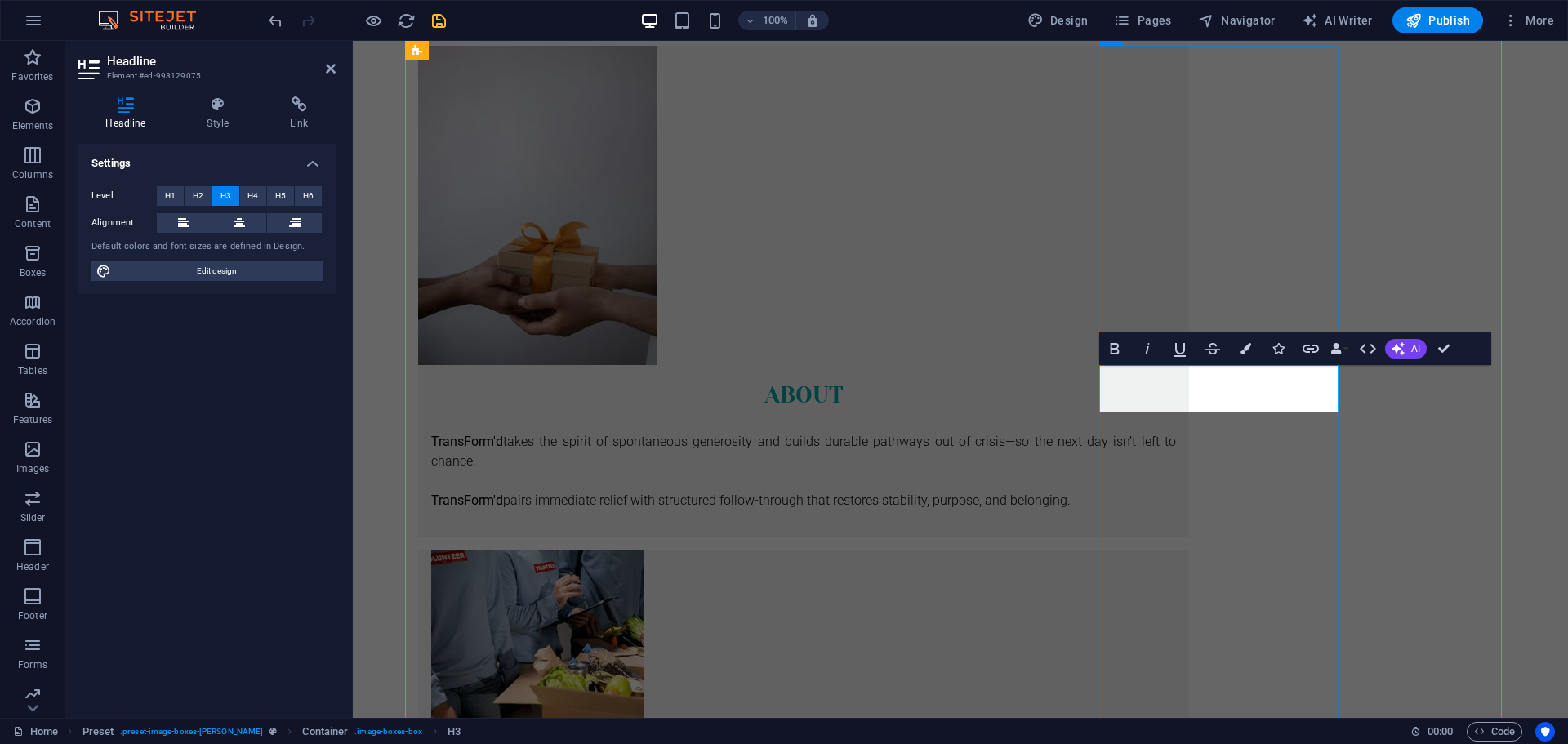
click at [1244, 350] on icon "button" at bounding box center [1245, 349] width 12 height 12
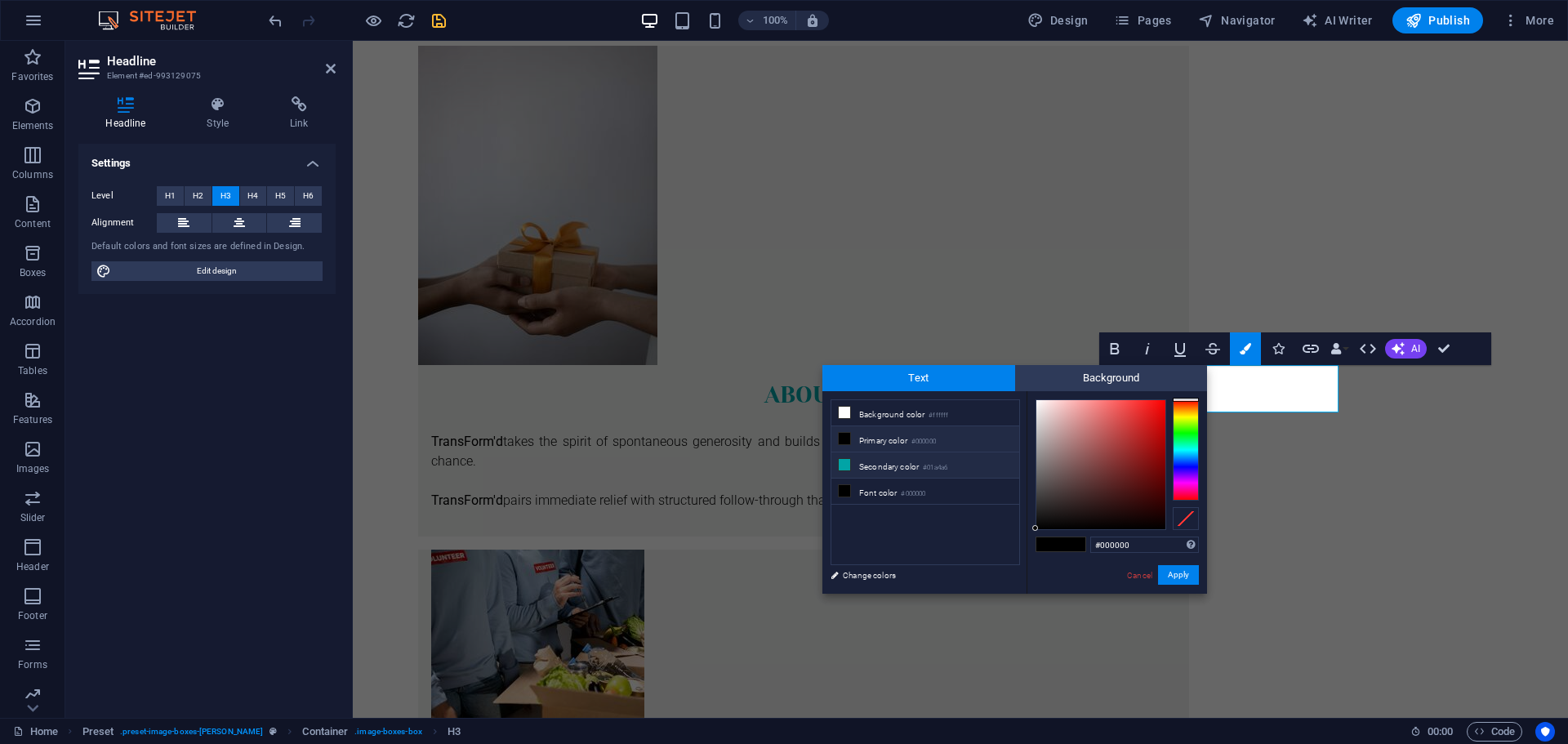
click at [846, 463] on icon at bounding box center [844, 465] width 12 height 12
type input "#01a4a6"
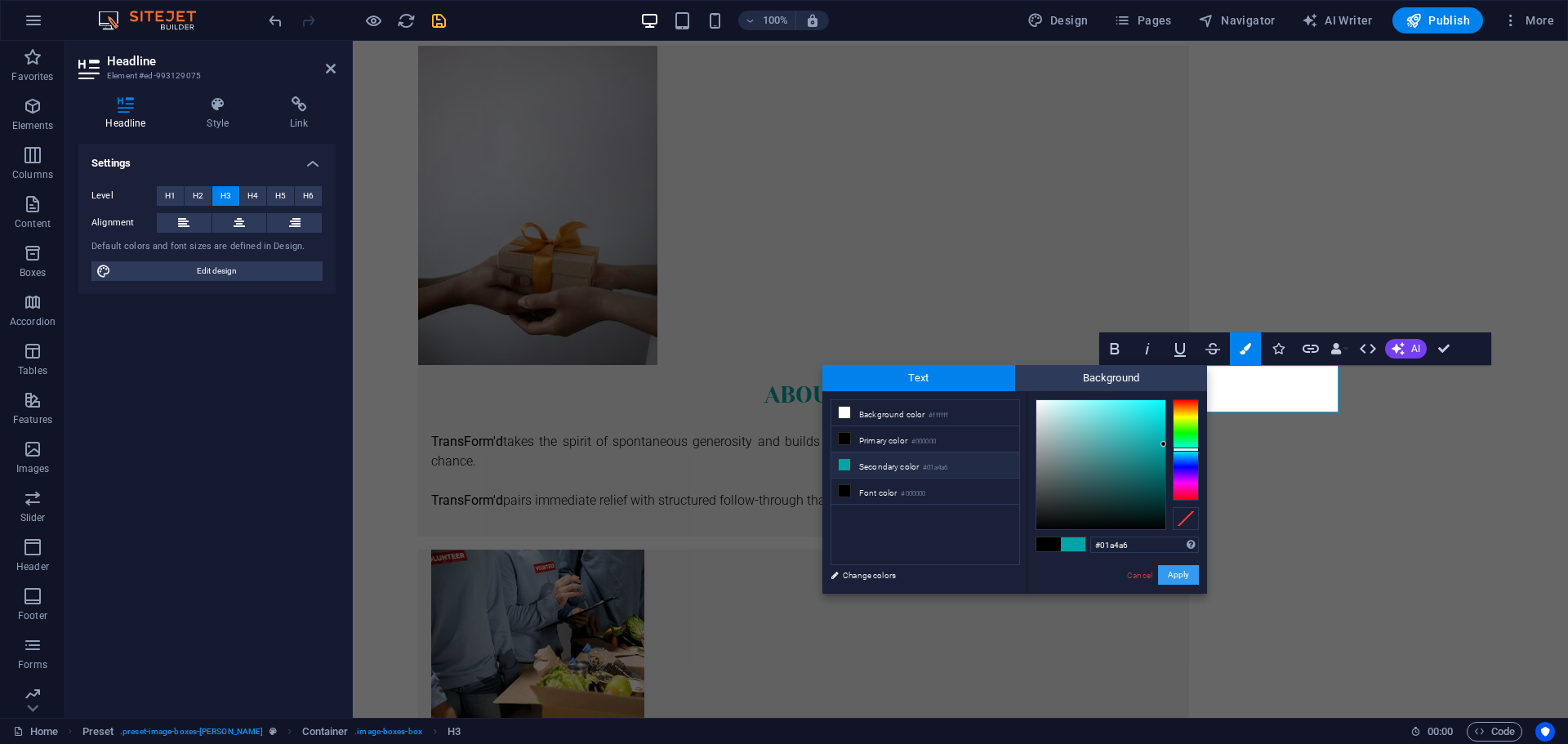
click at [1175, 575] on button "Apply" at bounding box center [1178, 574] width 41 height 19
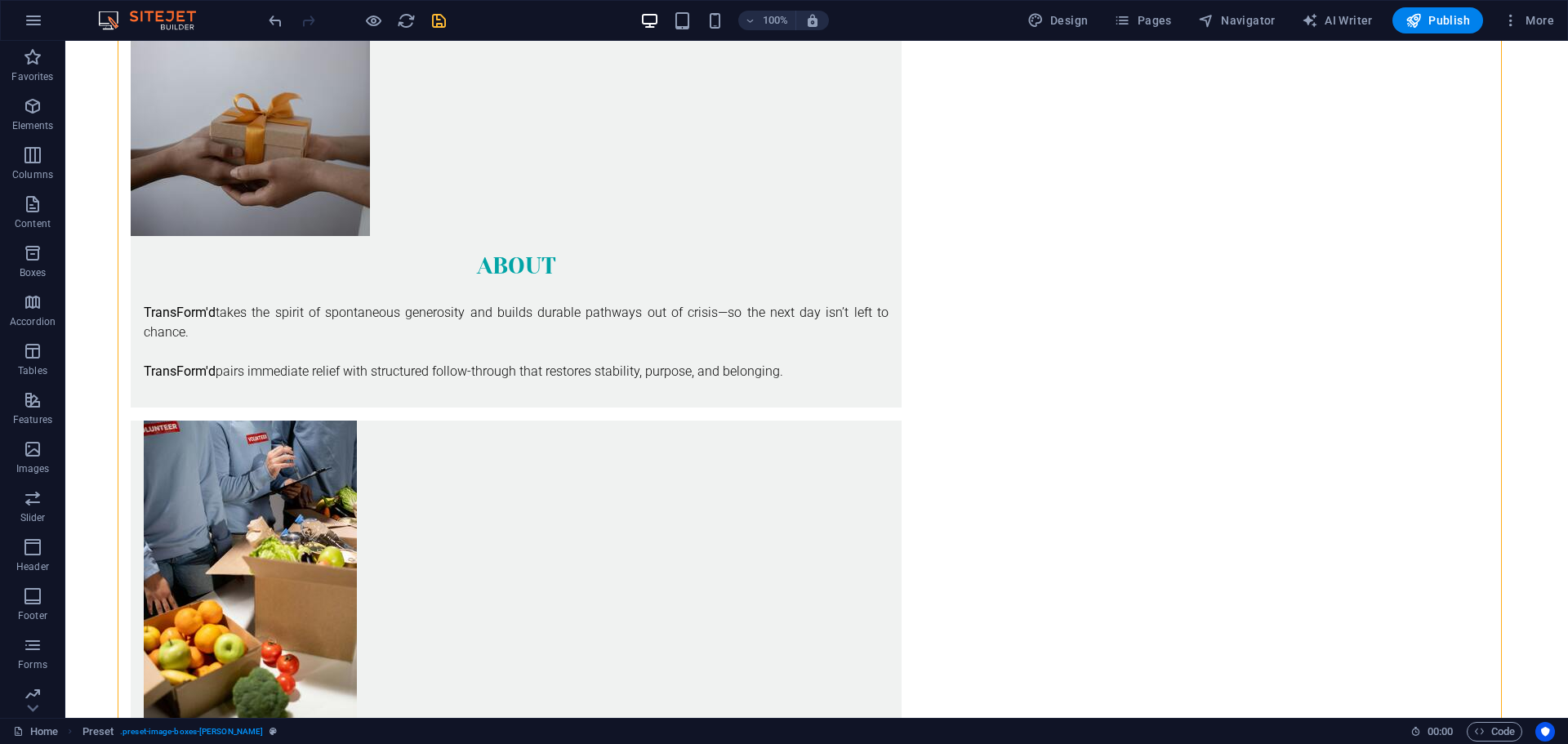
scroll to position [512, 0]
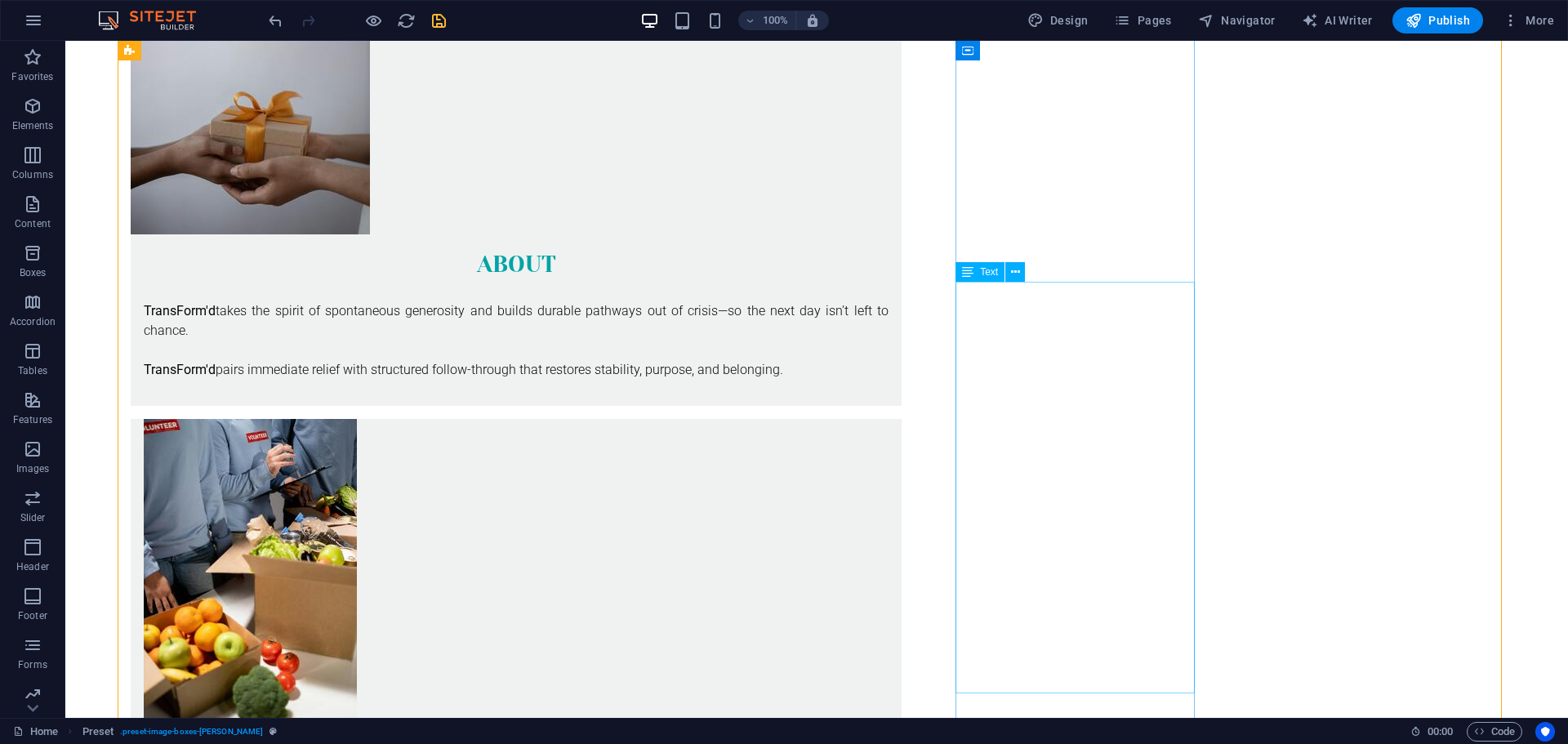
drag, startPoint x: 1050, startPoint y: 312, endPoint x: 981, endPoint y: 311, distance: 69.0
drag, startPoint x: 1013, startPoint y: 351, endPoint x: 1011, endPoint y: 389, distance: 38.1
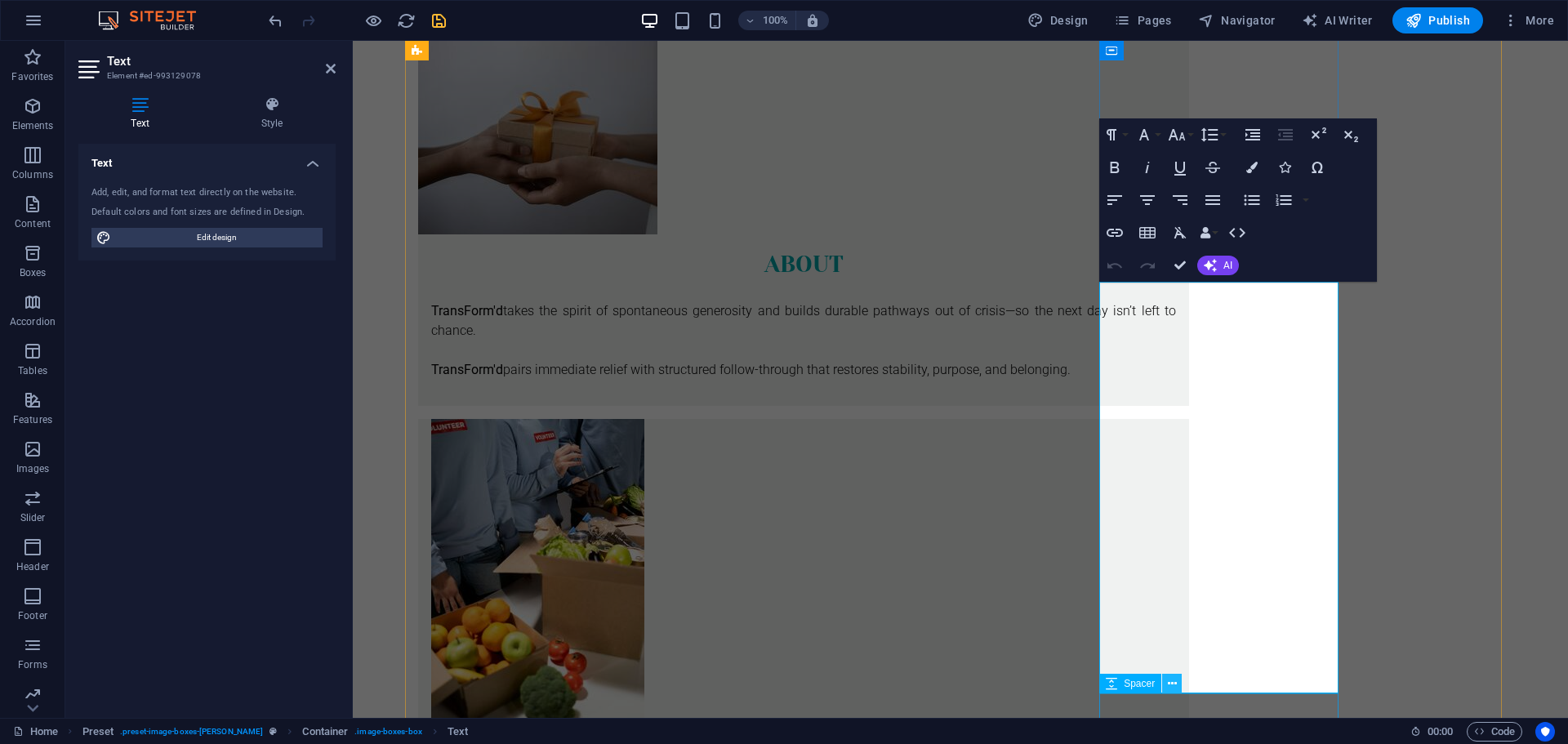
click at [1171, 686] on icon at bounding box center [1171, 684] width 9 height 17
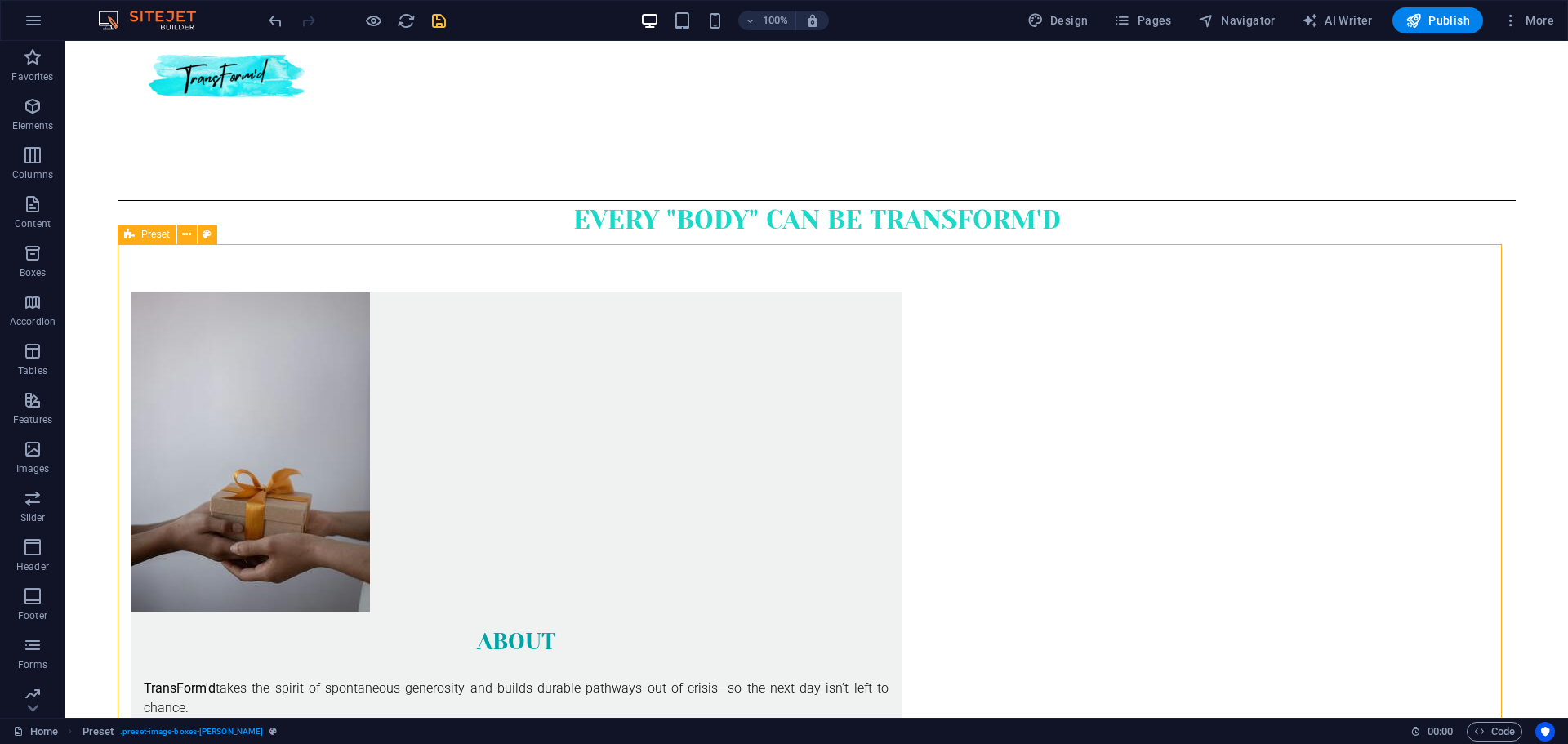
scroll to position [114, 0]
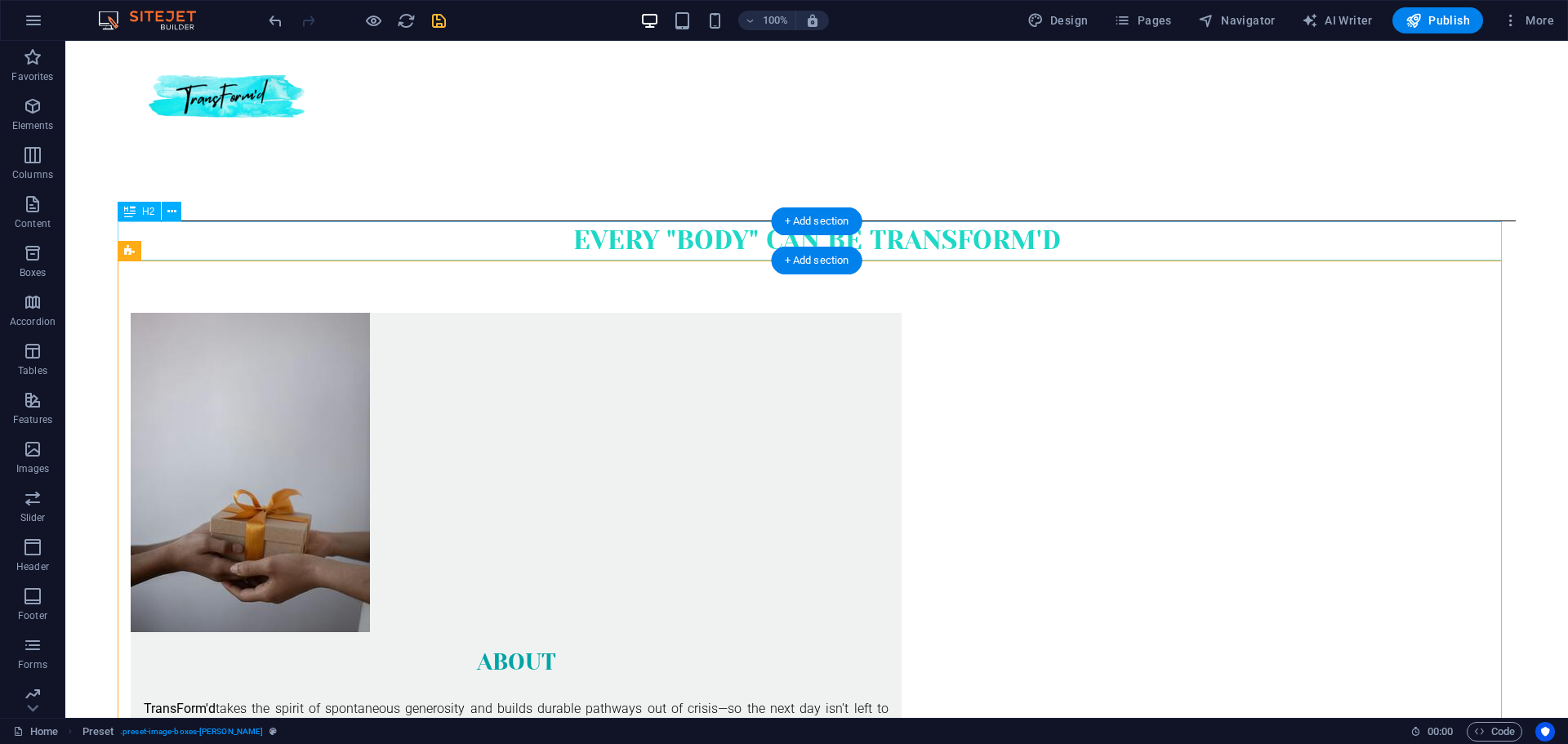
click at [973, 236] on div "Every "body" can be transform'd" at bounding box center [817, 241] width 1397 height 39
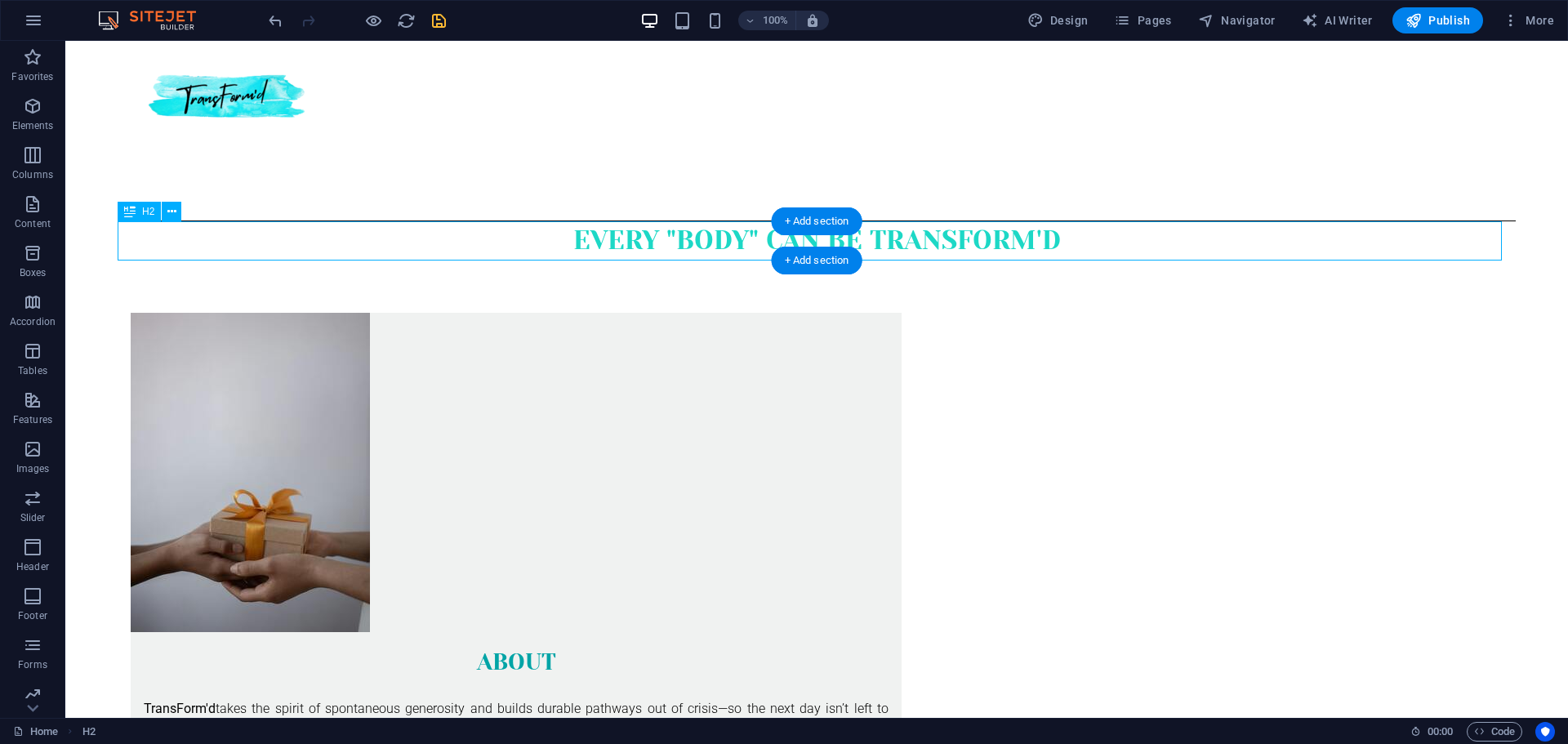
click at [973, 236] on div "Every "body" can be transform'd" at bounding box center [817, 241] width 1397 height 39
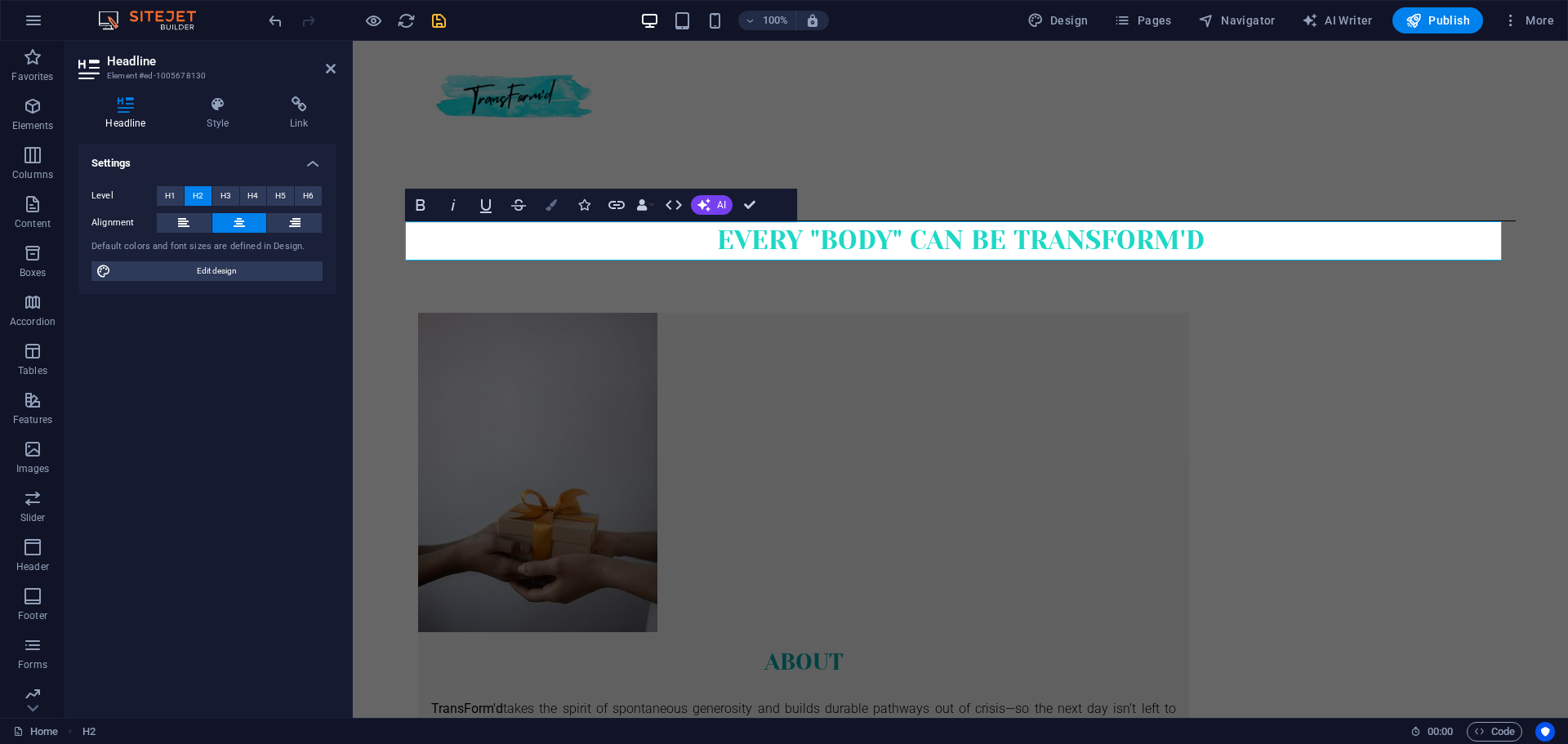
click at [553, 204] on icon "button" at bounding box center [551, 205] width 12 height 12
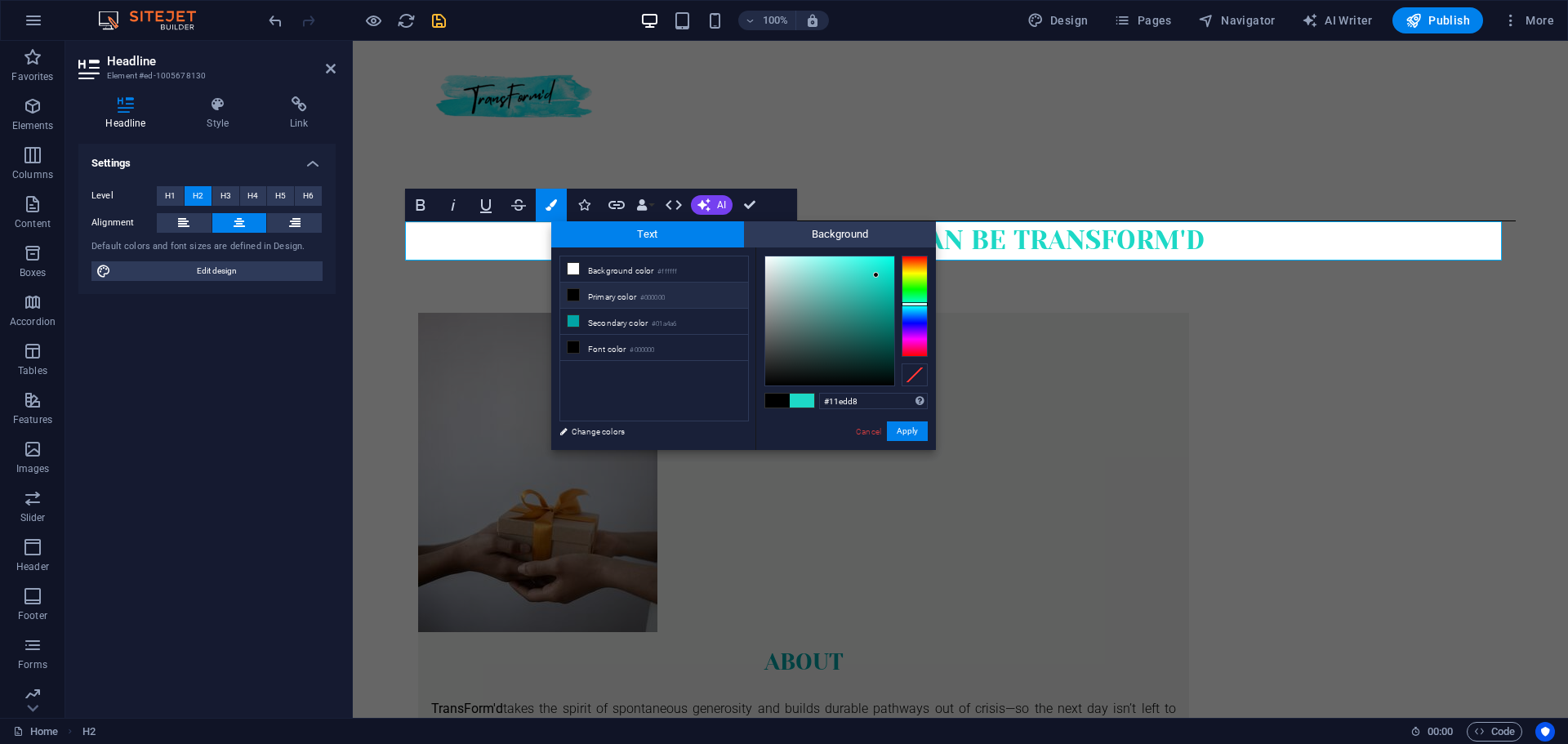
click at [885, 265] on div at bounding box center [829, 320] width 129 height 129
type input "#08f7e0"
click at [889, 260] on div at bounding box center [829, 320] width 129 height 129
click at [910, 431] on button "Apply" at bounding box center [907, 431] width 41 height 19
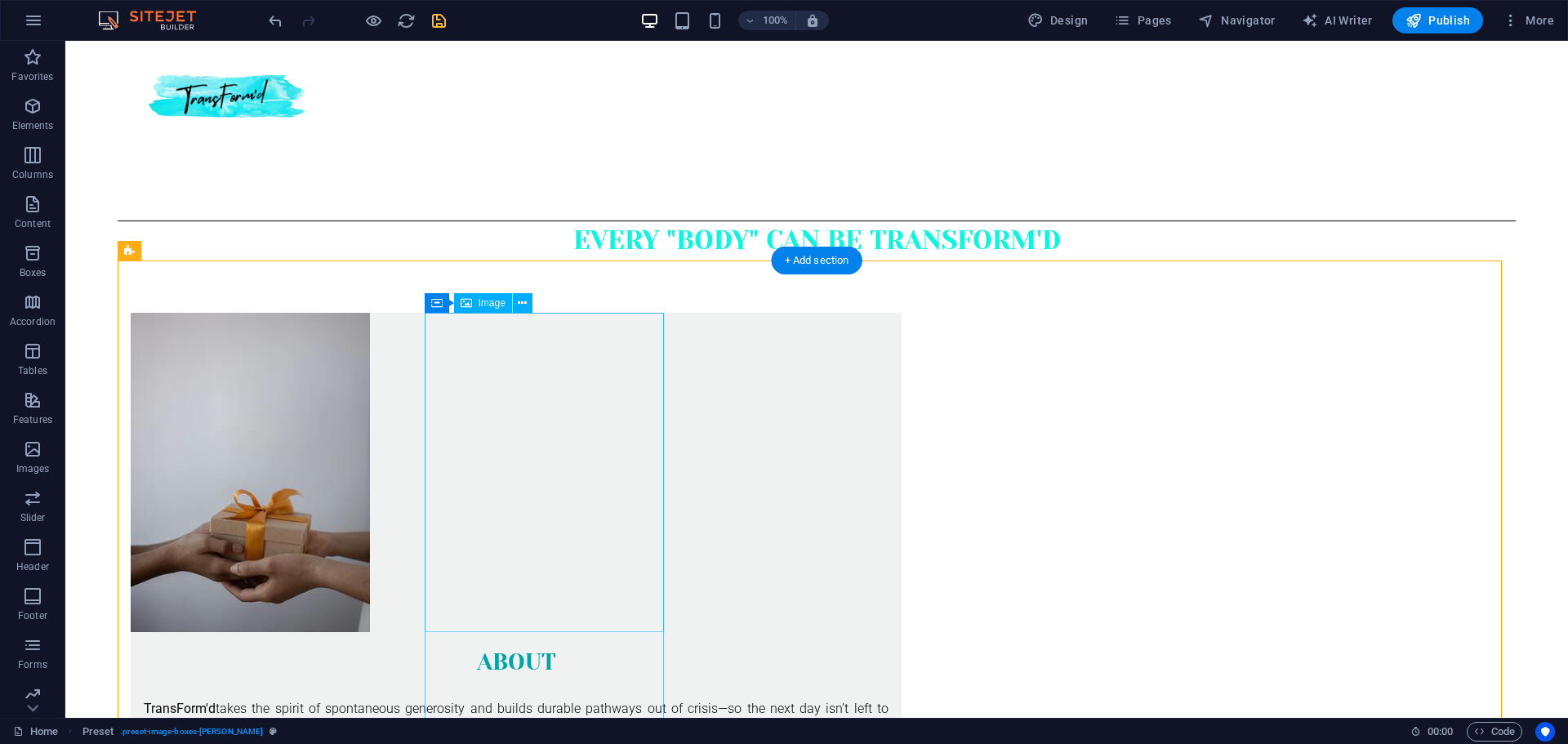
click at [453, 461] on figure at bounding box center [516, 472] width 771 height 319
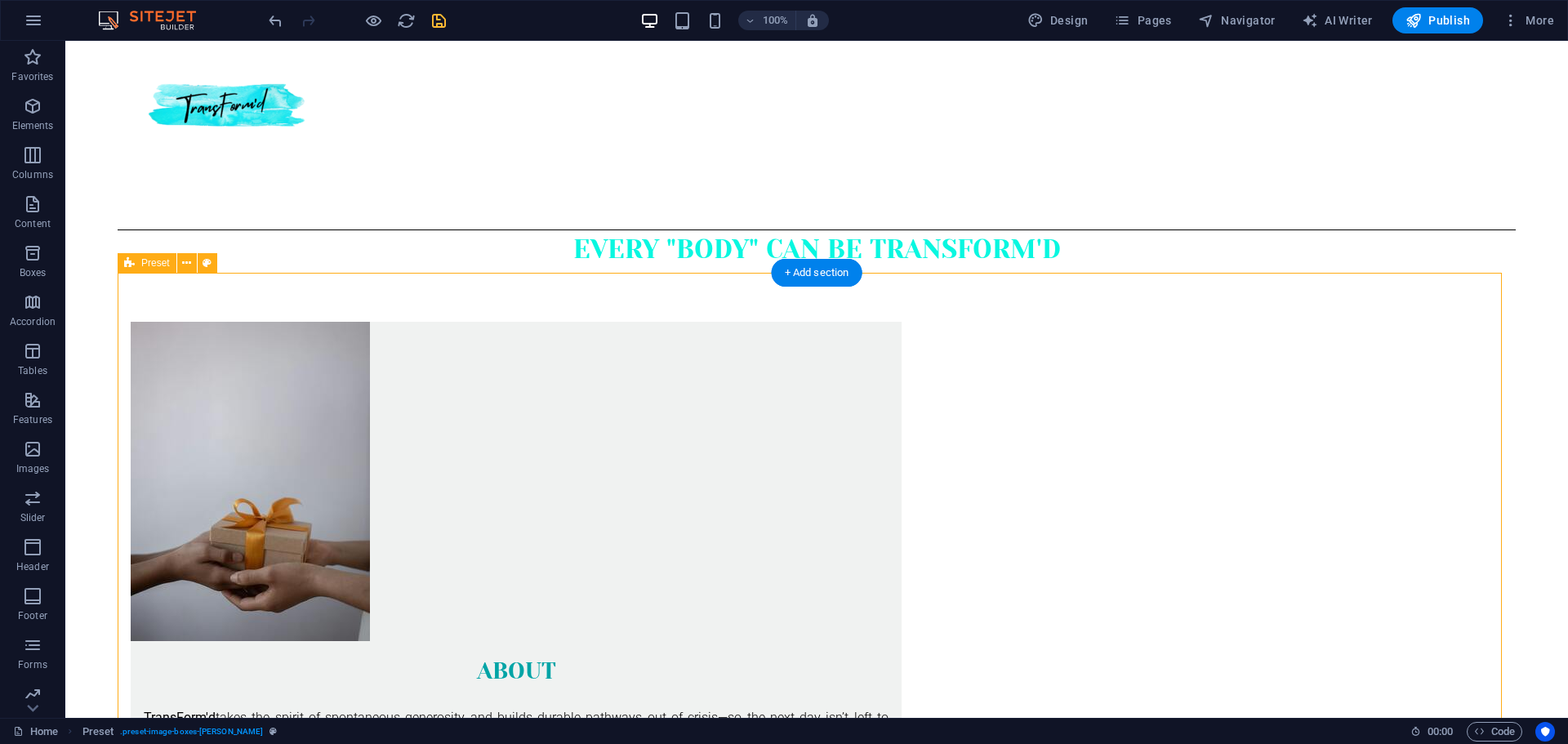
scroll to position [76, 0]
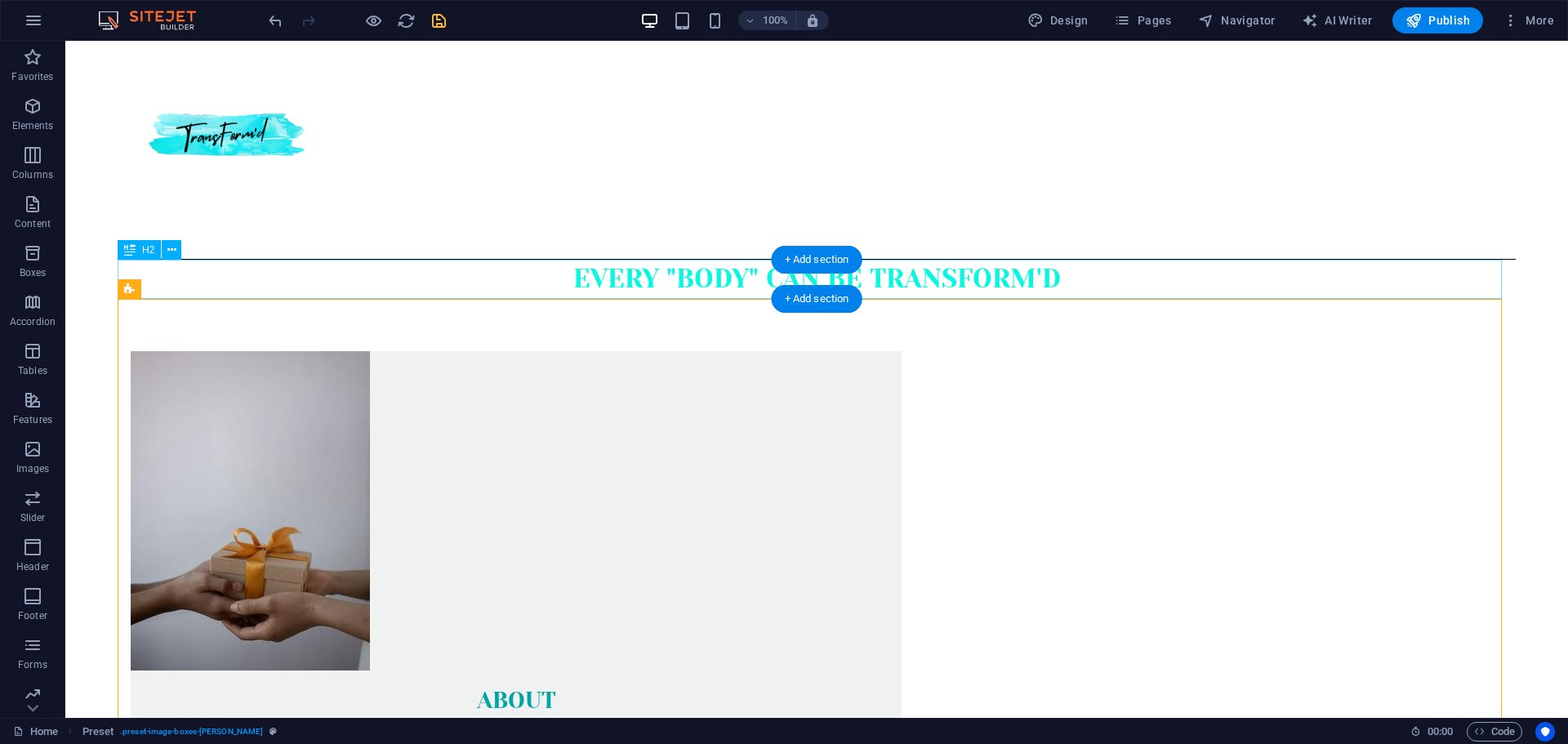
click at [681, 276] on div "Every "body" can be transform'd" at bounding box center [817, 279] width 1397 height 39
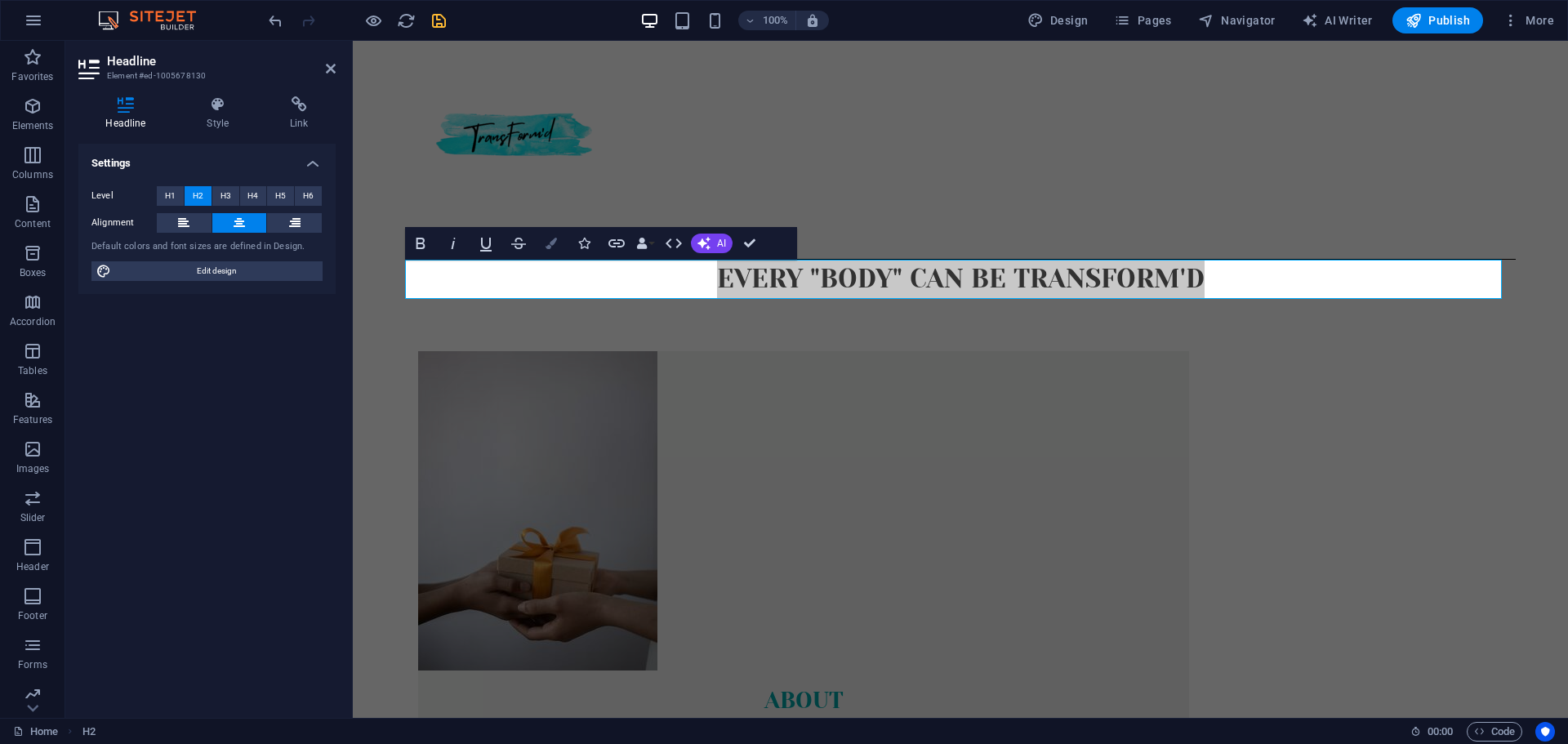
click at [552, 252] on button "Colors" at bounding box center [551, 244] width 31 height 33
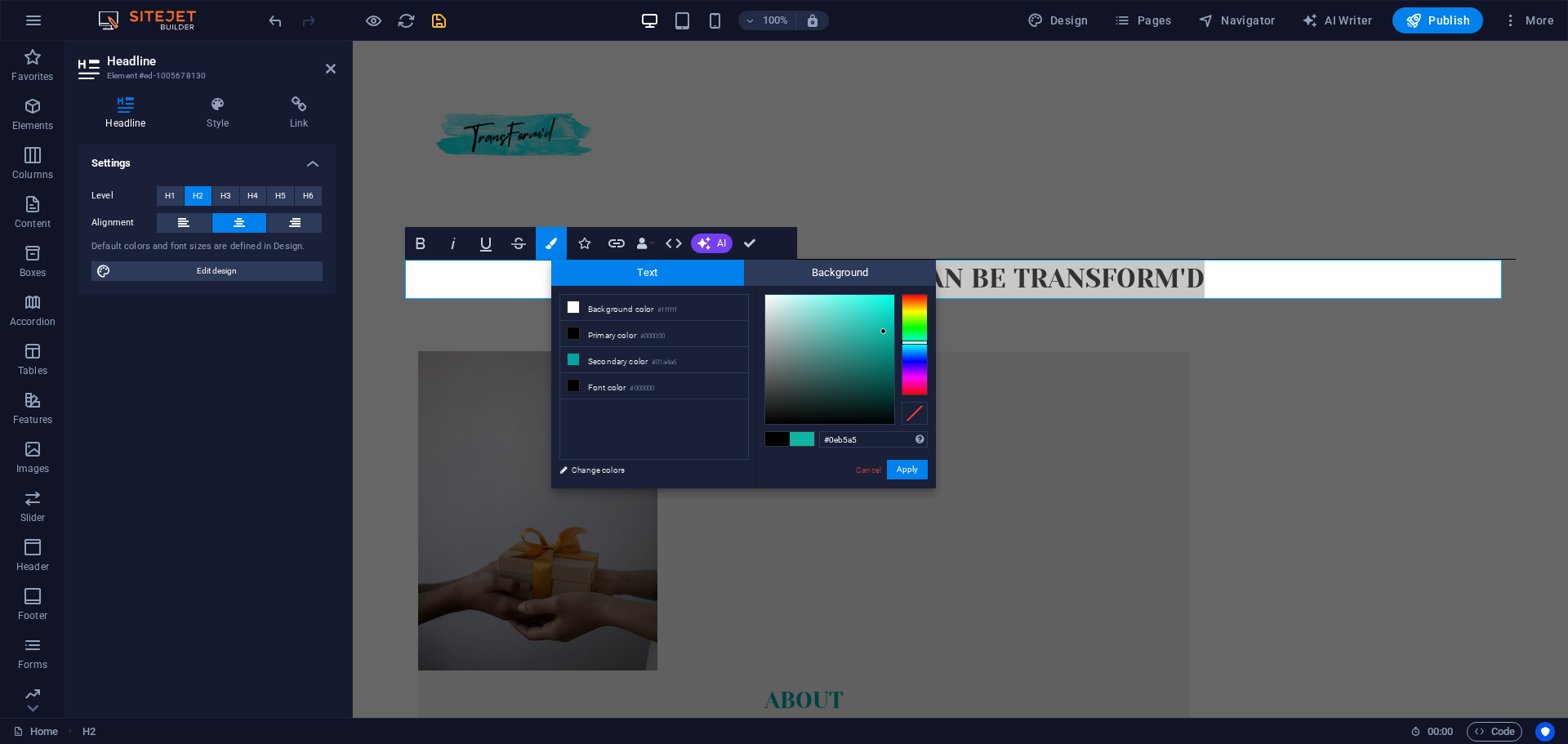
click at [884, 332] on div at bounding box center [829, 360] width 129 height 129
click at [847, 304] on div at bounding box center [829, 360] width 129 height 129
click at [839, 317] on div at bounding box center [829, 360] width 129 height 129
click at [849, 301] on div at bounding box center [829, 360] width 129 height 129
click at [824, 304] on div at bounding box center [829, 360] width 129 height 129
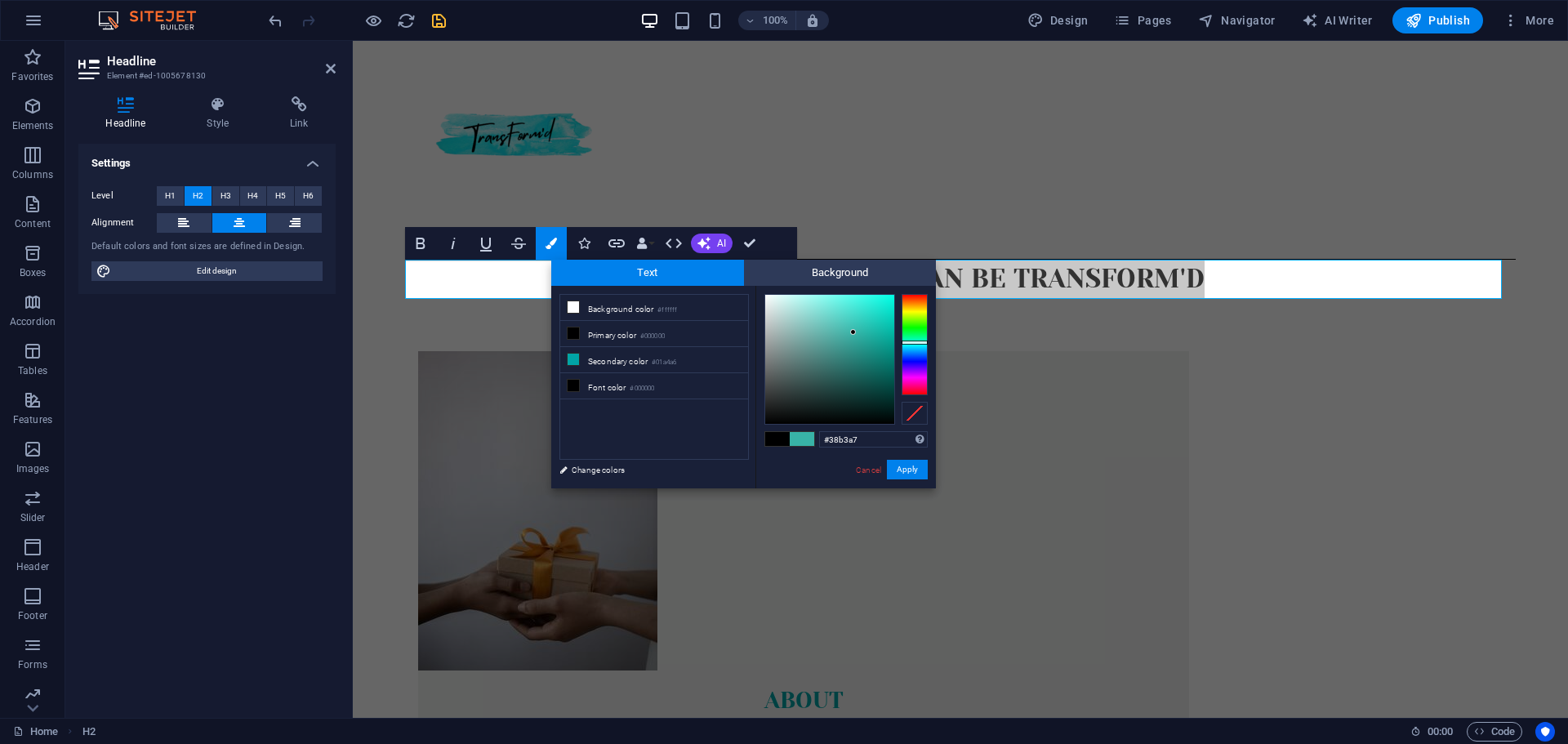
click at [853, 333] on div at bounding box center [829, 360] width 129 height 129
type input "#50c6bb"
click at [841, 322] on div at bounding box center [829, 360] width 129 height 129
click at [911, 467] on button "Apply" at bounding box center [907, 470] width 41 height 19
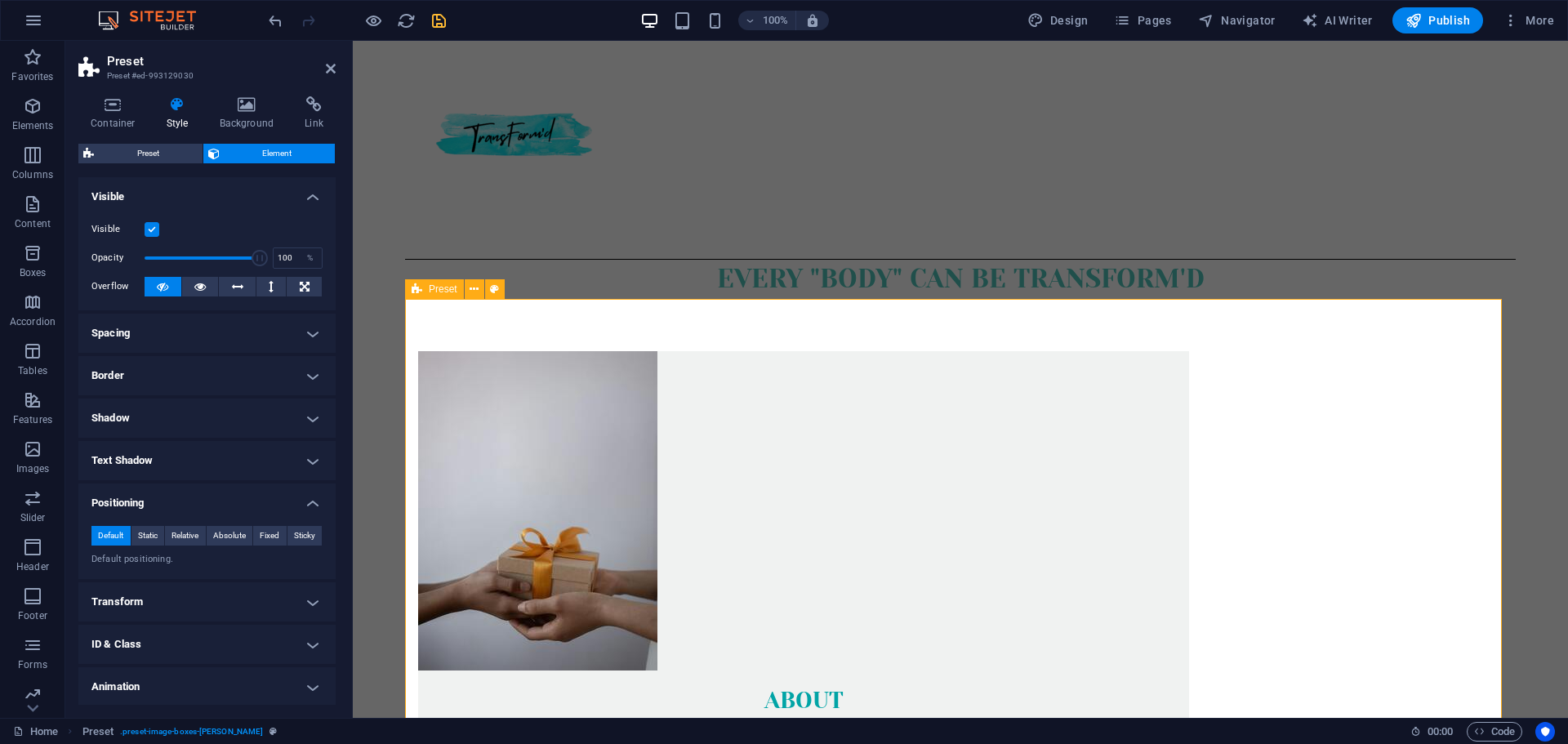
click at [504, 215] on div at bounding box center [960, 138] width 1111 height 216
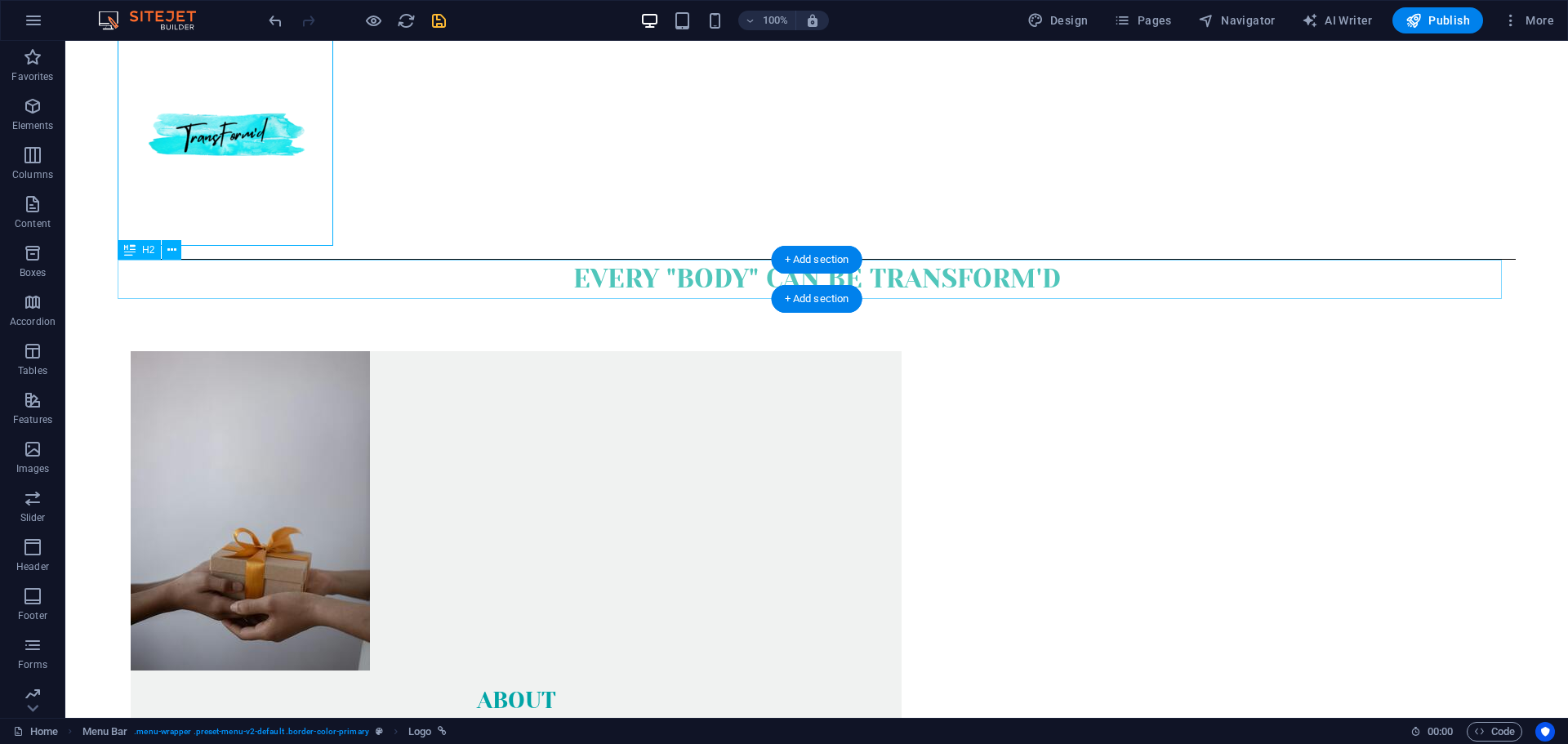
click at [658, 289] on div "Every "body" can be transform'd" at bounding box center [817, 279] width 1397 height 39
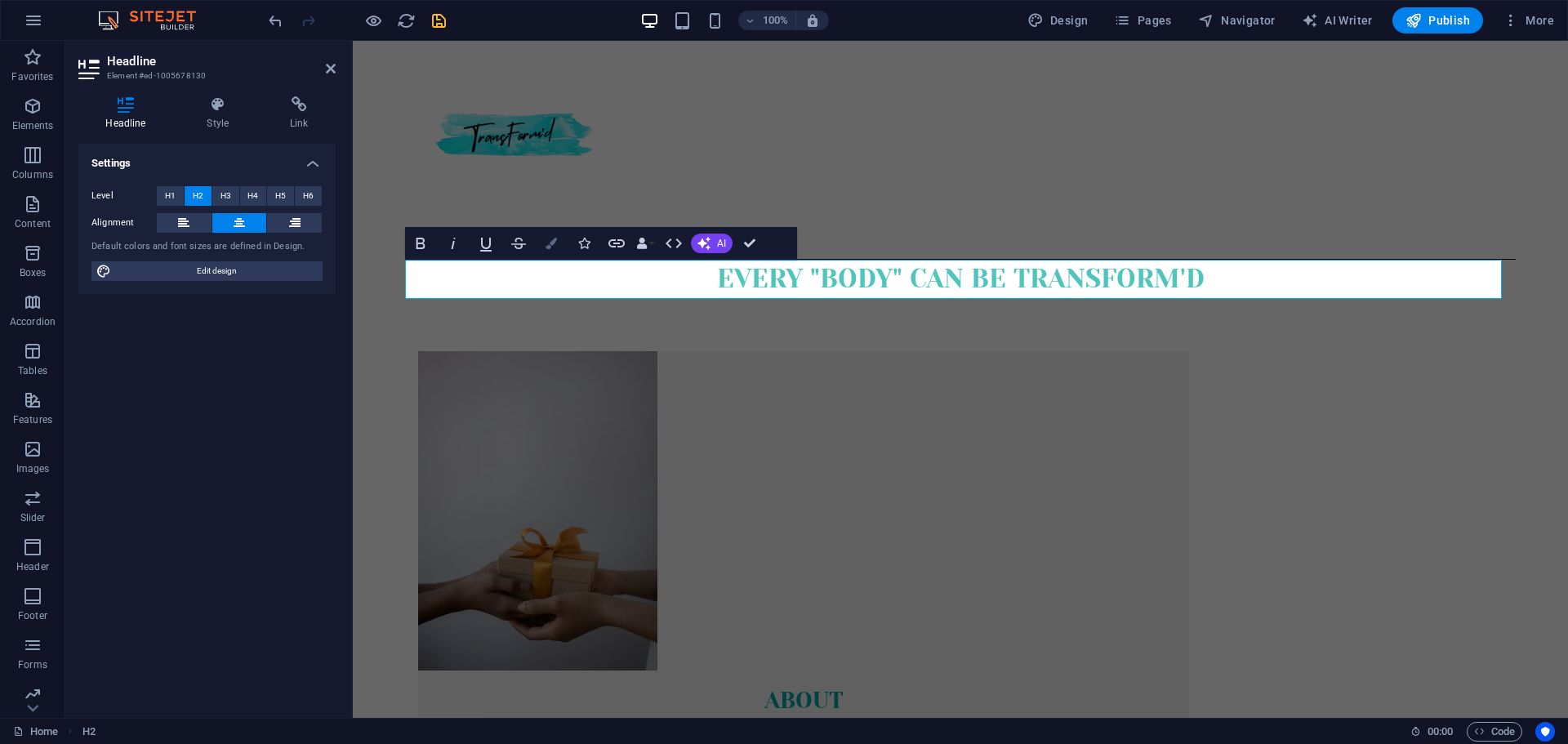
click at [554, 246] on icon "button" at bounding box center [551, 244] width 12 height 12
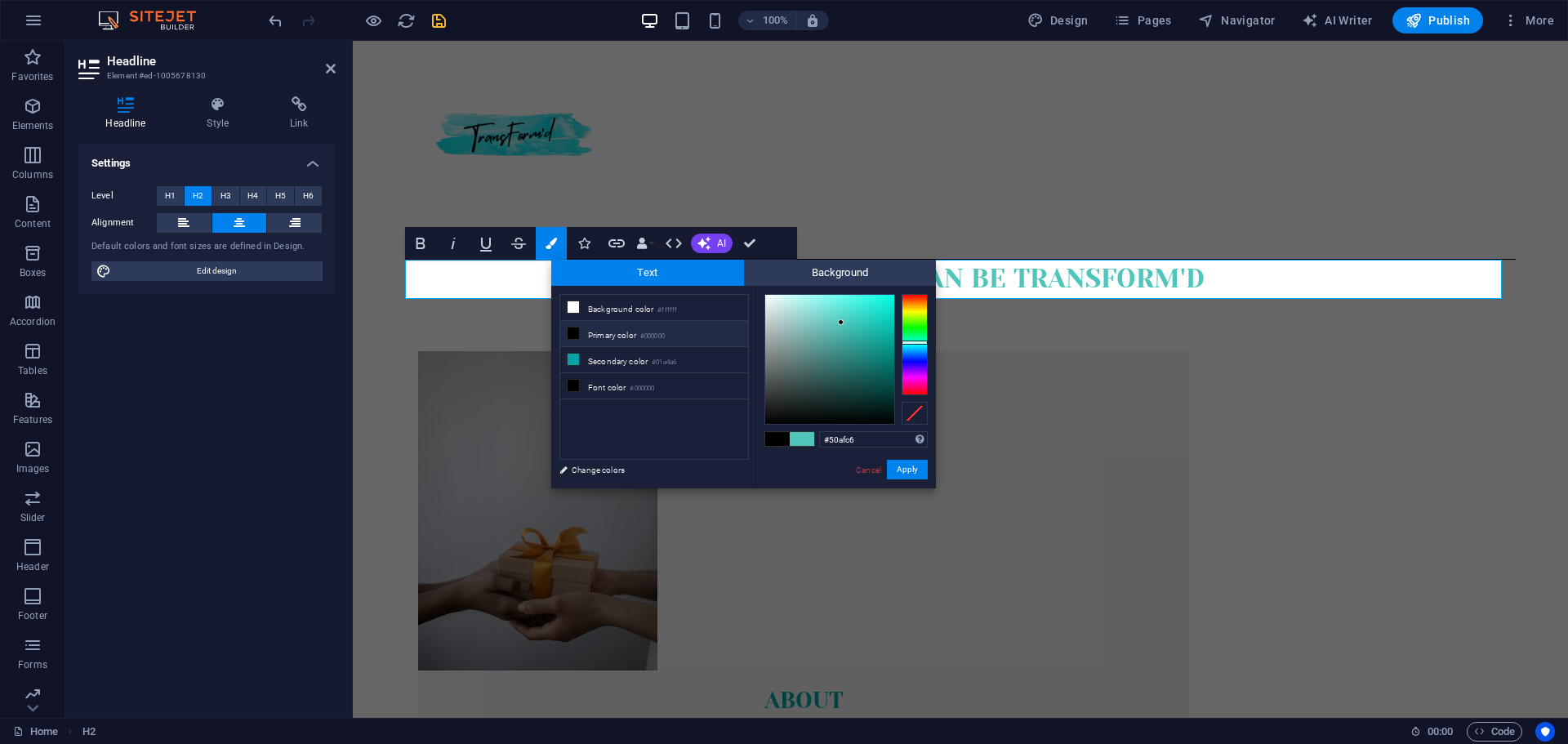
click at [914, 347] on div at bounding box center [913, 345] width 26 height 102
click at [912, 344] on div at bounding box center [913, 345] width 26 height 102
click at [911, 341] on div at bounding box center [913, 345] width 26 height 102
click at [890, 299] on div at bounding box center [829, 360] width 129 height 129
click at [911, 344] on div at bounding box center [913, 344] width 26 height 4
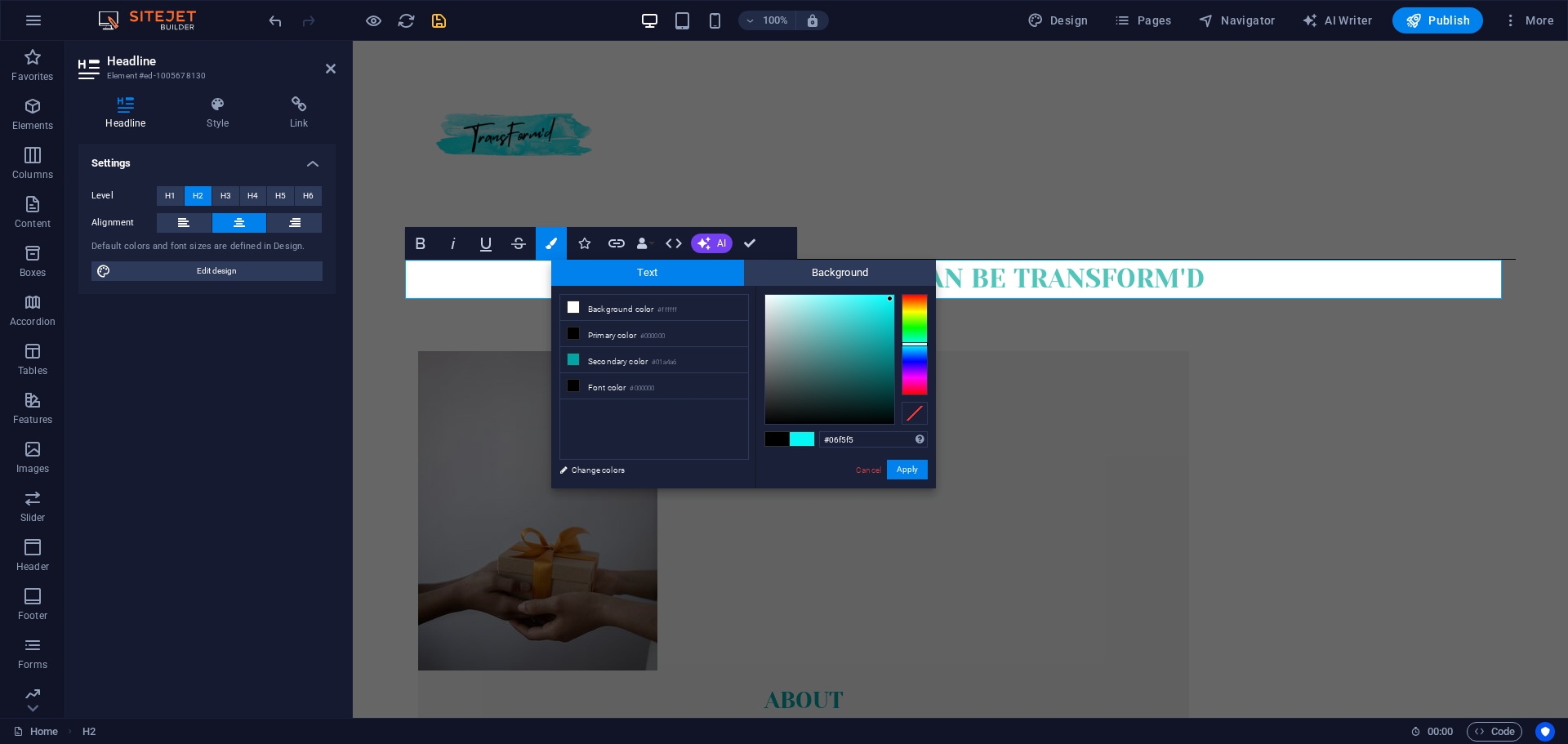
type input "#15d8d8"
click at [881, 314] on div at bounding box center [829, 360] width 129 height 129
click at [907, 472] on button "Apply" at bounding box center [907, 470] width 41 height 19
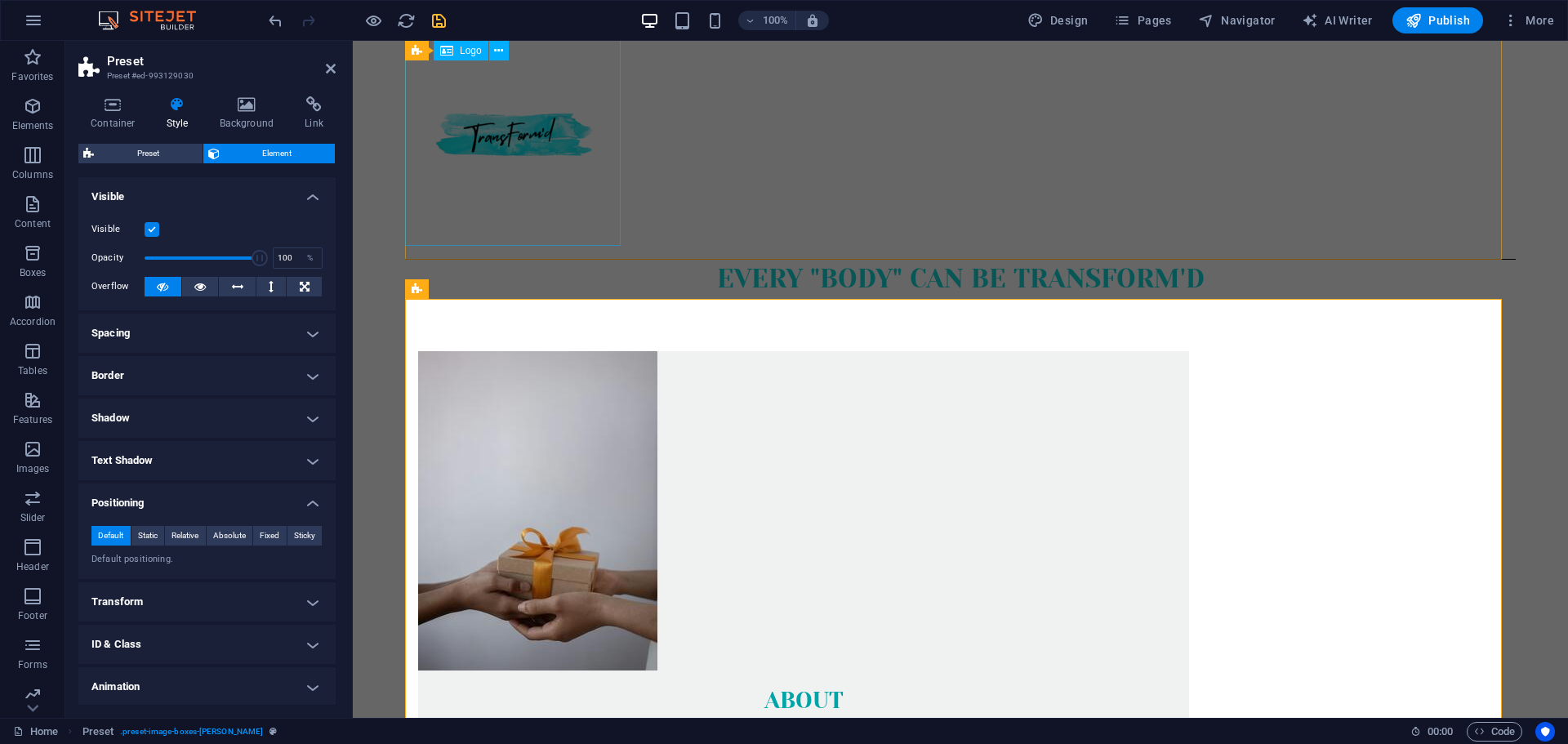
click at [539, 244] on div at bounding box center [960, 138] width 1111 height 216
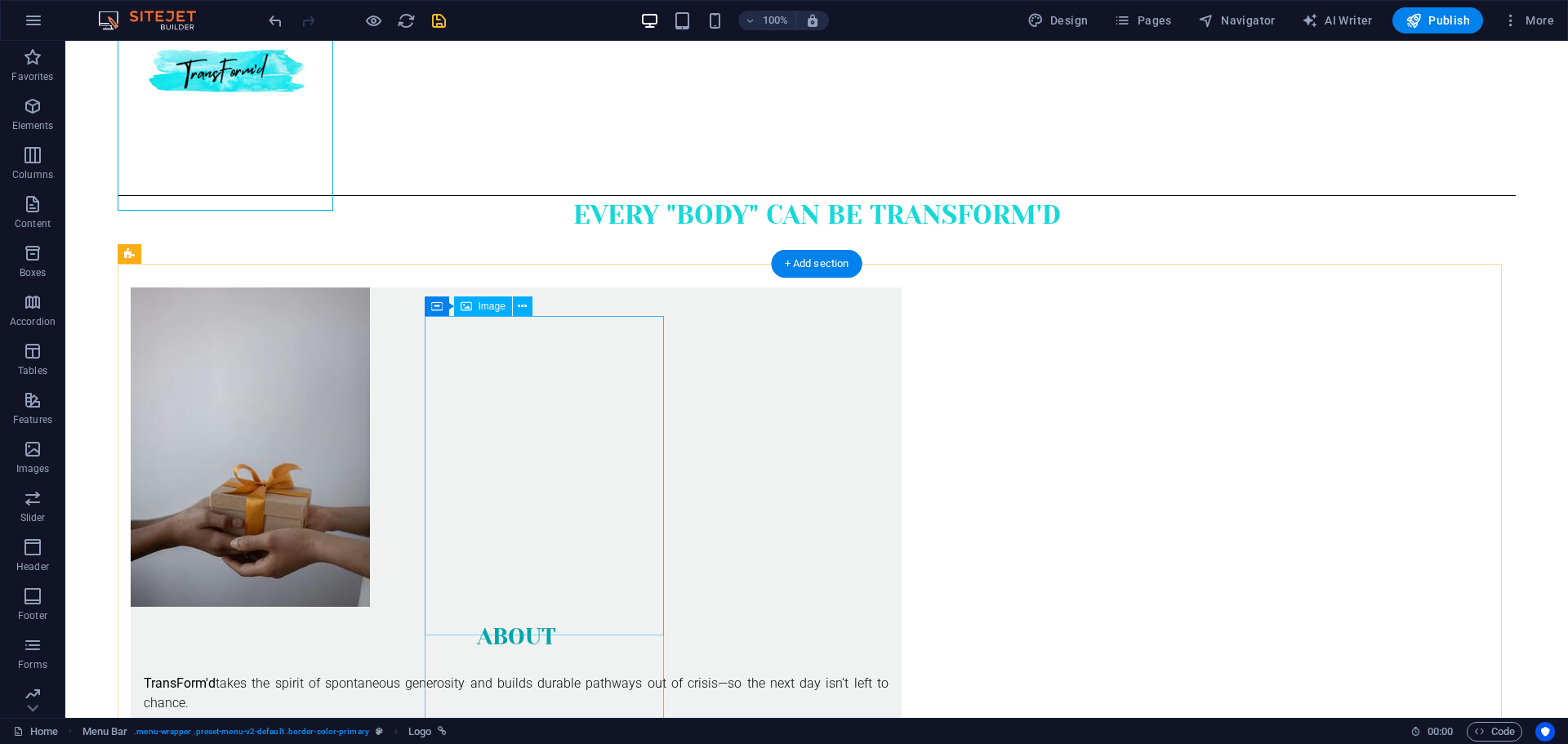
scroll to position [165, 0]
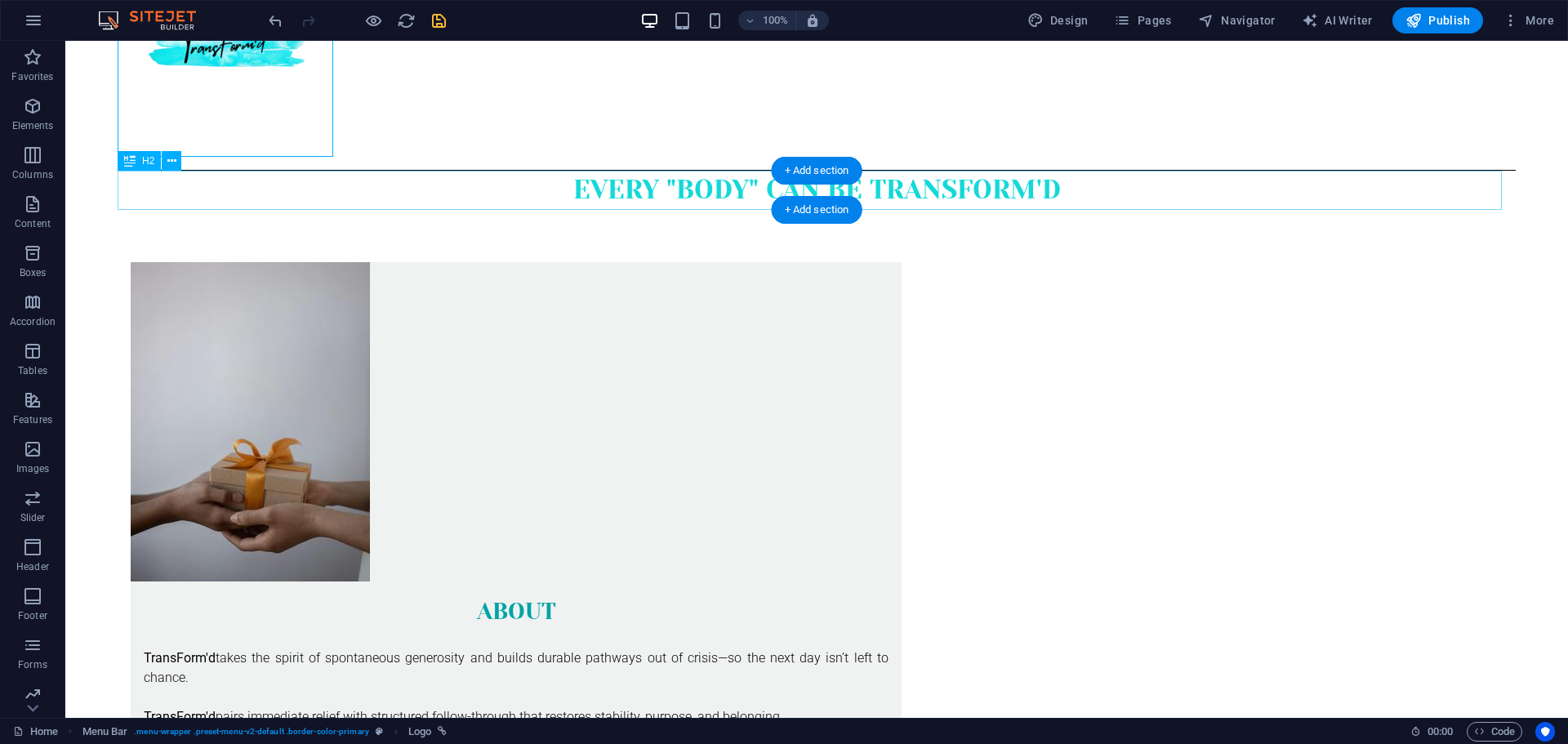
click at [651, 180] on div "Every "body" can be transform'd" at bounding box center [817, 190] width 1397 height 39
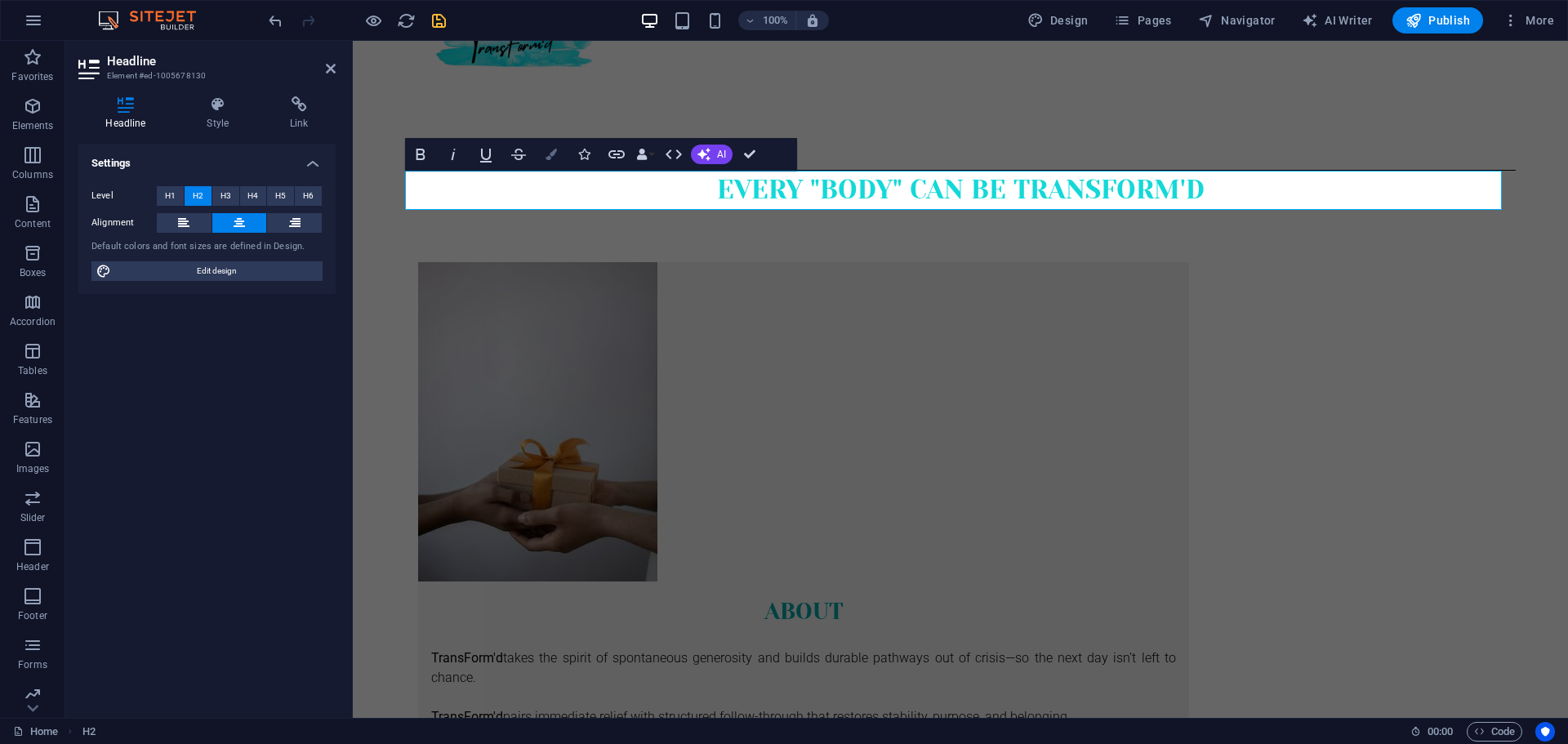
click at [558, 154] on button "Colors" at bounding box center [551, 154] width 31 height 33
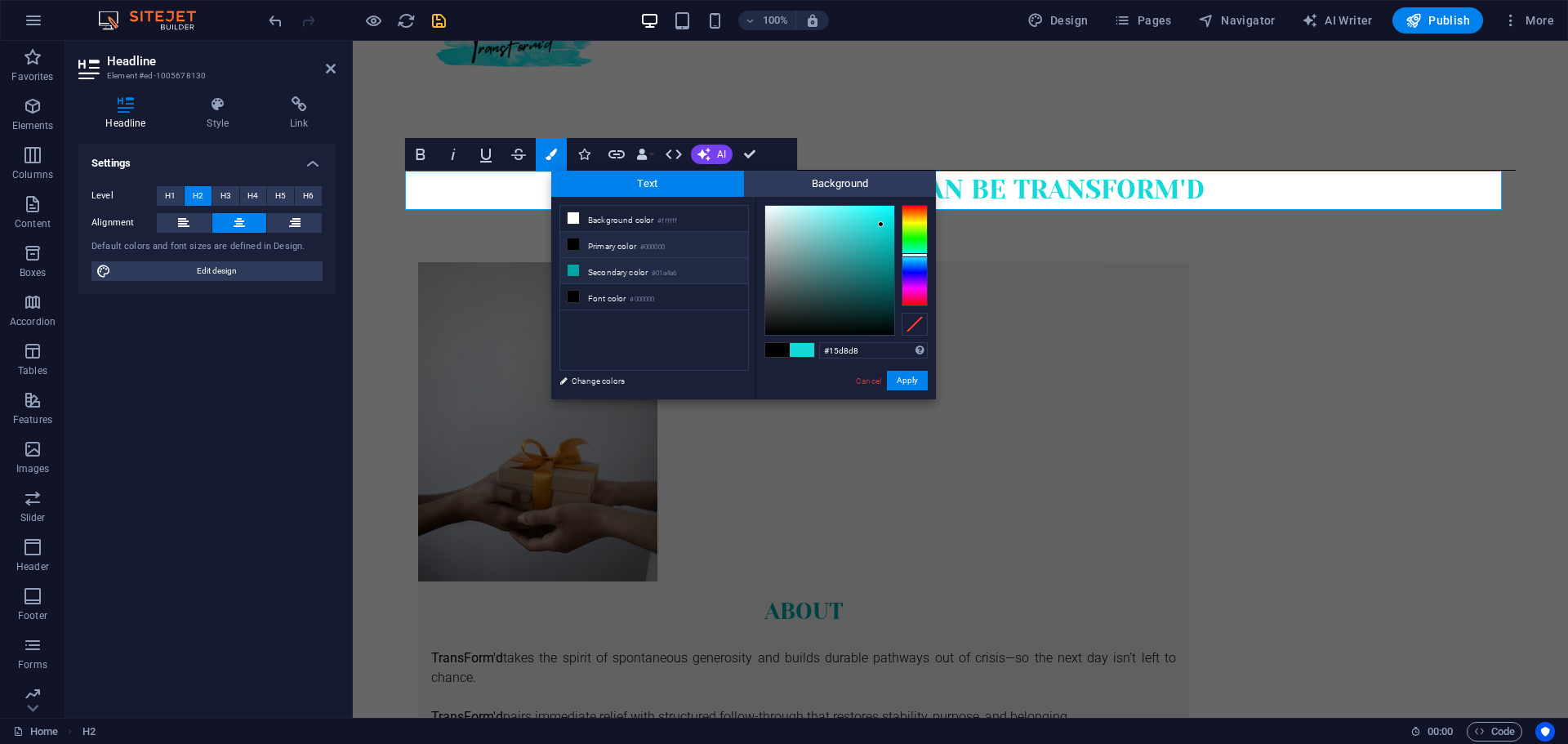
click at [602, 268] on li "Secondary color #01a4a6" at bounding box center [654, 270] width 188 height 26
type input "#06dee0"
click at [890, 221] on div at bounding box center [829, 270] width 129 height 129
click at [912, 381] on button "Apply" at bounding box center [907, 381] width 41 height 19
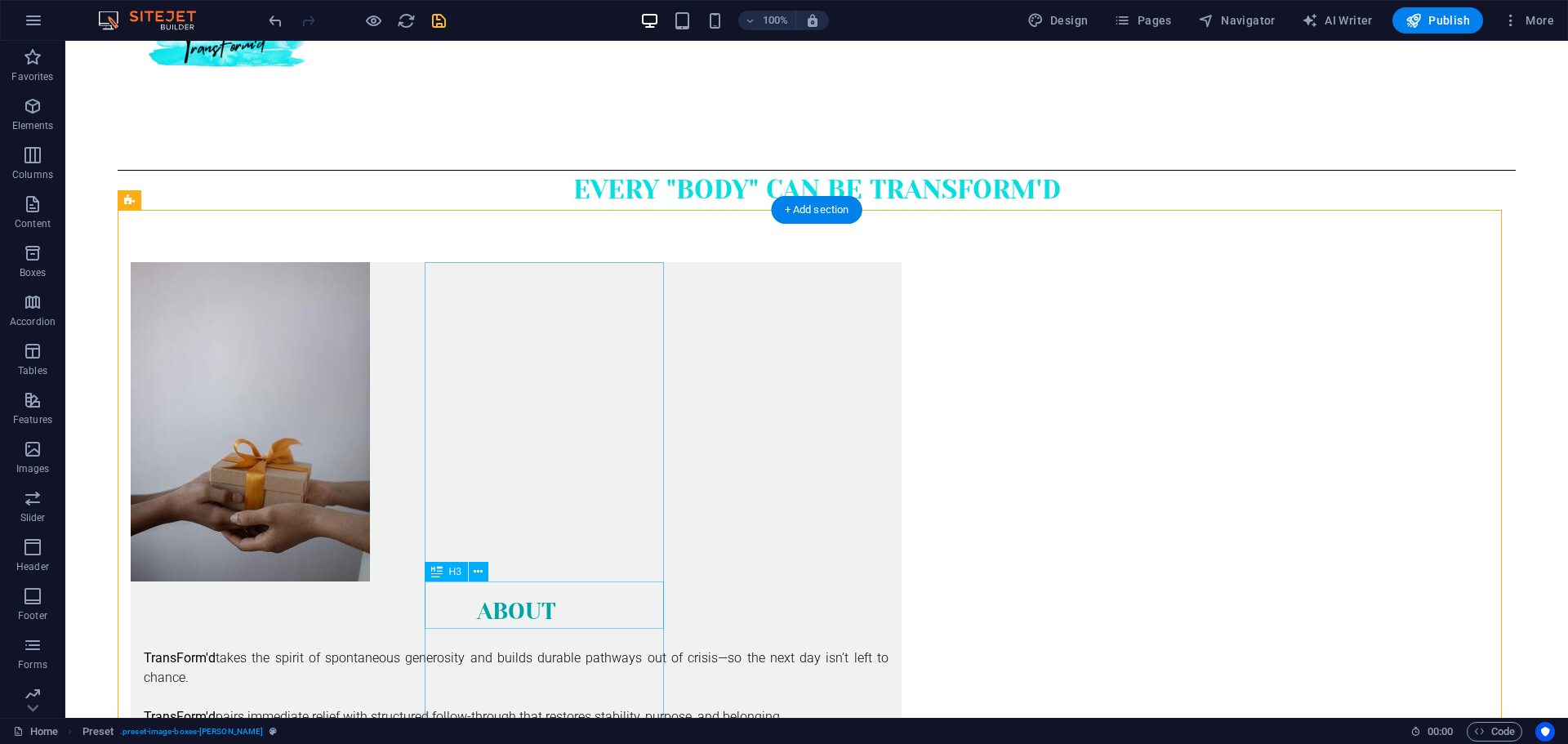
click at [560, 611] on div "About" at bounding box center [516, 605] width 771 height 47
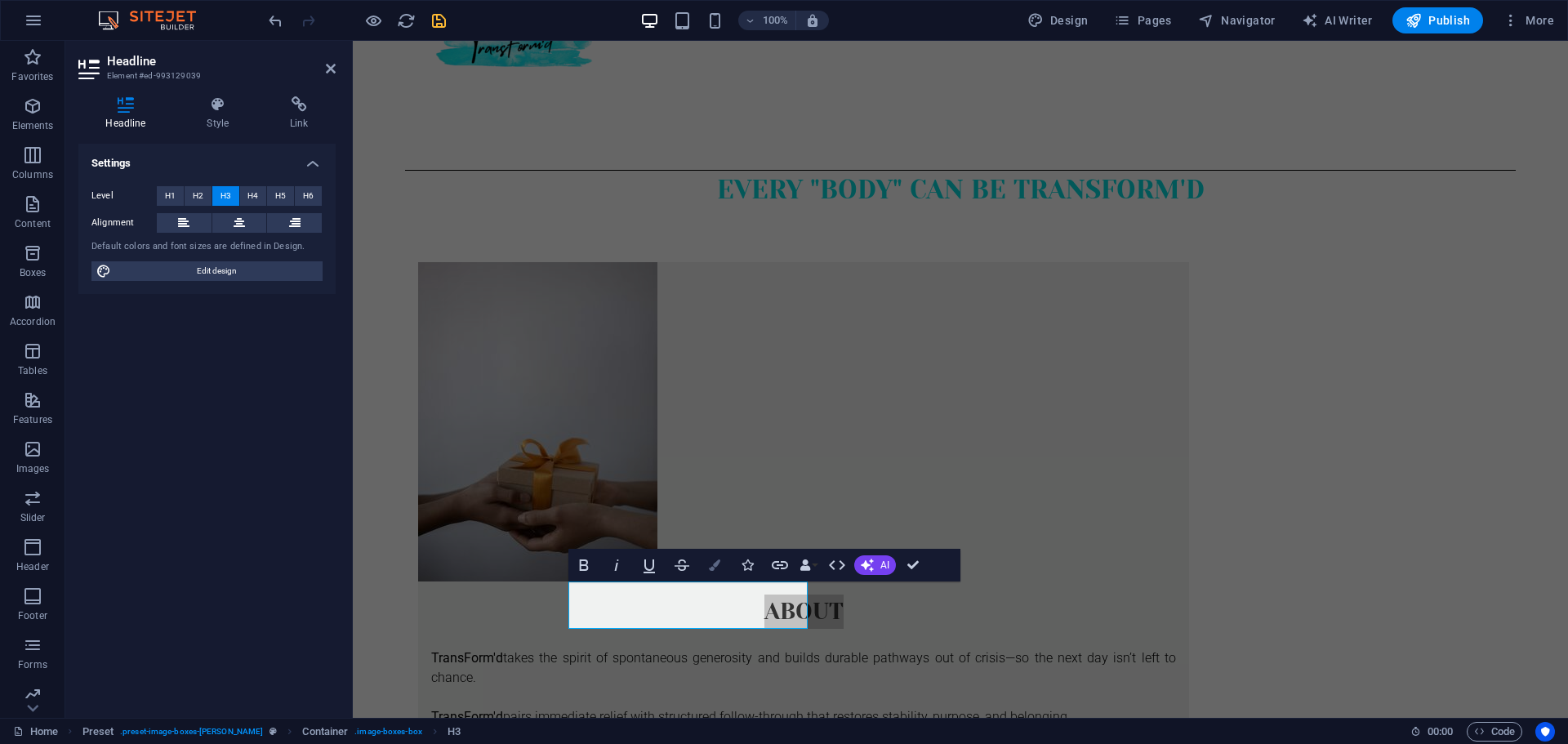
click at [710, 566] on icon "button" at bounding box center [714, 566] width 12 height 12
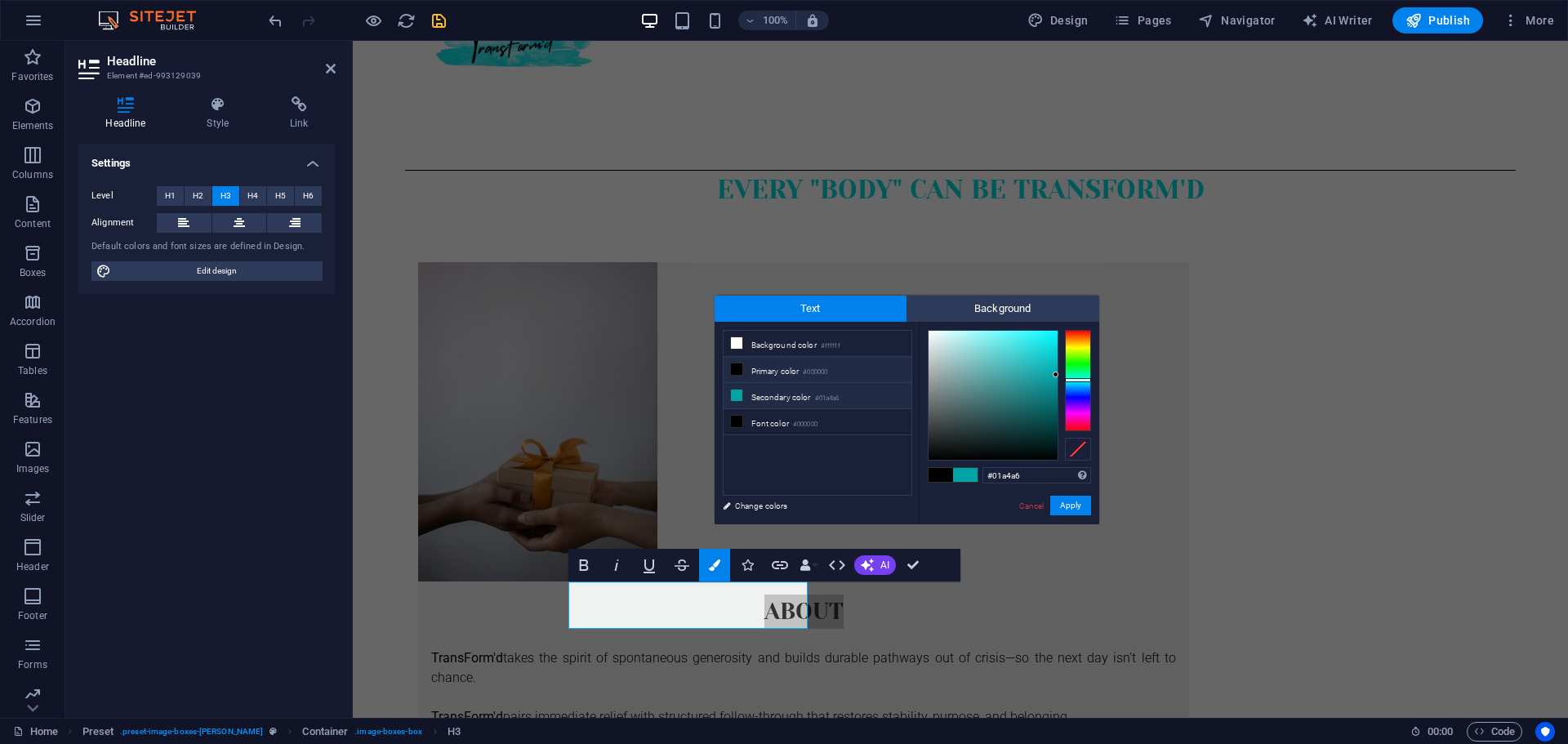
click at [764, 400] on li "Secondary color #01a4a6" at bounding box center [818, 396] width 188 height 26
type input "#0be6e8"
click at [1049, 341] on div at bounding box center [993, 395] width 129 height 129
click at [1071, 504] on button "Apply" at bounding box center [1070, 505] width 41 height 19
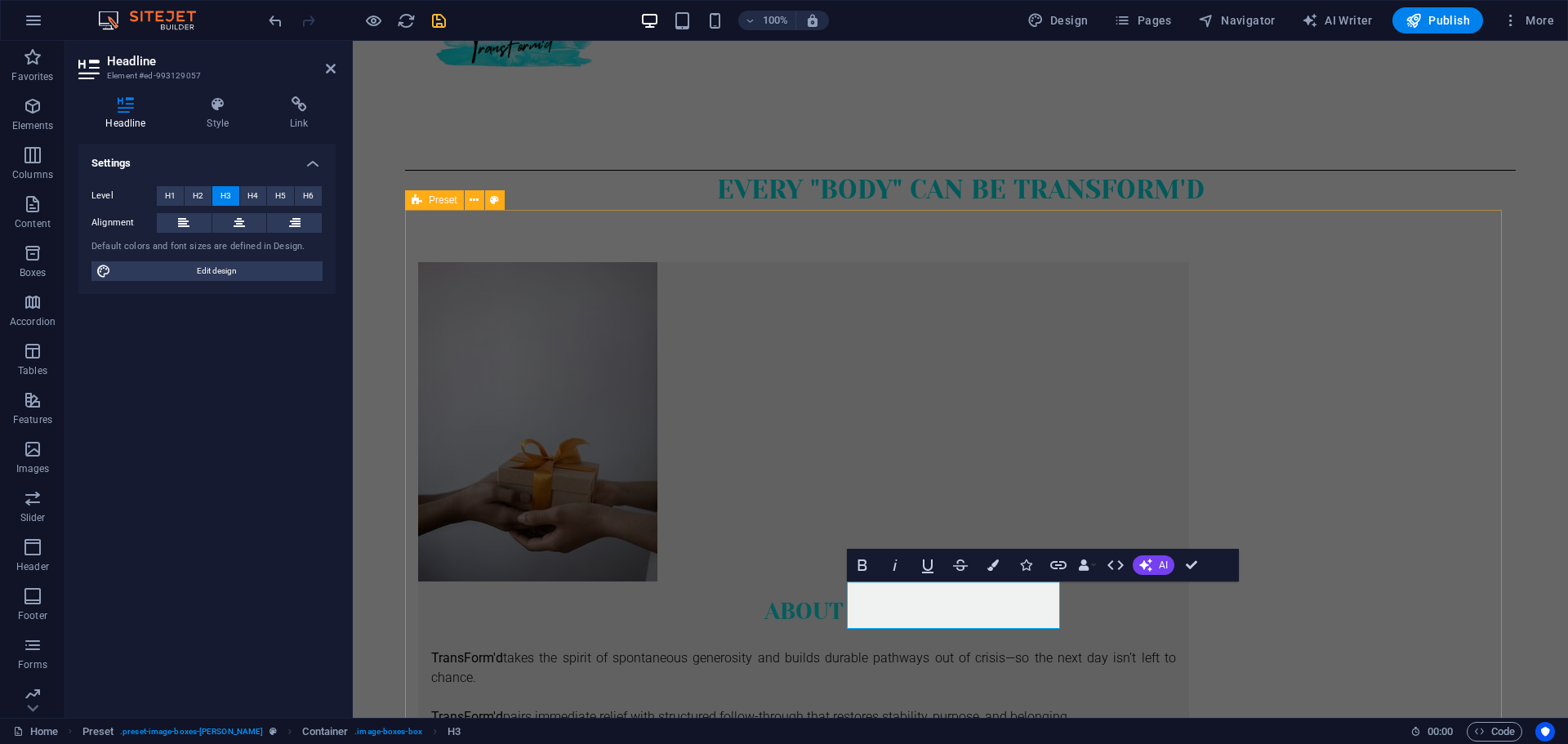
drag, startPoint x: 1030, startPoint y: 608, endPoint x: 821, endPoint y: 626, distance: 209.8
click at [990, 570] on icon "button" at bounding box center [993, 566] width 12 height 12
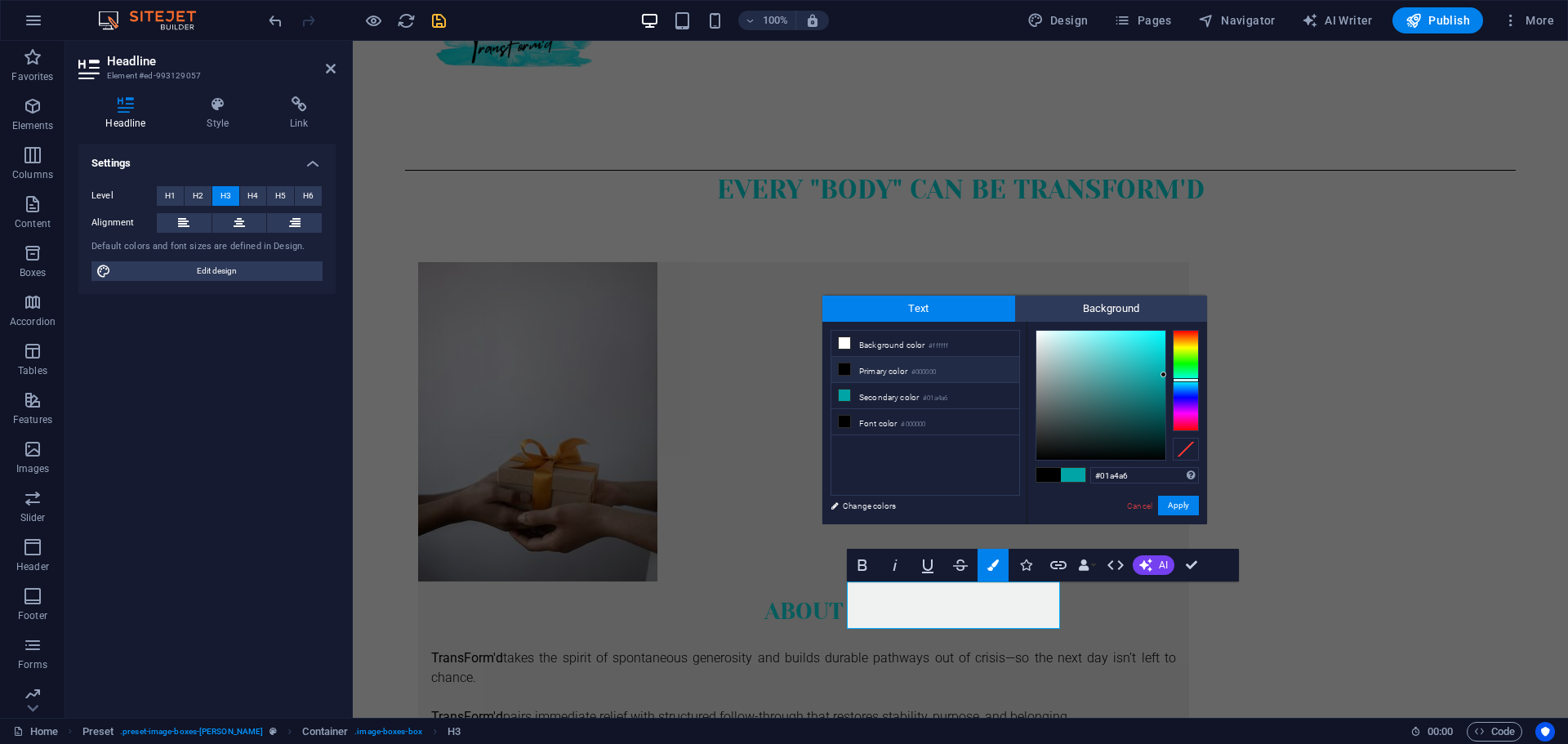
type input "#0ae1e4"
click at [1159, 344] on div at bounding box center [1100, 395] width 129 height 129
click at [1177, 508] on button "Apply" at bounding box center [1178, 505] width 41 height 19
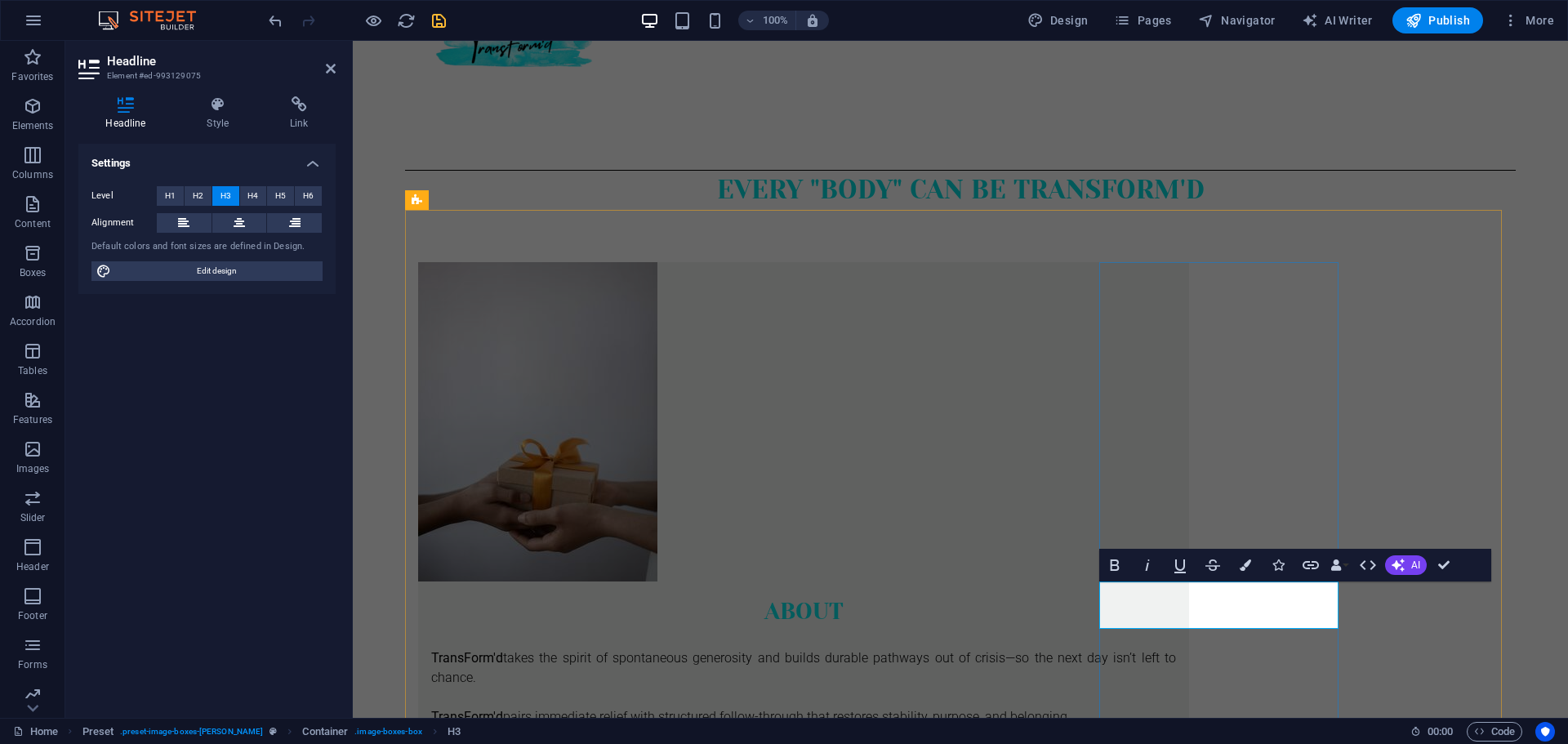
click at [1243, 558] on button "Colors" at bounding box center [1245, 565] width 31 height 33
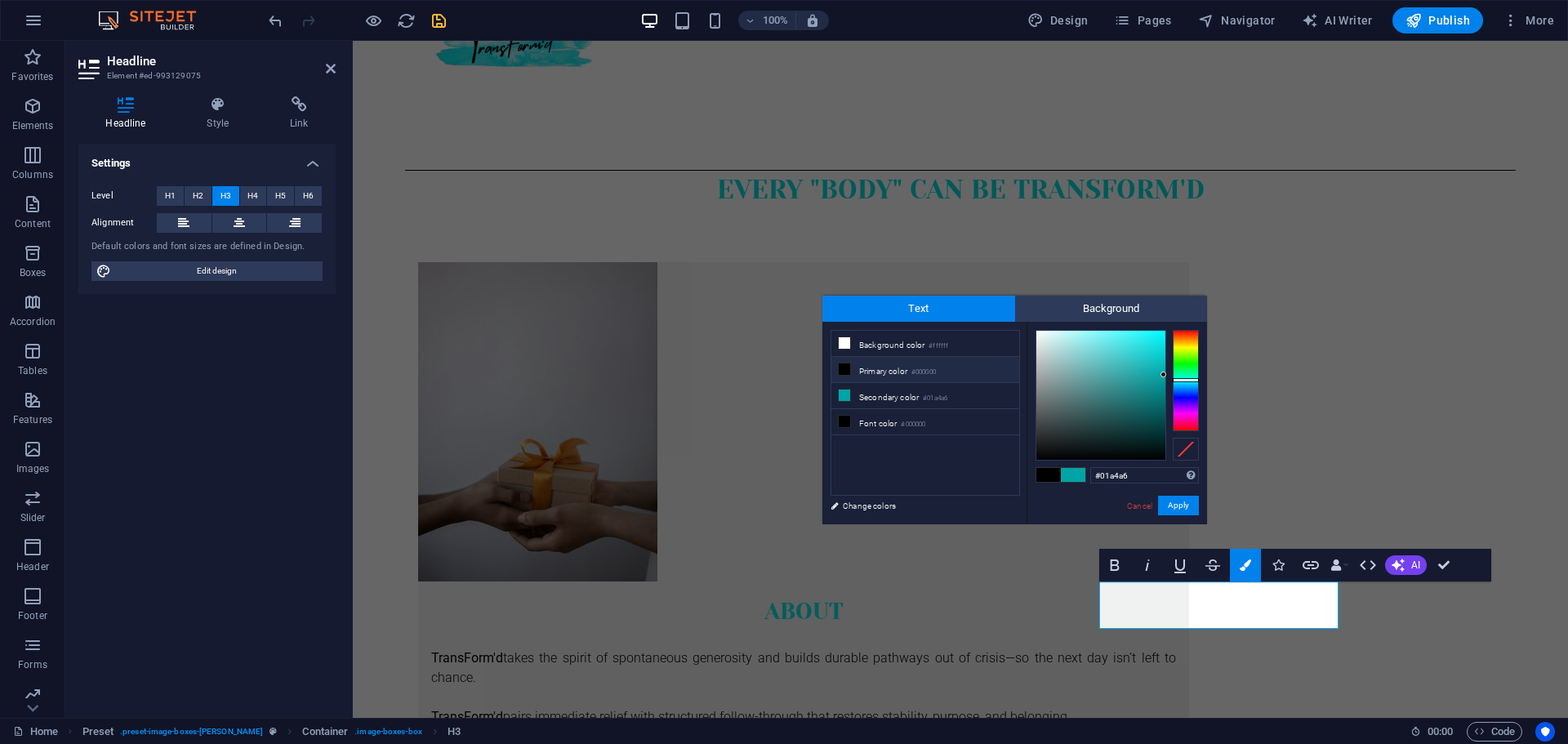
type input "#08dbdd"
click at [1160, 347] on div at bounding box center [1100, 395] width 129 height 129
click at [1183, 501] on button "Apply" at bounding box center [1178, 505] width 41 height 19
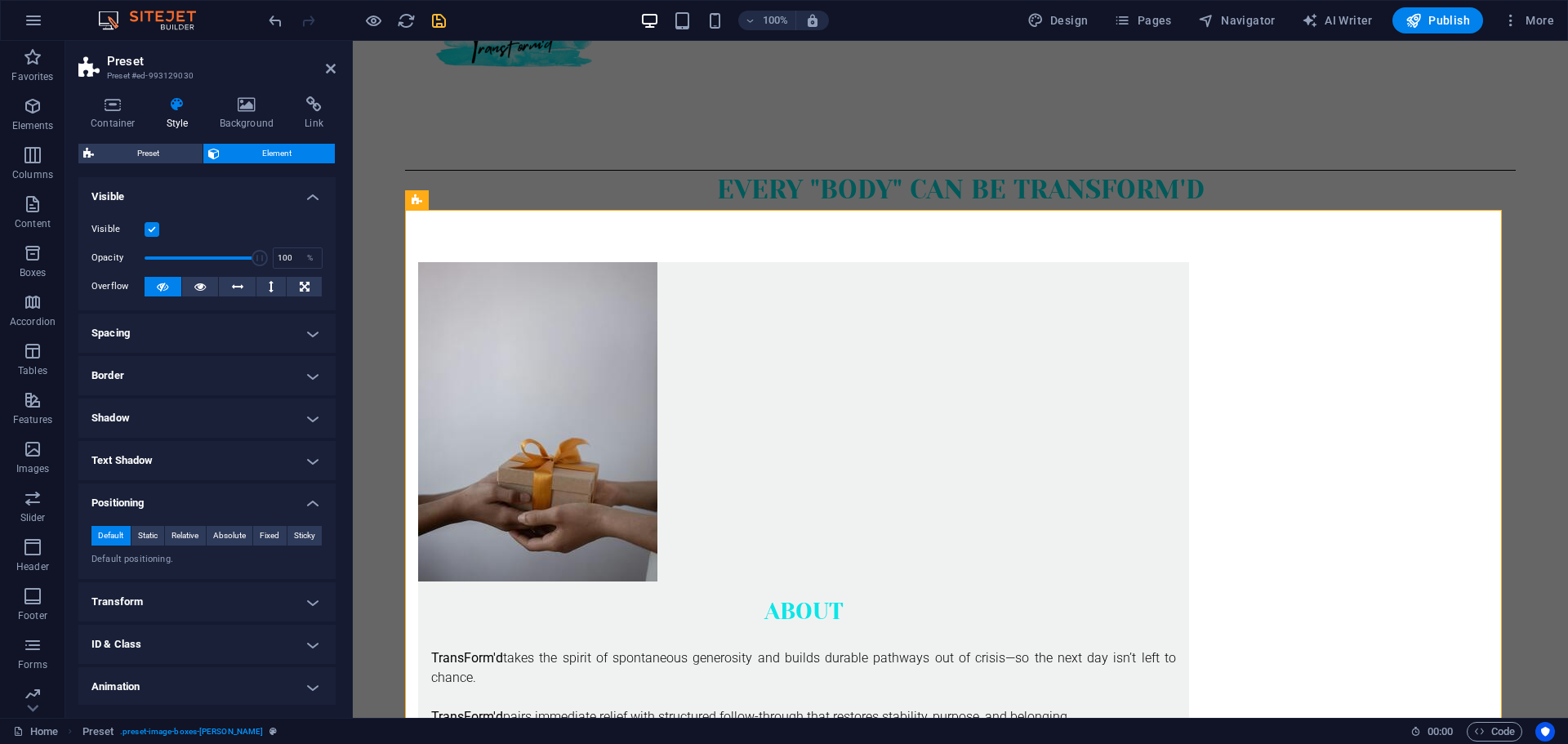
click at [1320, 124] on div "Menu" at bounding box center [960, 49] width 1111 height 243
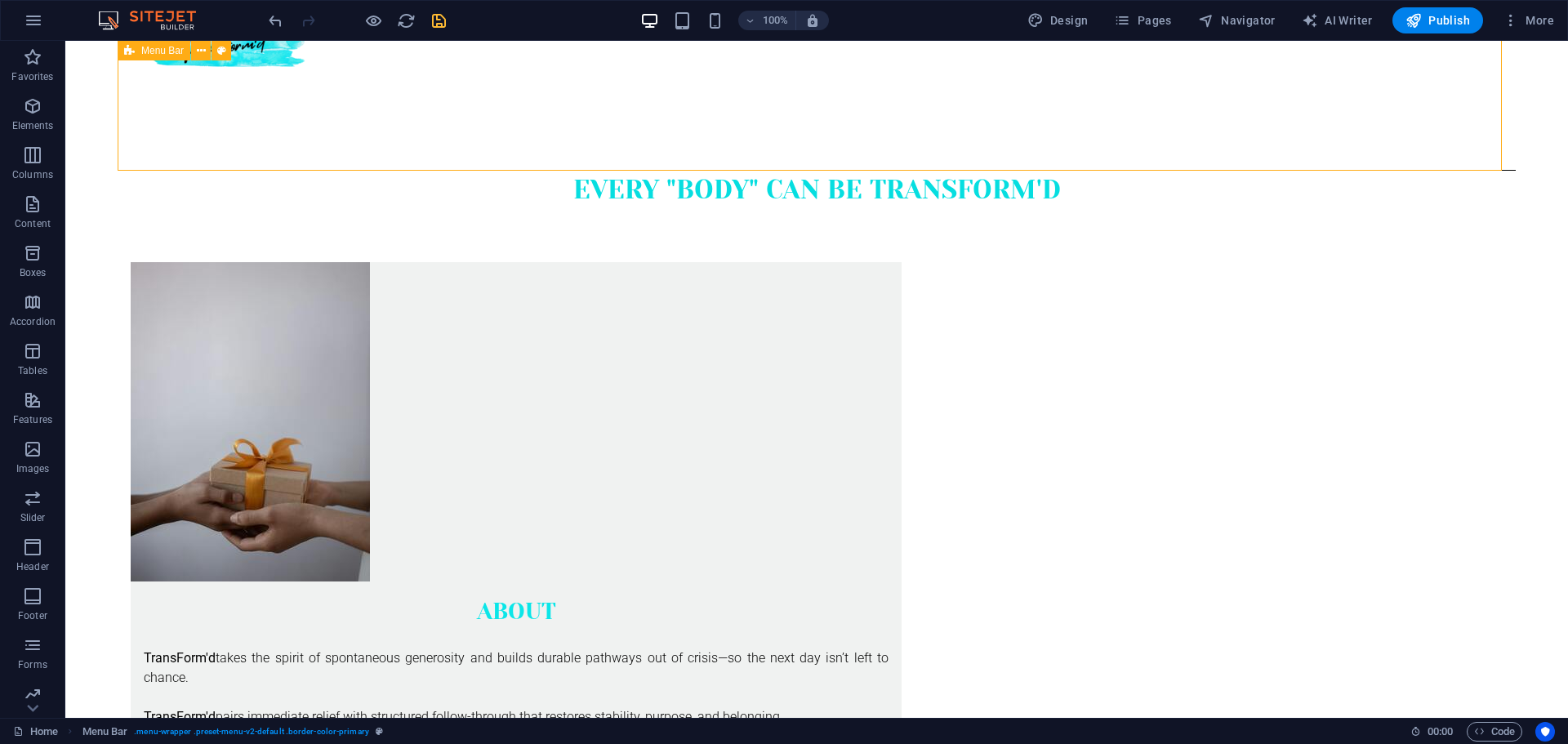
click at [1320, 124] on div "Menu" at bounding box center [817, 49] width 1397 height 243
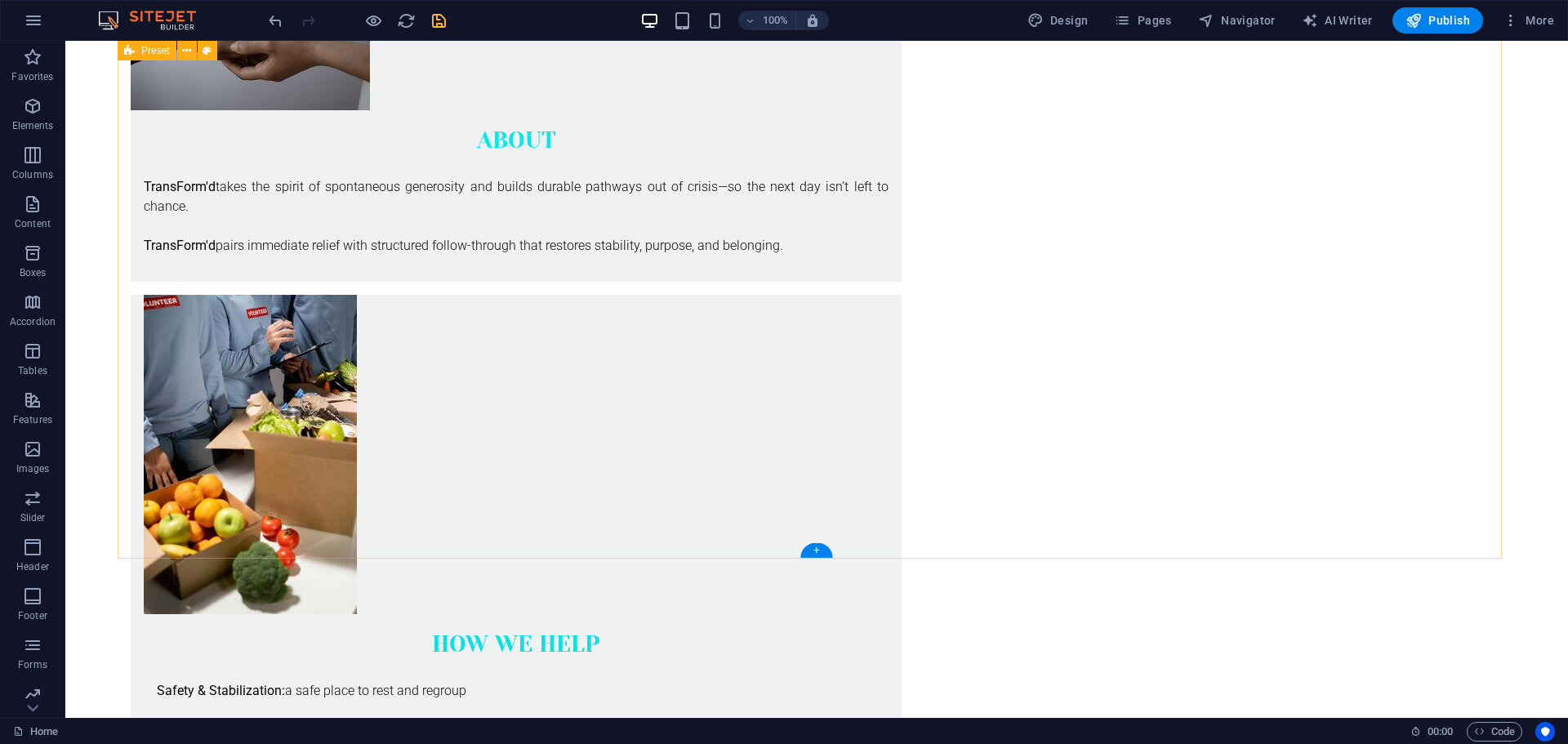
scroll to position [0, 0]
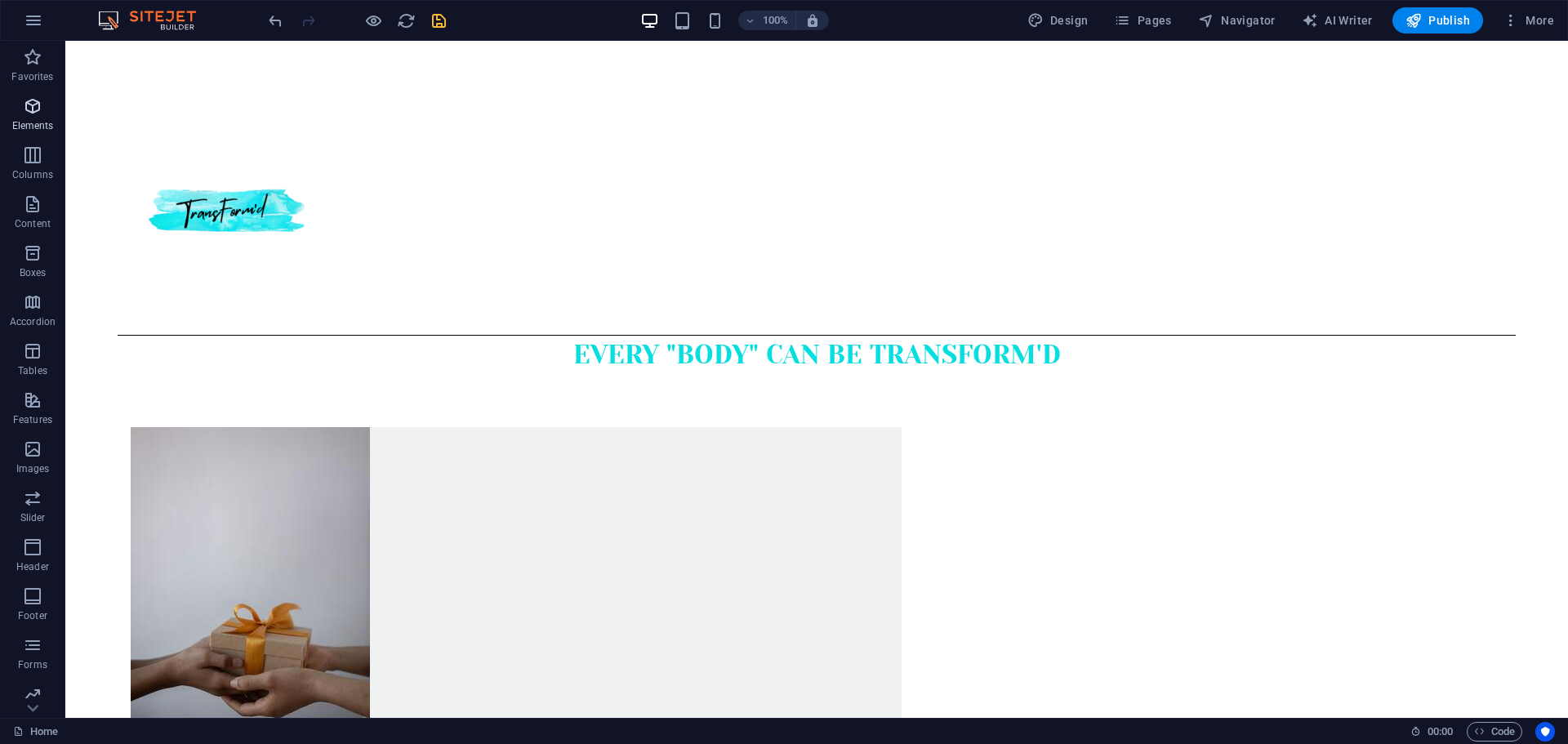
click at [25, 119] on span "Elements" at bounding box center [33, 116] width 65 height 39
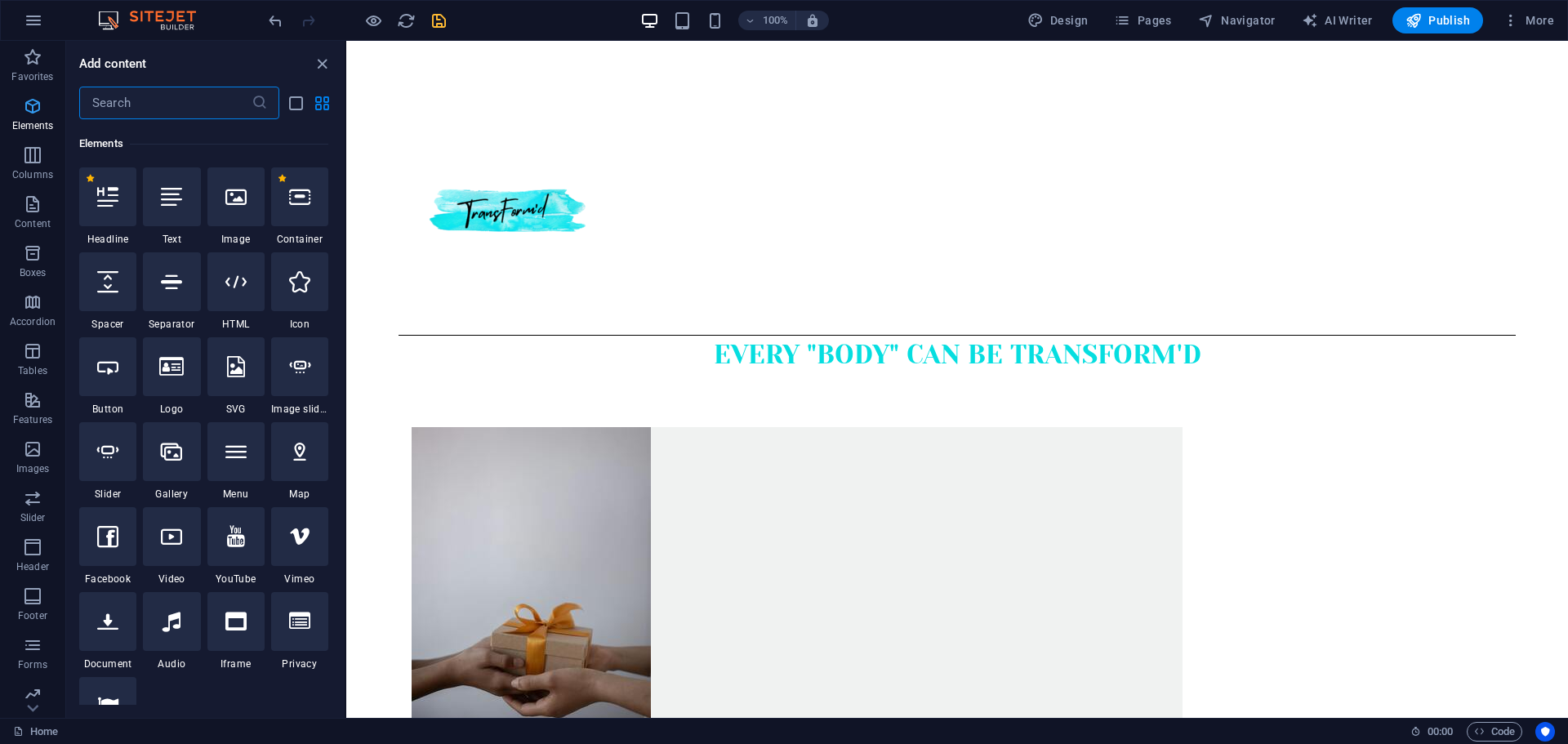
scroll to position [174, 0]
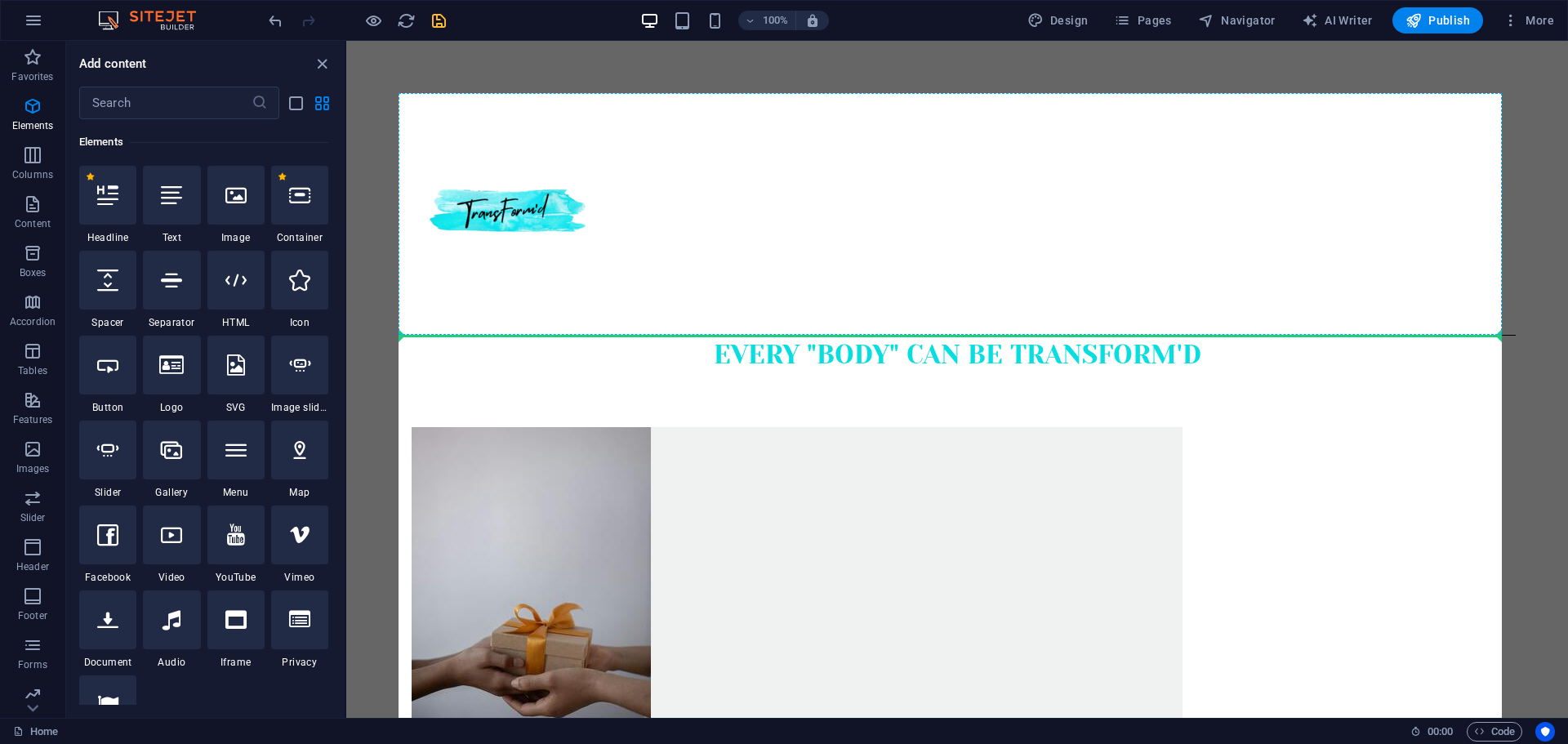
select select "ms"
select select "s"
select select "progressive"
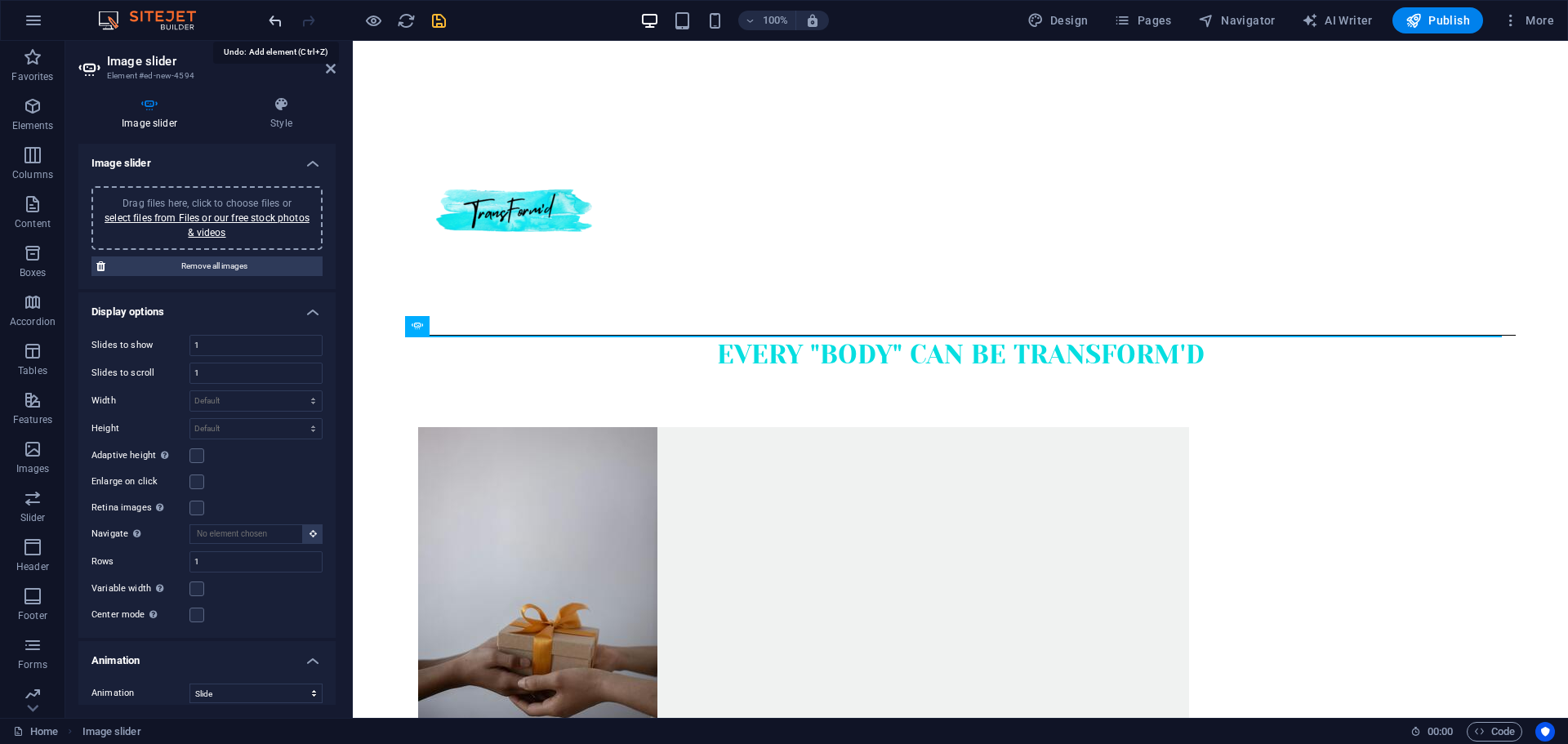
click at [272, 25] on icon "undo" at bounding box center [276, 21] width 19 height 19
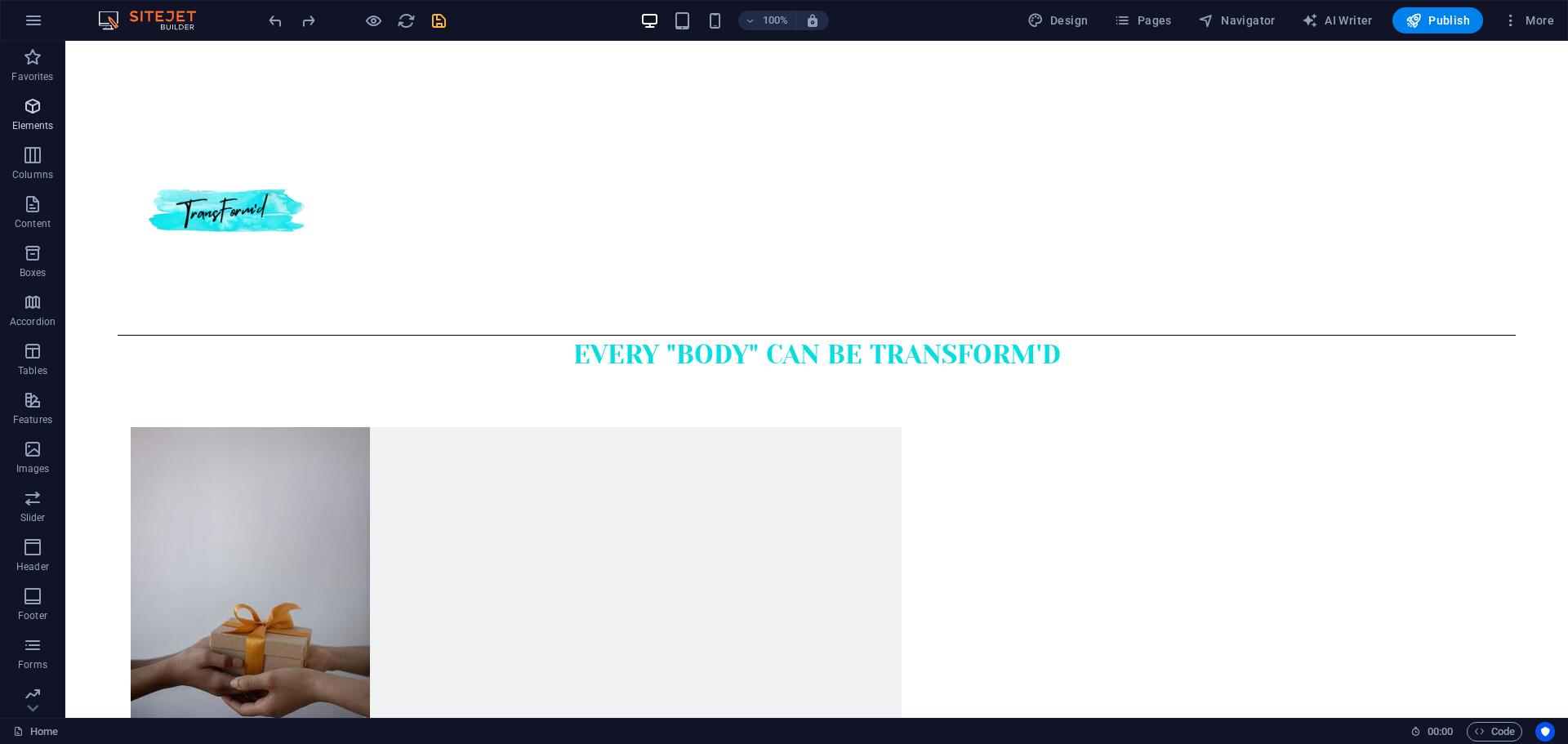
click at [29, 113] on icon "button" at bounding box center [33, 106] width 19 height 19
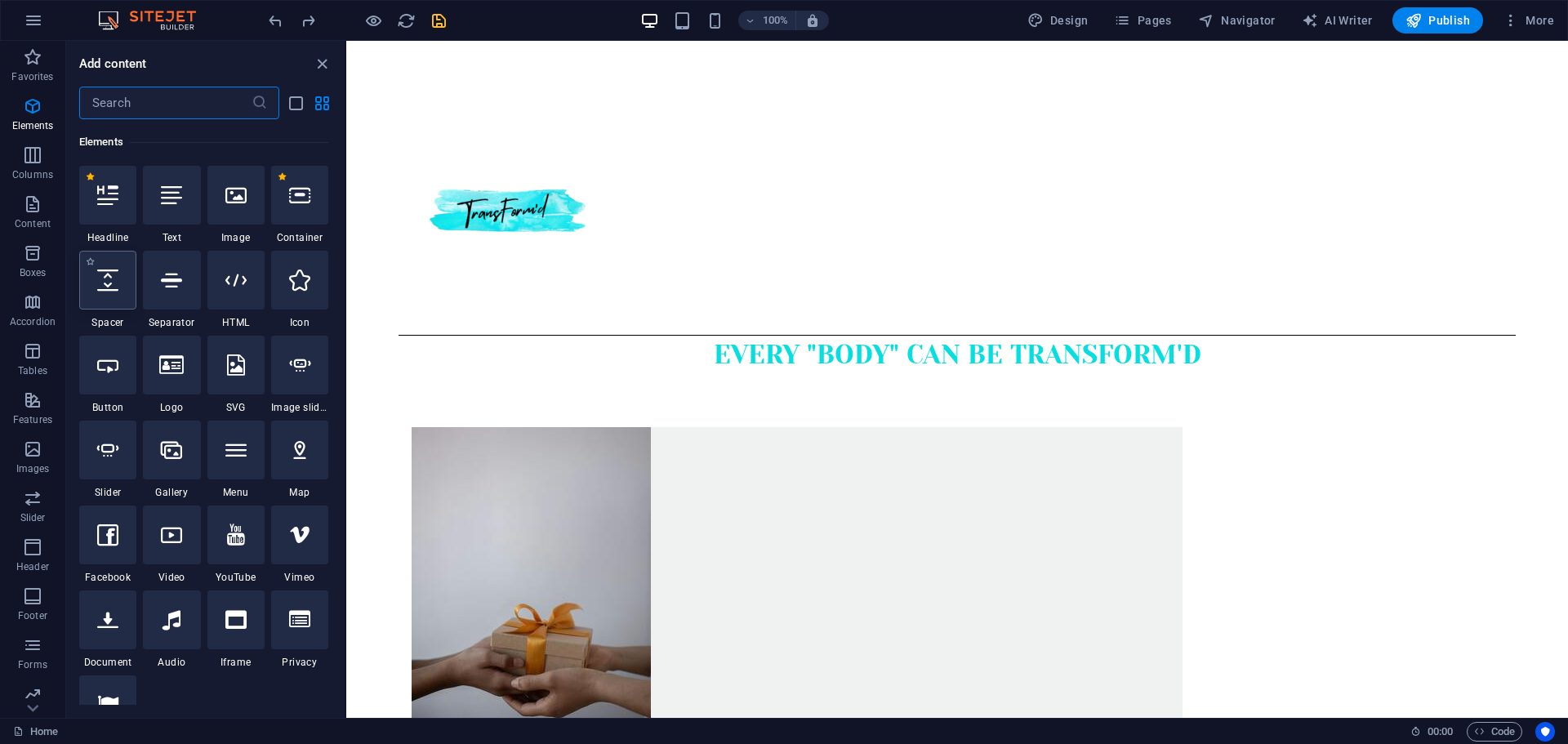
click at [102, 304] on div at bounding box center [108, 280] width 58 height 58
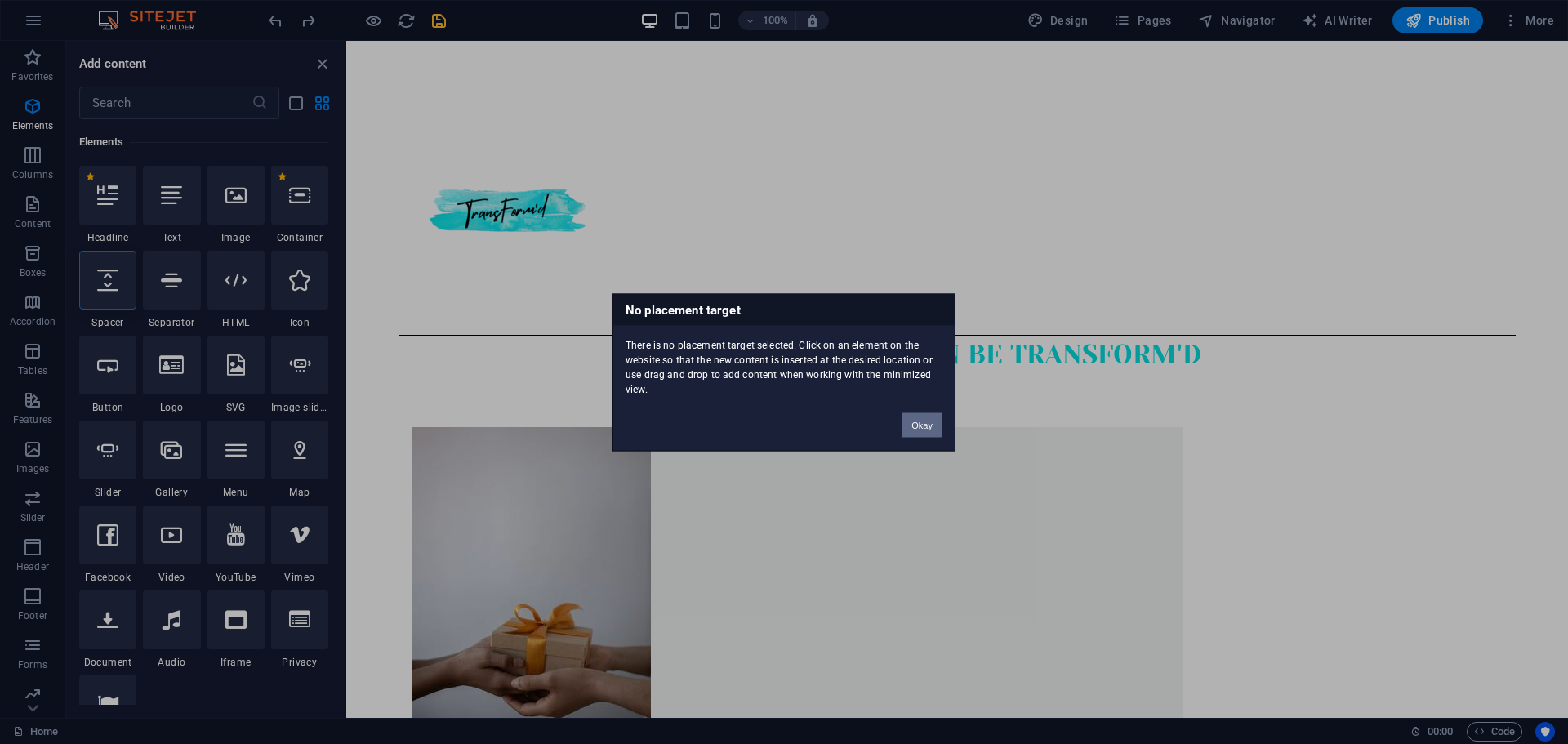
click at [926, 428] on button "Okay" at bounding box center [921, 425] width 41 height 25
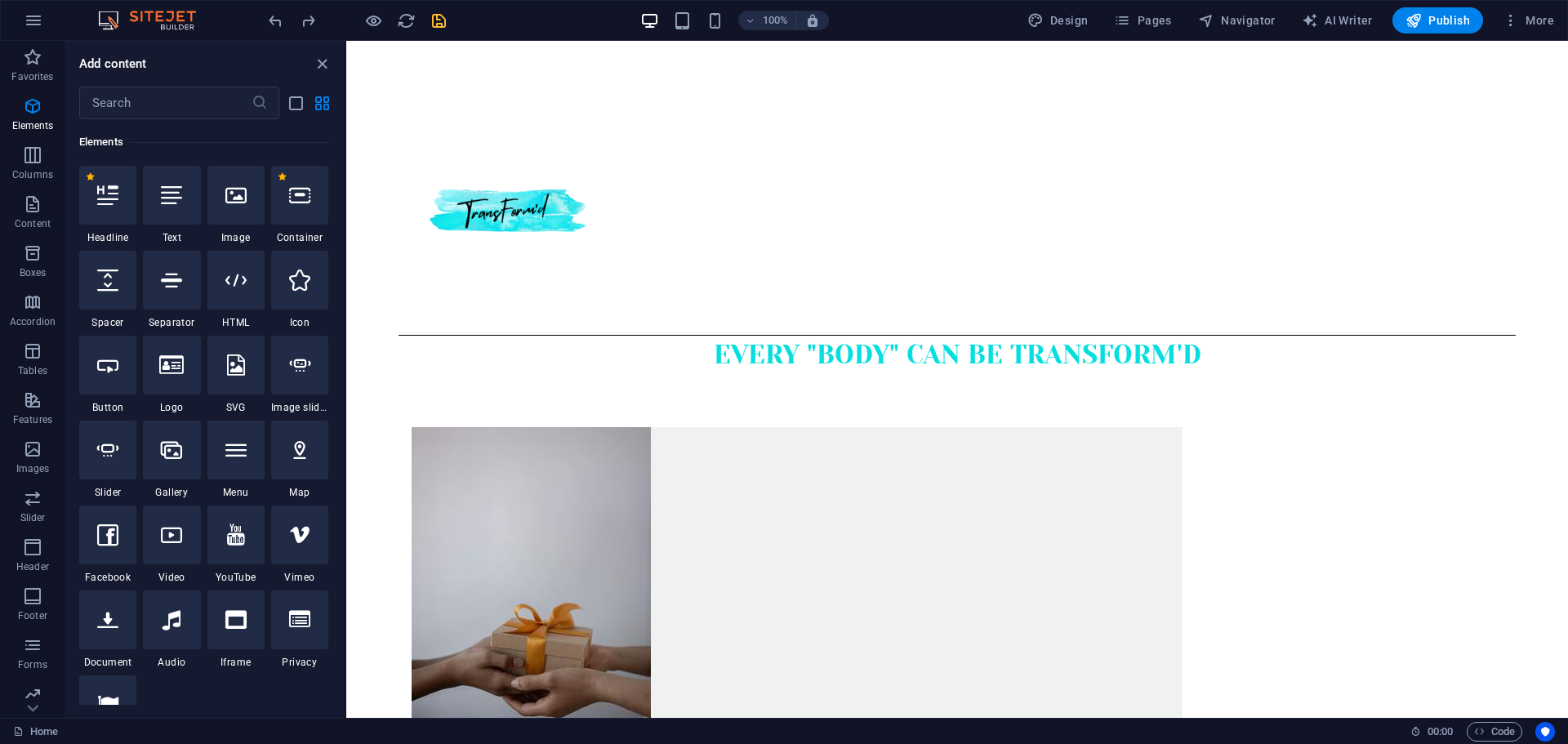
select select "px"
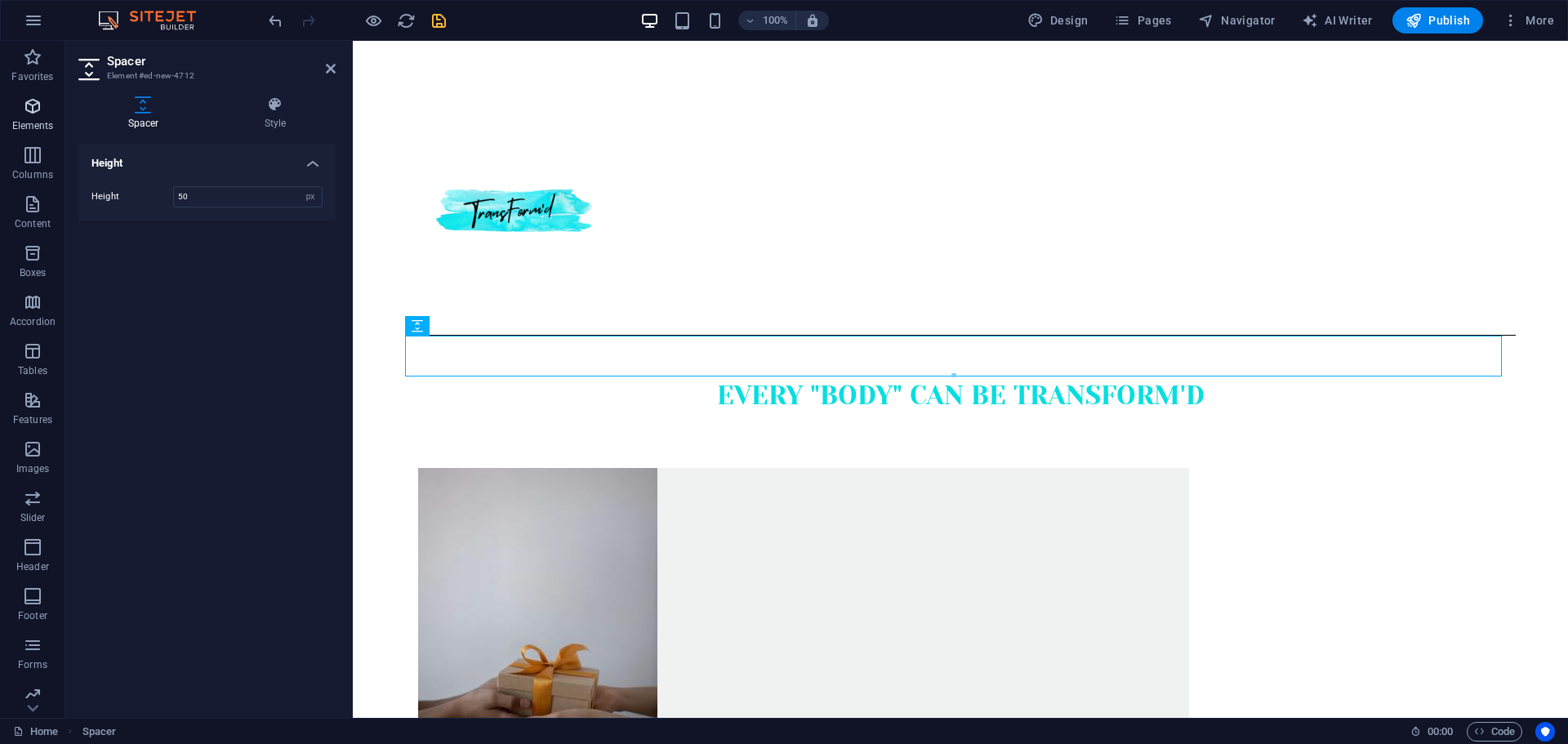
click at [32, 109] on icon "button" at bounding box center [33, 106] width 19 height 19
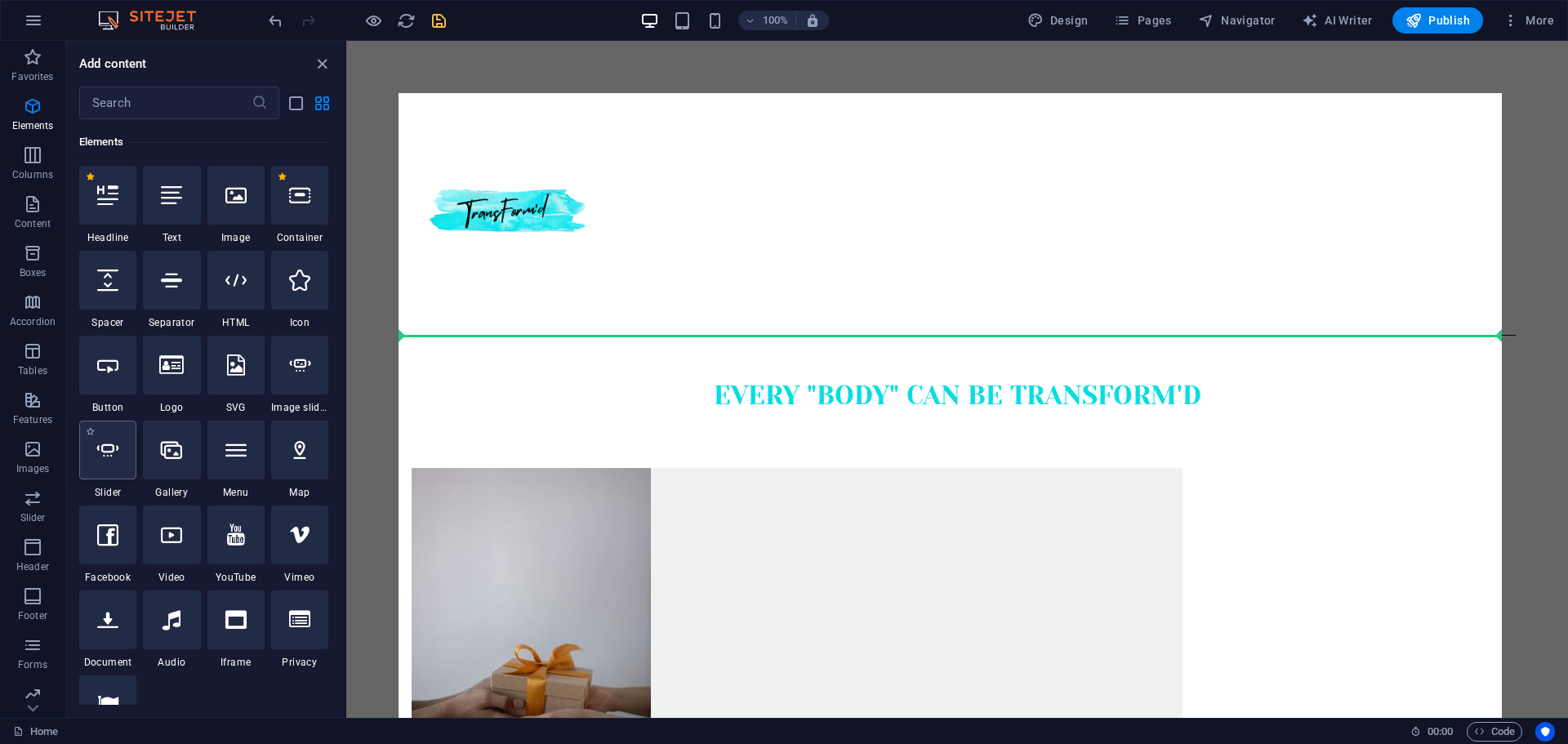
select select "ms"
select select "s"
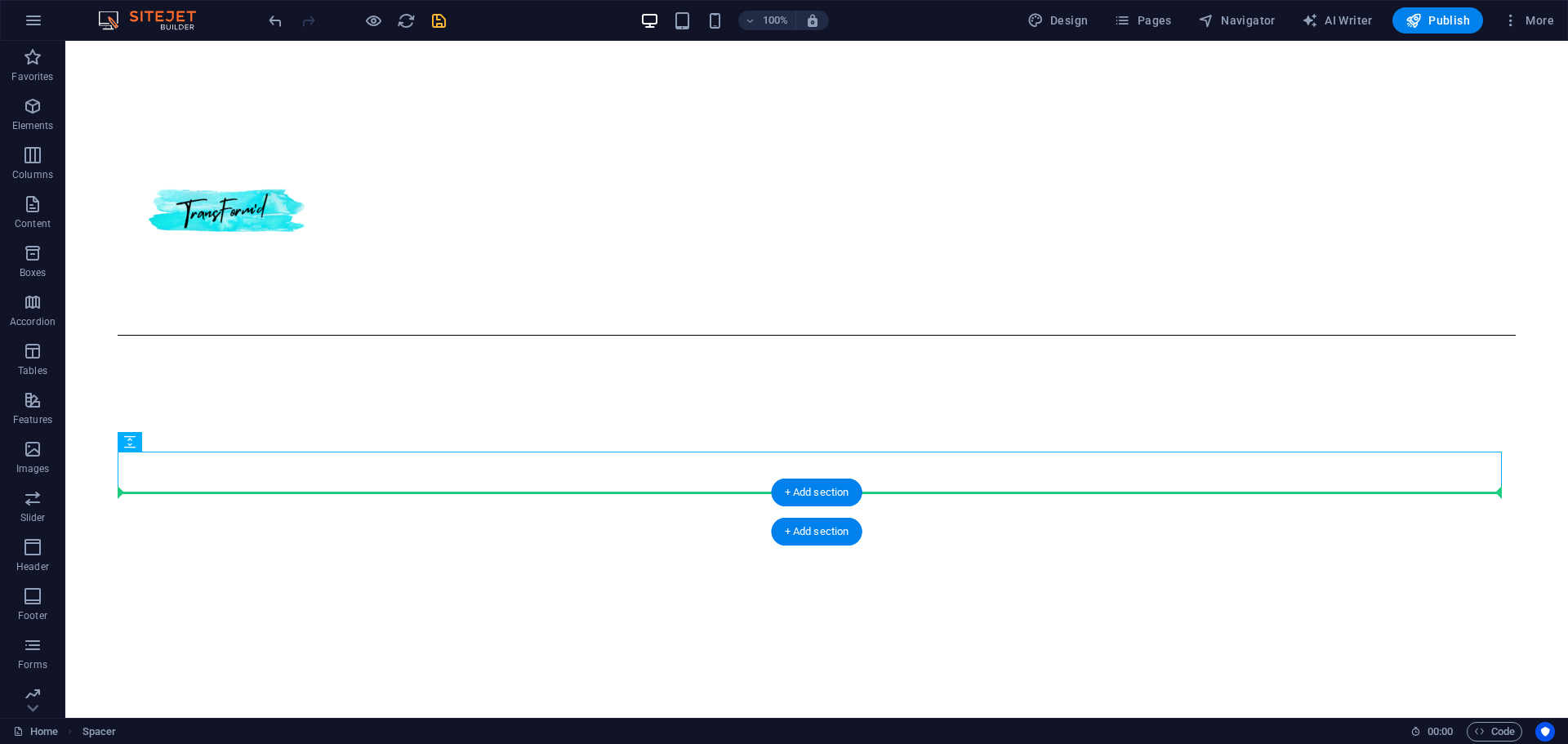
drag, startPoint x: 476, startPoint y: 477, endPoint x: 763, endPoint y: 504, distance: 288.3
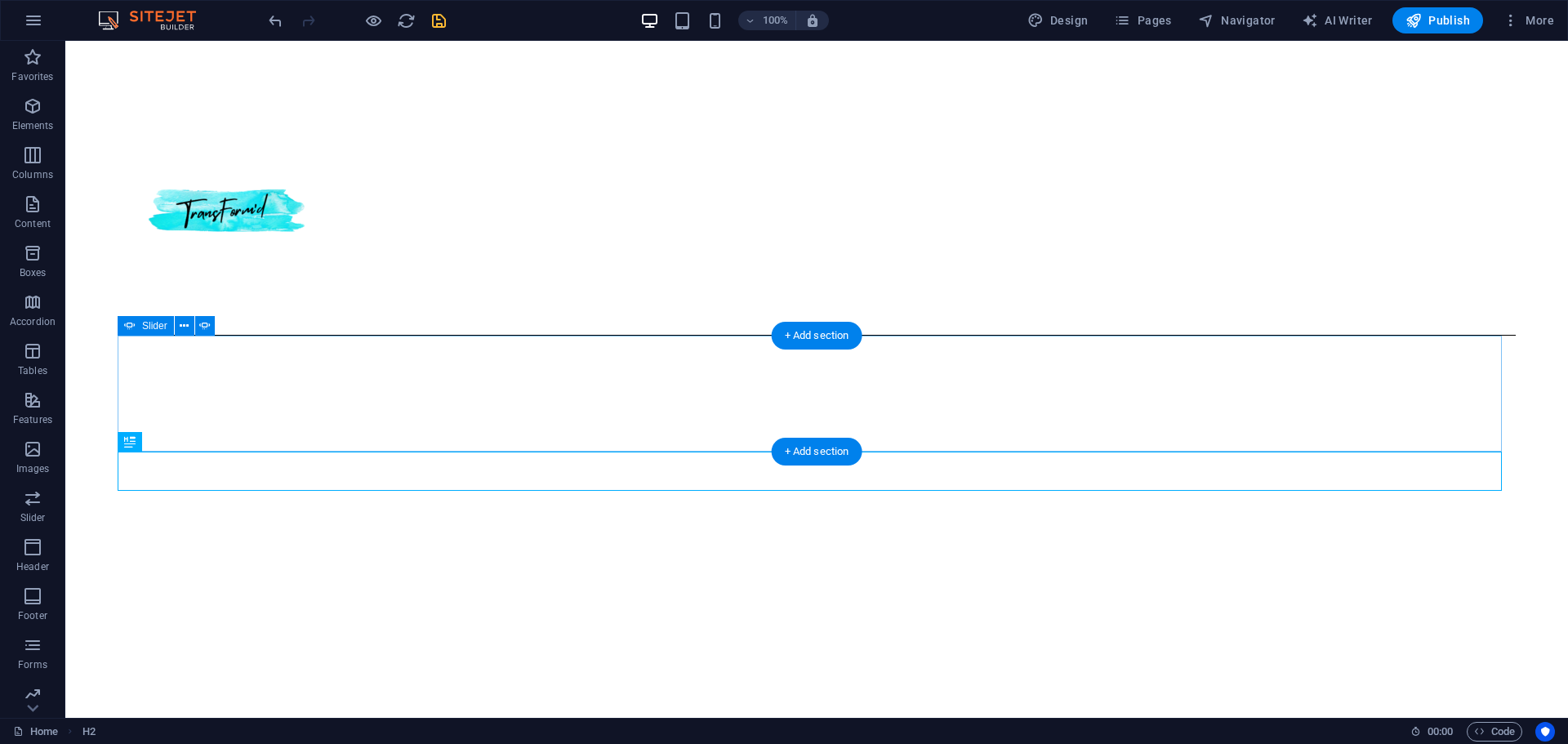
click at [476, 399] on div "Drop content here or Add elements Paste clipboard Drop content here or Add elem…" at bounding box center [817, 645] width 1397 height 619
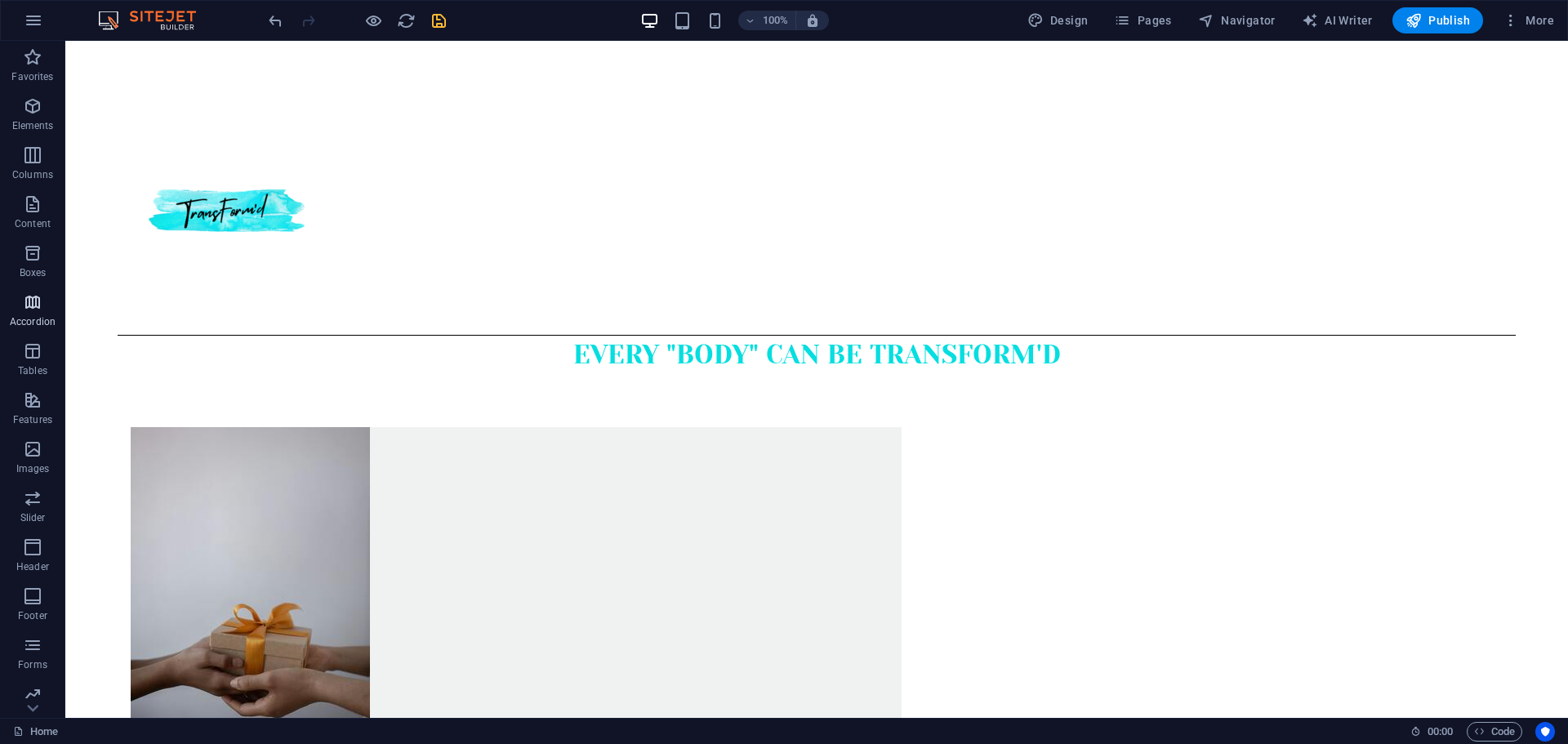
click at [35, 315] on p "Accordion" at bounding box center [33, 322] width 46 height 13
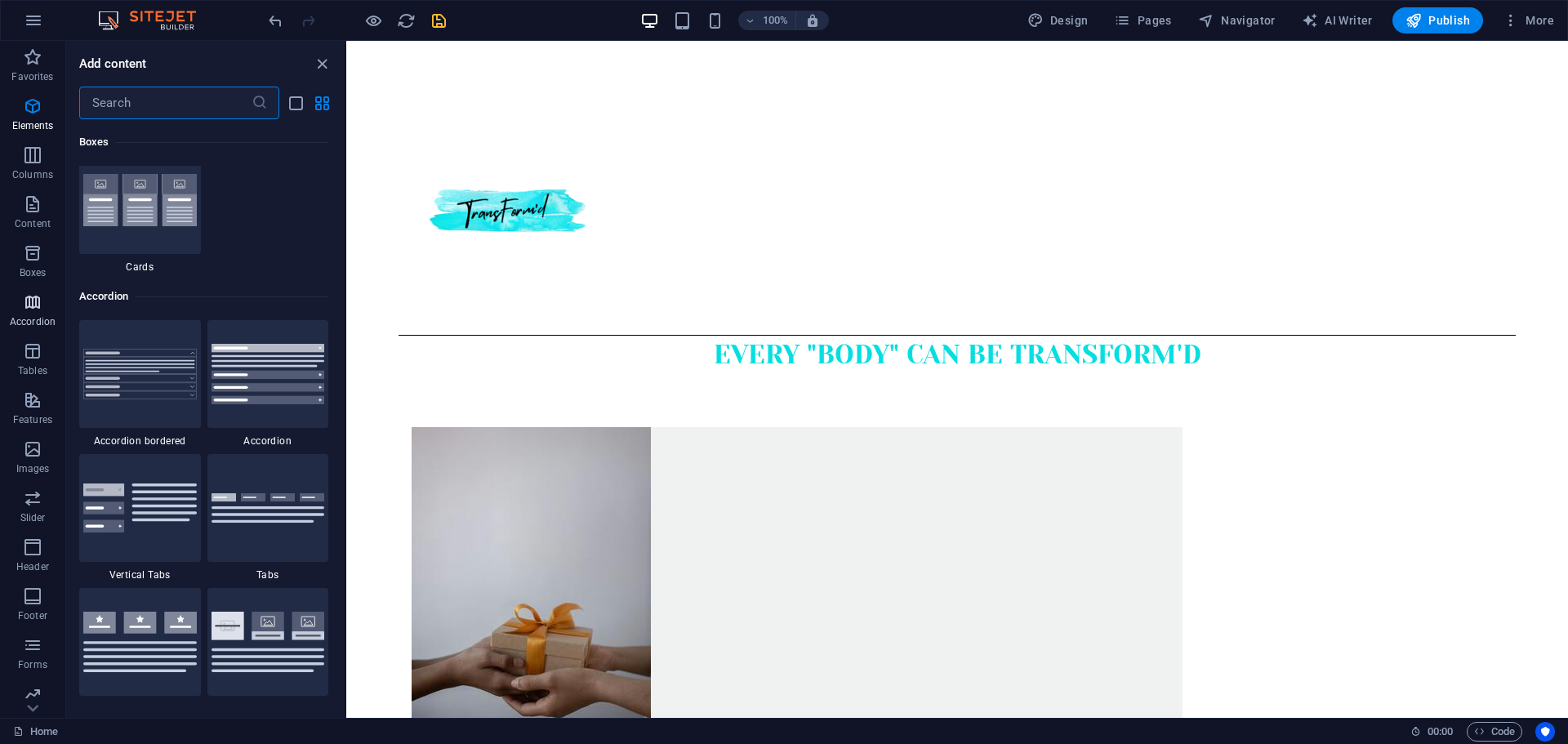
scroll to position [5215, 0]
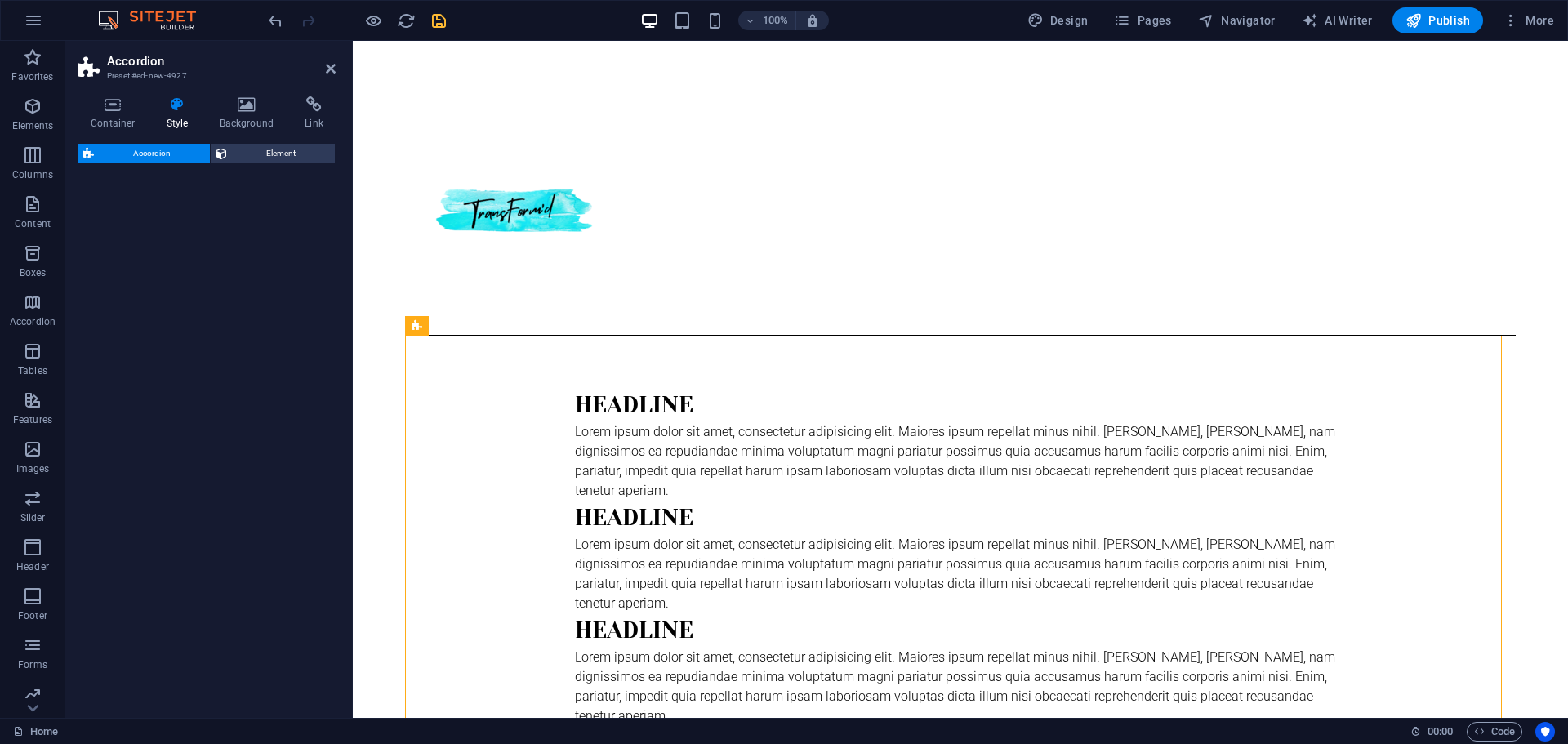
select select "rem"
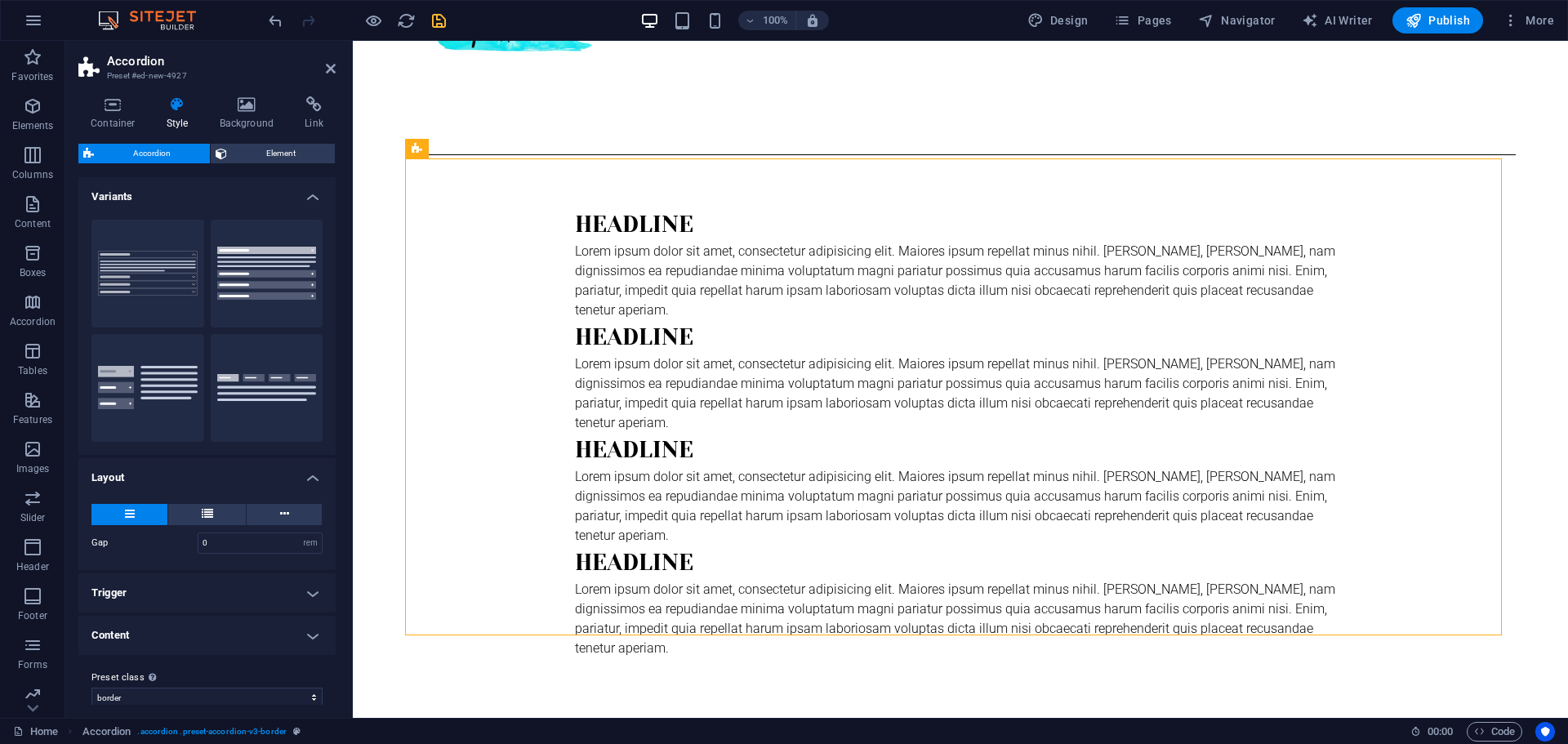
scroll to position [173, 0]
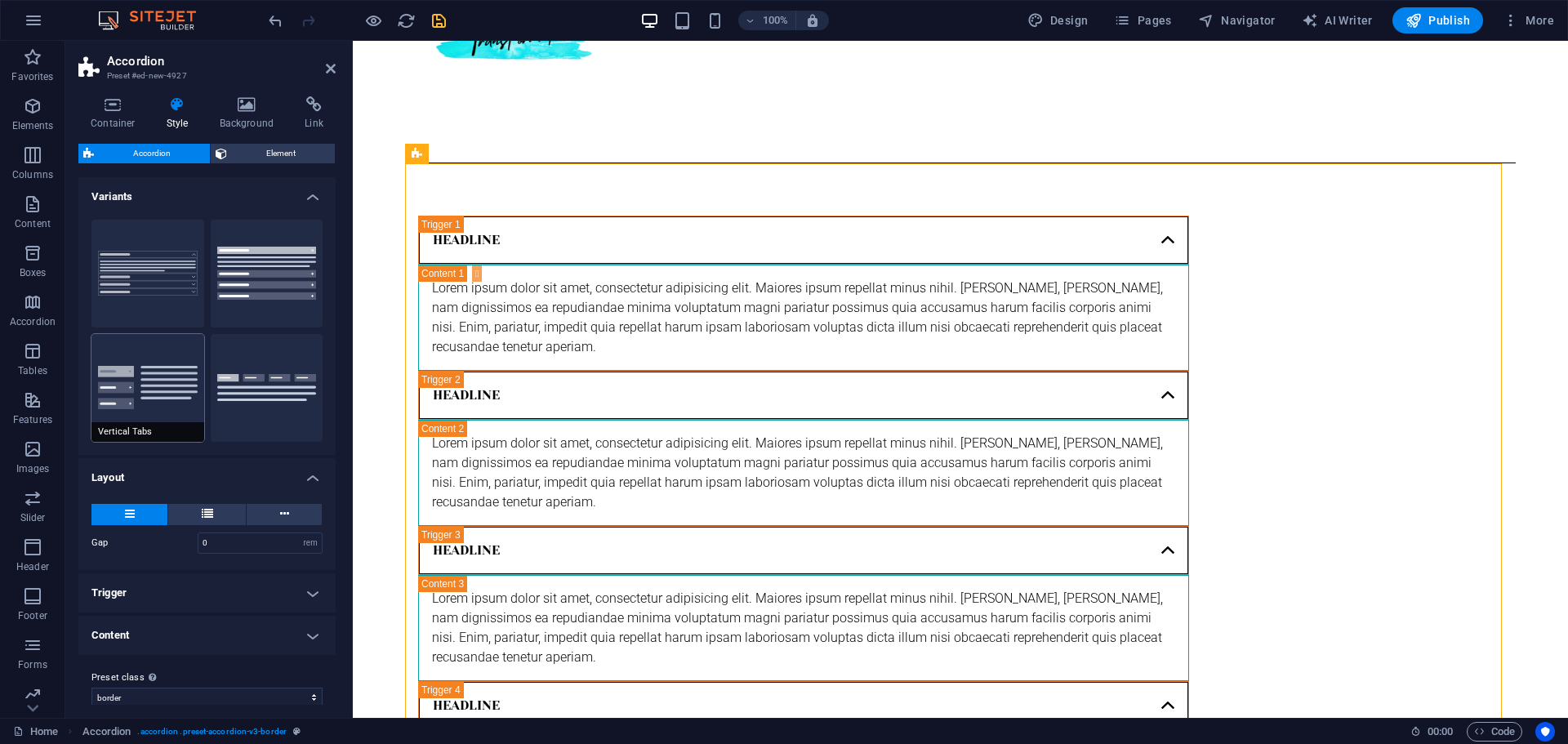
click at [173, 397] on button "Vertical Tabs" at bounding box center [148, 387] width 113 height 107
type input "1"
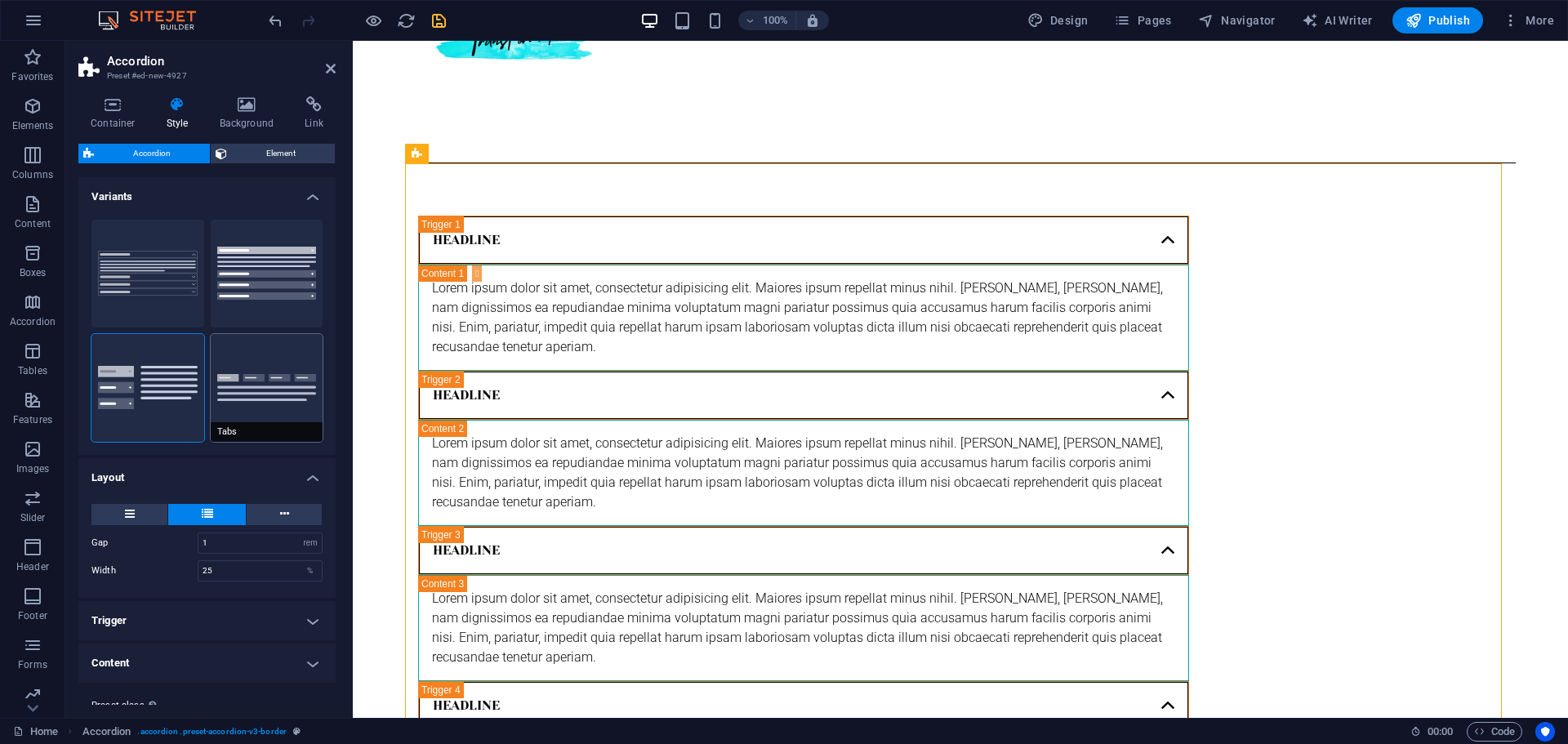
click at [251, 384] on button "Tabs" at bounding box center [267, 387] width 113 height 107
click at [256, 277] on button "Default" at bounding box center [267, 273] width 113 height 107
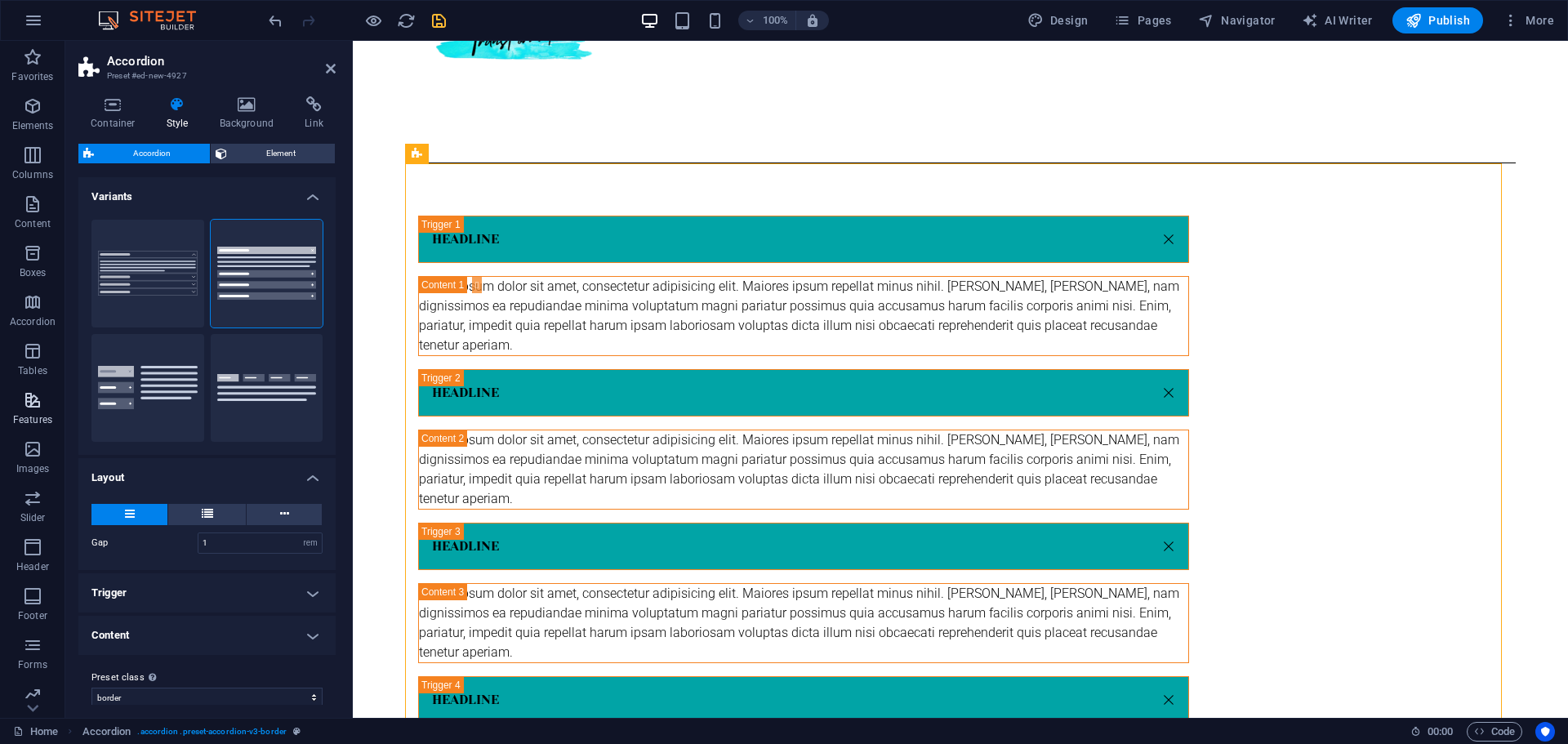
click at [35, 399] on icon "button" at bounding box center [33, 400] width 19 height 19
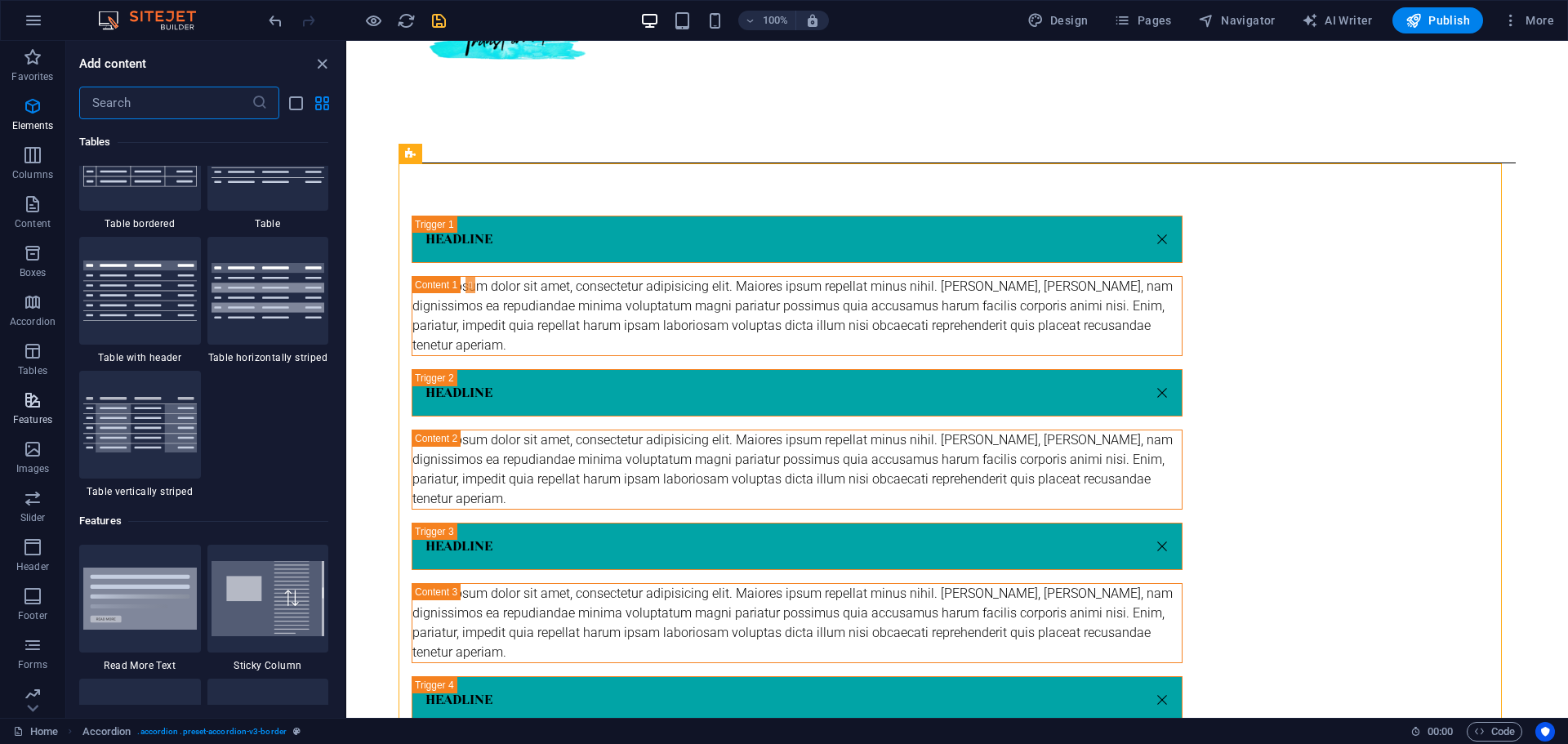
scroll to position [6366, 0]
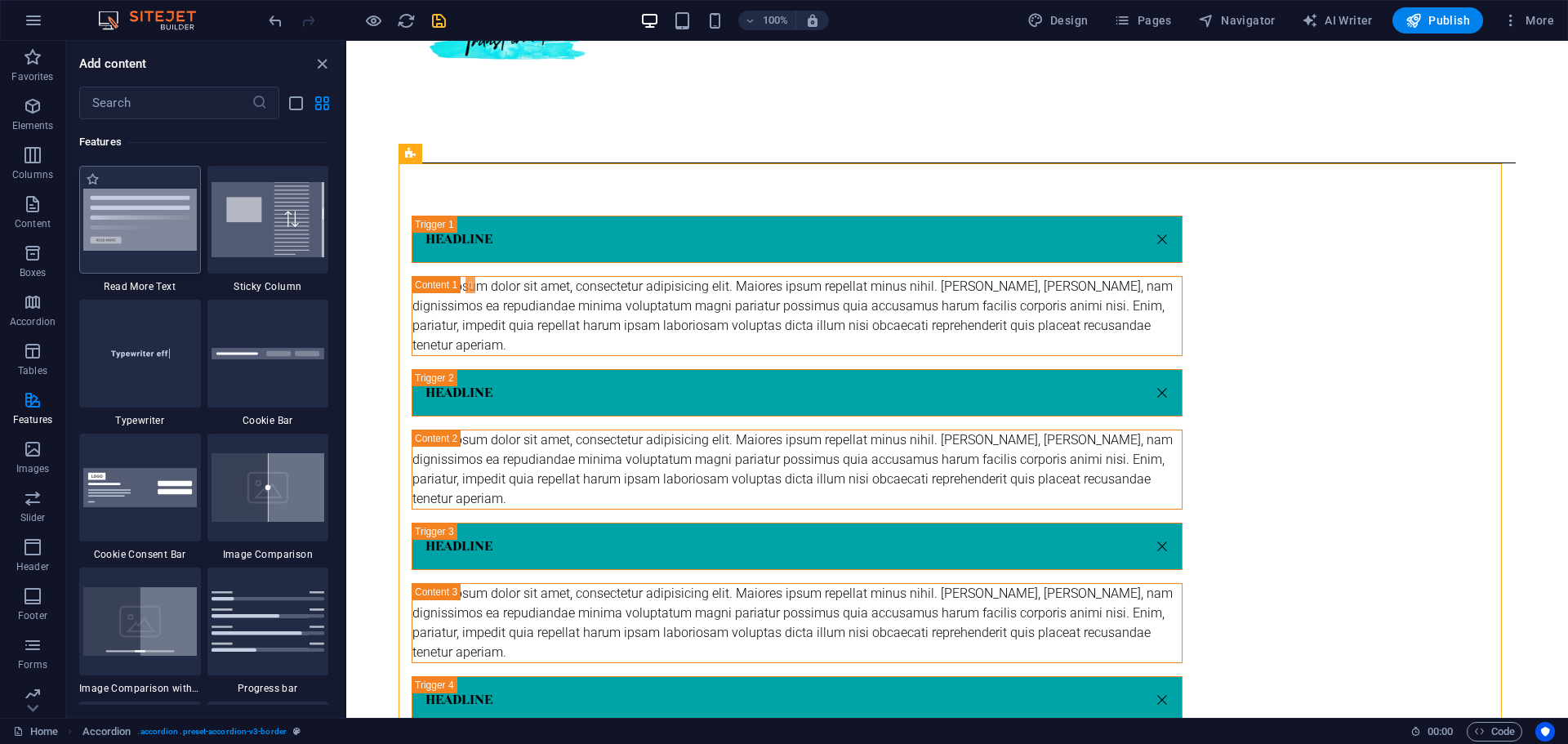
click at [131, 221] on img at bounding box center [140, 220] width 113 height 62
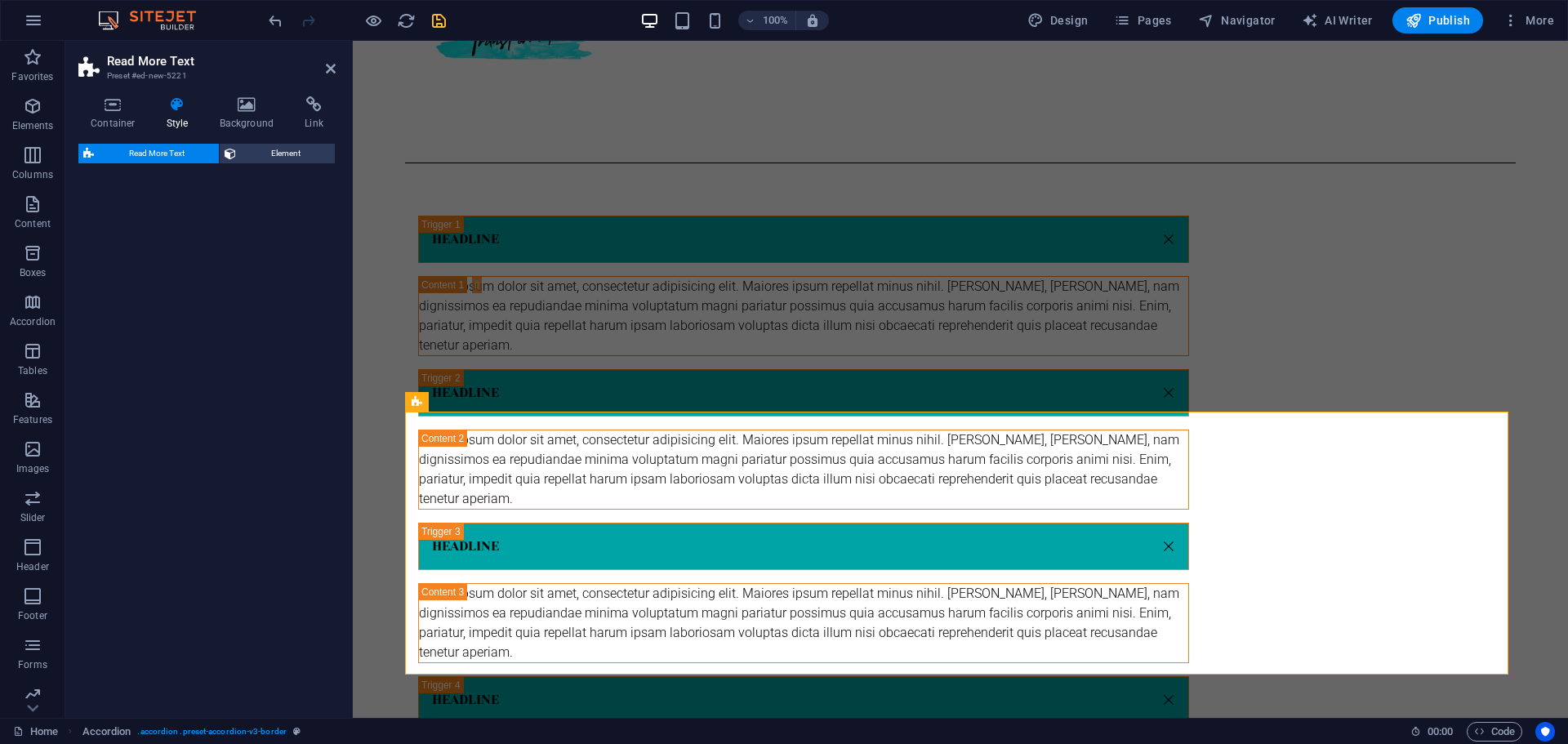
select select "px"
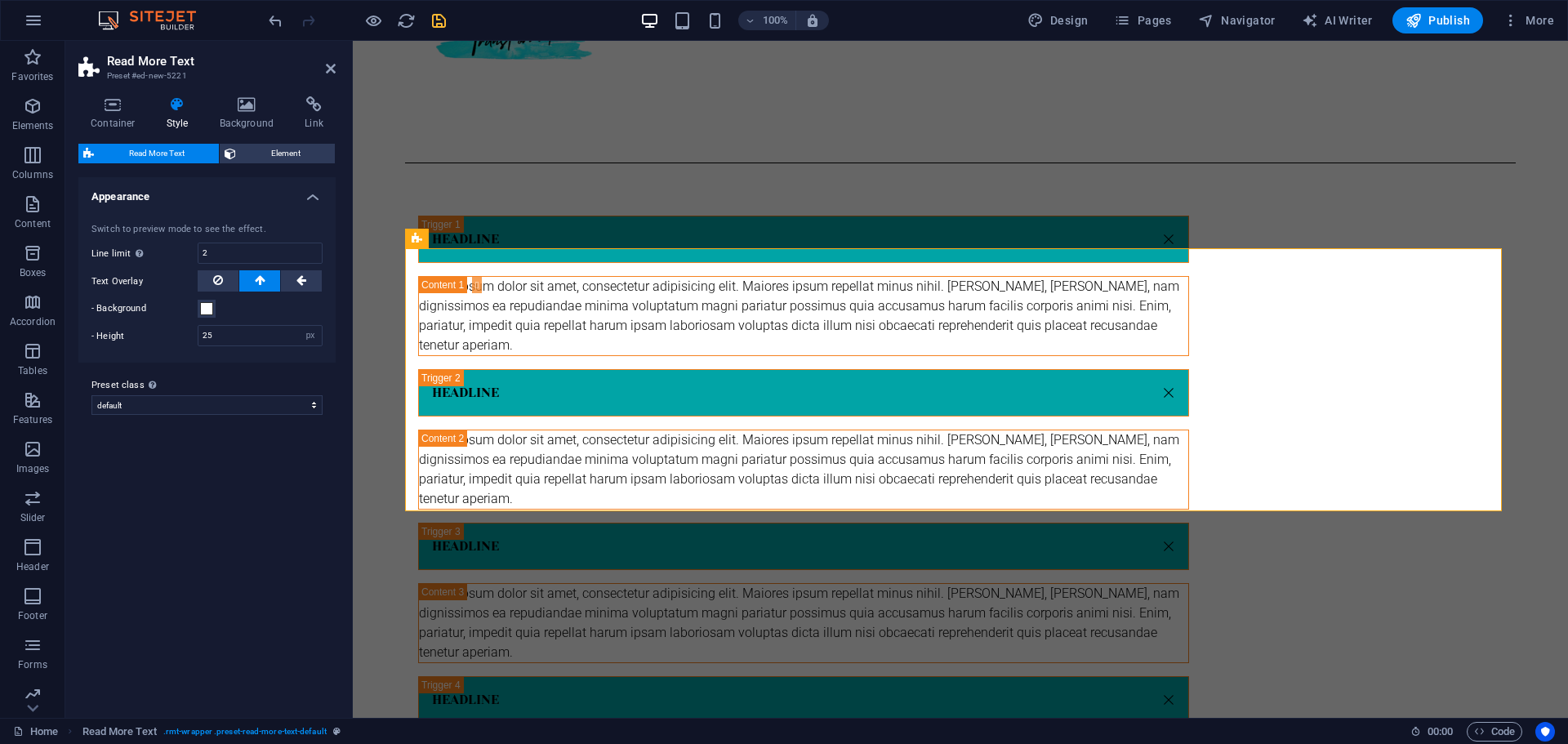
scroll to position [714, 0]
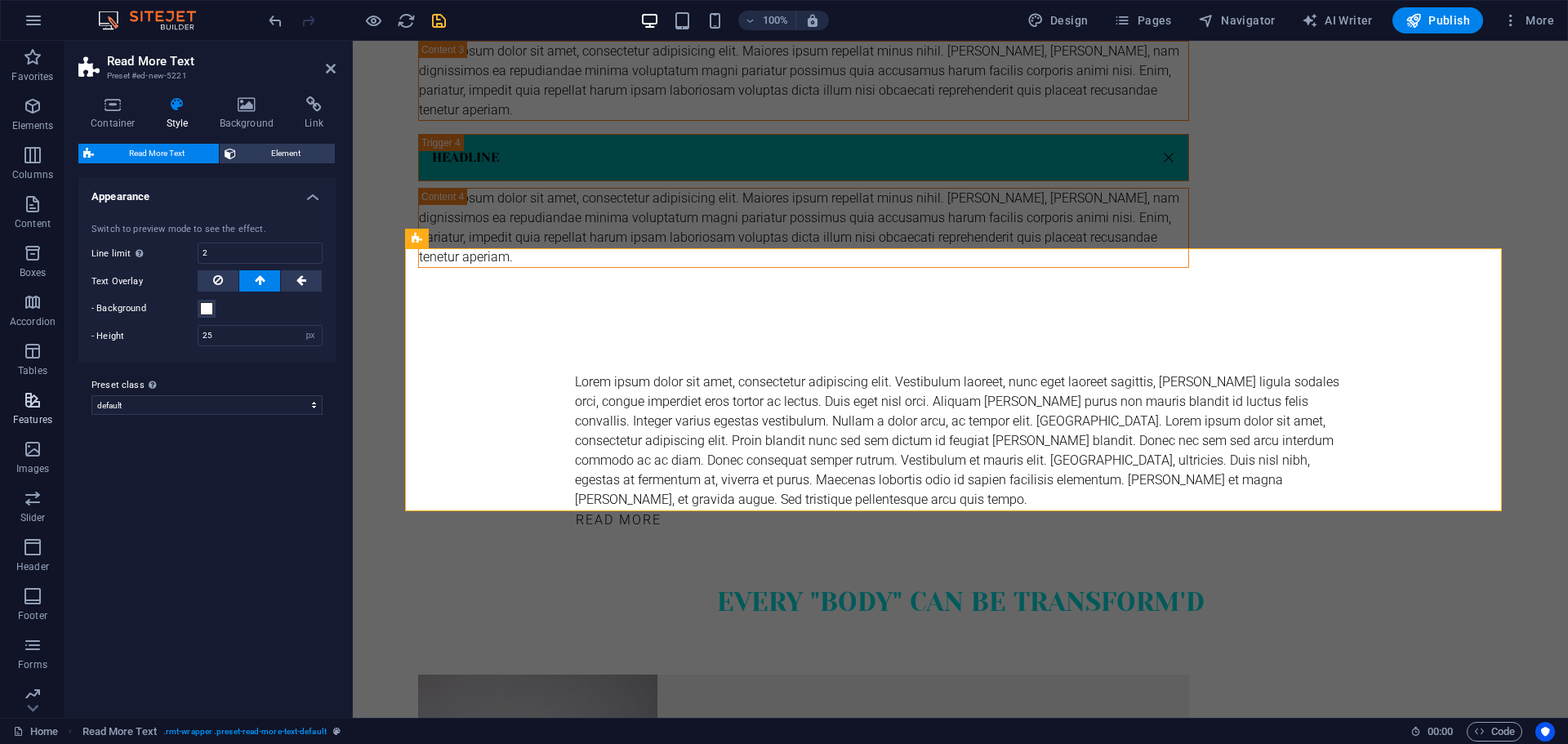
click at [35, 401] on icon "button" at bounding box center [33, 400] width 19 height 19
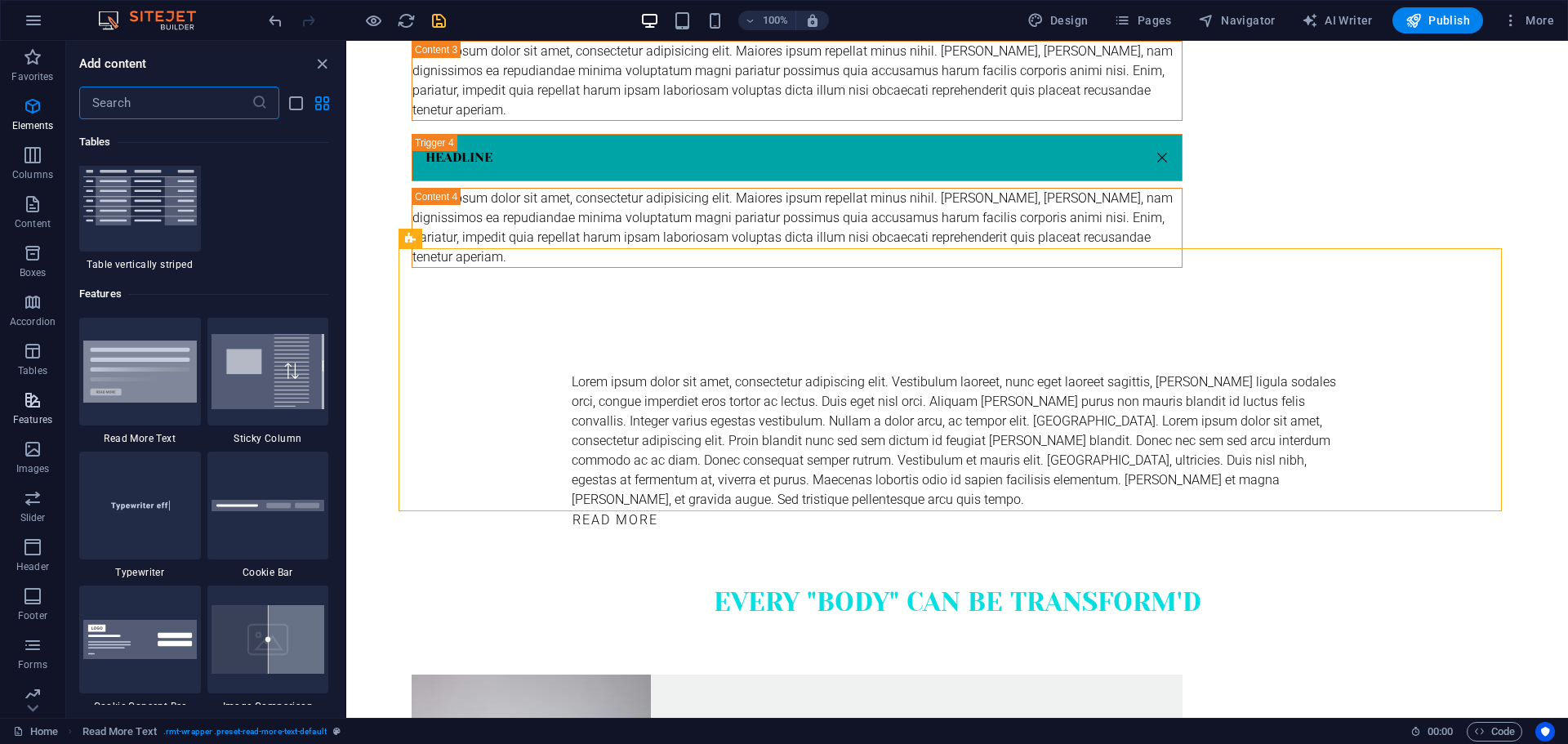
scroll to position [6366, 0]
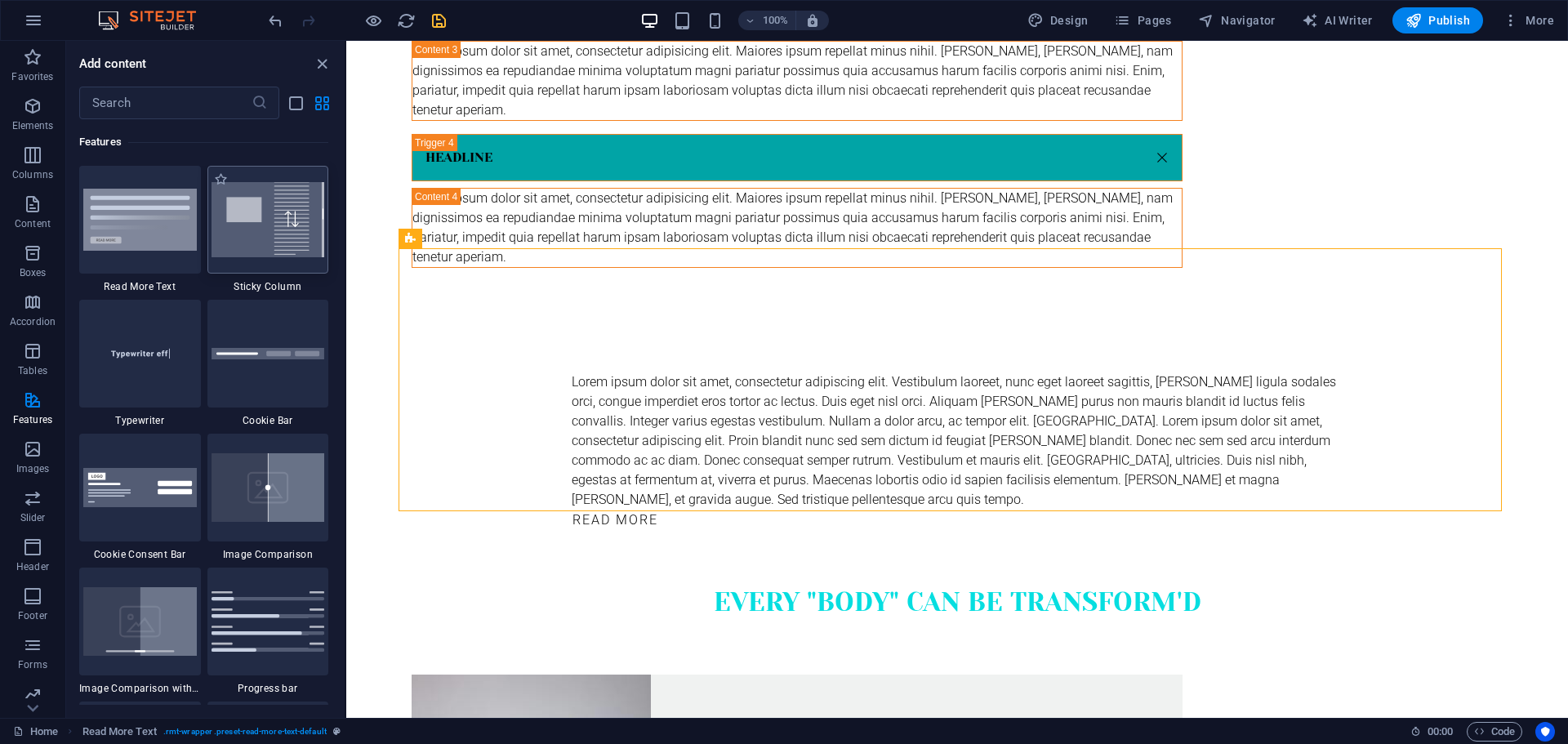
click at [266, 218] on img at bounding box center [268, 220] width 113 height 75
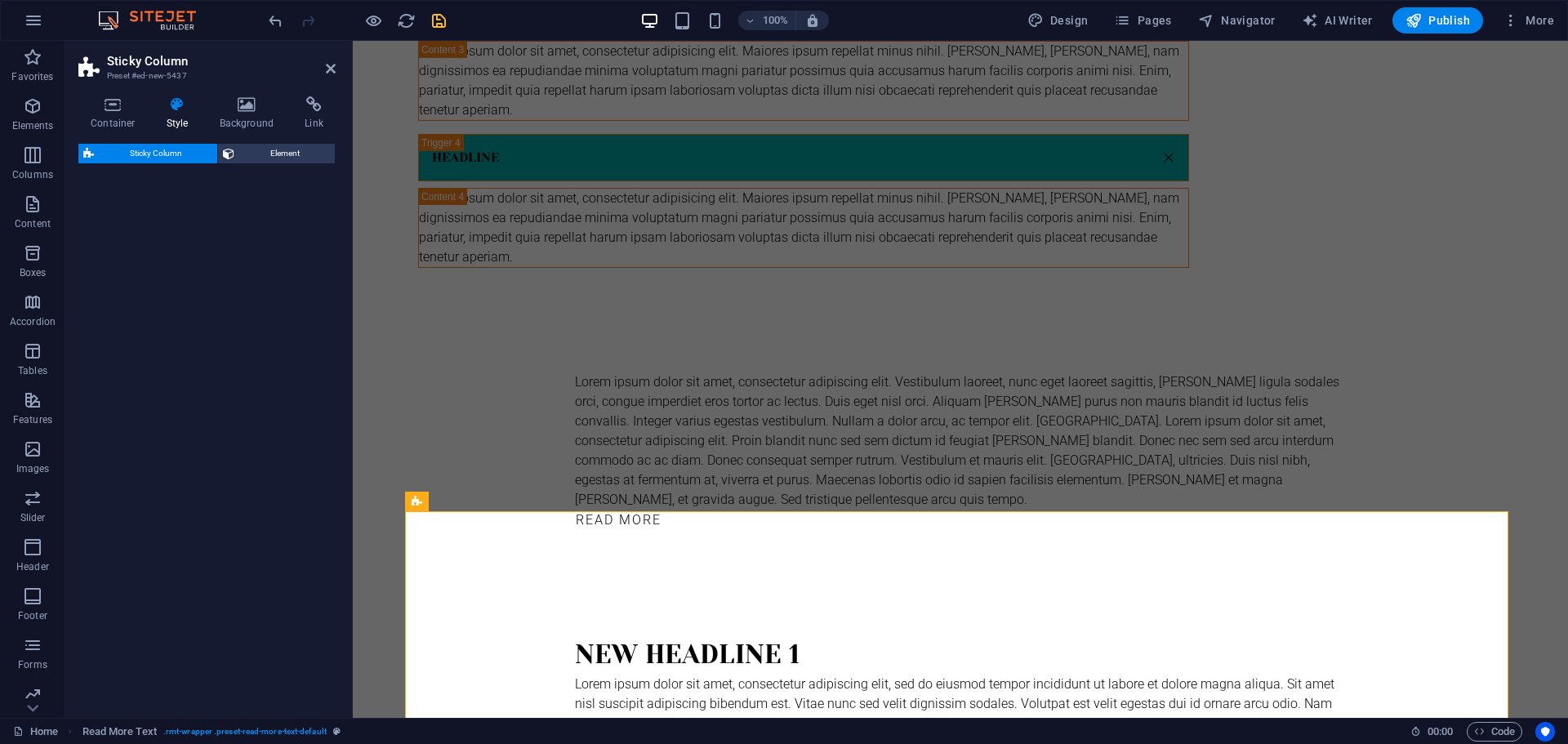
select select "%"
select select "rem"
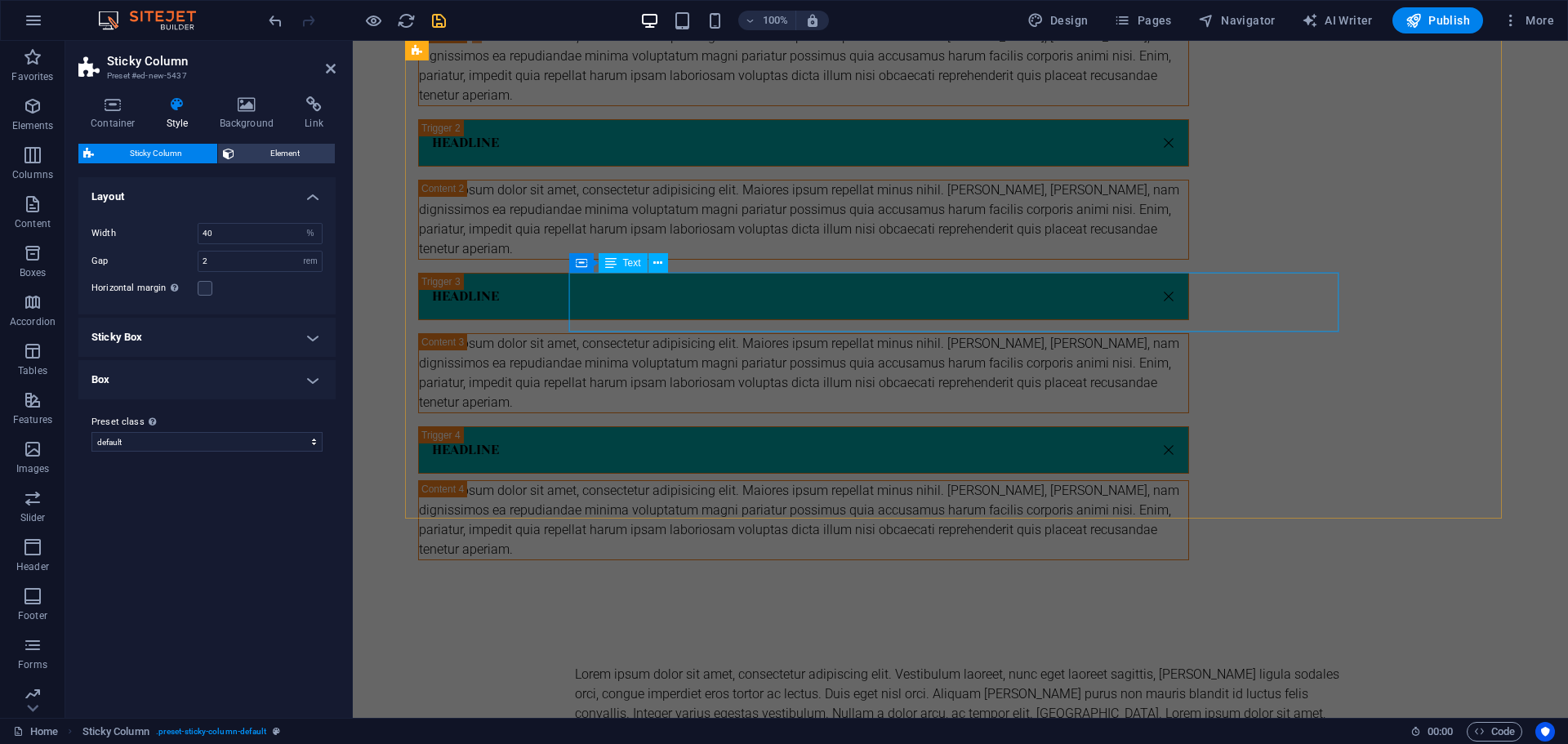
scroll to position [399, 0]
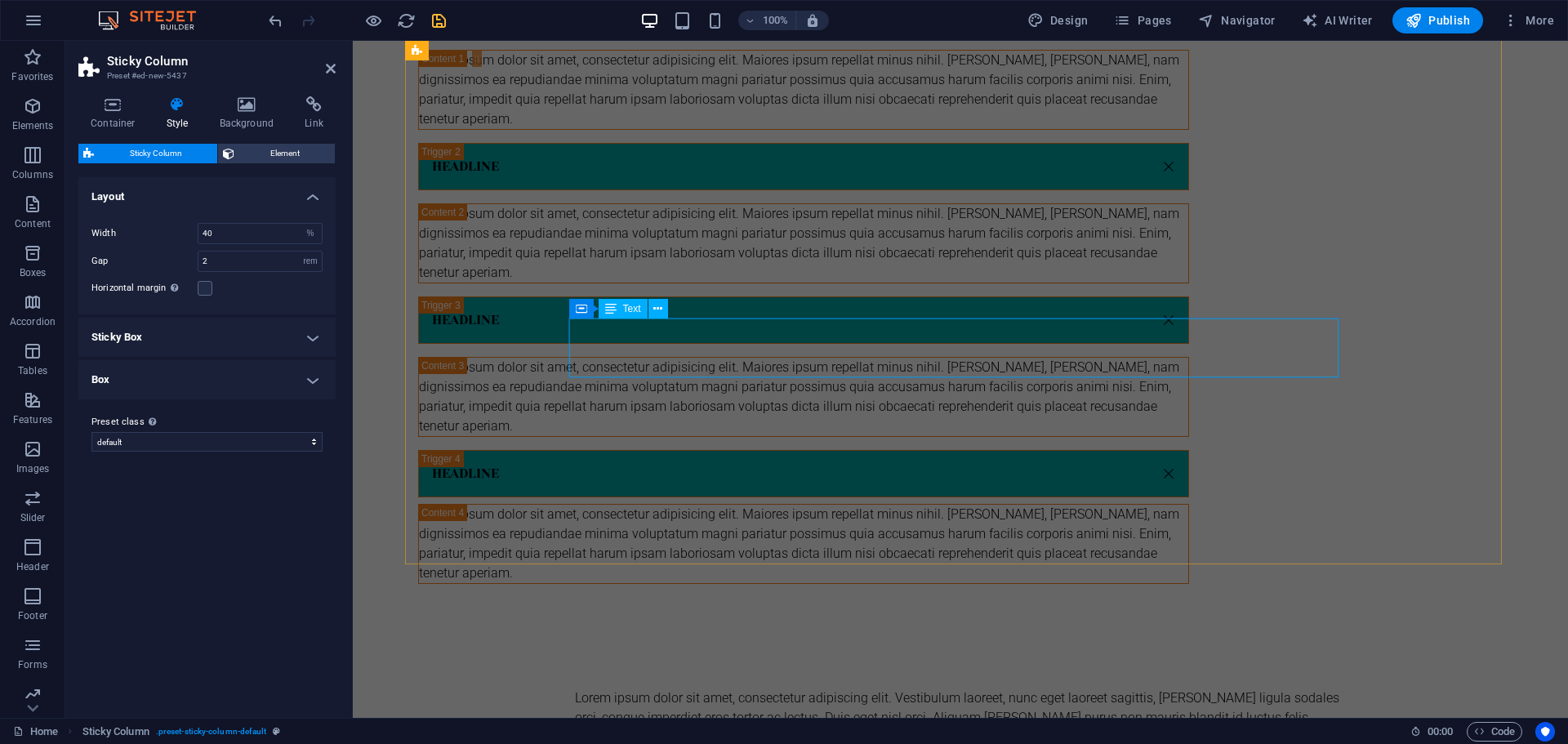
click at [751, 358] on div "Lorem ipsum dolor sit amet, consectetur adipisicing elit. Maiores ipsum repella…" at bounding box center [803, 397] width 769 height 79
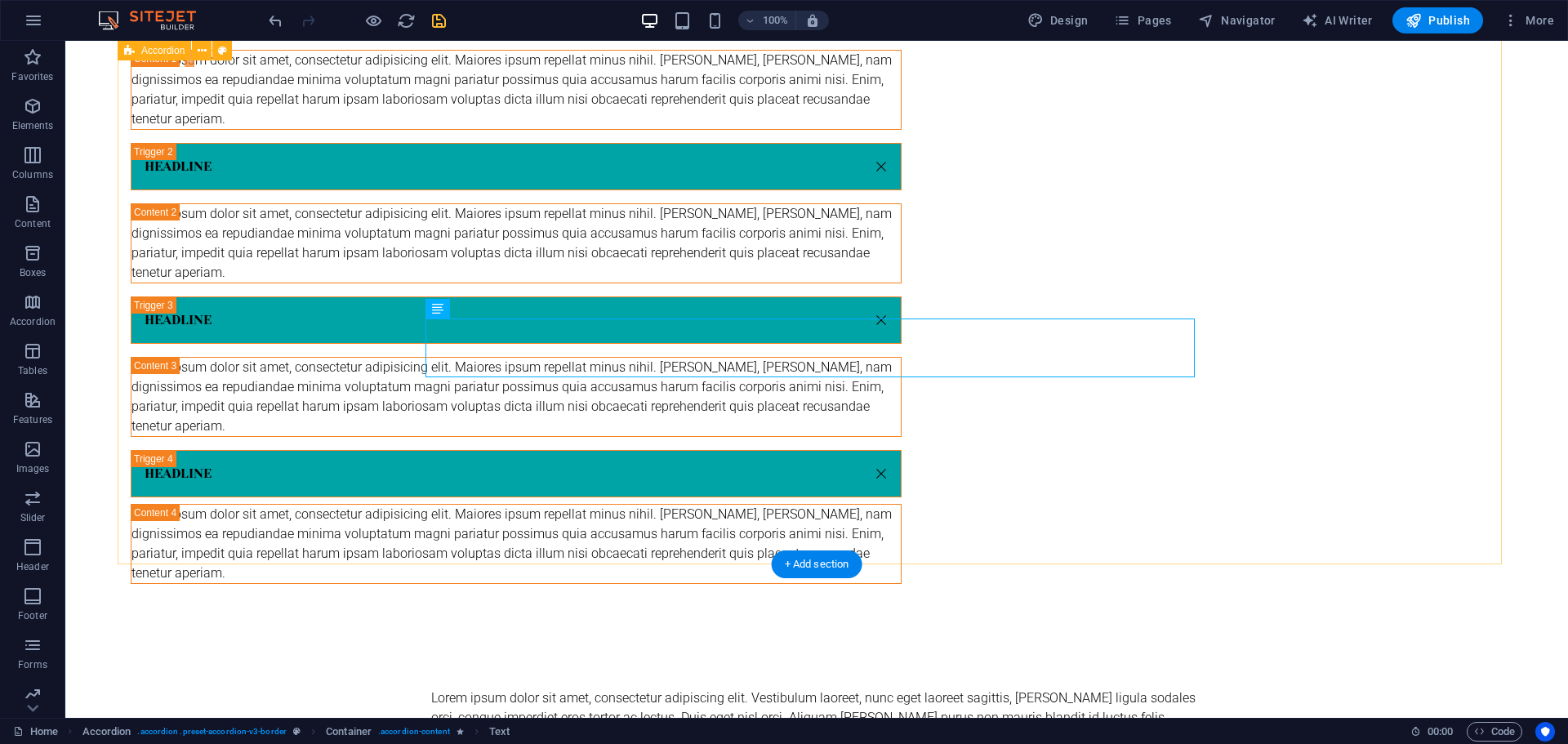
click at [381, 347] on div "Headline Lorem ipsum dolor sit amet, consectetur adipisicing elit. Maiores ipsu…" at bounding box center [817, 286] width 1397 height 699
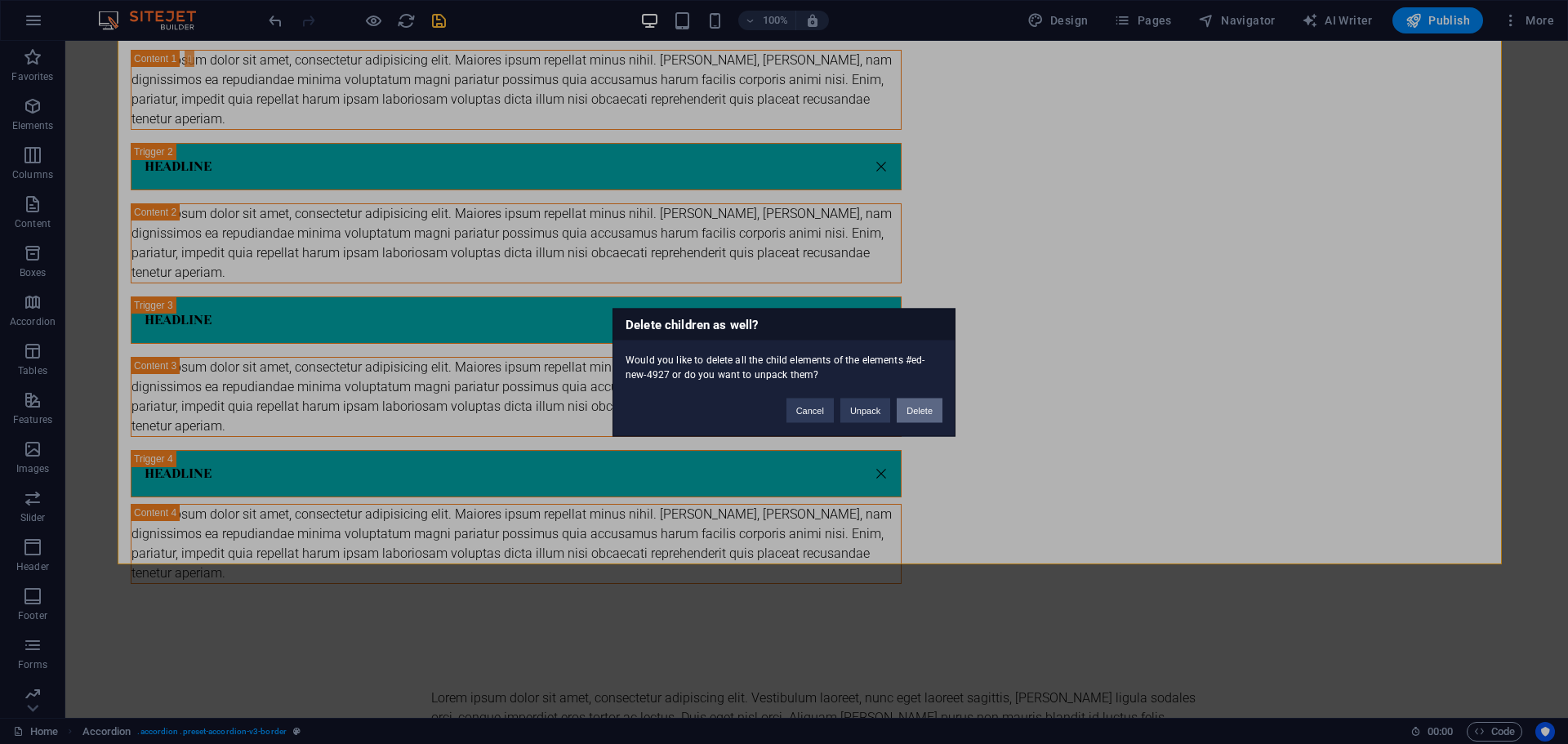
click at [923, 410] on button "Delete" at bounding box center [919, 410] width 46 height 25
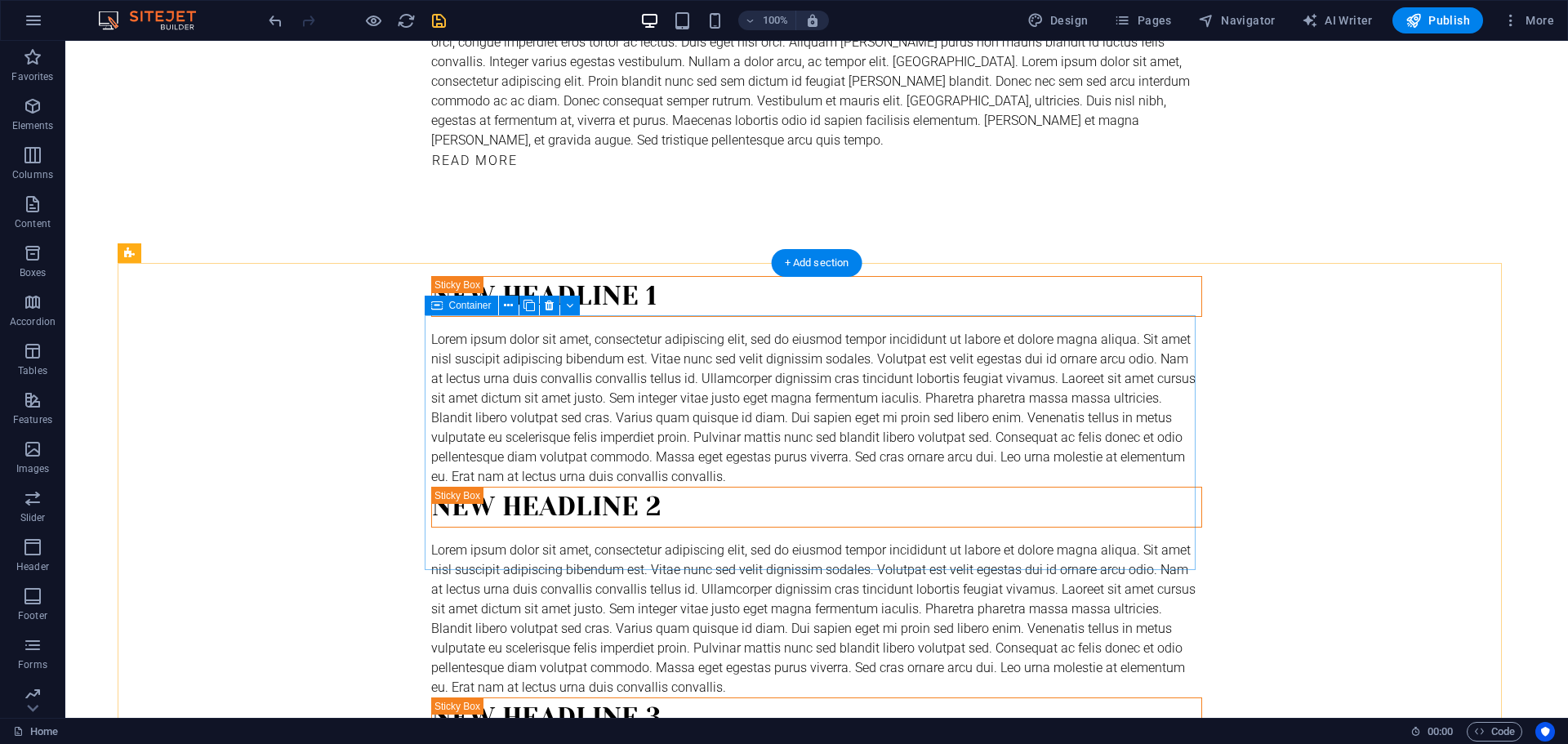
scroll to position [385, 0]
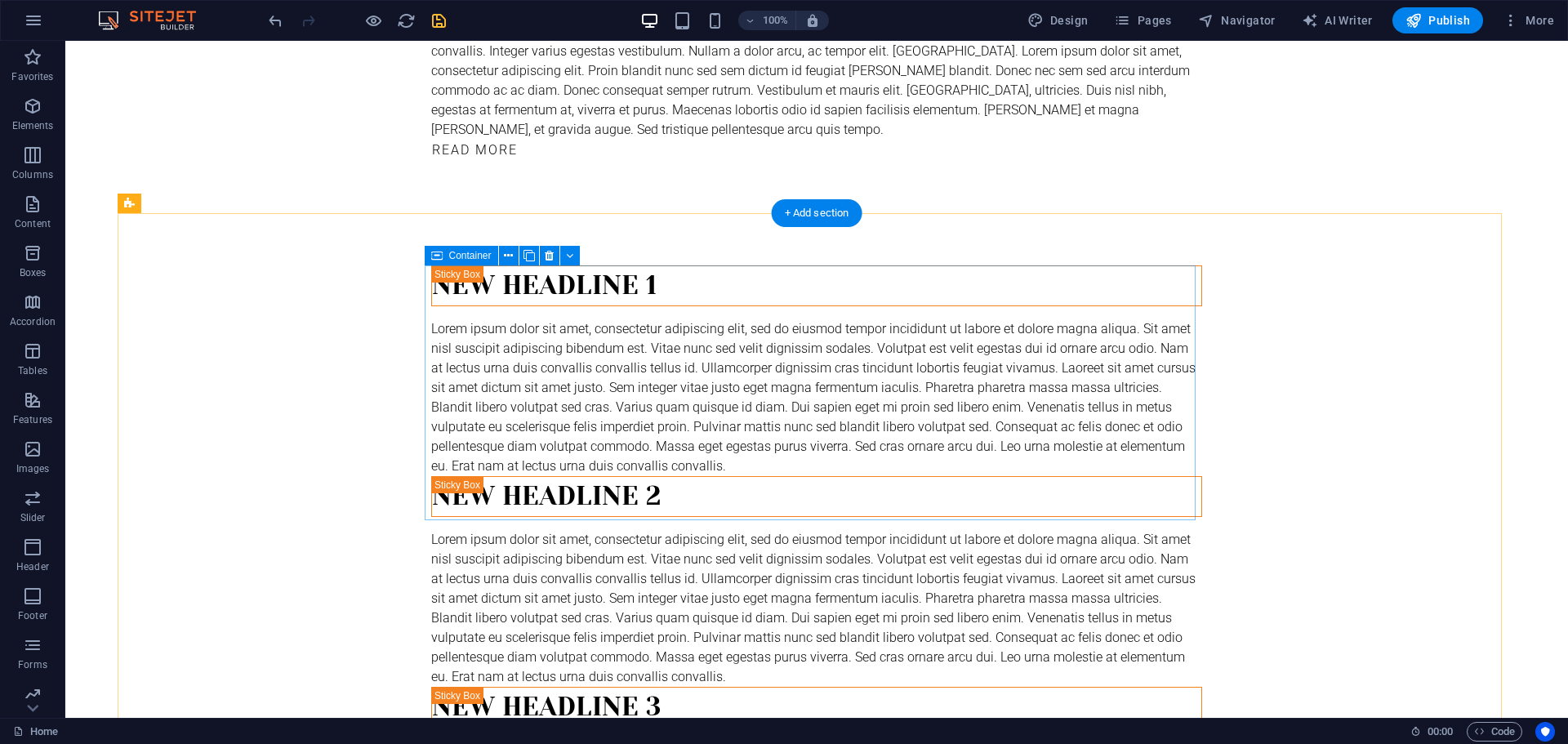
click at [597, 477] on div "New headline 1 Lorem ipsum dolor sit amet, consectetur adipiscing elit, sed do …" at bounding box center [817, 371] width 771 height 211
click at [592, 466] on div "New headline 1 Lorem ipsum dolor sit amet, consectetur adipiscing elit, sed do …" at bounding box center [817, 371] width 771 height 211
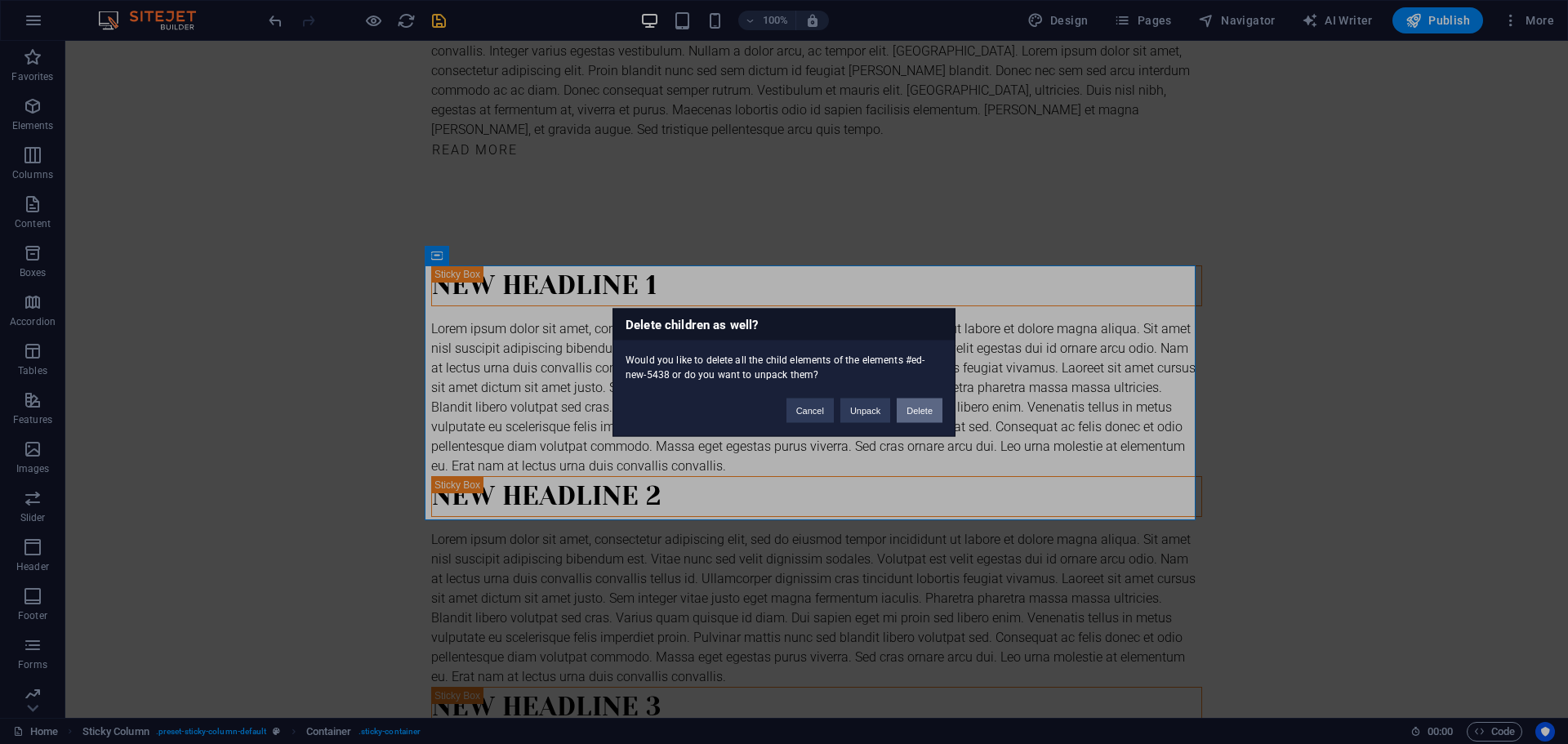
click at [912, 410] on button "Delete" at bounding box center [919, 410] width 46 height 25
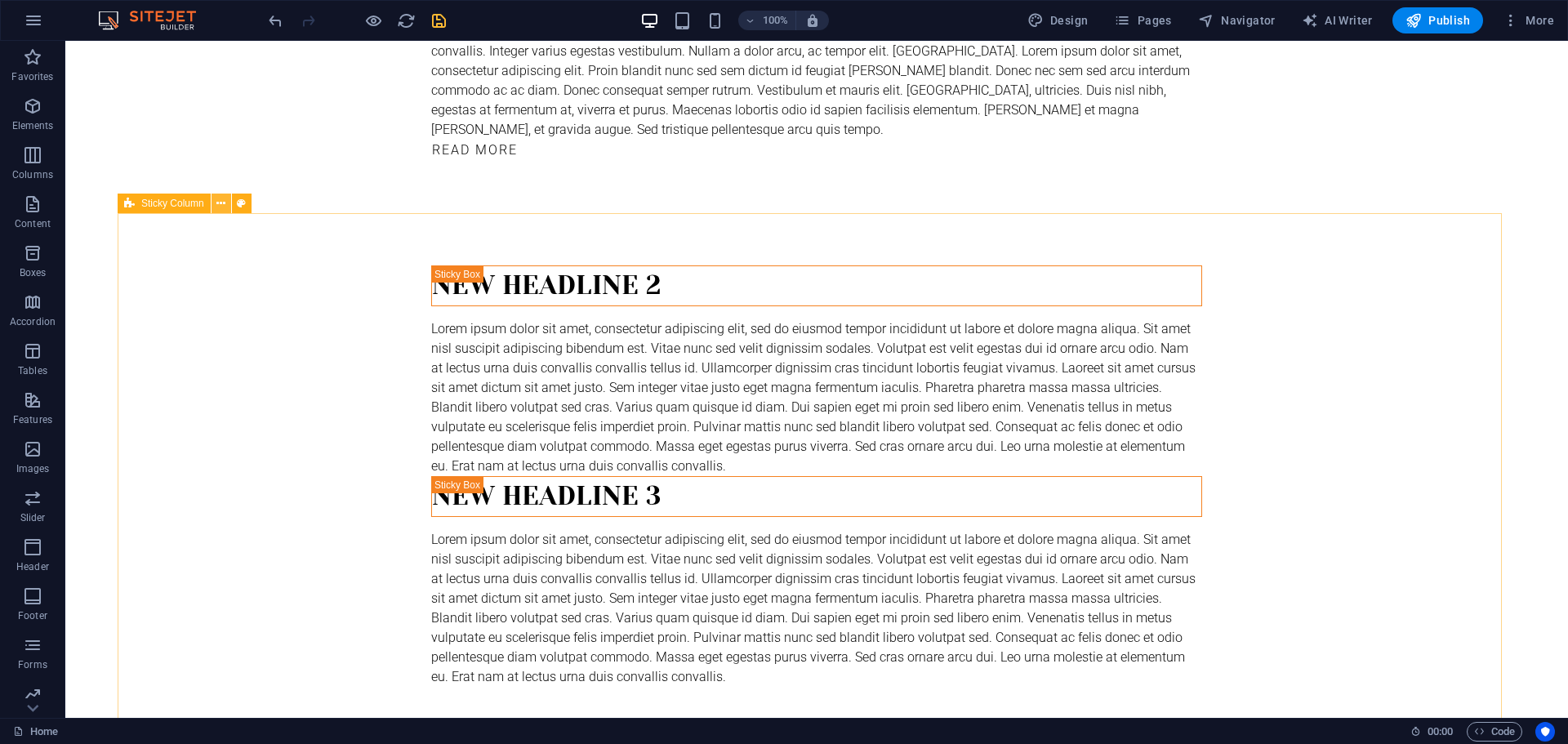
click at [222, 198] on icon at bounding box center [220, 204] width 9 height 17
click at [219, 210] on icon at bounding box center [220, 204] width 9 height 17
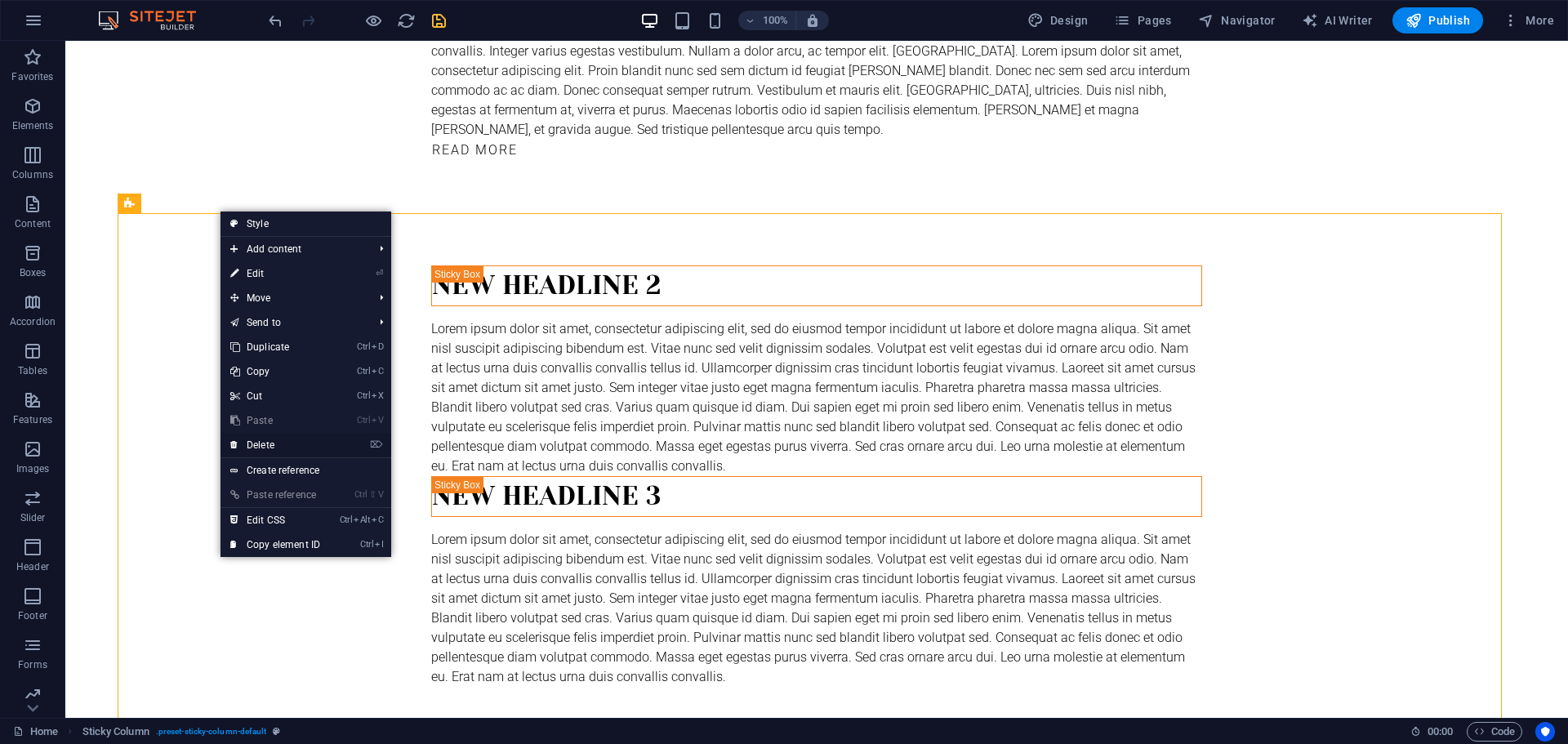
click at [287, 446] on link "⌦ Delete" at bounding box center [275, 445] width 109 height 25
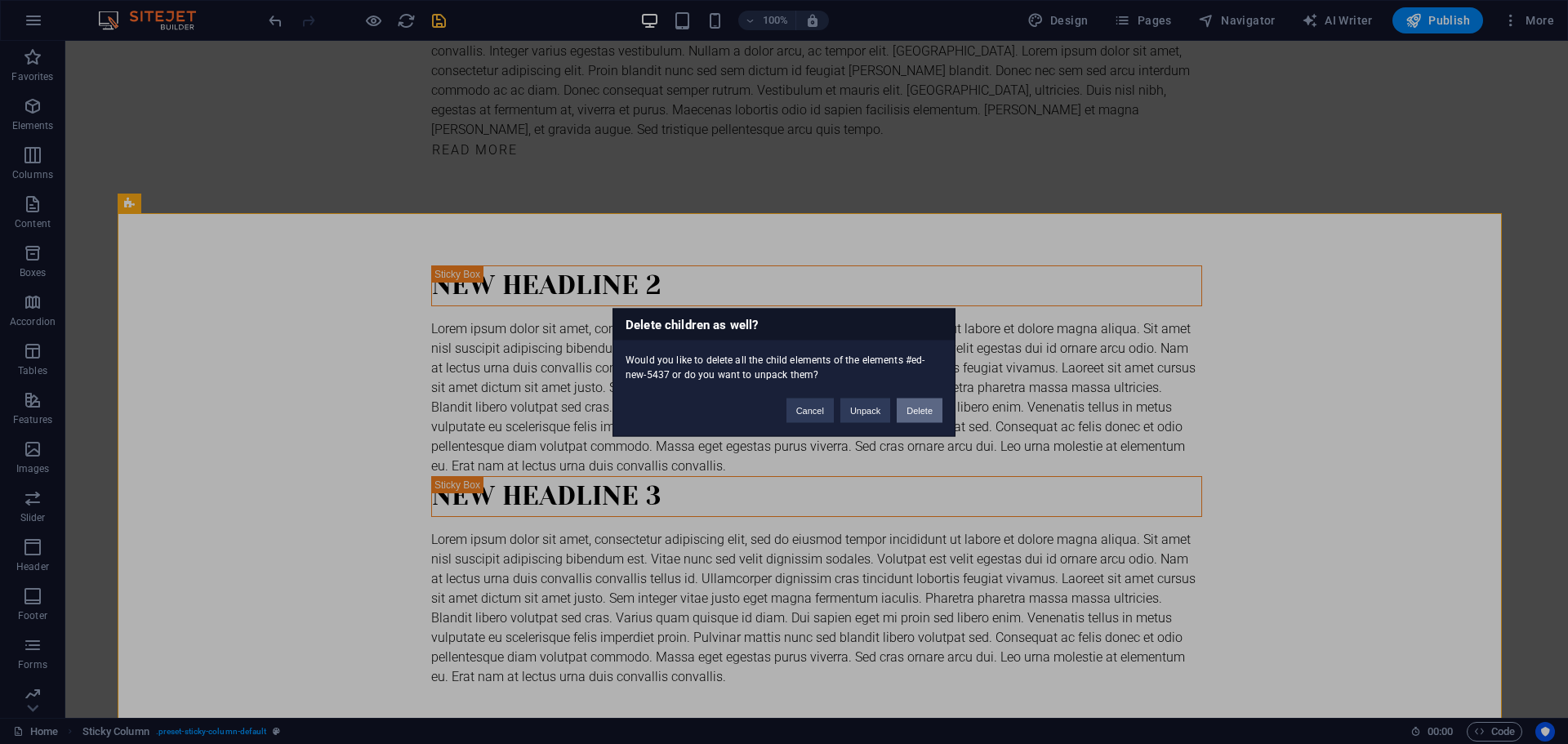
click at [922, 415] on button "Delete" at bounding box center [919, 410] width 46 height 25
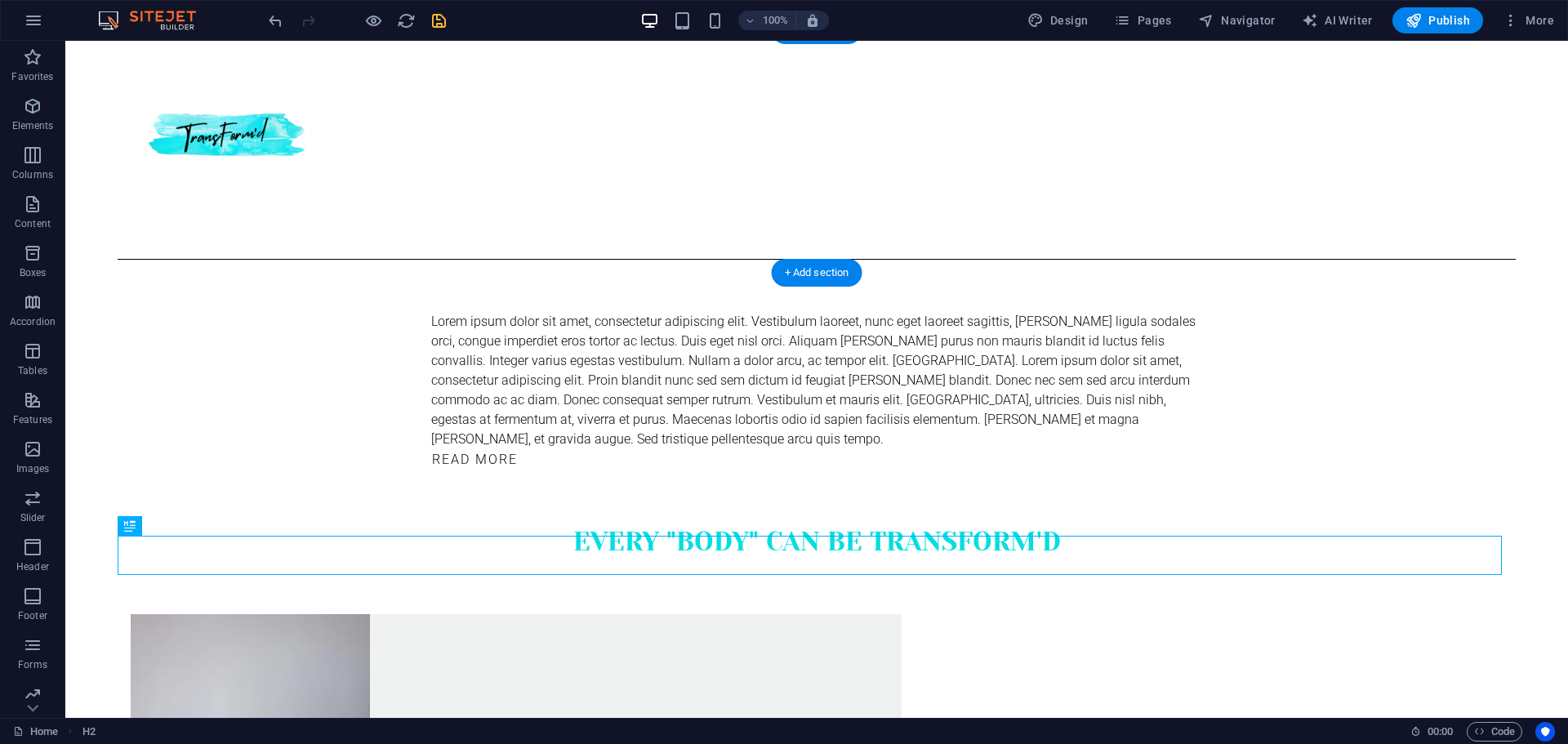
scroll to position [63, 0]
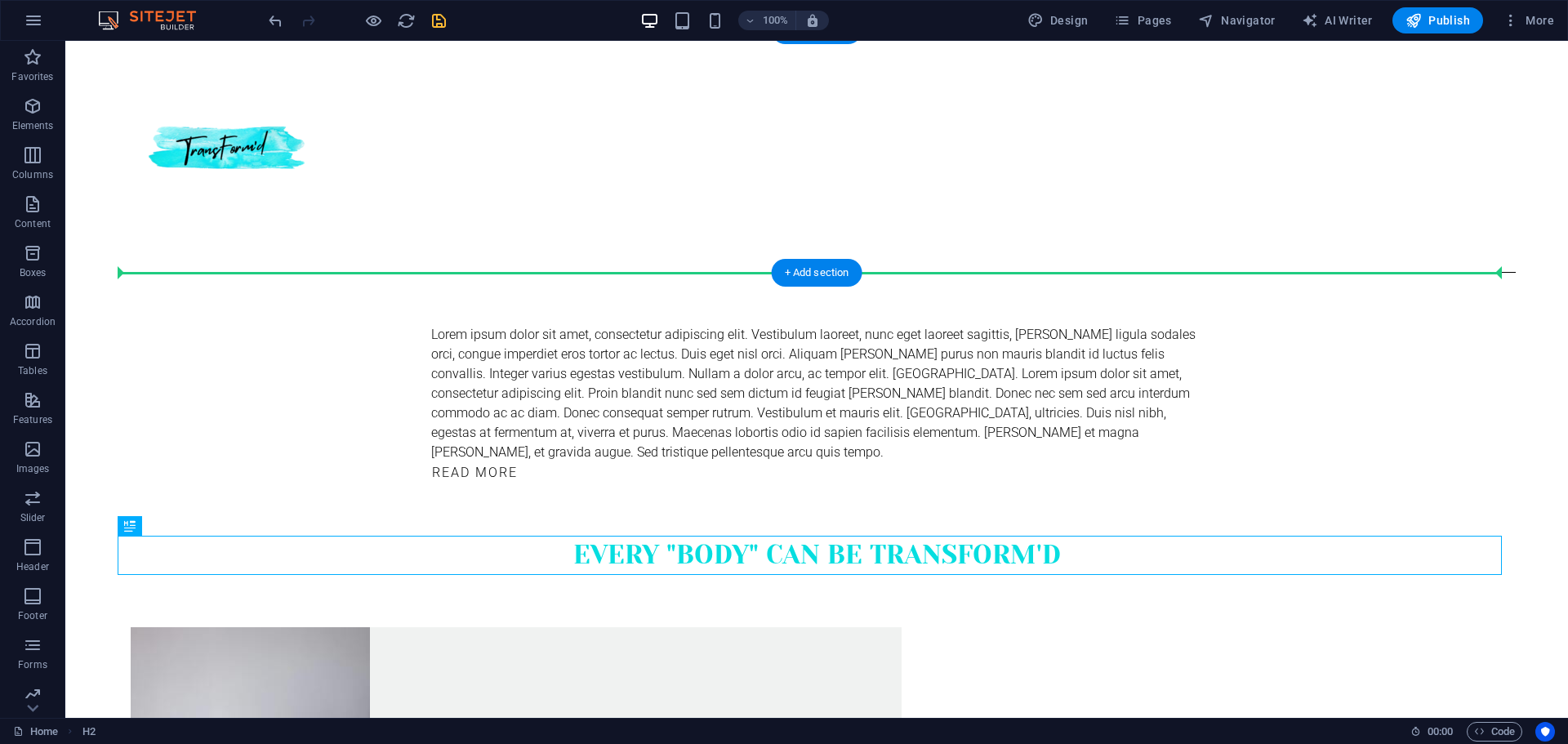
drag, startPoint x: 428, startPoint y: 466, endPoint x: 394, endPoint y: 251, distance: 217.7
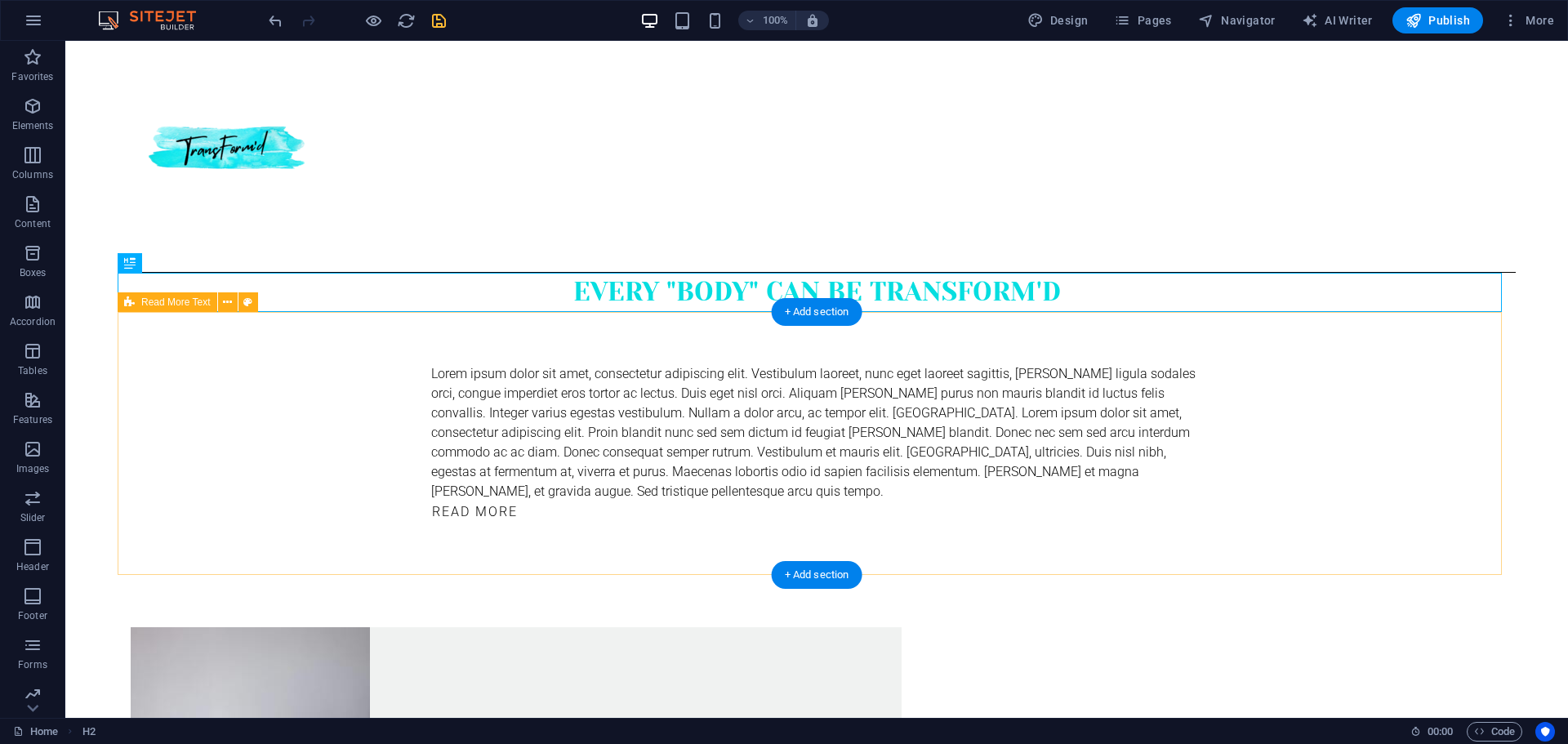
click at [287, 383] on div "Lorem ipsum dolor sit amet, consectetur adipiscing elit. Vestibulum laoreet, nu…" at bounding box center [817, 443] width 1397 height 263
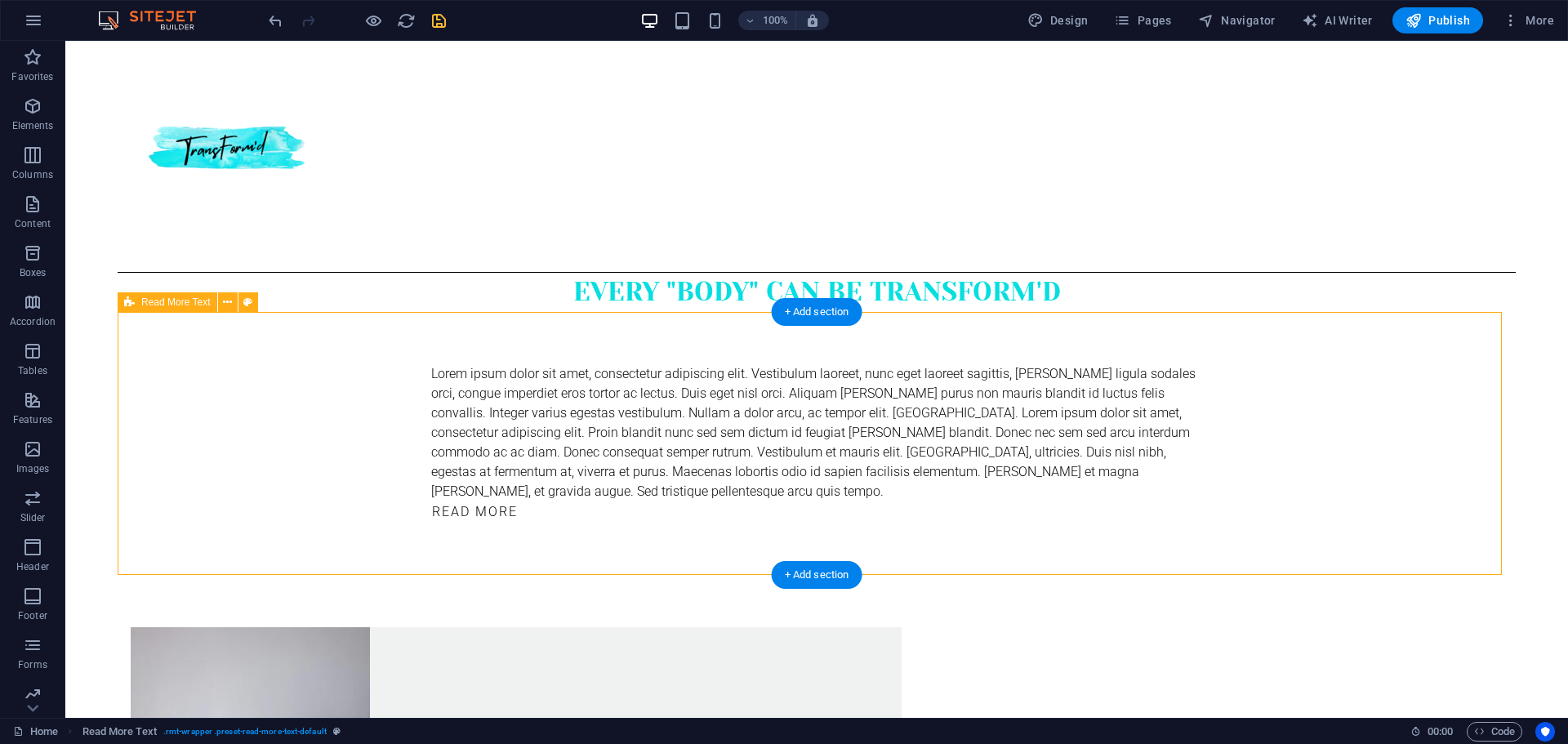
click at [287, 383] on div "Lorem ipsum dolor sit amet, consectetur adipiscing elit. Vestibulum laoreet, nu…" at bounding box center [817, 443] width 1397 height 263
select select "px"
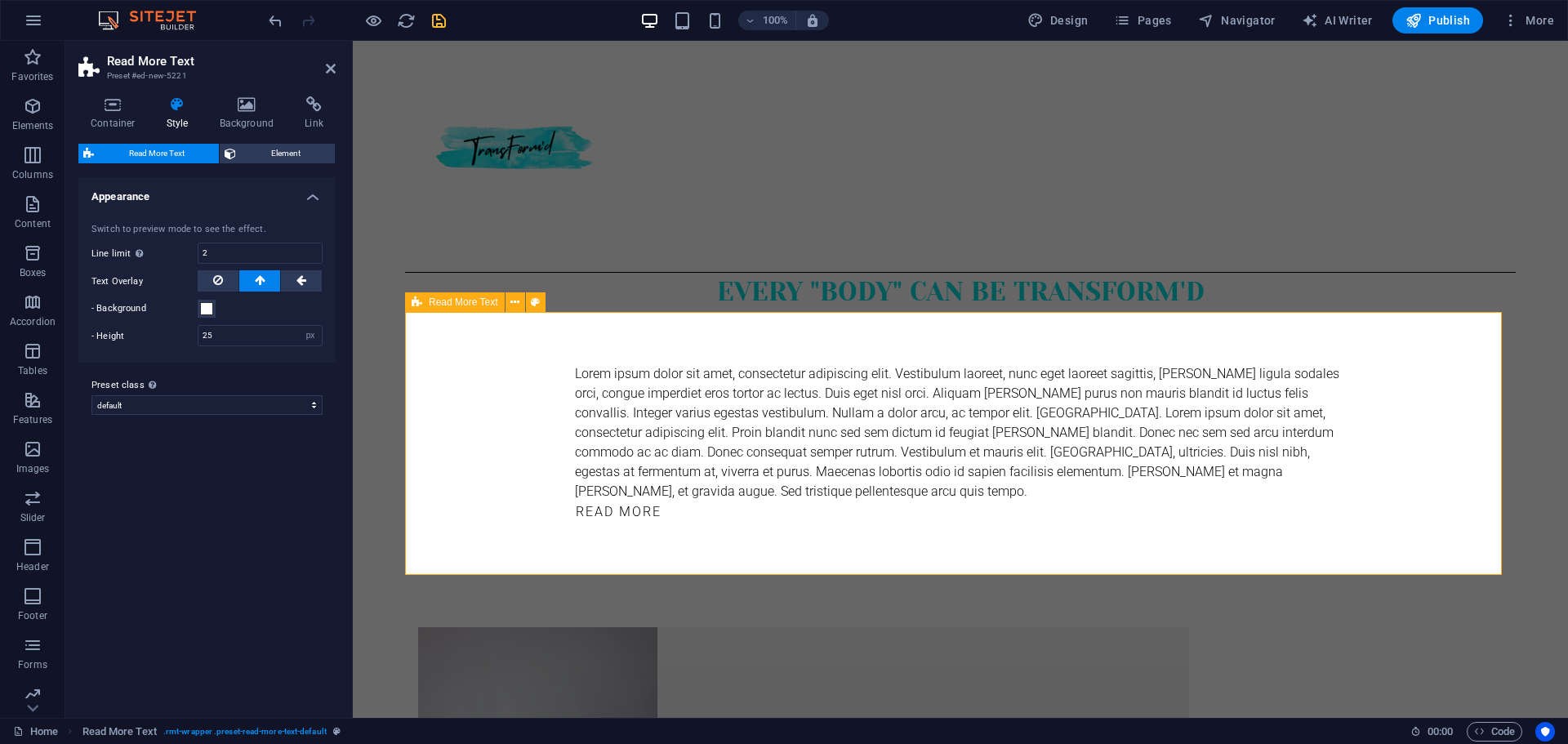
click at [454, 404] on div "Lorem ipsum dolor sit amet, consectetur adipiscing elit. Vestibulum laoreet, nu…" at bounding box center [960, 443] width 1111 height 263
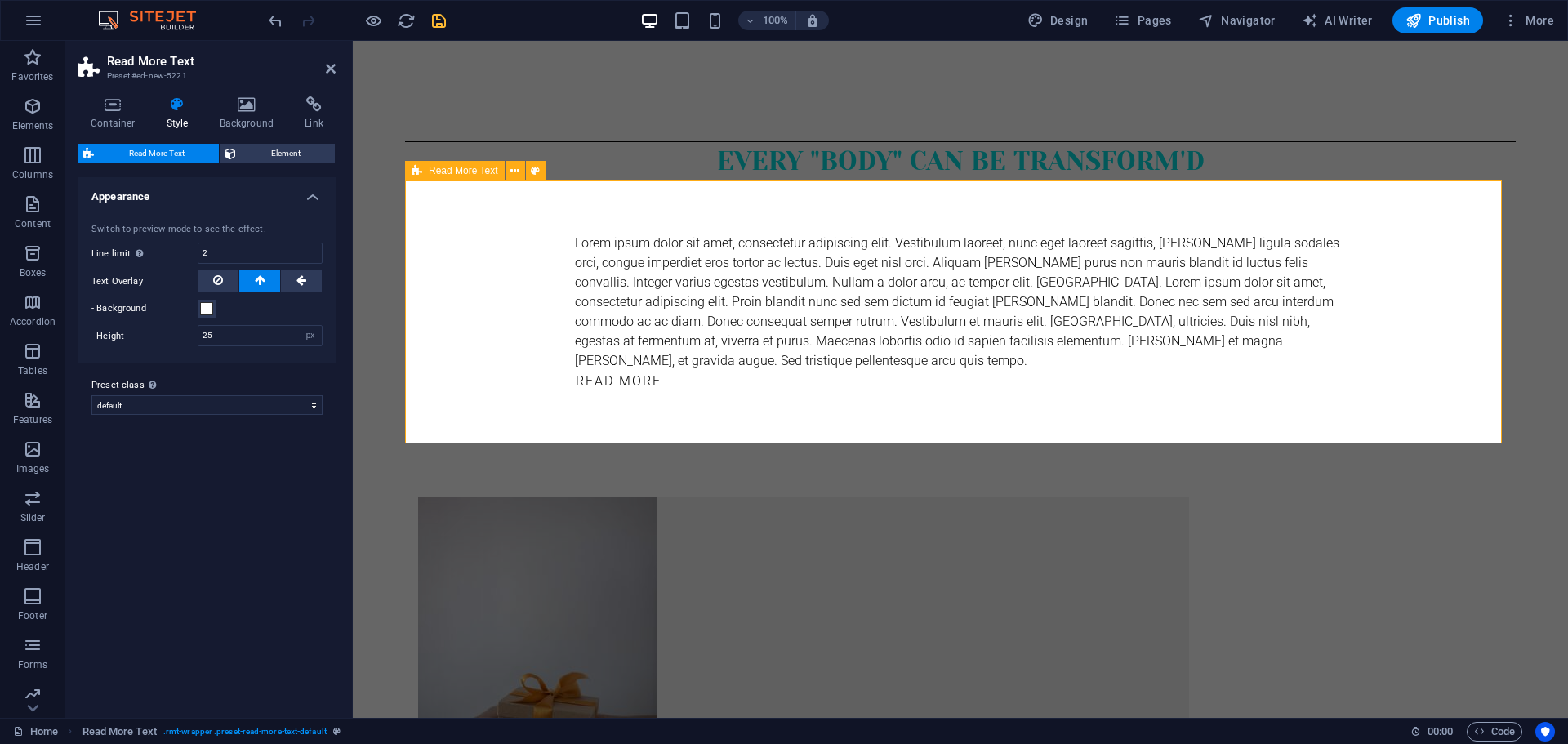
scroll to position [191, 0]
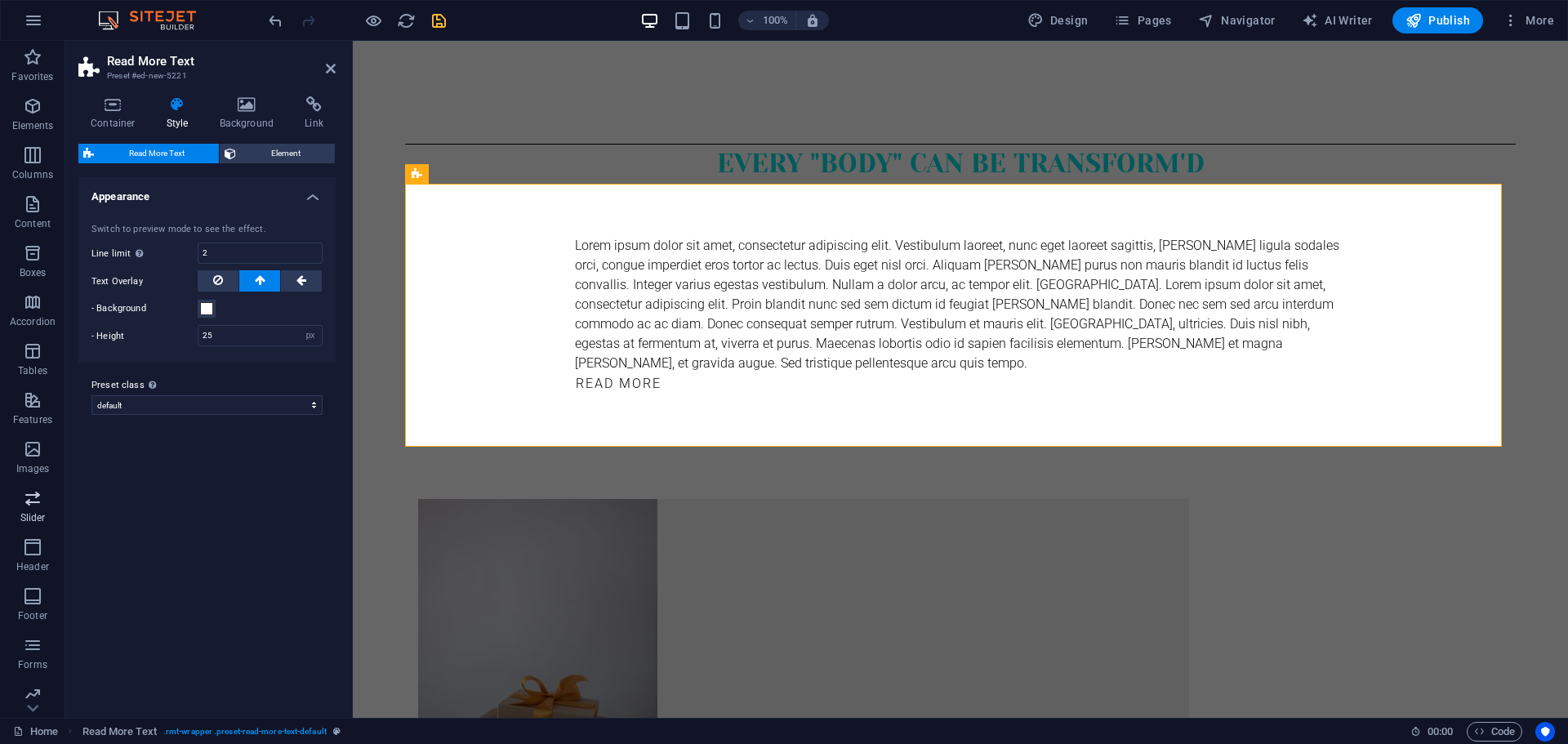
click at [28, 514] on p "Slider" at bounding box center [33, 518] width 25 height 13
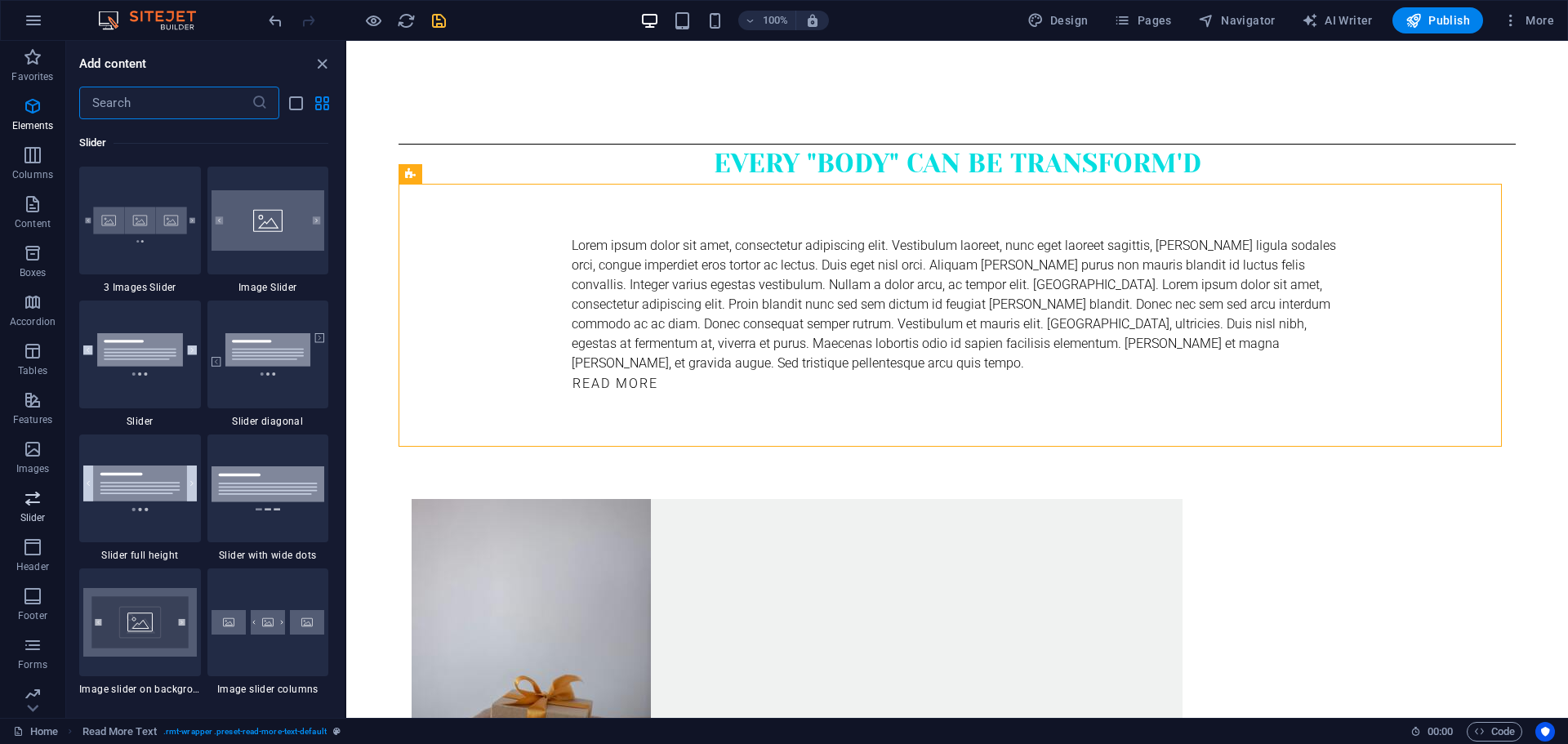
scroll to position [9260, 0]
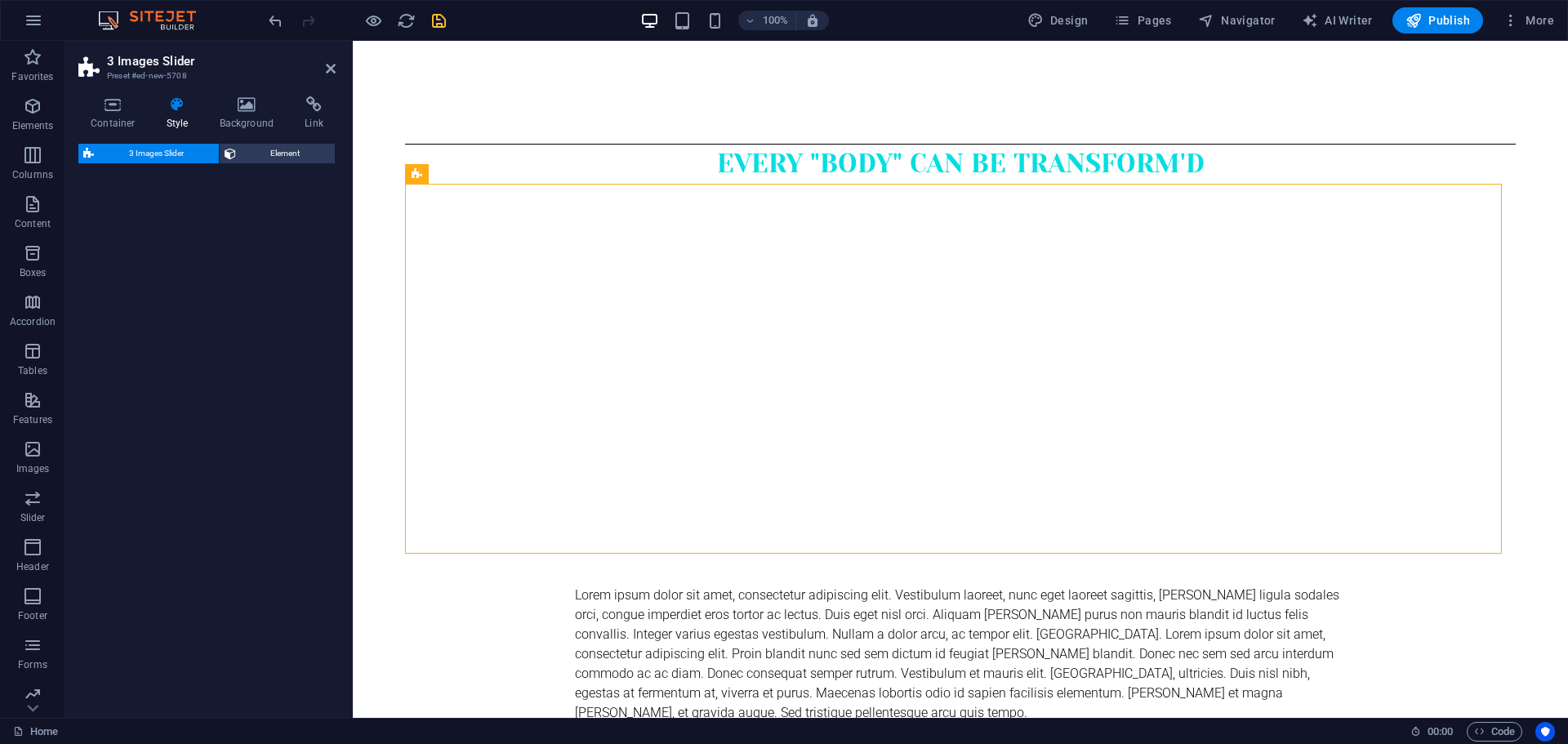
select select "rem"
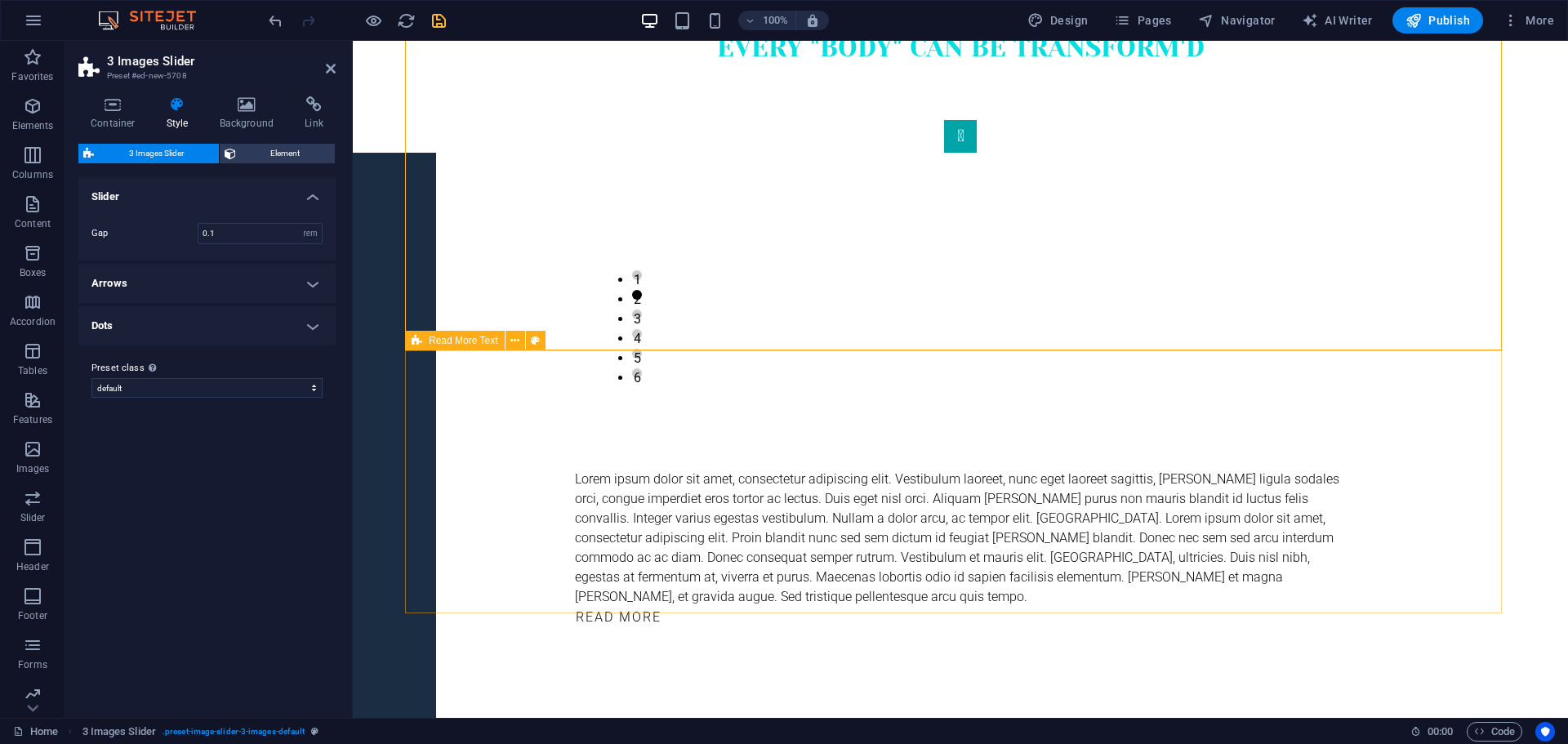
scroll to position [166, 0]
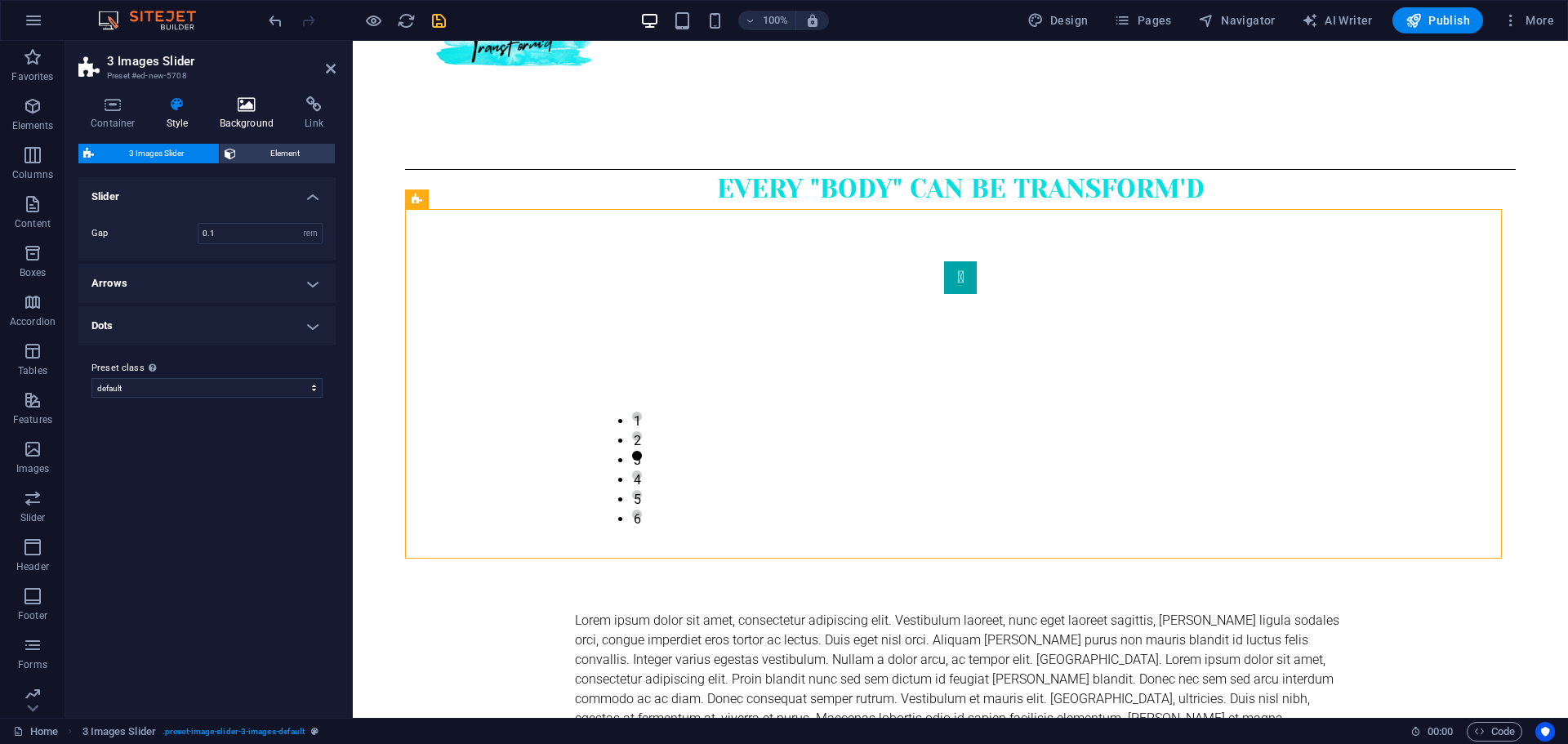
click at [231, 112] on icon at bounding box center [246, 105] width 80 height 16
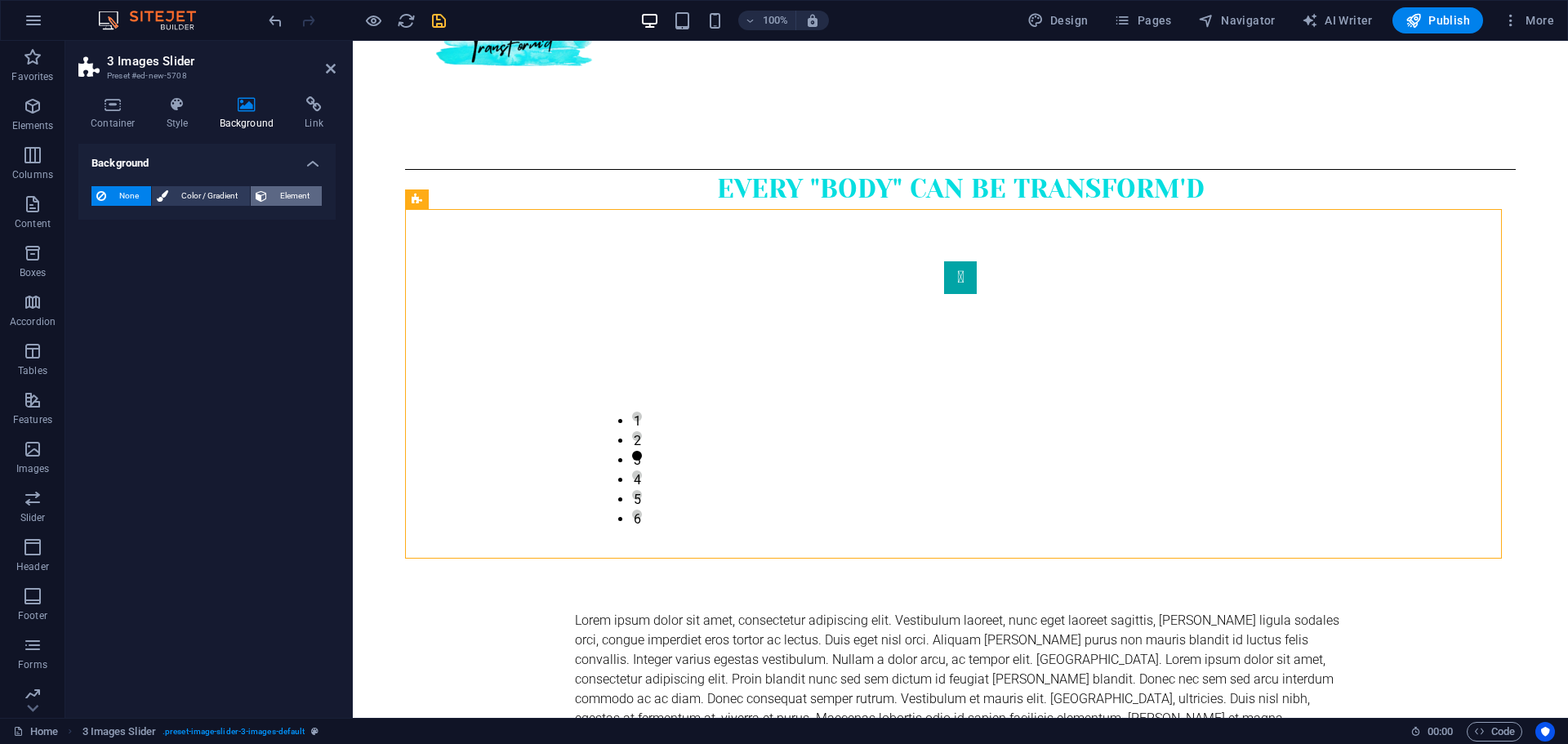
click at [308, 200] on span "Element" at bounding box center [294, 196] width 45 height 19
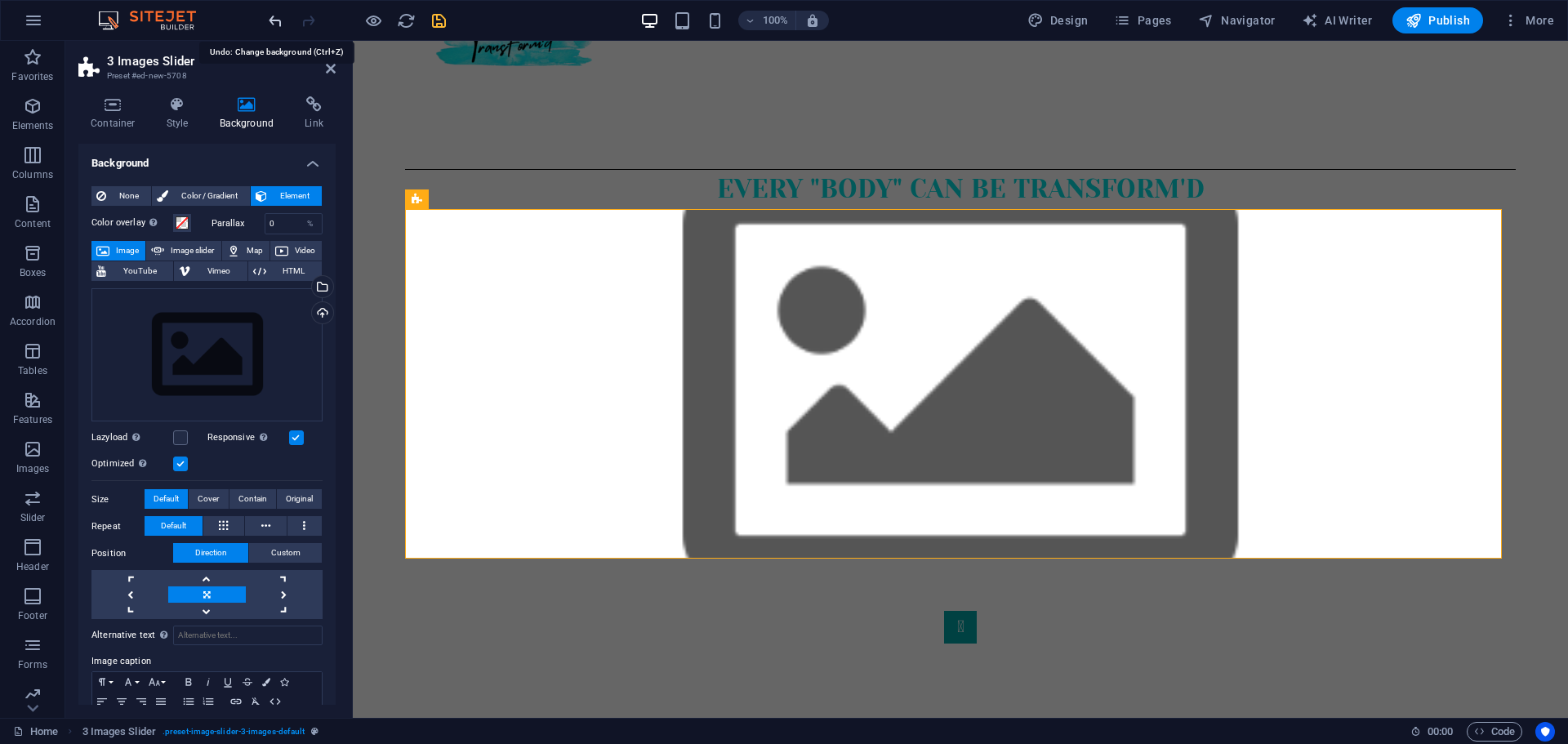
click at [267, 21] on icon "undo" at bounding box center [276, 21] width 19 height 19
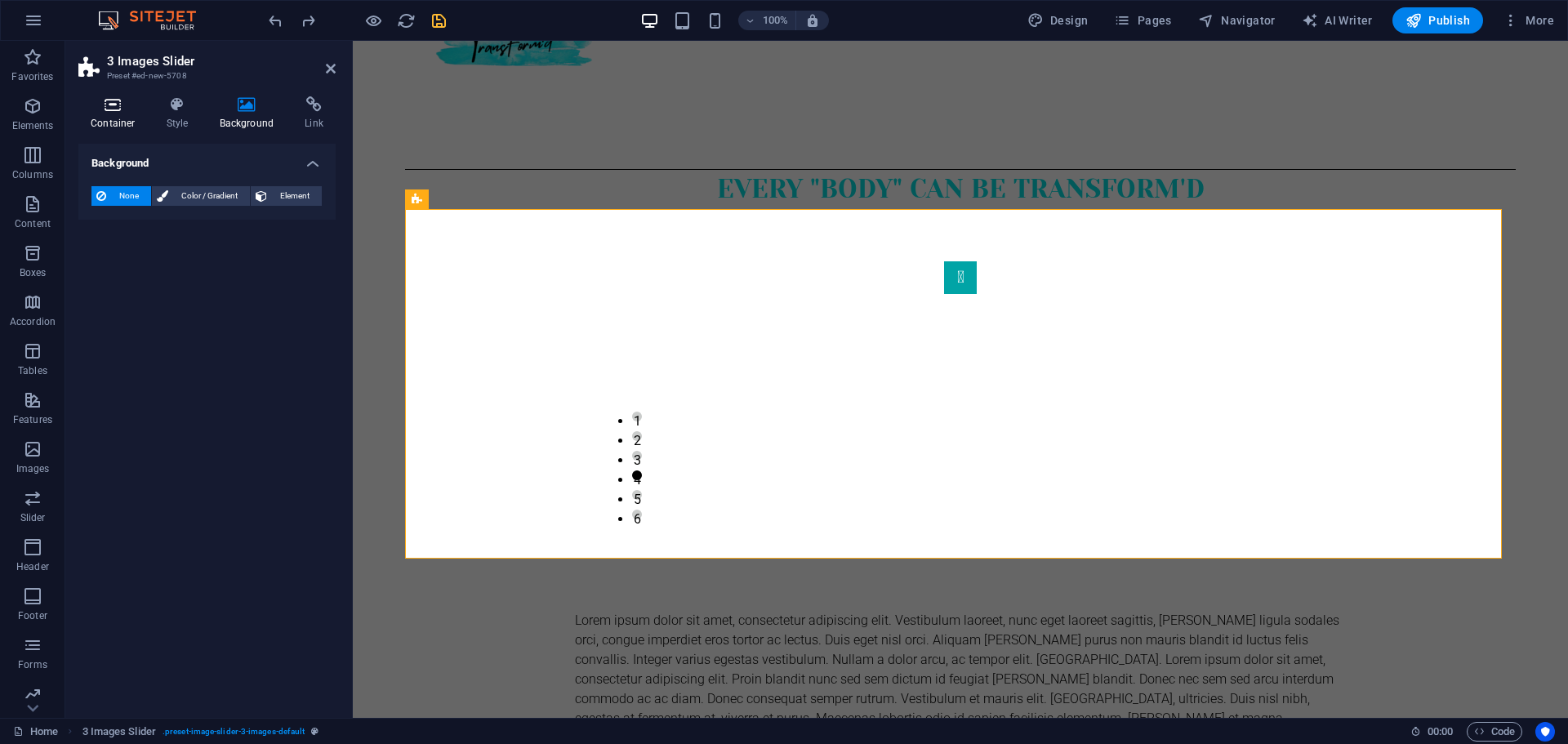
click at [117, 124] on h4 "Container" at bounding box center [116, 114] width 76 height 35
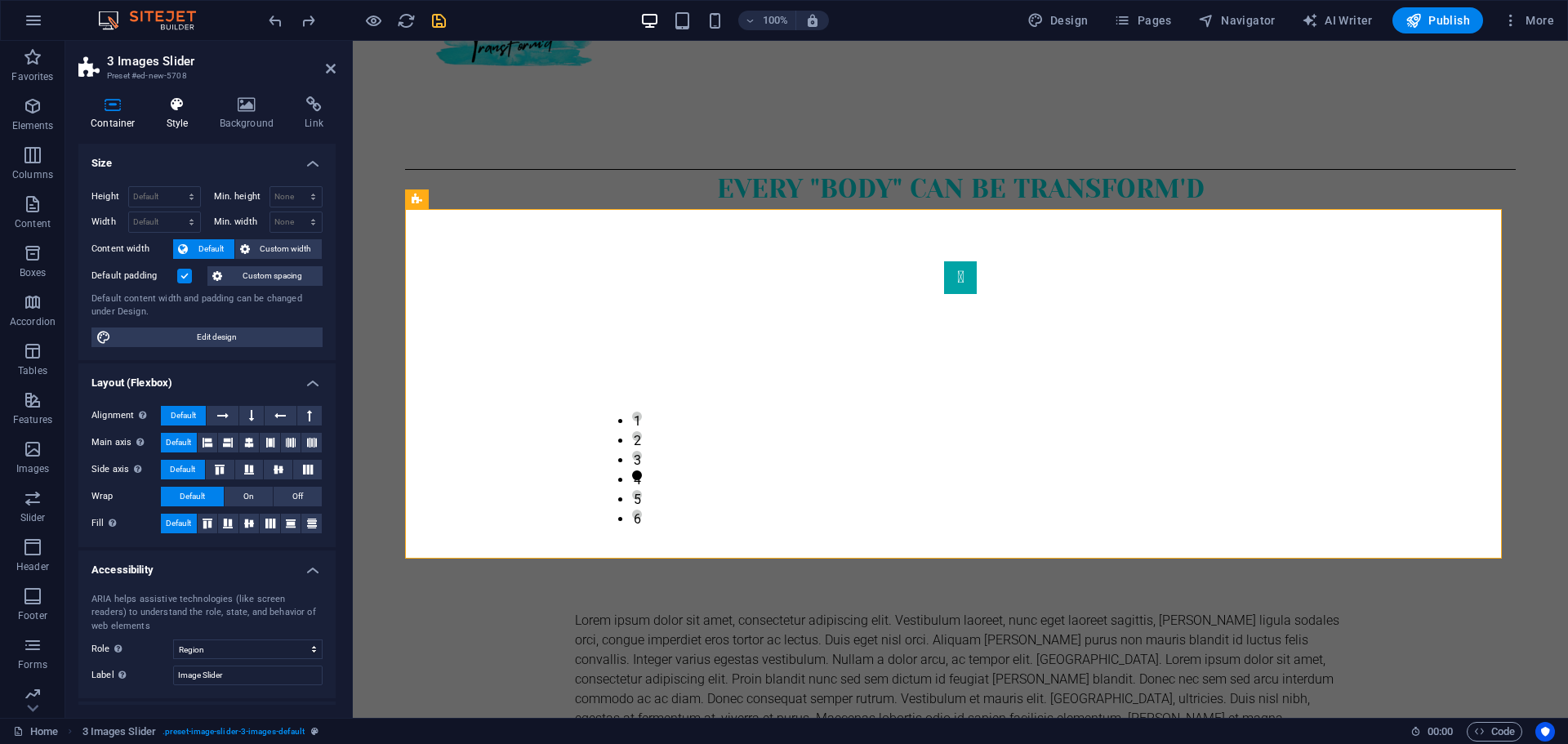
click at [173, 114] on h4 "Style" at bounding box center [180, 114] width 53 height 35
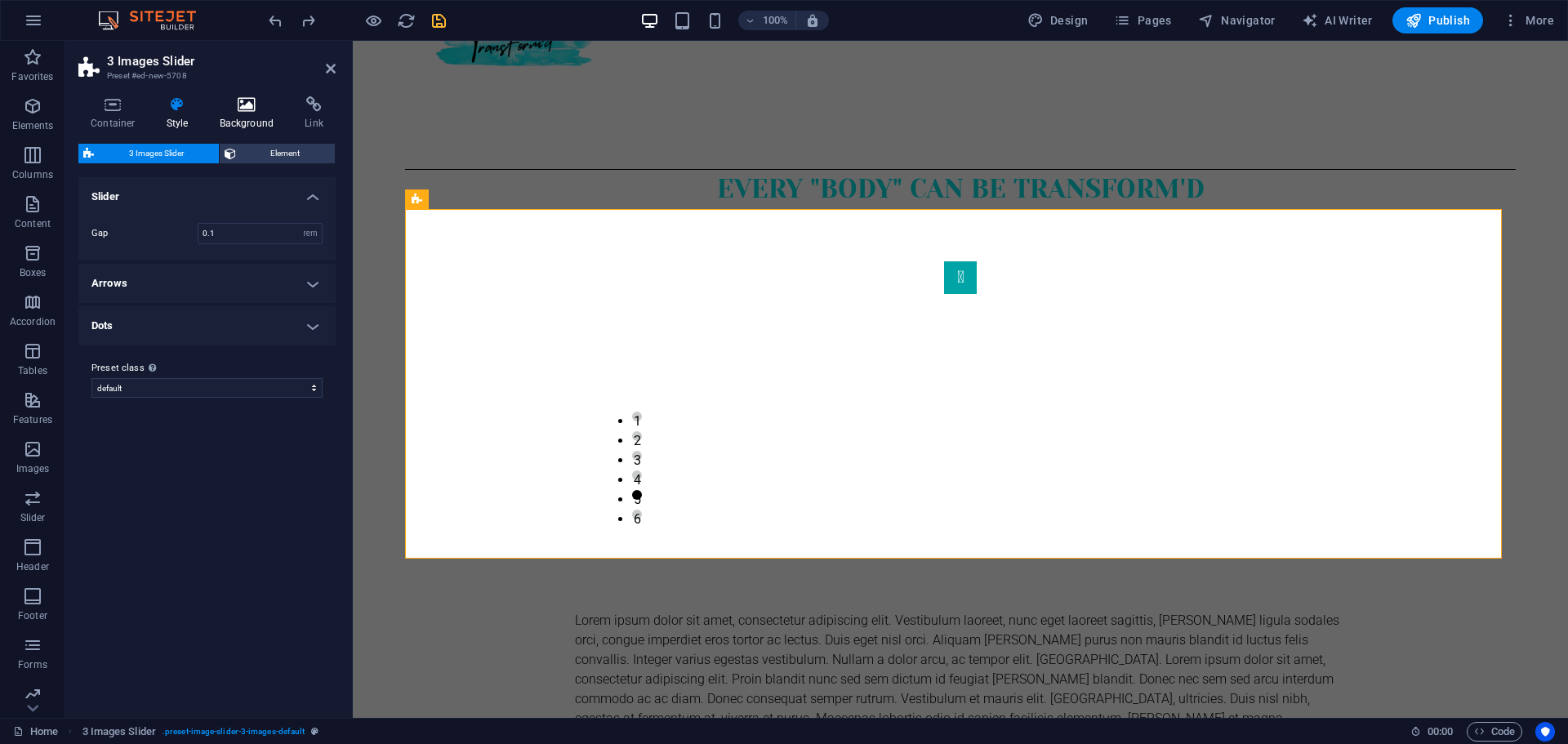
click at [234, 113] on h4 "Background" at bounding box center [249, 114] width 85 height 35
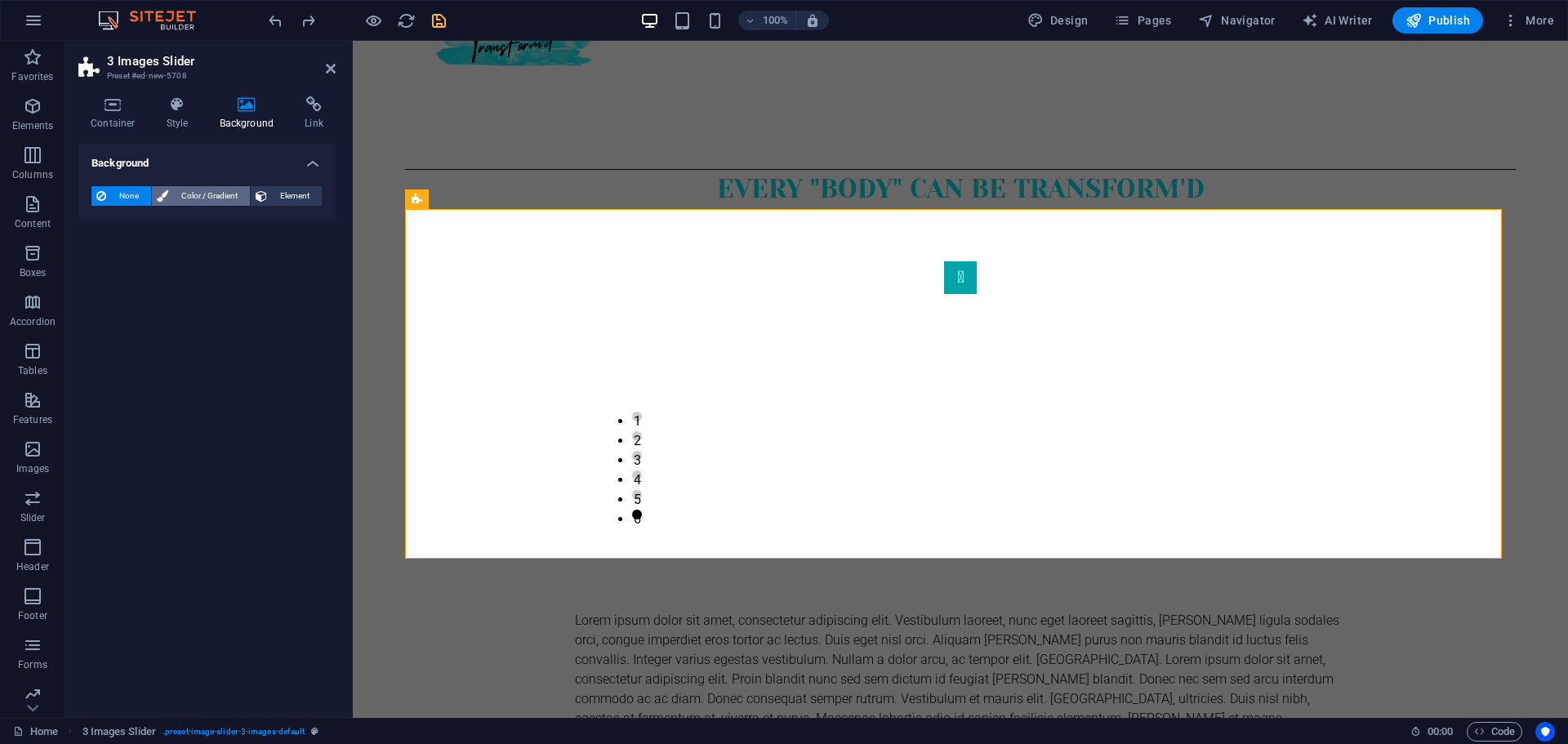
click at [201, 195] on span "Color / Gradient" at bounding box center [209, 196] width 72 height 19
click at [128, 264] on span "Color" at bounding box center [130, 262] width 23 height 13
click at [99, 265] on span at bounding box center [102, 261] width 18 height 18
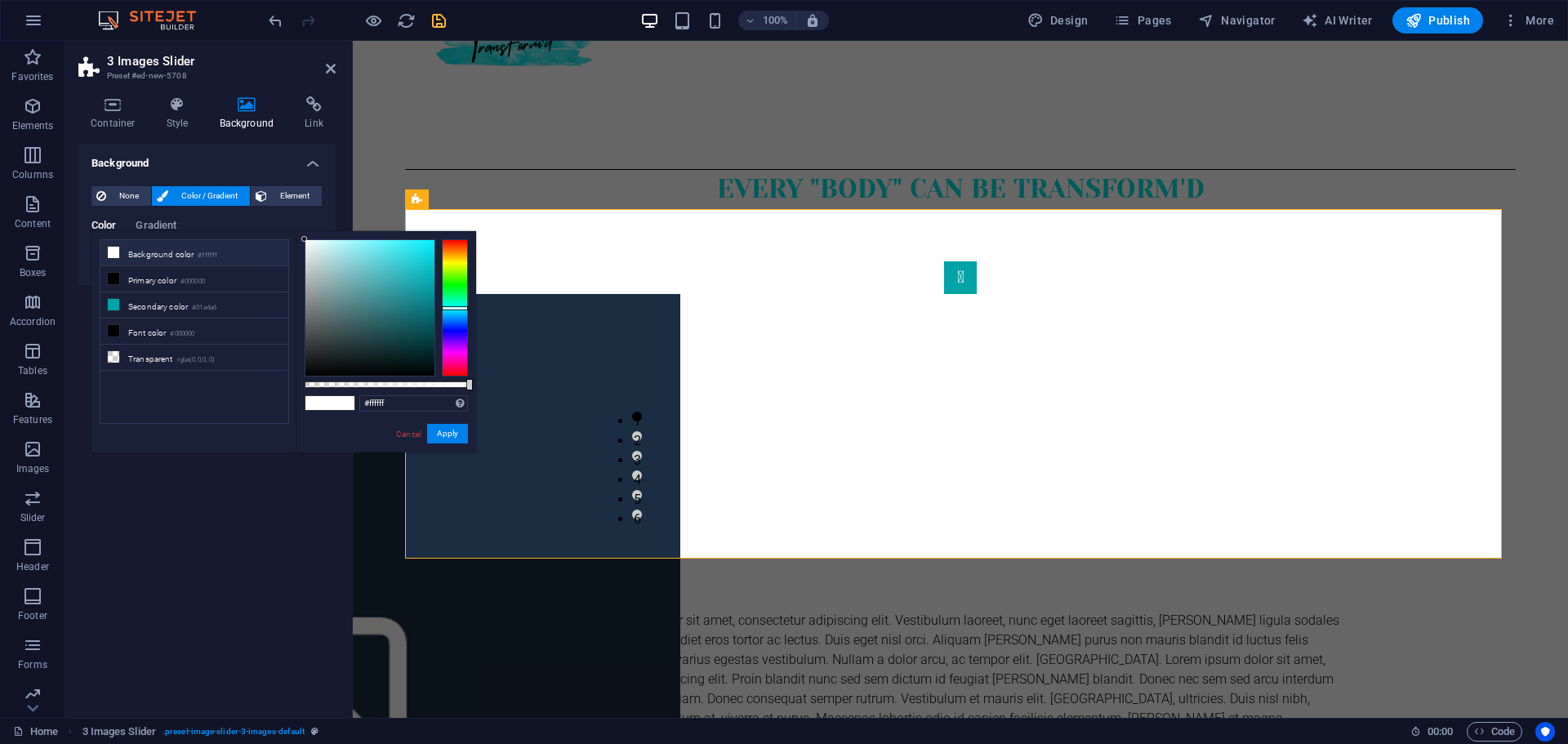
click at [457, 308] on div at bounding box center [454, 308] width 26 height 137
type input "#0ae1ec"
click at [427, 249] on div at bounding box center [370, 307] width 129 height 135
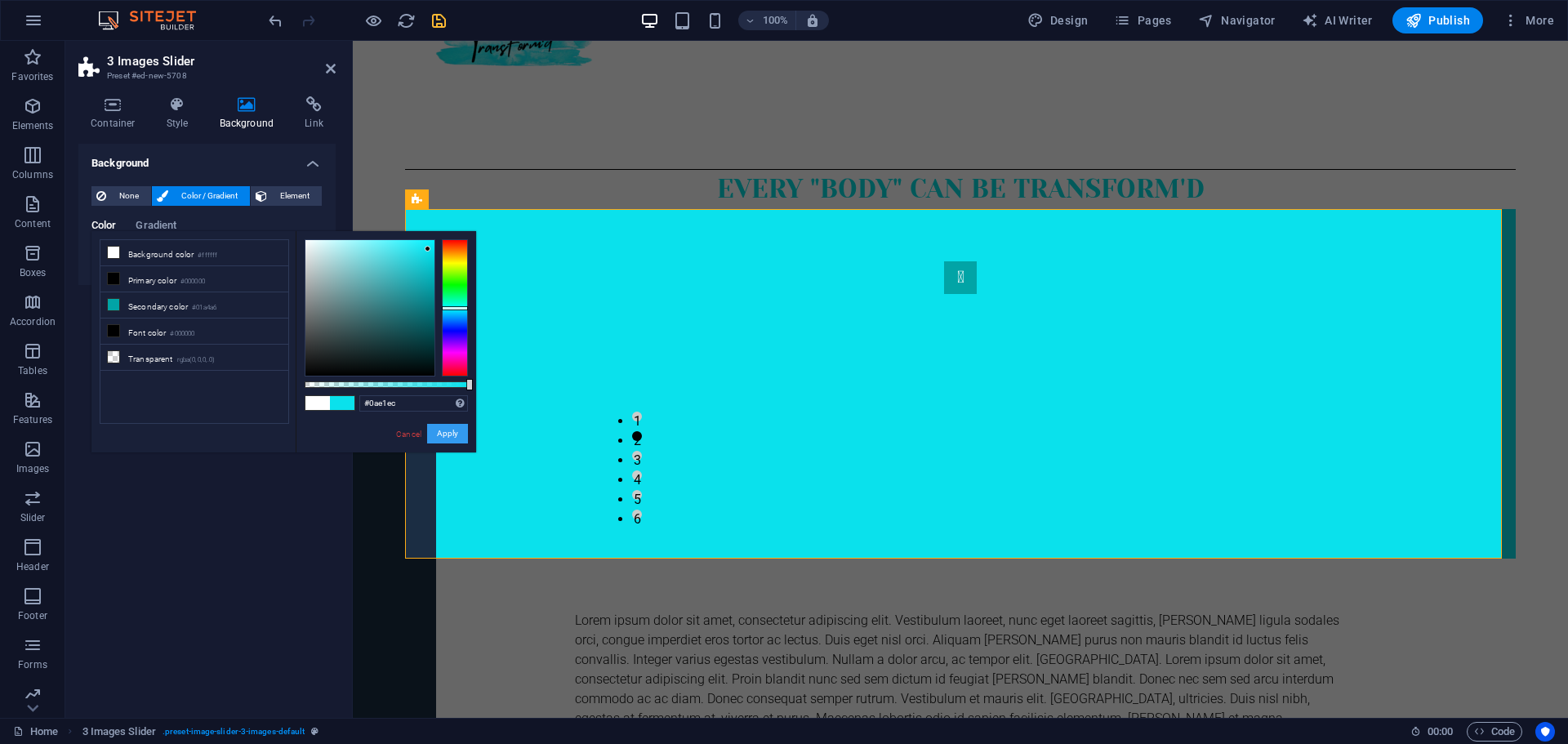
click at [444, 432] on button "Apply" at bounding box center [448, 433] width 41 height 19
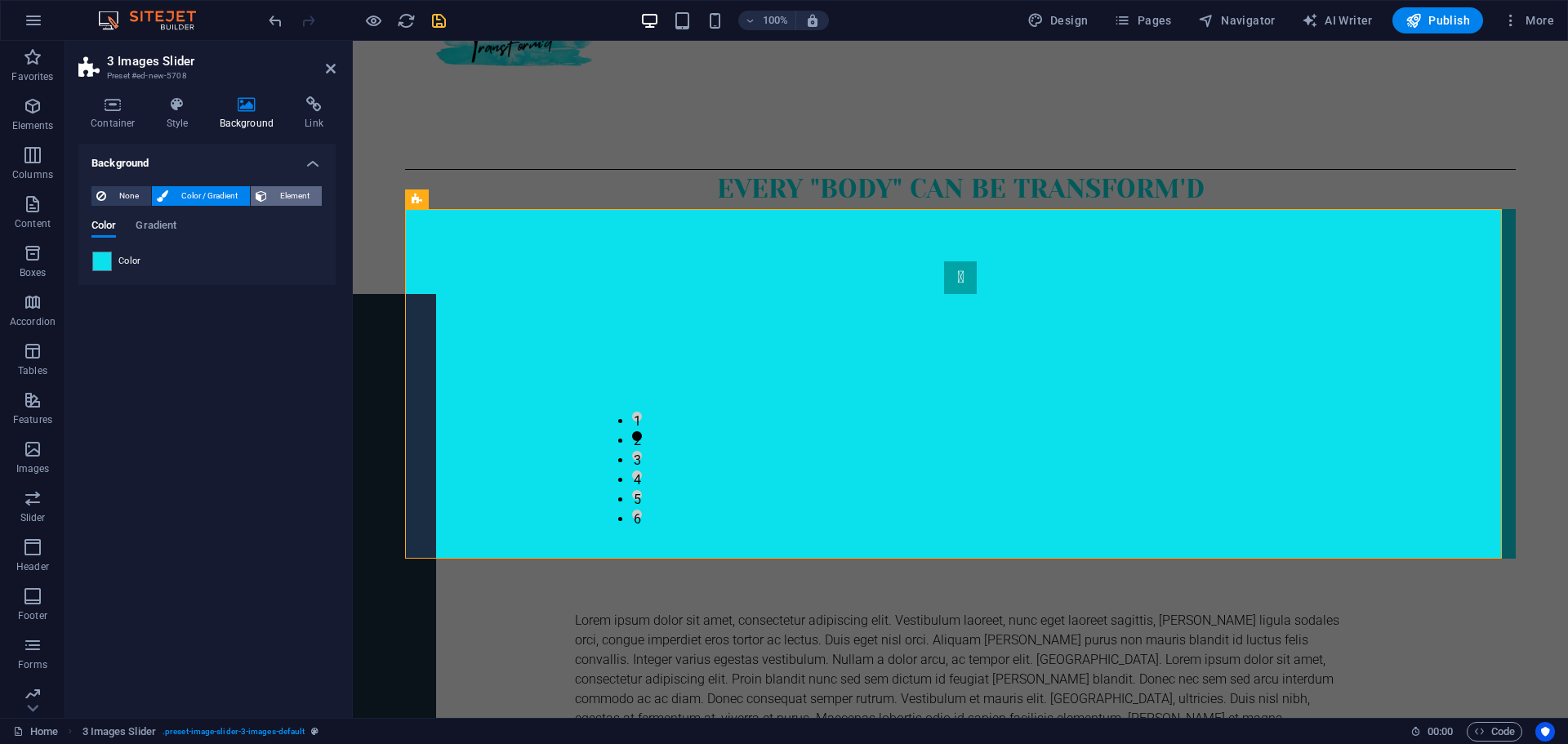
click at [274, 190] on span "Element" at bounding box center [294, 196] width 45 height 19
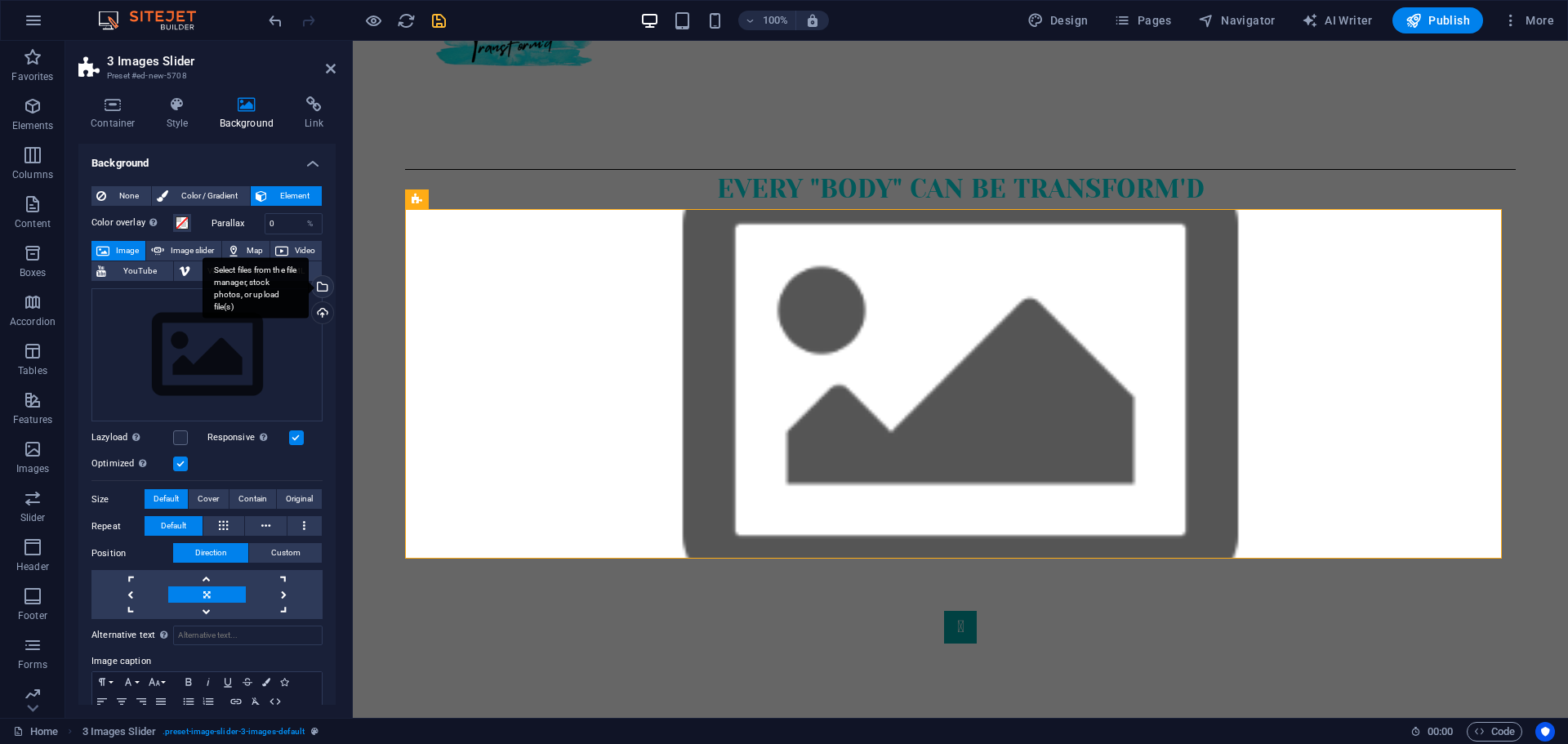
click at [309, 284] on div "Select files from the file manager, stock photos, or upload file(s)" at bounding box center [255, 288] width 106 height 61
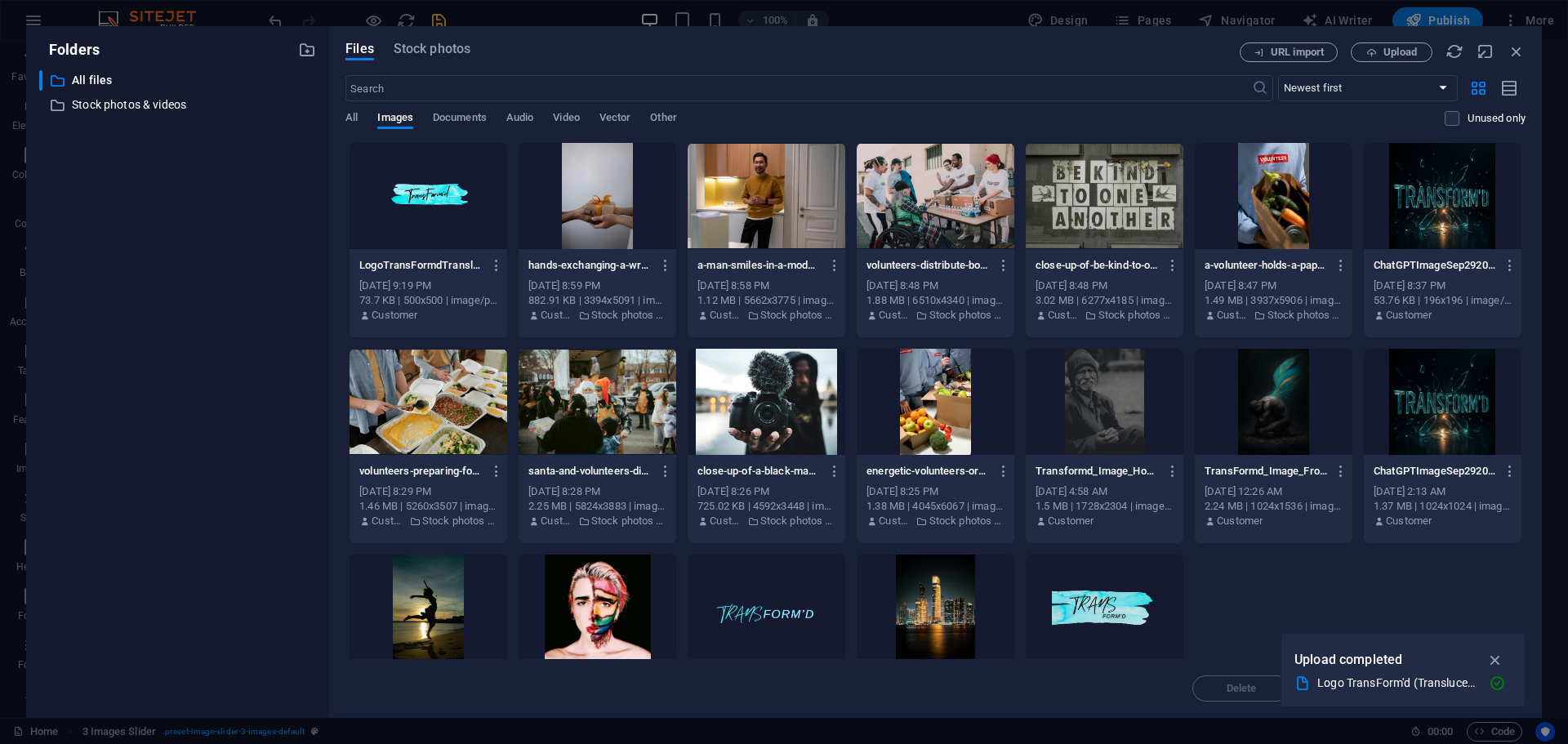
click at [942, 416] on div at bounding box center [935, 402] width 157 height 106
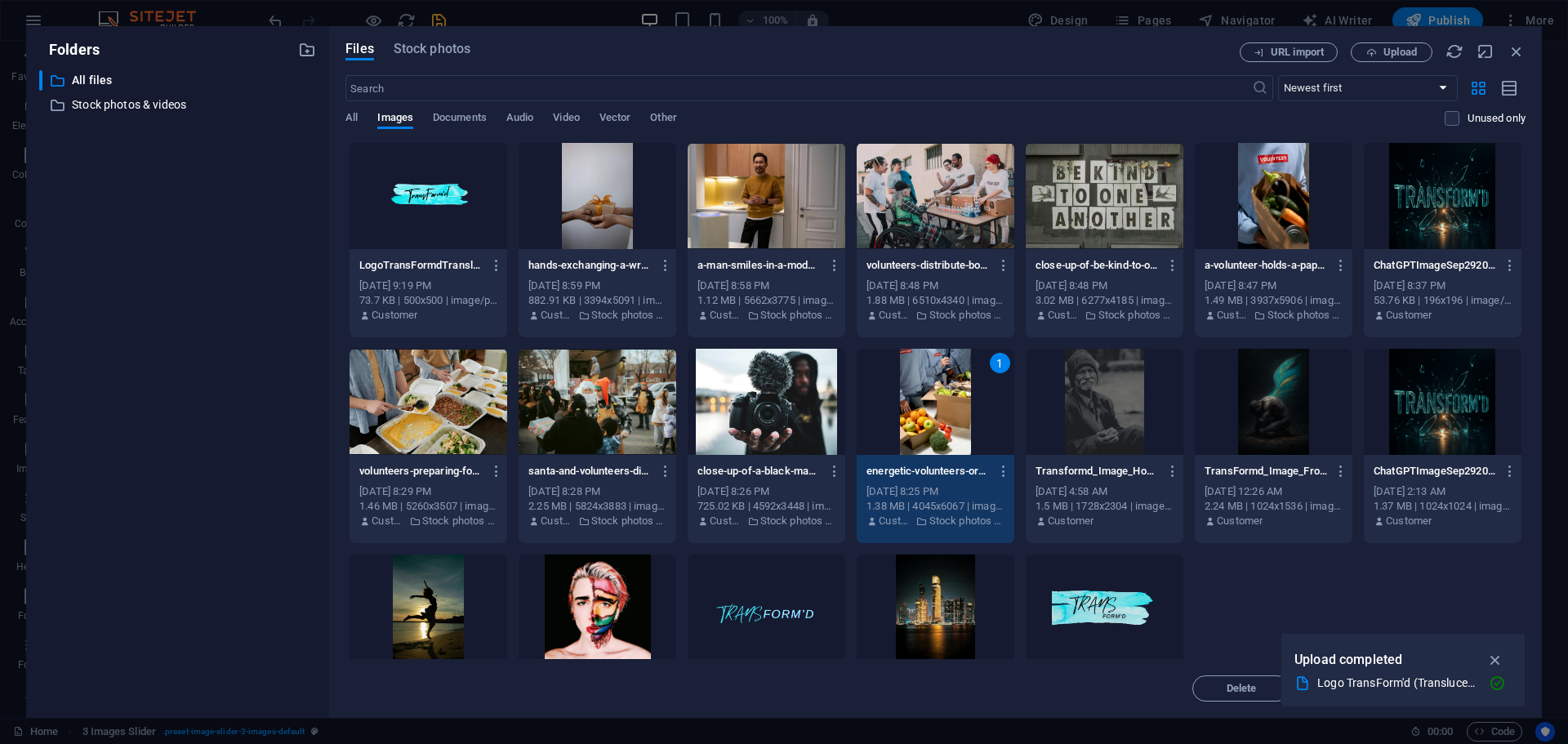
click at [942, 416] on div "1" at bounding box center [935, 402] width 157 height 106
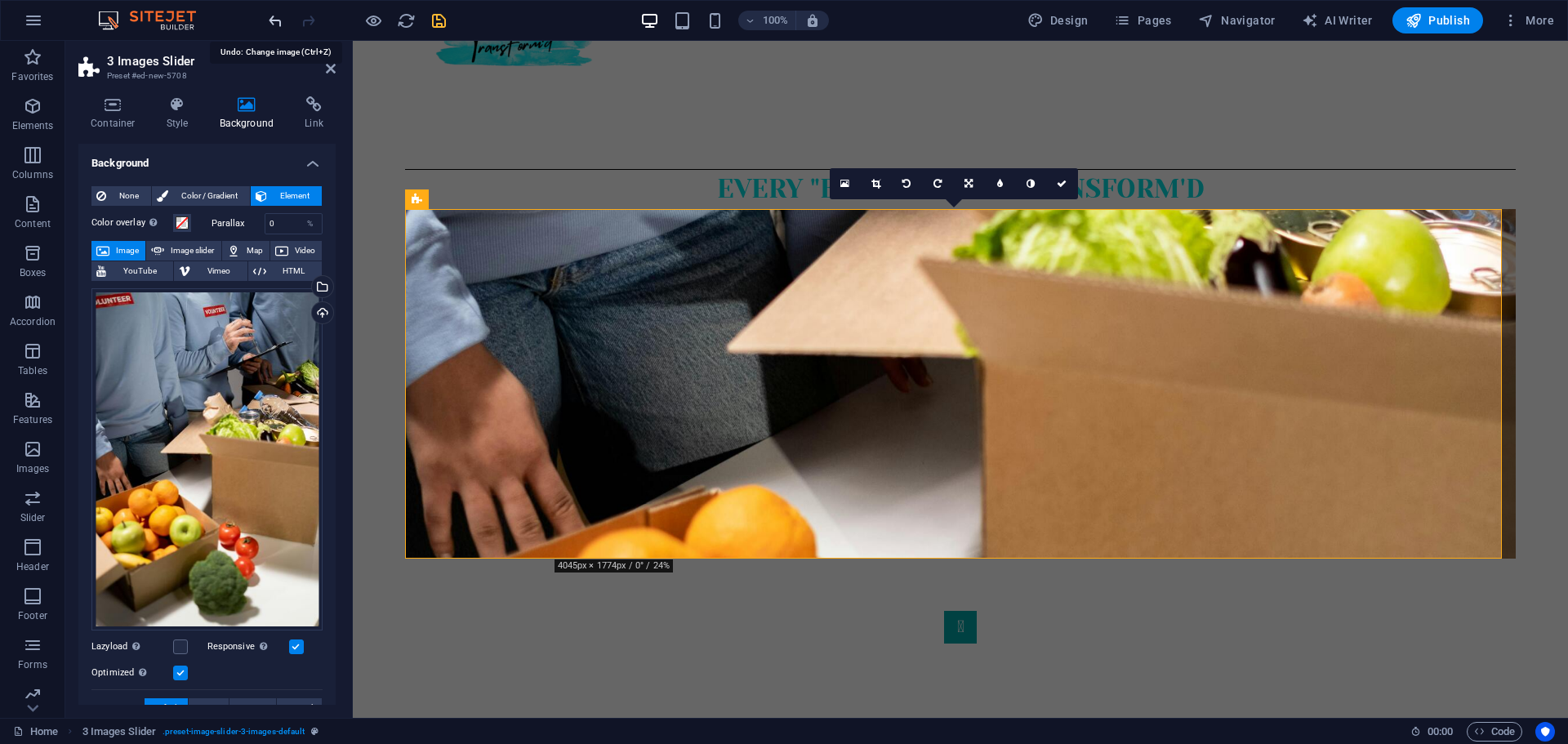
click at [273, 21] on icon "undo" at bounding box center [276, 21] width 19 height 19
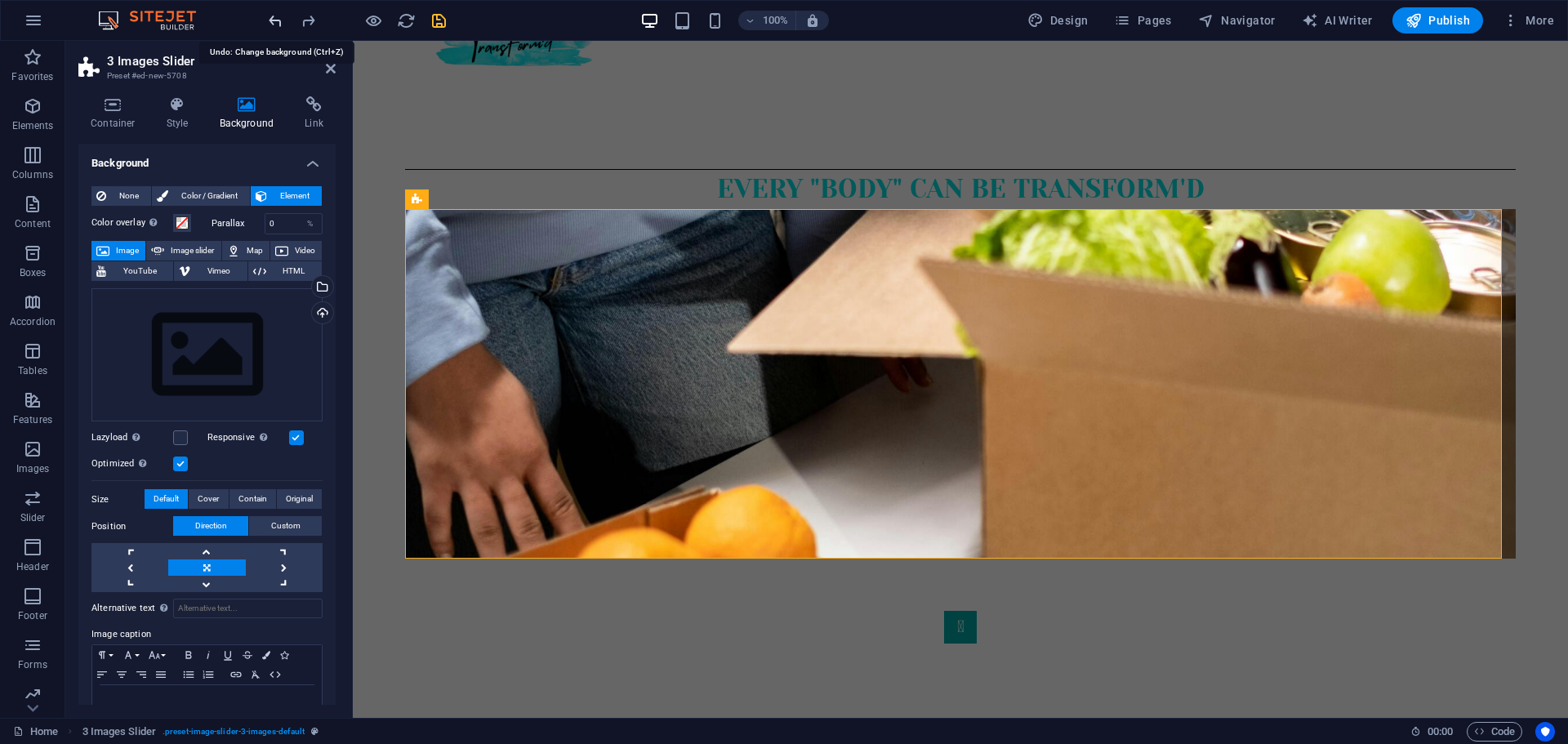
click at [273, 21] on icon "undo" at bounding box center [276, 21] width 19 height 19
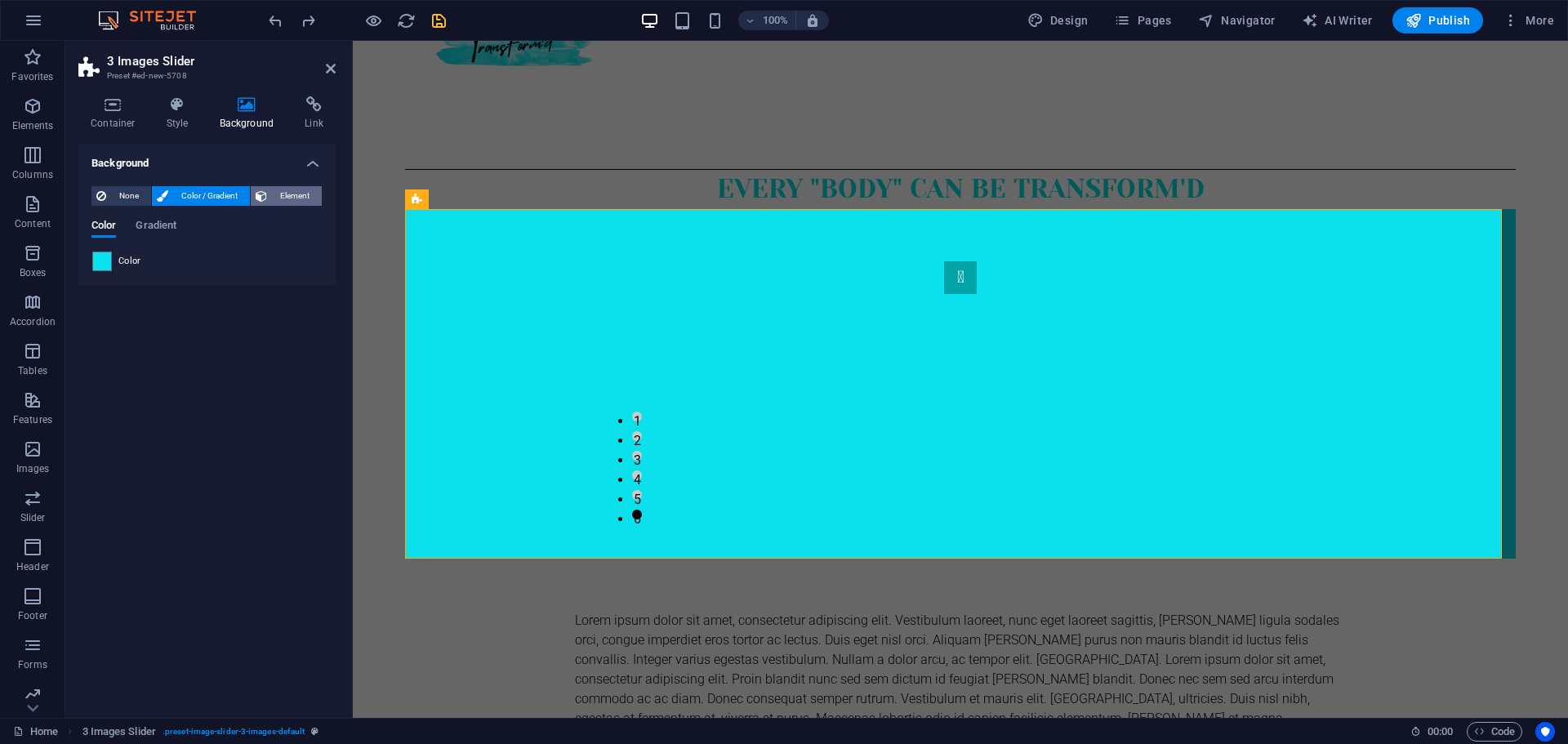
click at [291, 196] on span "Element" at bounding box center [294, 196] width 45 height 19
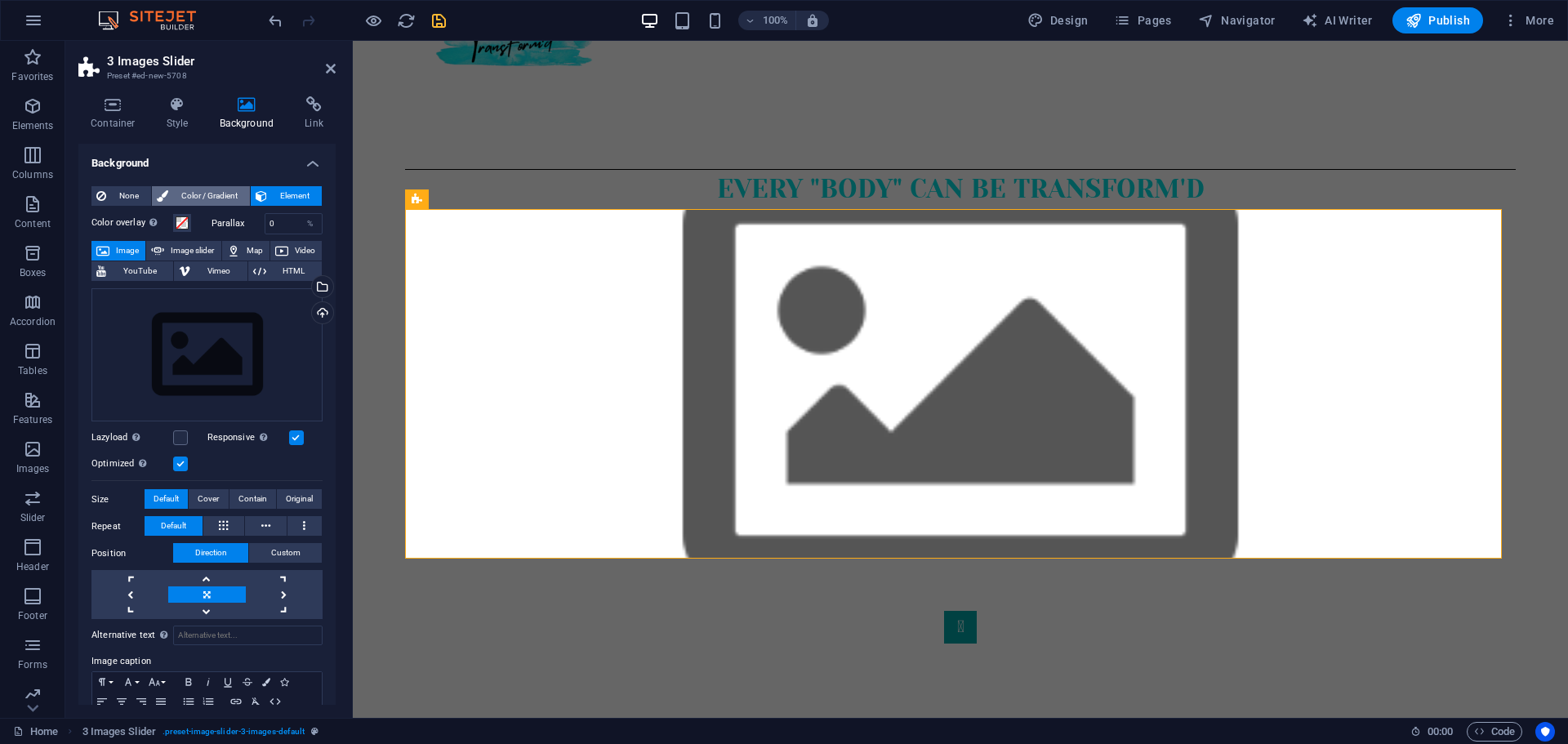
click at [200, 197] on span "Color / Gradient" at bounding box center [209, 196] width 72 height 19
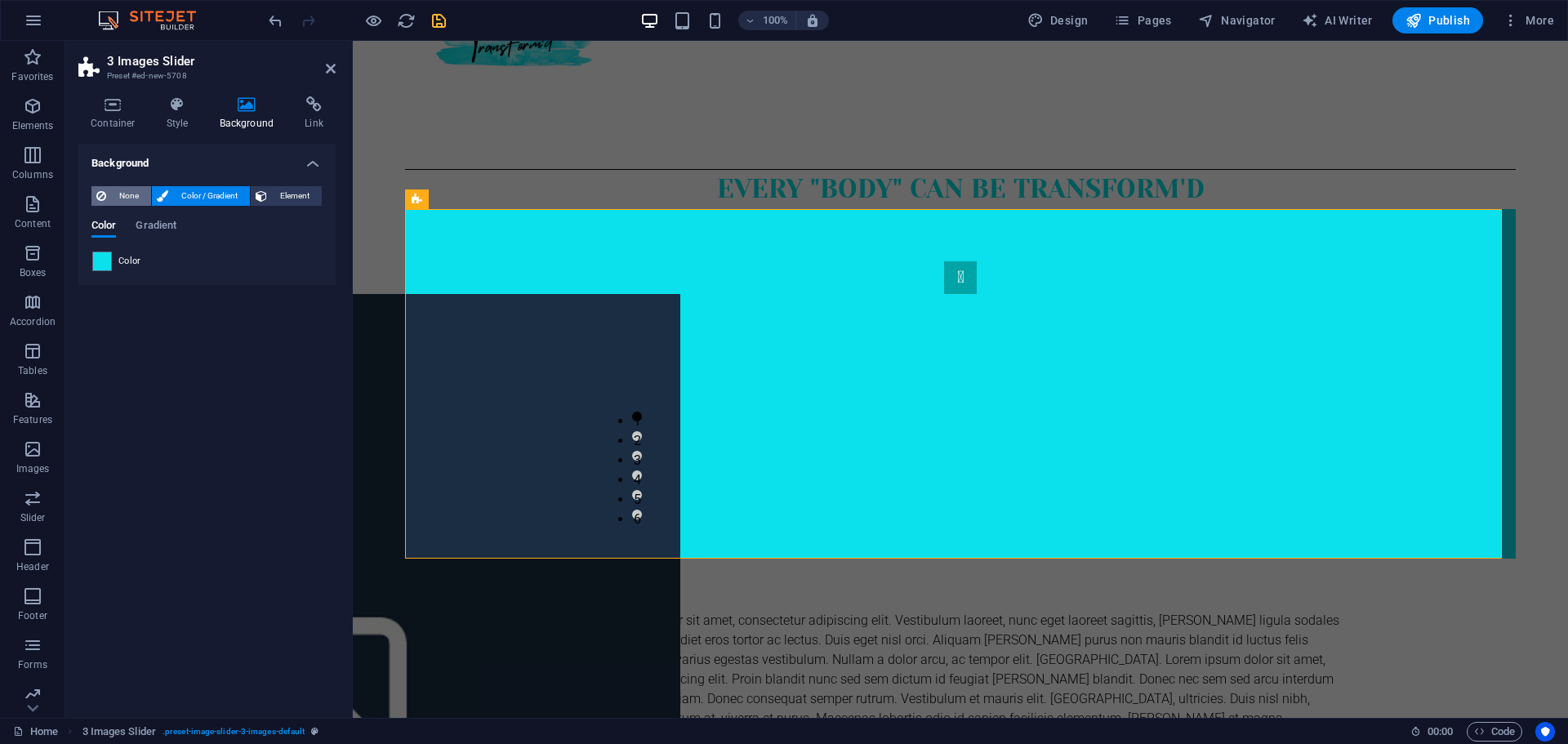
click at [132, 201] on span "None" at bounding box center [128, 196] width 35 height 19
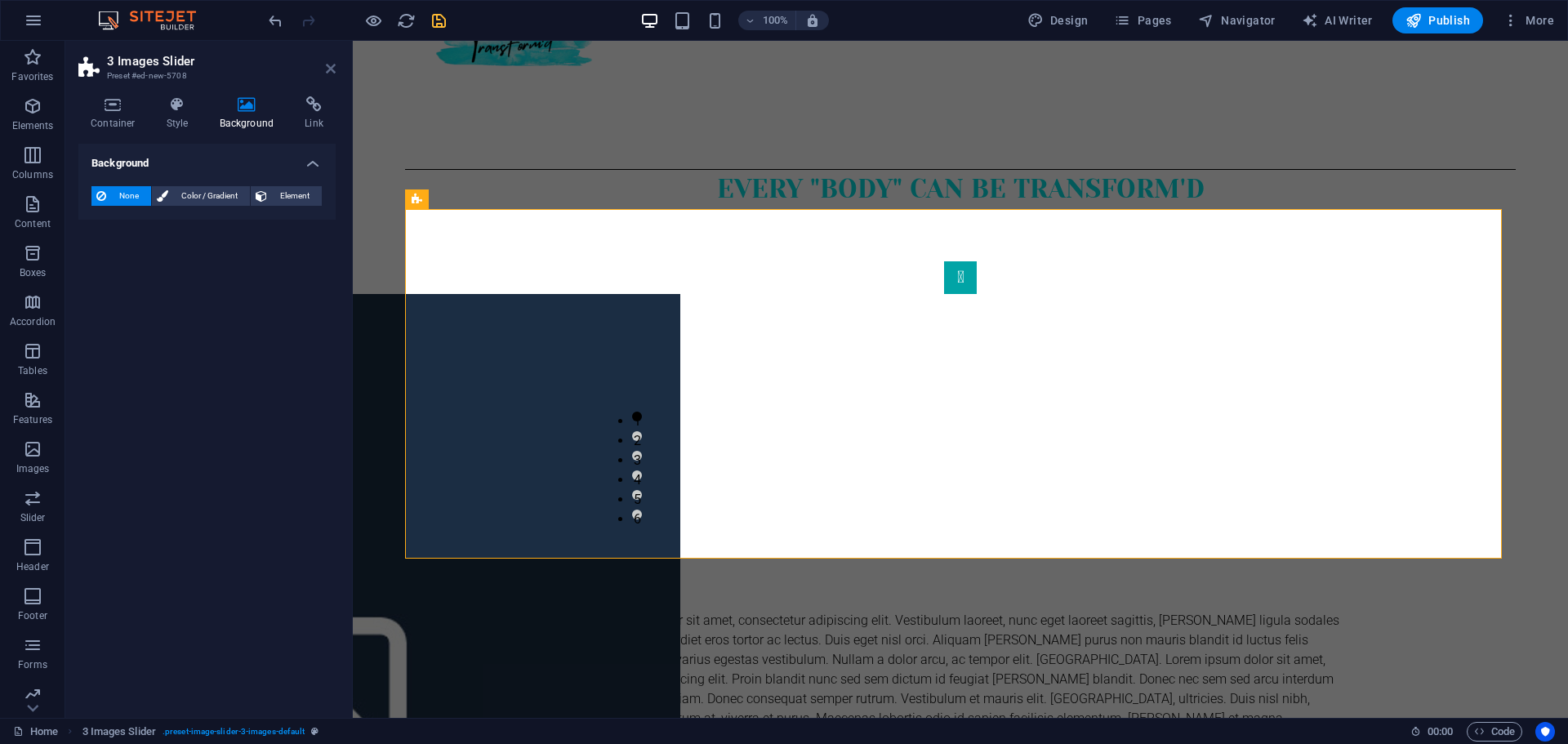
click at [328, 72] on icon at bounding box center [331, 69] width 10 height 13
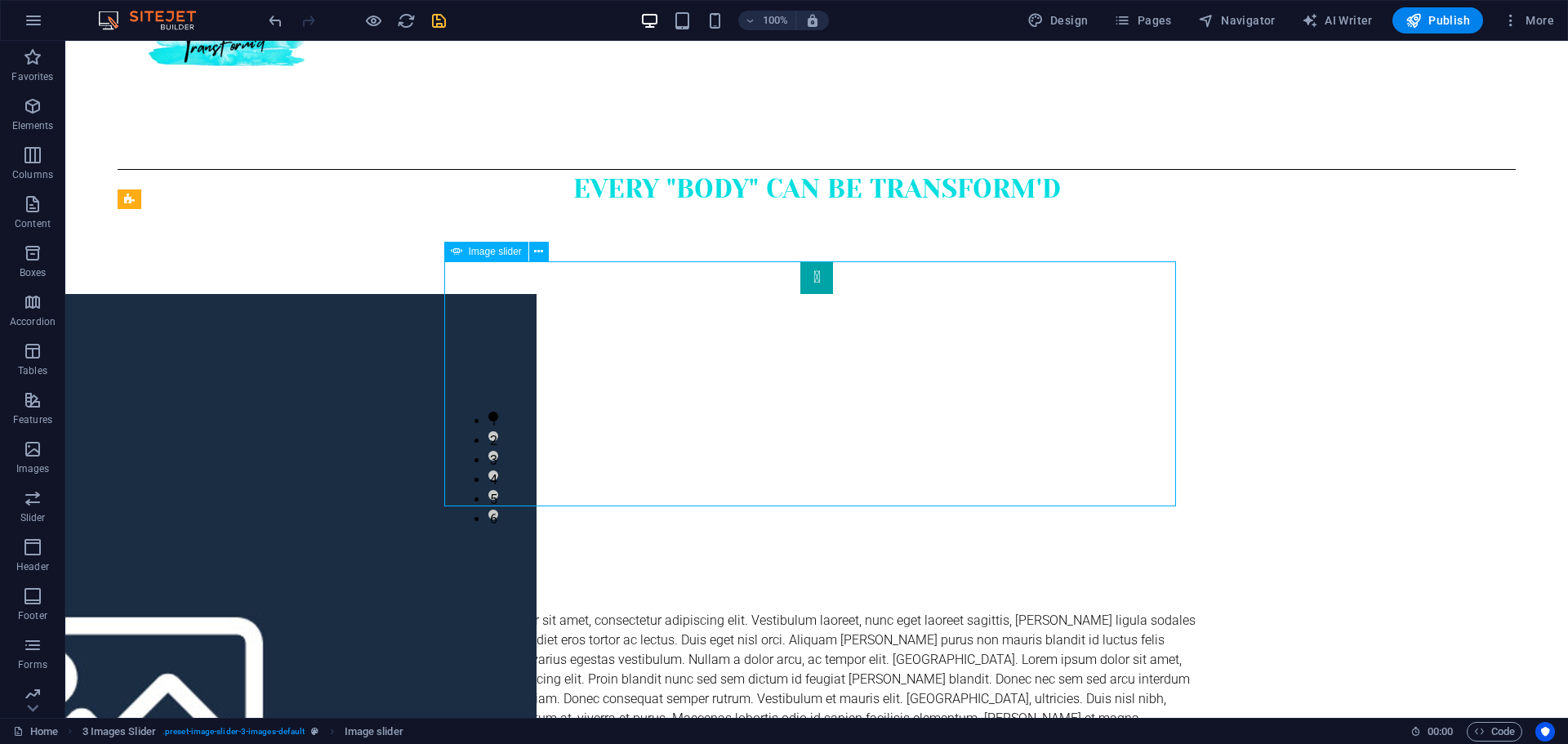
select select "px"
select select "ms"
select select "s"
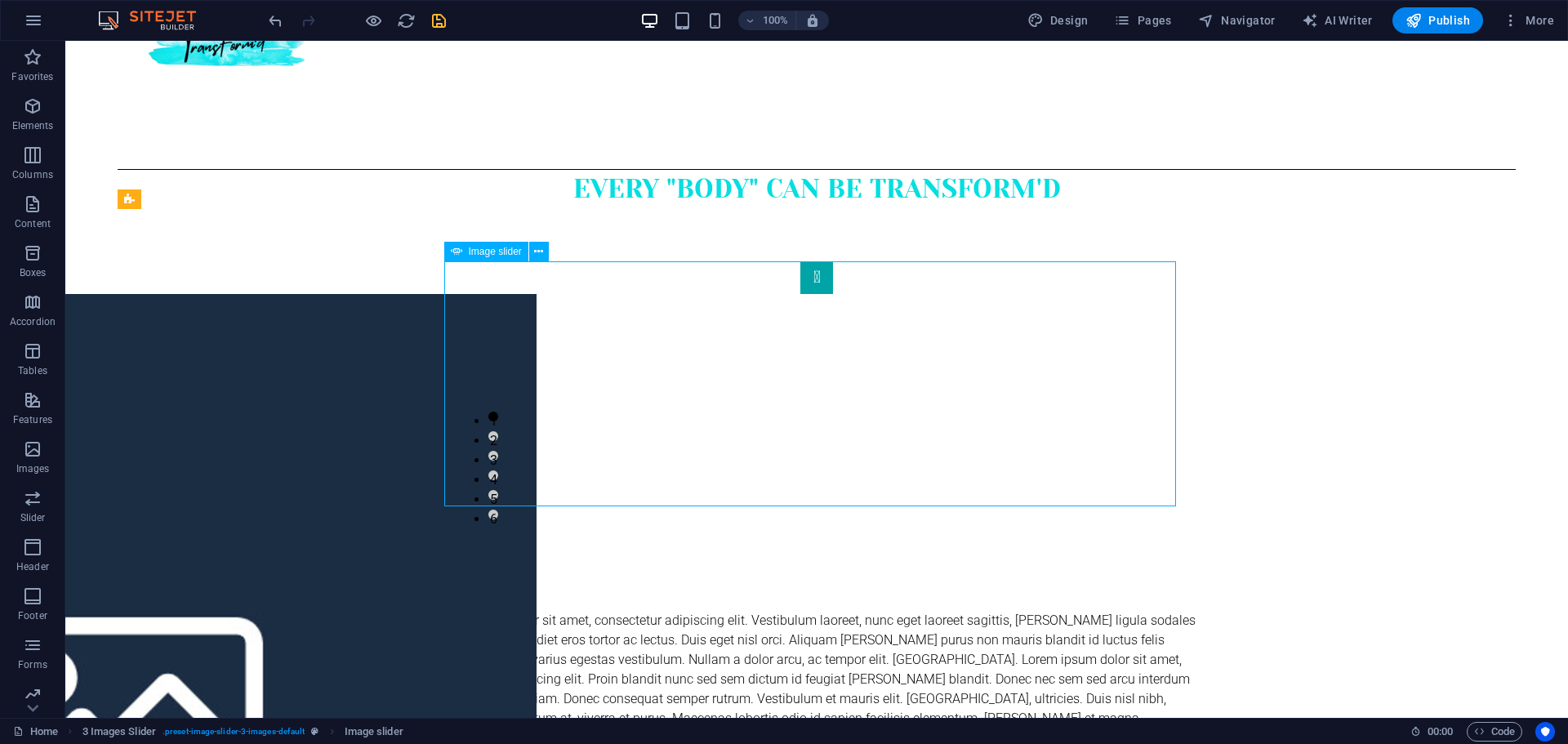
select select "progressive"
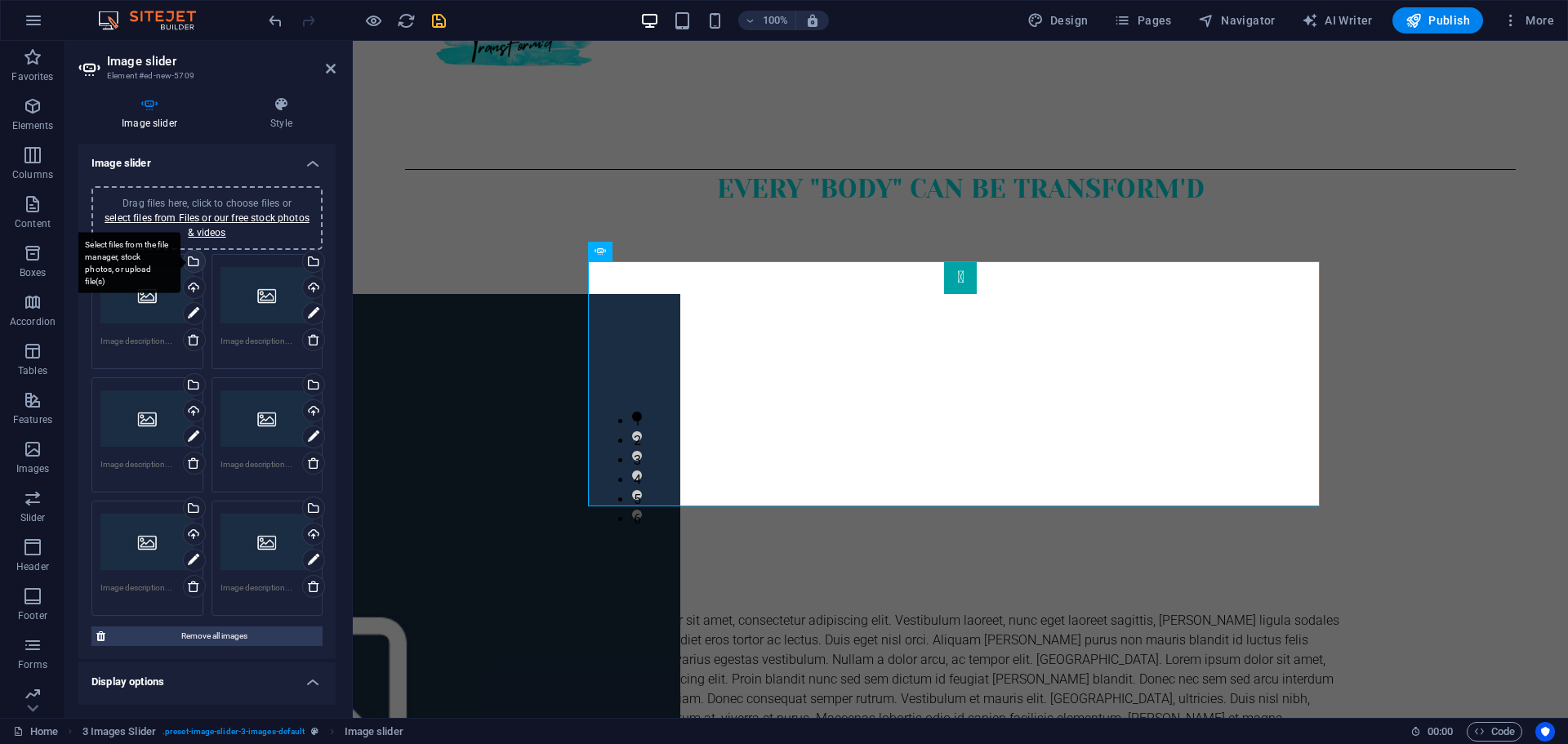
click at [180, 258] on div "Select files from the file manager, stock photos, or upload file(s)" at bounding box center [127, 263] width 106 height 61
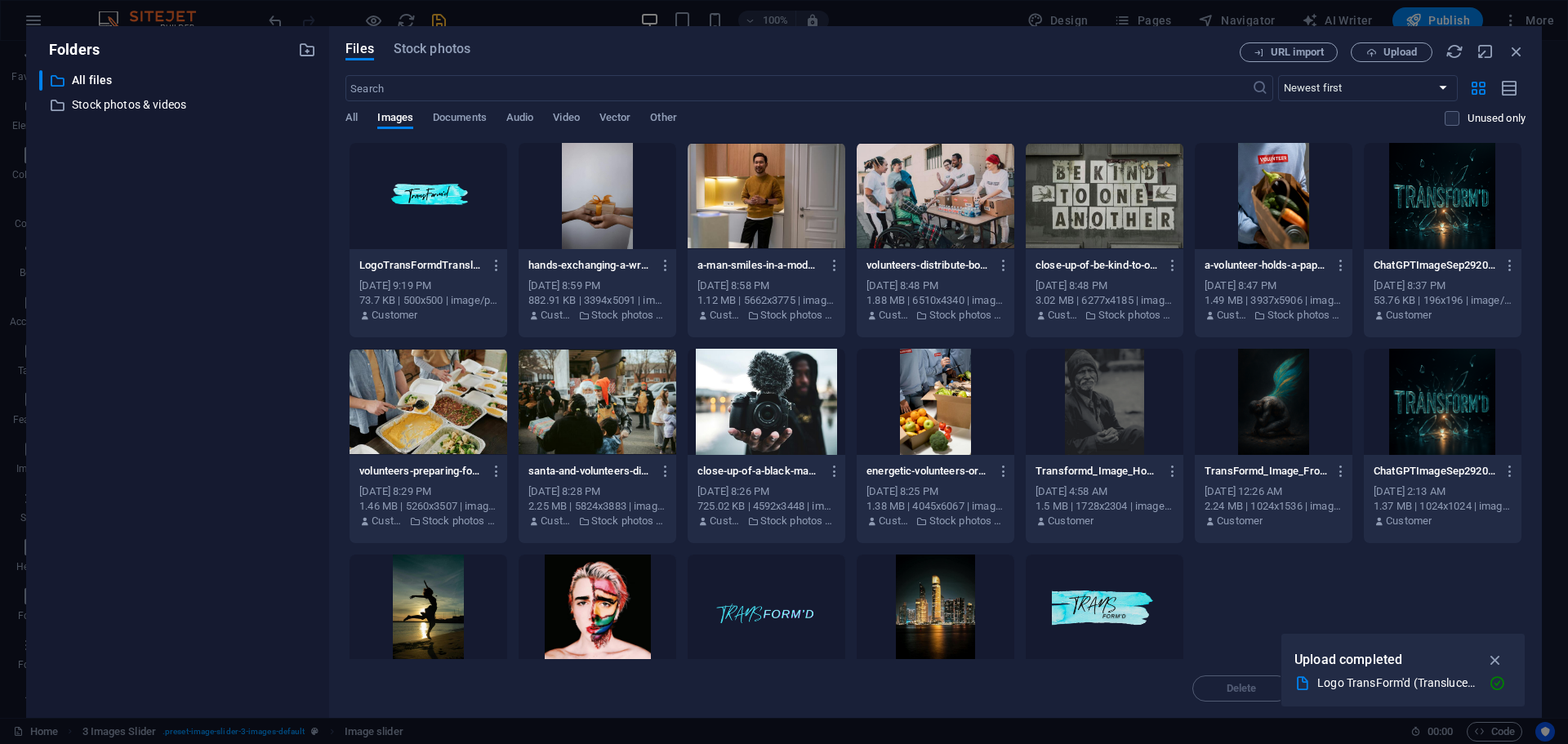
click at [587, 205] on div at bounding box center [597, 196] width 157 height 106
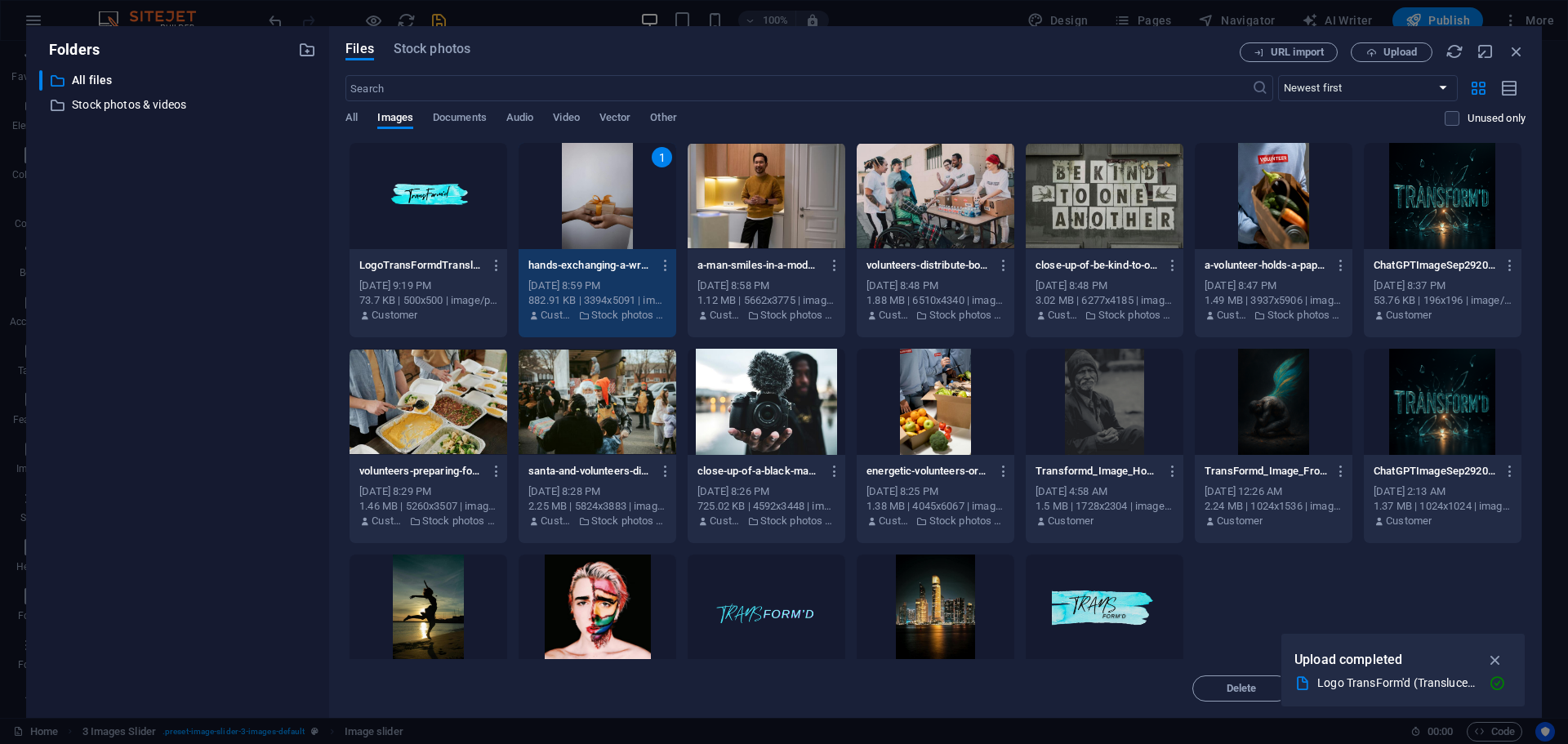
click at [587, 205] on div "1" at bounding box center [597, 196] width 157 height 106
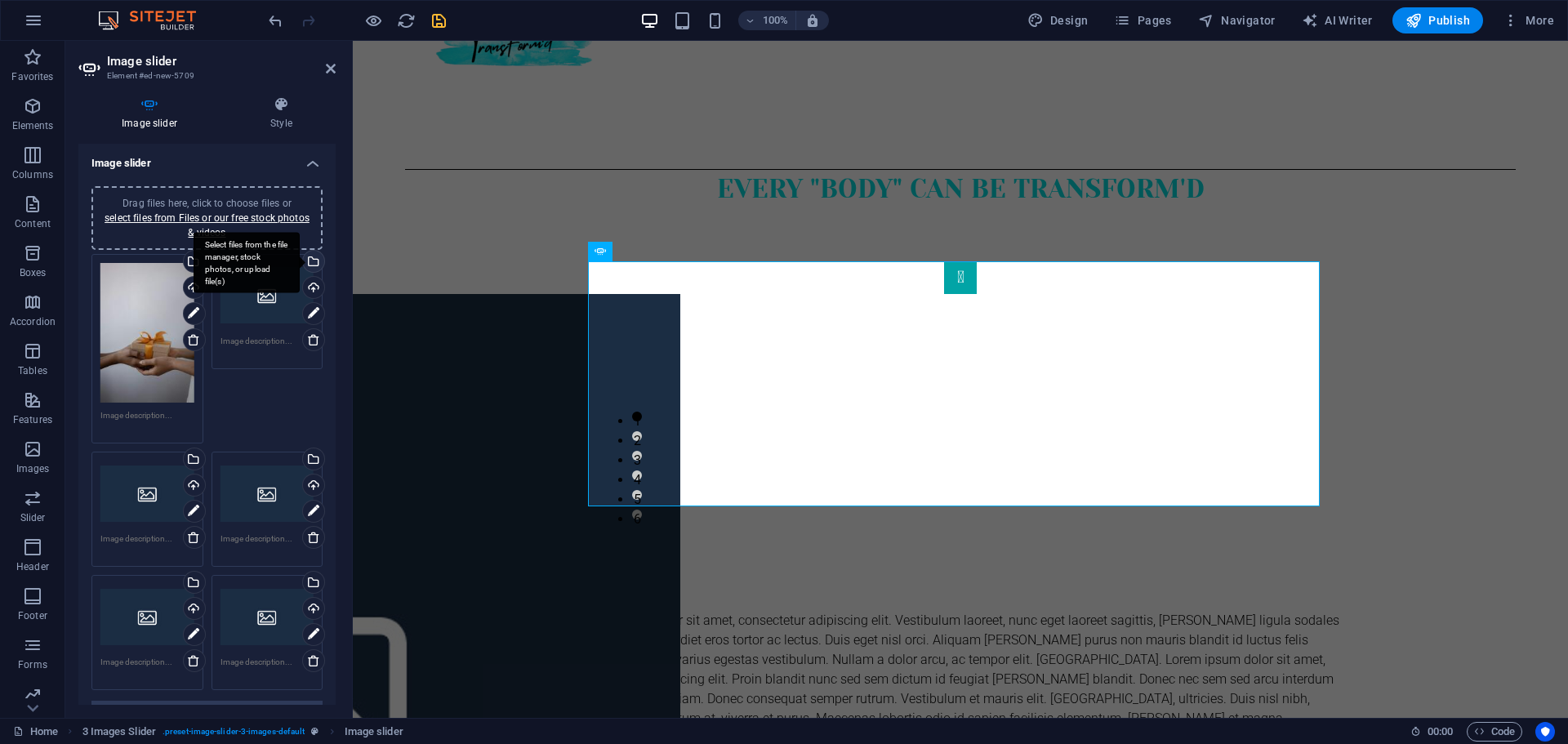
click at [311, 266] on div "Select files from the file manager, stock photos, or upload file(s)" at bounding box center [312, 264] width 25 height 25
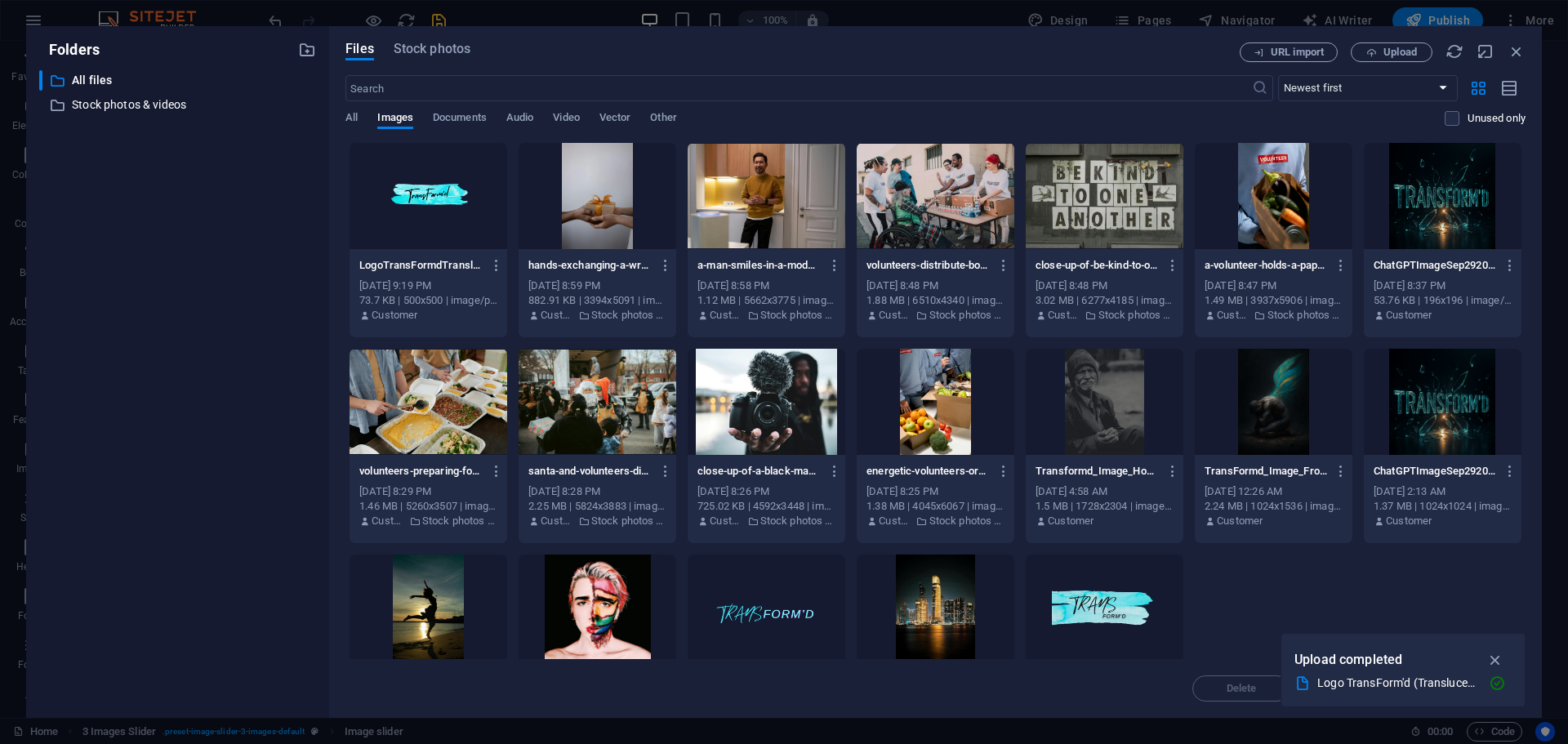
click at [457, 407] on div at bounding box center [428, 402] width 157 height 106
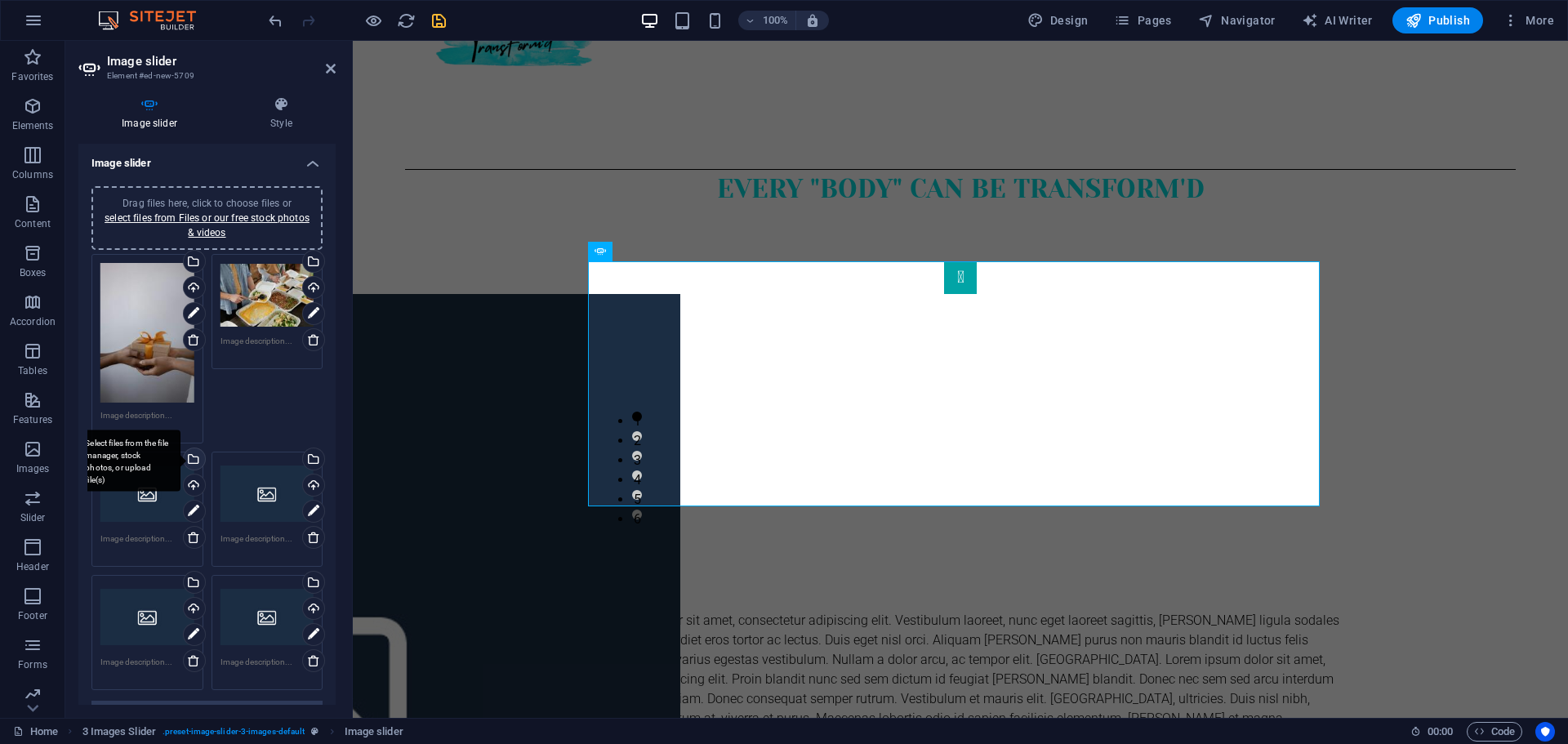
click at [180, 455] on div "Select files from the file manager, stock photos, or upload file(s)" at bounding box center [127, 461] width 106 height 61
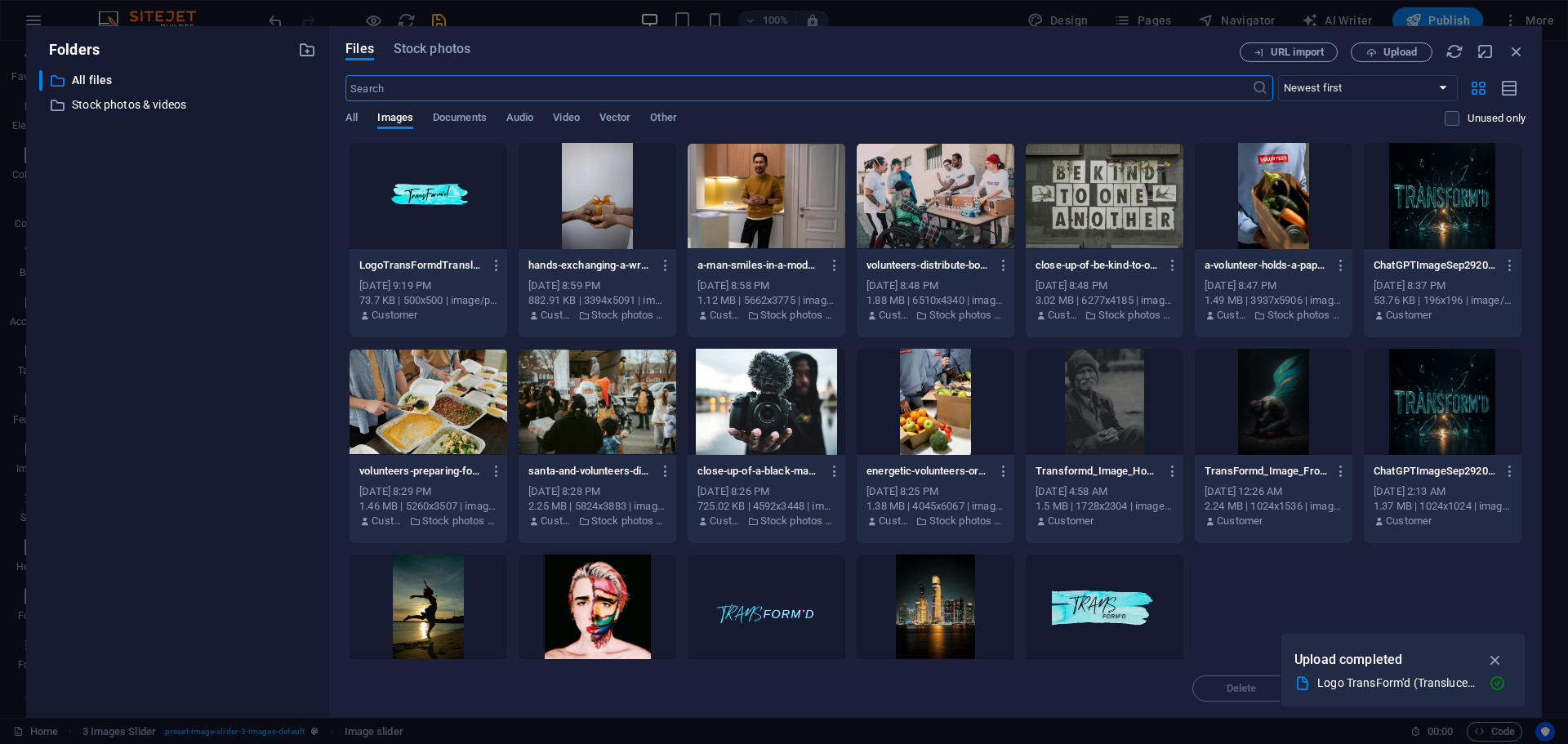
click at [1257, 220] on div at bounding box center [1273, 196] width 157 height 106
click at [1257, 220] on div "1" at bounding box center [1273, 196] width 157 height 106
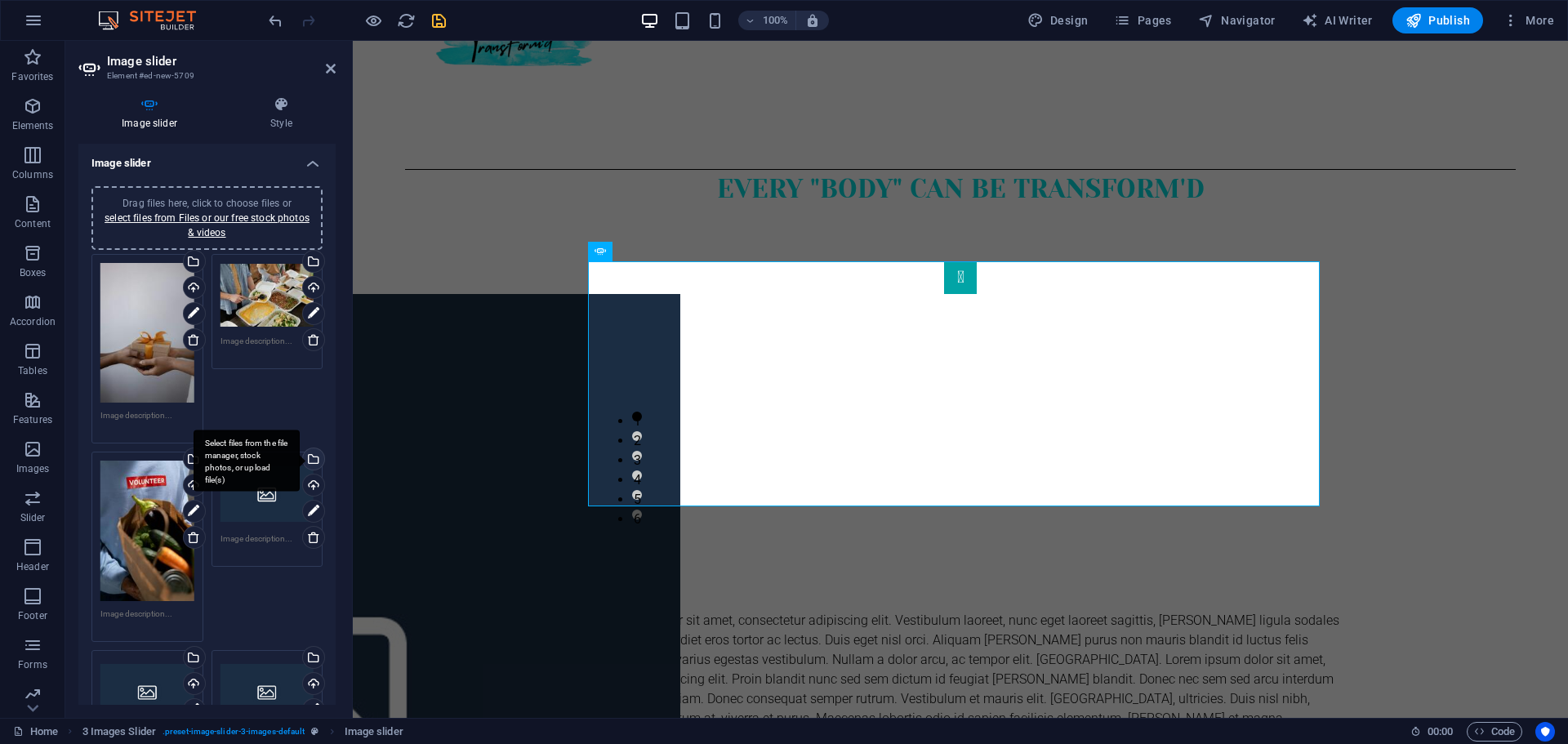
click at [310, 456] on div "Select files from the file manager, stock photos, or upload file(s)" at bounding box center [312, 461] width 25 height 25
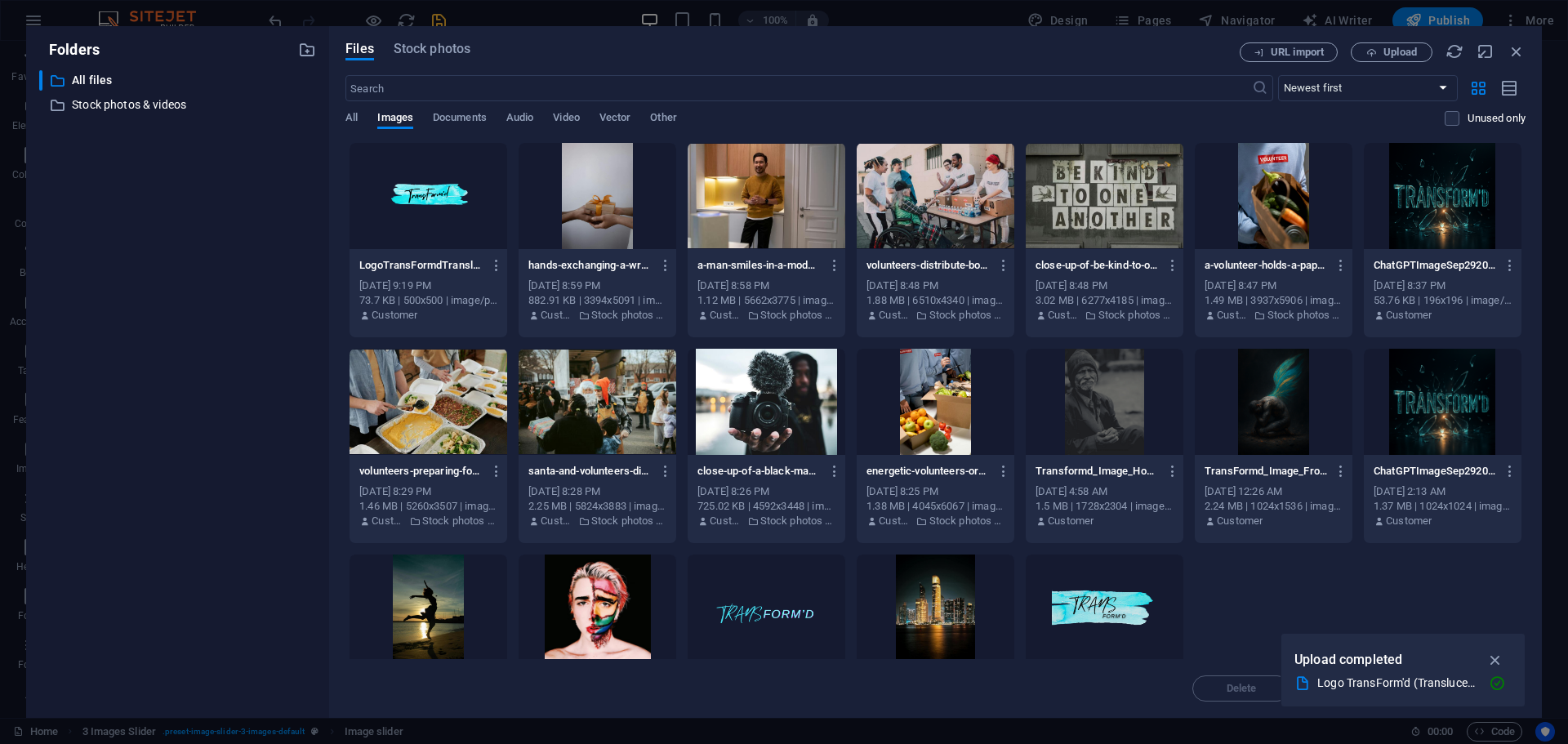
click at [912, 406] on div at bounding box center [935, 402] width 157 height 106
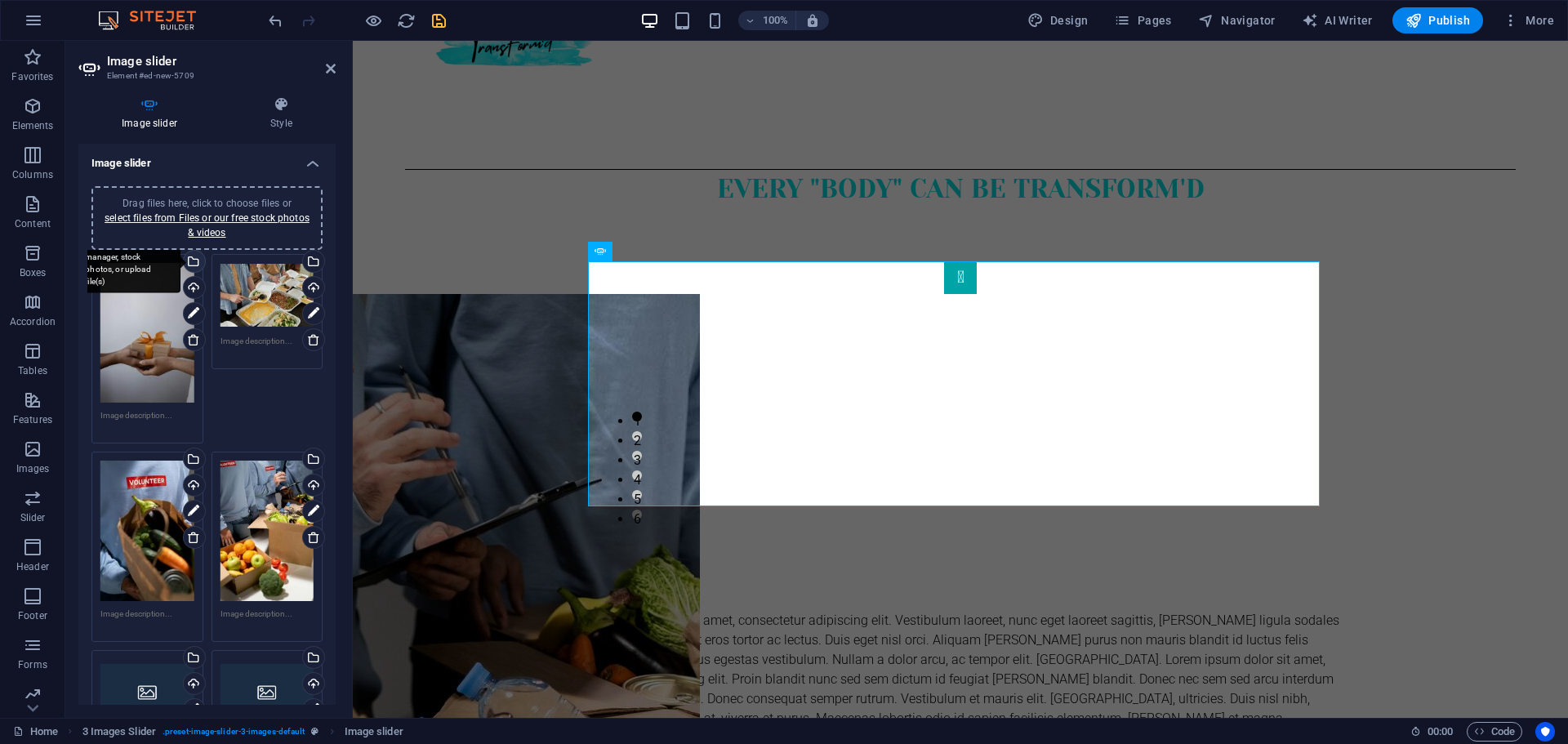
click at [180, 263] on div "Select files from the file manager, stock photos, or upload file(s)" at bounding box center [127, 263] width 106 height 61
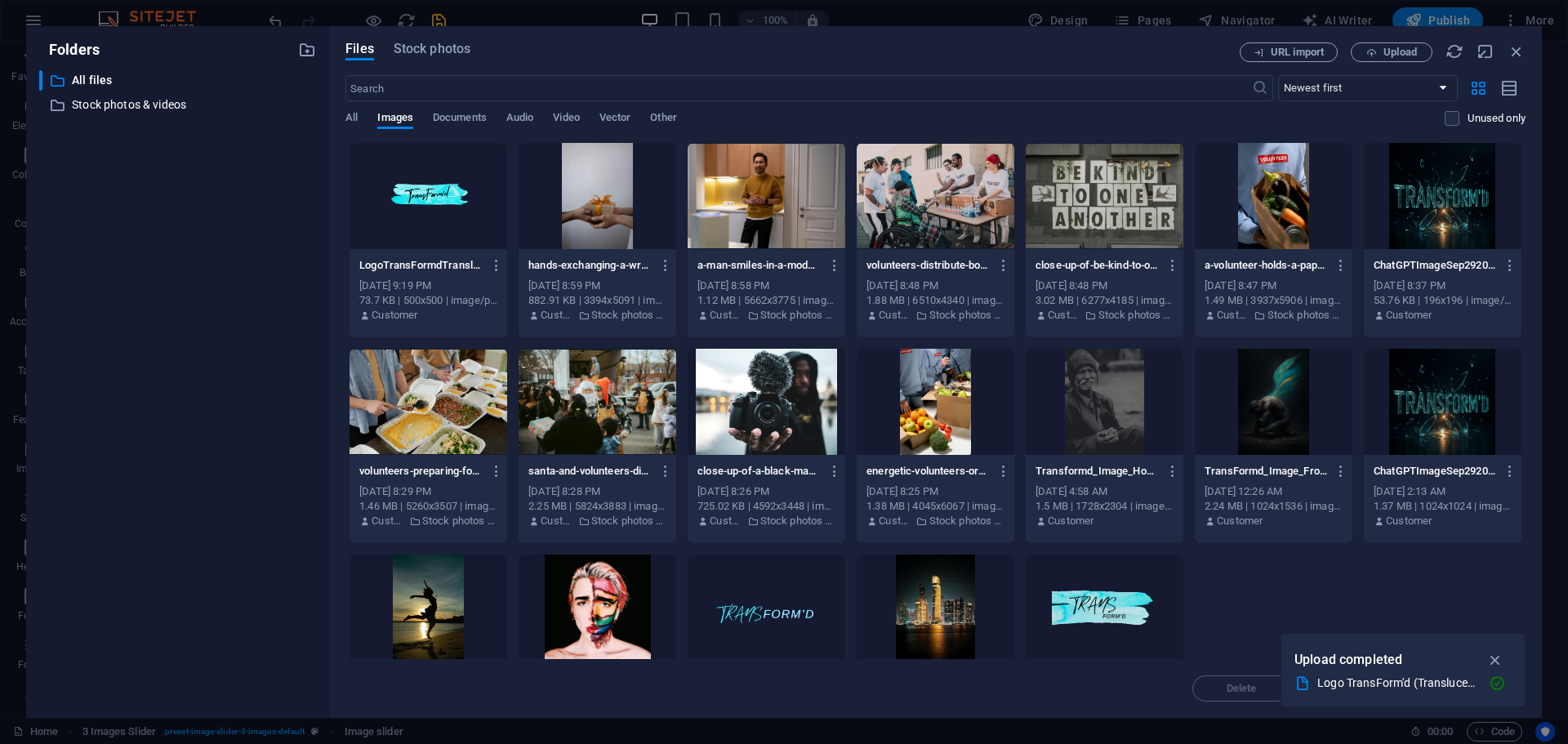
click at [1279, 405] on div at bounding box center [1273, 402] width 157 height 106
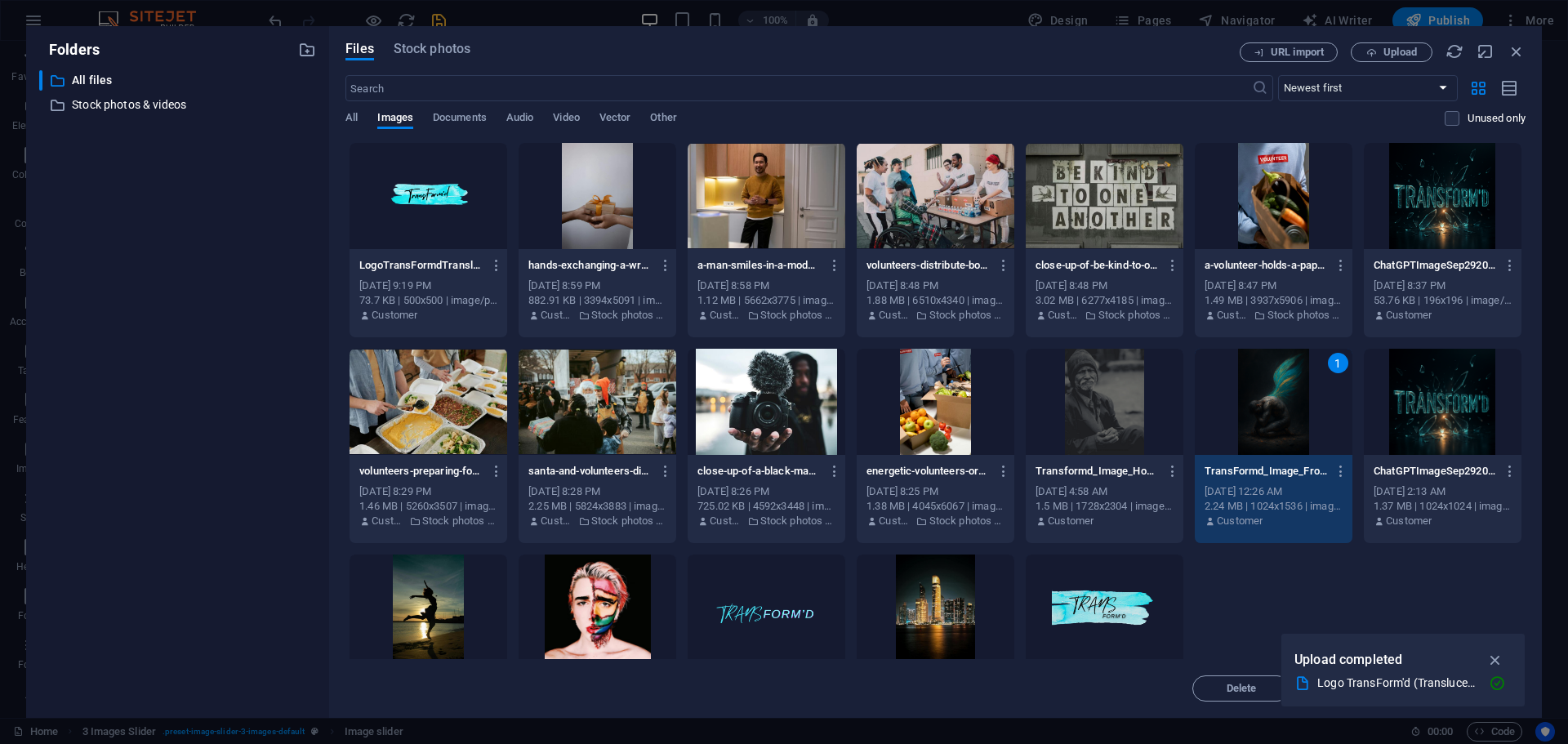
click at [1279, 405] on div "1" at bounding box center [1273, 402] width 157 height 106
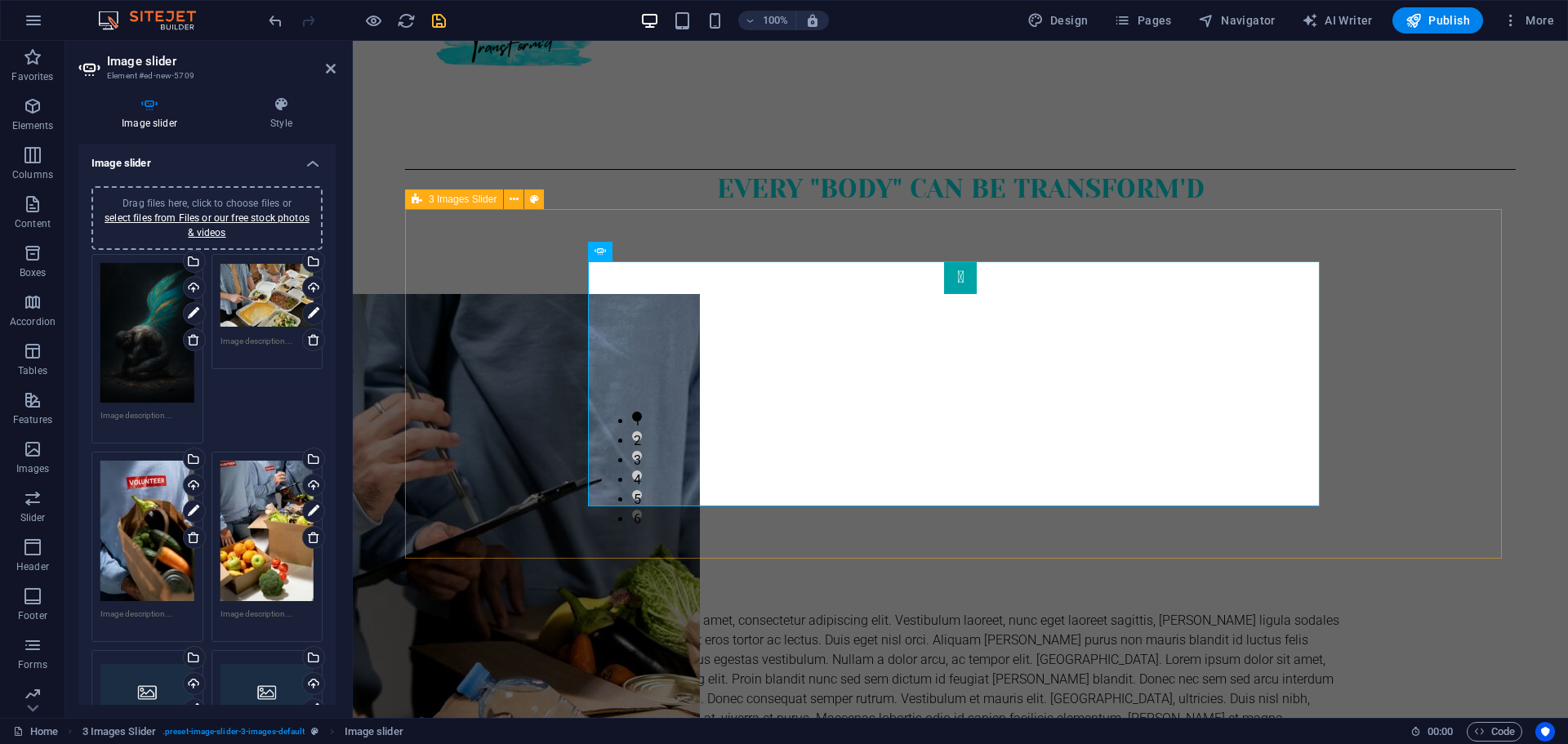
click at [1456, 406] on div "1 2 3 4 5 6" at bounding box center [960, 384] width 1111 height 350
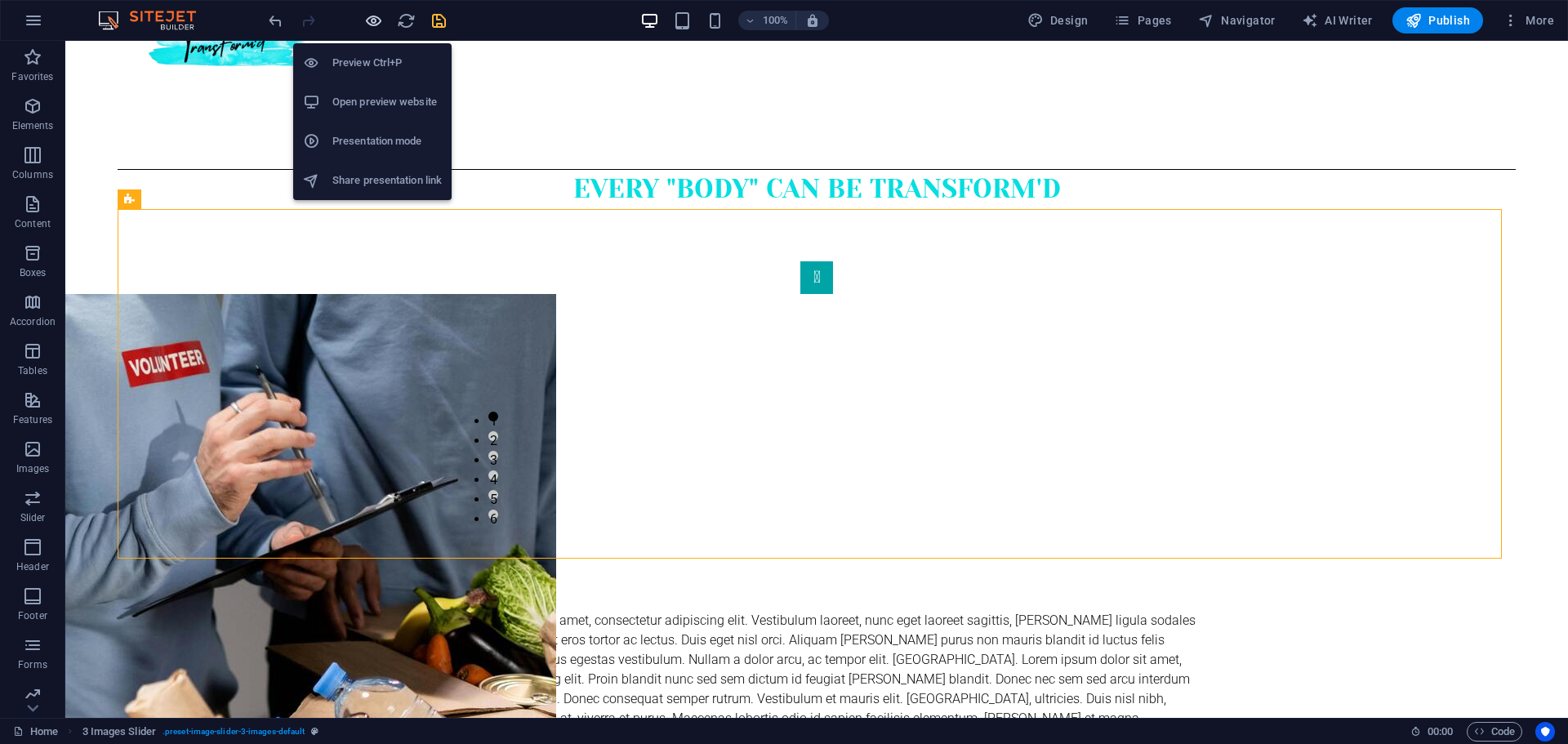
click at [373, 24] on icon "button" at bounding box center [374, 21] width 19 height 19
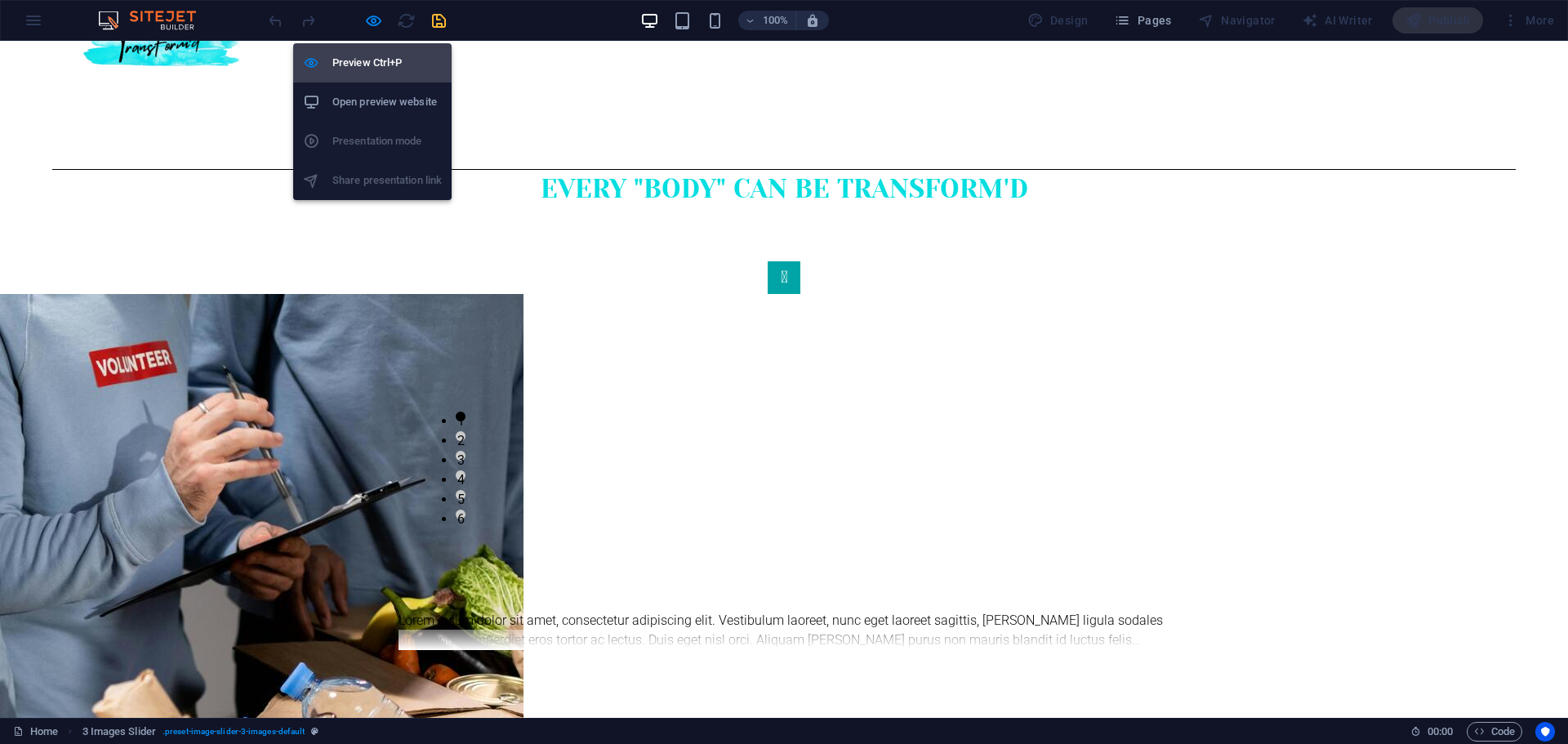
click at [377, 68] on h6 "Preview Ctrl+P" at bounding box center [387, 62] width 109 height 19
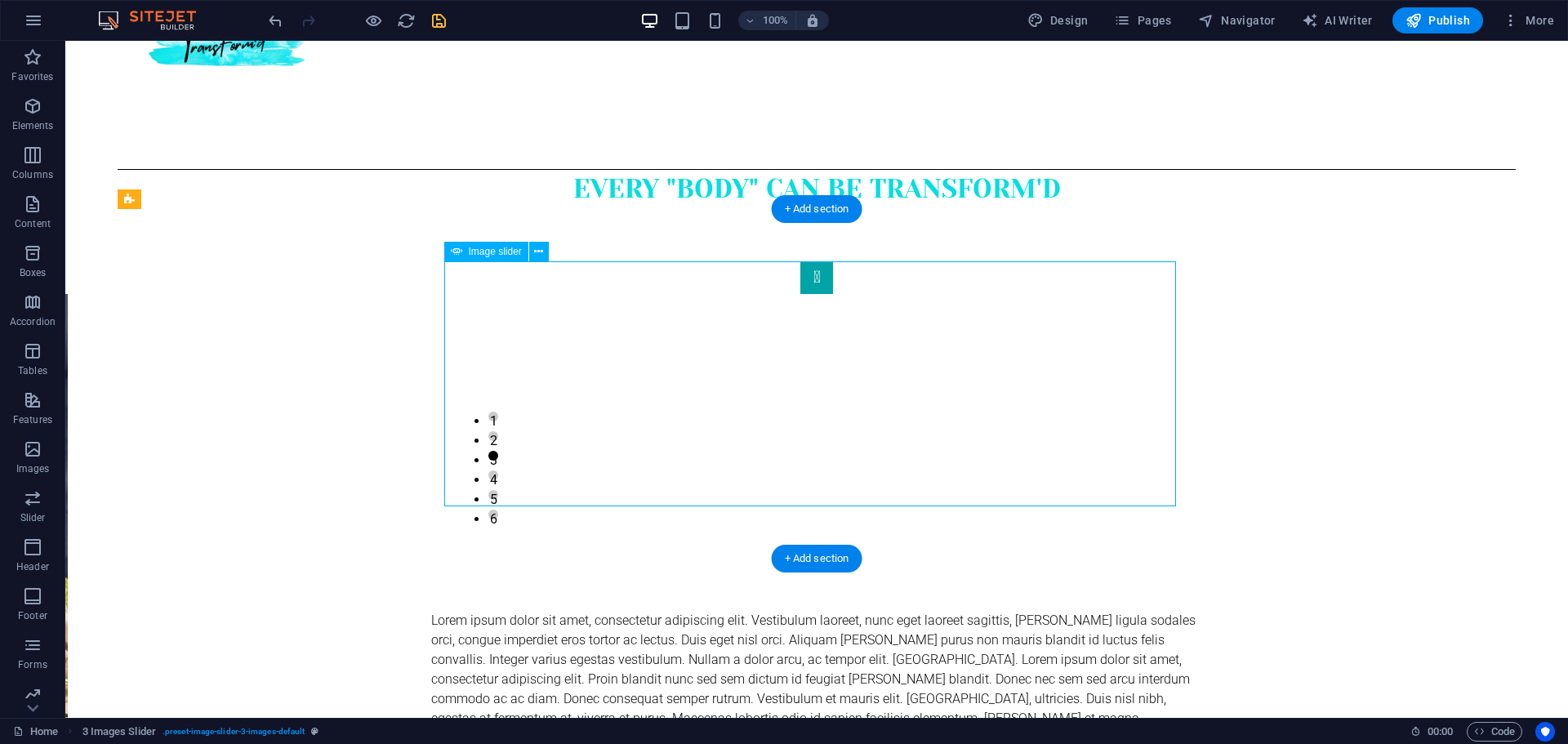
select select "px"
select select "ms"
select select "s"
select select "progressive"
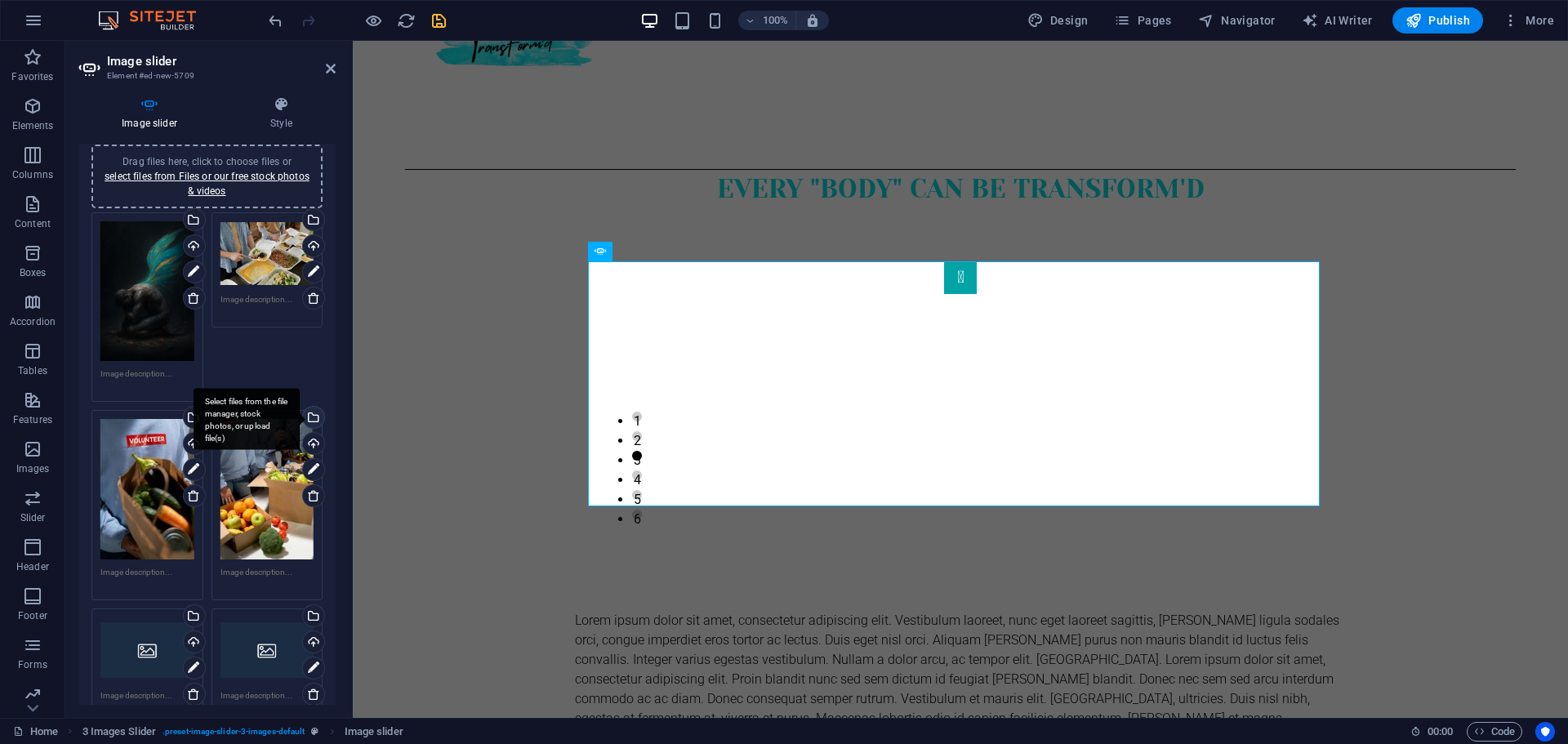
scroll to position [0, 0]
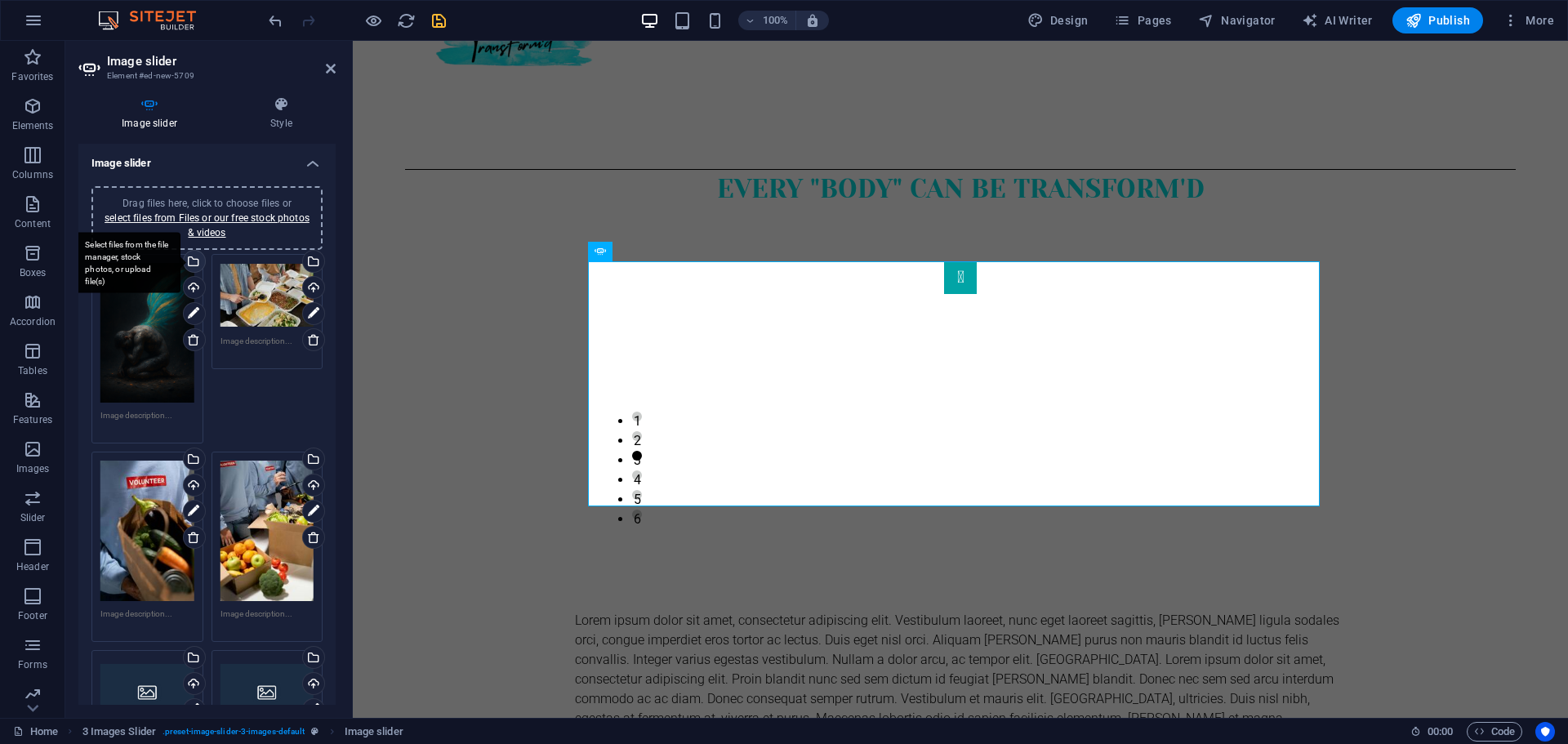
click at [180, 261] on div "Select files from the file manager, stock photos, or upload file(s)" at bounding box center [127, 263] width 106 height 61
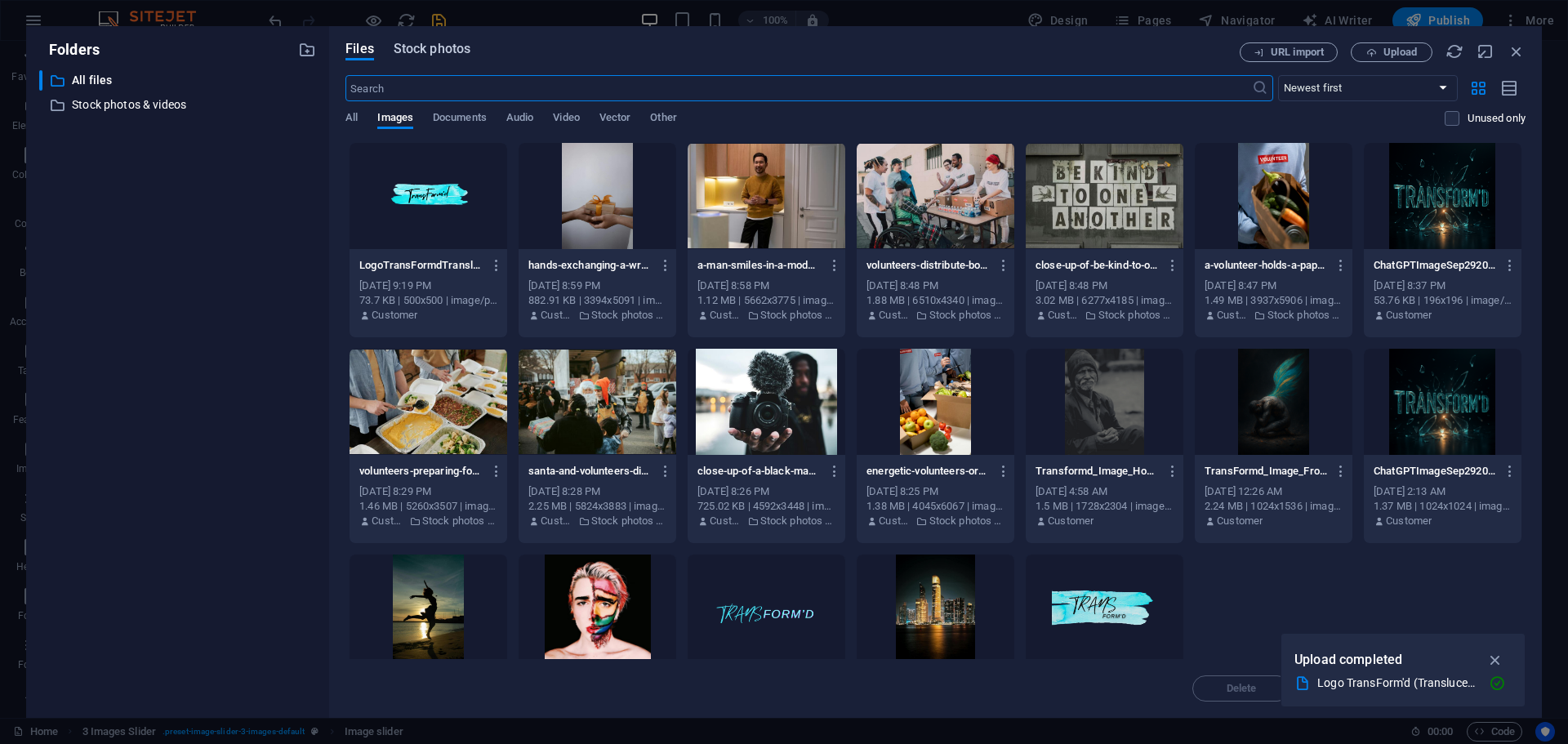
click at [452, 49] on span "Stock photos" at bounding box center [432, 49] width 77 height 19
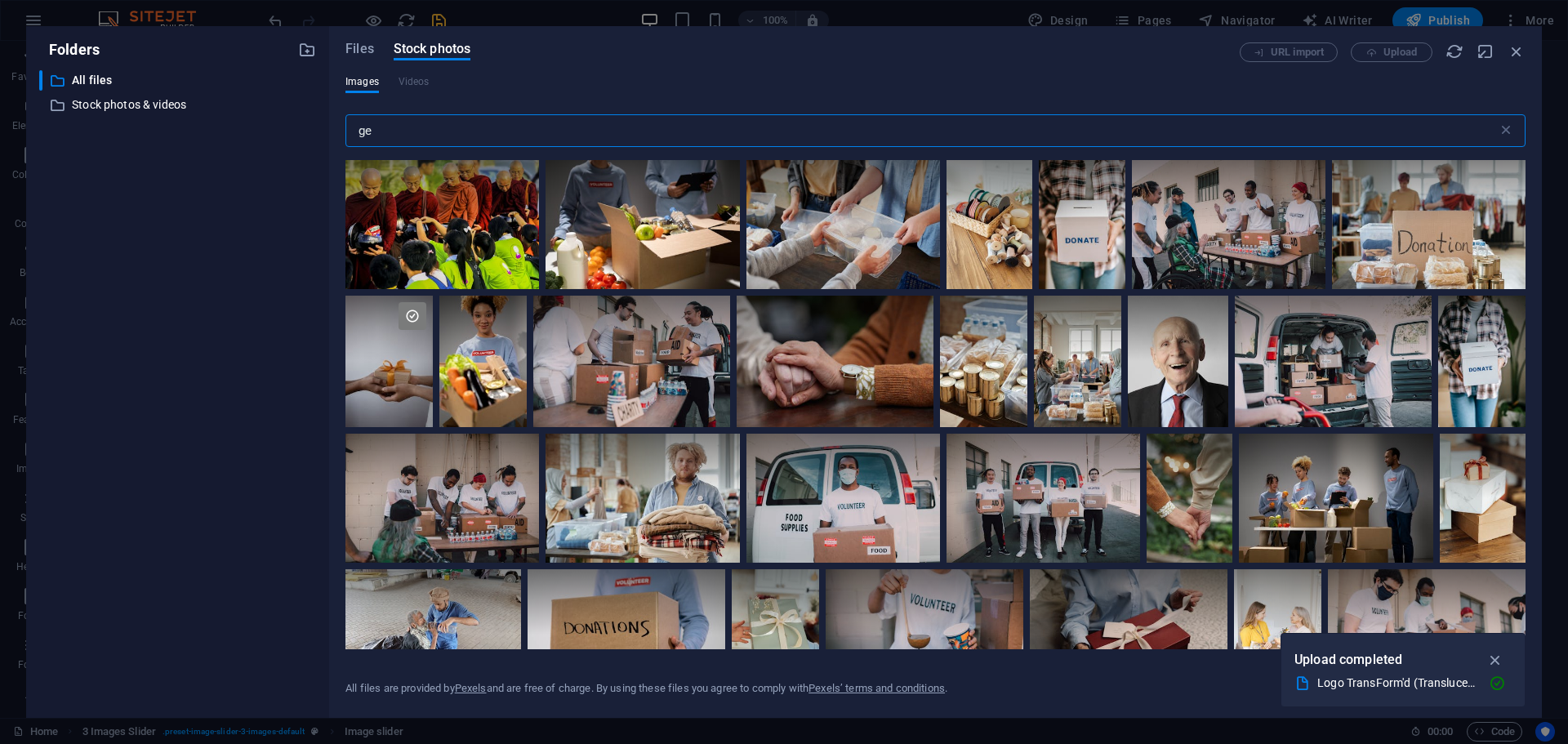
type input "g"
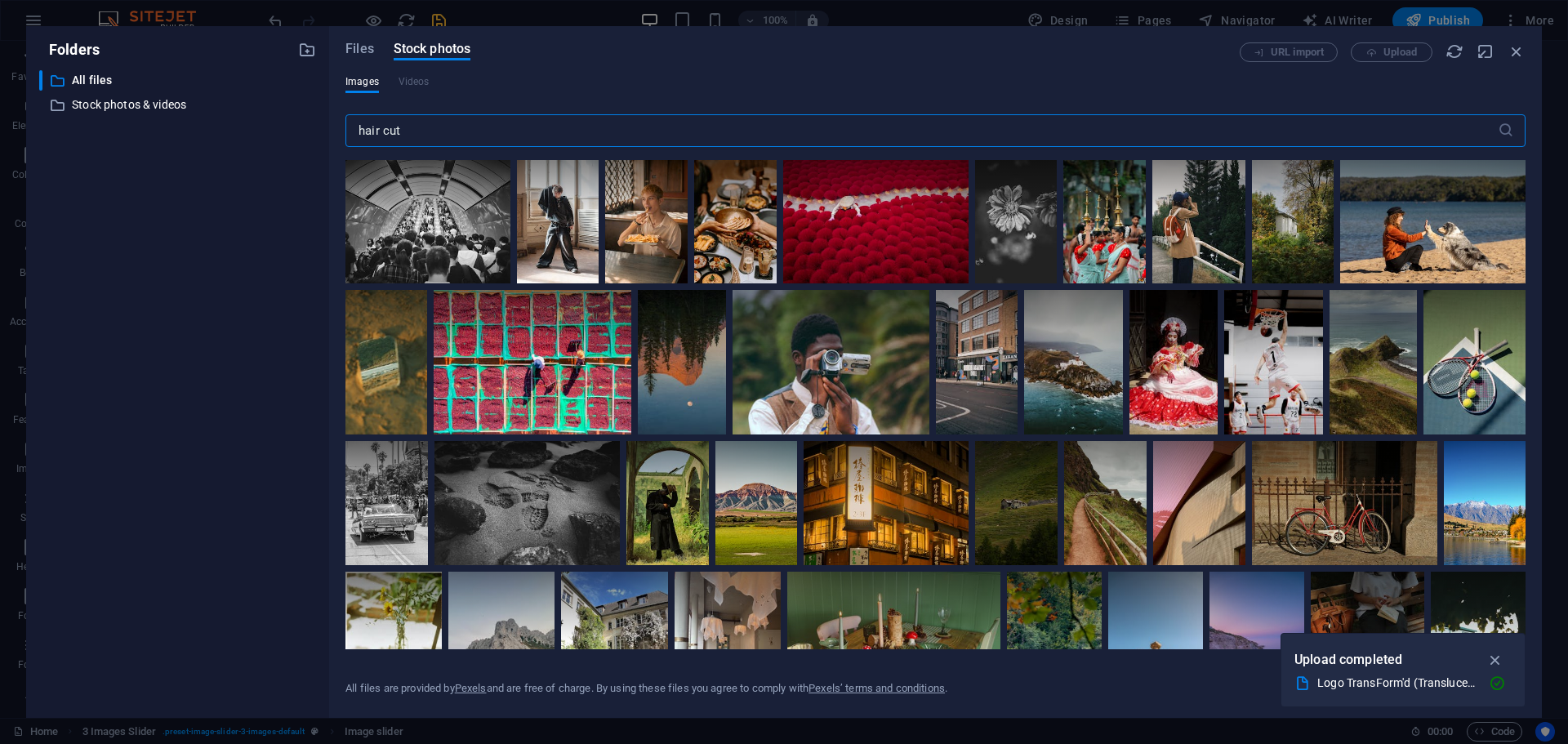
type input "hair cut"
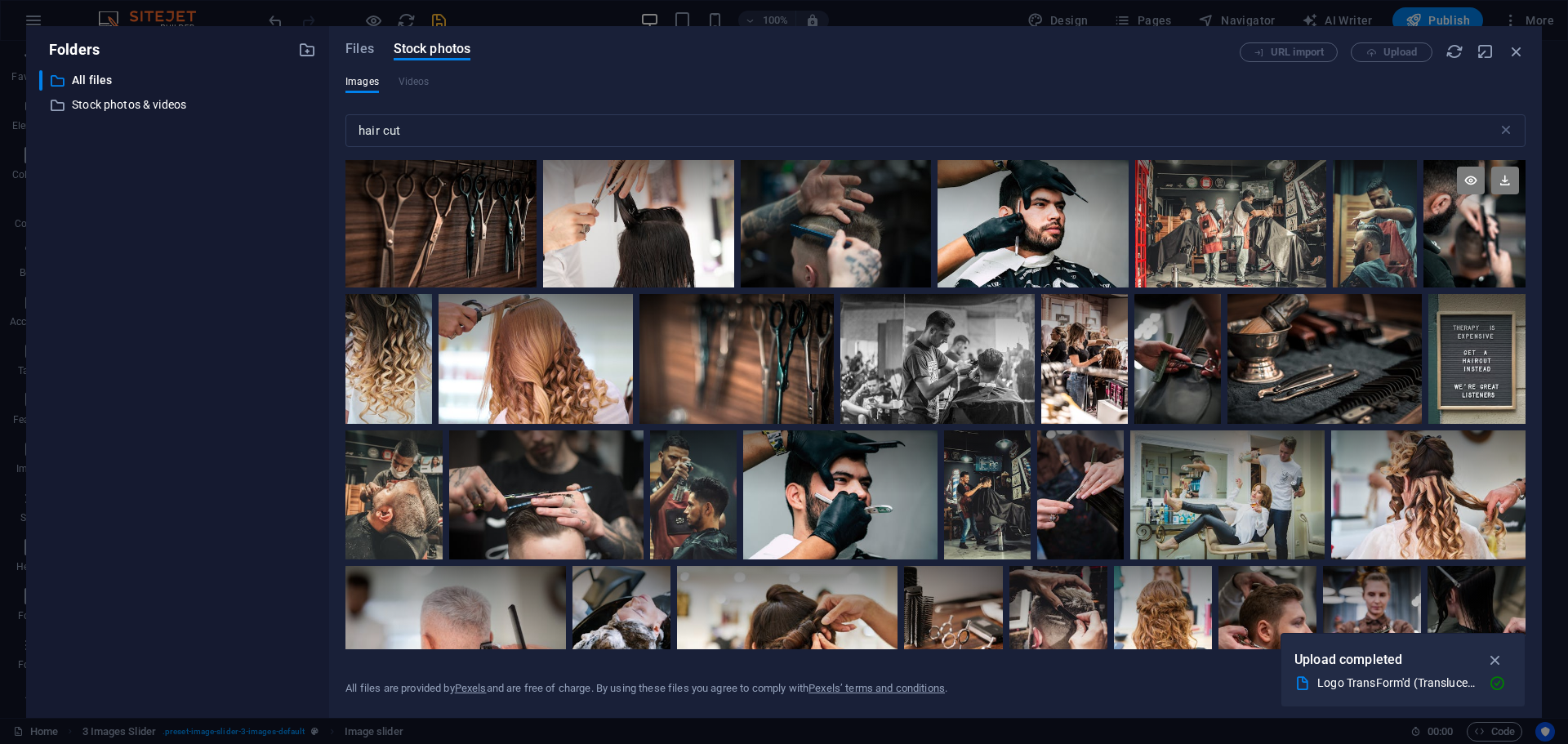
click at [1446, 245] on div at bounding box center [1474, 223] width 102 height 128
click at [1446, 245] on div at bounding box center [1474, 255] width 102 height 63
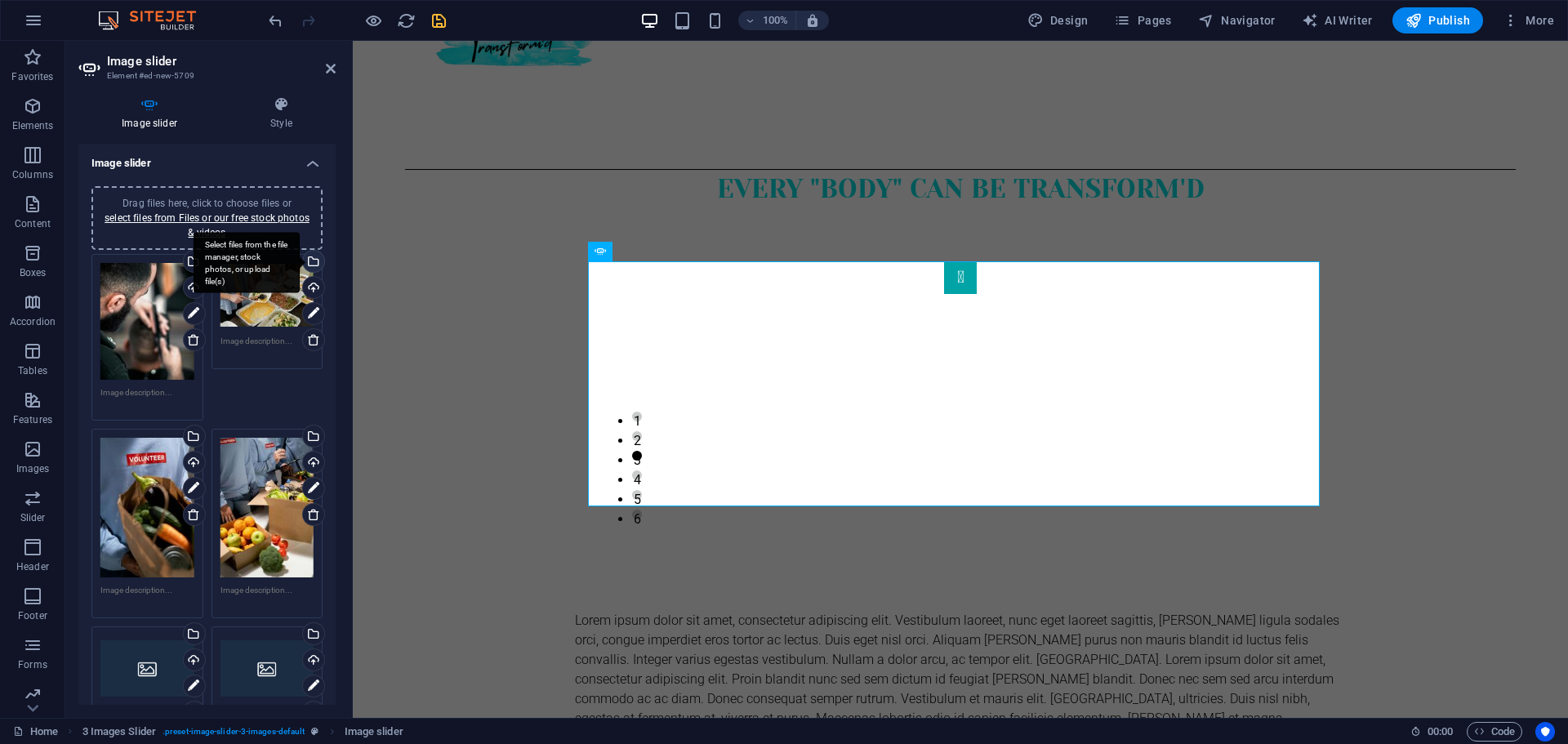
click at [311, 262] on div "Select files from the file manager, stock photos, or upload file(s)" at bounding box center [312, 264] width 25 height 25
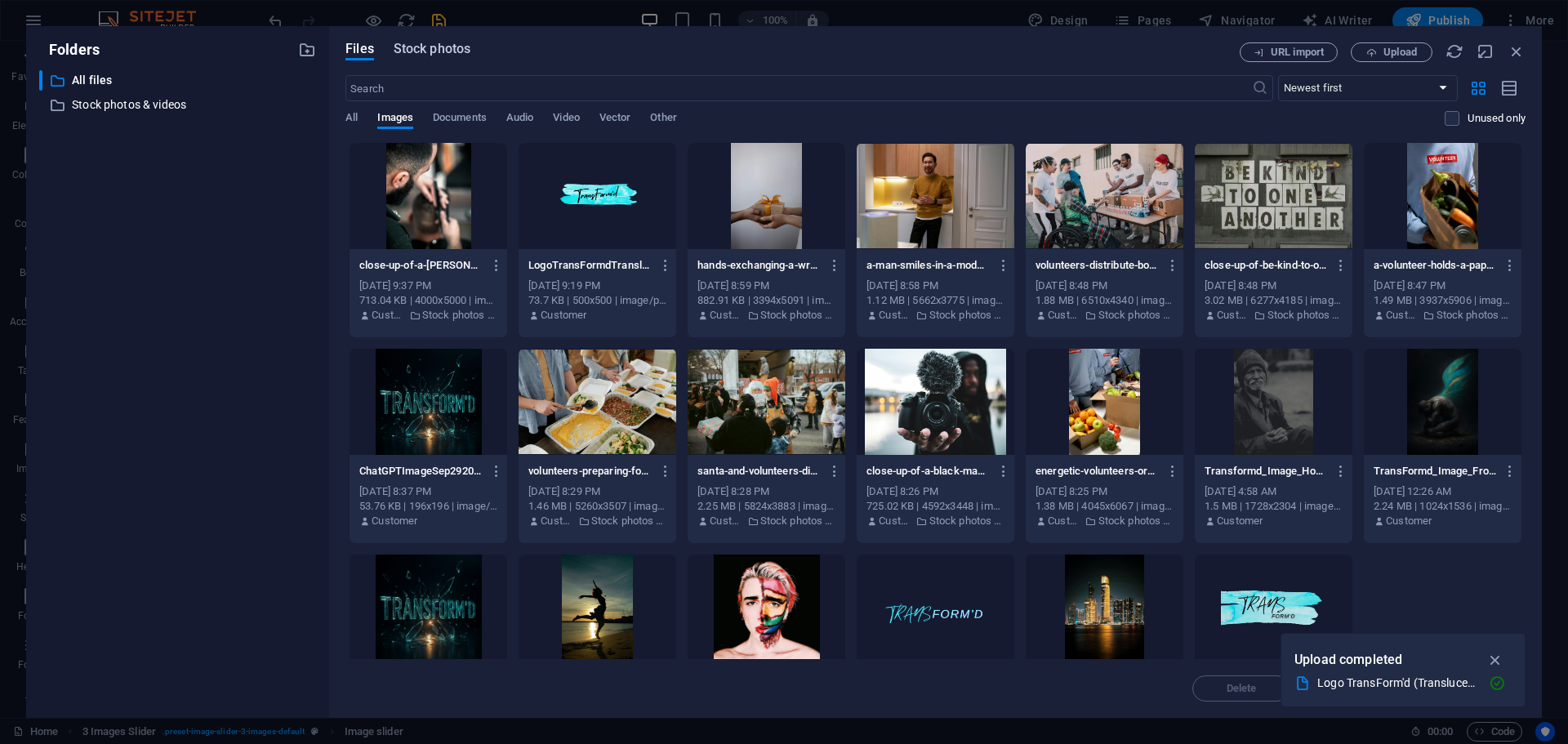
click at [450, 51] on span "Stock photos" at bounding box center [432, 49] width 77 height 19
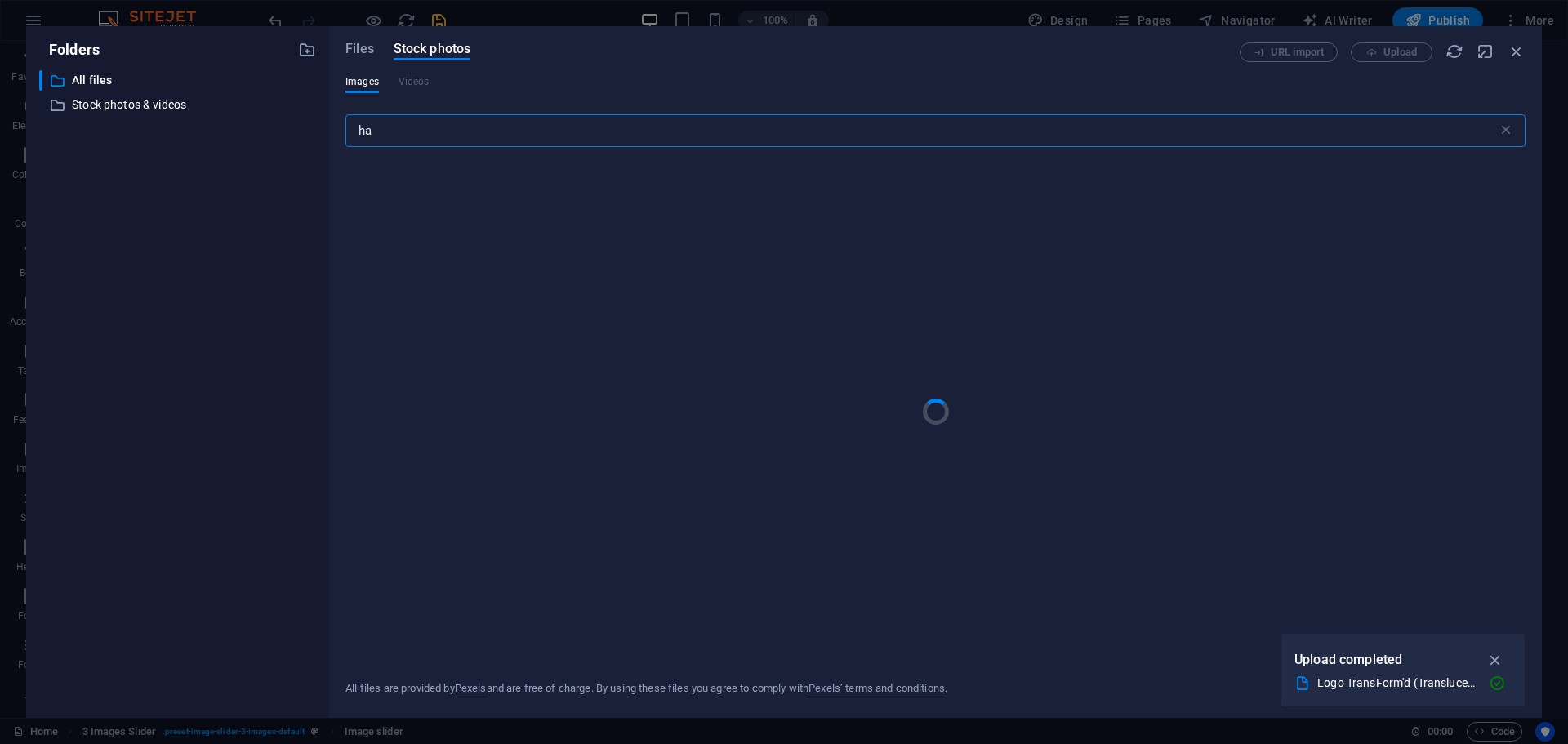
type input "h"
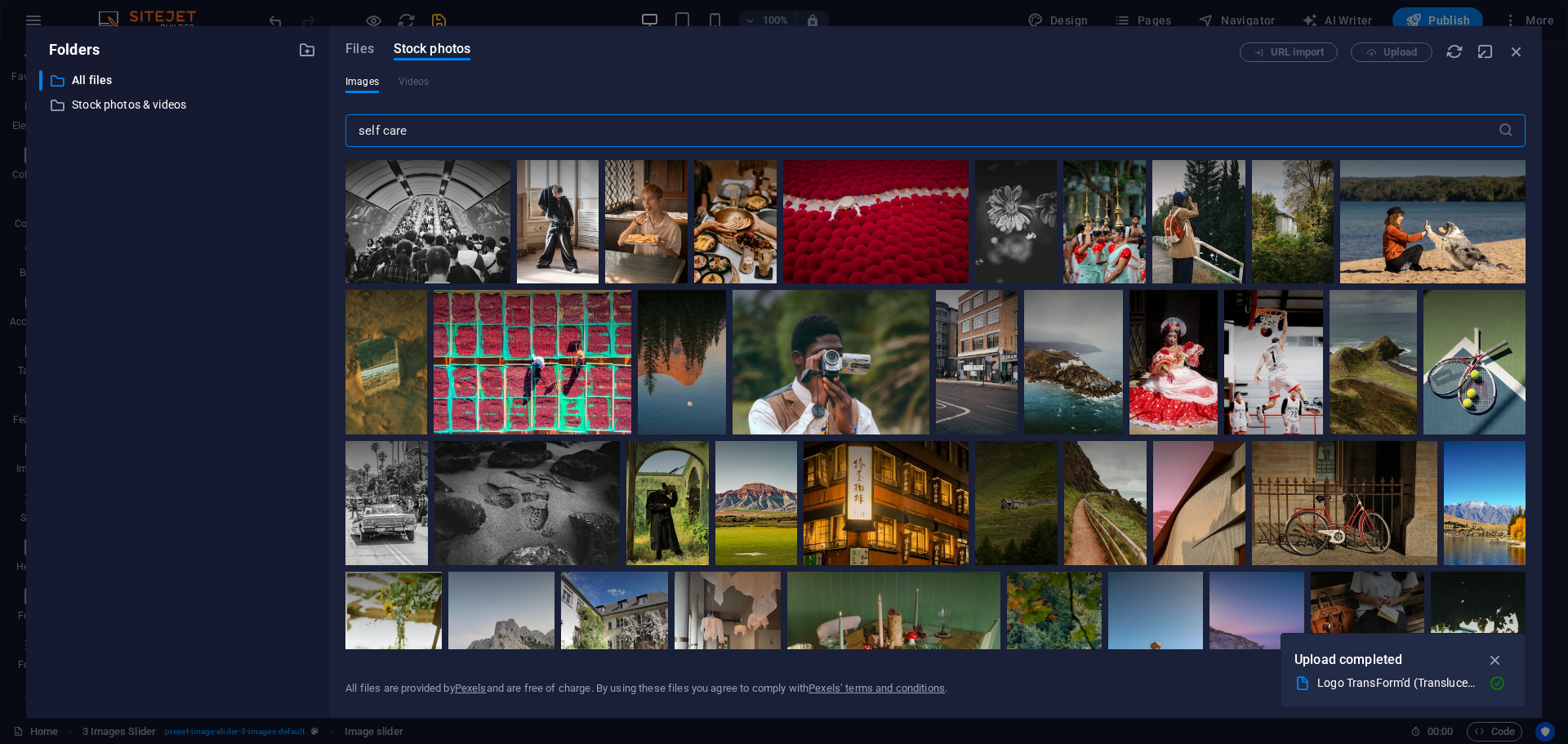
type input "self care"
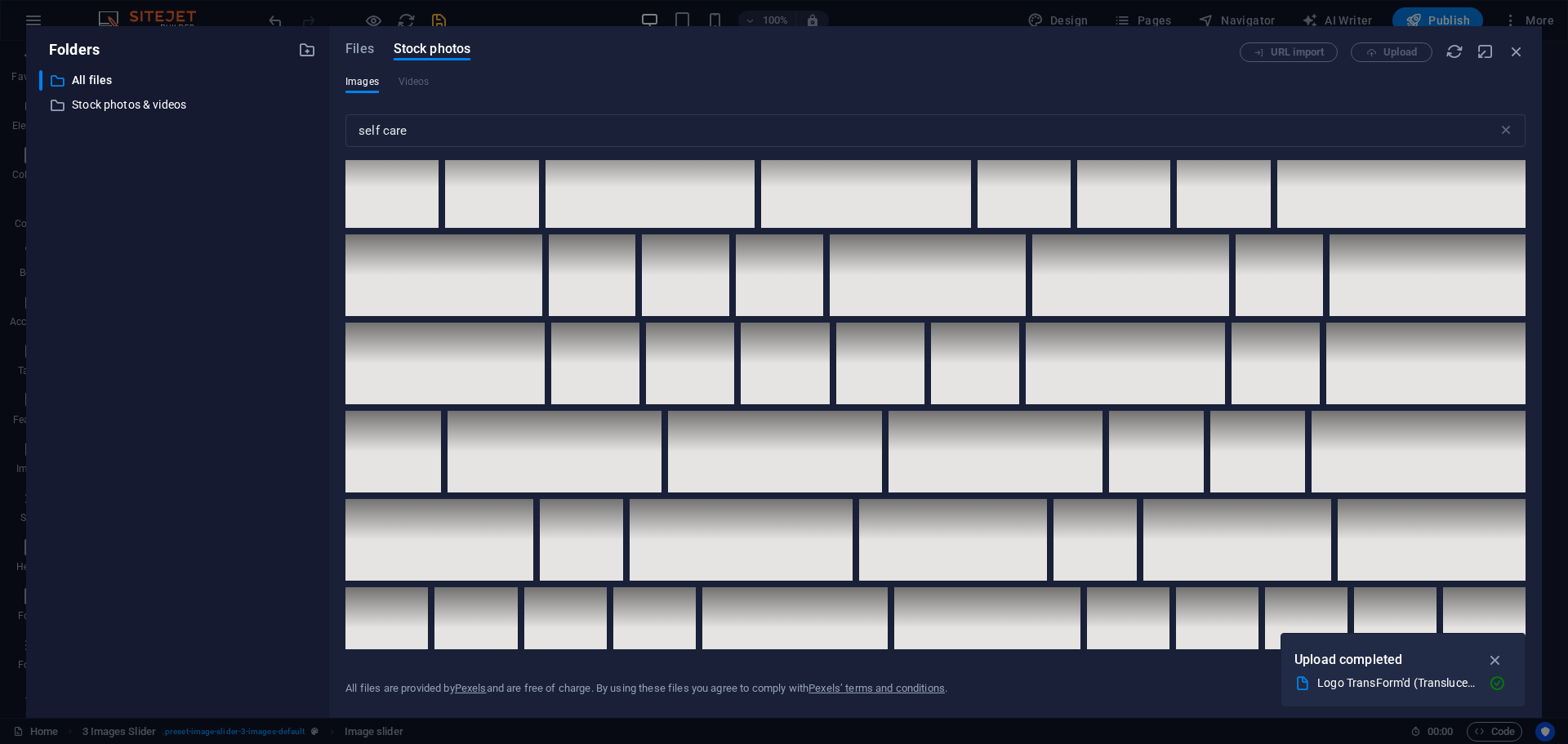
scroll to position [4262, 0]
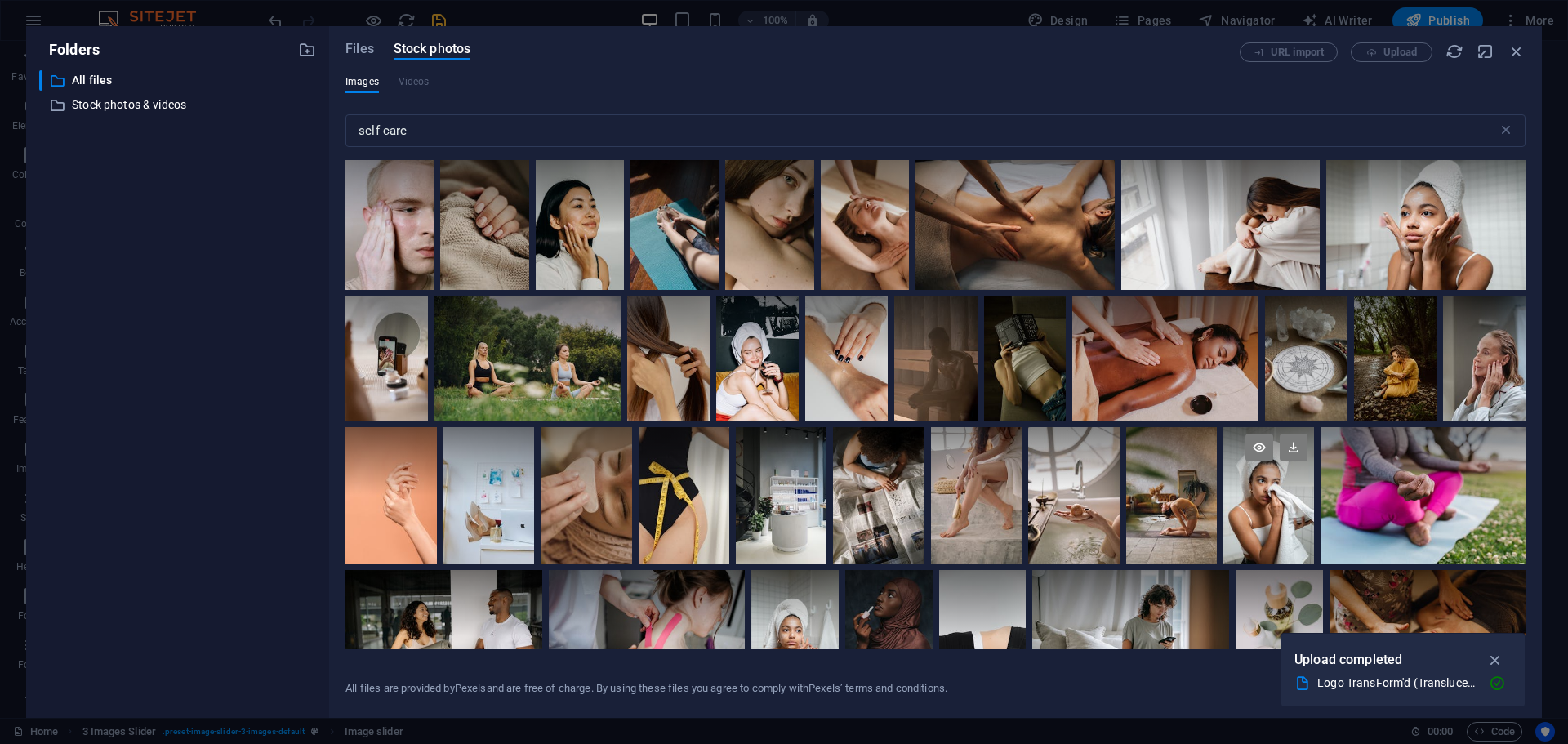
click at [1314, 520] on div at bounding box center [1268, 496] width 91 height 136
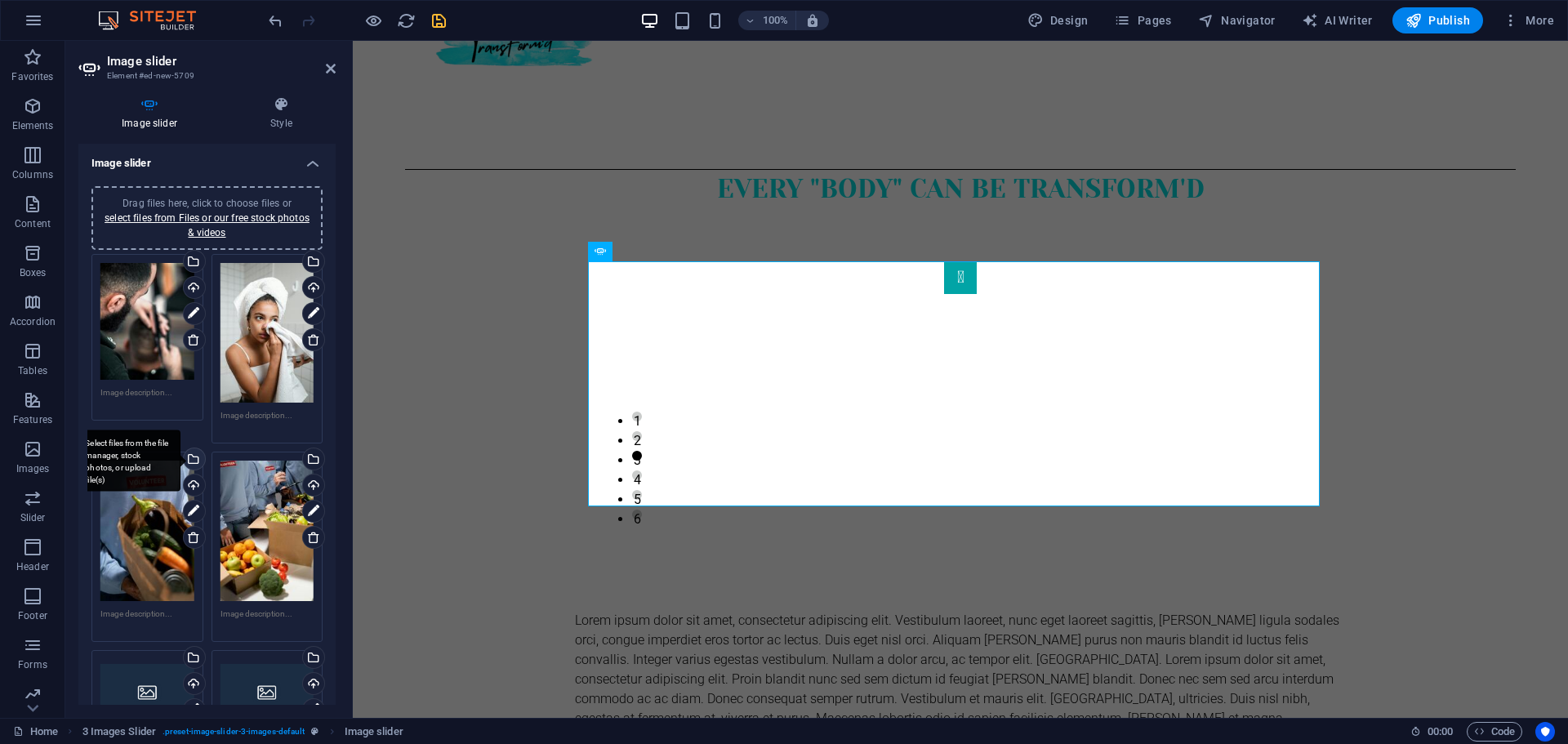
click at [180, 455] on div "Select files from the file manager, stock photos, or upload file(s)" at bounding box center [127, 461] width 106 height 61
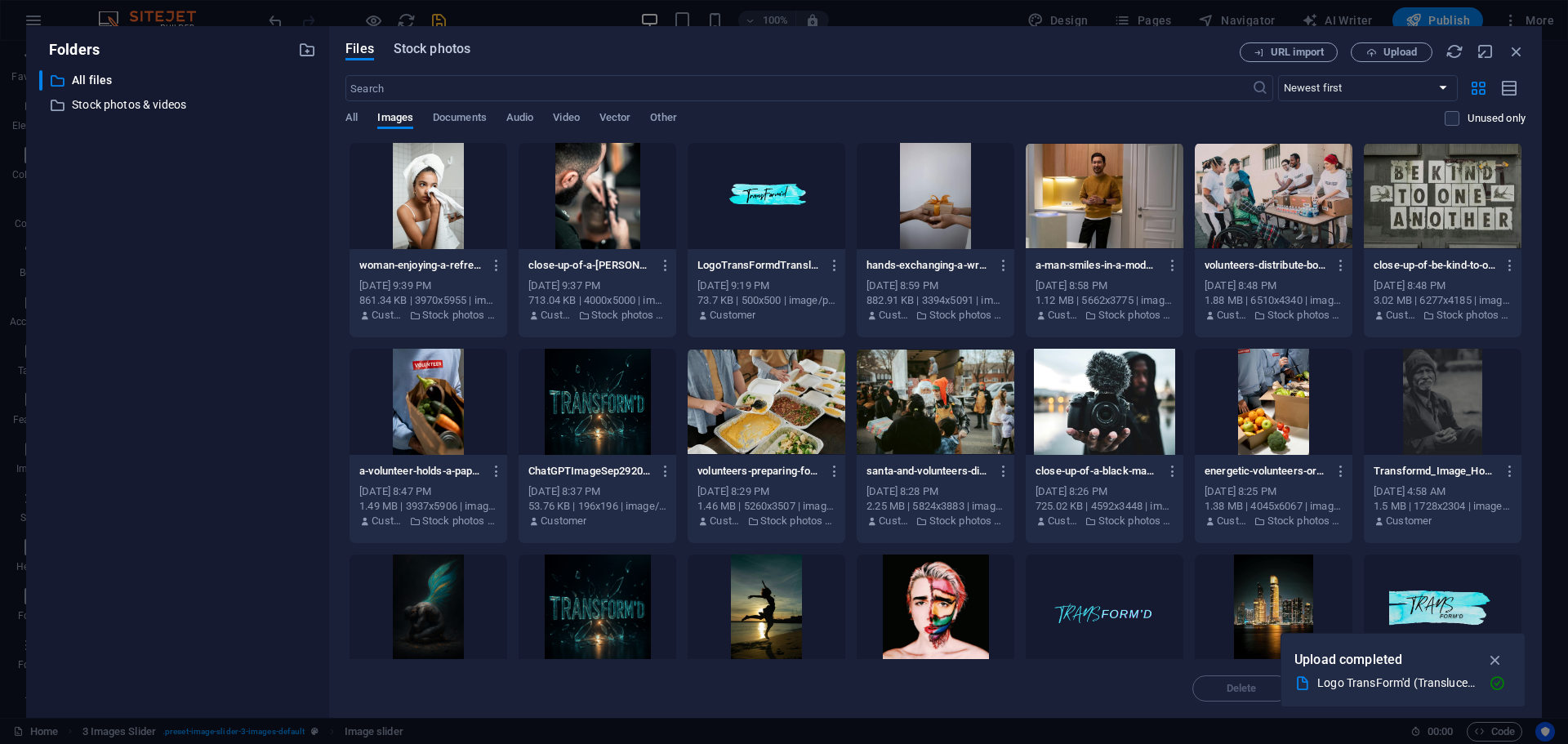
click at [427, 53] on span "Stock photos" at bounding box center [432, 49] width 77 height 19
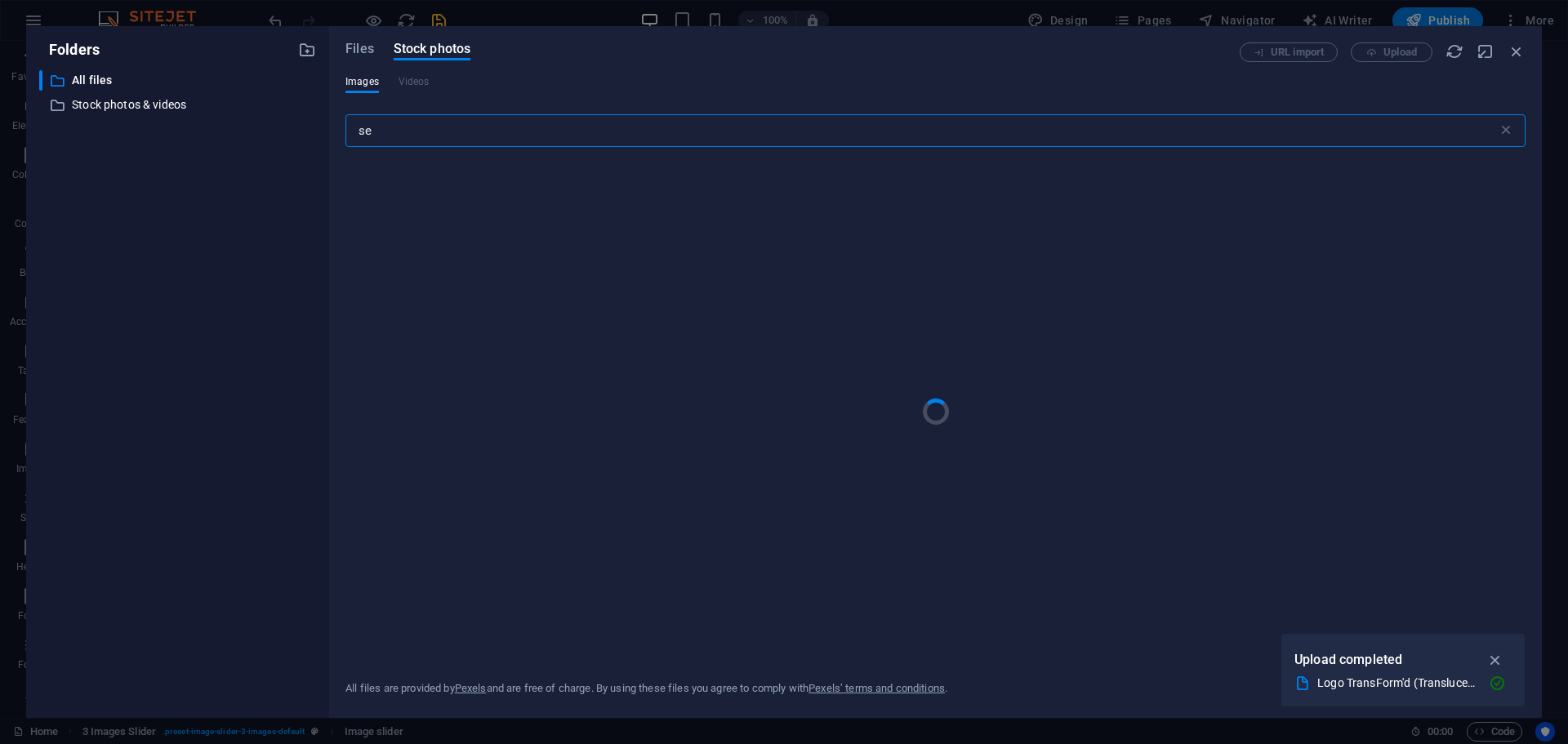
type input "s"
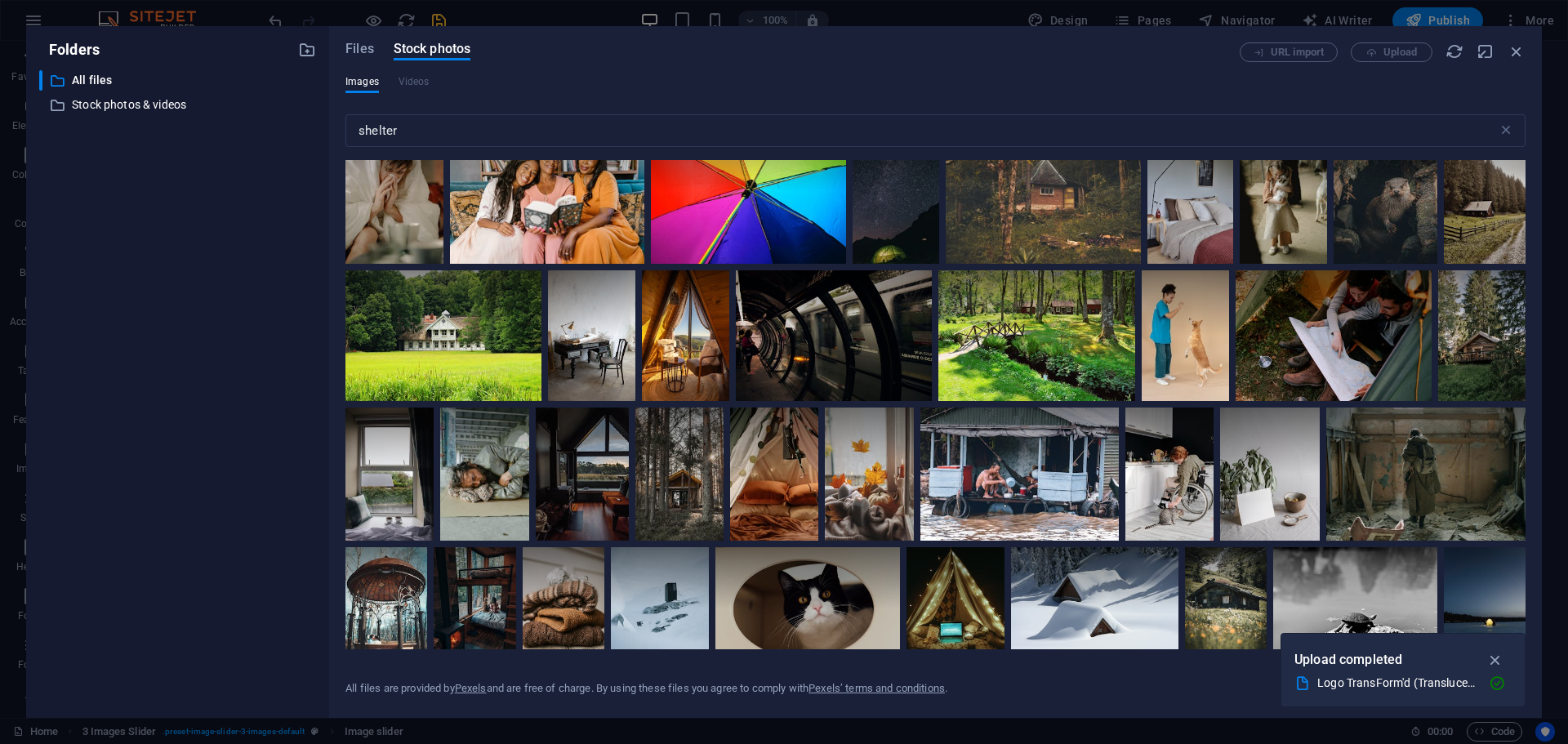
scroll to position [1010, 0]
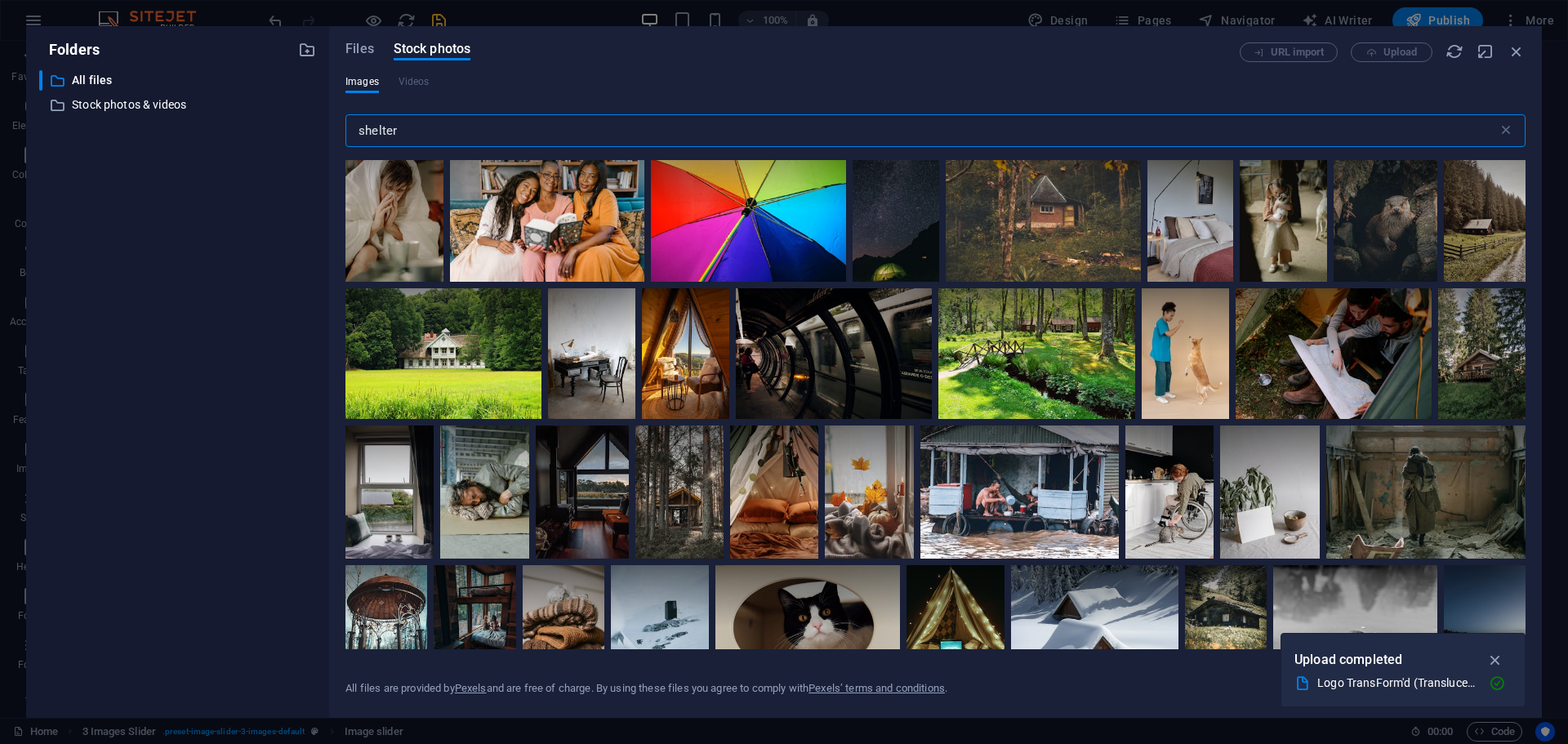
click at [413, 121] on input "shelter" at bounding box center [921, 130] width 1152 height 33
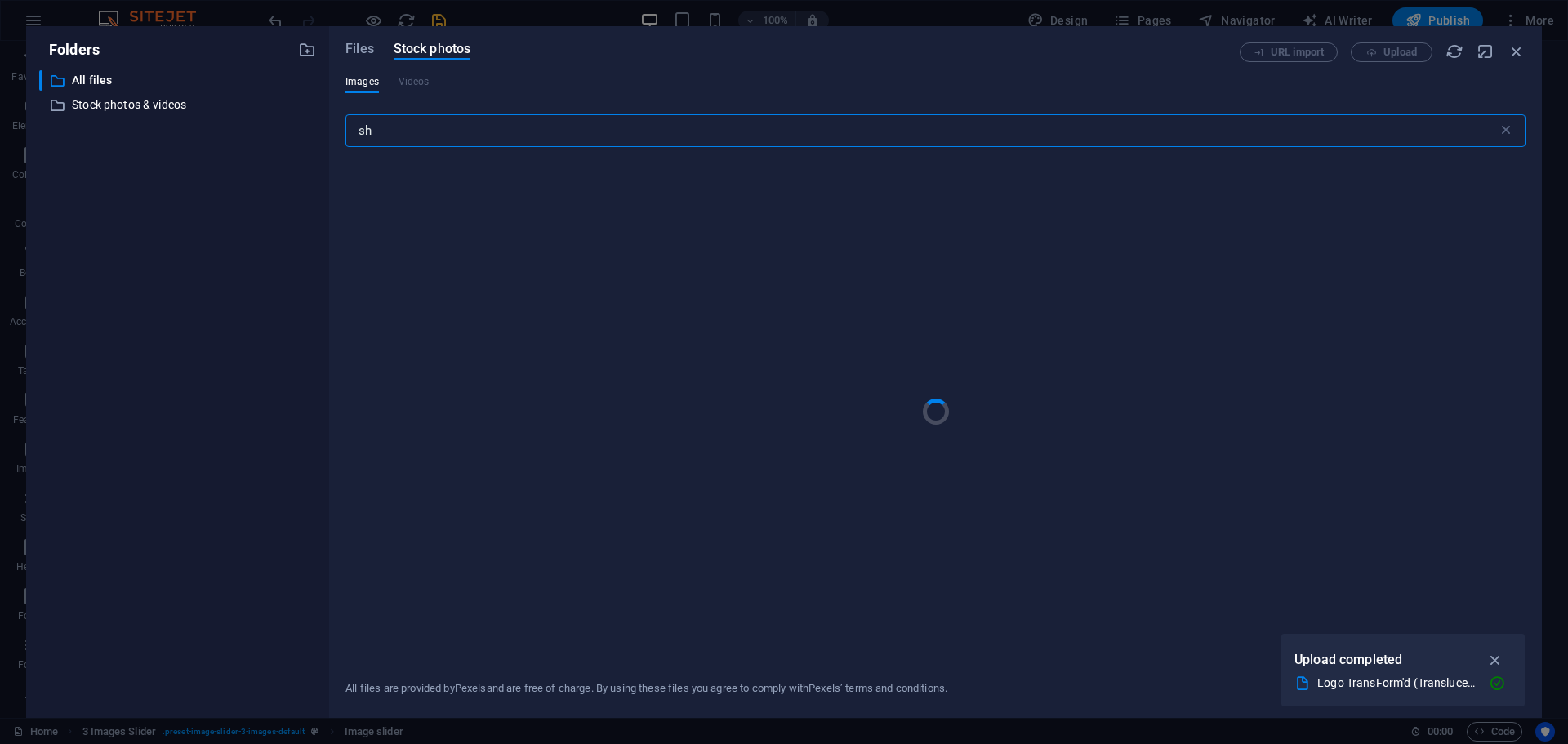
type input "s"
type input "motel"
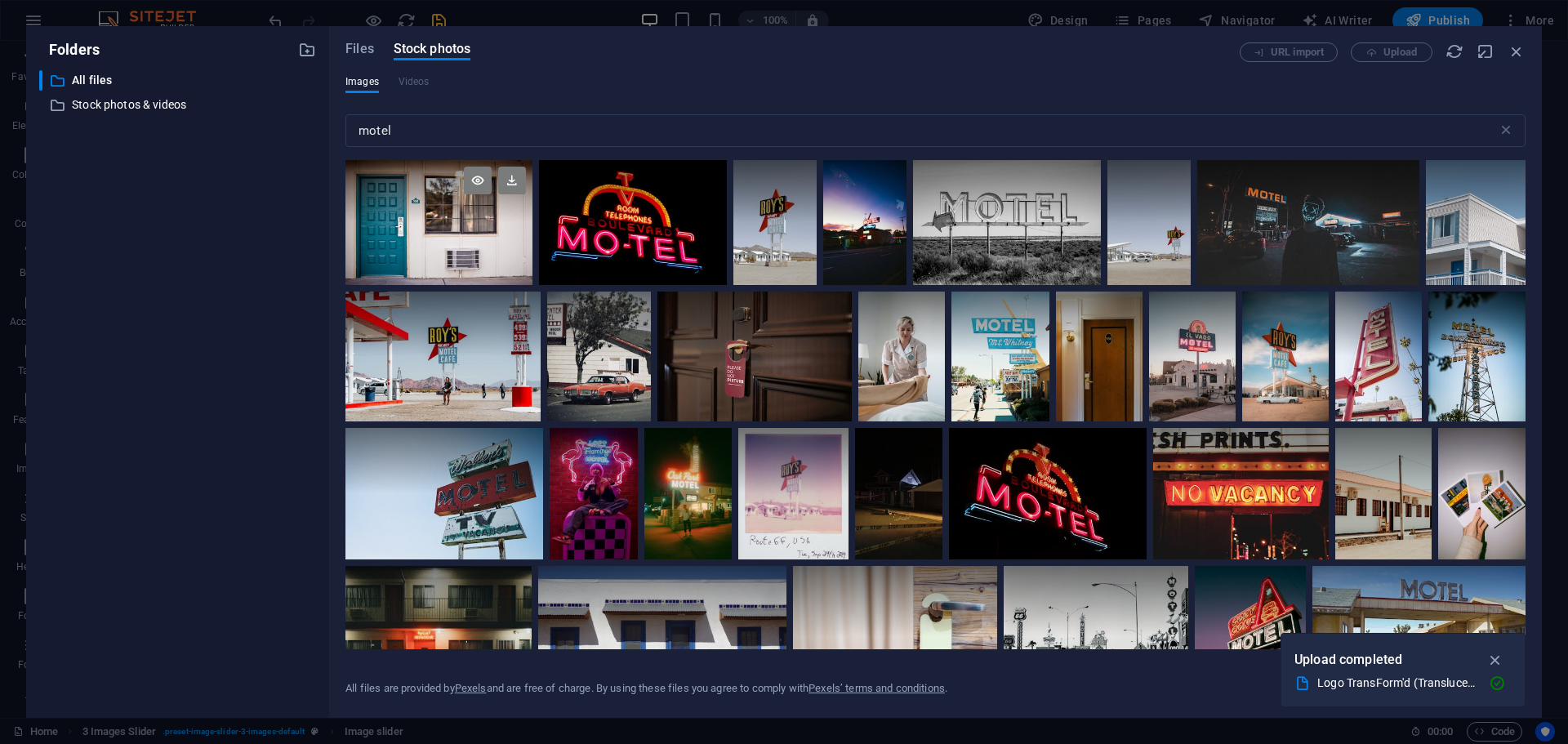
click at [413, 218] on div at bounding box center [438, 191] width 187 height 62
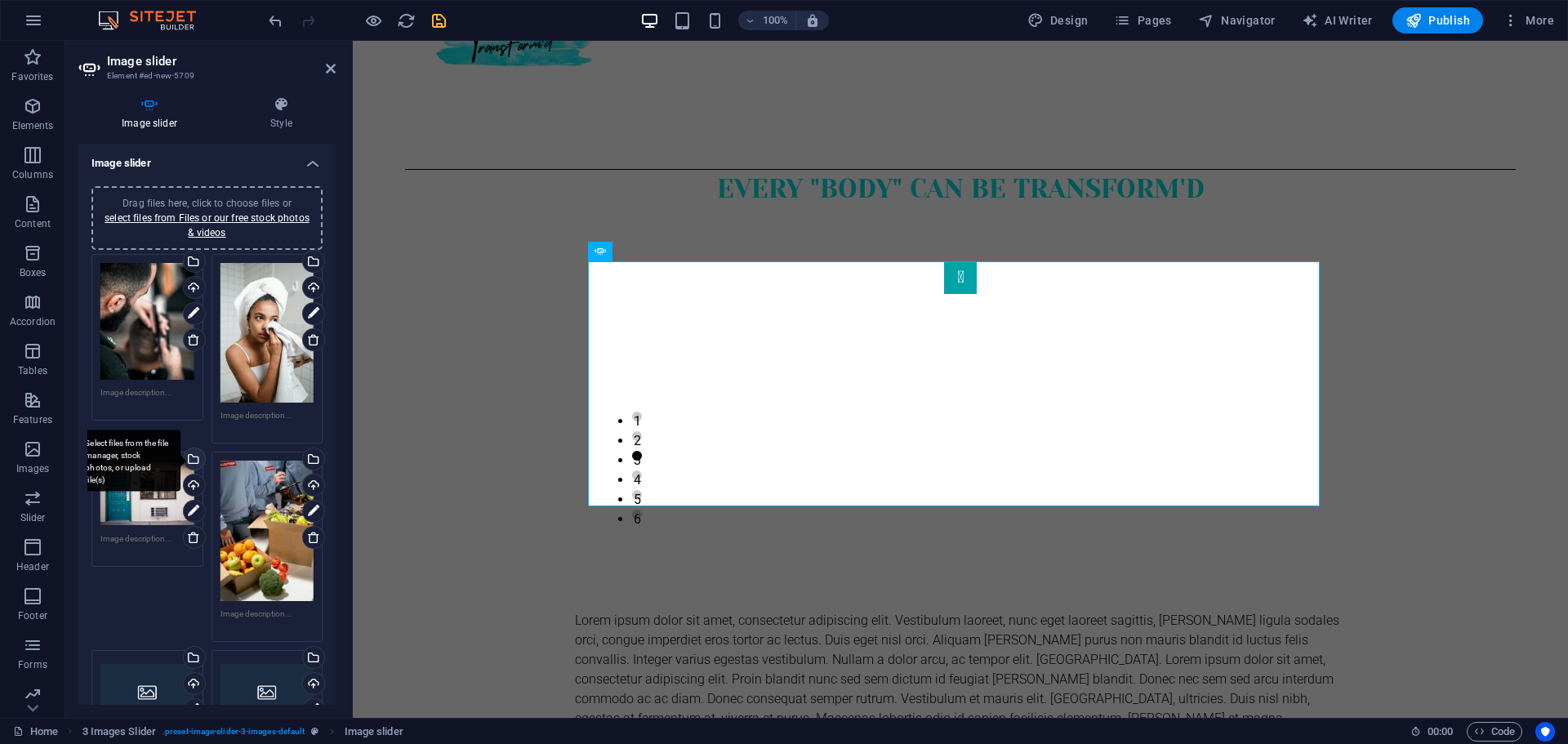
click at [191, 459] on div "Select files from the file manager, stock photos, or upload file(s)" at bounding box center [193, 461] width 25 height 25
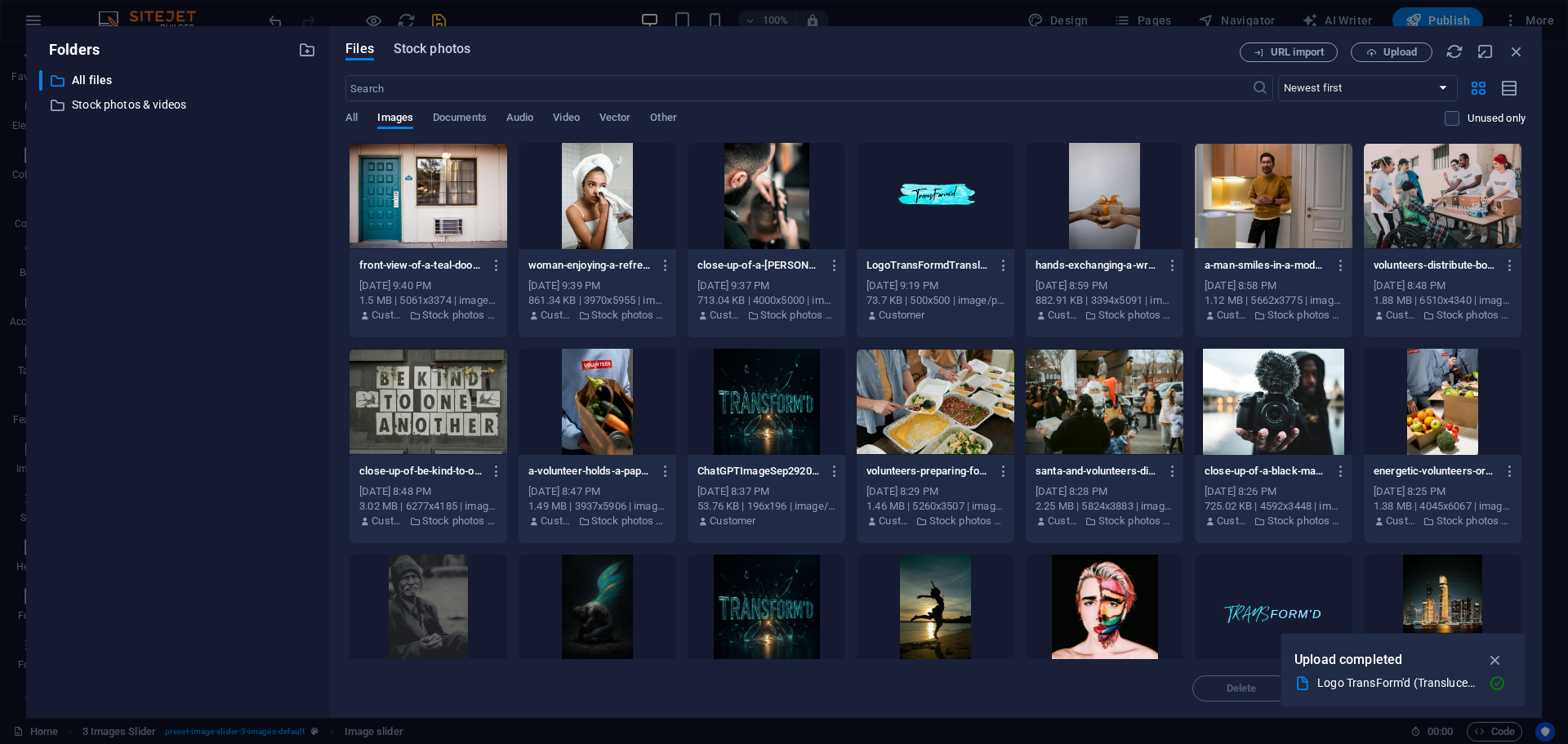
click at [428, 49] on span "Stock photos" at bounding box center [432, 49] width 77 height 19
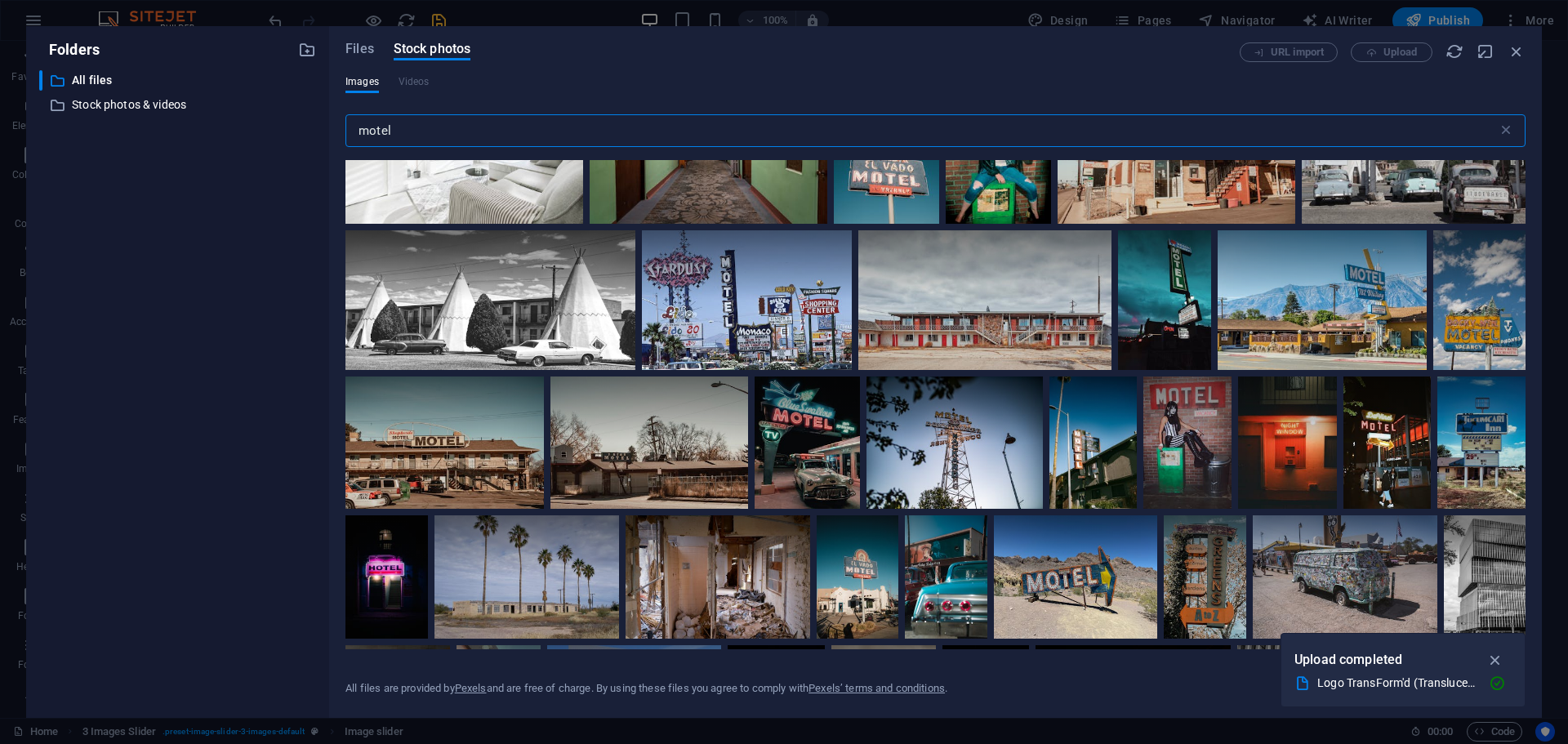
scroll to position [793, 0]
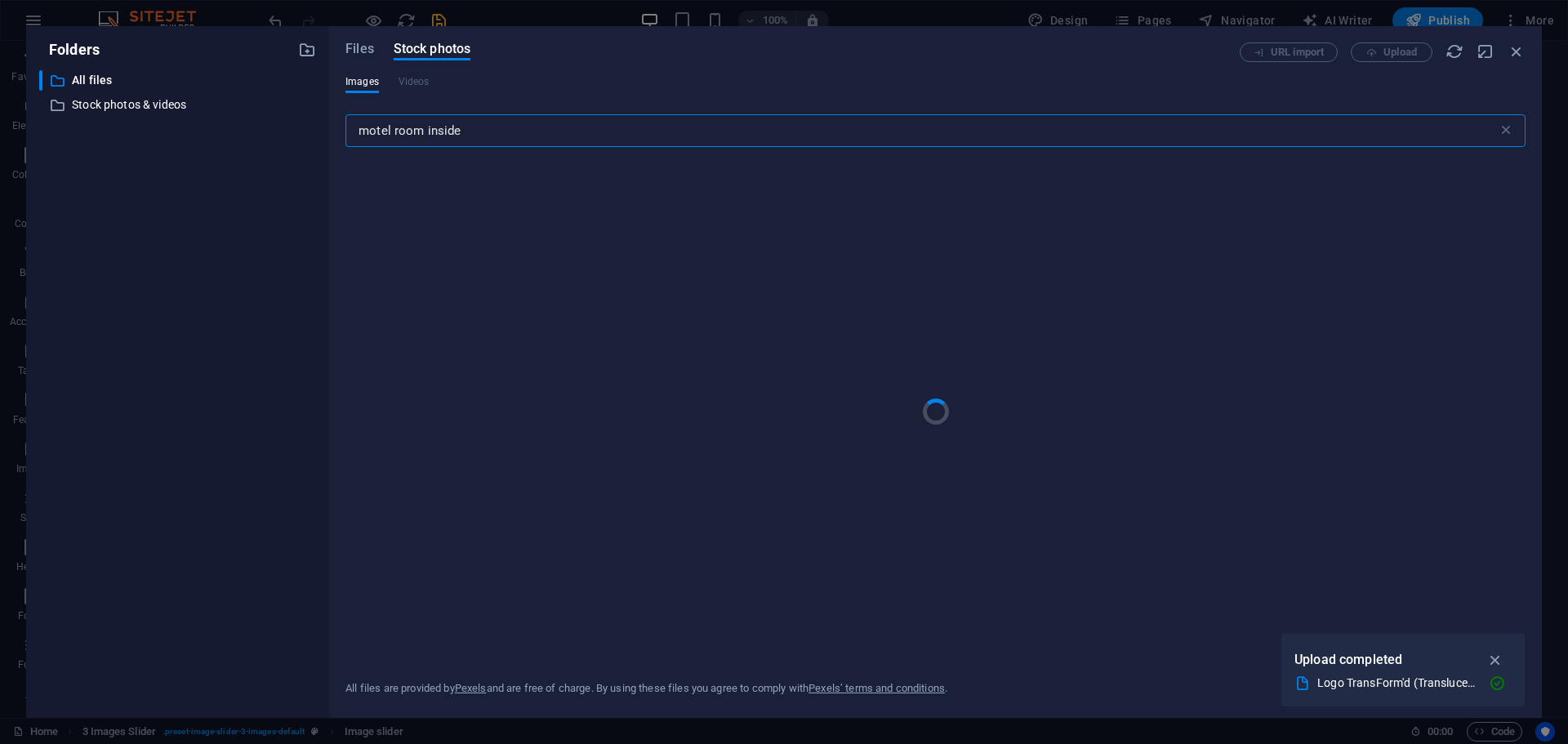
type input "motel room inside"
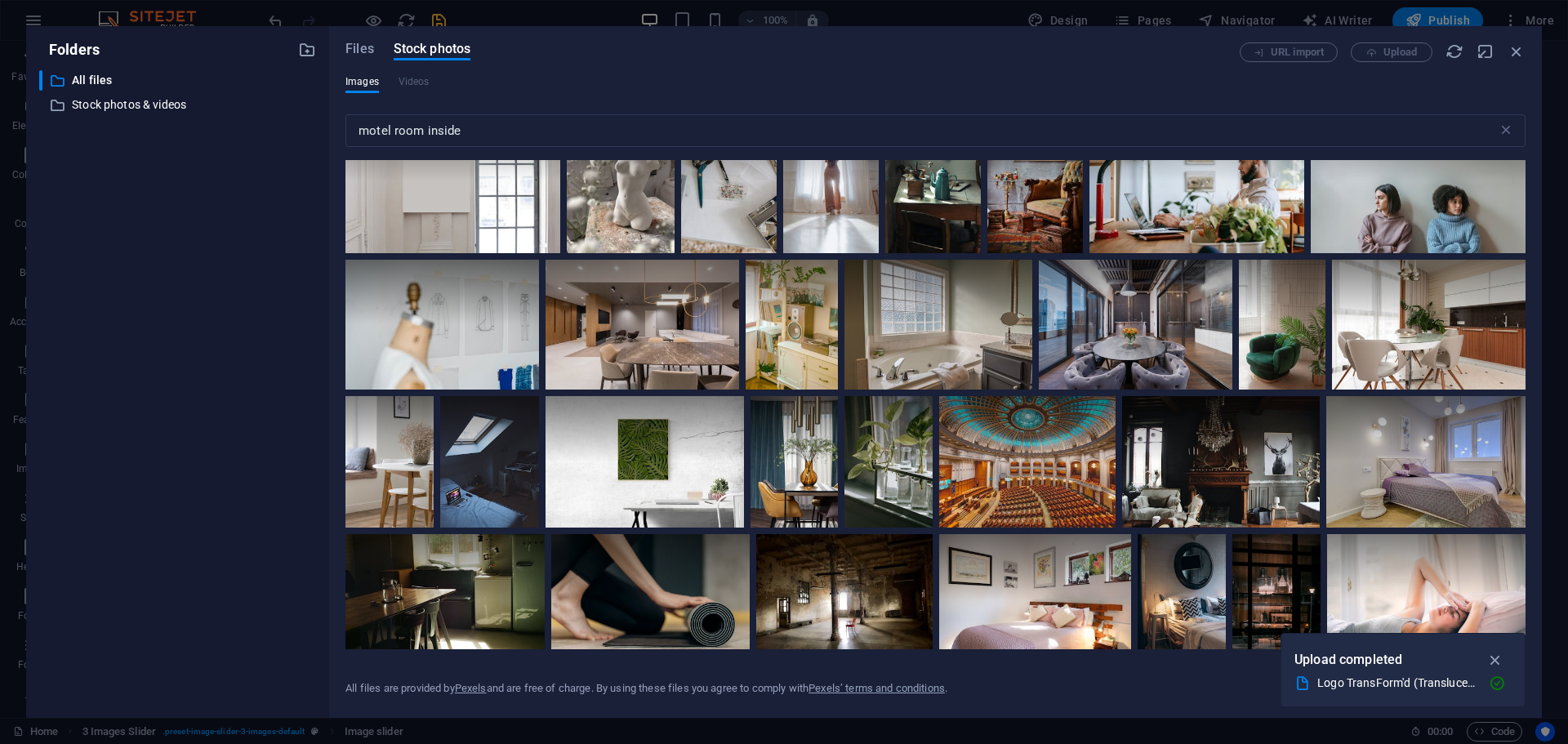
scroll to position [1038, 0]
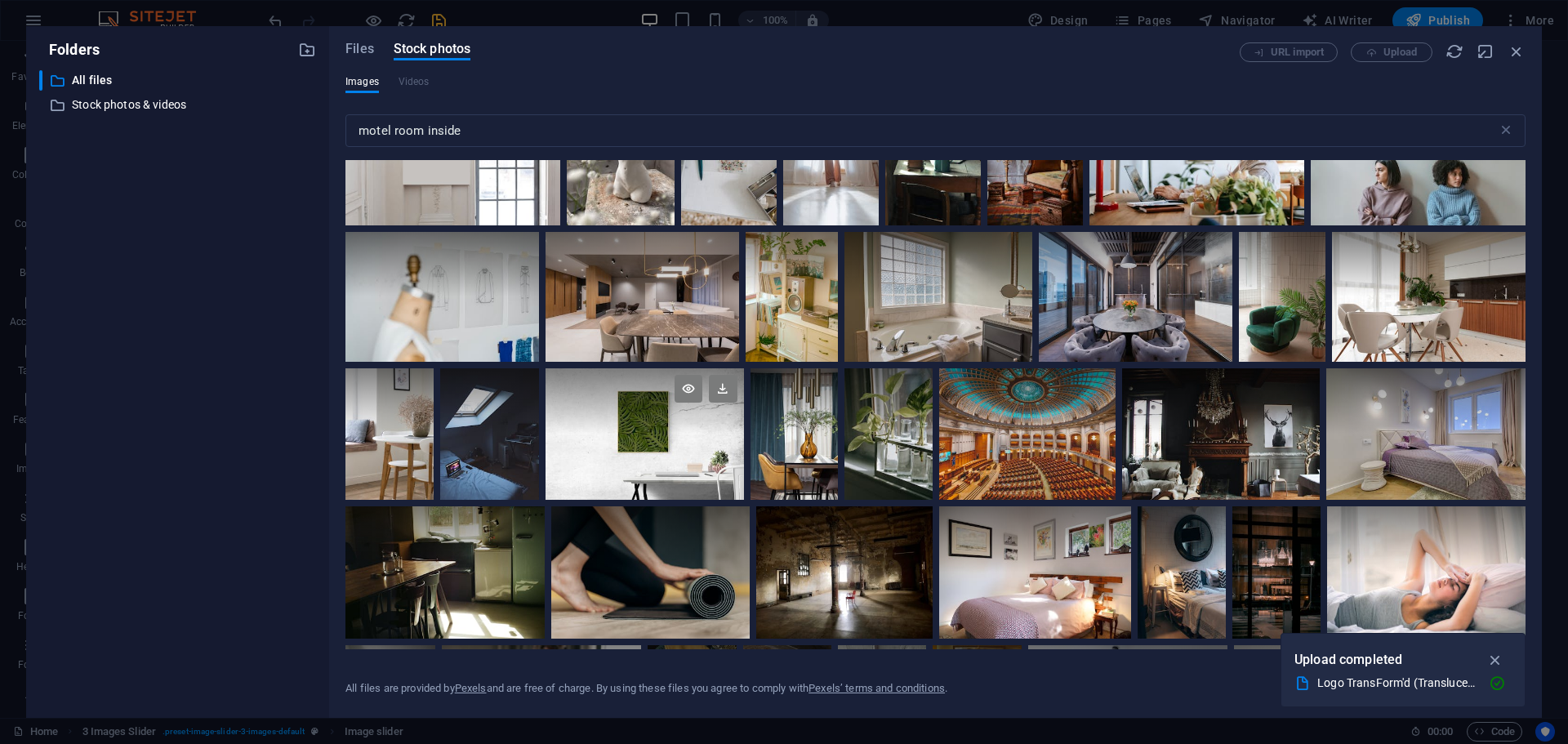
click at [676, 460] on div at bounding box center [644, 434] width 197 height 132
click at [676, 460] on div at bounding box center [644, 466] width 197 height 66
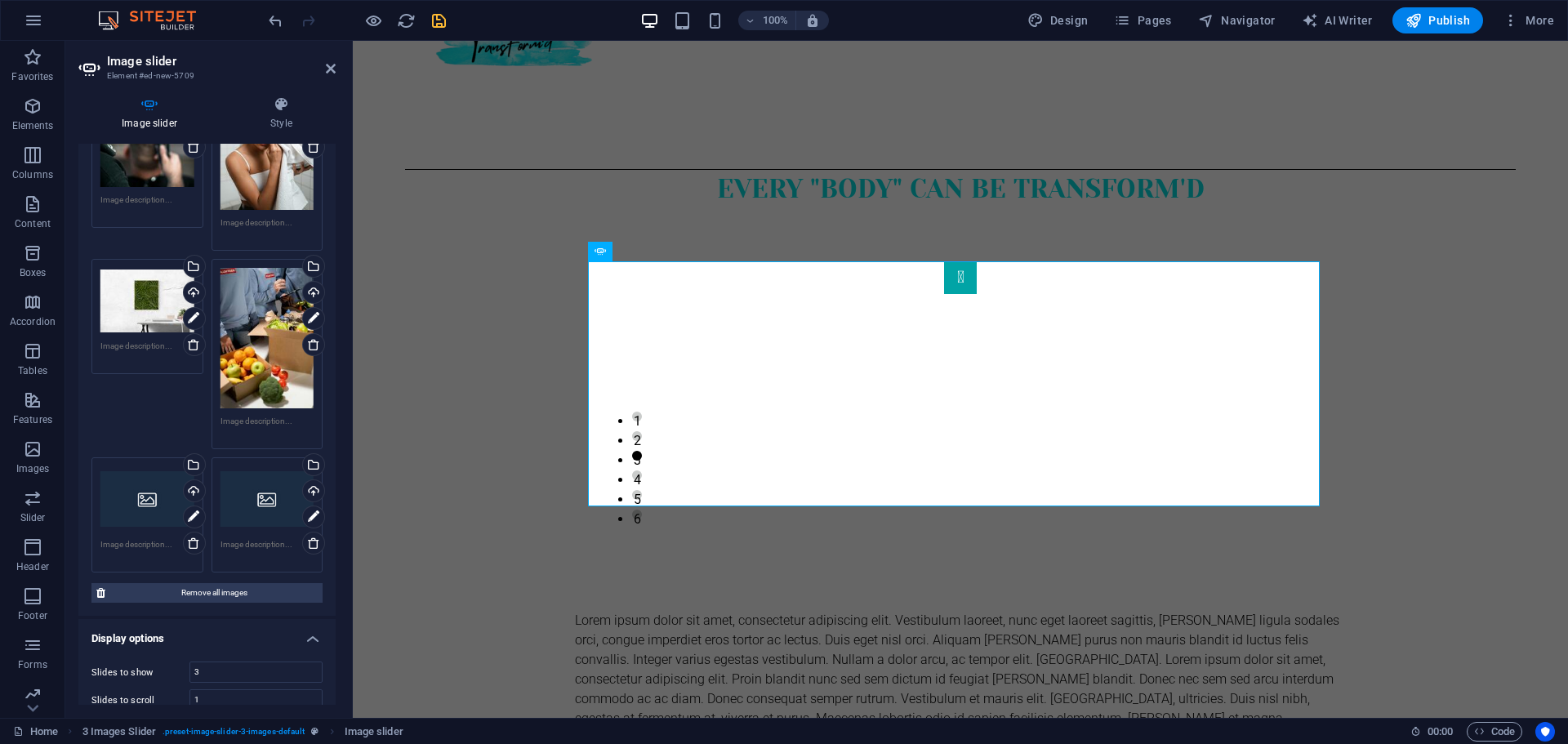
scroll to position [157, 0]
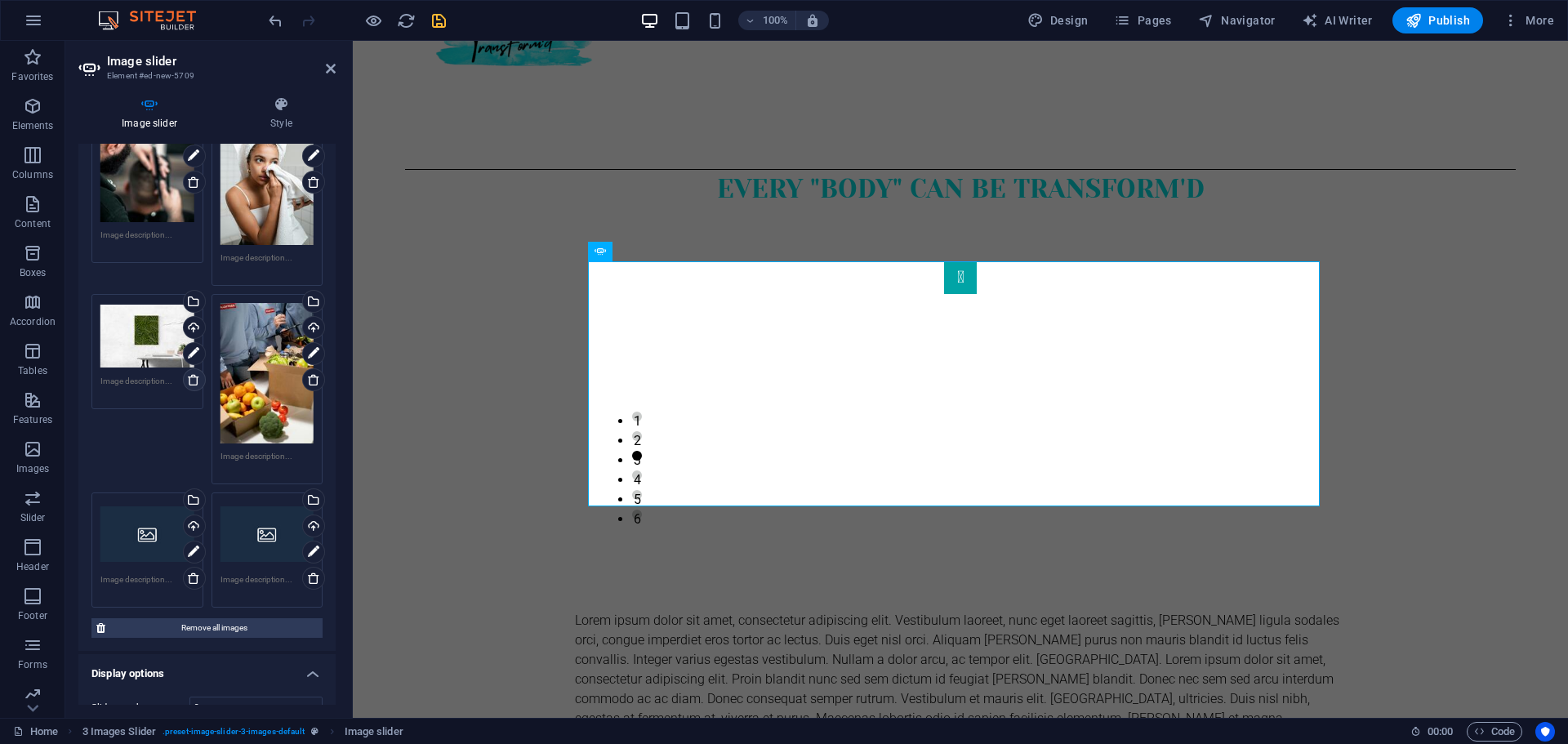
click at [190, 384] on icon at bounding box center [194, 380] width 13 height 13
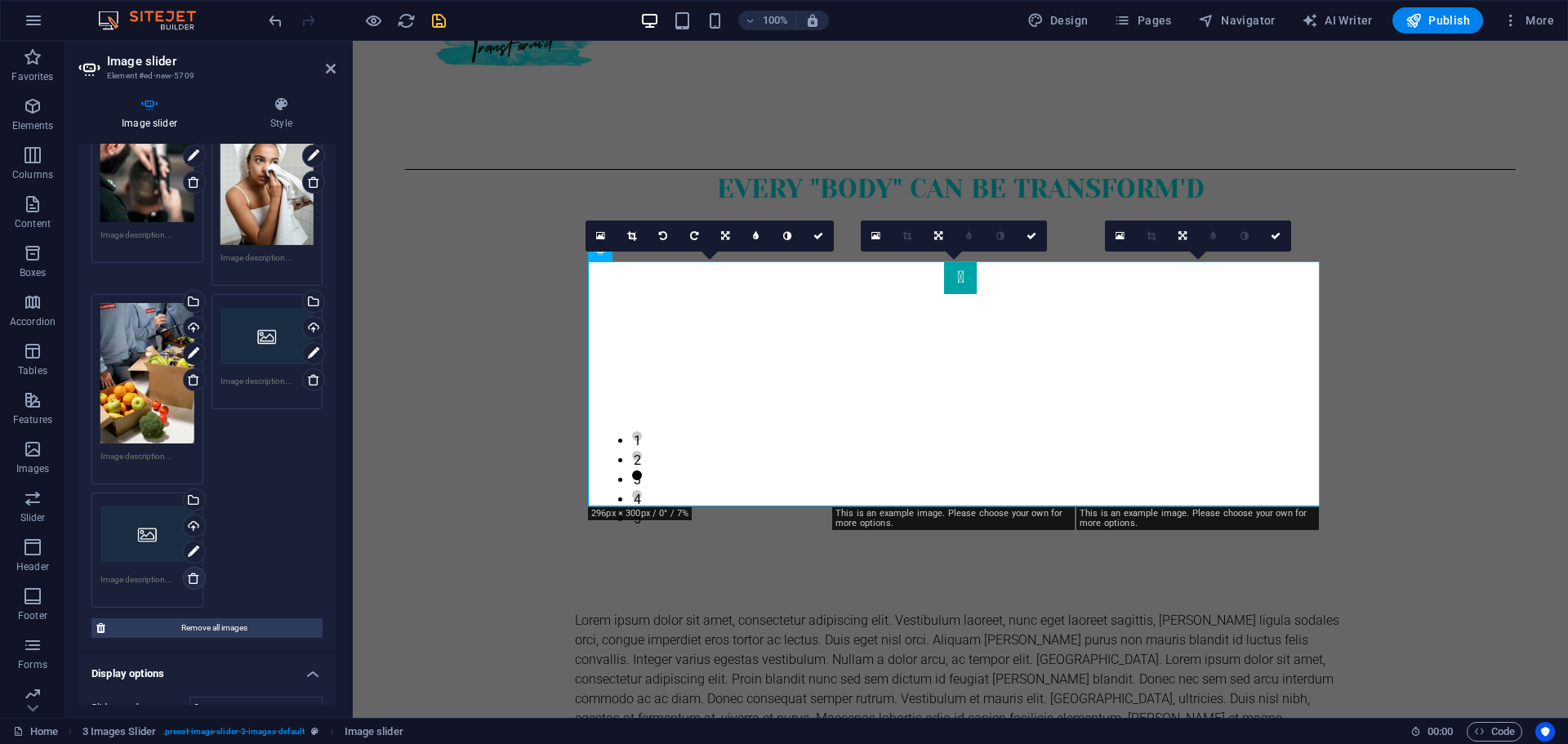
click at [196, 576] on icon at bounding box center [194, 578] width 13 height 13
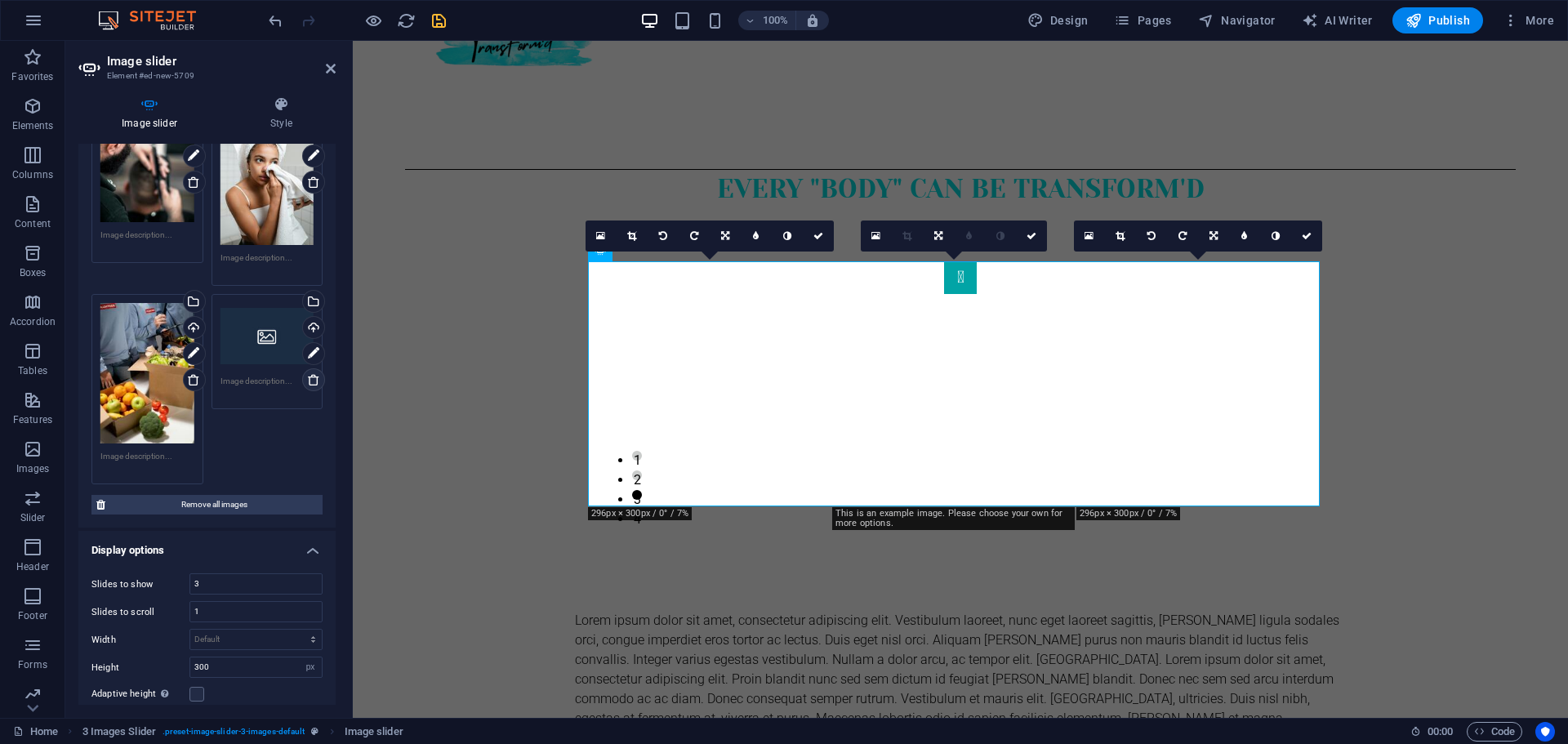
click at [310, 373] on icon at bounding box center [313, 380] width 13 height 13
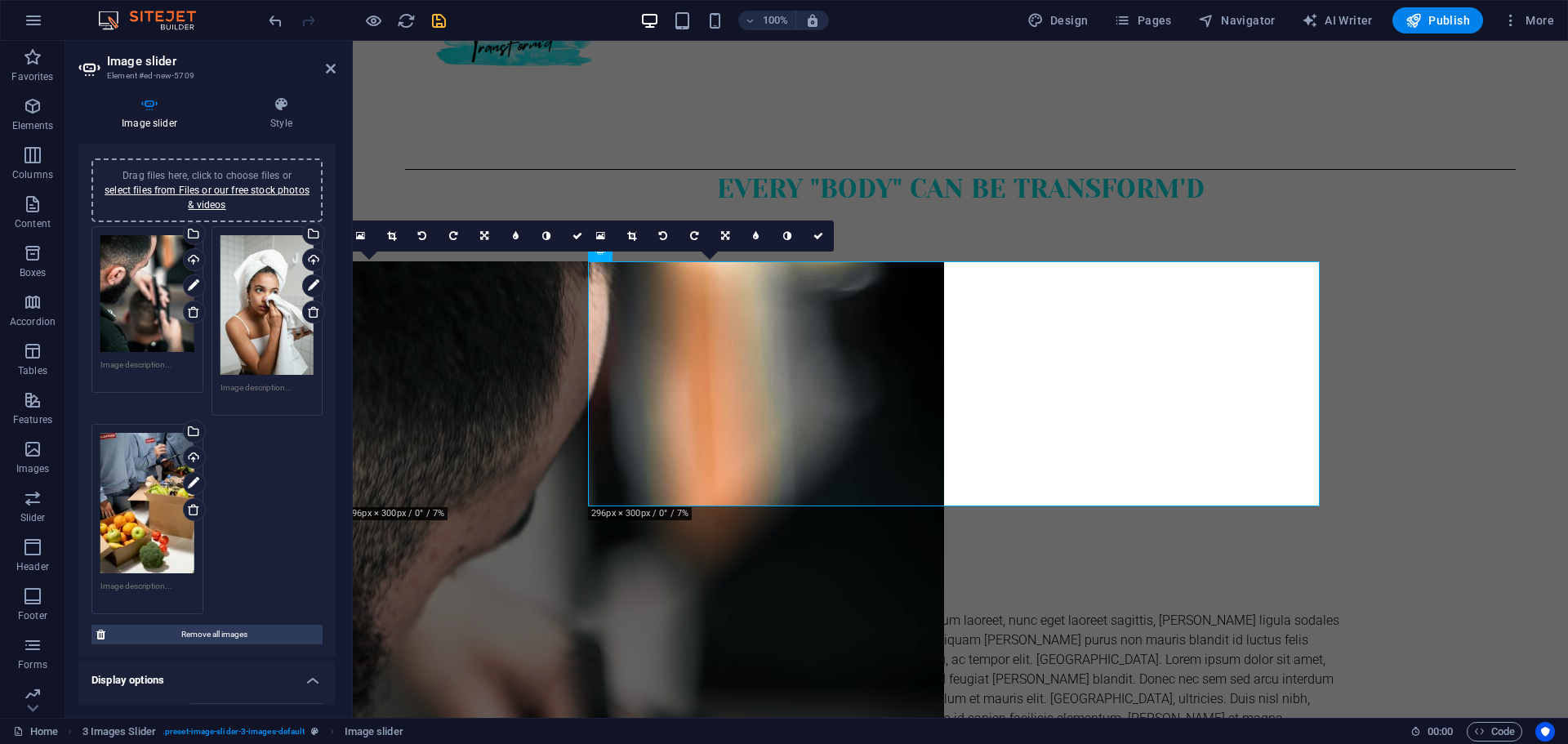
scroll to position [0, 0]
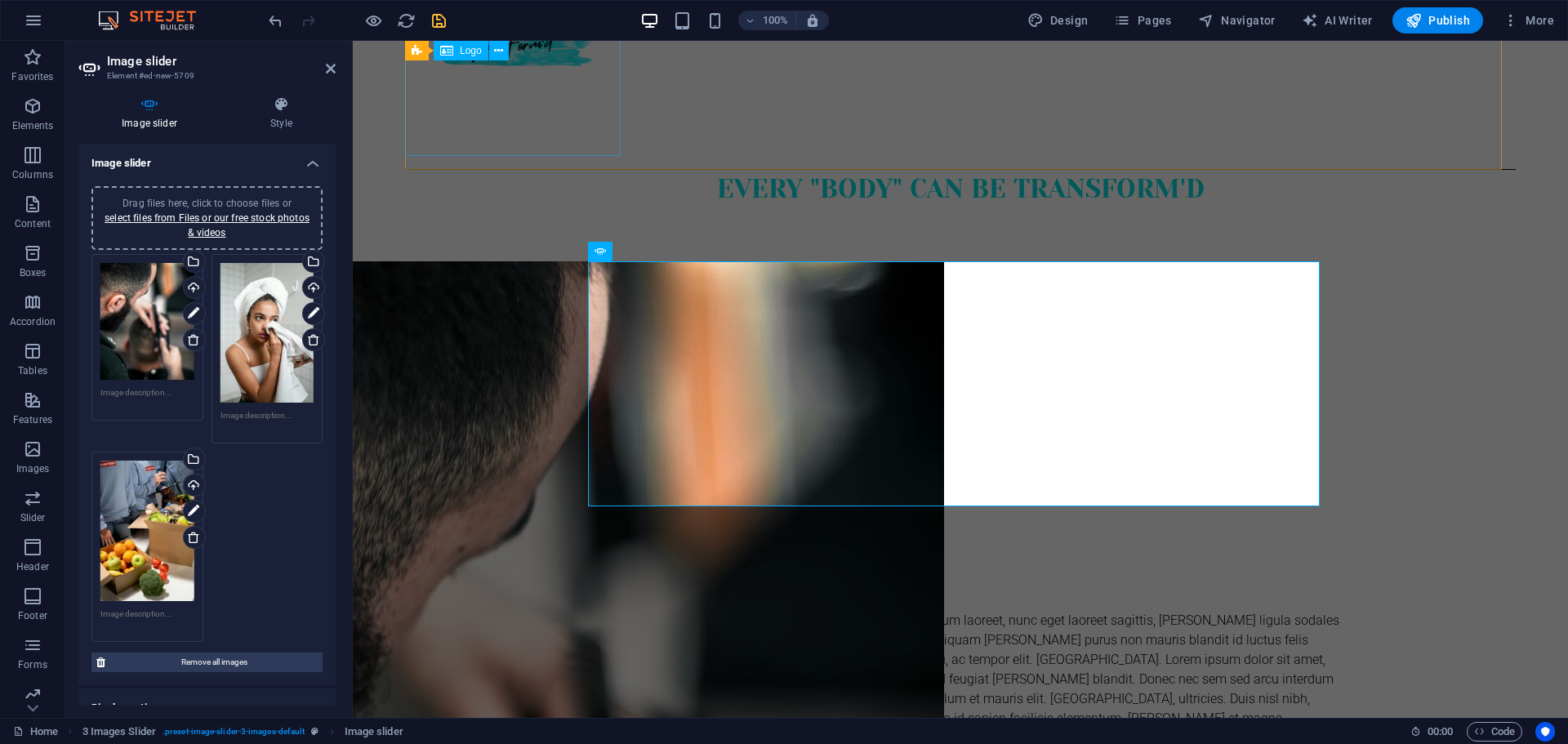
click at [614, 139] on div at bounding box center [960, 48] width 1111 height 216
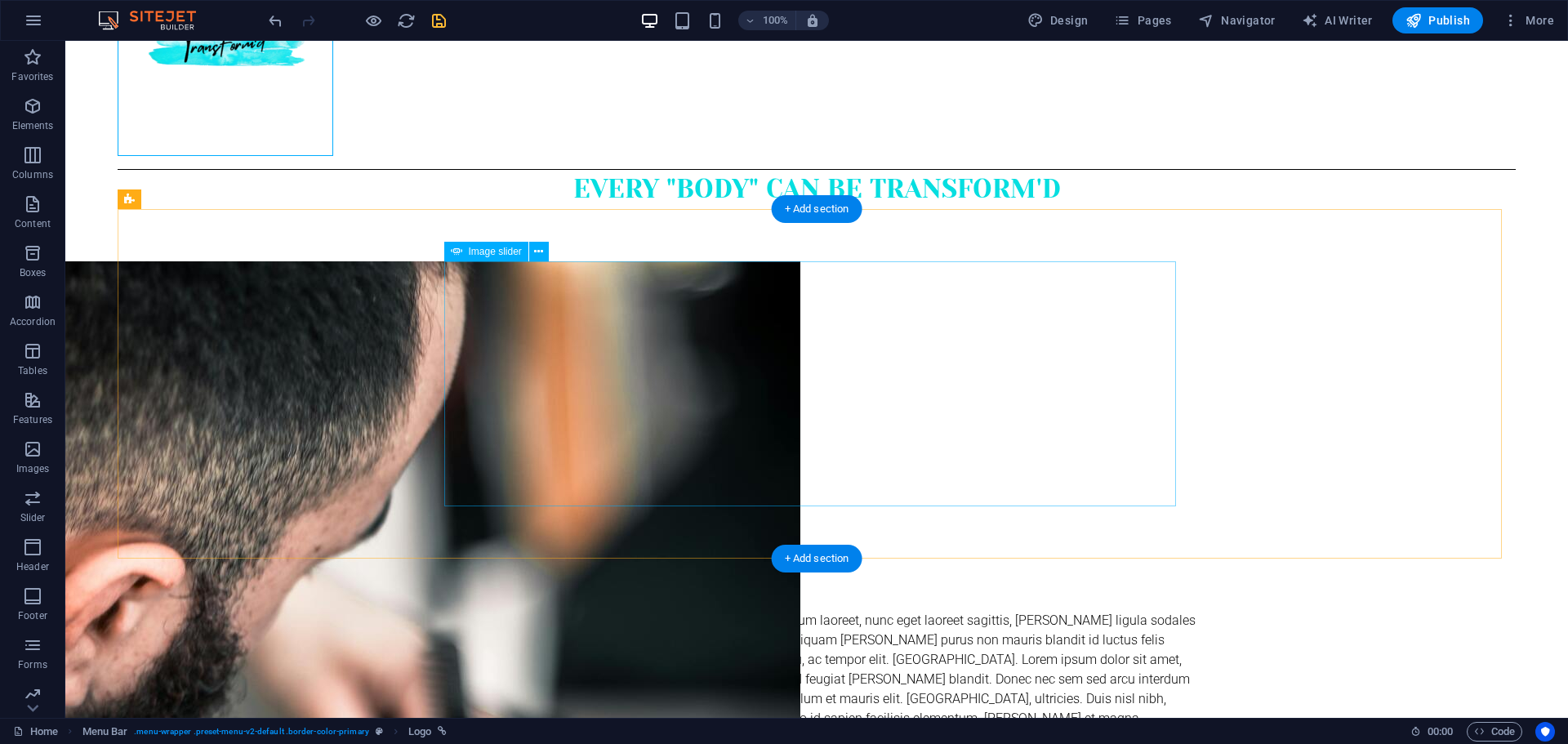
select select "px"
select select "ms"
select select "s"
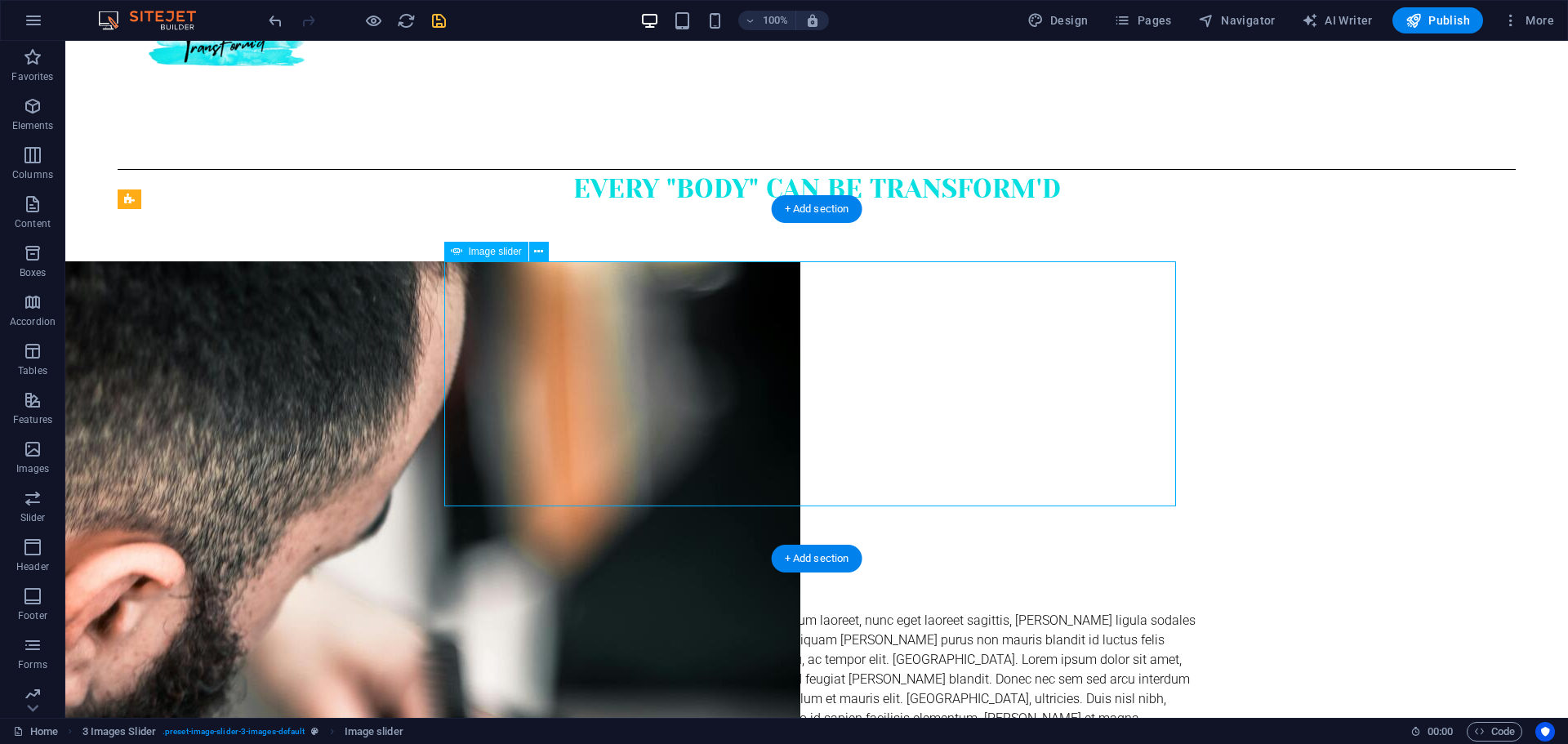
select select "progressive"
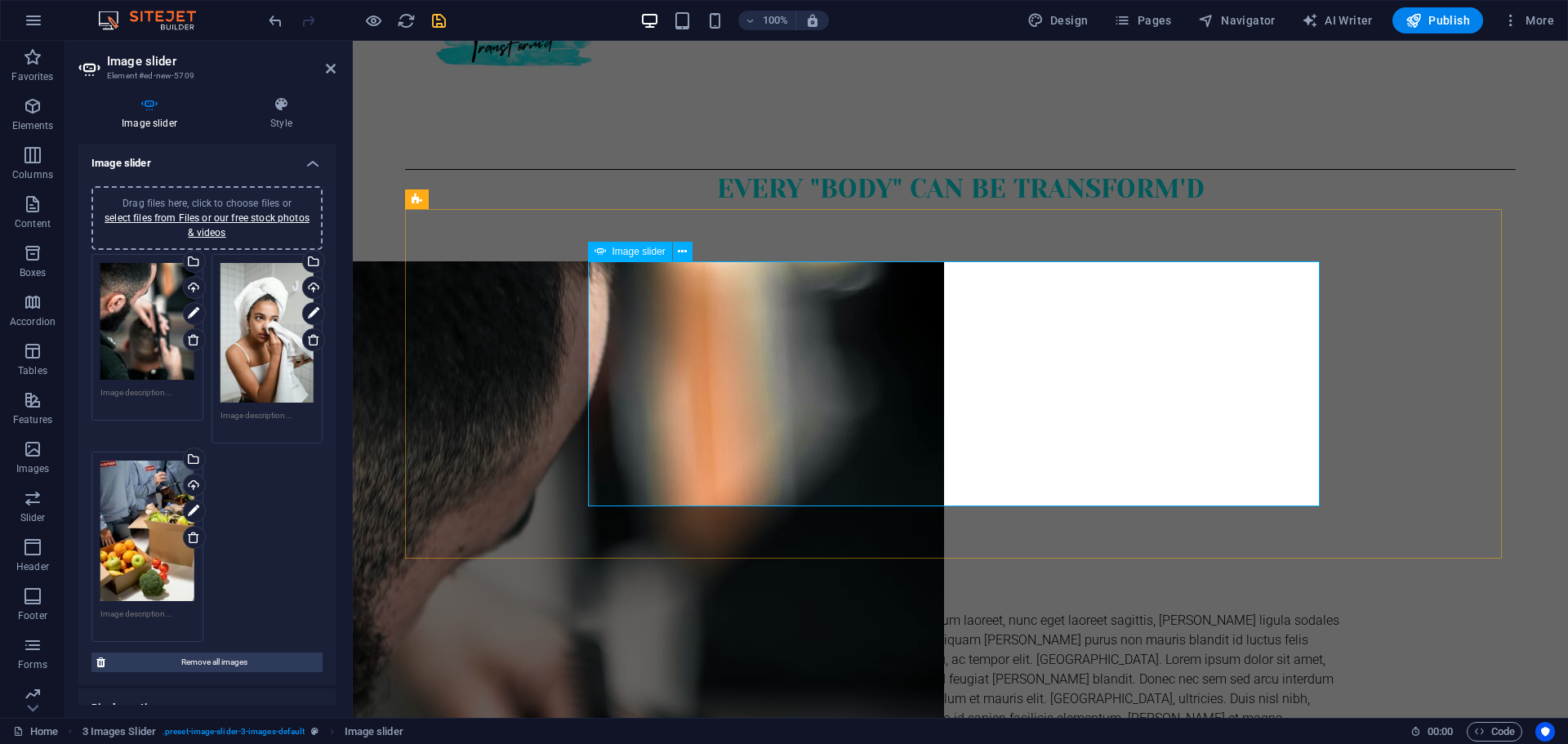
click at [966, 396] on div "Image Slider" at bounding box center [959, 384] width 731 height 245
click at [222, 653] on span "Remove all images" at bounding box center [214, 663] width 207 height 19
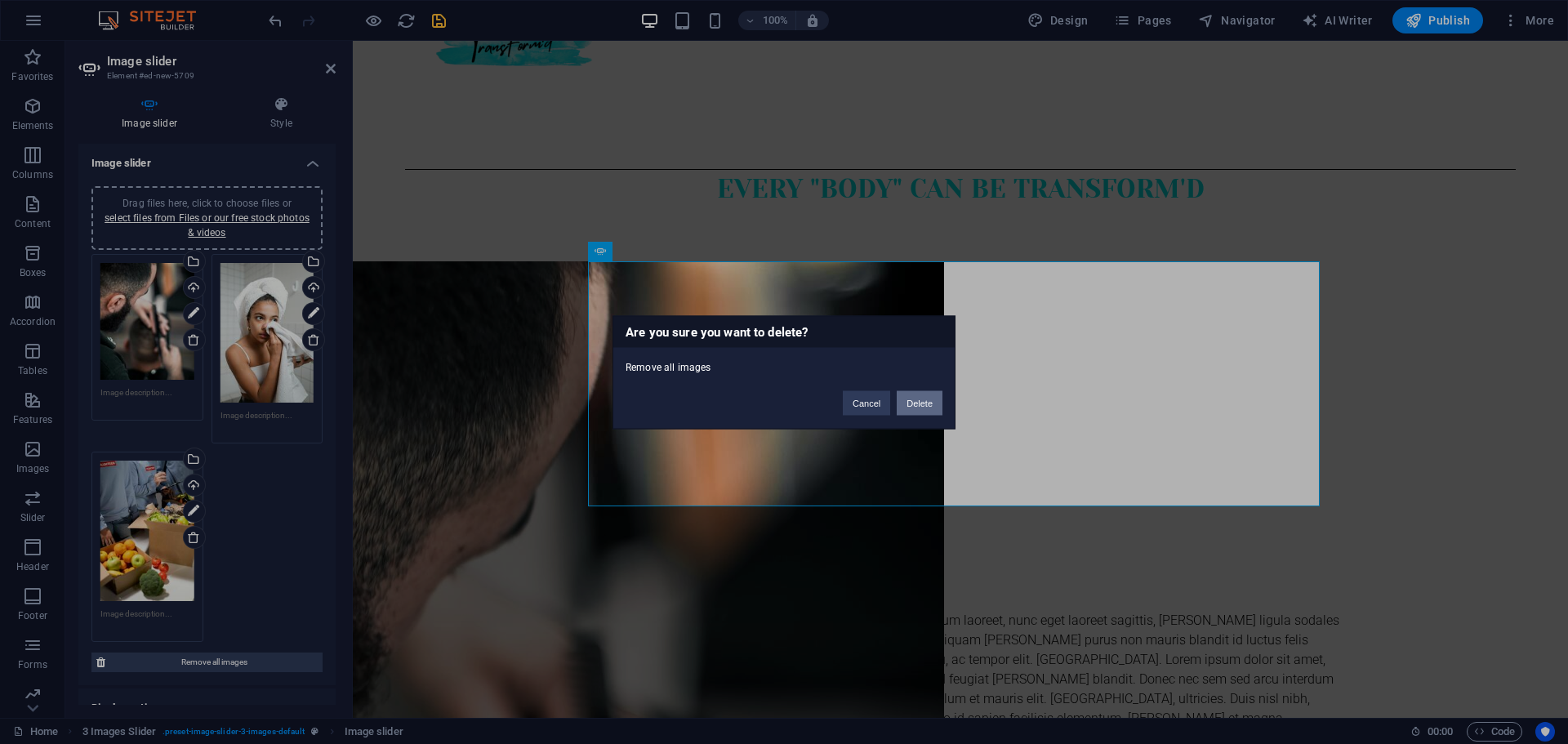
click at [921, 406] on button "Delete" at bounding box center [919, 403] width 46 height 25
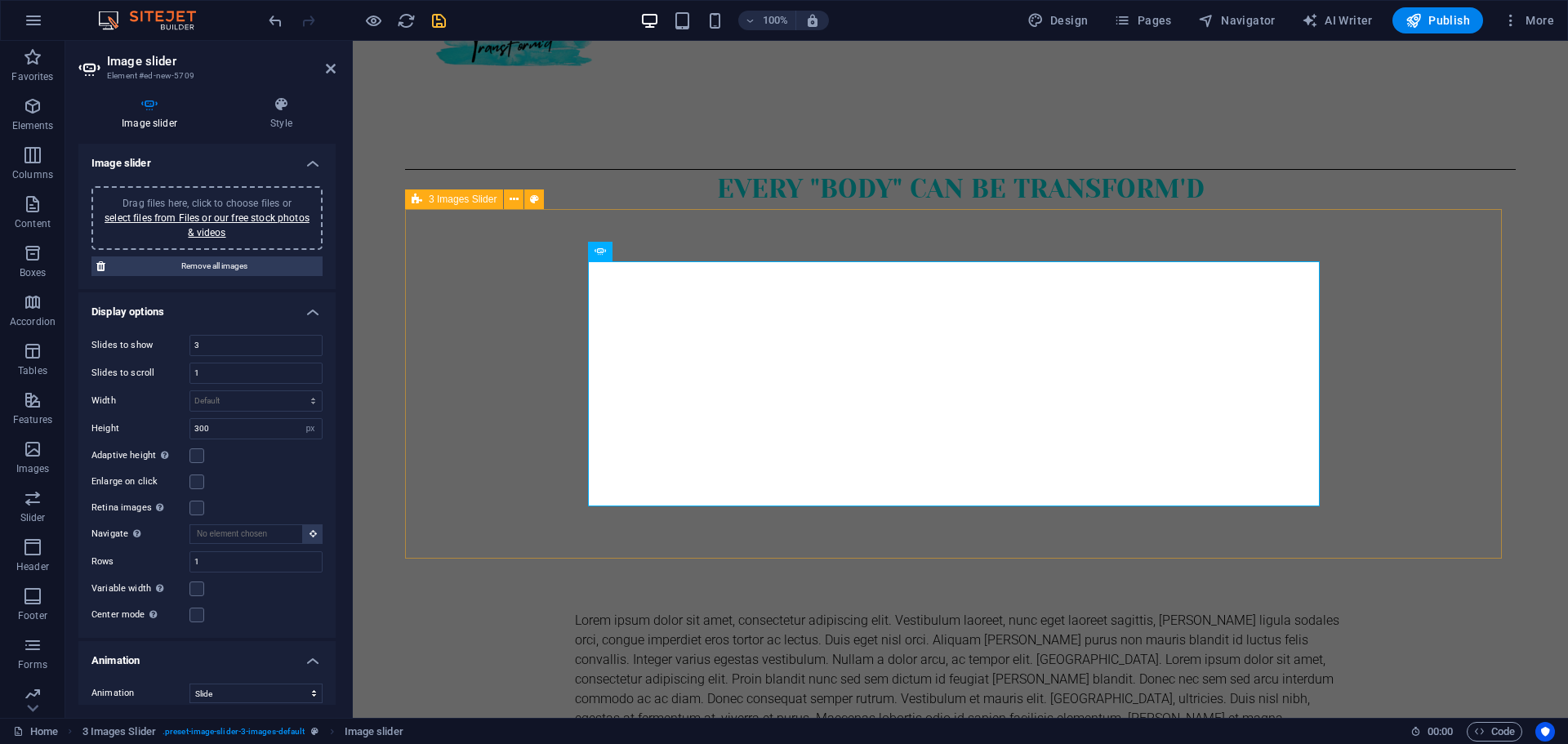
click at [478, 385] on div at bounding box center [960, 384] width 1111 height 350
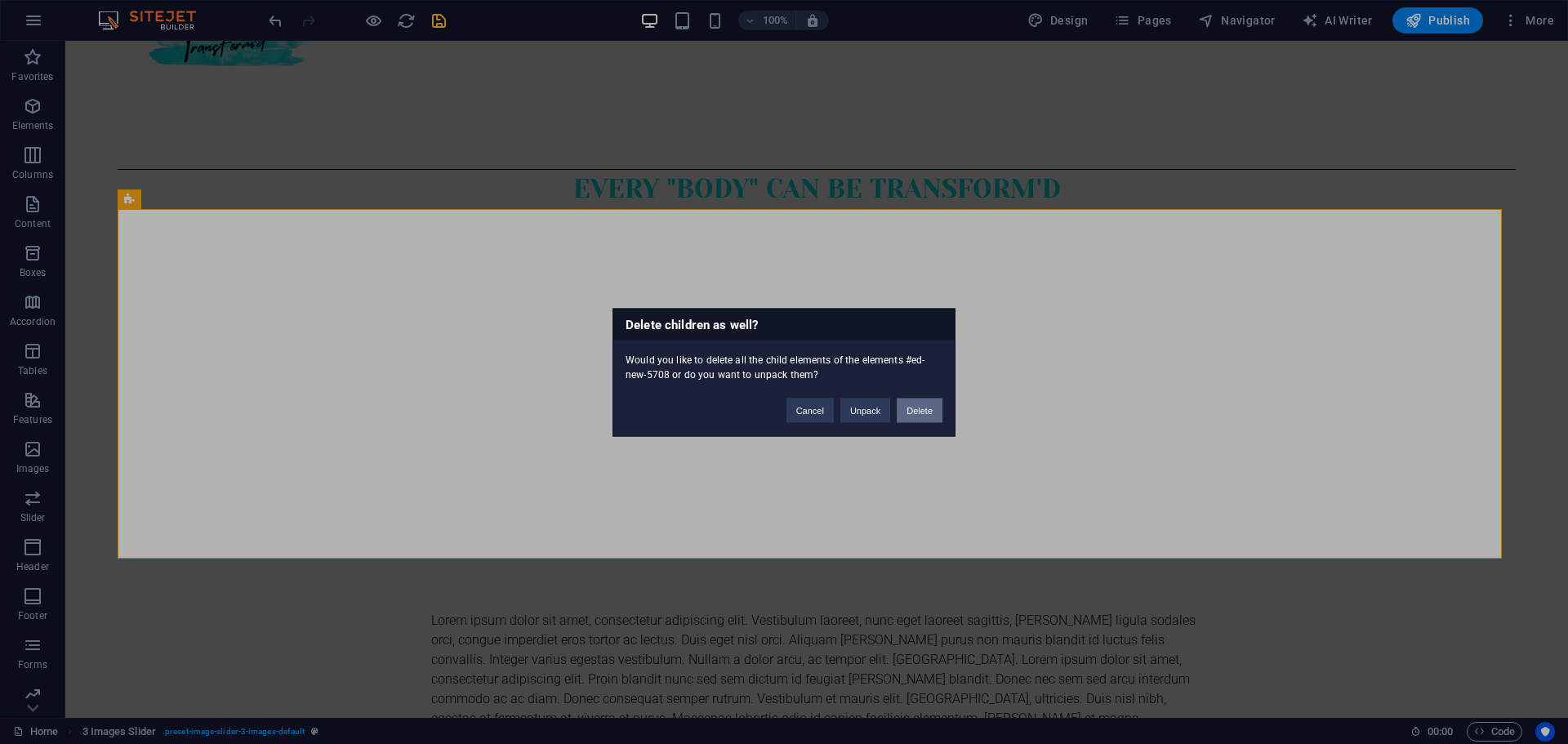
click at [931, 410] on button "Delete" at bounding box center [919, 410] width 46 height 25
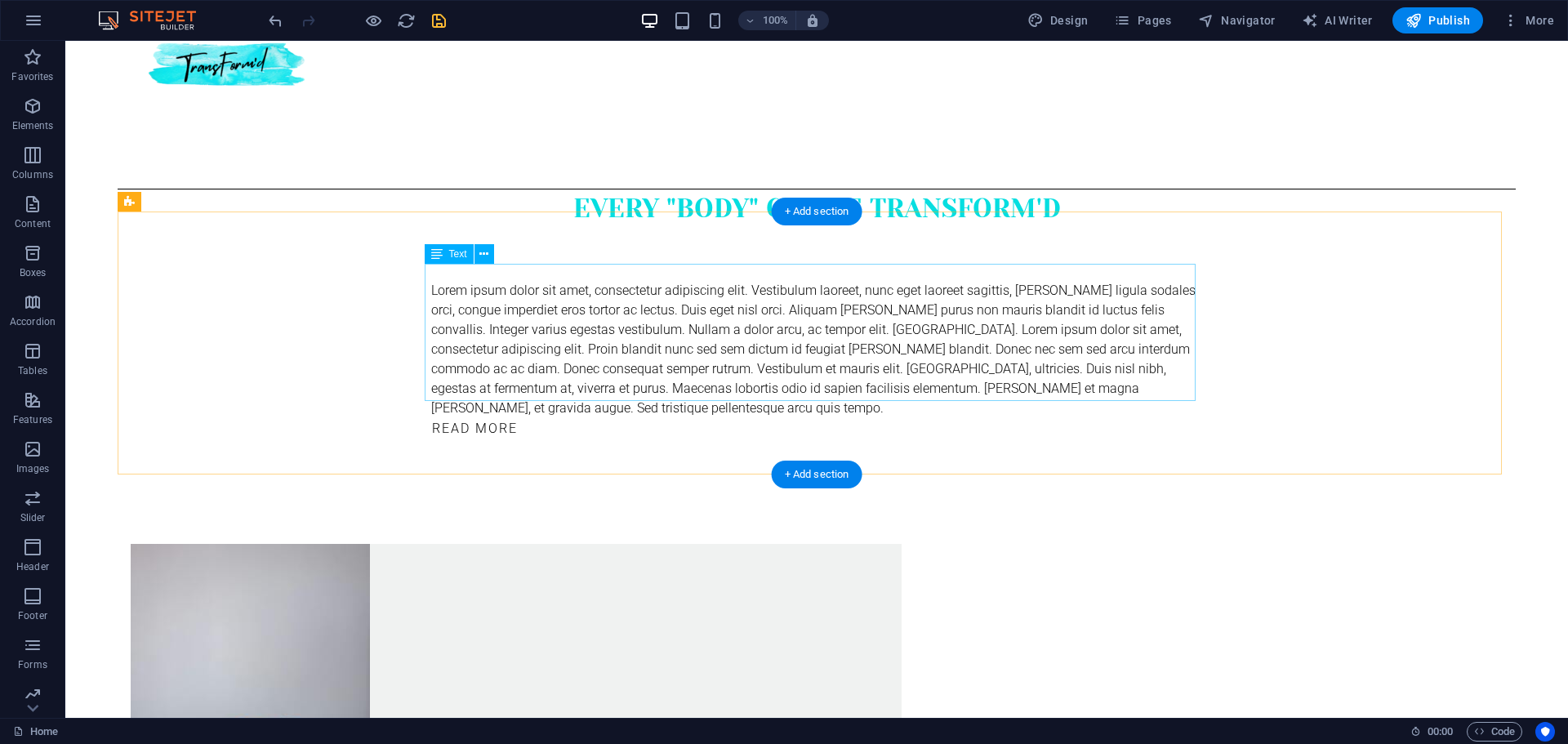
scroll to position [129, 0]
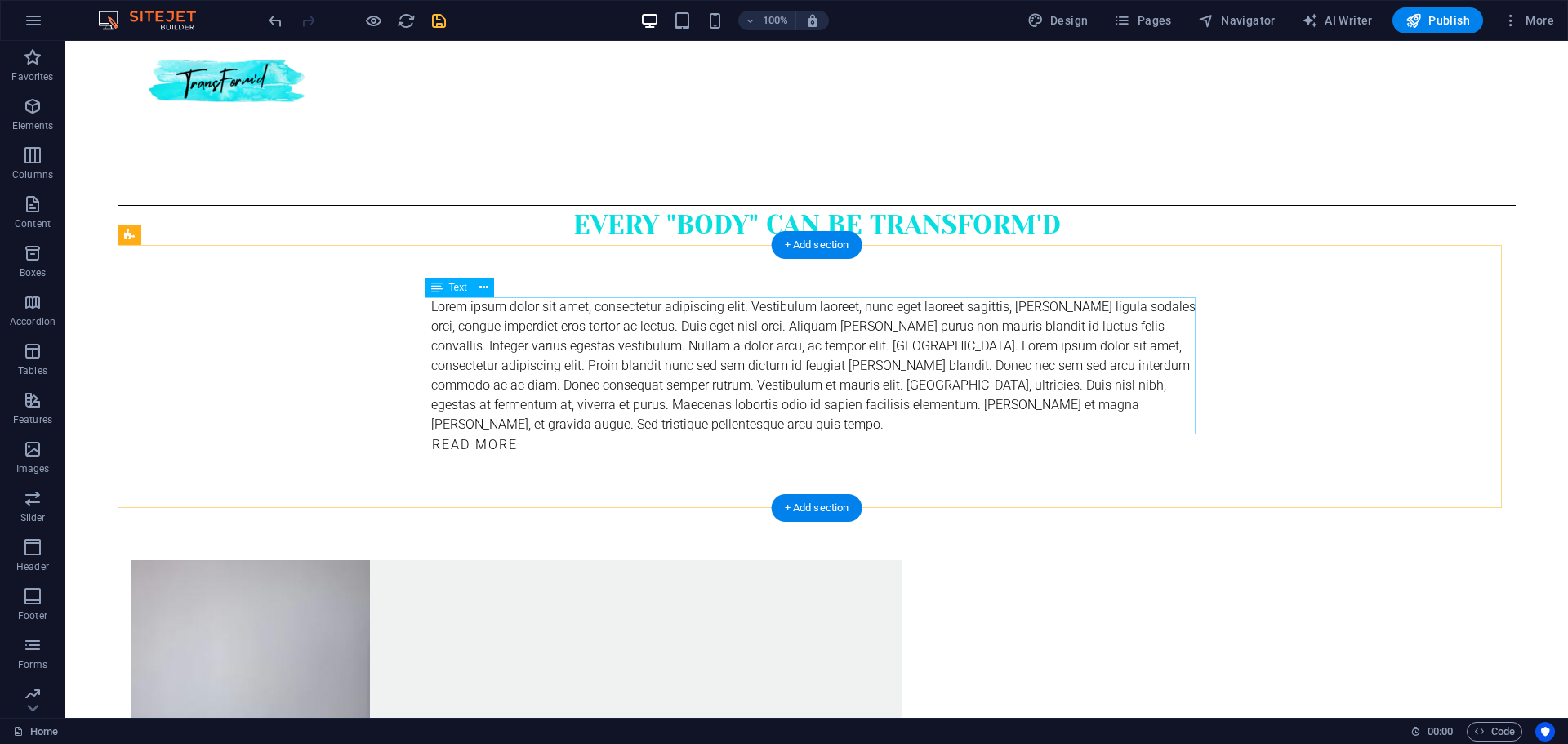
click at [970, 361] on div "Lorem ipsum dolor sit amet, consectetur adipiscing elit. Vestibulum laoreet, nu…" at bounding box center [817, 365] width 771 height 137
click at [1287, 453] on div "Lorem ipsum dolor sit amet, consectetur adipiscing elit. Vestibulum laoreet, nu…" at bounding box center [817, 377] width 1397 height 263
select select "px"
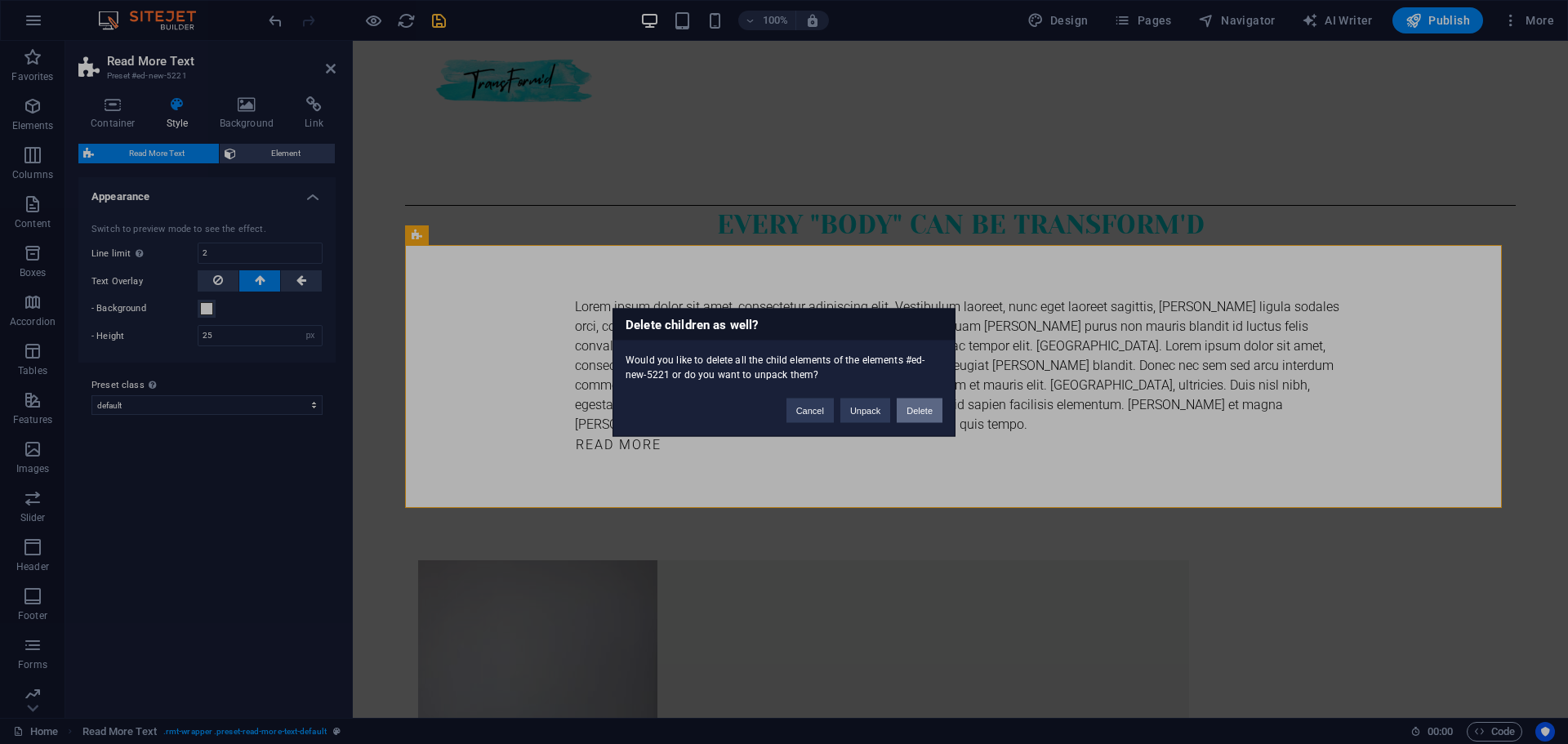
click at [912, 407] on button "Delete" at bounding box center [919, 410] width 46 height 25
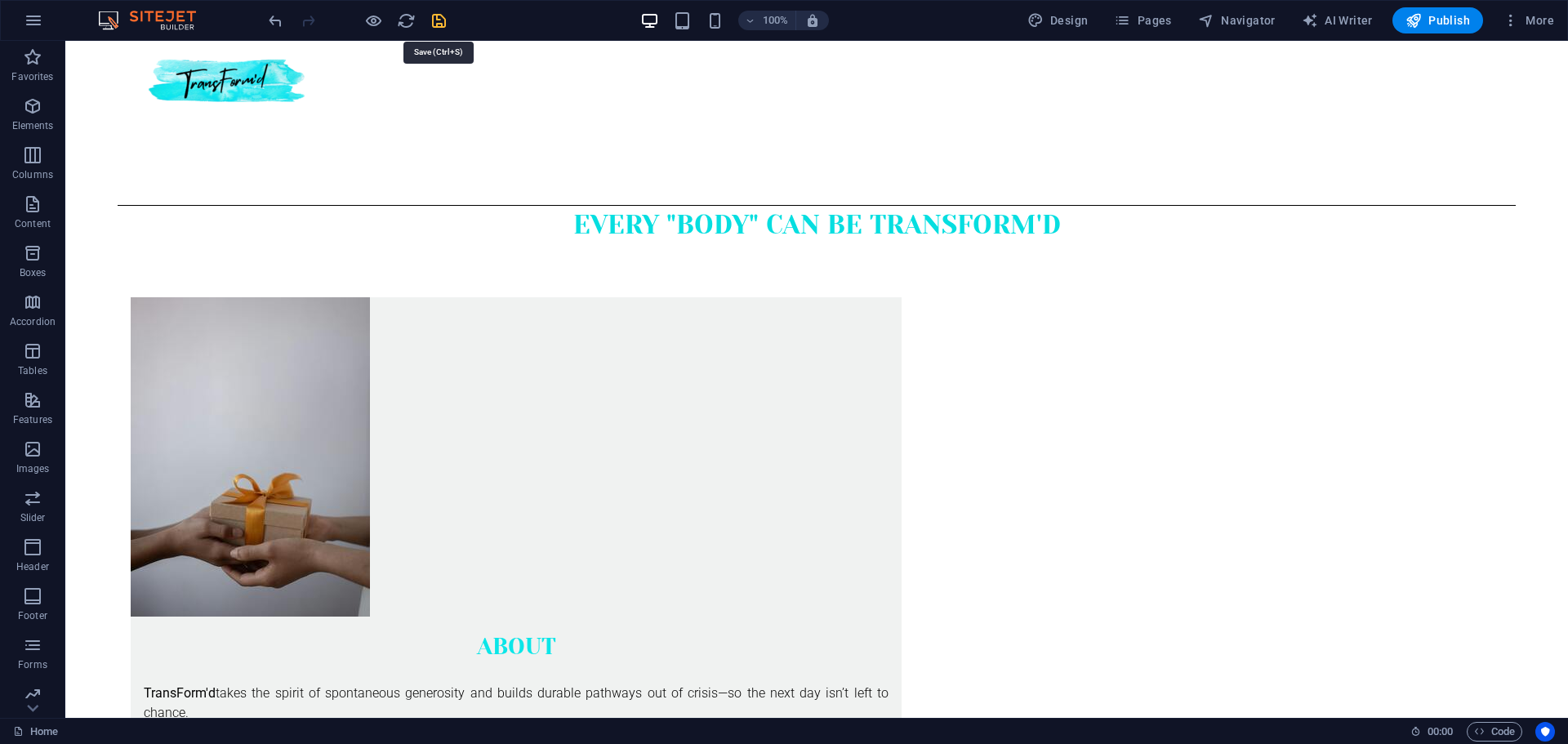
click at [436, 29] on icon "save" at bounding box center [439, 21] width 19 height 19
click at [1434, 24] on span "Publish" at bounding box center [1437, 20] width 64 height 16
